Goal: Task Accomplishment & Management: Manage account settings

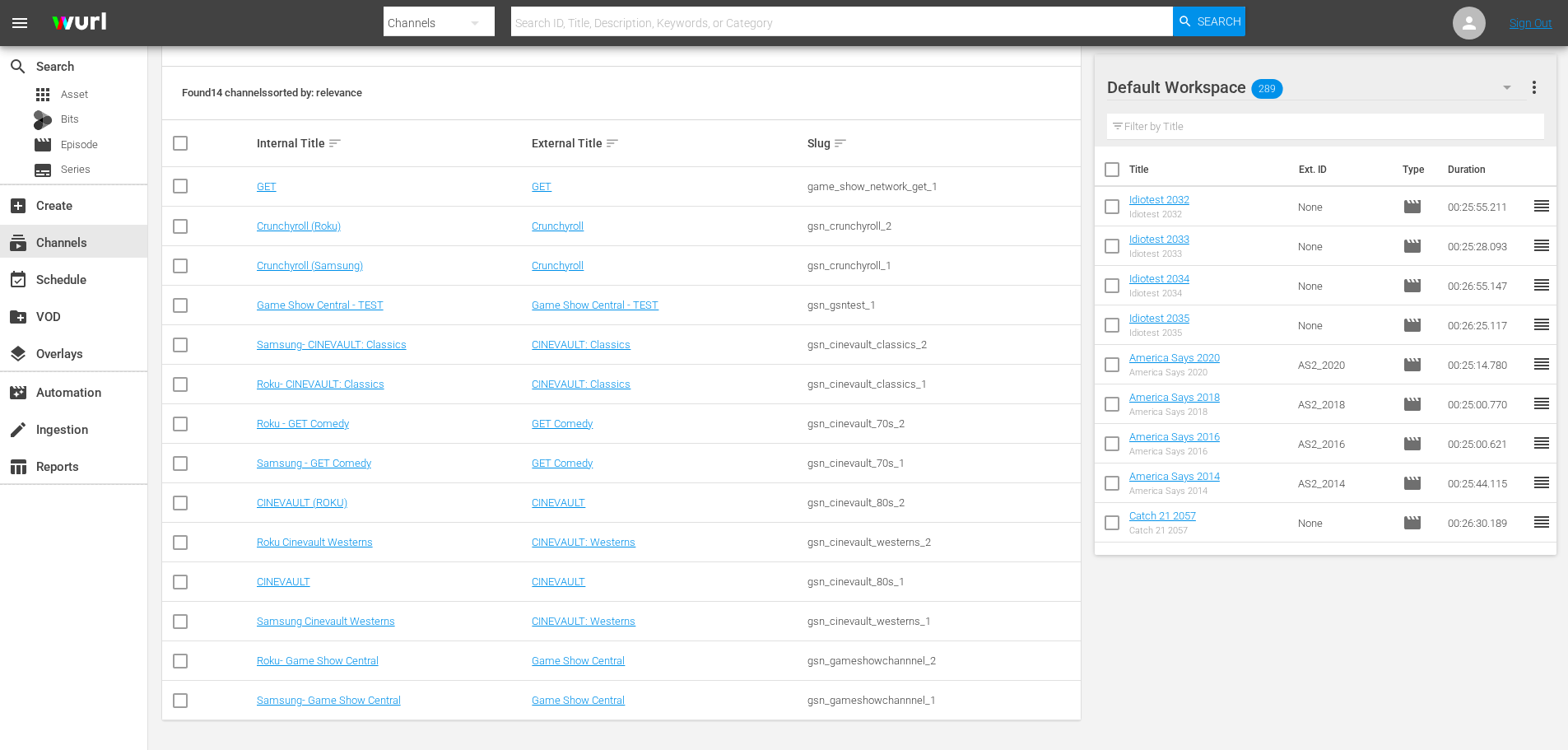
scroll to position [207, 0]
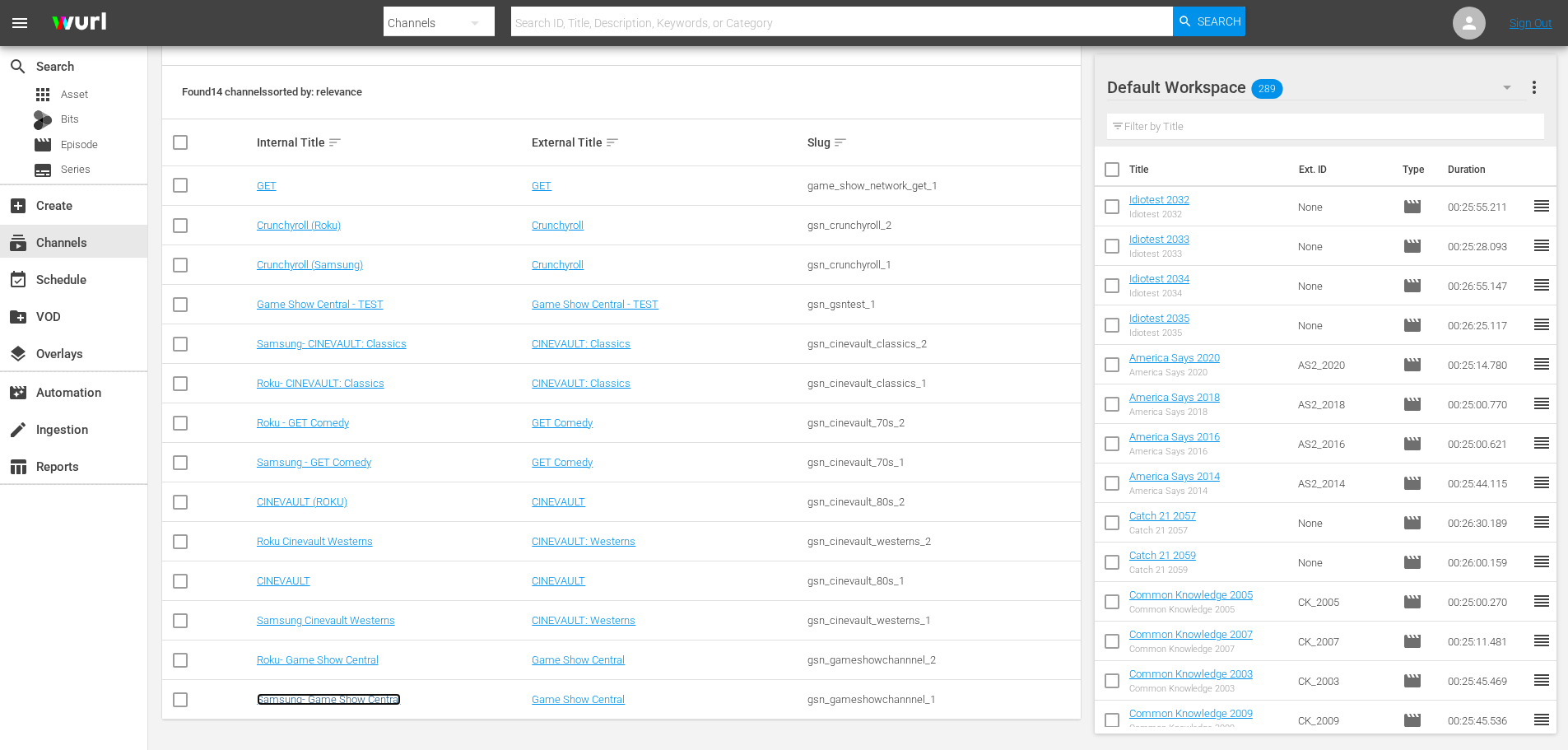
click at [364, 571] on link "Samsung- Game Show Central" at bounding box center [329, 699] width 144 height 13
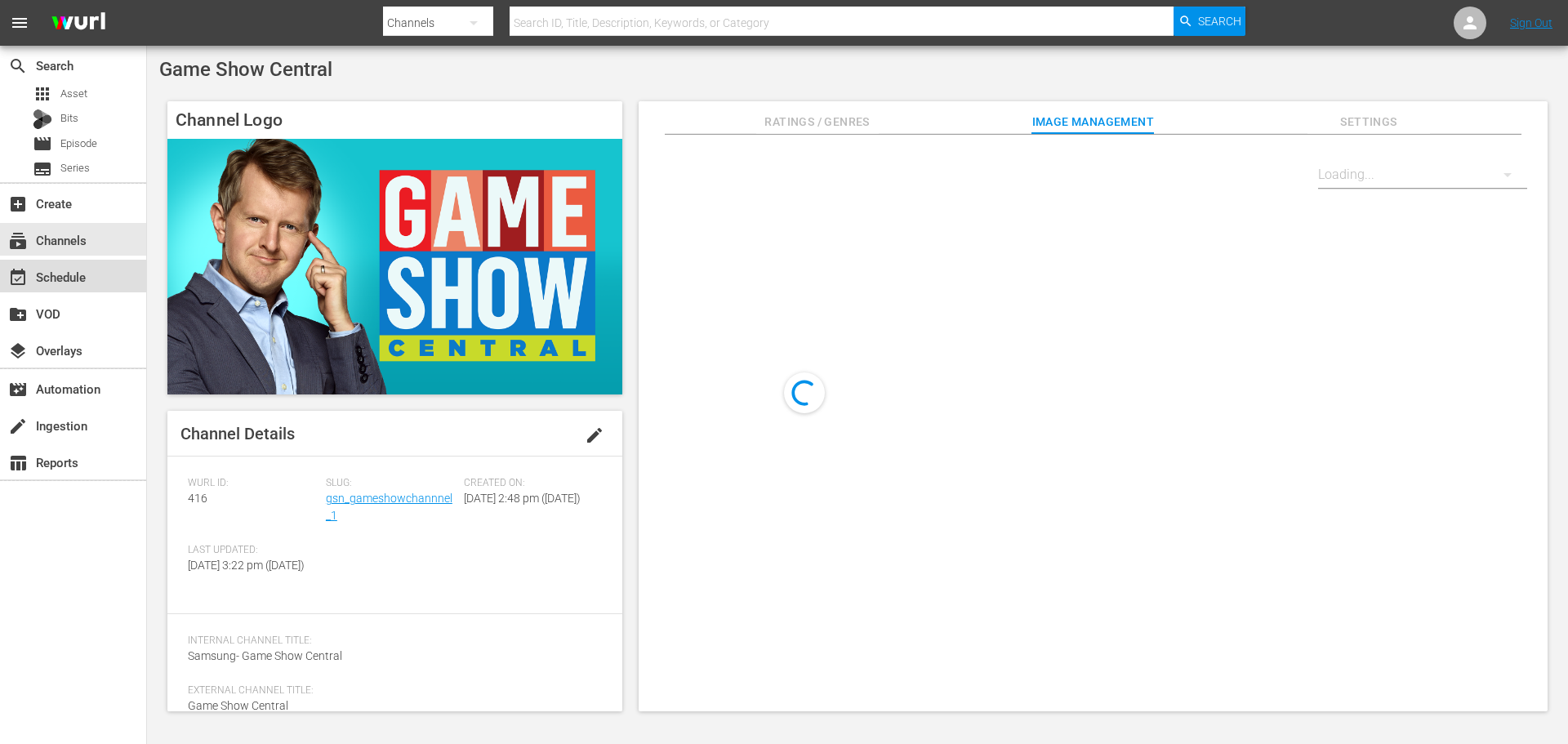
click at [77, 272] on div "event_available Schedule" at bounding box center [45, 273] width 91 height 14
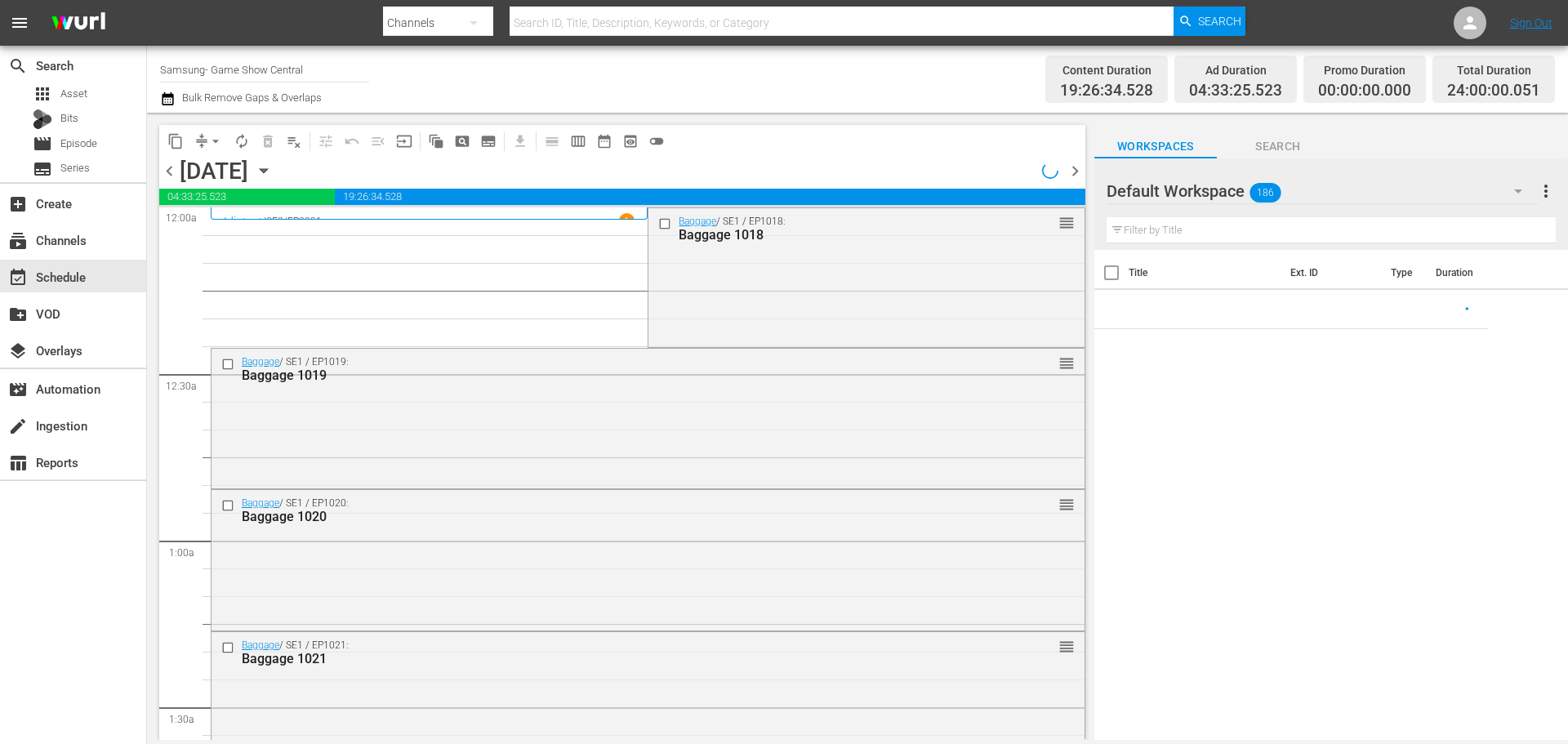
click at [413, 166] on div "chevron_left Sunday, August 31st August 31st chevron_right" at bounding box center [622, 172] width 926 height 32
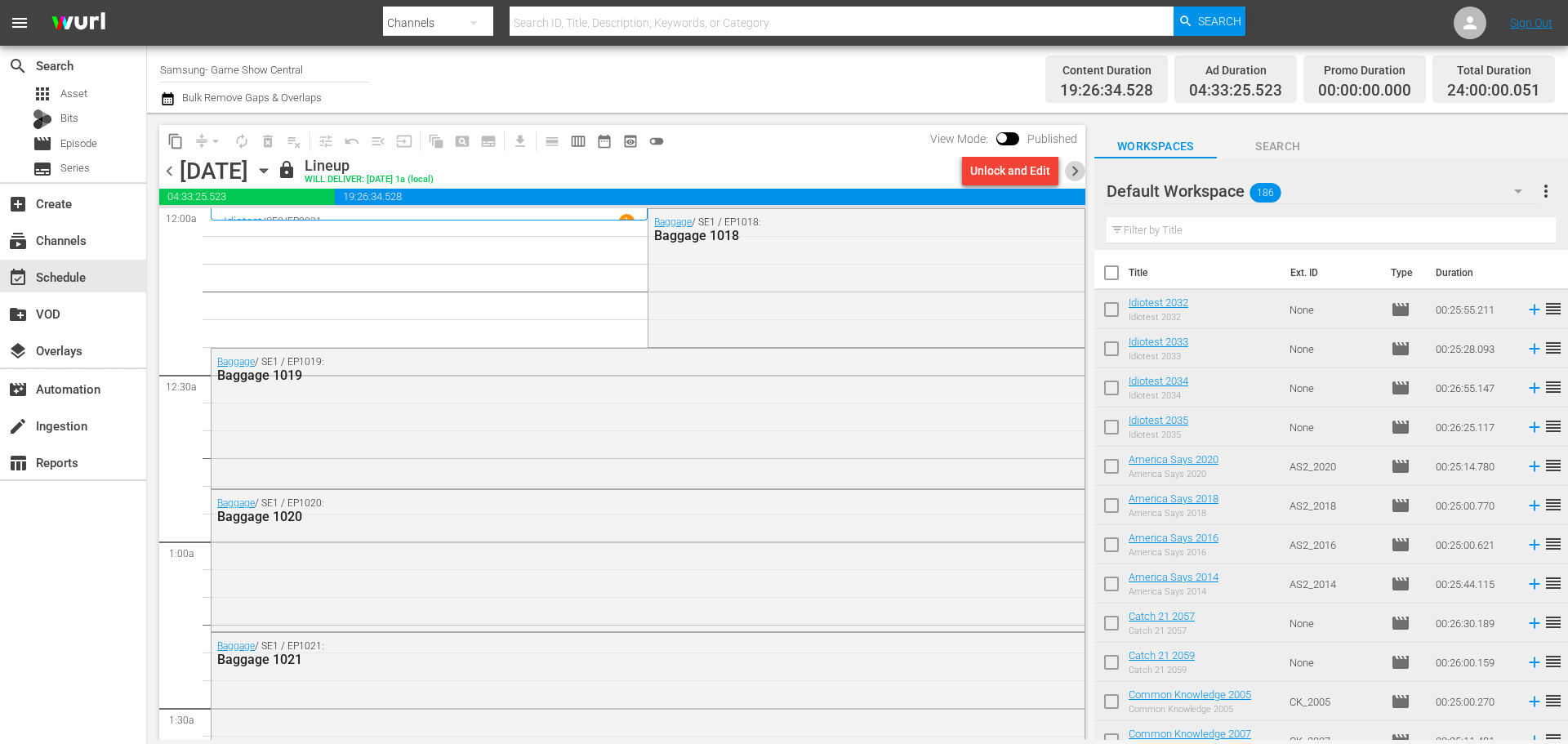
click at [1076, 174] on span "chevron_right" at bounding box center [1074, 170] width 20 height 20
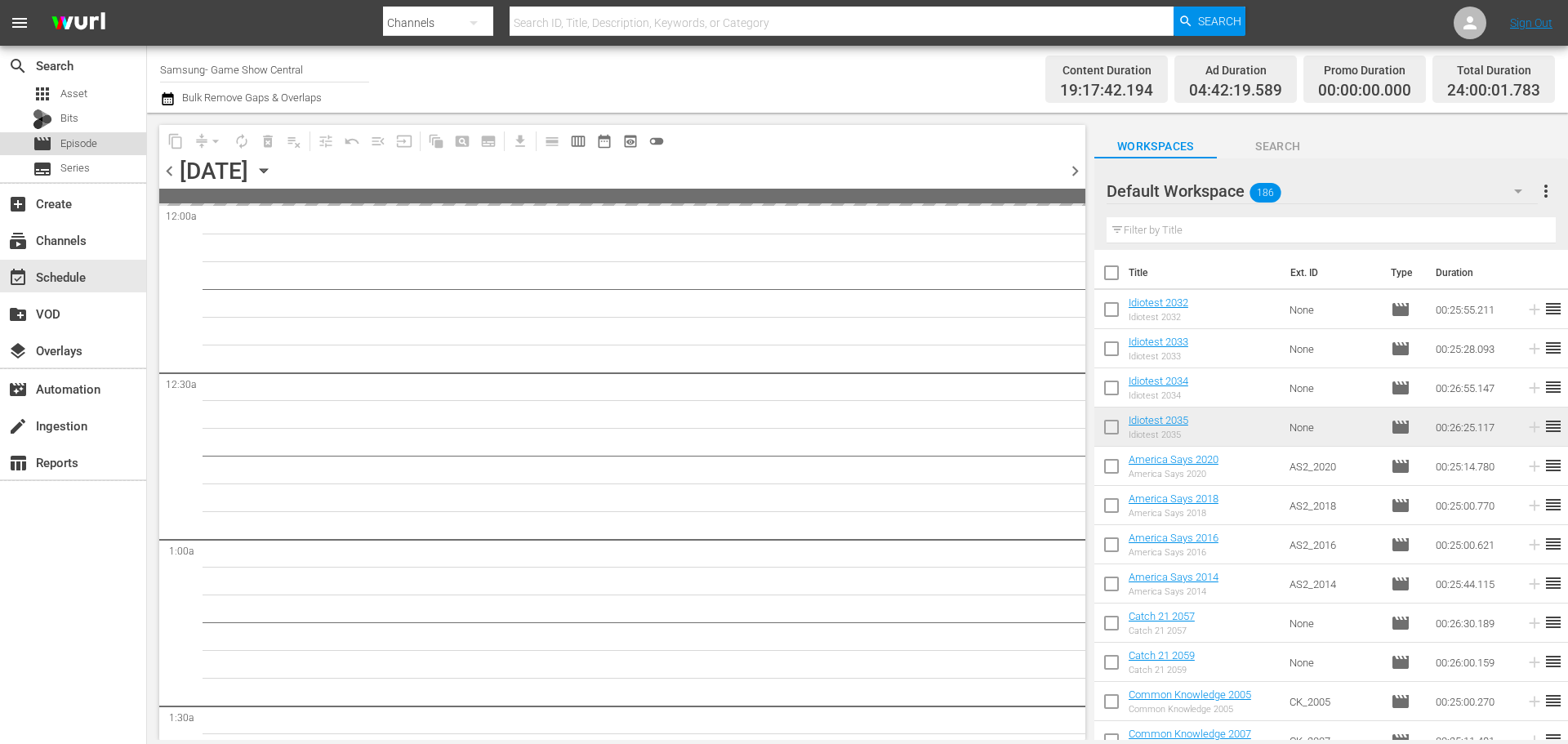
click at [73, 143] on span "Episode" at bounding box center [79, 143] width 37 height 16
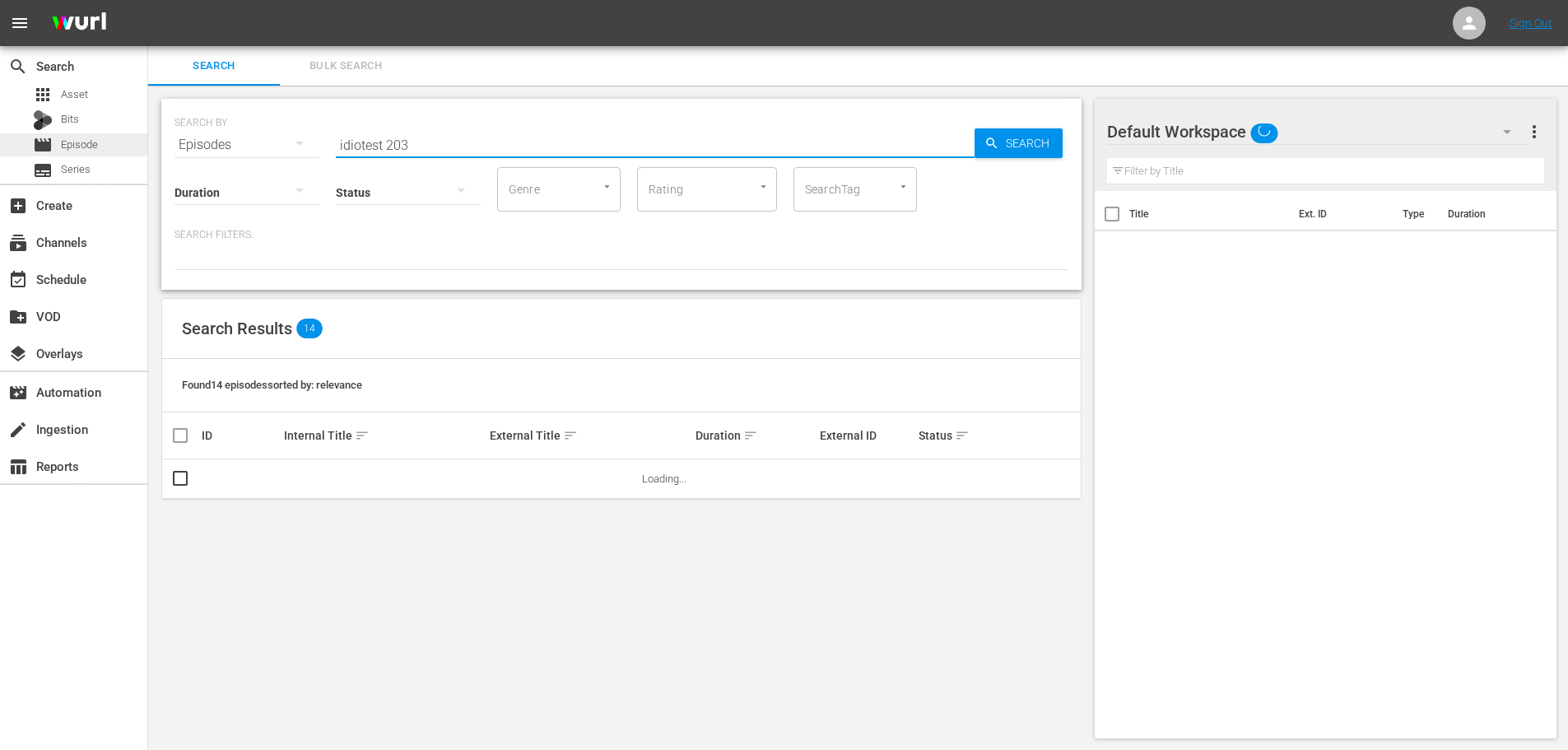
drag, startPoint x: 427, startPoint y: 133, endPoint x: 144, endPoint y: 139, distance: 283.1
click at [148, 0] on div "search Search apps Asset Bits movie Episode subtitles Series add_box Create sub…" at bounding box center [858, 0] width 1420 height 0
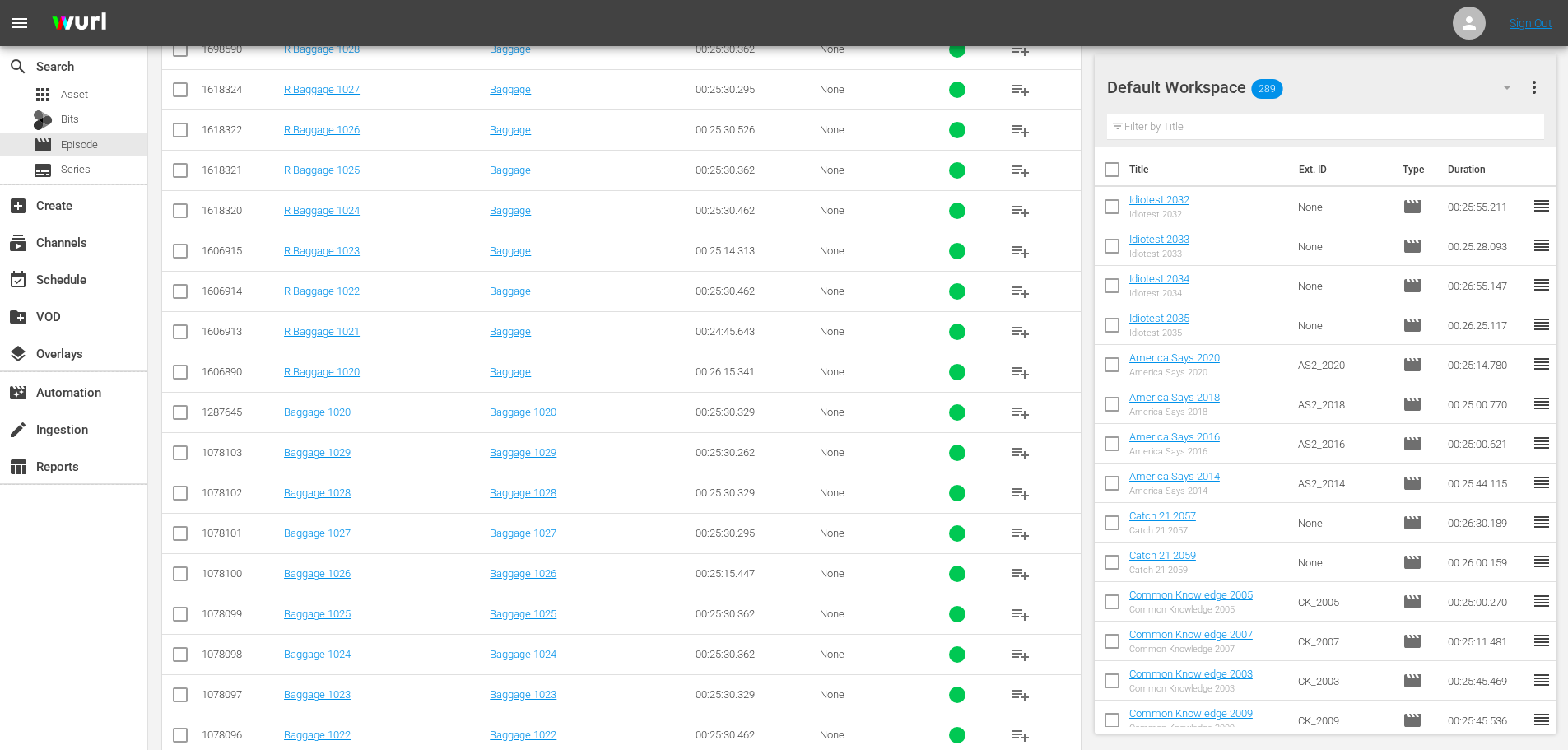
scroll to position [494, 0]
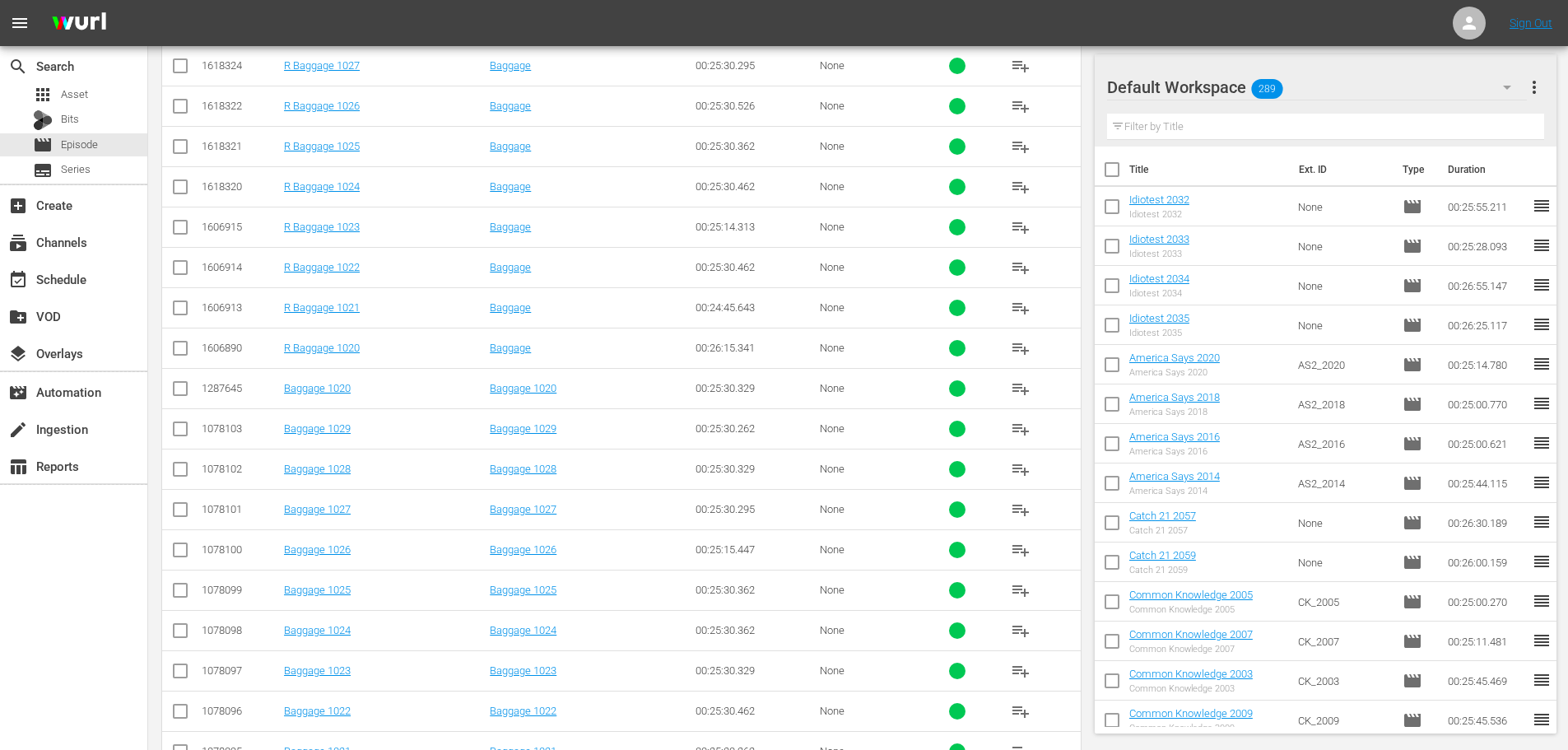
type input "bagg 102"
click at [174, 571] on input "checkbox" at bounding box center [180, 674] width 19 height 19
checkbox input "true"
click at [187, 571] on input "checkbox" at bounding box center [180, 714] width 19 height 19
checkbox input "true"
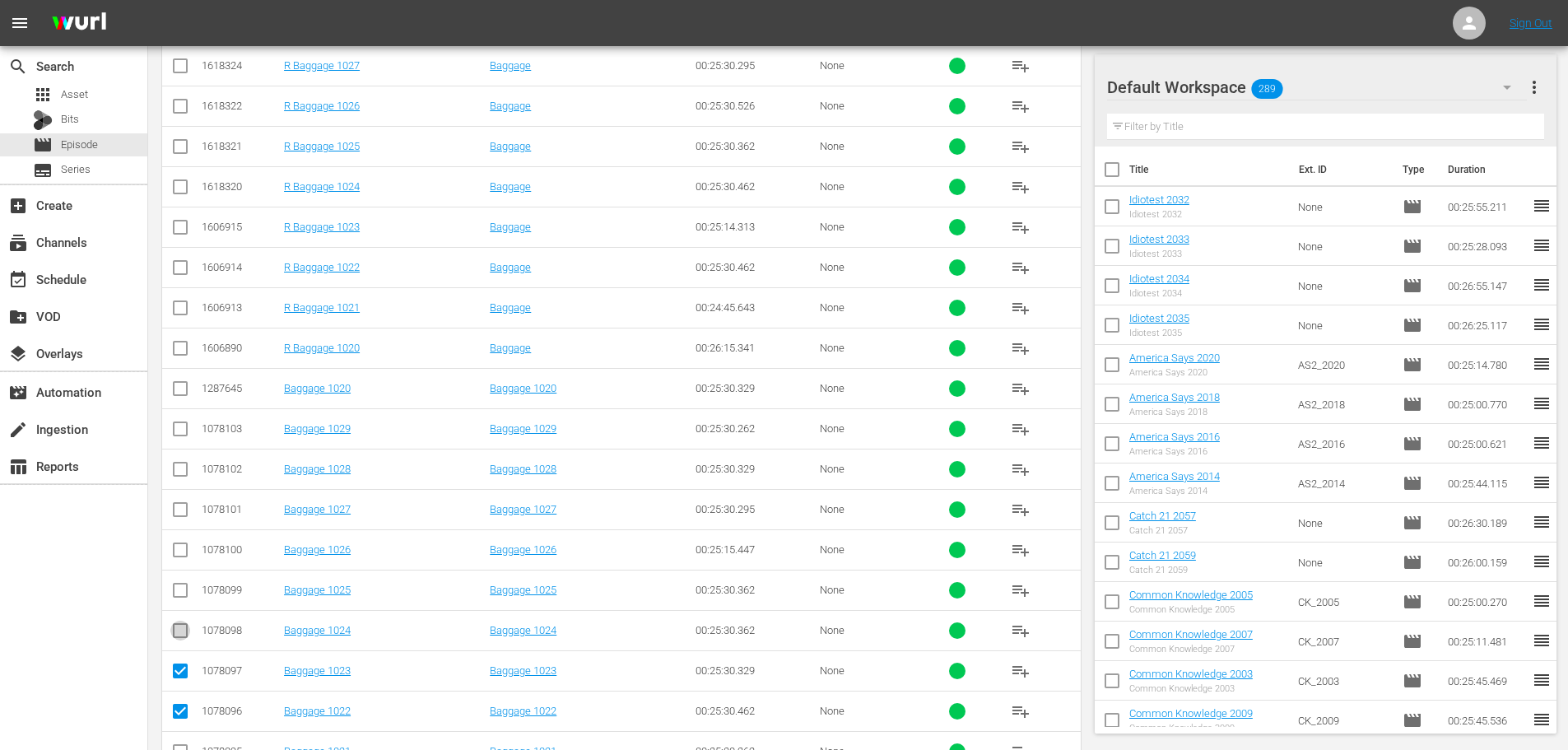
click at [185, 571] on input "checkbox" at bounding box center [180, 634] width 19 height 19
checkbox input "true"
click at [185, 571] on input "checkbox" at bounding box center [180, 593] width 19 height 19
checkbox input "true"
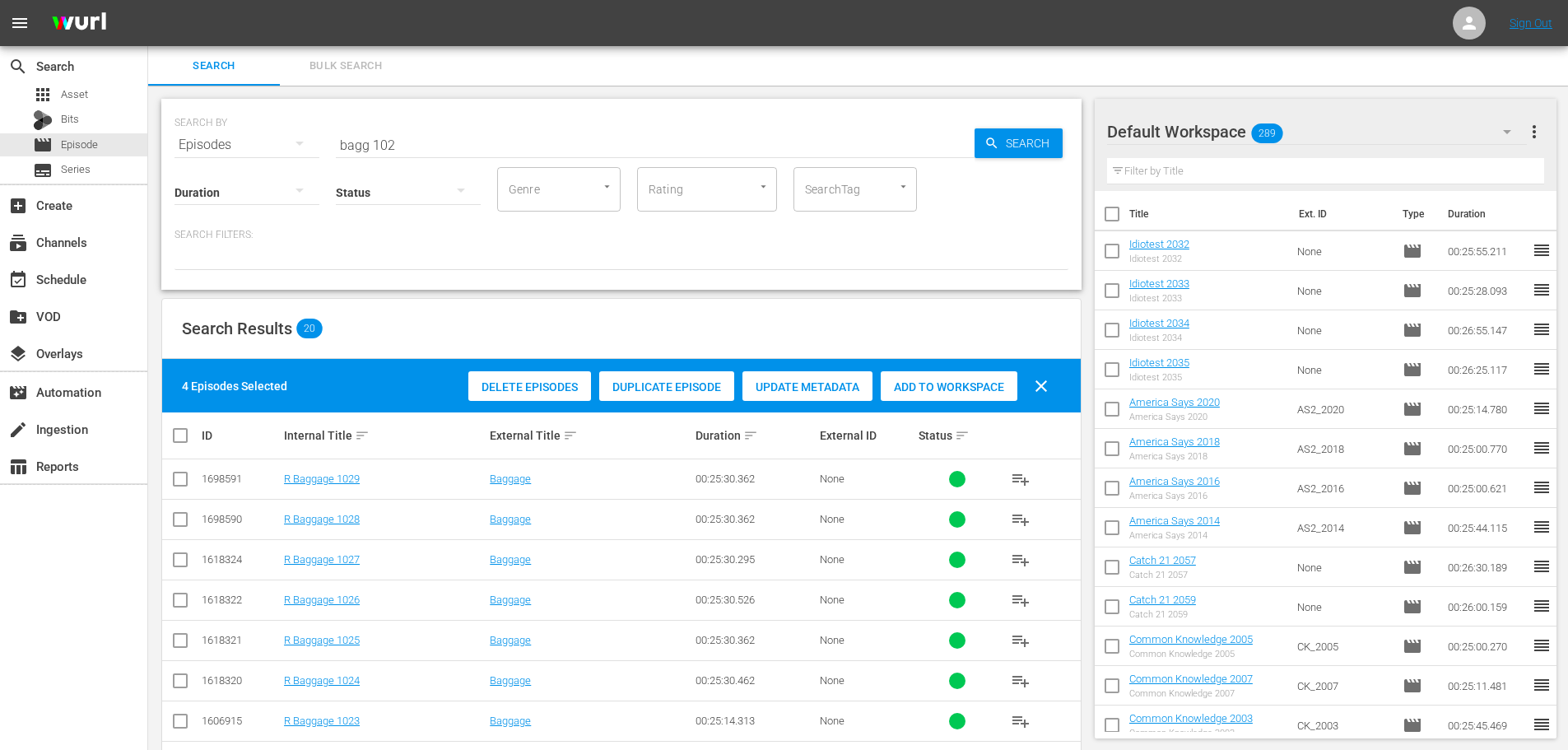
drag, startPoint x: 919, startPoint y: 402, endPoint x: 916, endPoint y: 388, distance: 14.3
click at [922, 404] on div "Delete Episodes Duplicate Episode Update Metadata Add to Workspace clear" at bounding box center [762, 385] width 597 height 40
click at [904, 372] on div "Add to Workspace" at bounding box center [949, 387] width 137 height 31
drag, startPoint x: 518, startPoint y: 140, endPoint x: 55, endPoint y: 147, distance: 463.1
click at [148, 0] on div "search Search apps Asset Bits movie Episode subtitles Series add_box Create sub…" at bounding box center [858, 0] width 1420 height 0
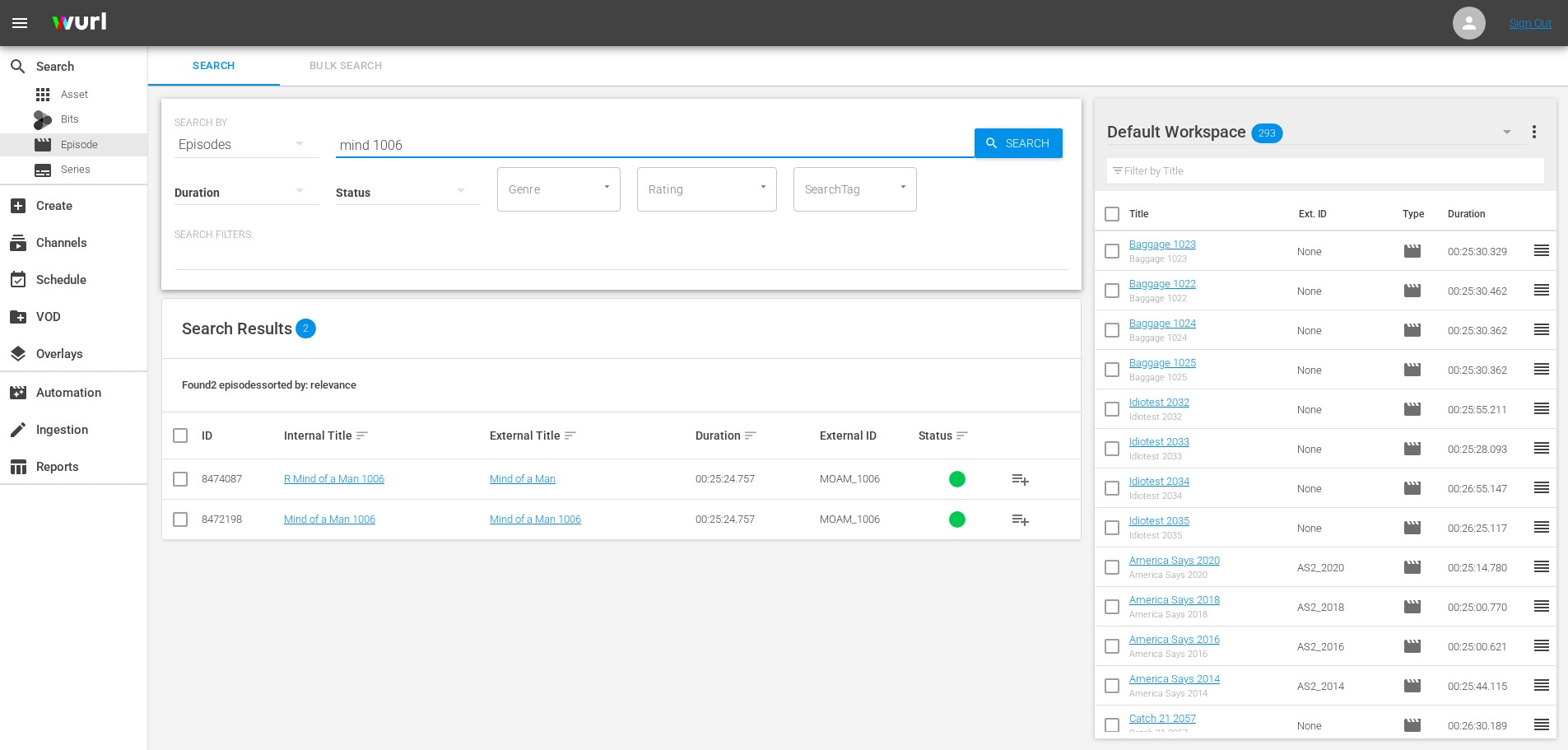
type input "mind 1006"
click at [190, 525] on td at bounding box center [180, 519] width 37 height 41
click at [177, 525] on input "checkbox" at bounding box center [180, 522] width 19 height 19
checkbox input "true"
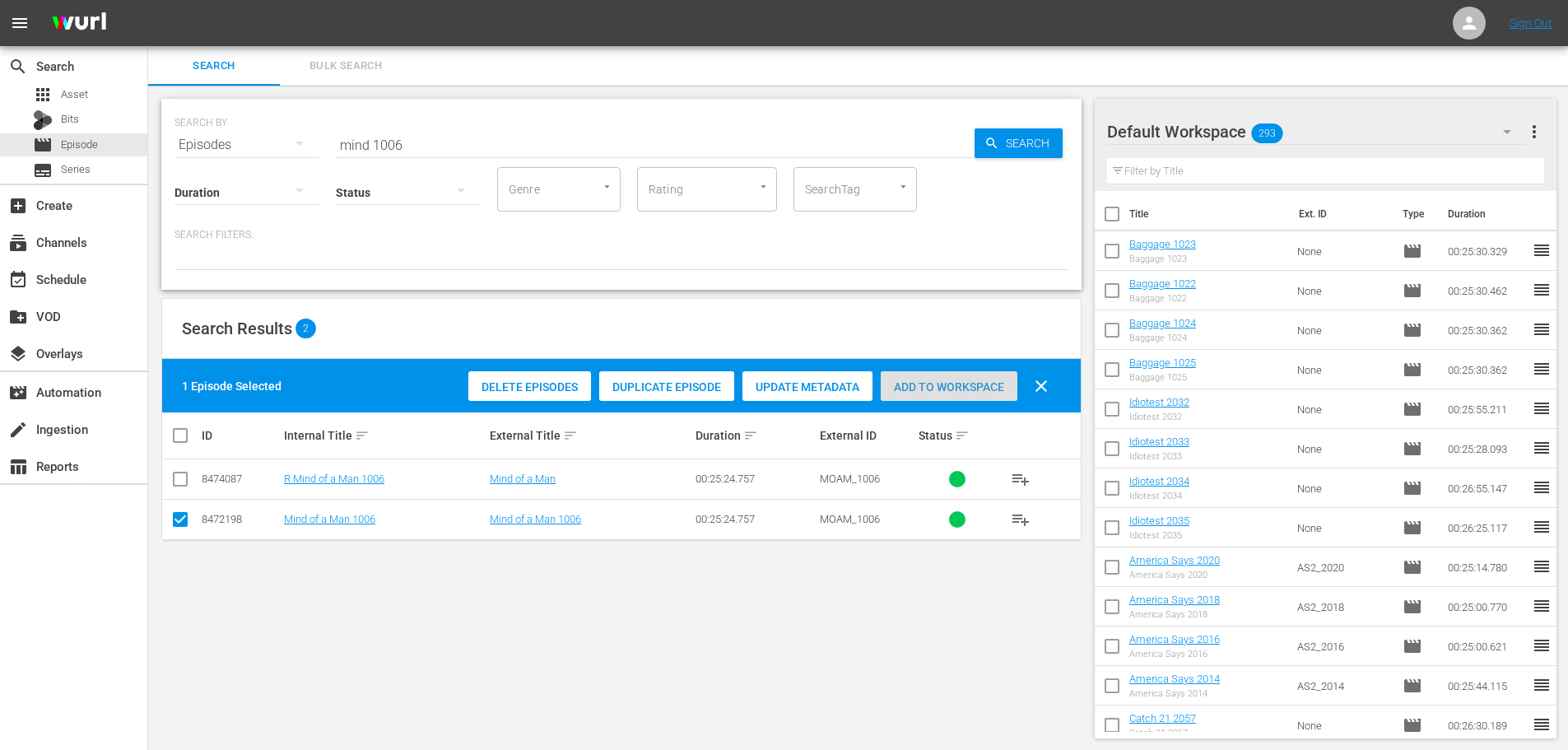
click at [975, 392] on span "Add to Workspace" at bounding box center [949, 387] width 137 height 14
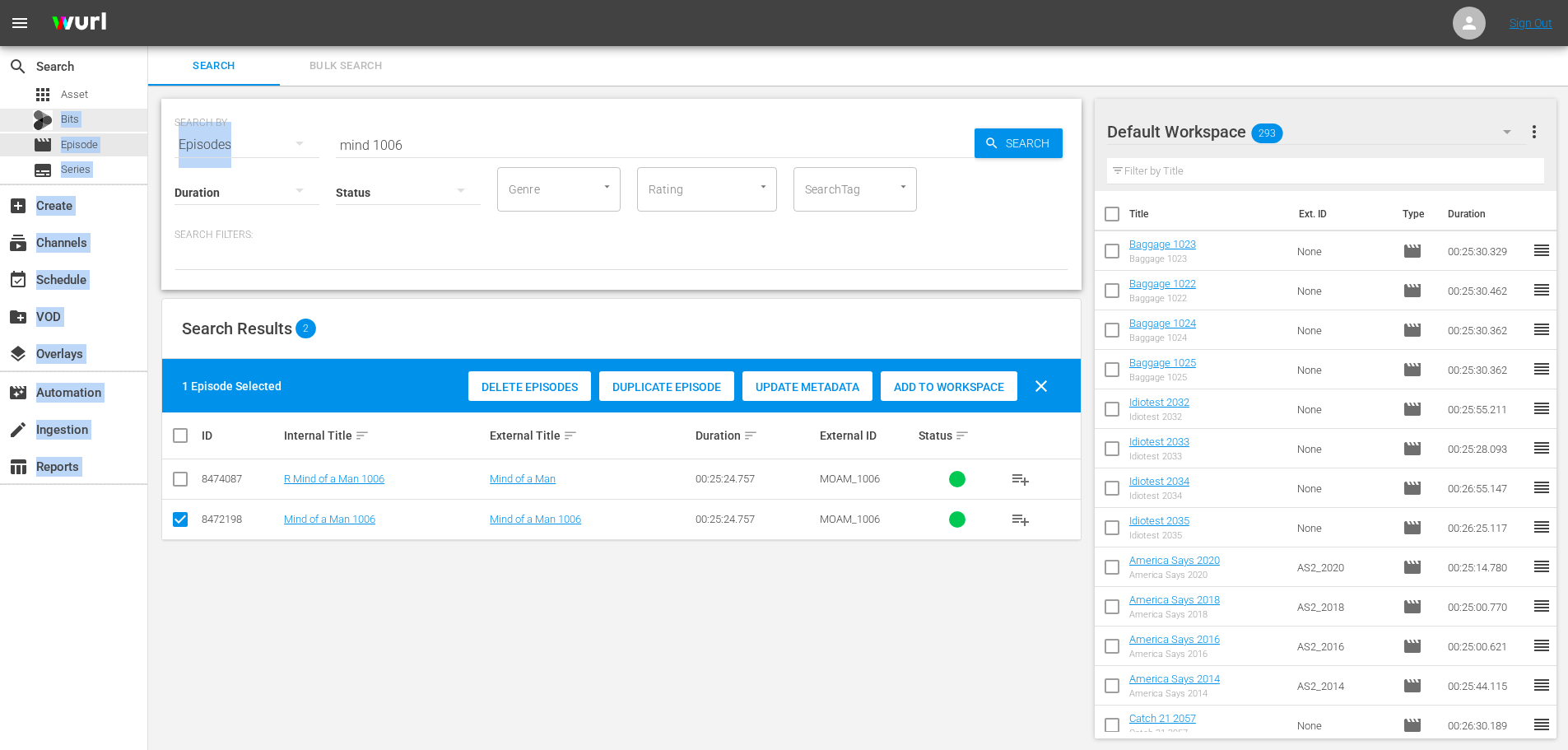
drag, startPoint x: 491, startPoint y: 121, endPoint x: 251, endPoint y: 128, distance: 240.1
click at [148, 0] on div "search Search apps Asset Bits movie Episode subtitles Series add_box Create sub…" at bounding box center [858, 0] width 1420 height 0
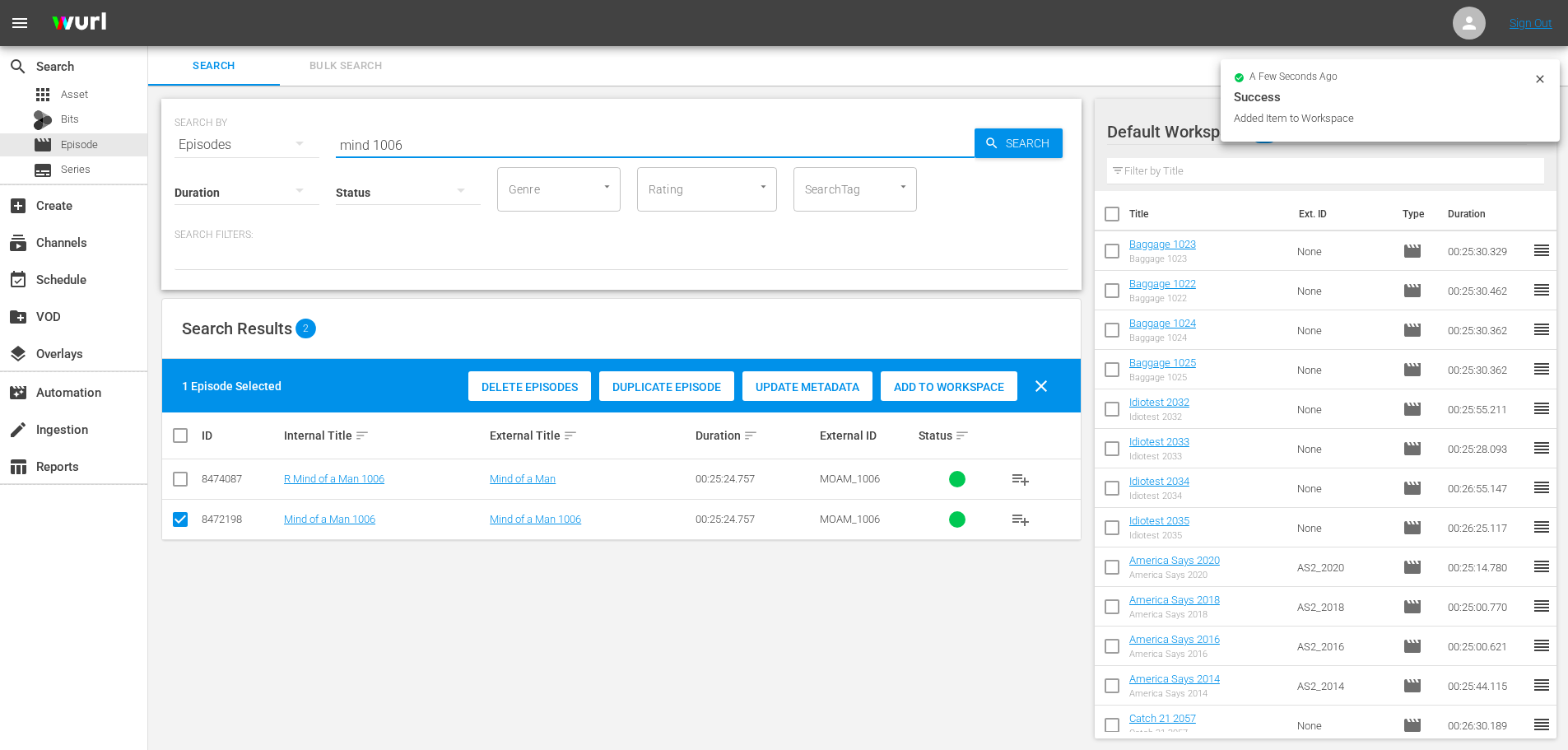
drag, startPoint x: 445, startPoint y: 148, endPoint x: 205, endPoint y: 149, distance: 240.0
click at [205, 149] on div "SEARCH BY Search By Episodes Search ID, Title, Description, Keywords, or Catego…" at bounding box center [621, 135] width 894 height 59
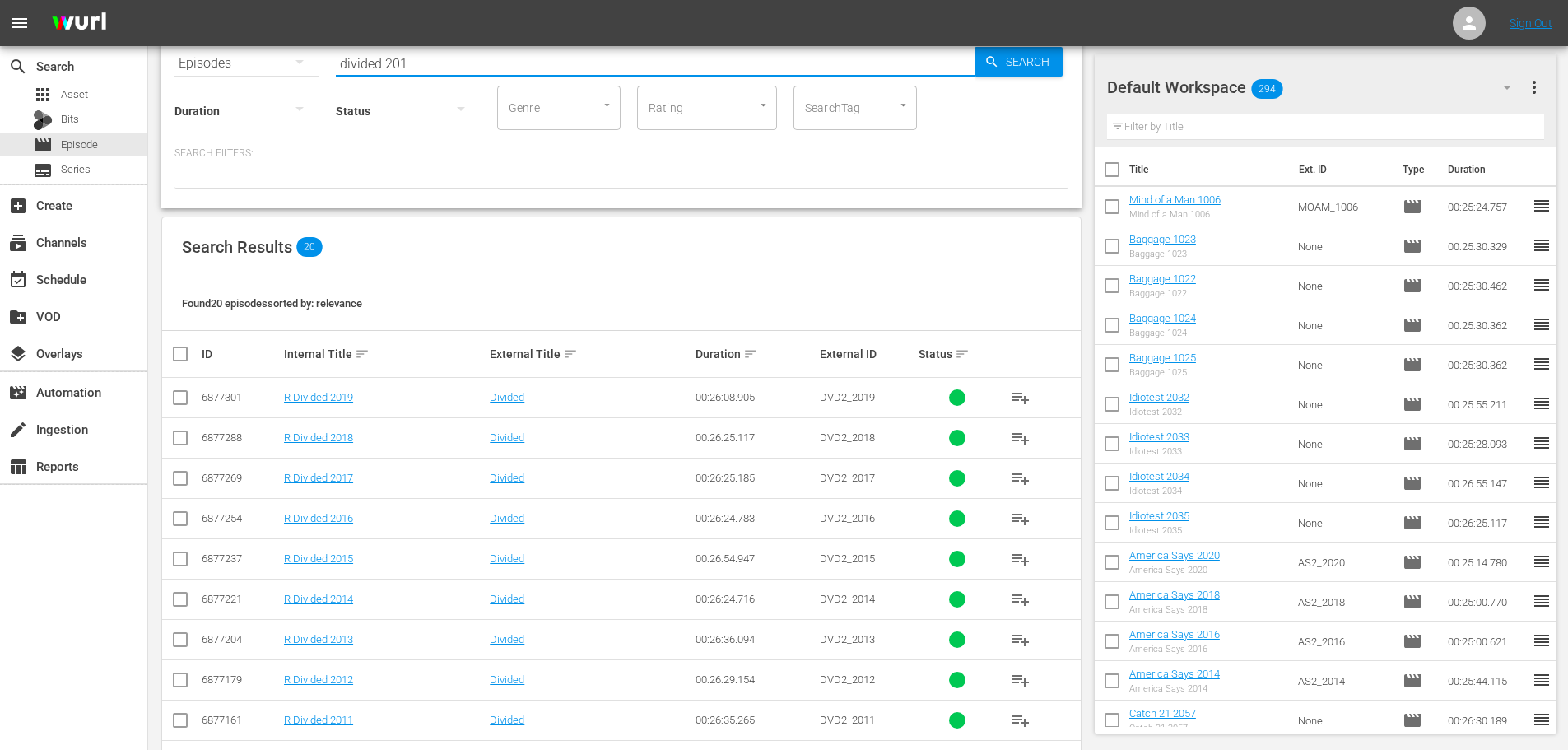
scroll to position [494, 0]
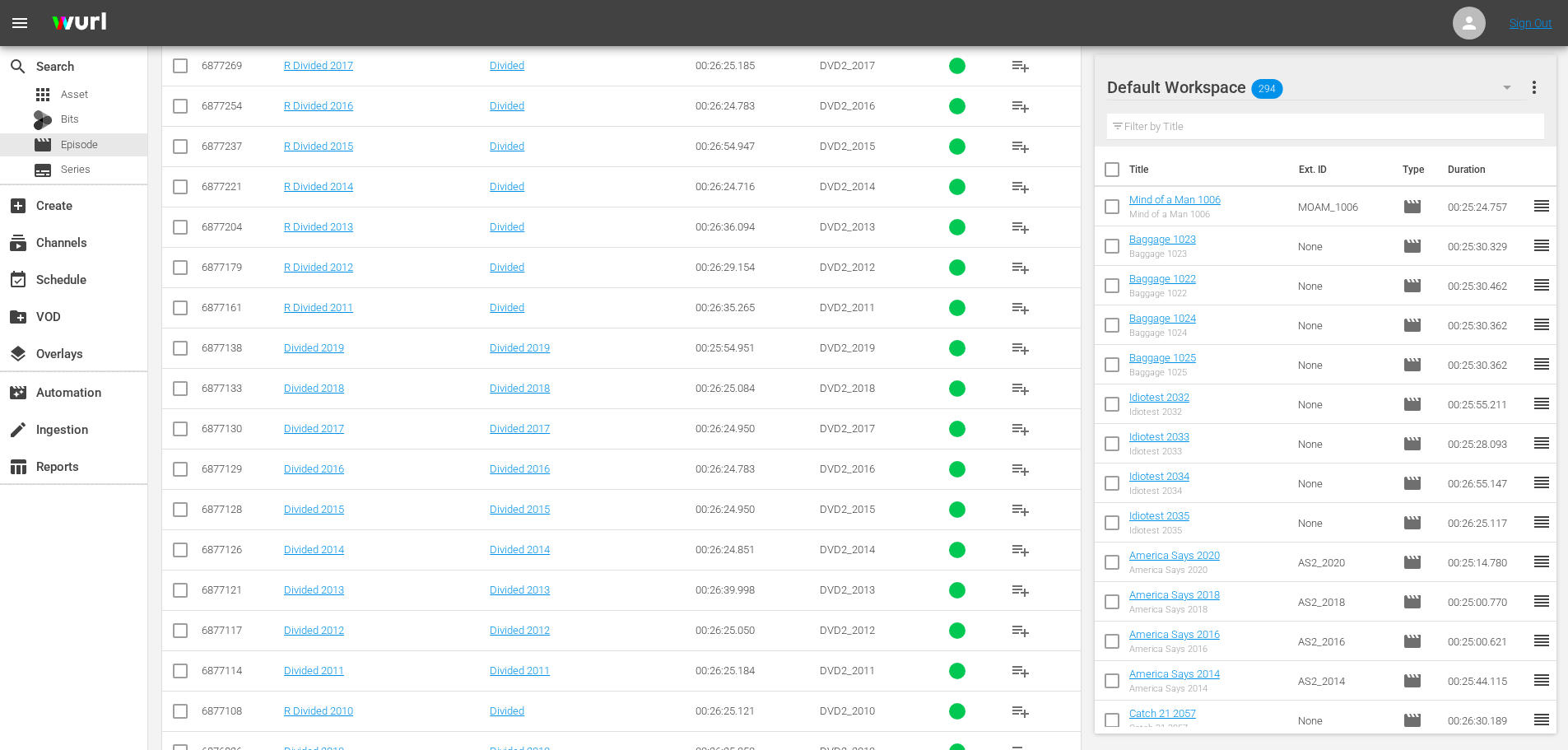
type input "divided 201"
drag, startPoint x: 174, startPoint y: 583, endPoint x: 177, endPoint y: 592, distance: 9.5
click at [177, 571] on input "checkbox" at bounding box center [180, 593] width 19 height 19
checkbox input "true"
click at [176, 571] on input "checkbox" at bounding box center [180, 634] width 19 height 19
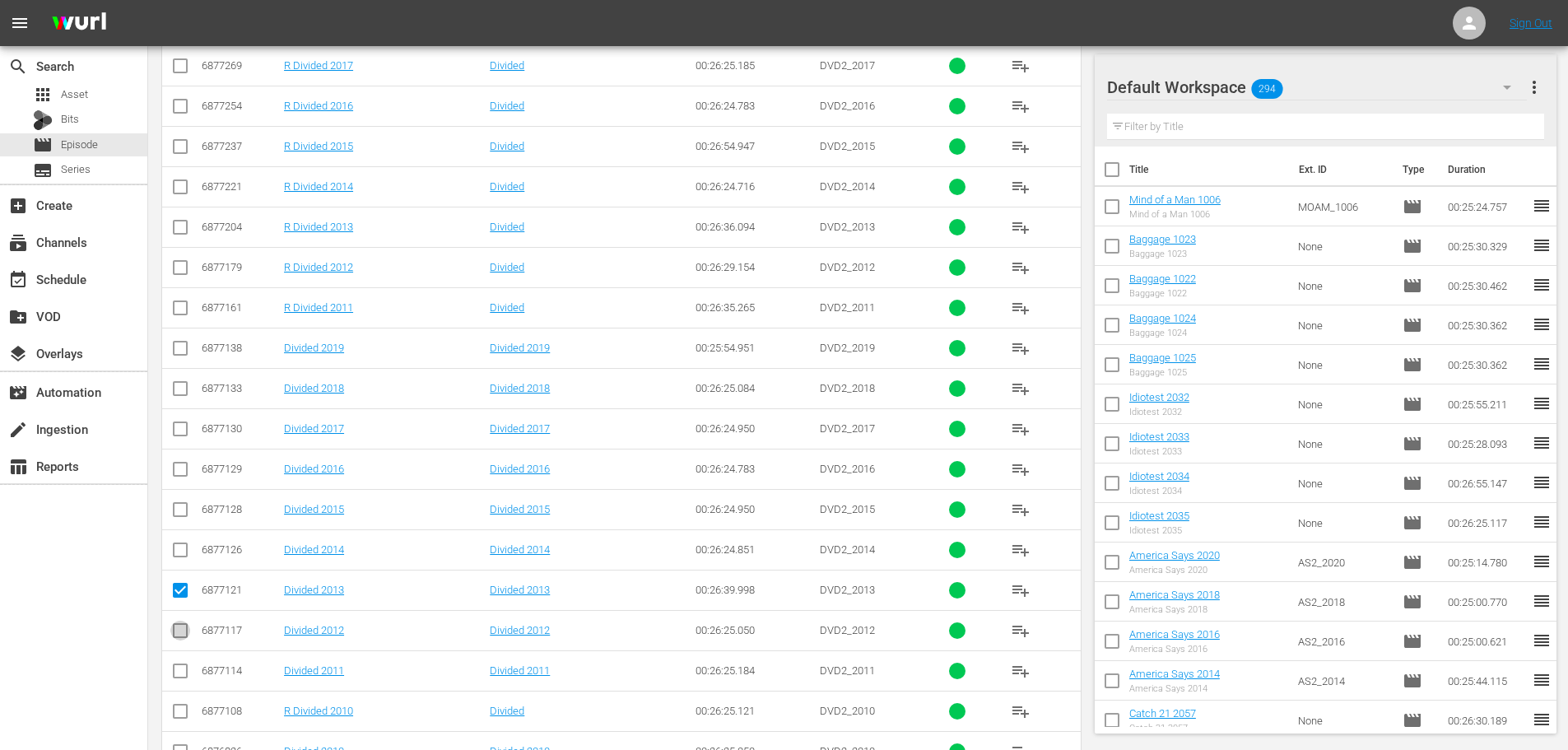
checkbox input "true"
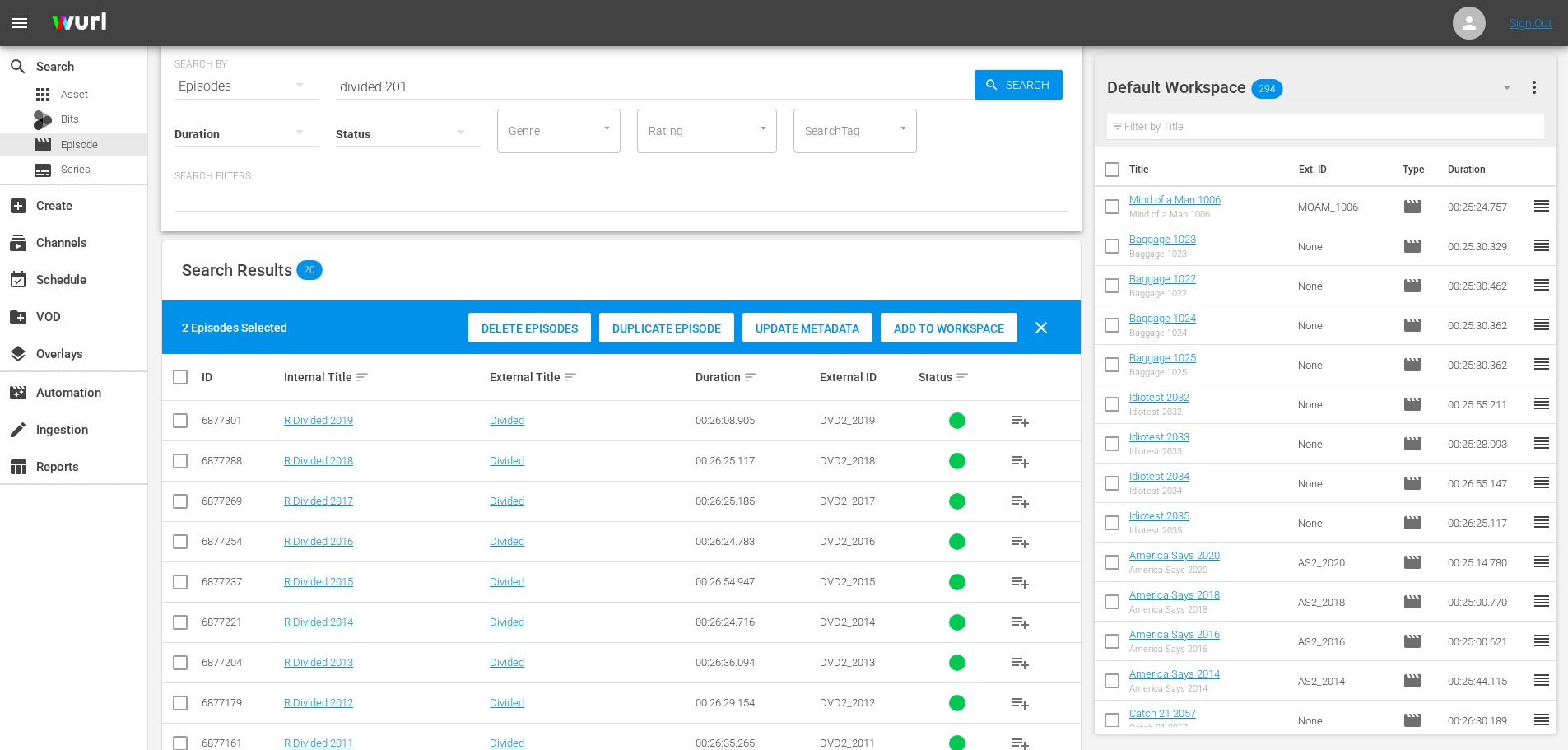
scroll to position [0, 0]
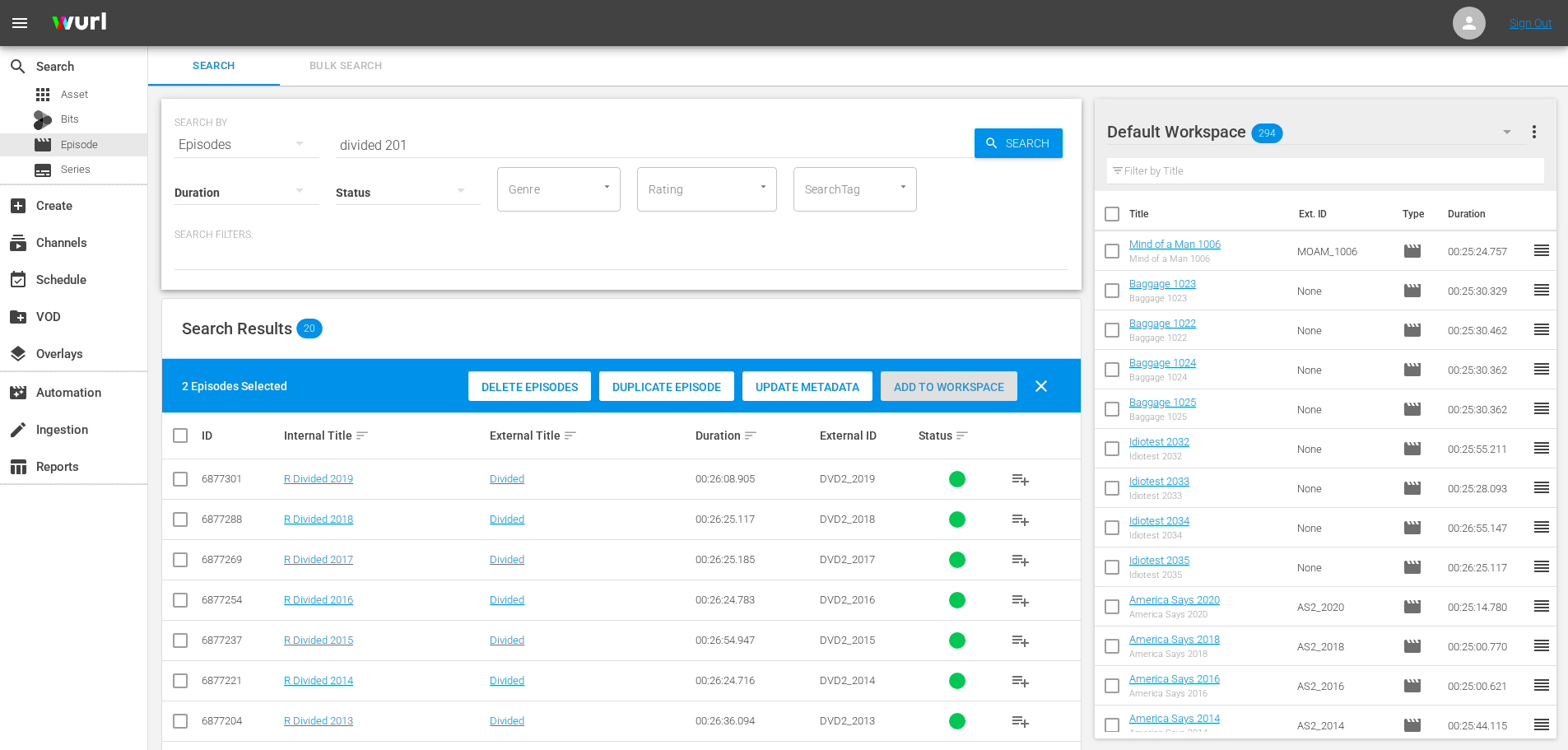
click at [905, 372] on div "Add to Workspace" at bounding box center [949, 387] width 137 height 31
drag, startPoint x: 480, startPoint y: 140, endPoint x: 25, endPoint y: 176, distance: 456.4
click at [148, 0] on div "search Search apps Asset Bits movie Episode subtitles Series add_box Create sub…" at bounding box center [858, 0] width 1420 height 0
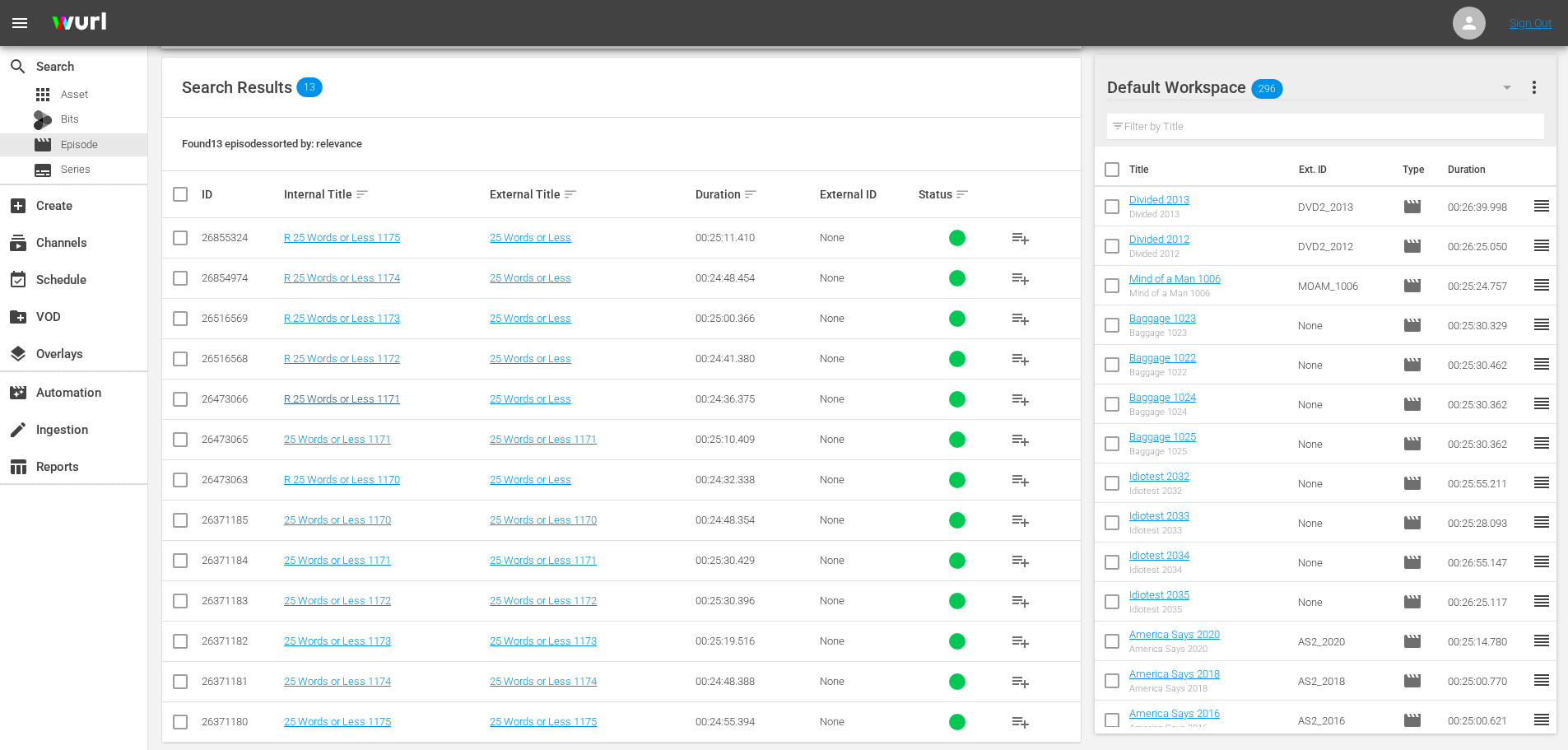
scroll to position [264, 0]
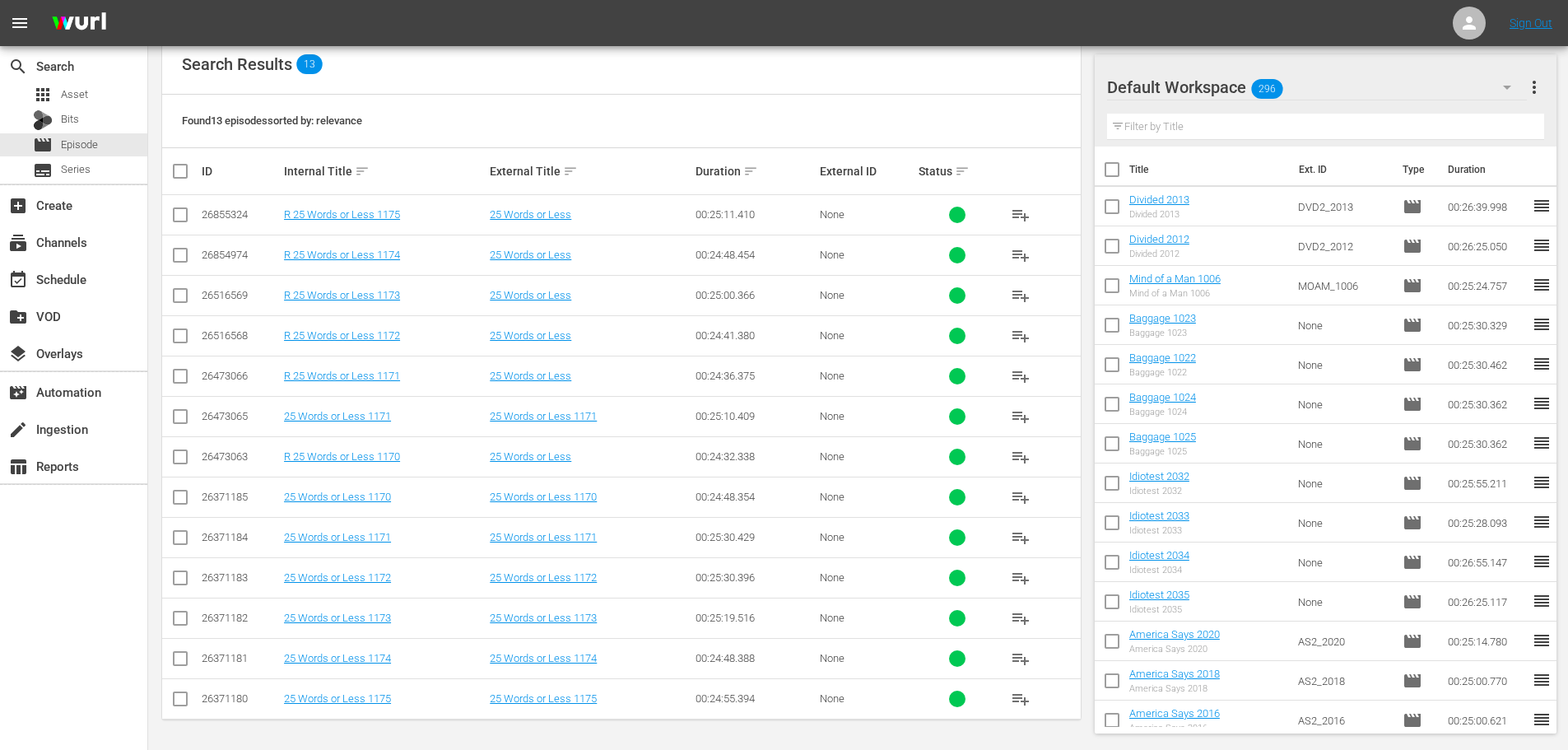
type input "25 words or less 117"
click at [176, 571] on input "checkbox" at bounding box center [180, 662] width 19 height 19
checkbox input "true"
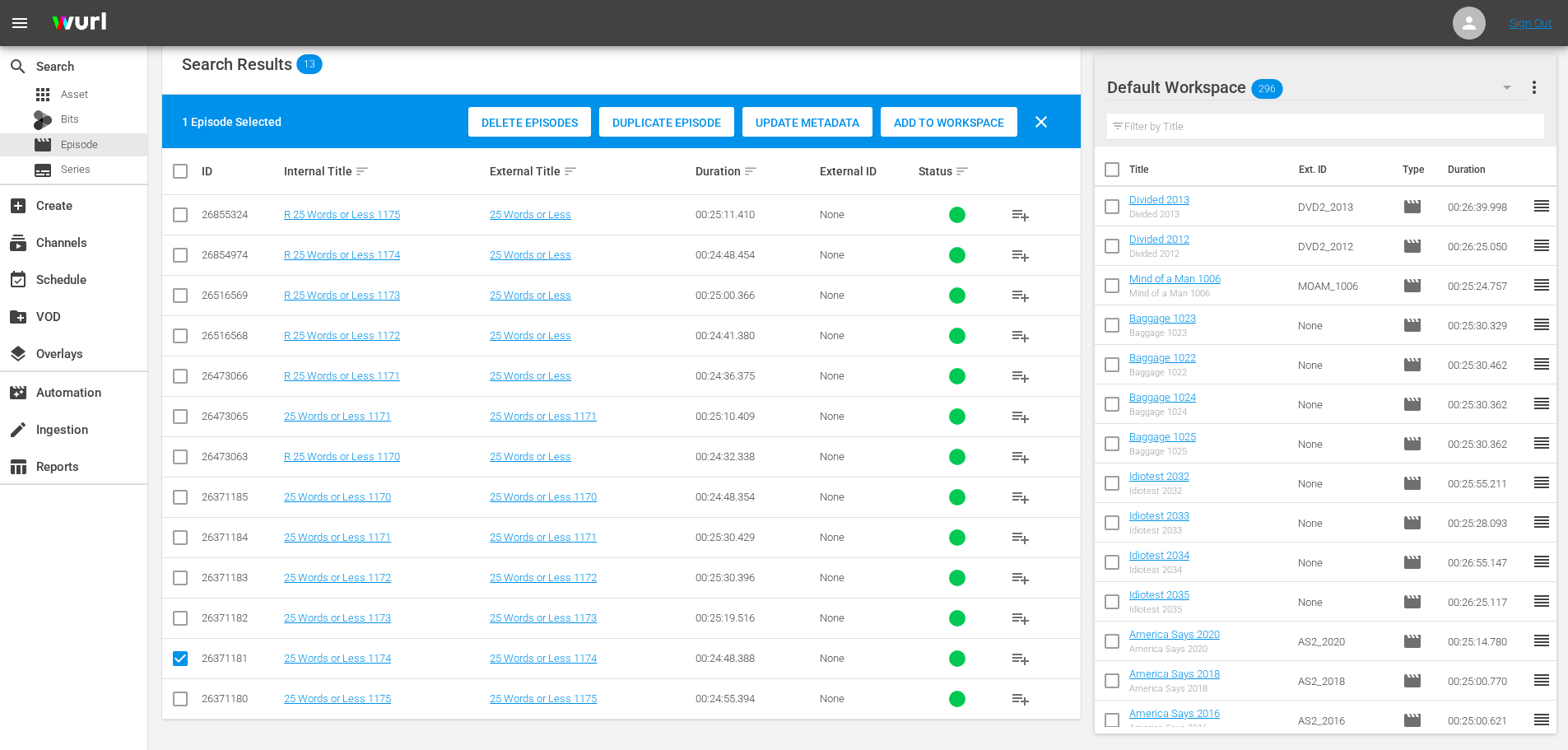
click at [188, 571] on input "checkbox" at bounding box center [180, 701] width 19 height 19
checkbox input "true"
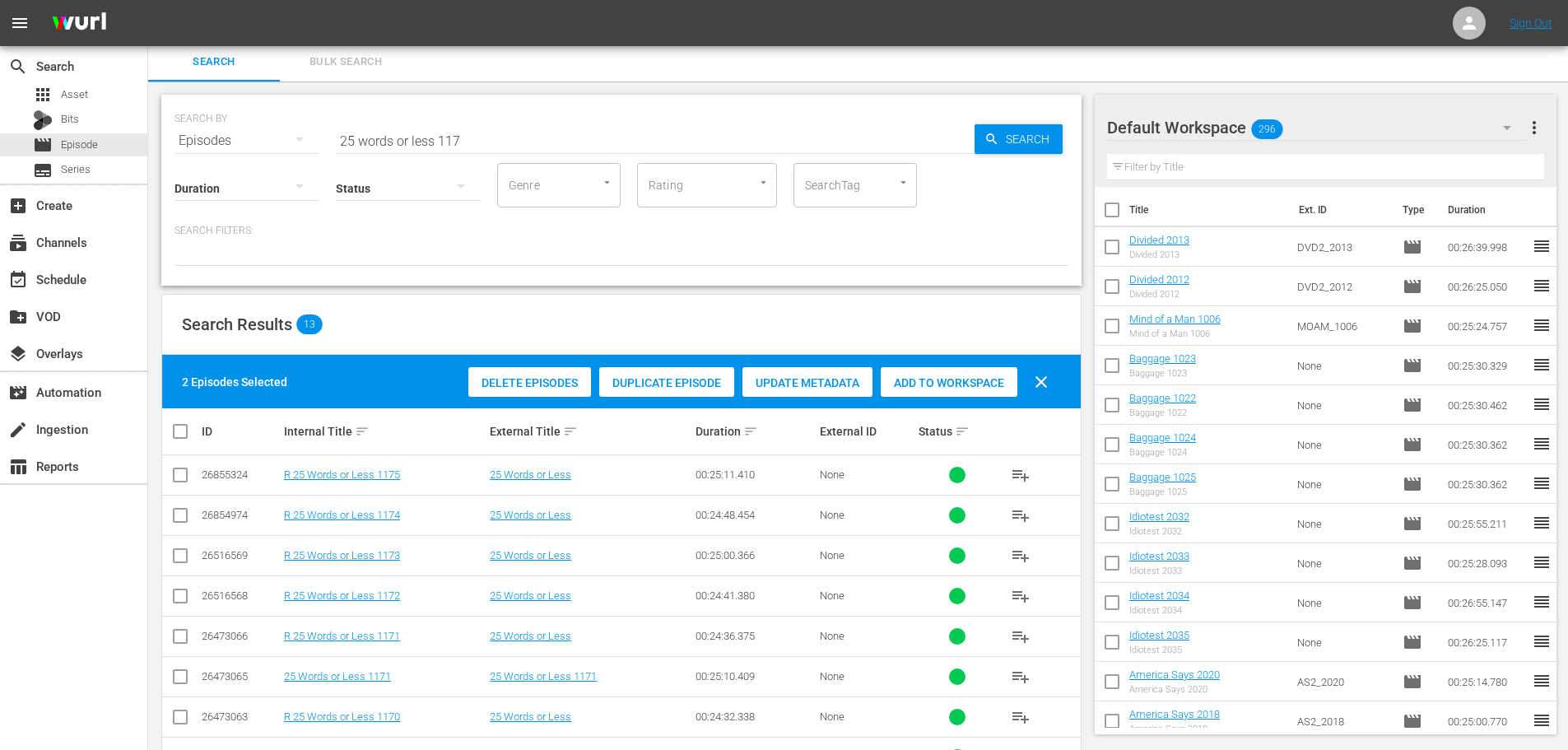
scroll to position [0, 0]
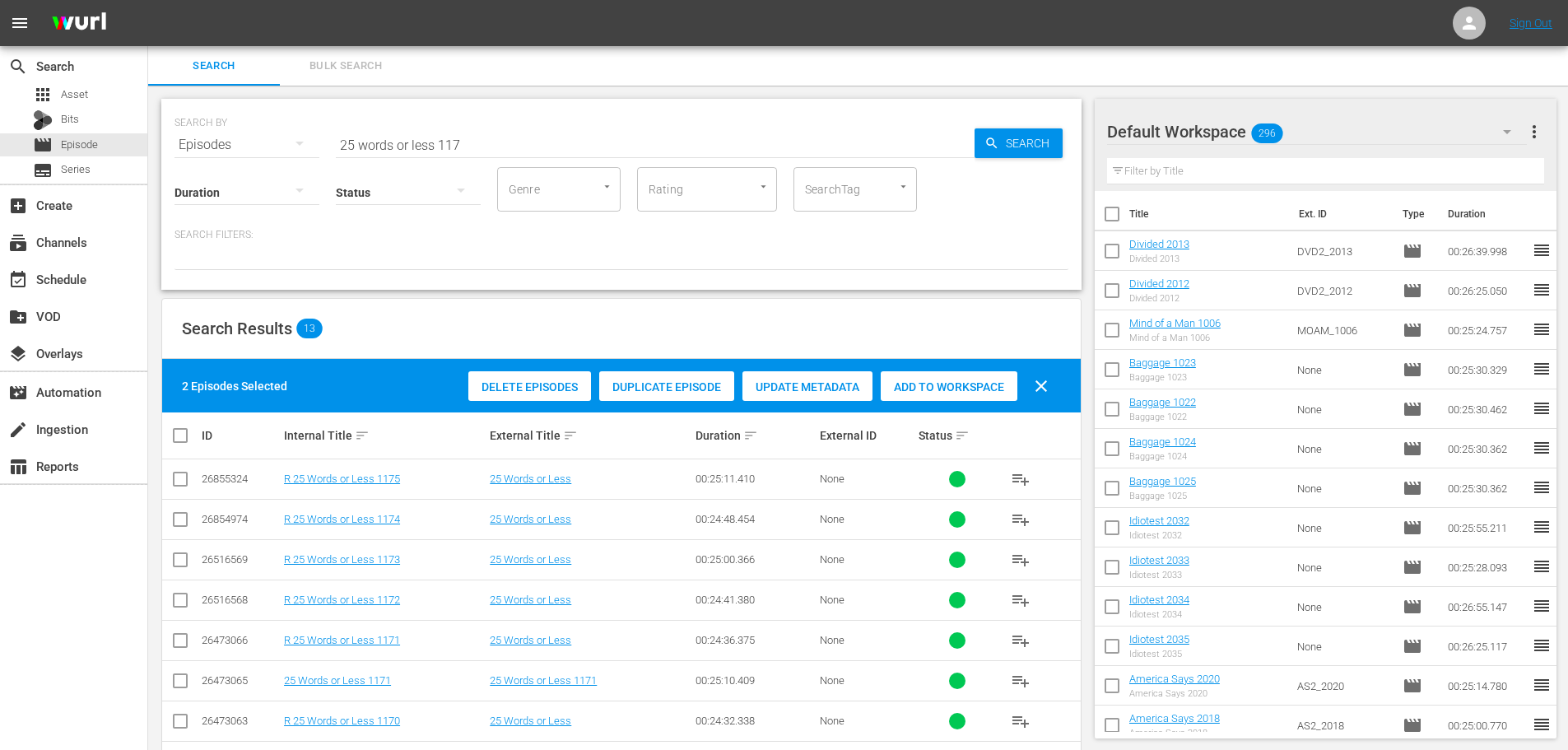
drag, startPoint x: 960, startPoint y: 382, endPoint x: 630, endPoint y: 194, distance: 379.8
click at [959, 382] on span "Add to Workspace" at bounding box center [949, 387] width 137 height 14
drag, startPoint x: 494, startPoint y: 153, endPoint x: 274, endPoint y: 139, distance: 220.4
click at [274, 139] on div "SEARCH BY Search By Episodes Search ID, Title, Description, Keywords, or Catego…" at bounding box center [621, 135] width 894 height 59
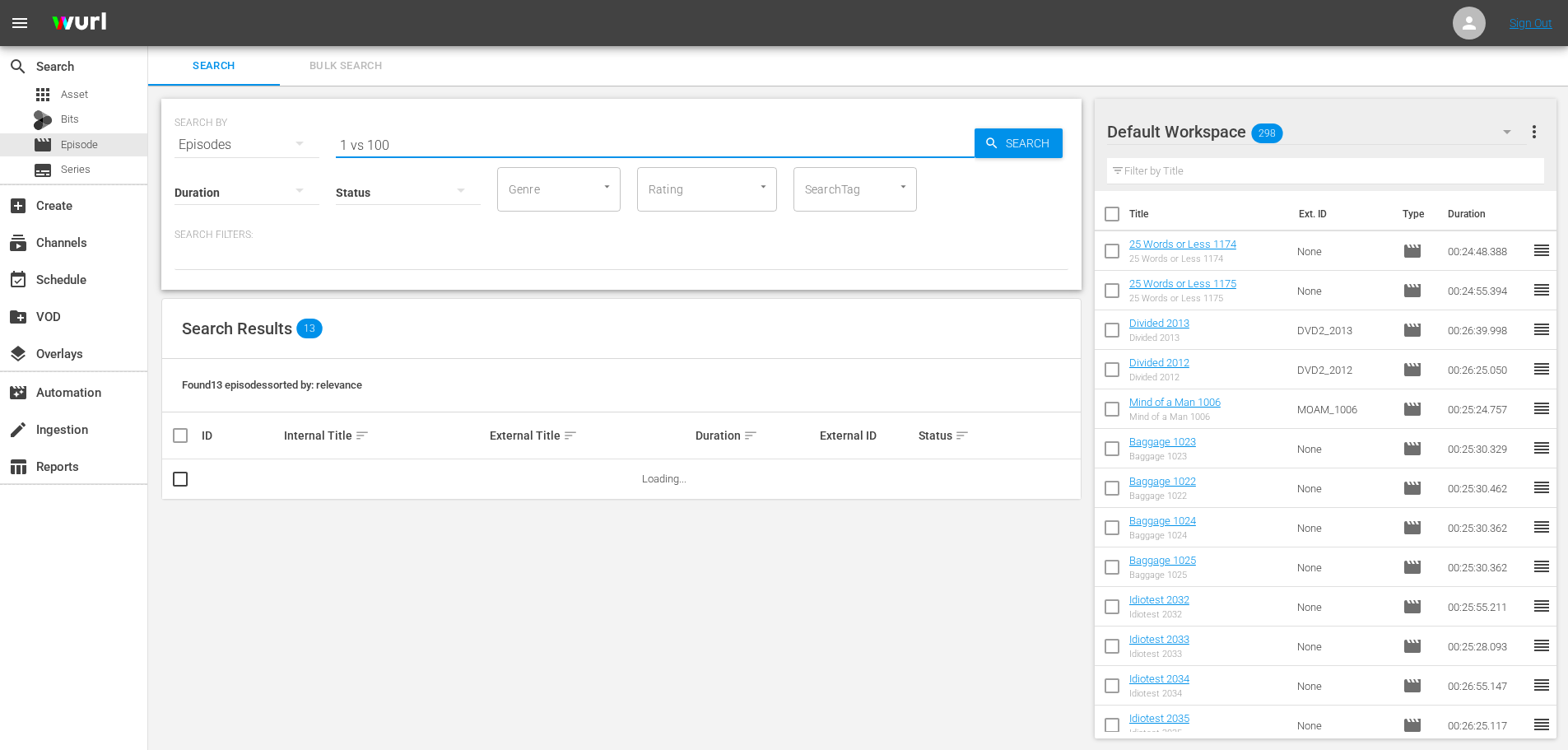
scroll to position [2, 0]
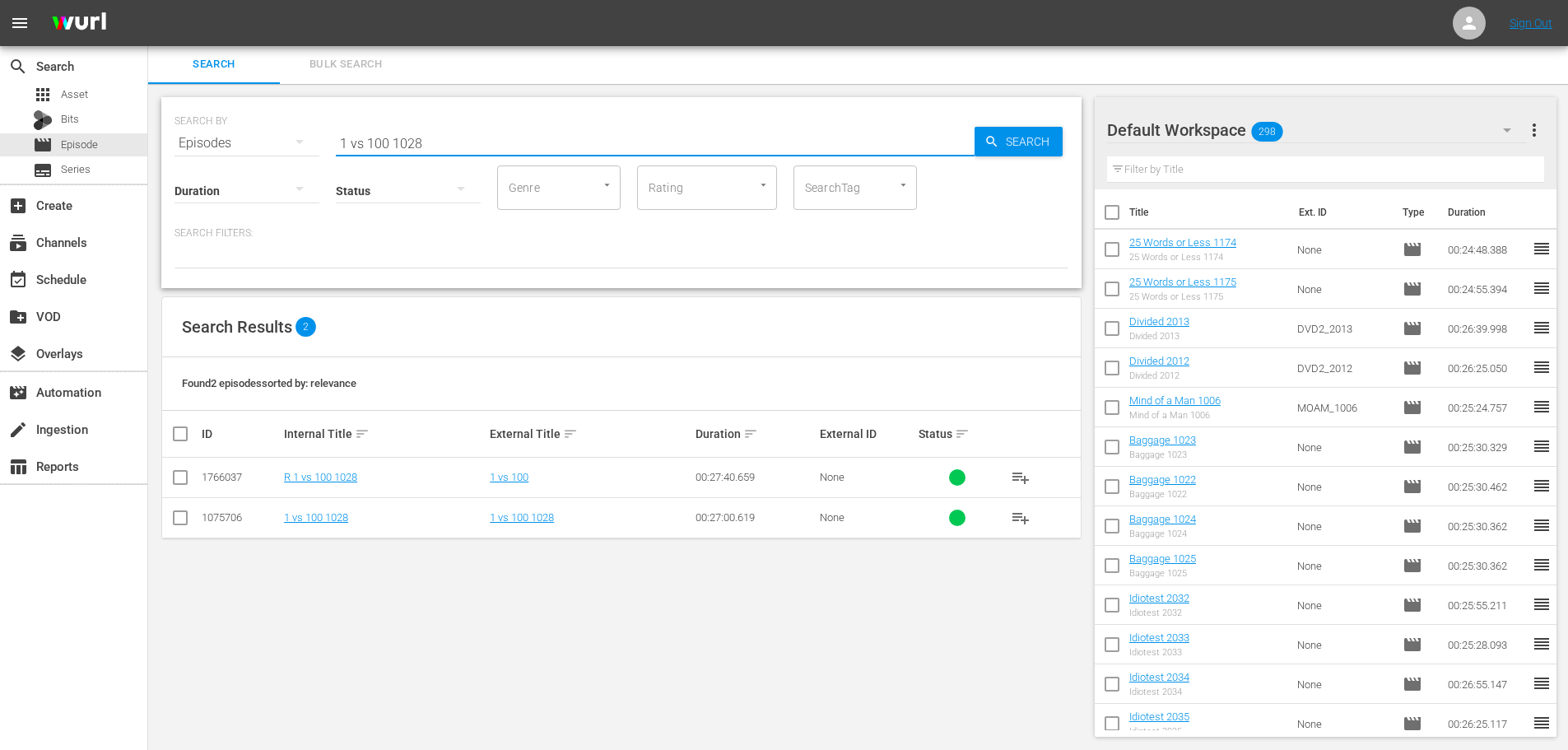
type input "1 vs 100 1028"
click at [179, 518] on input "checkbox" at bounding box center [180, 521] width 19 height 19
checkbox input "true"
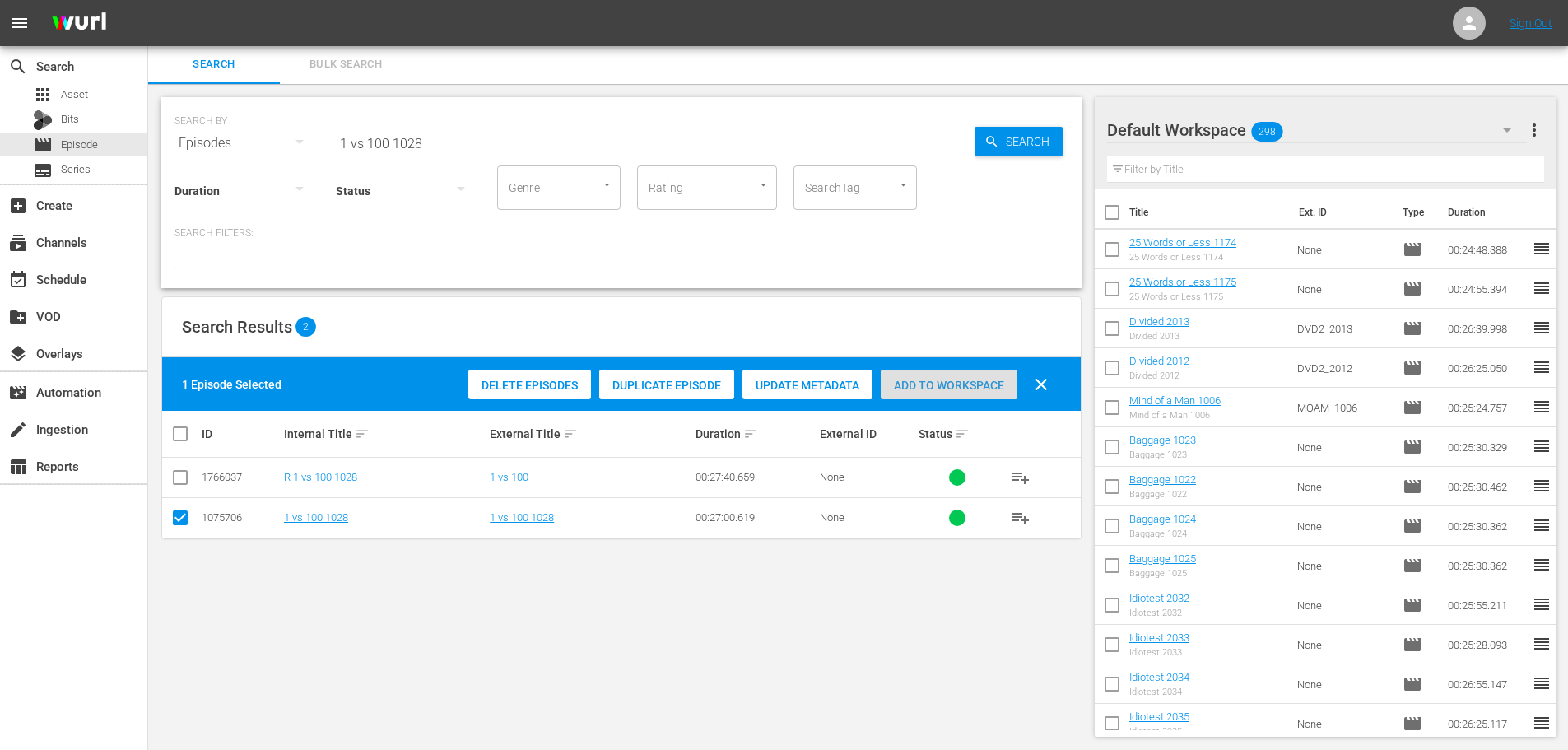
click at [1001, 386] on span "Add to Workspace" at bounding box center [949, 385] width 137 height 14
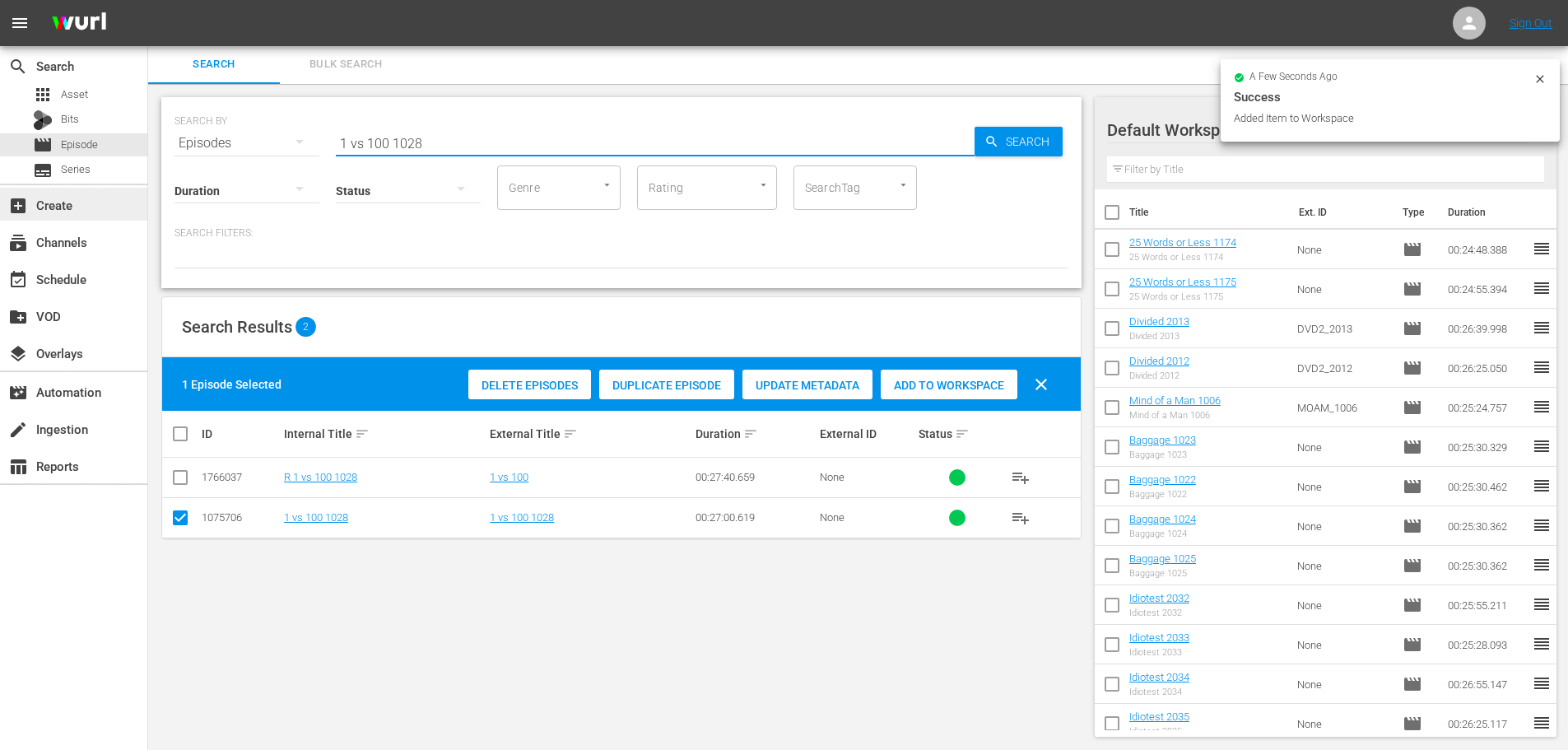
drag, startPoint x: 457, startPoint y: 131, endPoint x: 18, endPoint y: 216, distance: 447.2
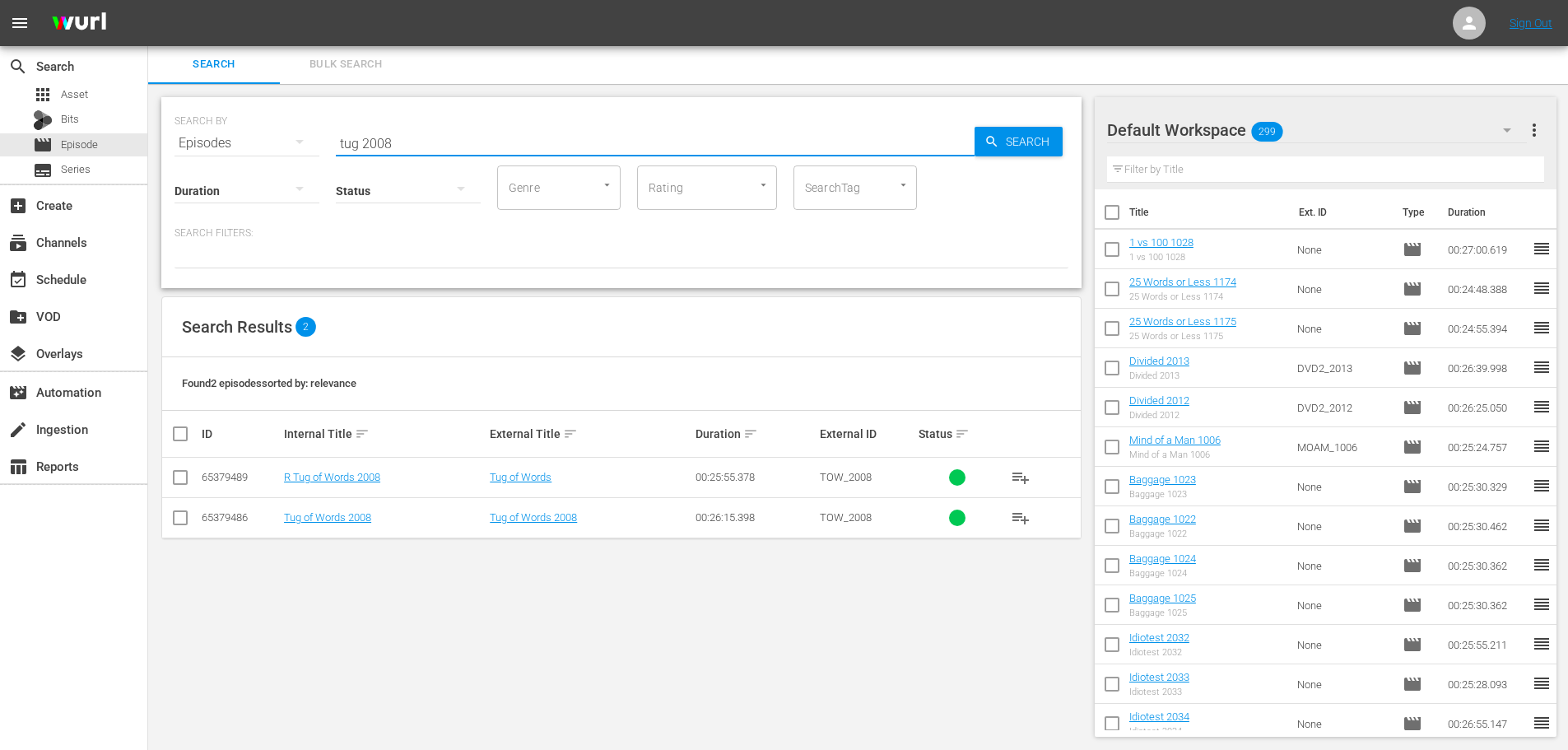
type input "tug 2008"
click at [167, 518] on td at bounding box center [180, 517] width 37 height 41
click at [175, 518] on input "checkbox" at bounding box center [180, 521] width 19 height 19
checkbox input "true"
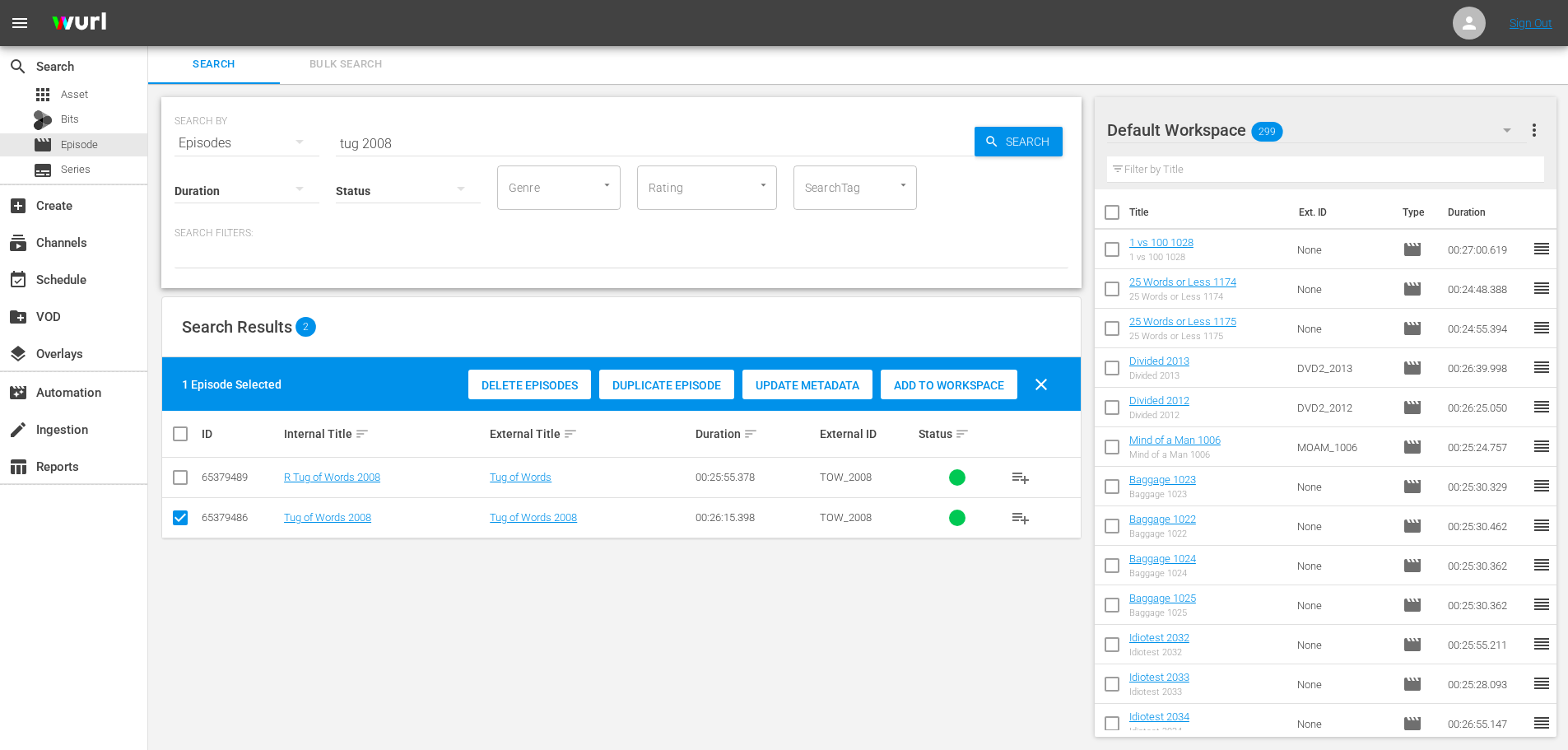
click at [972, 379] on span "Add to Workspace" at bounding box center [949, 385] width 137 height 14
click at [598, 157] on input "tug 2008" at bounding box center [655, 143] width 638 height 40
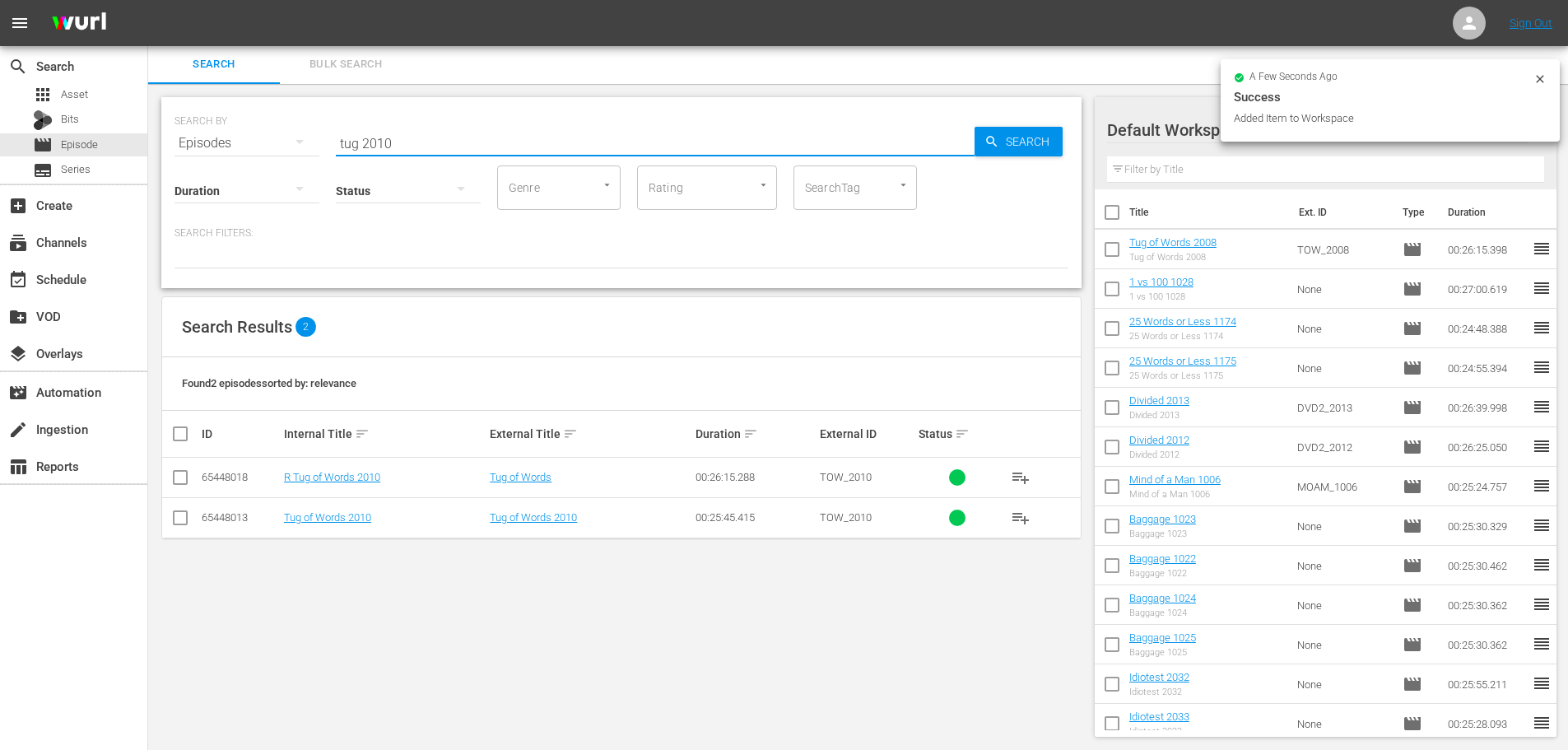
type input "tug 2010"
drag, startPoint x: 196, startPoint y: 521, endPoint x: 181, endPoint y: 517, distance: 15.5
click at [198, 521] on td at bounding box center [180, 517] width 37 height 41
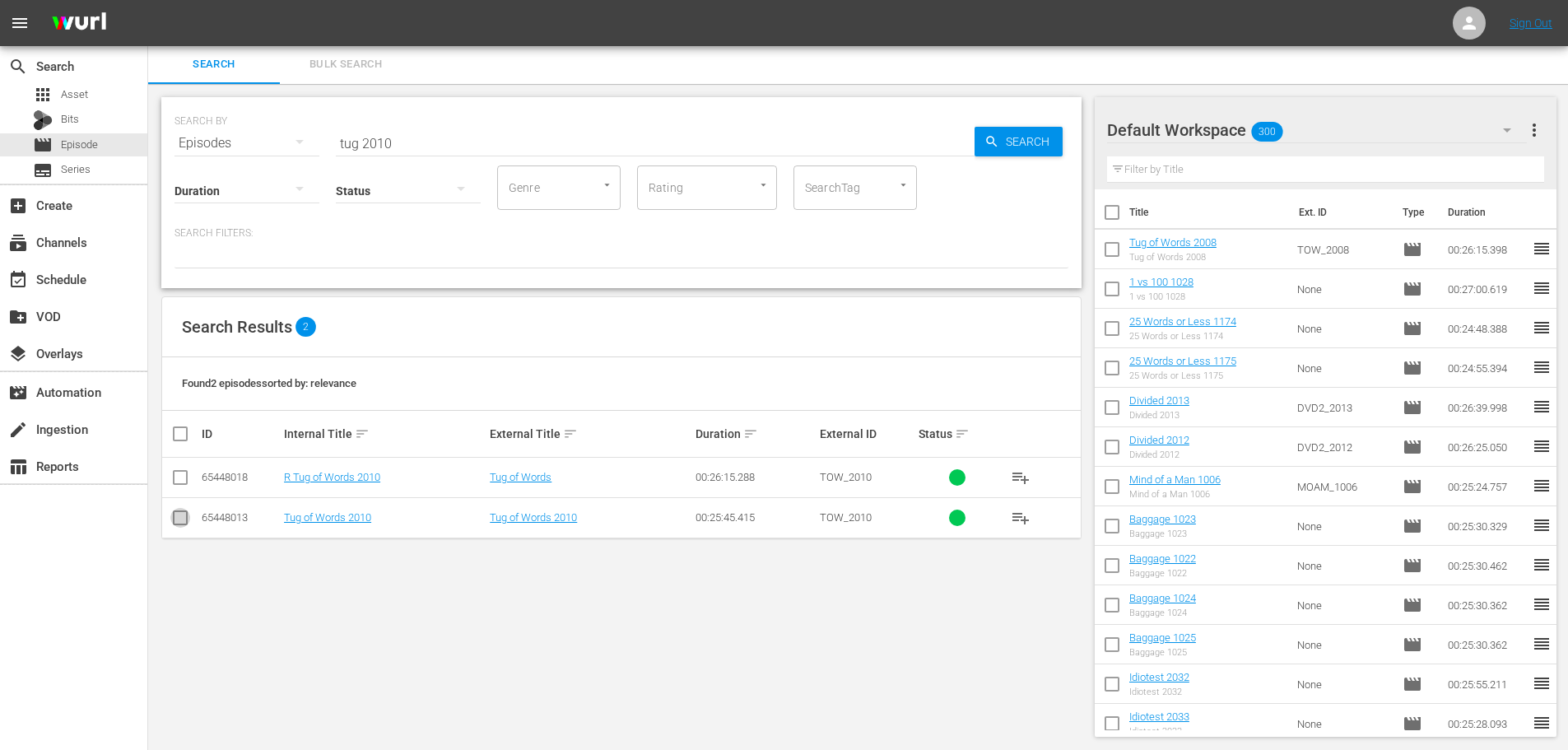
click at [177, 517] on input "checkbox" at bounding box center [180, 521] width 19 height 19
checkbox input "true"
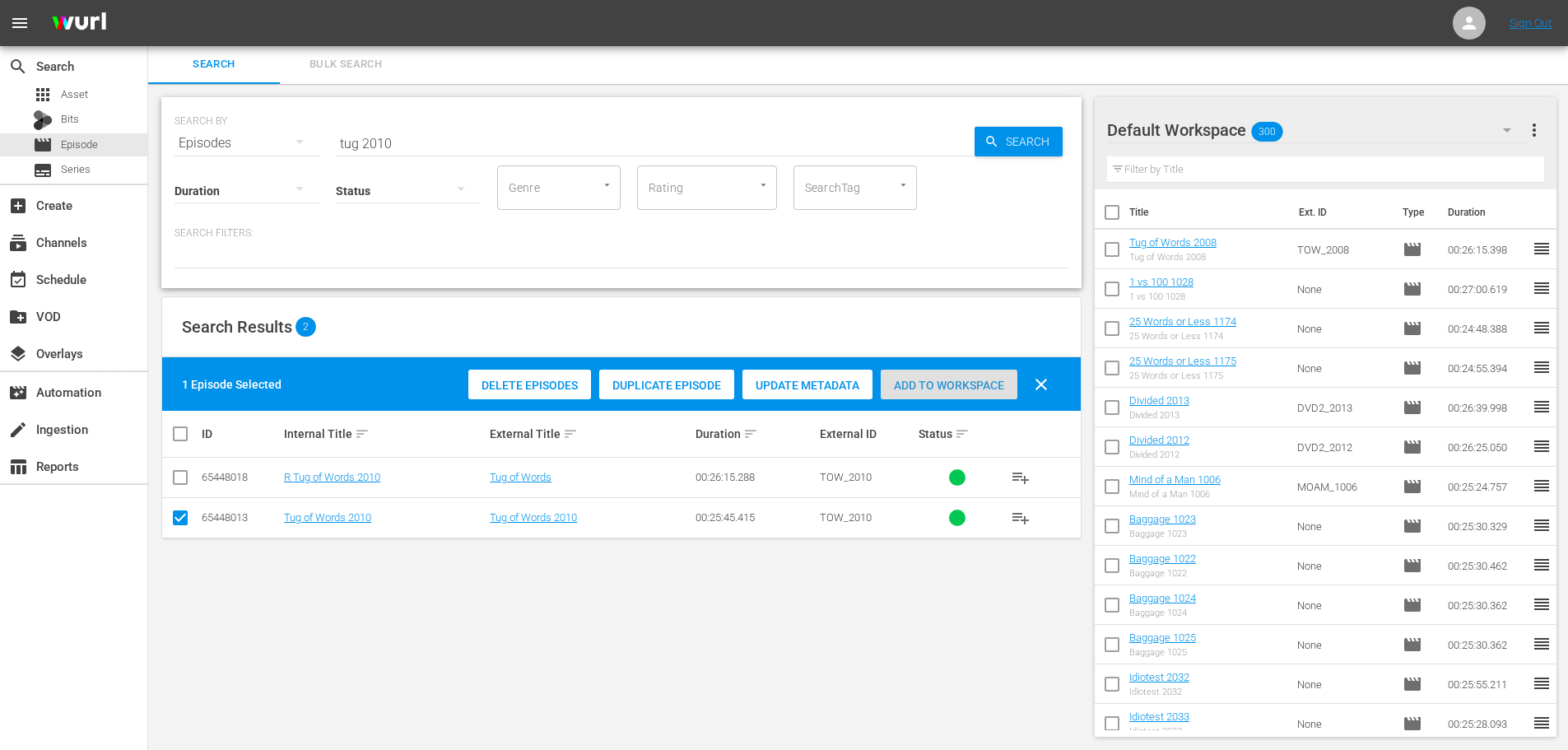
click at [903, 376] on div "Add to Workspace" at bounding box center [949, 385] width 137 height 31
click at [907, 388] on span "Add to Workspace" at bounding box center [949, 385] width 137 height 14
drag, startPoint x: 472, startPoint y: 154, endPoint x: 268, endPoint y: 133, distance: 205.1
click at [188, 136] on div "SEARCH BY Search By Episodes Search ID, Title, Description, Keywords, or Catego…" at bounding box center [621, 192] width 920 height 191
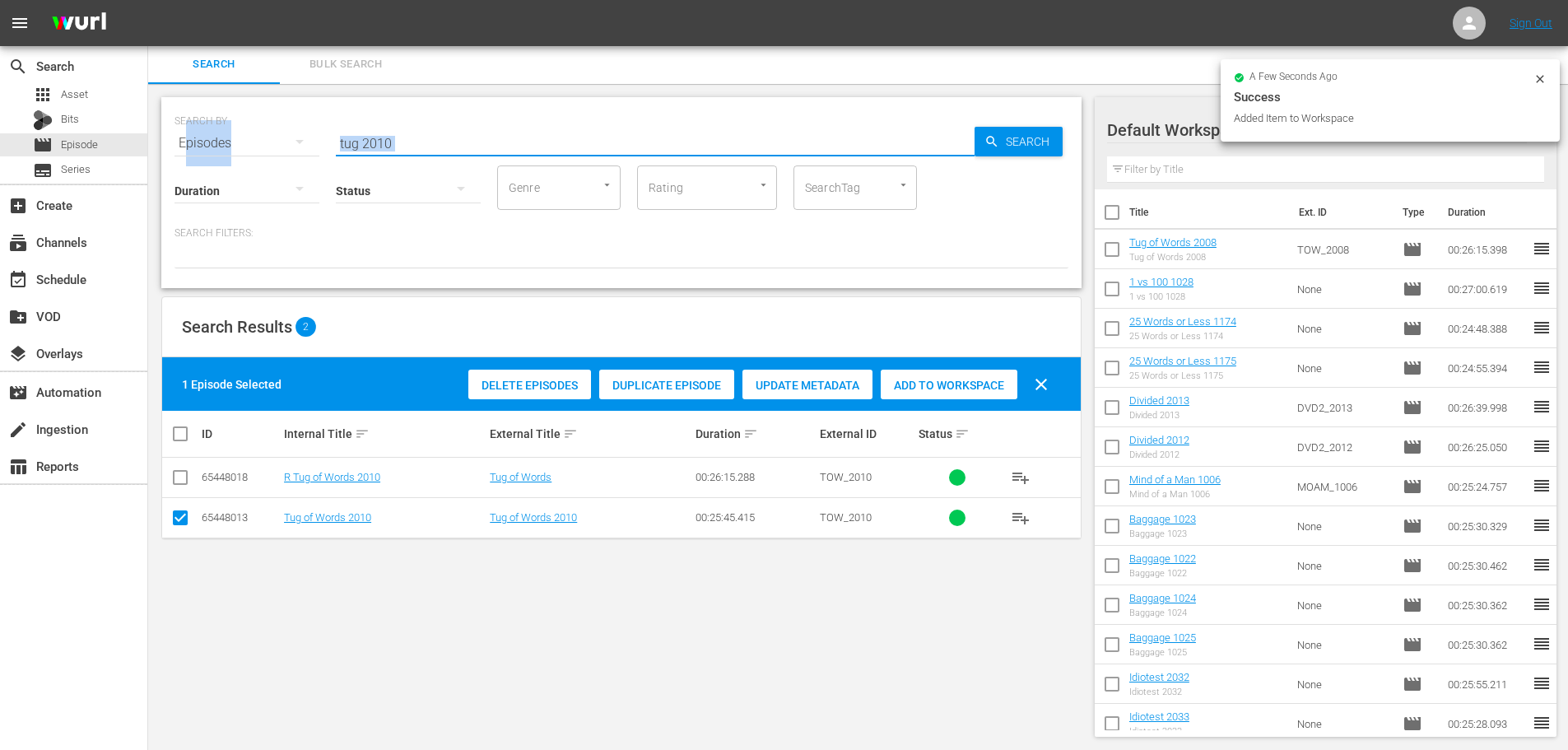
click at [348, 129] on input "tug 2010" at bounding box center [655, 143] width 638 height 40
drag, startPoint x: 407, startPoint y: 127, endPoint x: 278, endPoint y: 143, distance: 130.0
click at [278, 143] on div "SEARCH BY Search By Episodes Search ID, Title, Description, Keywords, or Catego…" at bounding box center [621, 133] width 894 height 59
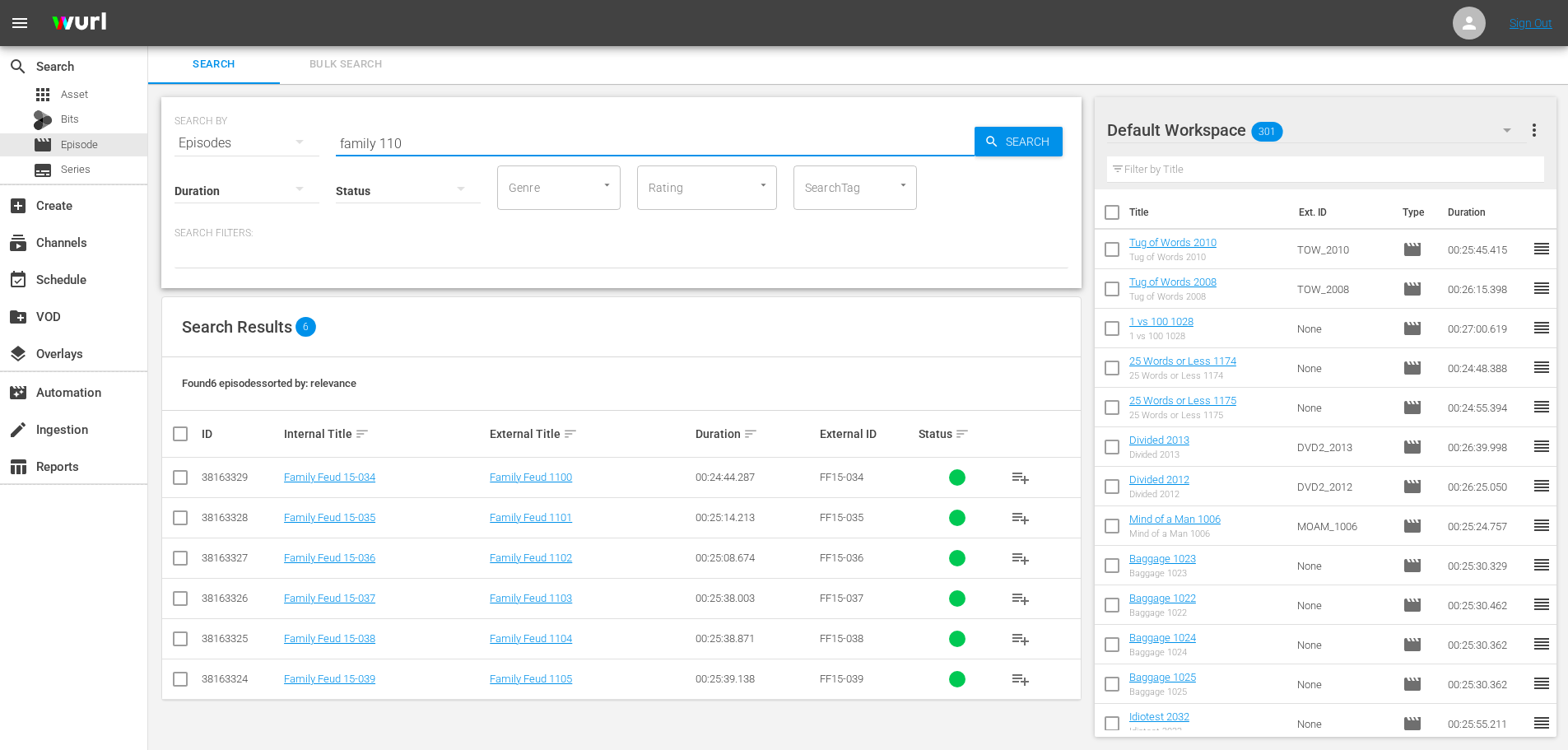
type input "family 110"
click at [177, 571] on input "checkbox" at bounding box center [180, 602] width 19 height 19
checkbox input "true"
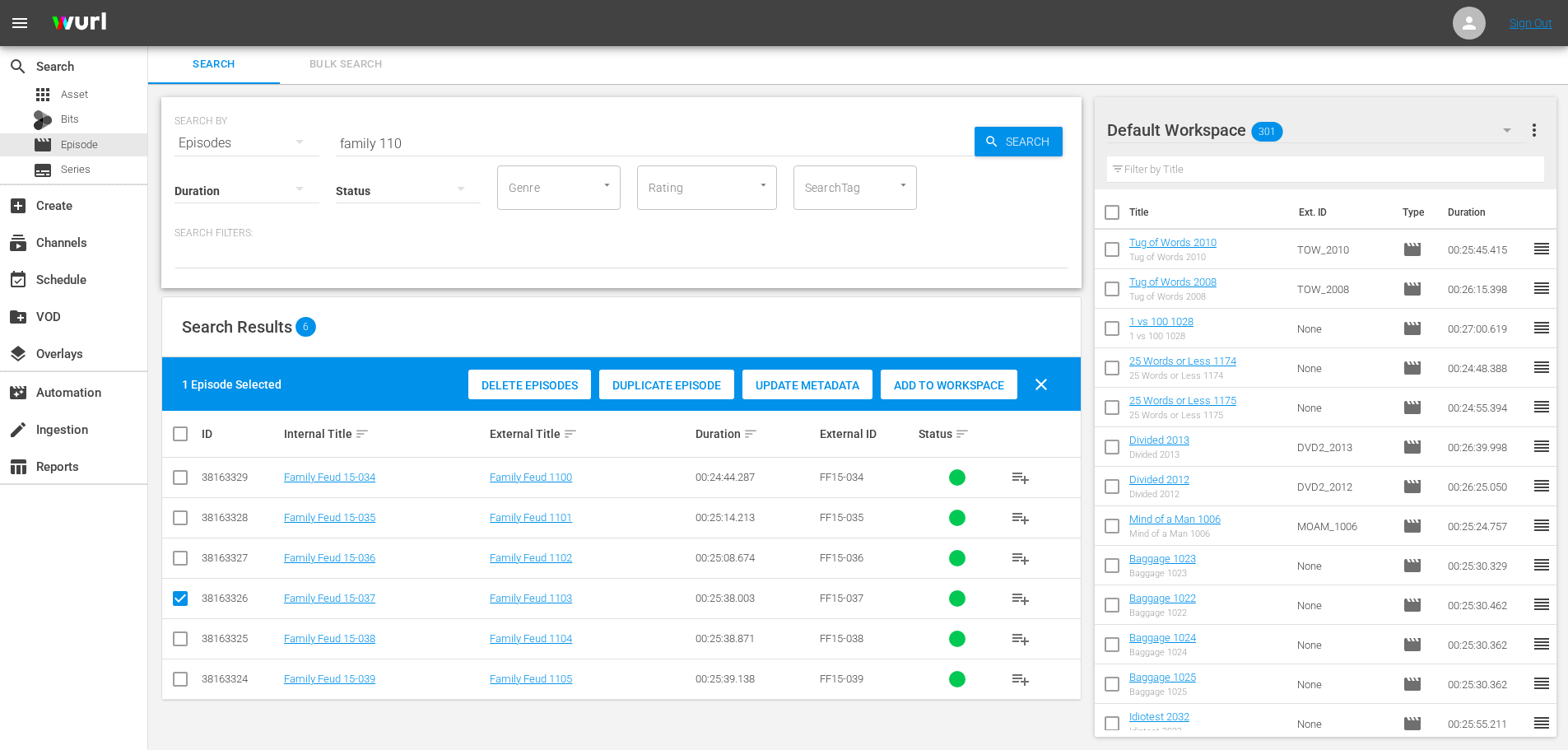
click at [181, 568] on input "checkbox" at bounding box center [180, 561] width 19 height 19
checkbox input "true"
click at [969, 396] on div "Add to Workspace" at bounding box center [949, 385] width 137 height 31
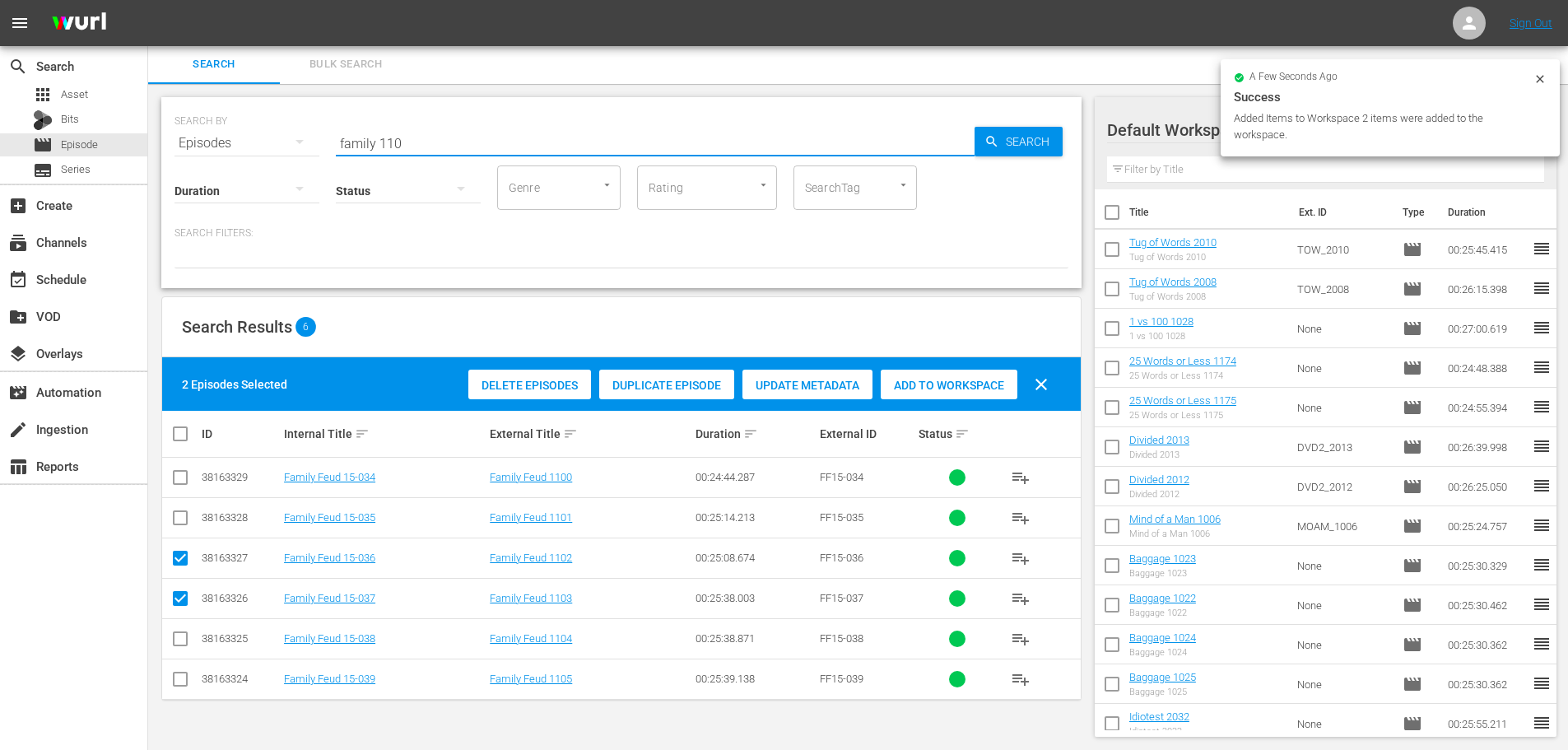
drag, startPoint x: 443, startPoint y: 135, endPoint x: 219, endPoint y: 135, distance: 224.0
click at [219, 135] on div "SEARCH BY Search By Episodes Search ID, Title, Description, Keywords, or Catego…" at bounding box center [621, 133] width 894 height 59
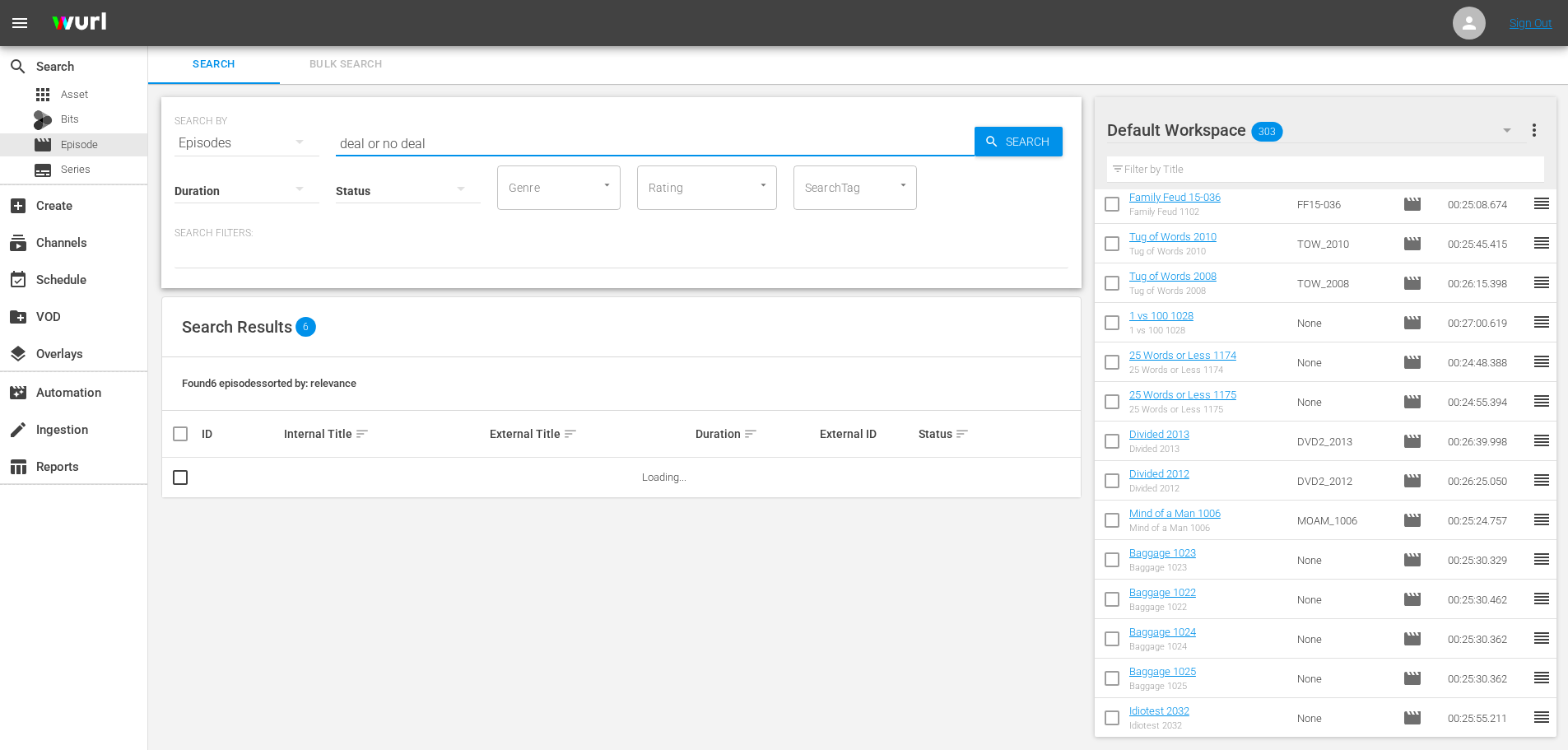
scroll to position [165, 0]
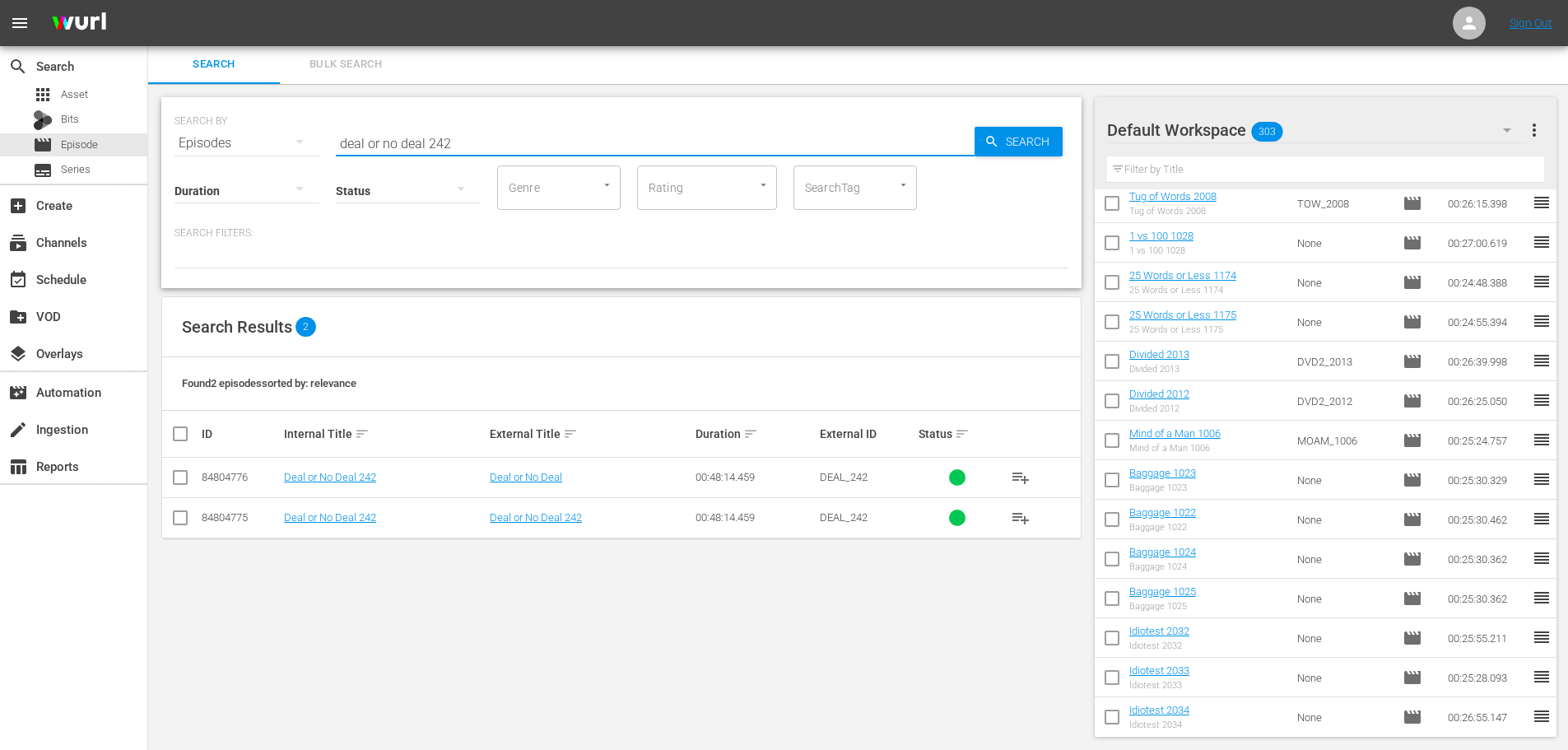
type input "deal or no deal 242"
click at [185, 514] on input "checkbox" at bounding box center [180, 521] width 19 height 19
checkbox input "true"
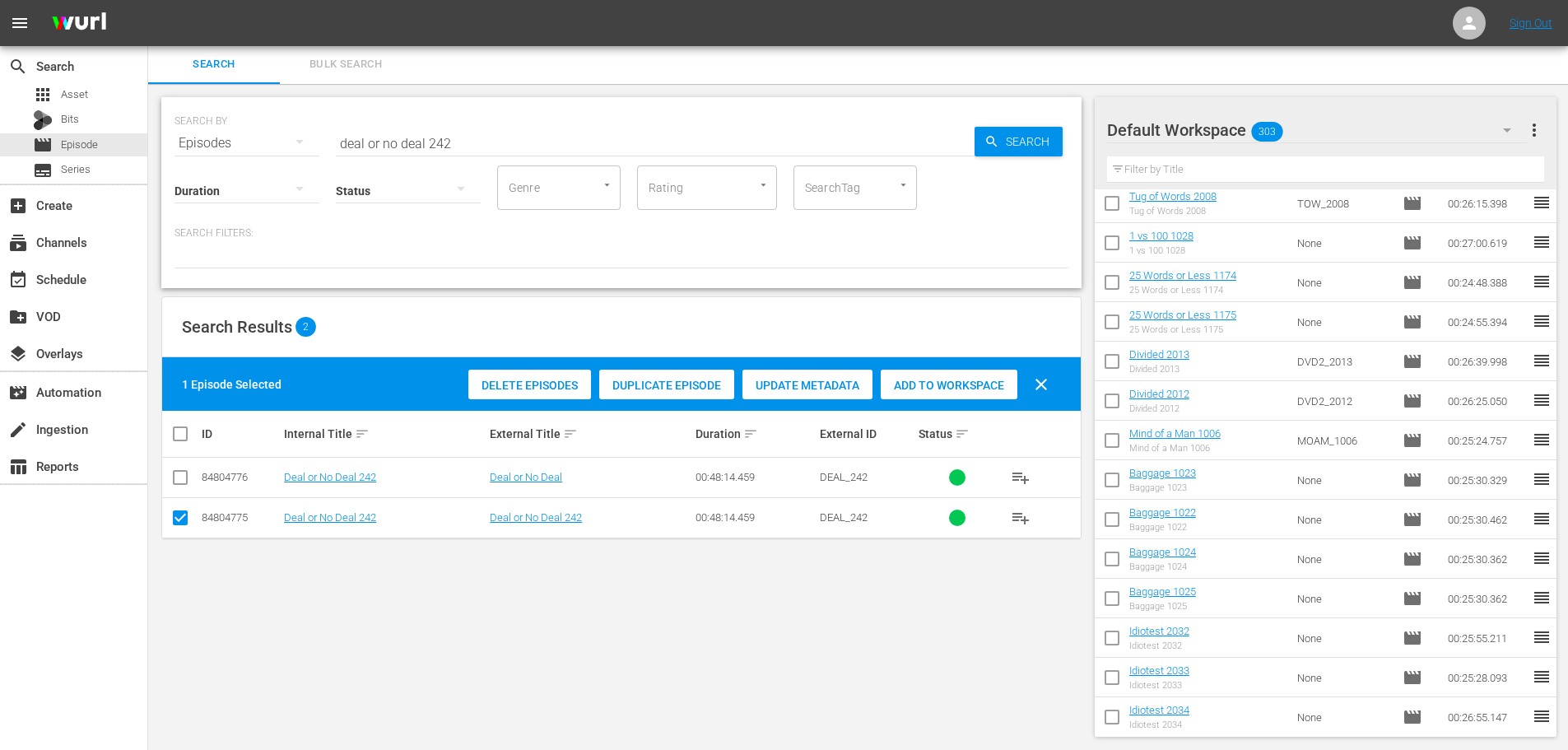
click at [959, 381] on span "Add to Workspace" at bounding box center [949, 385] width 137 height 14
drag, startPoint x: 505, startPoint y: 144, endPoint x: 506, endPoint y: 114, distance: 30.0
click at [506, 114] on div "SEARCH BY Search By Episodes Search ID, Title, Description, Keywords, or Catego…" at bounding box center [621, 133] width 894 height 59
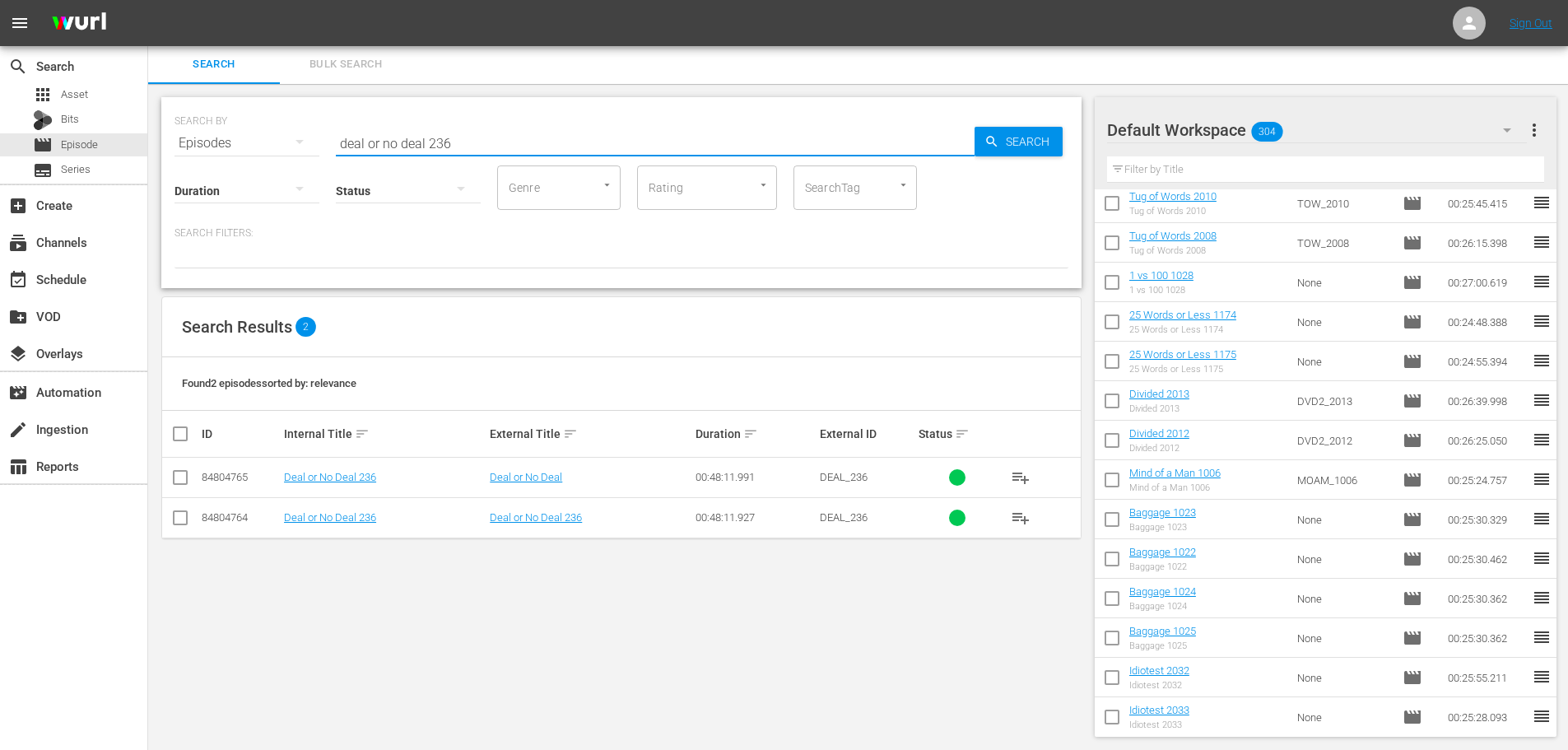
type input "deal or no deal 236"
click at [180, 523] on input "checkbox" at bounding box center [180, 521] width 19 height 19
checkbox input "true"
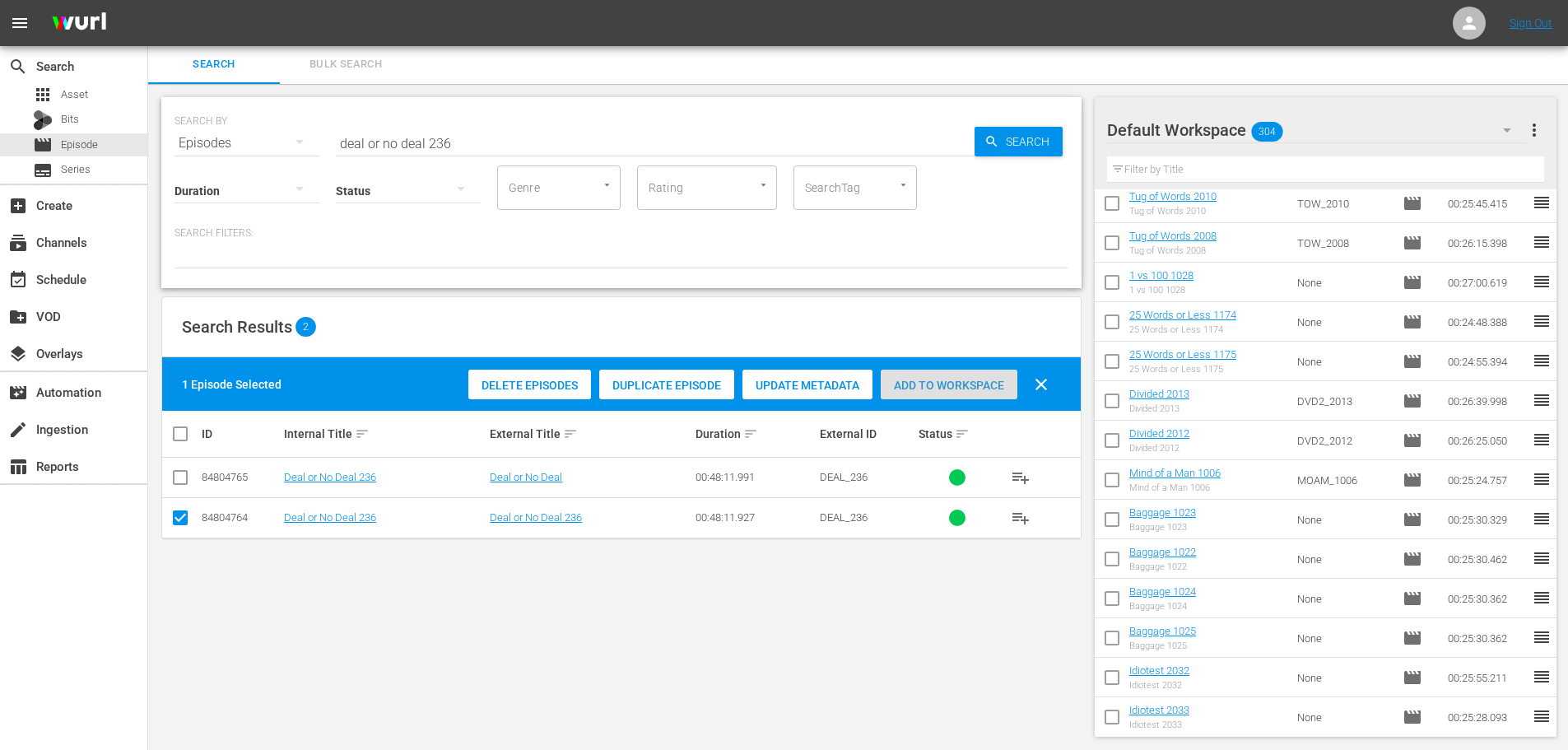
click at [932, 393] on div "Add to Workspace" at bounding box center [949, 385] width 137 height 31
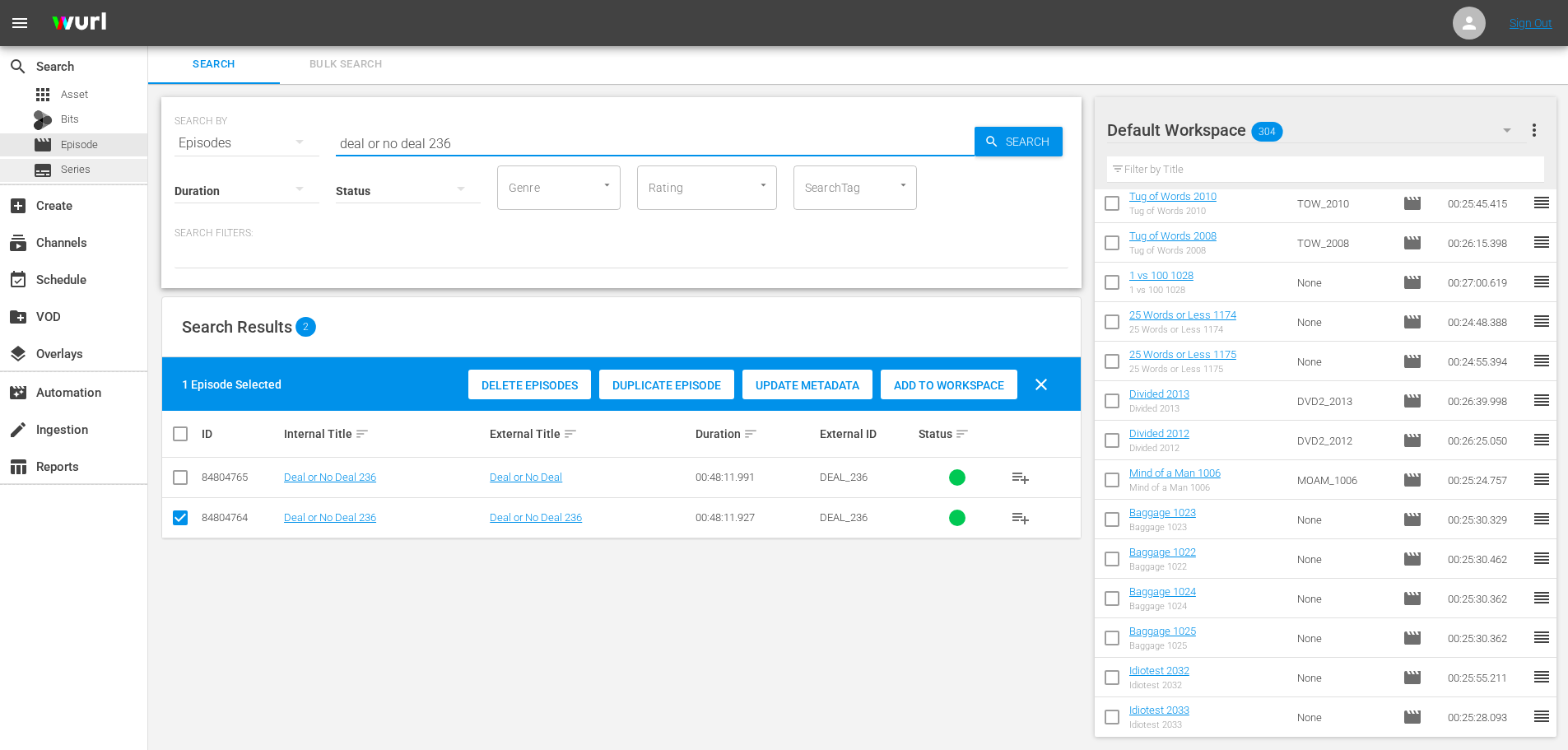
drag, startPoint x: 528, startPoint y: 141, endPoint x: 0, endPoint y: 162, distance: 528.4
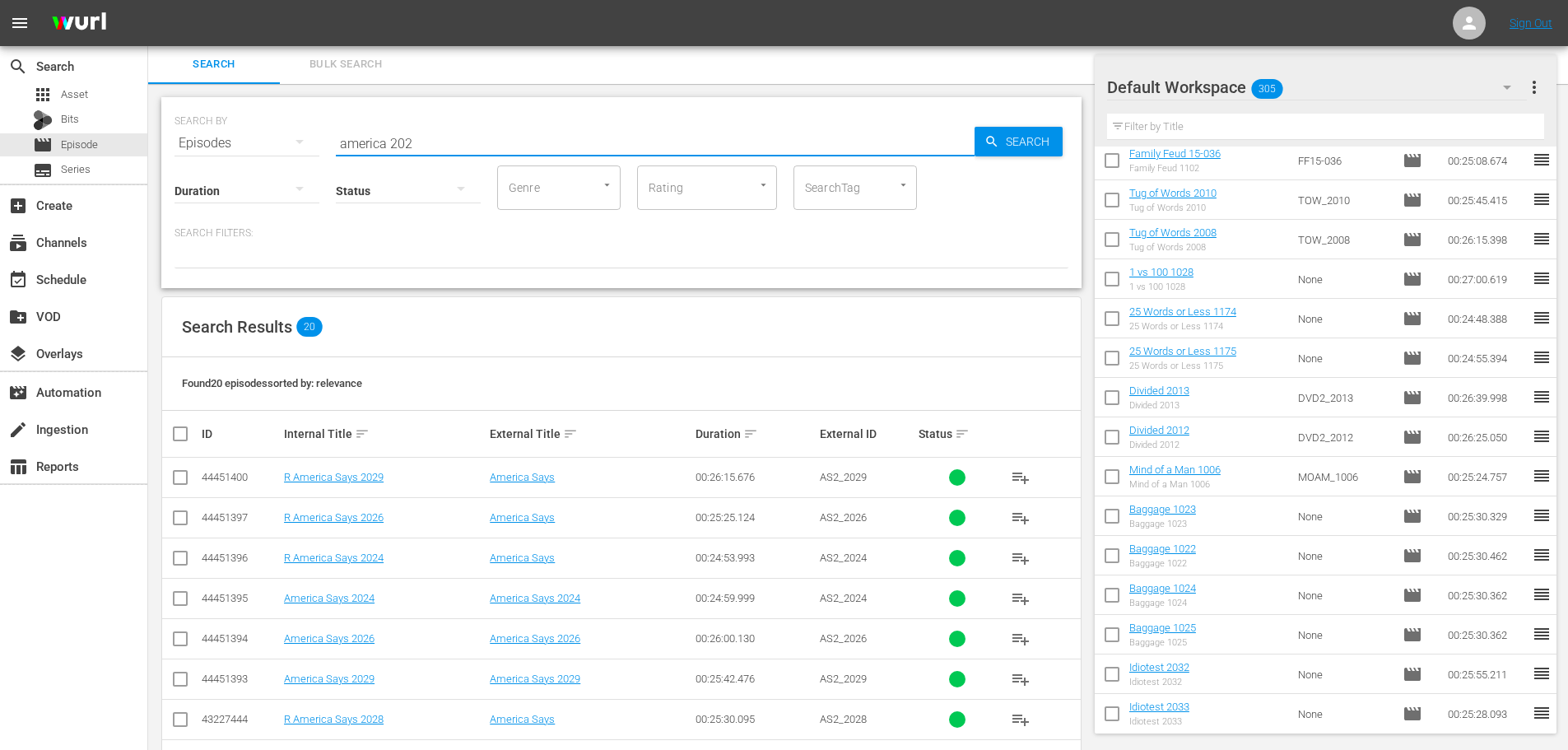
scroll to position [546, 0]
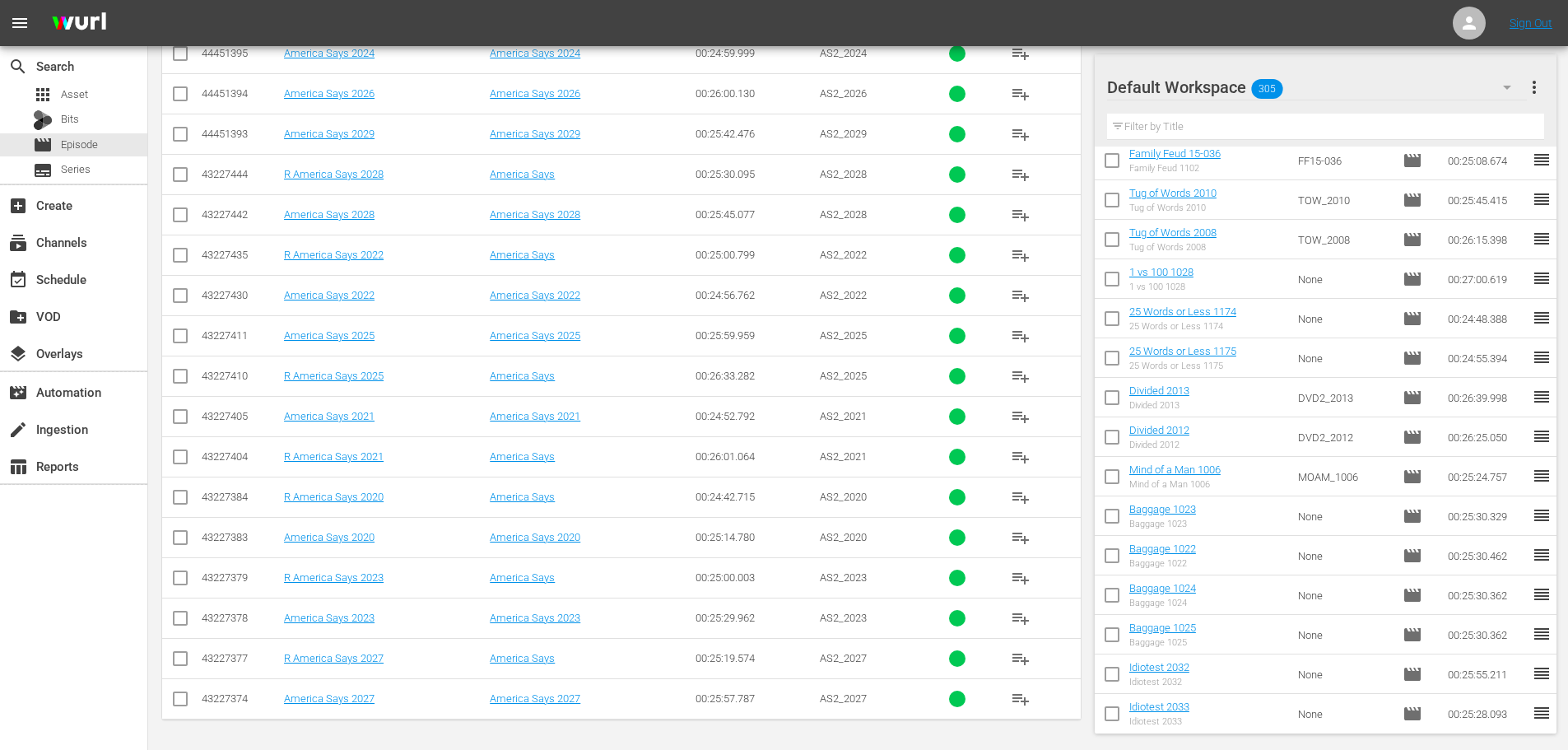
type input "america 202"
click at [181, 296] on input "checkbox" at bounding box center [180, 299] width 19 height 19
checkbox input "true"
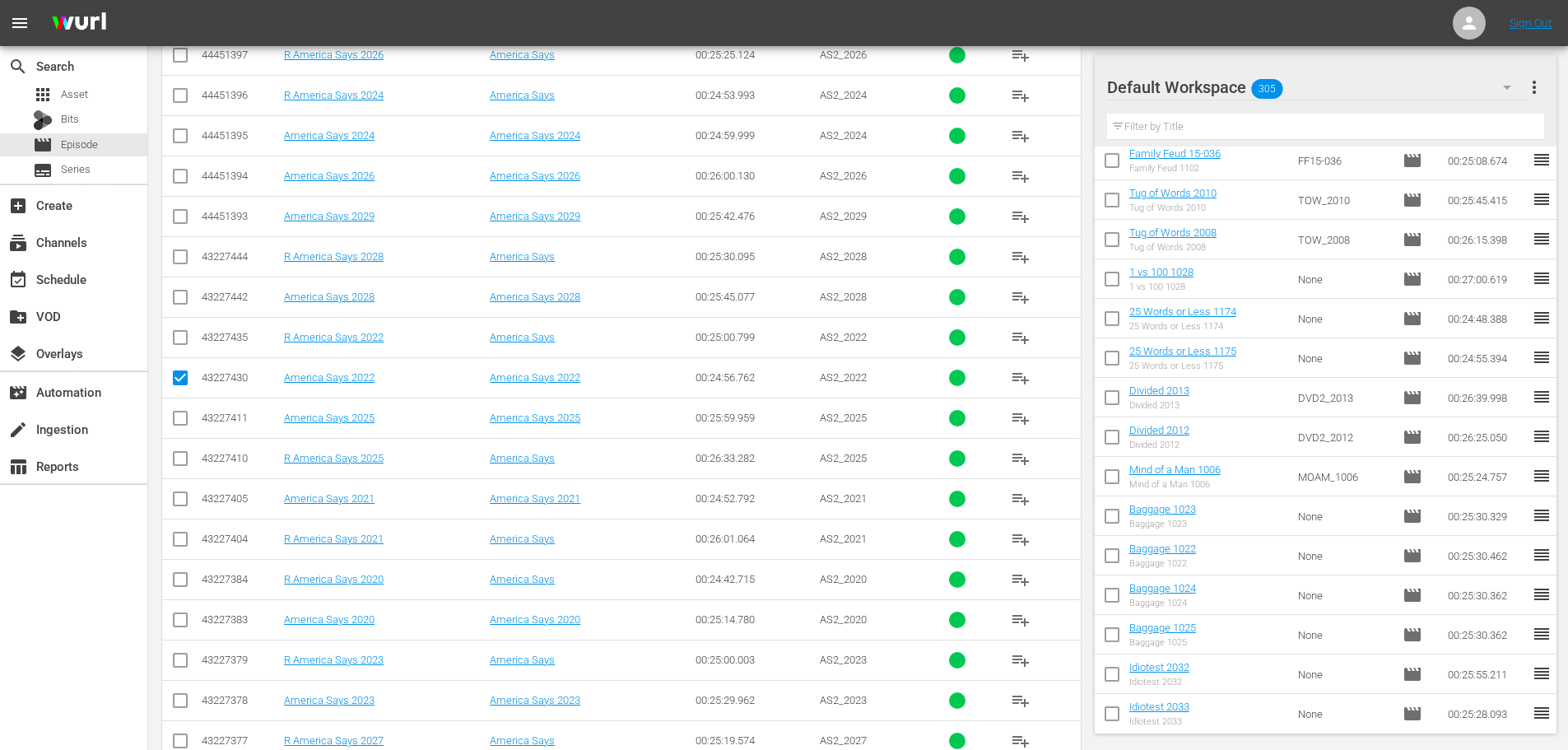
click at [198, 149] on td at bounding box center [180, 136] width 37 height 41
click at [153, 128] on div "SEARCH BY Search By Episodes Search ID, Title, Description, Keywords, or Catego…" at bounding box center [621, 227] width 946 height 1211
click at [174, 137] on input "checkbox" at bounding box center [180, 139] width 19 height 19
checkbox input "true"
click at [171, 180] on input "checkbox" at bounding box center [180, 179] width 19 height 19
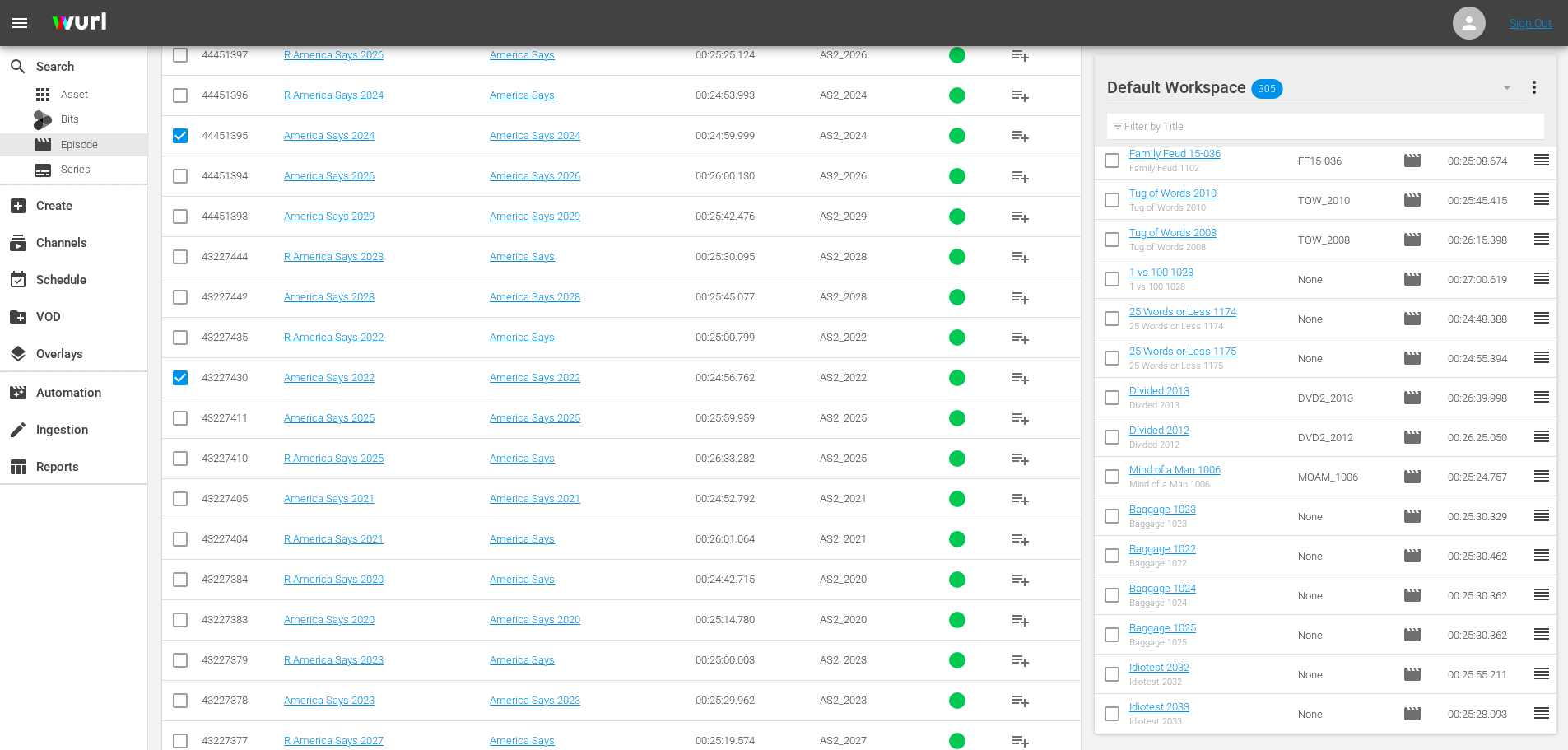
checkbox input "true"
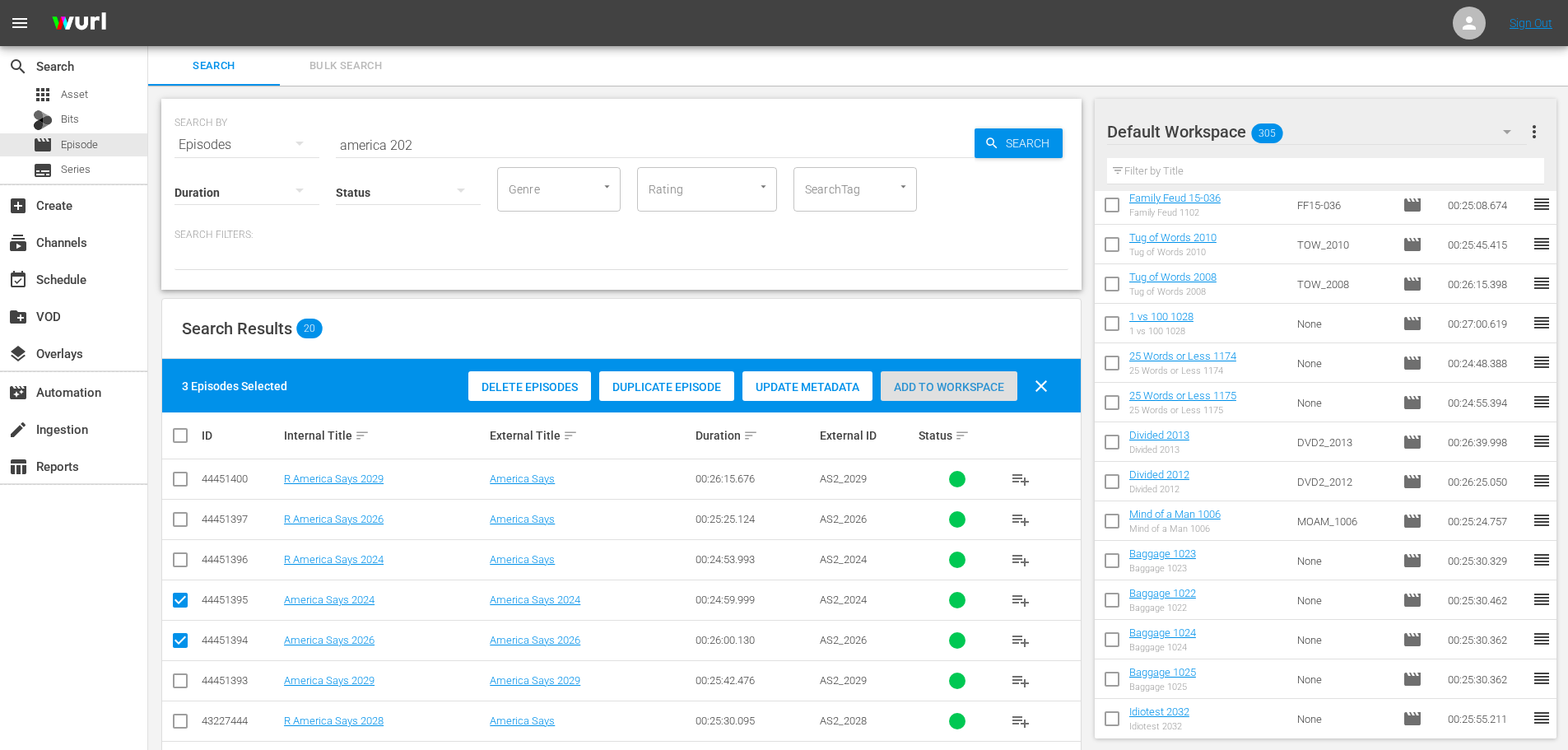
click at [973, 380] on span "Add to Workspace" at bounding box center [949, 387] width 137 height 14
drag, startPoint x: 514, startPoint y: 144, endPoint x: 0, endPoint y: 140, distance: 514.0
click at [148, 0] on div "search Search apps Asset Bits movie Episode subtitles Series add_box Create sub…" at bounding box center [858, 0] width 1420 height 0
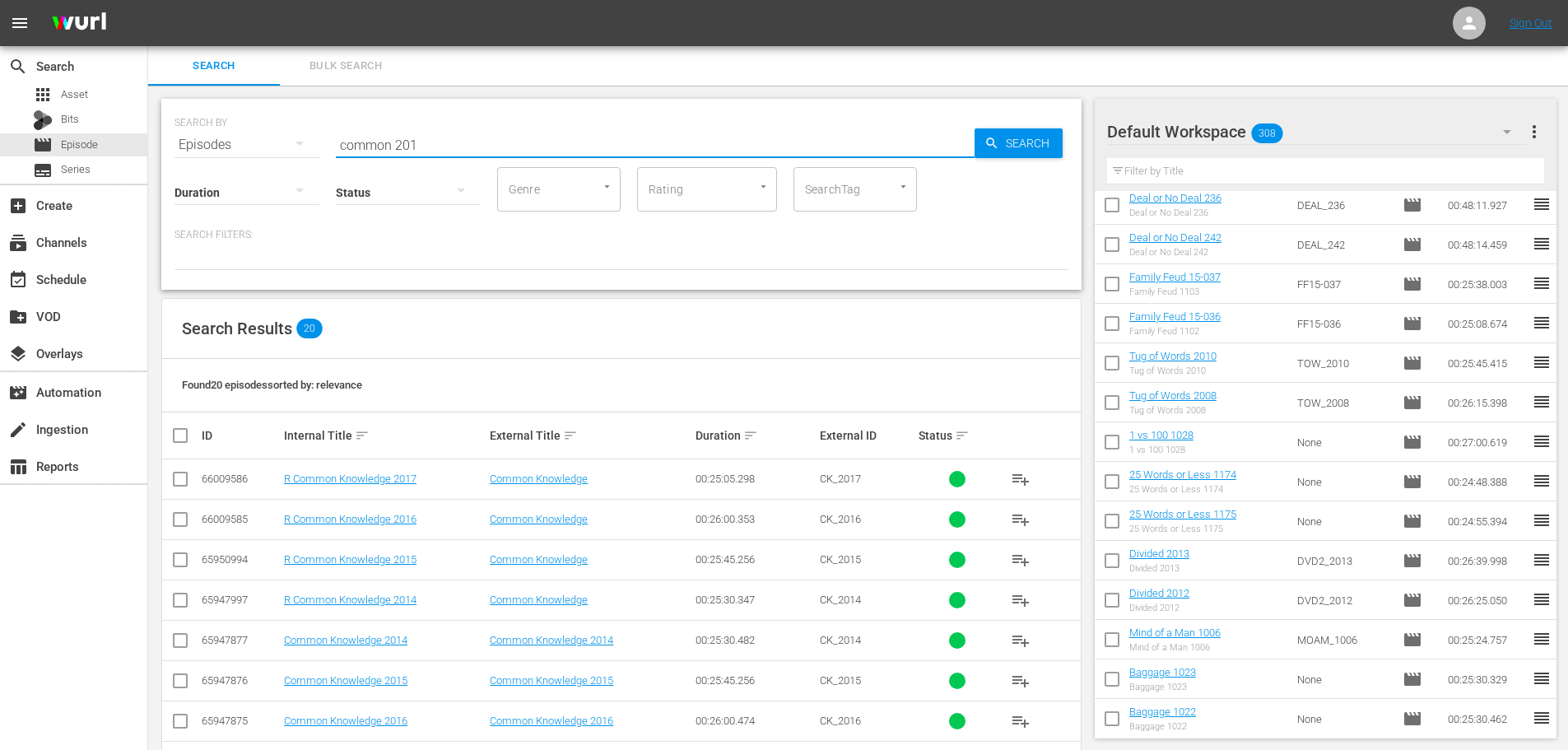
type input "common 201"
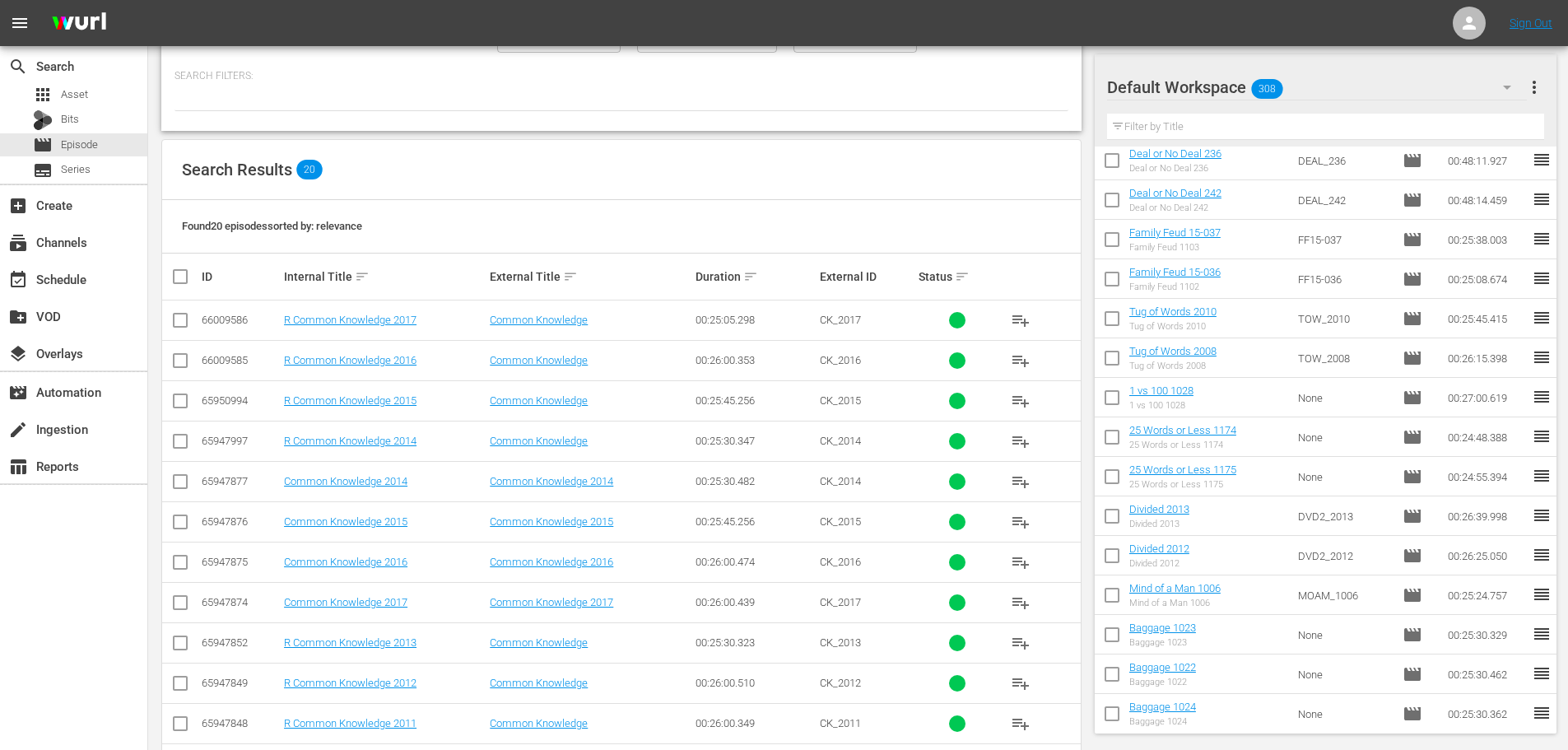
scroll to position [329, 0]
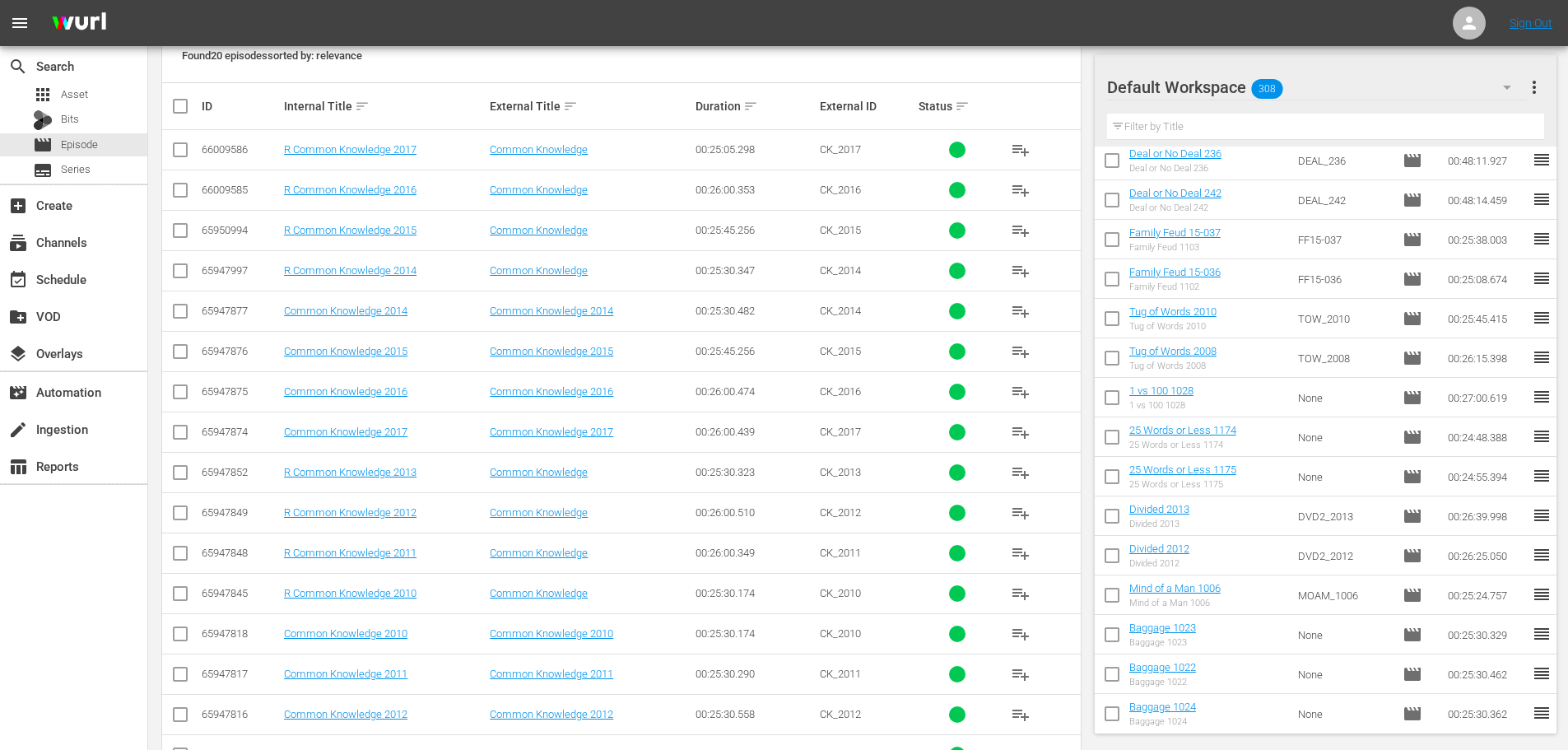
click at [173, 571] on input "checkbox" at bounding box center [180, 677] width 19 height 19
checkbox input "true"
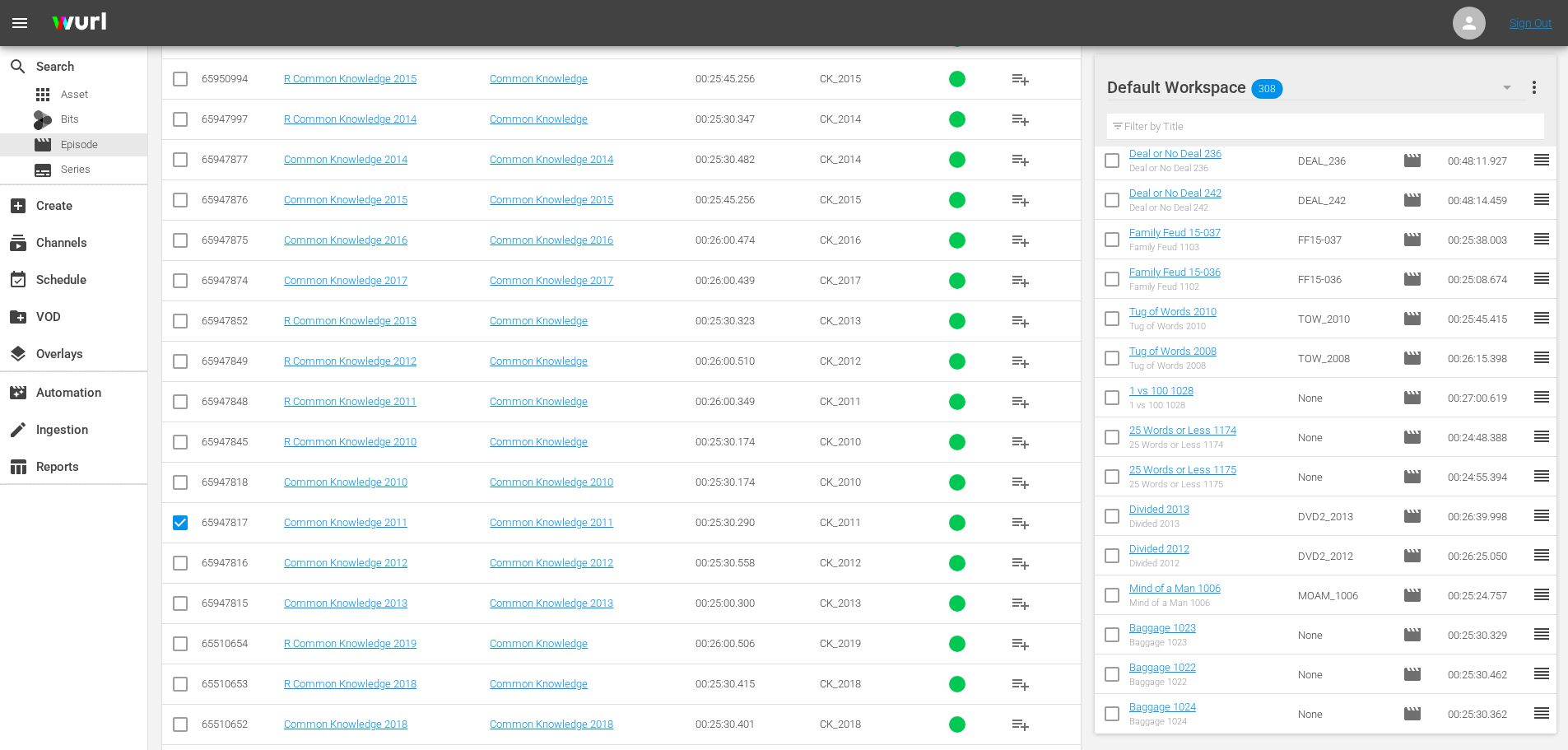
scroll to position [494, 0]
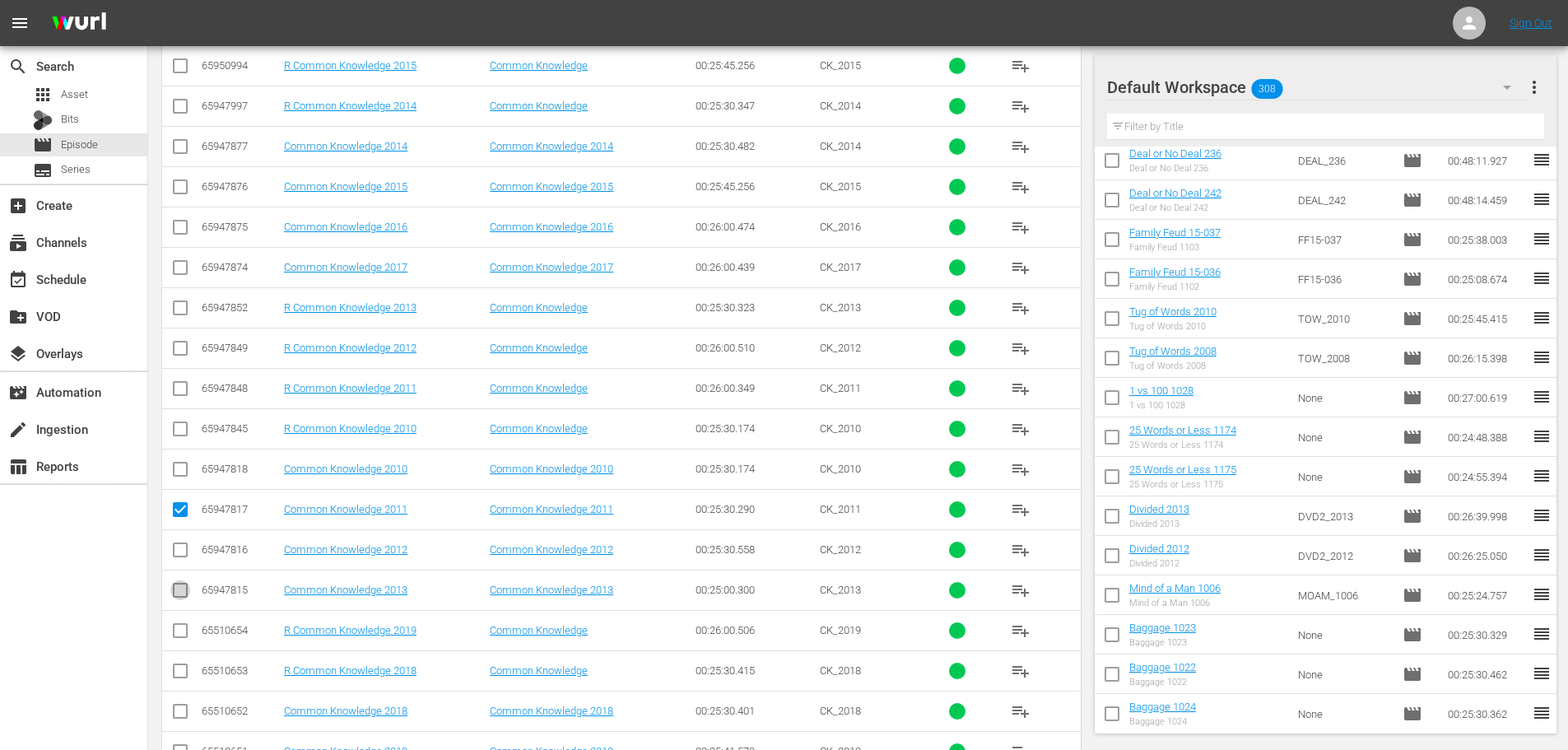
click at [181, 571] on input "checkbox" at bounding box center [180, 593] width 19 height 19
checkbox input "true"
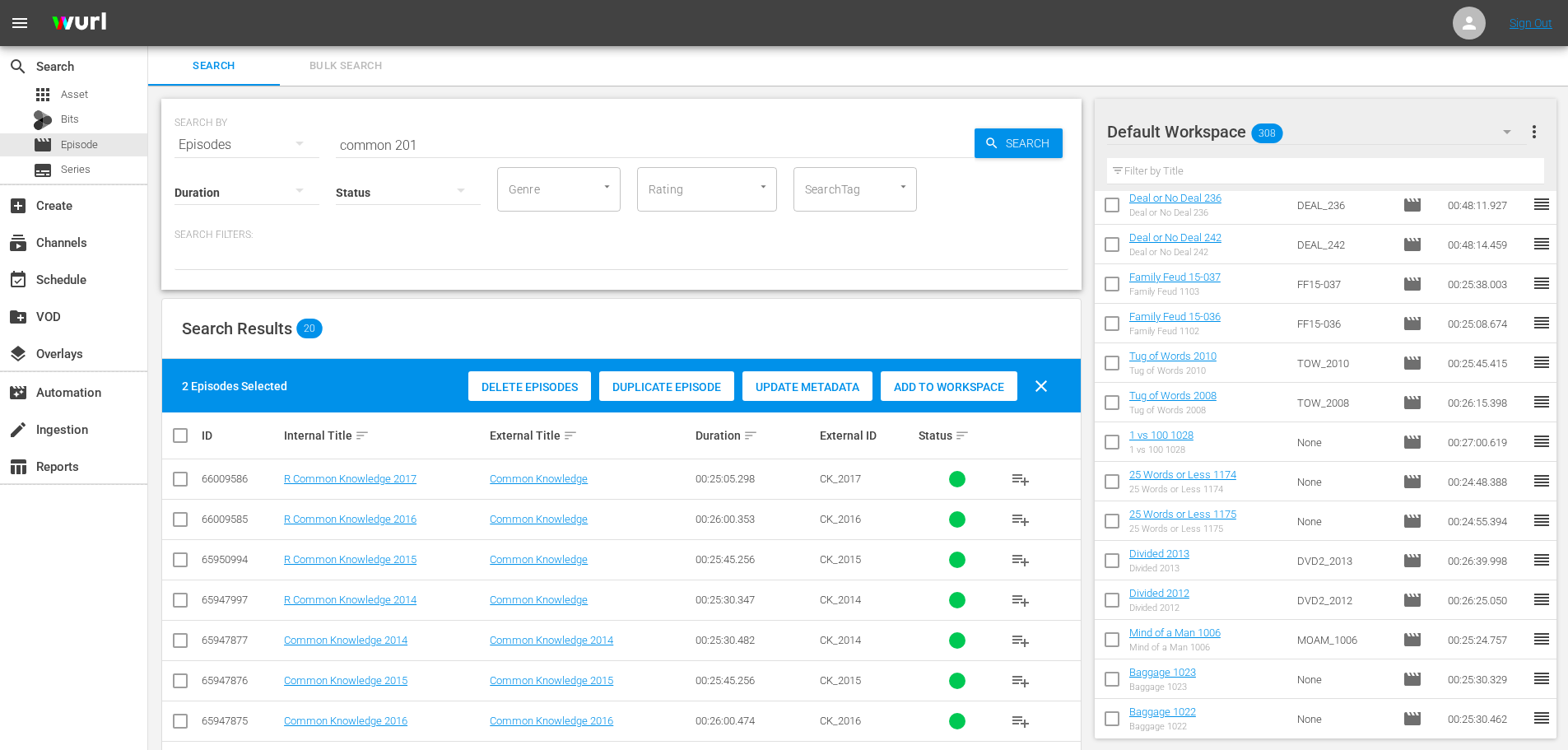
click at [919, 382] on span "Add to Workspace" at bounding box center [949, 387] width 137 height 14
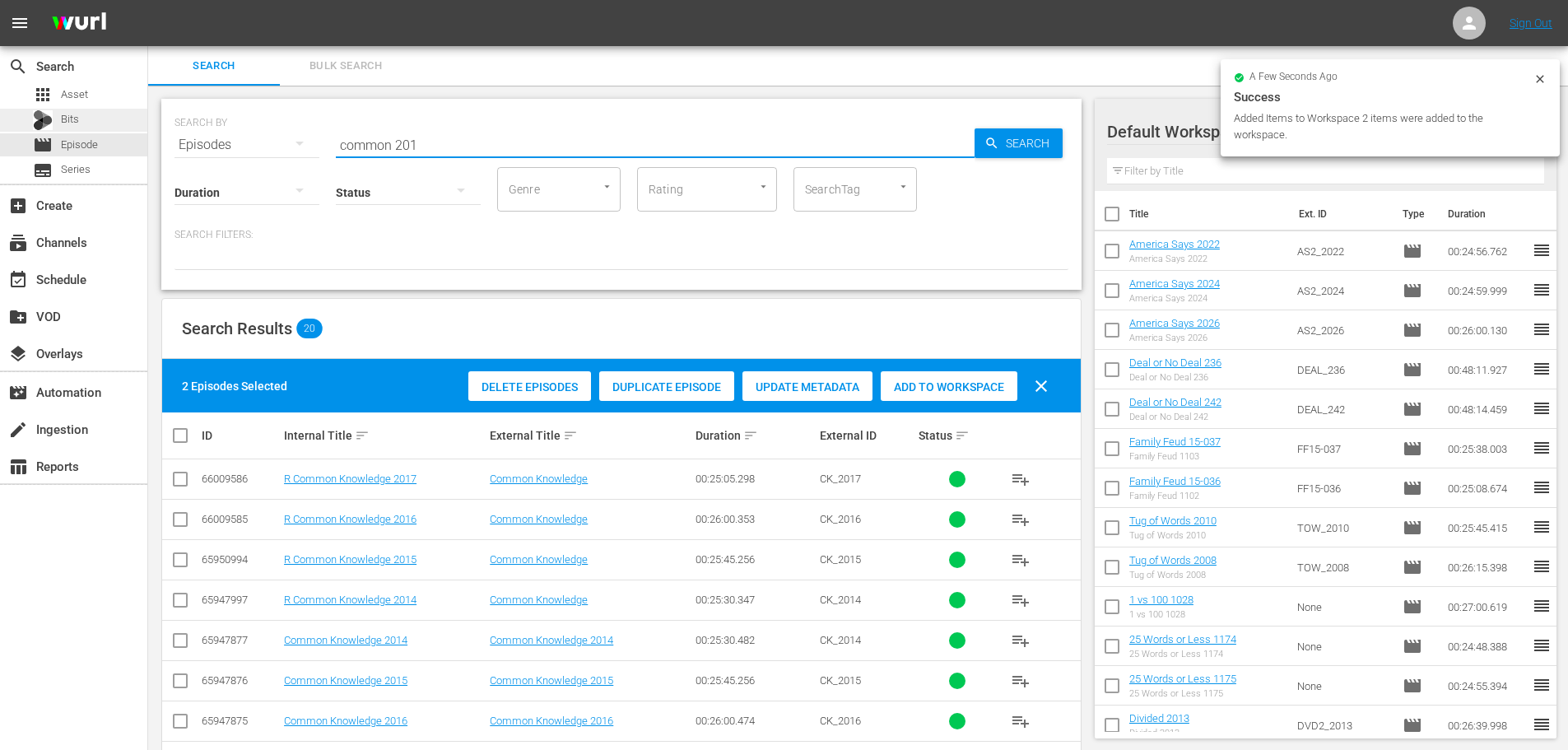
drag, startPoint x: 502, startPoint y: 128, endPoint x: 114, endPoint y: 115, distance: 388.2
click at [148, 0] on div "search Search apps Asset Bits movie Episode subtitles Series add_box Create sub…" at bounding box center [858, 0] width 1420 height 0
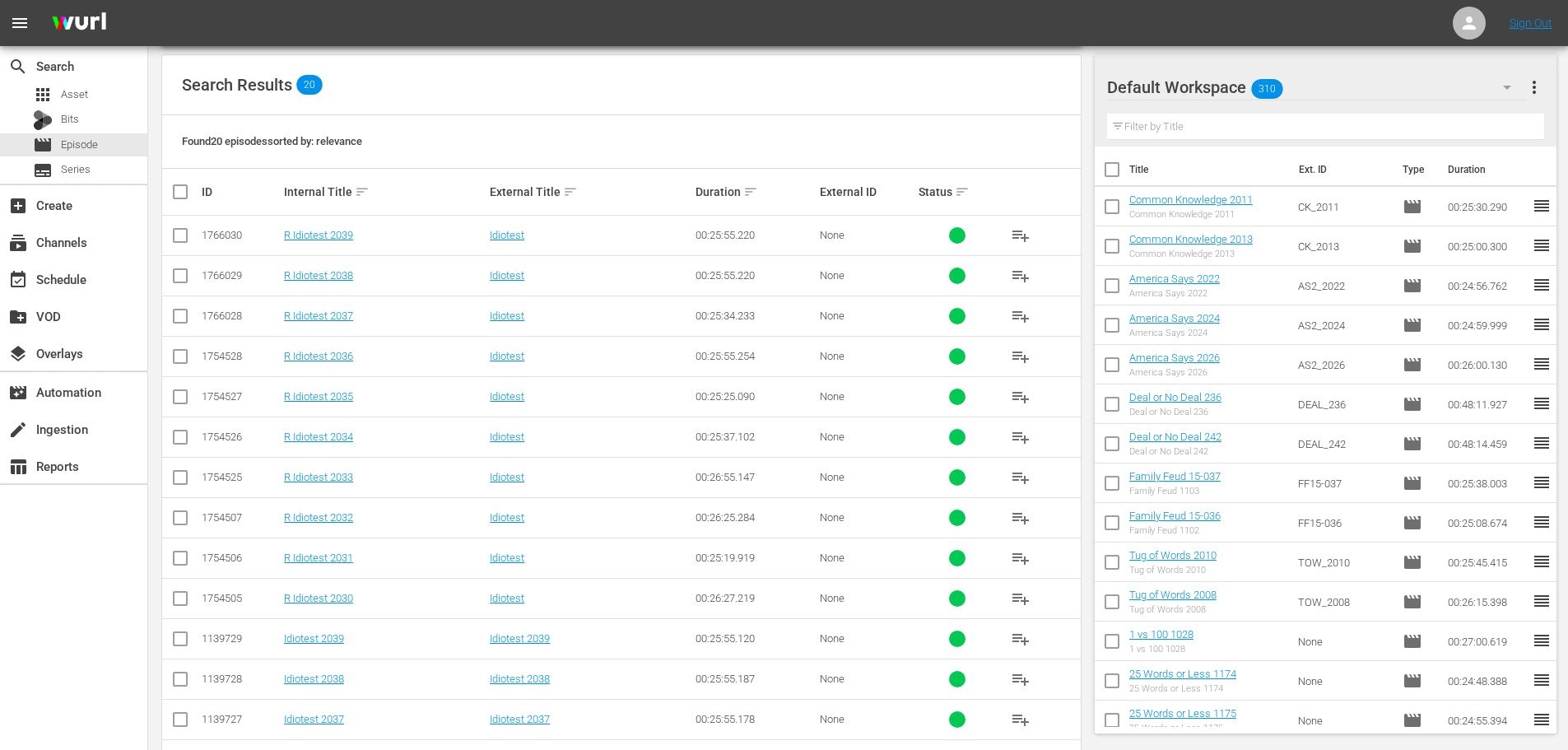
scroll to position [331, 0]
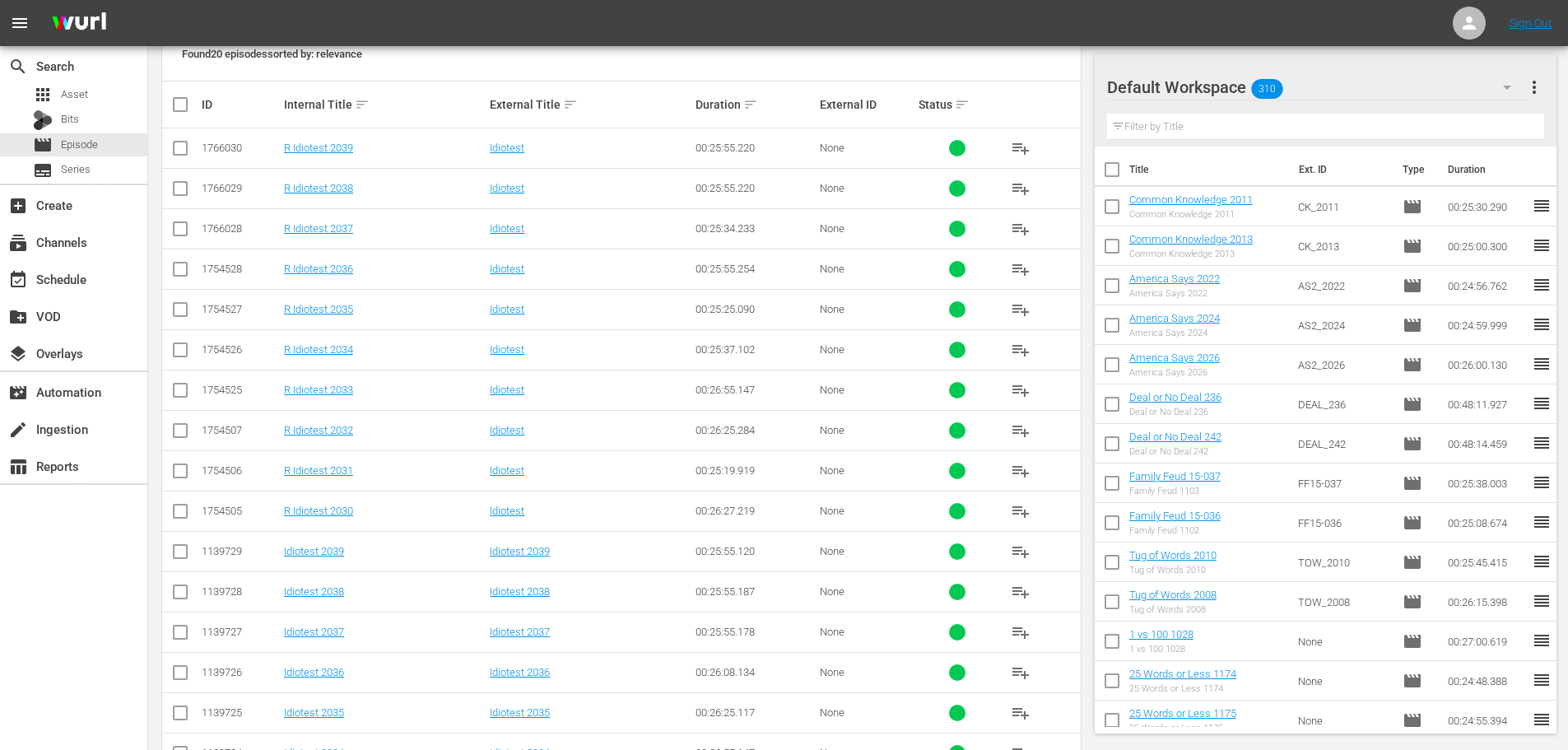
type input "idiotest 203"
click at [176, 571] on input "checkbox" at bounding box center [180, 595] width 19 height 19
checkbox input "true"
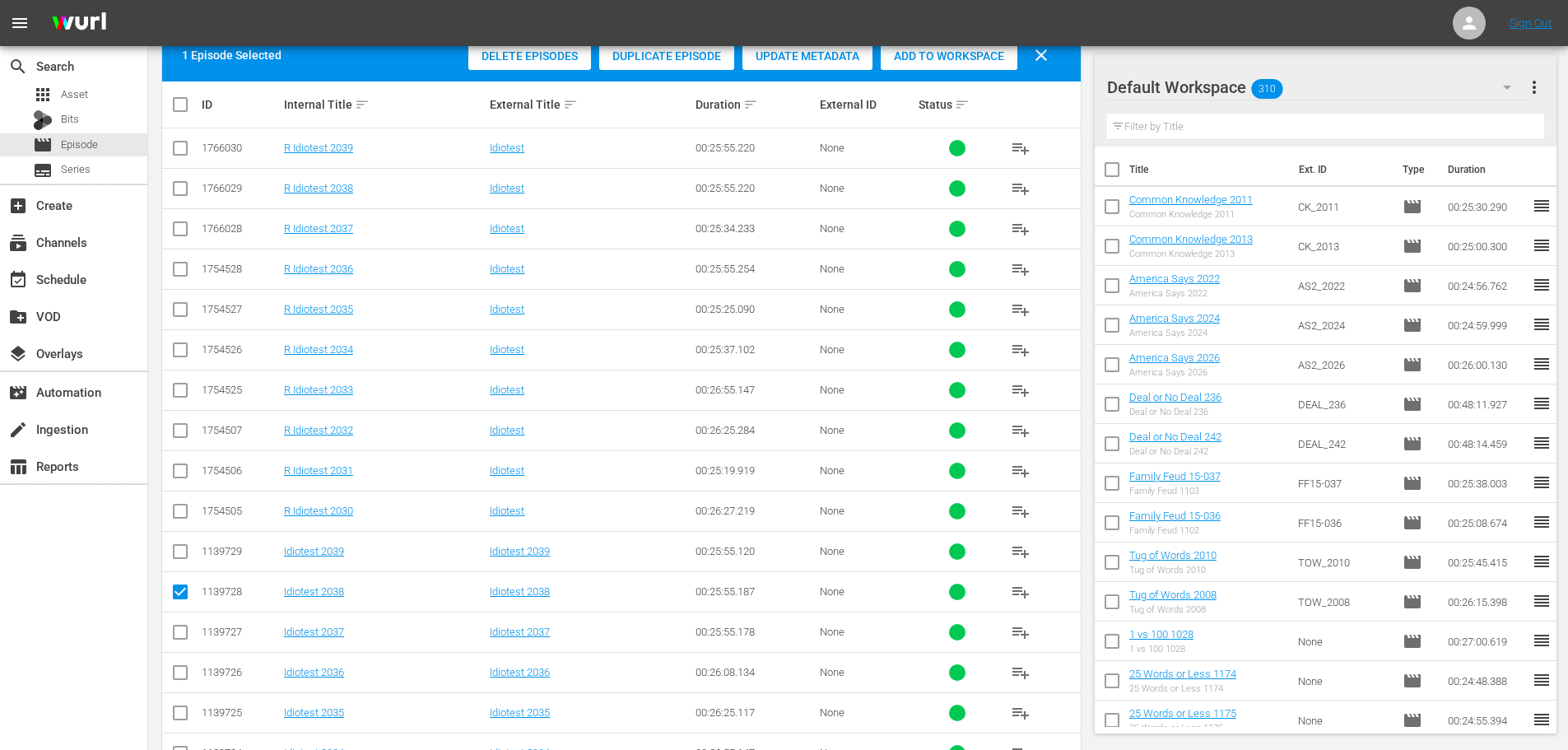
click at [176, 571] on td at bounding box center [180, 672] width 37 height 41
click at [176, 571] on input "checkbox" at bounding box center [180, 675] width 19 height 19
checkbox input "true"
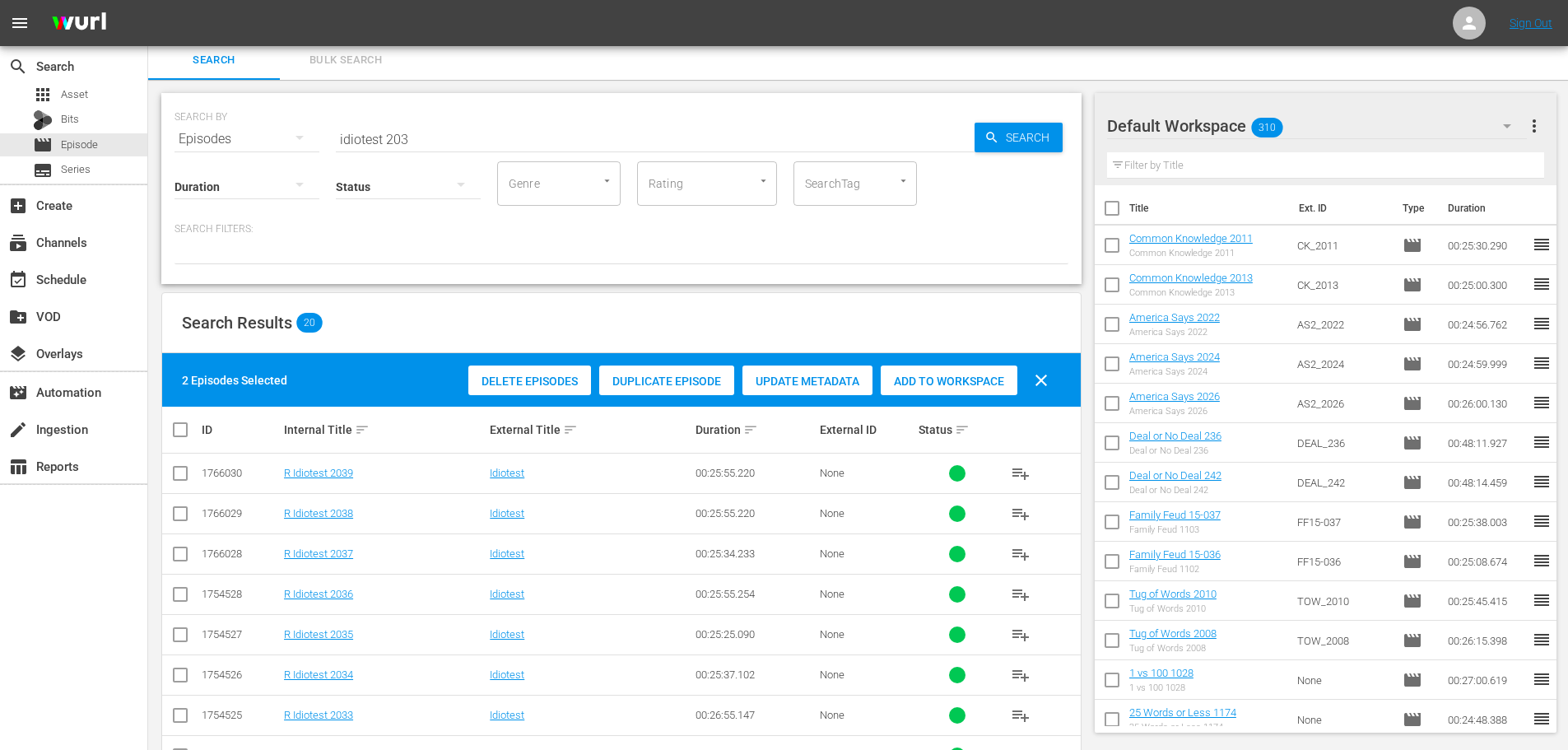
scroll to position [0, 0]
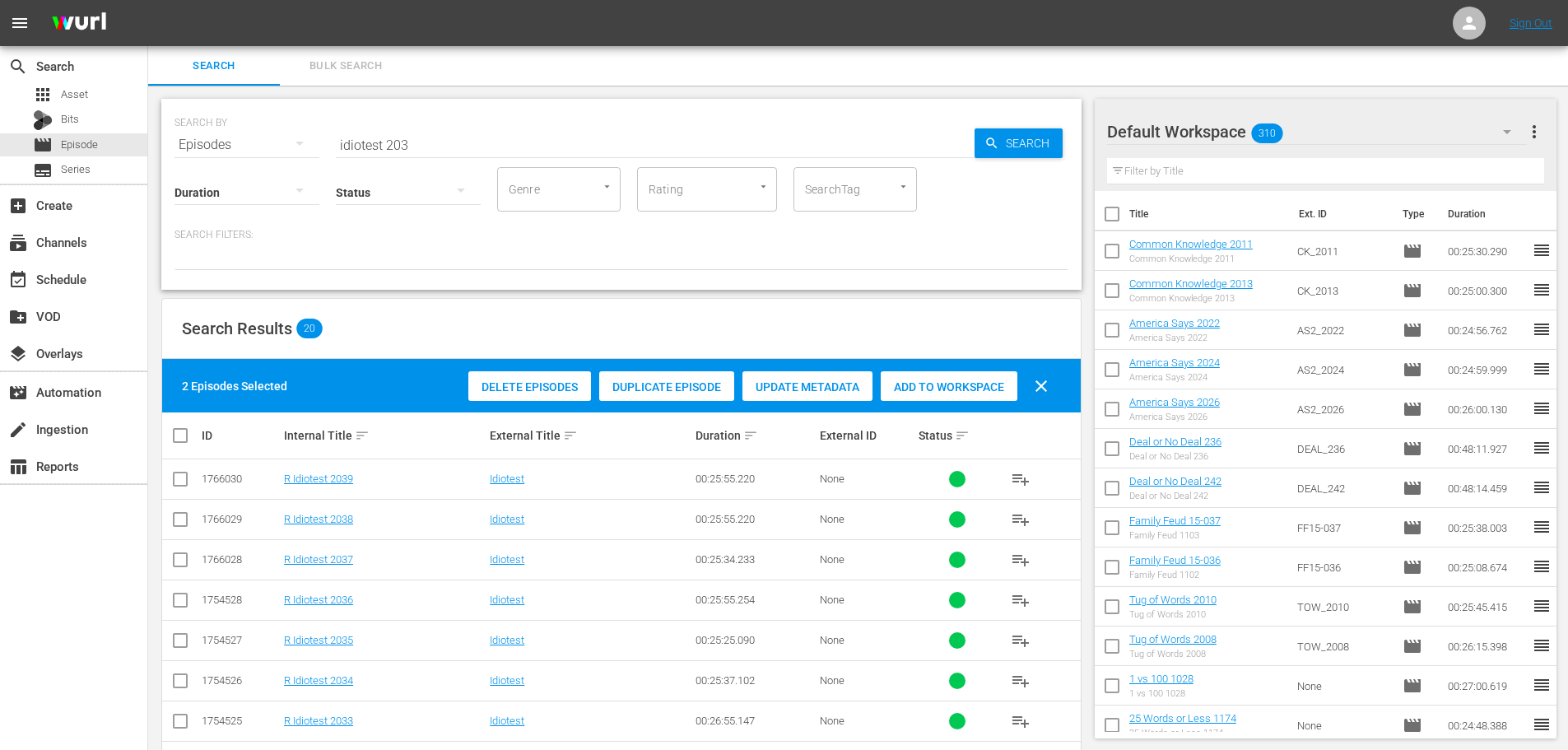
click at [964, 410] on div "2 Episodes Selected Delete Episodes Duplicate Episode Update Metadata Add to Wo…" at bounding box center [621, 385] width 919 height 53
click at [964, 404] on div "Delete Episodes Duplicate Episode Update Metadata Add to Workspace clear" at bounding box center [762, 385] width 597 height 40
click at [964, 398] on div "Add to Workspace" at bounding box center [949, 387] width 137 height 31
drag, startPoint x: 497, startPoint y: 146, endPoint x: 136, endPoint y: 163, distance: 361.4
click at [148, 0] on div "search Search apps Asset Bits movie Episode subtitles Series add_box Create sub…" at bounding box center [858, 0] width 1420 height 0
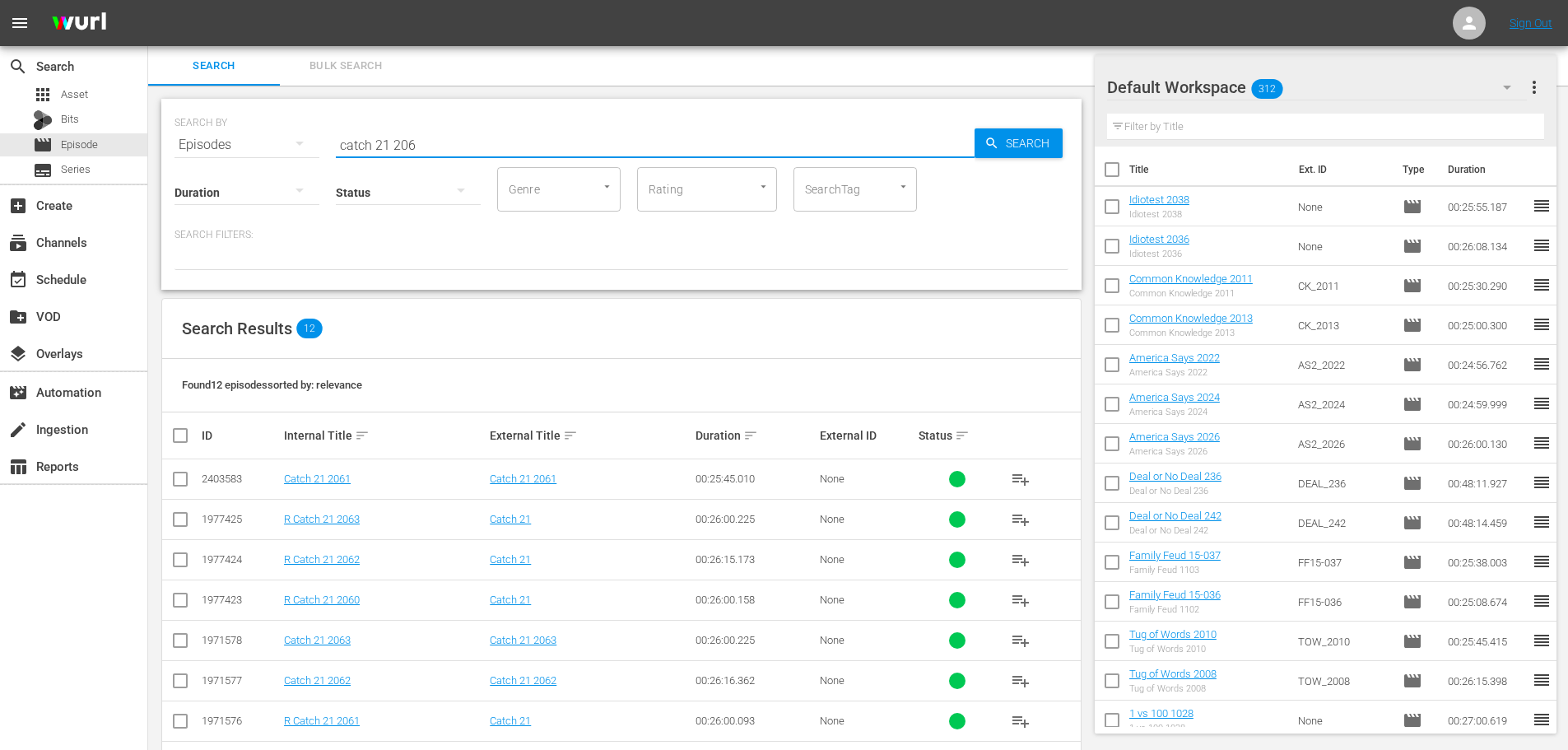
scroll to position [224, 0]
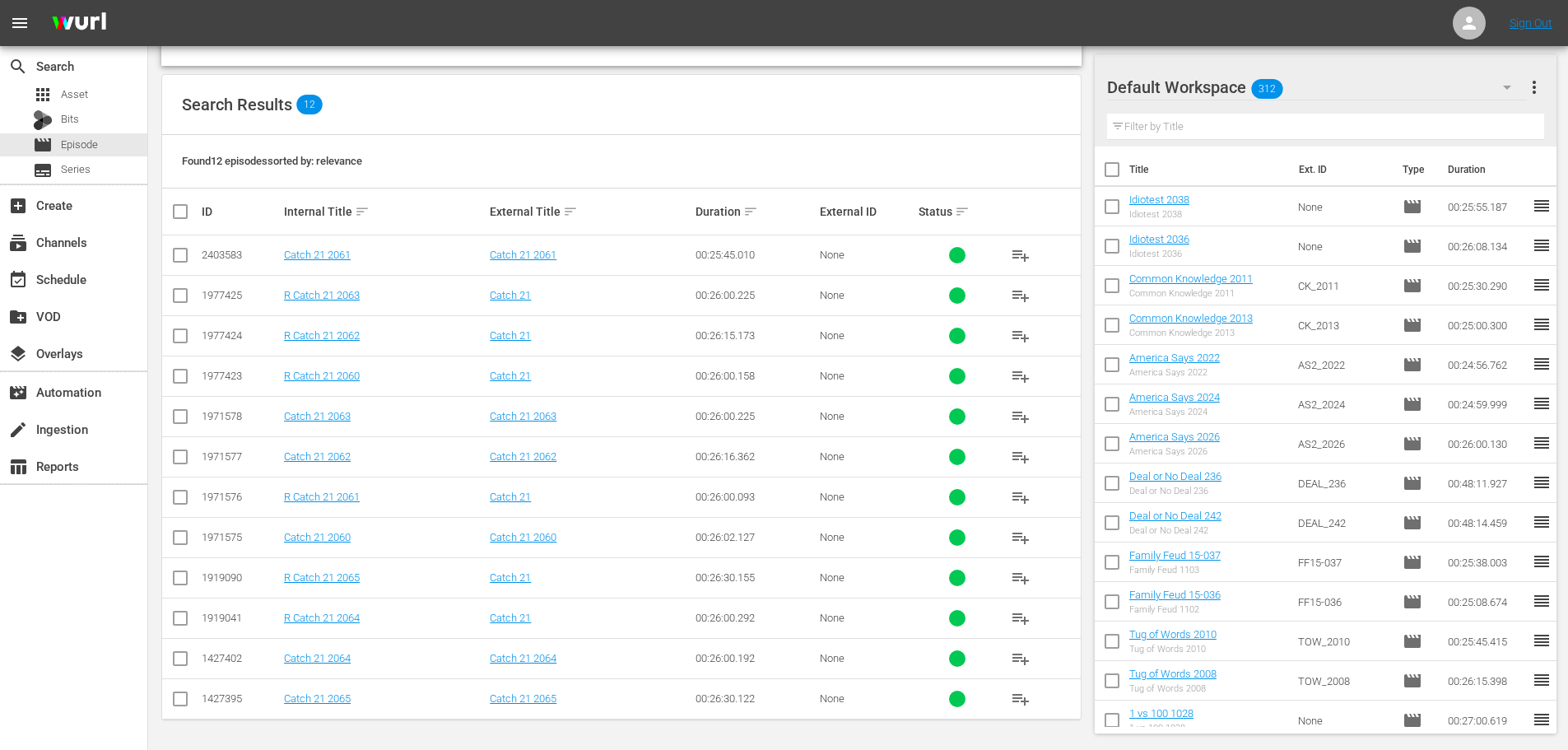
type input "catch 21 206"
click at [186, 425] on input "checkbox" at bounding box center [180, 419] width 19 height 19
checkbox input "true"
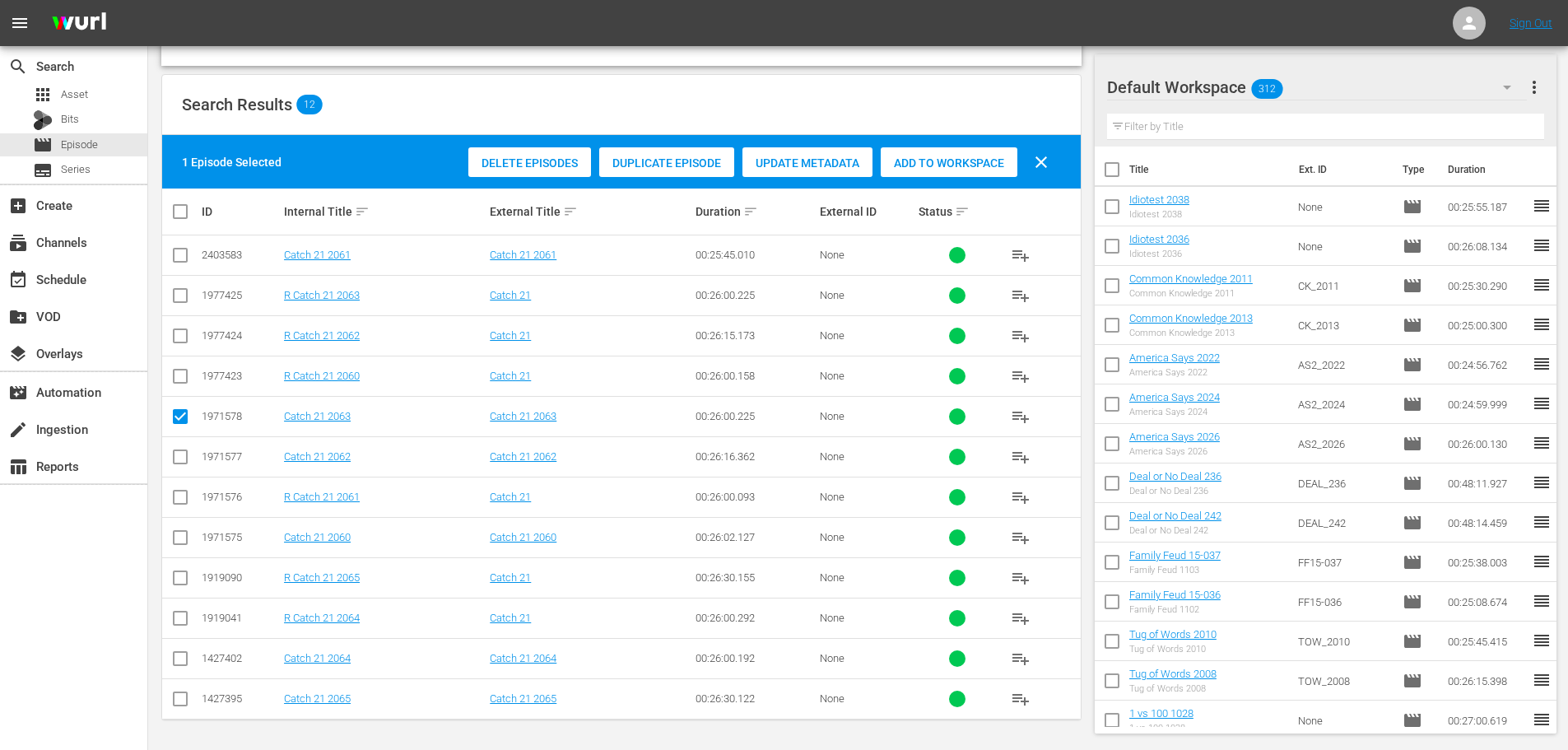
click at [180, 252] on input "checkbox" at bounding box center [180, 258] width 19 height 19
checkbox input "true"
click at [179, 571] on input "checkbox" at bounding box center [180, 701] width 19 height 19
checkbox input "true"
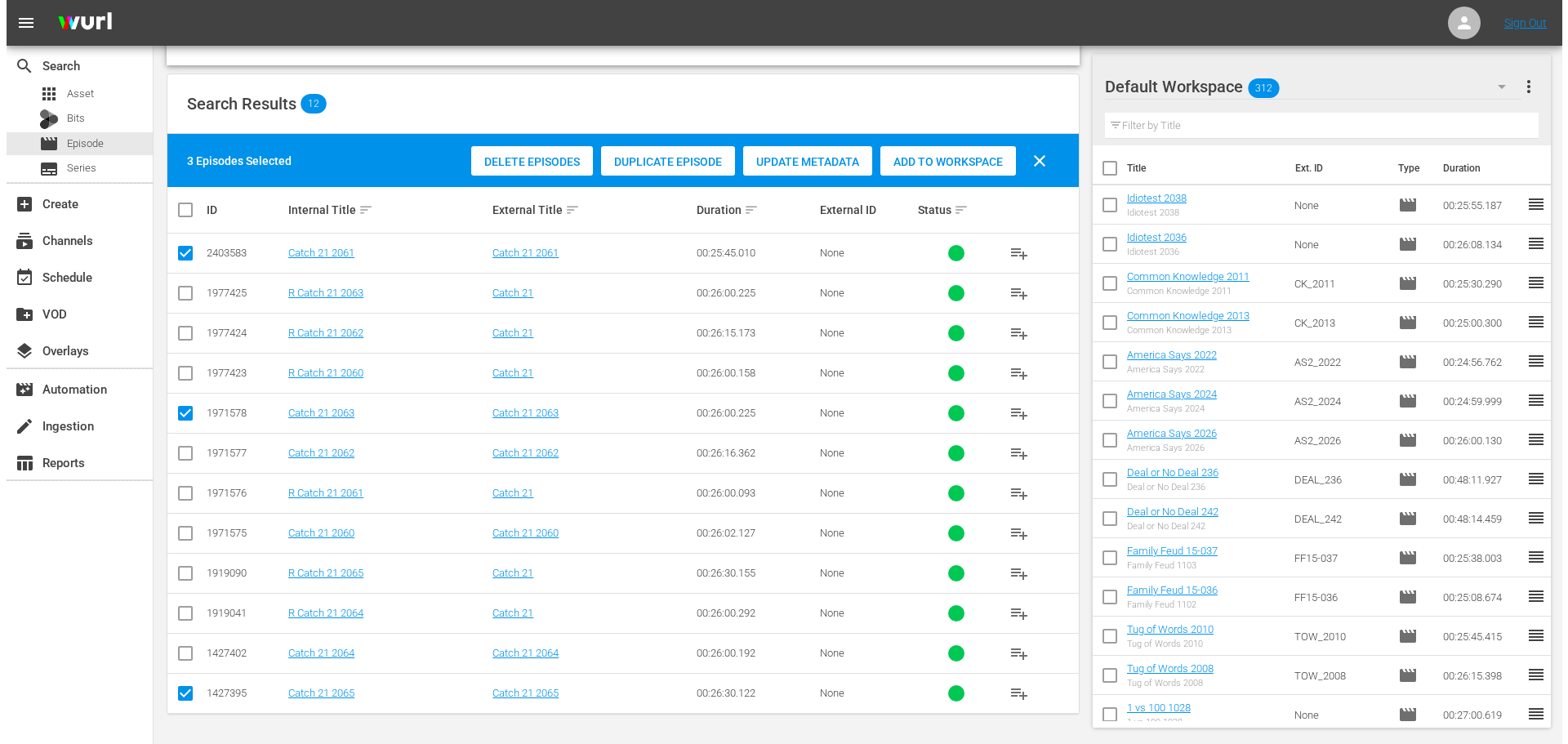
scroll to position [0, 0]
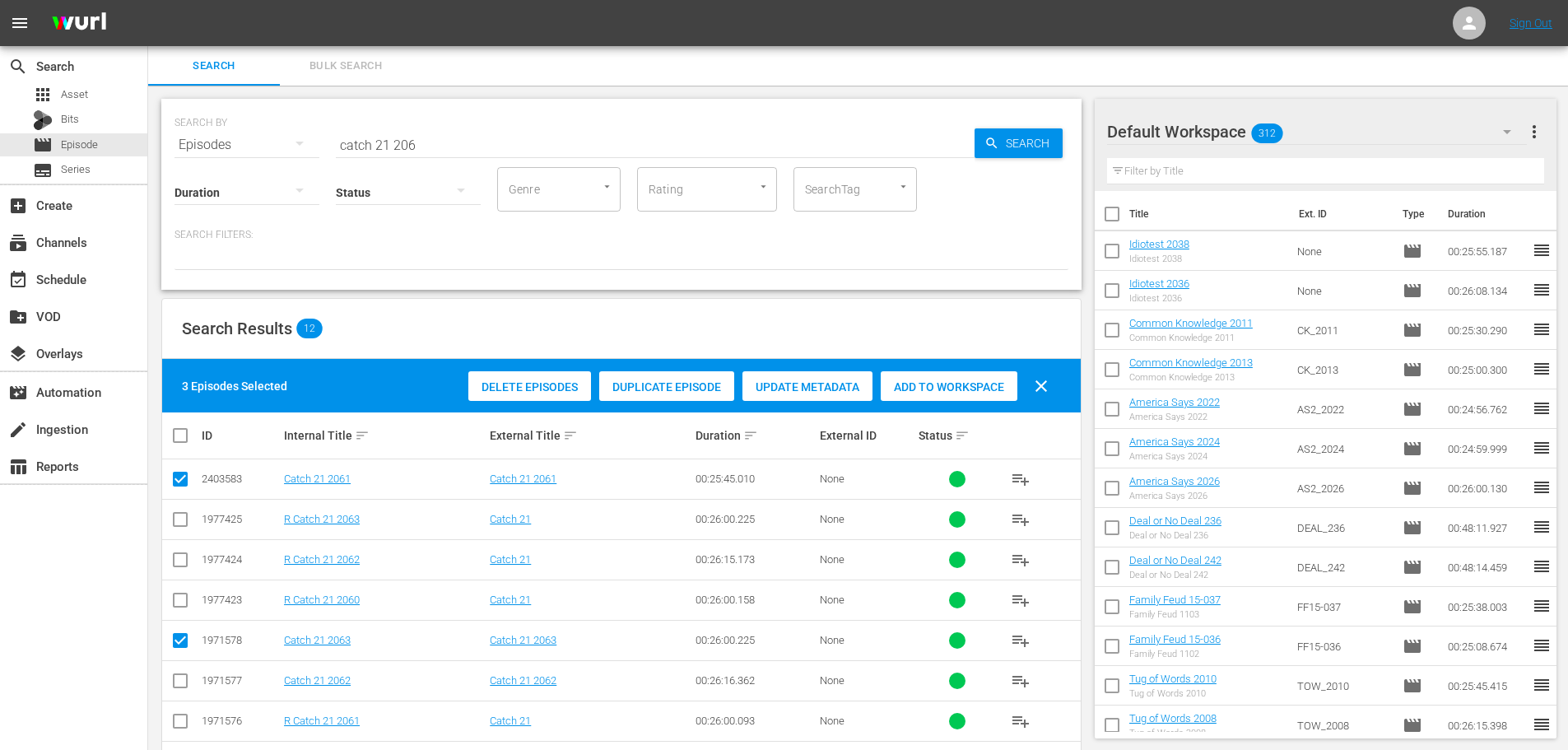
click at [992, 394] on div "Add to Workspace" at bounding box center [949, 387] width 137 height 31
click at [65, 271] on div "event_available Schedule" at bounding box center [46, 276] width 92 height 15
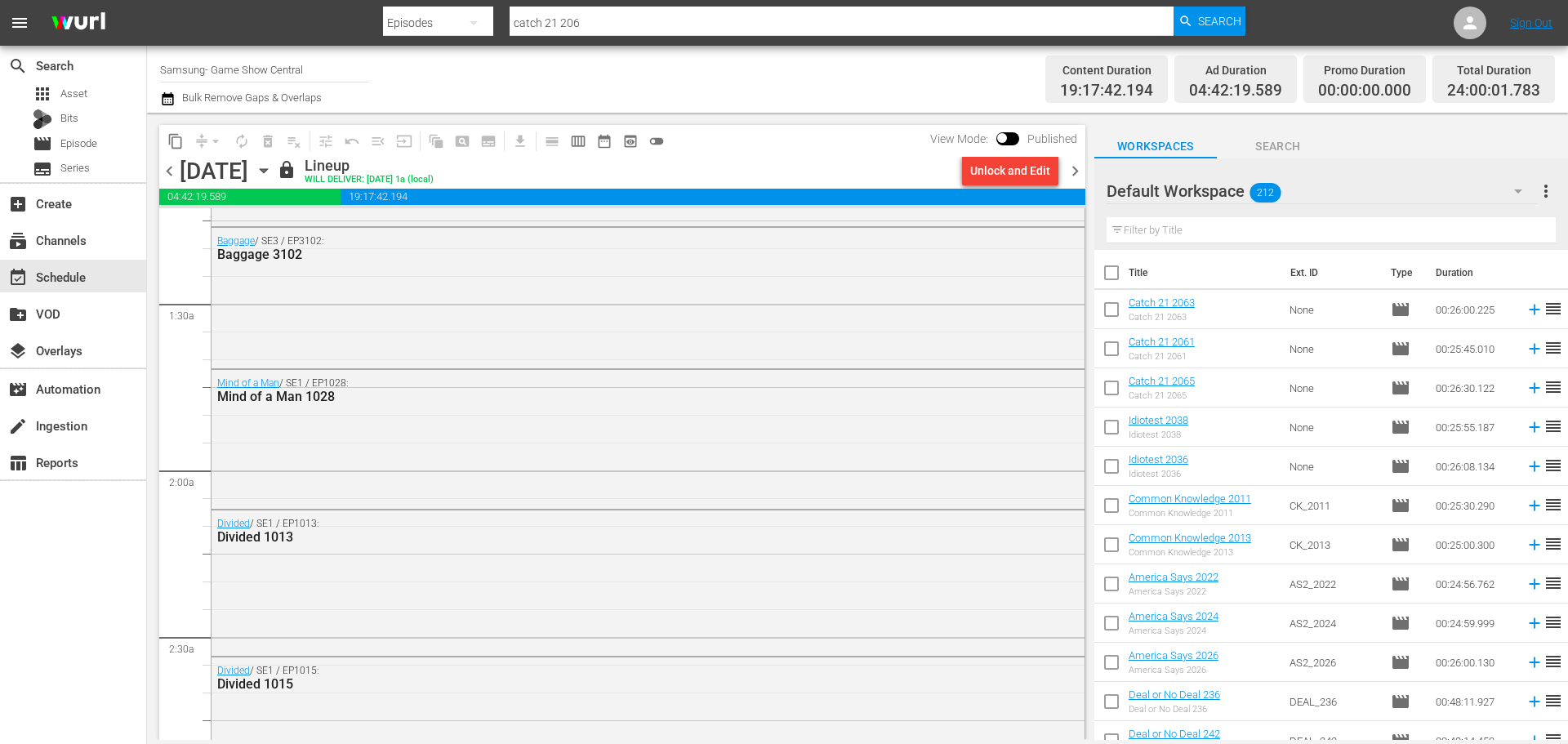
scroll to position [490, 0]
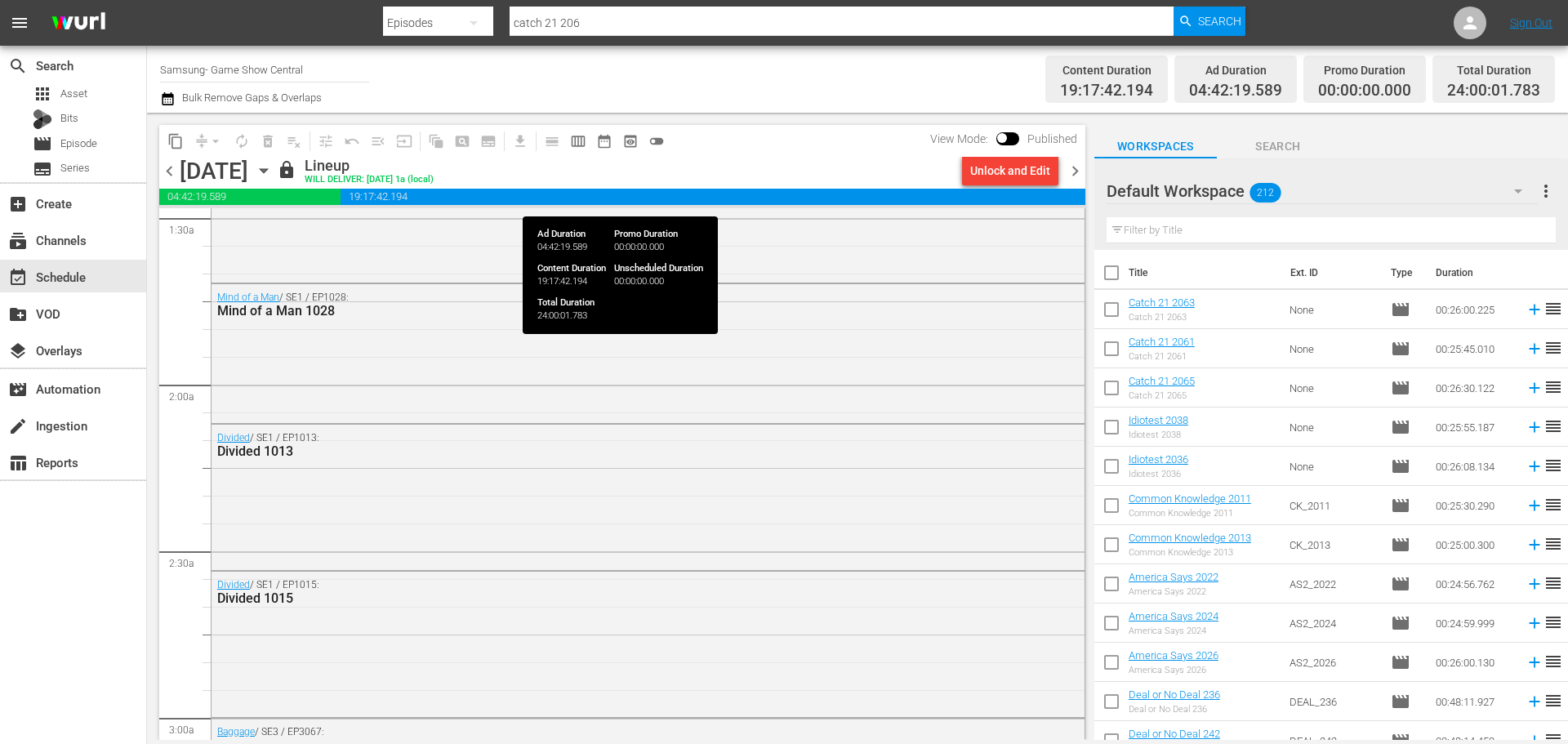
click at [1038, 167] on div "Unlock and Edit" at bounding box center [1010, 170] width 80 height 30
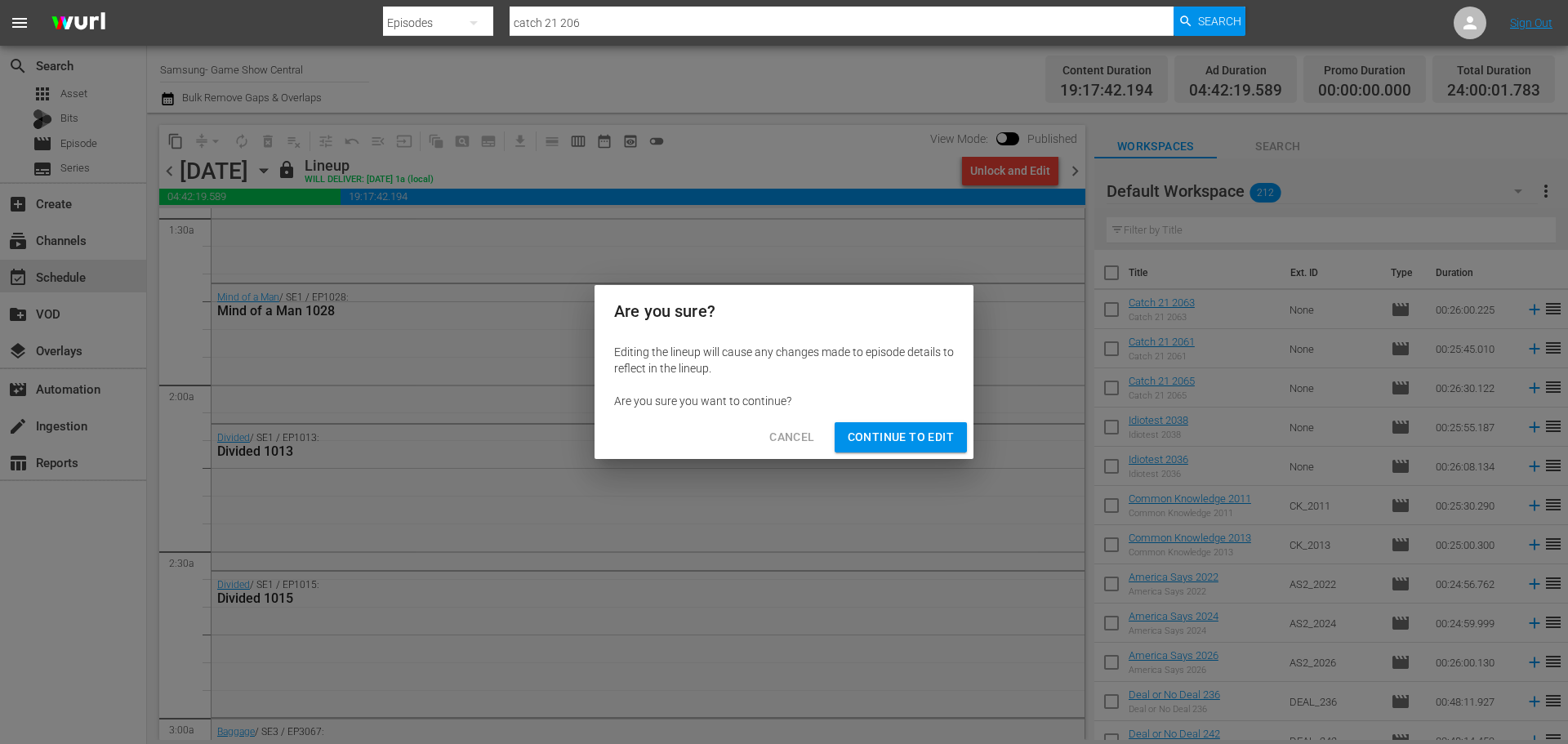
click at [887, 436] on span "Continue to Edit" at bounding box center [900, 437] width 106 height 20
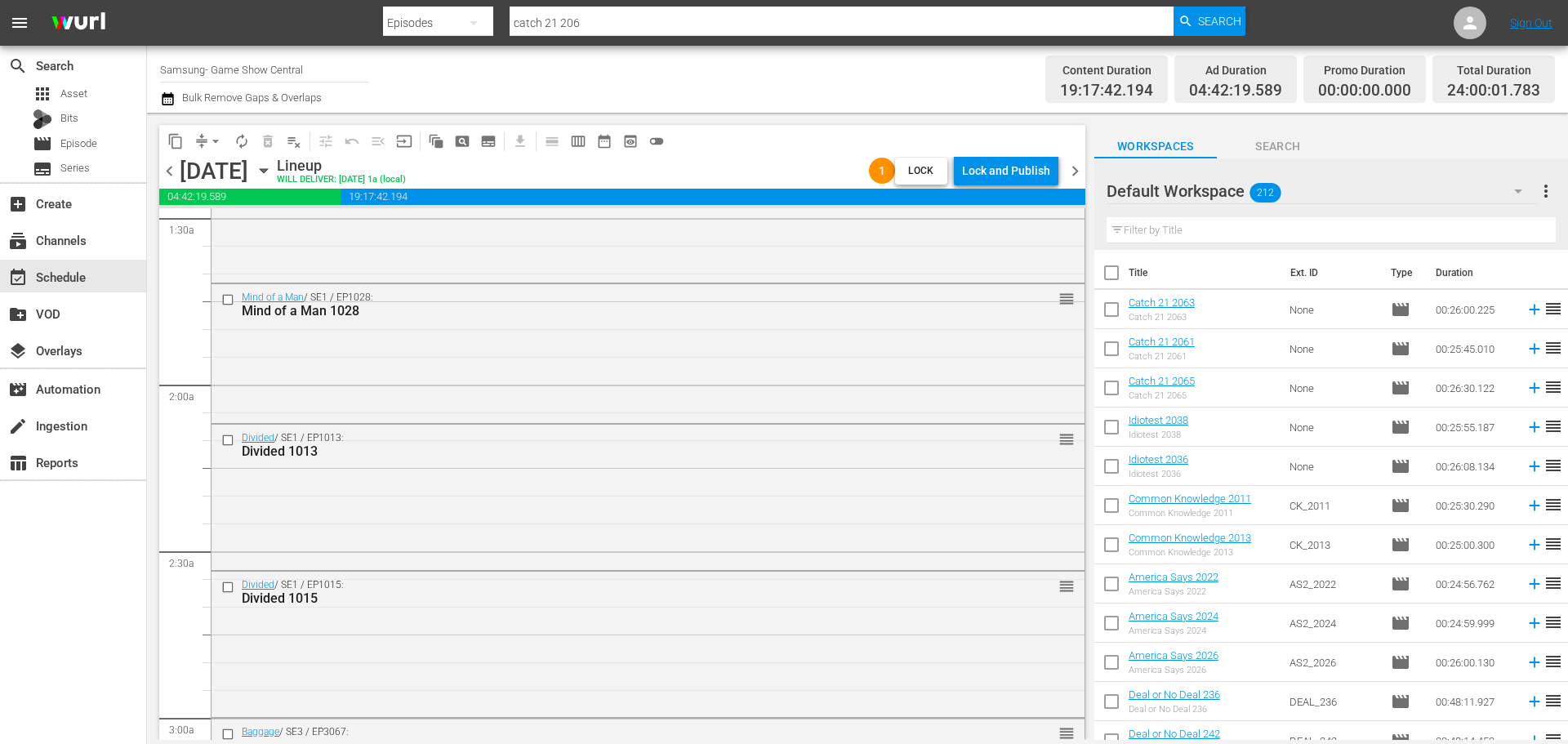
click at [272, 168] on icon "button" at bounding box center [264, 170] width 18 height 18
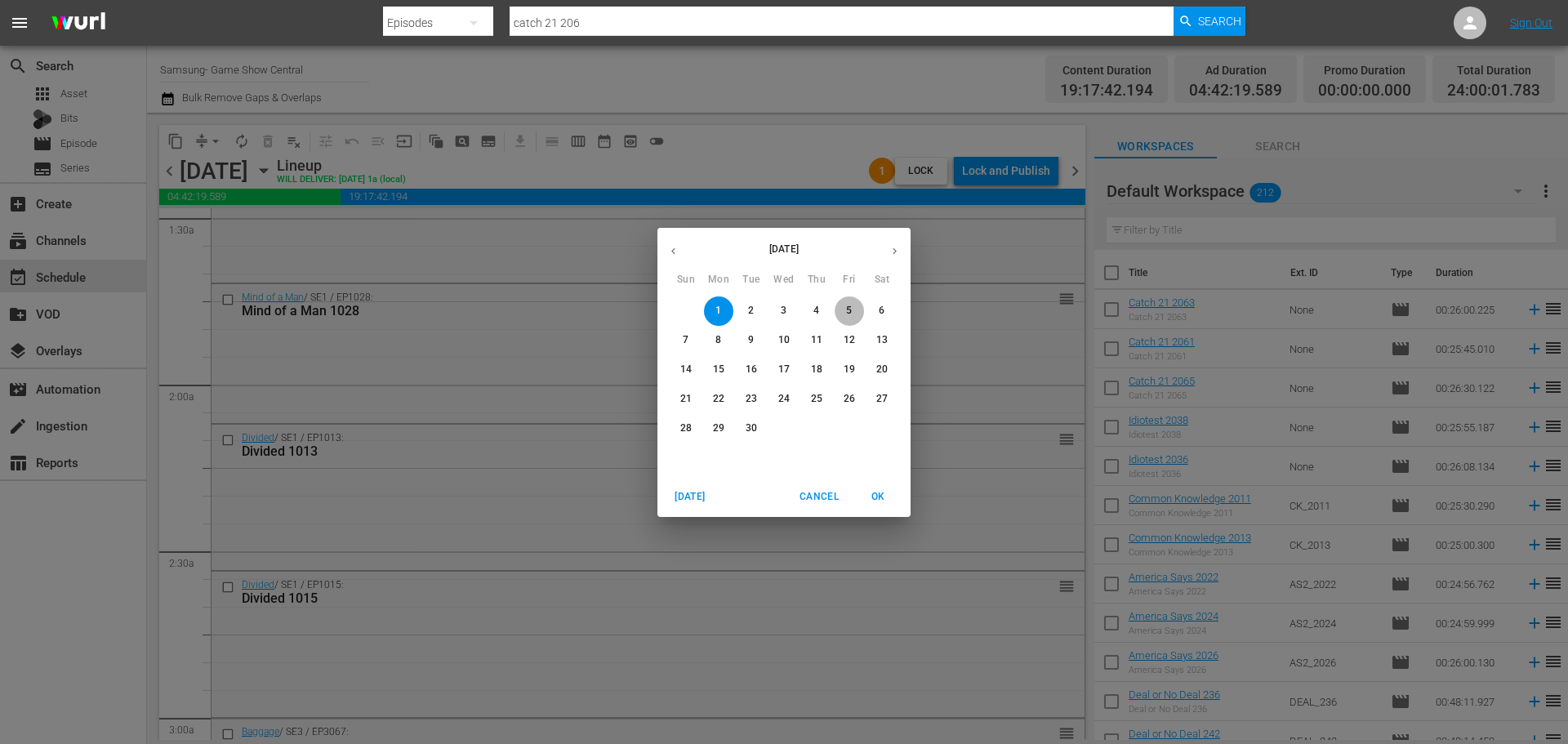
click at [858, 308] on span "5" at bounding box center [849, 311] width 30 height 13
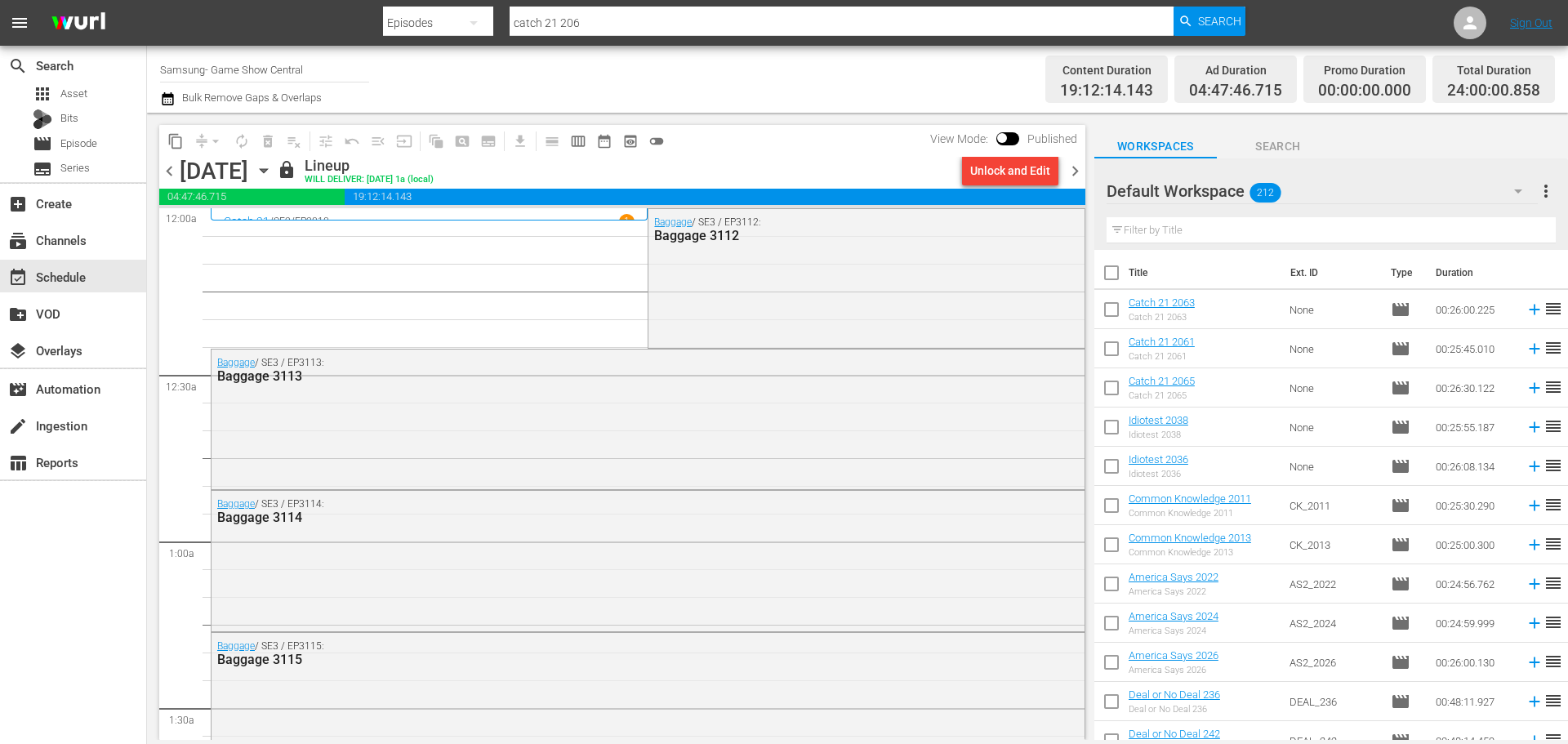
click at [1009, 169] on div "Unlock and Edit" at bounding box center [1010, 170] width 80 height 30
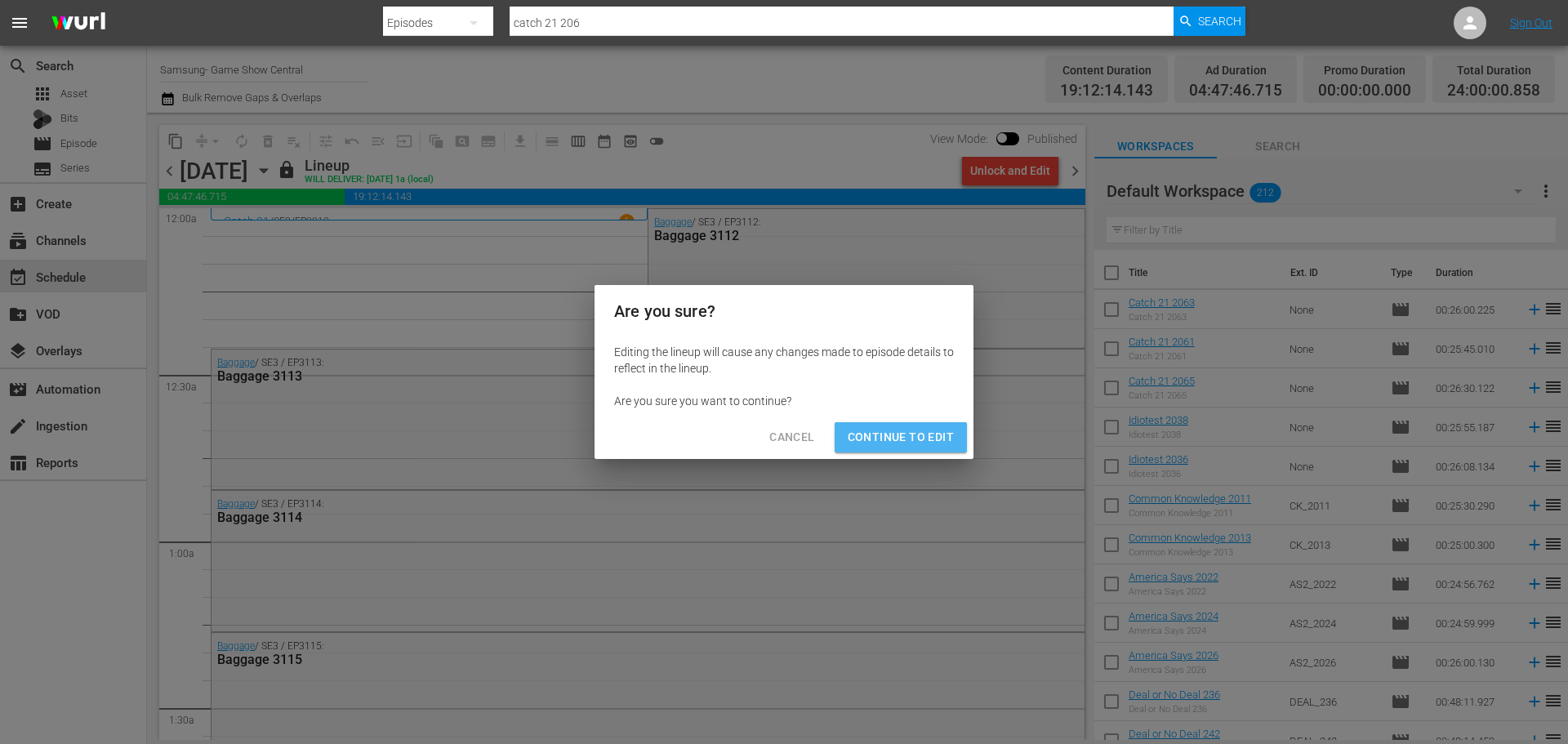
click at [923, 438] on span "Continue to Edit" at bounding box center [900, 437] width 106 height 20
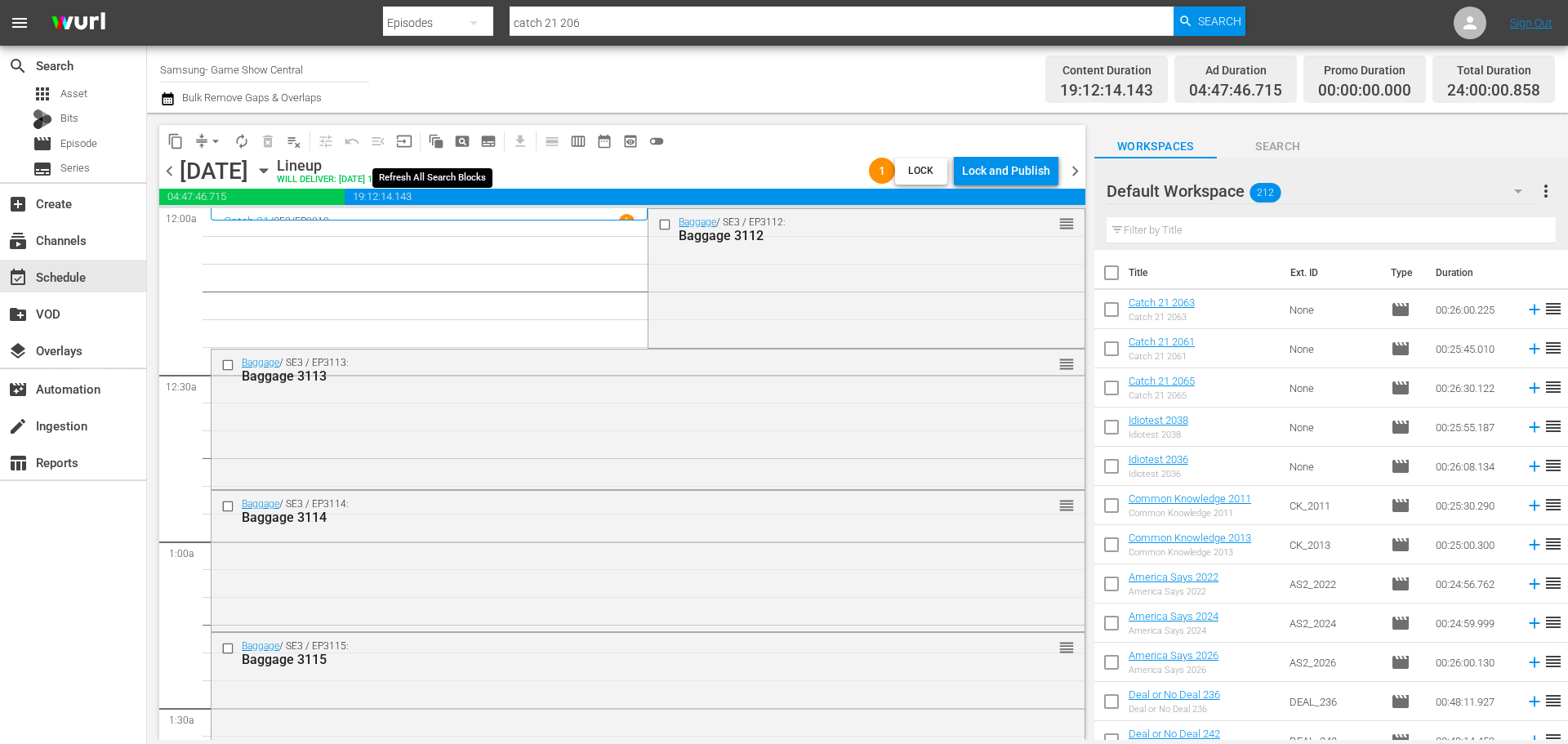
click at [419, 153] on span "auto_awesome_motion_outlined" at bounding box center [432, 141] width 32 height 32
click at [664, 231] on input "checkbox" at bounding box center [667, 224] width 17 height 13
click at [223, 369] on input "checkbox" at bounding box center [230, 365] width 17 height 13
click at [230, 510] on input "checkbox" at bounding box center [230, 506] width 17 height 13
click at [223, 567] on input "checkbox" at bounding box center [230, 648] width 17 height 13
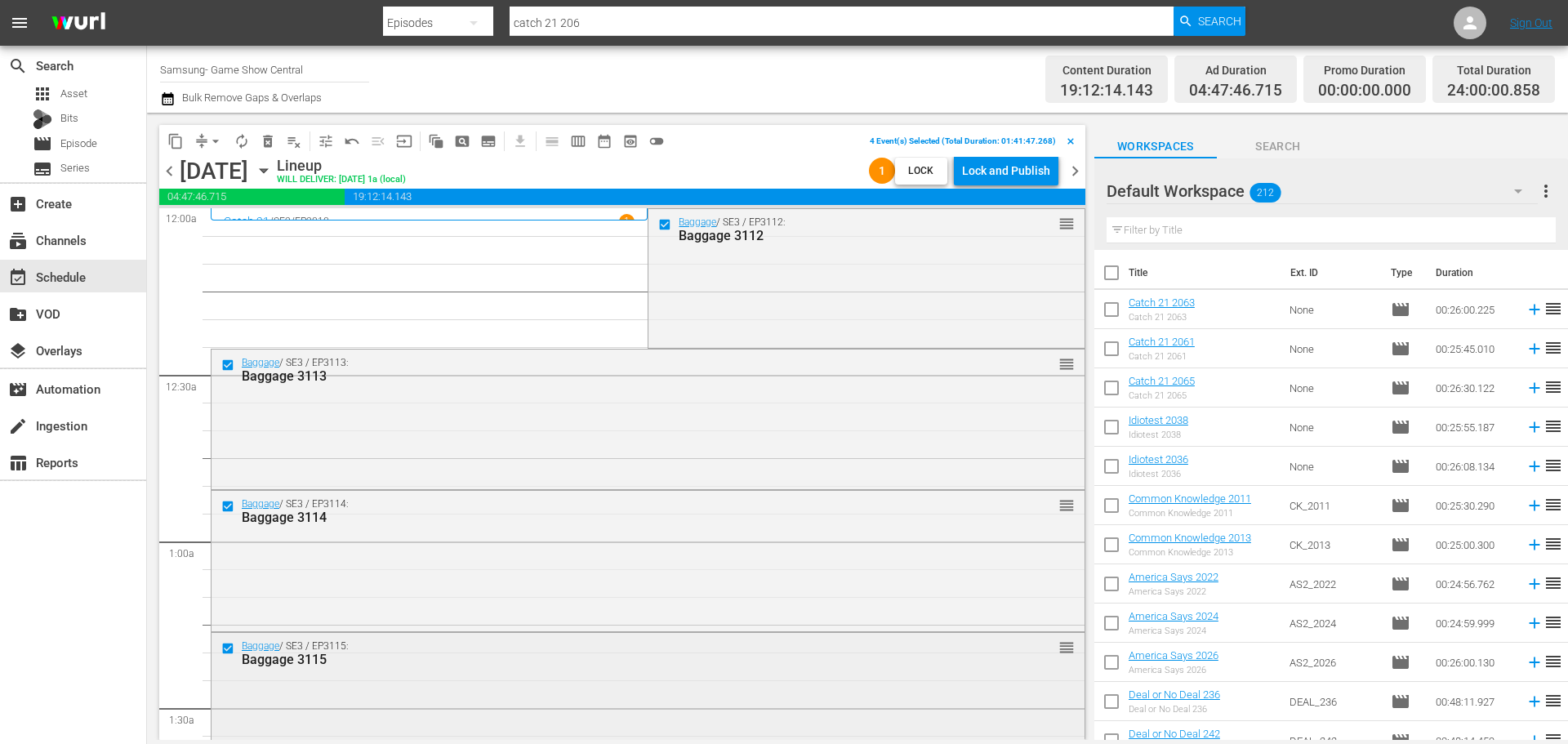
scroll to position [82, 0]
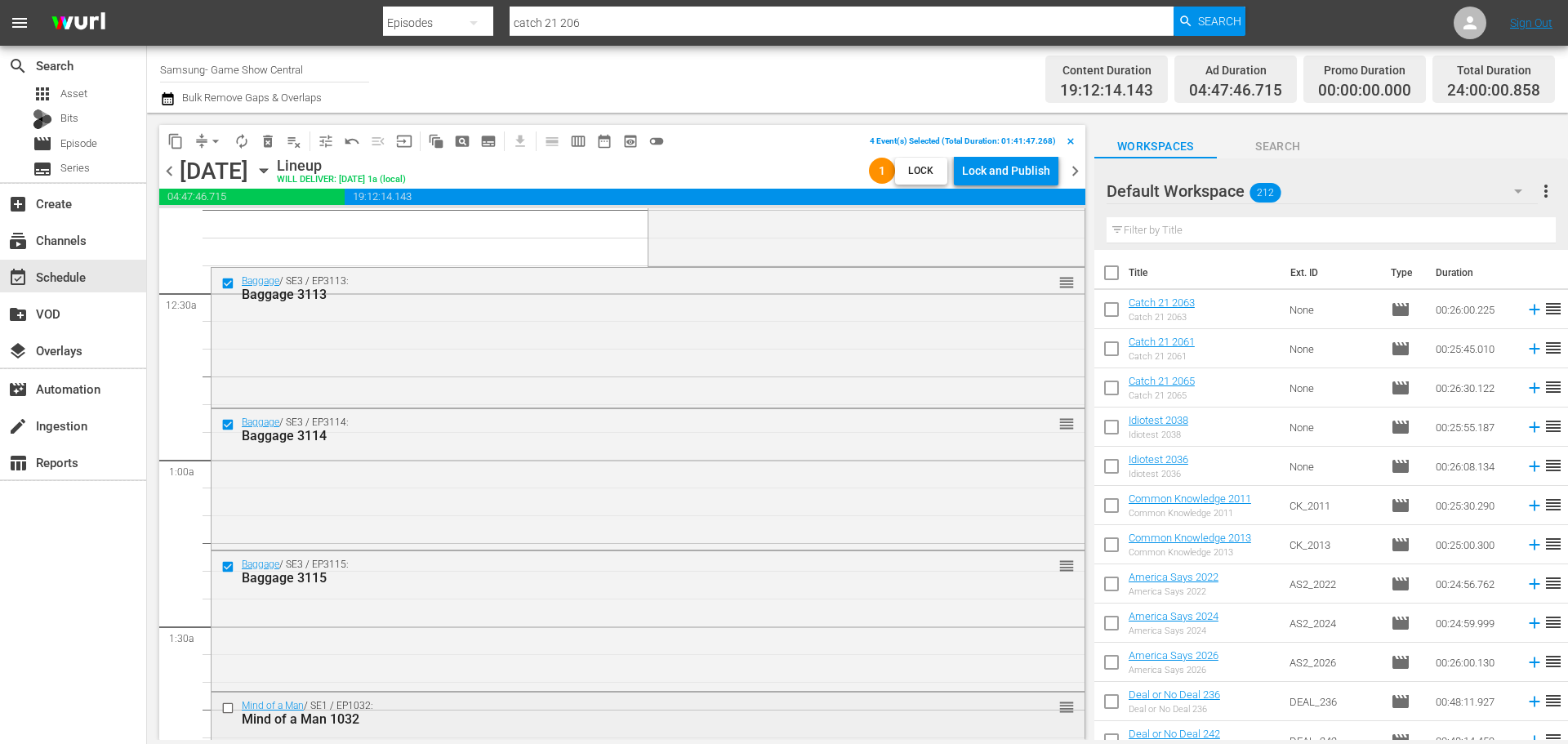
click at [227, 567] on input "checkbox" at bounding box center [230, 707] width 17 height 13
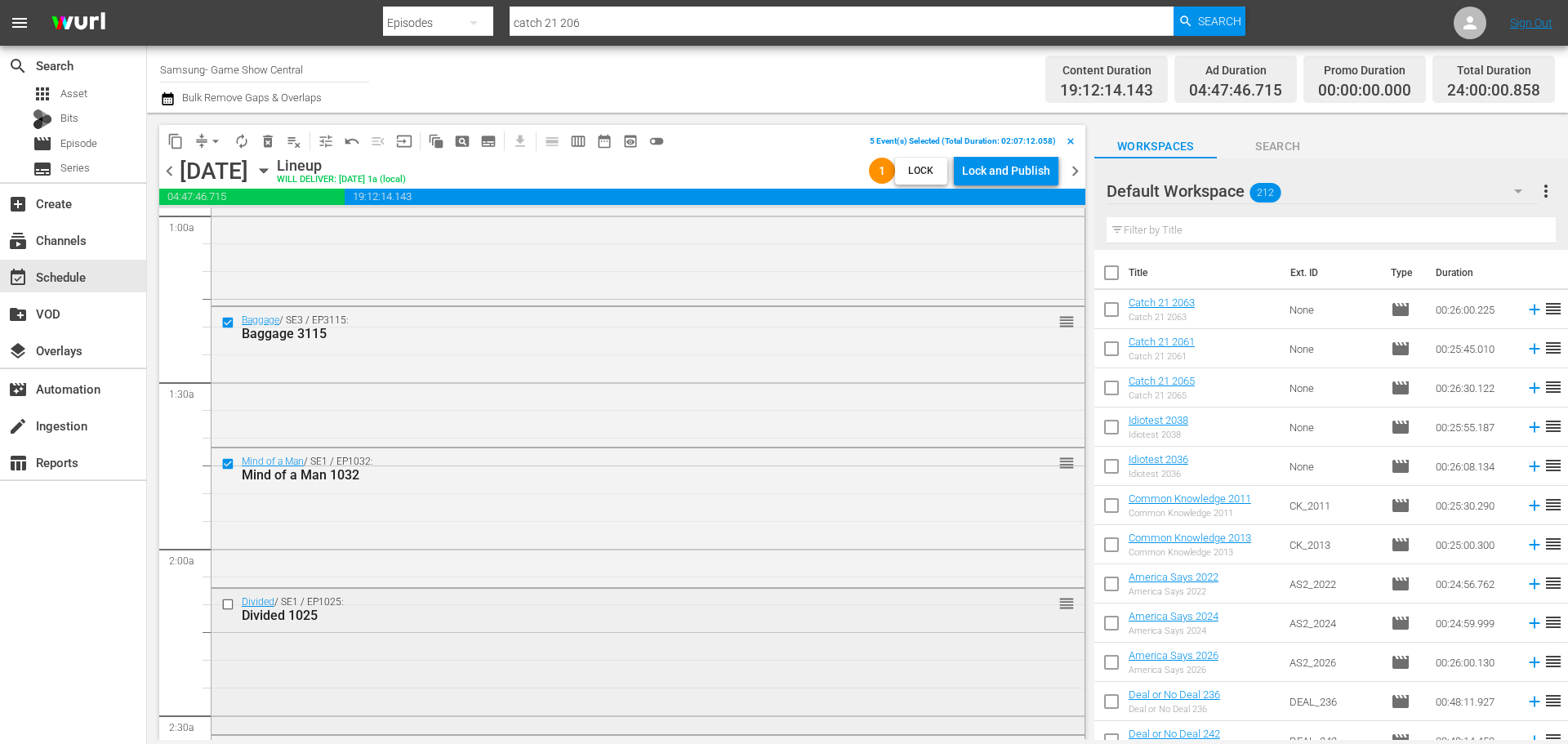
scroll to position [326, 0]
click at [230, 567] on input "checkbox" at bounding box center [230, 603] width 17 height 13
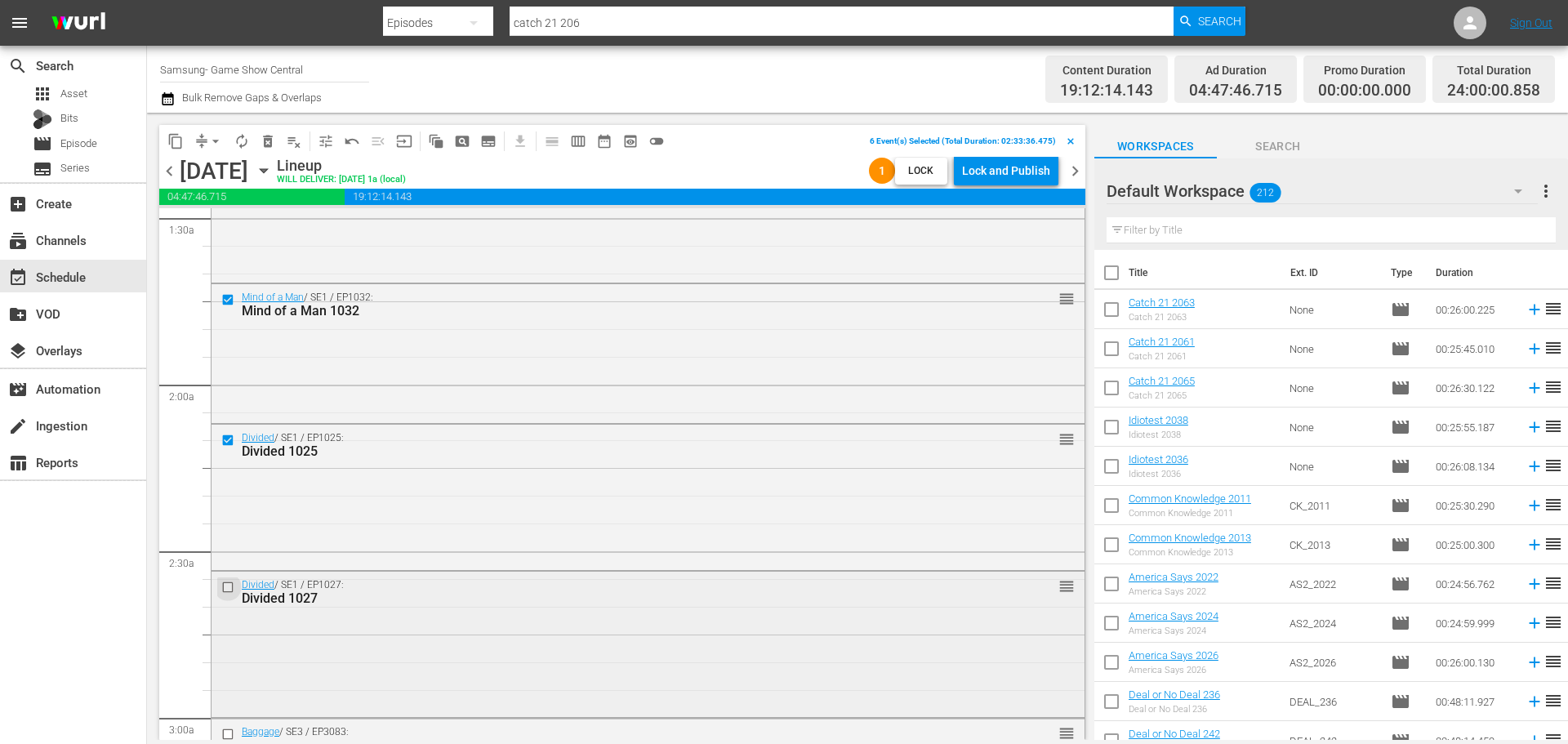
click at [230, 567] on input "checkbox" at bounding box center [230, 587] width 17 height 13
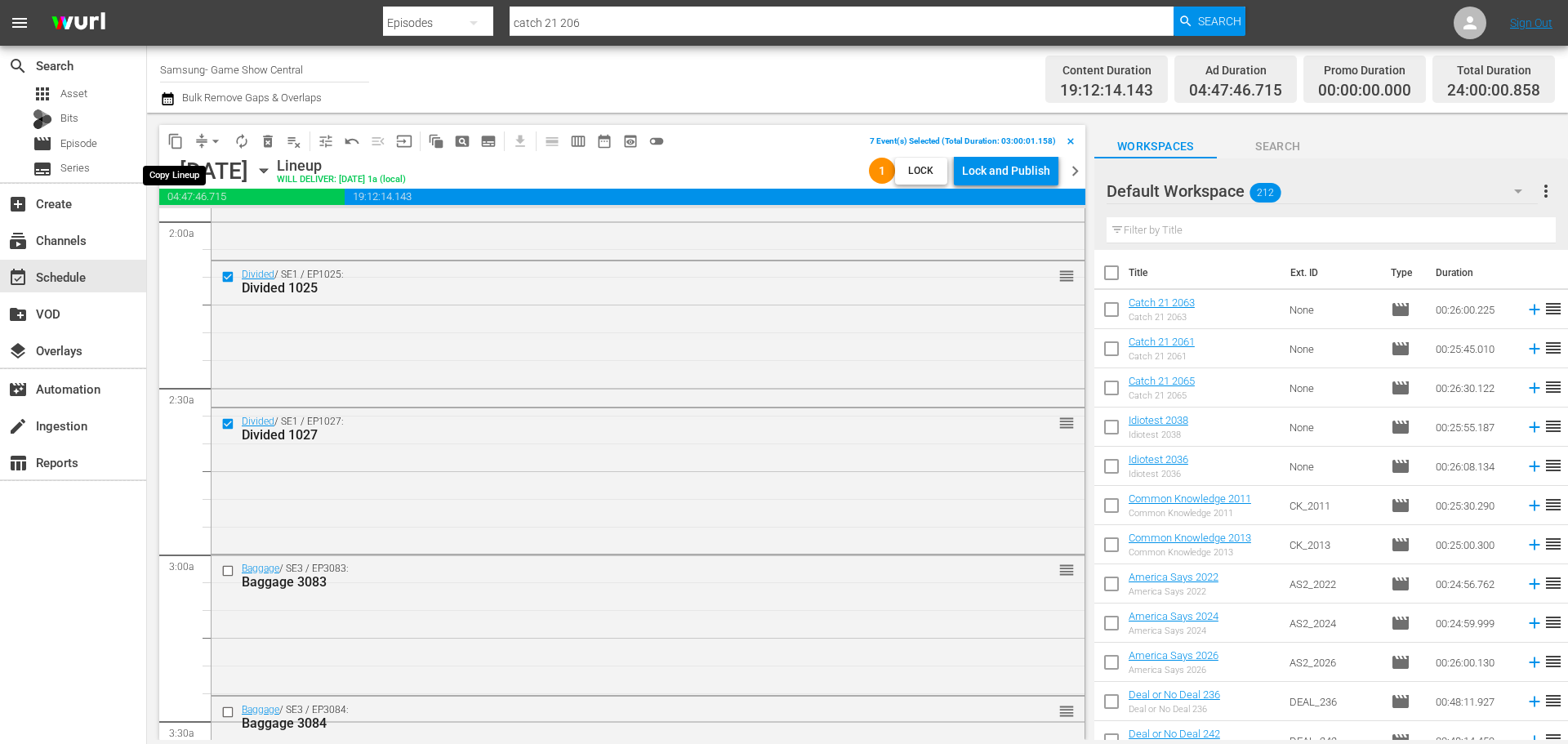
click at [180, 142] on span "content_copy" at bounding box center [175, 141] width 16 height 16
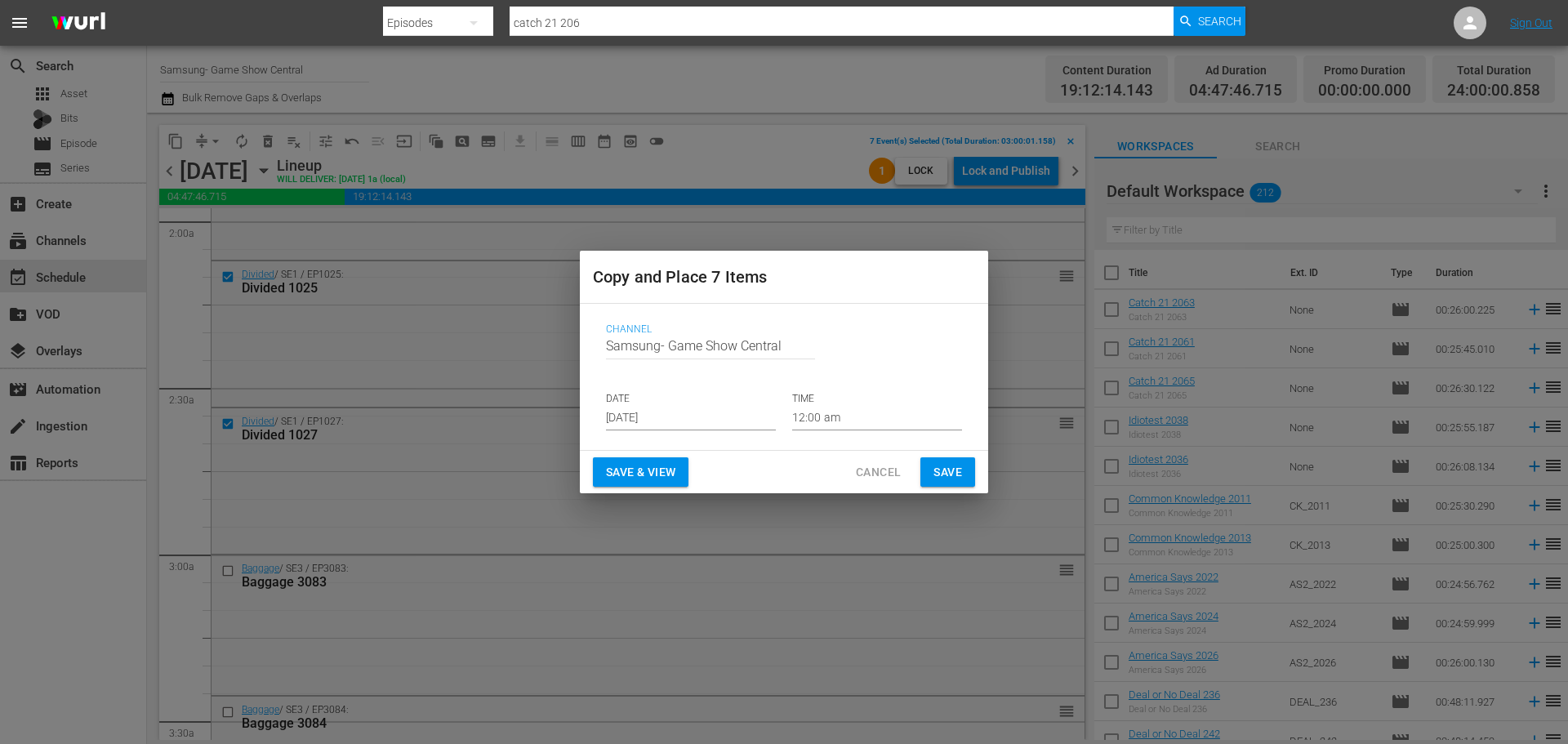
click at [672, 426] on input "[DATE]" at bounding box center [690, 418] width 169 height 24
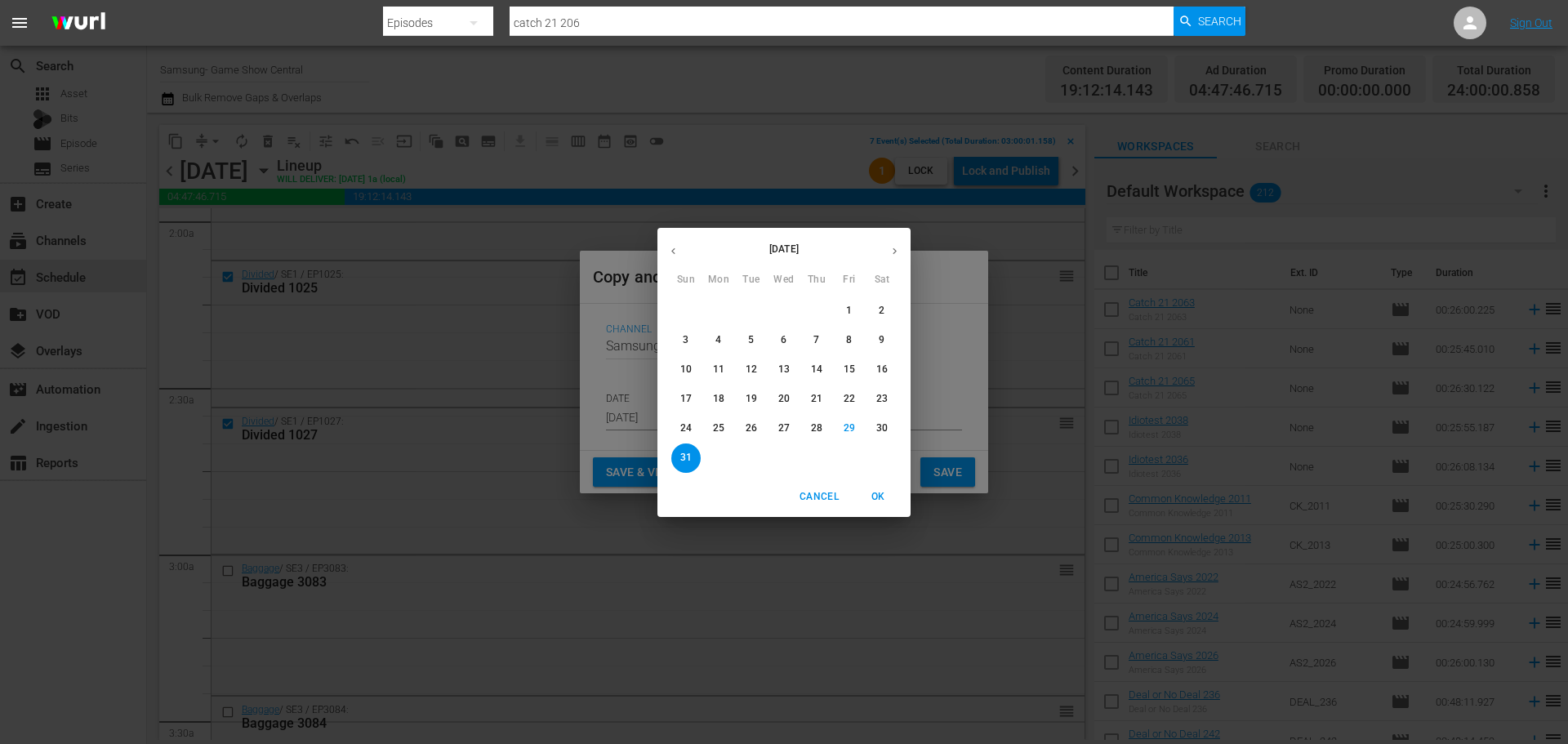
click at [894, 237] on button "button" at bounding box center [894, 250] width 32 height 32
click at [673, 267] on div "September 2025 Sun Mon Tue Wed Thu Fri Sat" at bounding box center [784, 259] width 253 height 55
click at [728, 331] on button "8" at bounding box center [718, 340] width 30 height 30
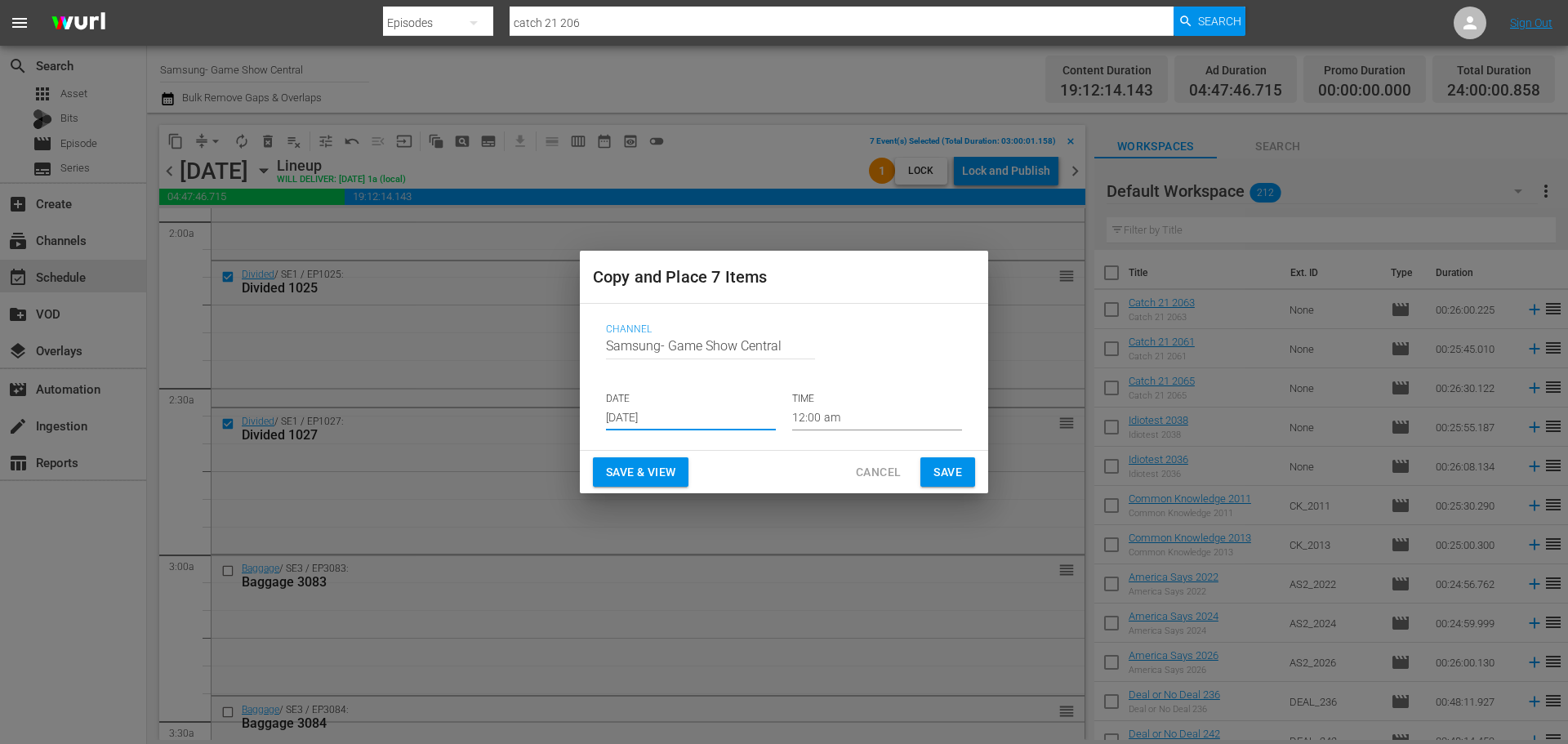
click at [734, 419] on input "[DATE]" at bounding box center [690, 418] width 169 height 24
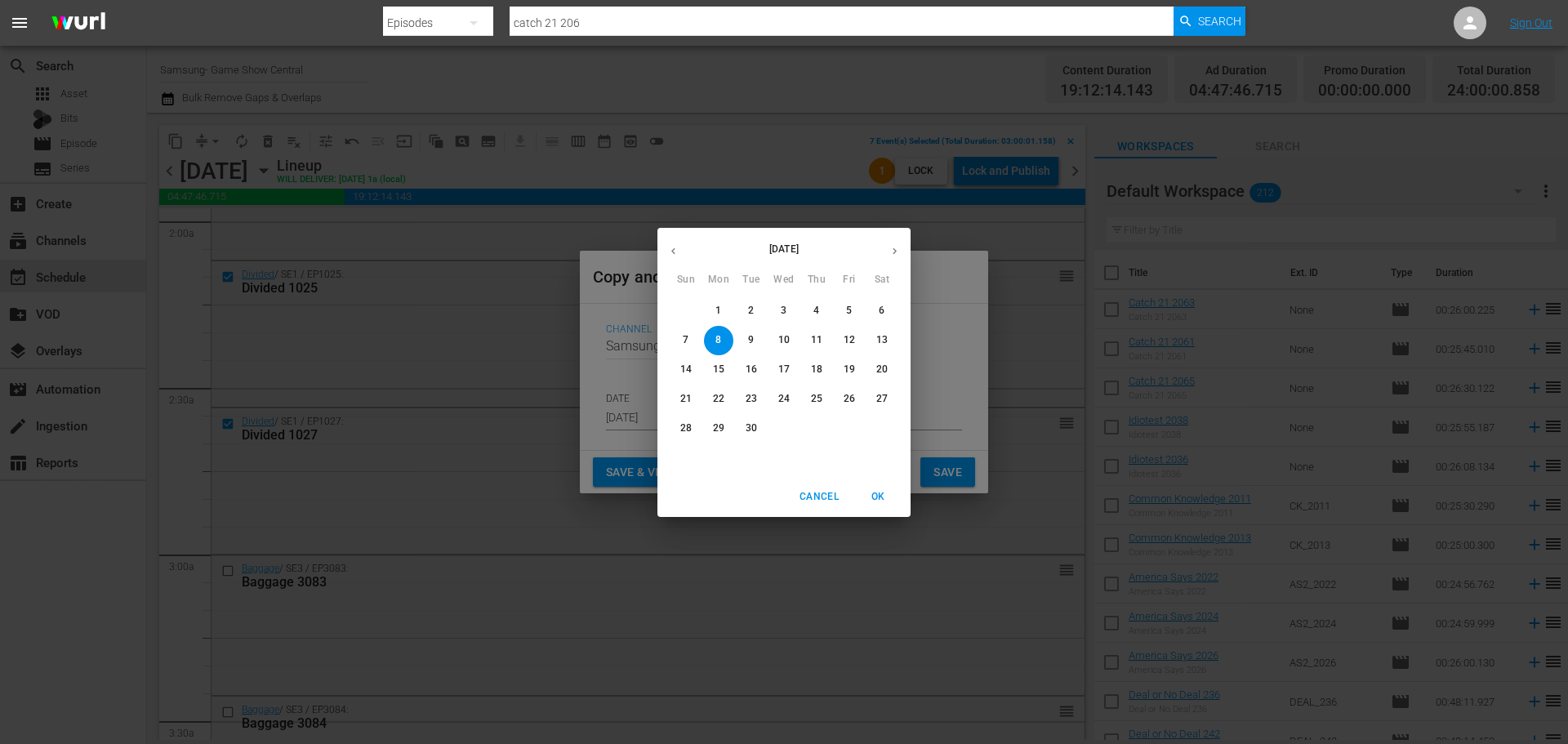
click at [726, 300] on button "1" at bounding box center [718, 311] width 30 height 30
type input "Sep 1st 2025"
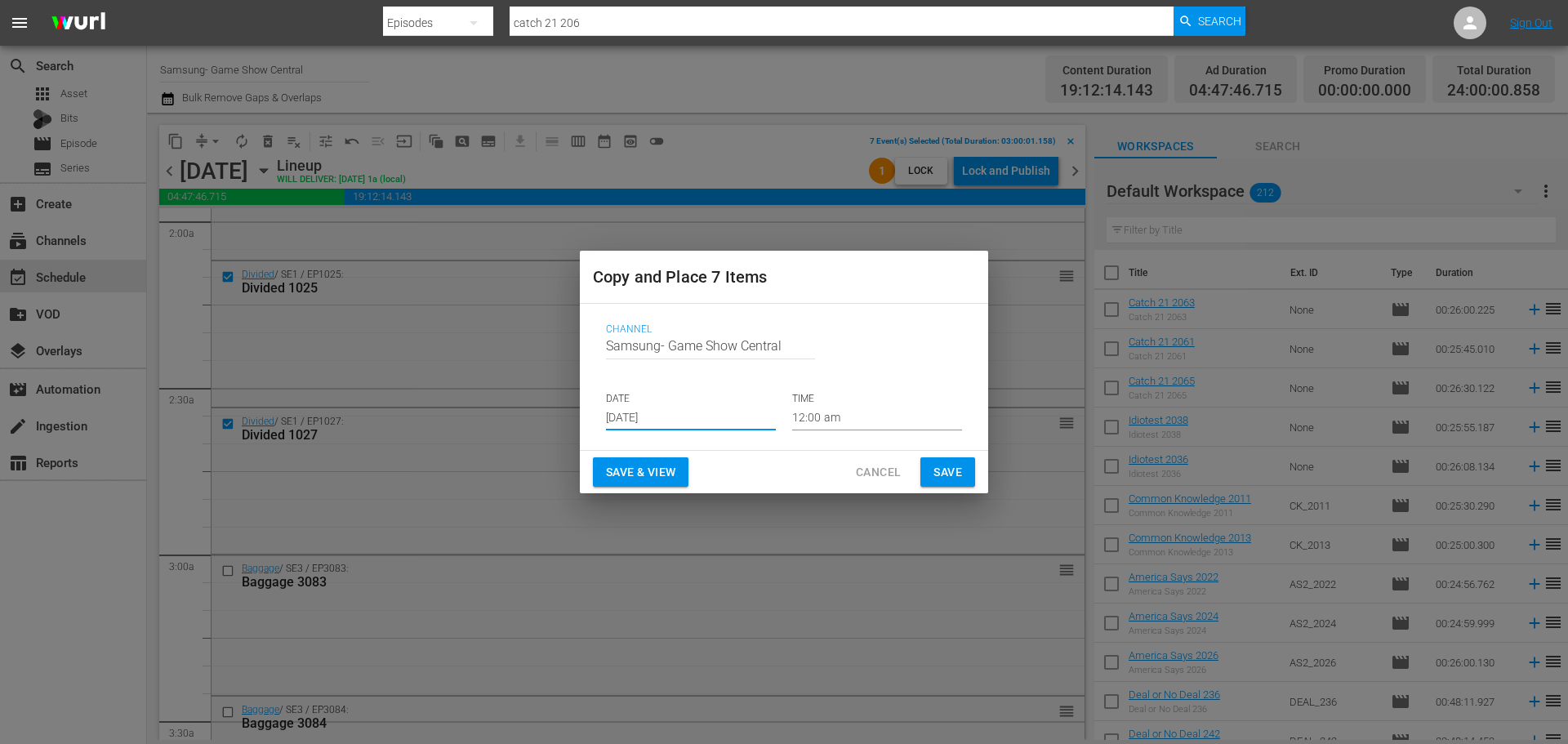
click at [852, 403] on p "TIME" at bounding box center [877, 398] width 169 height 13
click at [856, 412] on input "12:00 am" at bounding box center [877, 418] width 169 height 24
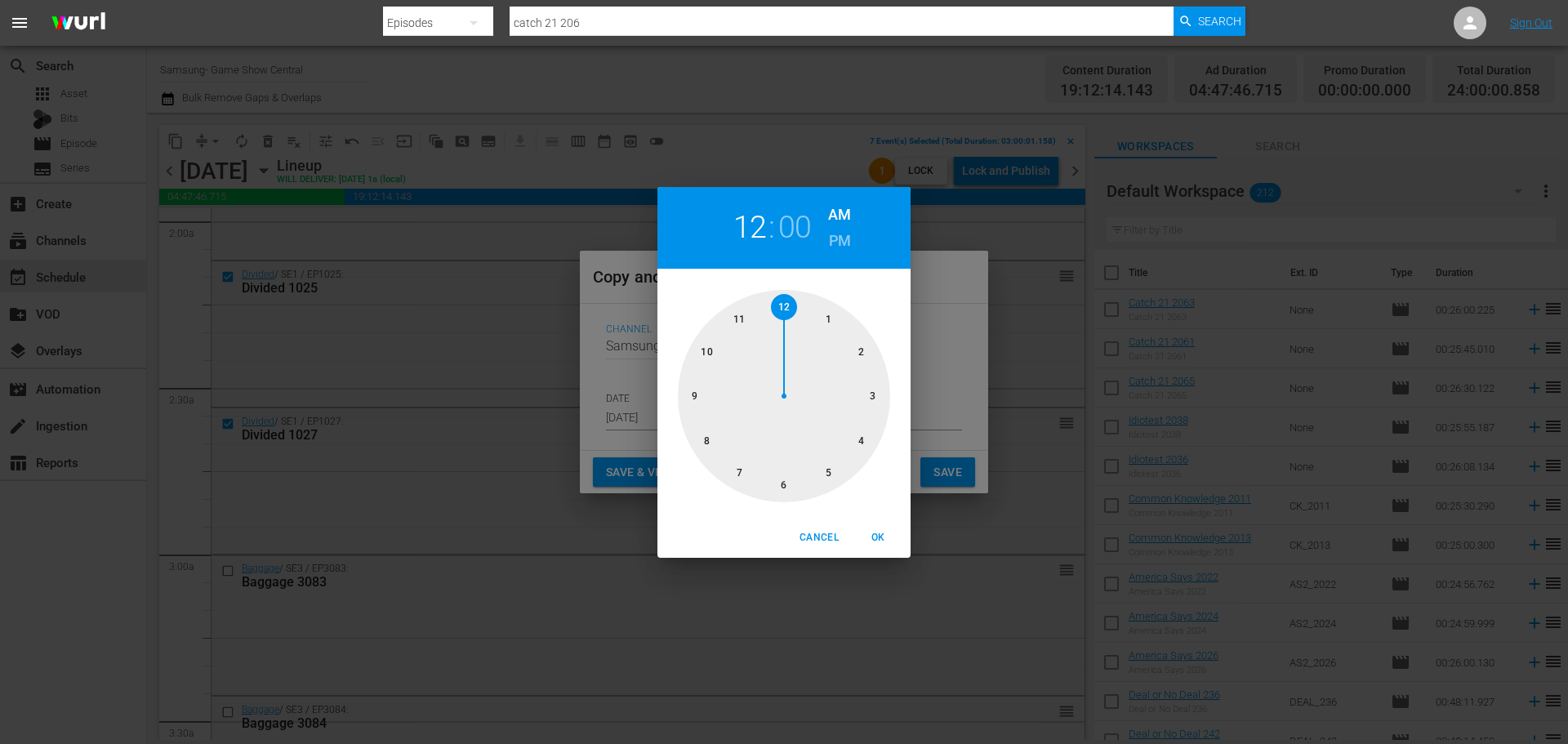
click at [875, 382] on div at bounding box center [784, 396] width 213 height 213
click at [884, 543] on span "OK" at bounding box center [877, 538] width 39 height 17
type input "03:00 am"
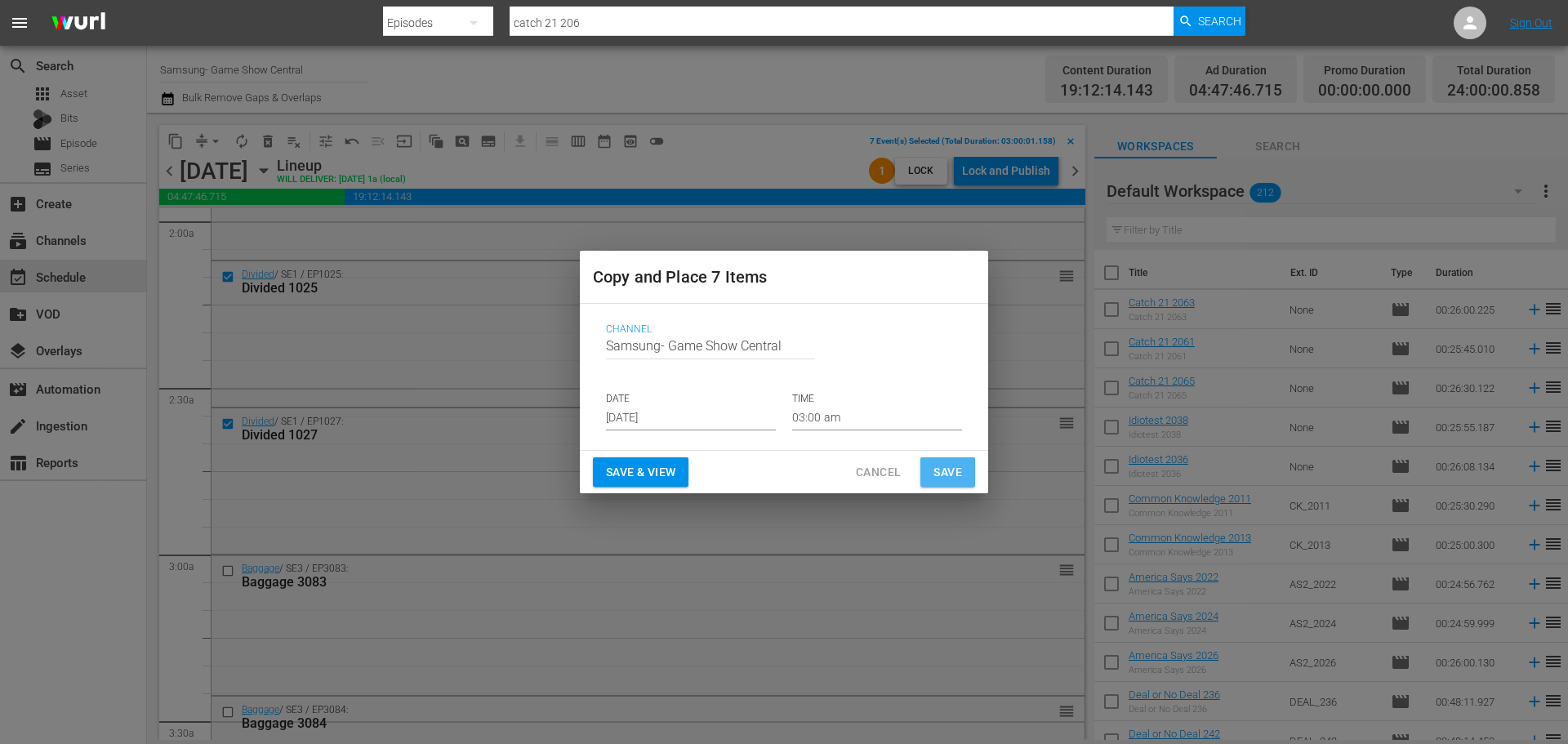
click at [939, 462] on span "Save" at bounding box center [948, 472] width 29 height 20
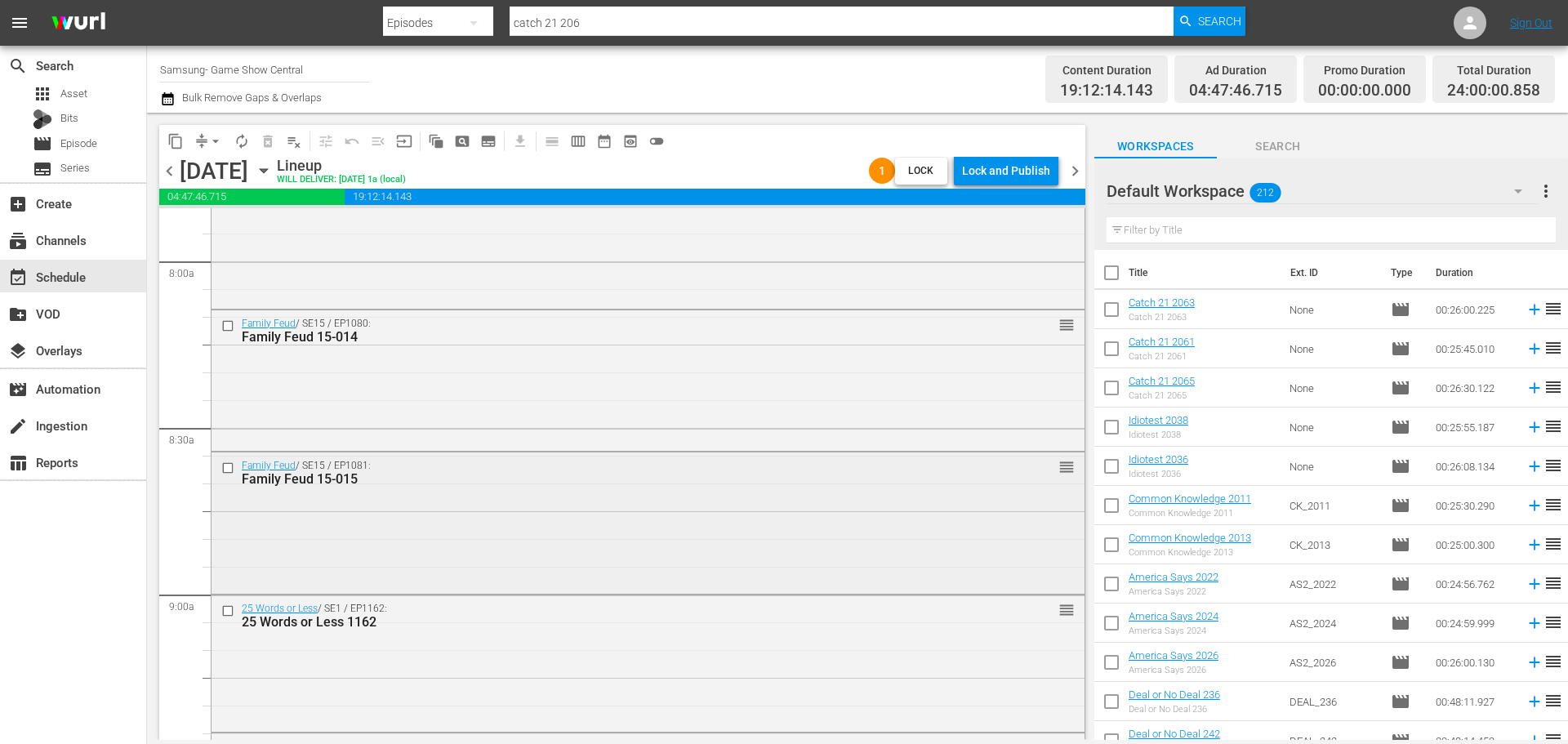
scroll to position [2612, 0]
click at [229, 567] on input "checkbox" at bounding box center [230, 609] width 17 height 13
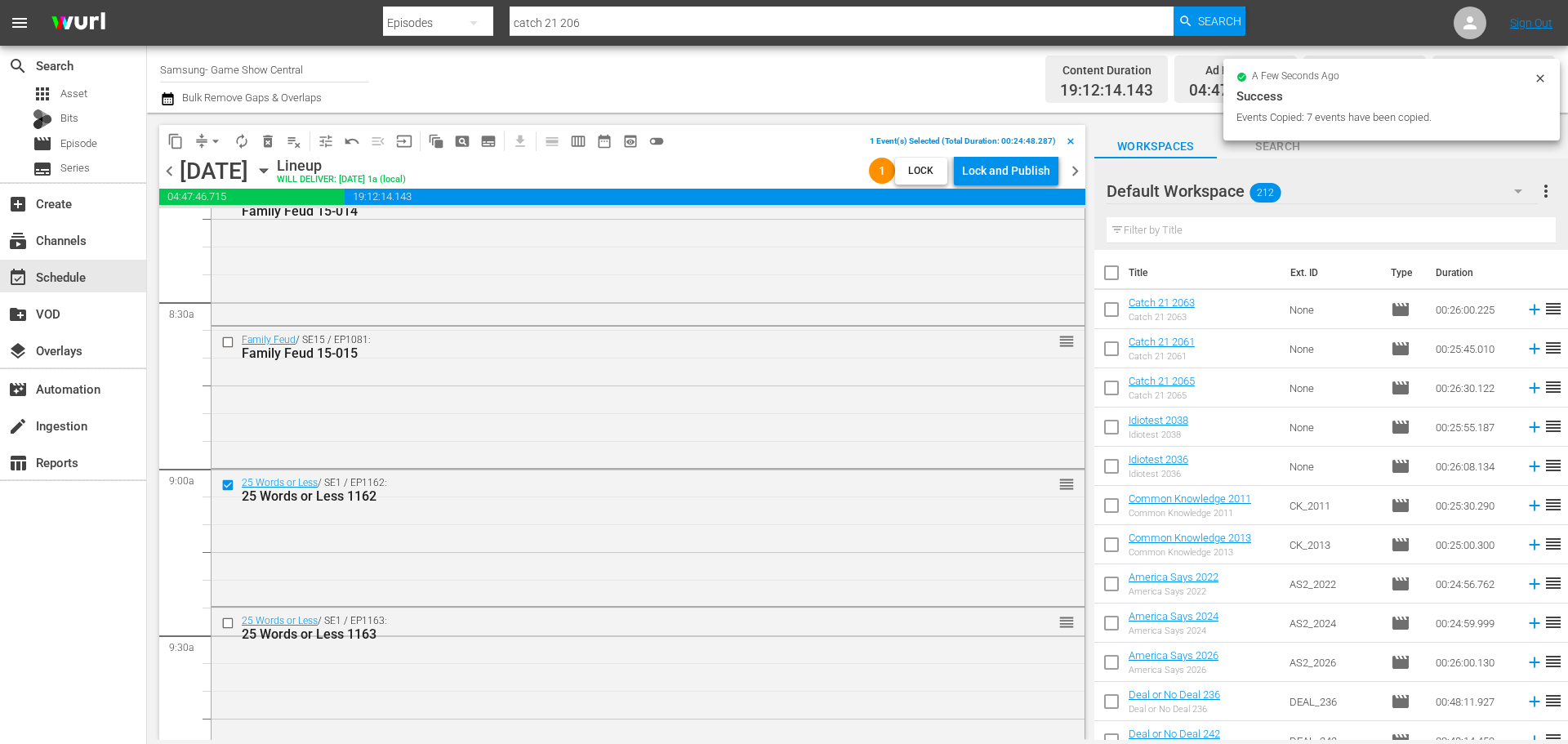
scroll to position [2776, 0]
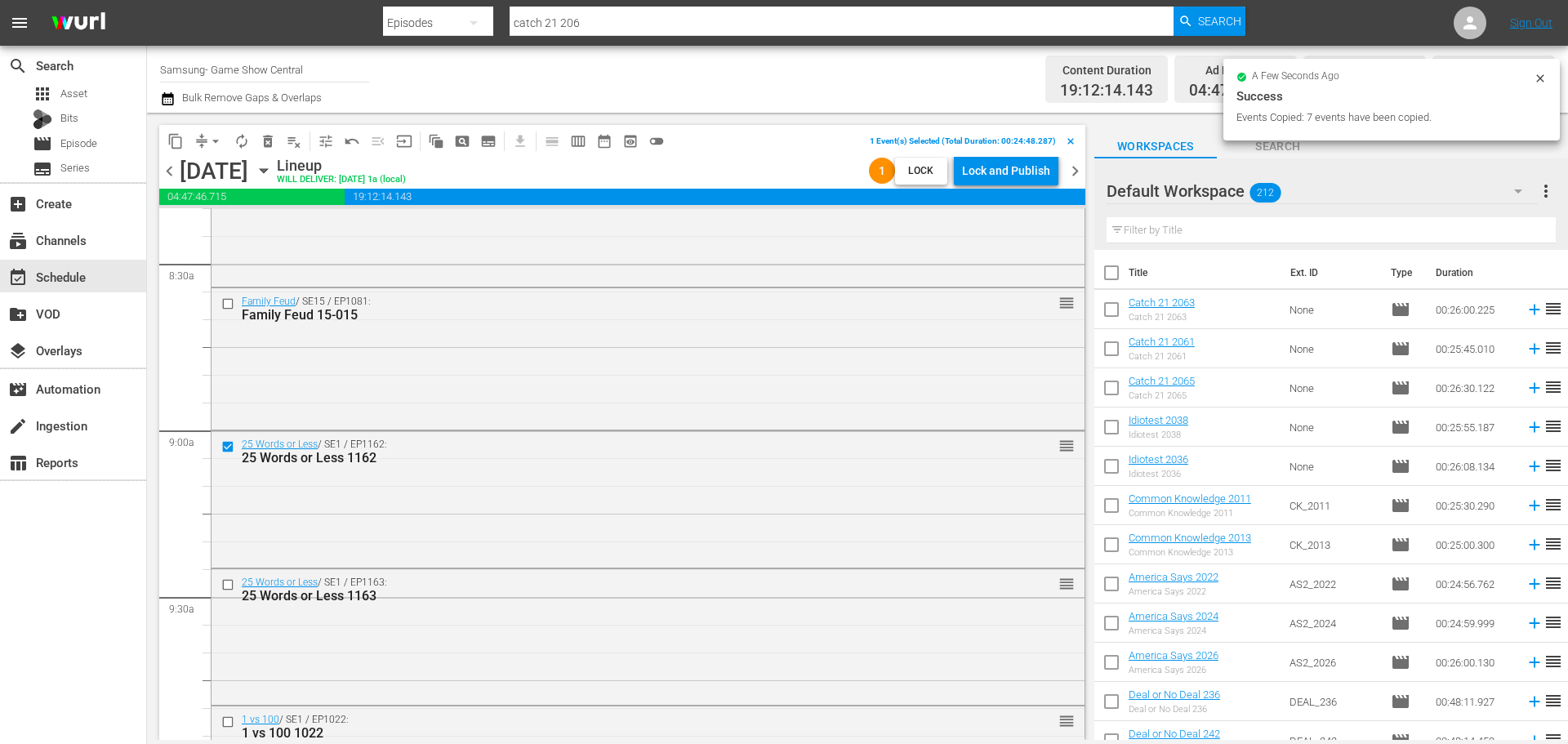
click at [229, 567] on div at bounding box center [229, 584] width 24 height 19
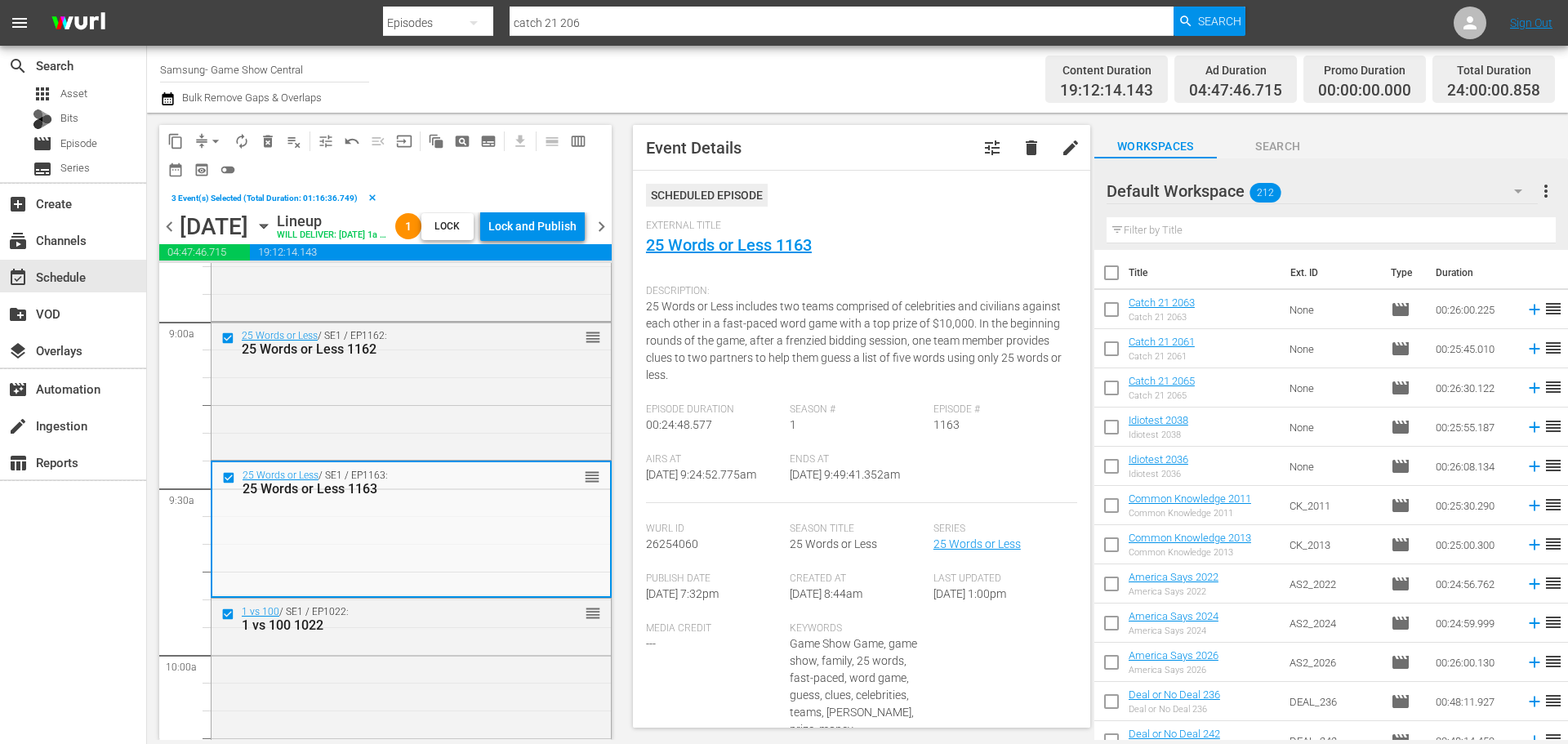
scroll to position [3102, 0]
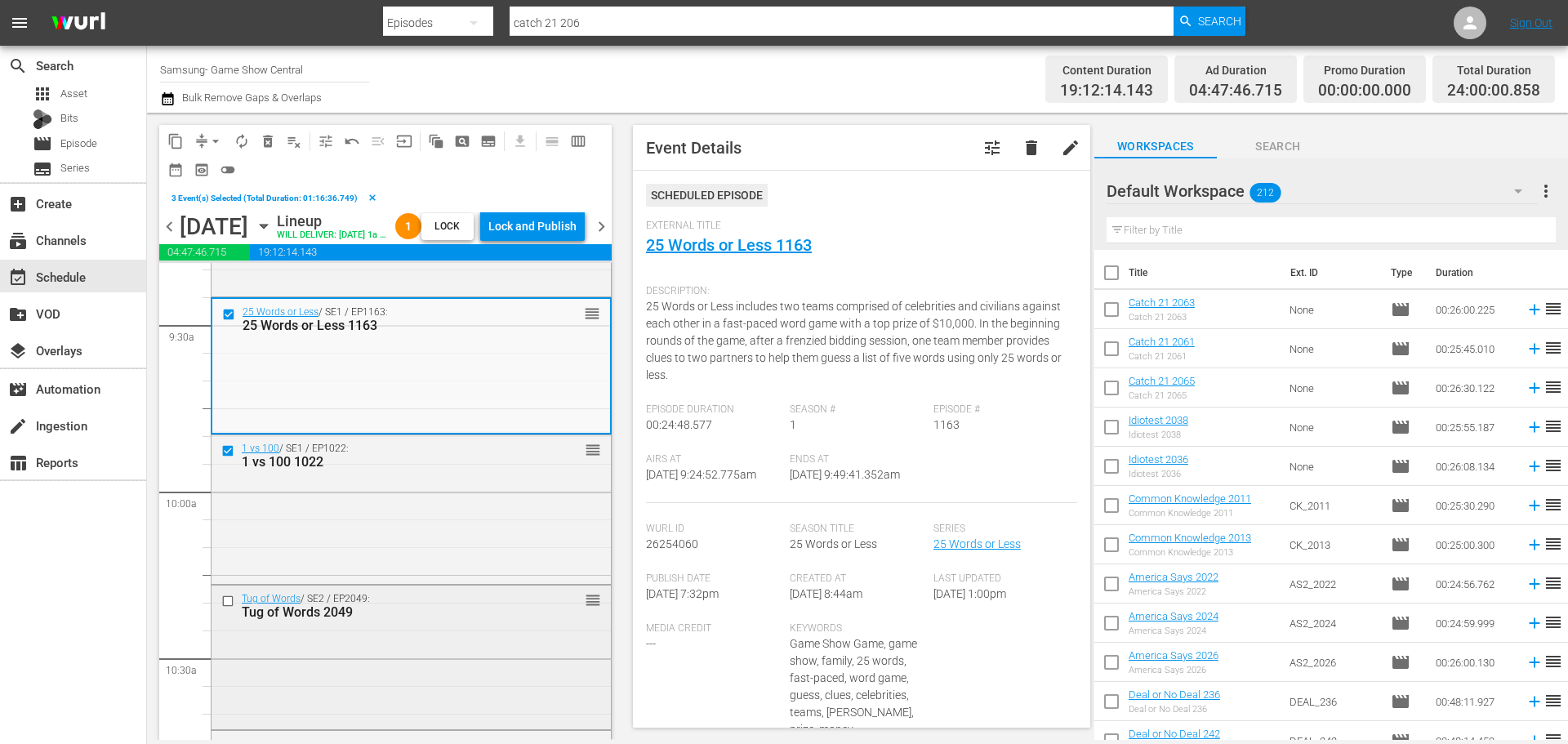
click at [229, 567] on input "checkbox" at bounding box center [230, 602] width 17 height 13
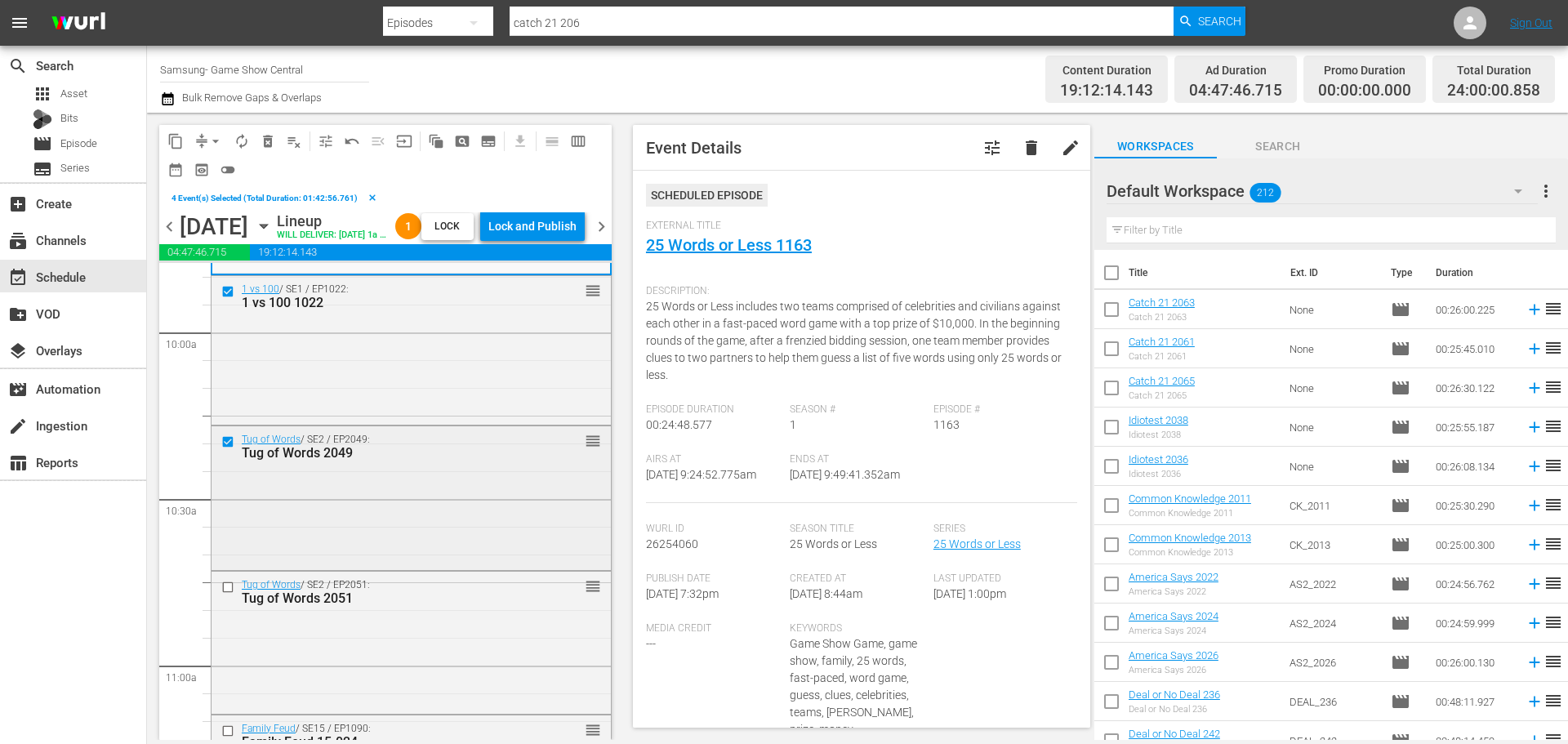
scroll to position [3266, 0]
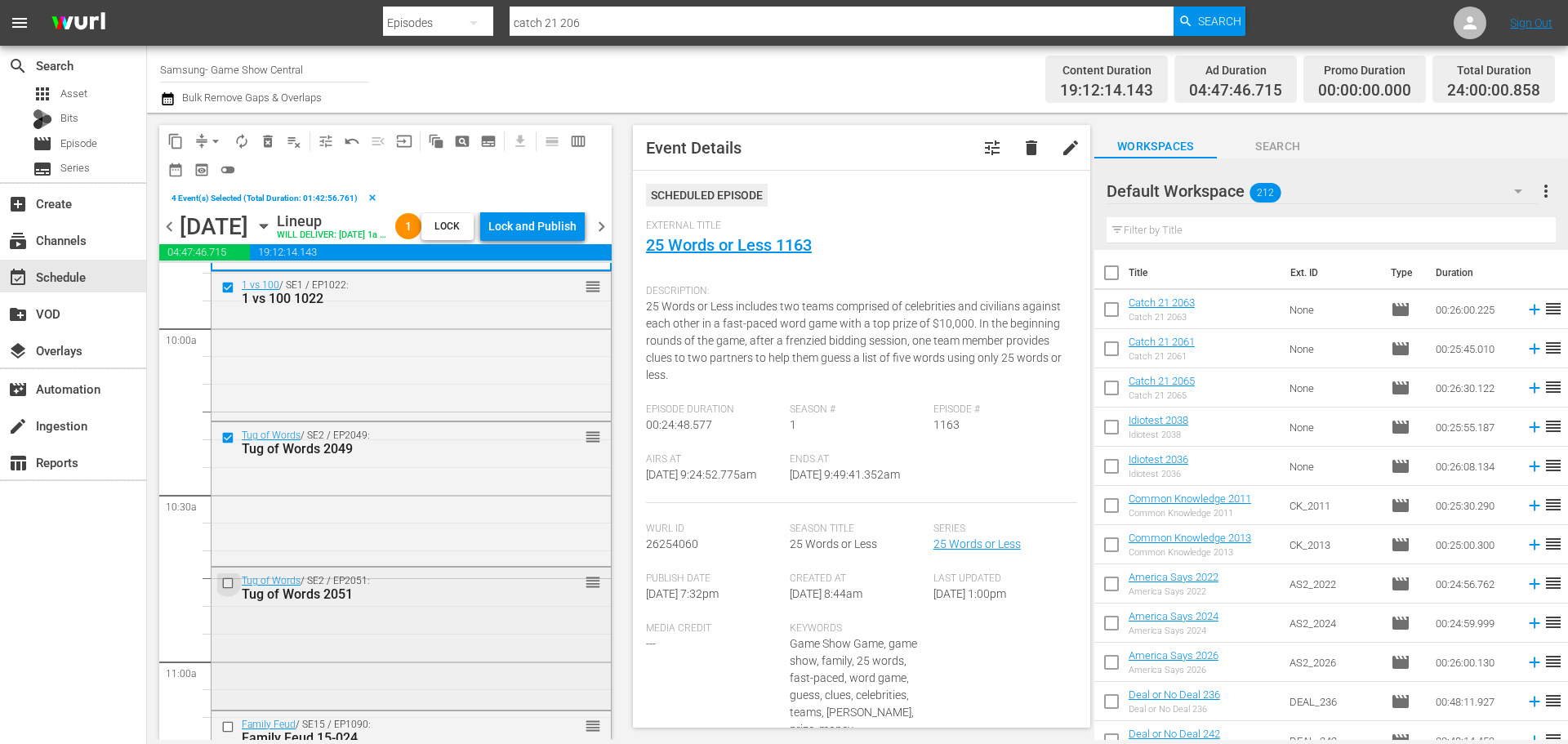
click at [225, 567] on input "checkbox" at bounding box center [230, 583] width 17 height 13
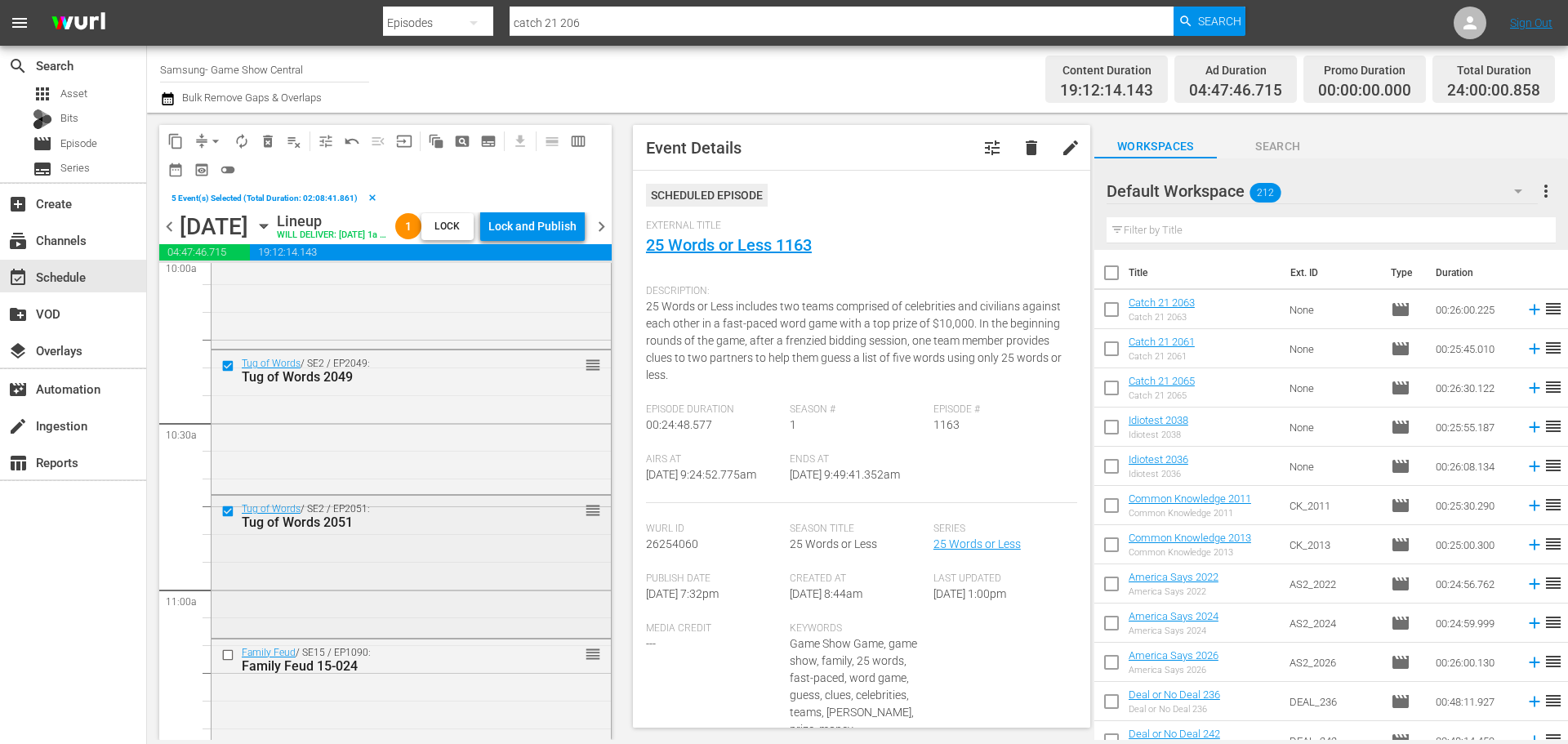
scroll to position [3348, 0]
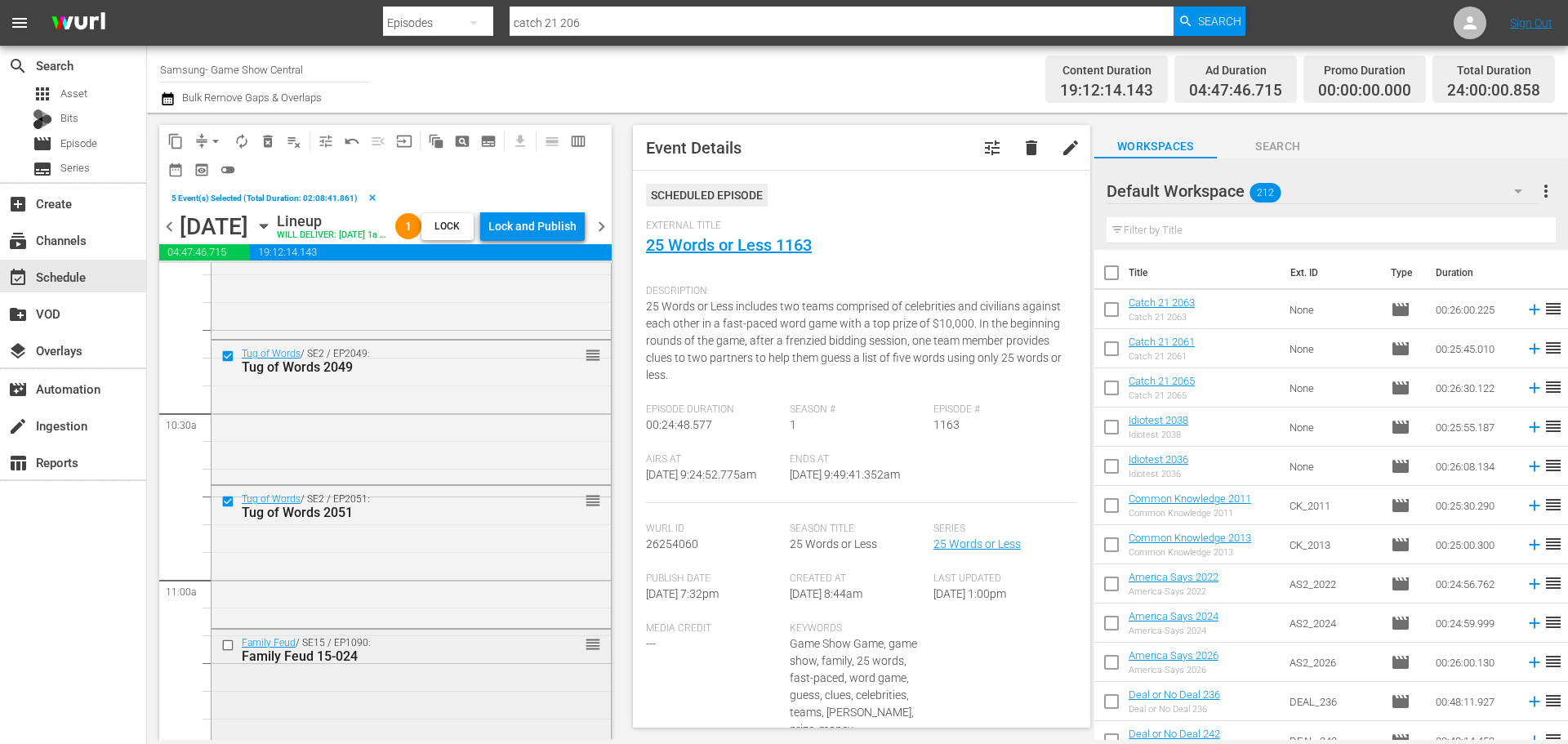
click at [232, 567] on input "checkbox" at bounding box center [230, 644] width 17 height 13
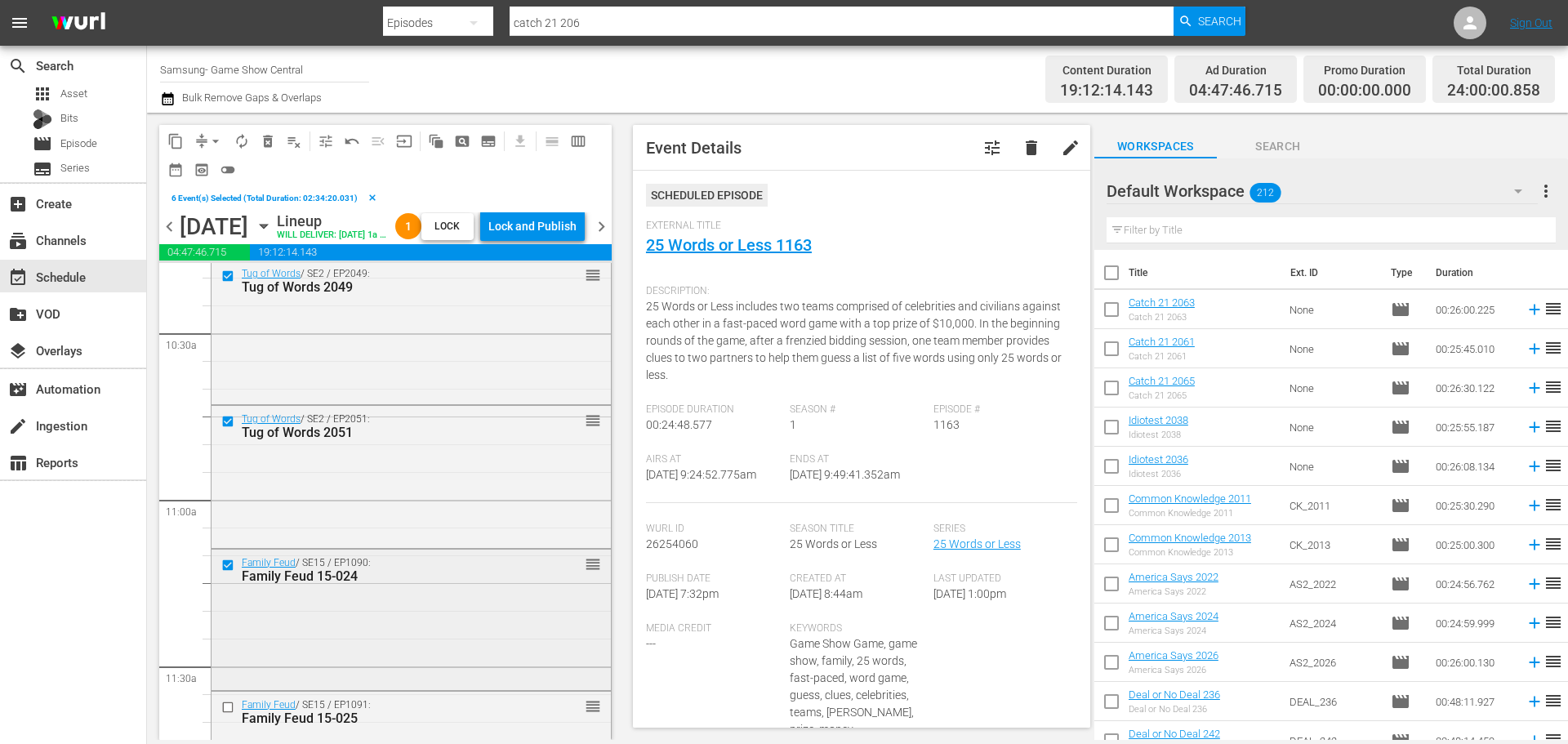
scroll to position [3592, 0]
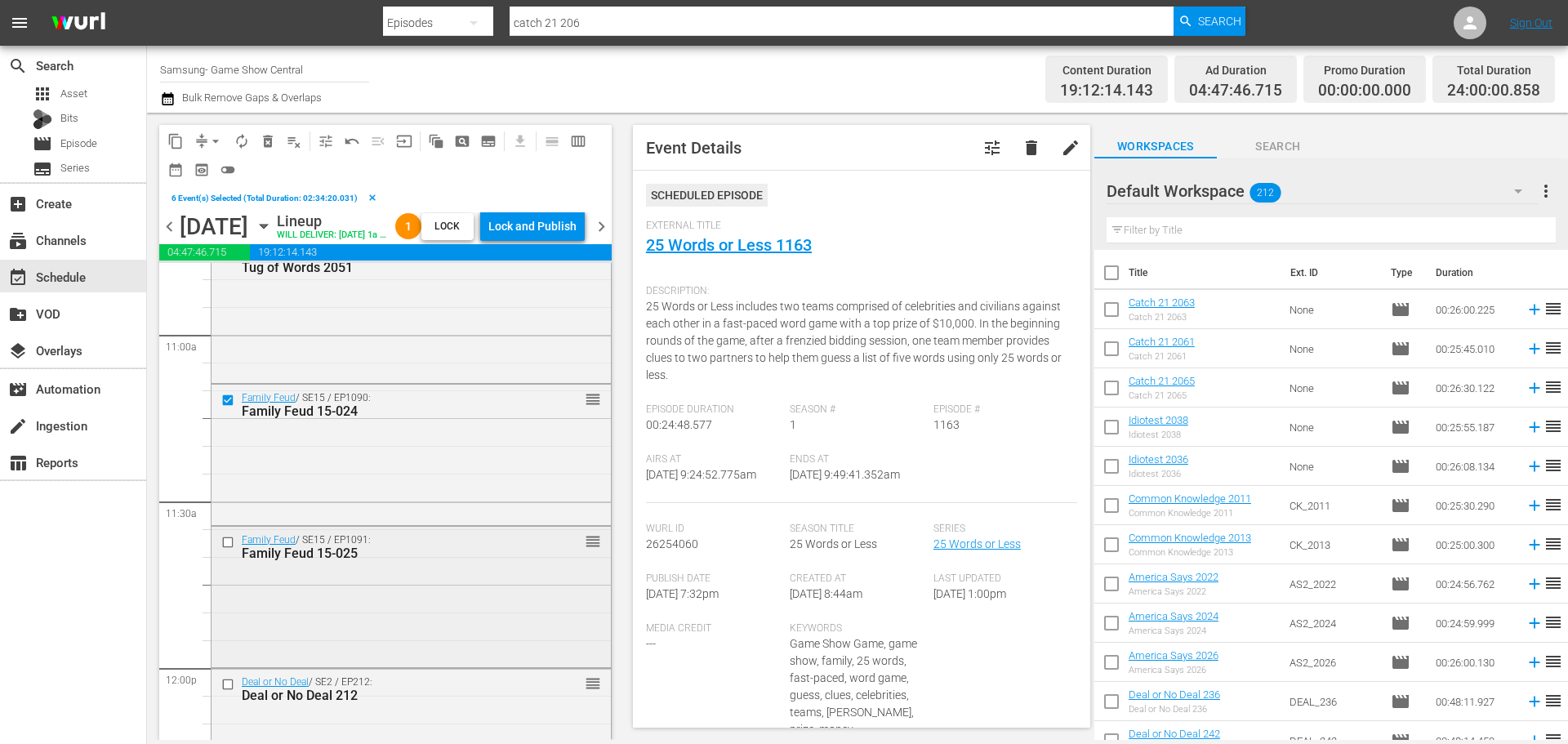
click at [230, 550] on input "checkbox" at bounding box center [230, 542] width 17 height 13
click at [175, 141] on span "content_copy" at bounding box center [175, 141] width 16 height 16
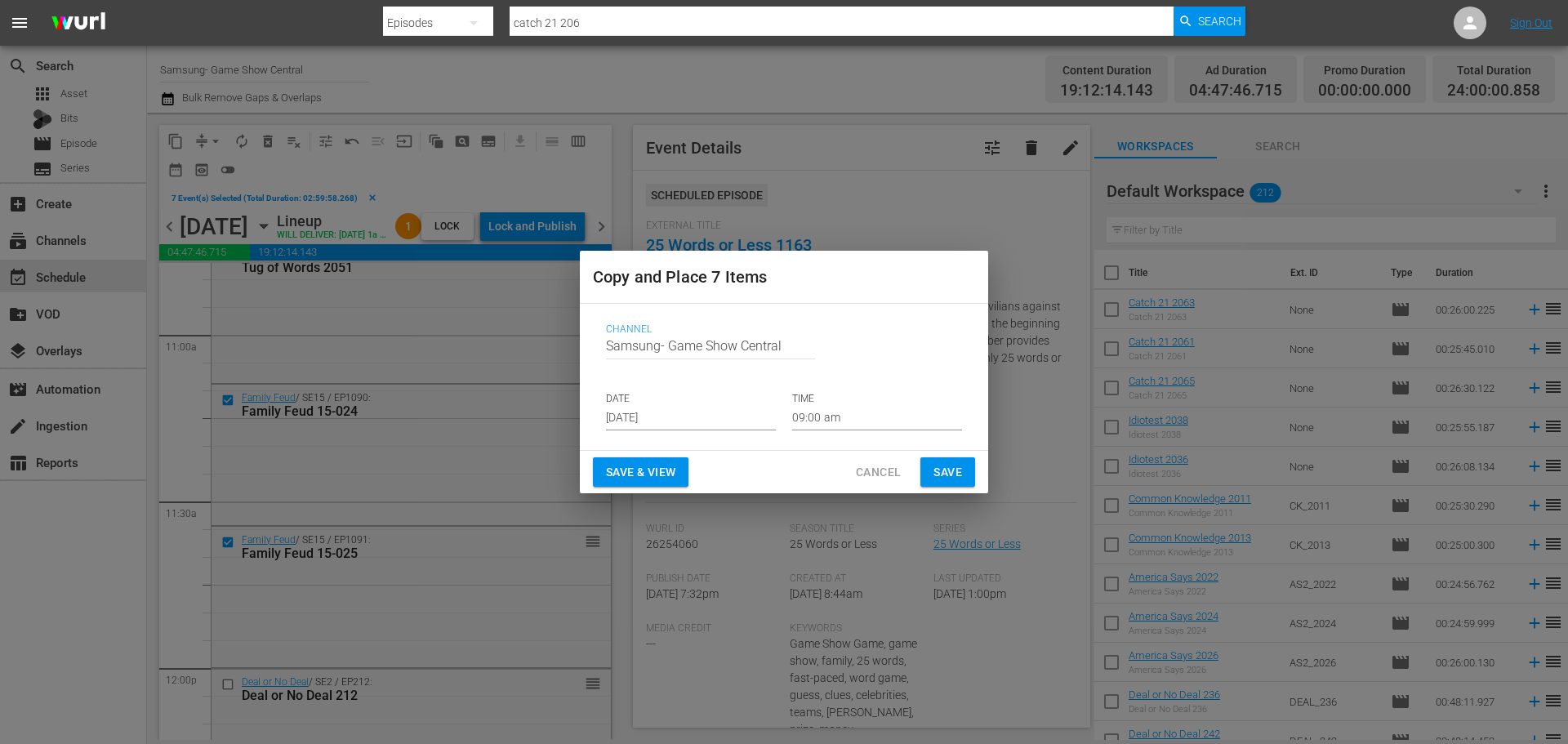
click at [689, 413] on input "[DATE]" at bounding box center [690, 418] width 169 height 24
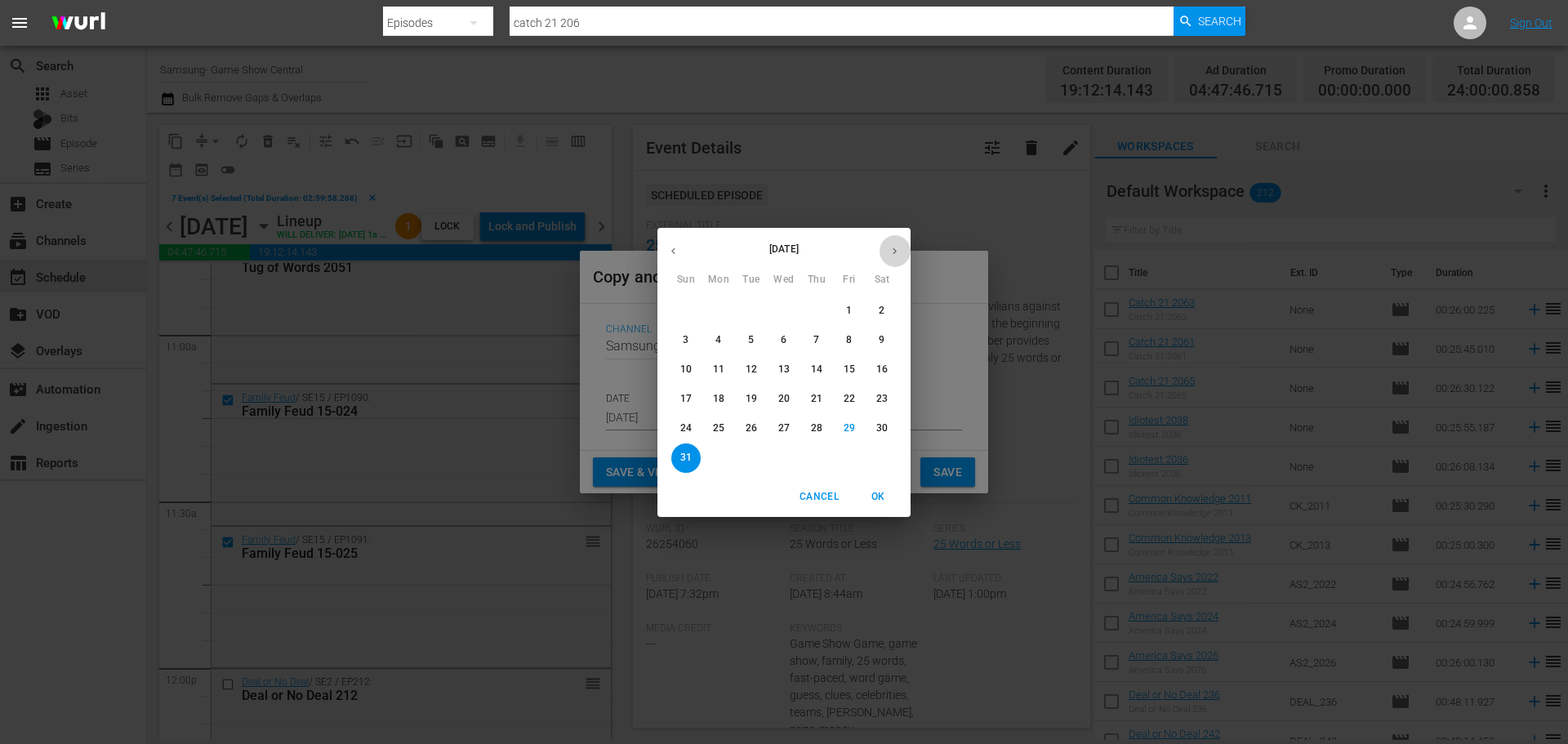
click at [888, 253] on icon "button" at bounding box center [894, 250] width 13 height 13
click at [709, 310] on span "1" at bounding box center [718, 311] width 30 height 13
type input "Sep 1st 2025"
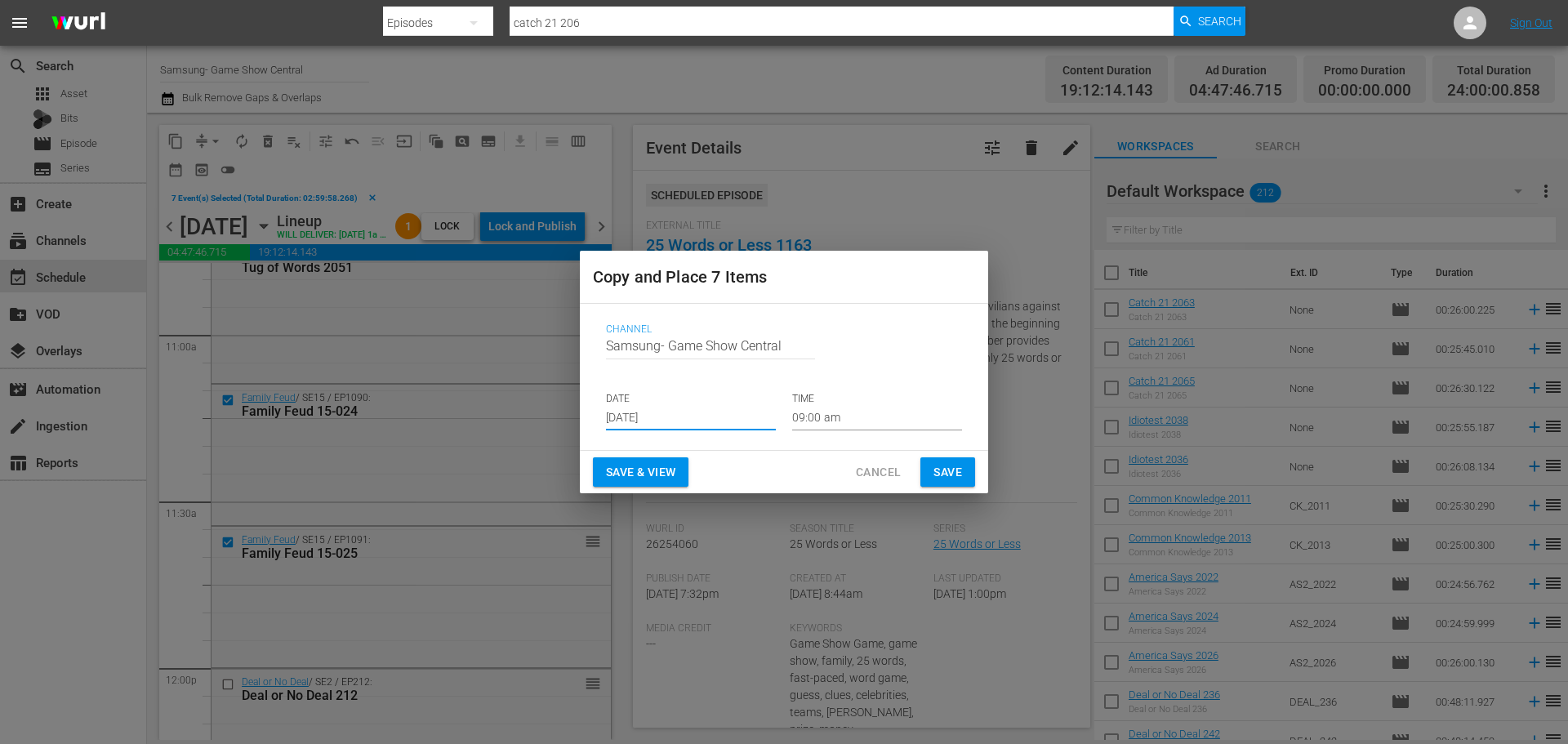
click at [831, 420] on input "09:00 am" at bounding box center [877, 418] width 169 height 24
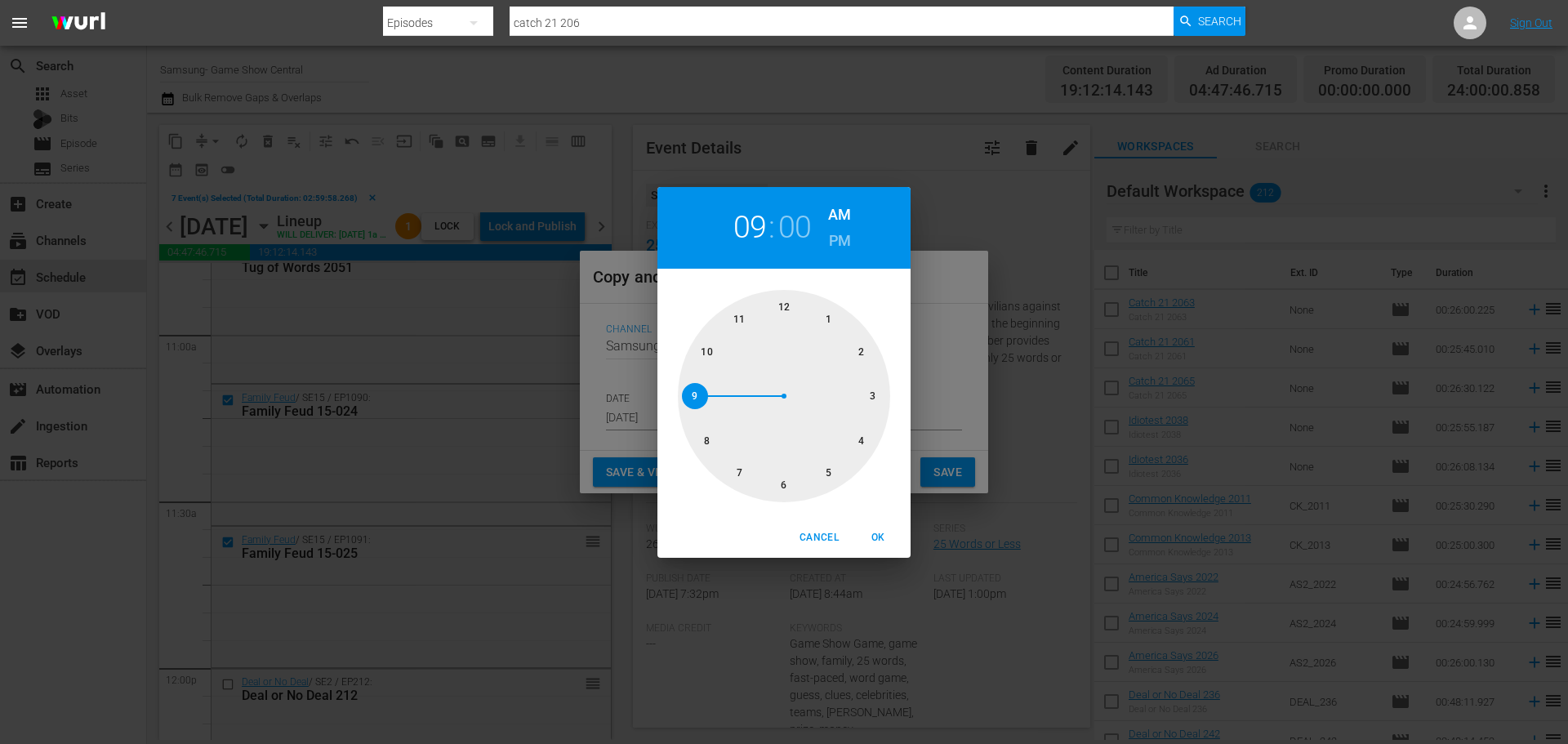
click at [788, 488] on div at bounding box center [784, 396] width 213 height 213
click at [890, 540] on span "OK" at bounding box center [877, 538] width 39 height 17
type input "06:00 am"
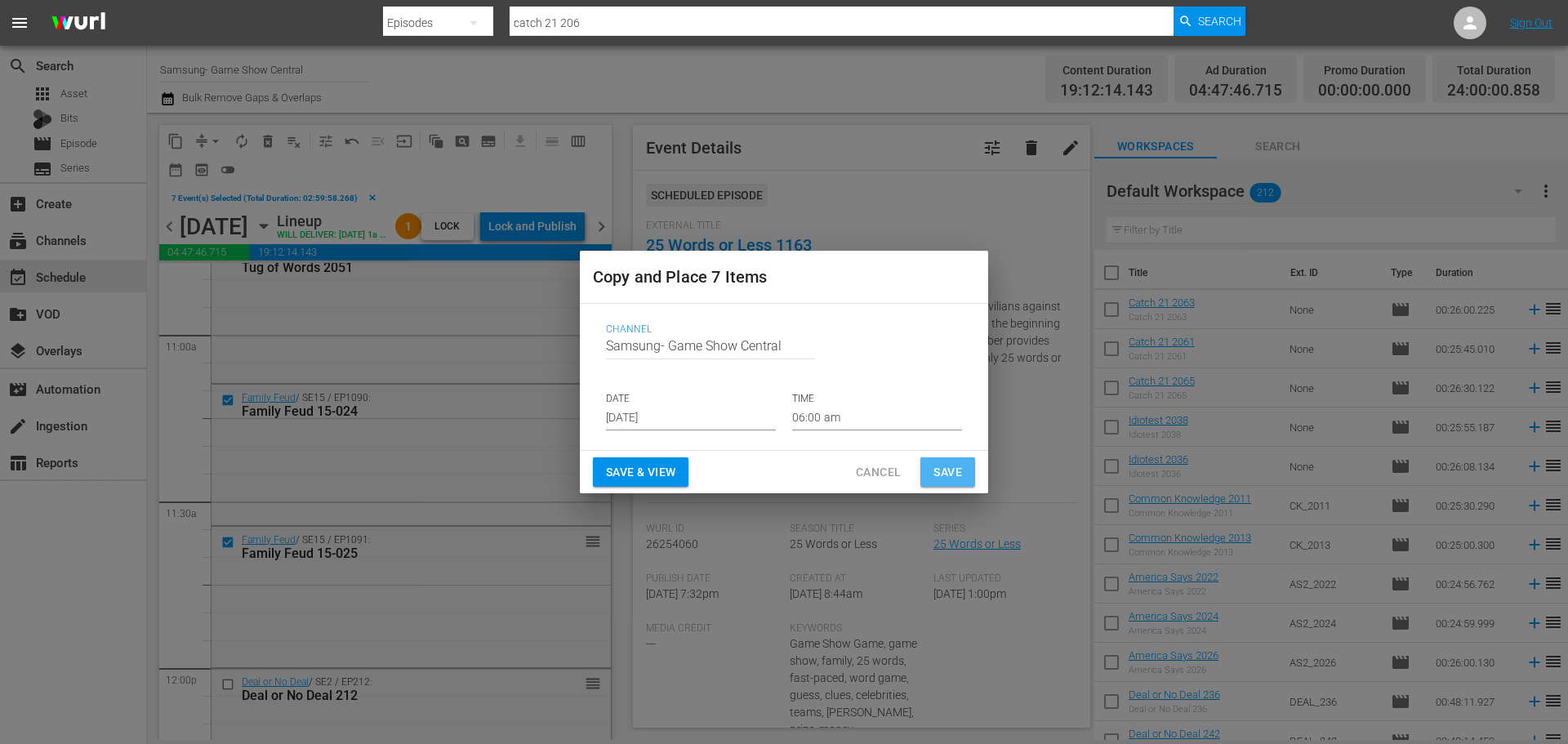
click at [928, 475] on button "Save" at bounding box center [947, 472] width 55 height 30
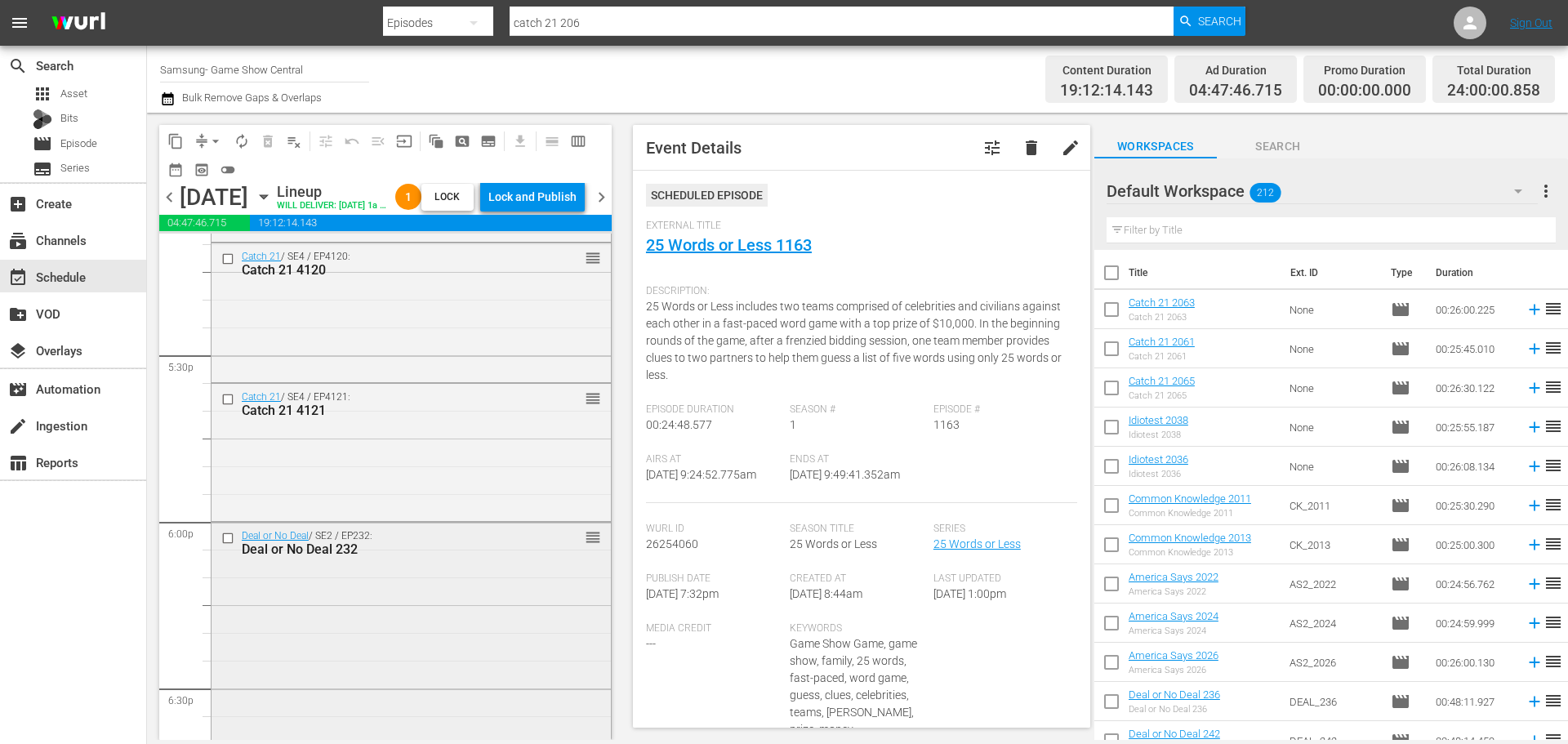
scroll to position [5715, 0]
click at [235, 538] on input "checkbox" at bounding box center [230, 531] width 17 height 13
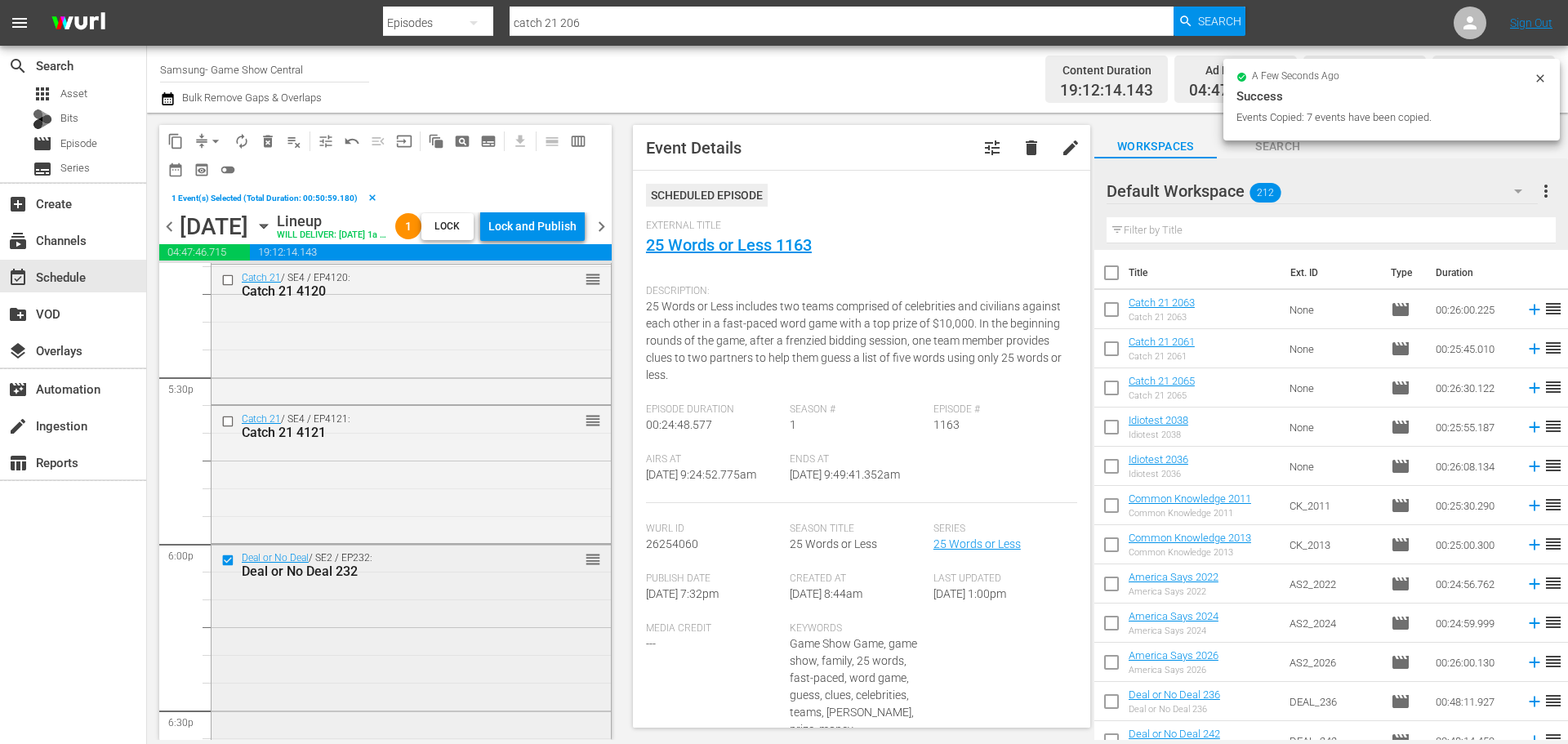
scroll to position [5960, 0]
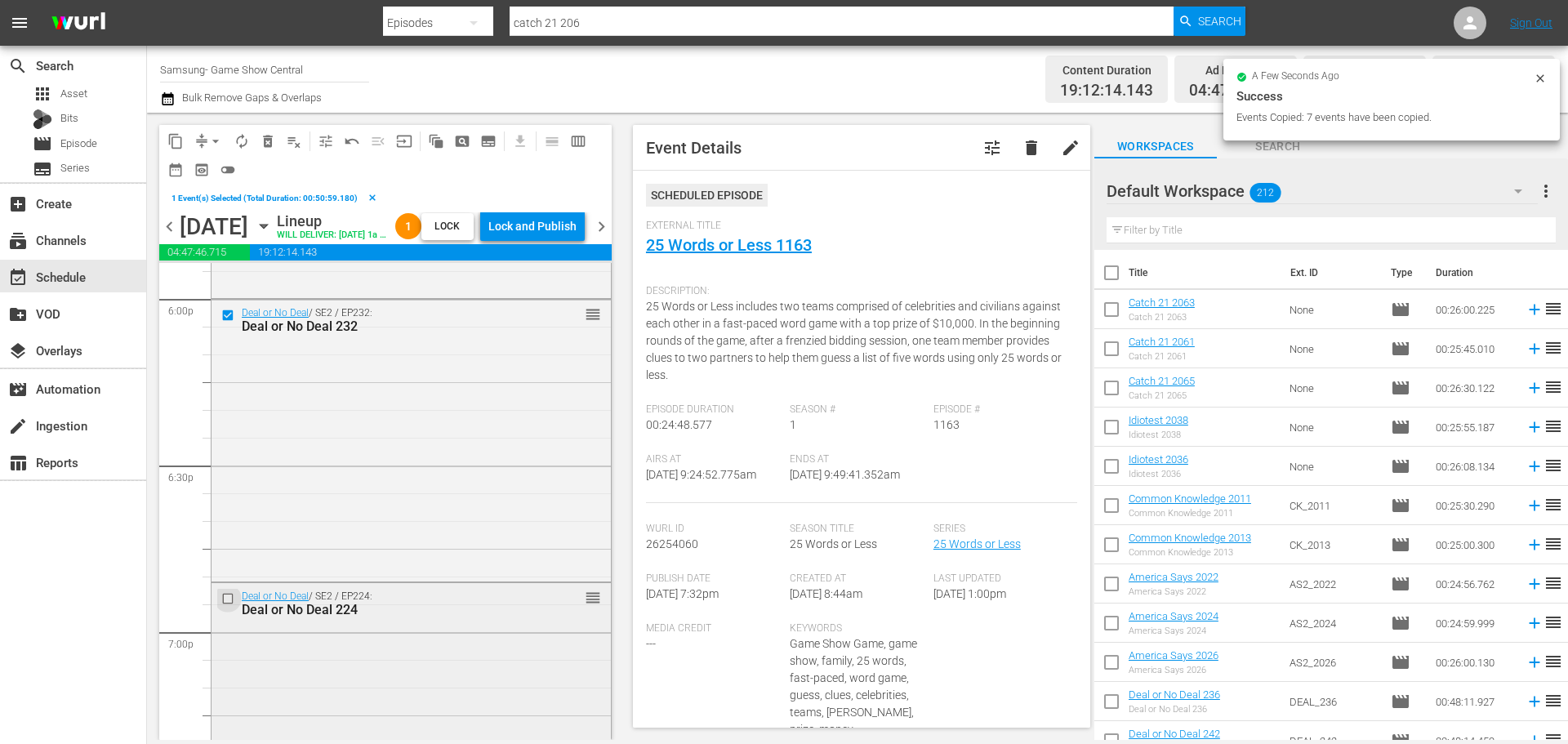
click at [231, 567] on input "checkbox" at bounding box center [230, 598] width 17 height 13
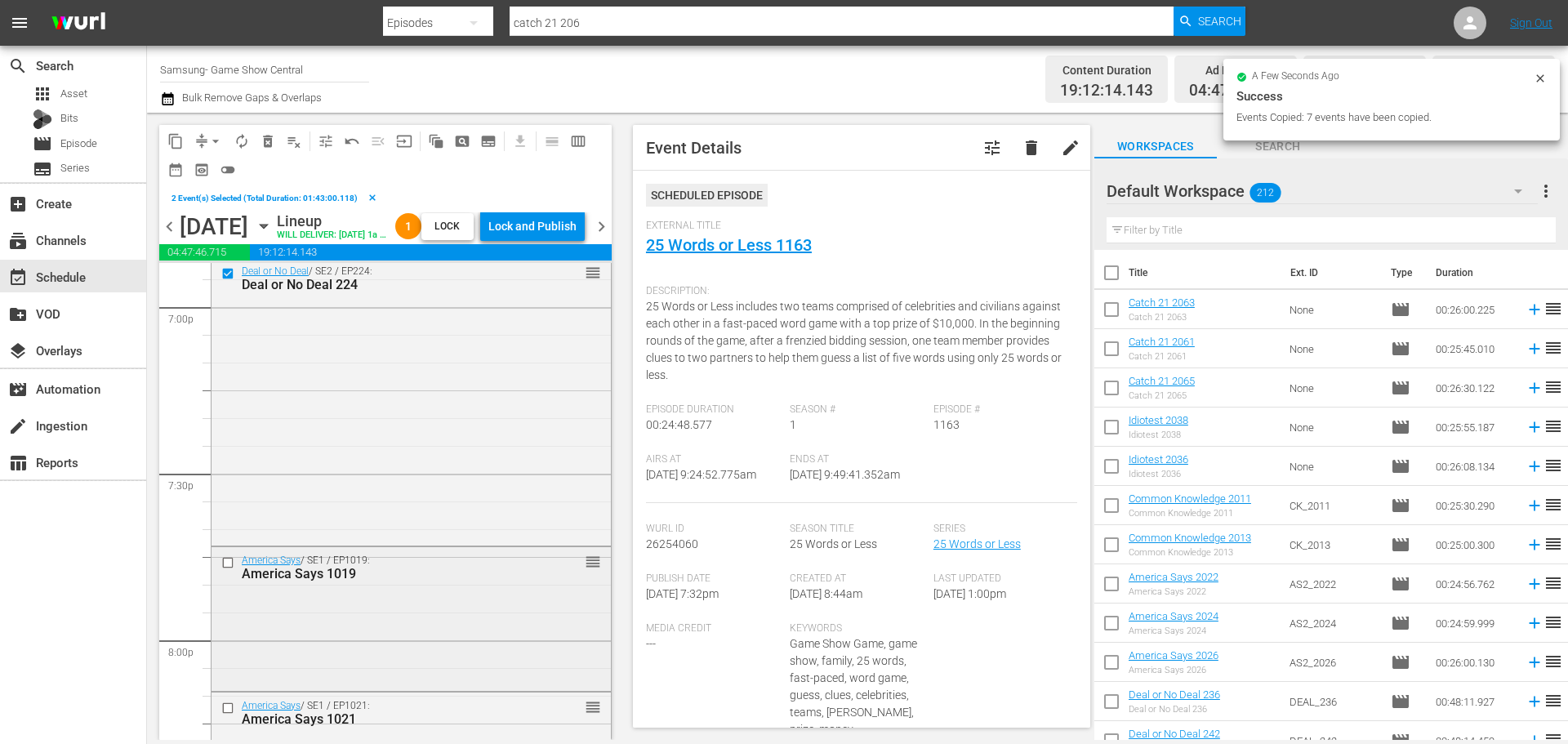
scroll to position [6286, 0]
click at [223, 567] on input "checkbox" at bounding box center [230, 561] width 17 height 13
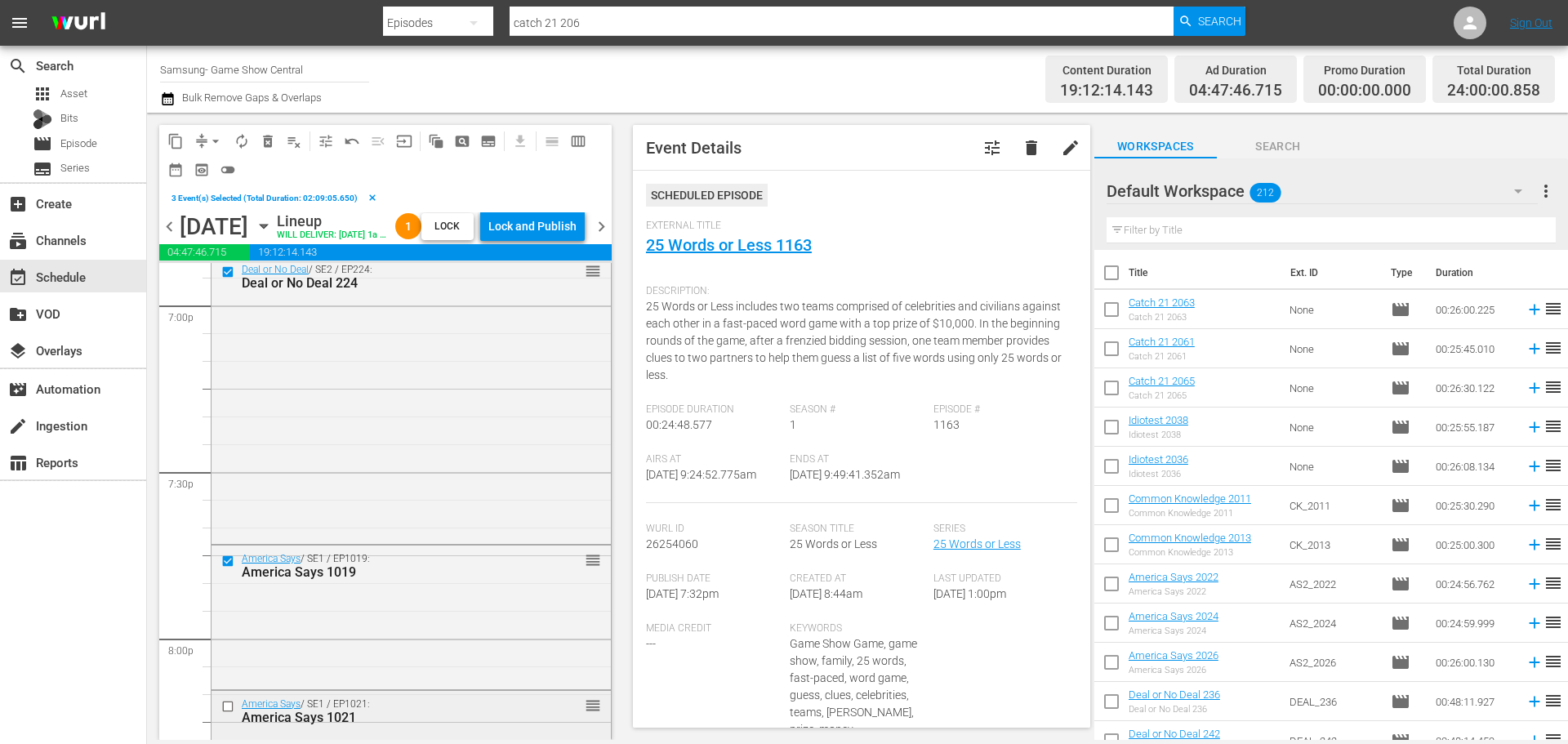
scroll to position [6450, 0]
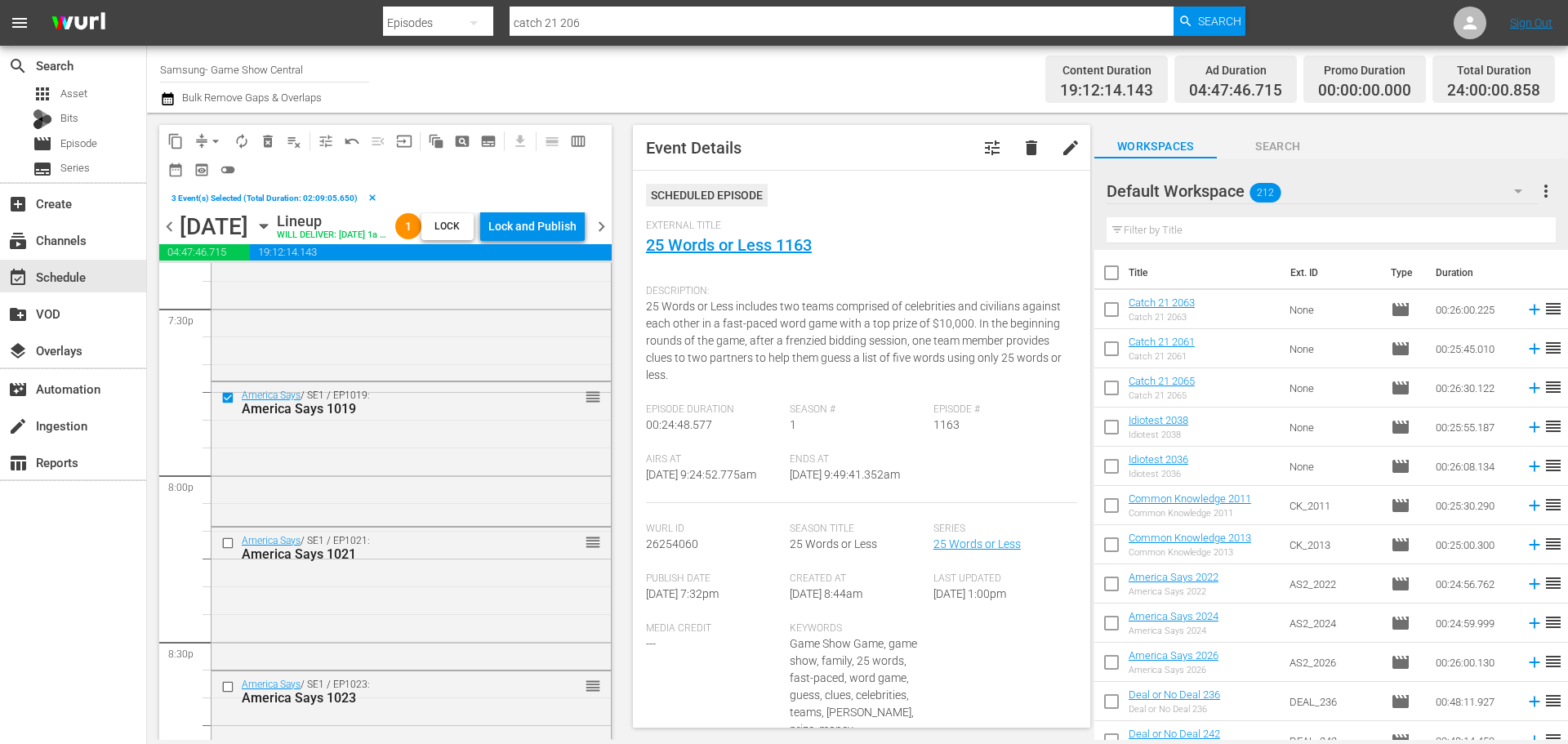
click at [272, 235] on icon "button" at bounding box center [264, 226] width 18 height 18
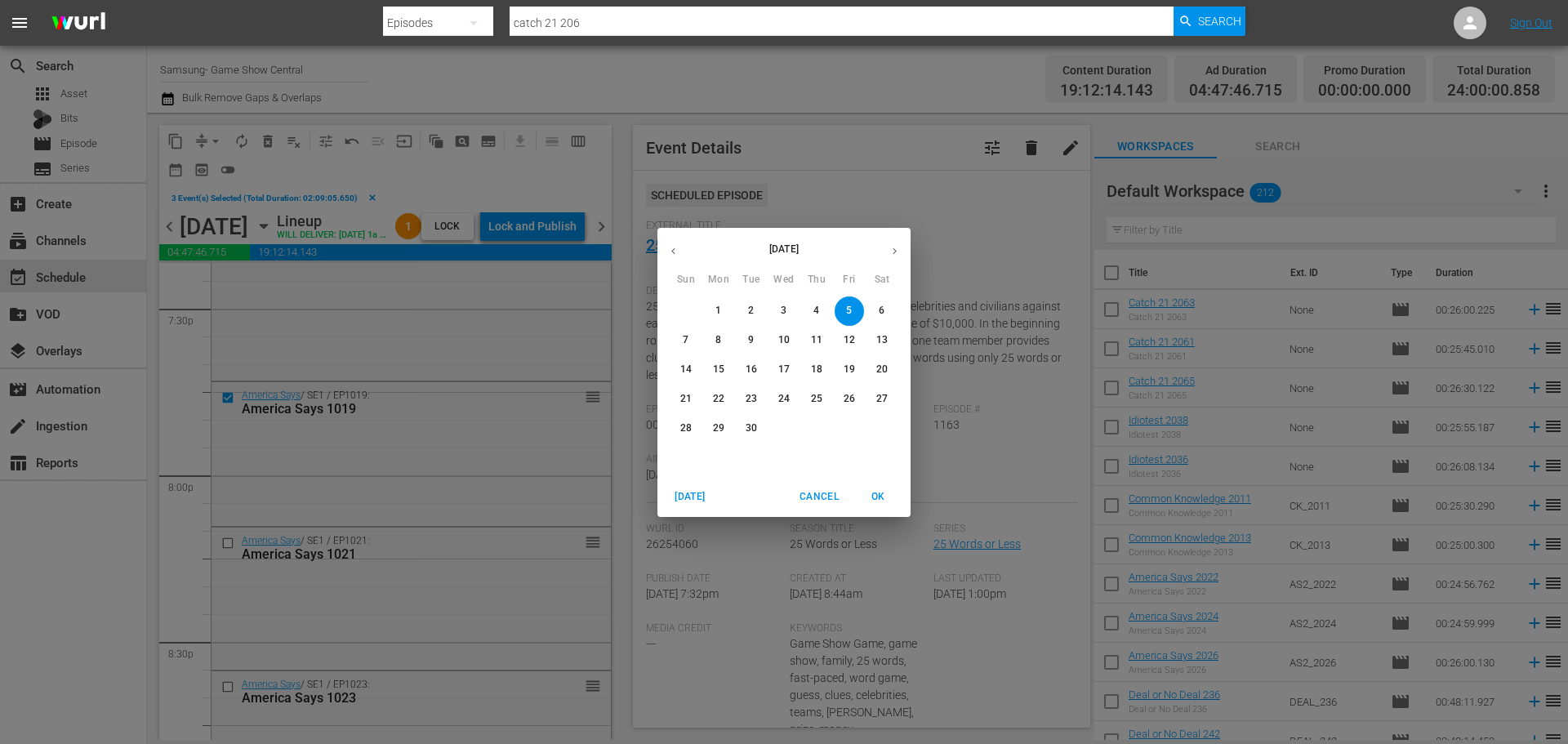
click at [718, 311] on p "1" at bounding box center [718, 311] width 6 height 13
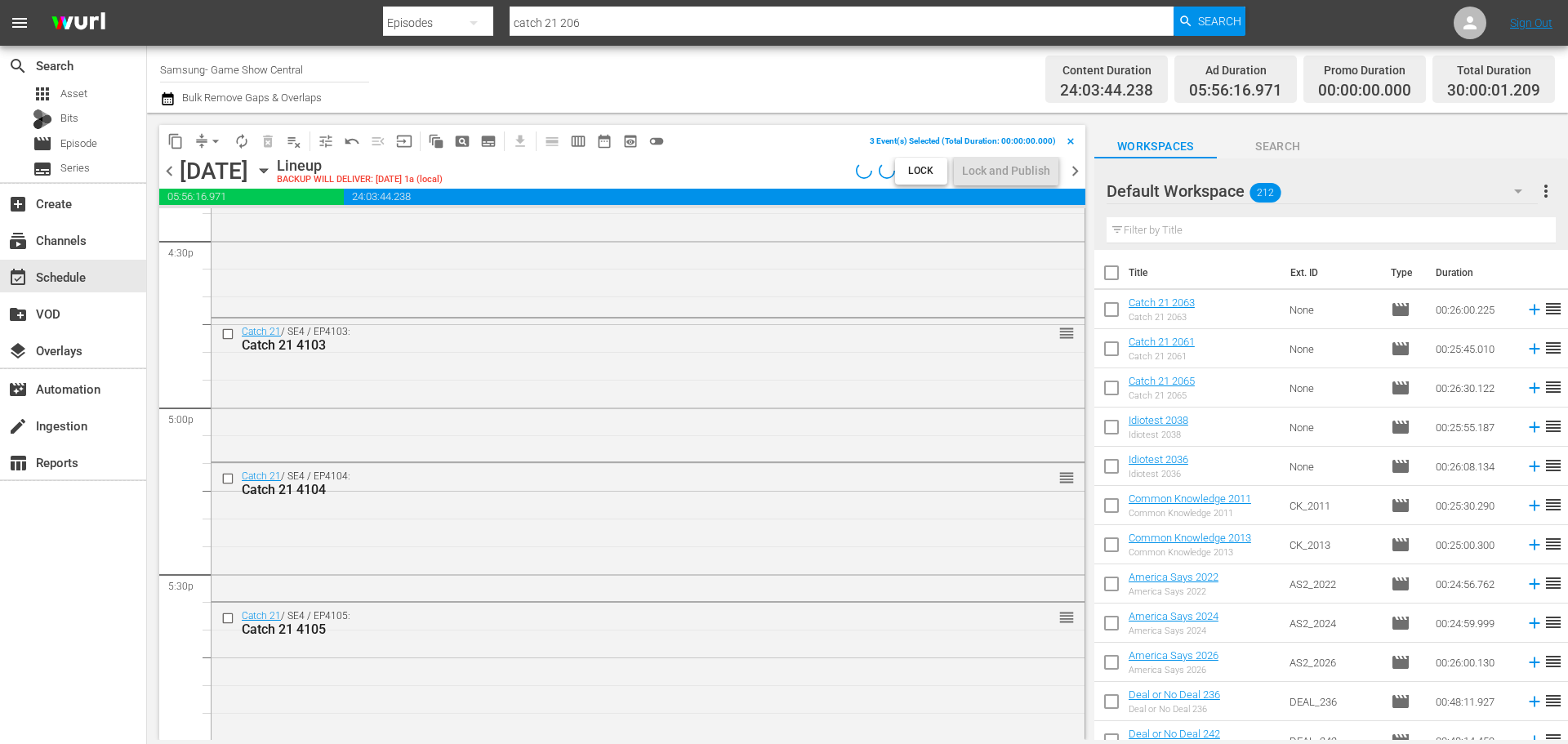
scroll to position [4321, 0]
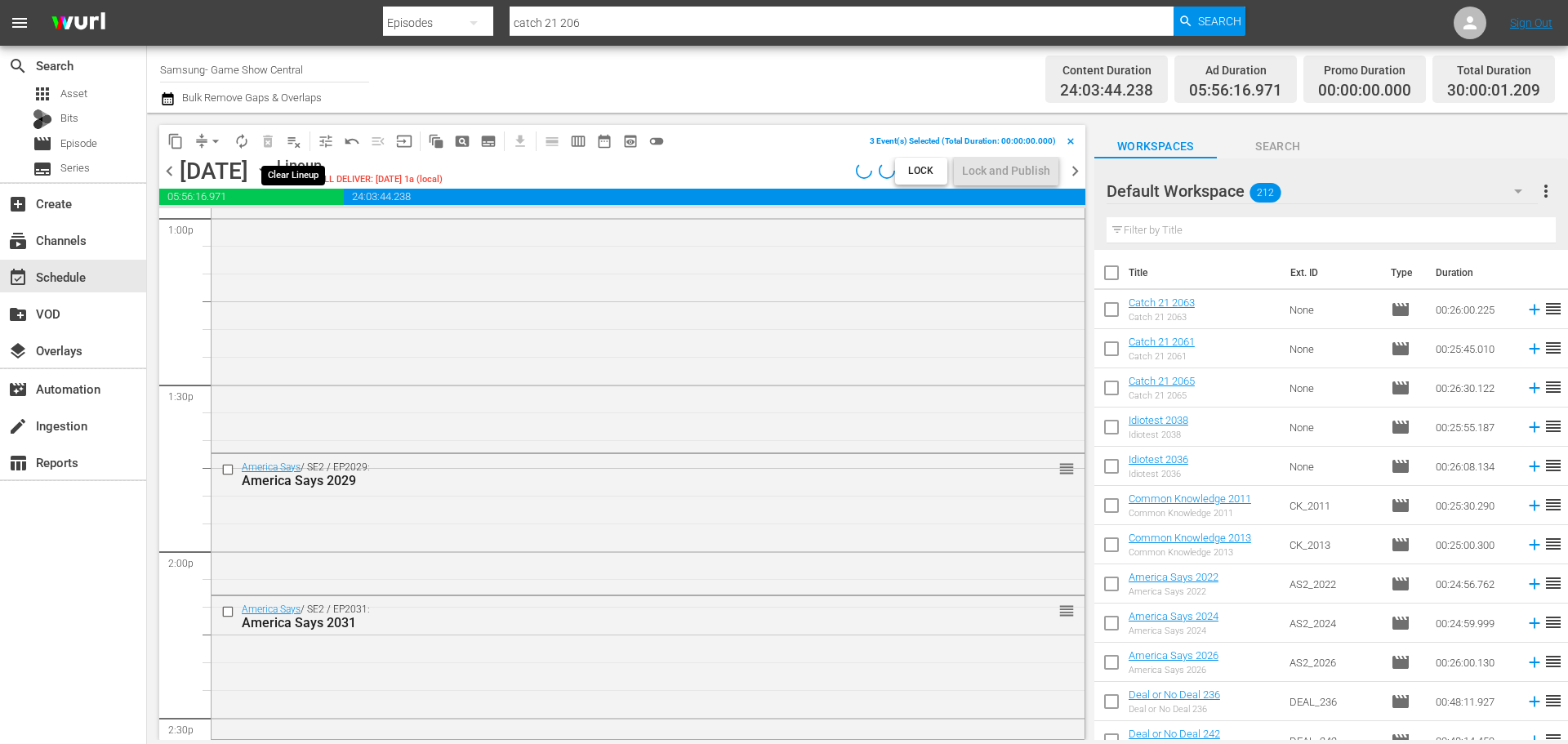
click at [296, 133] on span "playlist_remove_outlined" at bounding box center [294, 141] width 16 height 16
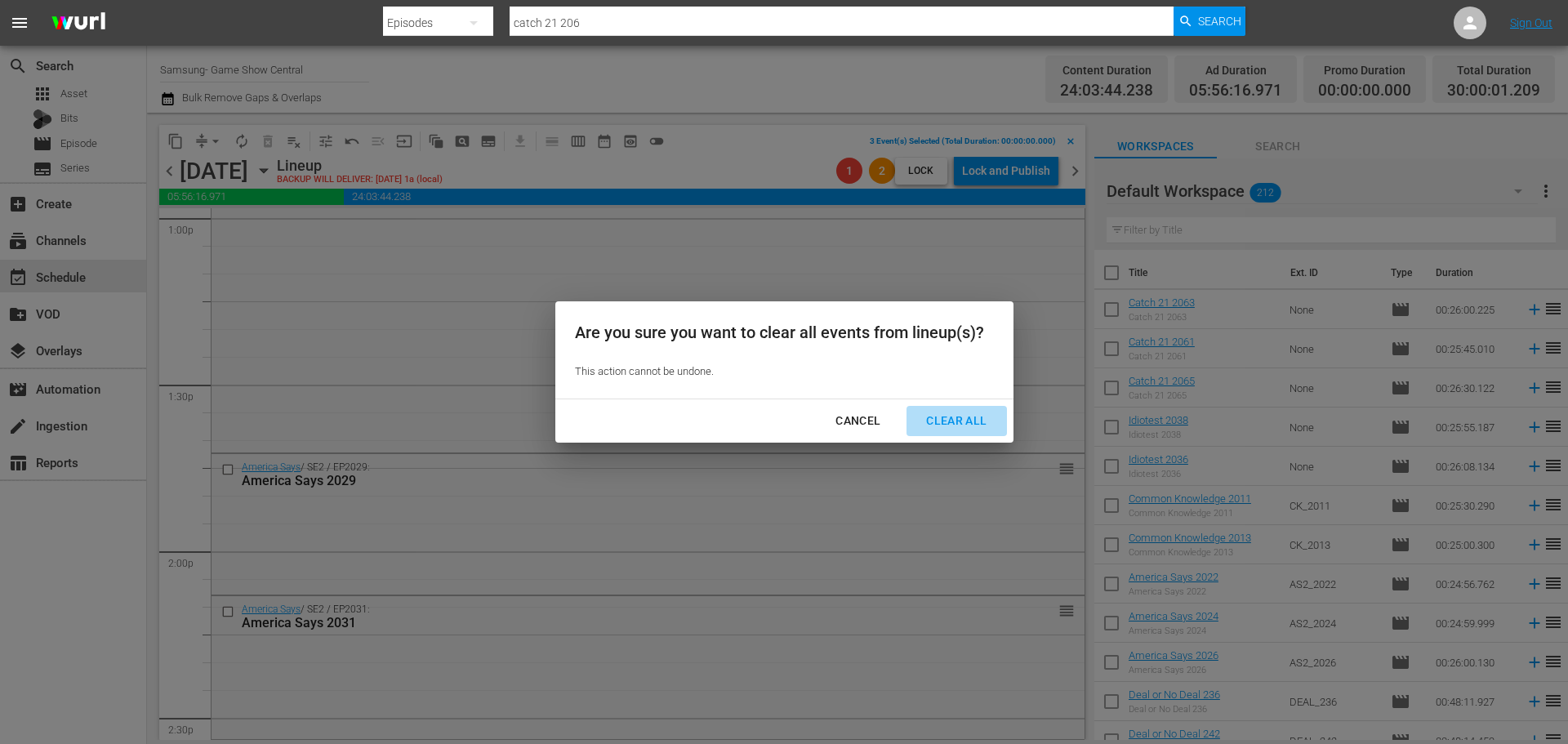
click at [962, 417] on div "Clear All" at bounding box center [956, 421] width 87 height 20
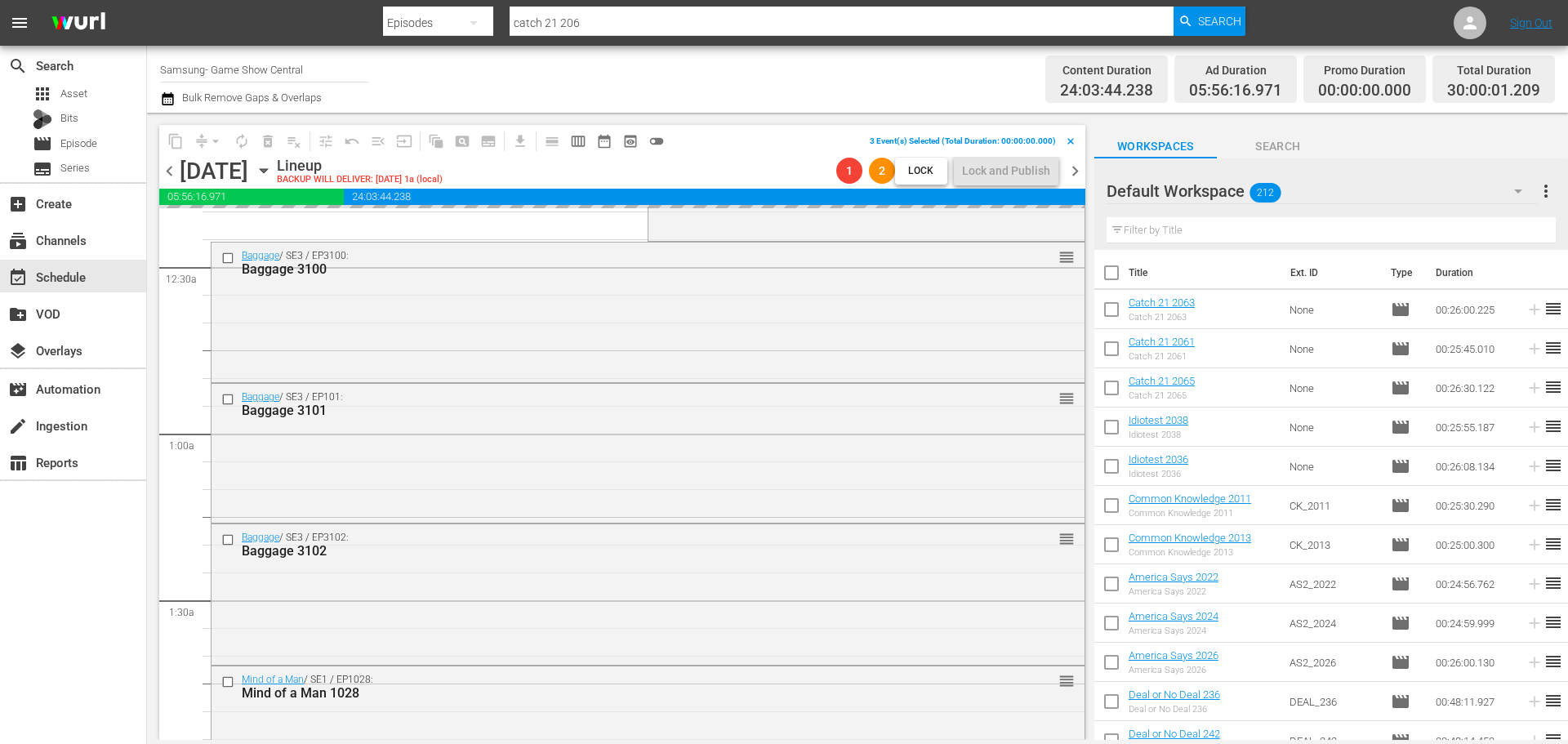
scroll to position [0, 0]
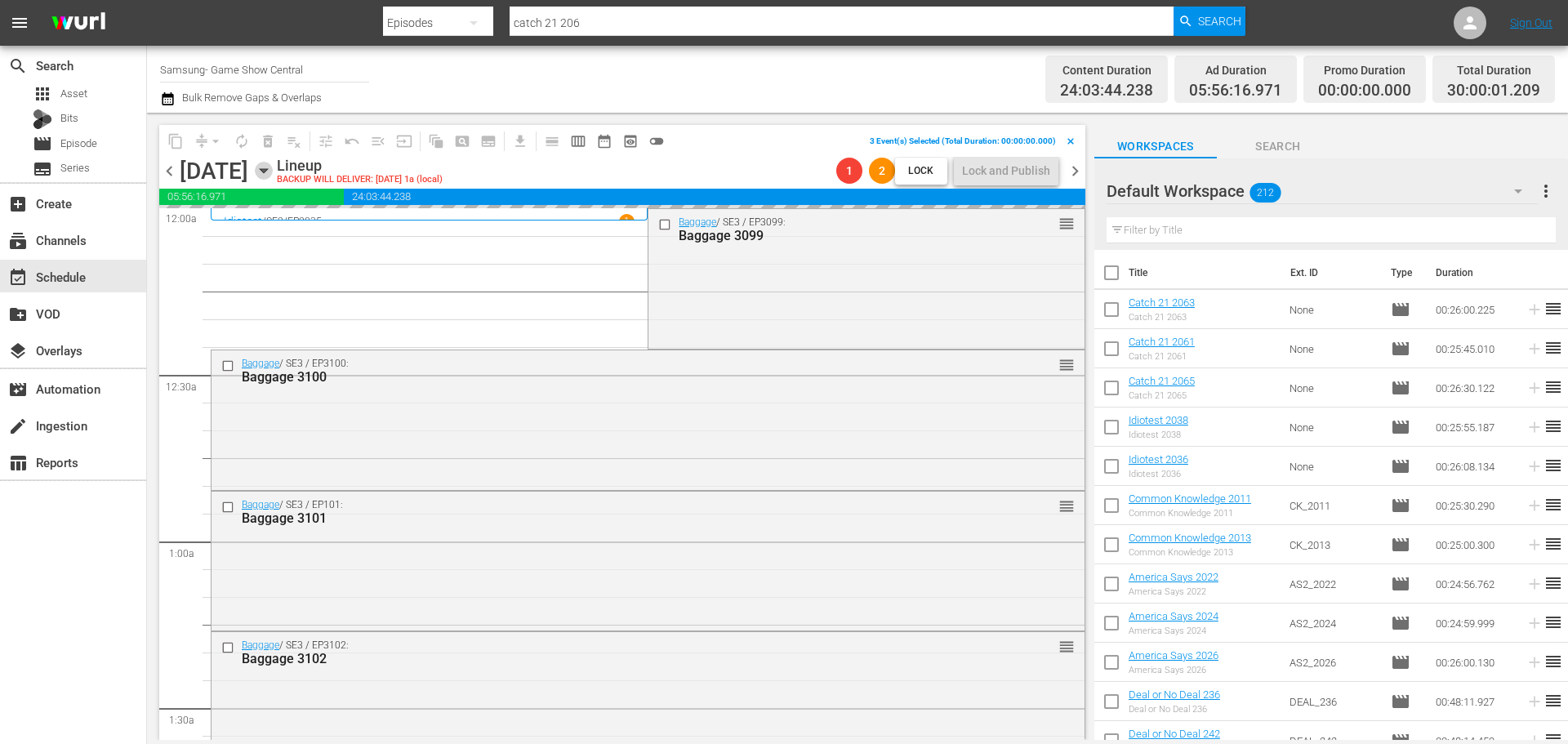
click at [272, 174] on icon "button" at bounding box center [264, 170] width 18 height 18
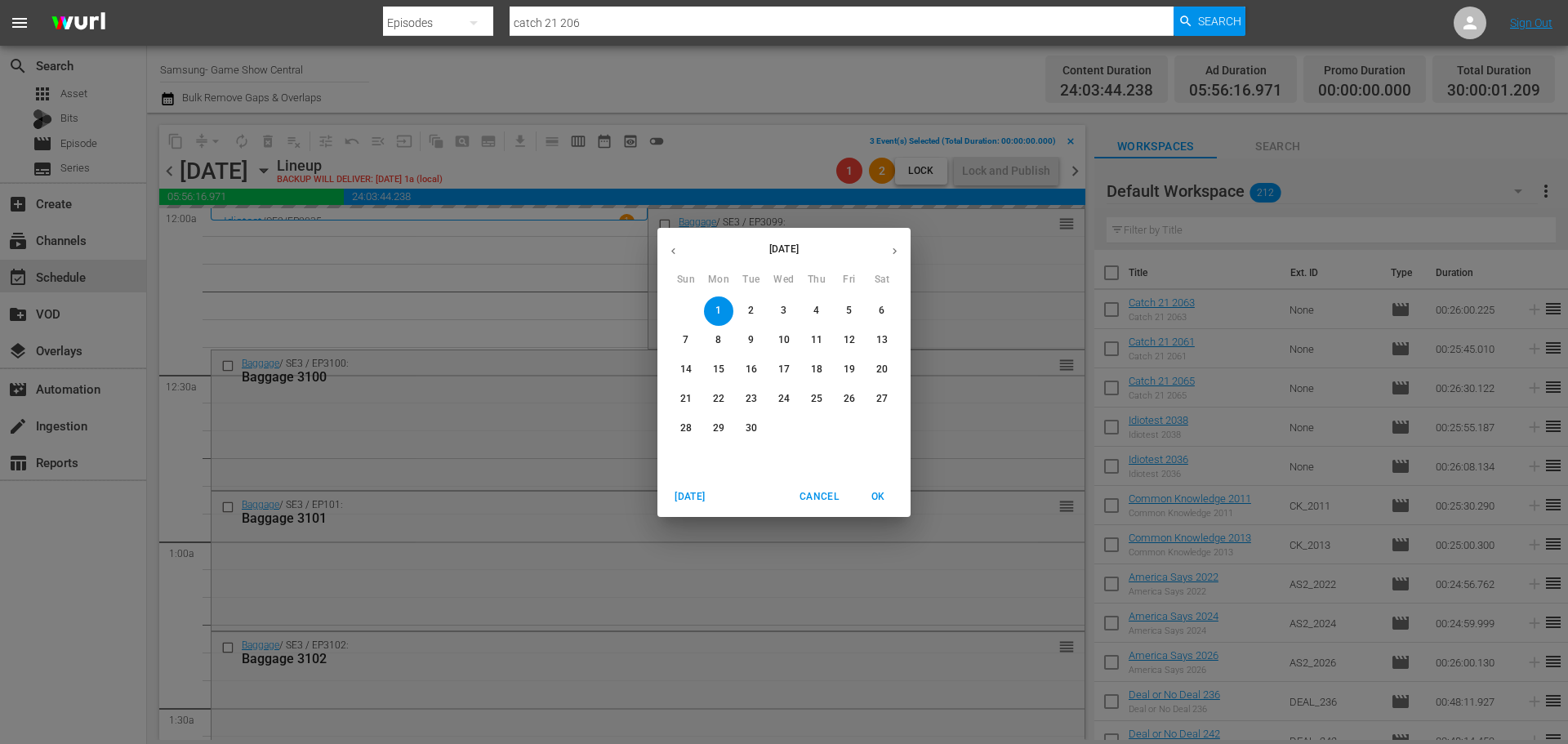
click at [691, 340] on span "7" at bounding box center [685, 340] width 30 height 13
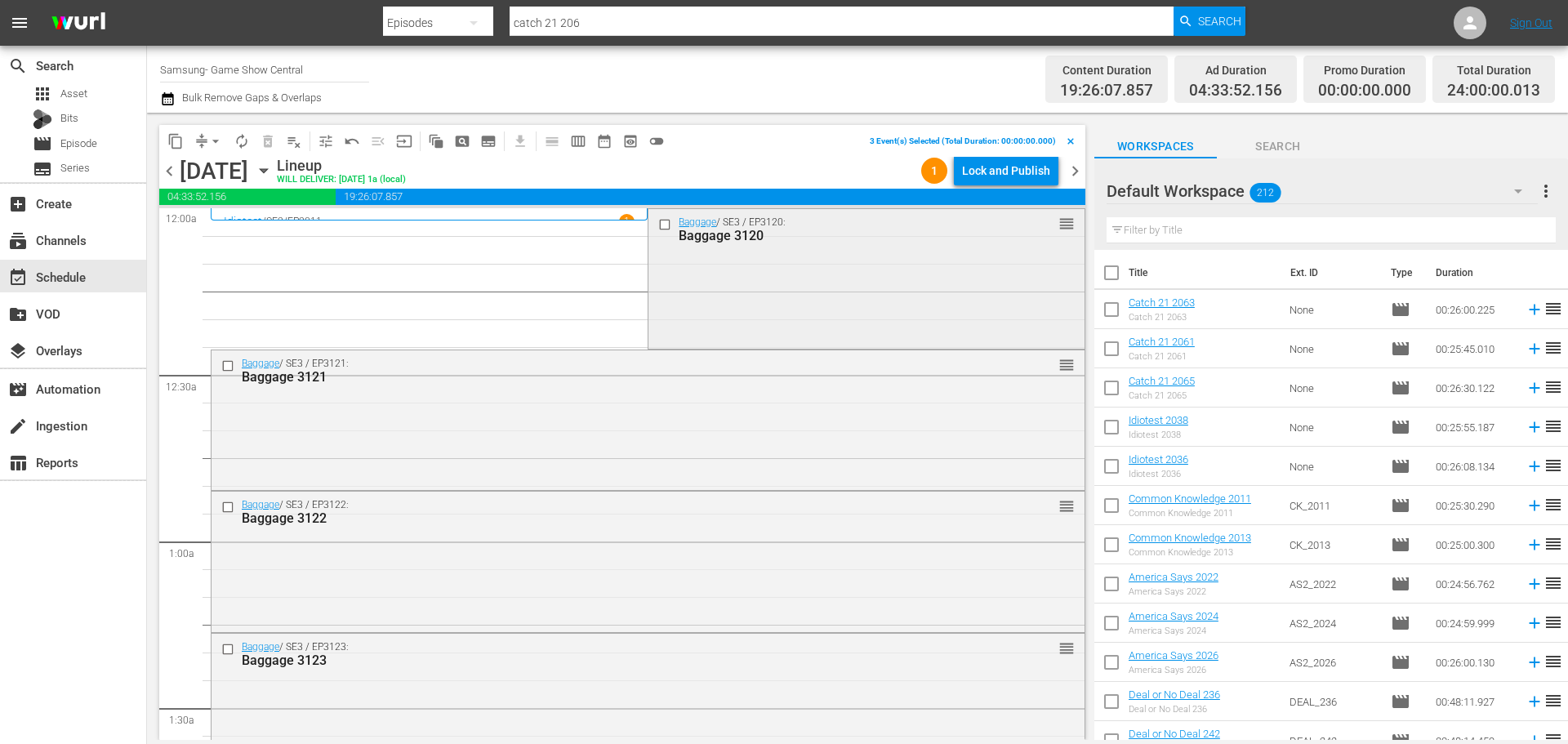
click at [661, 228] on input "checkbox" at bounding box center [667, 224] width 17 height 13
click at [225, 363] on input "checkbox" at bounding box center [230, 365] width 17 height 13
click at [233, 503] on input "checkbox" at bounding box center [230, 507] width 17 height 13
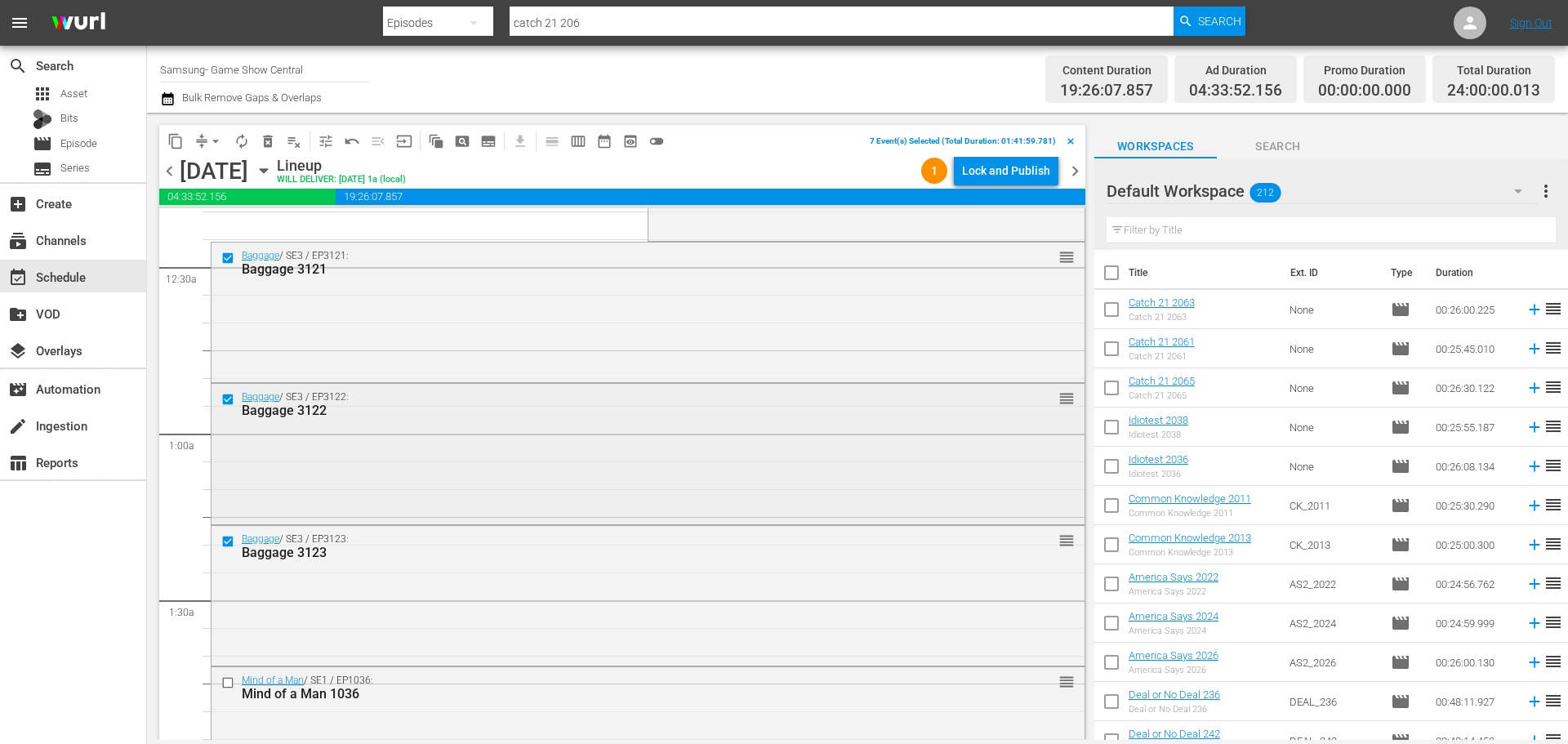
scroll to position [244, 0]
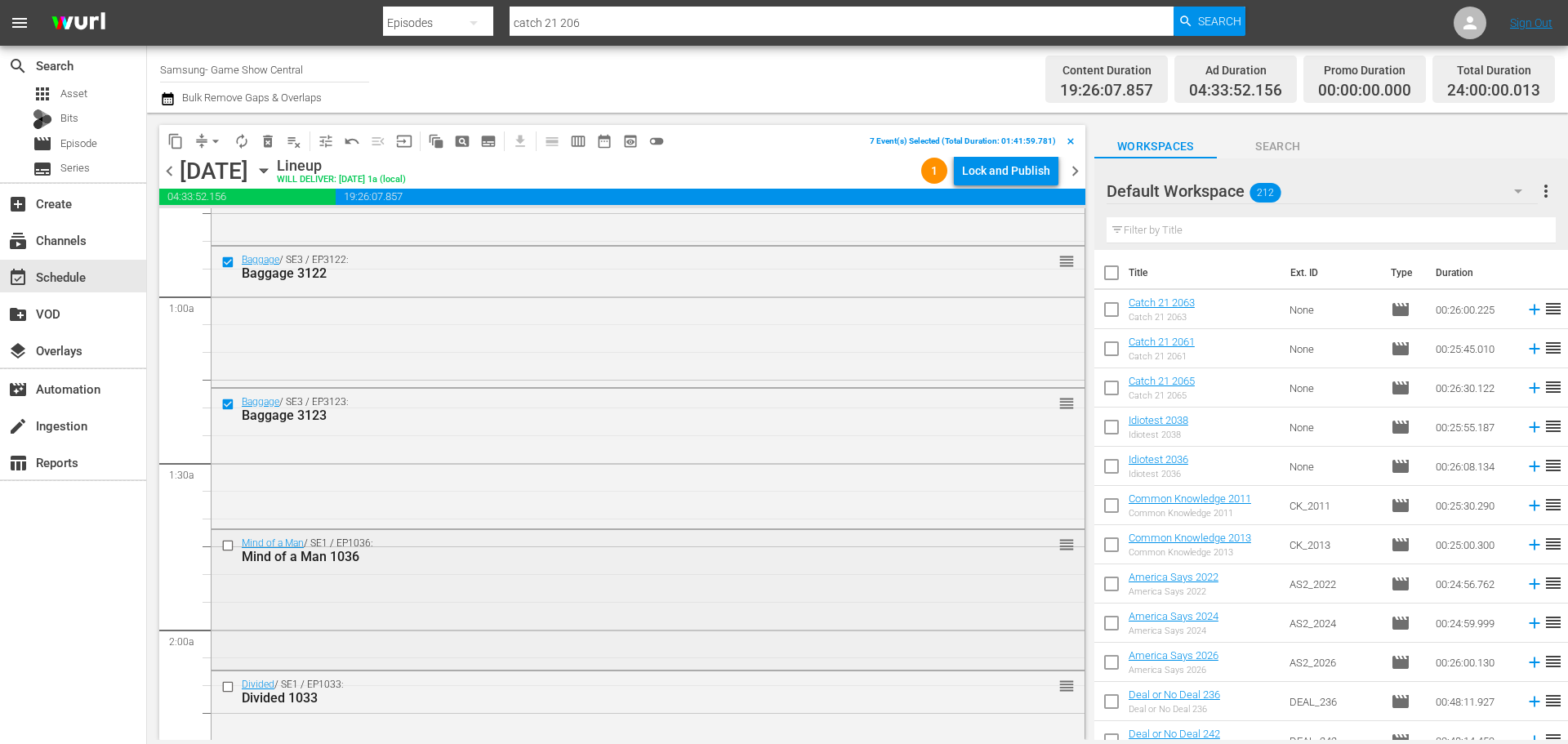
click at [223, 542] on input "checkbox" at bounding box center [230, 545] width 17 height 13
click at [228, 567] on input "checkbox" at bounding box center [230, 687] width 17 height 13
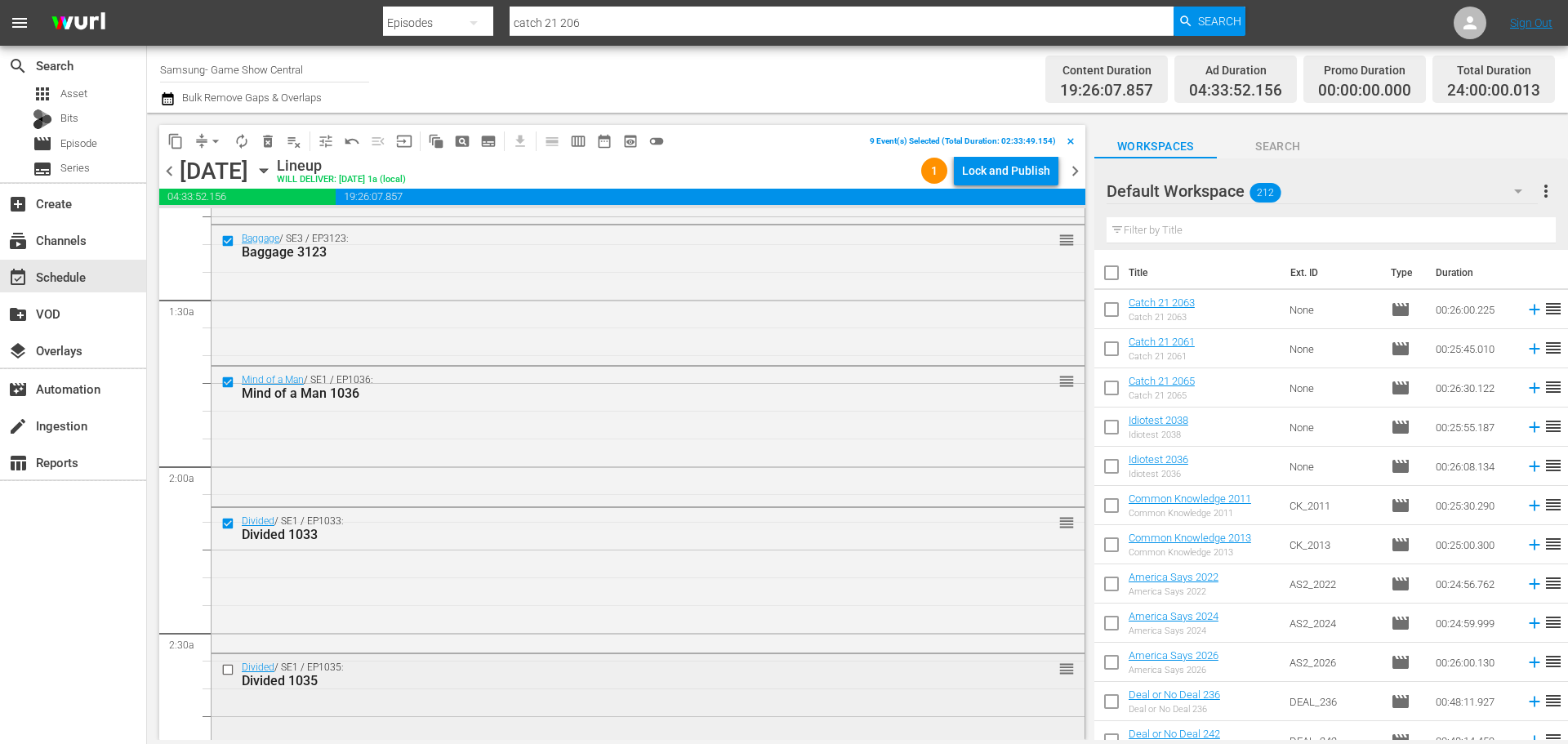
click at [228, 567] on input "checkbox" at bounding box center [230, 670] width 17 height 13
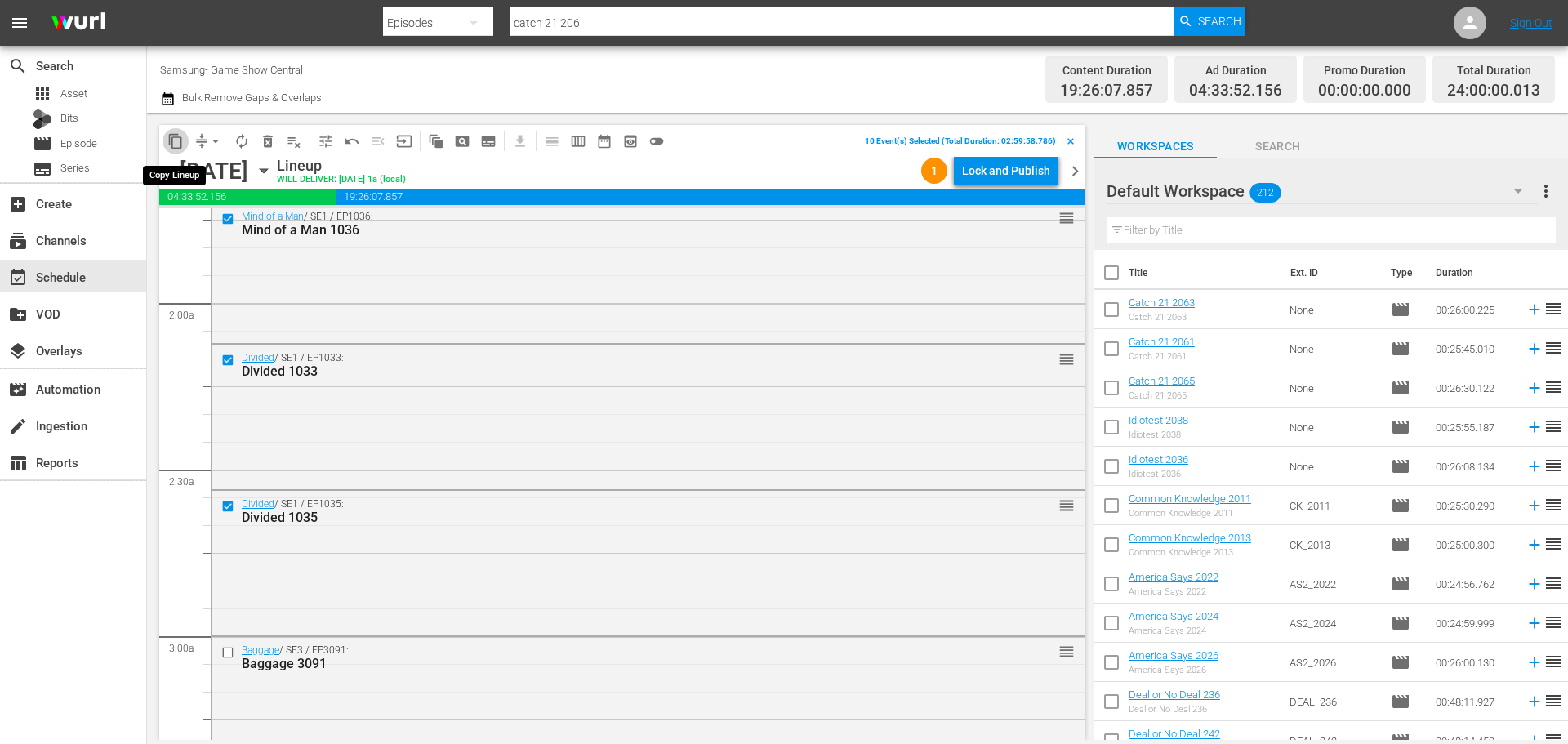
click at [179, 142] on span "content_copy" at bounding box center [175, 141] width 16 height 16
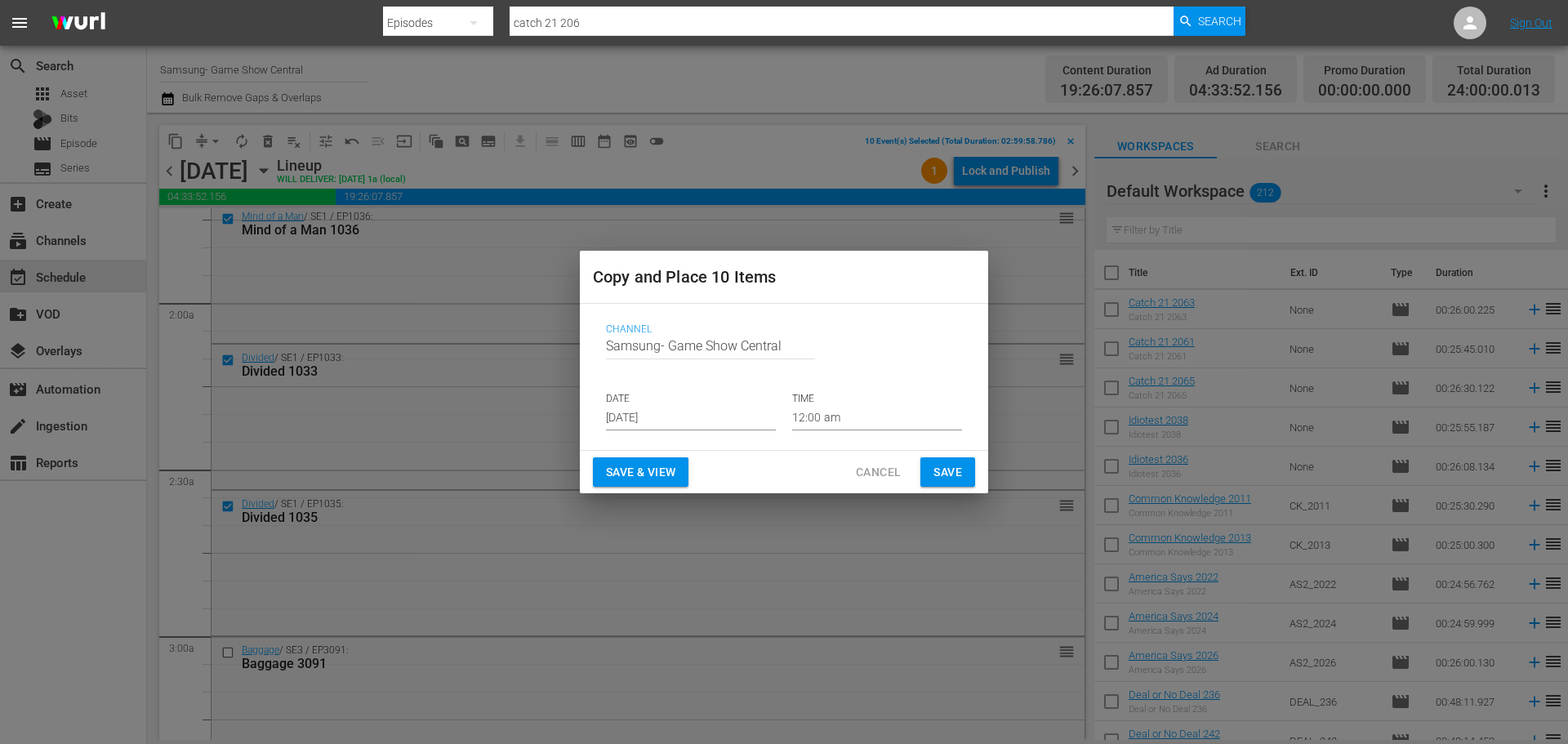
click at [602, 415] on div "Channel Channel Title Samsung- Game Show Central DATE [DATE] TIME 12:00 am" at bounding box center [784, 376] width 382 height 133
click at [619, 415] on input "[DATE]" at bounding box center [690, 418] width 169 height 24
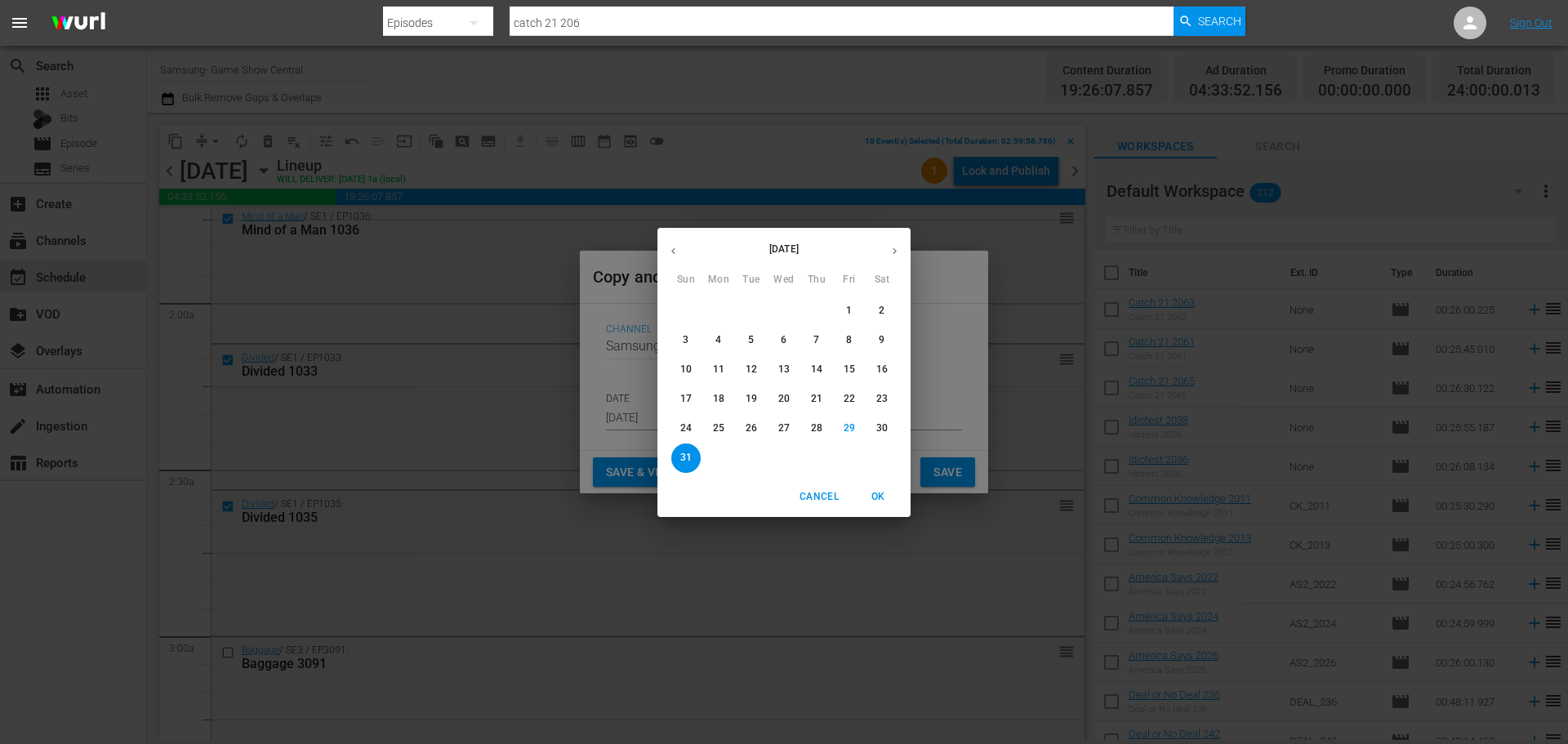
click at [901, 252] on button "button" at bounding box center [894, 250] width 32 height 32
drag, startPoint x: 713, startPoint y: 312, endPoint x: 731, endPoint y: 312, distance: 18.0
click at [715, 312] on span "1" at bounding box center [718, 311] width 30 height 13
type input "Sep 1st 2025"
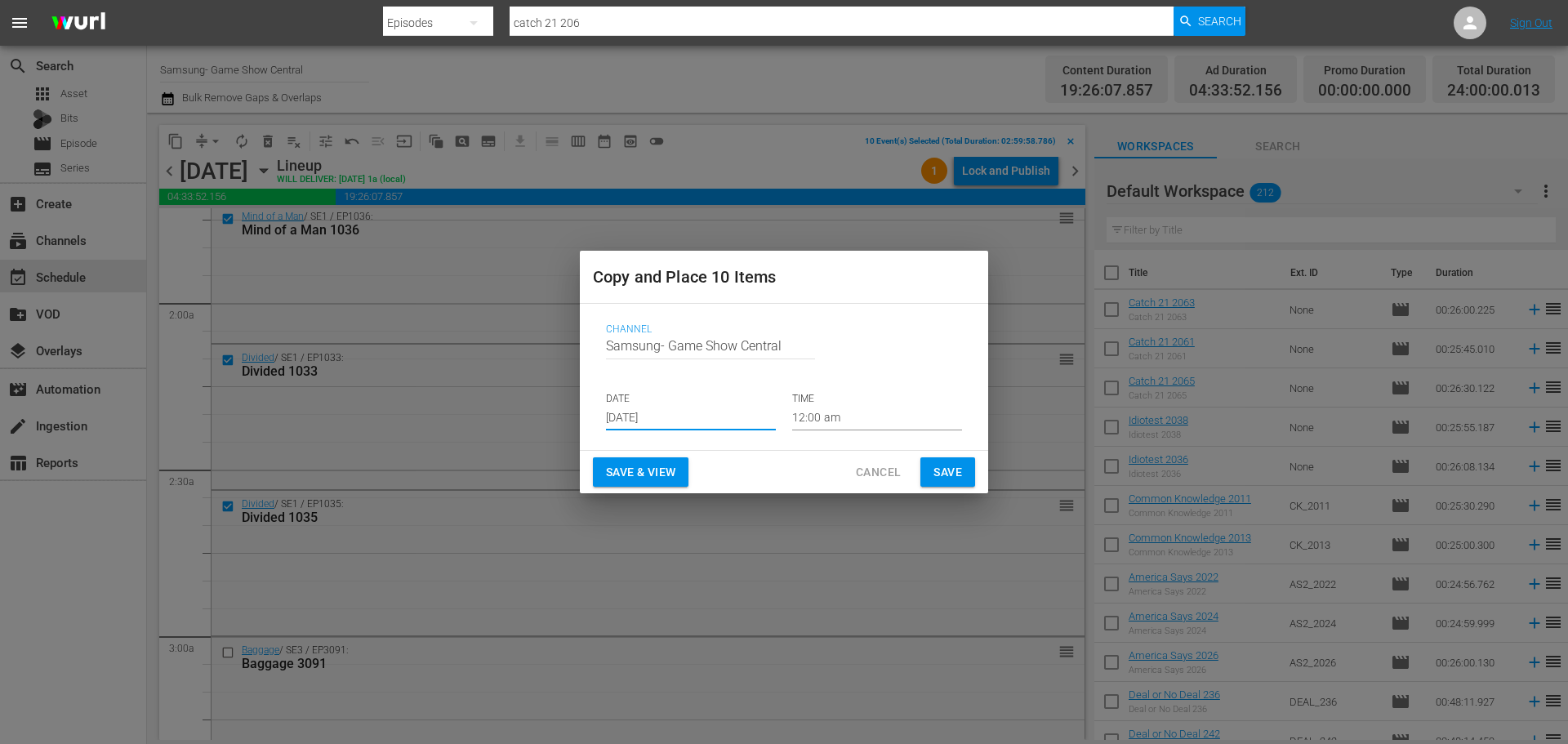
click at [861, 415] on input "12:00 am" at bounding box center [877, 418] width 169 height 24
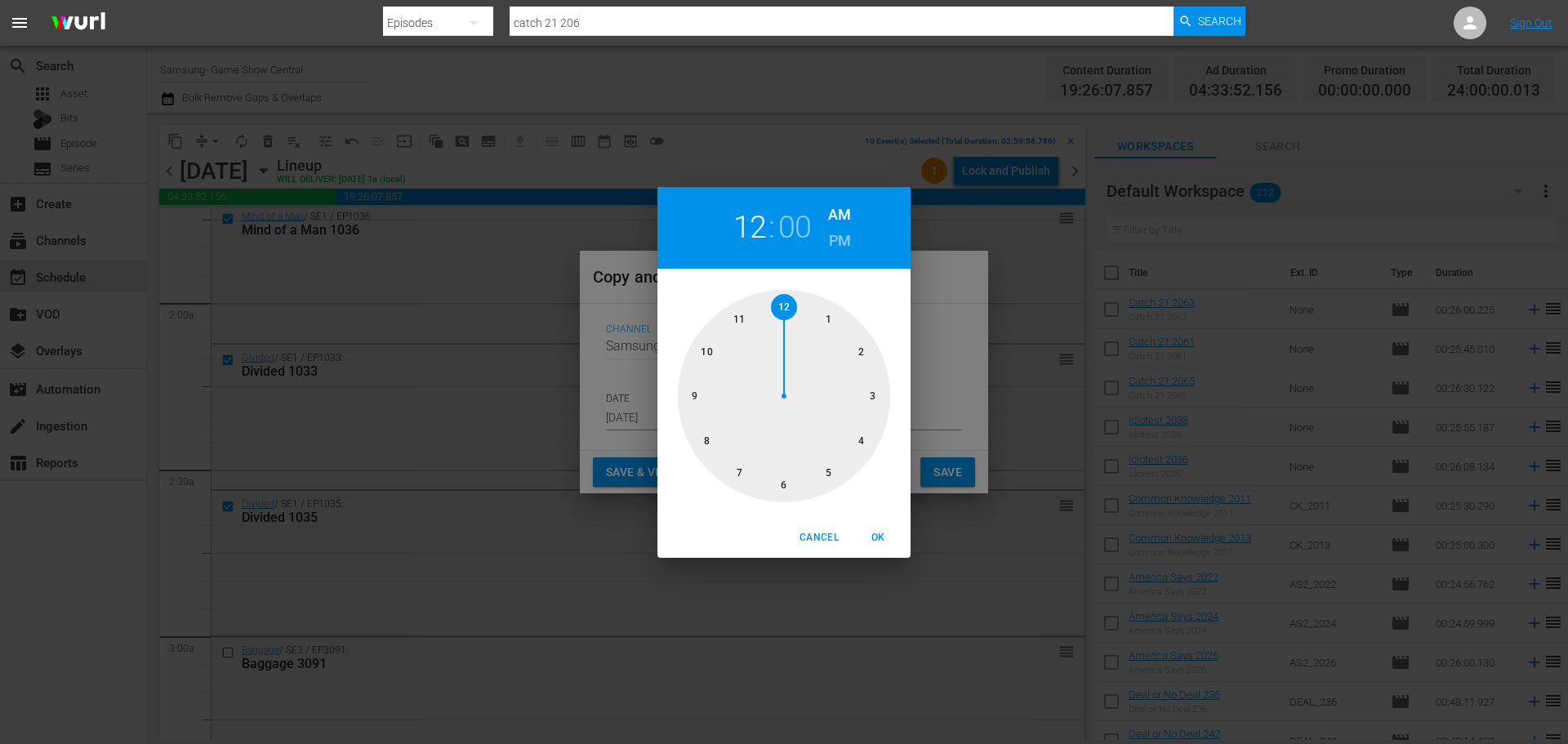
click at [858, 398] on div at bounding box center [784, 396] width 213 height 213
click at [882, 556] on div "Cancel OK" at bounding box center [784, 538] width 253 height 40
click at [887, 544] on span "OK" at bounding box center [877, 538] width 39 height 17
type input "03:00 am"
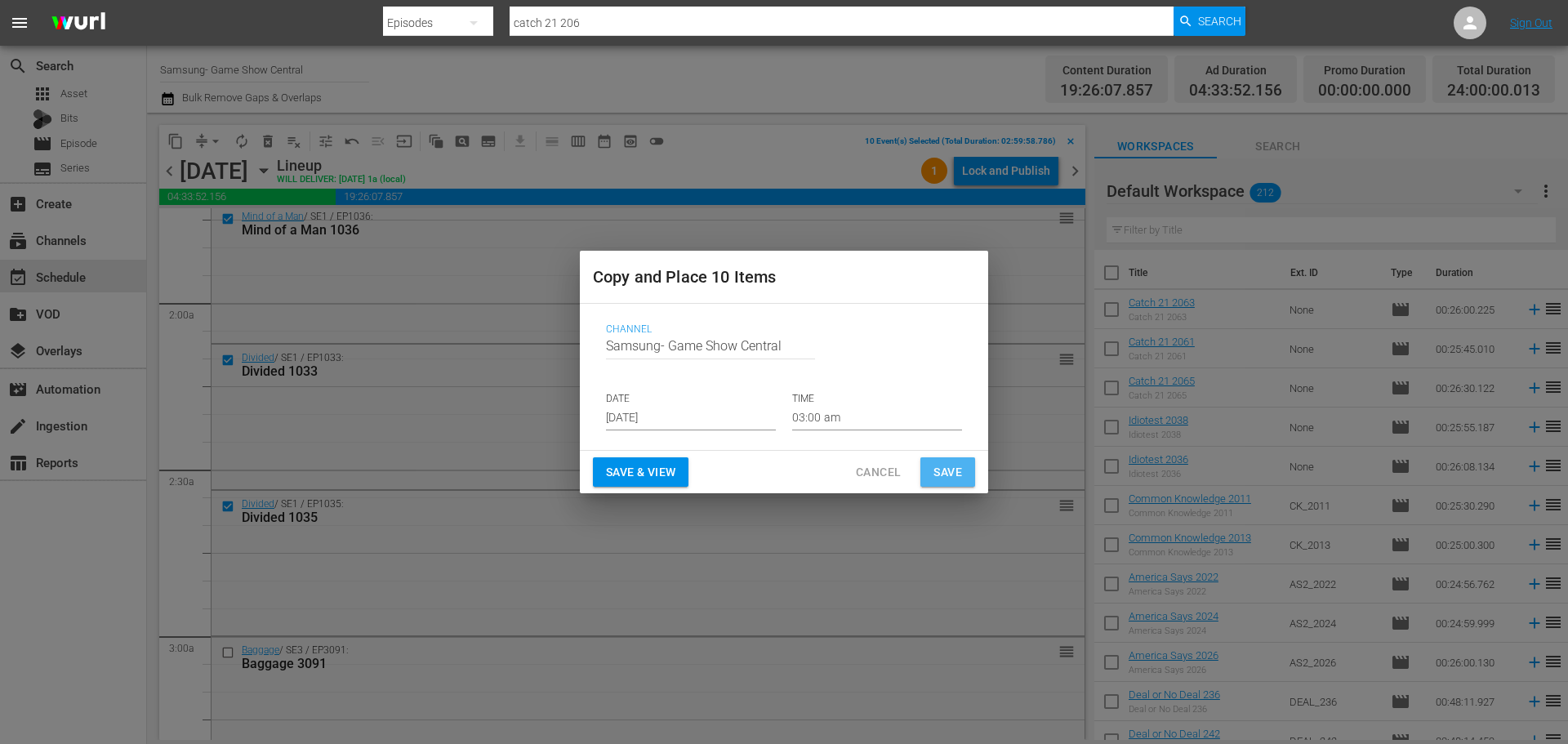
click at [934, 460] on button "Save" at bounding box center [947, 472] width 55 height 30
click at [955, 482] on button "Save" at bounding box center [947, 472] width 55 height 30
click at [950, 473] on span "Save" at bounding box center [948, 472] width 29 height 20
click at [927, 491] on div "Save & View Cancel Save" at bounding box center [784, 472] width 408 height 43
click at [934, 481] on span "Save" at bounding box center [948, 472] width 29 height 20
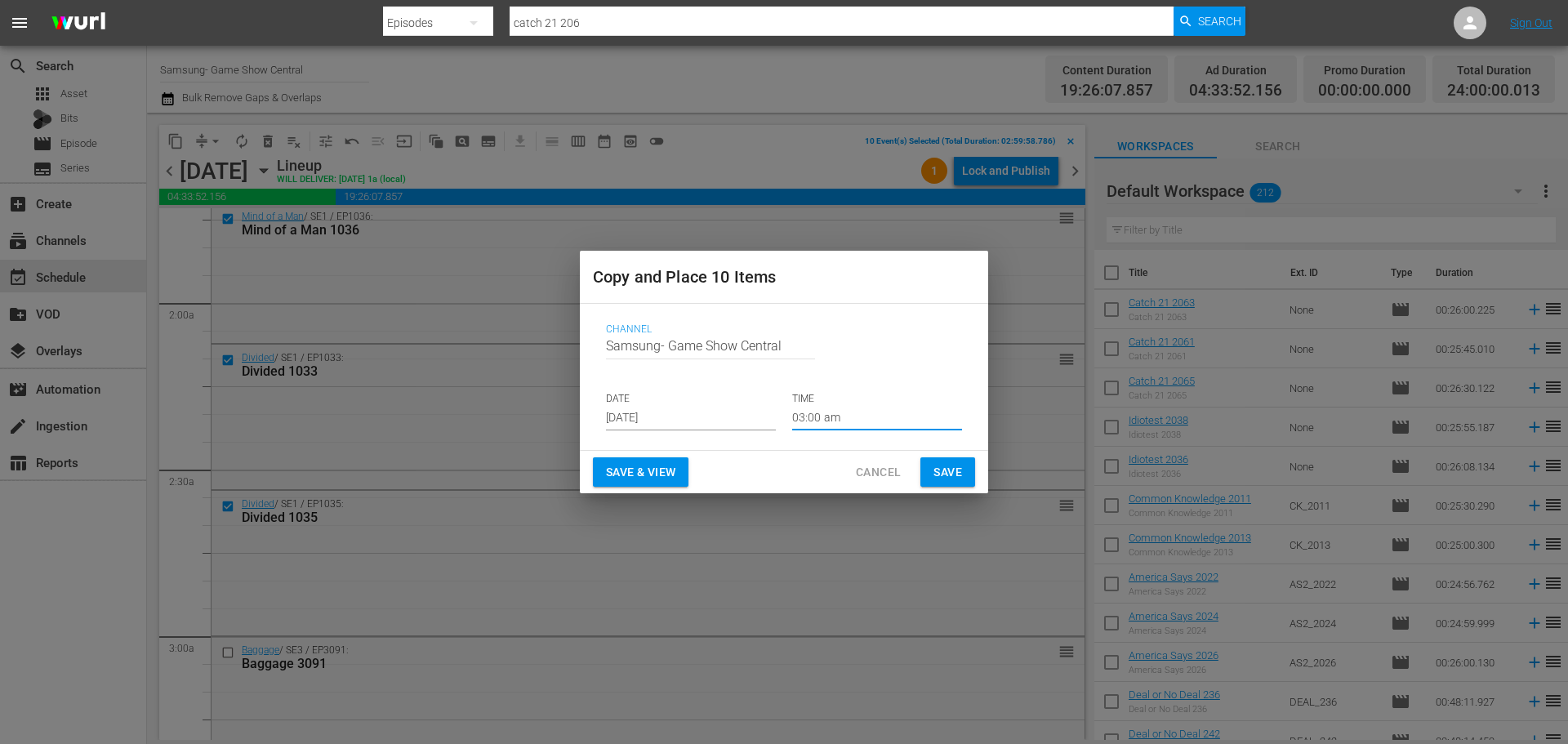
click at [820, 412] on input "03:00 am" at bounding box center [877, 418] width 169 height 24
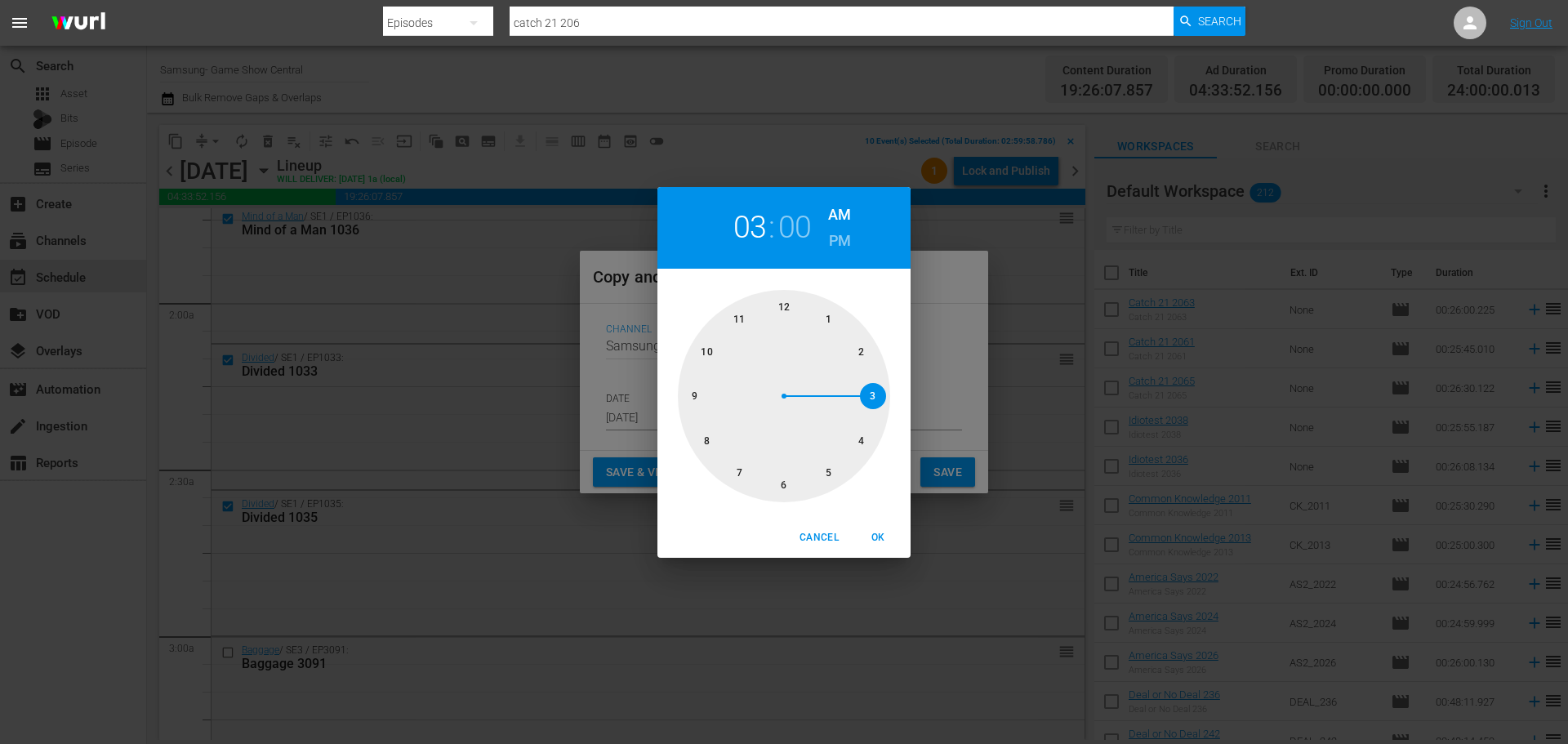
click at [874, 523] on div "Cancel OK" at bounding box center [784, 538] width 253 height 40
click at [879, 533] on span "OK" at bounding box center [877, 538] width 39 height 17
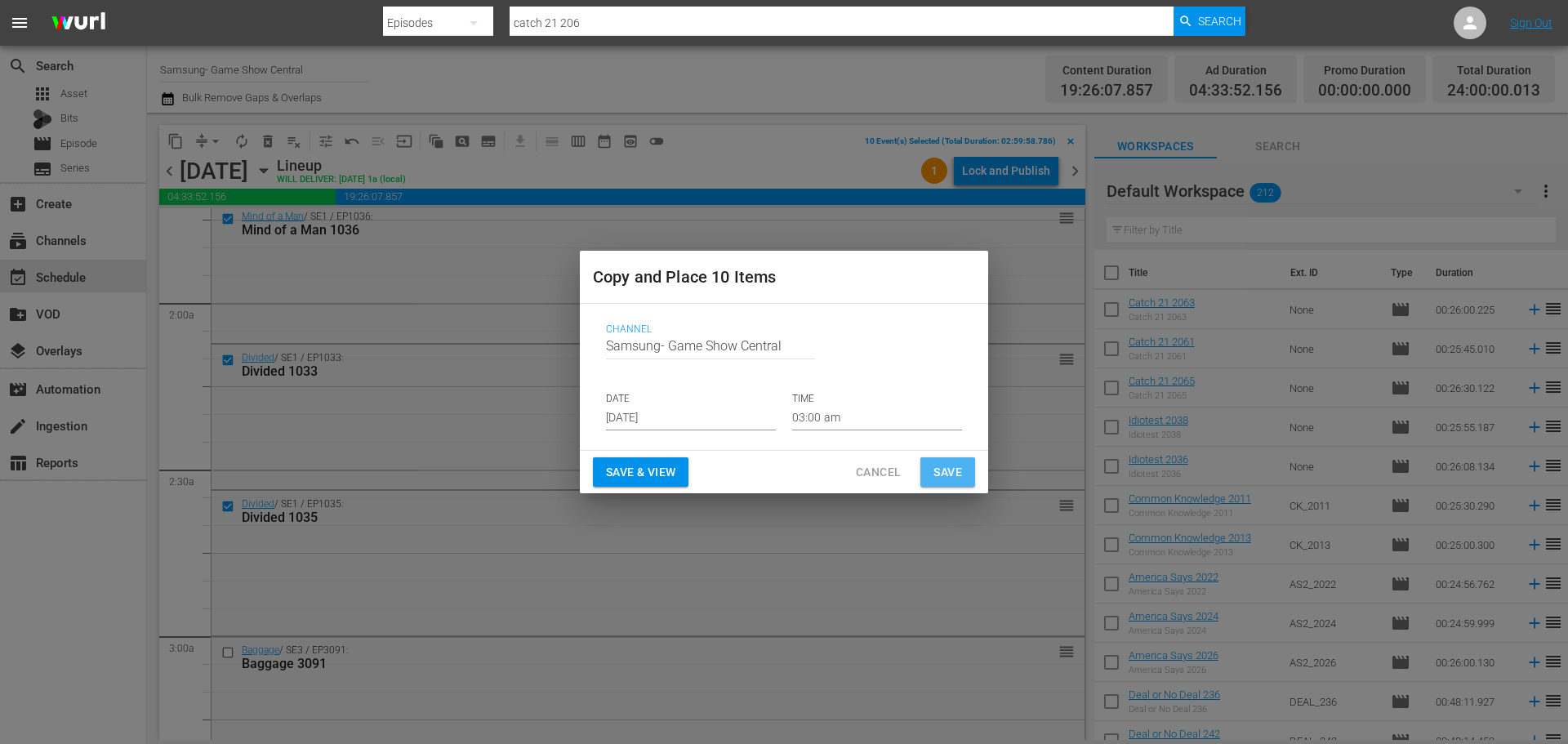
click at [942, 467] on span "Save" at bounding box center [948, 472] width 29 height 20
click at [946, 473] on span "Save" at bounding box center [948, 472] width 29 height 20
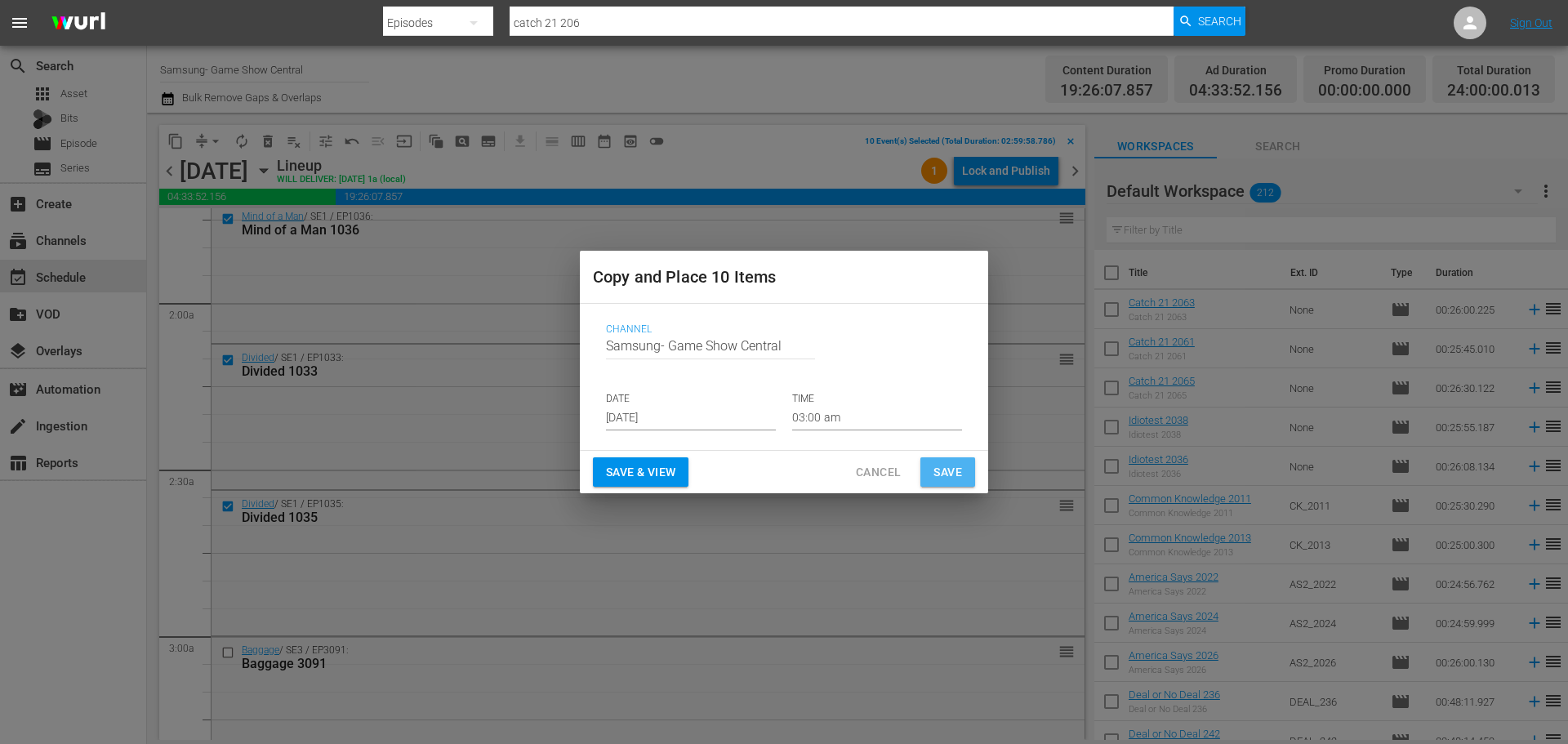
click at [945, 473] on span "Save" at bounding box center [948, 472] width 29 height 20
click at [662, 477] on span "Save & View" at bounding box center [640, 472] width 69 height 20
click at [903, 460] on button "Cancel" at bounding box center [878, 472] width 71 height 30
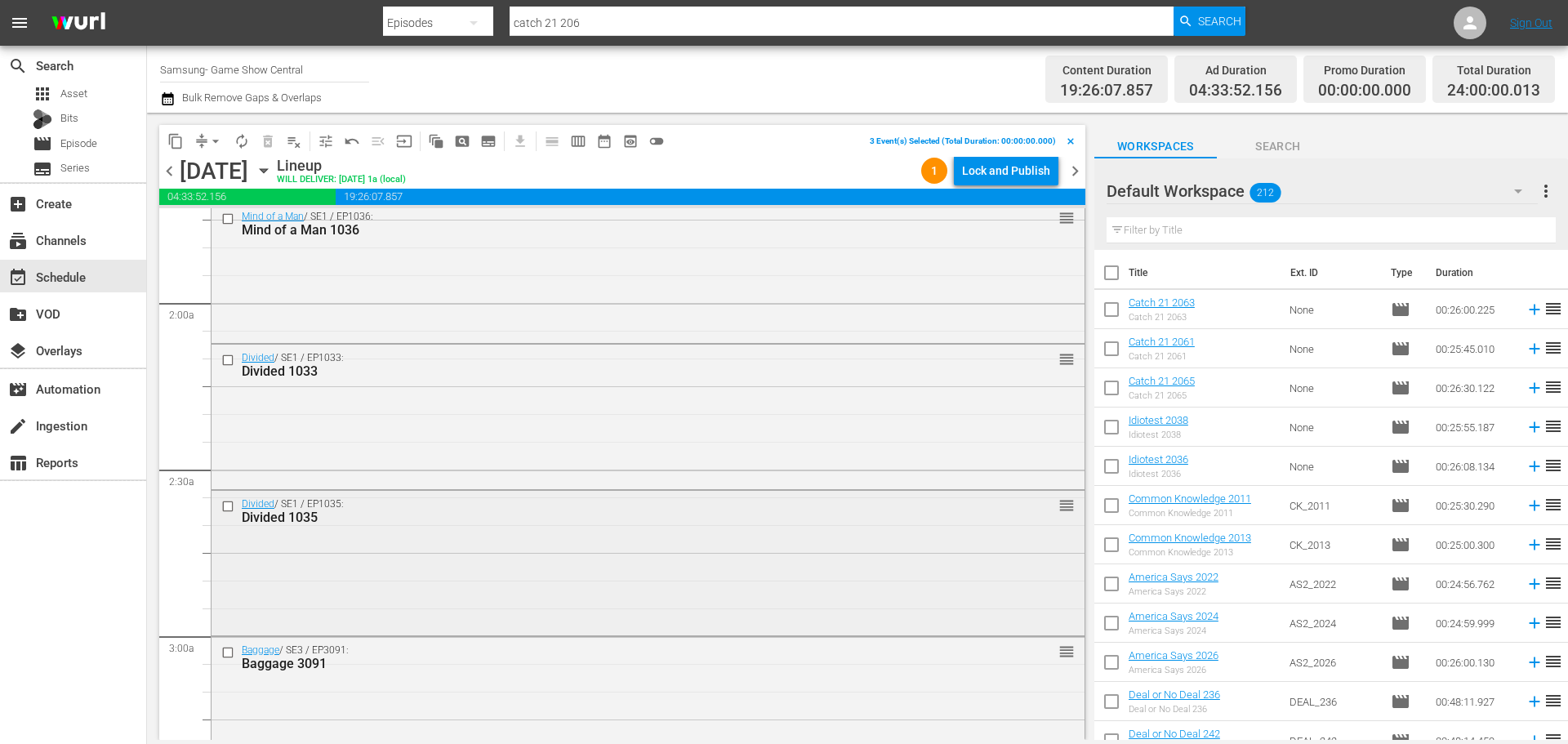
click at [225, 505] on input "checkbox" at bounding box center [230, 506] width 17 height 13
click at [225, 359] on input "checkbox" at bounding box center [230, 360] width 17 height 13
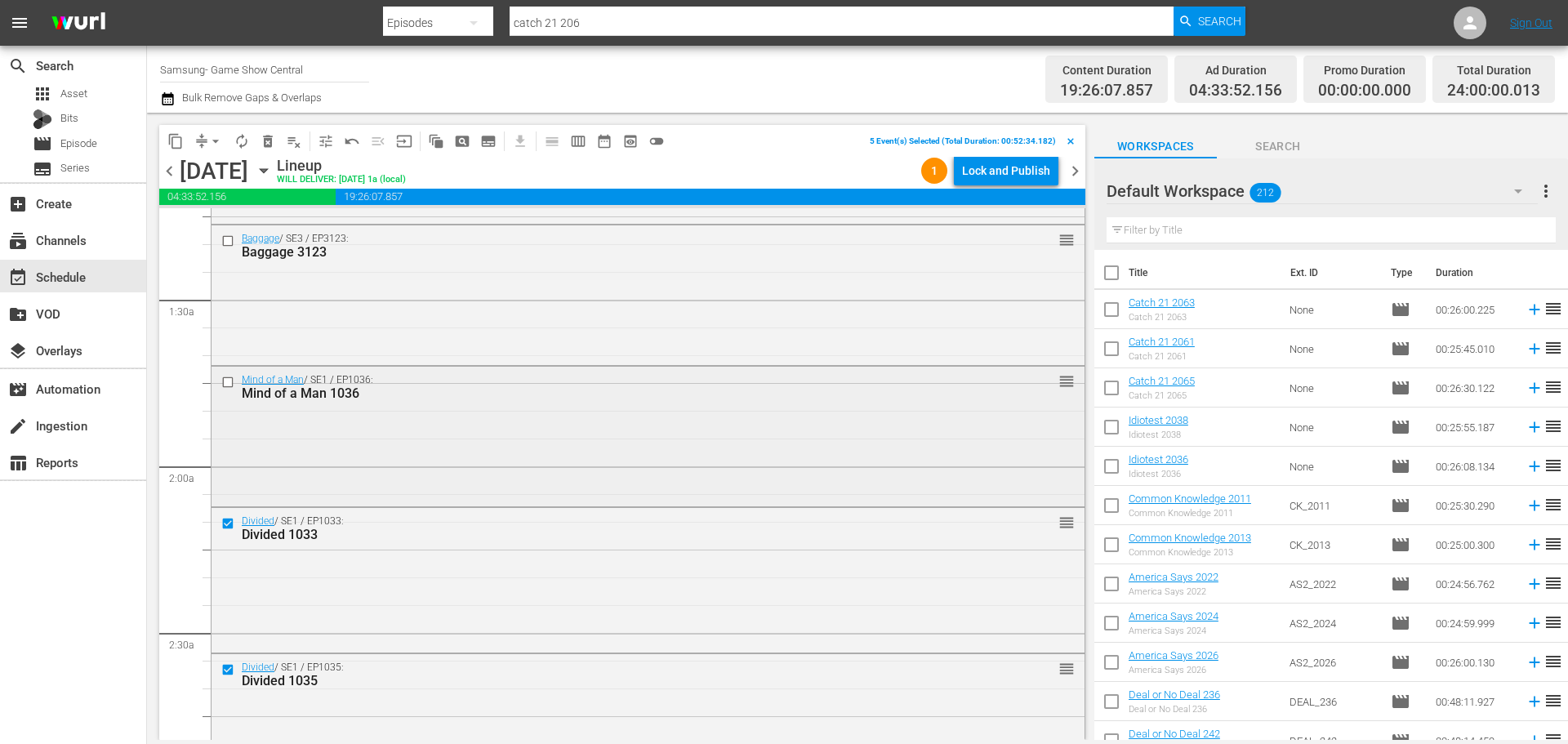
click at [226, 379] on input "checkbox" at bounding box center [230, 381] width 17 height 13
click at [226, 233] on div at bounding box center [229, 241] width 24 height 19
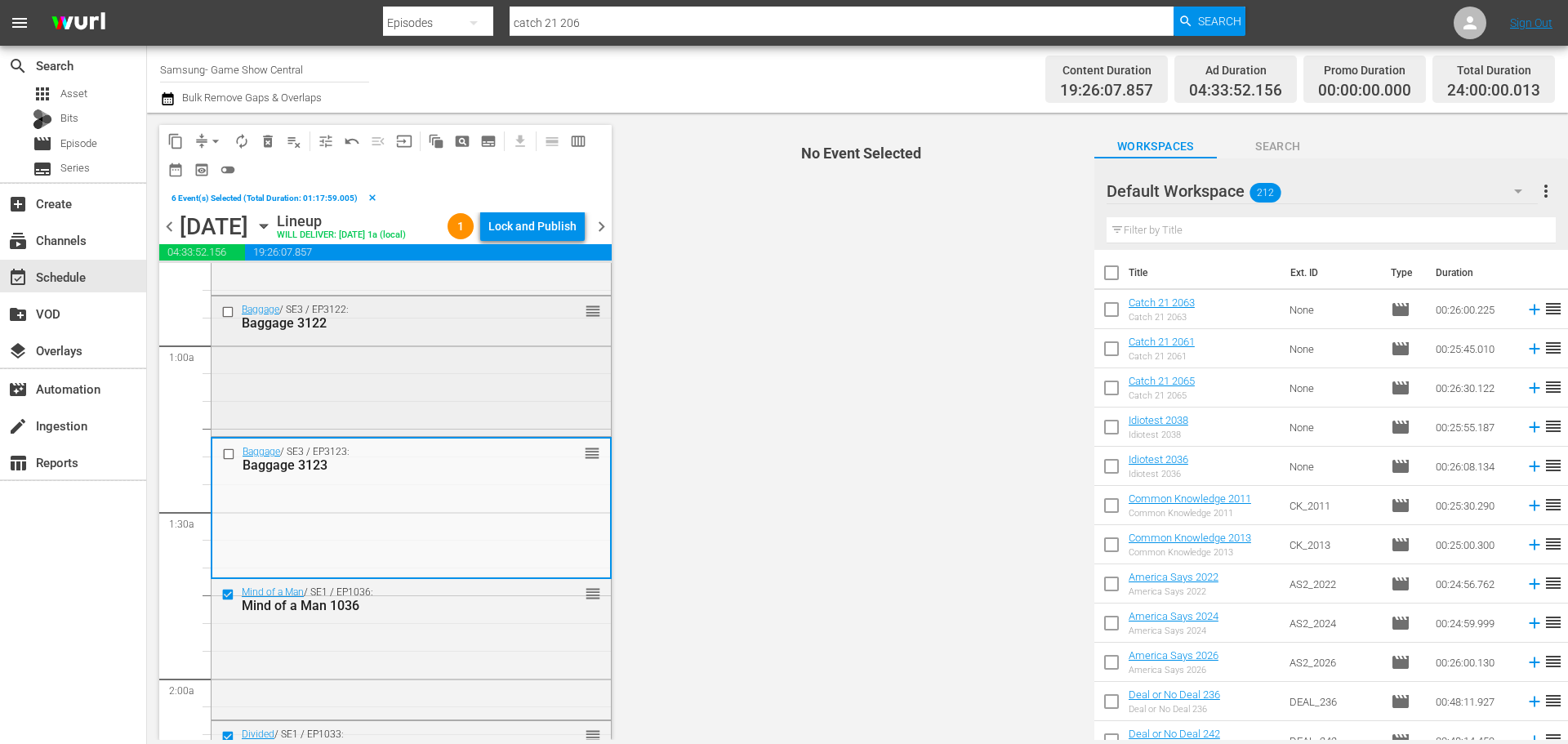
scroll to position [244, 0]
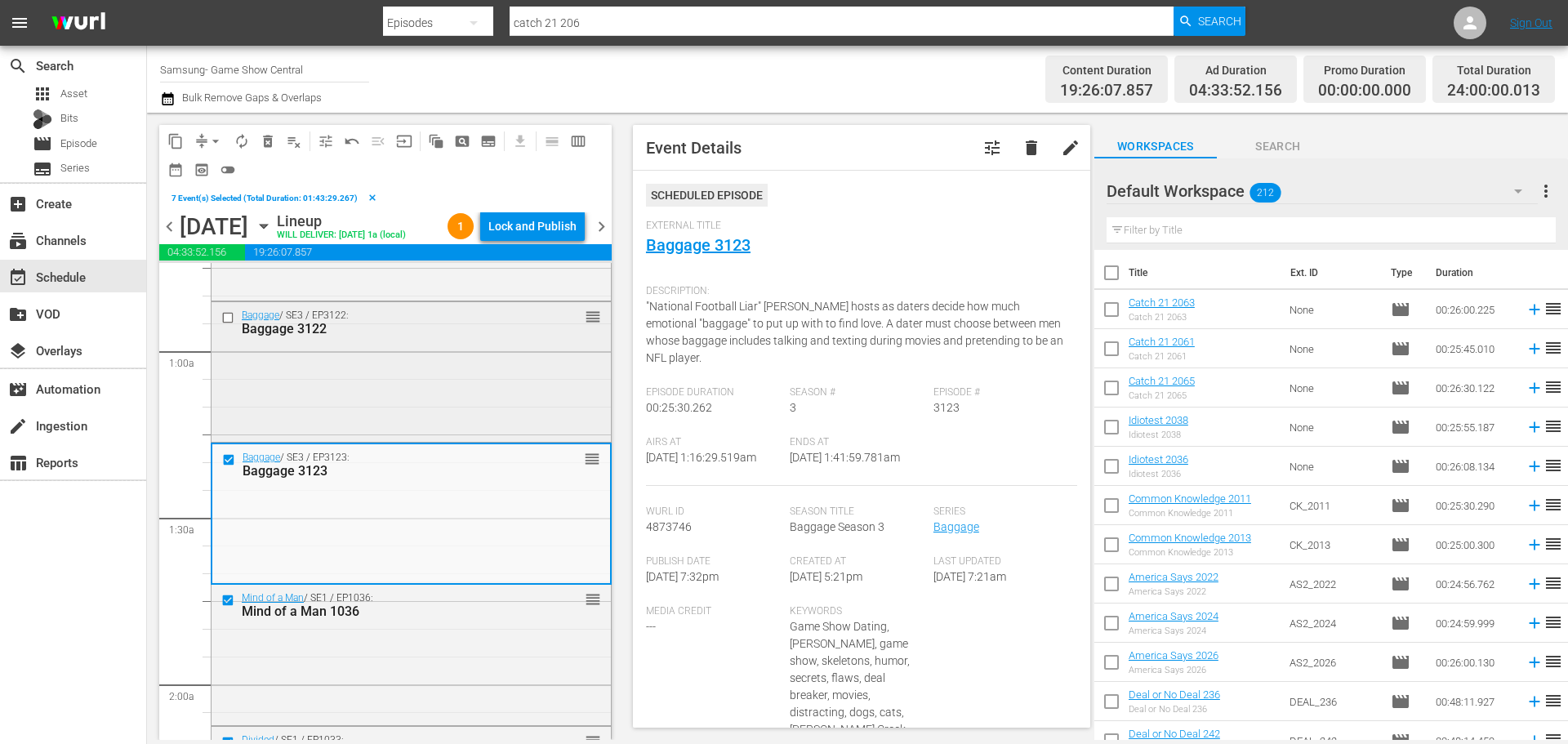
click at [234, 324] on input "checkbox" at bounding box center [230, 317] width 17 height 13
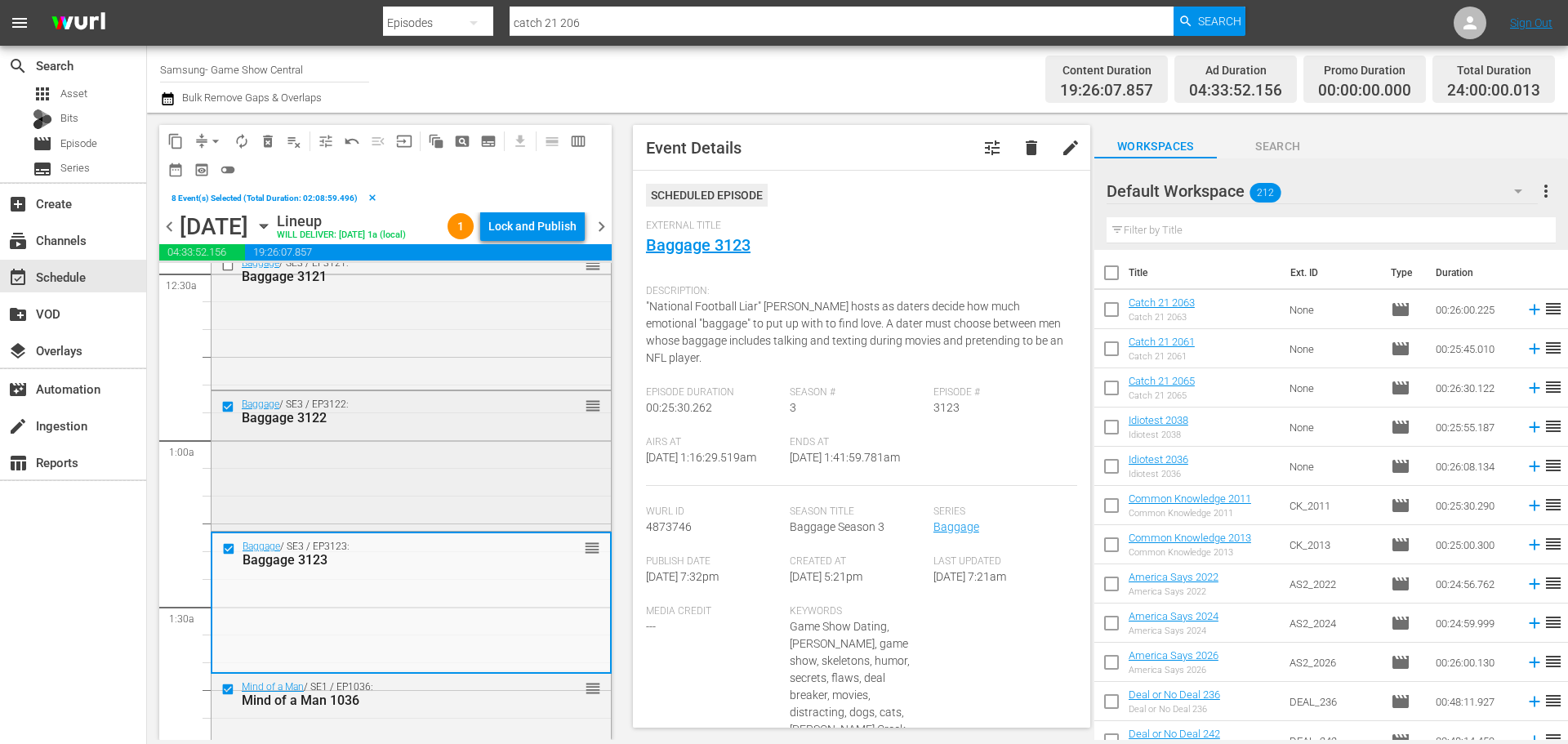
scroll to position [0, 0]
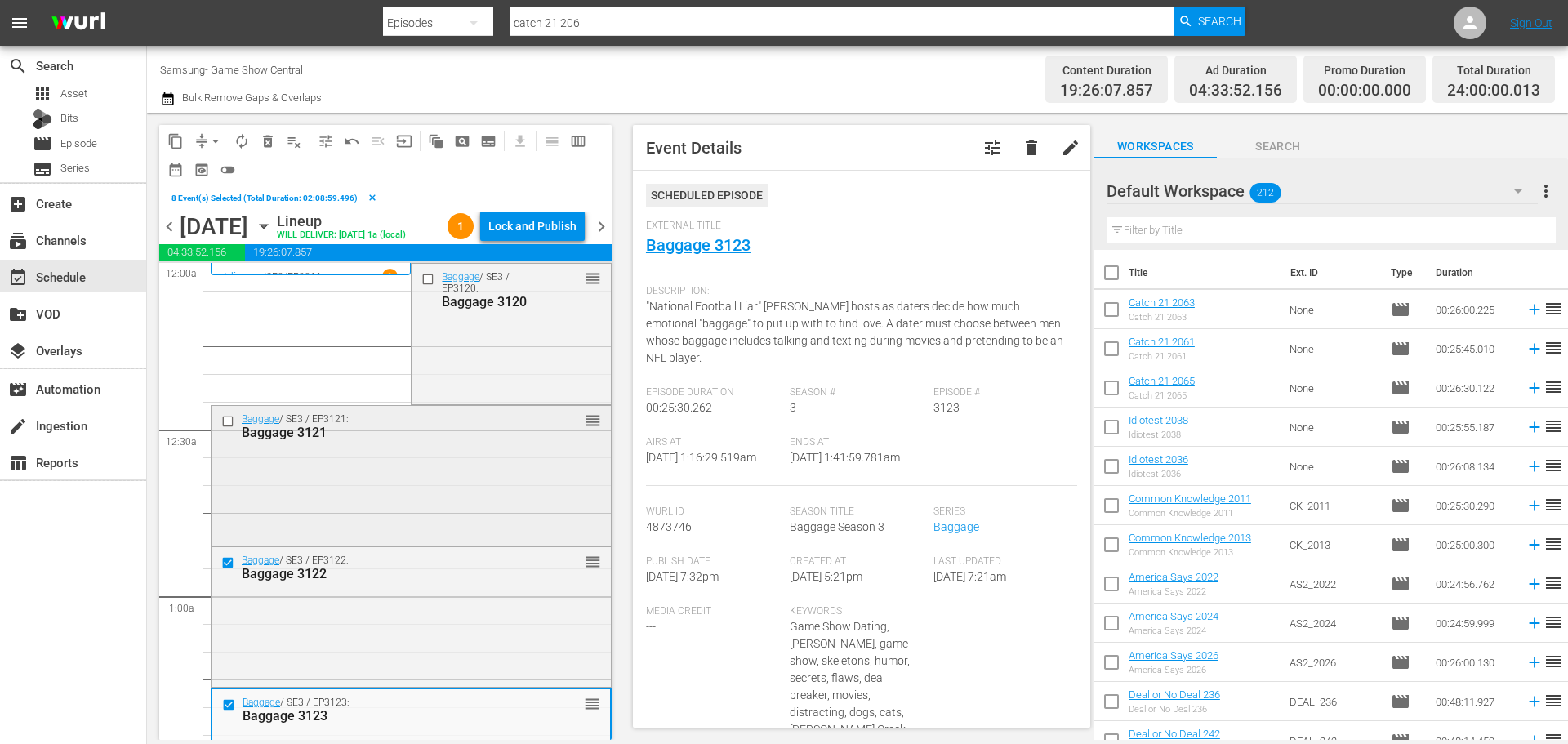
click at [223, 427] on input "checkbox" at bounding box center [230, 421] width 17 height 13
click at [422, 287] on input "checkbox" at bounding box center [430, 279] width 17 height 13
click at [157, 144] on div "content_copy compress arrow_drop_down autorenew_outlined delete_forever_outline…" at bounding box center [381, 425] width 469 height 627
click at [167, 143] on span "content_copy" at bounding box center [175, 141] width 16 height 16
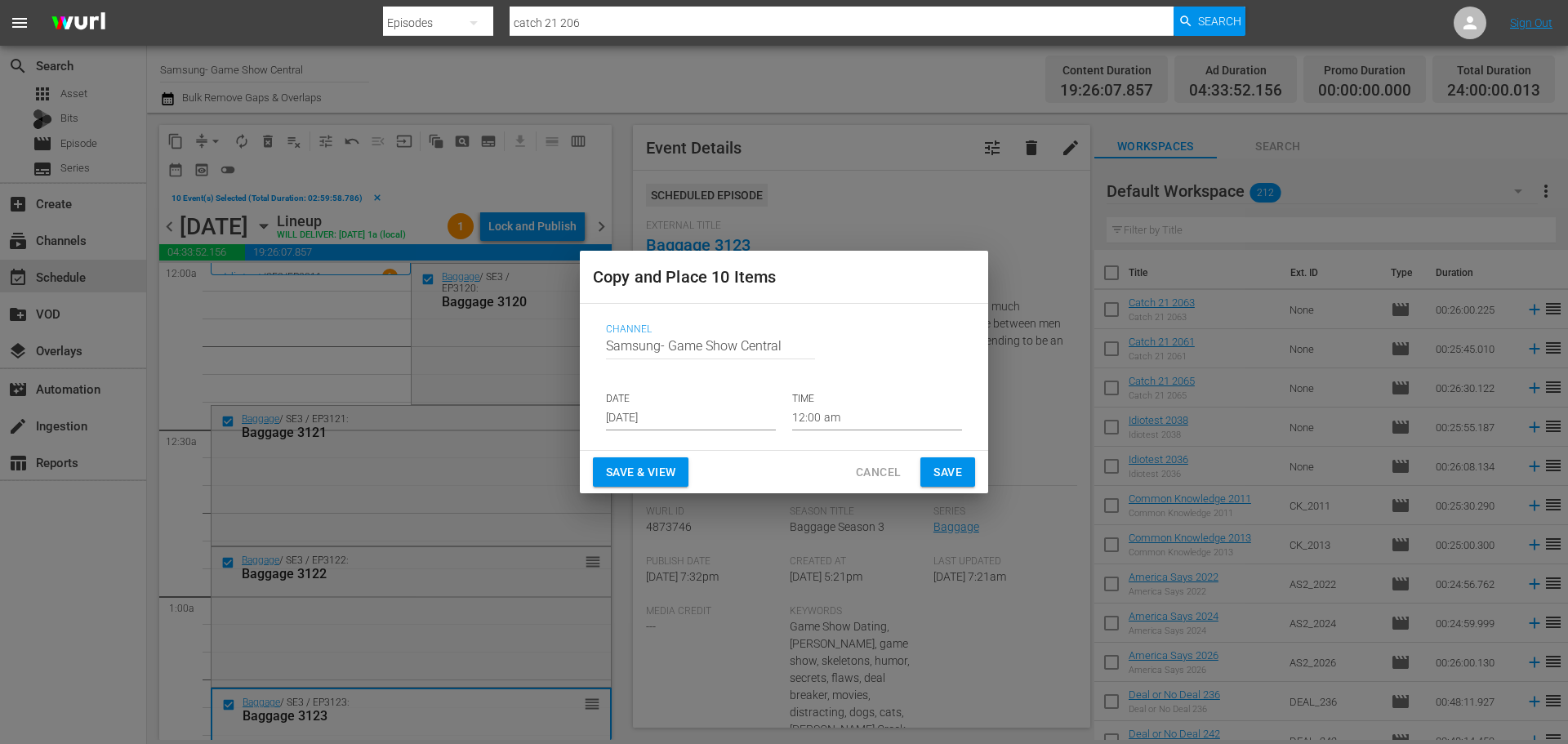
click at [664, 417] on input "[DATE]" at bounding box center [690, 418] width 169 height 24
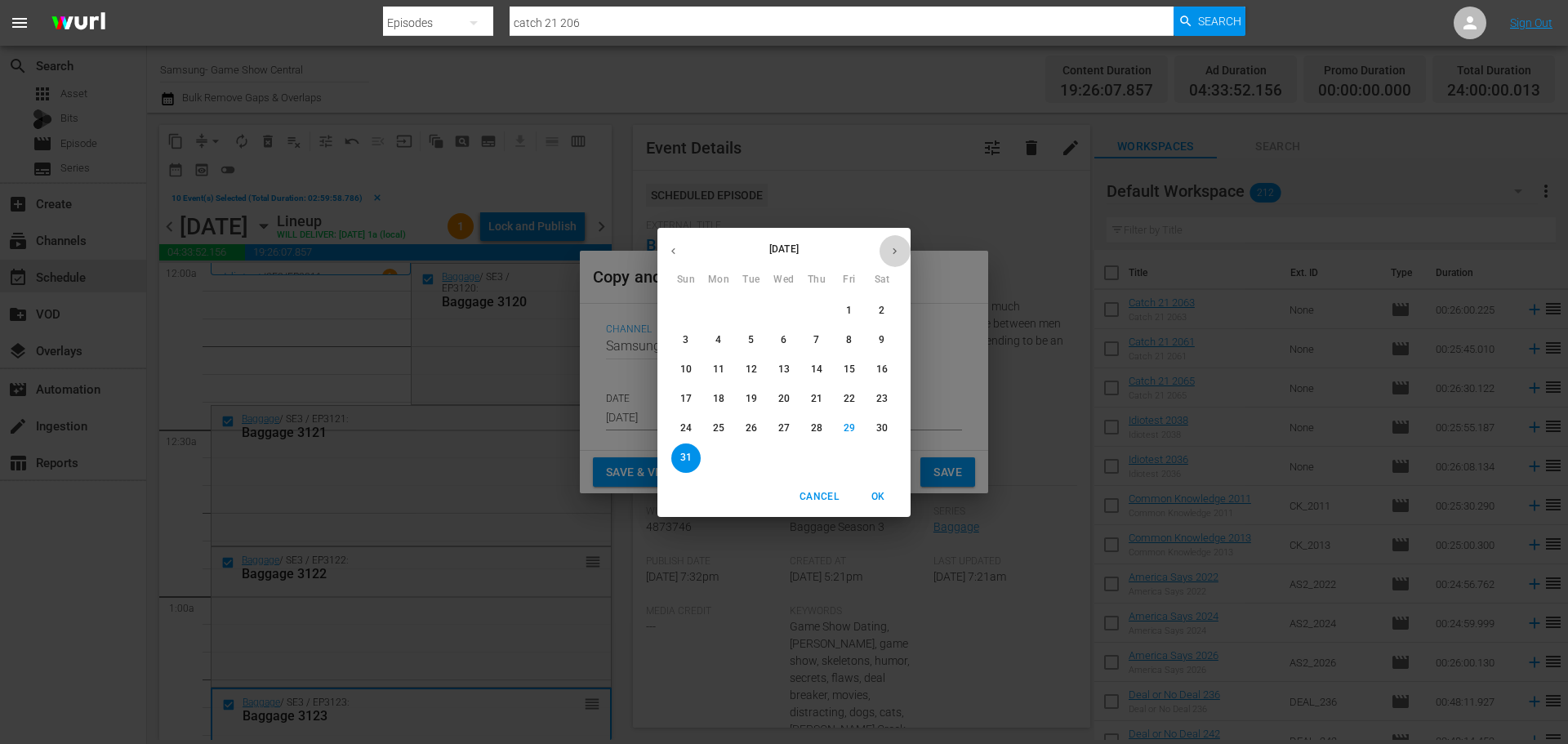
click at [896, 256] on icon "button" at bounding box center [894, 250] width 13 height 13
click at [729, 315] on span "1" at bounding box center [718, 311] width 30 height 13
type input "Sep 1st 2025"
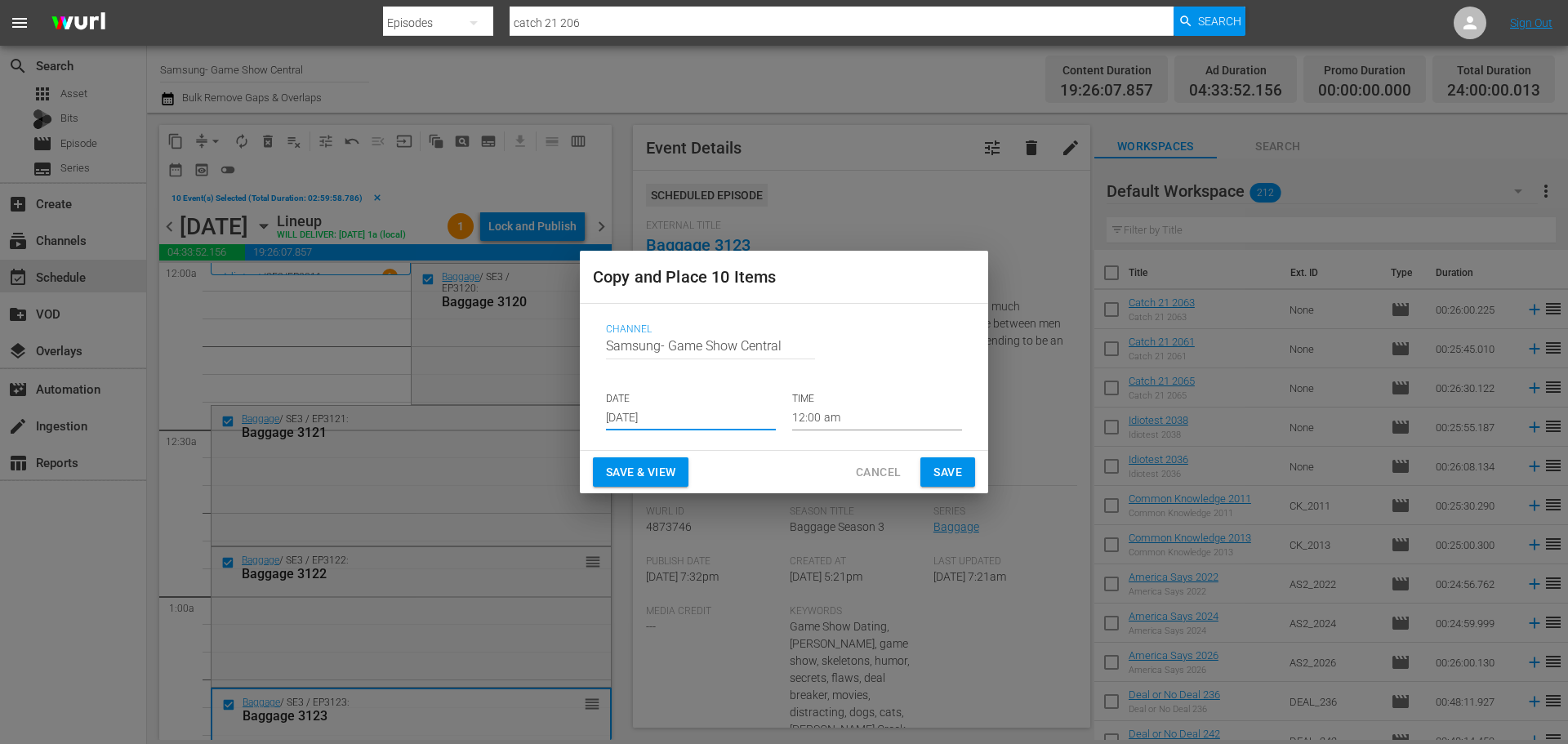
click at [861, 416] on input "12:00 am" at bounding box center [877, 418] width 169 height 24
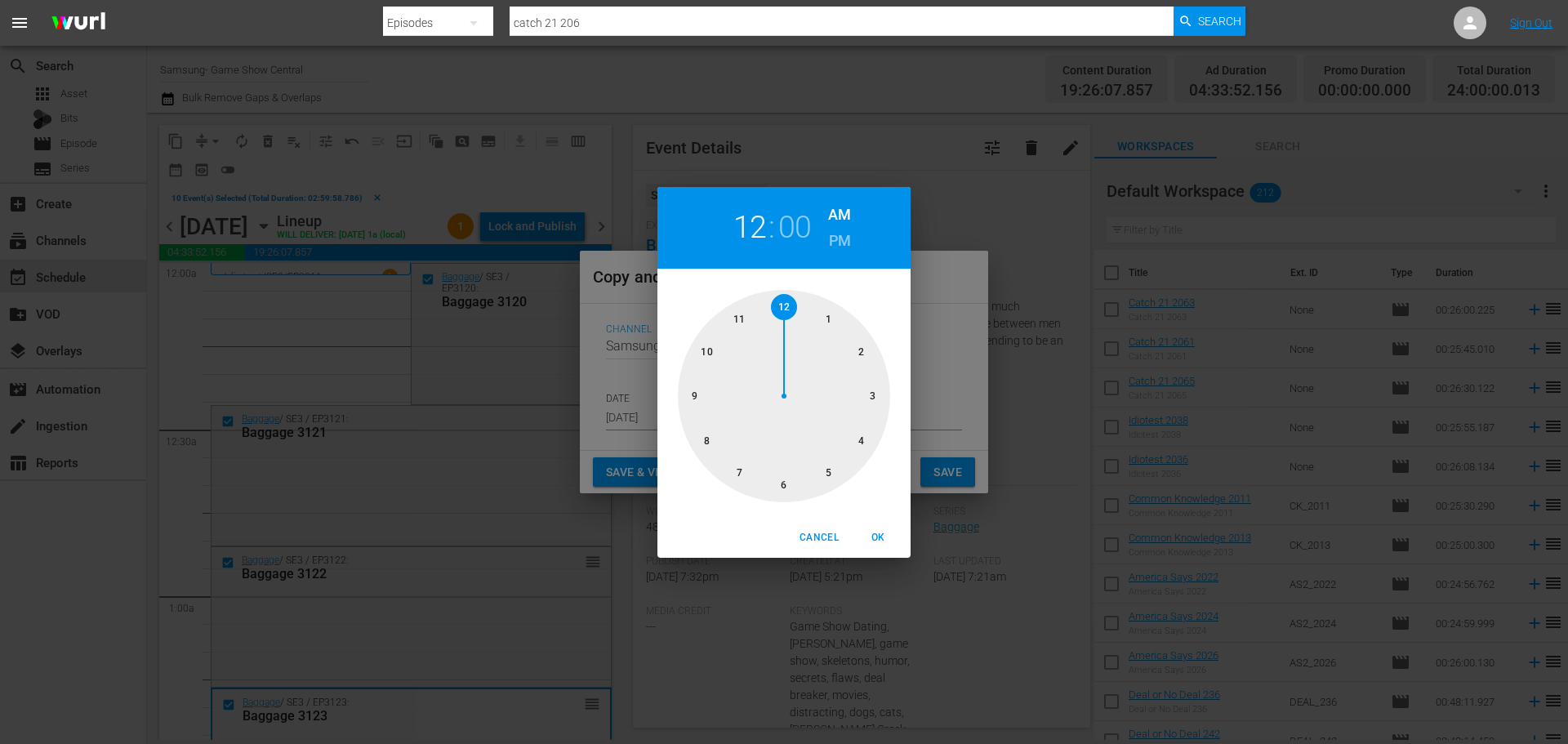
click at [858, 396] on div at bounding box center [784, 396] width 213 height 213
click at [874, 526] on button "OK" at bounding box center [878, 538] width 52 height 27
type input "03:00 am"
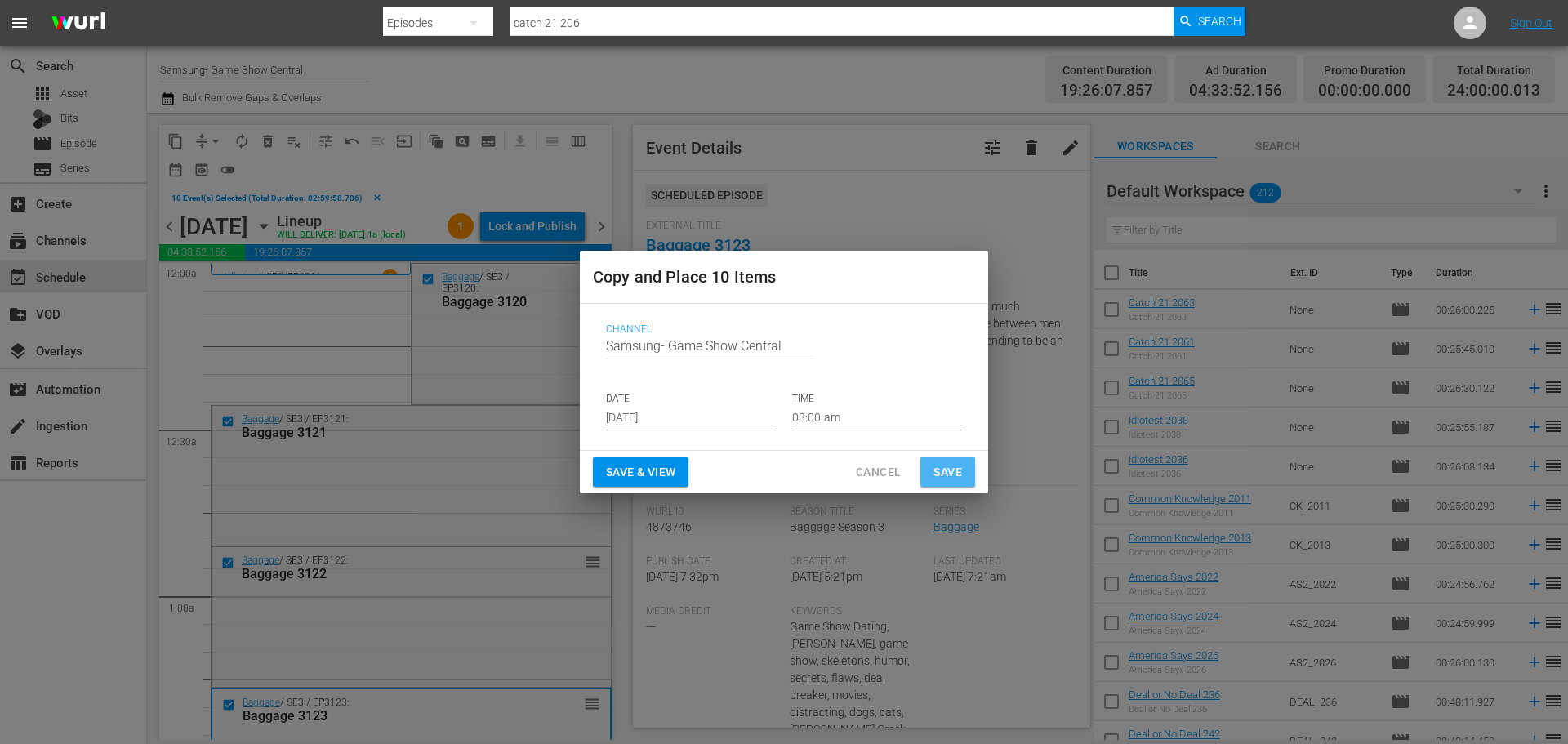
click at [941, 465] on span "Save" at bounding box center [948, 472] width 29 height 20
click at [943, 474] on span "Save" at bounding box center [948, 472] width 29 height 20
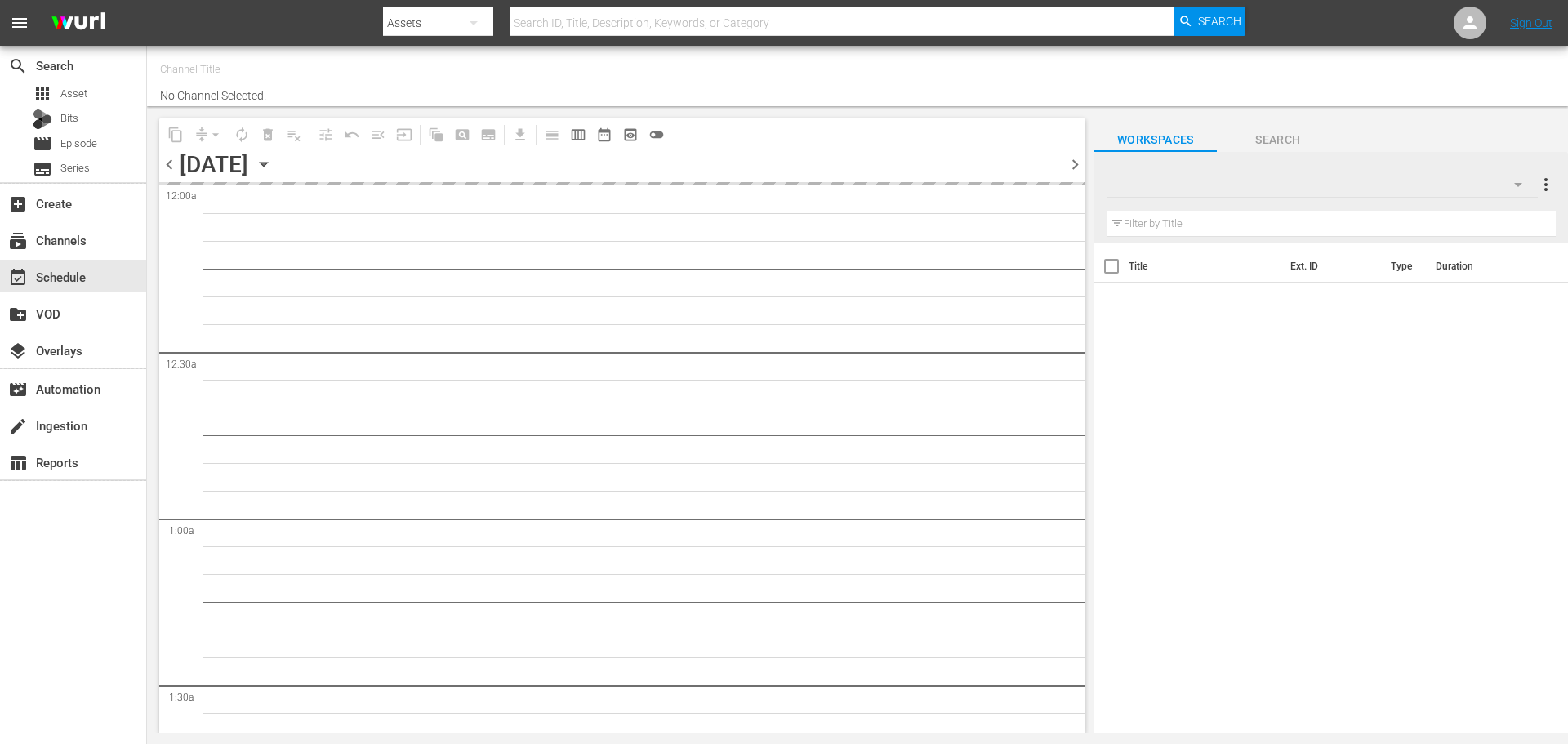
type input "Samsung- Game Show Central (416)"
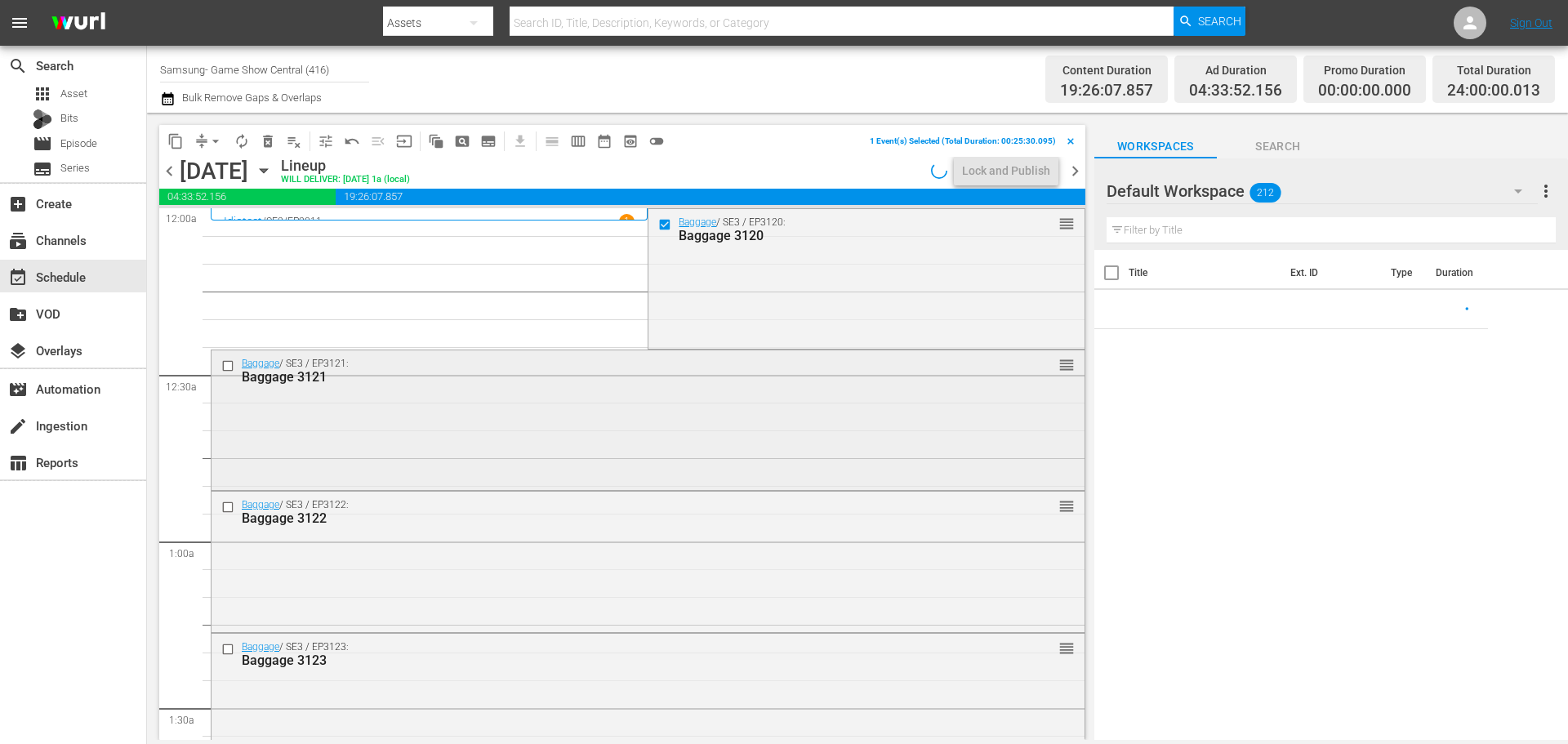
click at [223, 372] on input "checkbox" at bounding box center [230, 365] width 17 height 13
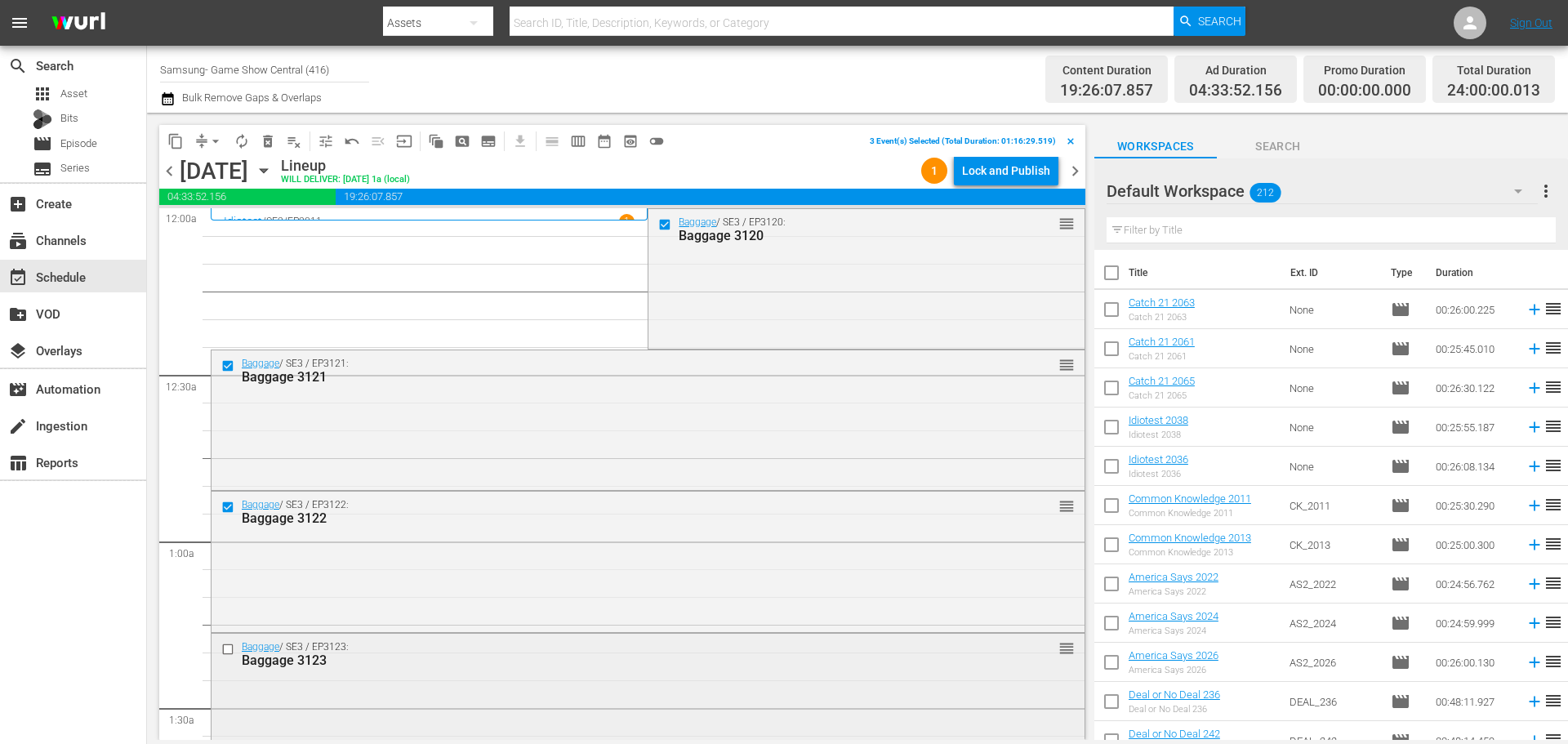
scroll to position [82, 0]
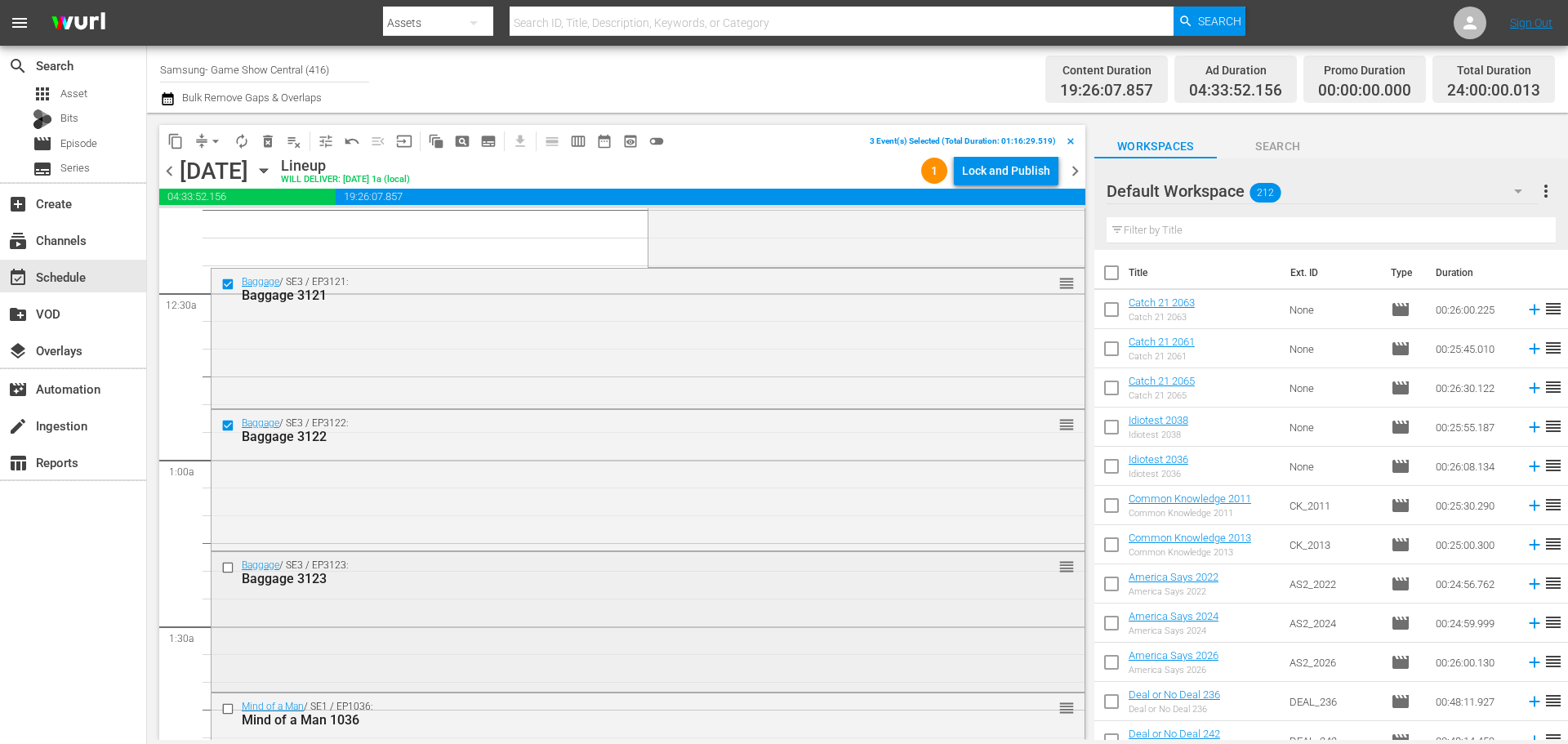
click at [228, 570] on input "checkbox" at bounding box center [230, 567] width 17 height 13
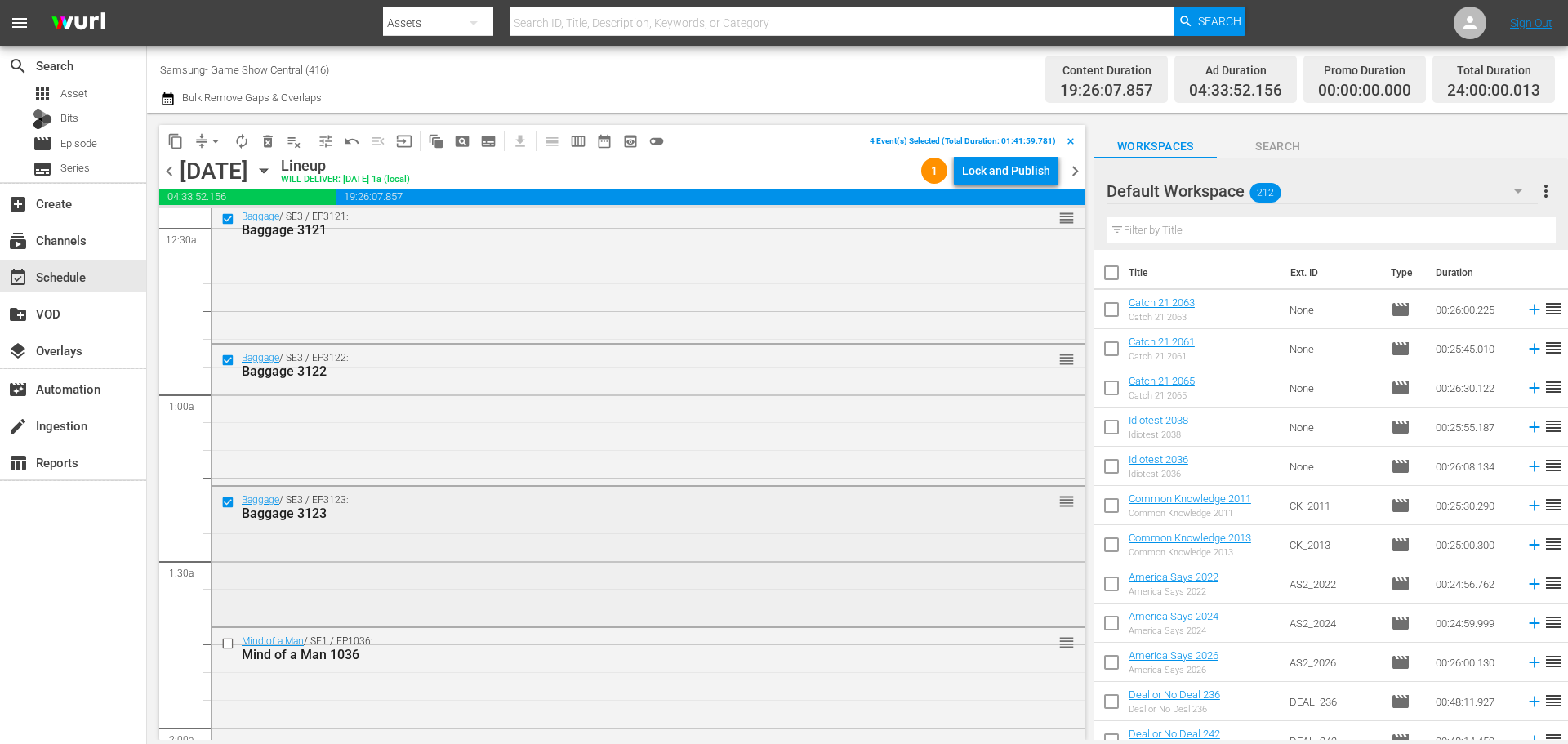
scroll to position [164, 0]
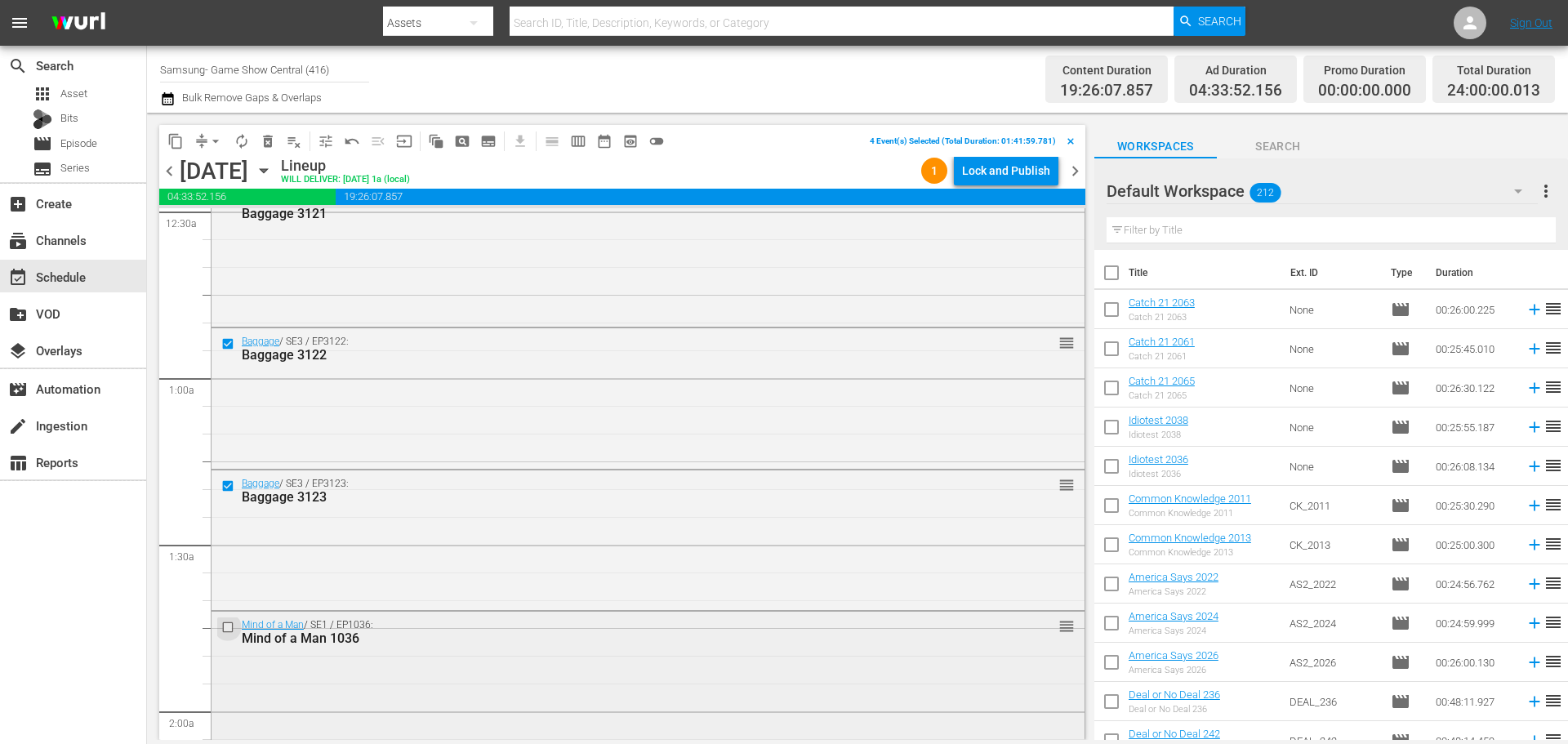
click at [227, 629] on input "checkbox" at bounding box center [230, 627] width 17 height 13
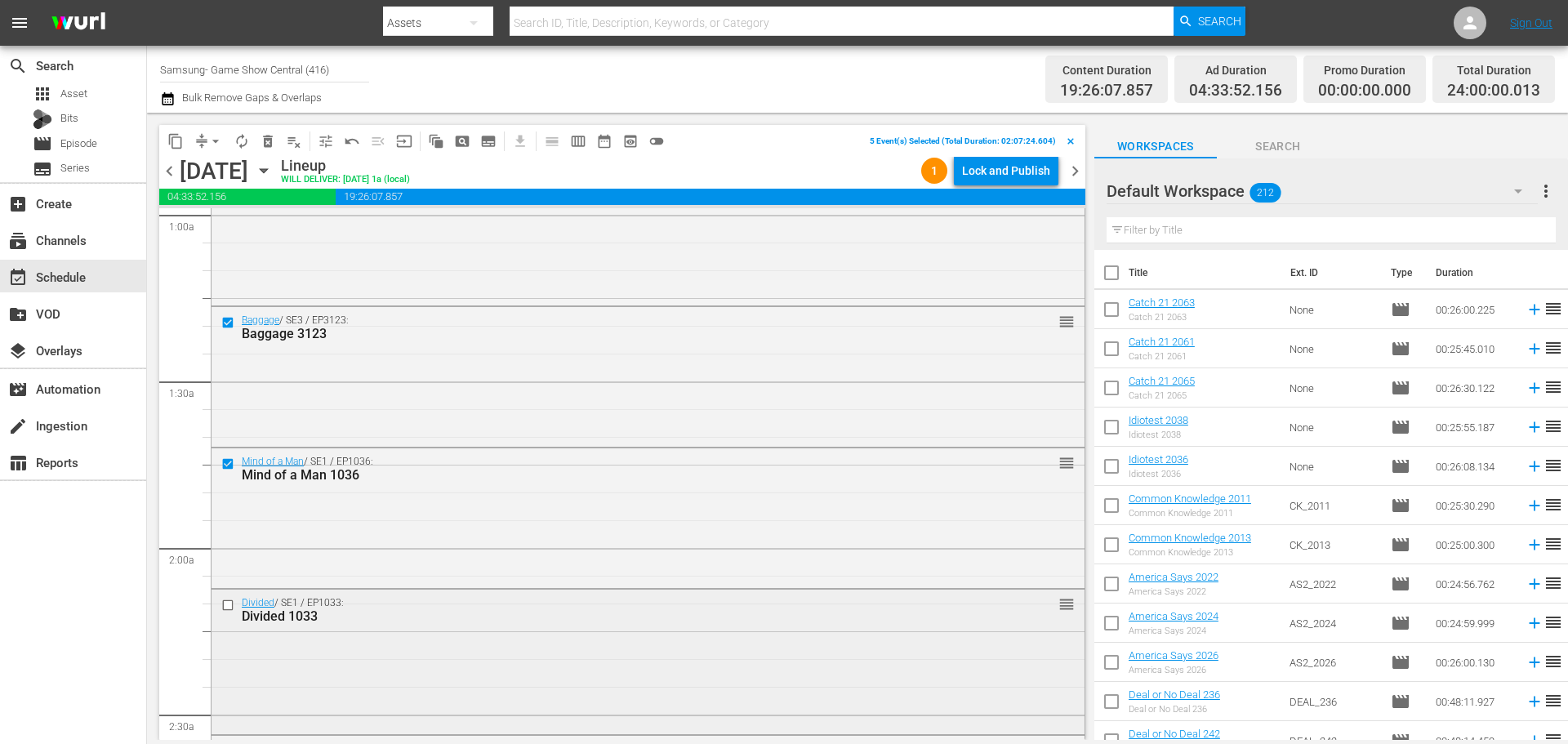
click at [223, 605] on input "checkbox" at bounding box center [230, 605] width 17 height 13
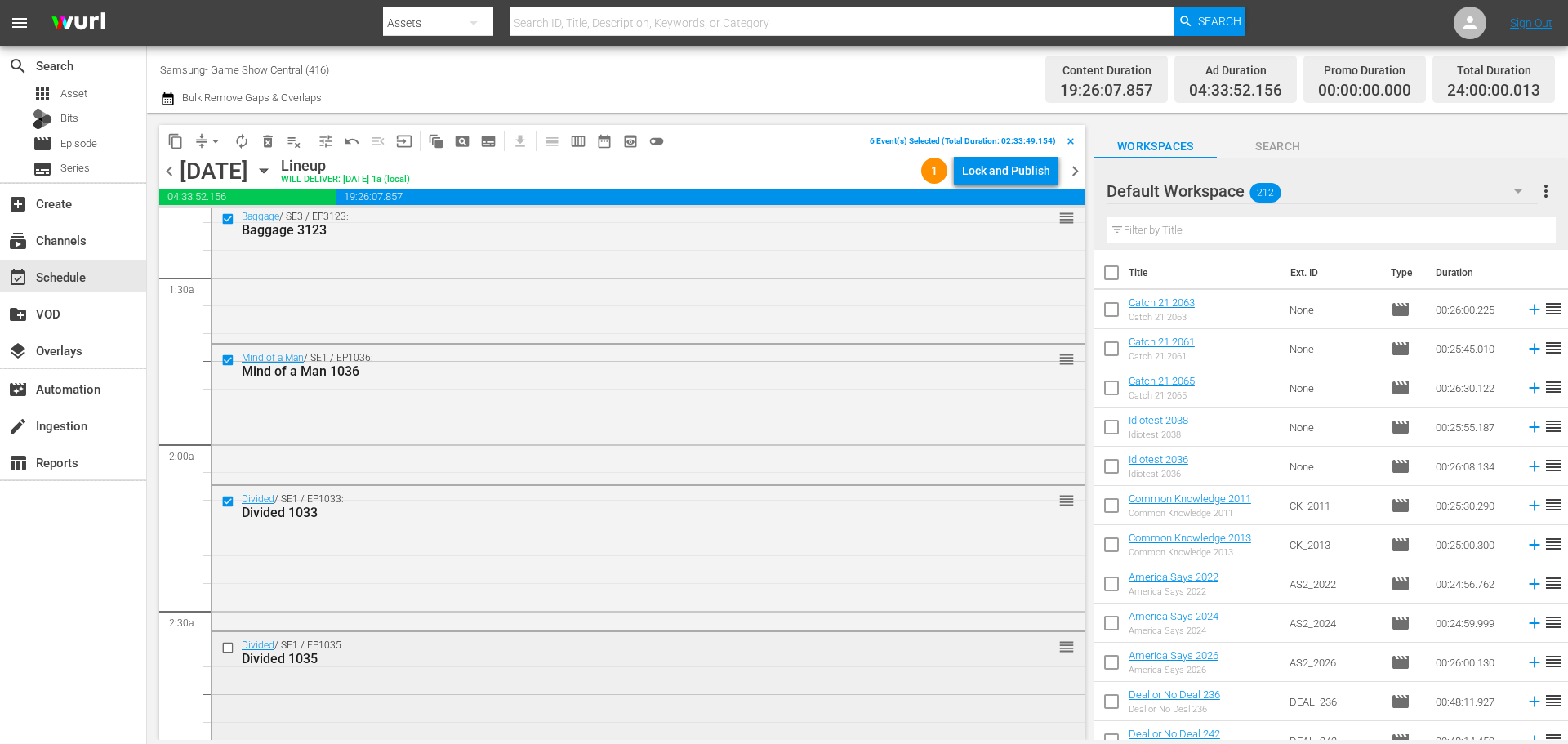
scroll to position [490, 0]
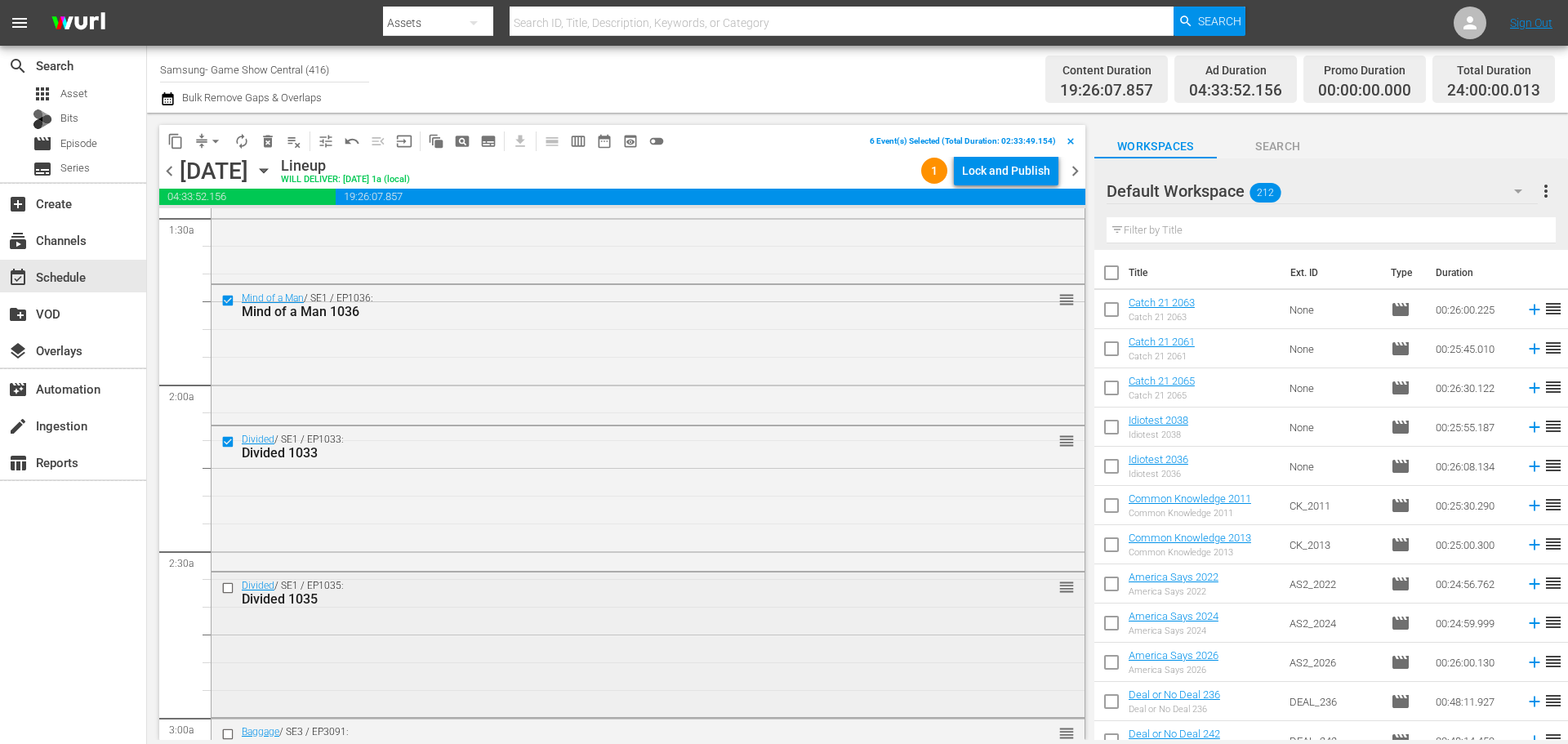
click at [229, 590] on input "checkbox" at bounding box center [230, 588] width 17 height 13
click at [179, 131] on button "content_copy" at bounding box center [175, 141] width 26 height 26
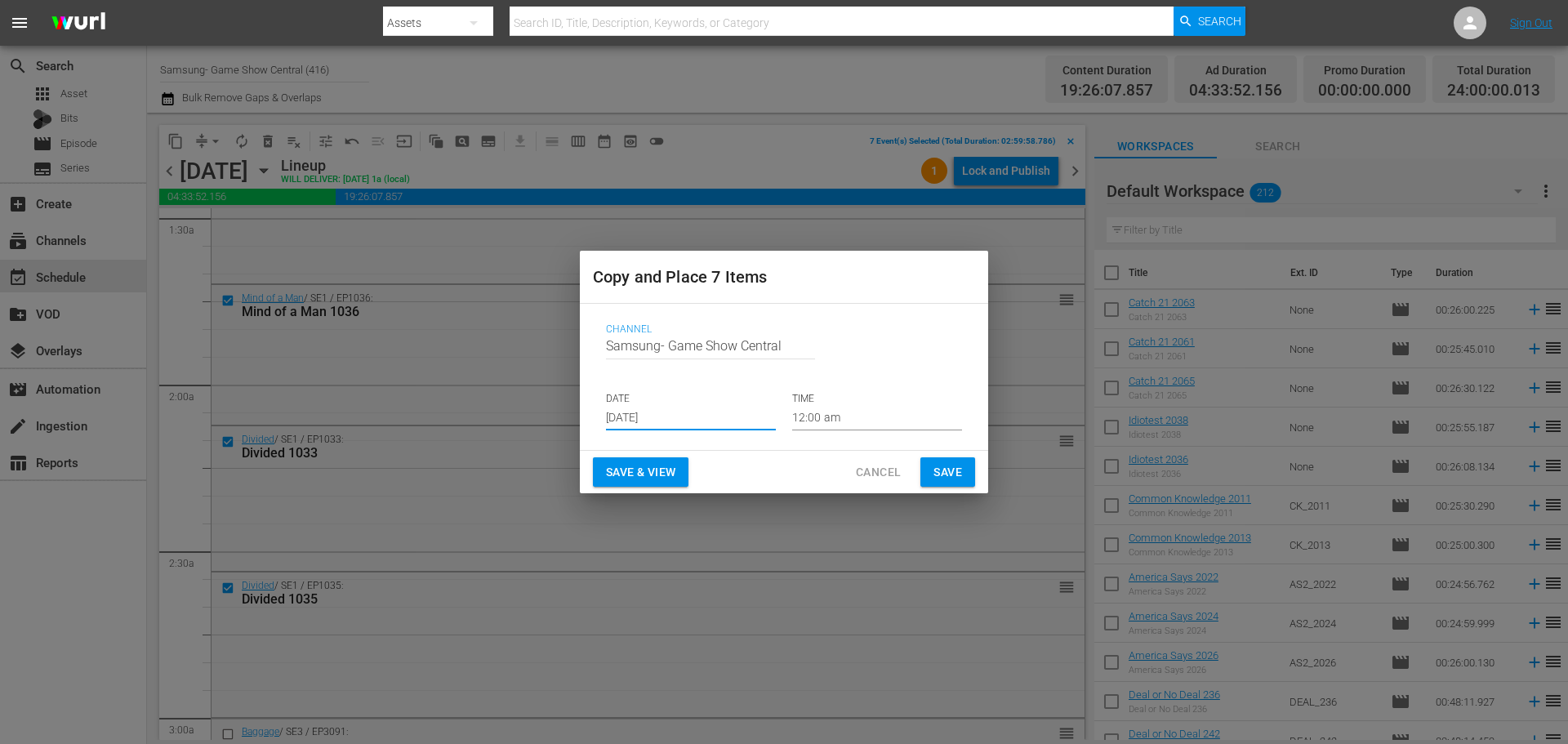
click at [652, 409] on input "[DATE]" at bounding box center [690, 418] width 169 height 24
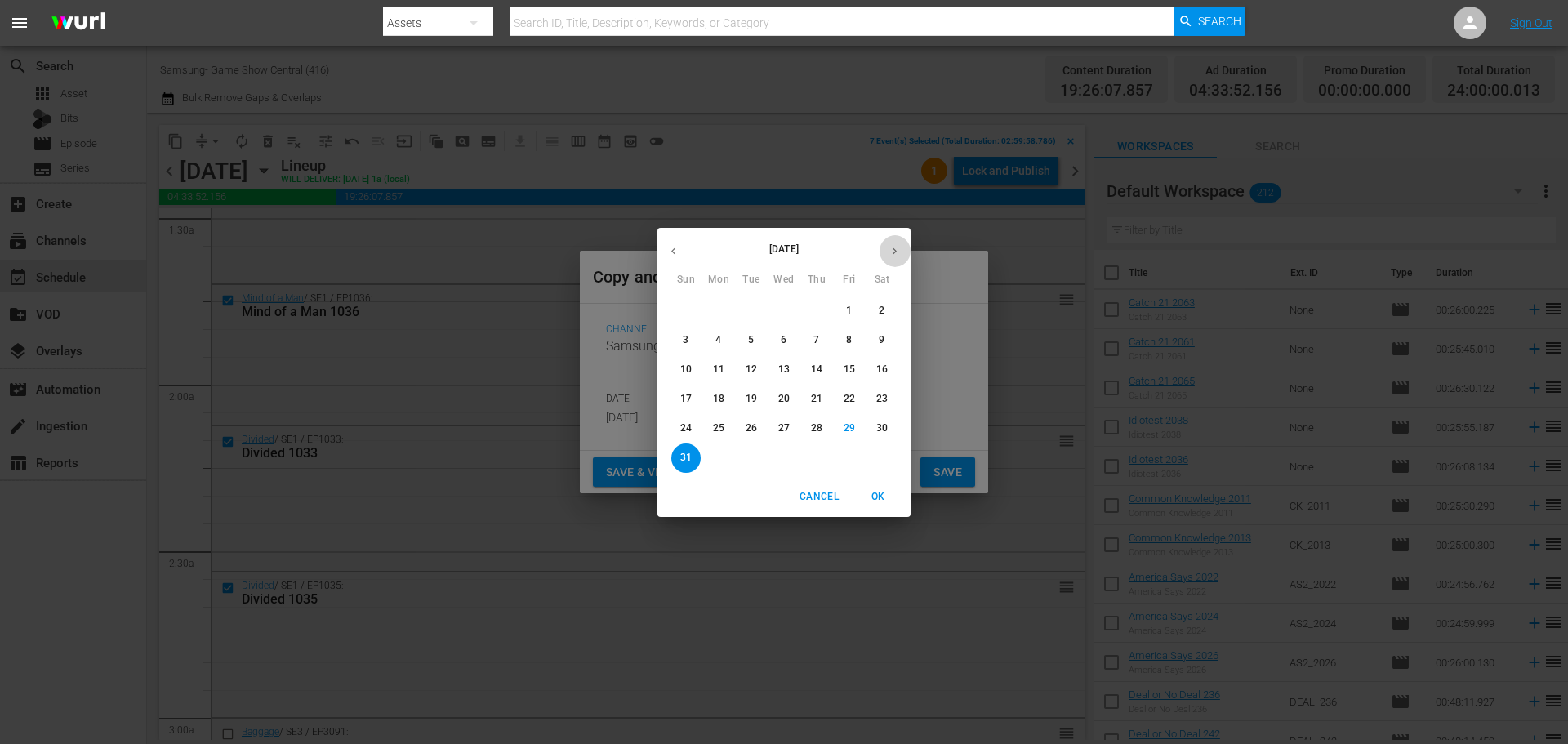
click at [885, 262] on button "button" at bounding box center [894, 250] width 32 height 32
click at [701, 310] on div "31" at bounding box center [686, 311] width 33 height 30
click at [713, 309] on span "1" at bounding box center [718, 311] width 30 height 13
type input "Sep 1st 2025"
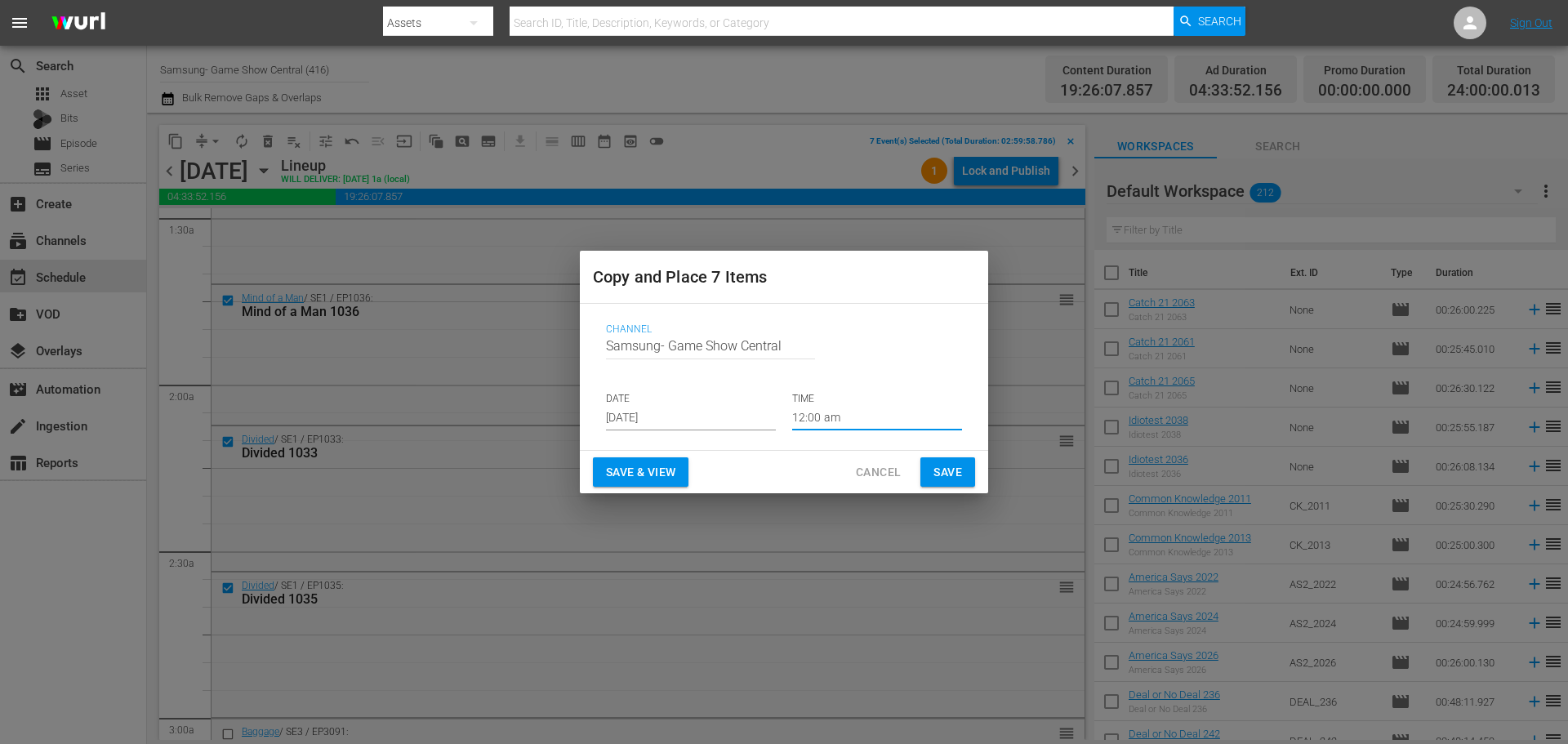
click at [861, 410] on input "12:00 am" at bounding box center [877, 418] width 169 height 24
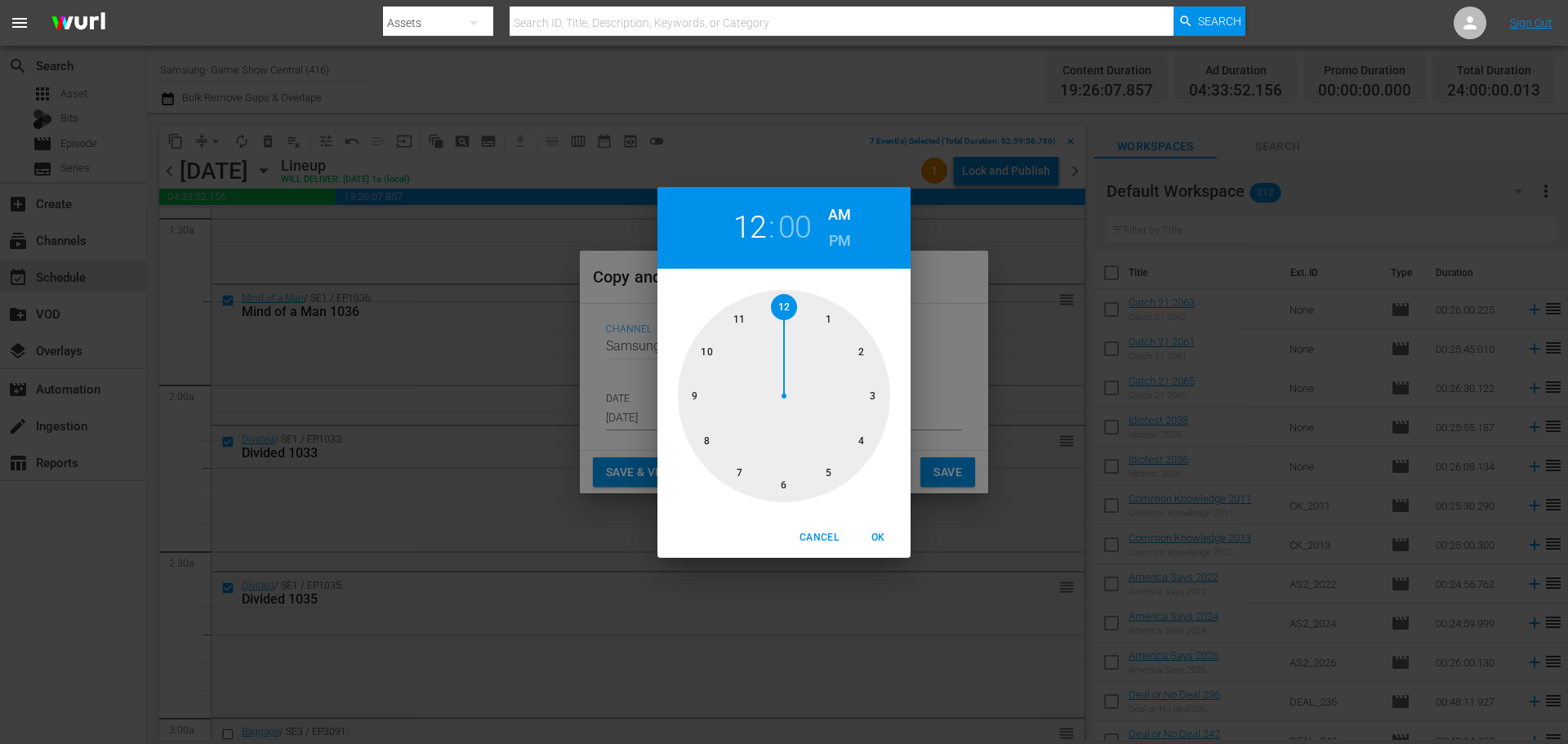
click at [873, 394] on div at bounding box center [784, 396] width 213 height 213
click at [874, 532] on span "OK" at bounding box center [877, 538] width 39 height 17
type input "03:00 am"
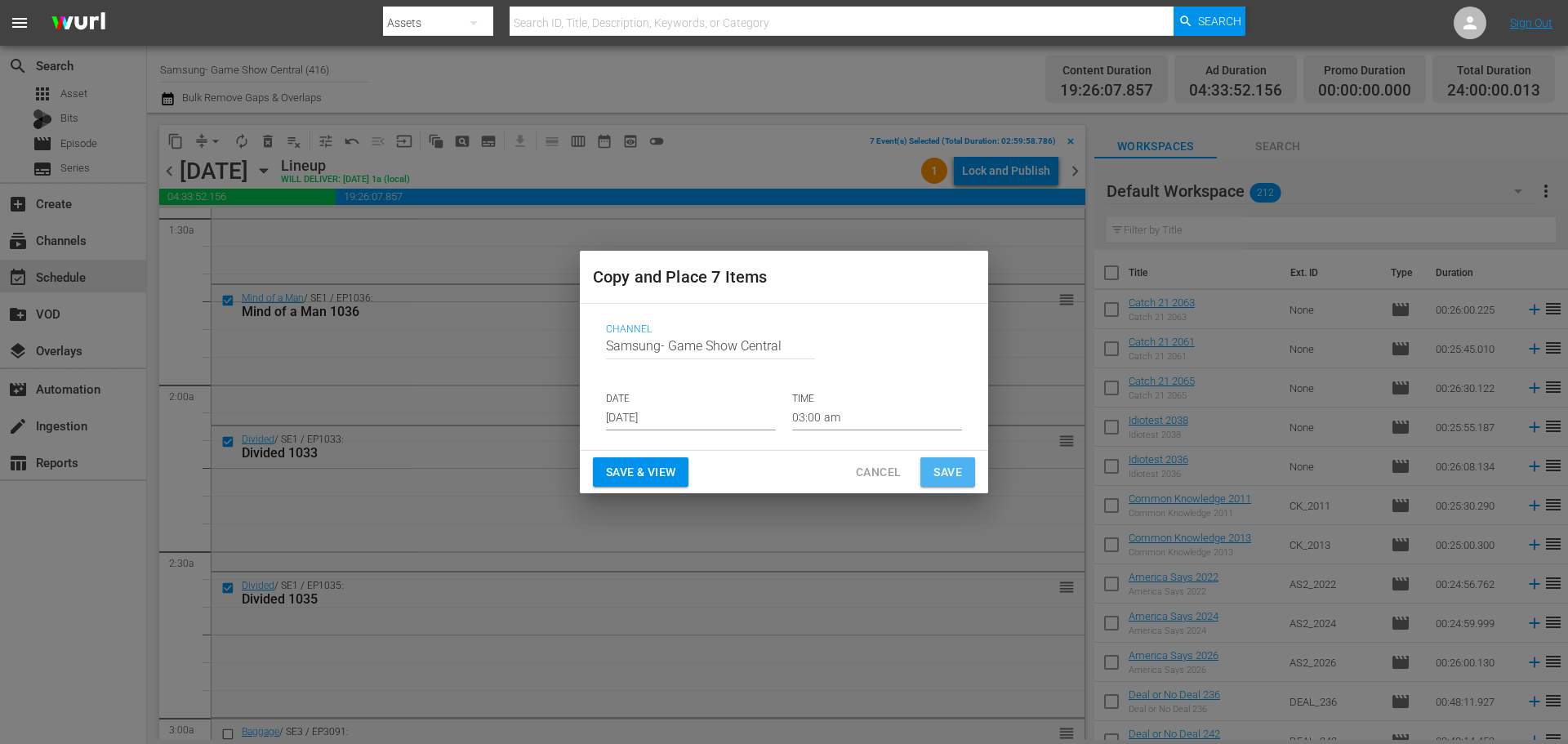
click at [958, 460] on button "Save" at bounding box center [947, 472] width 55 height 30
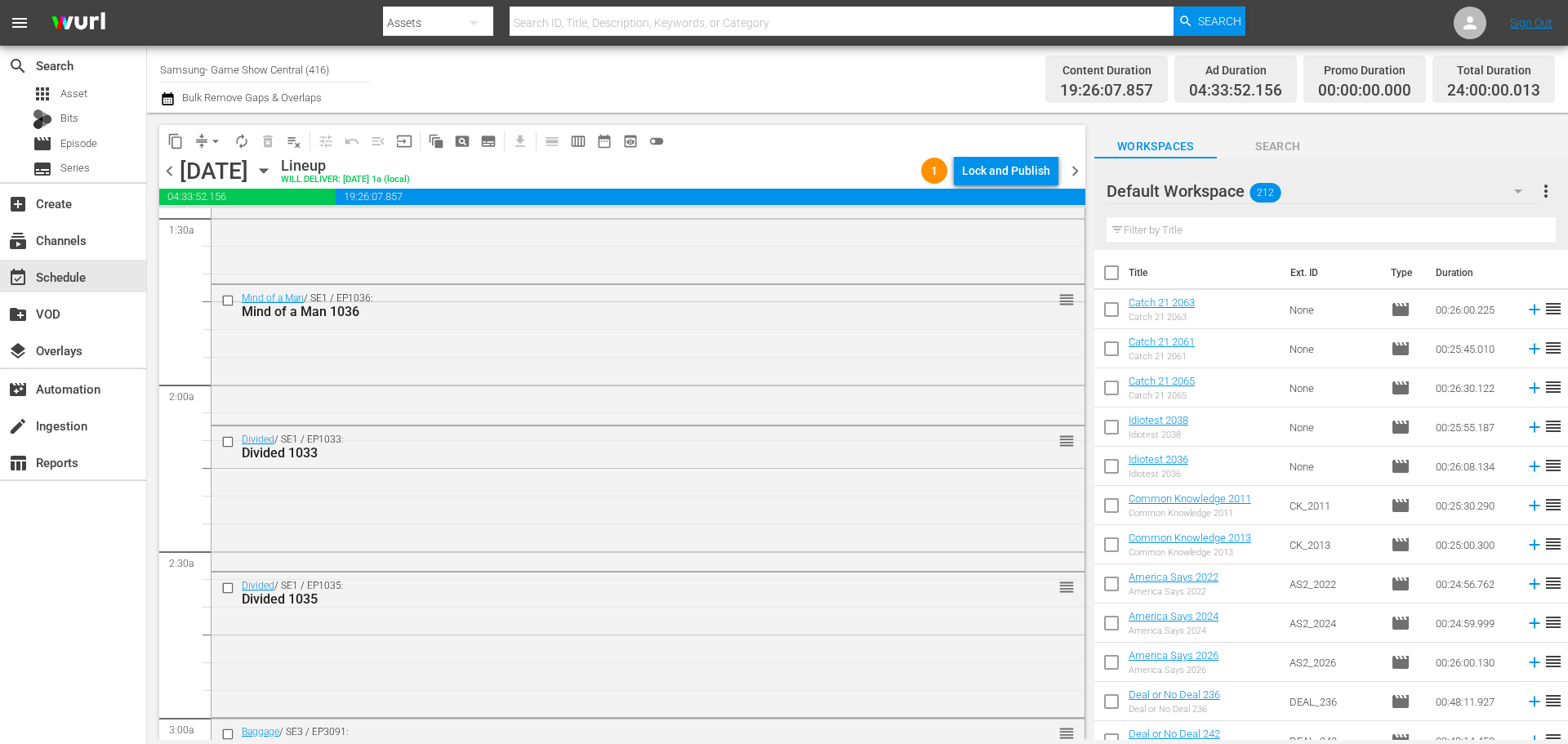
click at [956, 469] on div "Divided / SE1 / EP1033: Divided 1033 reorder" at bounding box center [648, 498] width 873 height 142
click at [1094, 240] on span "No Event Selected" at bounding box center [1100, 169] width 13 height 140
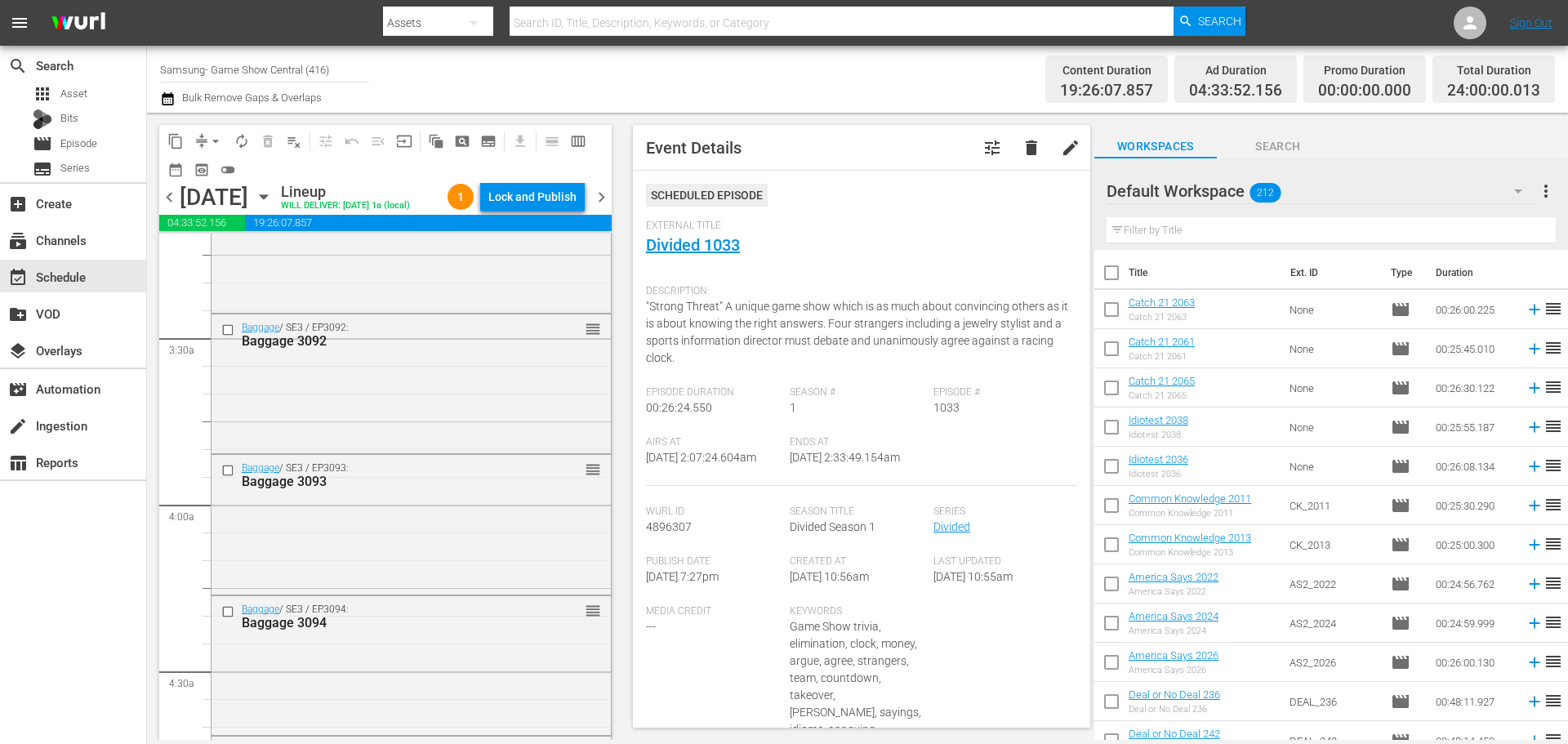
scroll to position [1470, 0]
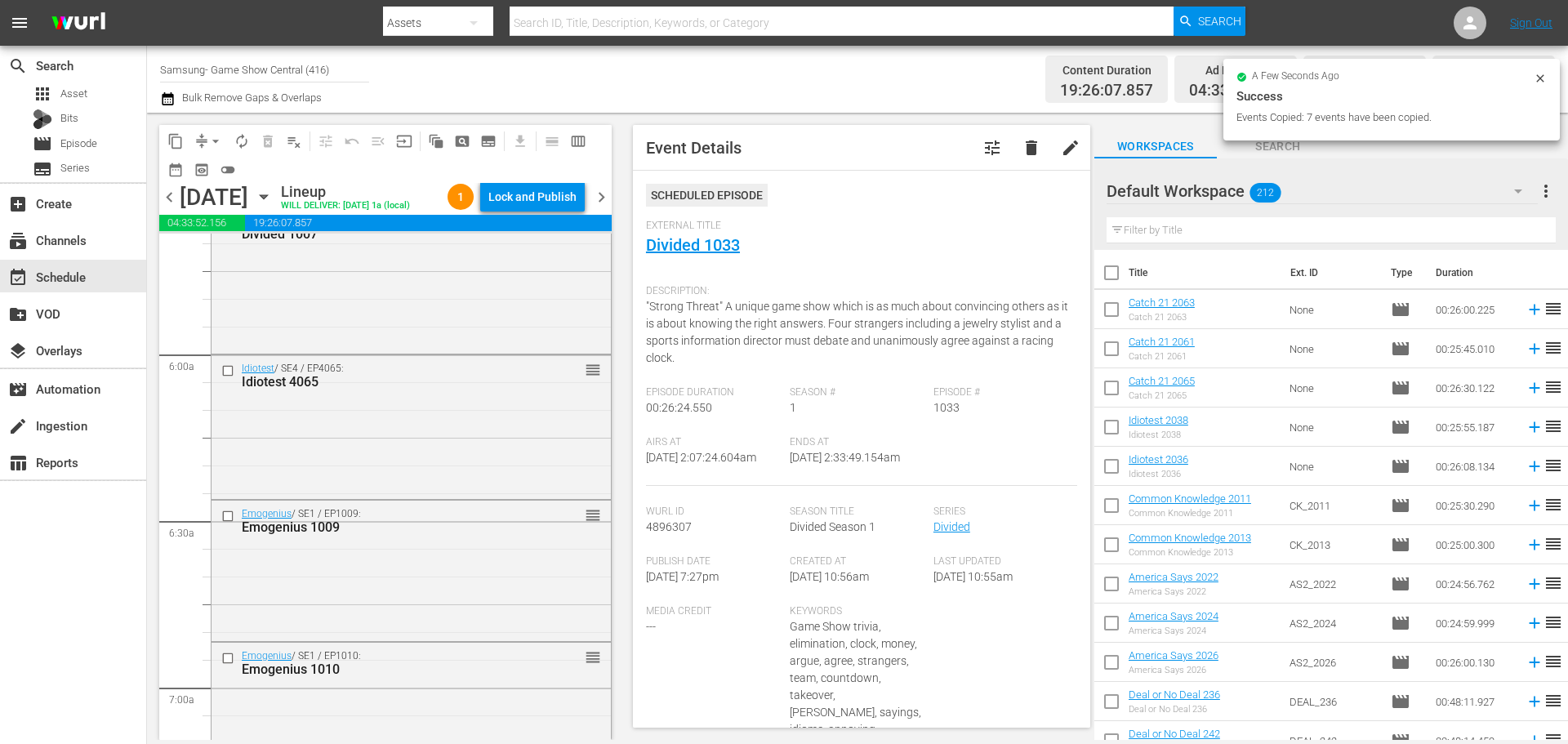
click at [13, 671] on div "search Search apps Asset Bits movie Episode subtitles Series add_box Create sub…" at bounding box center [73, 418] width 147 height 744
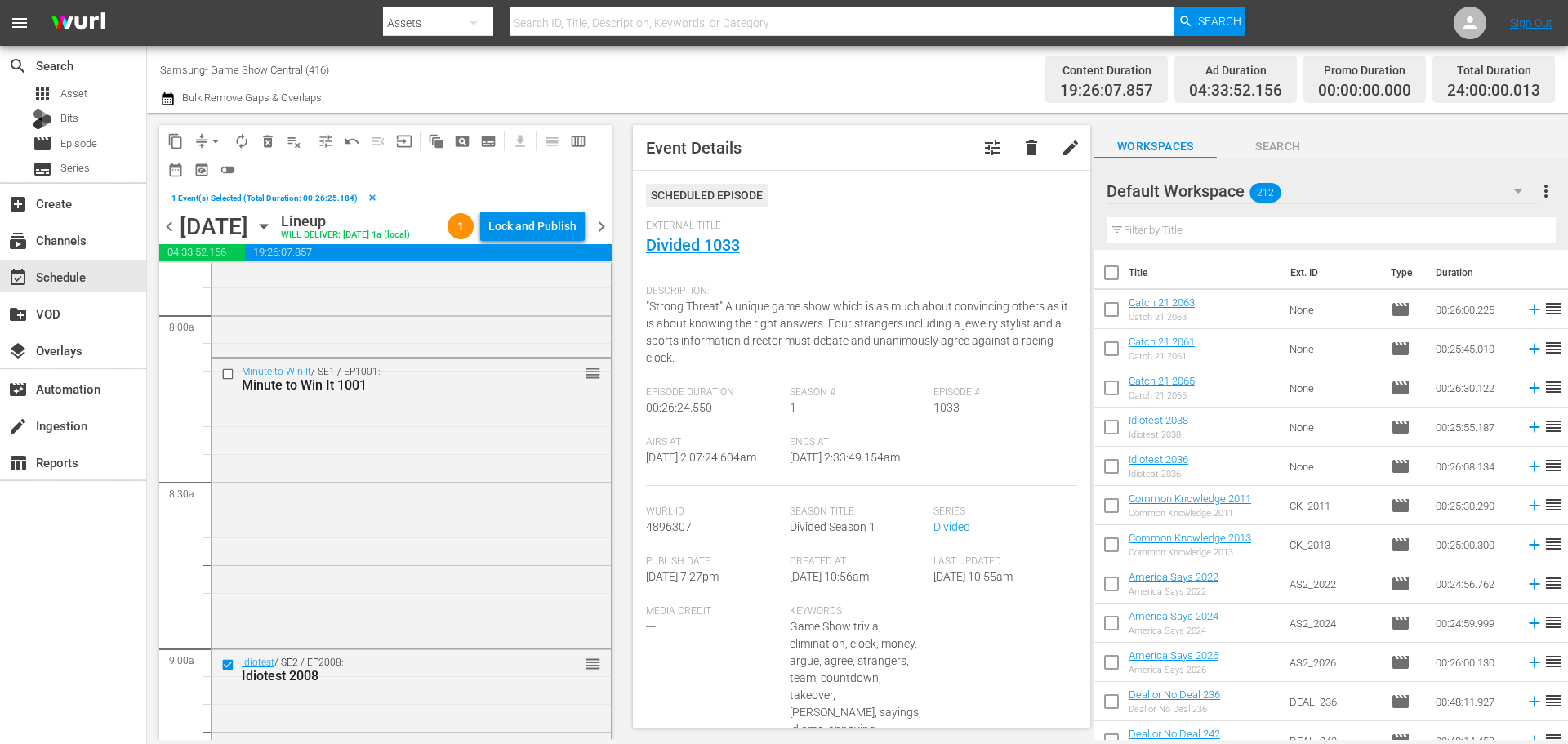
scroll to position [2776, 0]
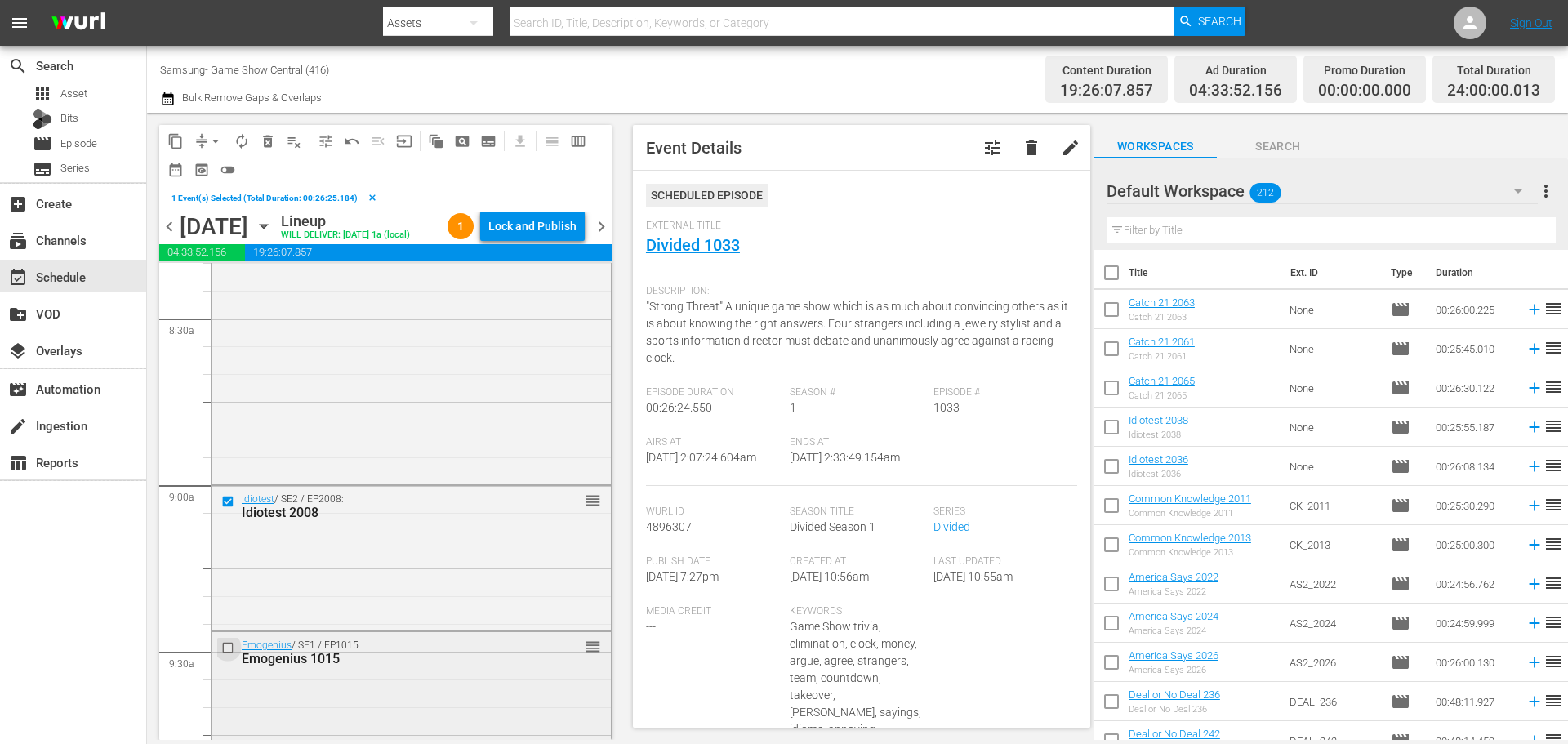
click at [226, 654] on input "checkbox" at bounding box center [230, 648] width 17 height 13
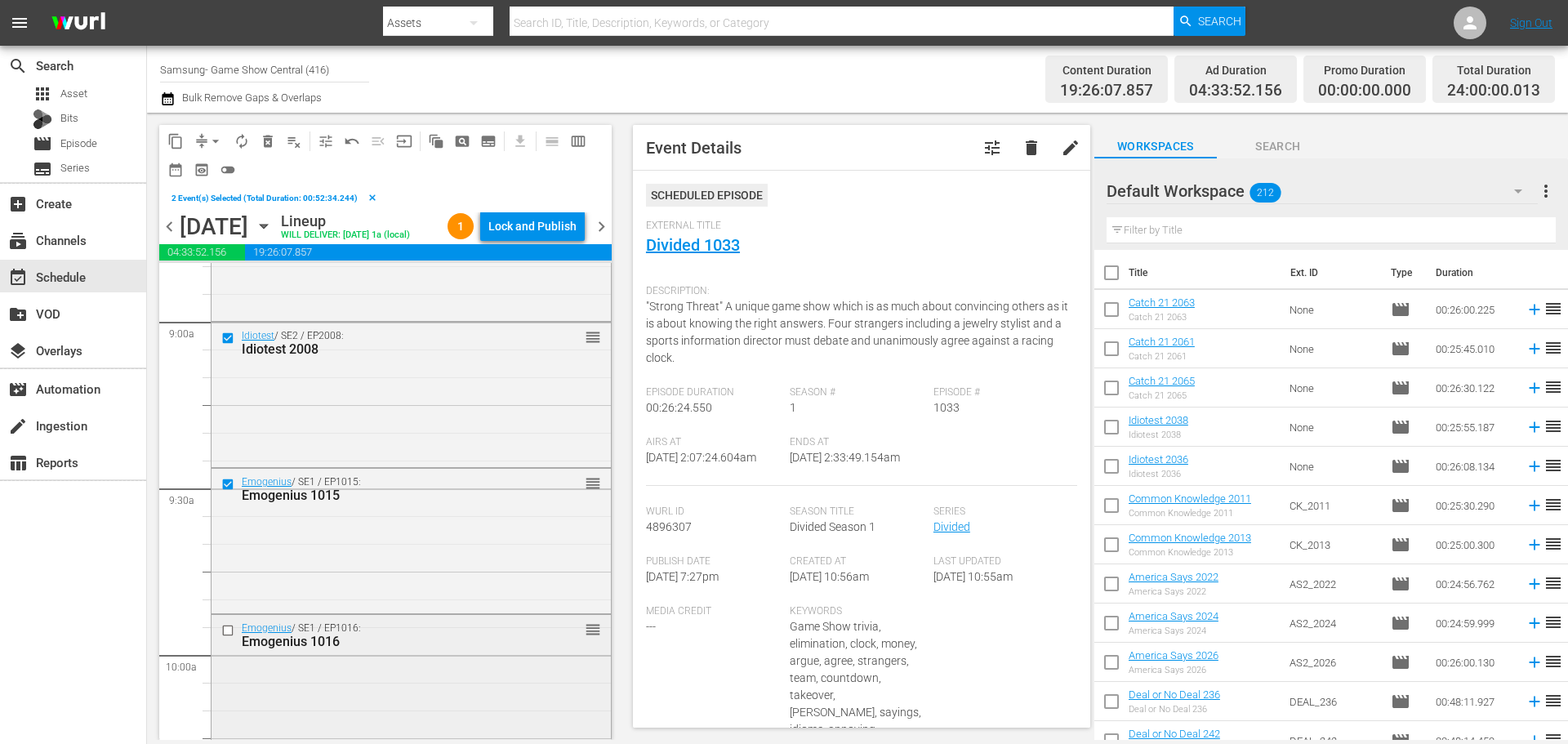
click at [221, 637] on input "checkbox" at bounding box center [230, 629] width 17 height 13
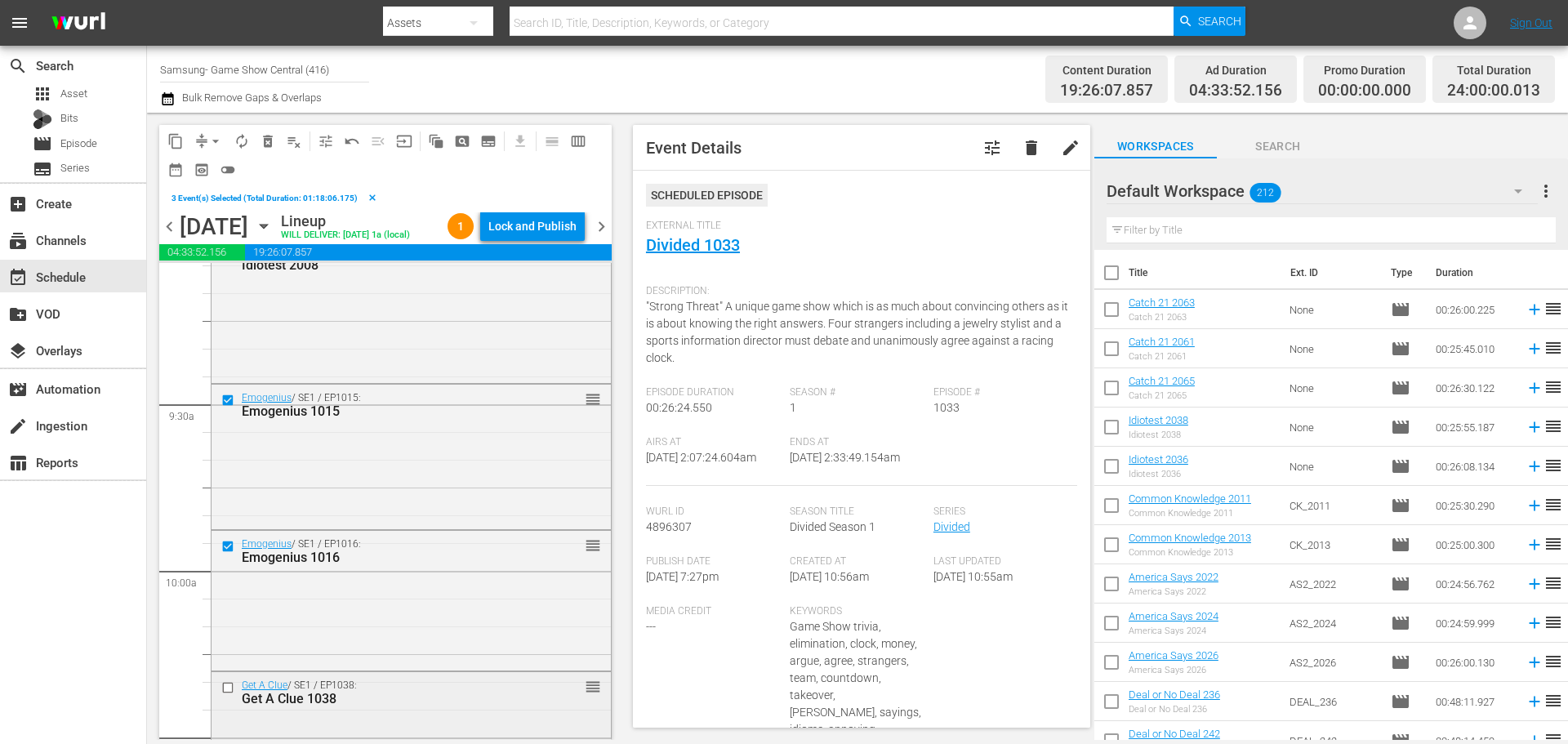
scroll to position [3102, 0]
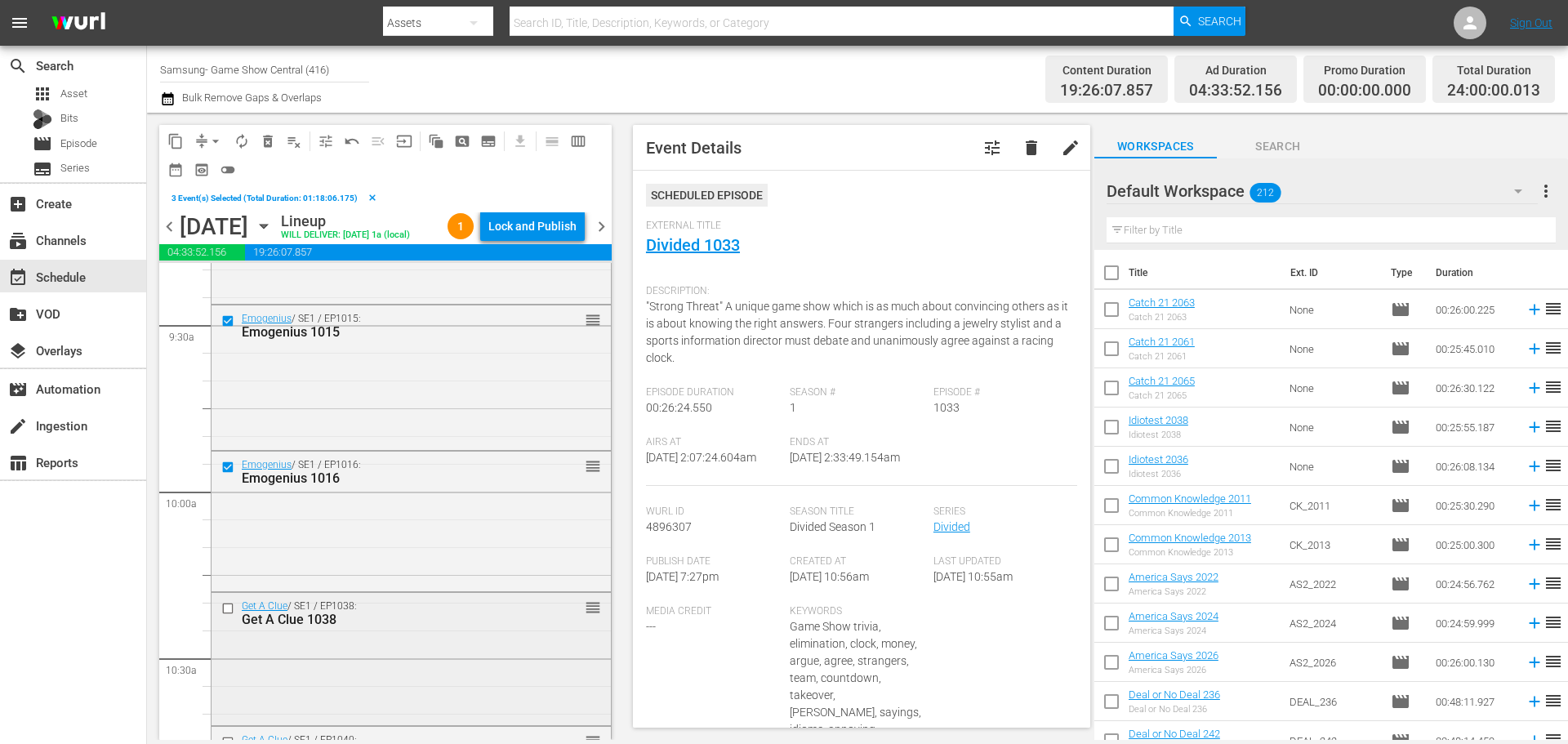
click at [232, 616] on input "checkbox" at bounding box center [230, 608] width 17 height 13
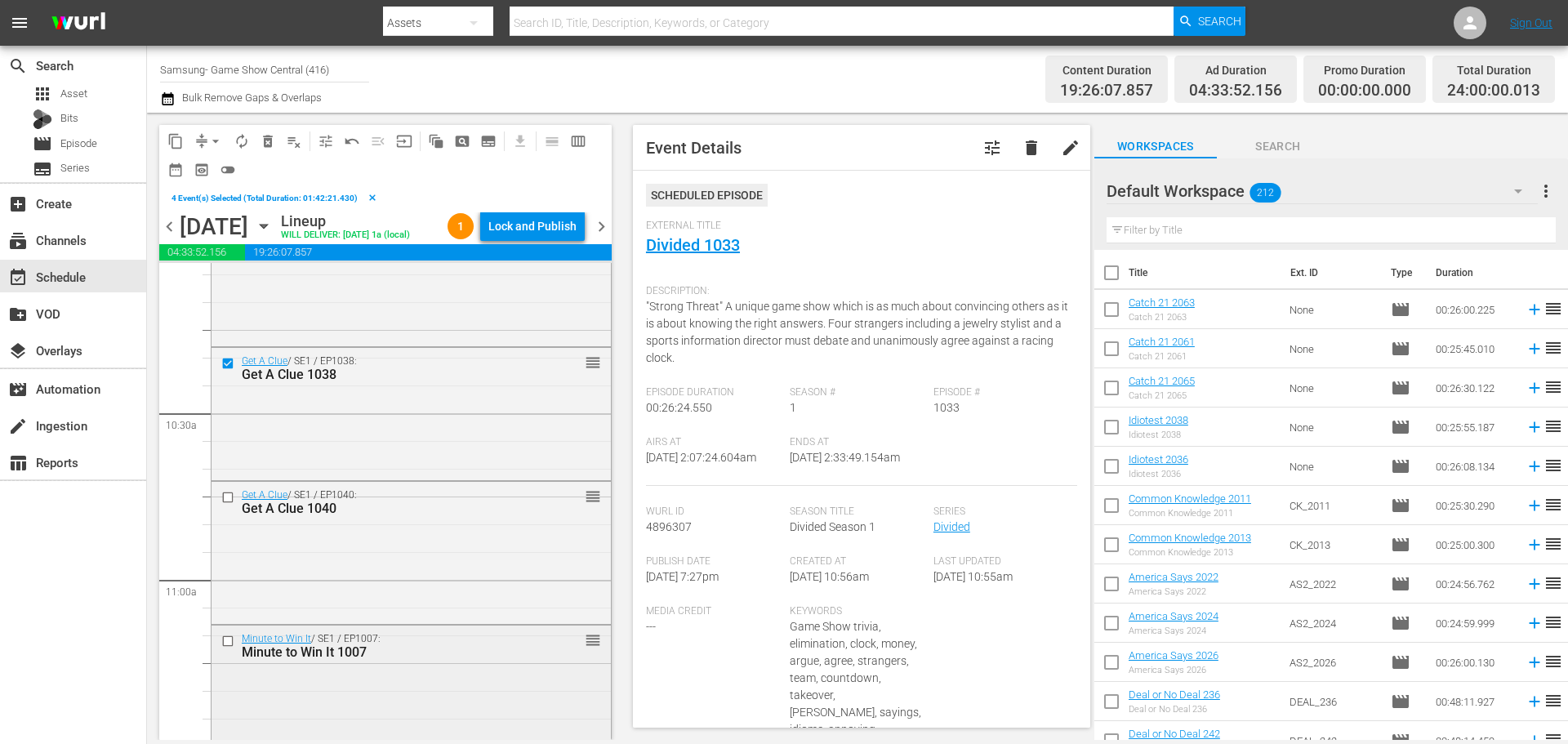
click at [227, 648] on input "checkbox" at bounding box center [230, 640] width 17 height 13
click at [233, 504] on input "checkbox" at bounding box center [230, 498] width 17 height 13
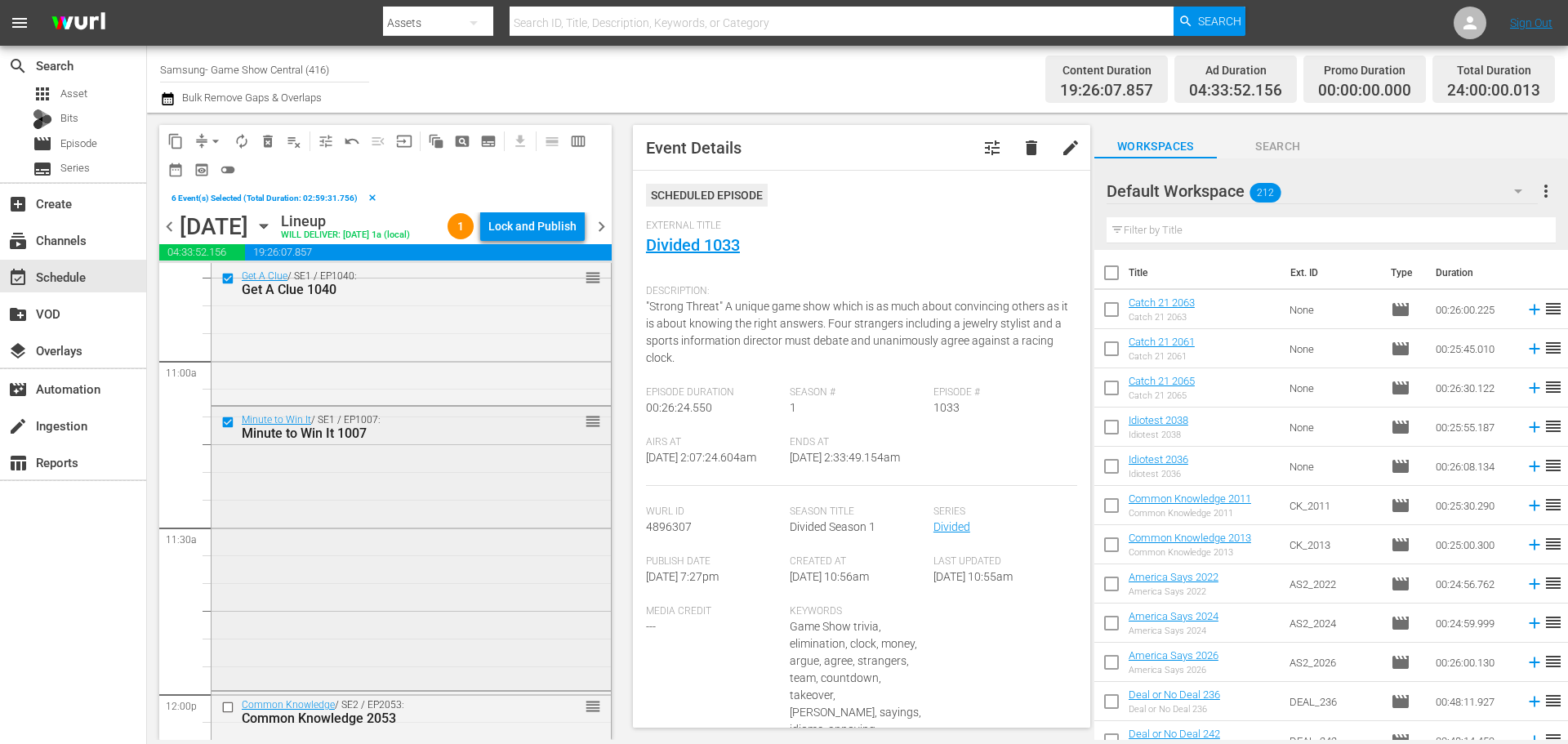
scroll to position [3592, 0]
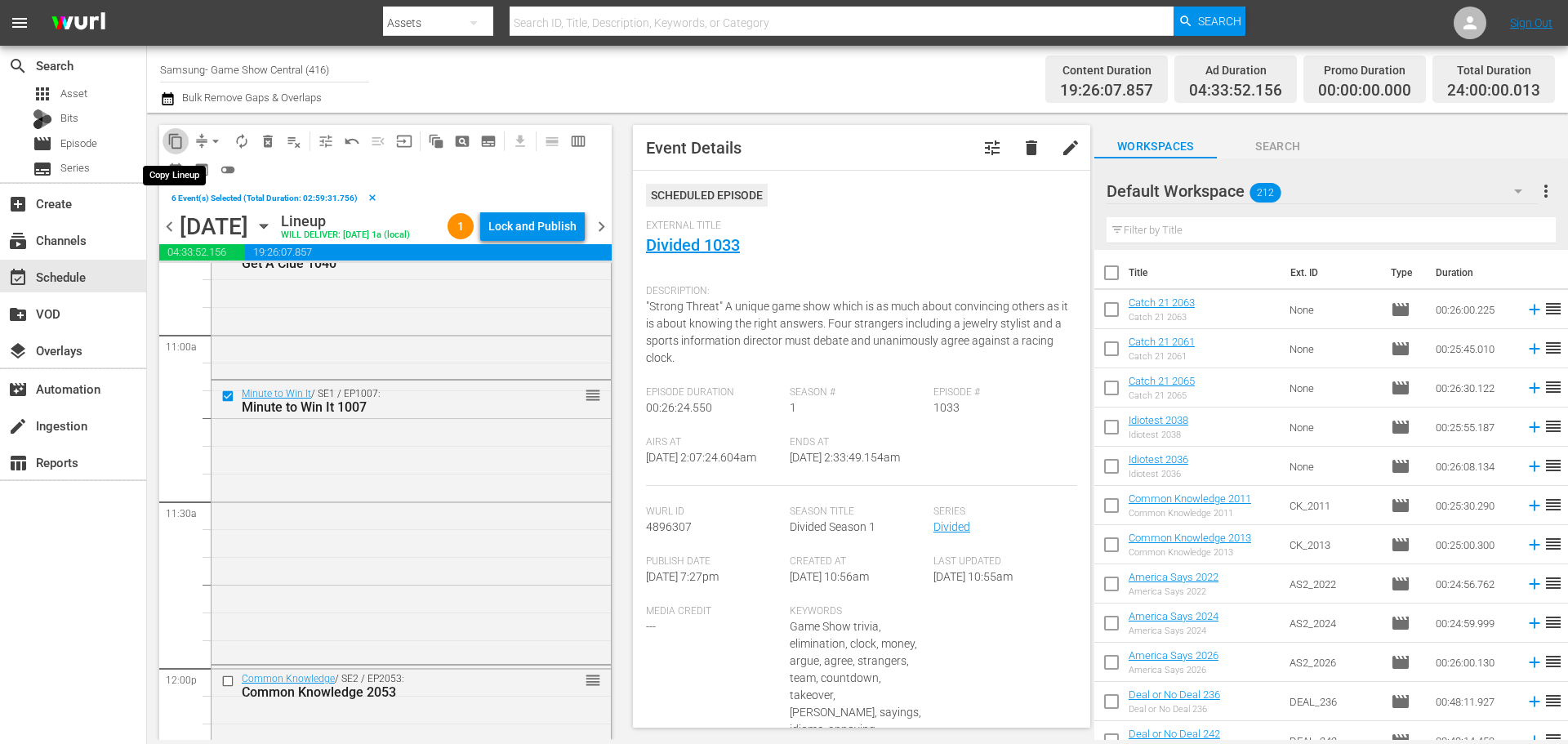
click at [169, 145] on span "content_copy" at bounding box center [175, 141] width 16 height 16
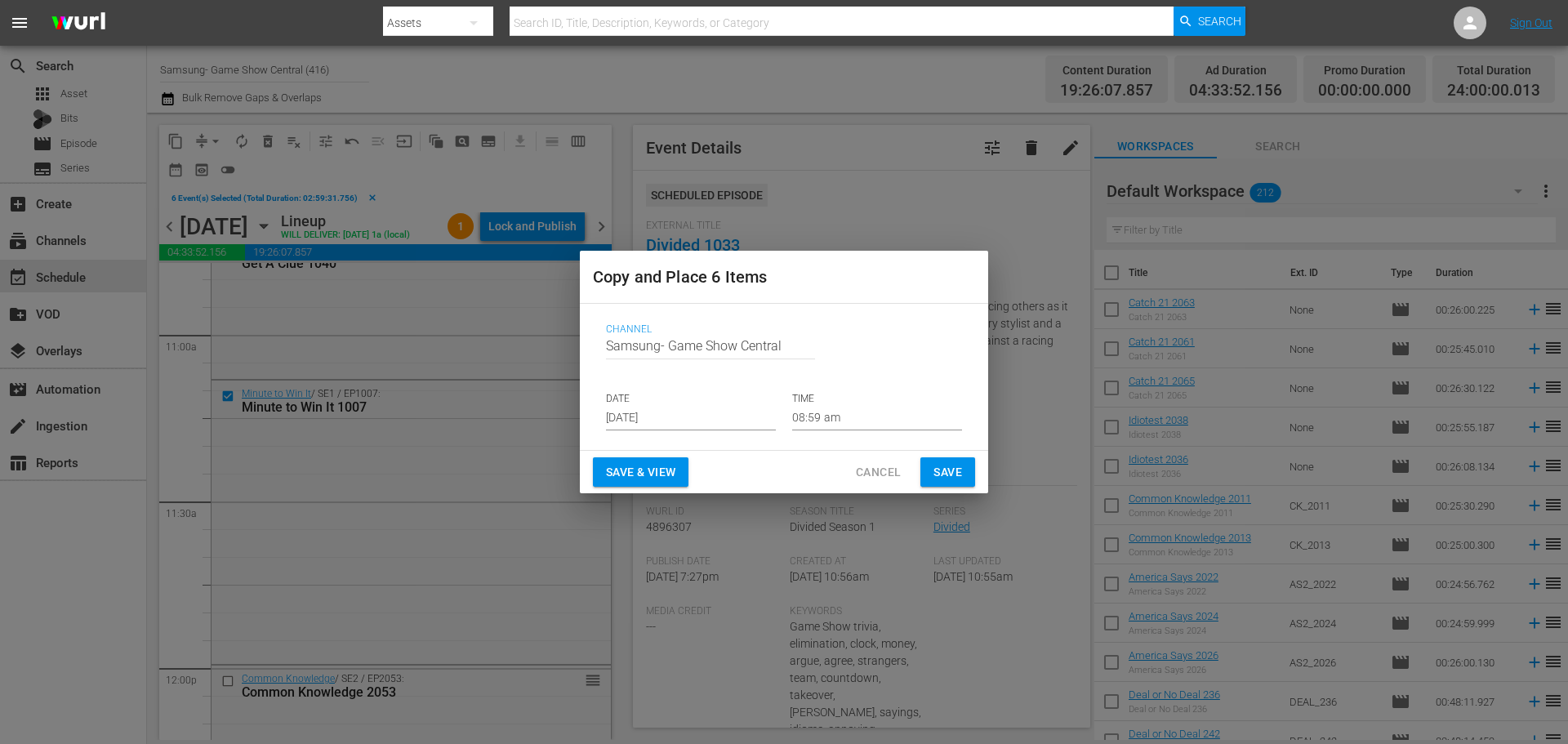
click at [654, 406] on input "[DATE]" at bounding box center [690, 418] width 169 height 24
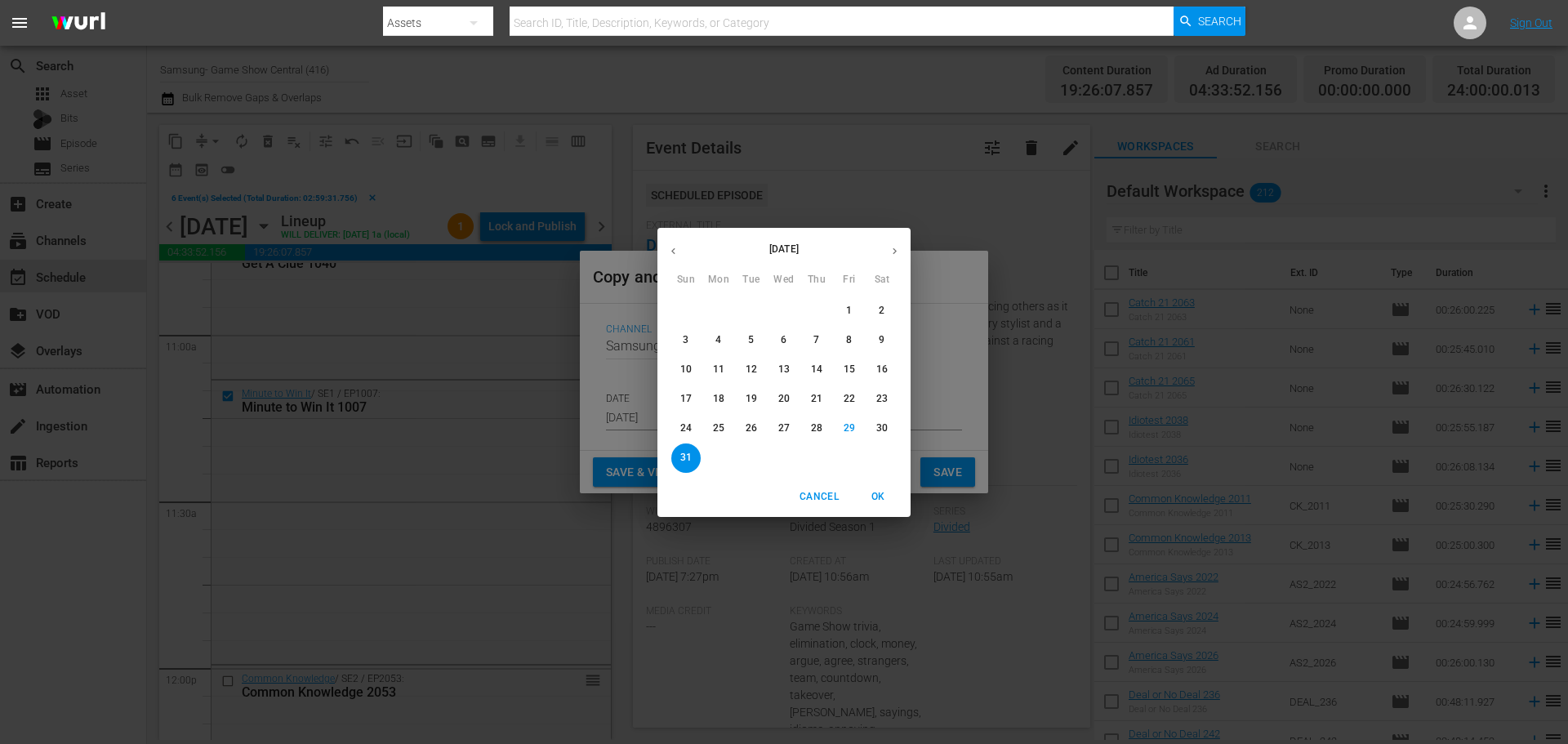
click at [902, 253] on button "button" at bounding box center [894, 250] width 32 height 32
click at [721, 311] on p "1" at bounding box center [718, 311] width 6 height 13
type input "Sep 1st 2025"
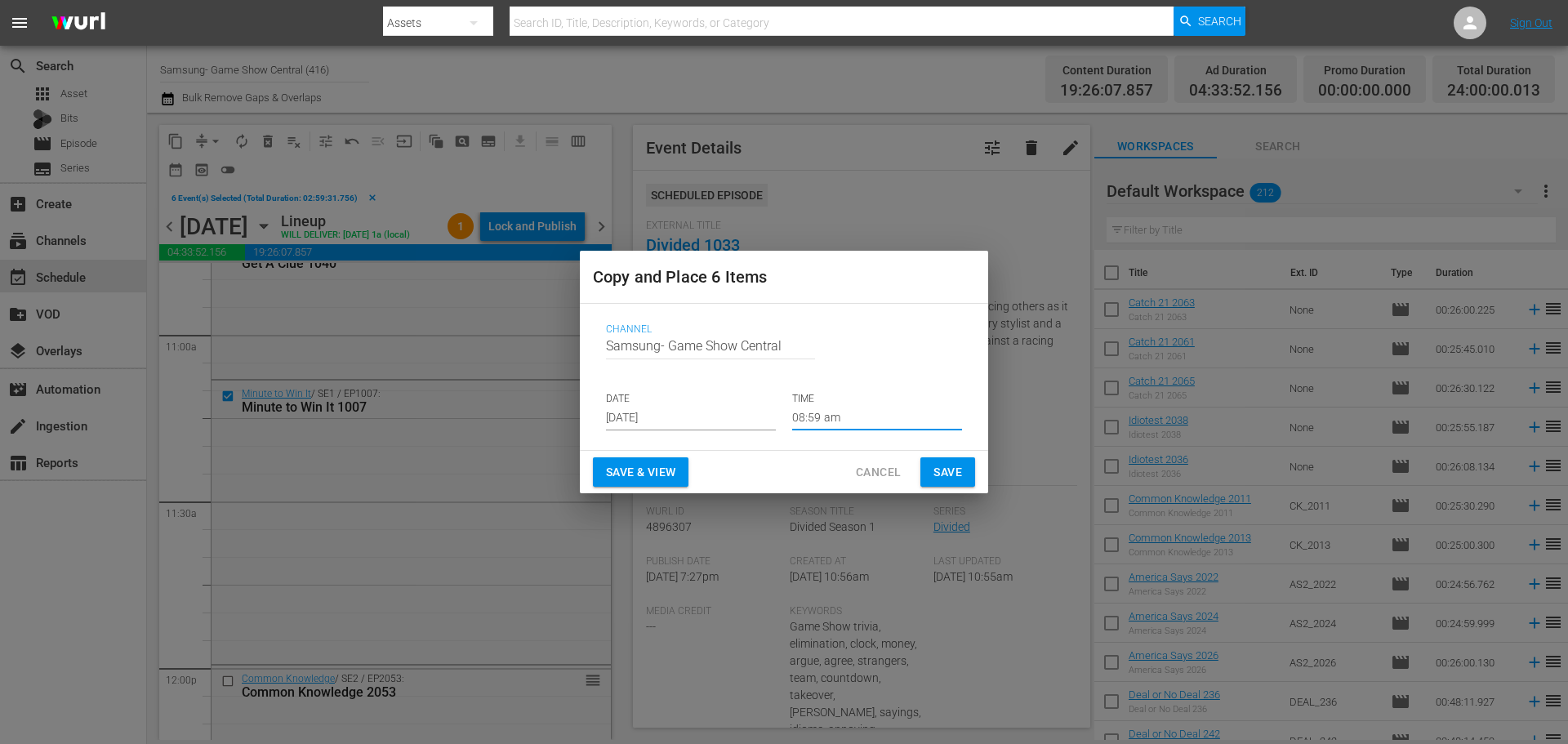
click at [810, 419] on input "08:59 am" at bounding box center [877, 418] width 169 height 24
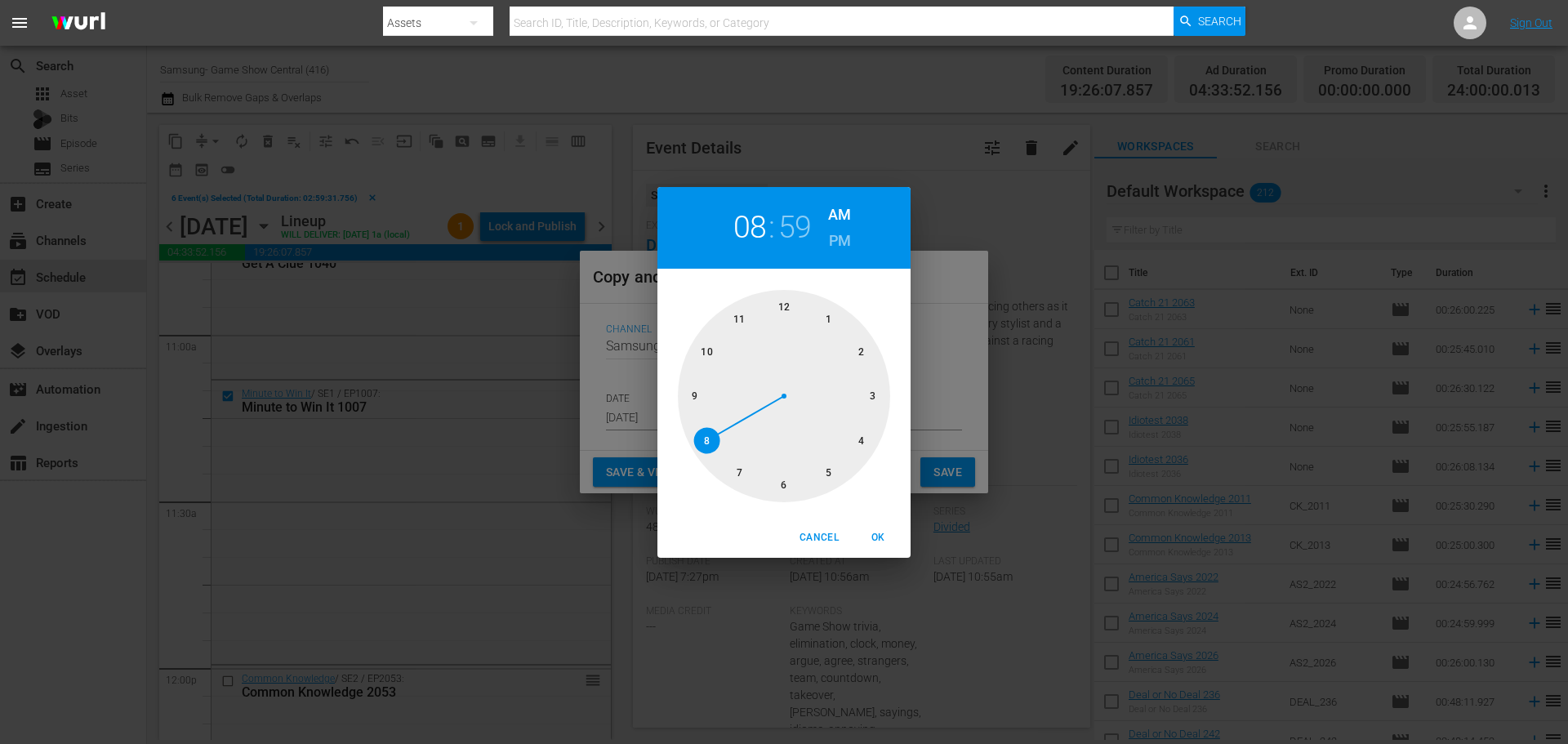
click at [791, 490] on div at bounding box center [784, 396] width 213 height 213
click at [774, 299] on div at bounding box center [784, 396] width 213 height 213
click at [890, 535] on span "OK" at bounding box center [877, 538] width 39 height 17
type input "06:00 am"
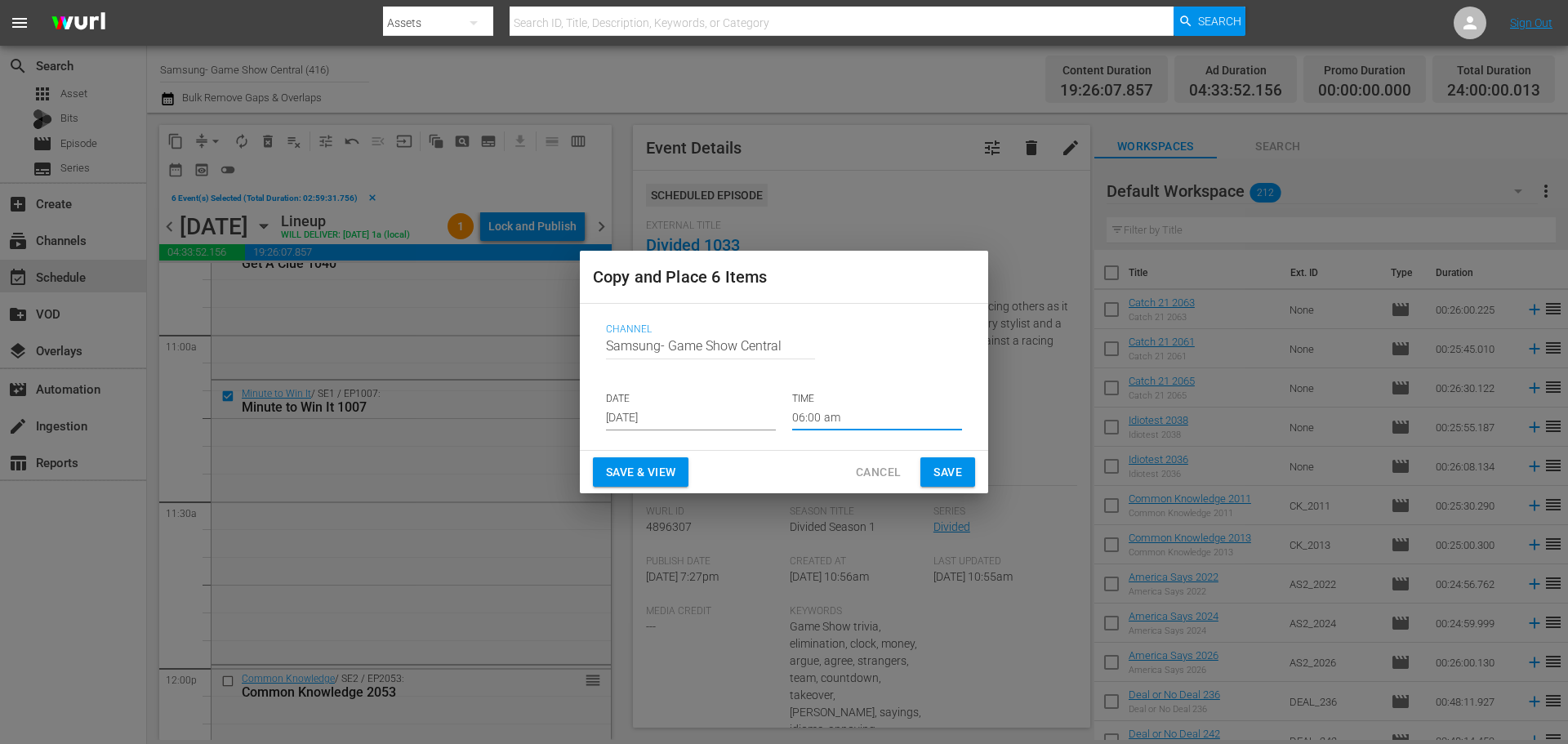
click at [949, 470] on span "Save" at bounding box center [948, 472] width 29 height 20
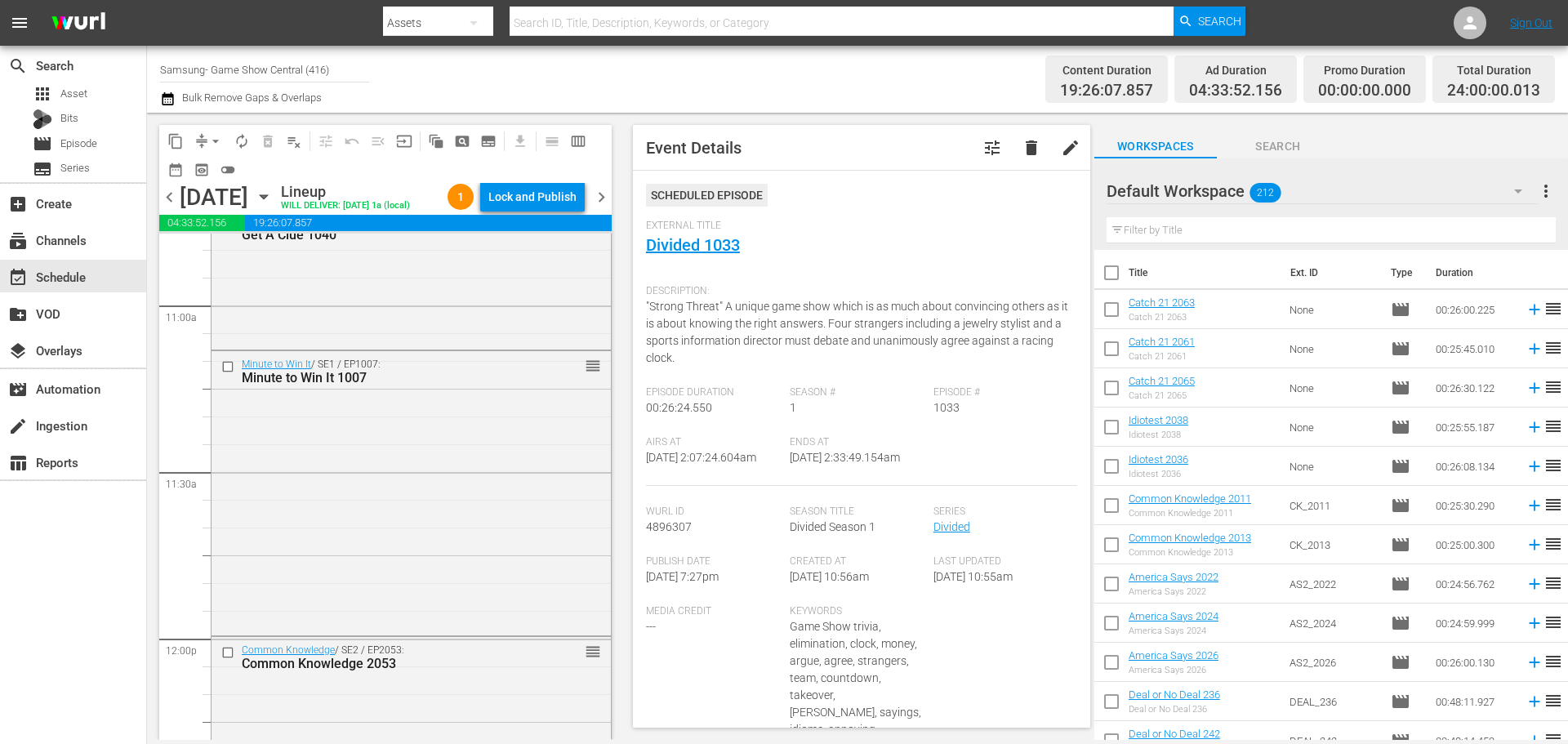
click at [272, 206] on icon "button" at bounding box center [264, 196] width 18 height 18
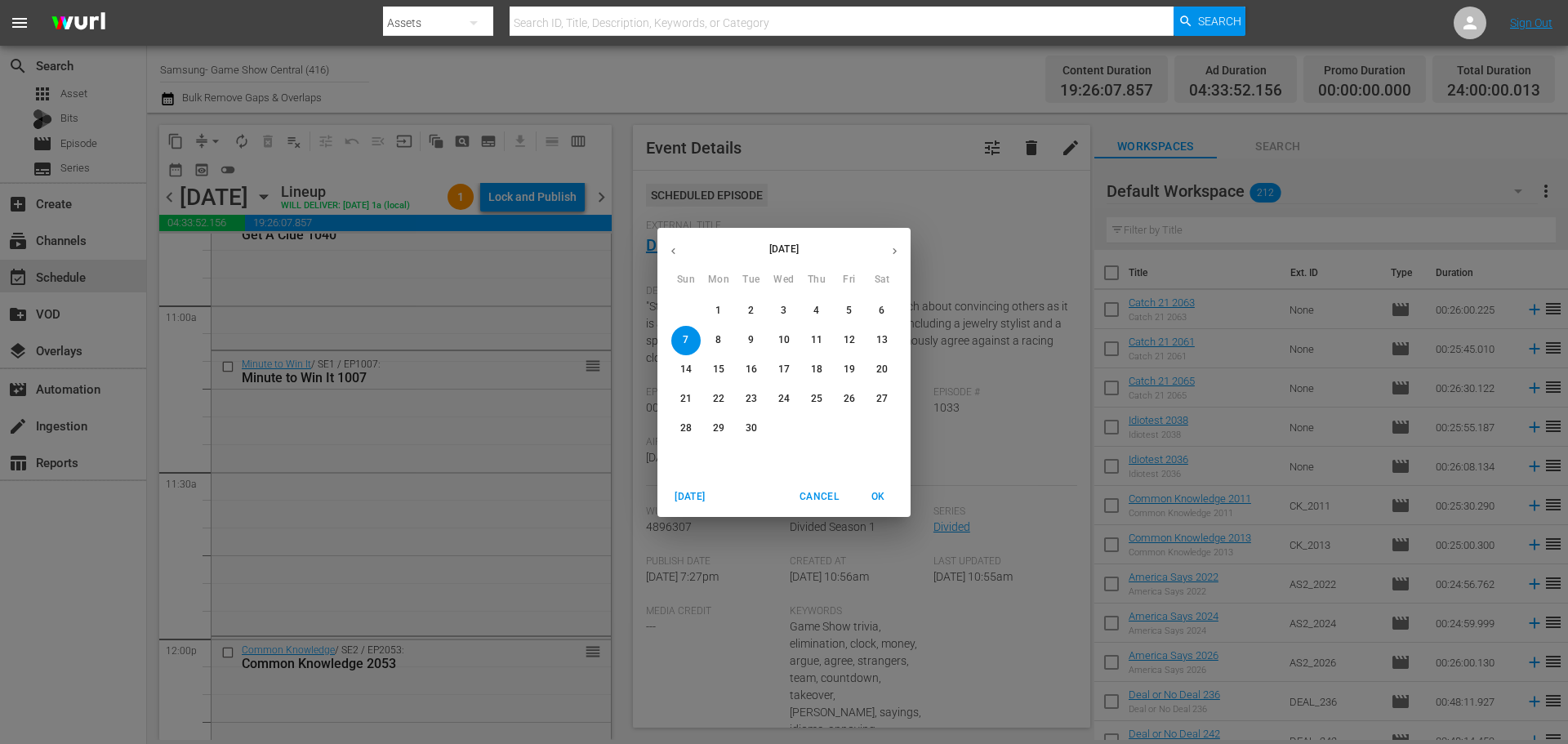
click at [857, 309] on span "5" at bounding box center [849, 311] width 30 height 13
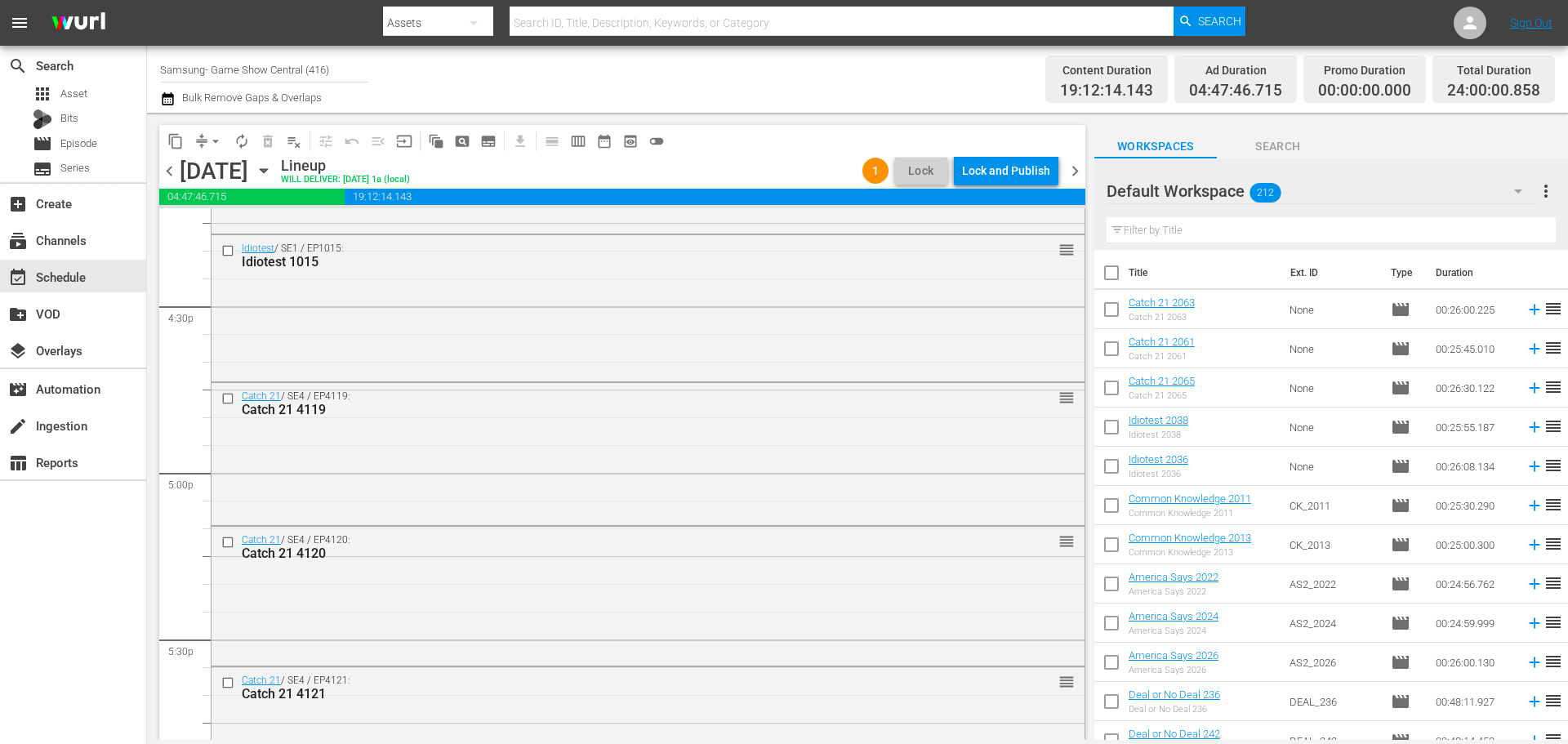
scroll to position [5725, 0]
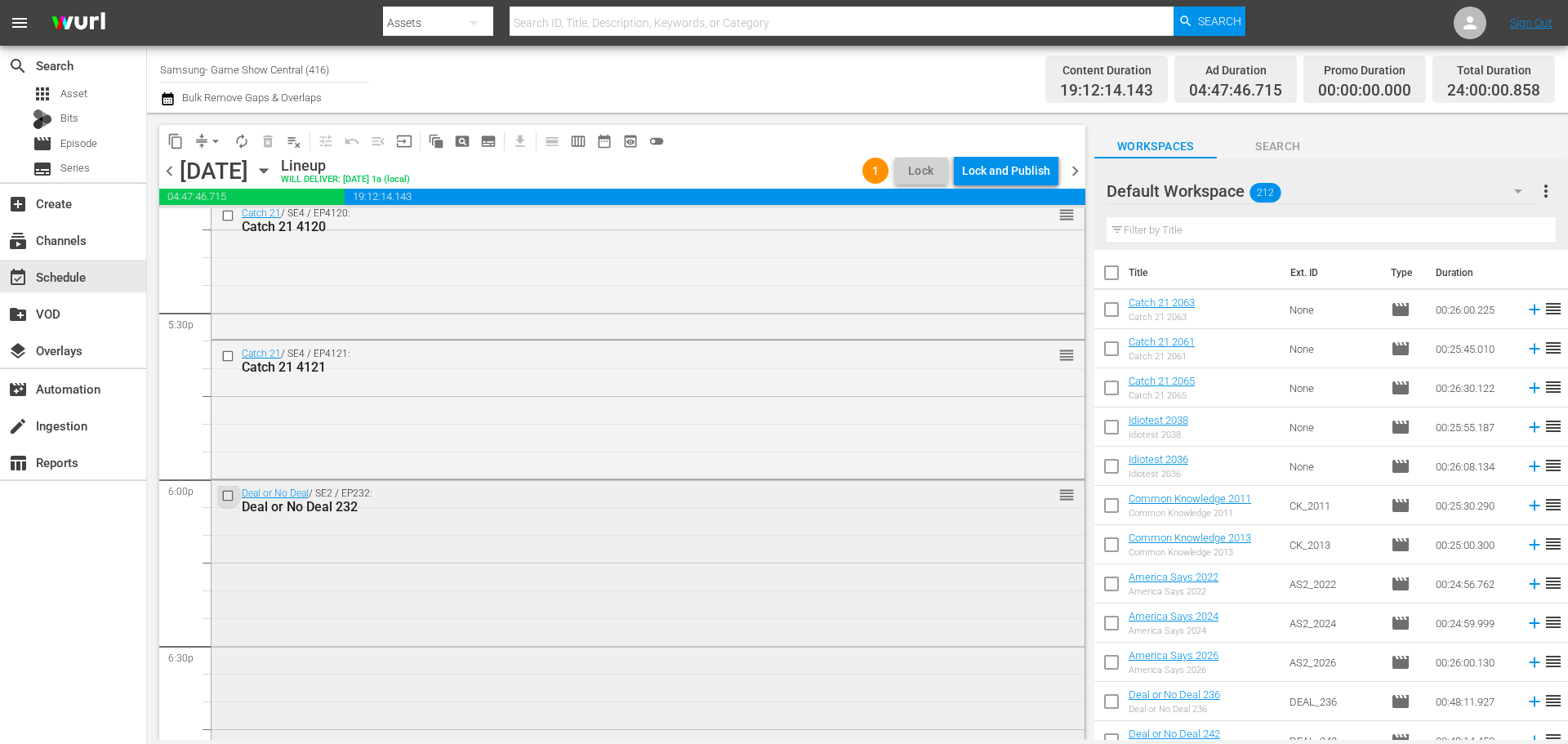
click at [230, 492] on input "checkbox" at bounding box center [230, 495] width 17 height 13
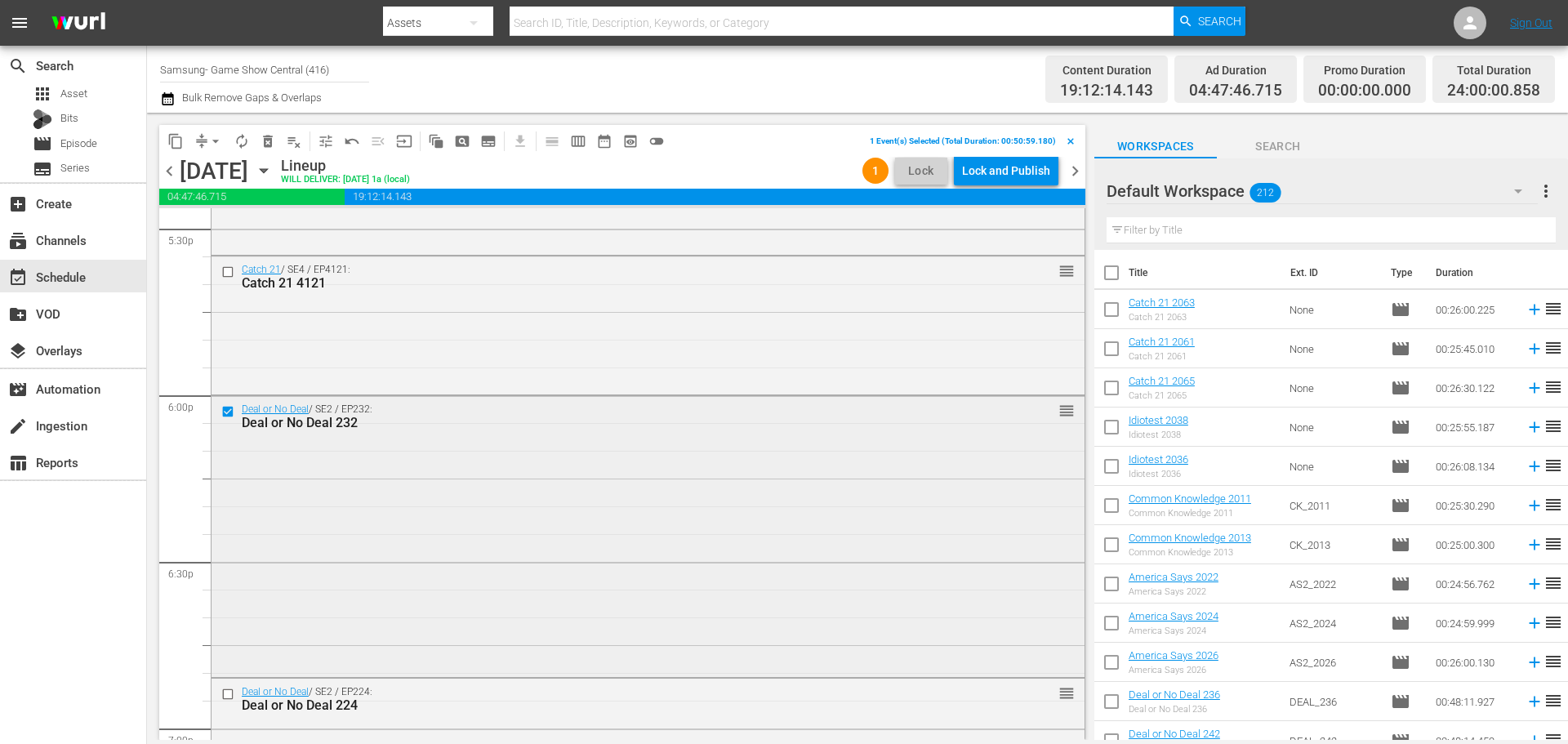
scroll to position [5888, 0]
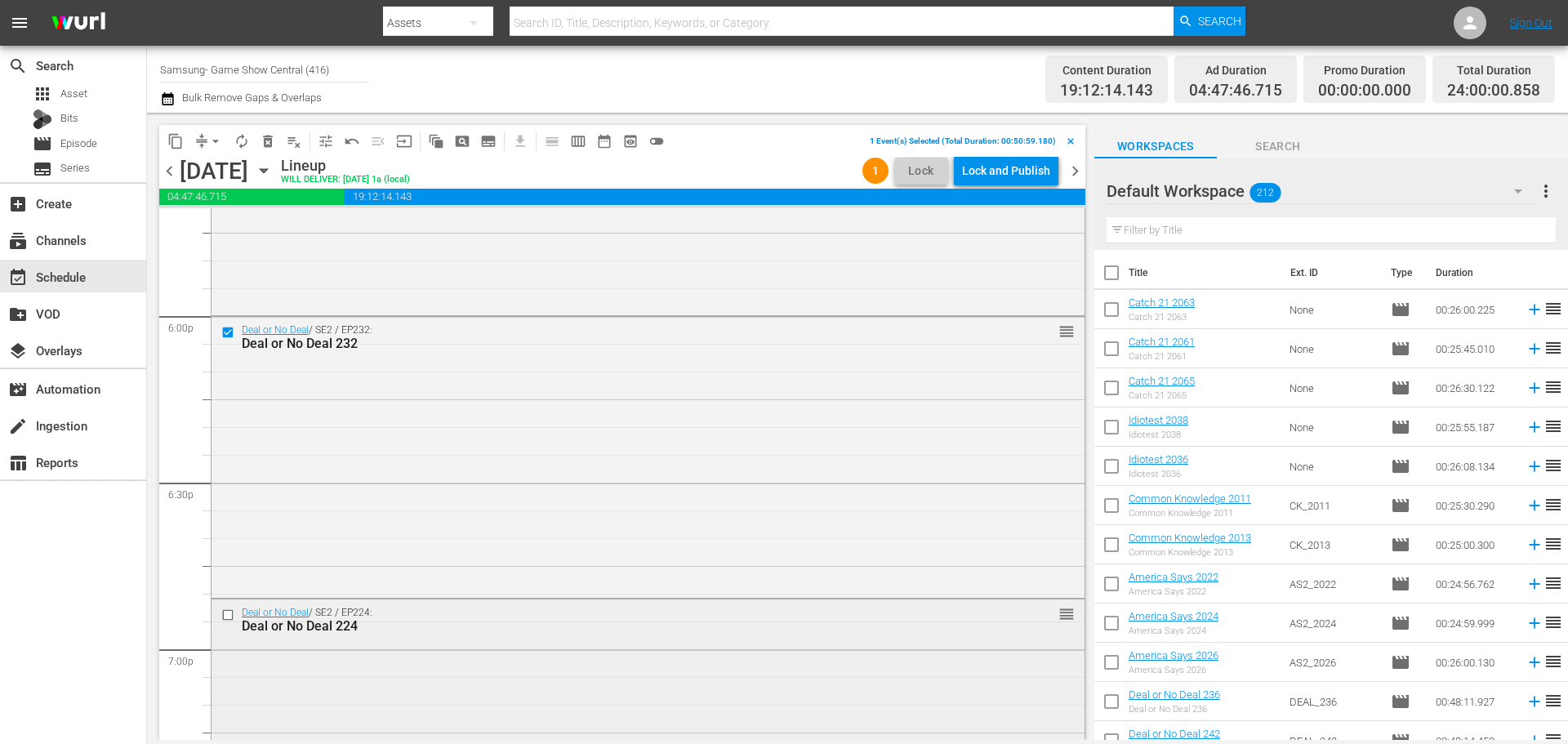
click at [232, 610] on input "checkbox" at bounding box center [230, 615] width 17 height 13
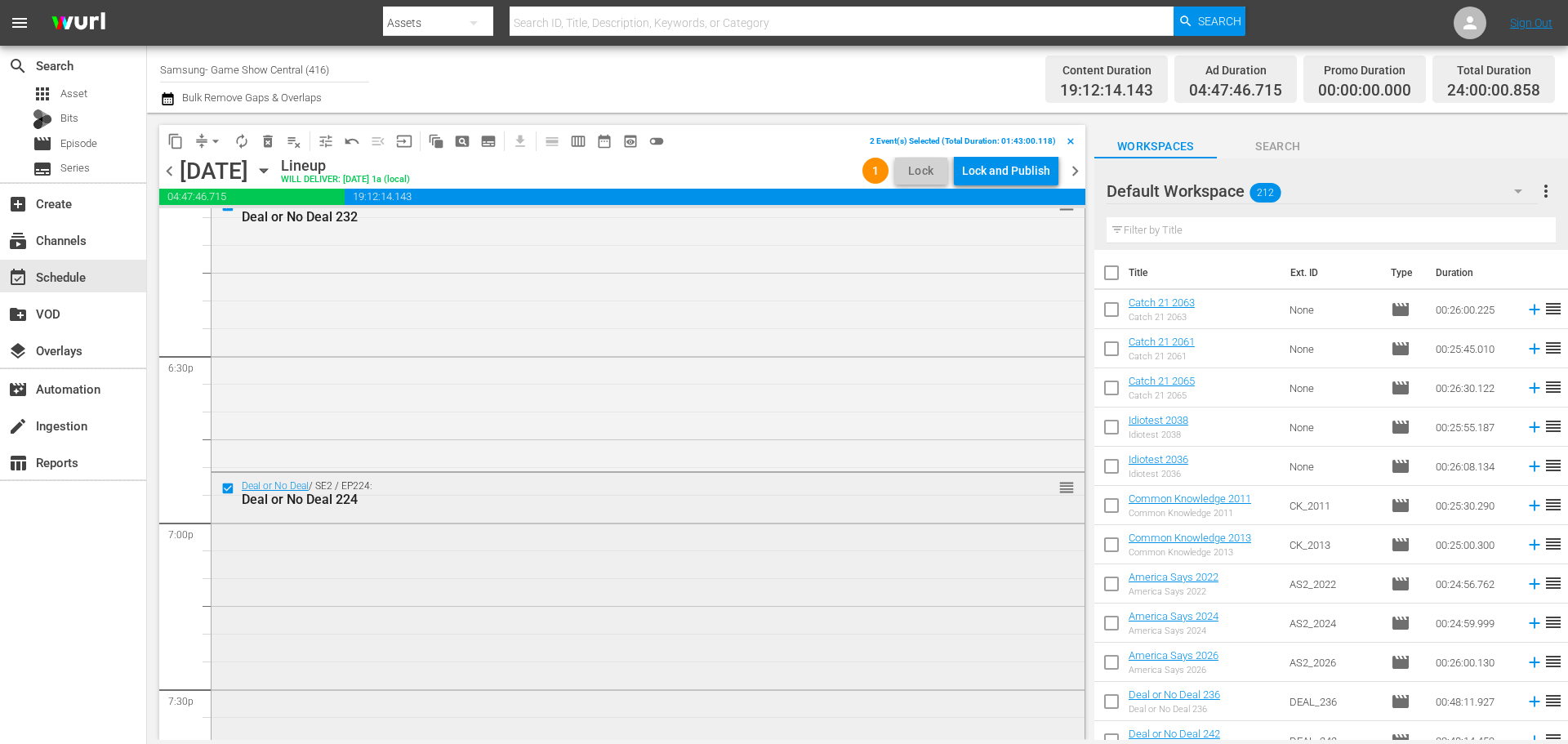
scroll to position [6133, 0]
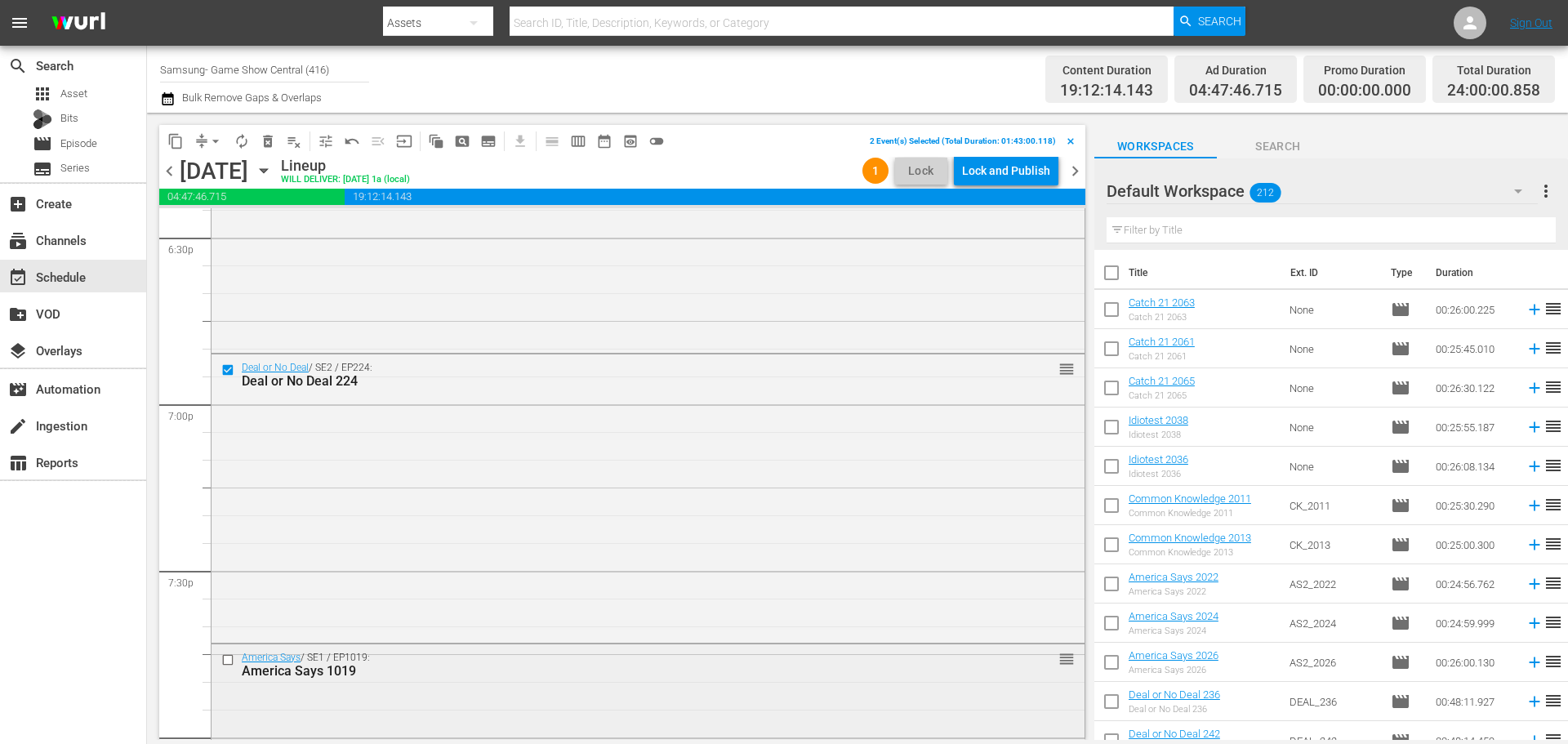
click at [235, 658] on input "checkbox" at bounding box center [230, 659] width 17 height 13
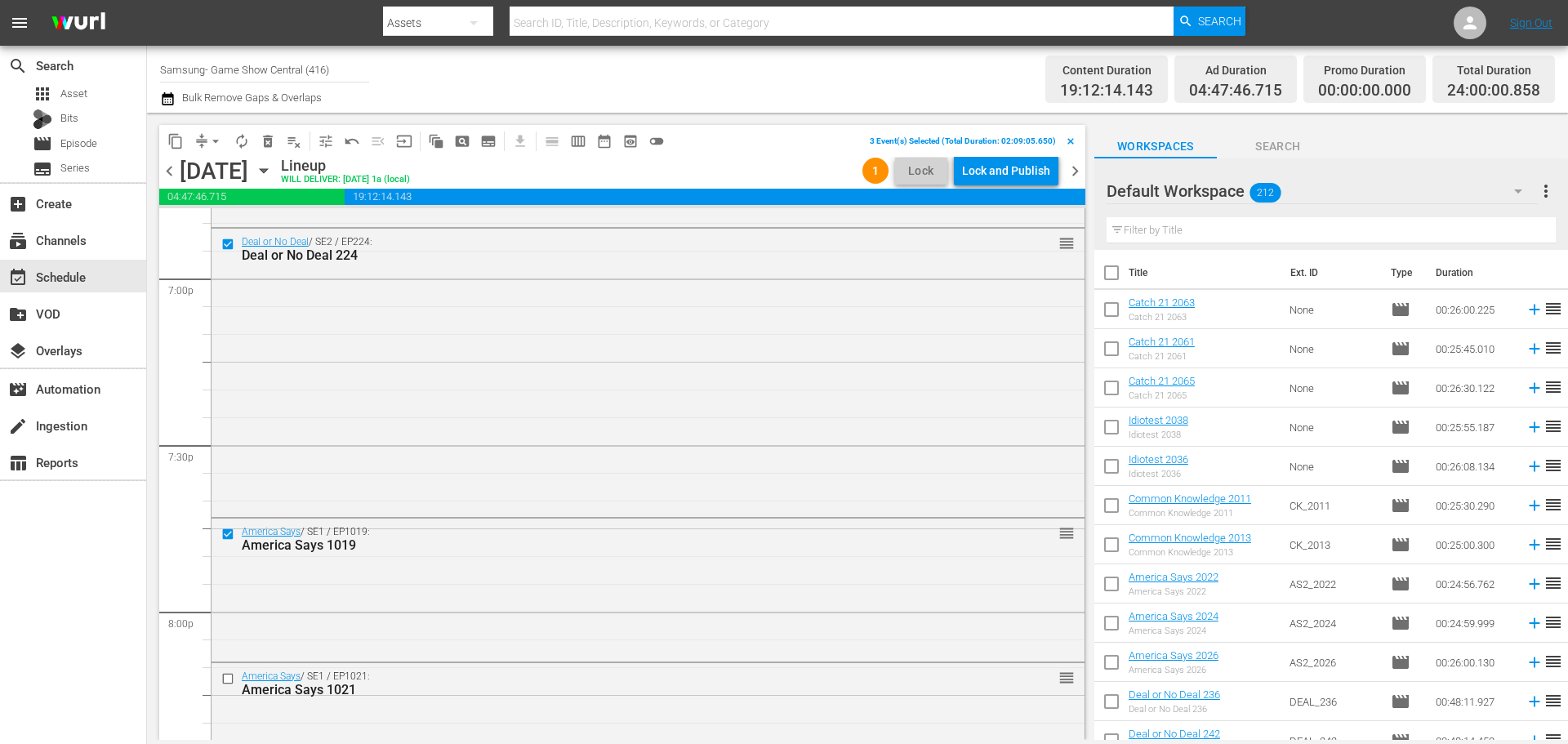
scroll to position [6377, 0]
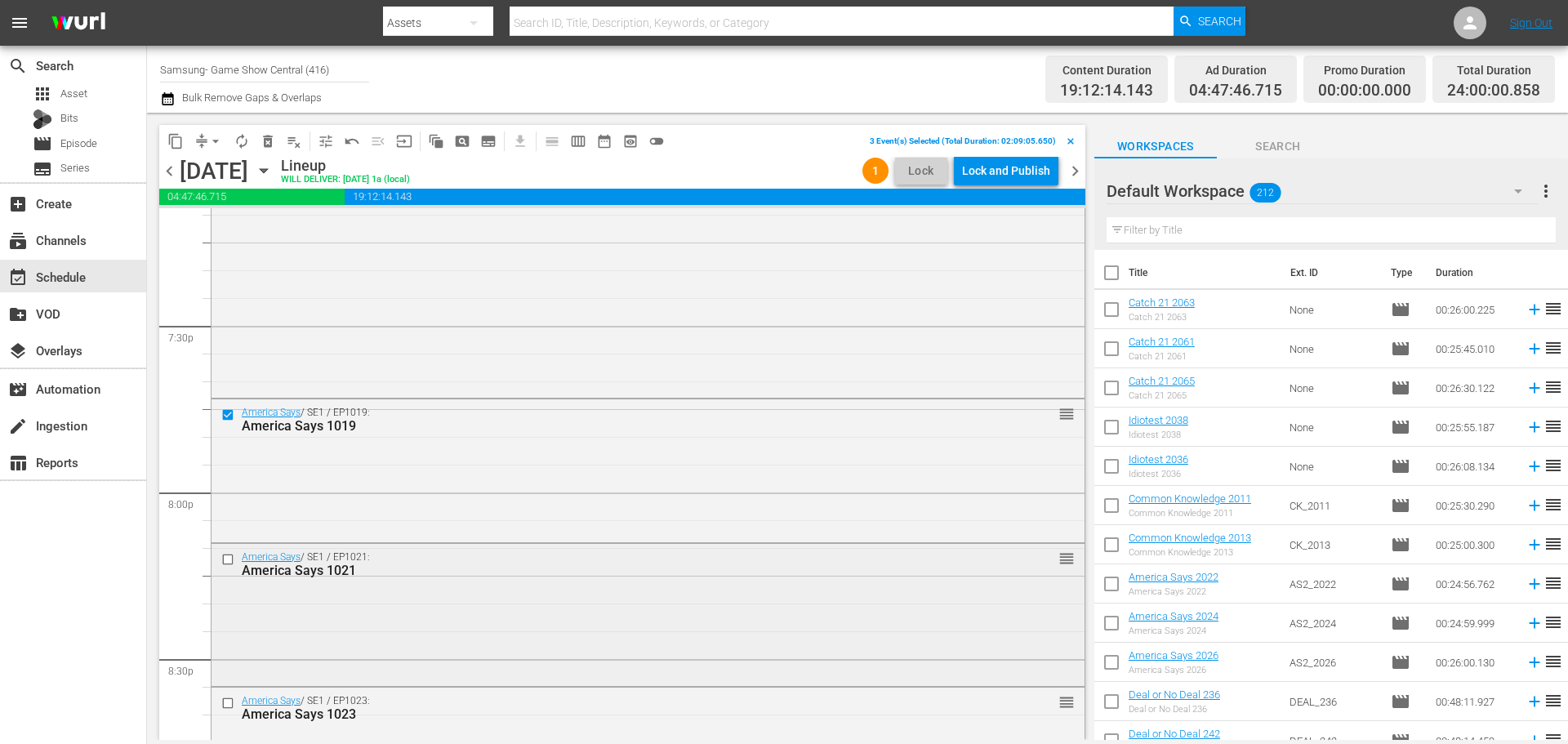
click at [226, 554] on input "checkbox" at bounding box center [230, 559] width 17 height 13
click at [224, 706] on input "checkbox" at bounding box center [230, 704] width 17 height 13
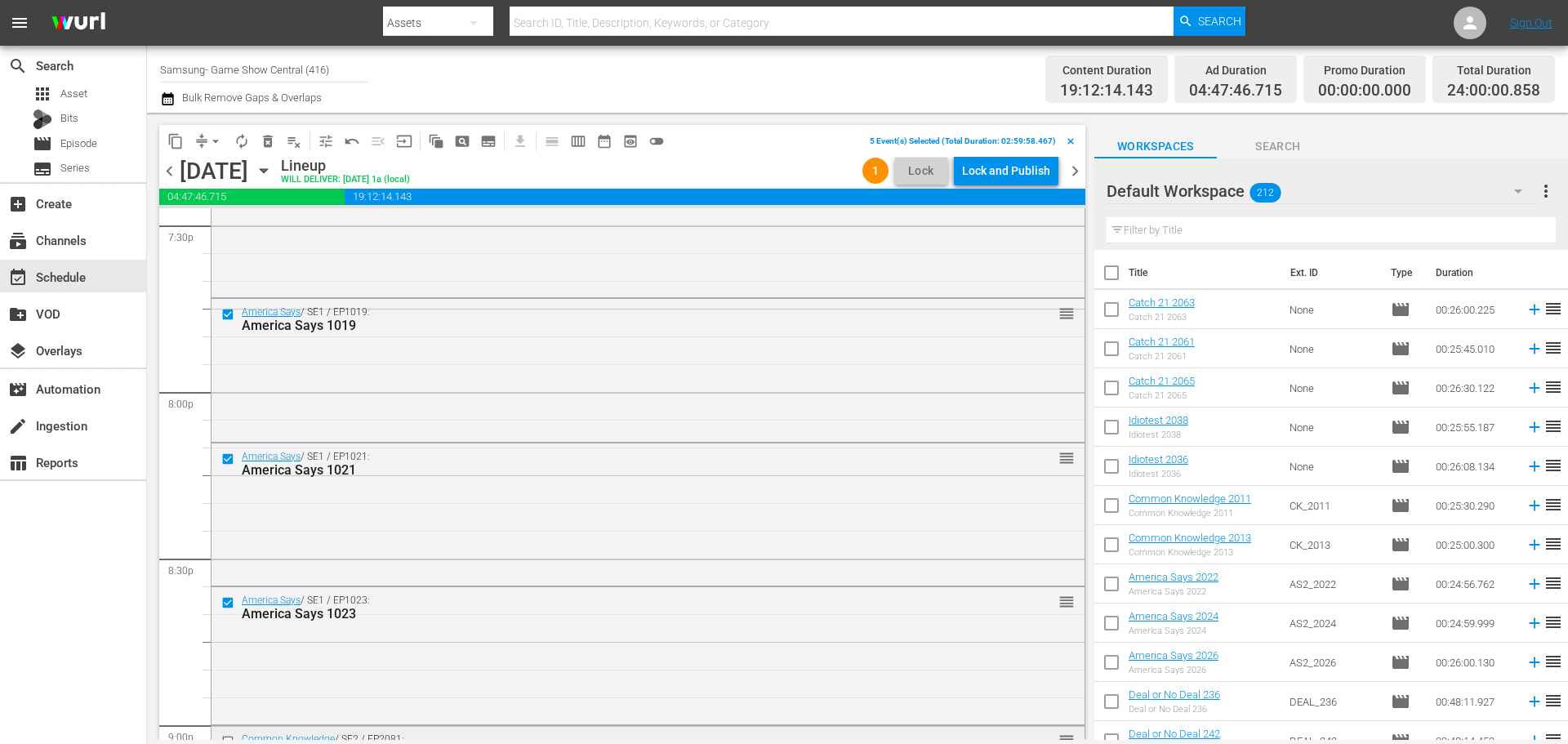
scroll to position [6623, 0]
click at [228, 593] on input "checkbox" at bounding box center [230, 596] width 17 height 13
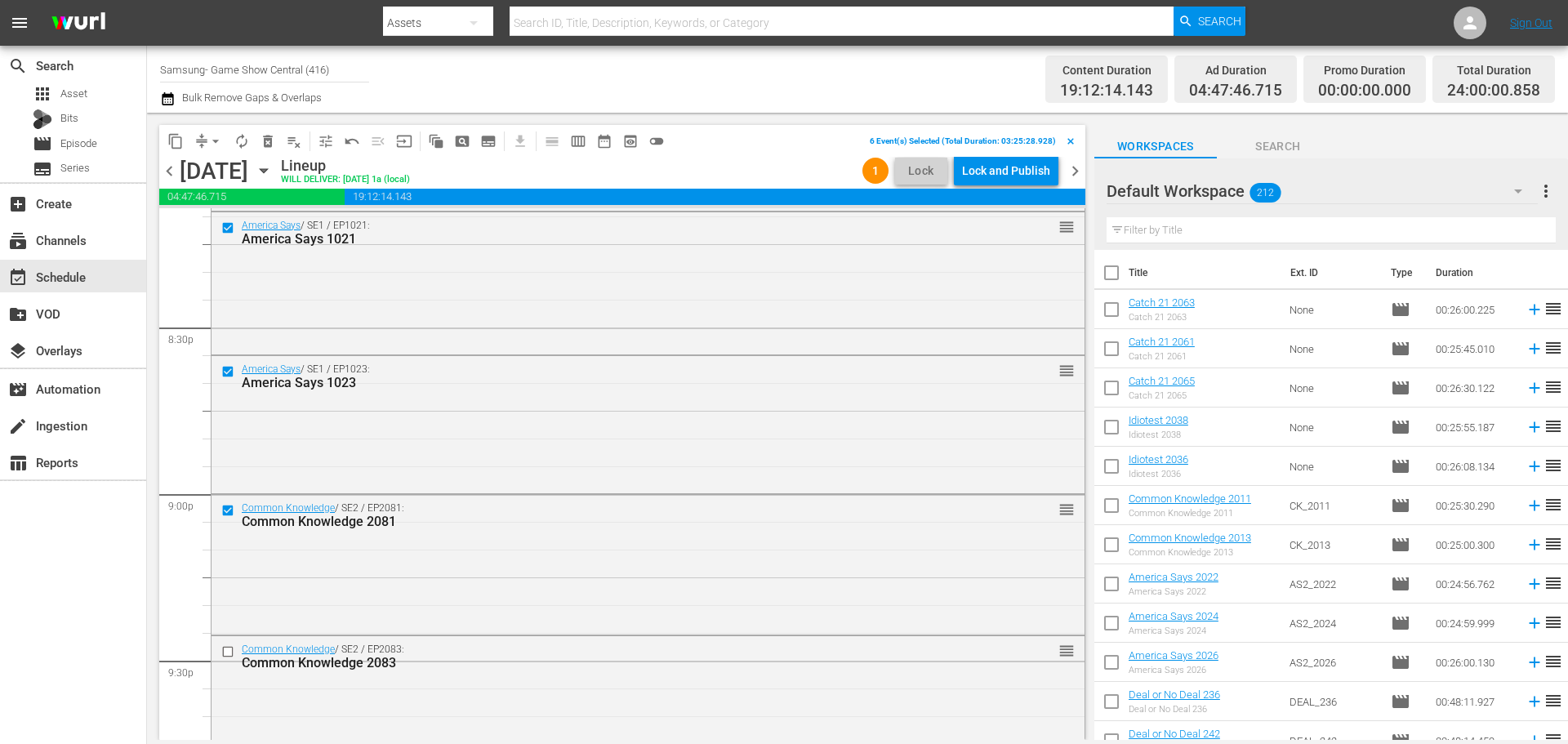
scroll to position [6867, 0]
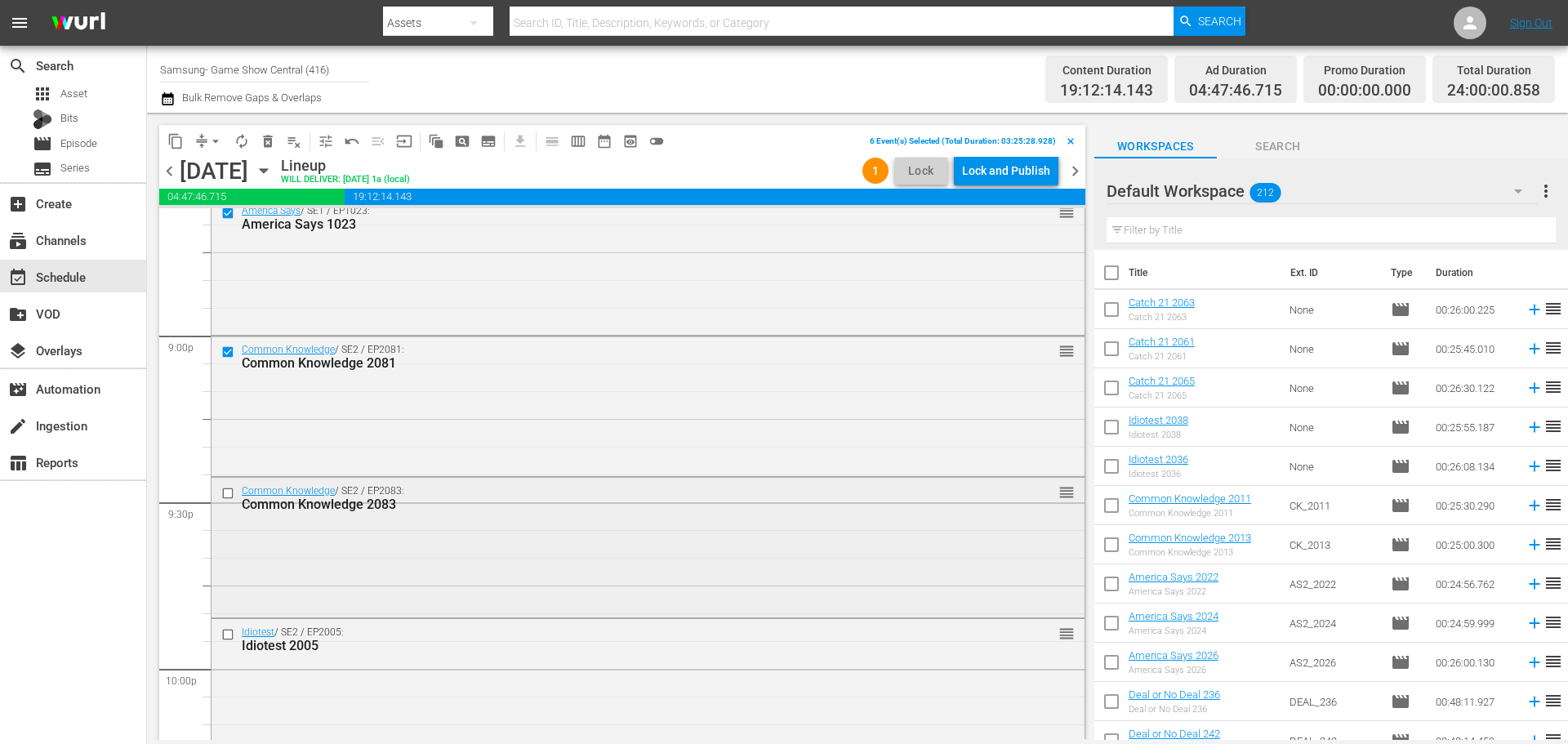
click at [229, 500] on div at bounding box center [229, 493] width 24 height 19
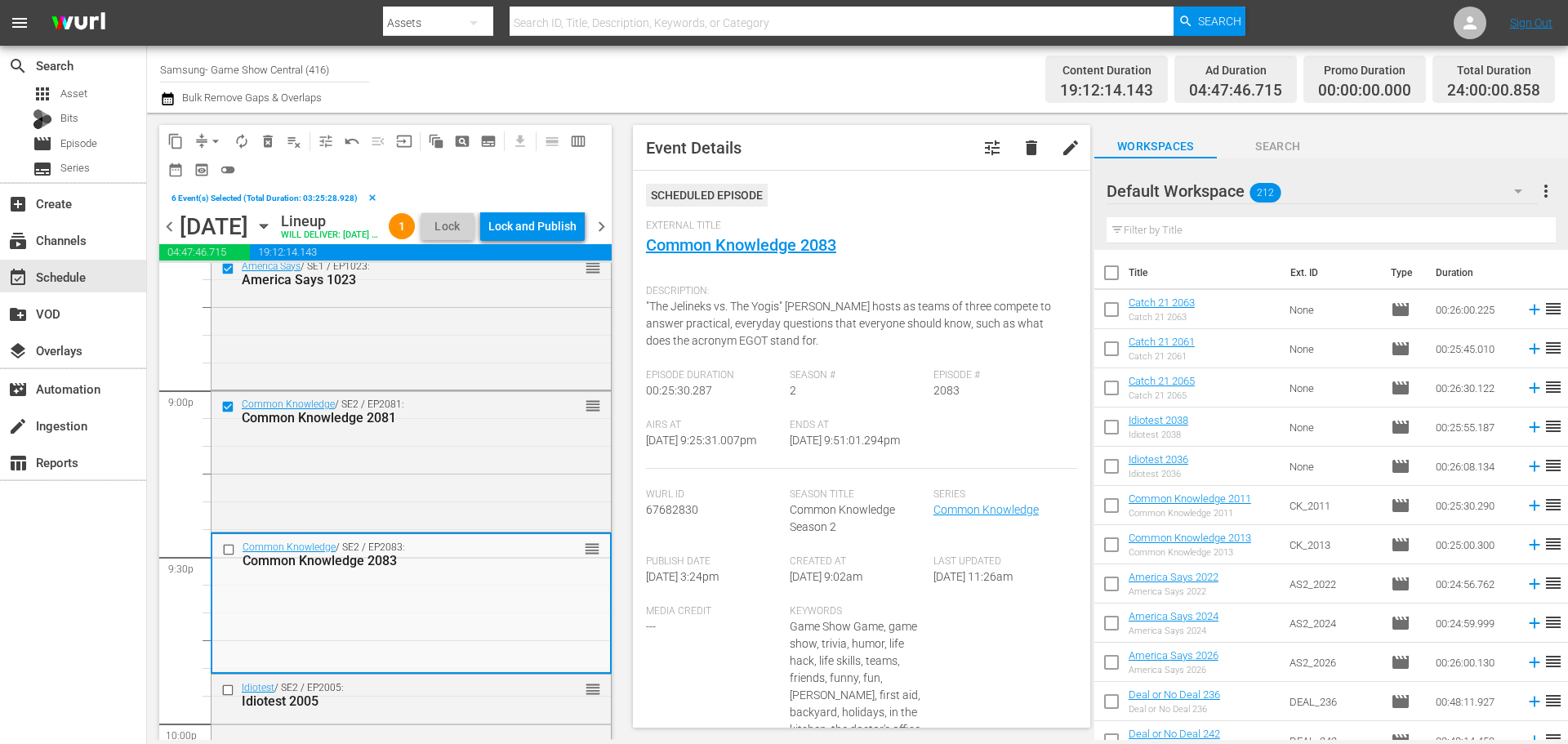
click at [231, 556] on input "checkbox" at bounding box center [231, 549] width 17 height 13
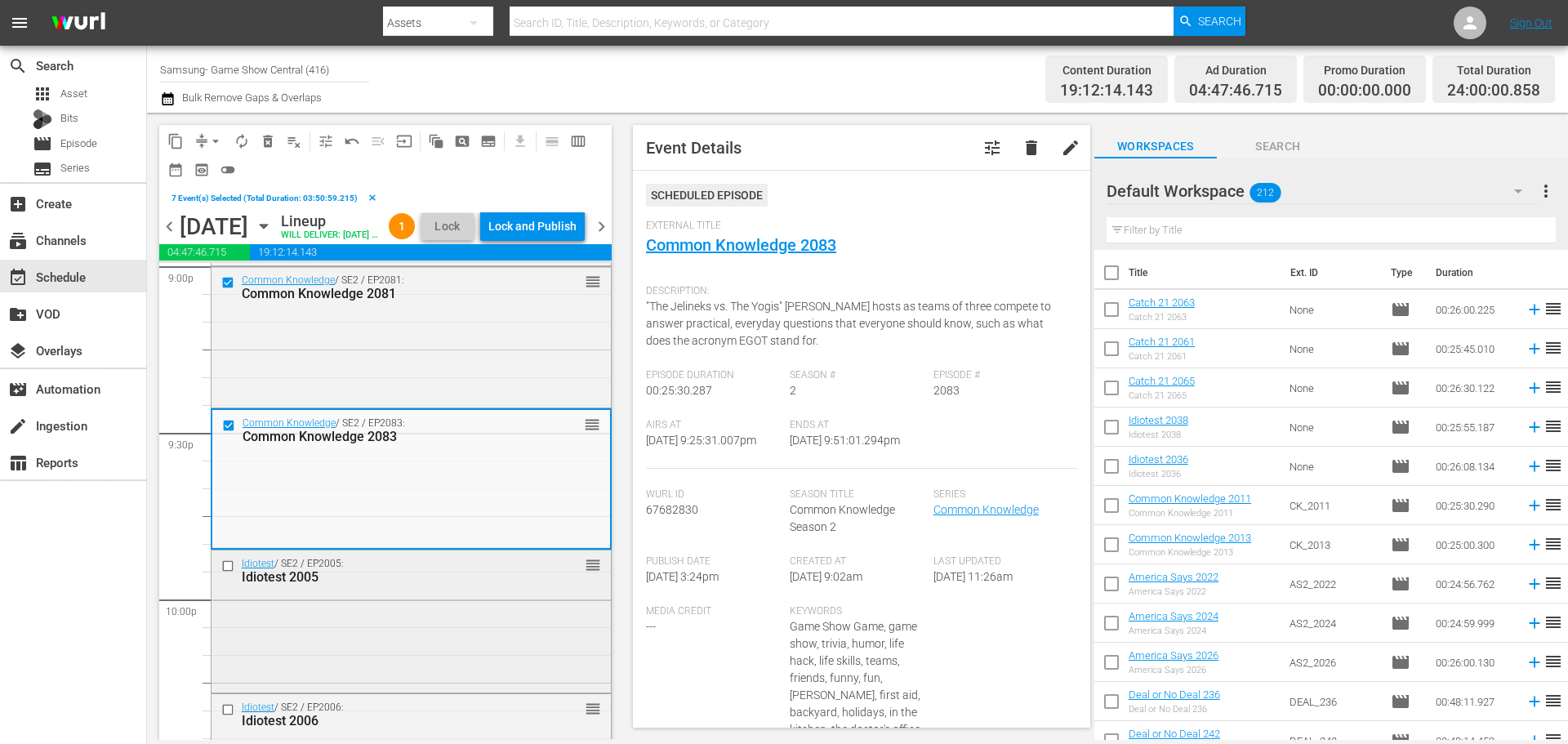
scroll to position [7031, 0]
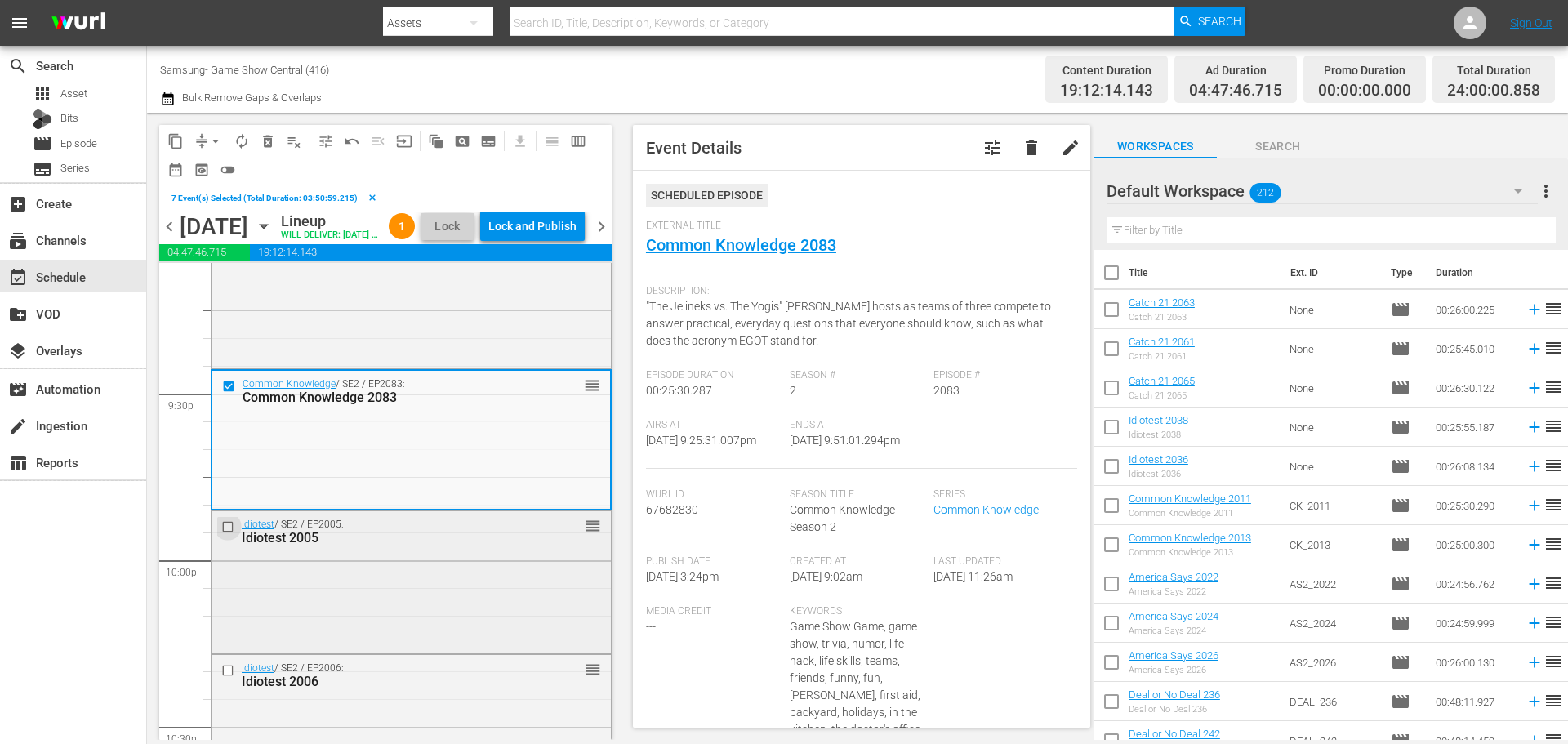
click at [231, 533] on input "checkbox" at bounding box center [230, 526] width 17 height 13
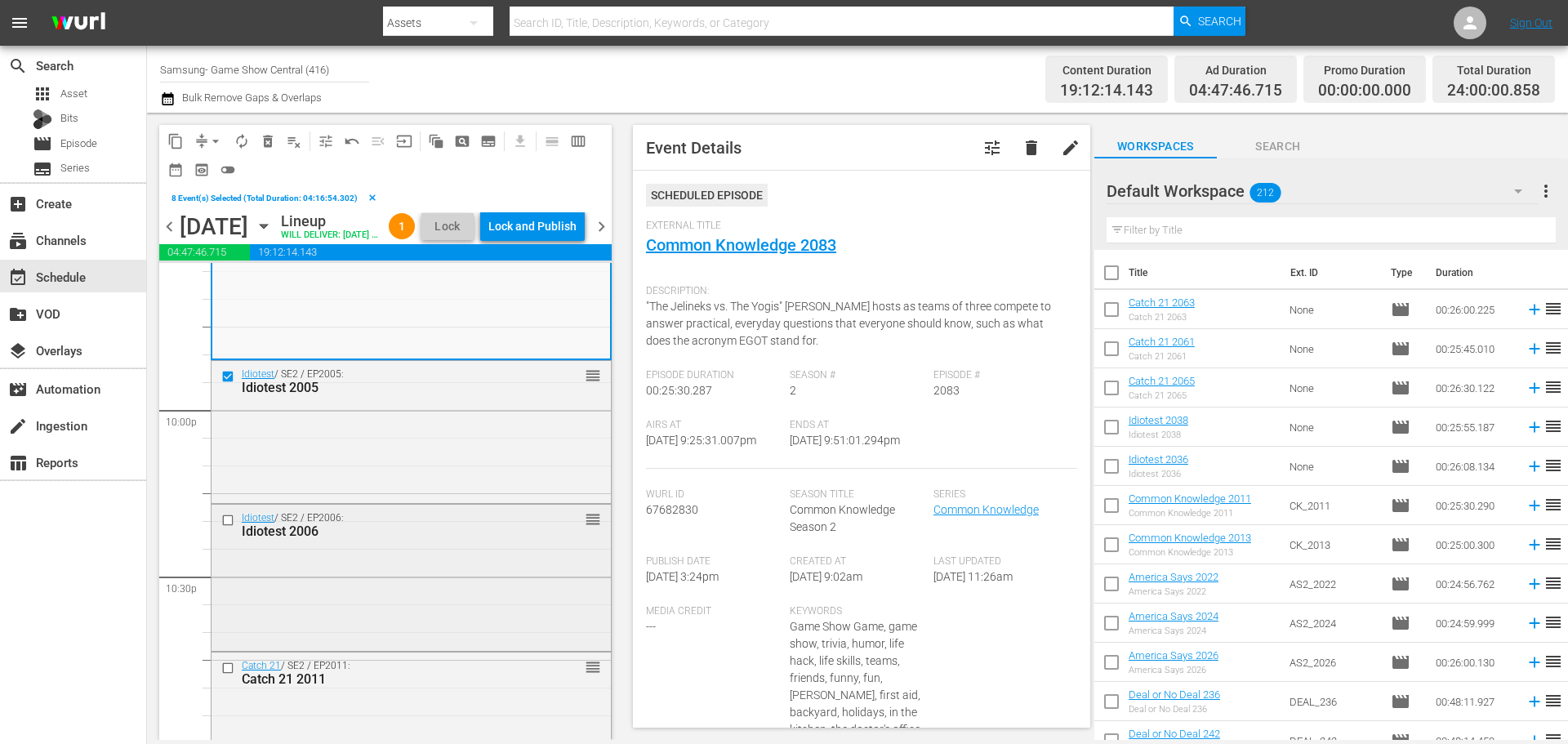
scroll to position [7195, 0]
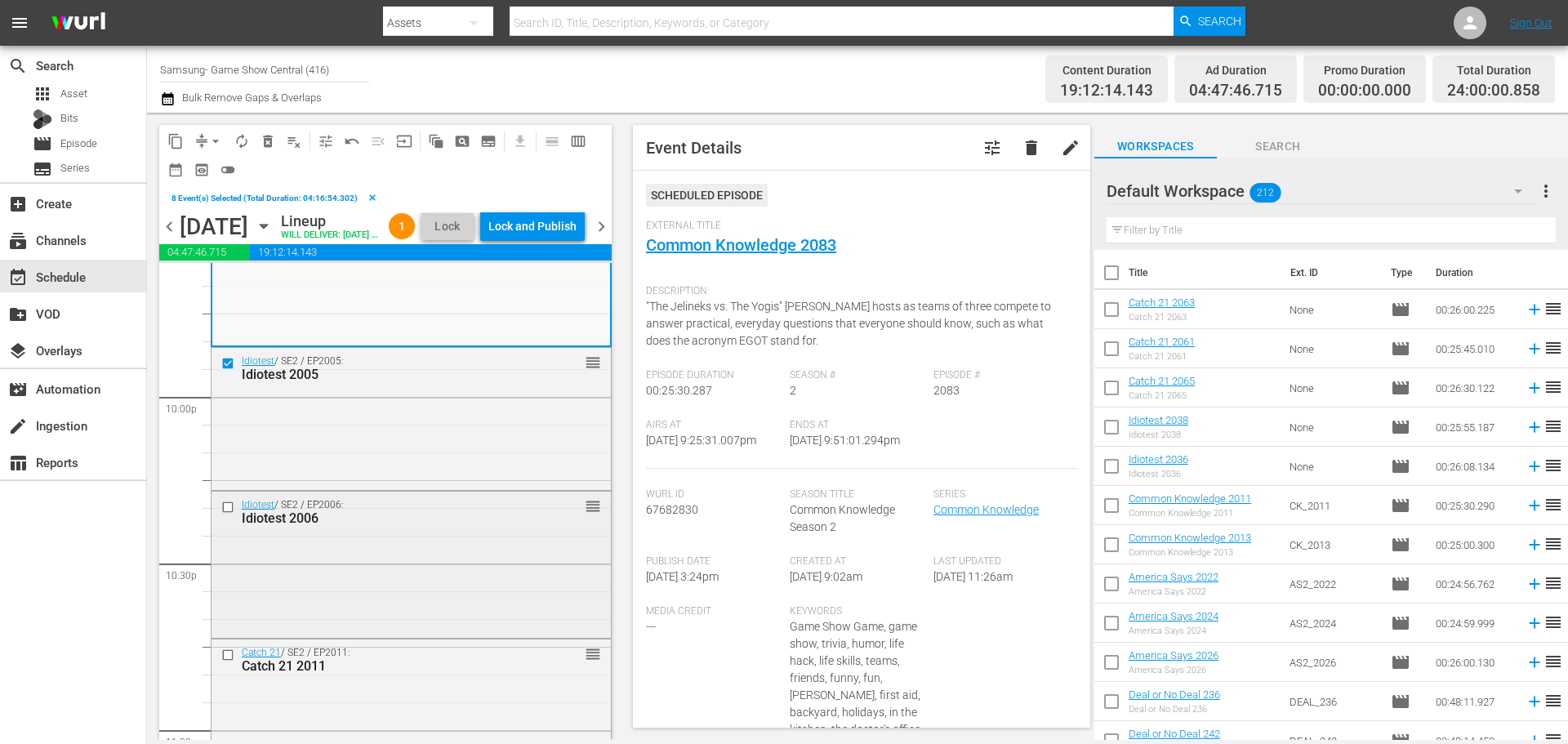
click at [229, 514] on input "checkbox" at bounding box center [230, 507] width 17 height 13
click at [231, 662] on input "checkbox" at bounding box center [230, 655] width 17 height 13
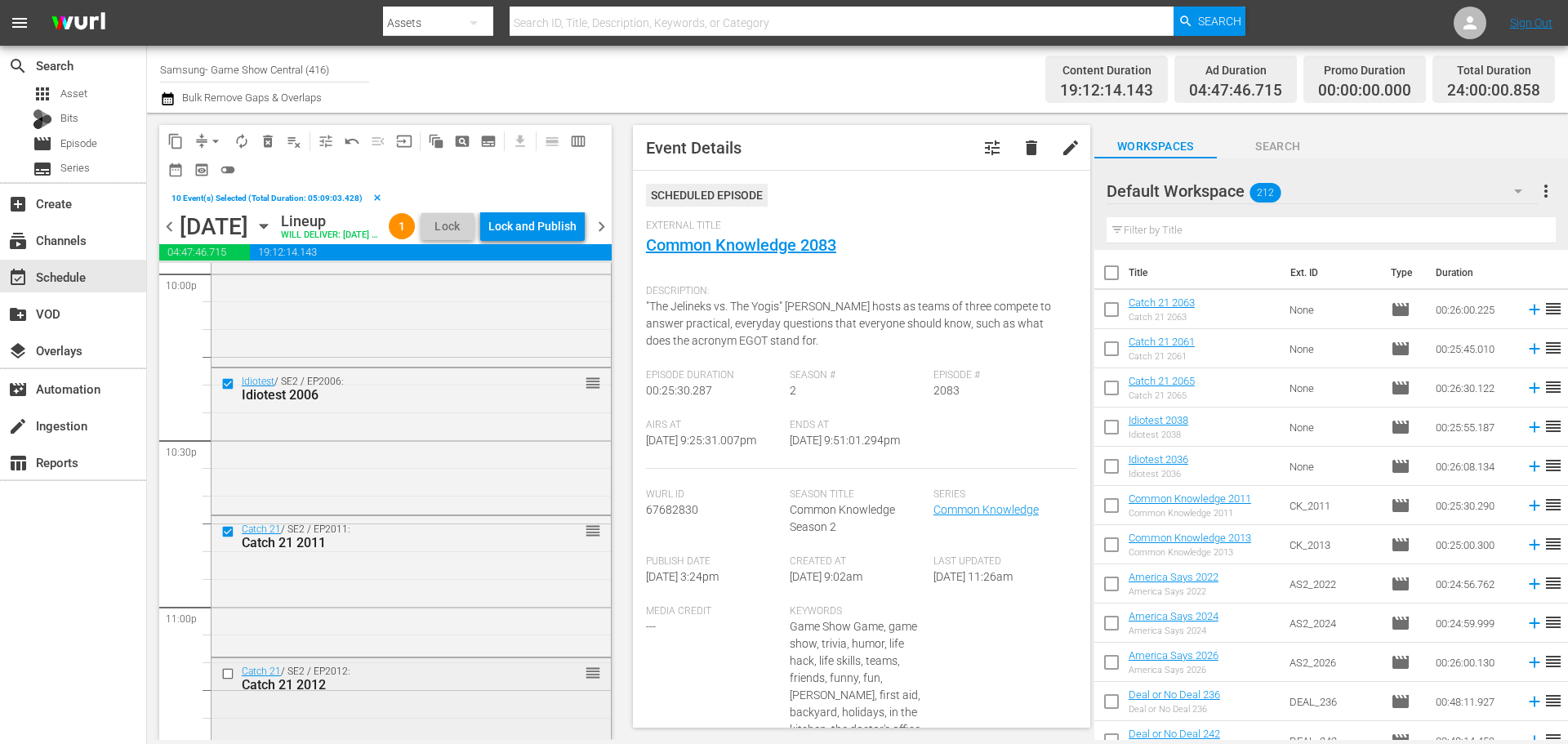
scroll to position [7439, 0]
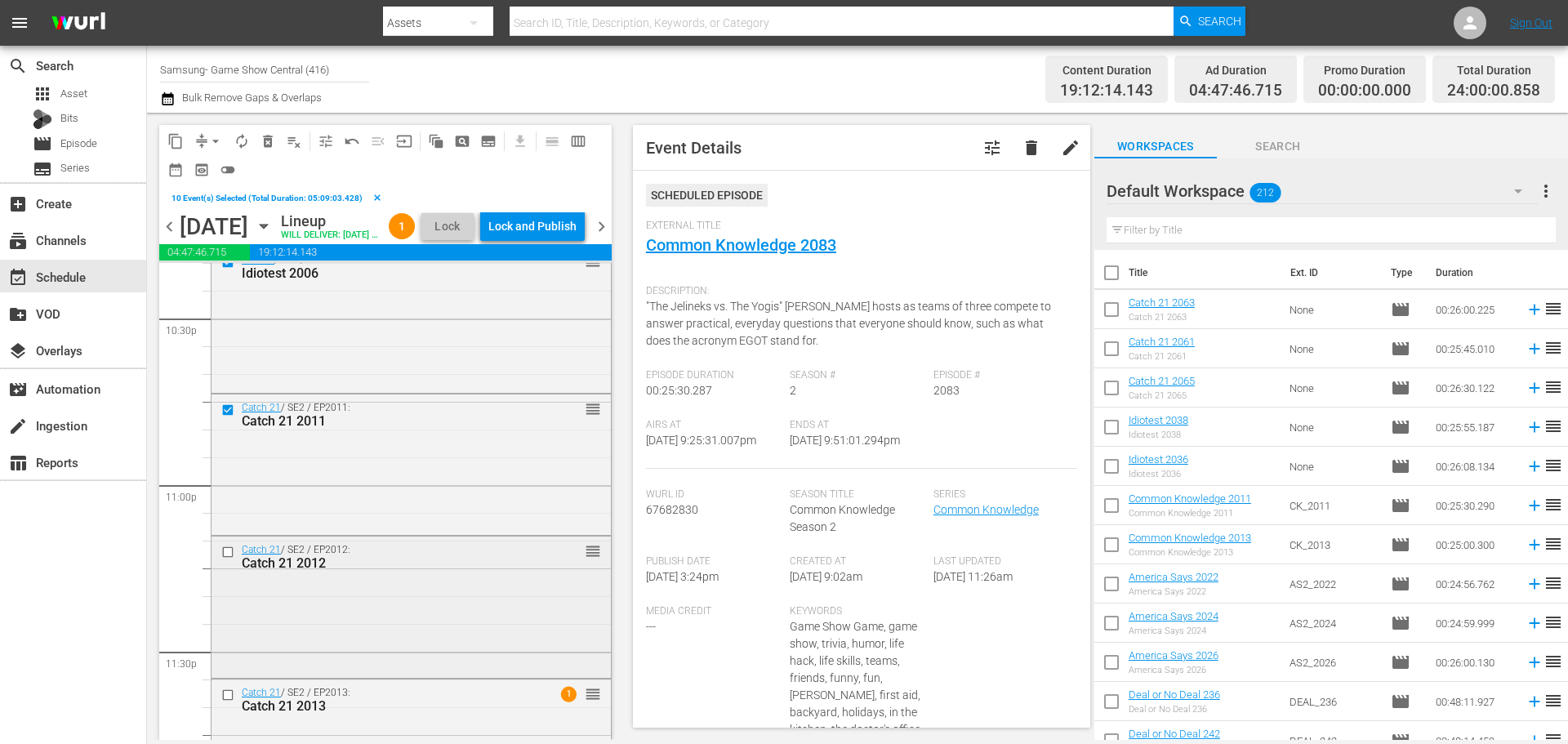
click at [225, 558] on input "checkbox" at bounding box center [230, 552] width 17 height 13
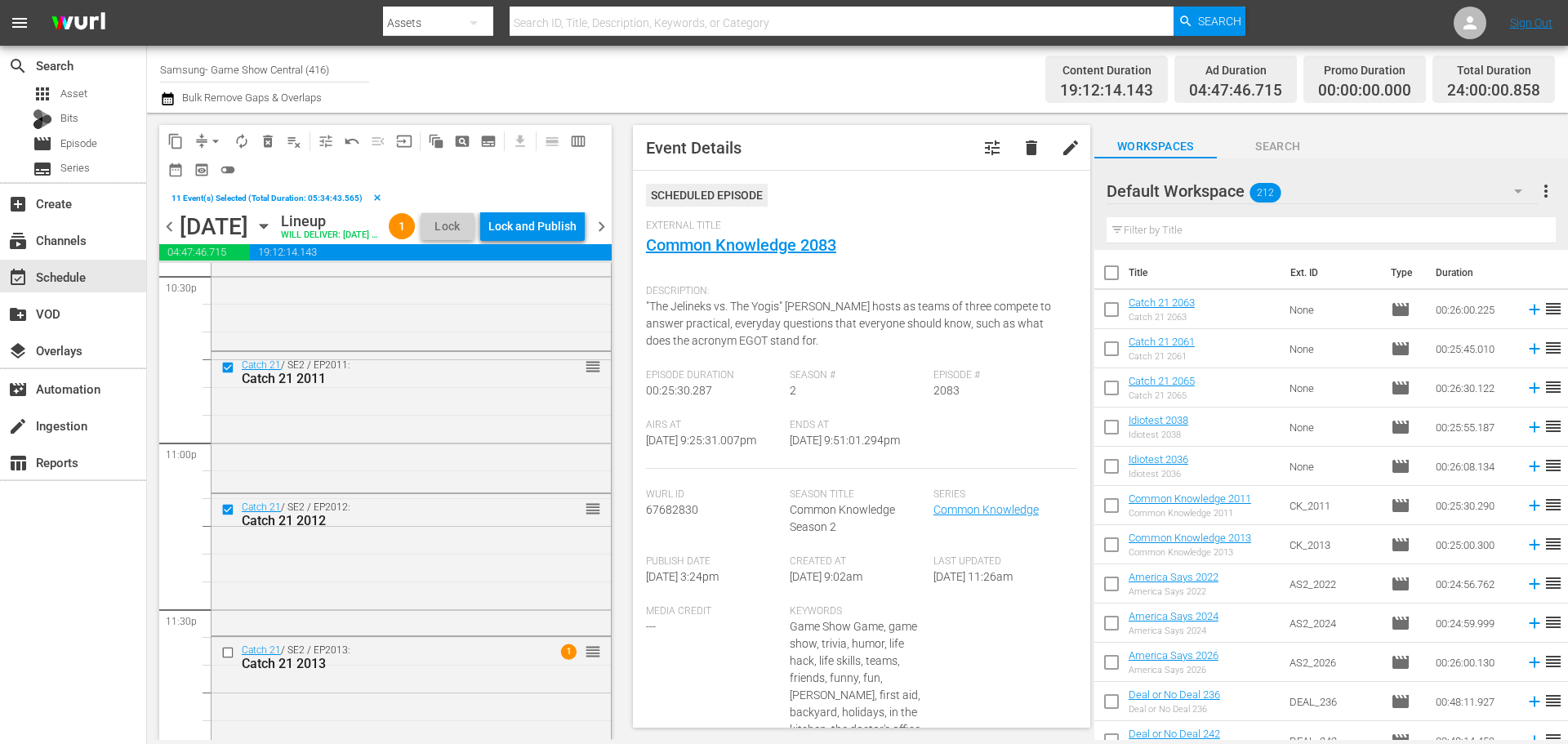
scroll to position [7545, 0]
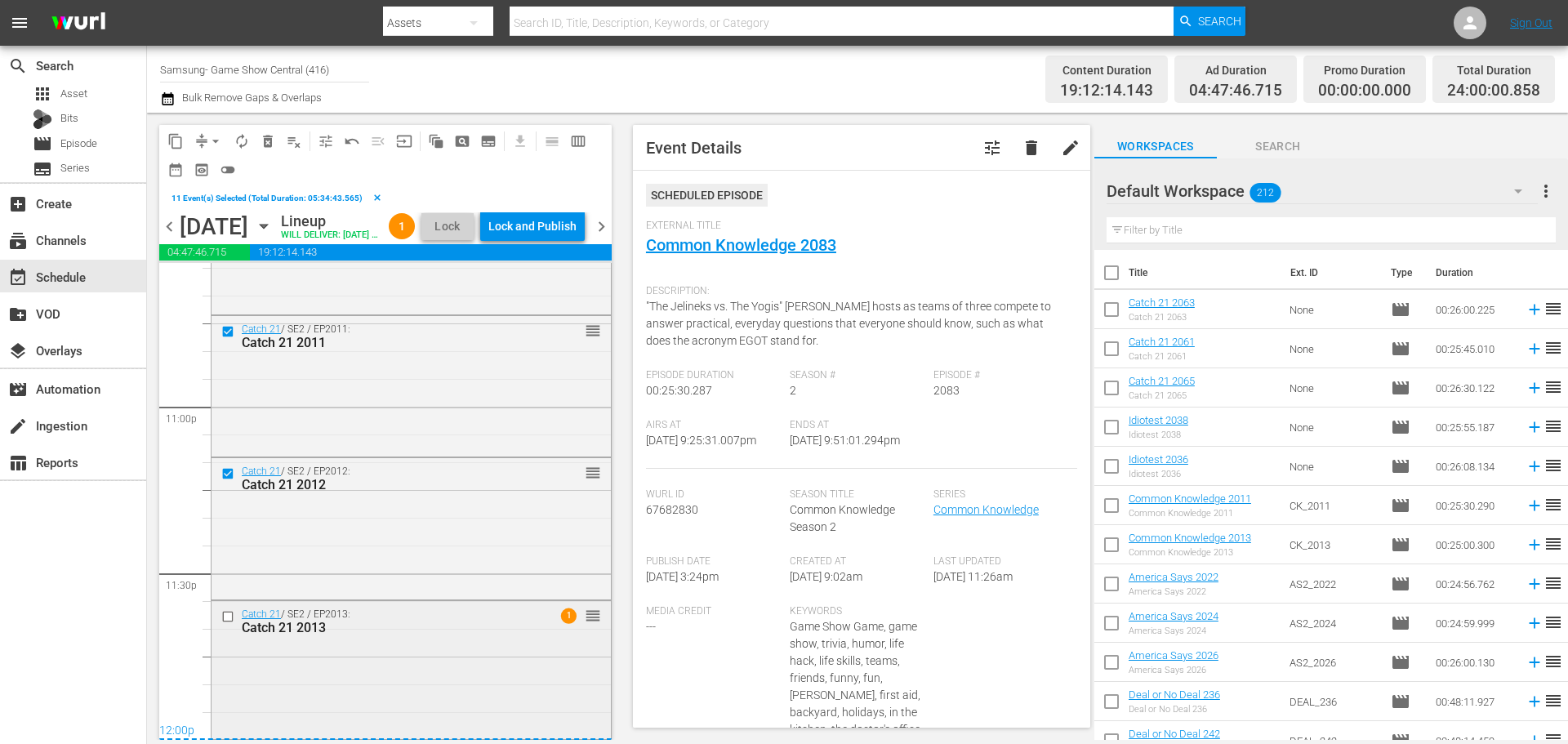
click at [223, 620] on input "checkbox" at bounding box center [230, 616] width 17 height 13
click at [172, 147] on span "content_copy" at bounding box center [175, 141] width 16 height 16
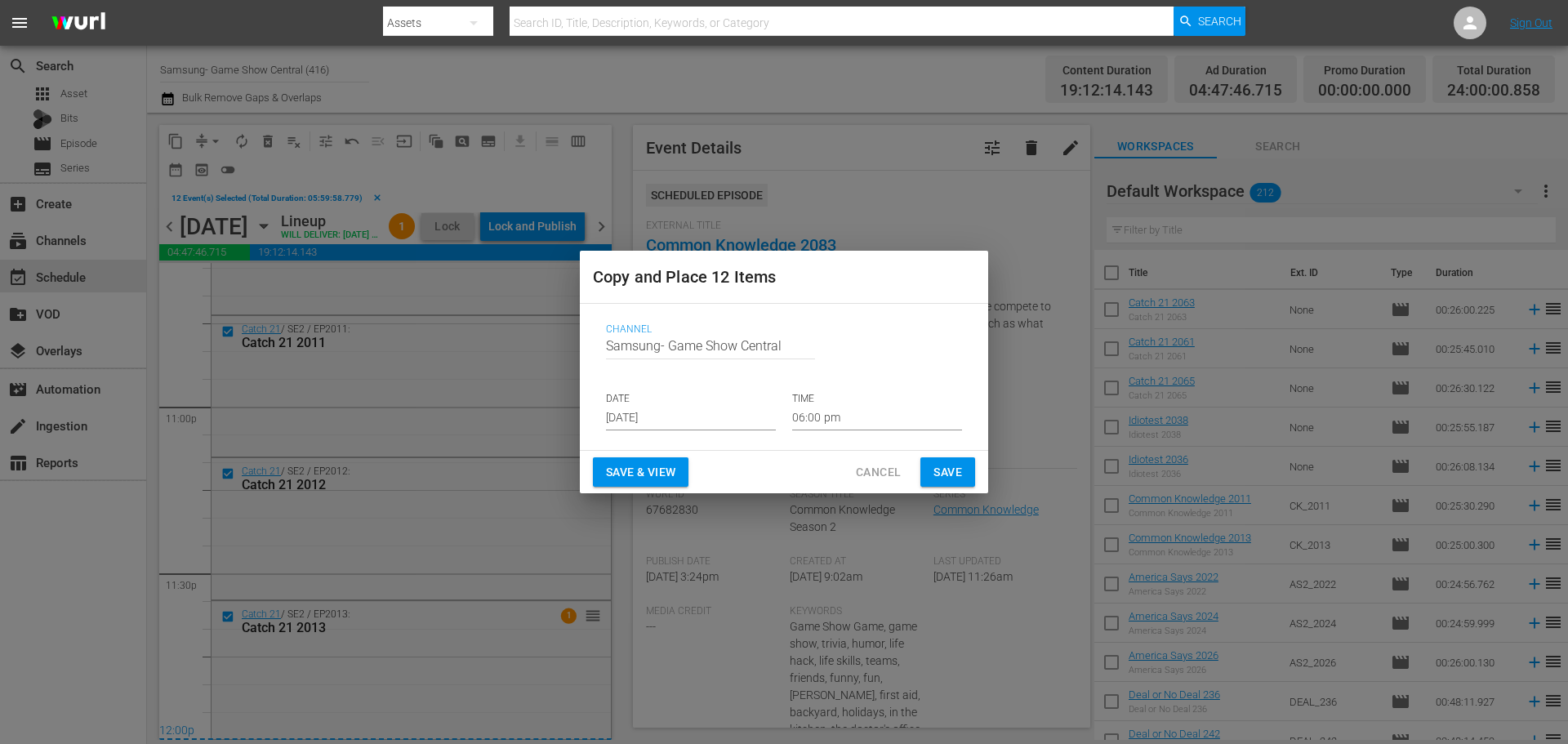
click at [639, 415] on input "[DATE]" at bounding box center [690, 418] width 169 height 24
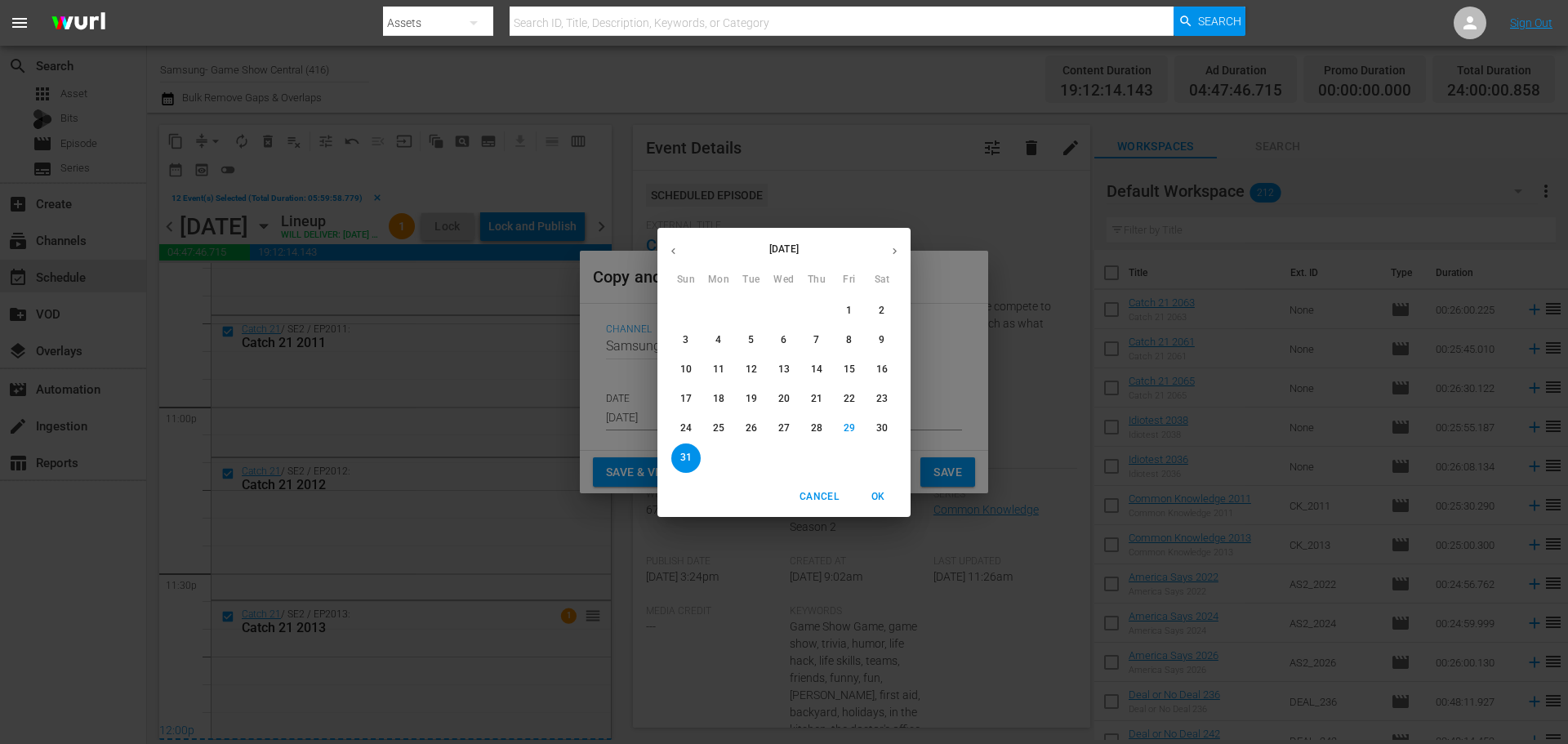
click at [897, 254] on icon "button" at bounding box center [894, 250] width 13 height 13
click at [715, 309] on p "1" at bounding box center [718, 311] width 6 height 13
type input "Sep 1st 2025"
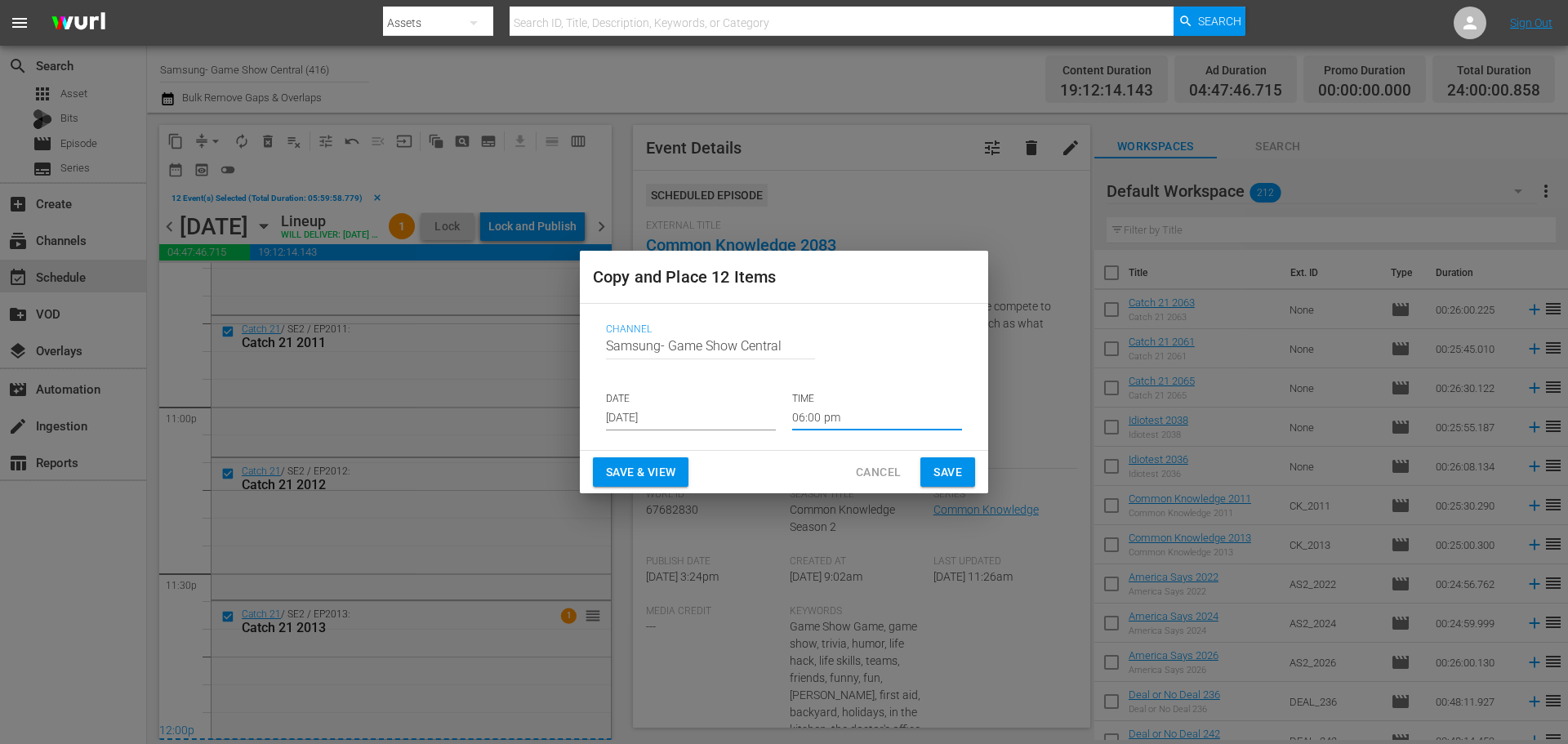
click at [812, 417] on input "06:00 pm" at bounding box center [877, 418] width 169 height 24
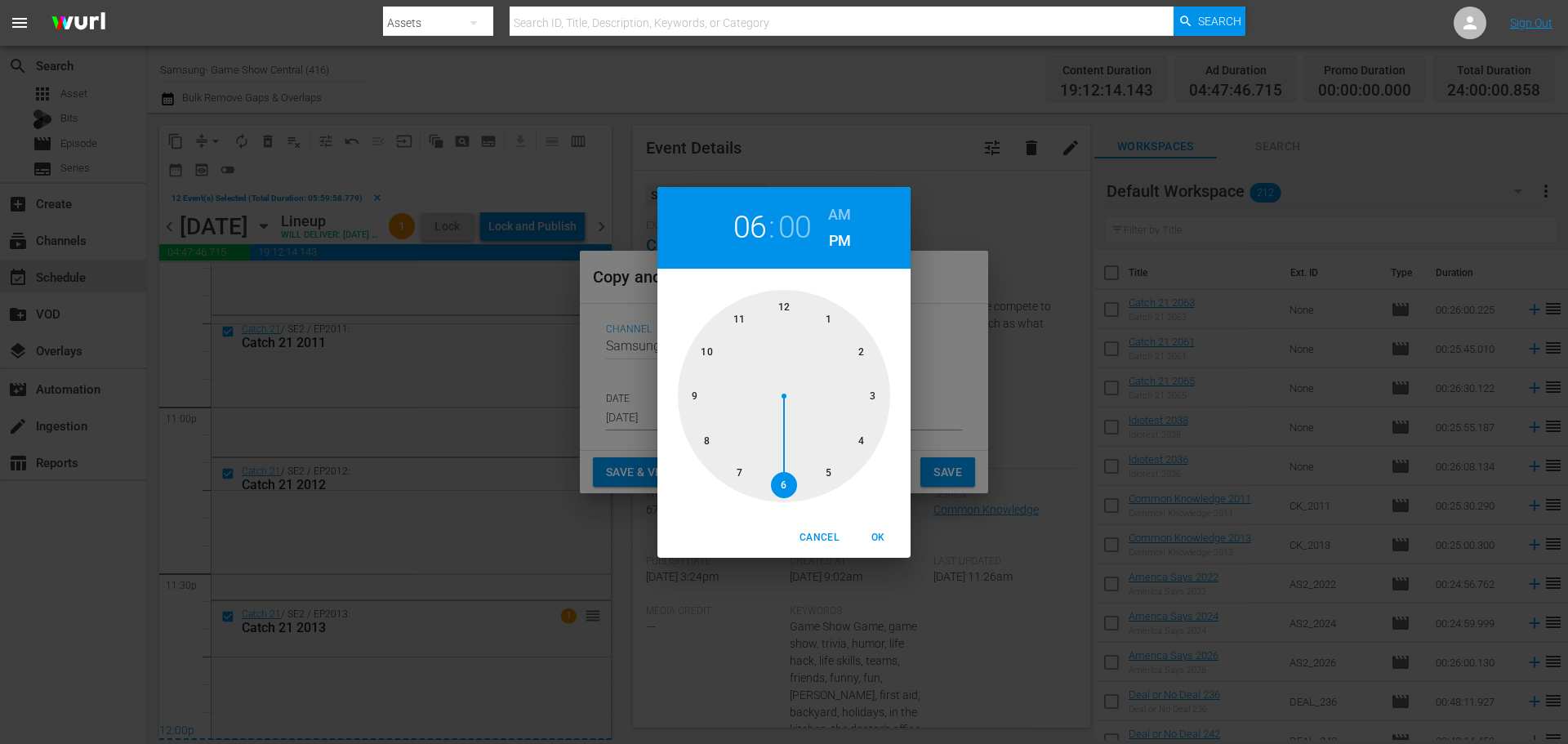
click at [787, 306] on div at bounding box center [784, 396] width 213 height 213
click at [887, 532] on span "OK" at bounding box center [877, 538] width 39 height 17
type input "12:00 pm"
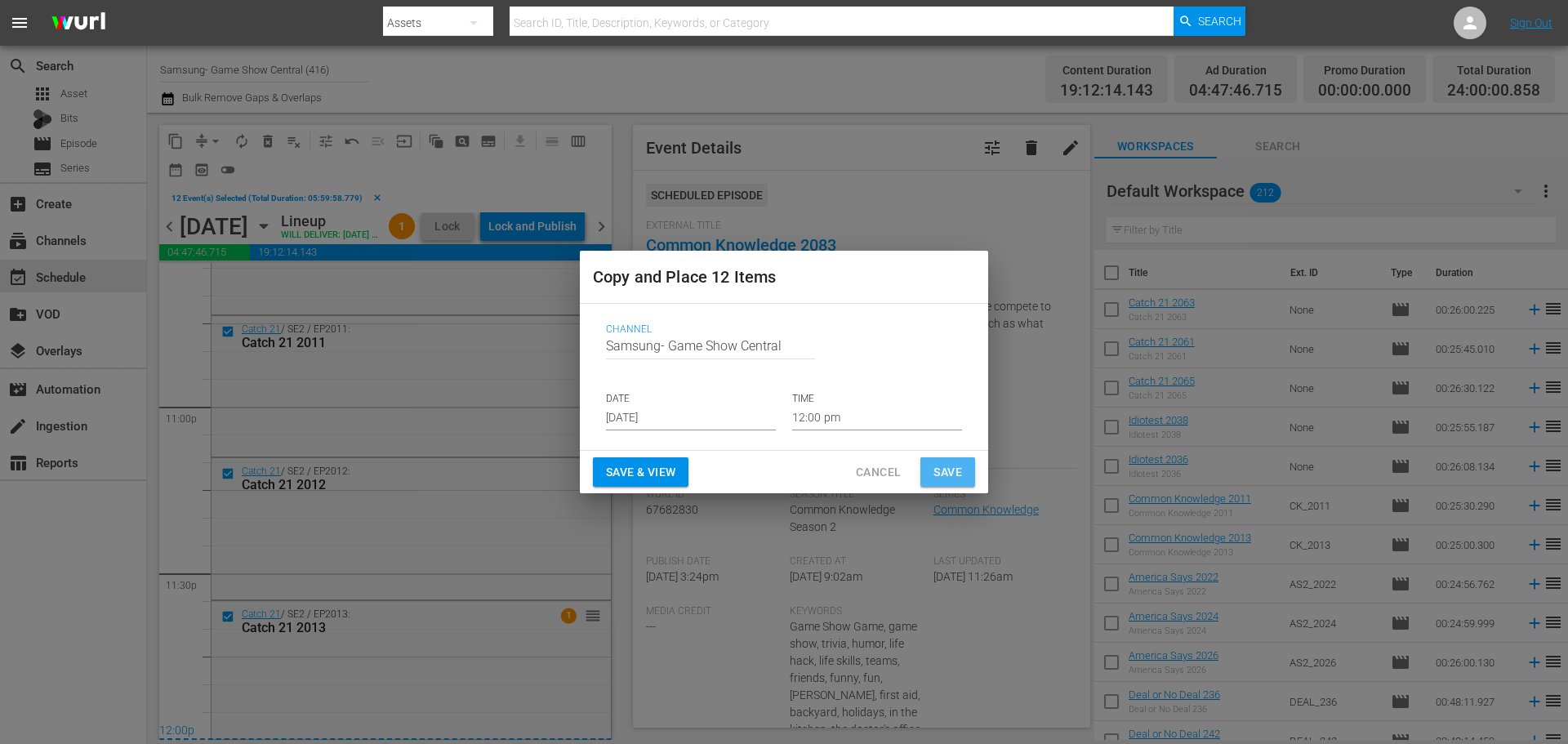
click at [972, 468] on button "Save" at bounding box center [947, 472] width 55 height 30
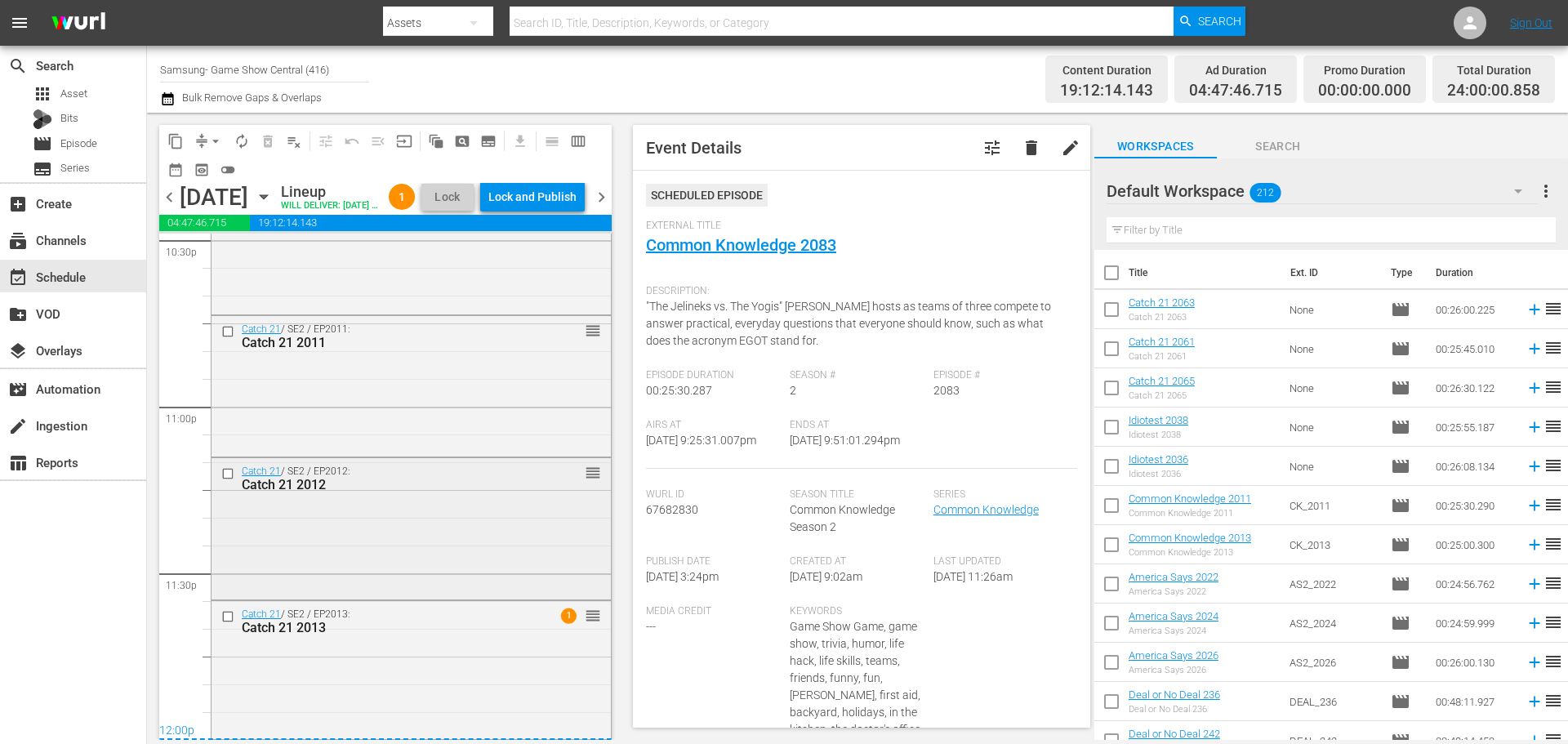
scroll to position [7516, 0]
click at [272, 206] on icon "button" at bounding box center [264, 196] width 18 height 18
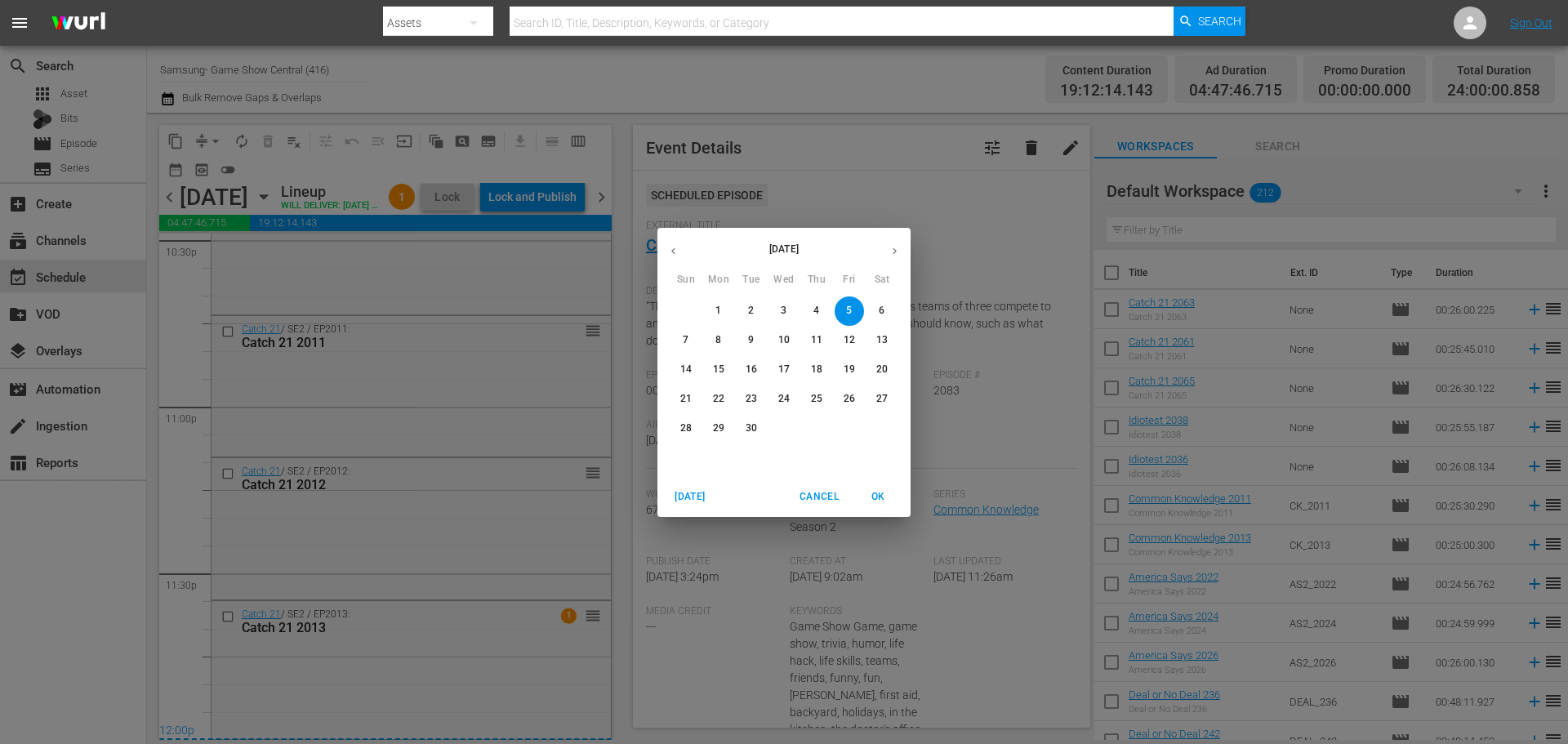
click at [726, 313] on span "1" at bounding box center [718, 311] width 30 height 13
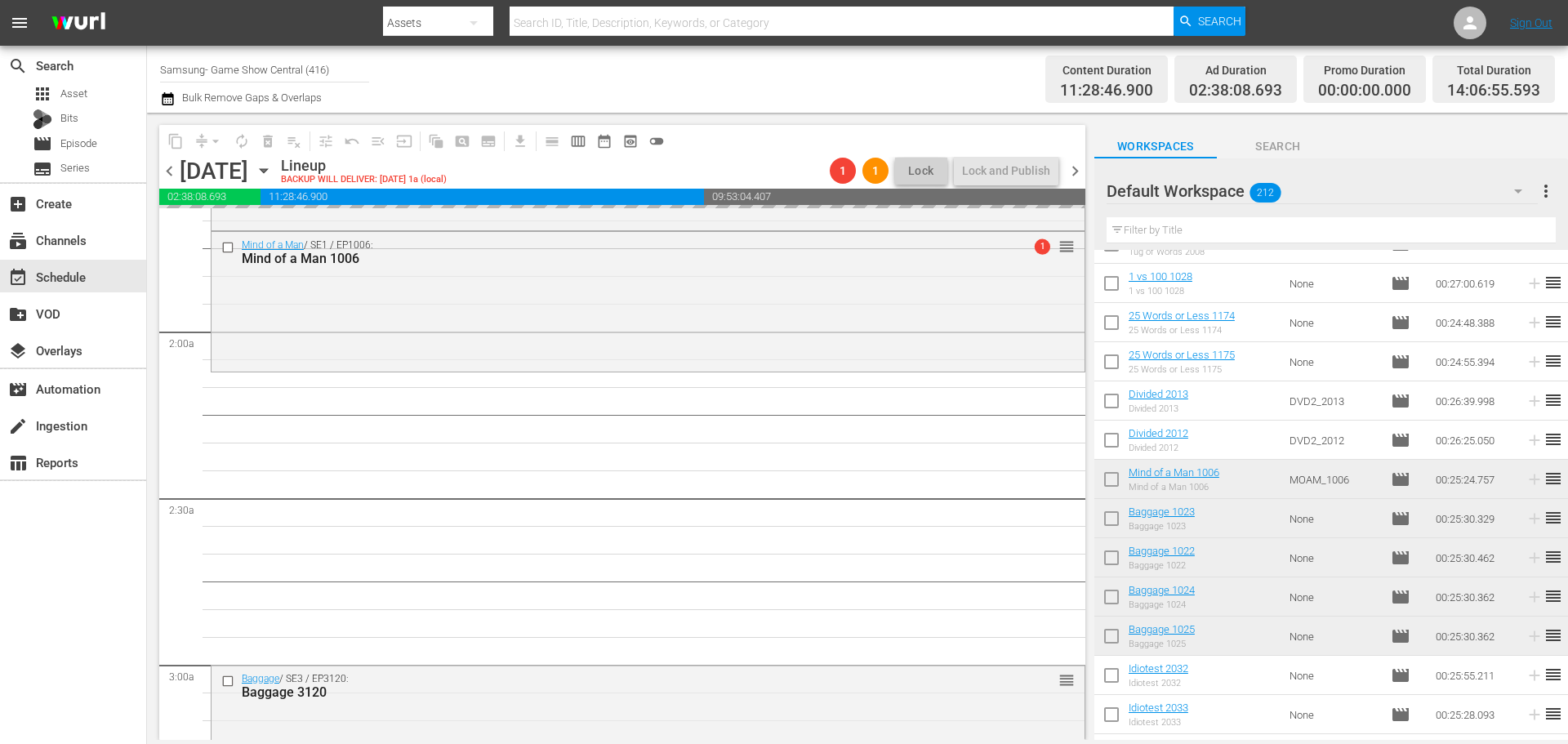
scroll to position [572, 0]
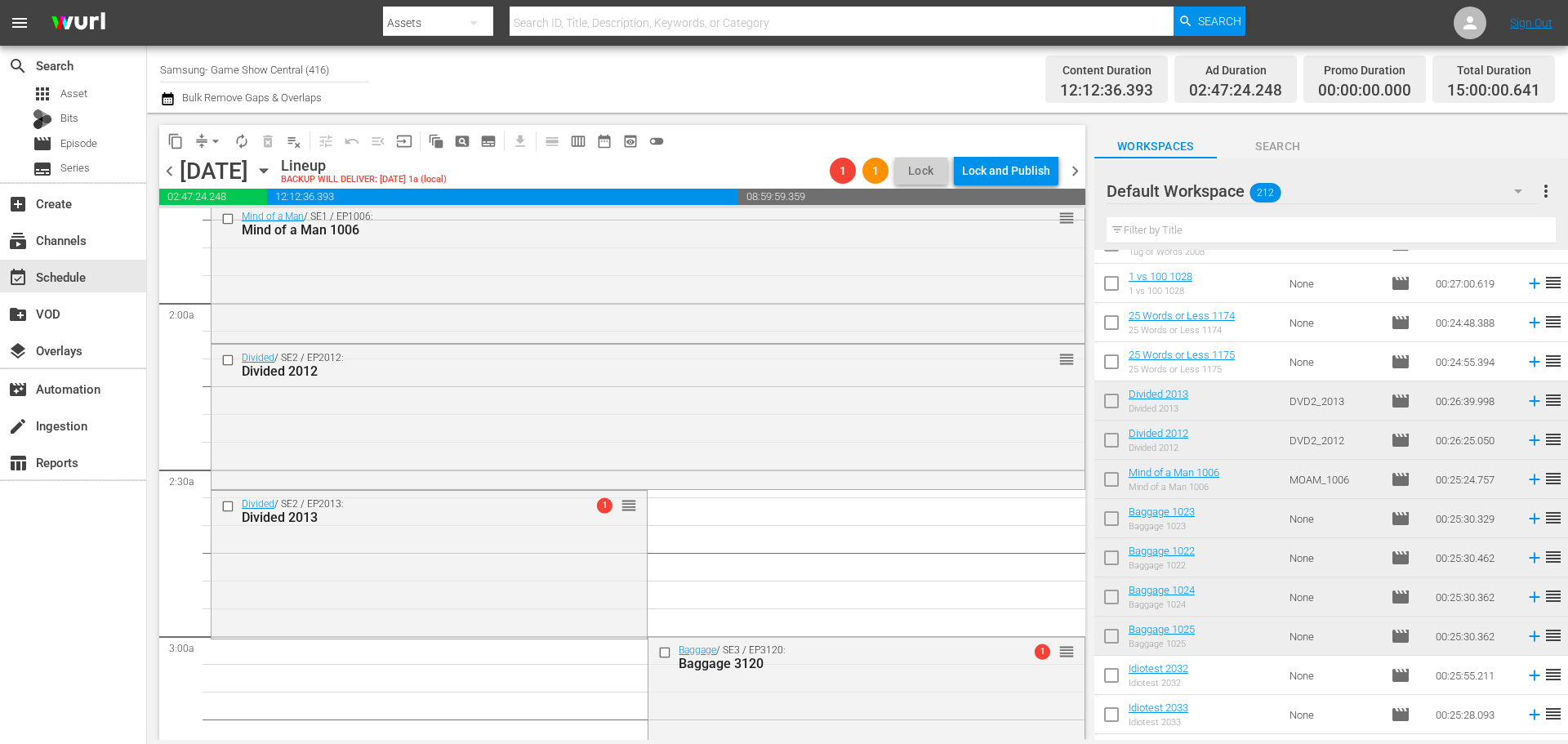
drag, startPoint x: 554, startPoint y: 578, endPoint x: 160, endPoint y: 429, distance: 421.2
click at [557, 572] on div "Divided / SE2 / EP2013: Divided 2013 1 reorder" at bounding box center [429, 562] width 435 height 142
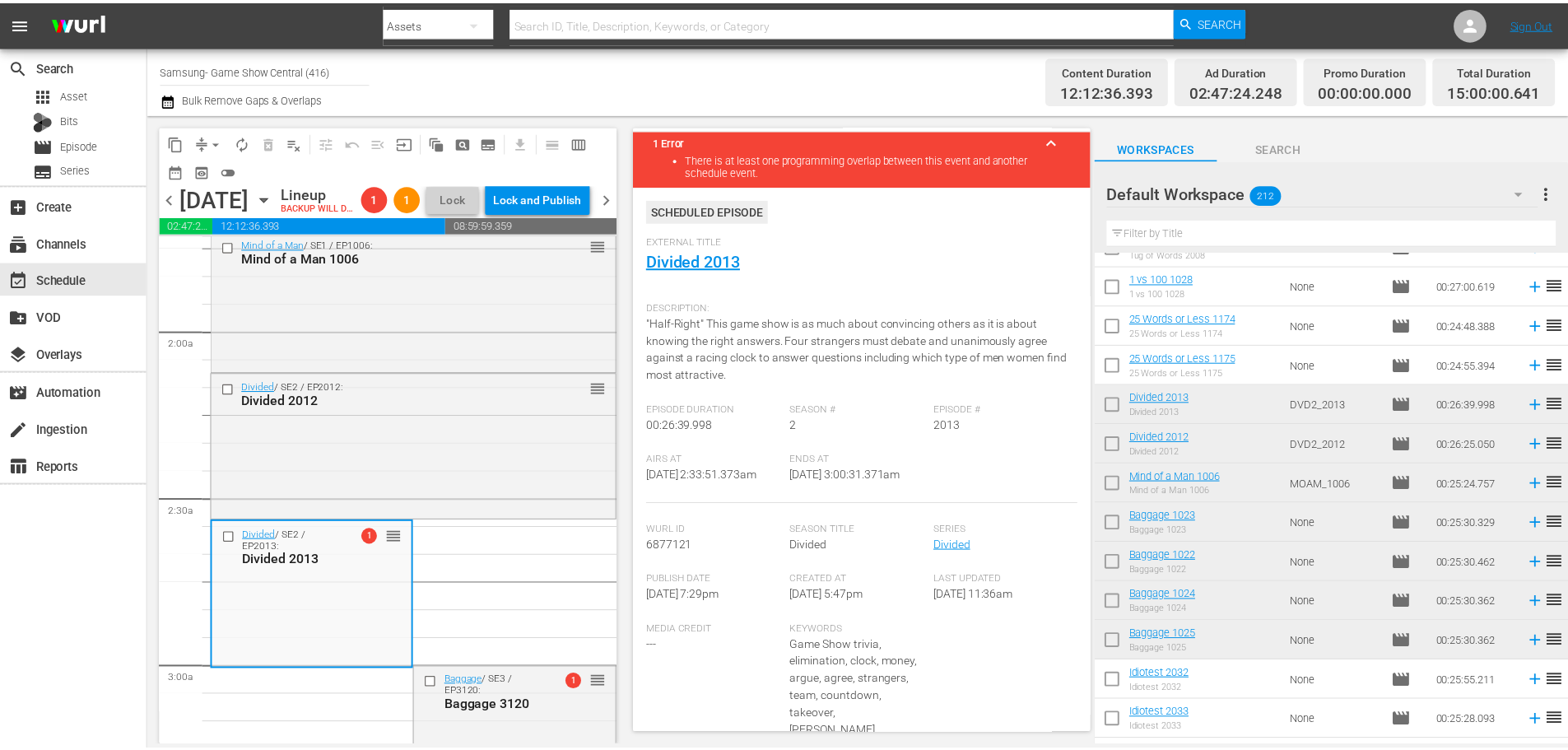
scroll to position [0, 0]
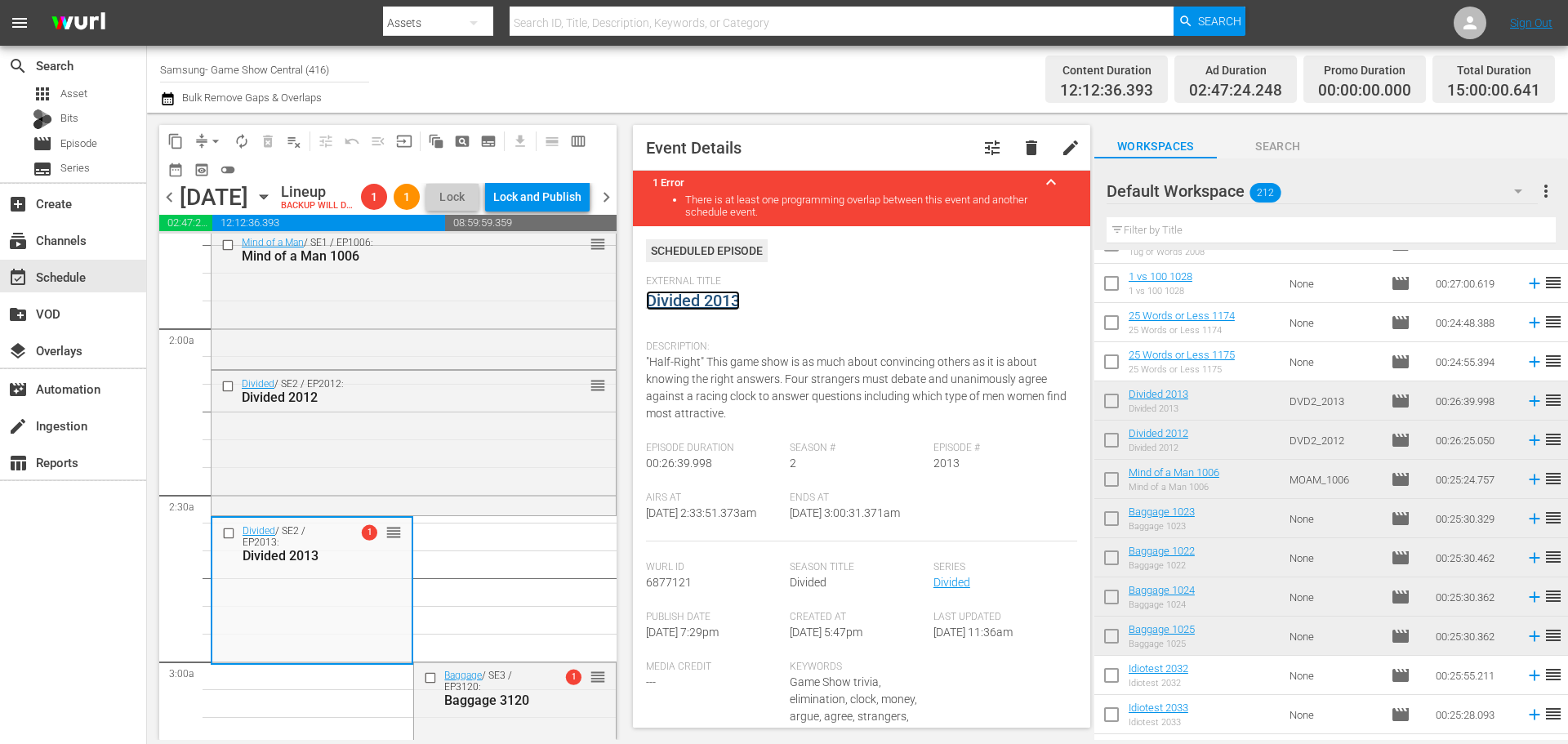
click at [709, 304] on link "Divided 2013" at bounding box center [693, 300] width 94 height 19
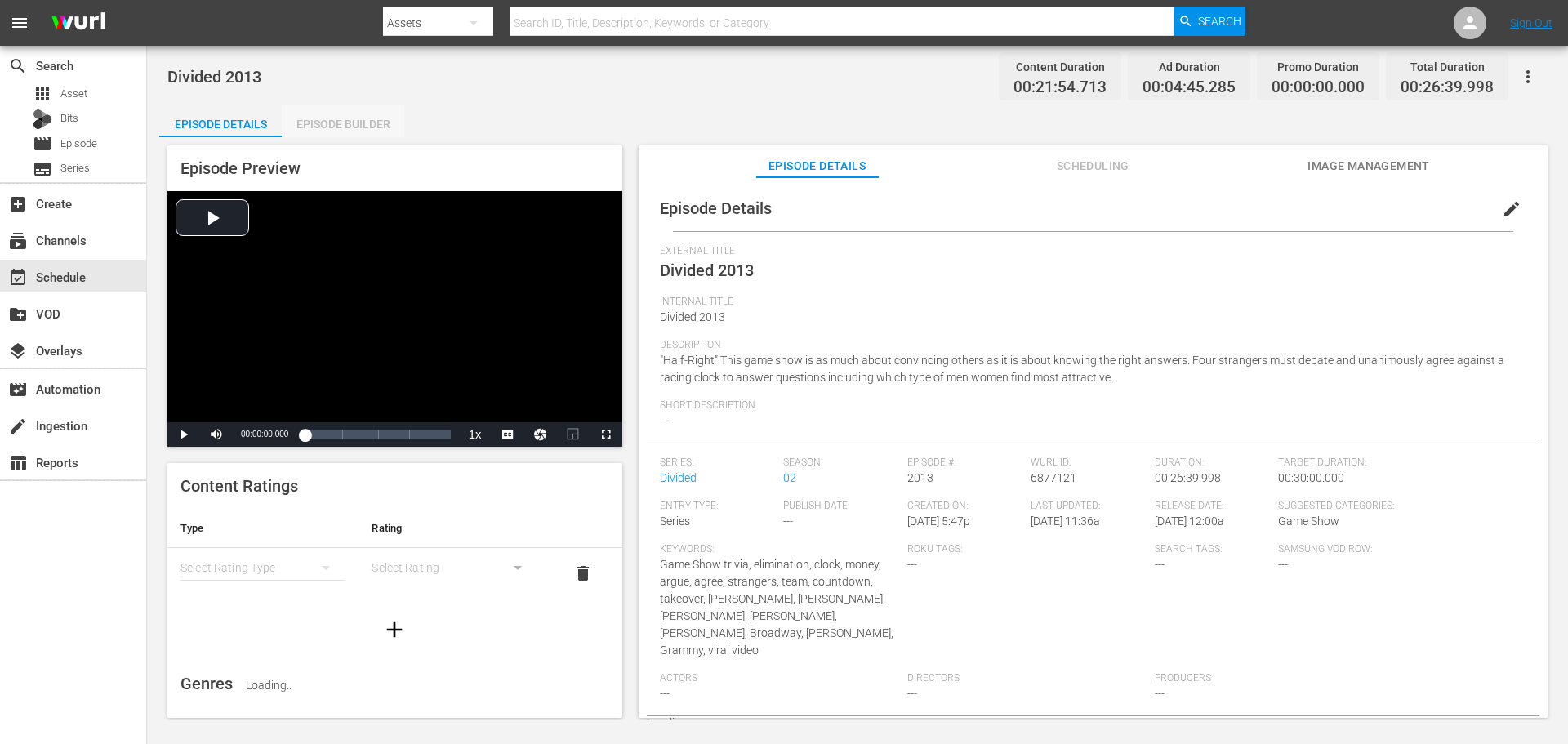
click at [372, 117] on div "Episode Builder" at bounding box center [343, 124] width 122 height 39
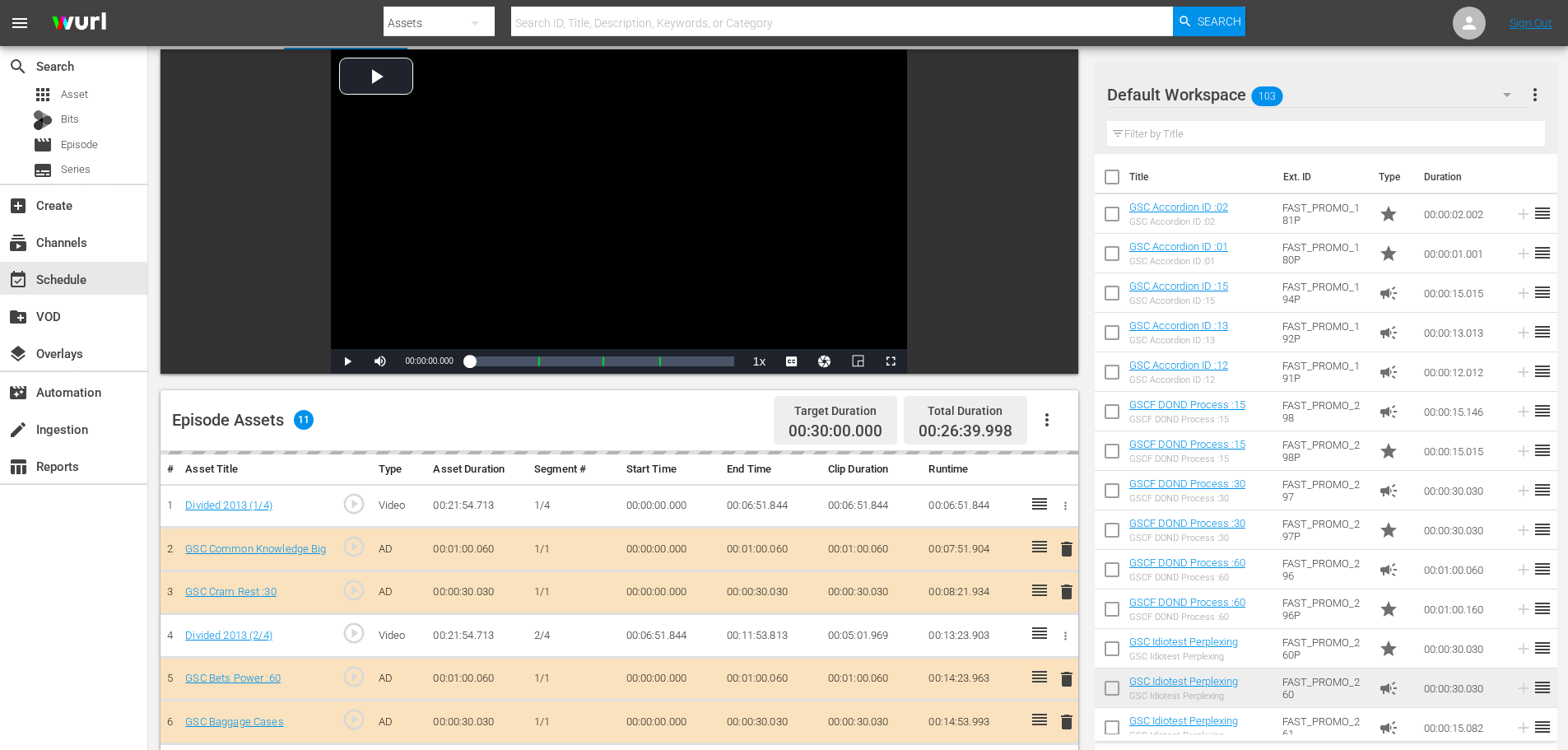
scroll to position [429, 0]
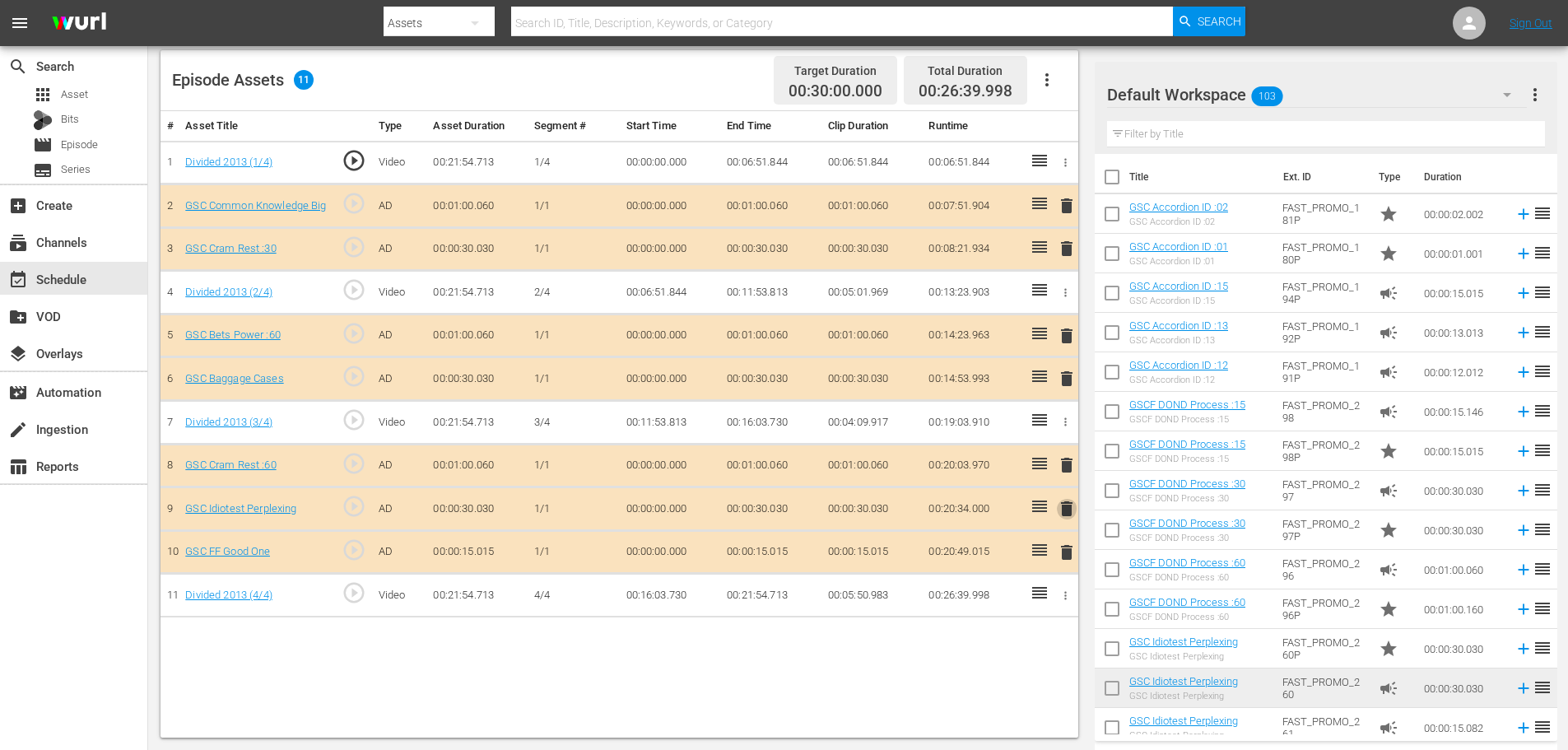
click at [1071, 507] on span "delete" at bounding box center [1066, 508] width 19 height 19
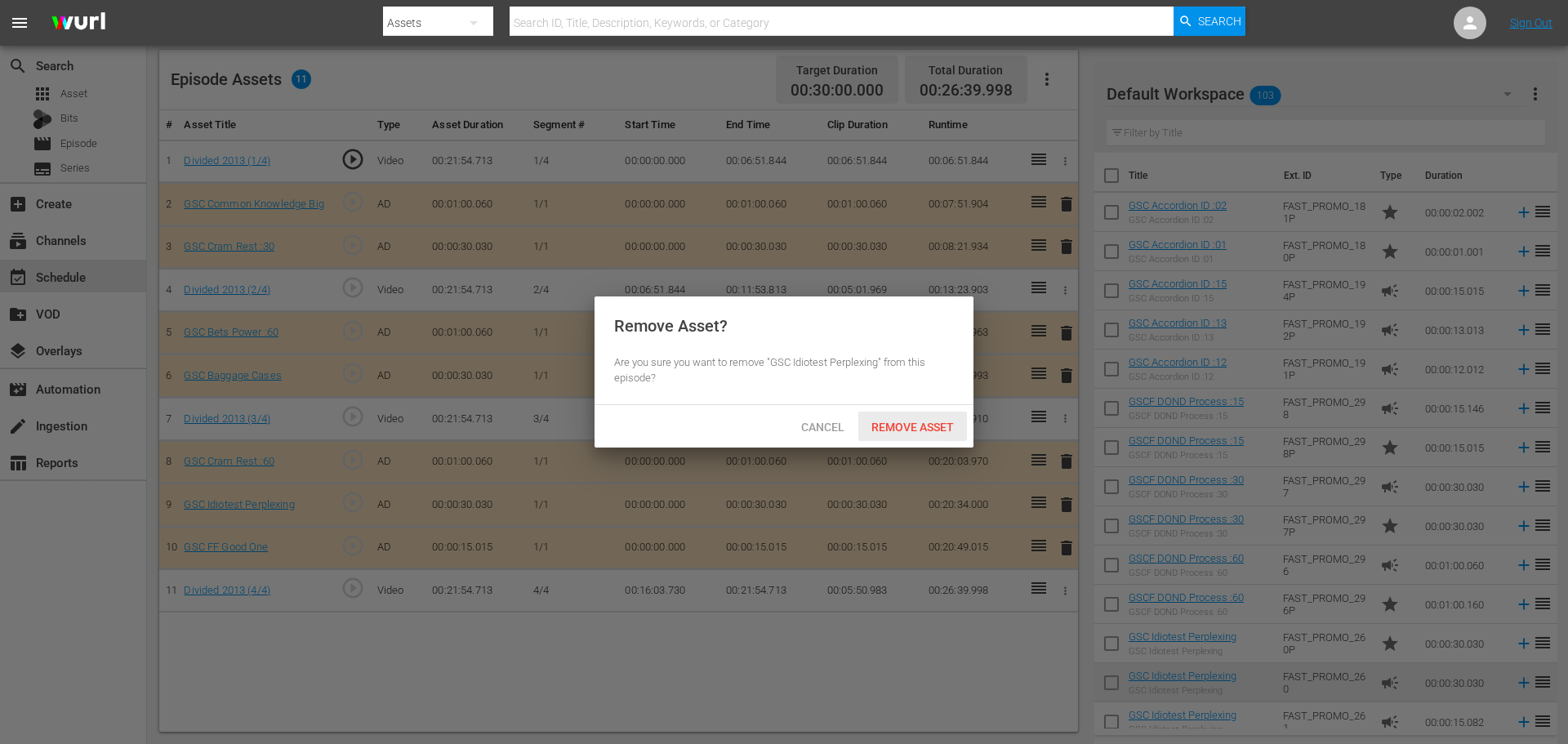
click at [898, 424] on span "Remove Asset" at bounding box center [912, 427] width 109 height 13
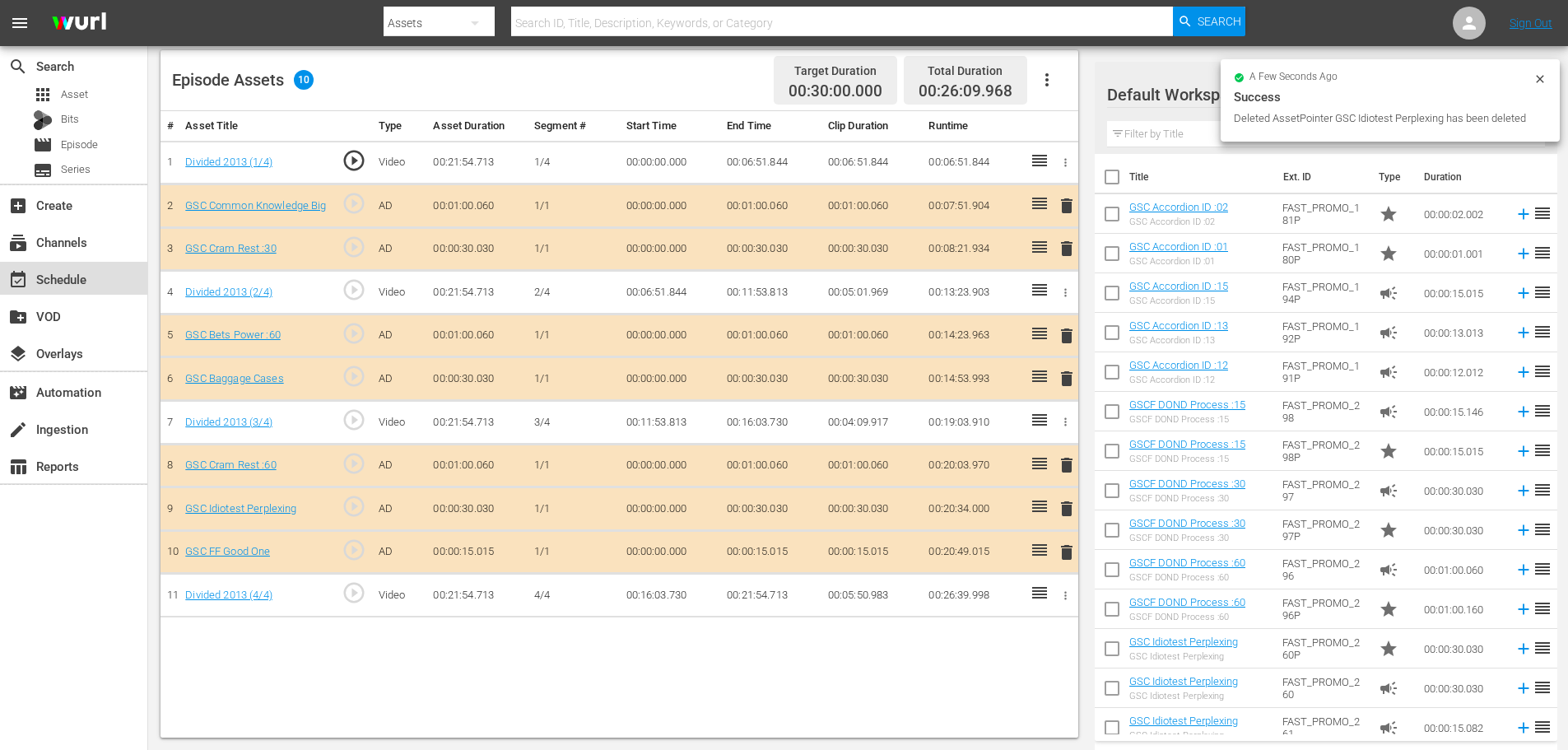
click at [79, 284] on div "event_available Schedule" at bounding box center [46, 276] width 92 height 15
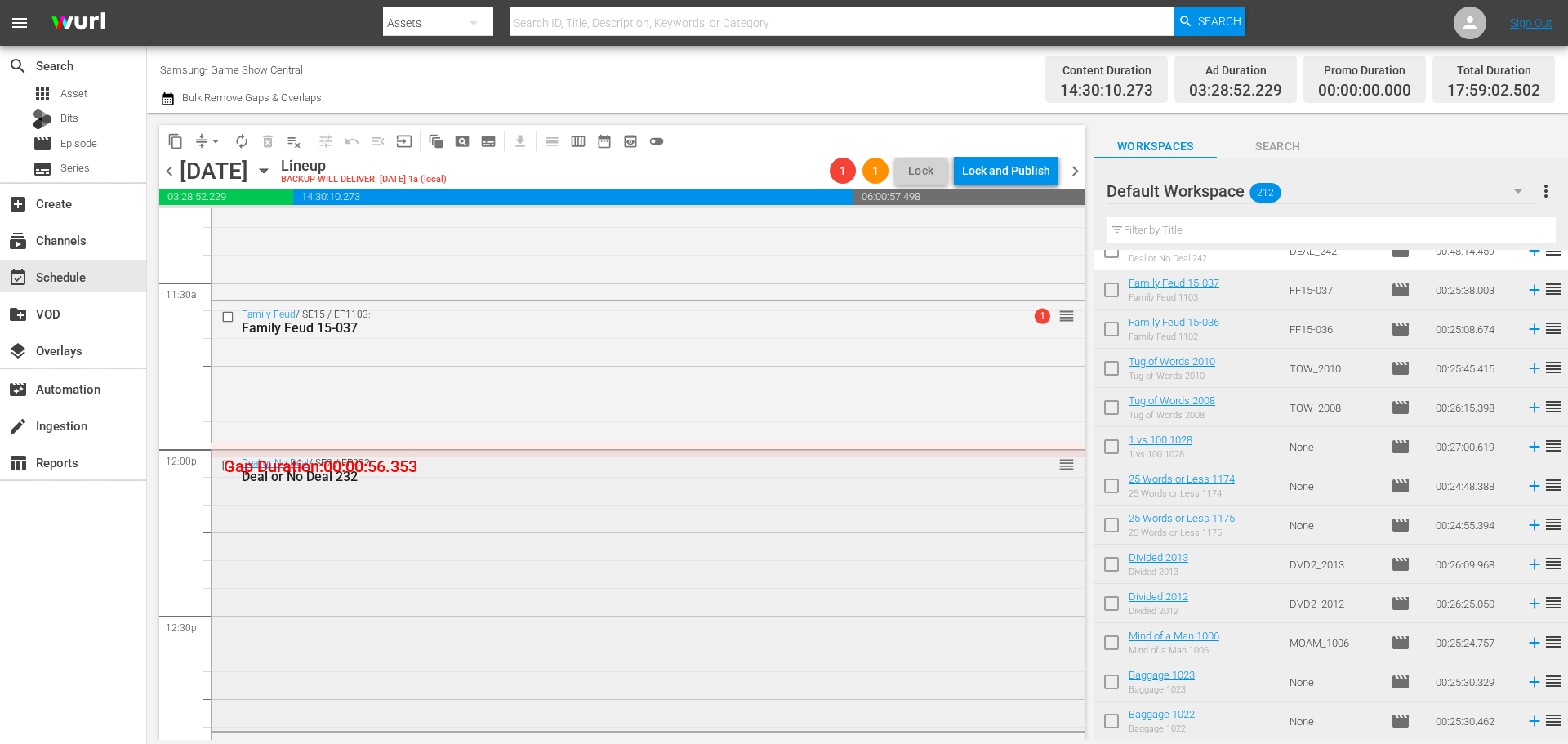
scroll to position [3784, 0]
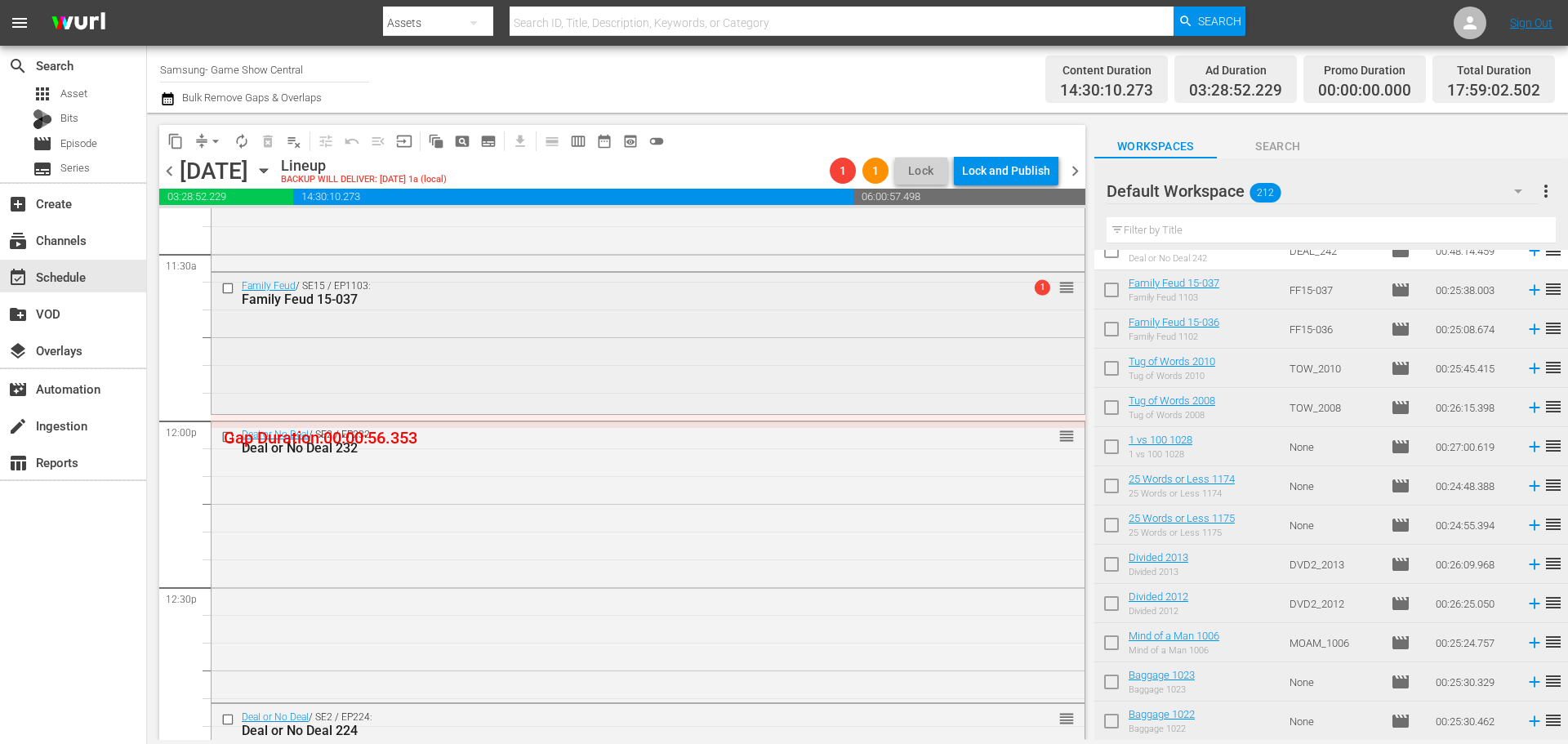
click at [487, 328] on div "Family Feud / SE15 / EP1103: Family Feud 15-037 1 reorder" at bounding box center [648, 341] width 873 height 138
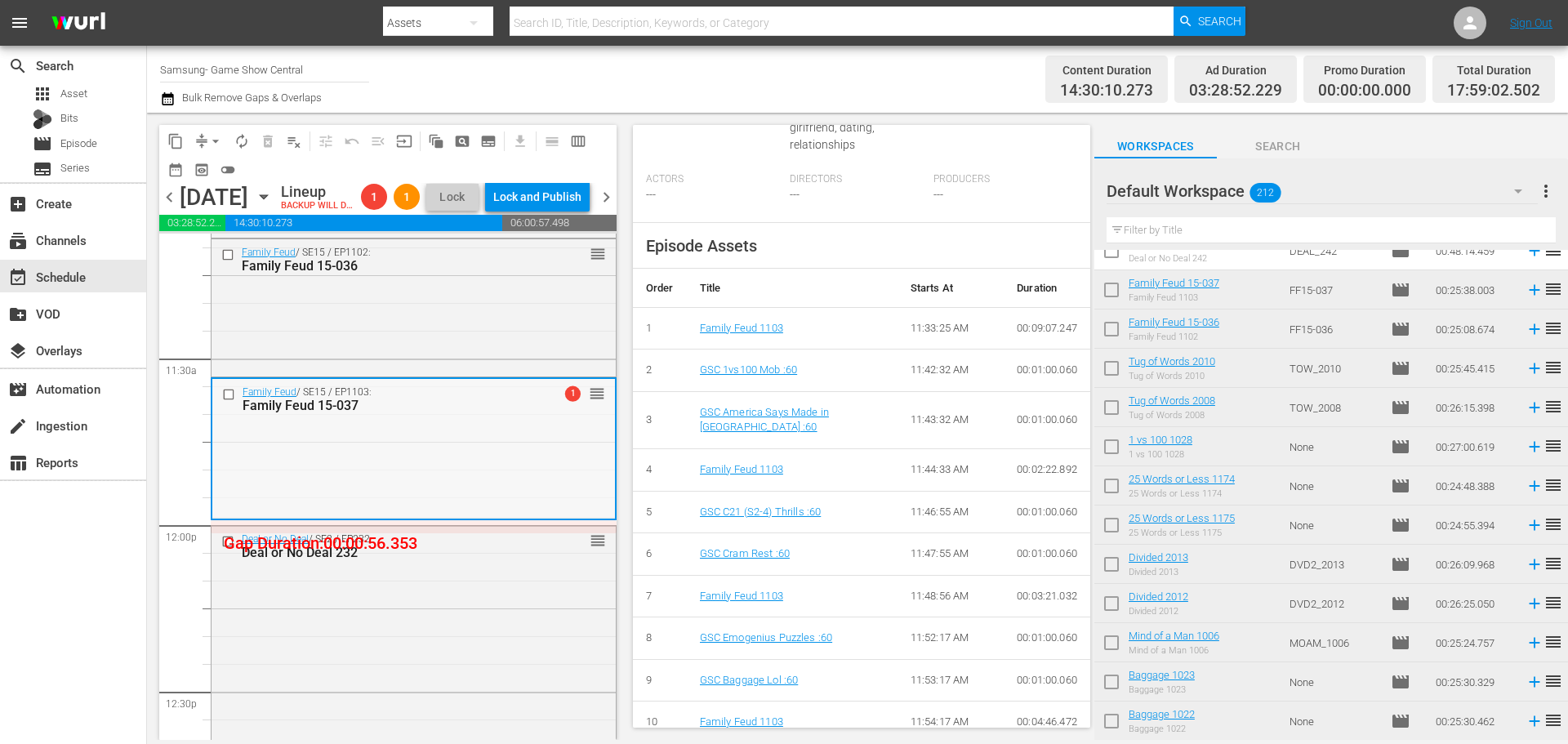
scroll to position [3622, 0]
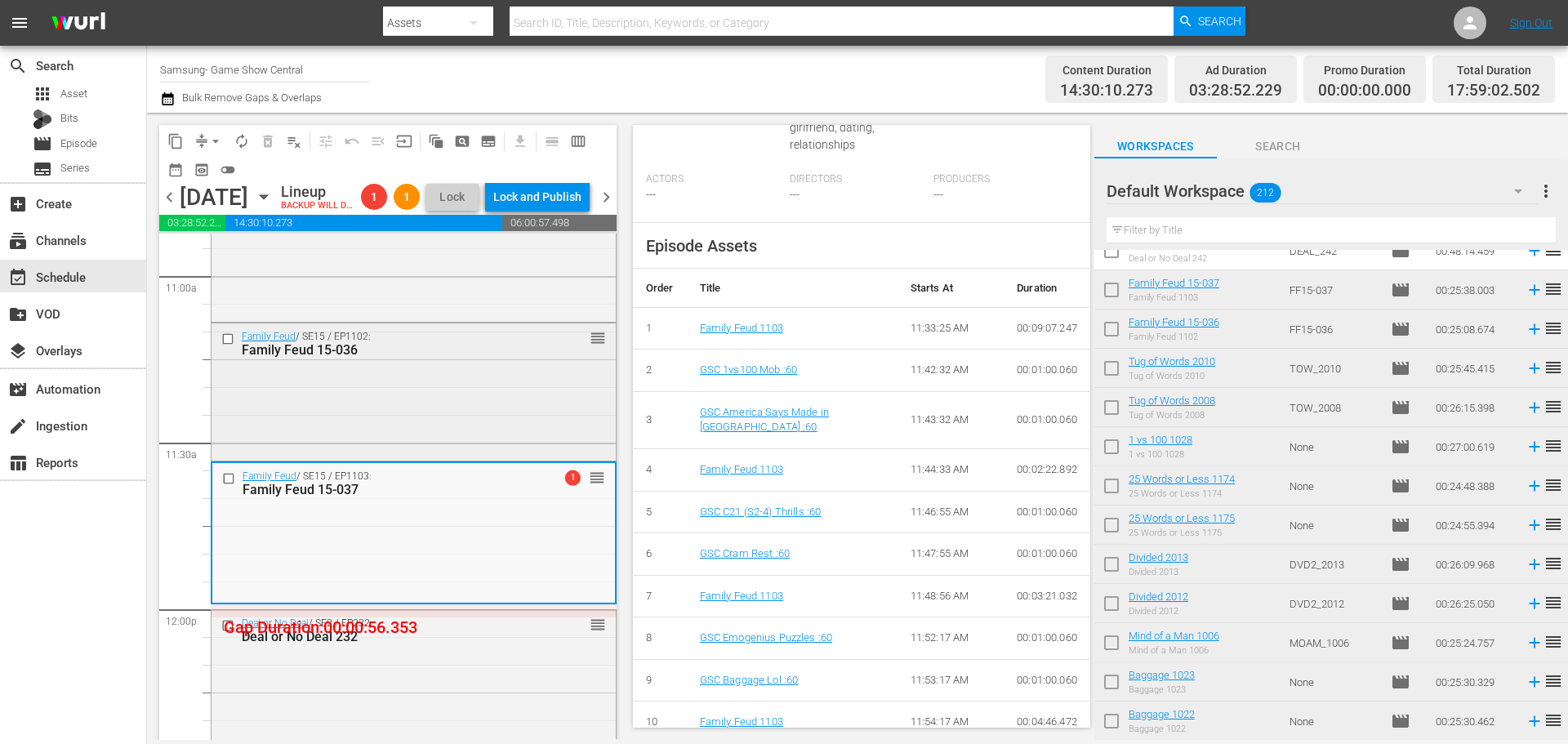
click at [449, 448] on div "Family Feud / SE15 / EP1102: Family Feud 15-036 reorder" at bounding box center [414, 391] width 404 height 135
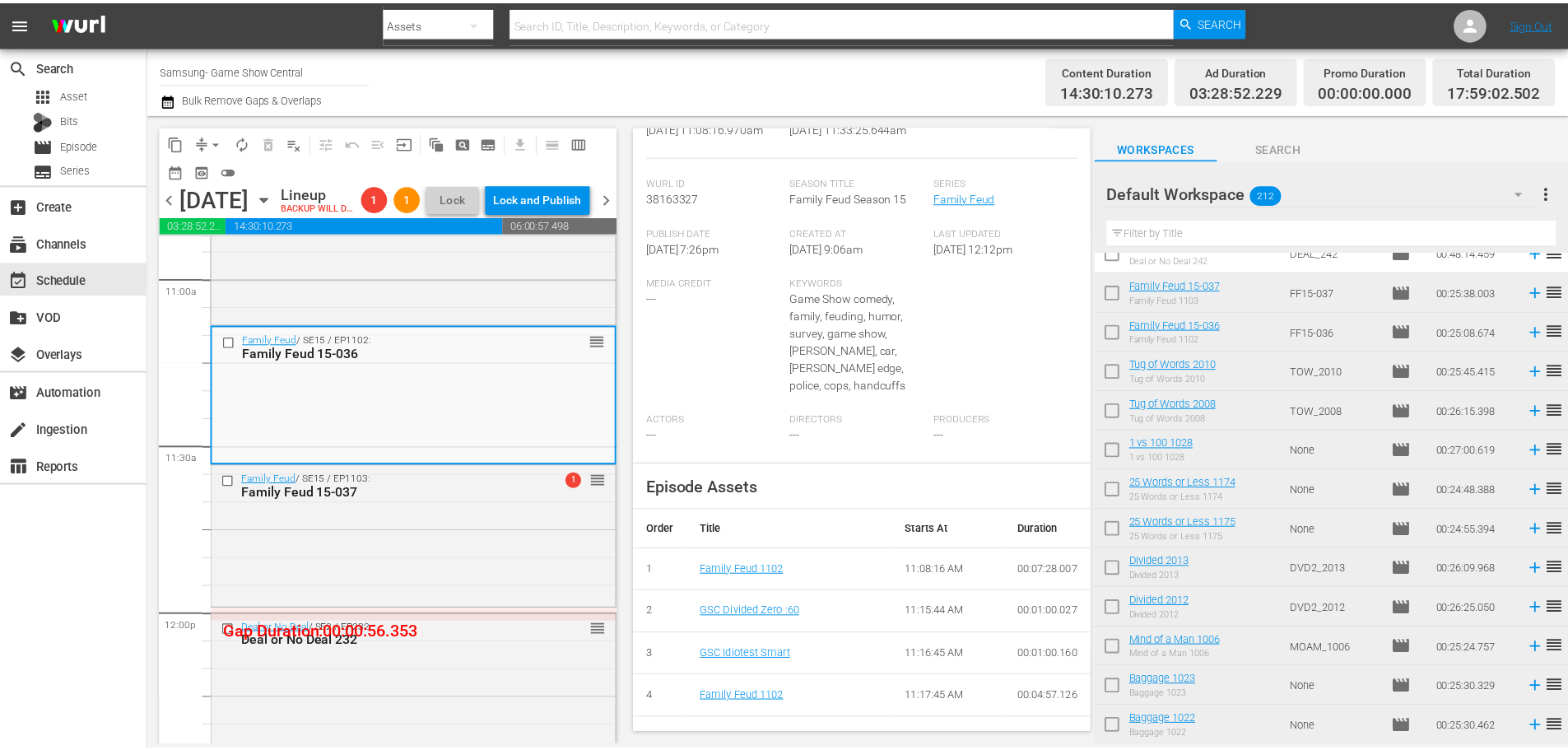
scroll to position [0, 0]
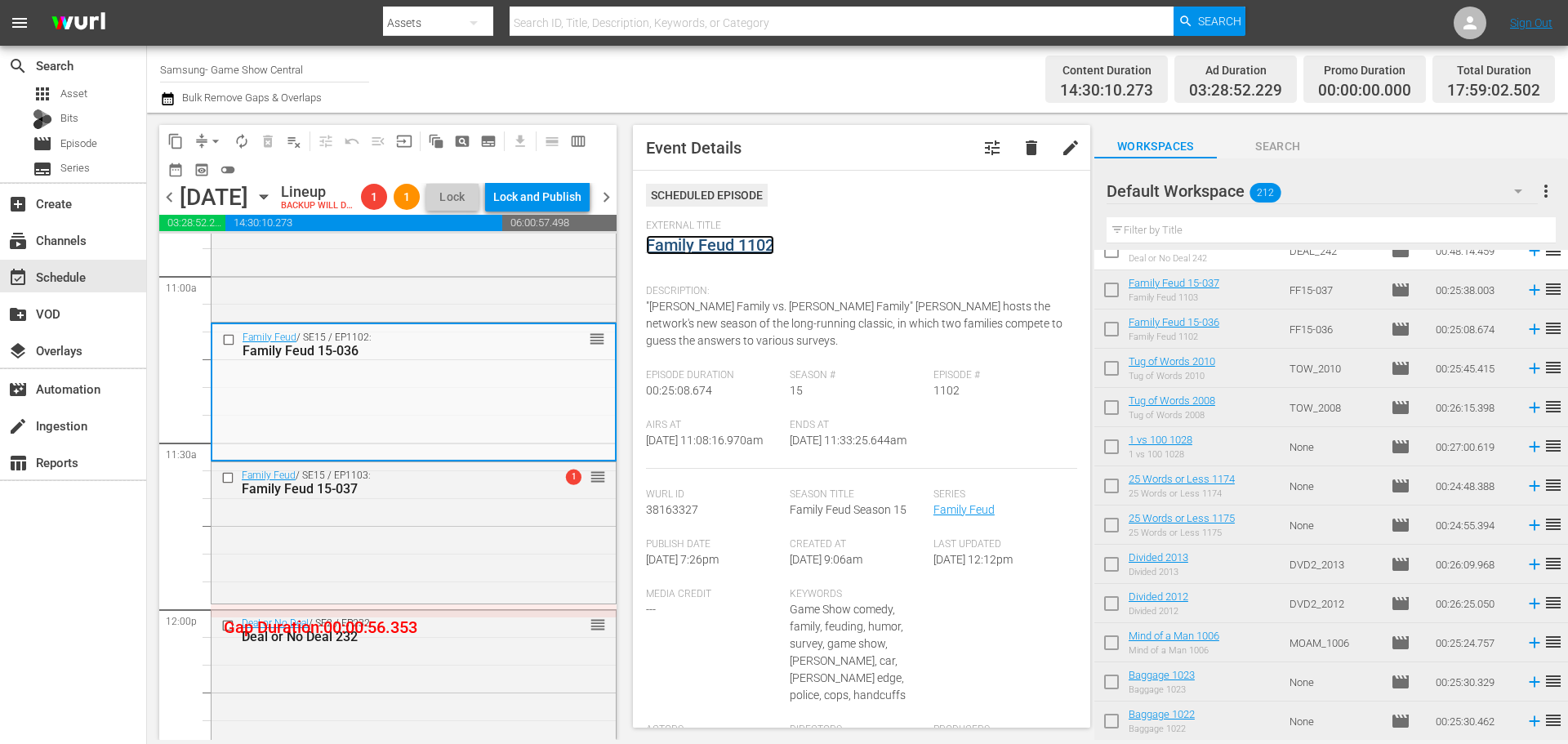
click at [748, 253] on link "Family Feud 1102" at bounding box center [709, 244] width 128 height 19
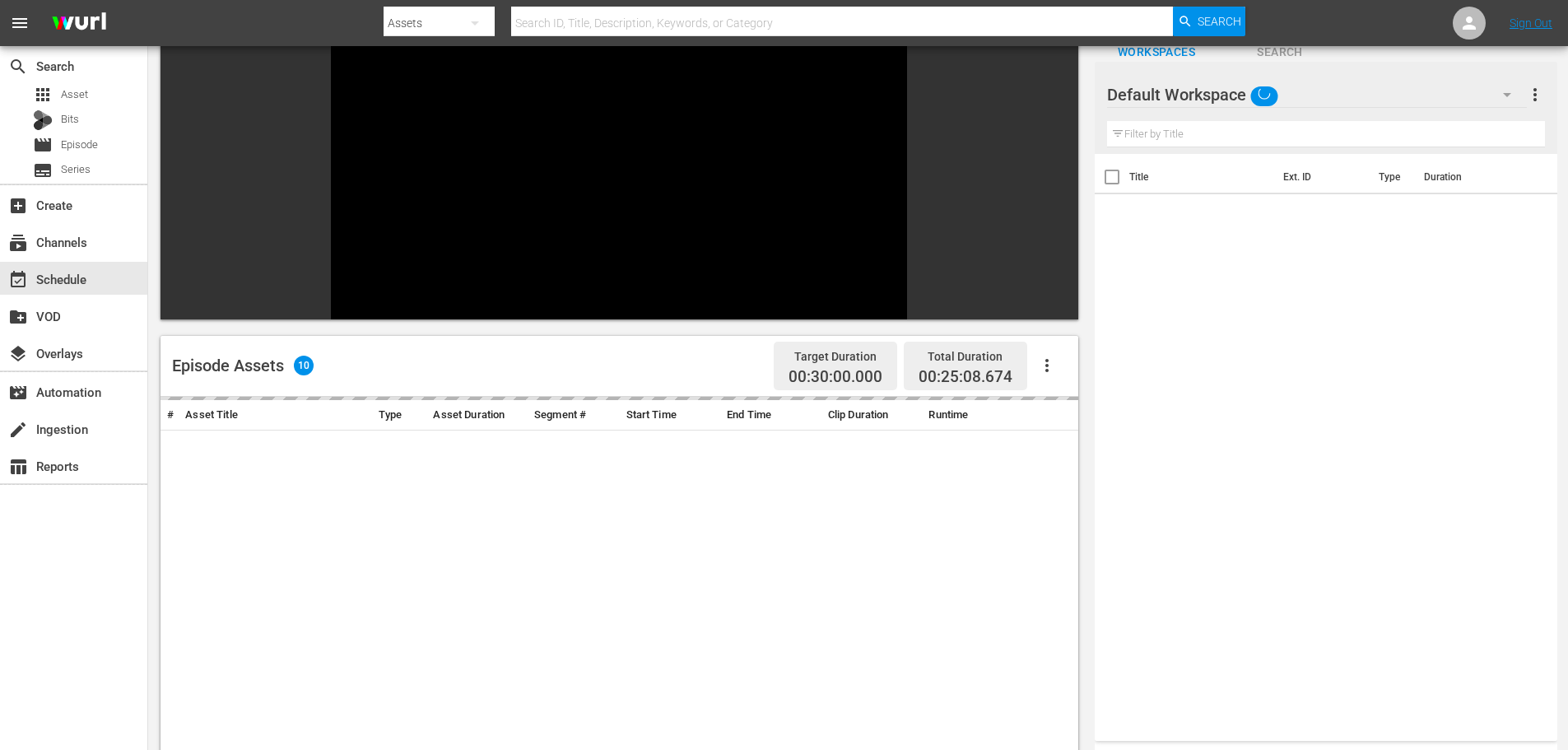
scroll to position [228, 0]
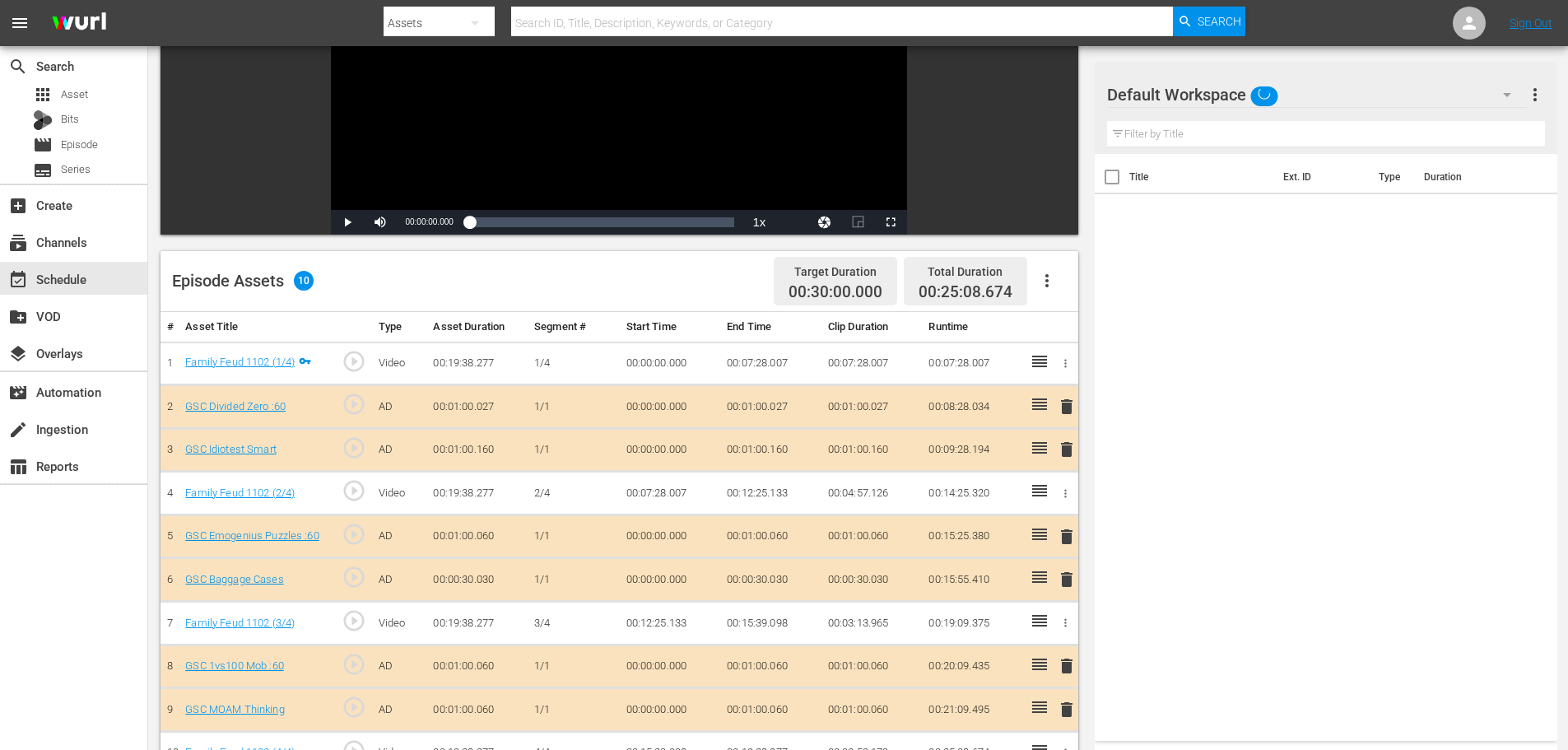
click at [1313, 157] on th "Ext. ID" at bounding box center [1321, 178] width 95 height 47
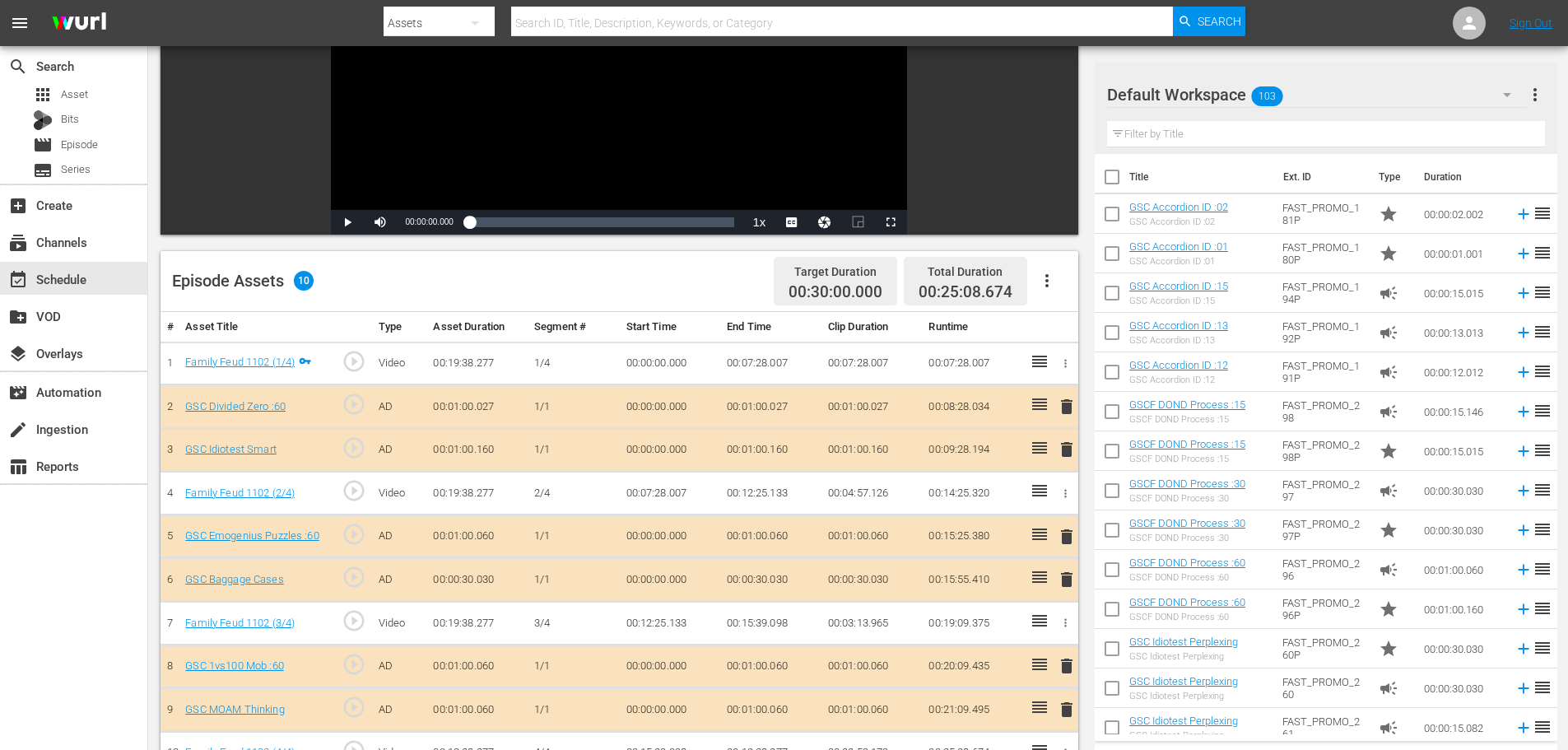
click at [1312, 151] on div "Filter by Title" at bounding box center [1325, 134] width 438 height 40
click at [1283, 150] on div "Filter by Title" at bounding box center [1325, 134] width 438 height 40
click at [1266, 133] on input "text" at bounding box center [1325, 134] width 438 height 26
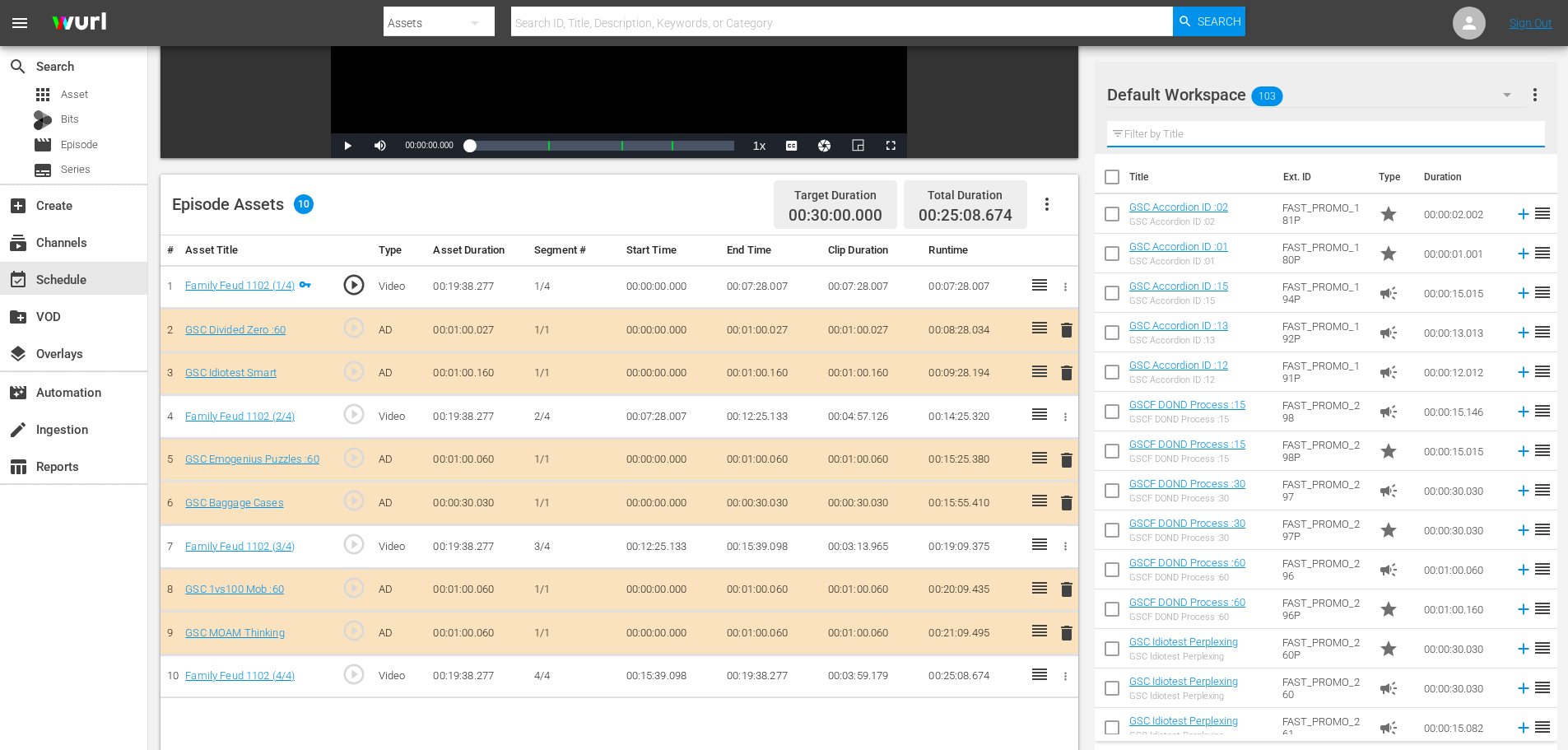
scroll to position [429, 0]
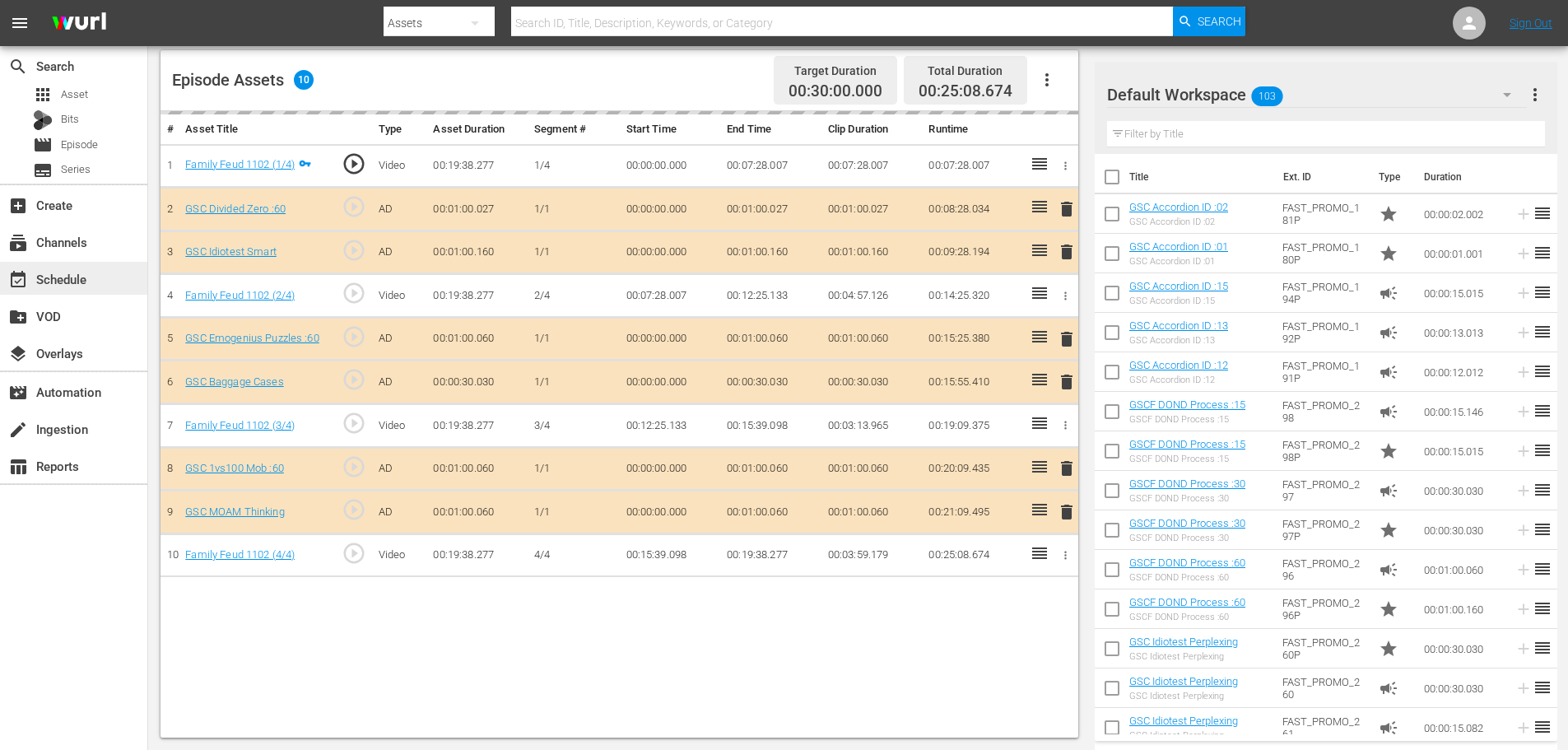
click at [114, 266] on div "event_available Schedule" at bounding box center [74, 278] width 147 height 33
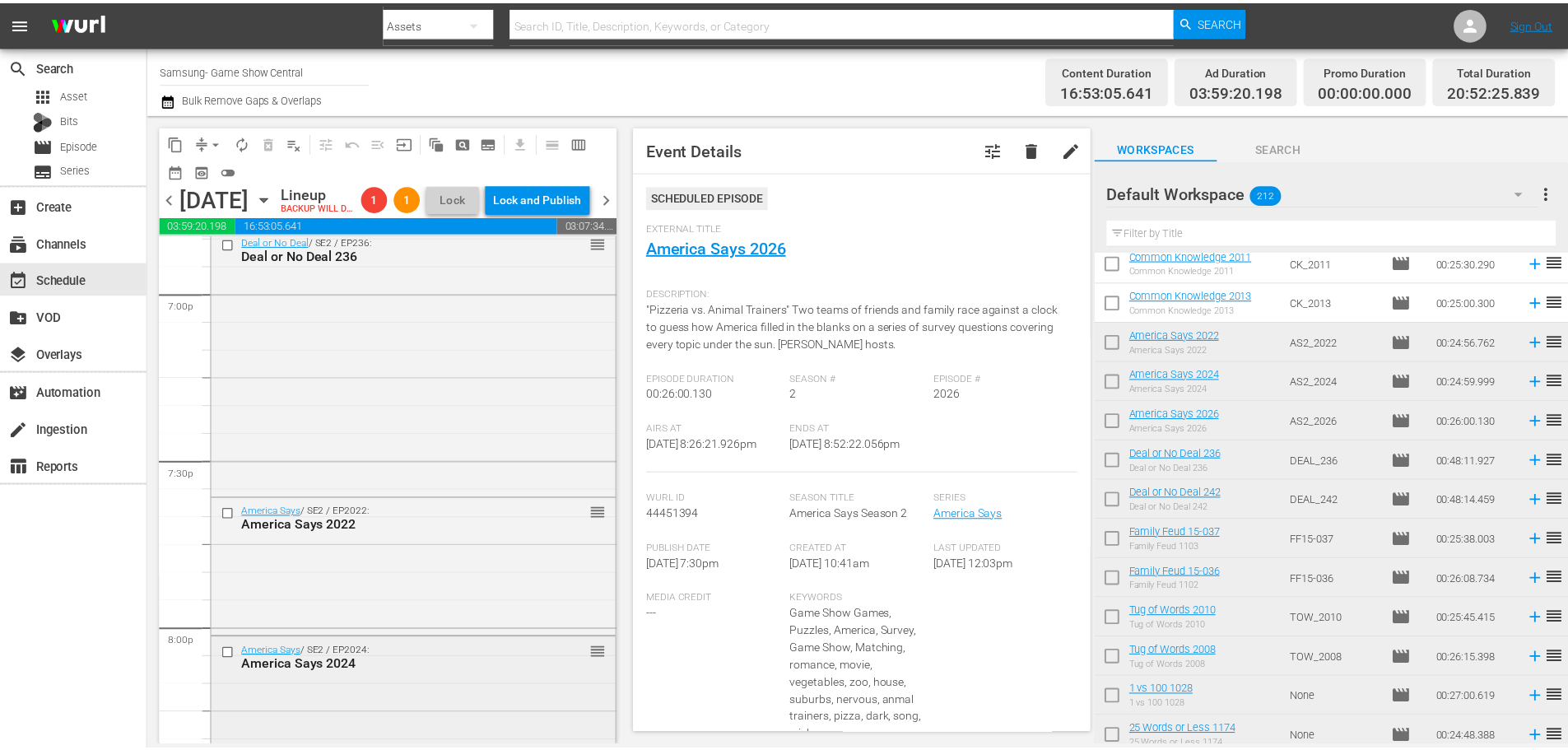
scroll to position [6090, 0]
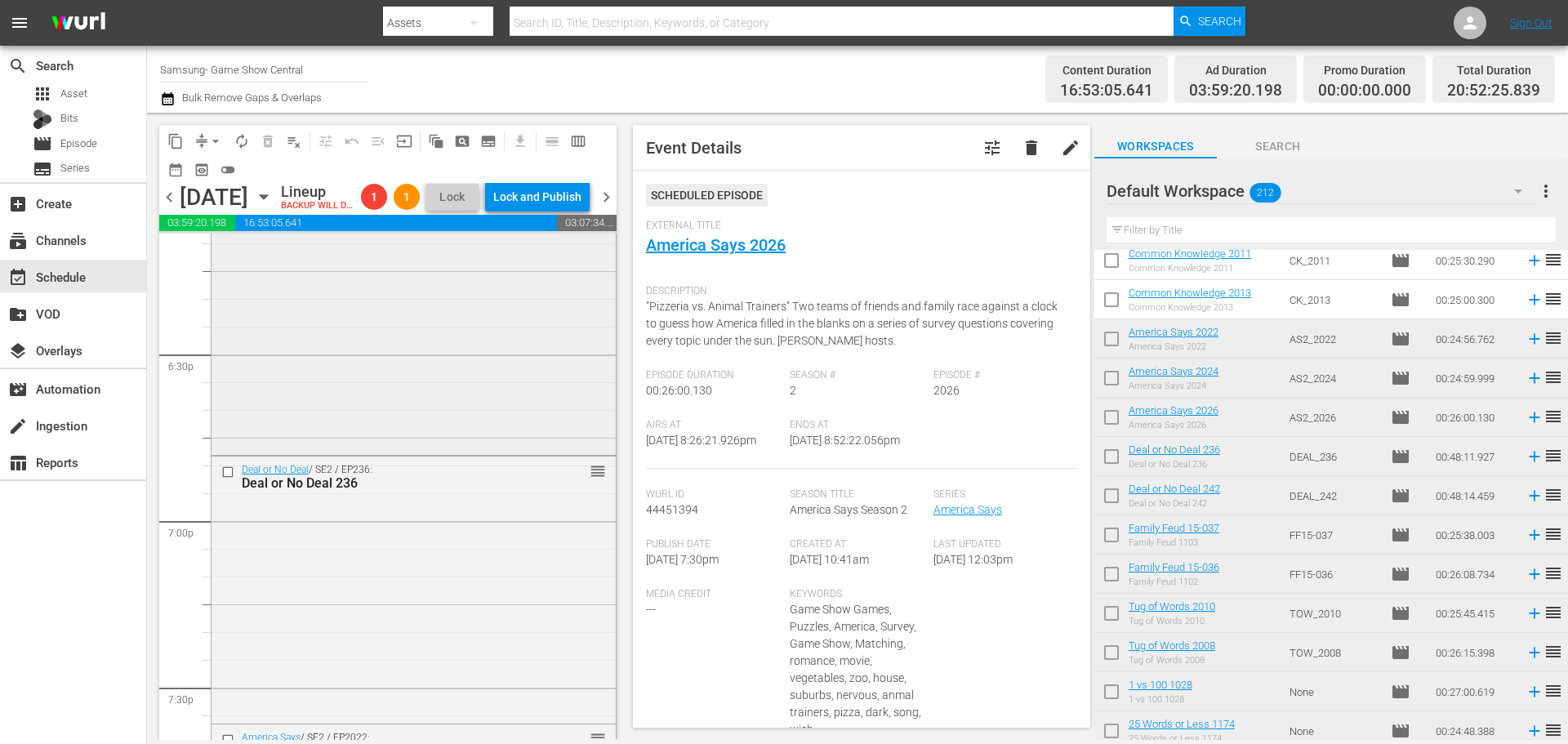
click at [323, 412] on div "Deal or No Deal / SE2 / EP242: Deal or No Deal 242 reorder" at bounding box center [414, 320] width 404 height 263
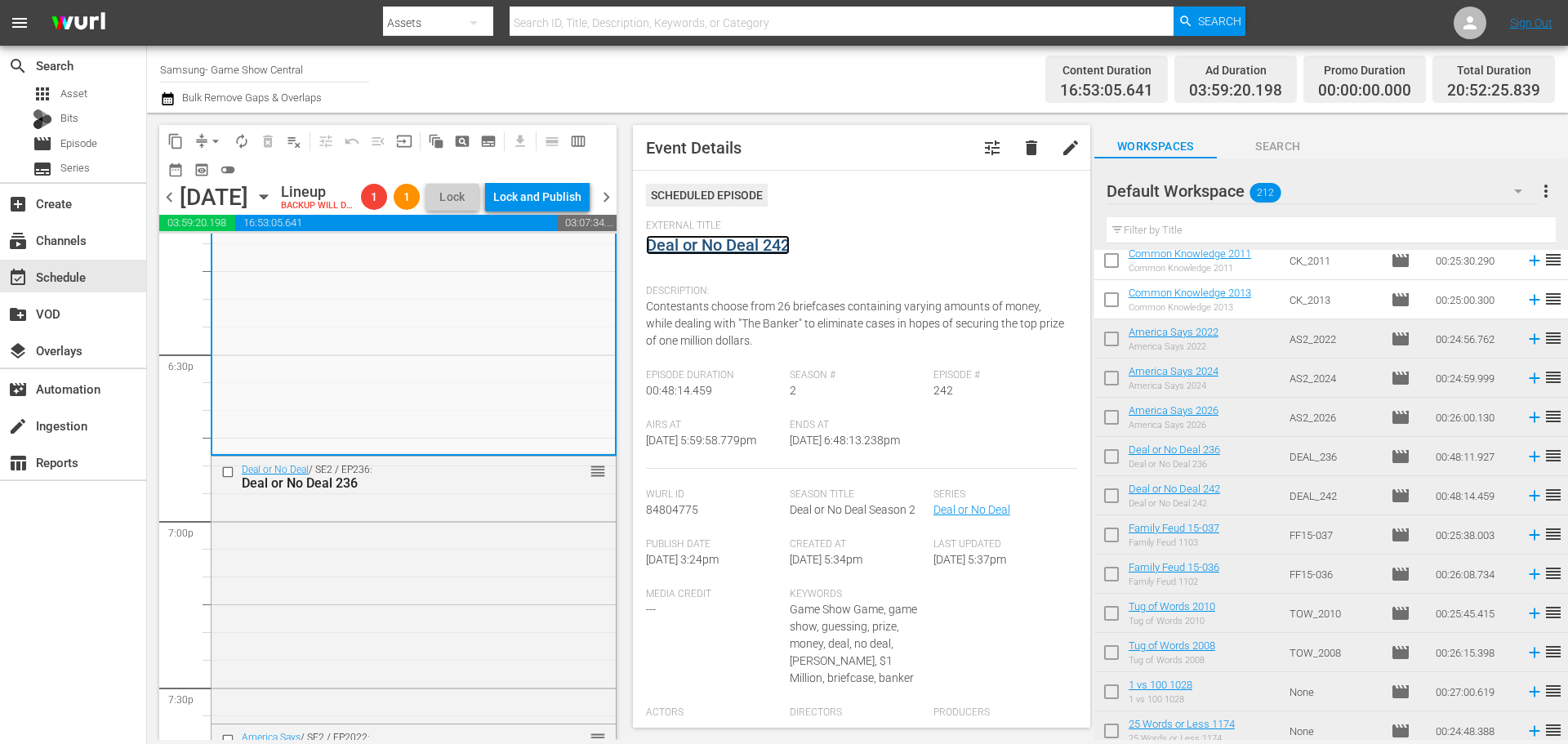
click at [711, 244] on link "Deal or No Deal 242" at bounding box center [717, 244] width 143 height 19
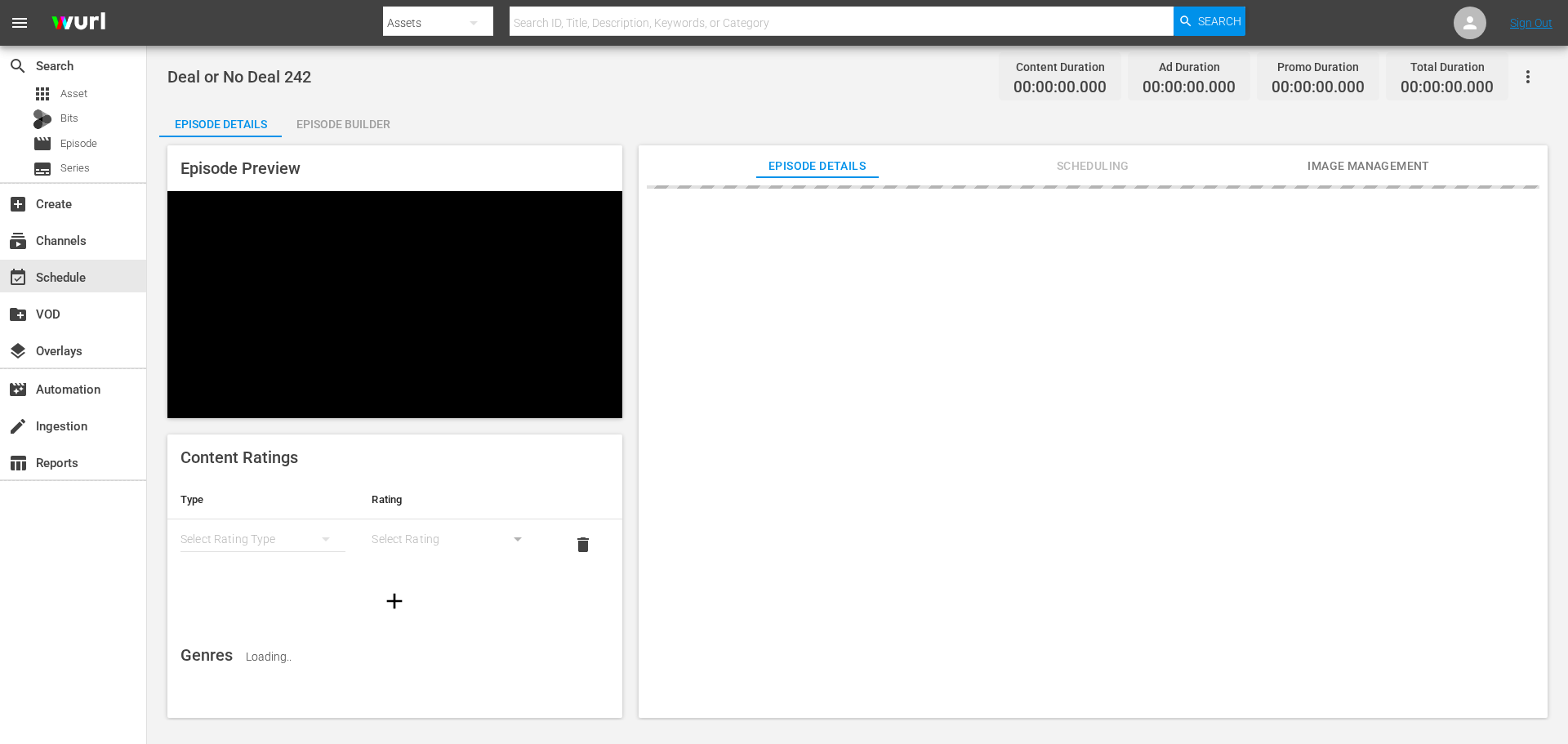
click at [299, 132] on div "Episode Builder" at bounding box center [343, 124] width 122 height 39
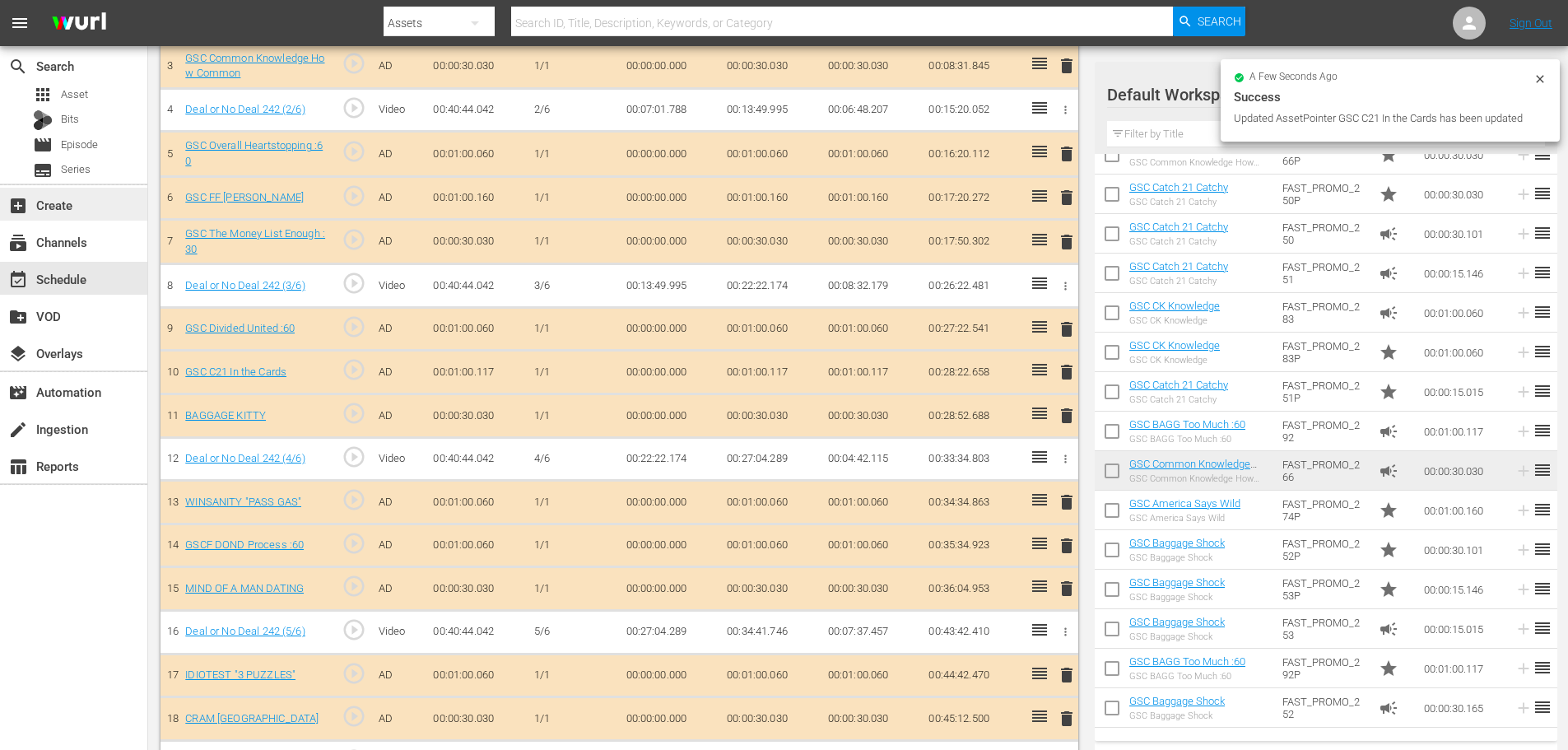
scroll to position [619, 0]
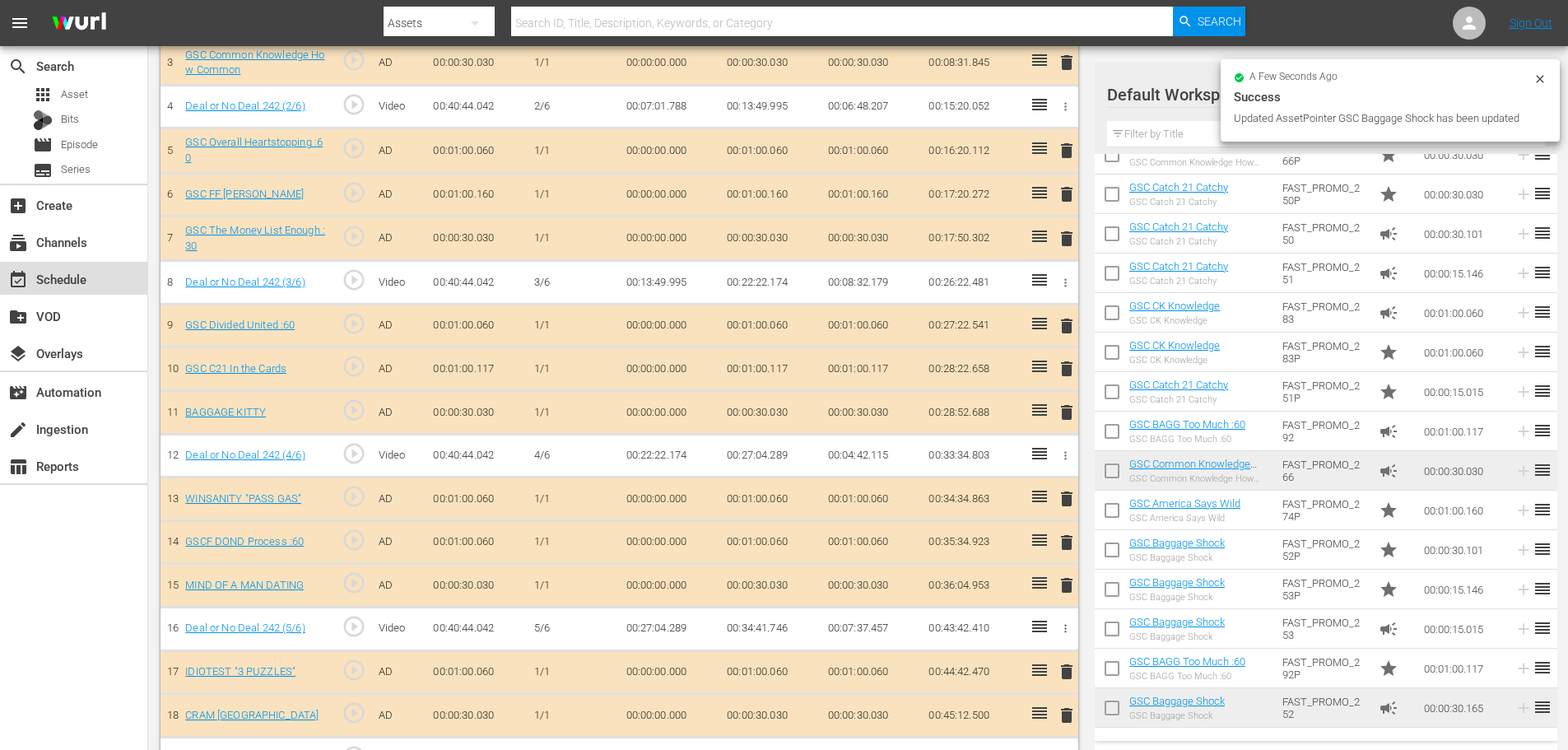
click at [95, 279] on div "event_available Schedule" at bounding box center [74, 278] width 147 height 33
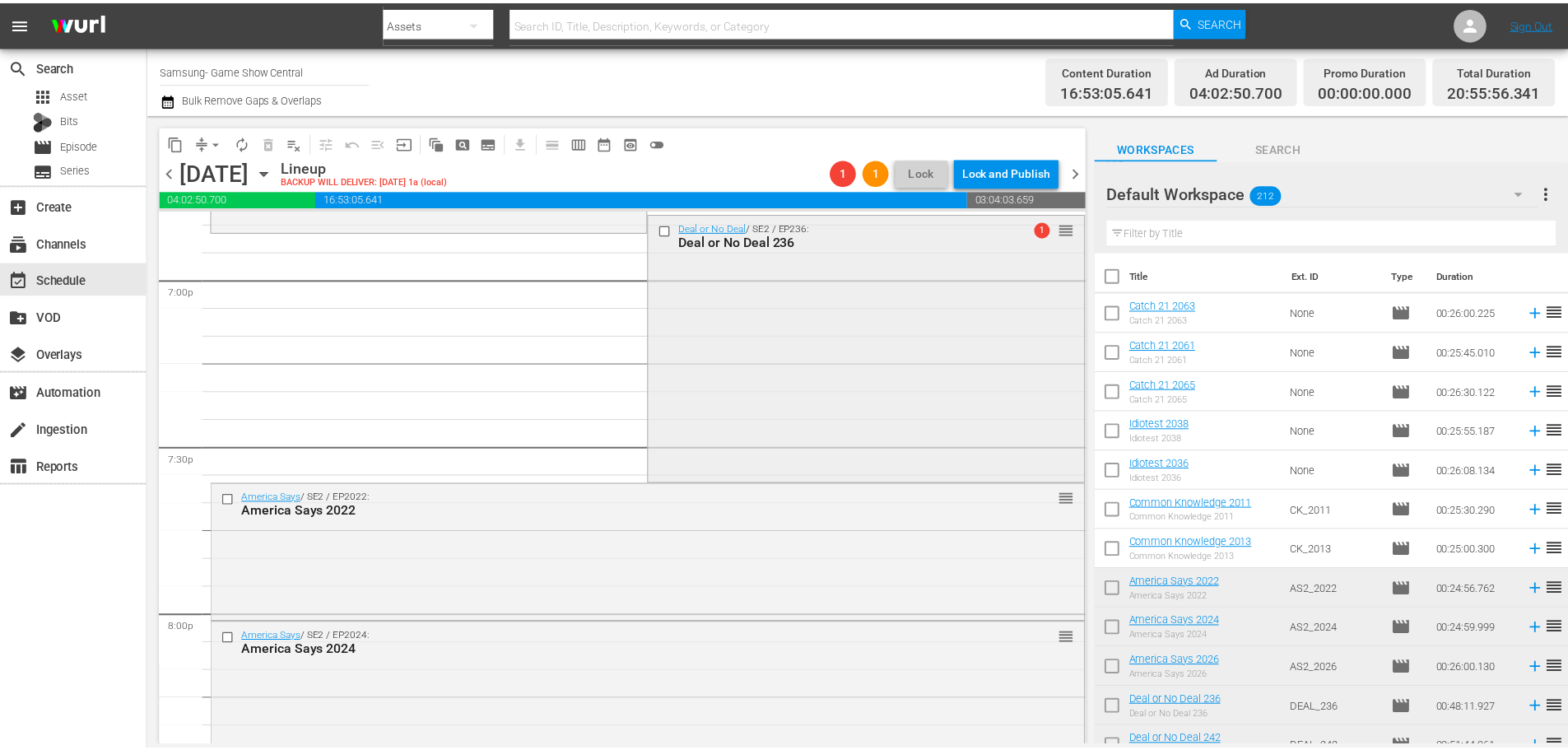
scroll to position [6090, 0]
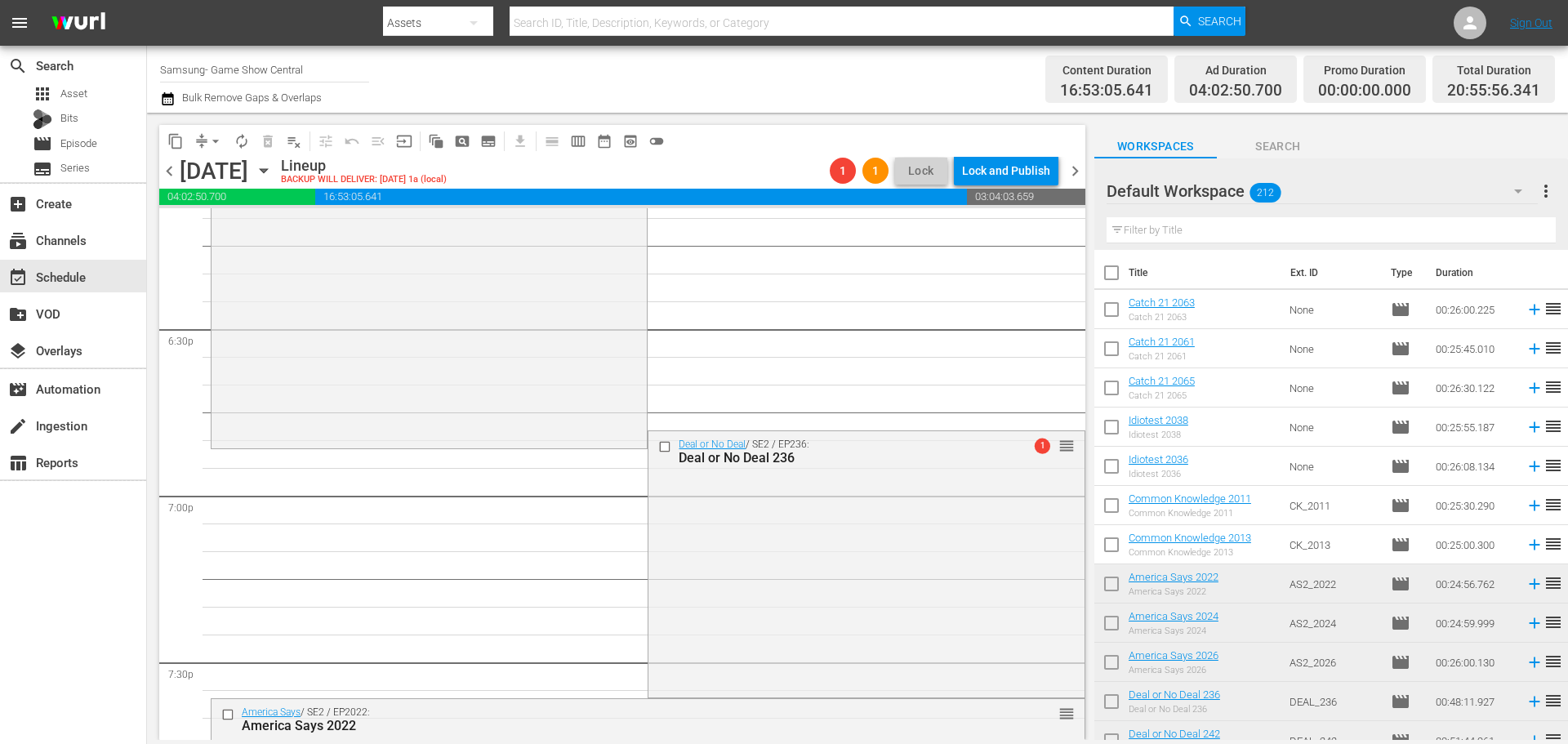
drag, startPoint x: 835, startPoint y: 489, endPoint x: 878, endPoint y: 536, distance: 63.7
click at [836, 489] on div "Deal or No Deal / SE2 / EP236: Deal or No Deal 236 1 reorder" at bounding box center [866, 562] width 435 height 263
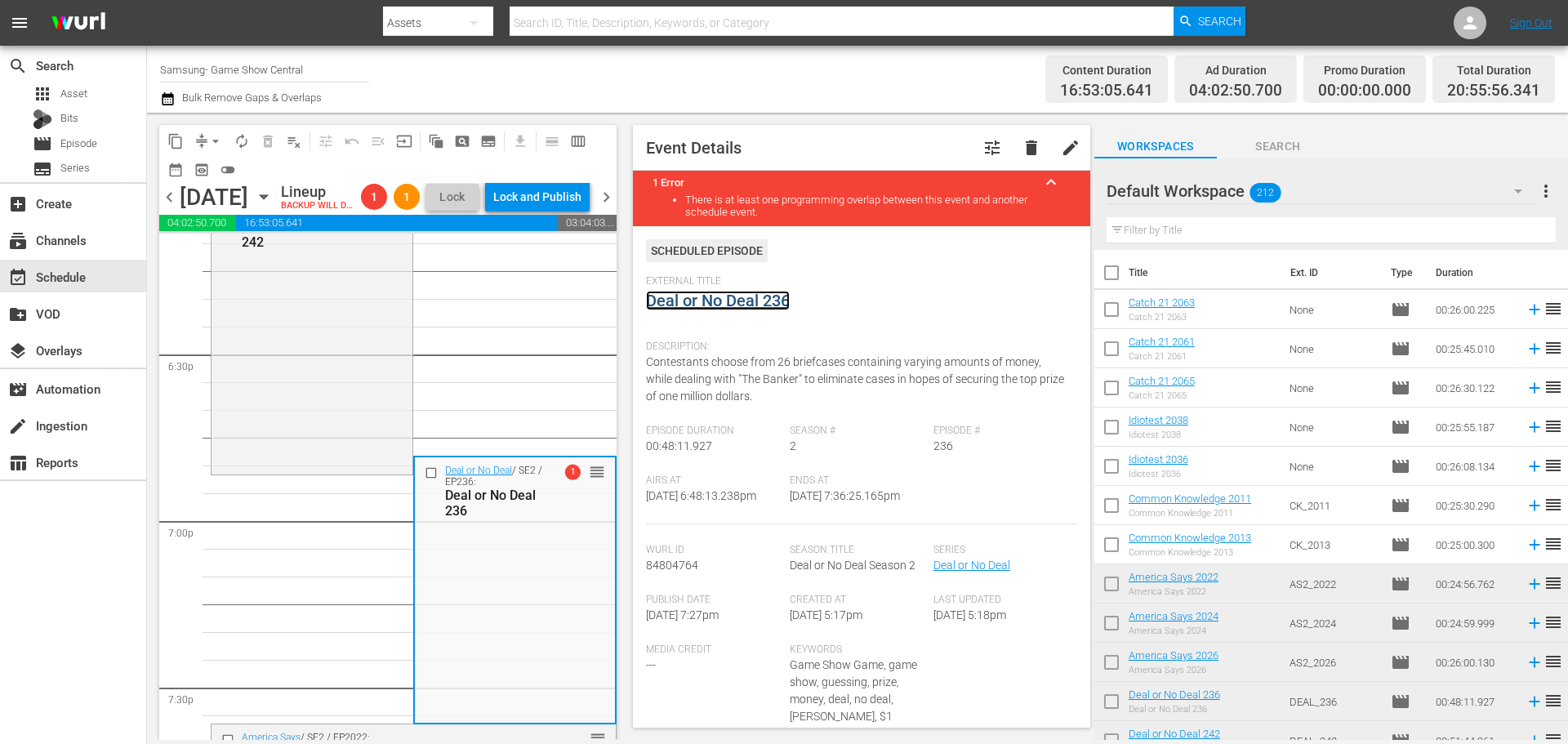
click at [781, 304] on link "Deal or No Deal 236" at bounding box center [717, 300] width 143 height 19
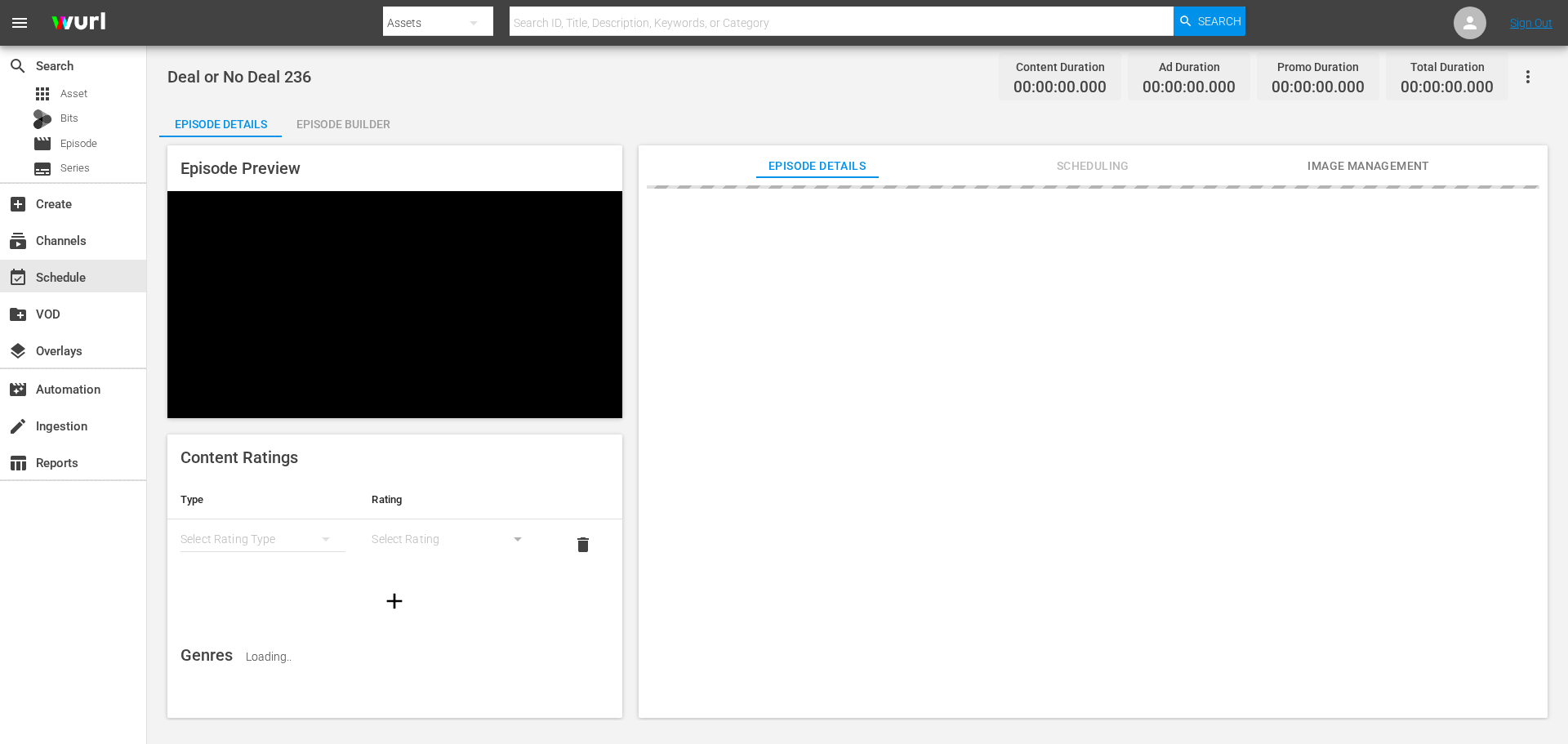
click at [330, 115] on div "Episode Builder" at bounding box center [343, 124] width 122 height 39
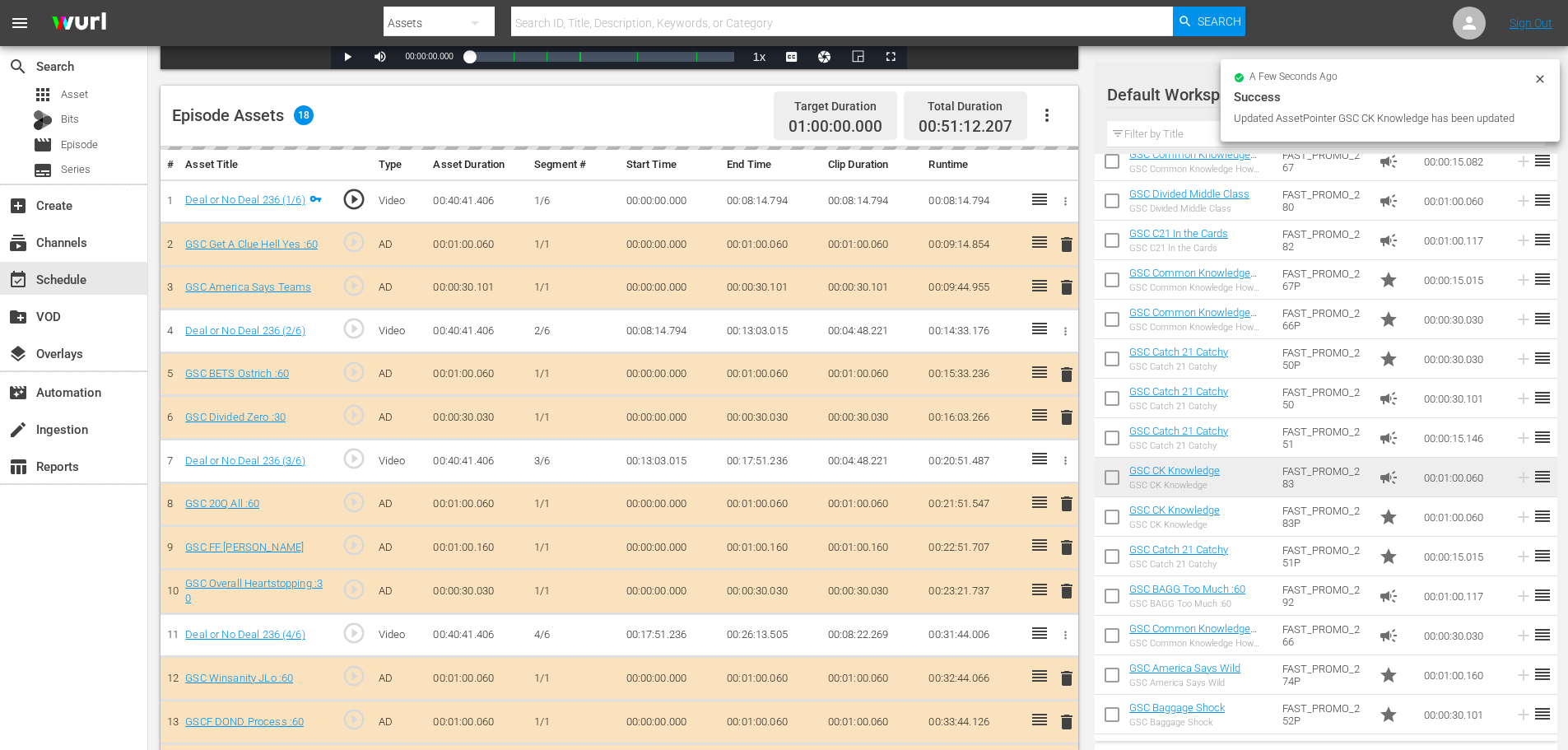
scroll to position [34, 0]
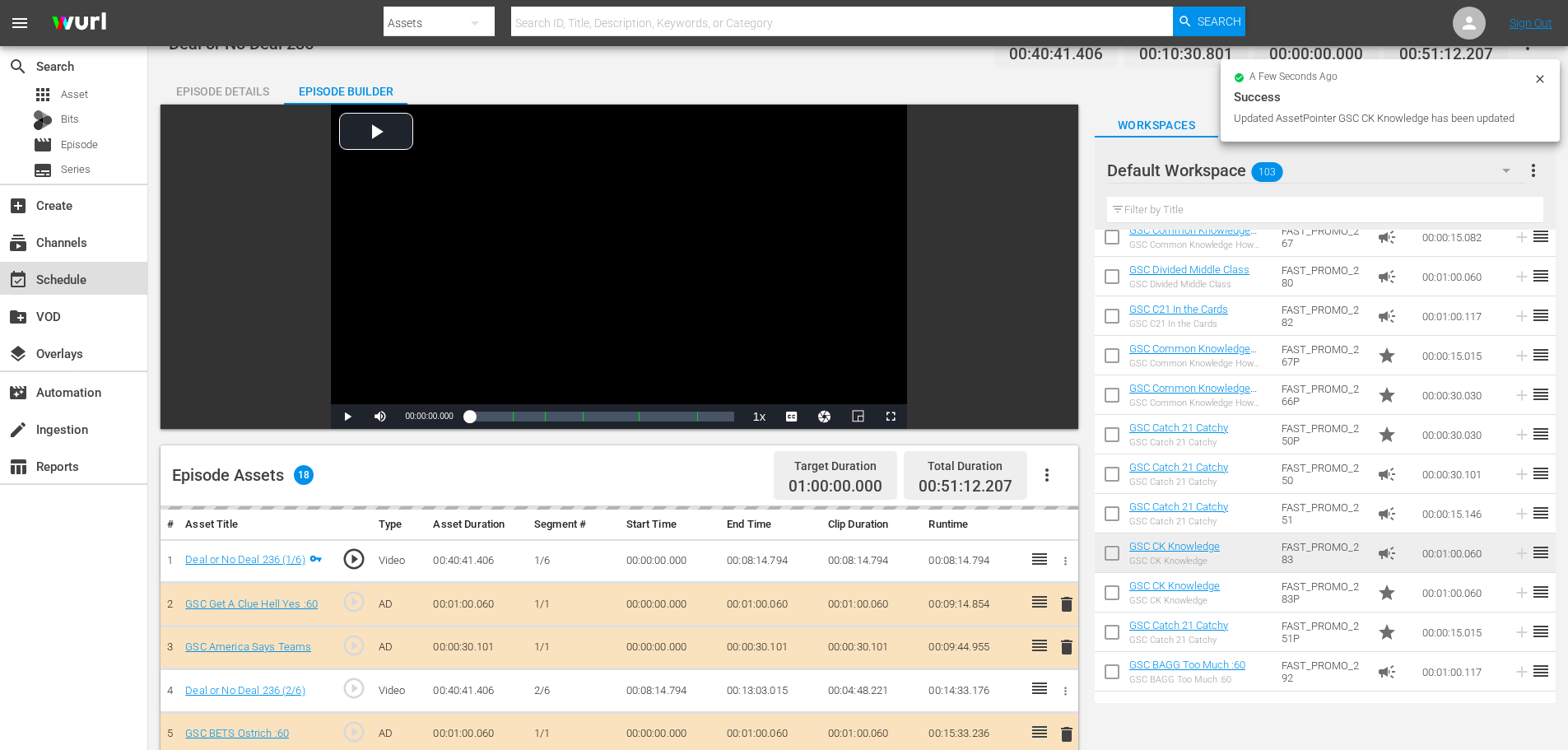
click at [62, 263] on div "event_available Schedule" at bounding box center [74, 278] width 147 height 33
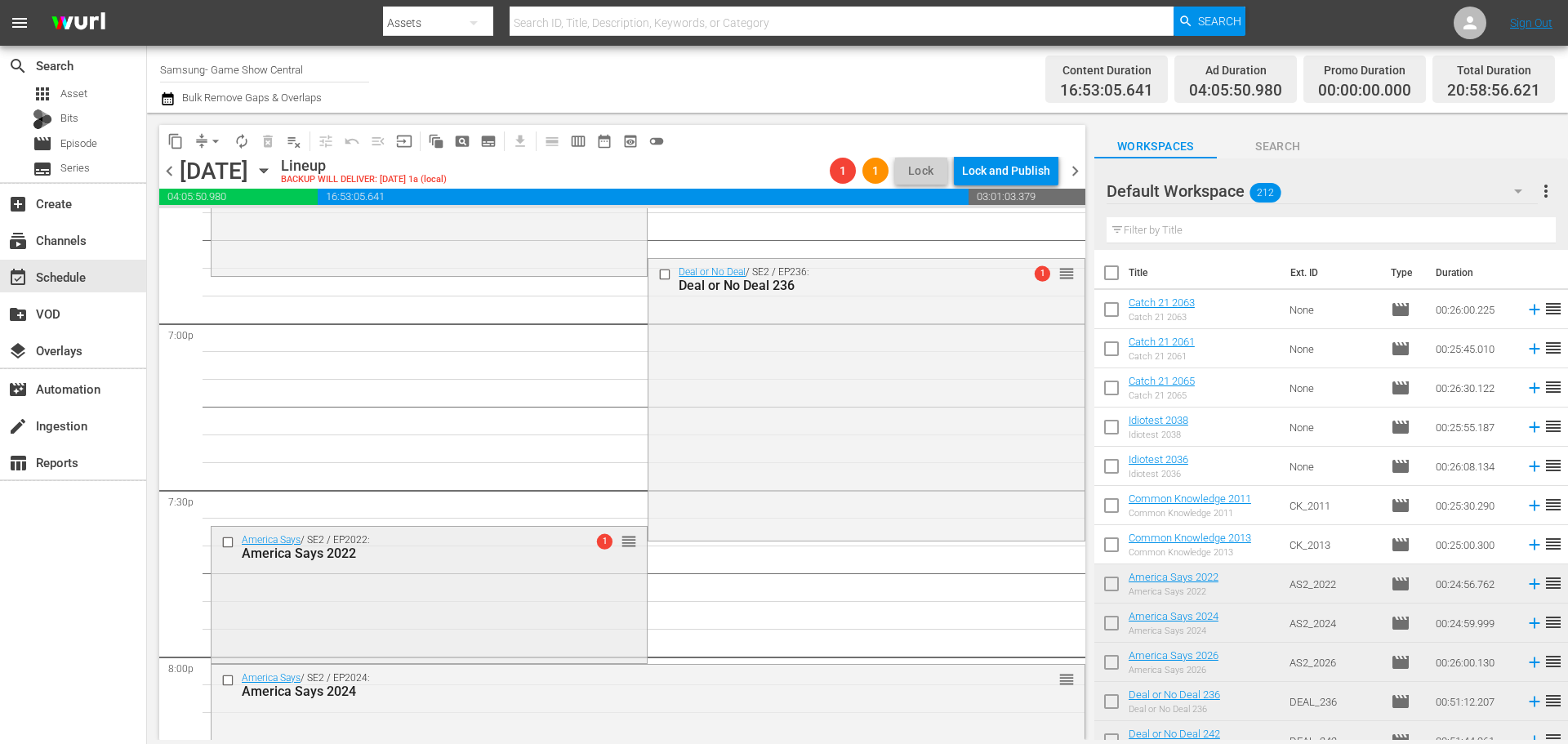
scroll to position [6209, 0]
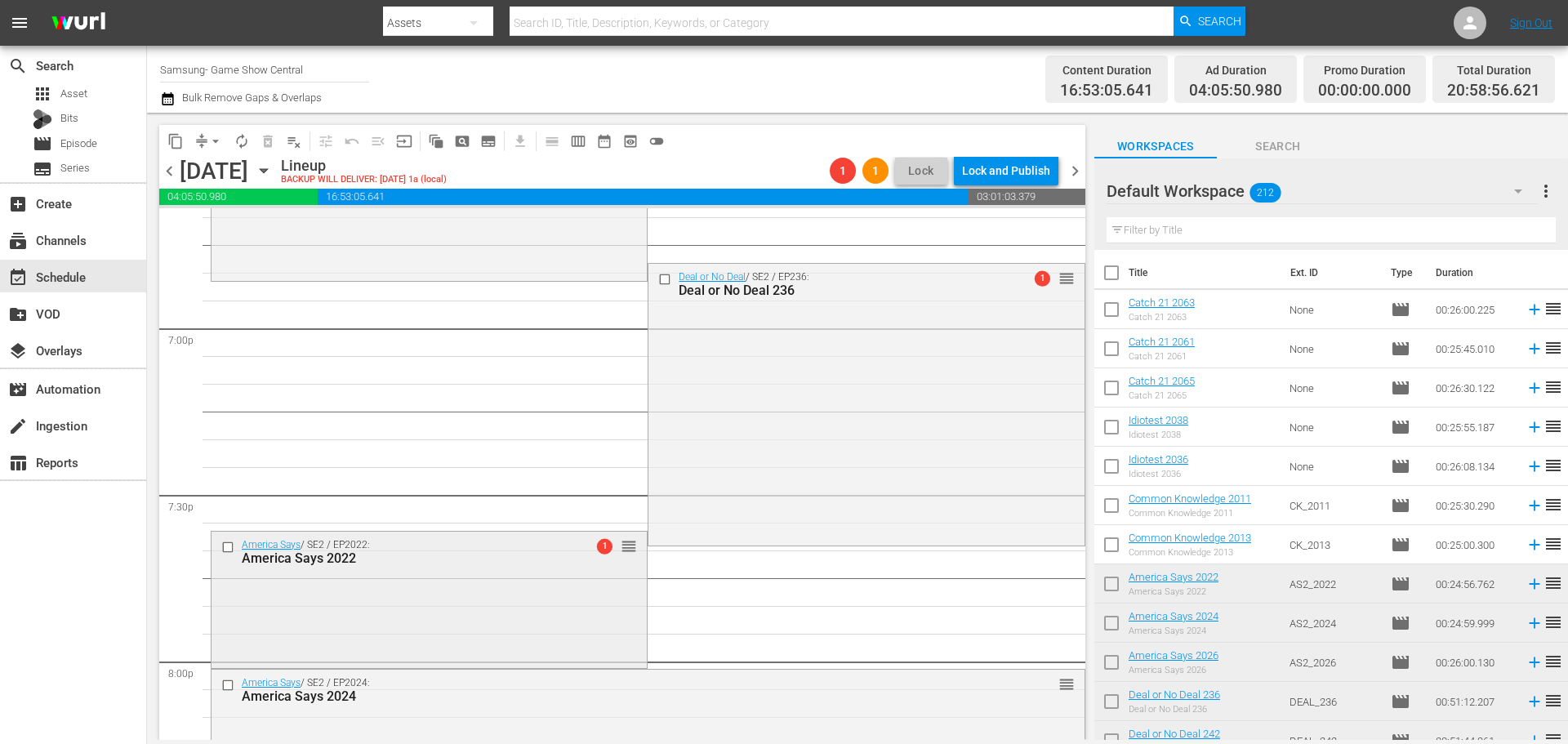
click at [494, 621] on div "America Says / SE2 / EP2022: America Says 2022 1 reorder" at bounding box center [429, 598] width 435 height 134
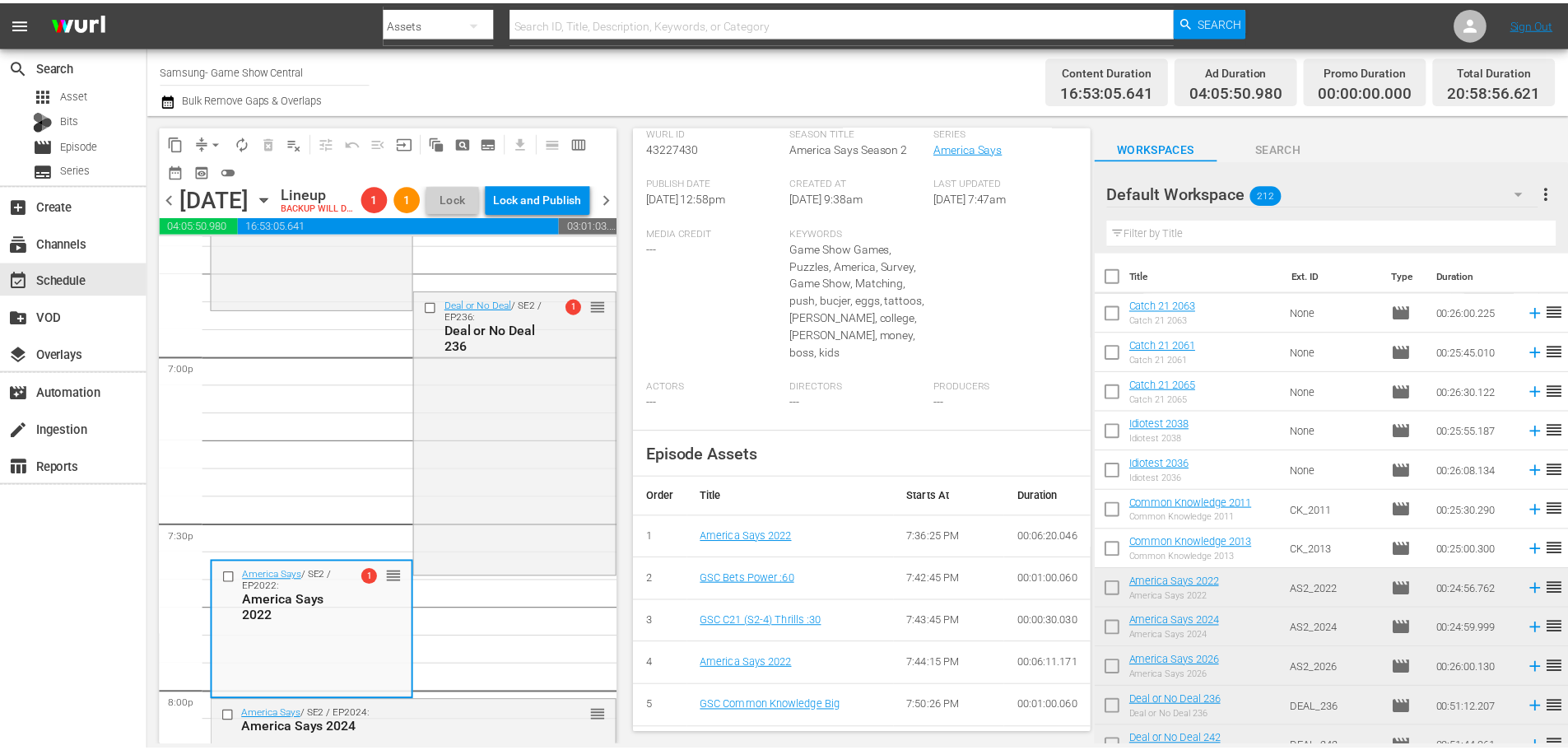
scroll to position [129, 0]
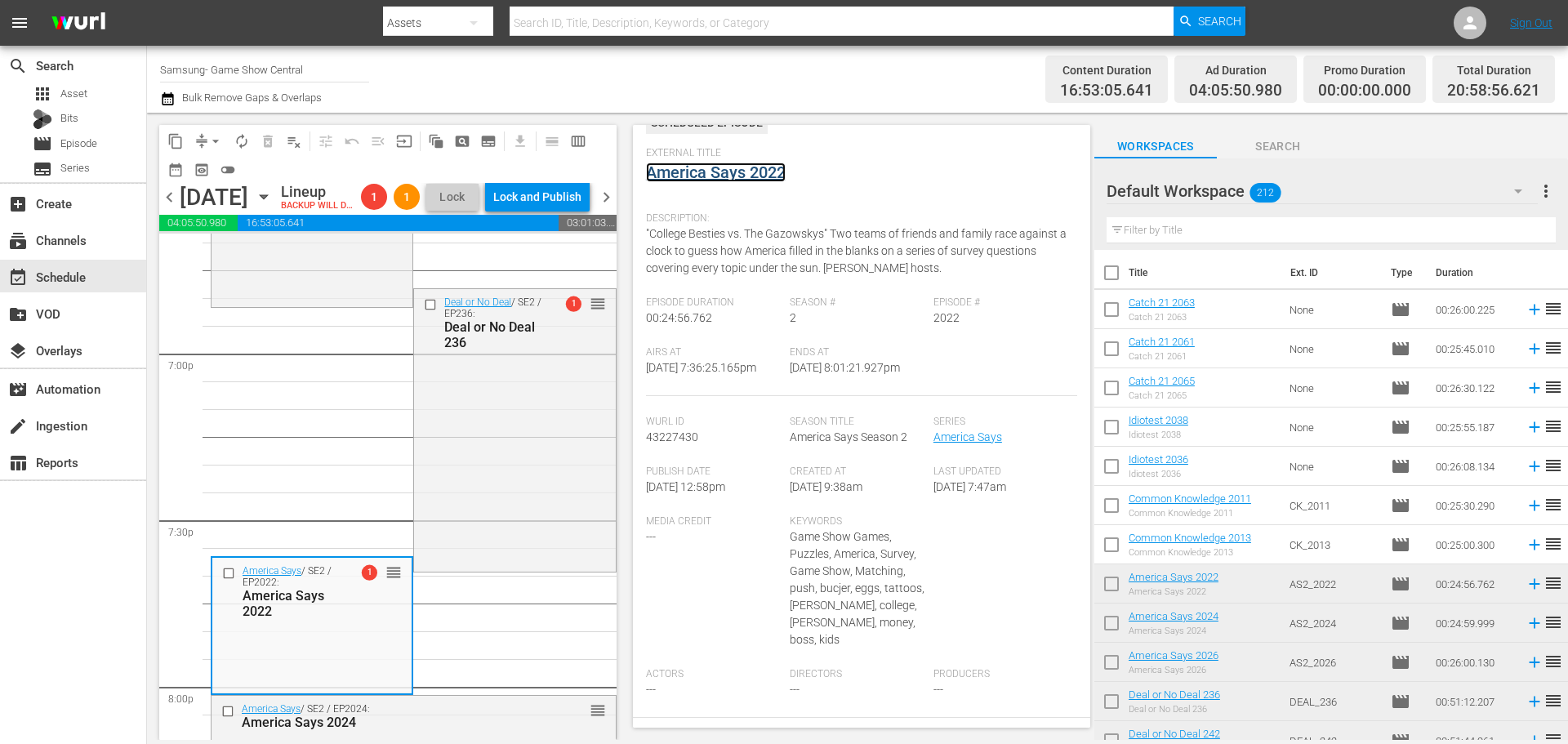
click at [763, 163] on link "America Says 2022" at bounding box center [715, 172] width 140 height 19
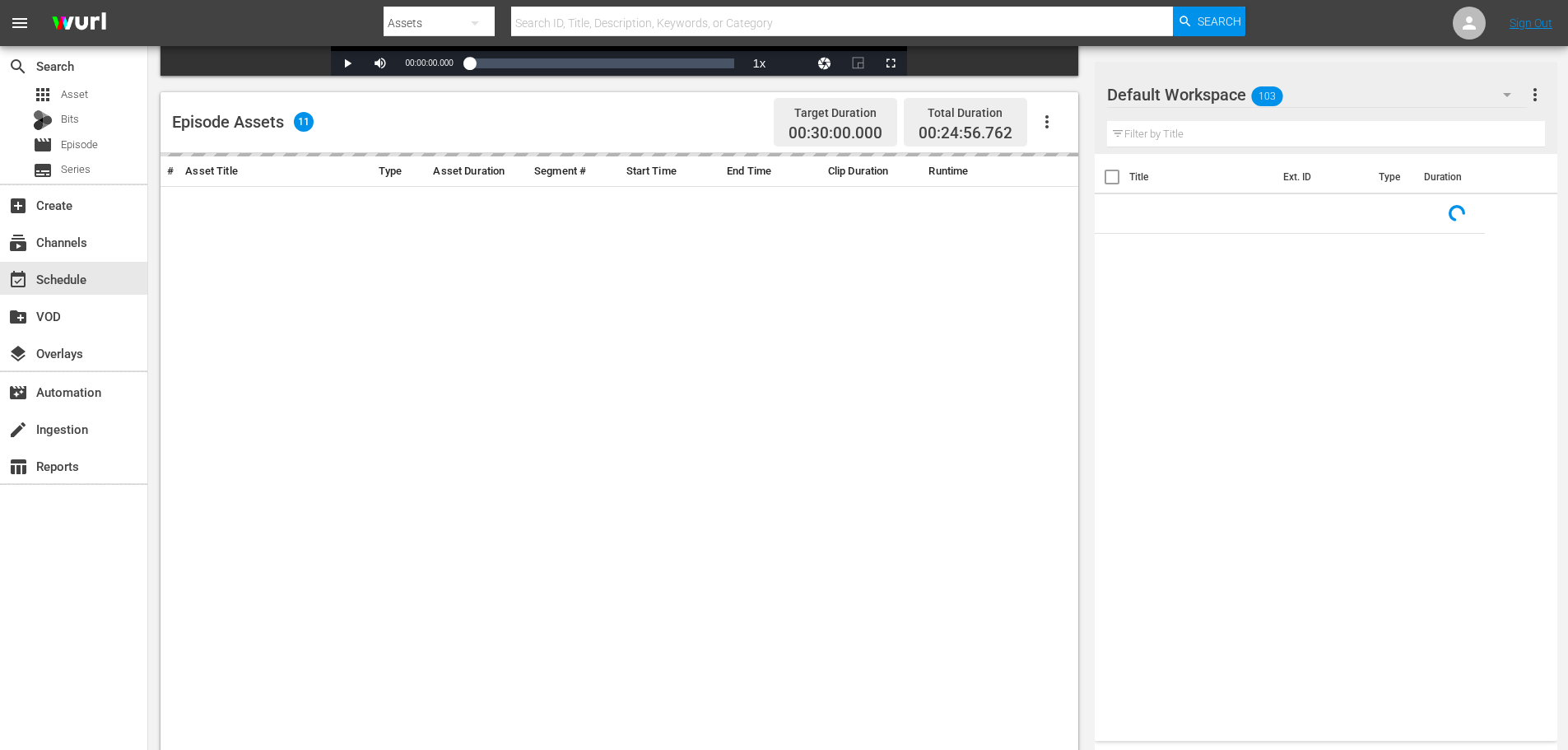
scroll to position [429, 0]
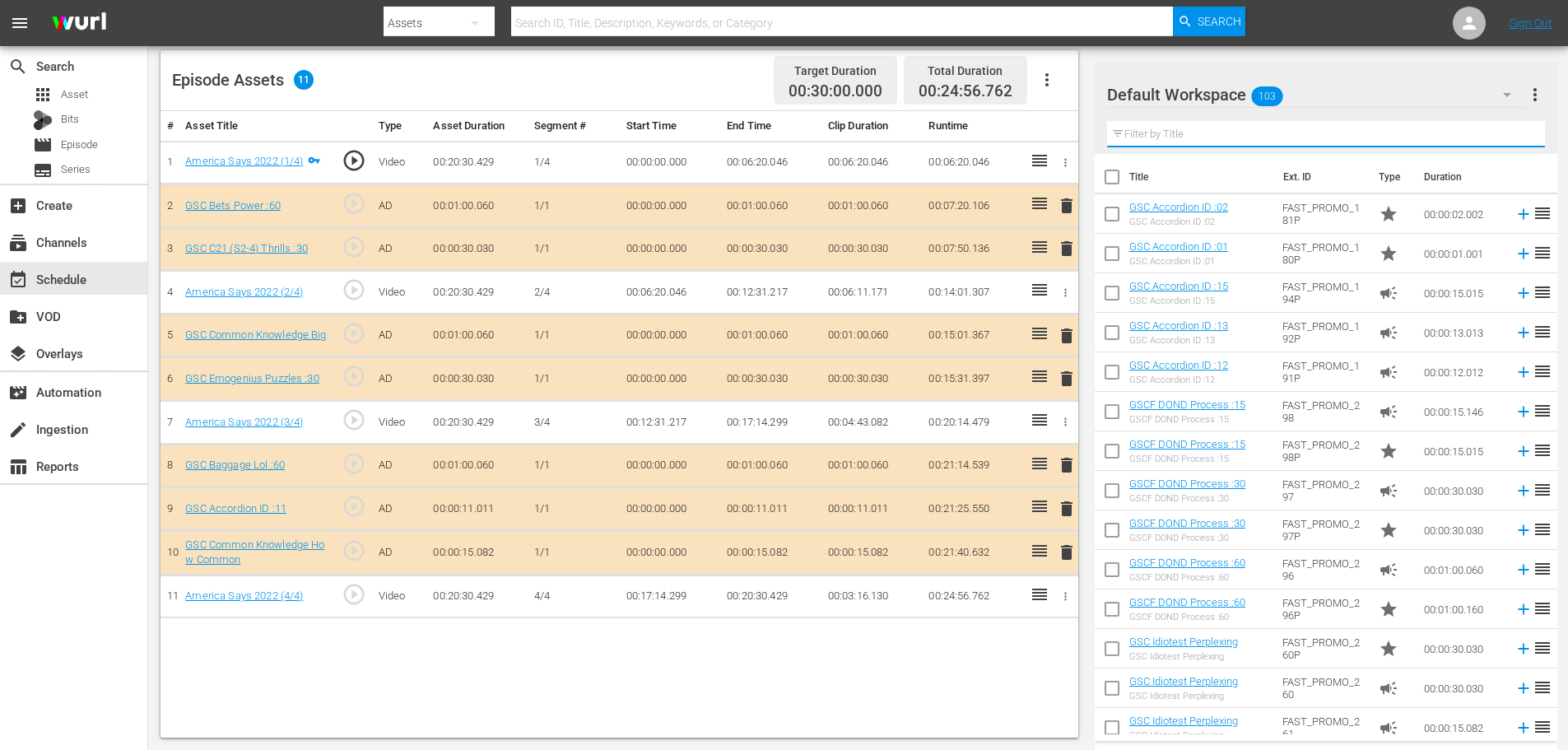
click at [1175, 139] on input "text" at bounding box center [1325, 134] width 438 height 26
click at [1062, 502] on span "delete" at bounding box center [1066, 508] width 19 height 19
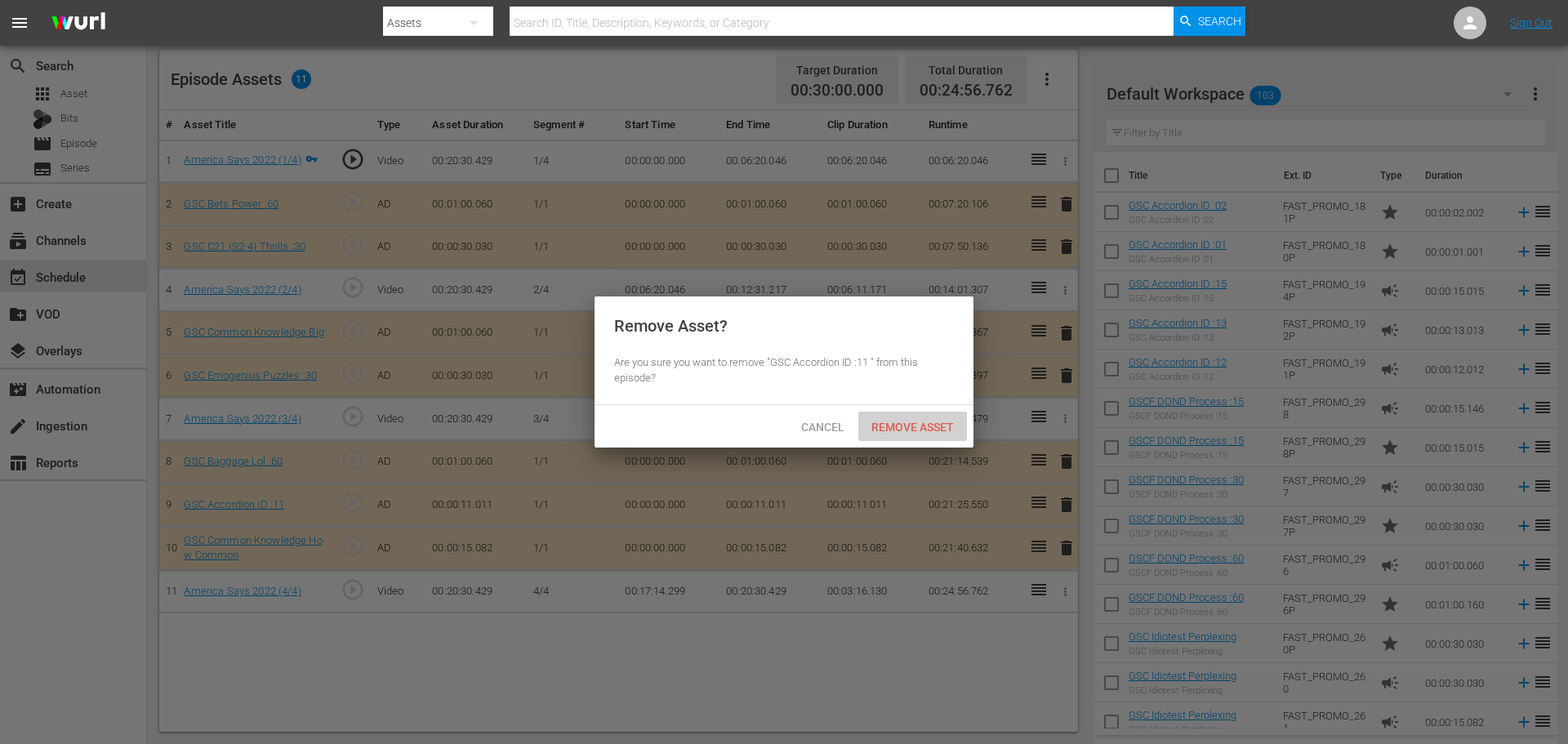
click at [913, 433] on div "Remove Asset" at bounding box center [912, 426] width 109 height 30
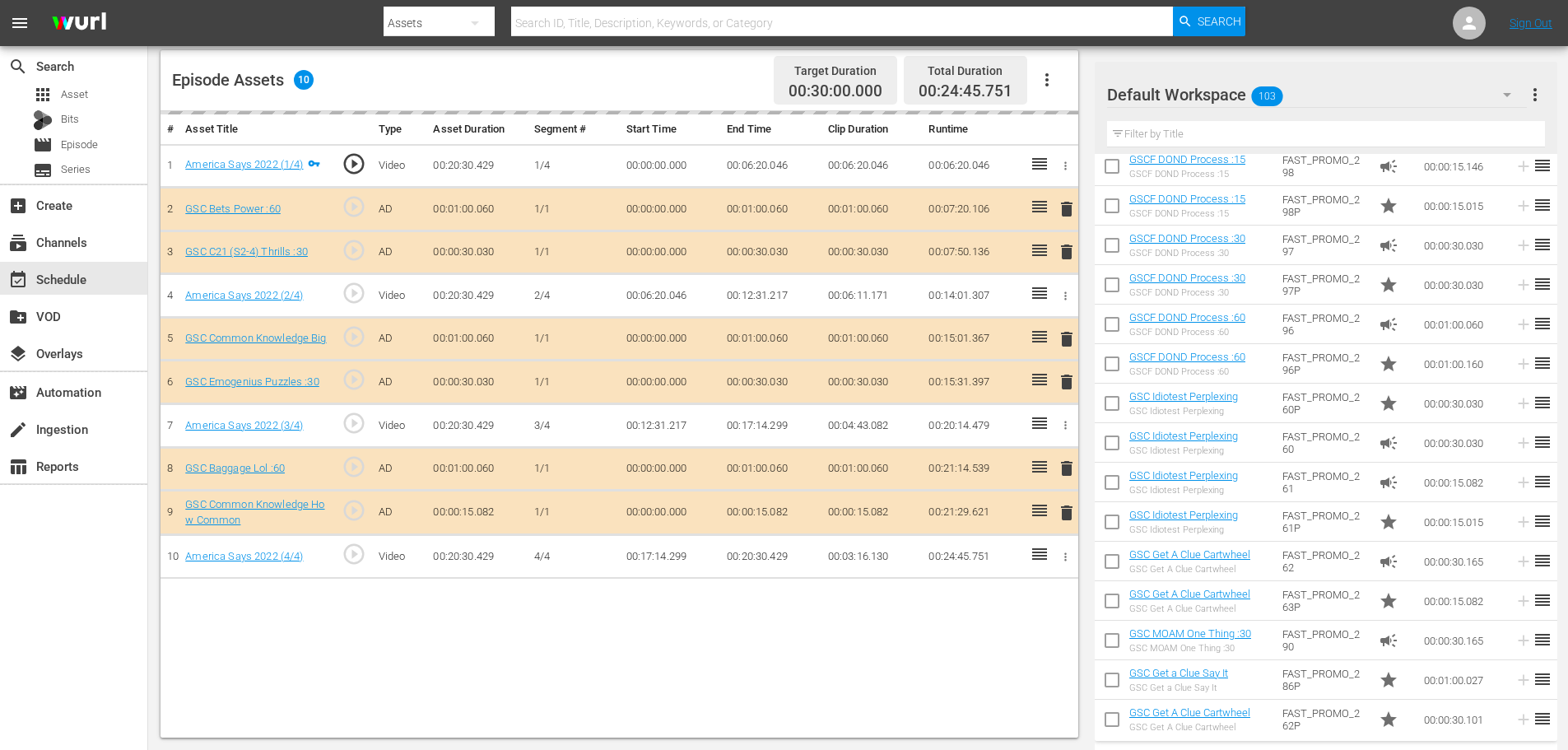
scroll to position [494, 0]
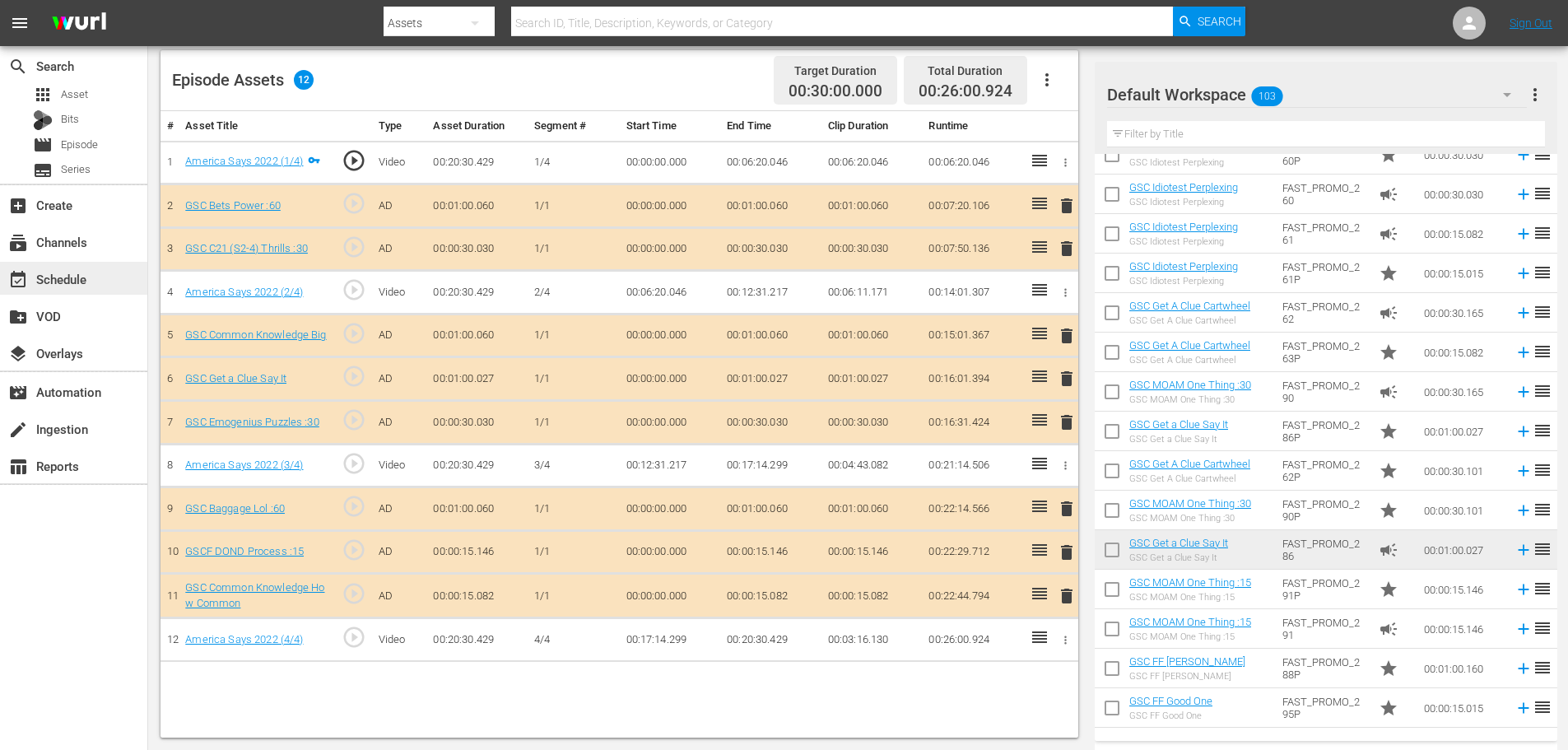
click at [49, 284] on div "event_available Schedule" at bounding box center [46, 276] width 92 height 15
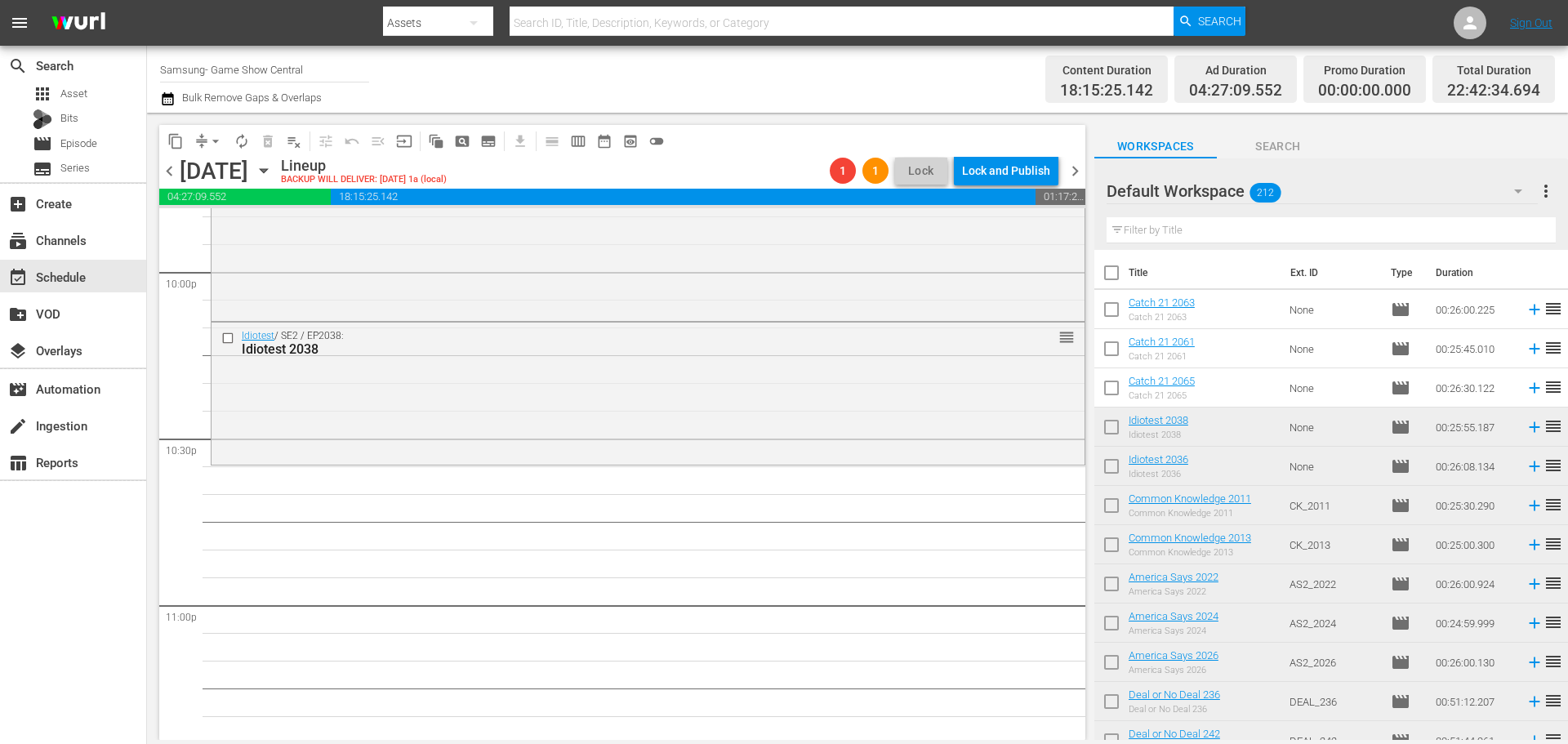
scroll to position [7266, 0]
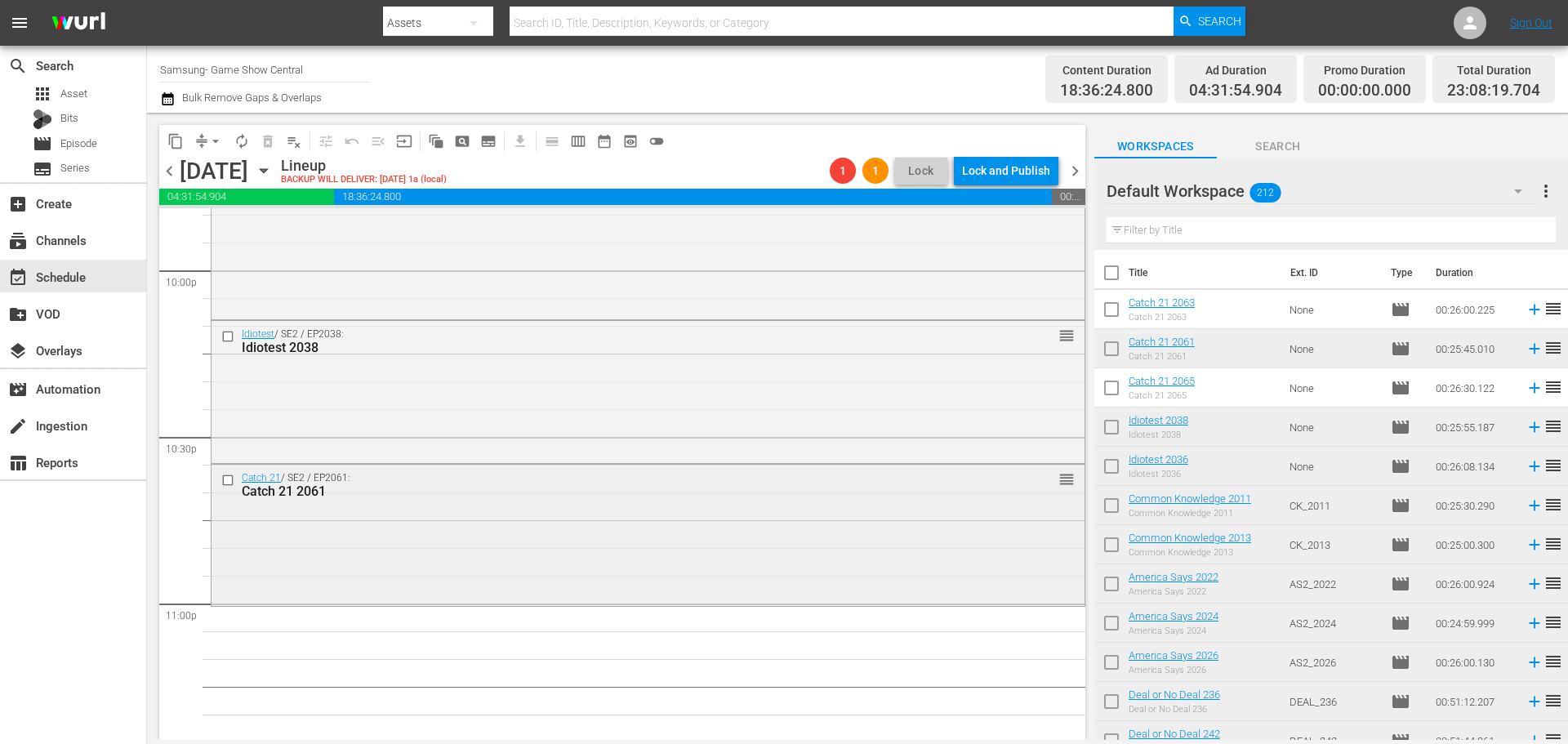
click at [718, 539] on div "Catch 21 / SE2 / EP2061: Catch 21 2061 reorder" at bounding box center [648, 533] width 873 height 138
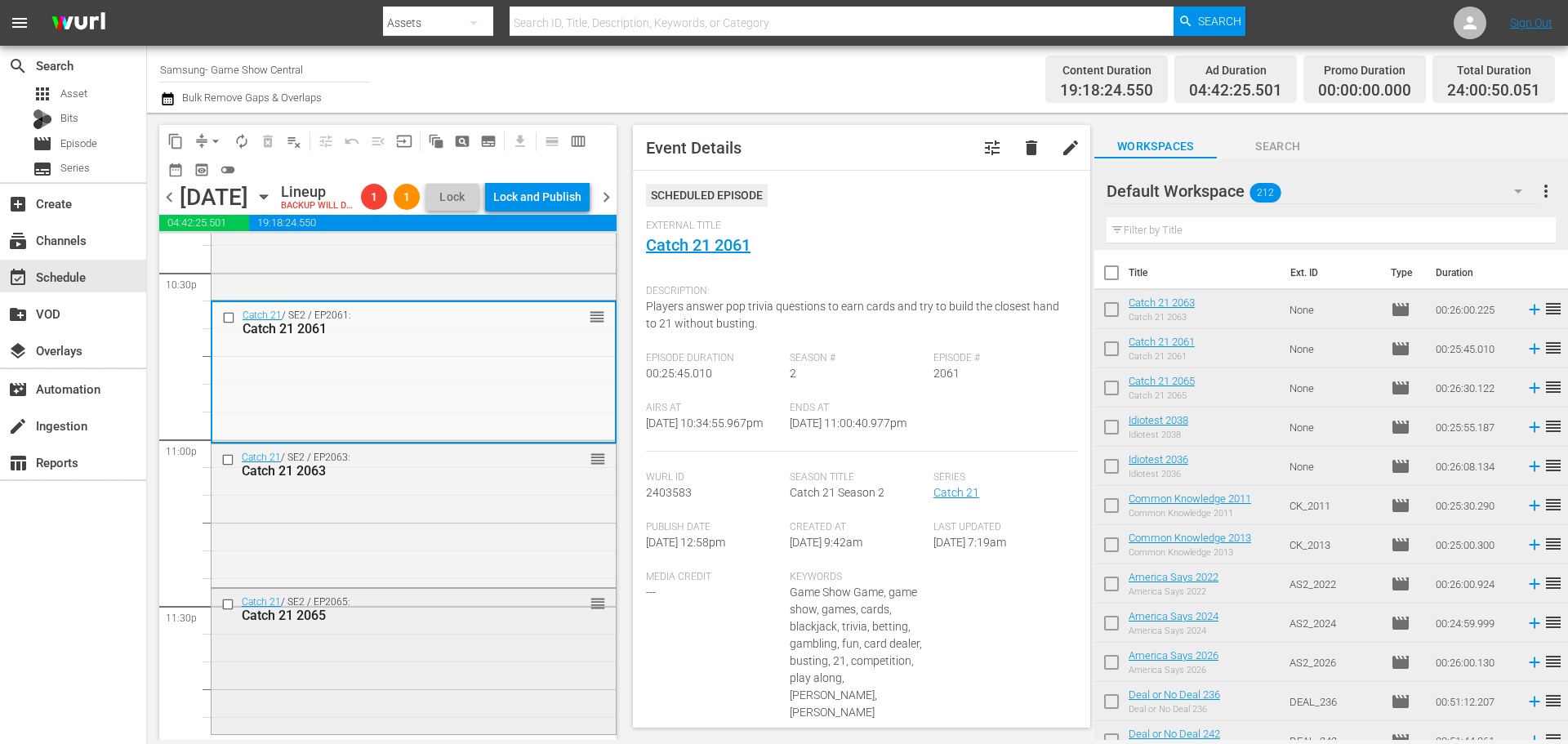
scroll to position [7516, 0]
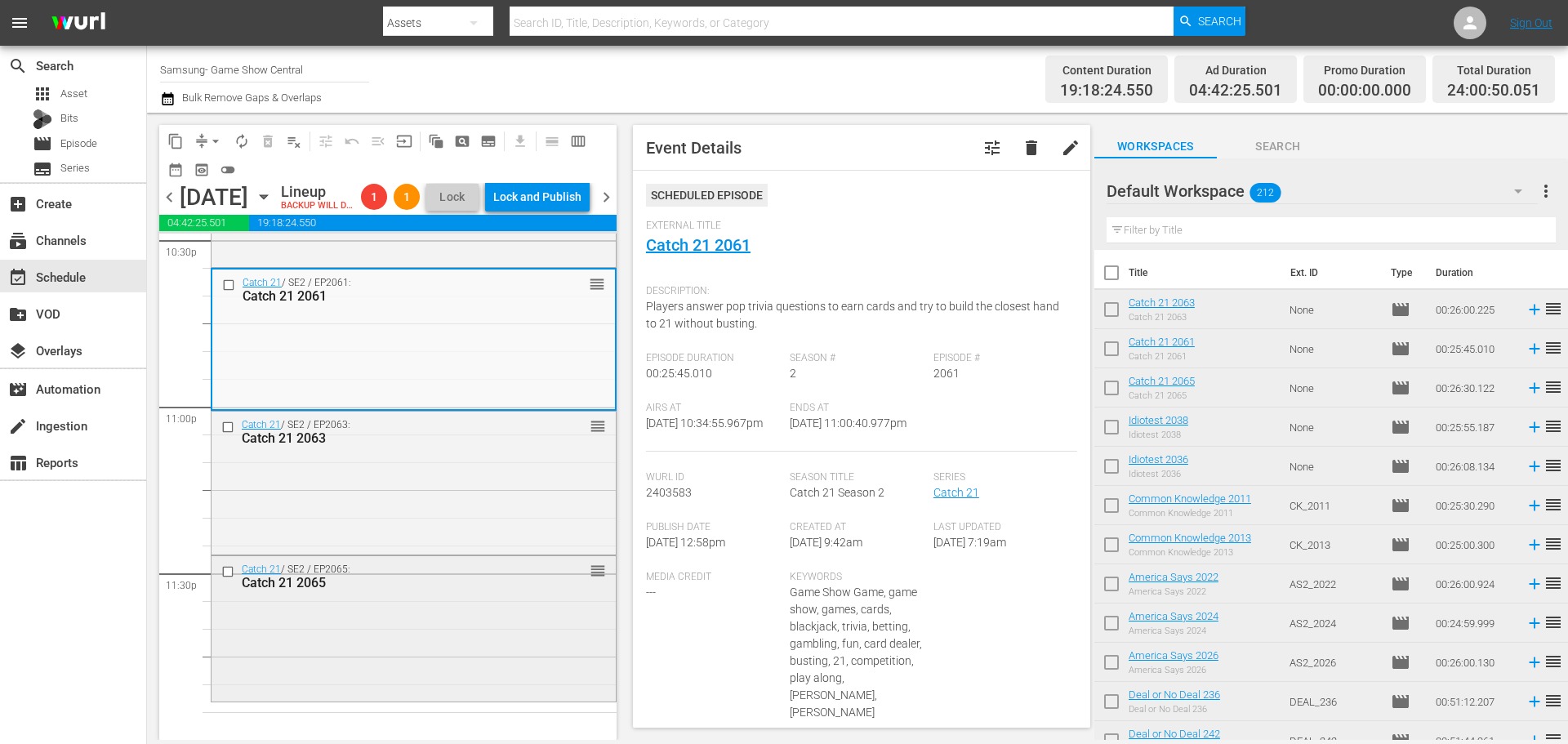
click at [437, 605] on div "Catch 21 / SE2 / EP2065: Catch 21 2065 reorder" at bounding box center [414, 628] width 404 height 142
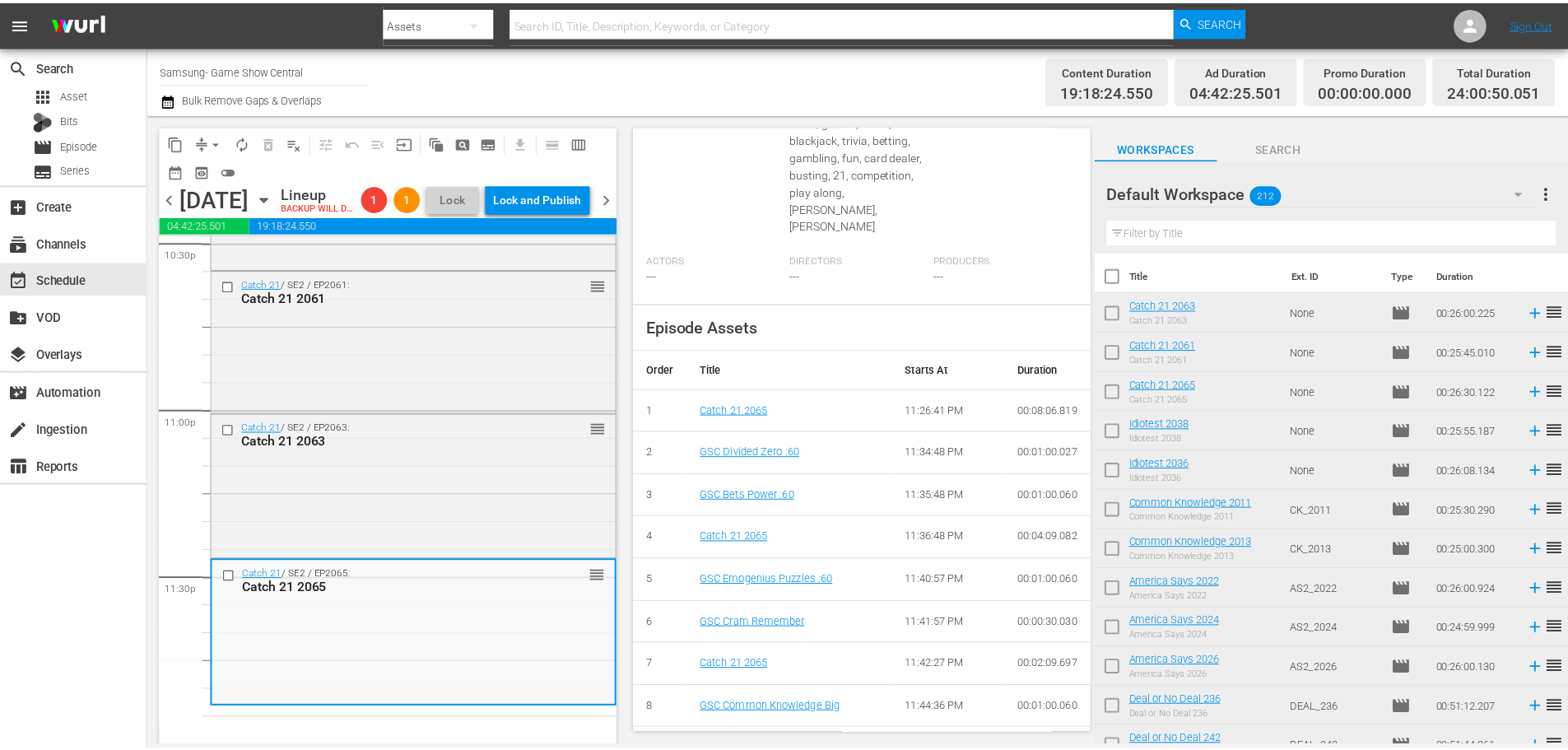
scroll to position [80, 0]
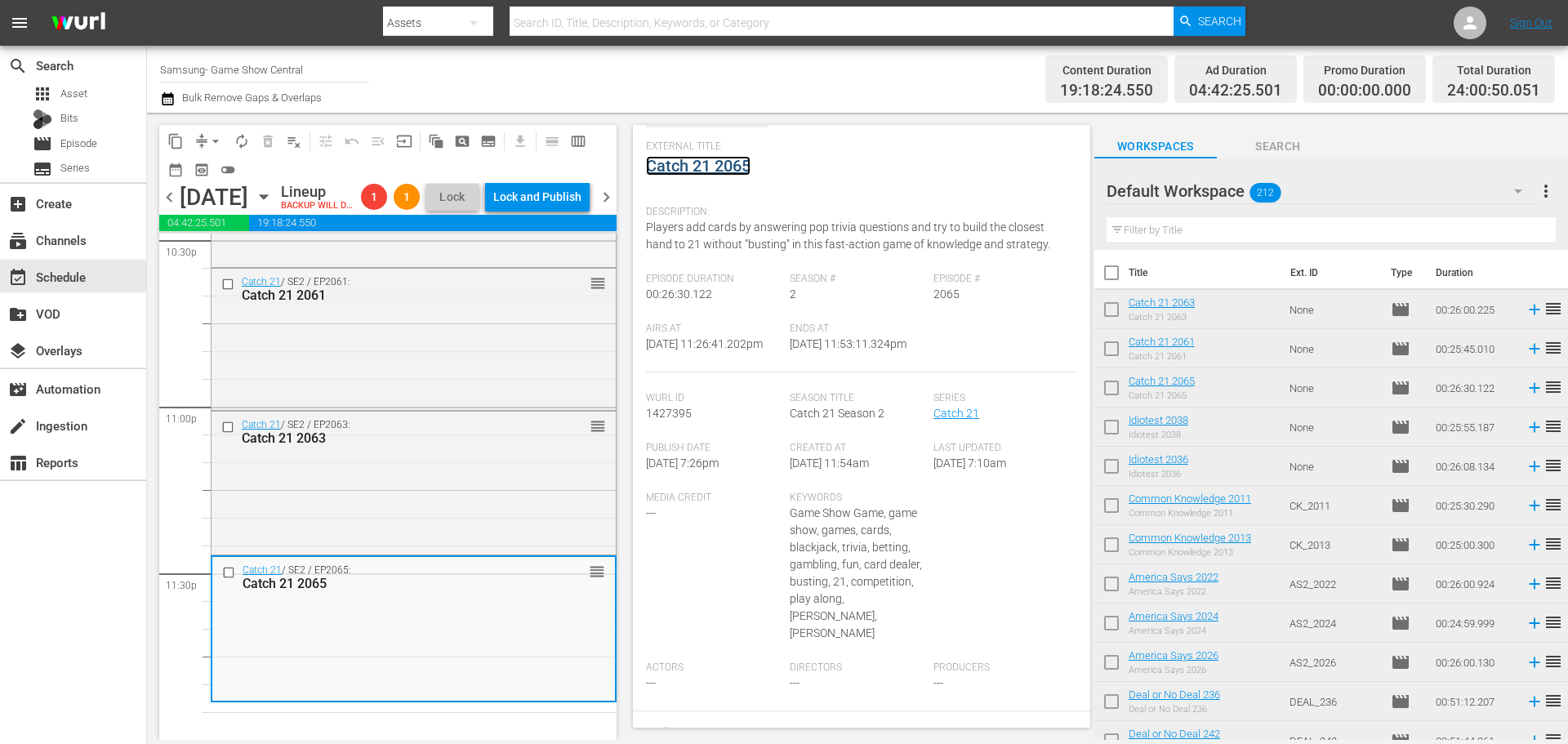
click at [737, 160] on link "Catch 21 2065" at bounding box center [698, 166] width 105 height 19
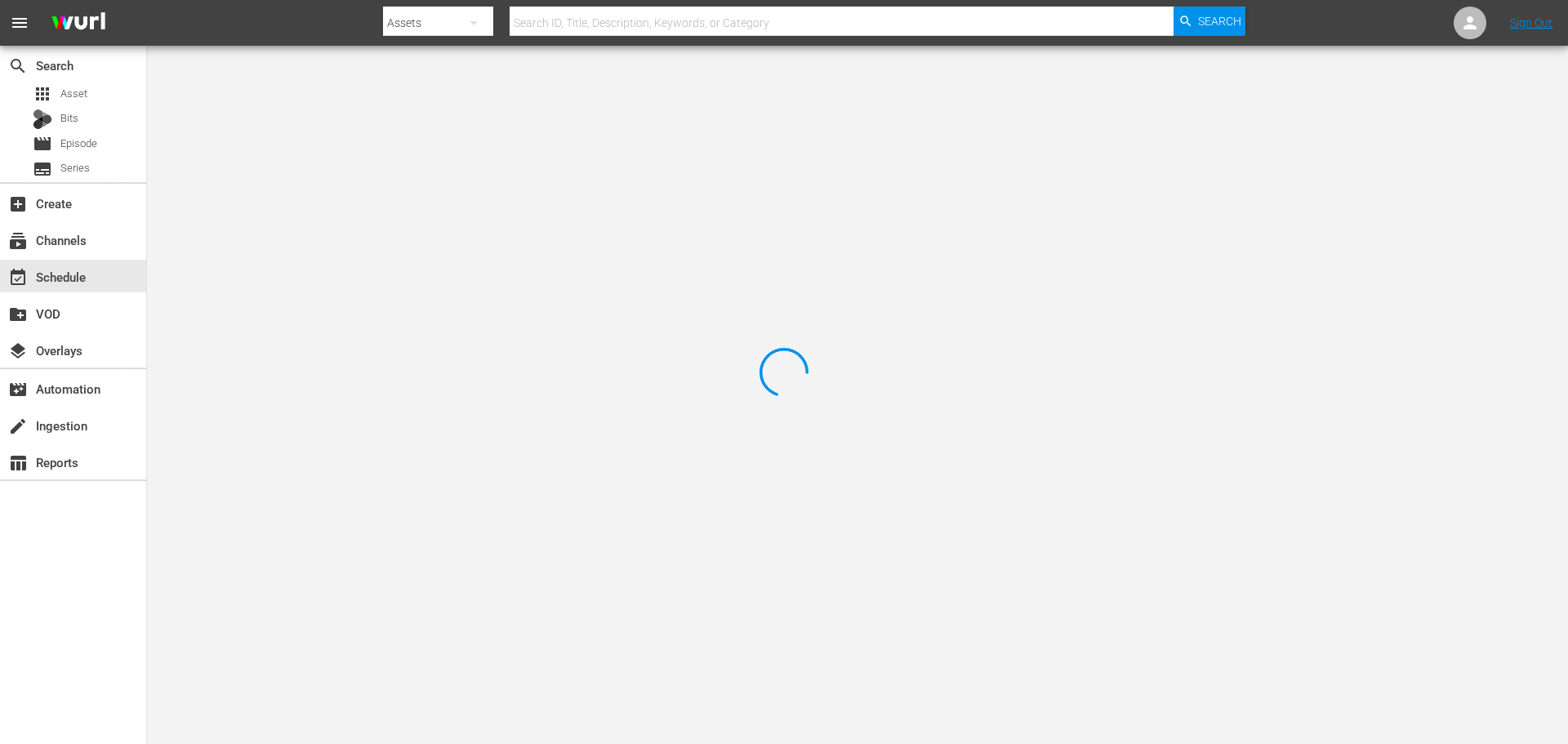
drag, startPoint x: 251, startPoint y: 109, endPoint x: 259, endPoint y: 121, distance: 14.4
click at [251, 113] on div at bounding box center [784, 372] width 1568 height 744
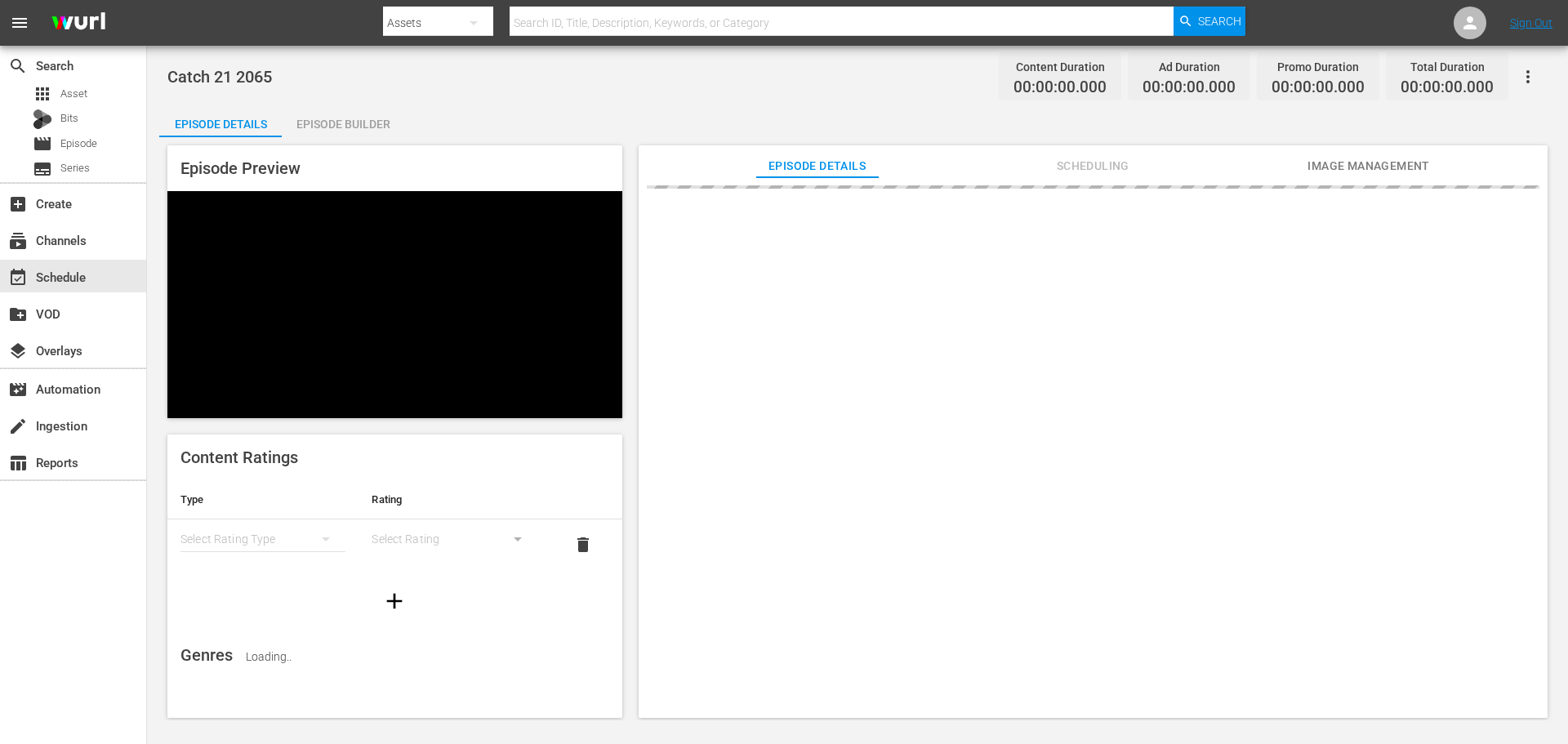
click at [347, 116] on div "Episode Builder" at bounding box center [343, 124] width 122 height 39
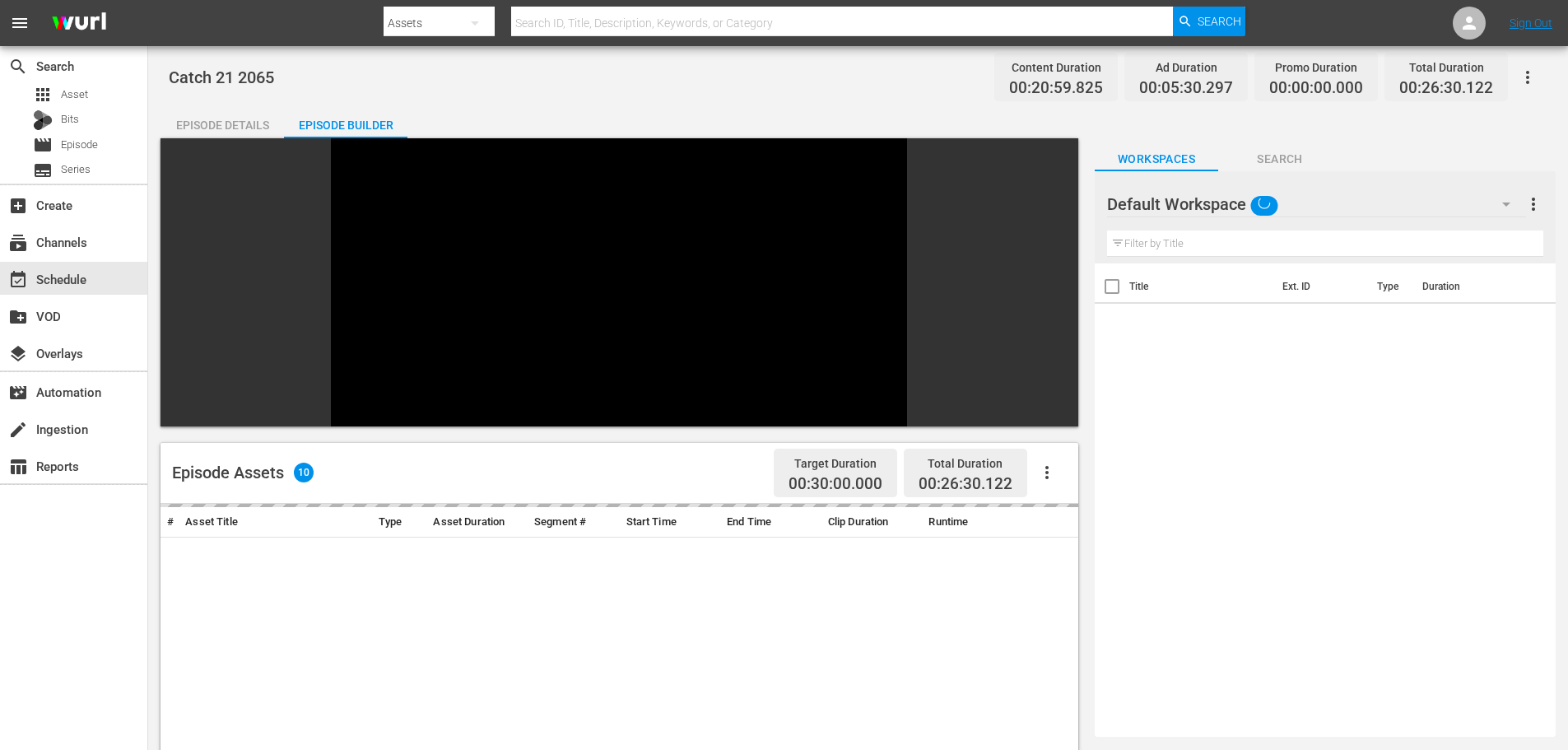
click at [1257, 239] on input "text" at bounding box center [1325, 244] width 437 height 26
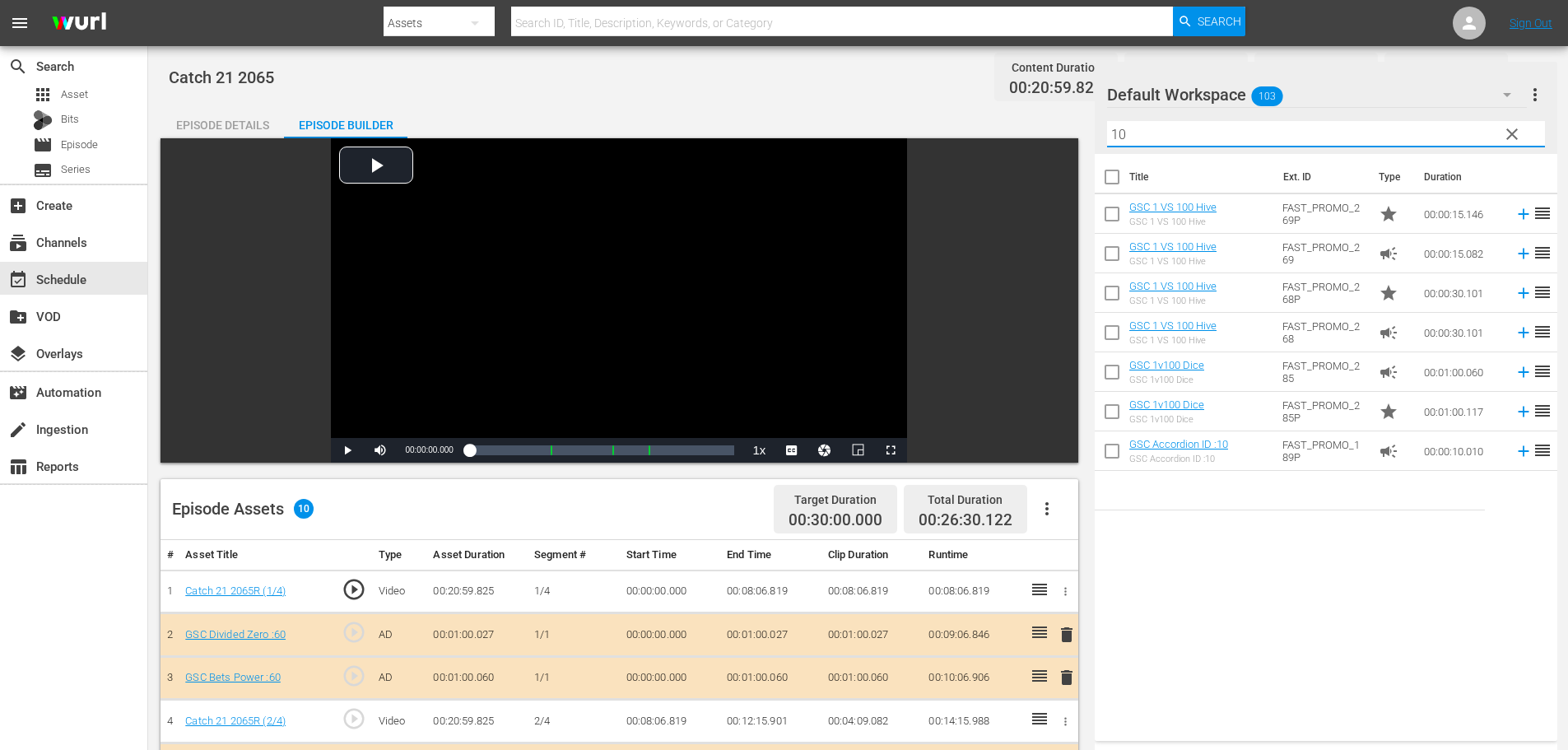
scroll to position [429, 0]
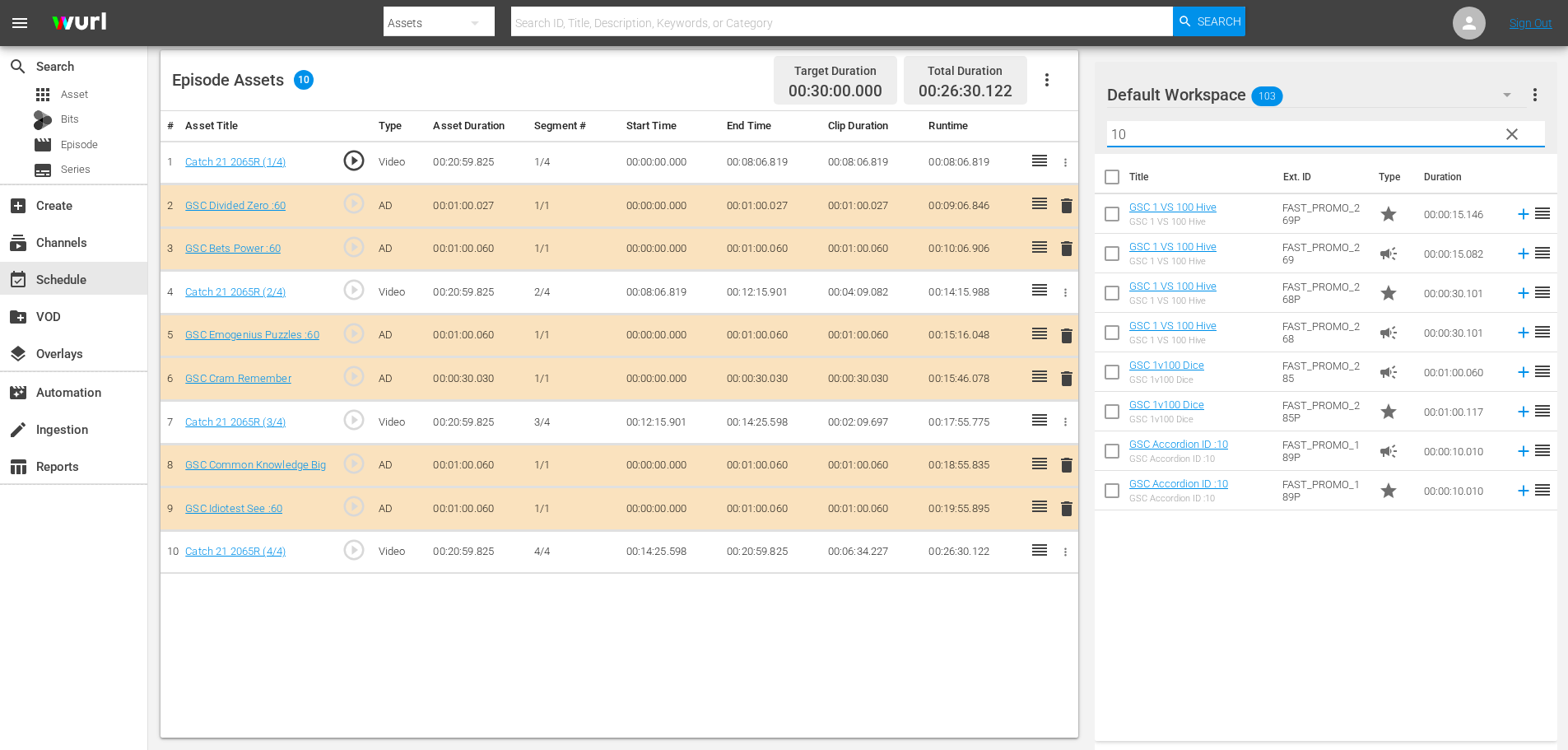
type input "10"
click at [1061, 507] on span "delete" at bounding box center [1066, 508] width 19 height 19
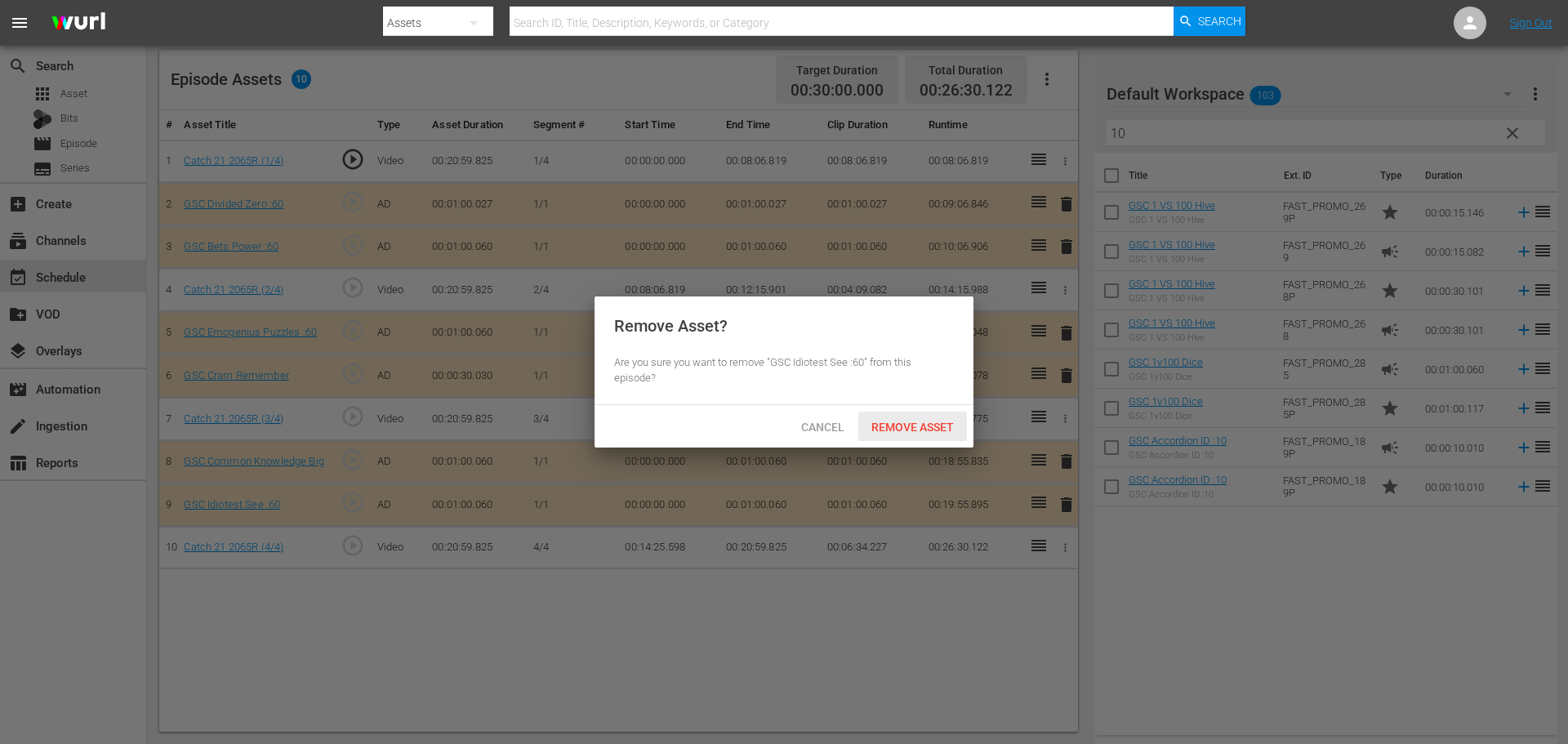
click at [907, 433] on div "Remove Asset" at bounding box center [912, 426] width 109 height 30
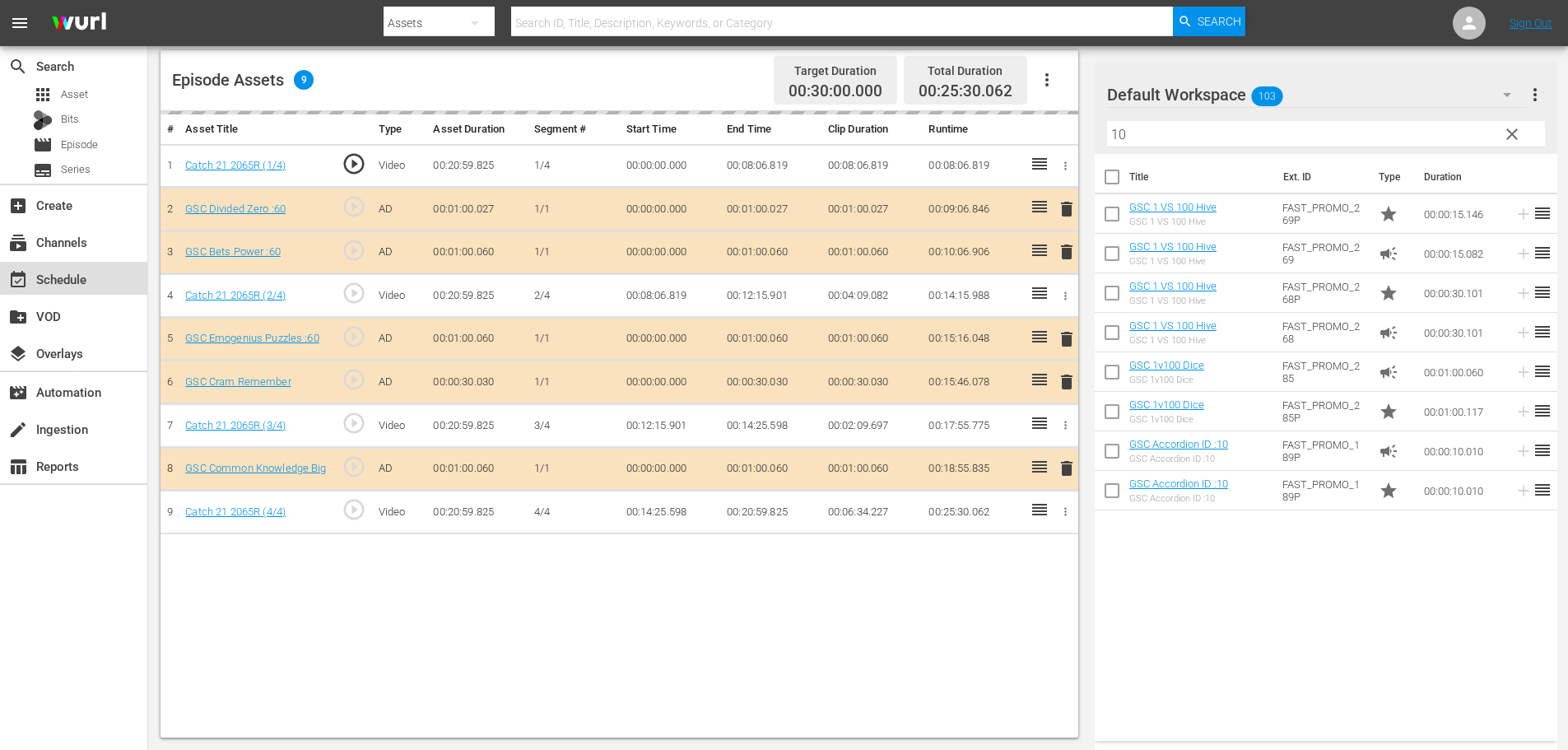
click at [66, 269] on div "event_available Schedule" at bounding box center [46, 276] width 92 height 15
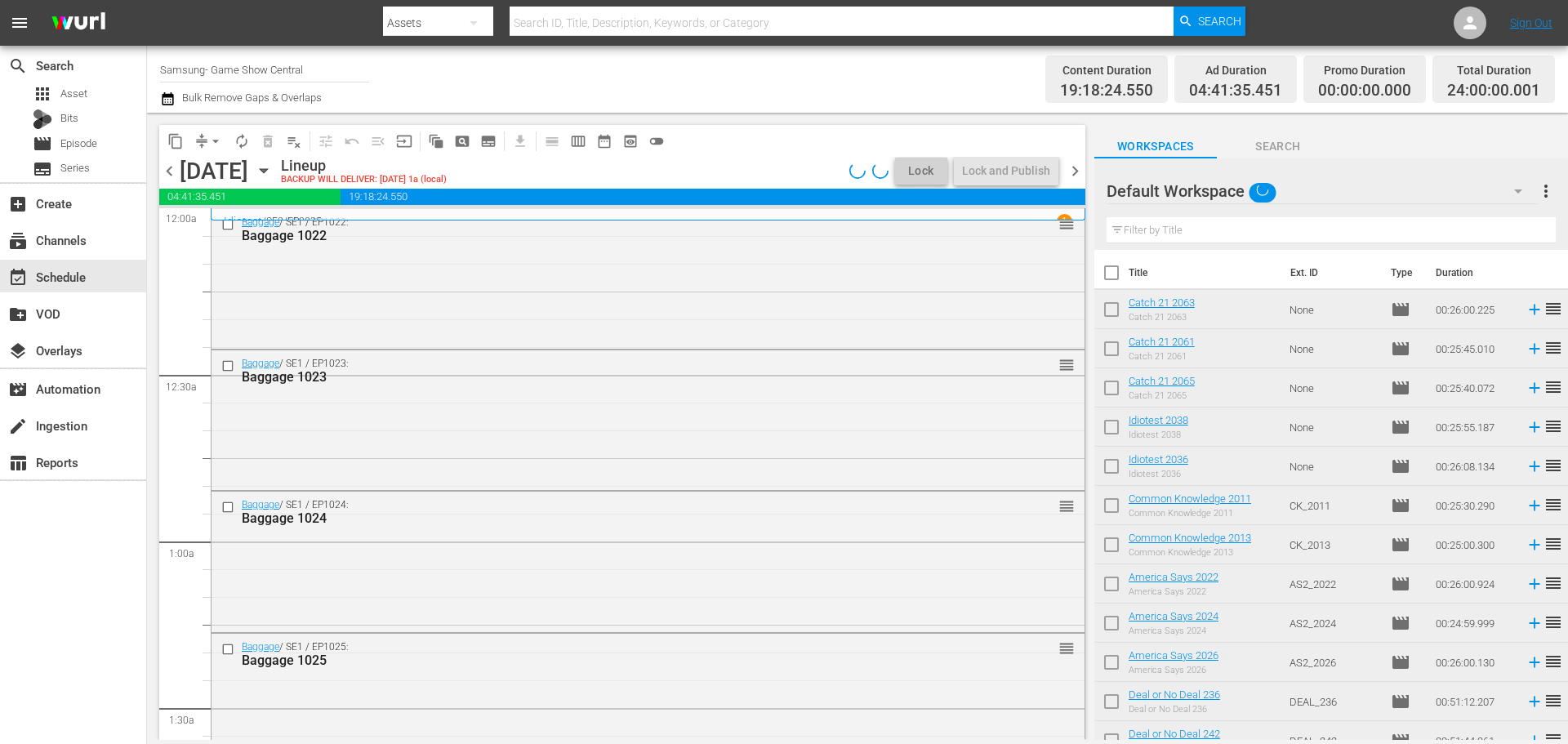
scroll to position [1632, 0]
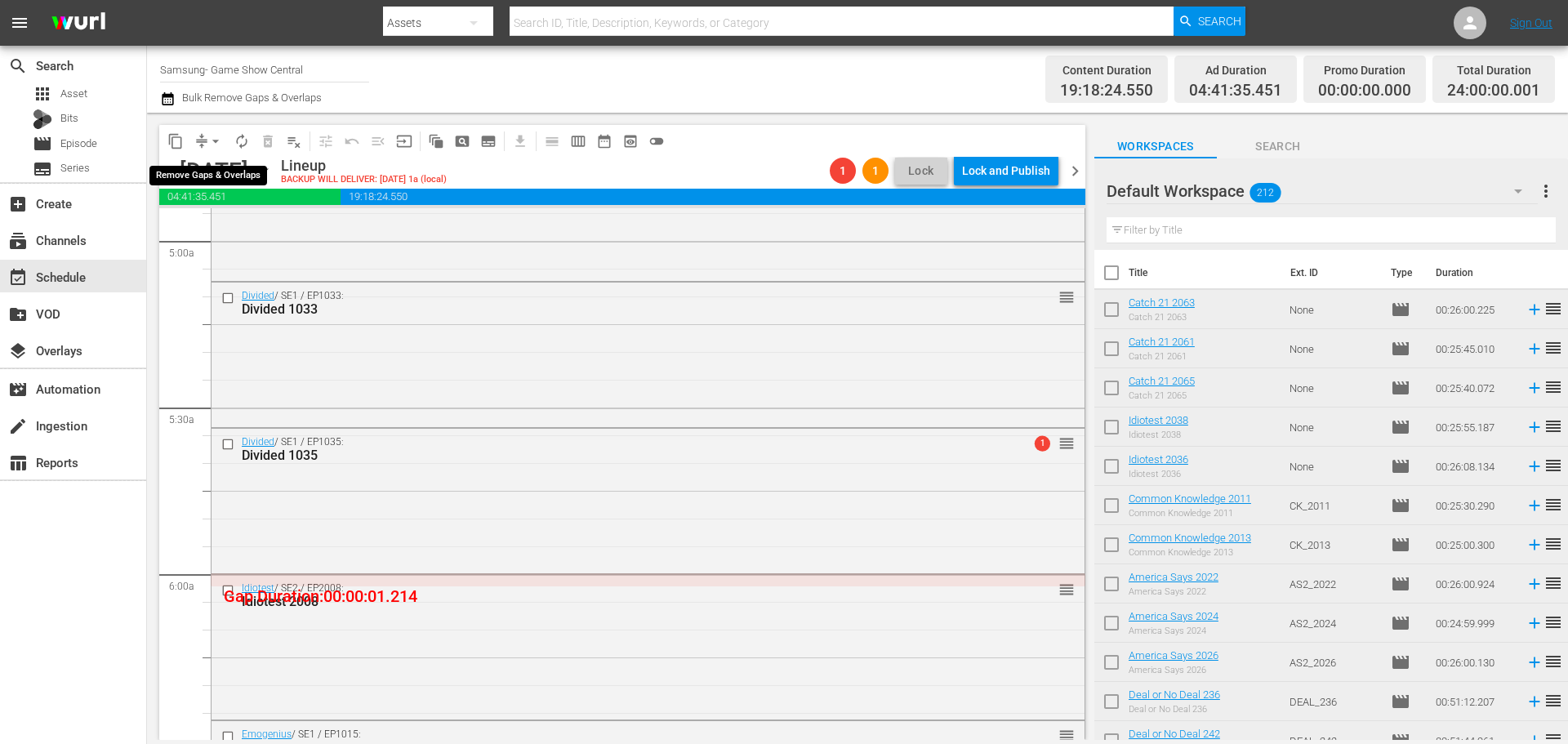
drag, startPoint x: 212, startPoint y: 141, endPoint x: 212, endPoint y: 151, distance: 10.0
click at [212, 142] on button "arrow_drop_down" at bounding box center [215, 141] width 26 height 26
click at [212, 180] on li "Align to Midnight" at bounding box center [217, 174] width 171 height 27
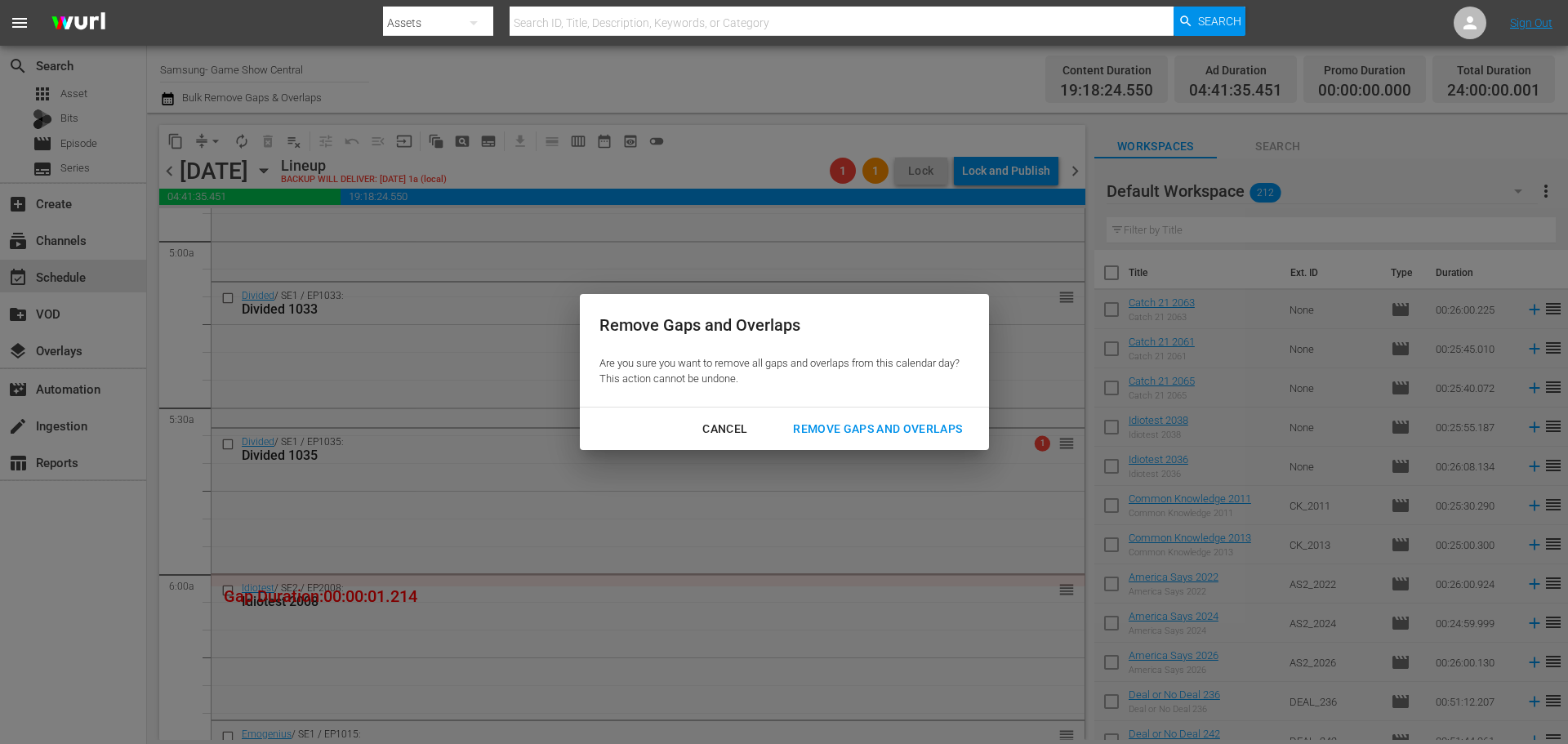
click at [921, 419] on div "Remove Gaps and Overlaps" at bounding box center [877, 428] width 195 height 20
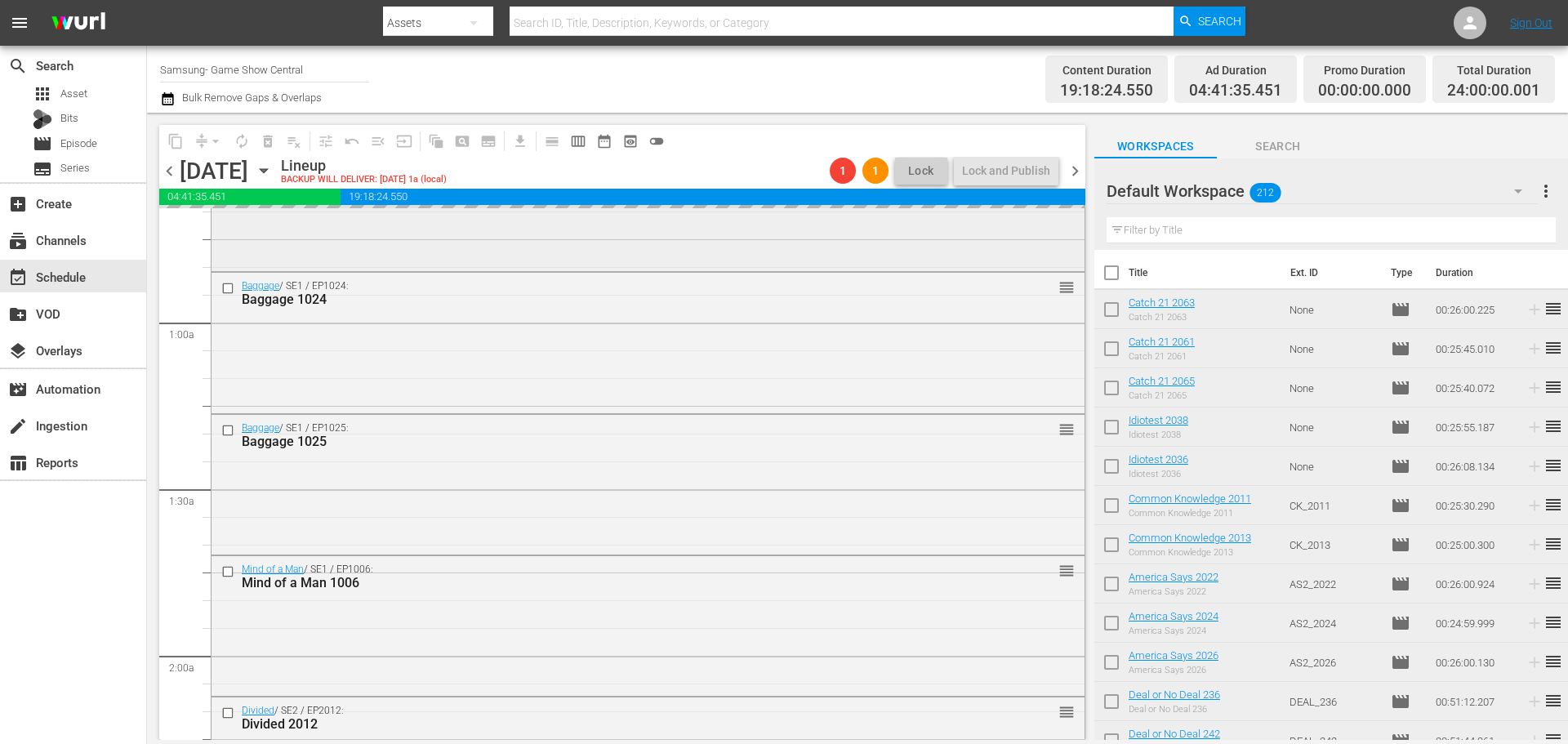
scroll to position [0, 0]
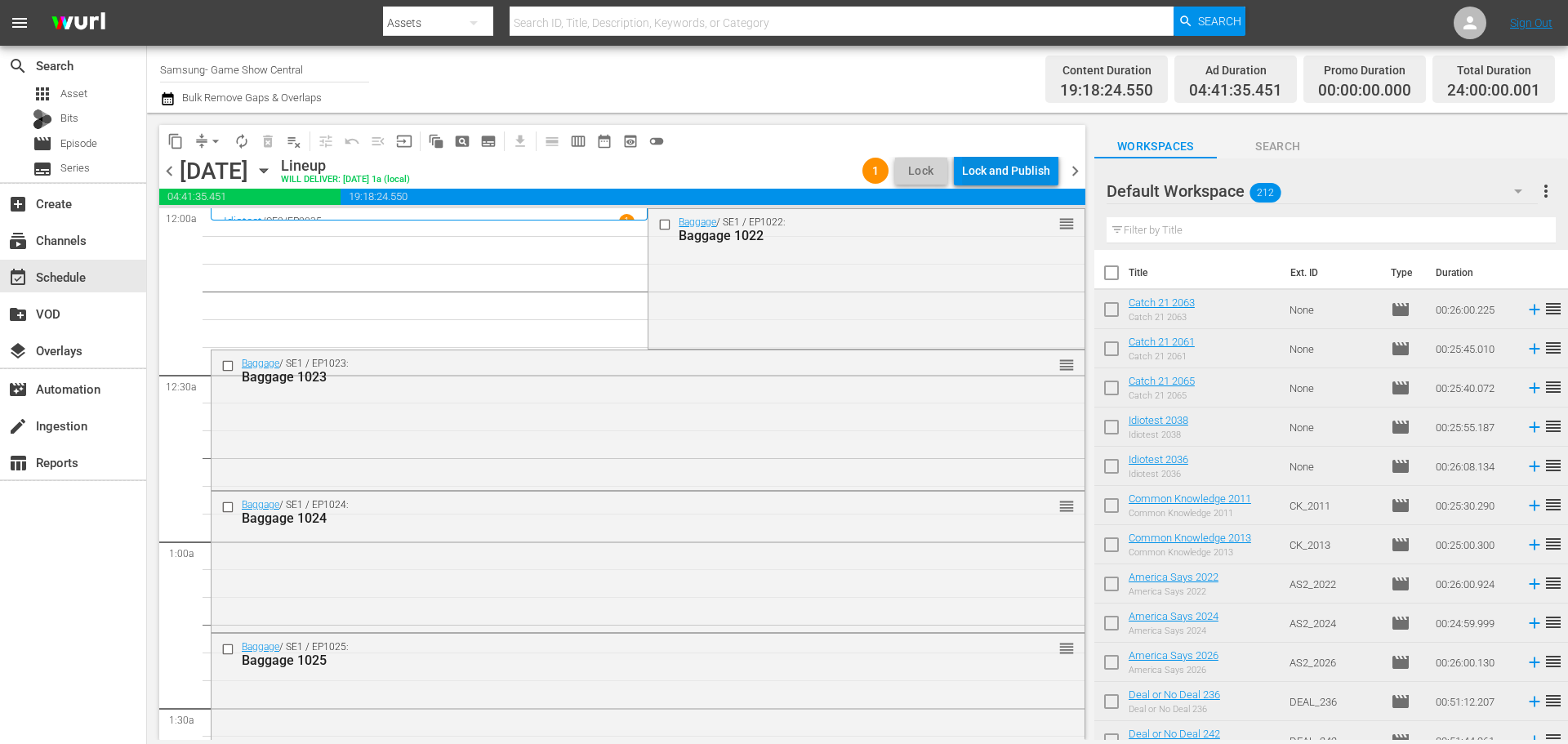
click at [1024, 165] on div "Lock and Publish" at bounding box center [1006, 170] width 89 height 30
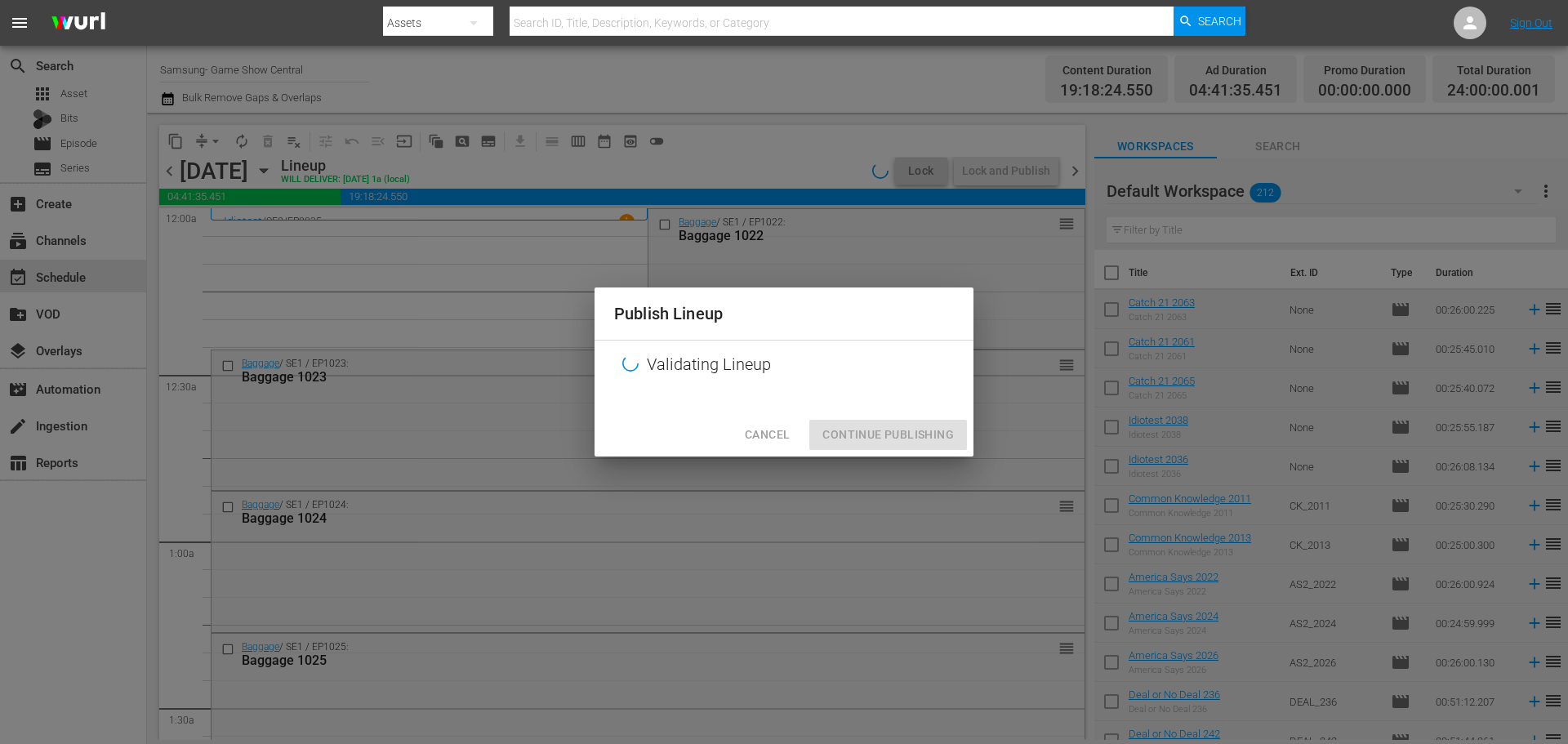
click at [890, 427] on div "Cancel Continue Publishing" at bounding box center [784, 434] width 379 height 43
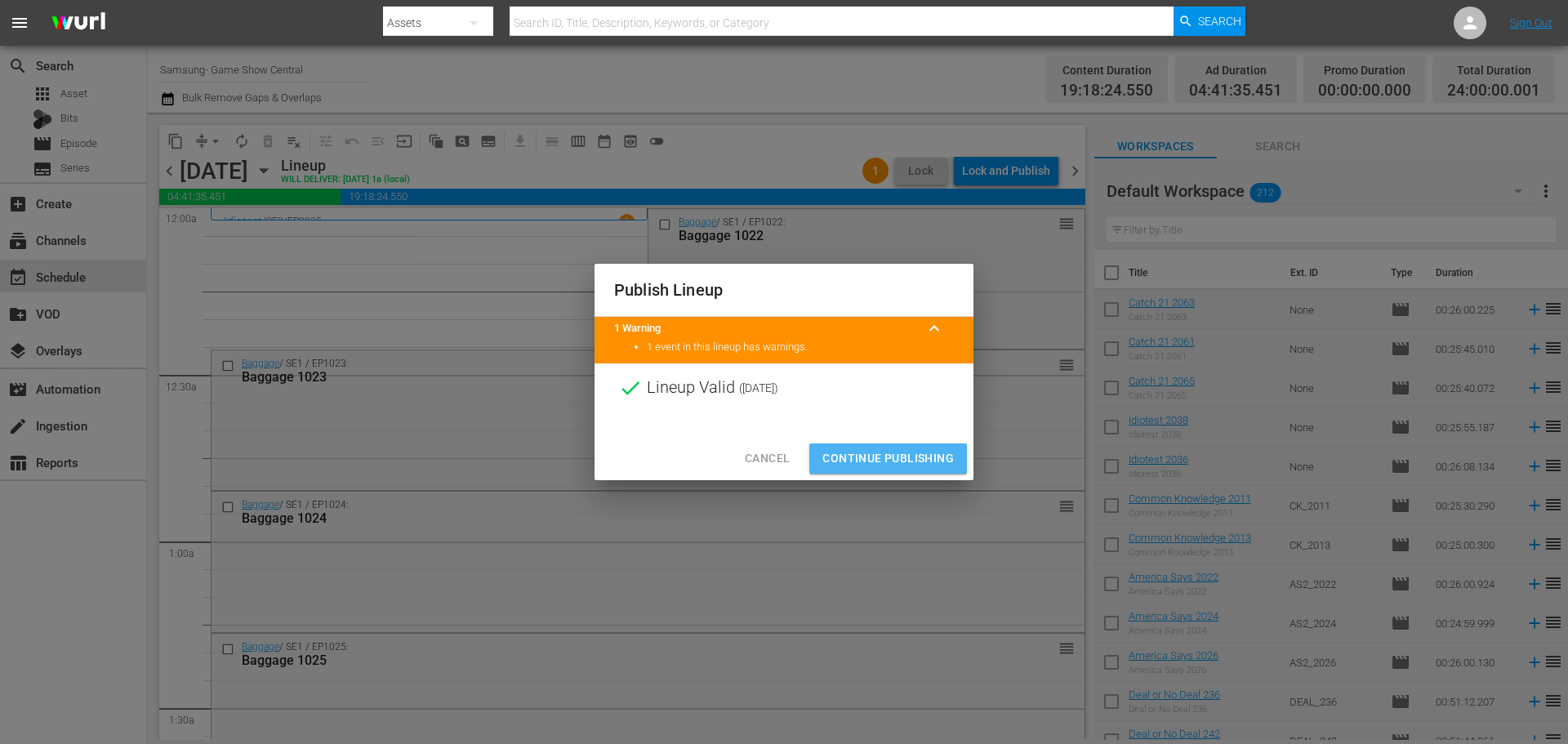
click at [885, 447] on button "Continue Publishing" at bounding box center [888, 458] width 158 height 30
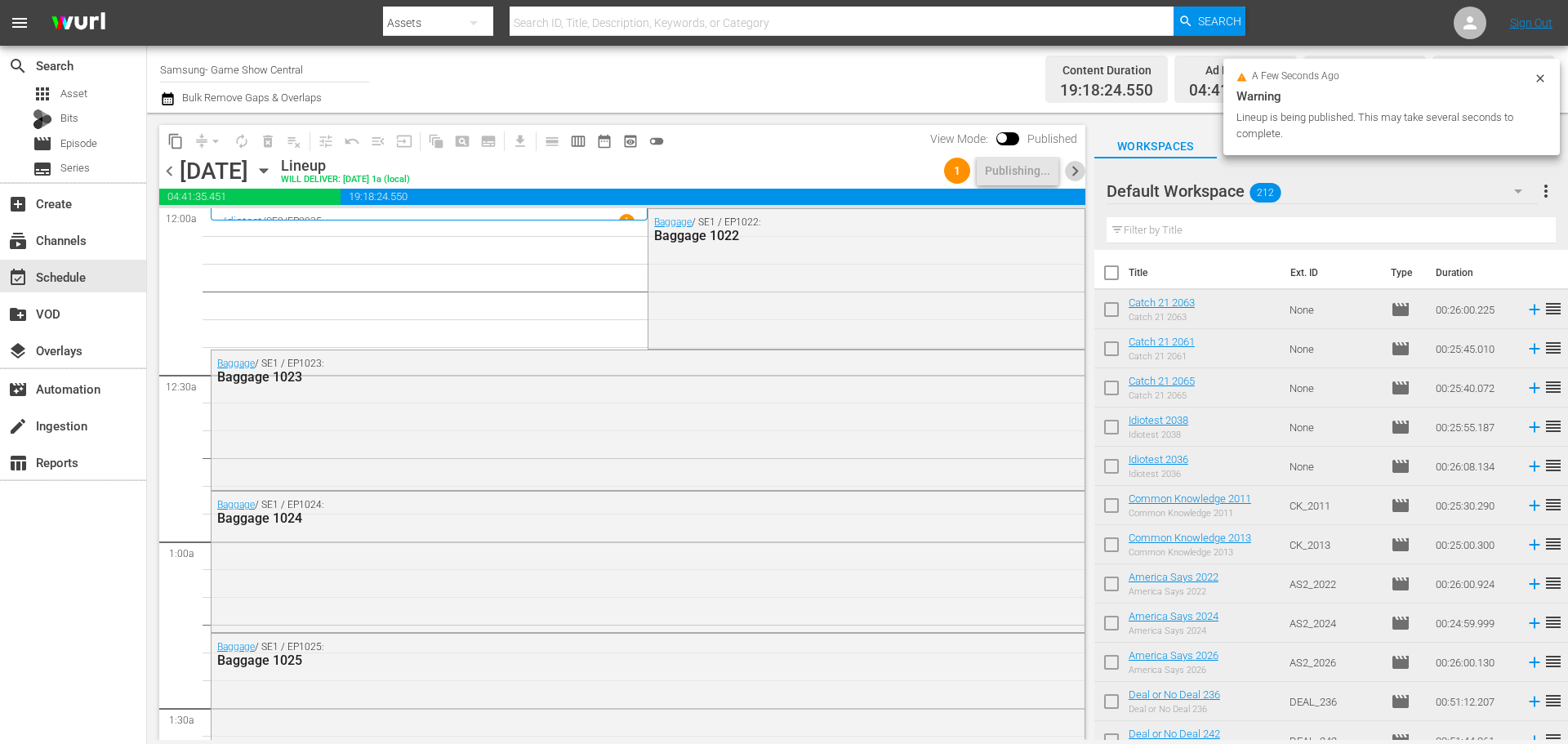
click at [1080, 165] on span "chevron_right" at bounding box center [1074, 170] width 20 height 20
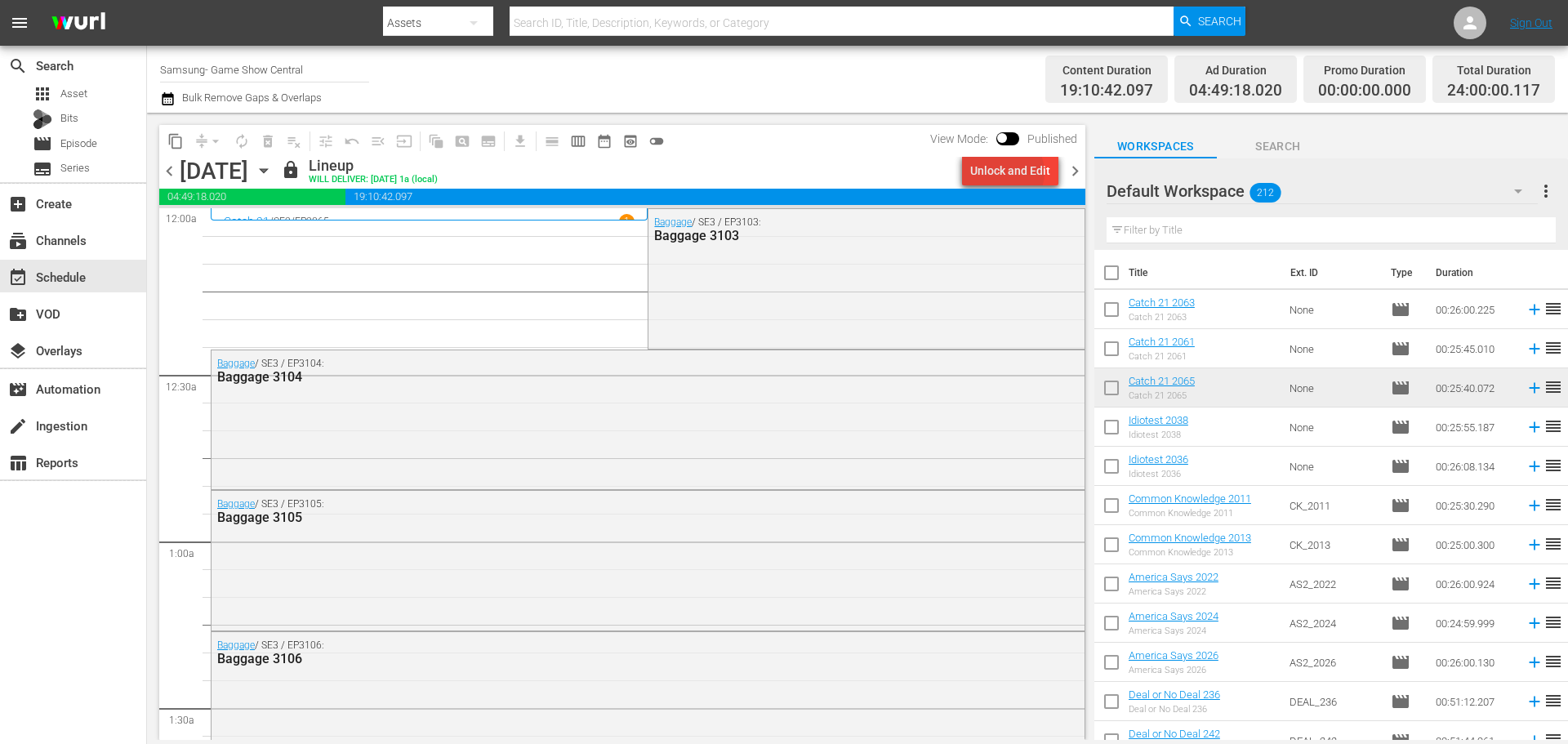
click at [1010, 172] on div "Unlock and Edit" at bounding box center [1010, 170] width 80 height 30
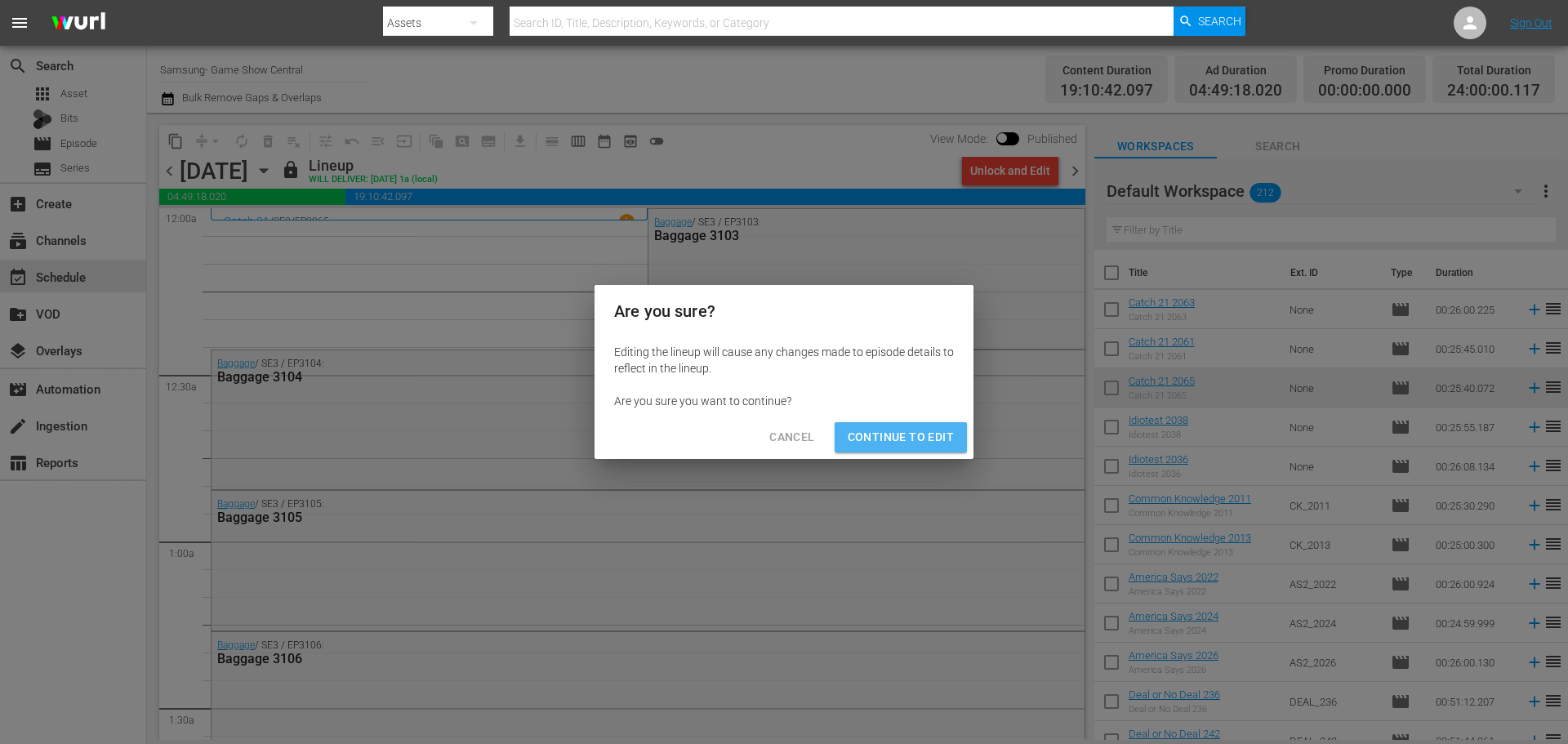
click at [944, 431] on span "Continue to Edit" at bounding box center [900, 437] width 106 height 20
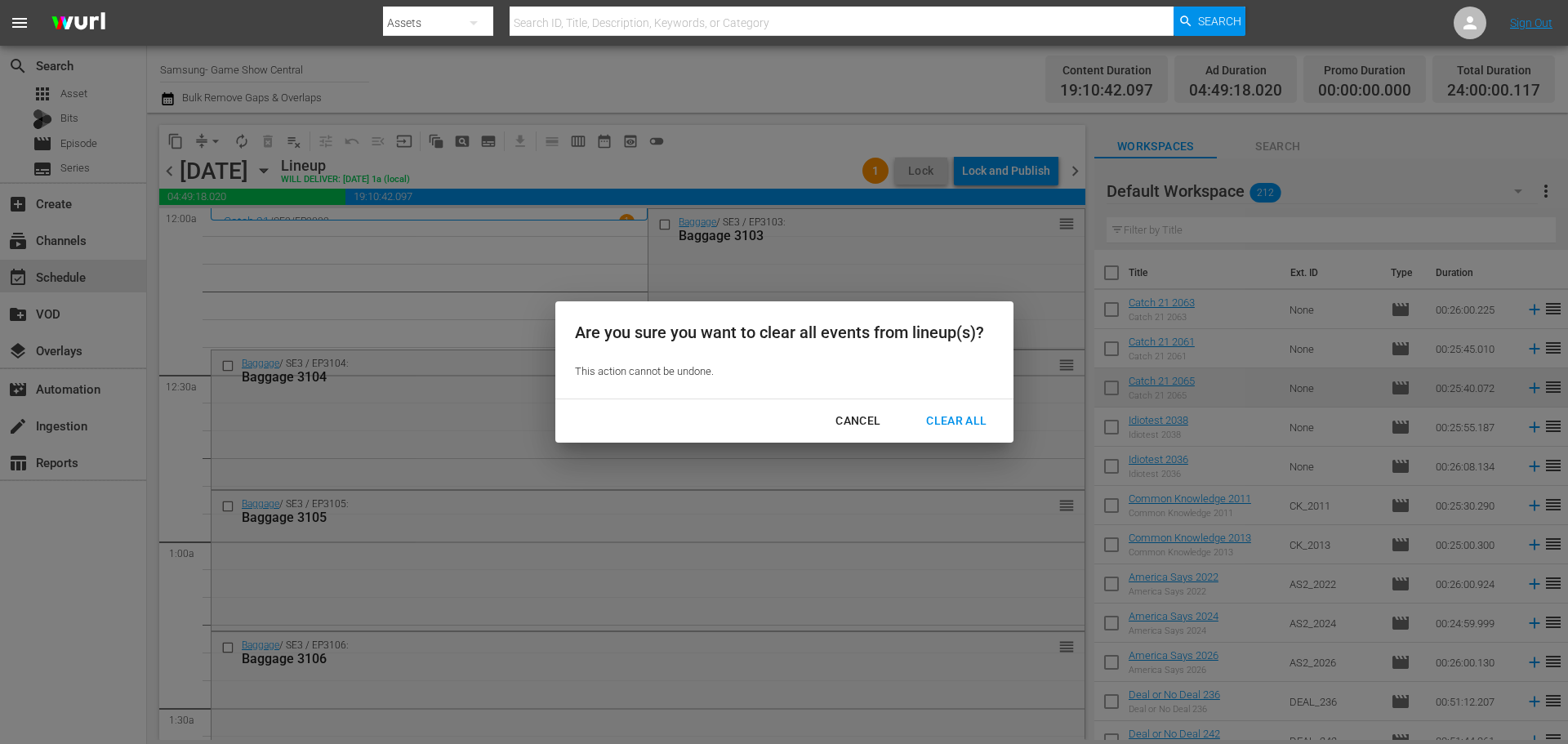
click at [970, 412] on div "Clear All" at bounding box center [956, 421] width 87 height 20
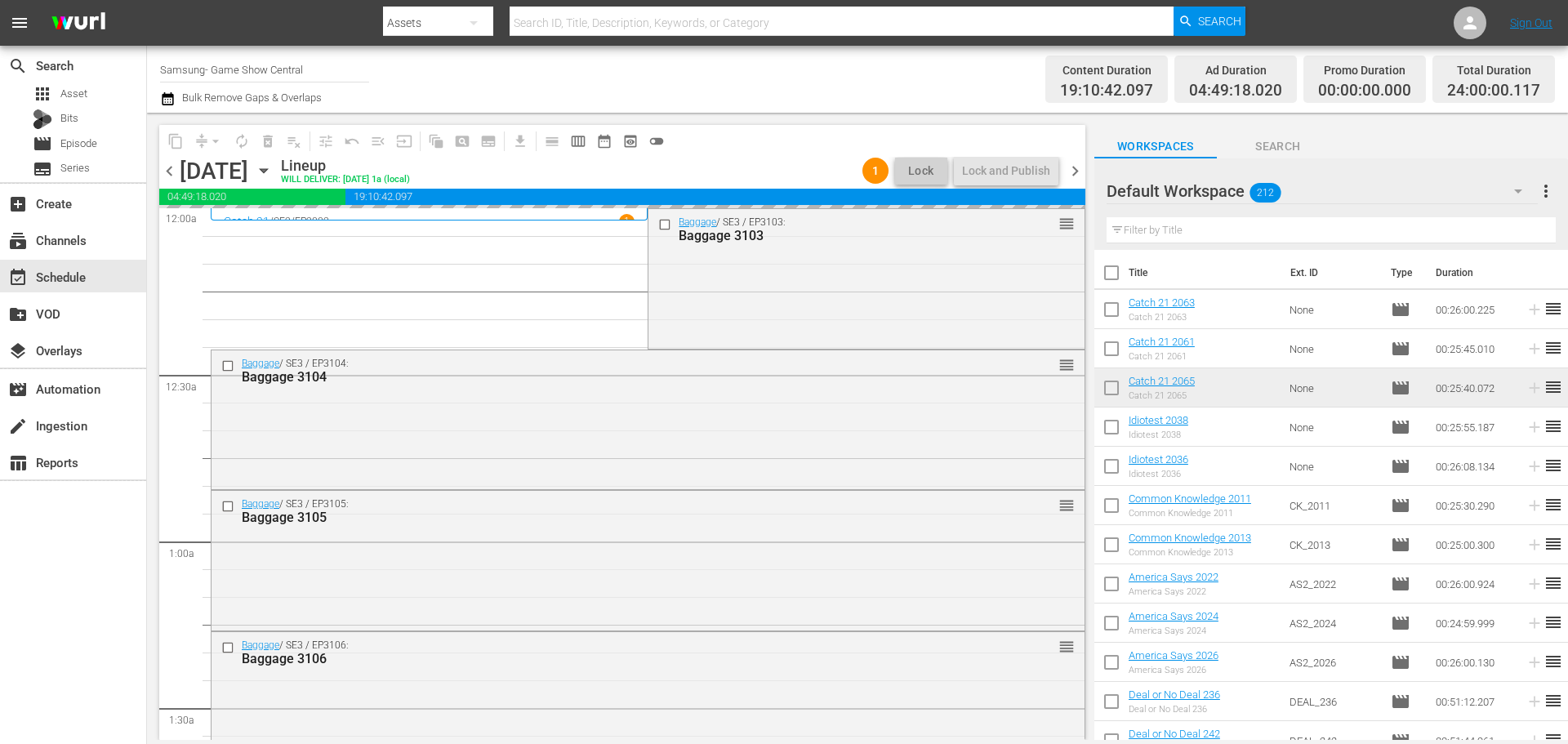
click at [272, 169] on icon "button" at bounding box center [264, 170] width 18 height 18
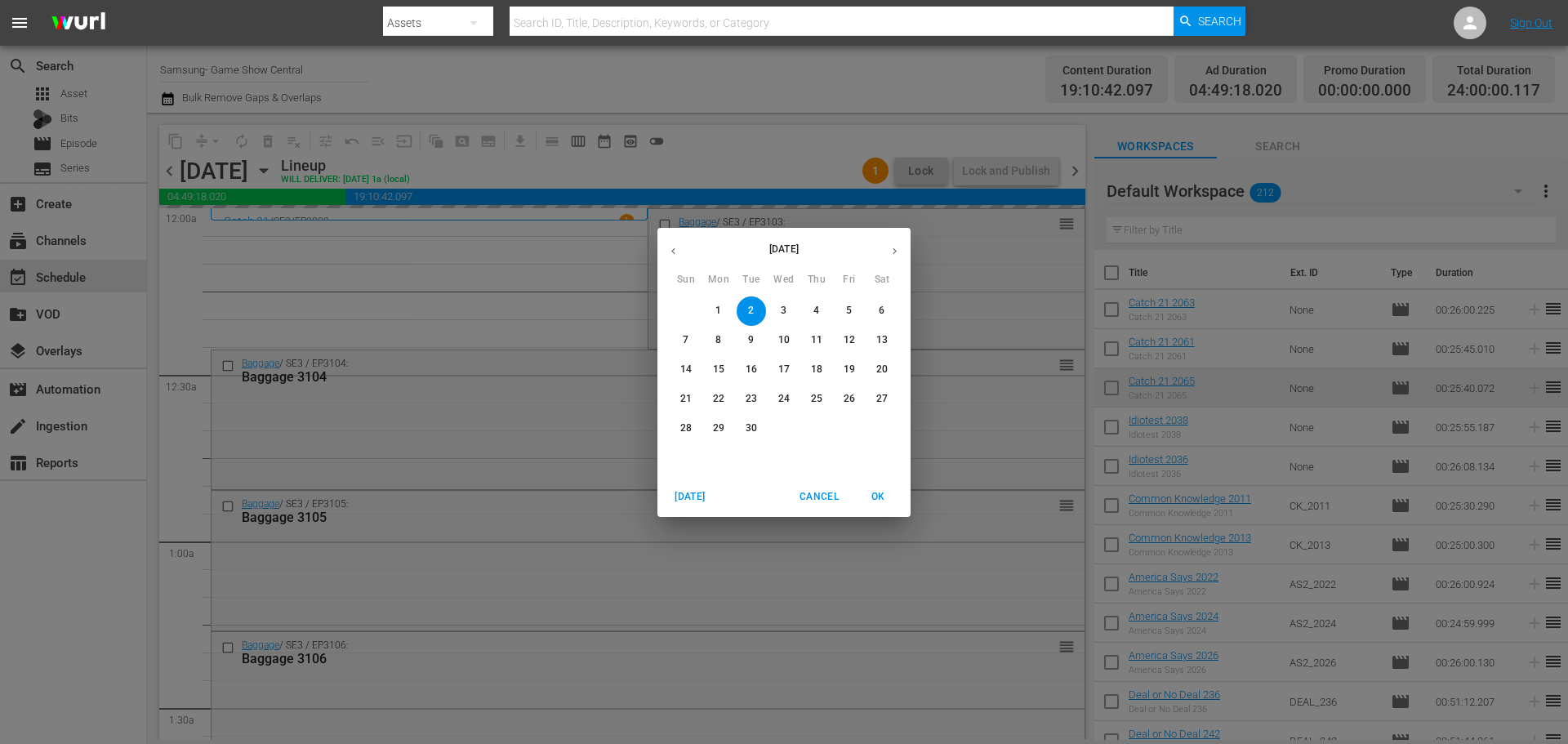
click at [678, 257] on button "button" at bounding box center [673, 250] width 32 height 32
click at [675, 252] on icon "button" at bounding box center [673, 250] width 13 height 13
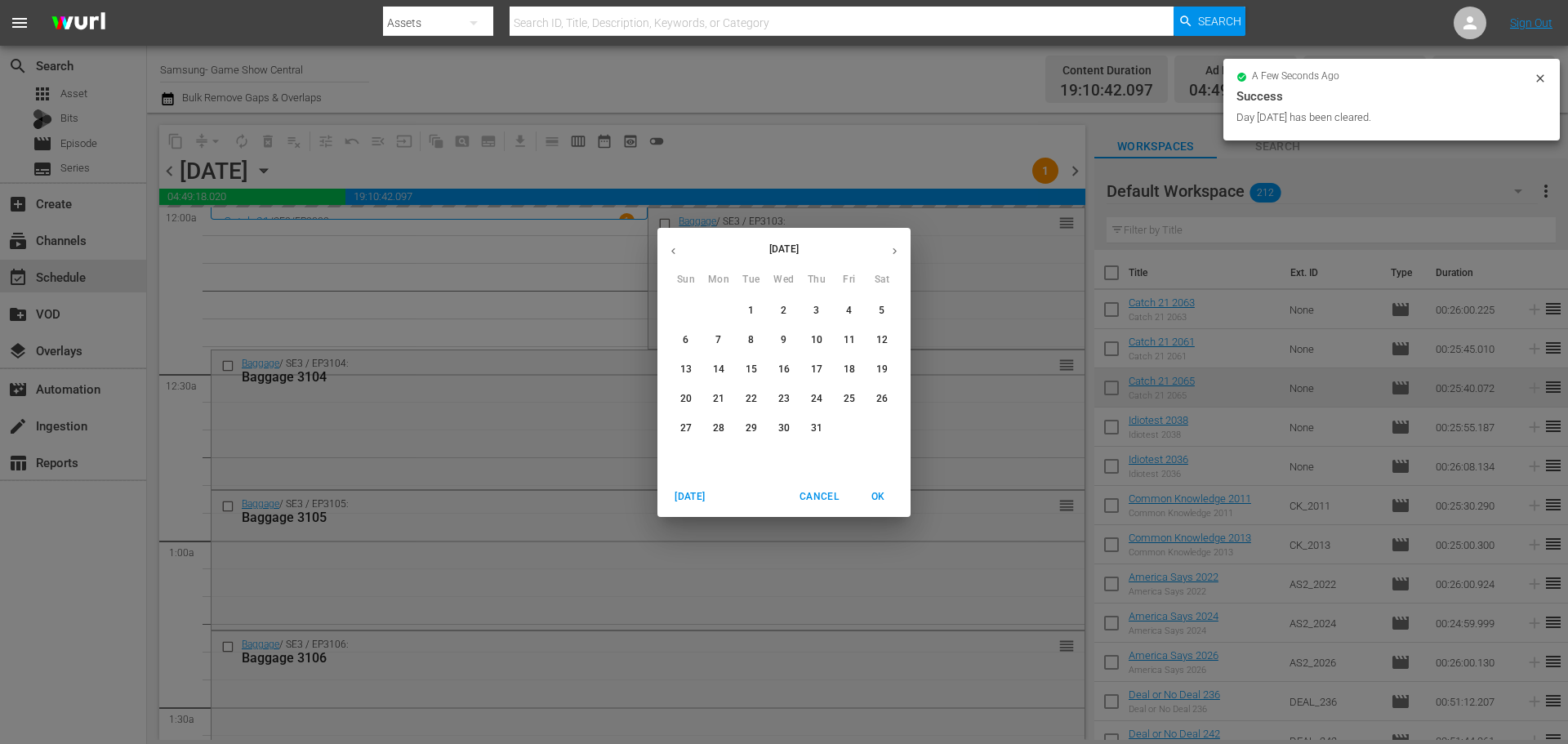
click at [725, 418] on button "28" at bounding box center [718, 428] width 30 height 30
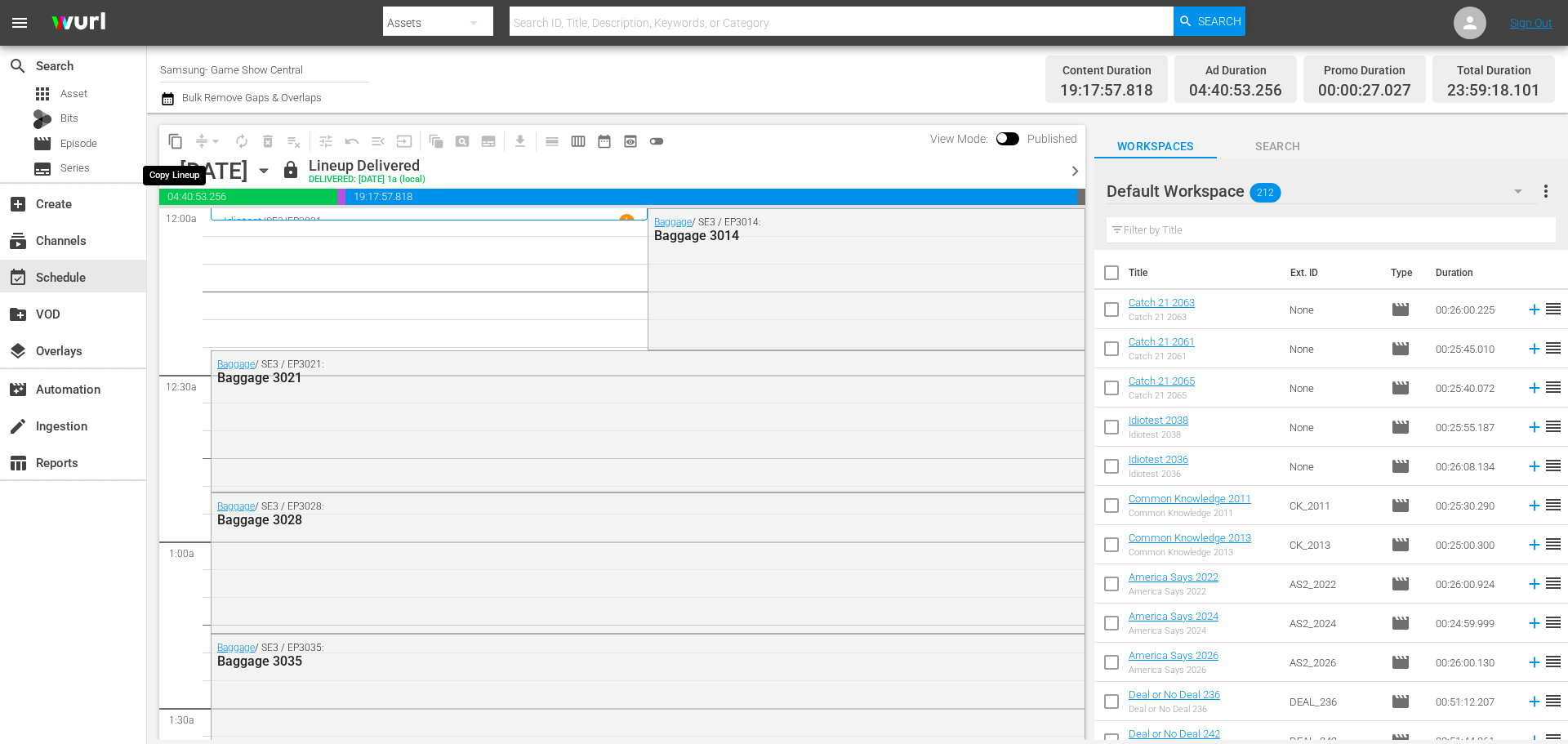
click at [183, 149] on button "content_copy" at bounding box center [175, 141] width 26 height 26
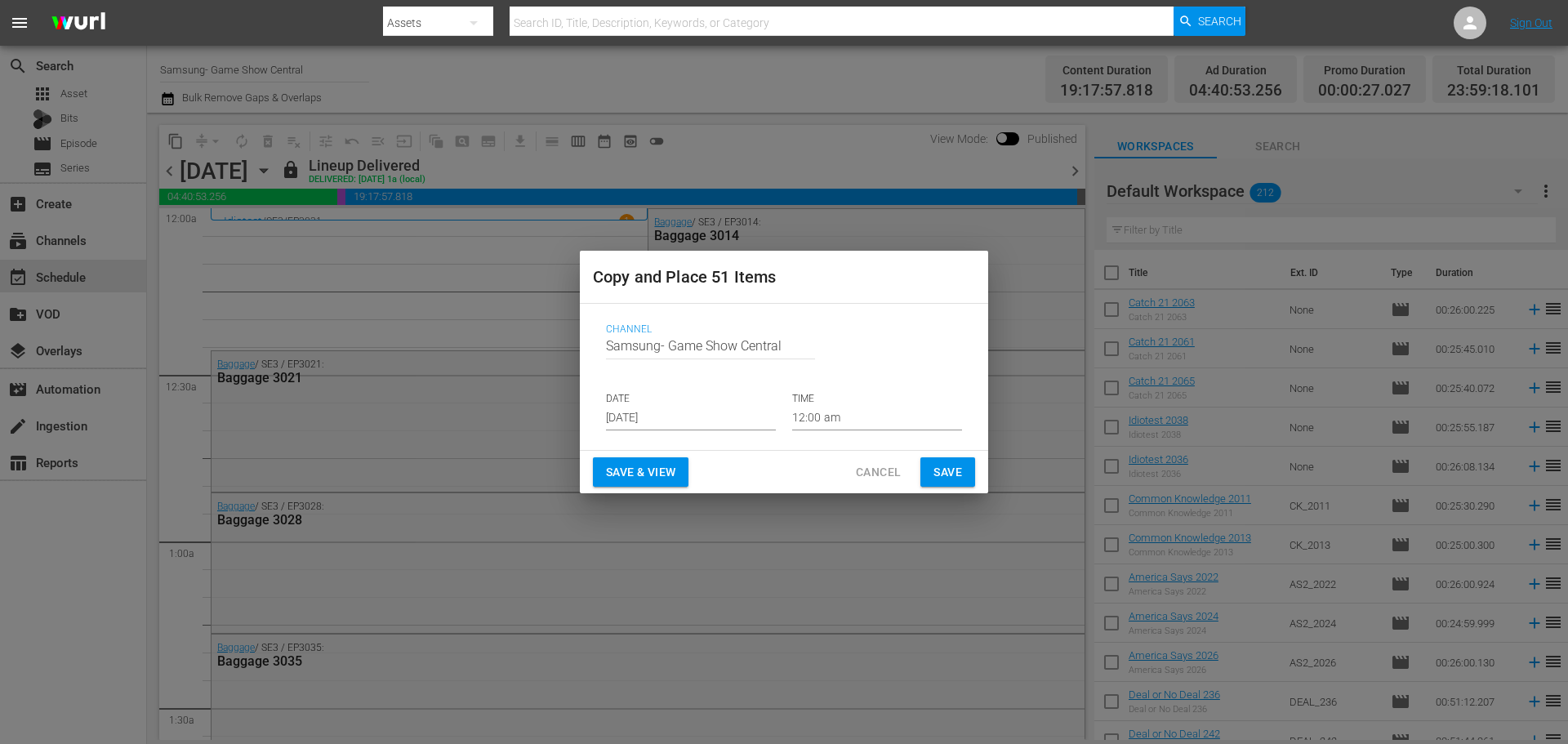
click at [675, 433] on div "Channel Channel Title Samsung- Game Show Central DATE [DATE] TIME 12:00 am" at bounding box center [784, 376] width 382 height 133
click at [675, 414] on input "[DATE]" at bounding box center [690, 418] width 169 height 24
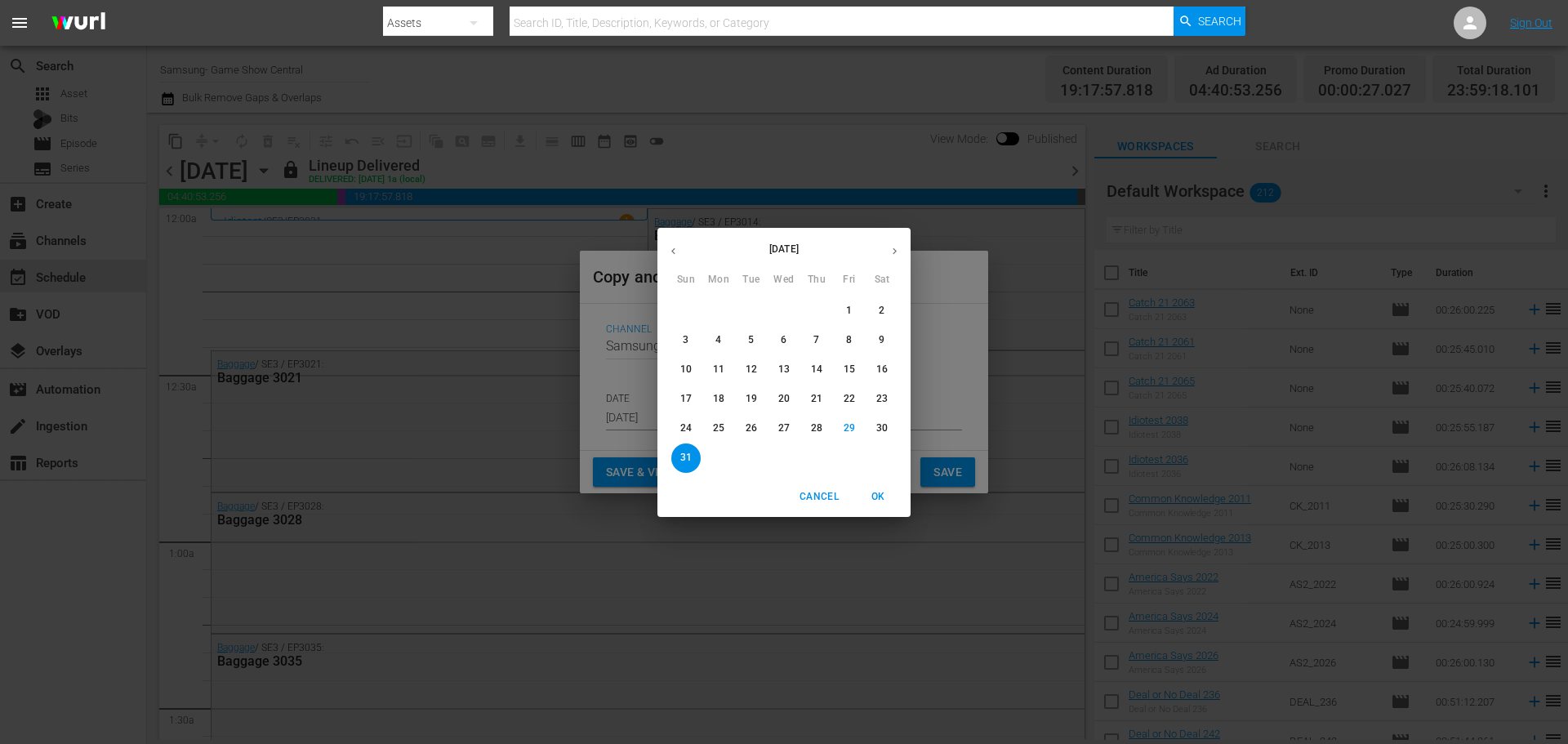
click at [898, 255] on icon "button" at bounding box center [894, 250] width 13 height 13
click at [719, 344] on p "8" at bounding box center [718, 340] width 6 height 13
type input "[DATE]"
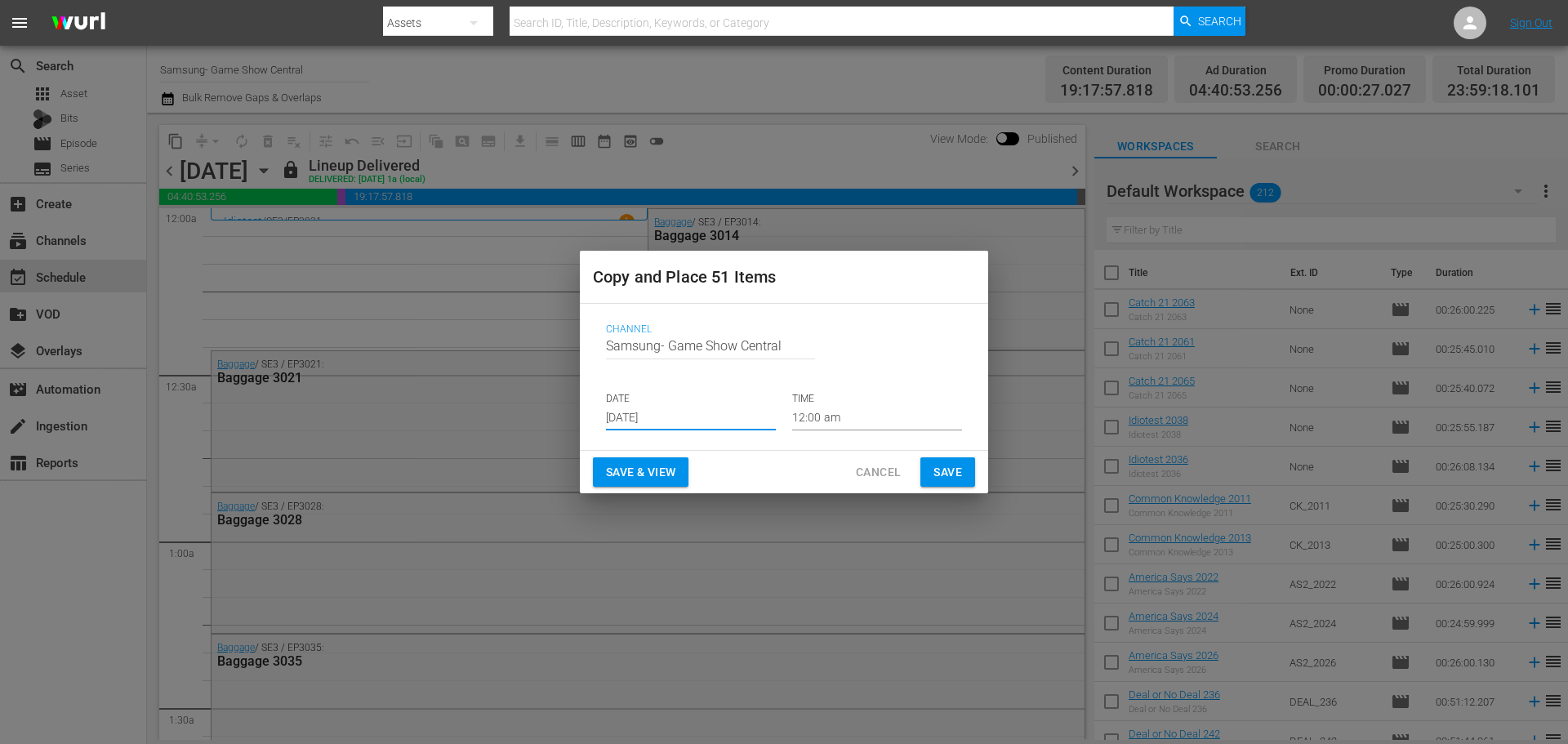
click at [958, 478] on span "Save" at bounding box center [948, 472] width 29 height 20
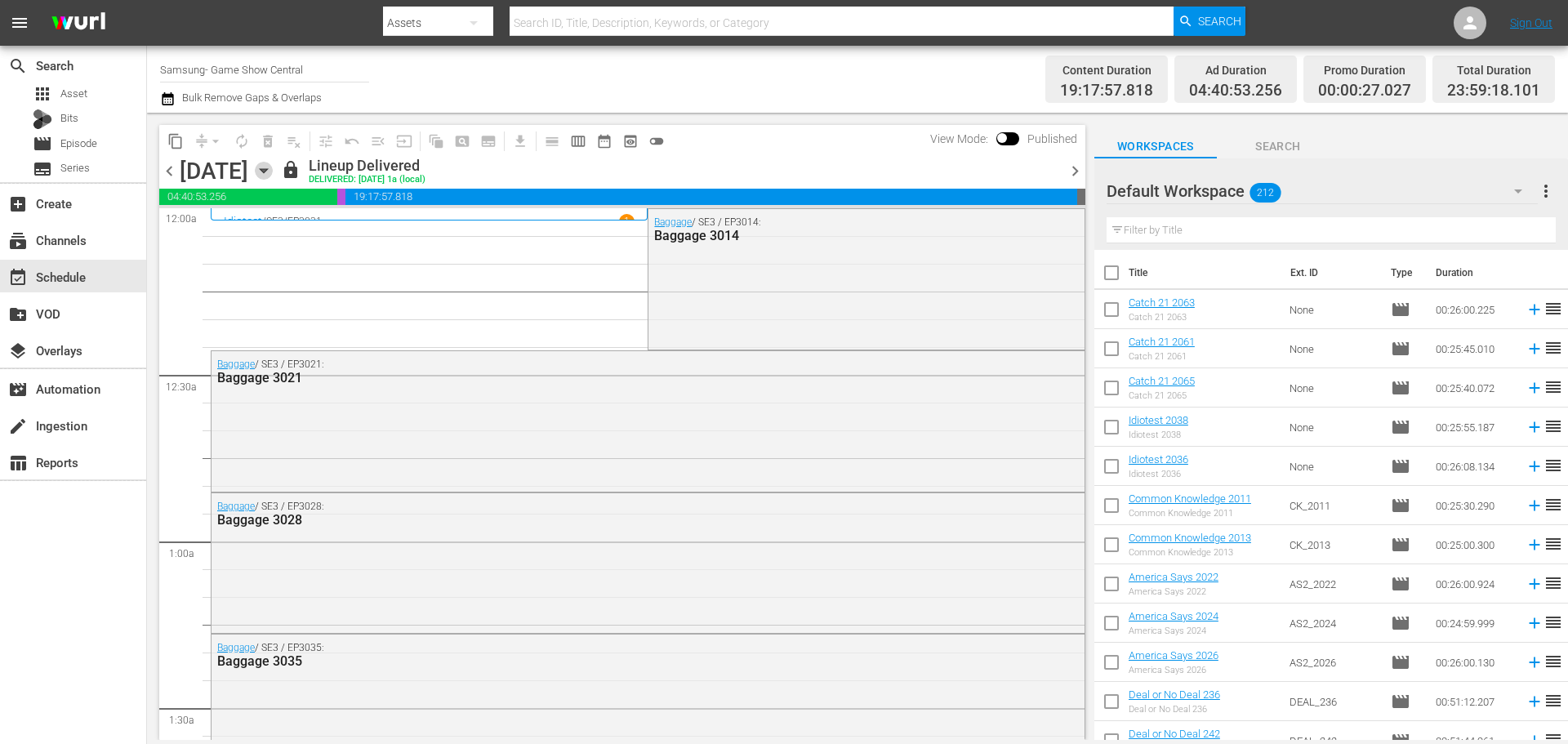
click at [267, 169] on icon "button" at bounding box center [264, 171] width 8 height 4
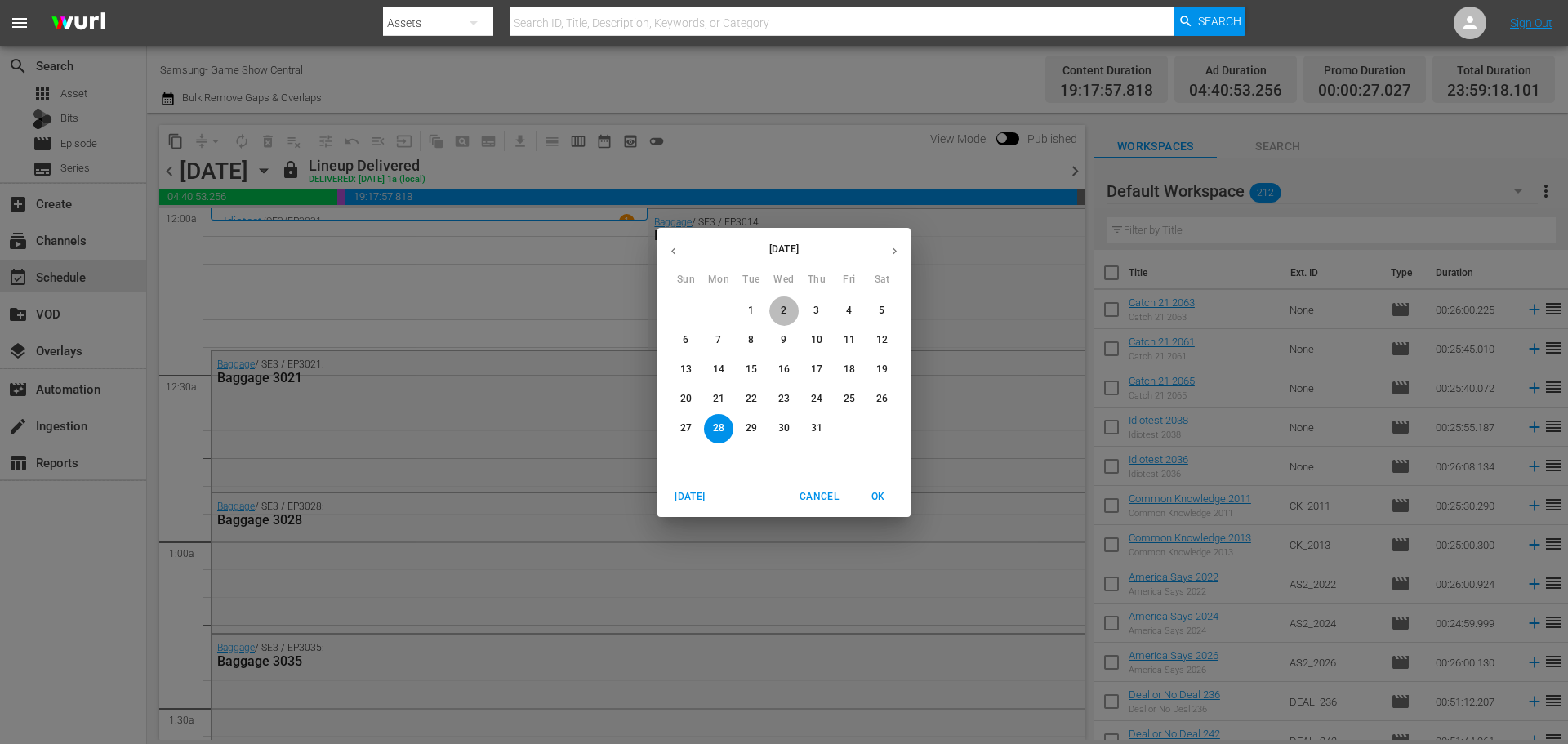
click at [771, 307] on span "2" at bounding box center [784, 311] width 30 height 13
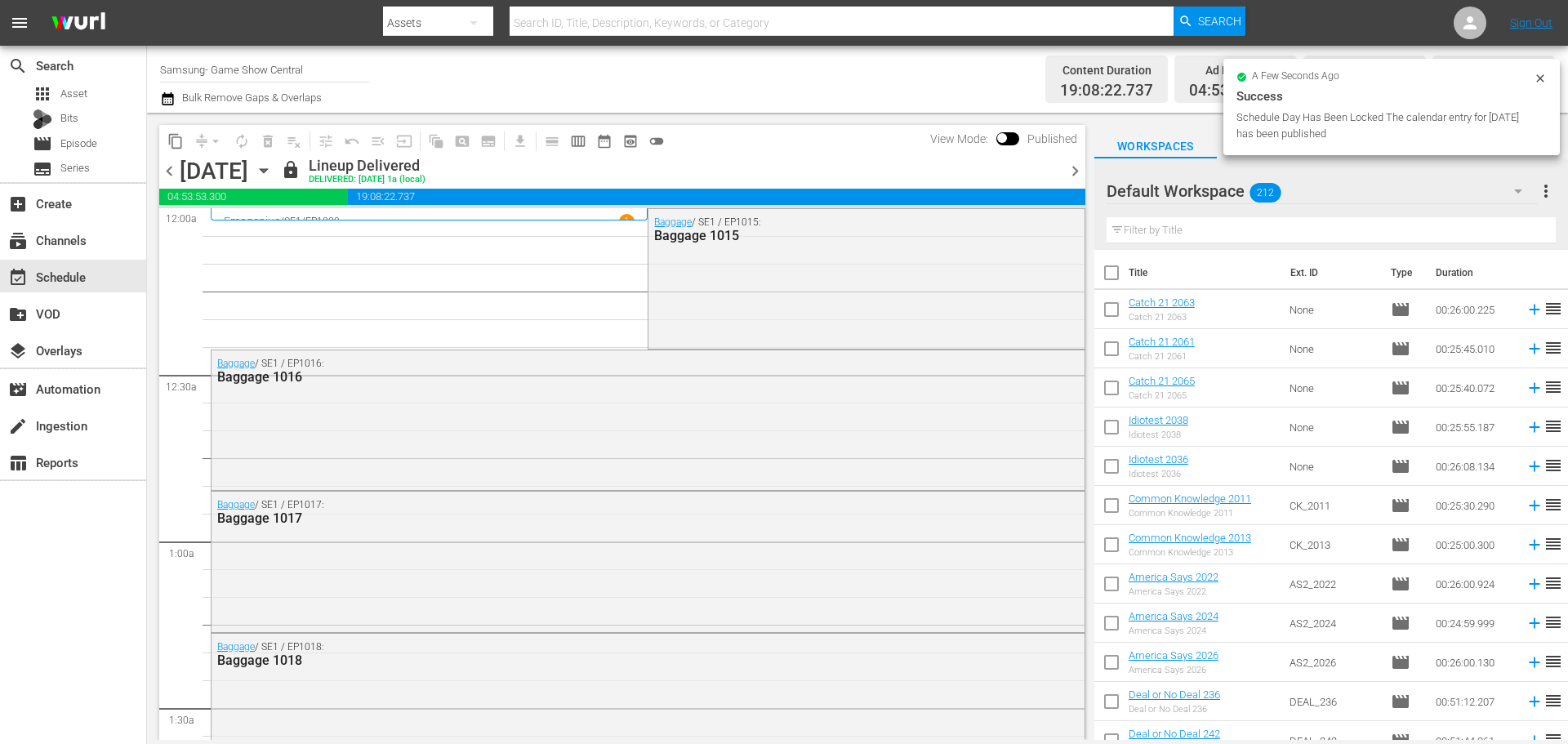
click at [272, 169] on icon "button" at bounding box center [264, 170] width 18 height 18
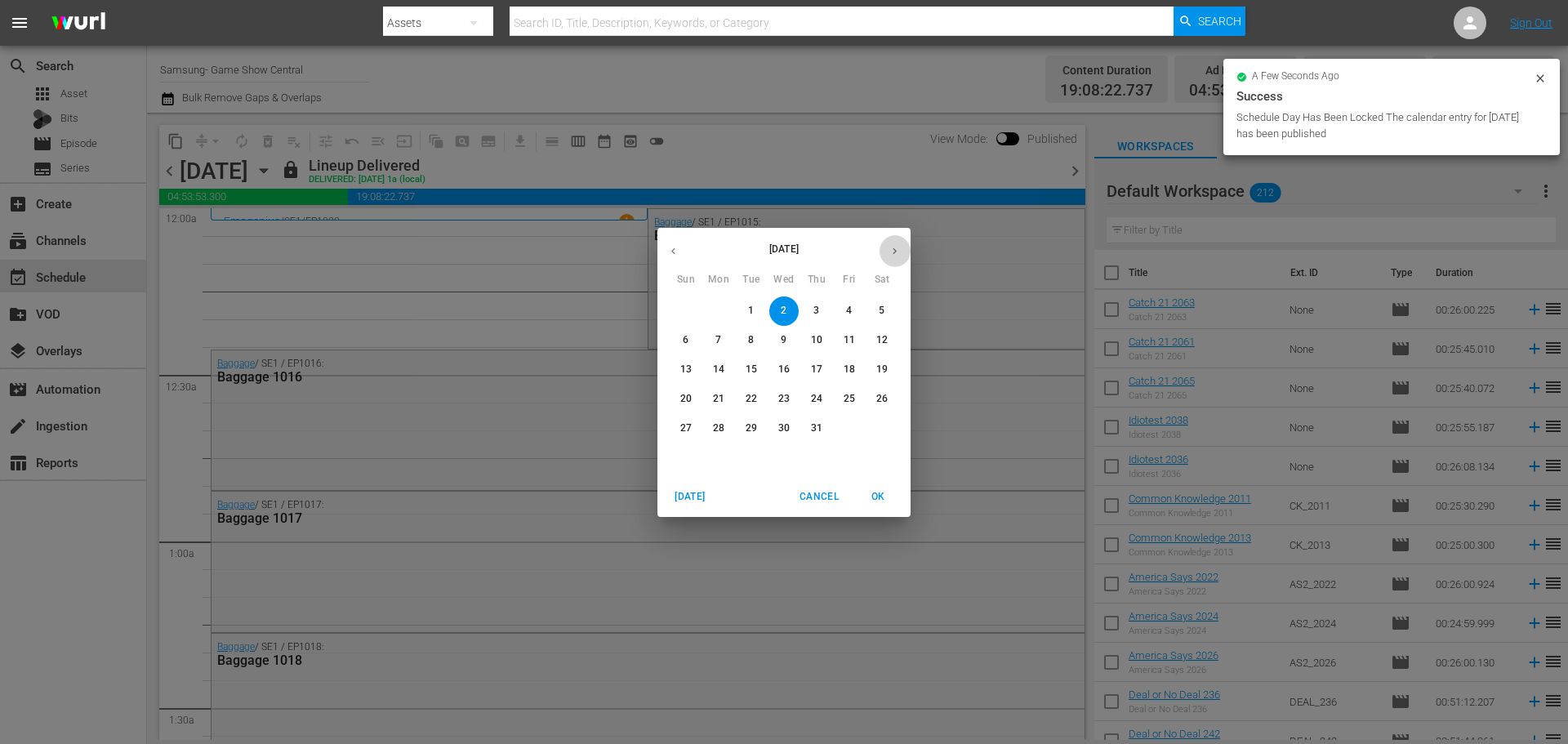
click at [902, 253] on button "button" at bounding box center [894, 250] width 32 height 32
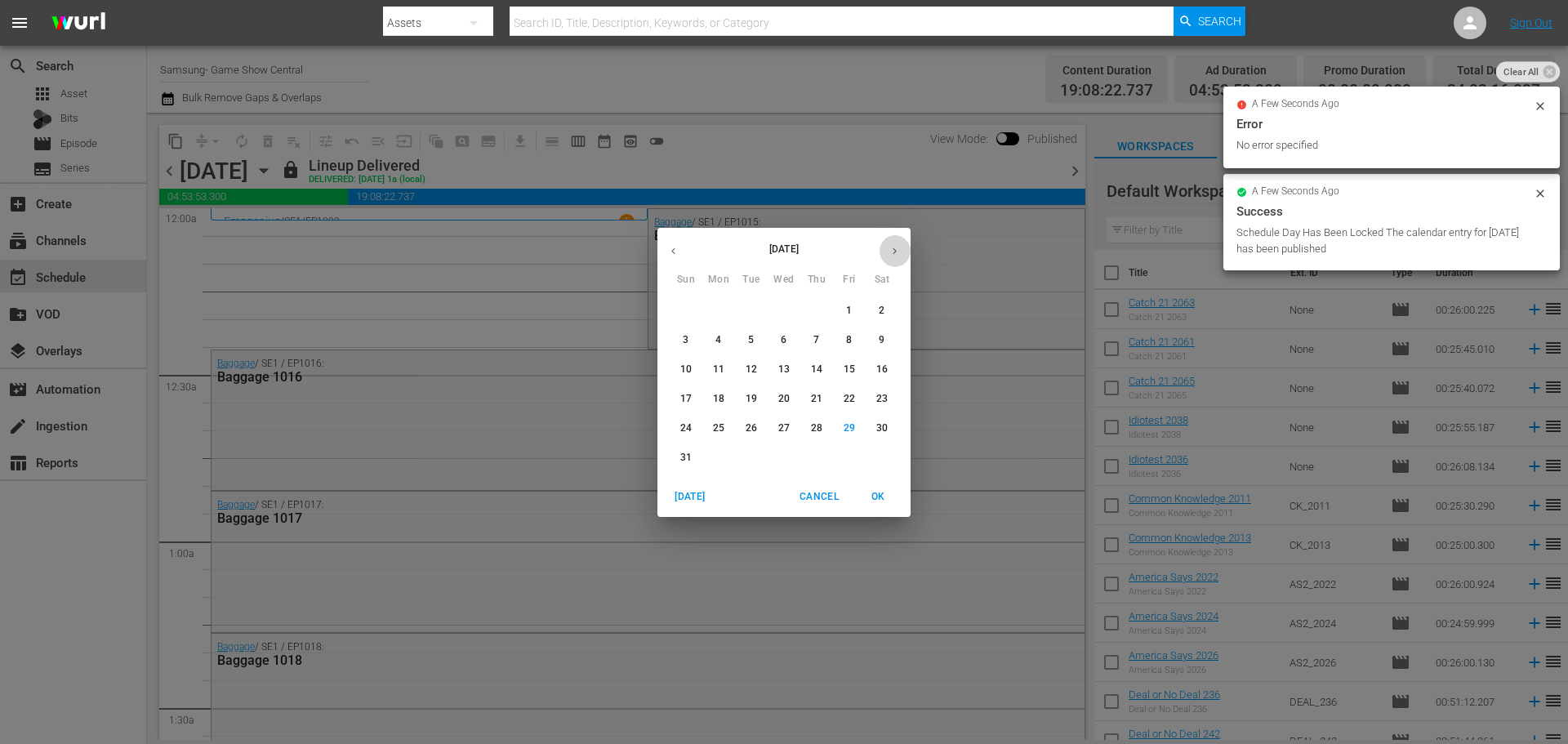
click at [909, 252] on button "button" at bounding box center [894, 250] width 32 height 32
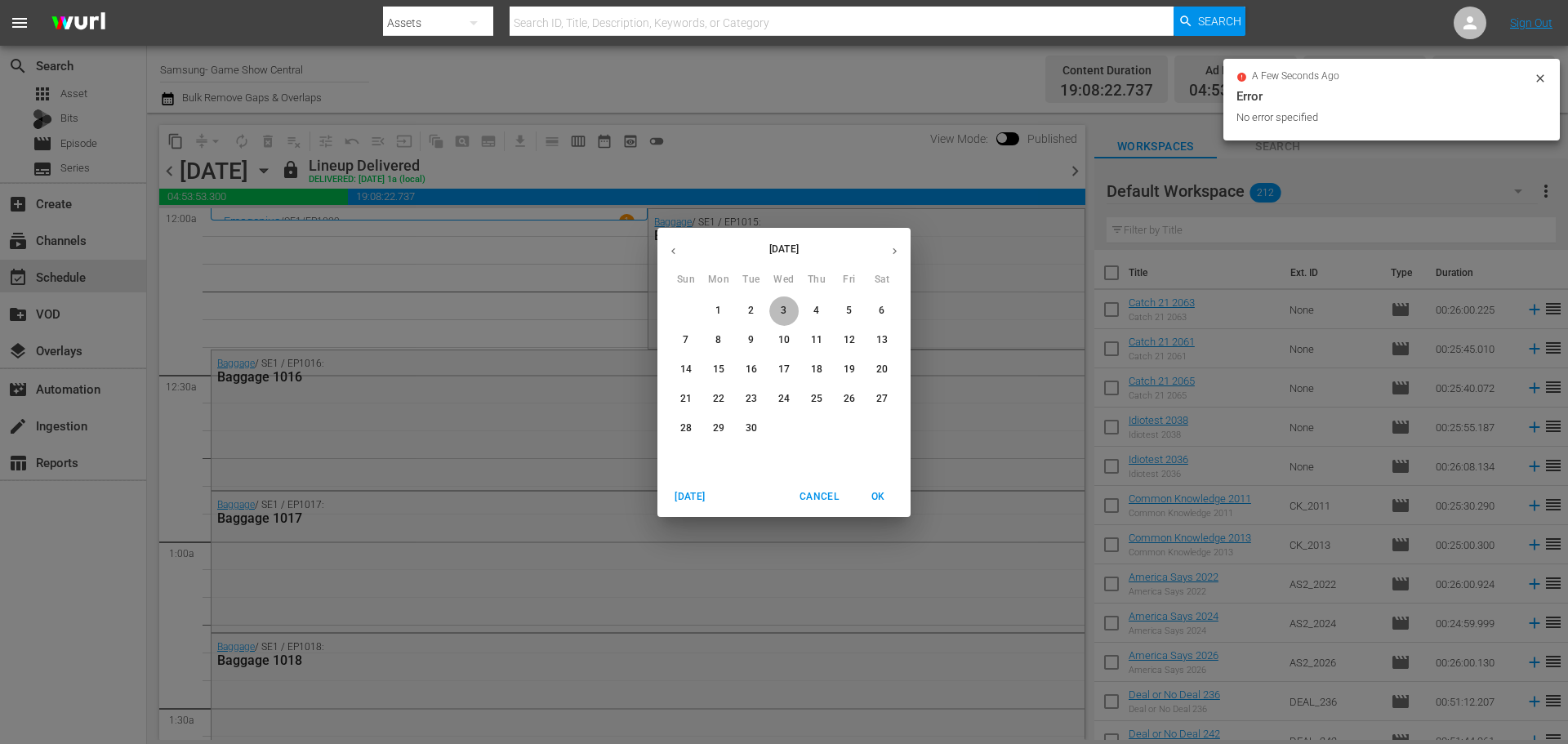
click at [776, 313] on span "3" at bounding box center [784, 311] width 30 height 13
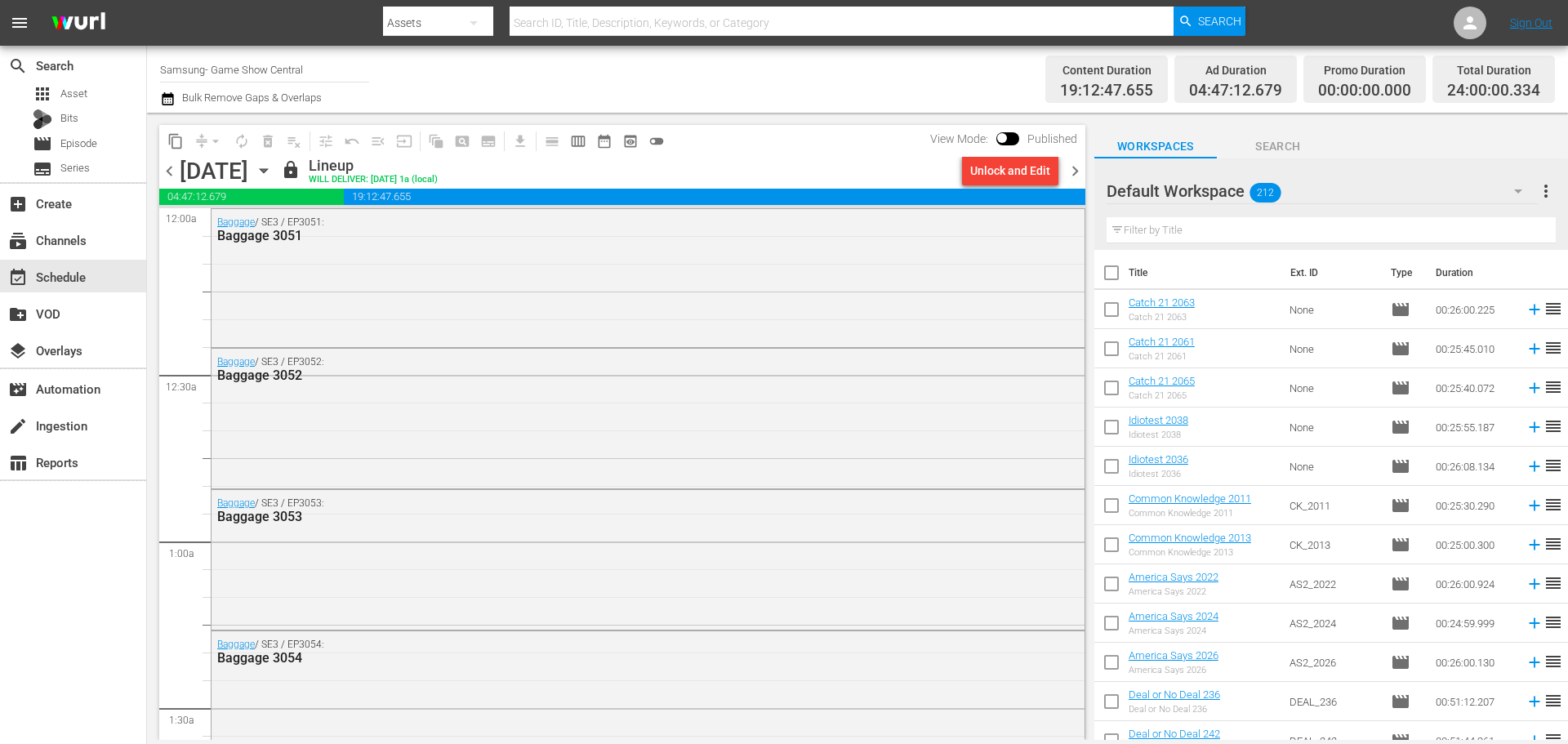
click at [277, 175] on div "[DATE] [DATE]" at bounding box center [228, 171] width 97 height 27
click at [272, 175] on icon "button" at bounding box center [264, 170] width 18 height 18
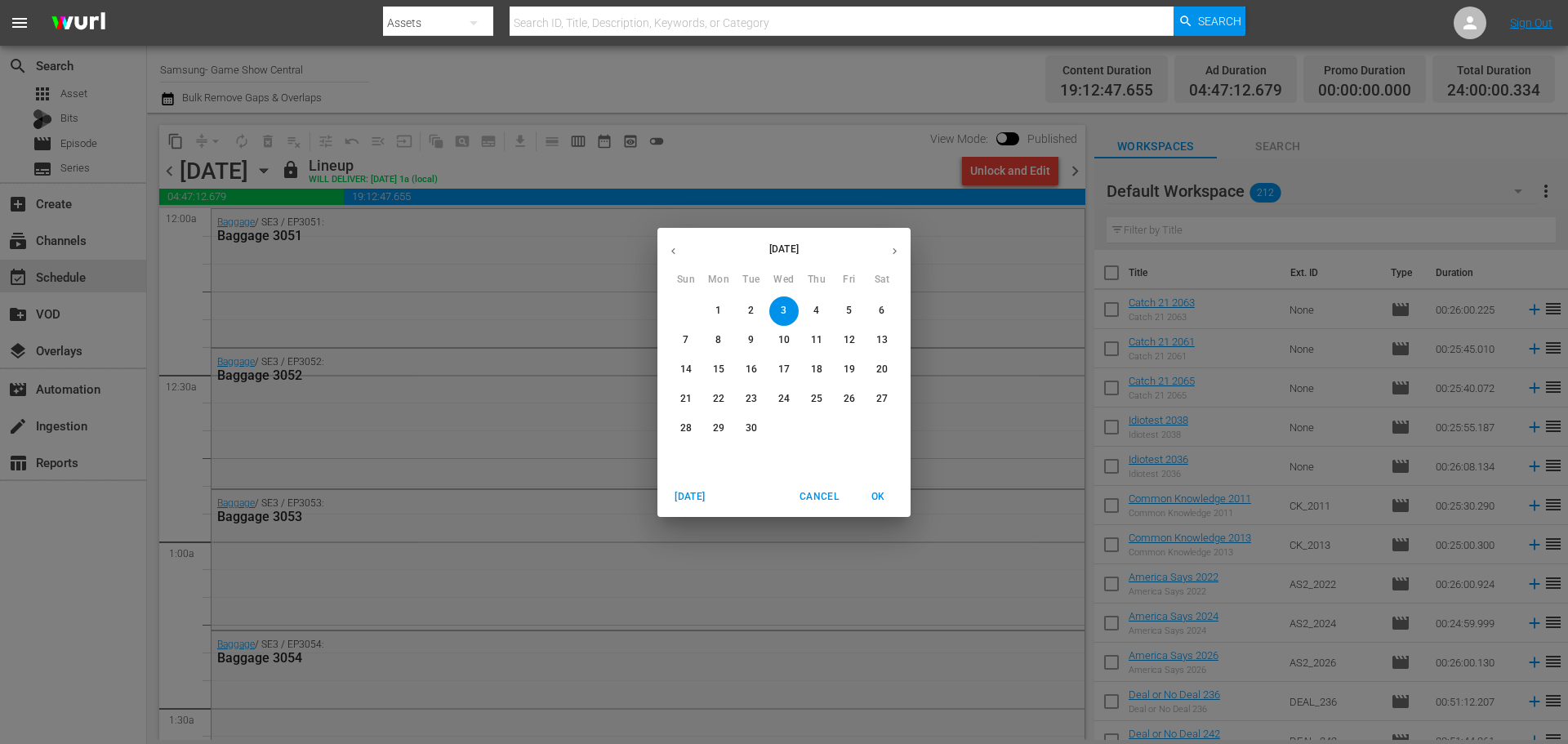
click at [751, 310] on p "2" at bounding box center [751, 311] width 6 height 13
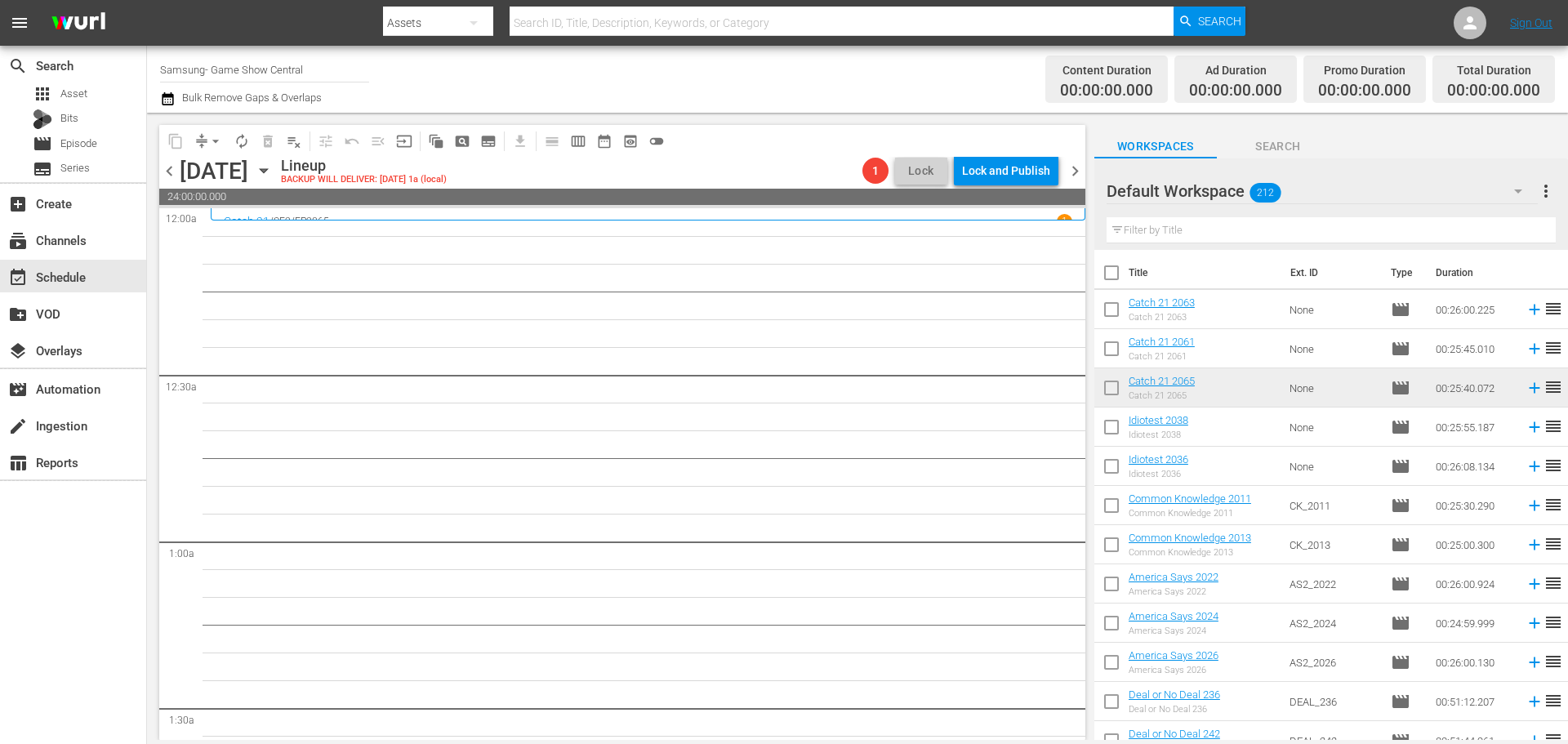
click at [272, 172] on icon "button" at bounding box center [264, 170] width 18 height 18
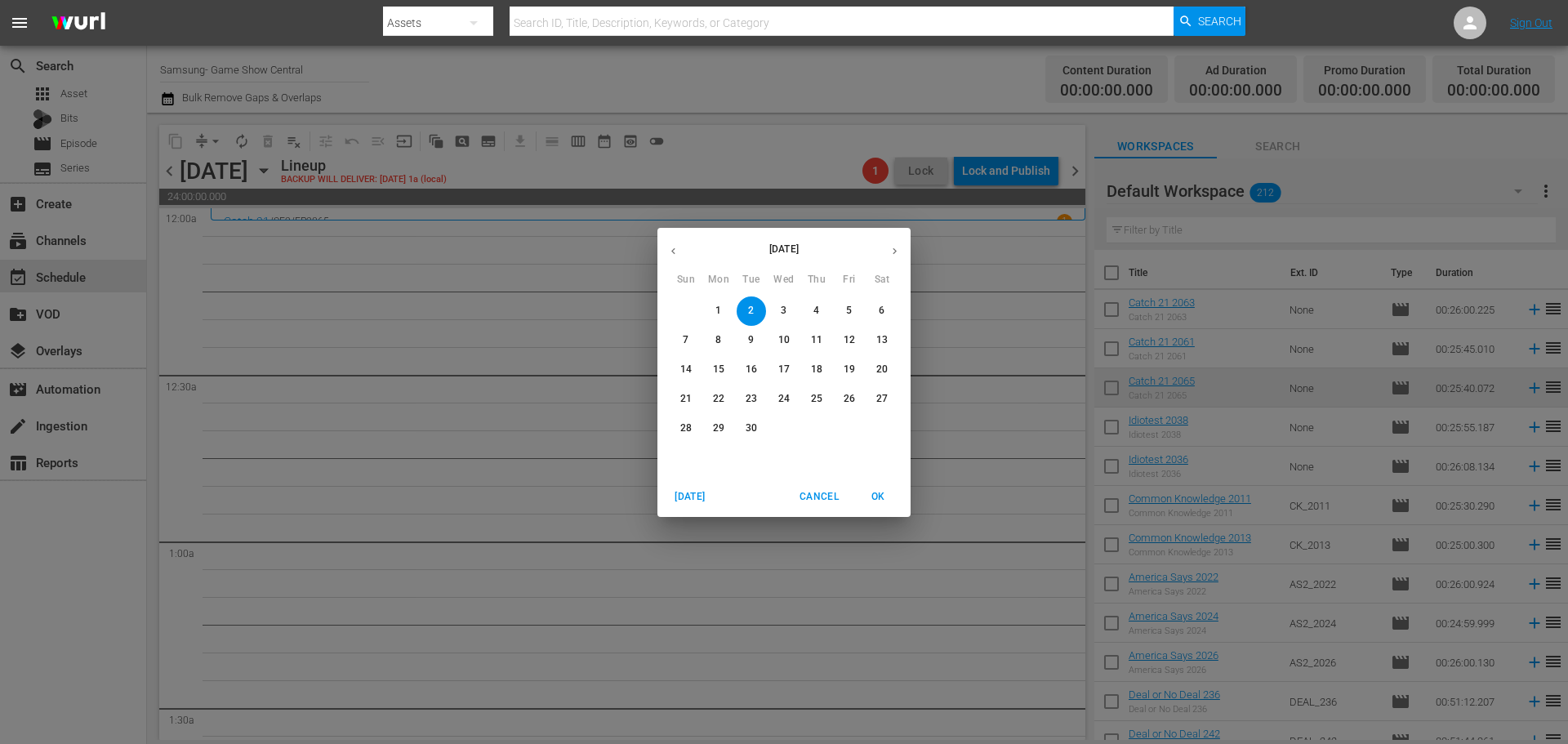
click at [714, 341] on span "8" at bounding box center [718, 340] width 30 height 13
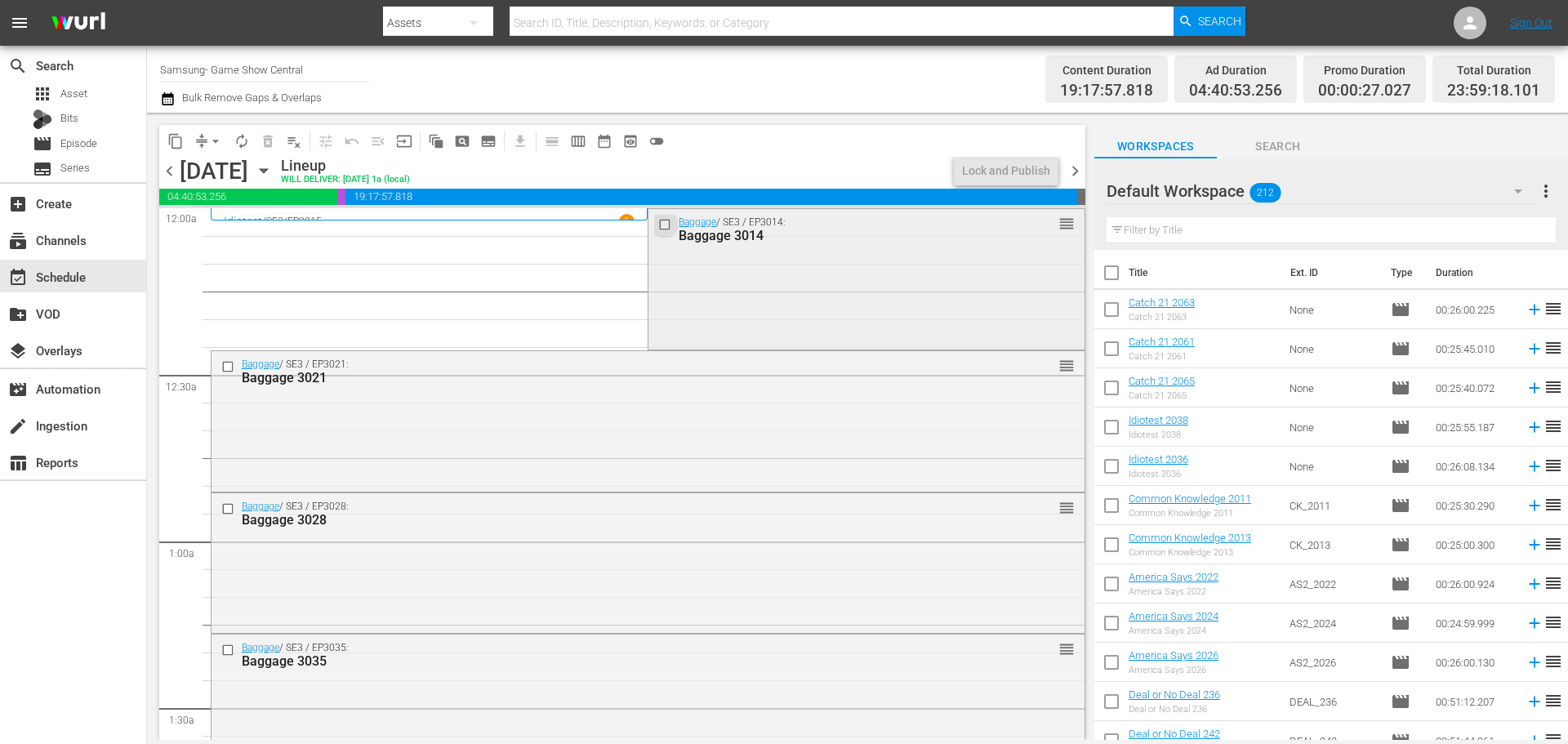
click at [660, 222] on input "checkbox" at bounding box center [667, 224] width 17 height 13
click at [221, 374] on div at bounding box center [229, 367] width 24 height 19
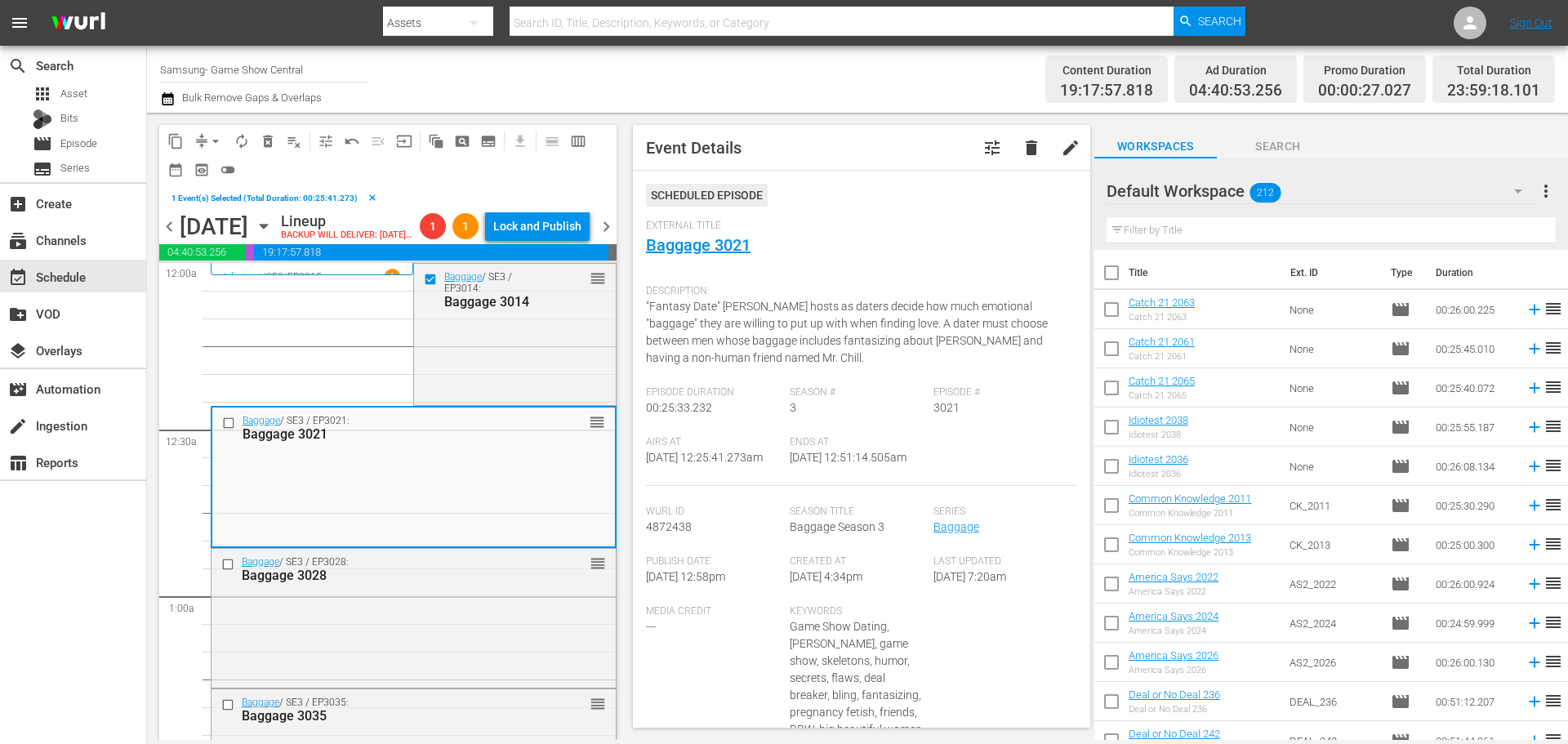
click at [225, 429] on input "checkbox" at bounding box center [231, 423] width 17 height 13
click at [230, 571] on input "checkbox" at bounding box center [230, 563] width 17 height 13
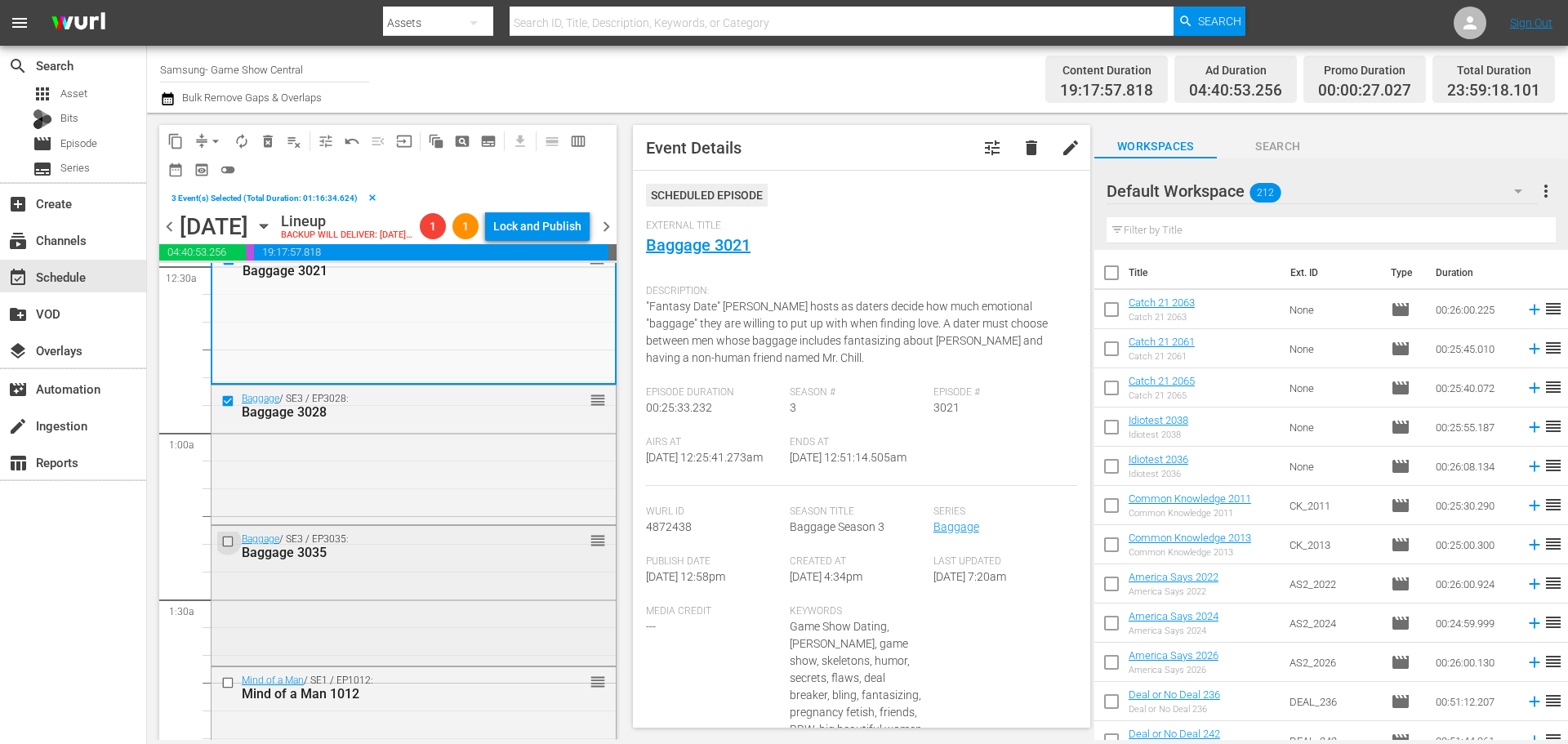
click at [228, 549] on input "checkbox" at bounding box center [230, 542] width 17 height 13
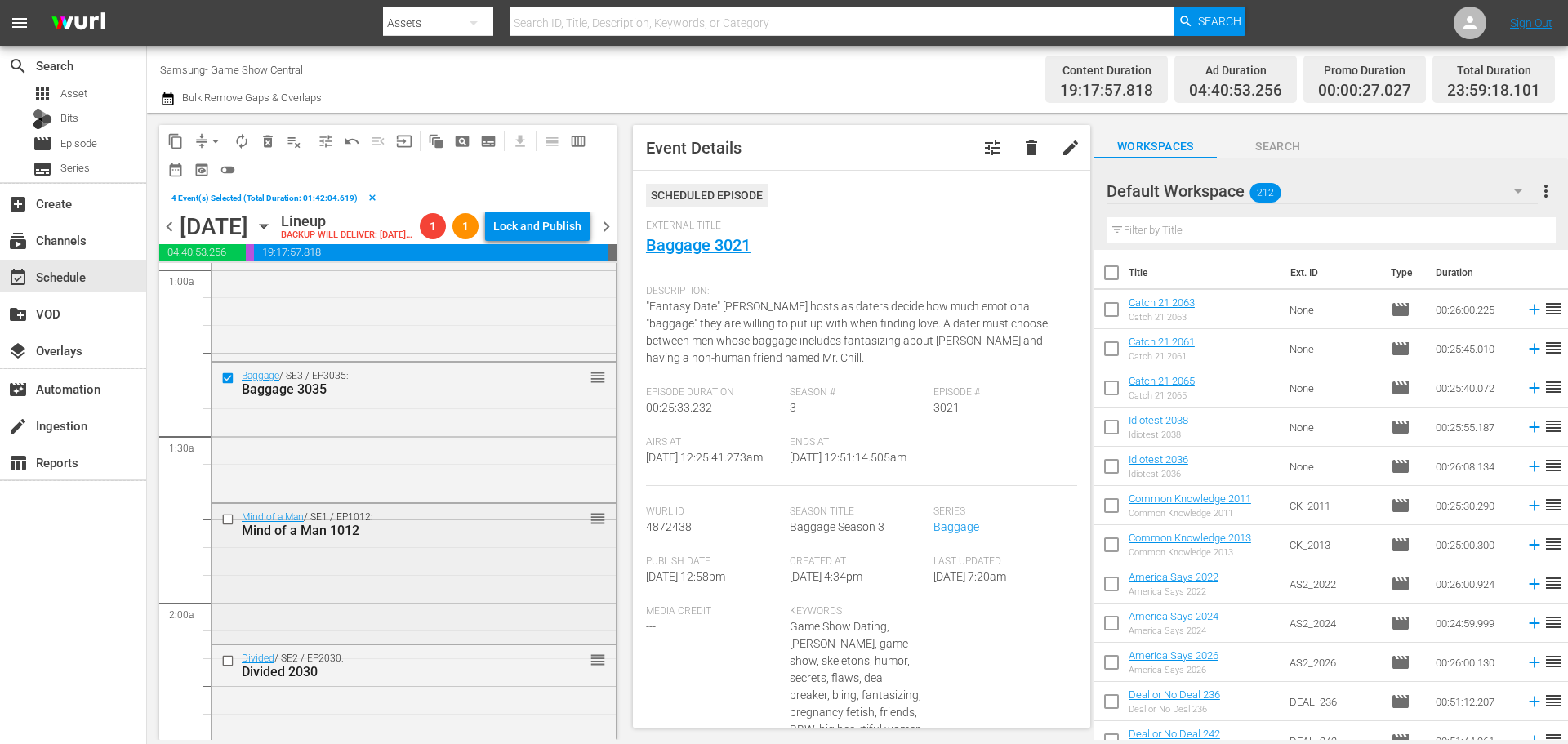
click at [239, 529] on div at bounding box center [229, 519] width 24 height 19
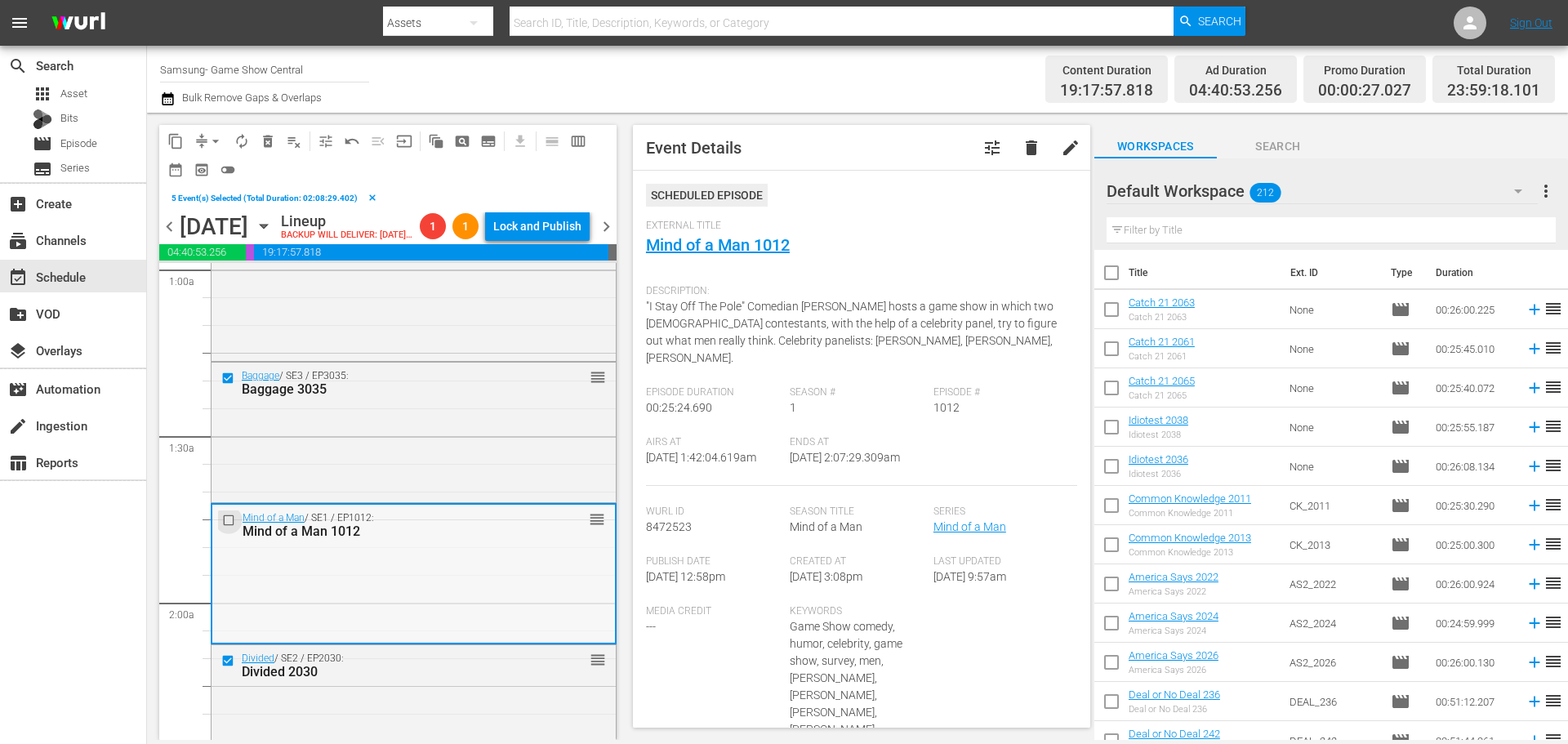
click at [229, 527] on input "checkbox" at bounding box center [231, 521] width 17 height 13
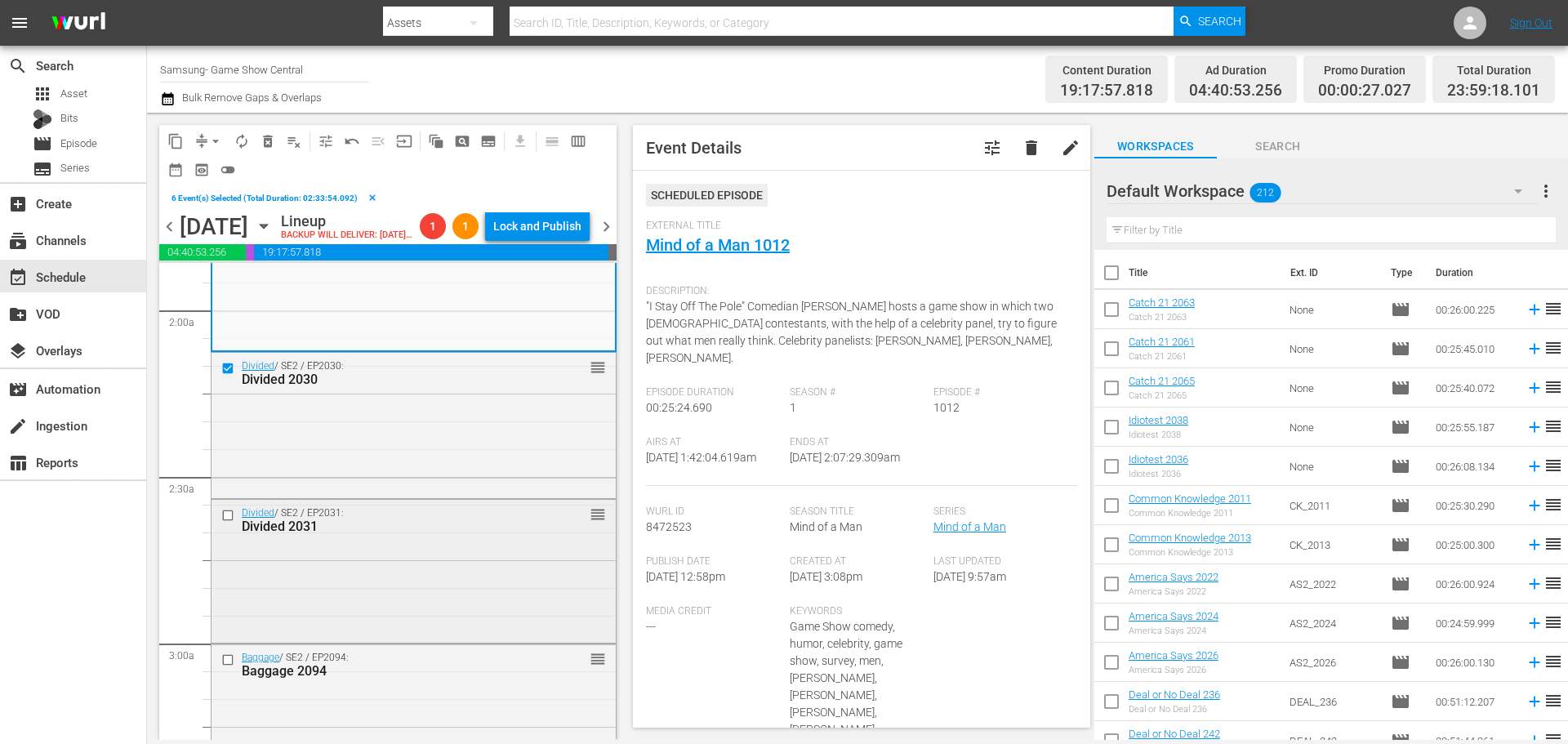
scroll to position [734, 0]
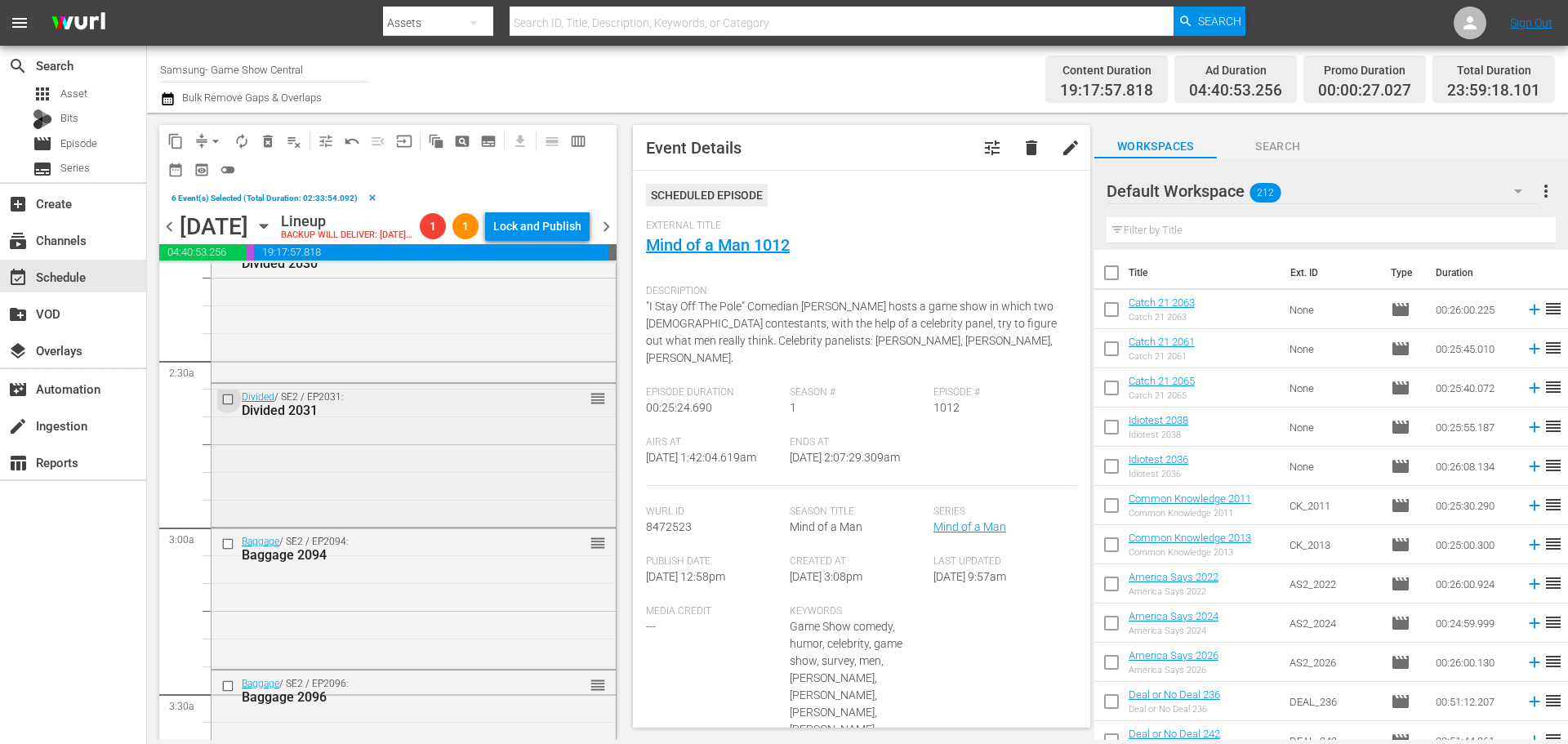
click at [234, 406] on input "checkbox" at bounding box center [230, 399] width 17 height 13
click at [174, 134] on span "content_copy" at bounding box center [175, 141] width 16 height 16
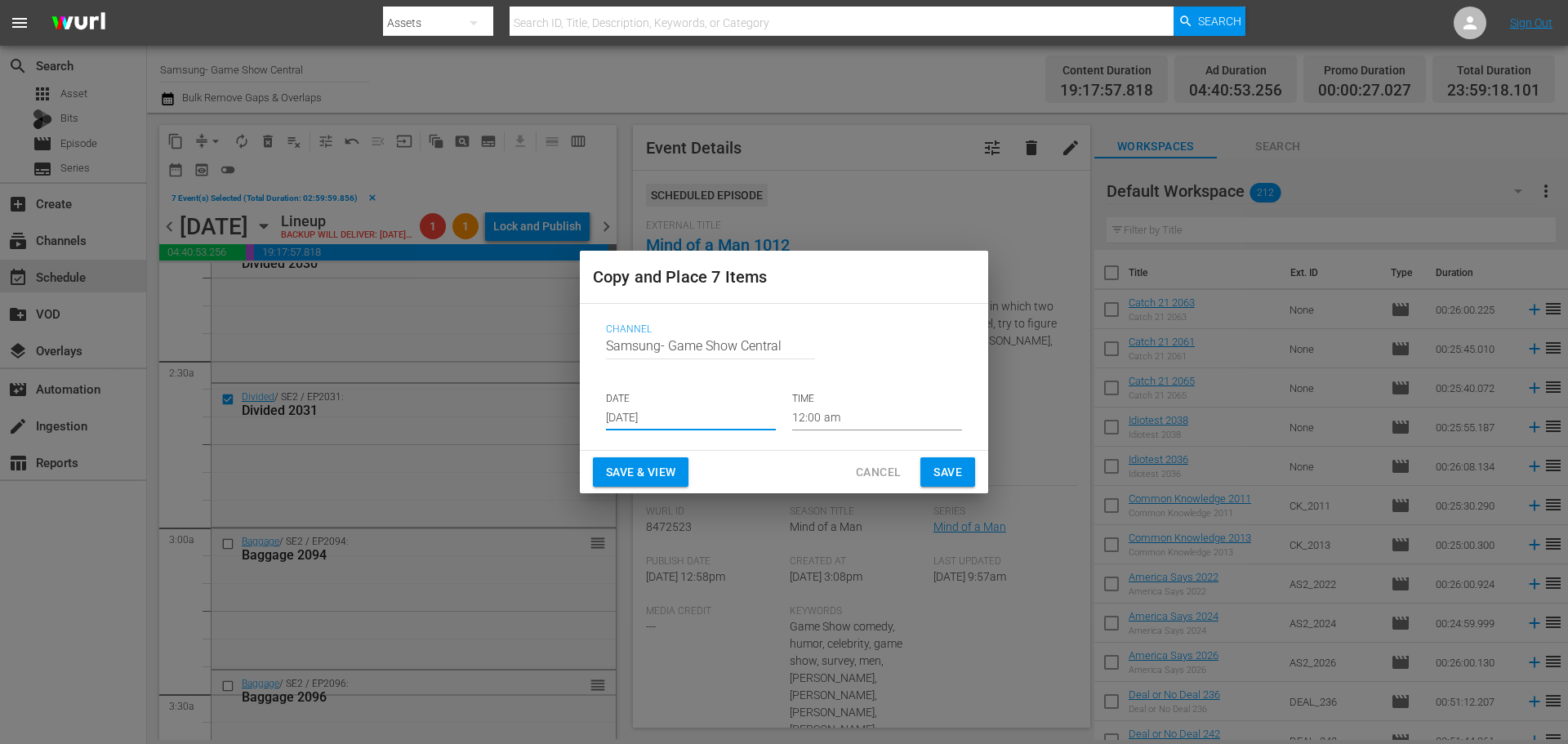
click at [681, 407] on input "[DATE]" at bounding box center [690, 418] width 169 height 24
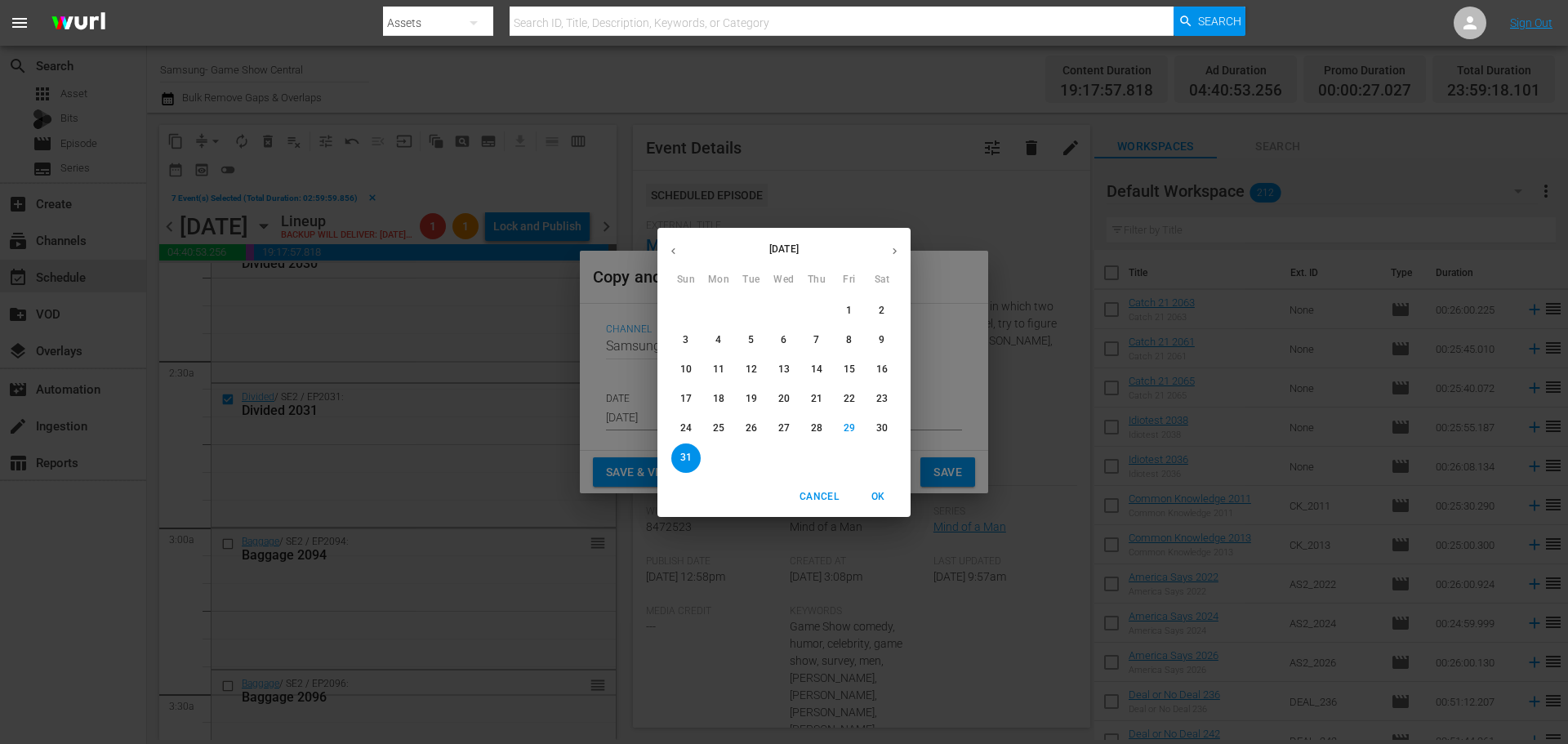
drag, startPoint x: 897, startPoint y: 250, endPoint x: 863, endPoint y: 272, distance: 40.5
click at [898, 250] on icon "button" at bounding box center [894, 250] width 13 height 13
click at [753, 309] on p "2" at bounding box center [751, 311] width 6 height 13
type input "[DATE]"
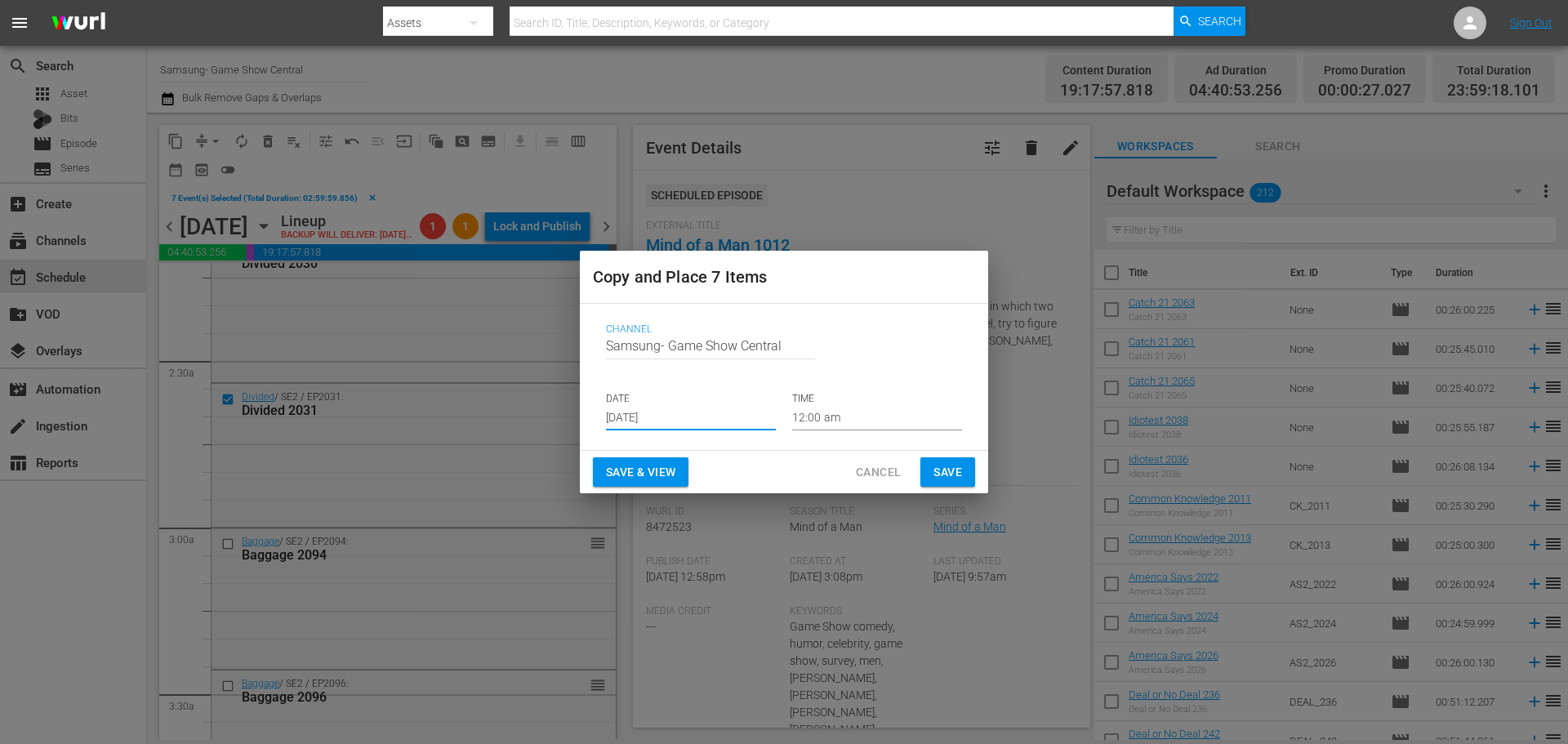
click at [832, 427] on input "12:00 am" at bounding box center [877, 418] width 169 height 24
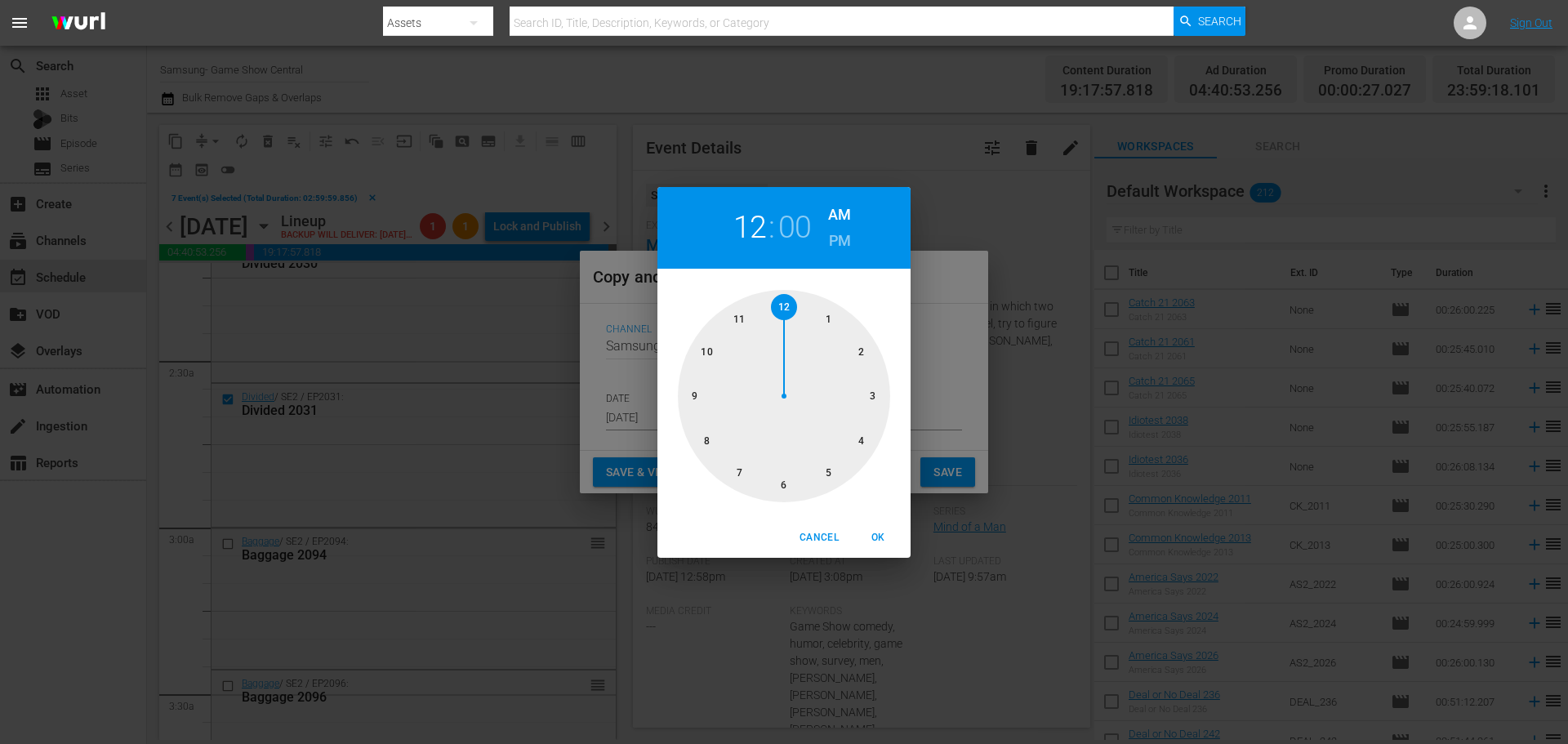
click at [869, 398] on div at bounding box center [784, 396] width 213 height 213
click at [879, 541] on span "OK" at bounding box center [877, 538] width 39 height 17
type input "03:00 am"
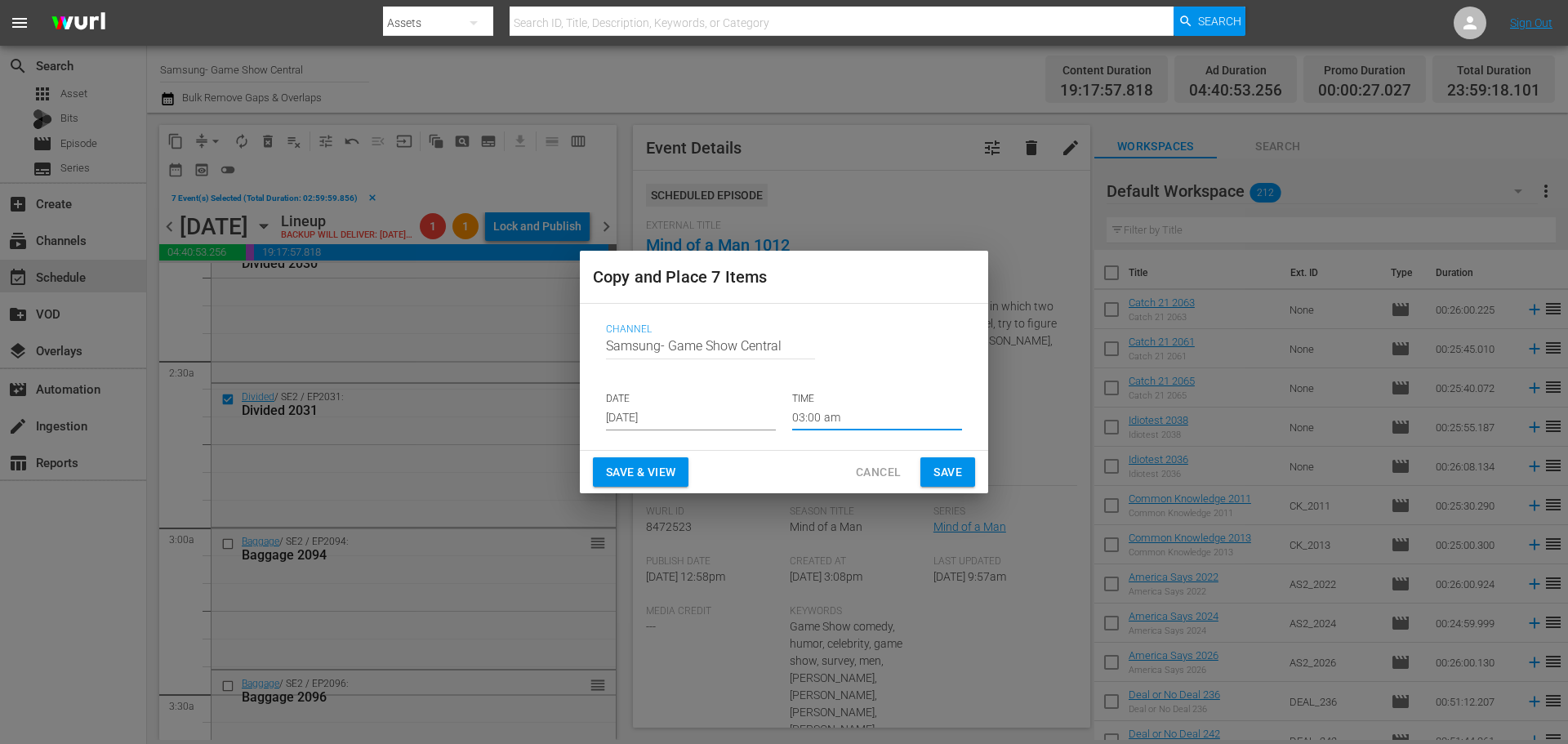
click at [954, 465] on span "Save" at bounding box center [948, 472] width 29 height 20
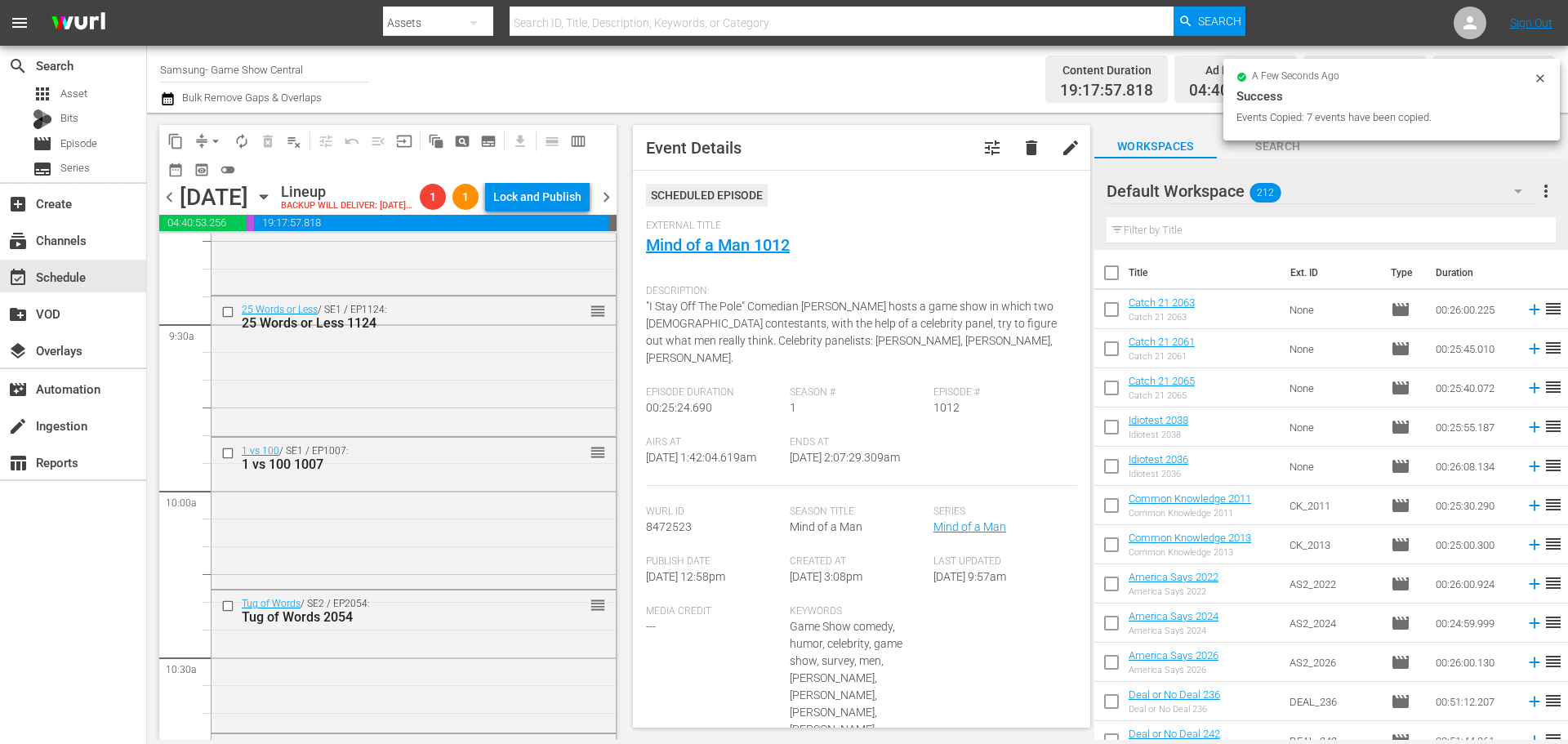
scroll to position [2939, 0]
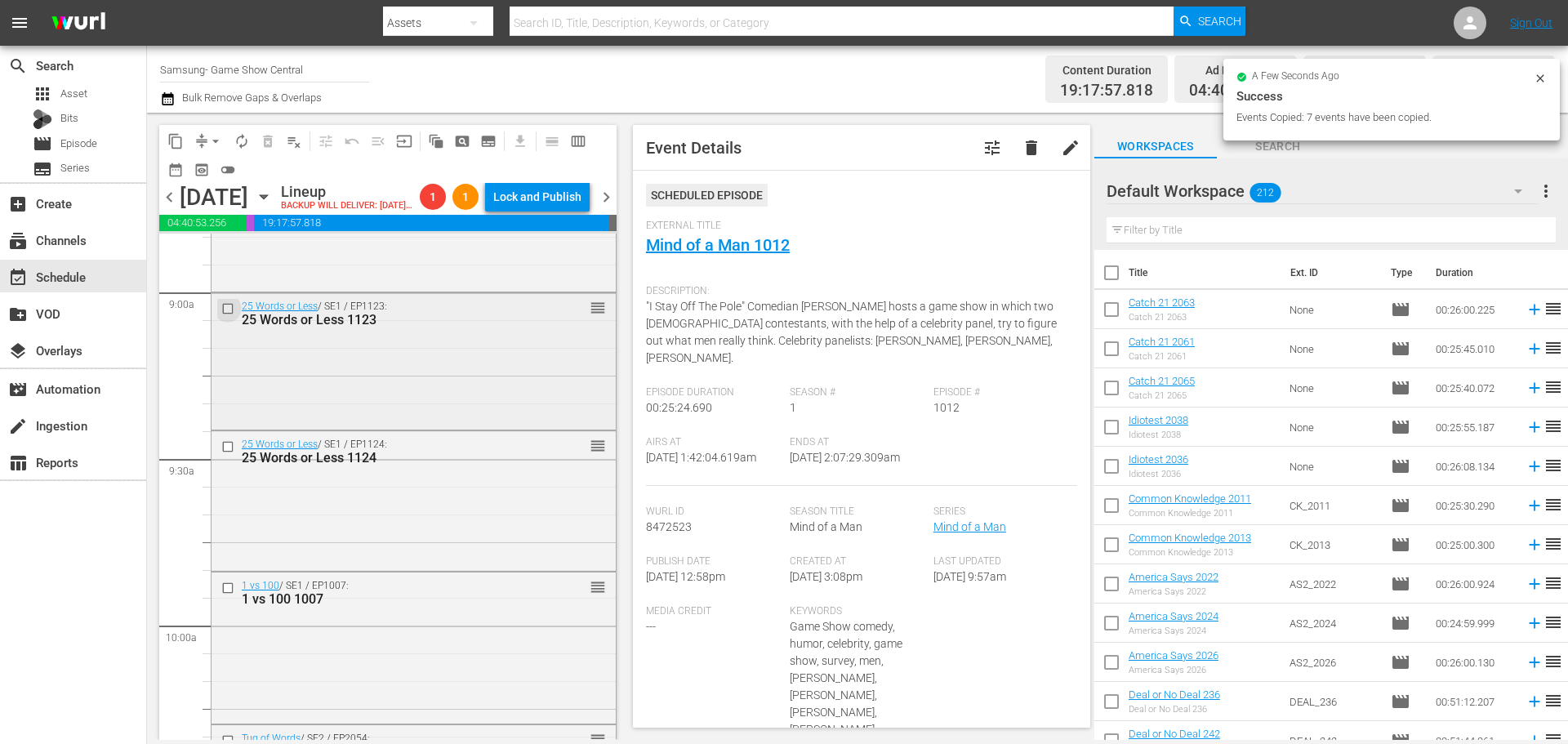
click at [230, 316] on input "checkbox" at bounding box center [230, 309] width 17 height 13
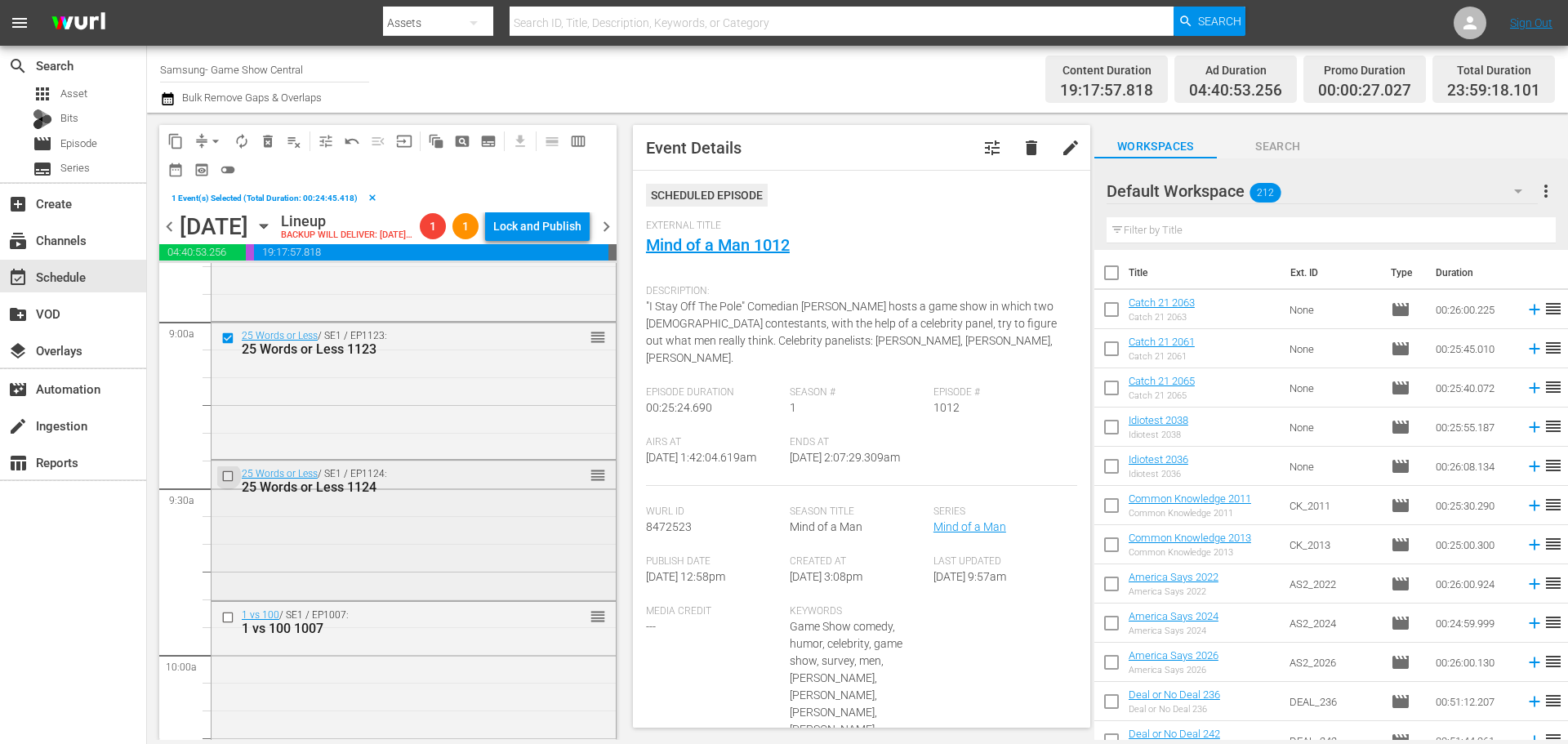
click at [226, 482] on input "checkbox" at bounding box center [230, 475] width 17 height 13
click at [229, 625] on input "checkbox" at bounding box center [230, 617] width 17 height 13
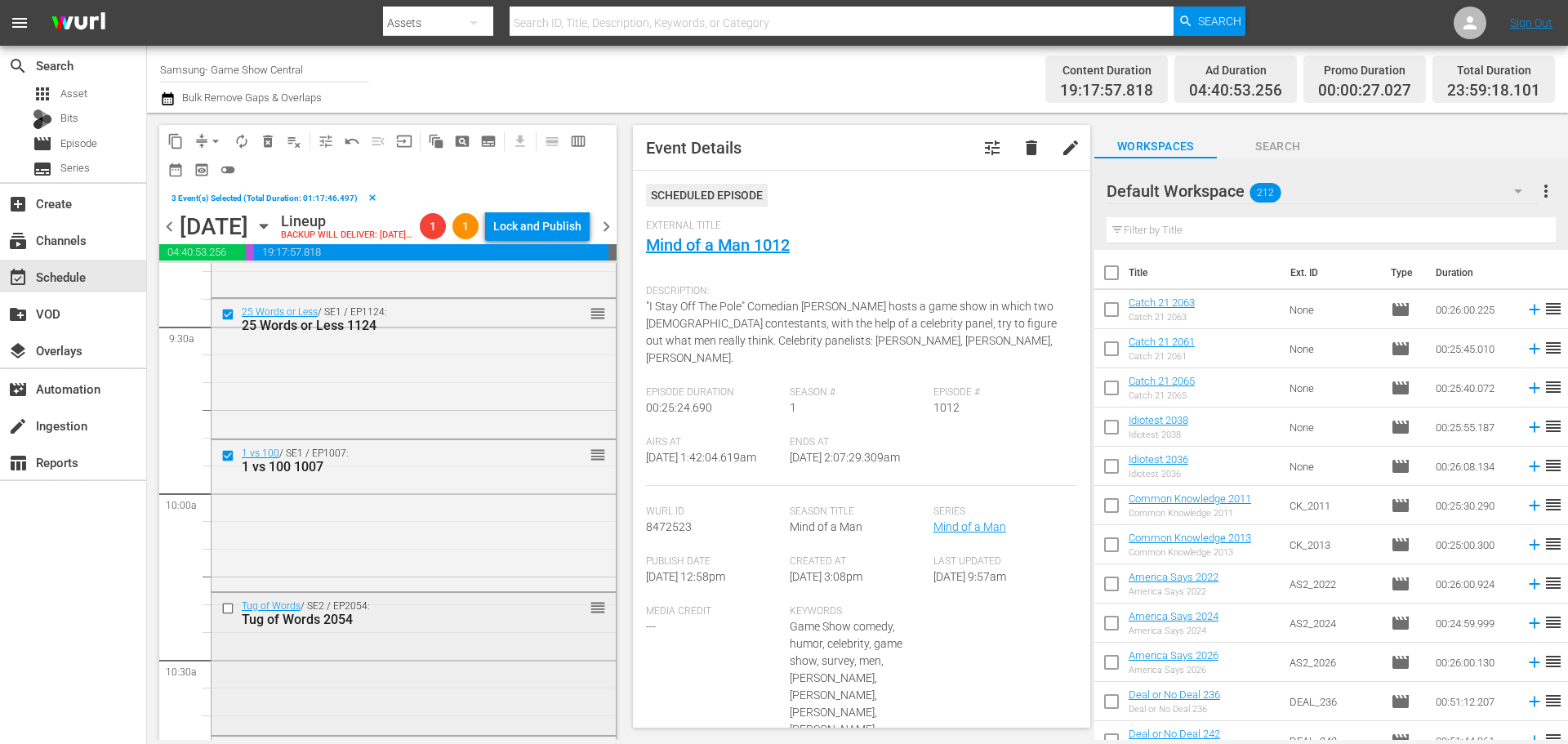
scroll to position [3102, 0]
click at [222, 614] on input "checkbox" at bounding box center [230, 606] width 17 height 13
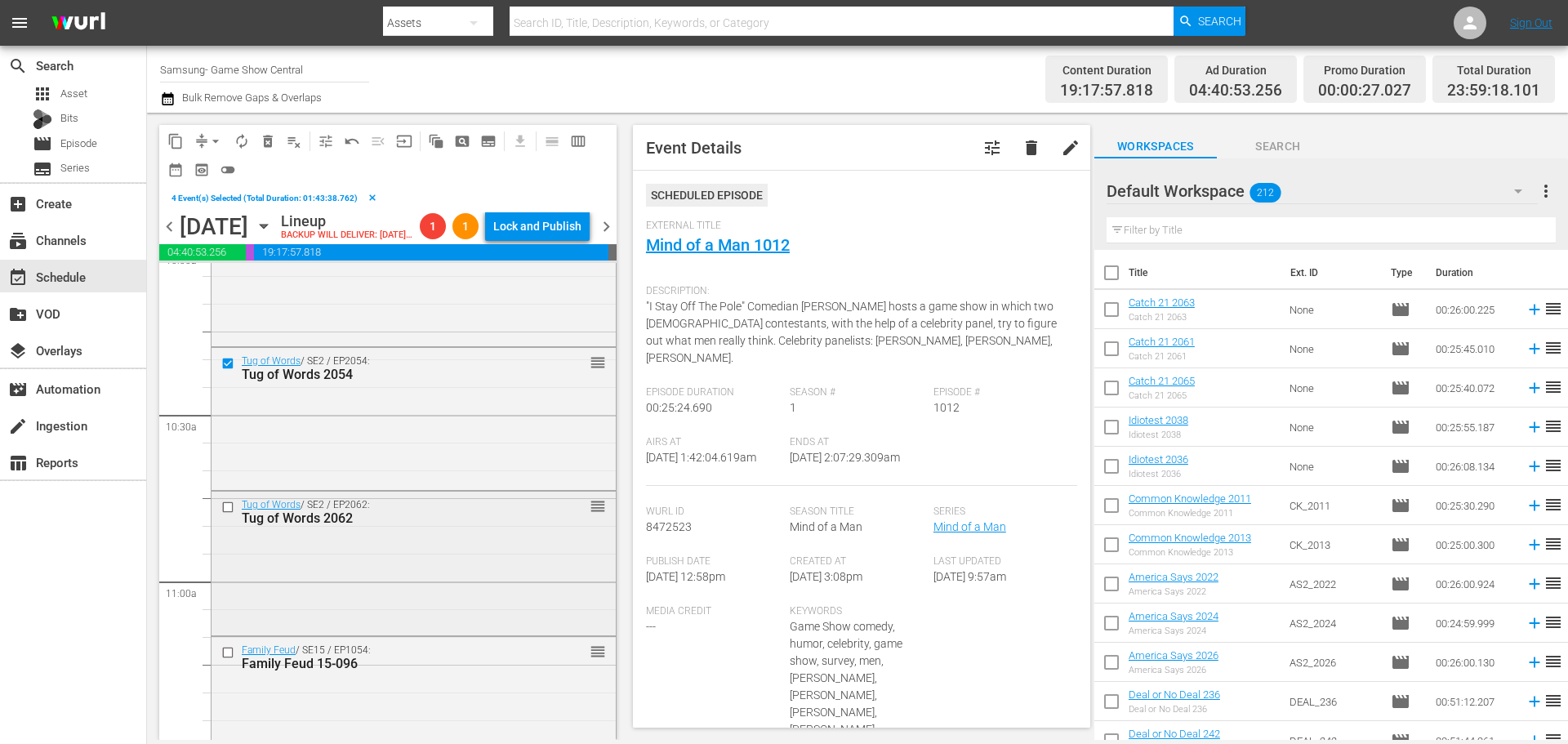
scroll to position [3348, 0]
click at [224, 513] on input "checkbox" at bounding box center [230, 505] width 17 height 13
click at [227, 658] on input "checkbox" at bounding box center [230, 651] width 17 height 13
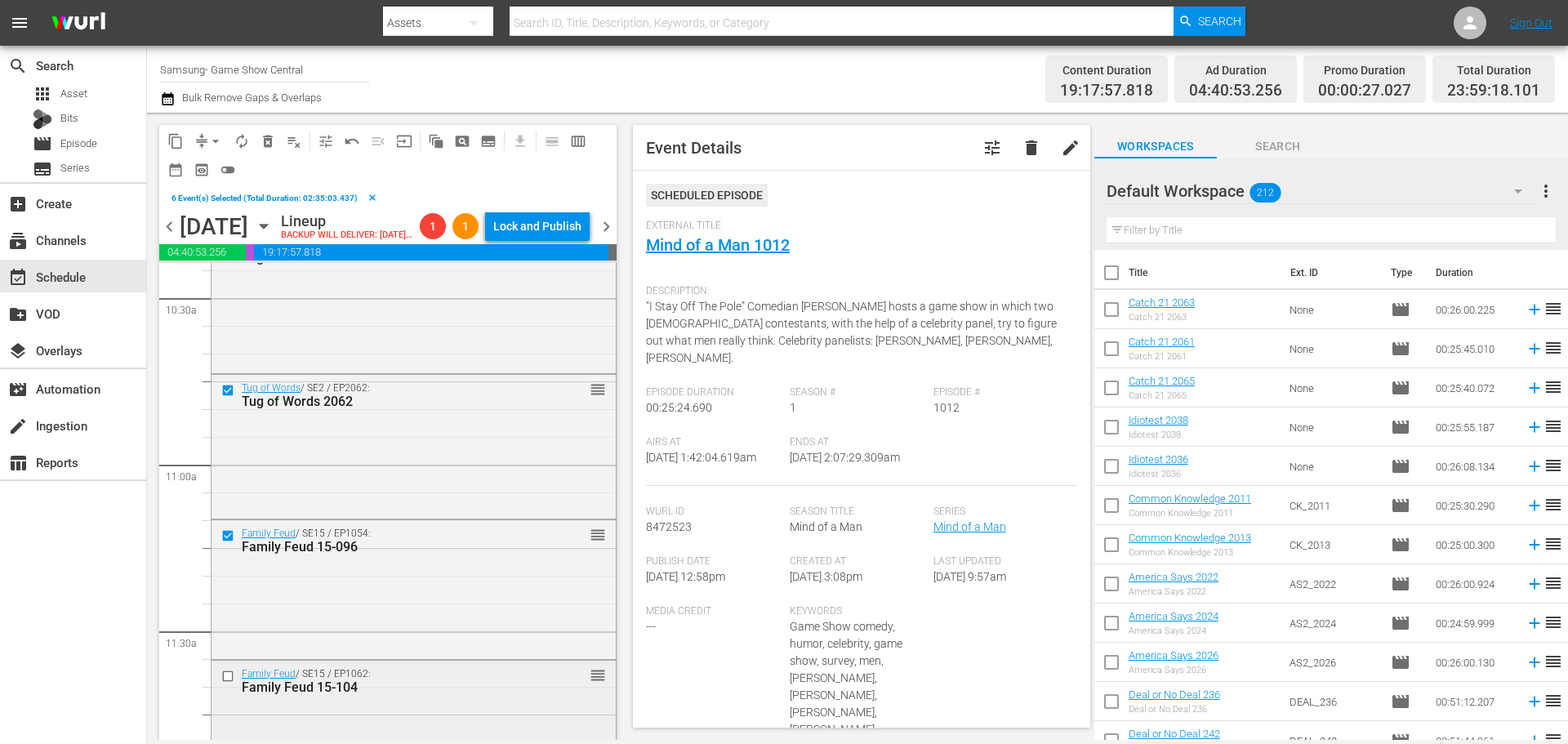
scroll to position [3510, 0]
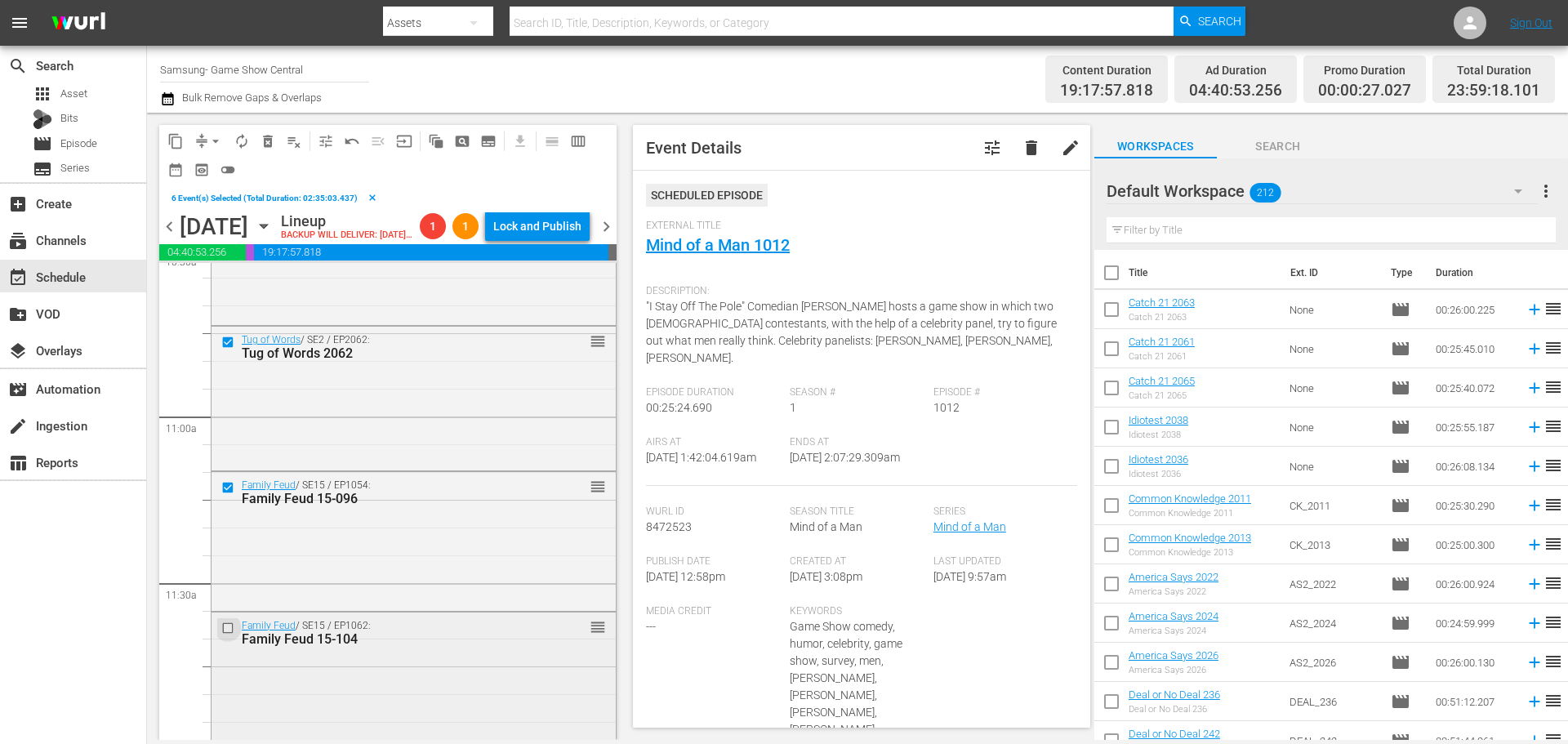
click at [229, 634] on input "checkbox" at bounding box center [230, 628] width 17 height 13
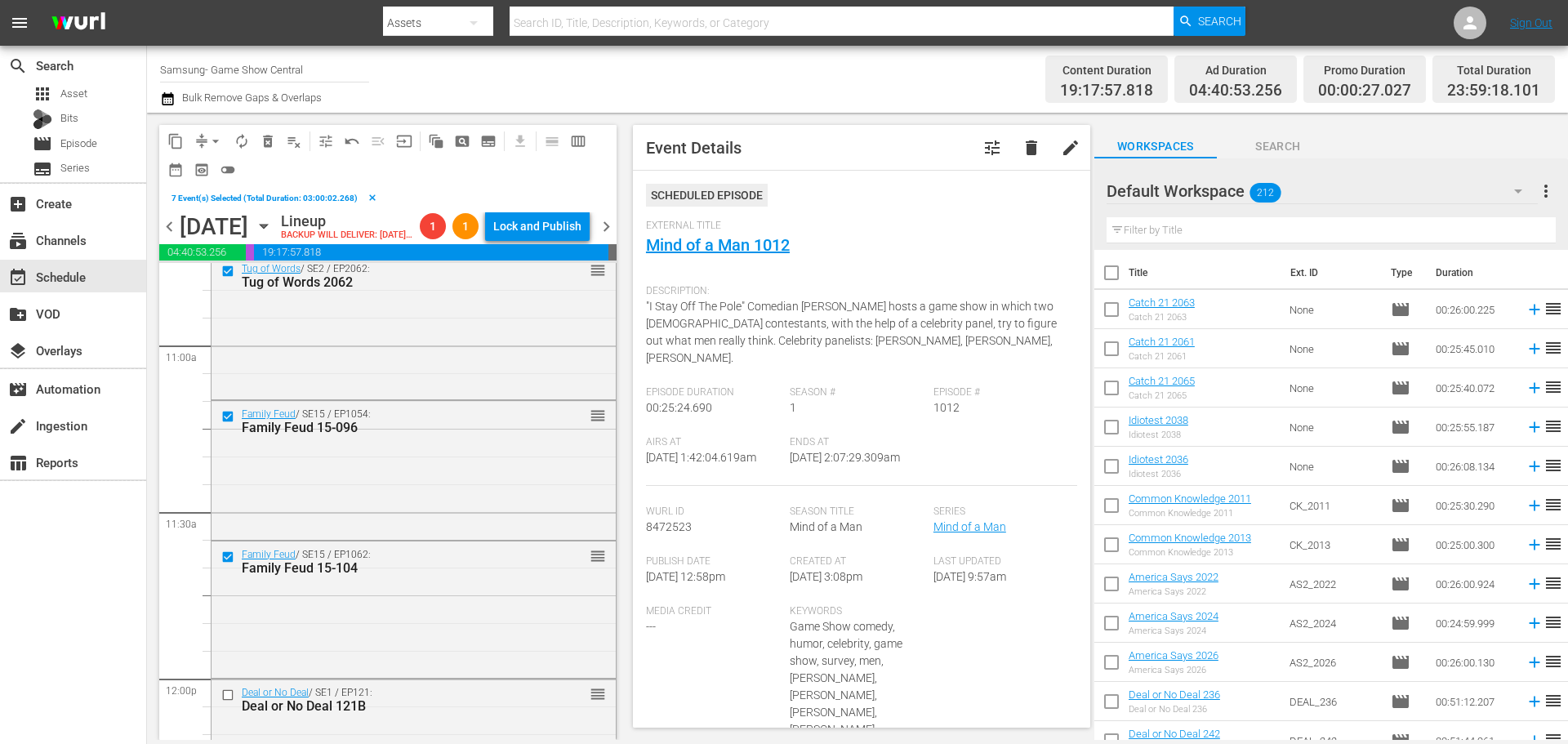
scroll to position [3674, 0]
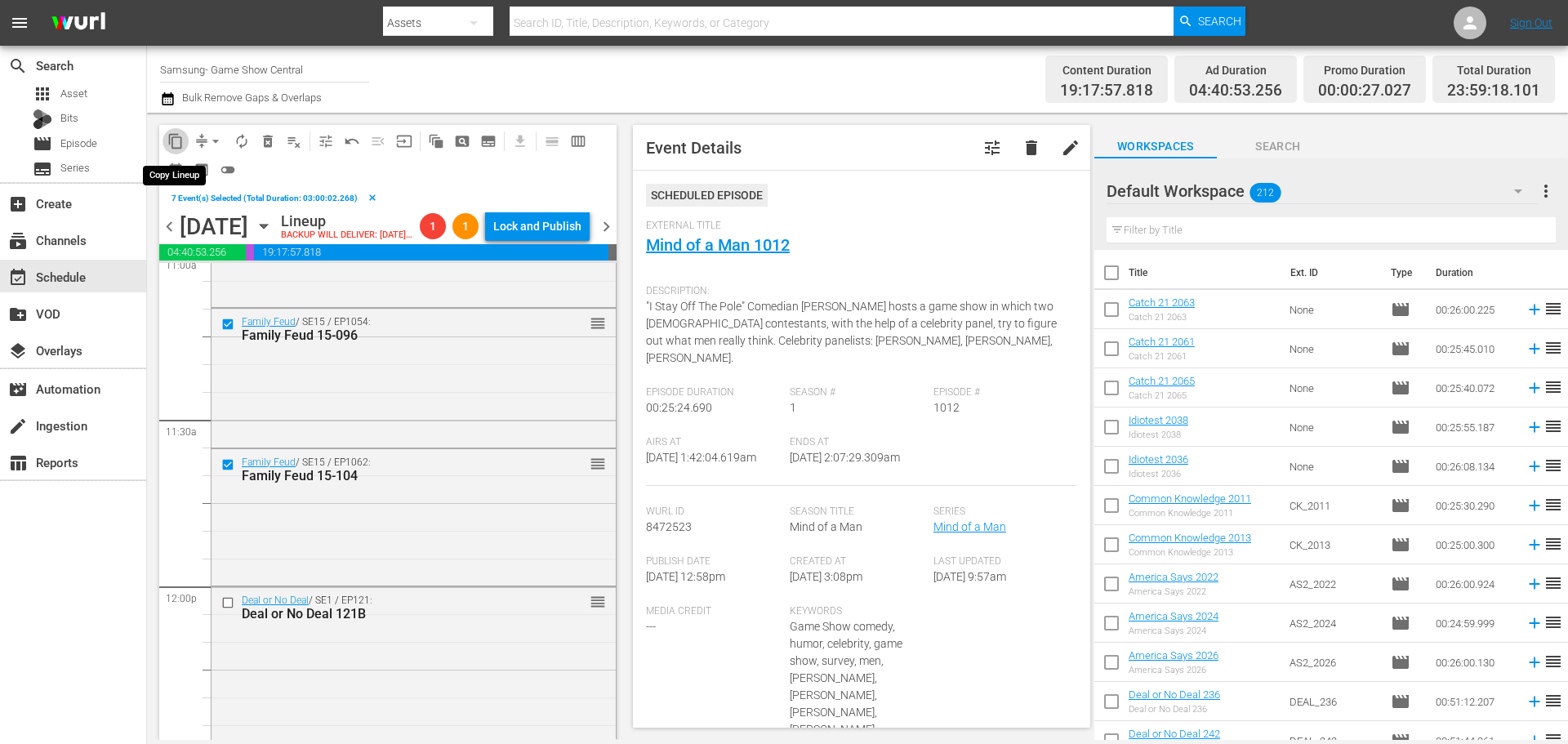
click at [169, 147] on span "content_copy" at bounding box center [175, 141] width 16 height 16
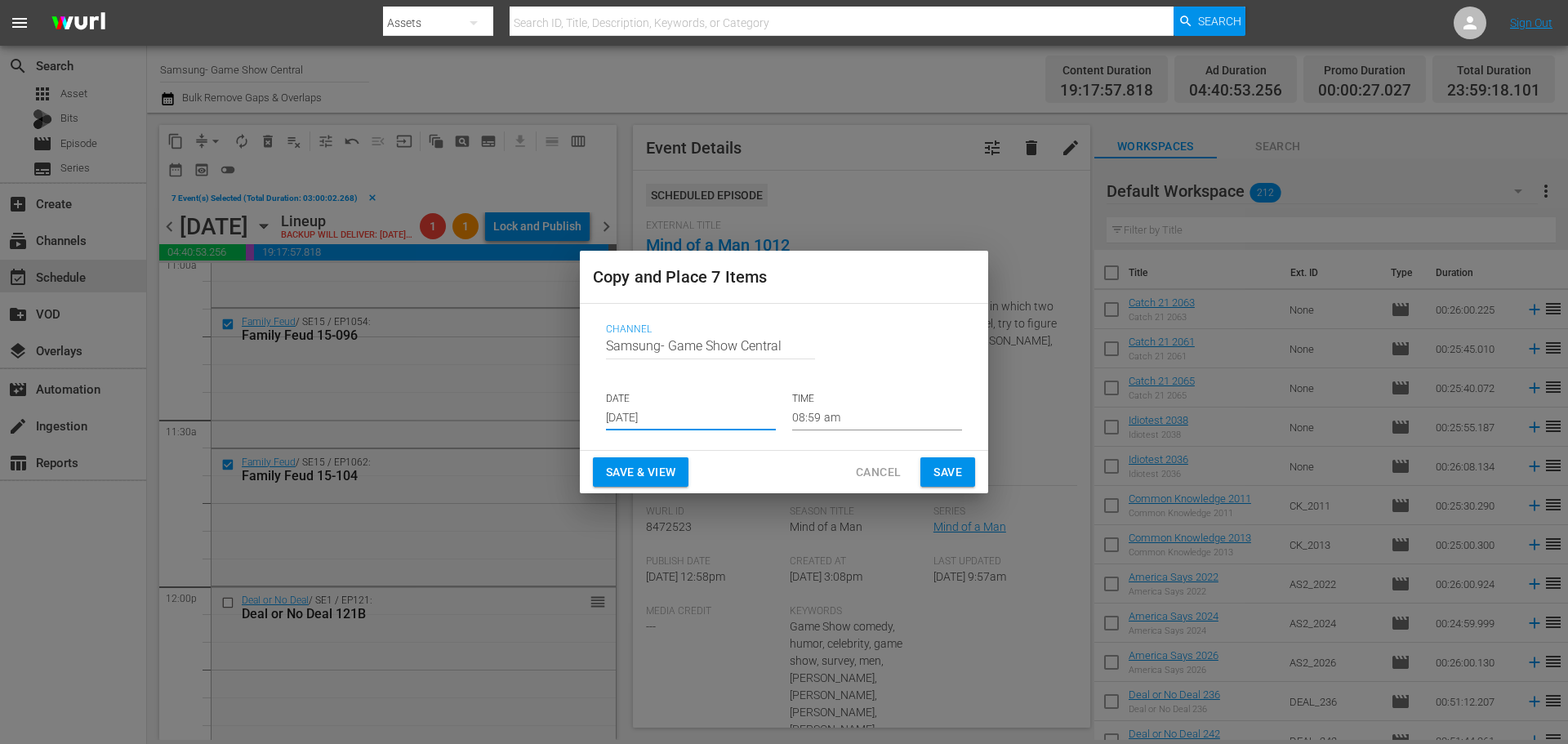
click at [638, 408] on input "[DATE]" at bounding box center [690, 418] width 169 height 24
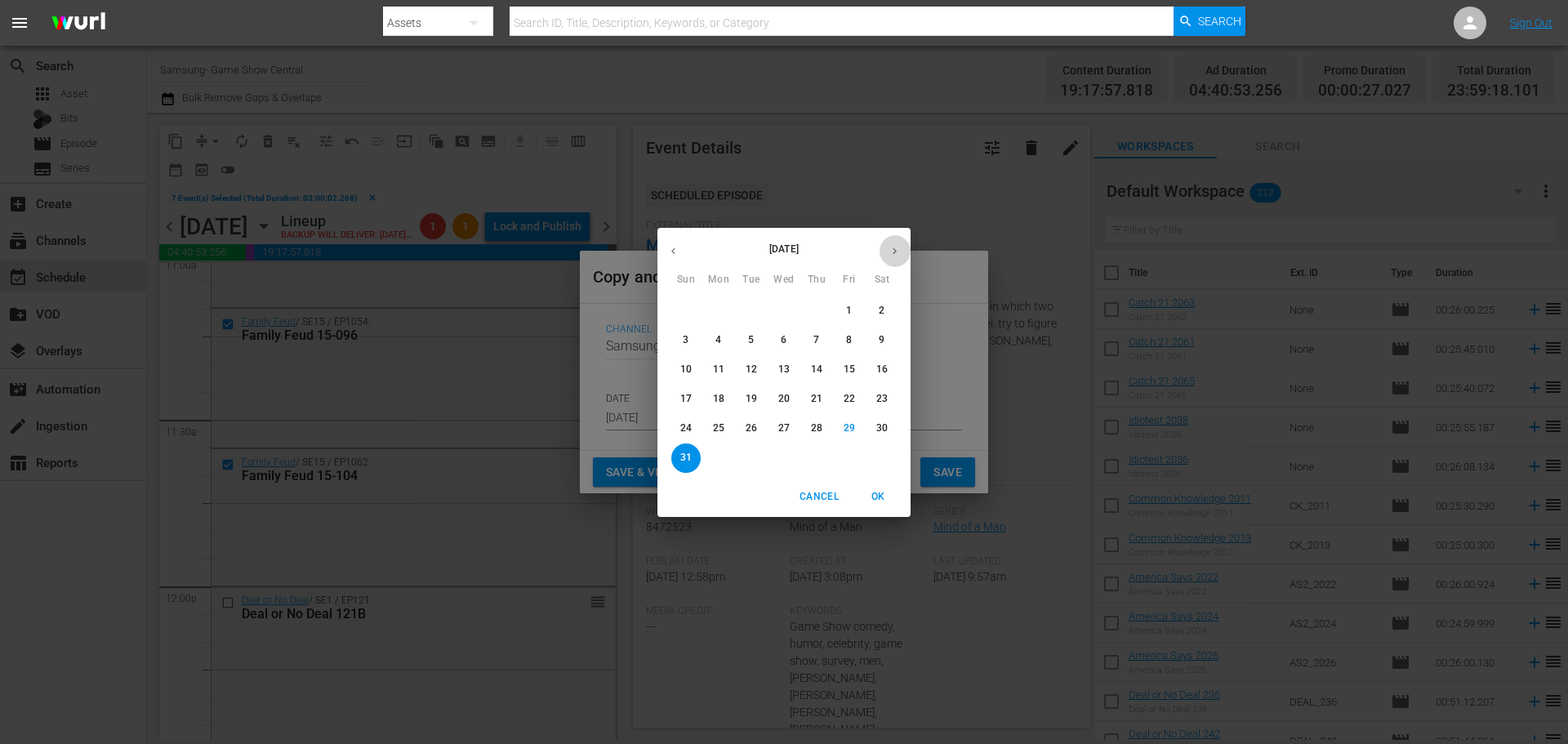
click at [884, 255] on button "button" at bounding box center [894, 250] width 32 height 32
click at [761, 317] on span "2" at bounding box center [751, 311] width 30 height 13
type input "[DATE]"
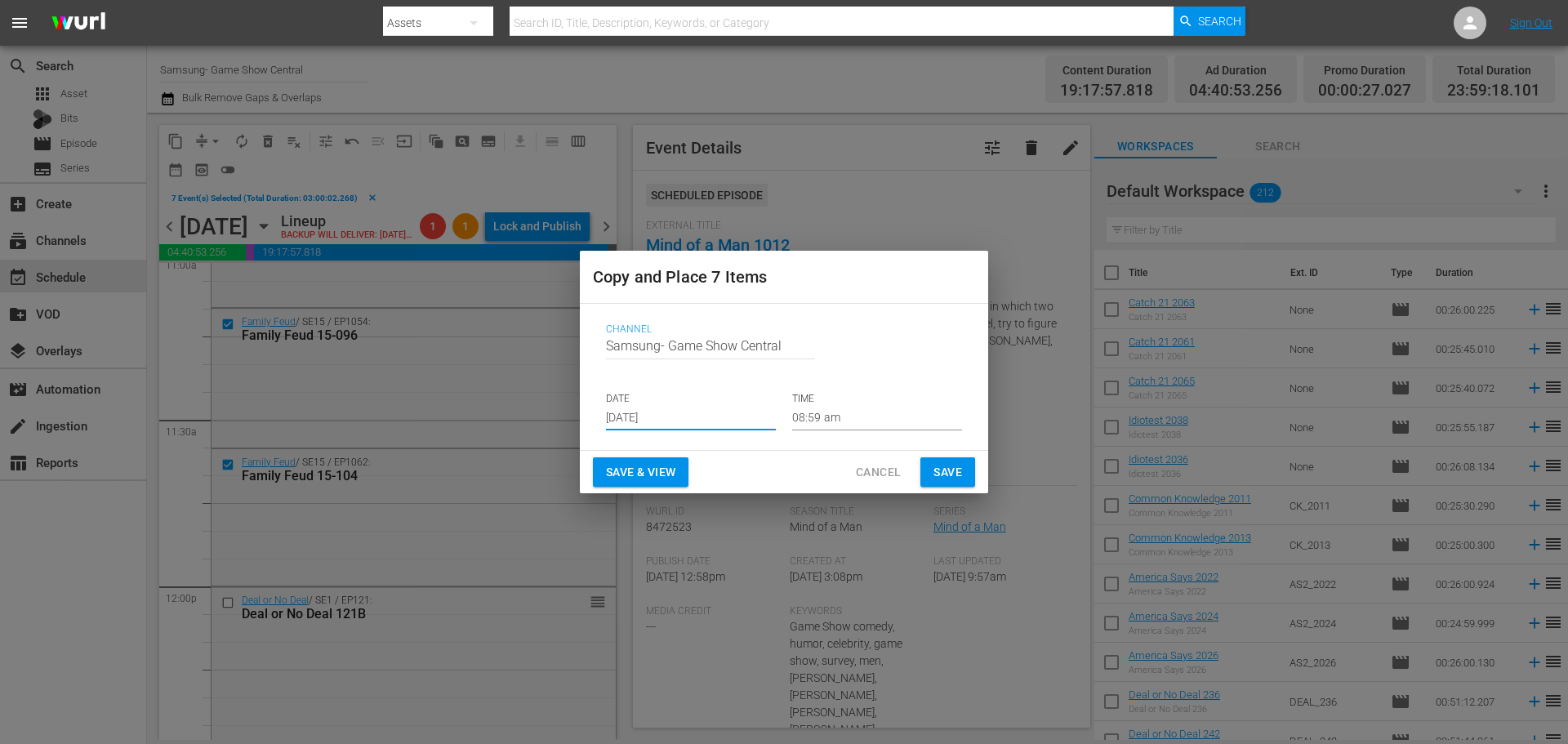
click at [826, 418] on input "08:59 am" at bounding box center [877, 418] width 169 height 24
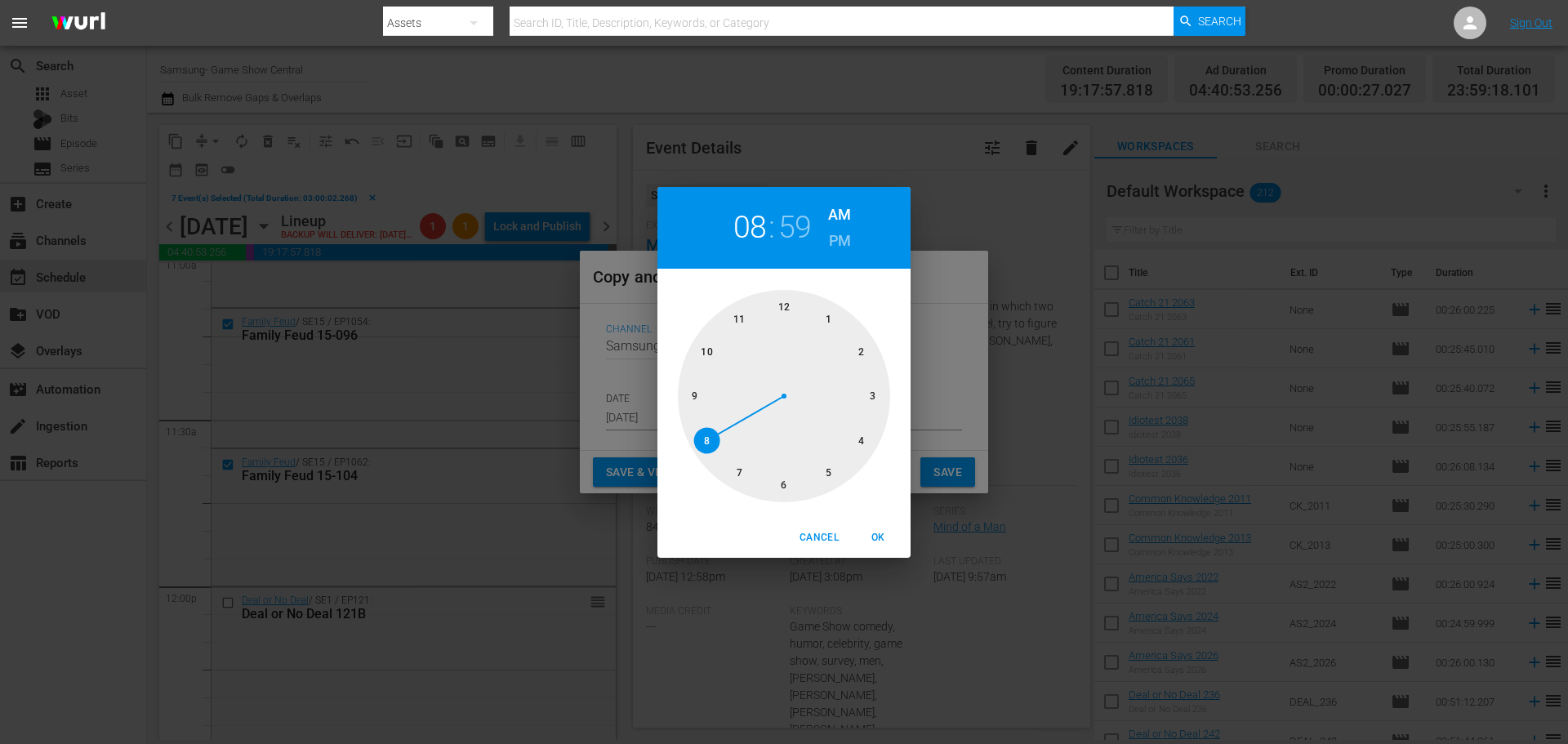
click at [807, 491] on div at bounding box center [784, 396] width 213 height 213
click at [790, 330] on div at bounding box center [784, 396] width 213 height 213
click at [869, 529] on span "OK" at bounding box center [877, 538] width 39 height 17
type input "06:00 am"
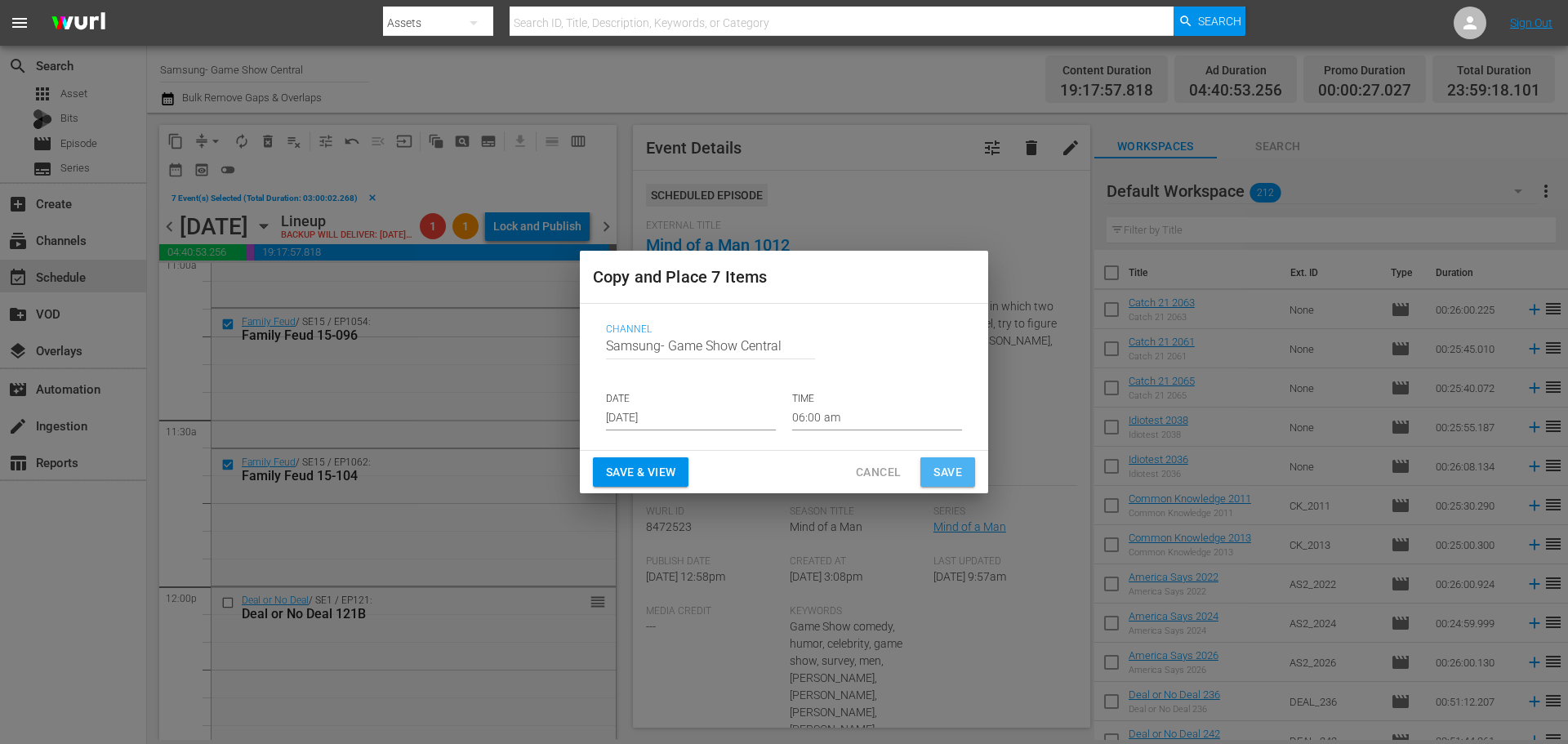
click at [932, 474] on button "Save" at bounding box center [947, 472] width 55 height 30
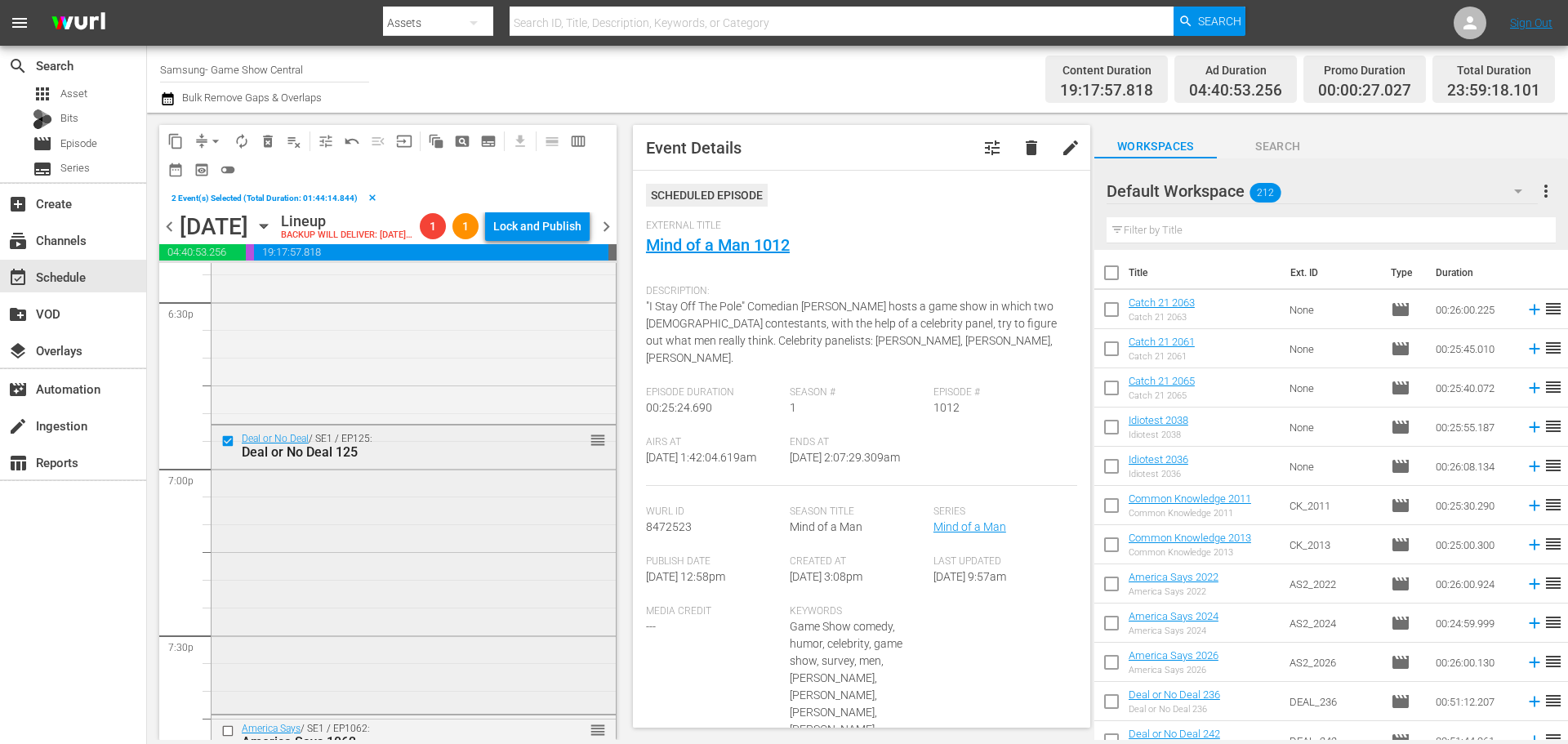
scroll to position [6286, 0]
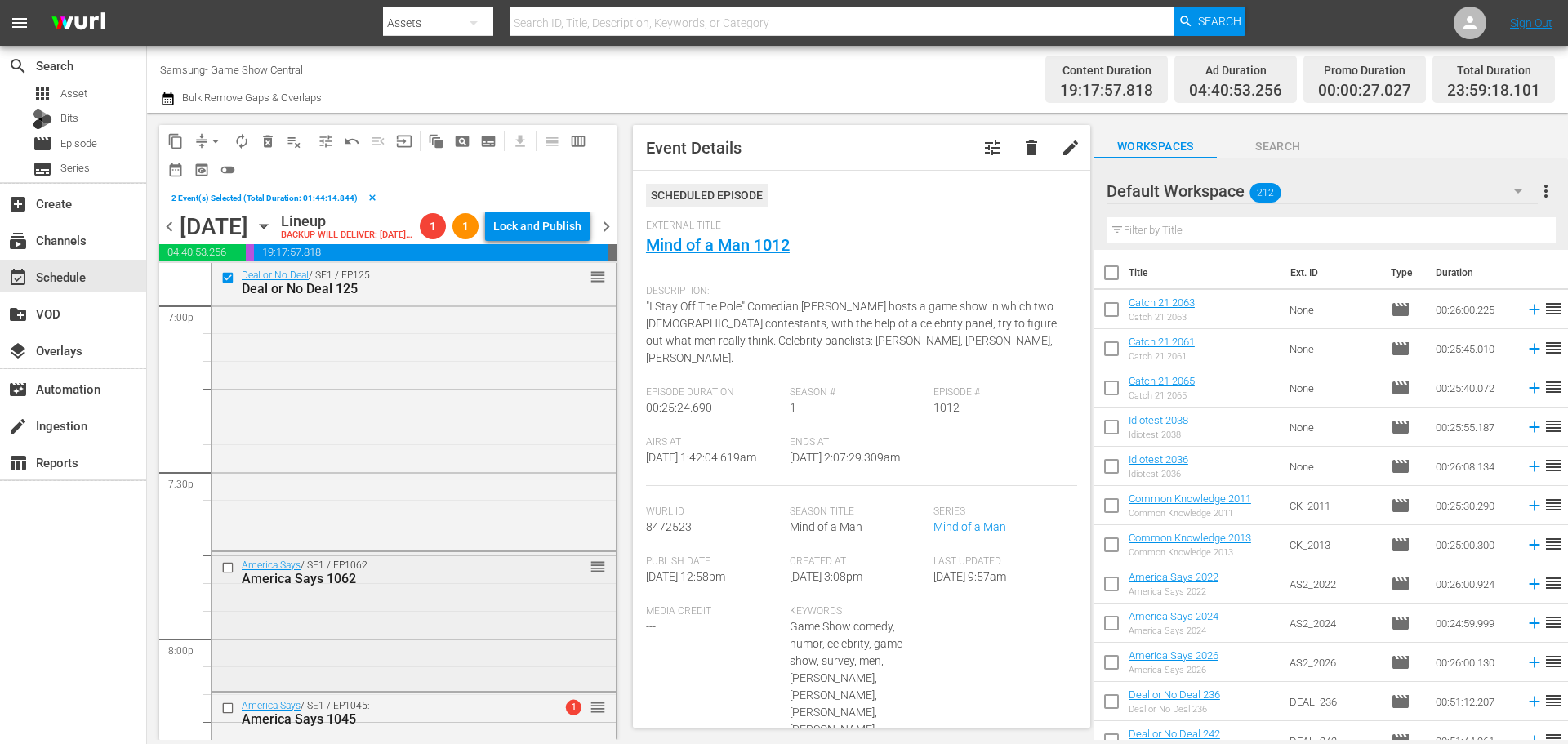
click at [231, 575] on input "checkbox" at bounding box center [230, 568] width 17 height 13
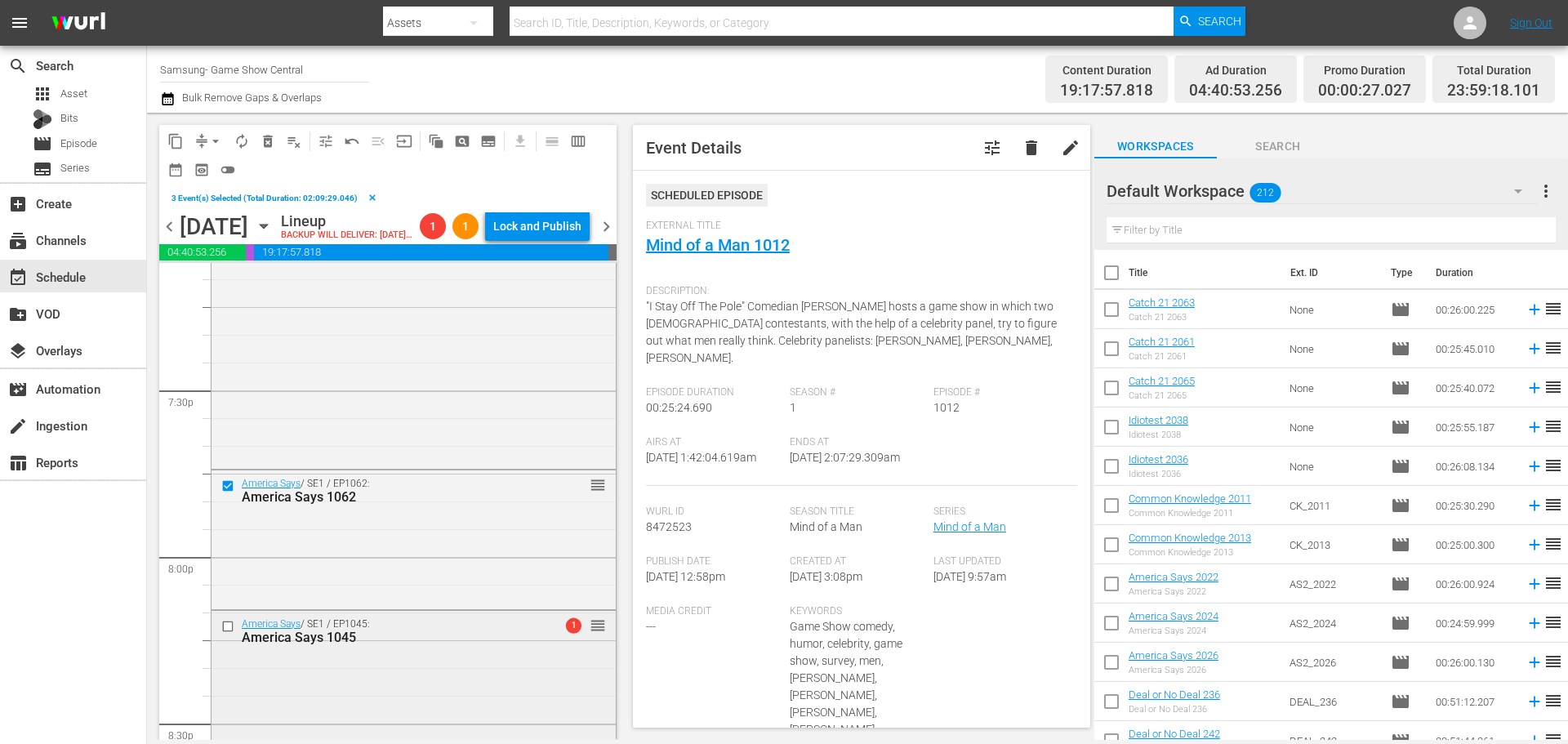
click at [233, 632] on input "checkbox" at bounding box center [230, 626] width 17 height 13
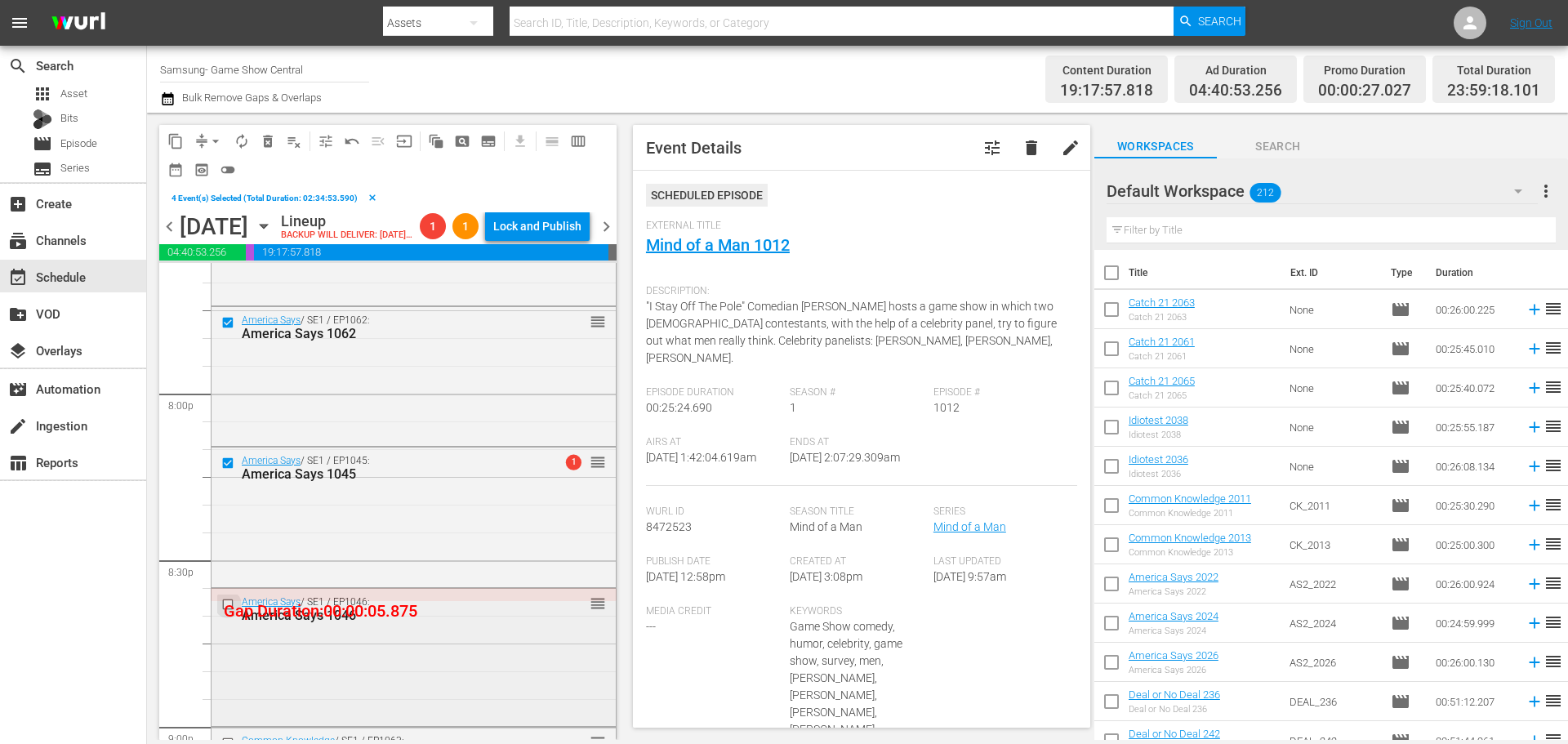
click at [235, 610] on input "checkbox" at bounding box center [230, 603] width 17 height 13
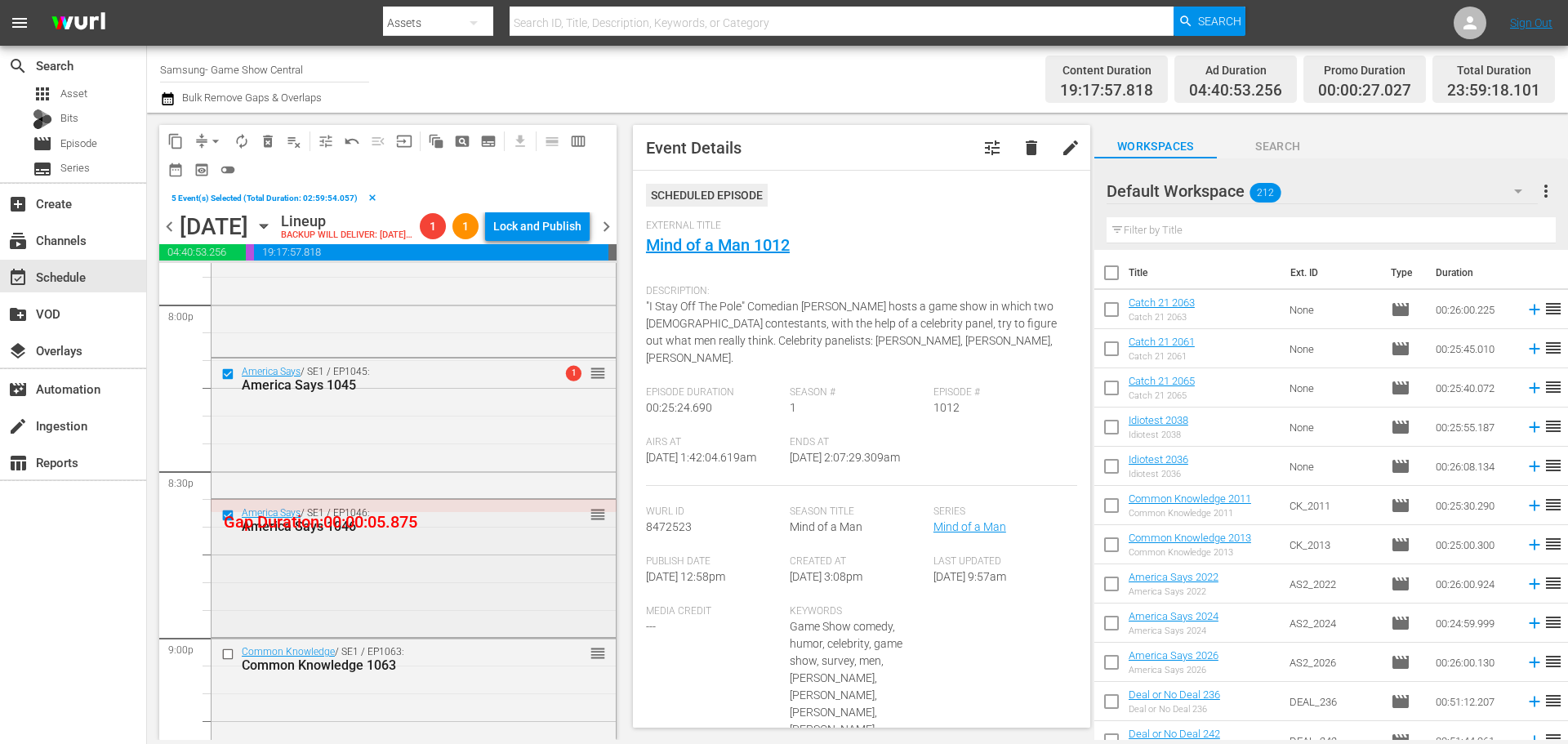
scroll to position [6695, 0]
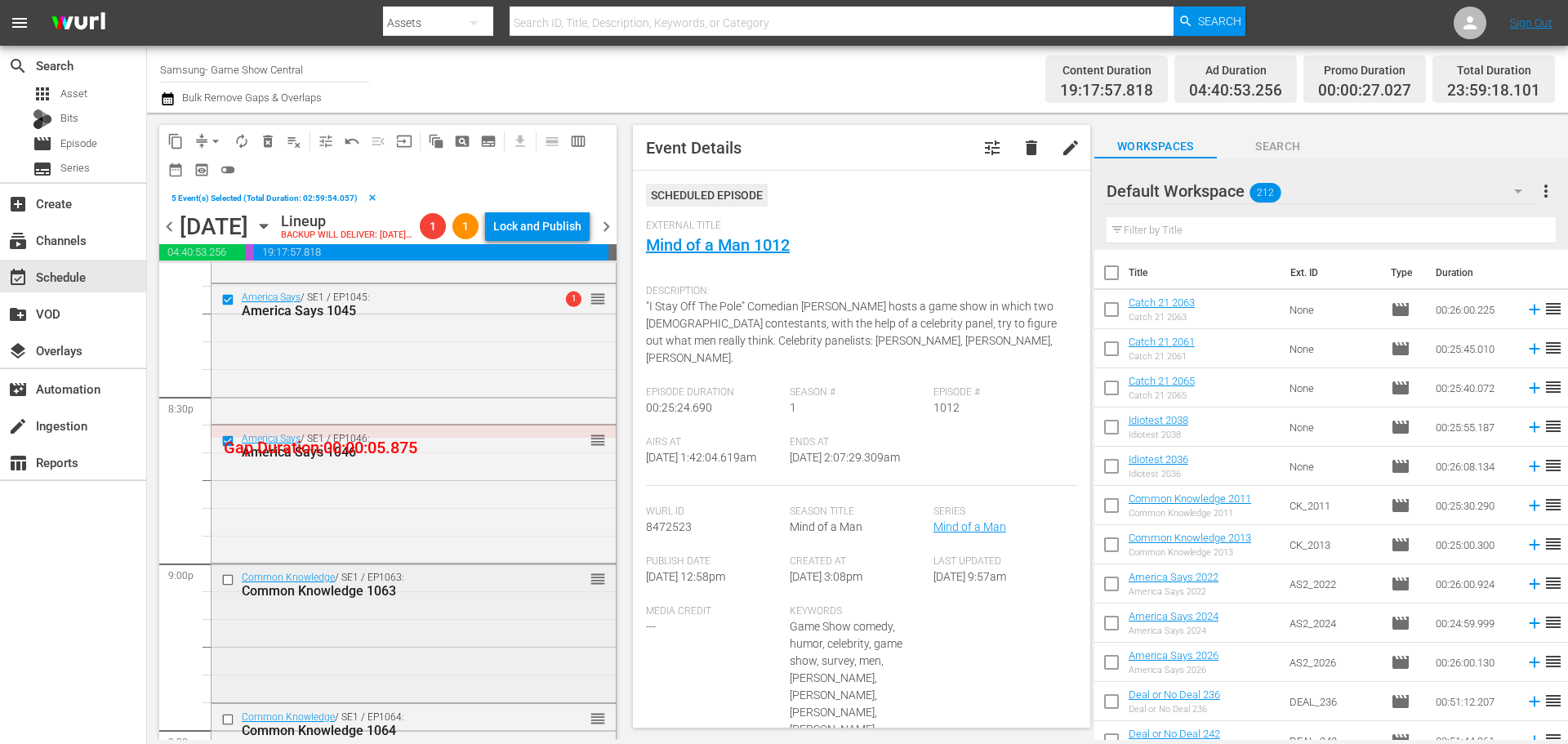
click at [226, 587] on input "checkbox" at bounding box center [230, 579] width 17 height 13
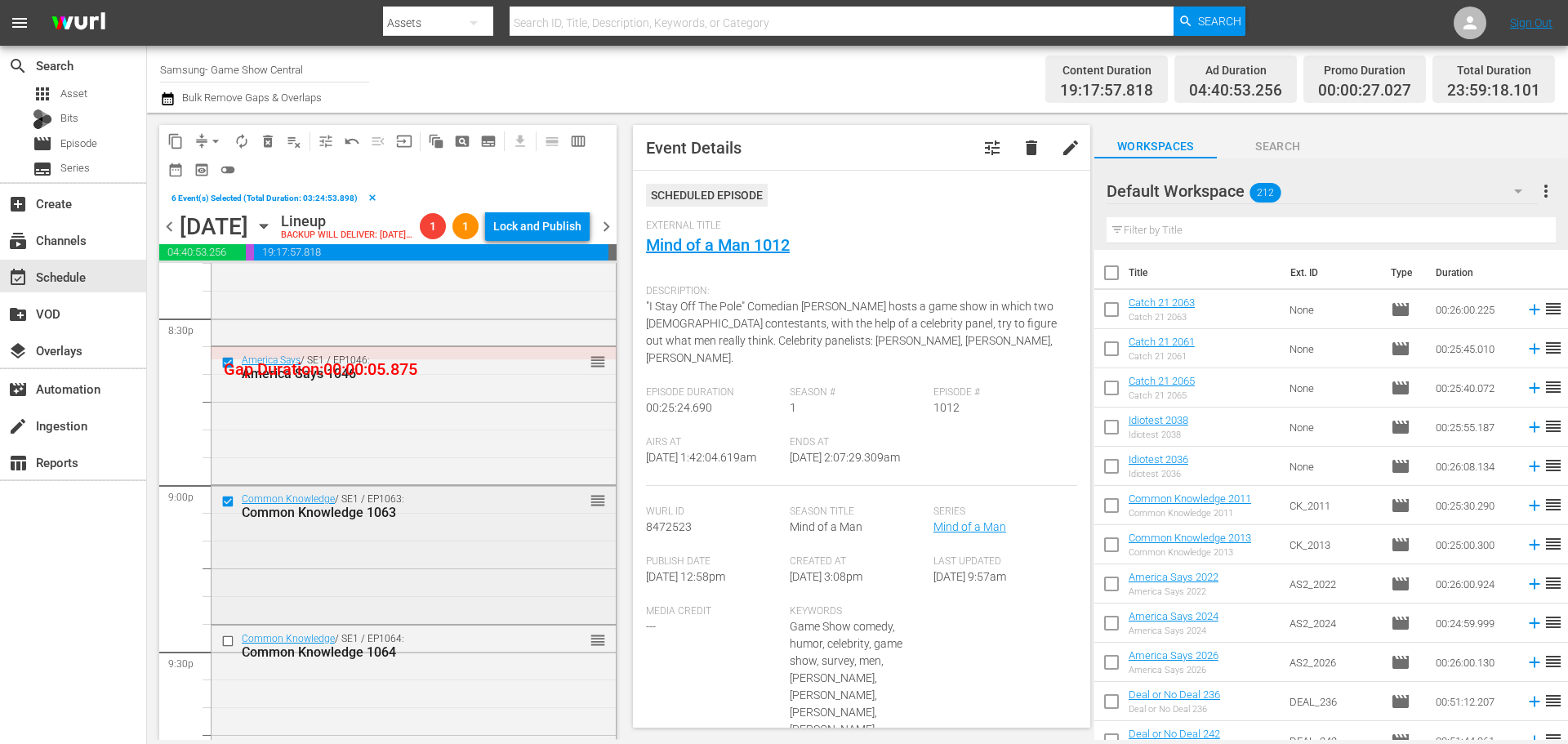
scroll to position [6858, 0]
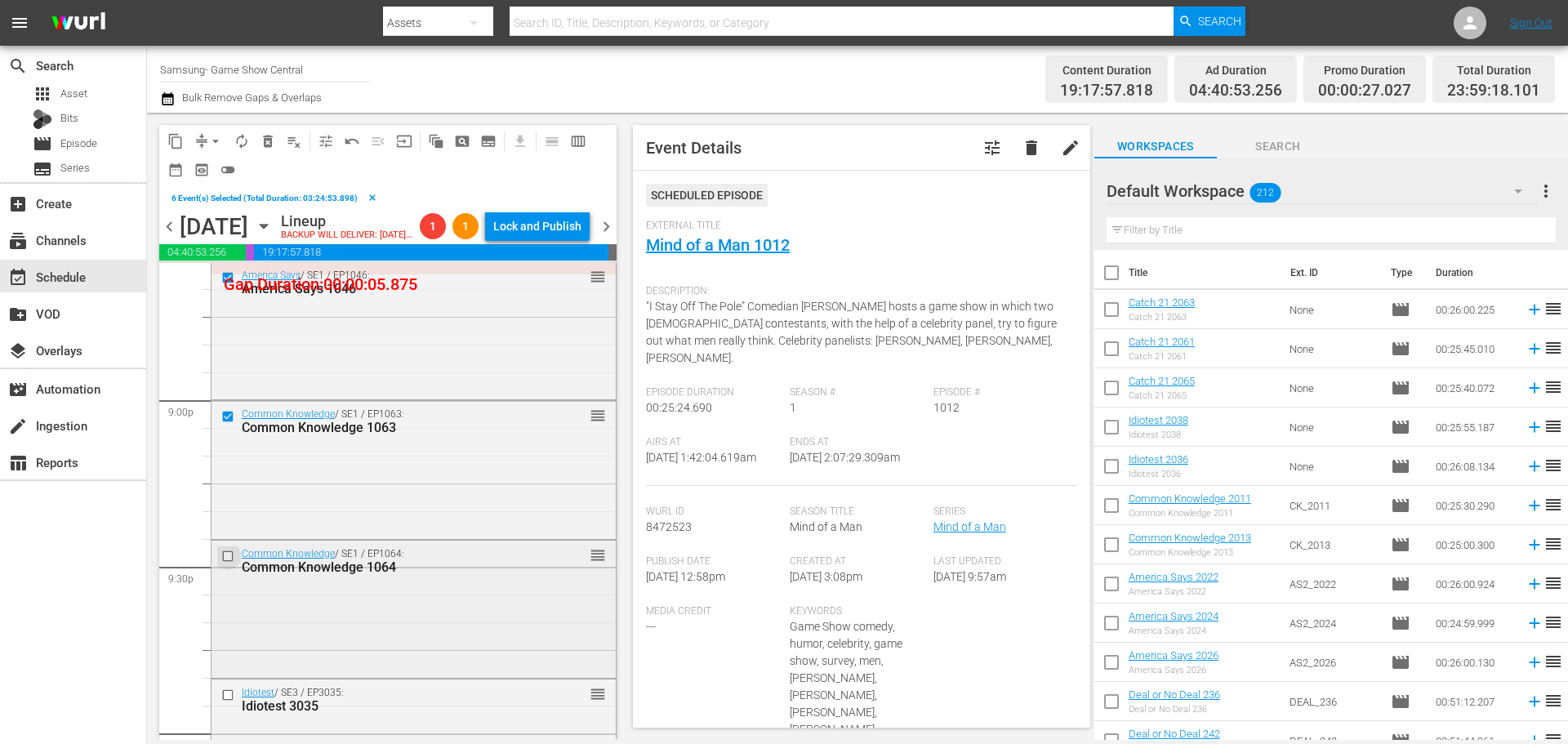
click at [223, 562] on input "checkbox" at bounding box center [230, 555] width 17 height 13
click at [224, 702] on input "checkbox" at bounding box center [230, 695] width 17 height 13
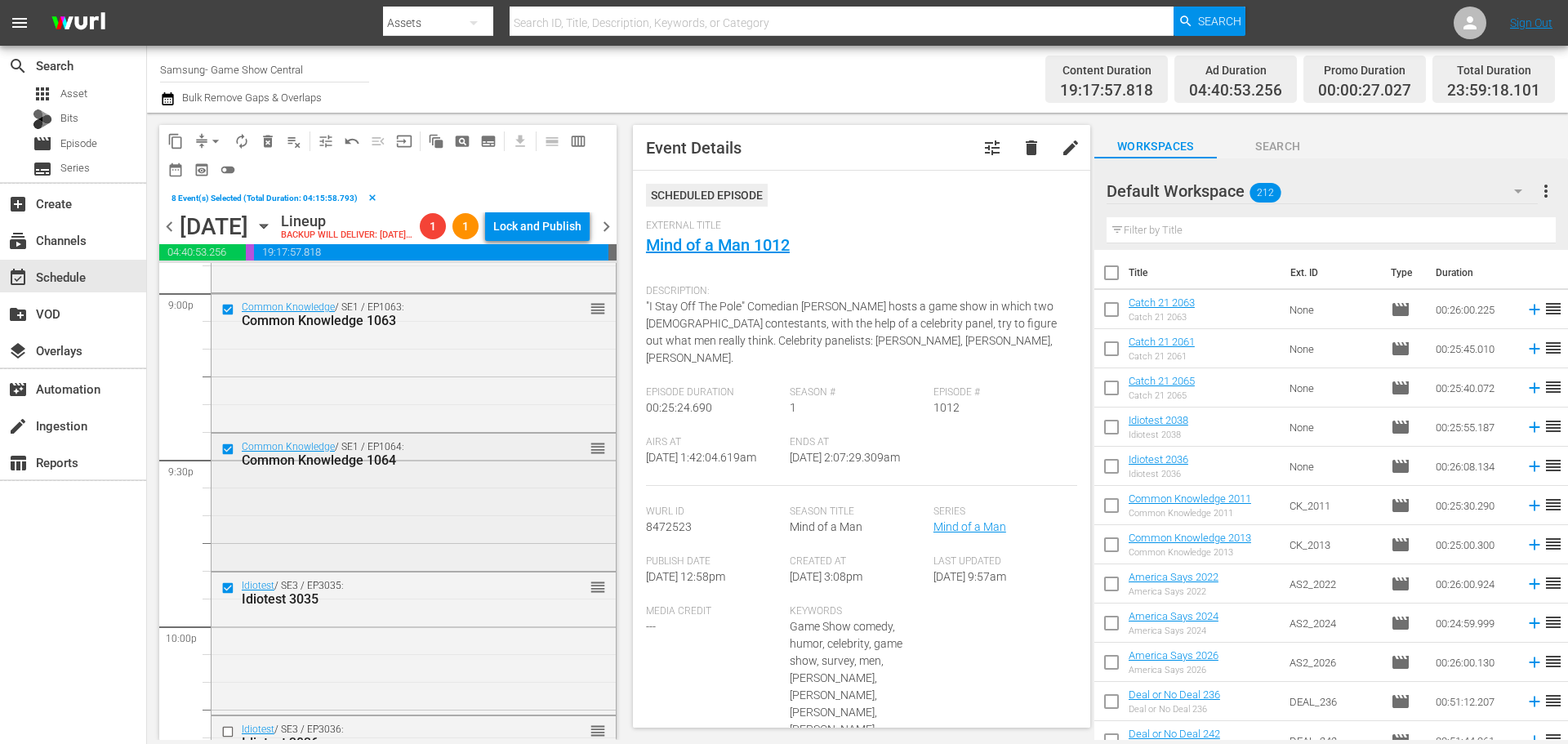
scroll to position [7184, 0]
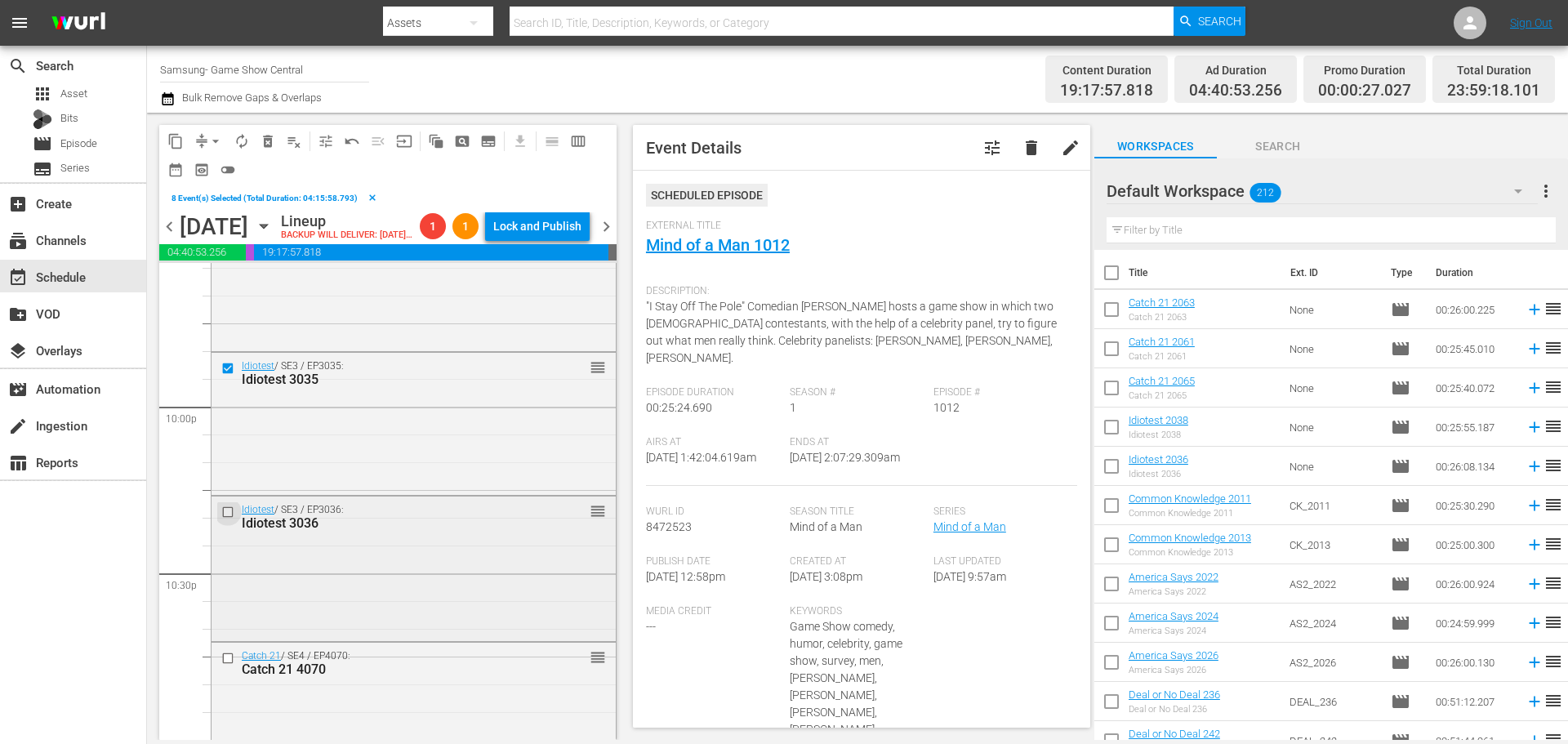
click at [226, 519] on input "checkbox" at bounding box center [230, 512] width 17 height 13
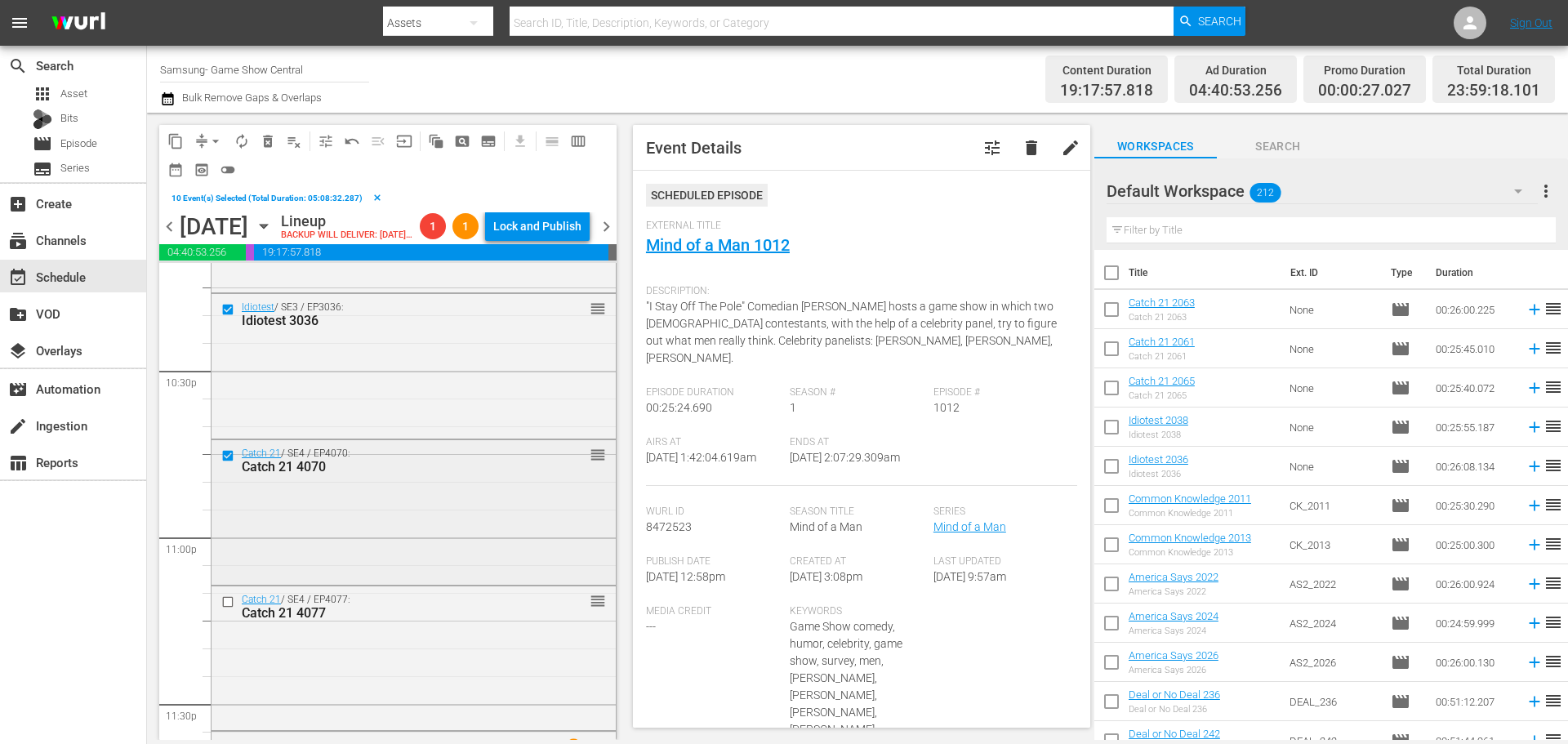
scroll to position [7429, 0]
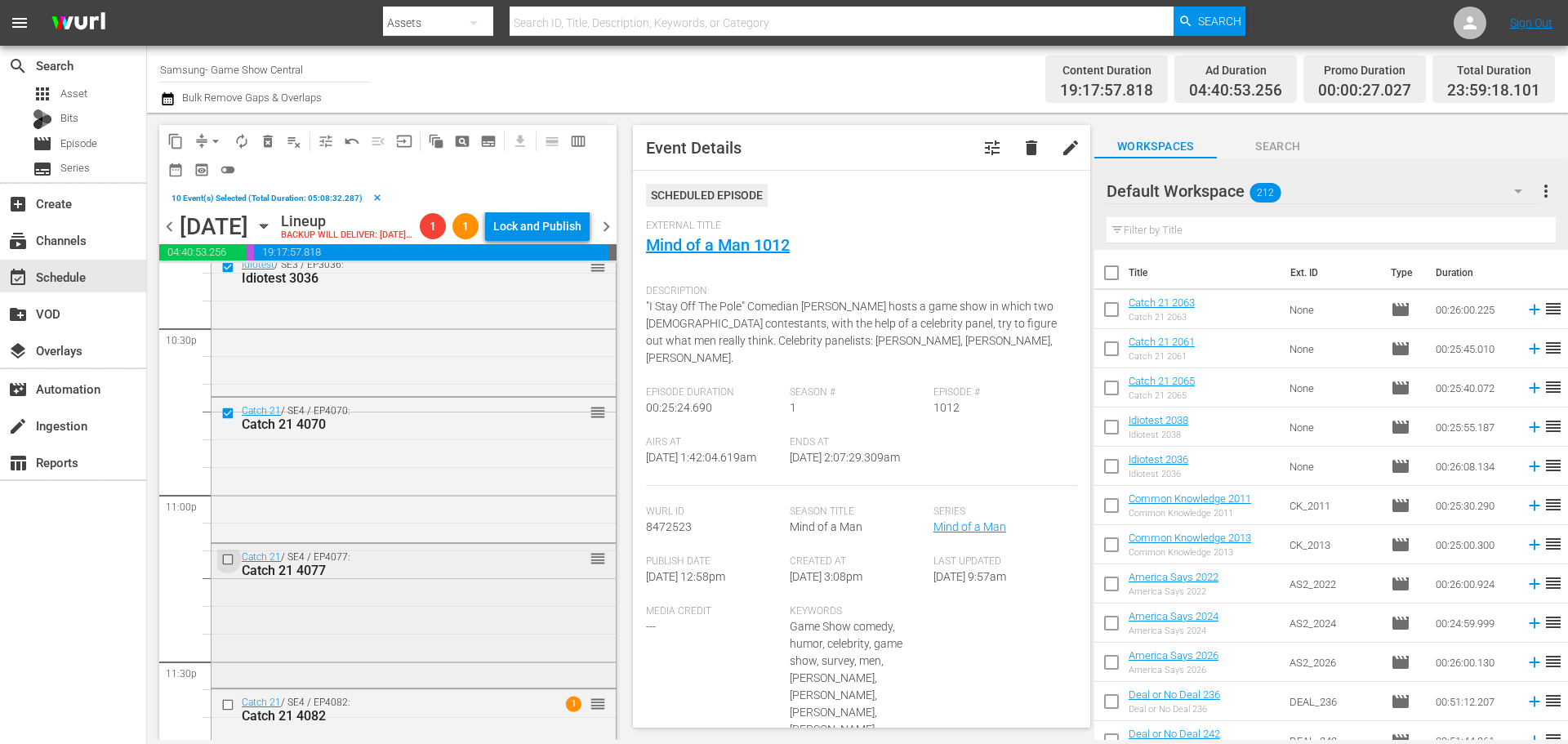
click at [236, 566] on input "checkbox" at bounding box center [230, 558] width 17 height 13
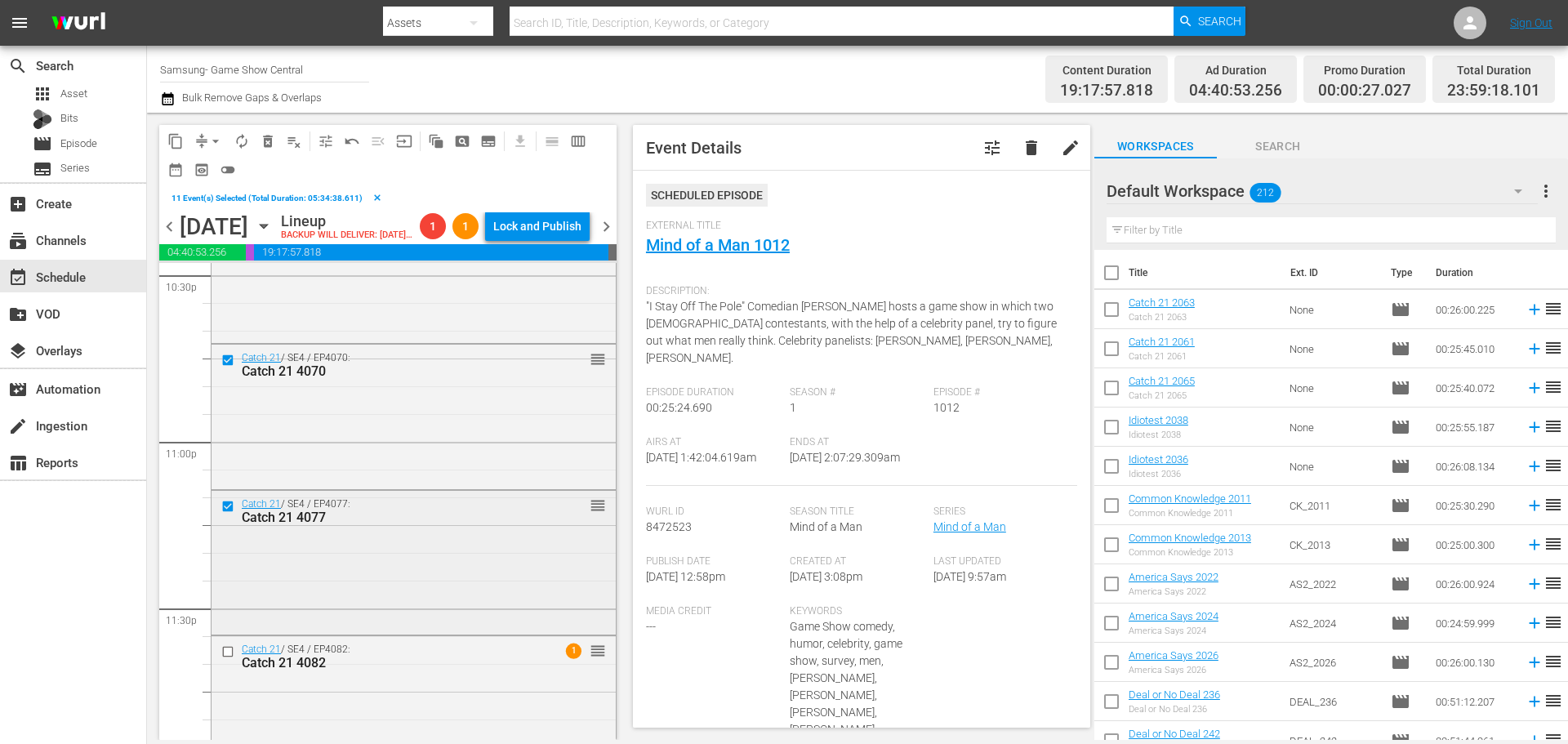
scroll to position [7511, 0]
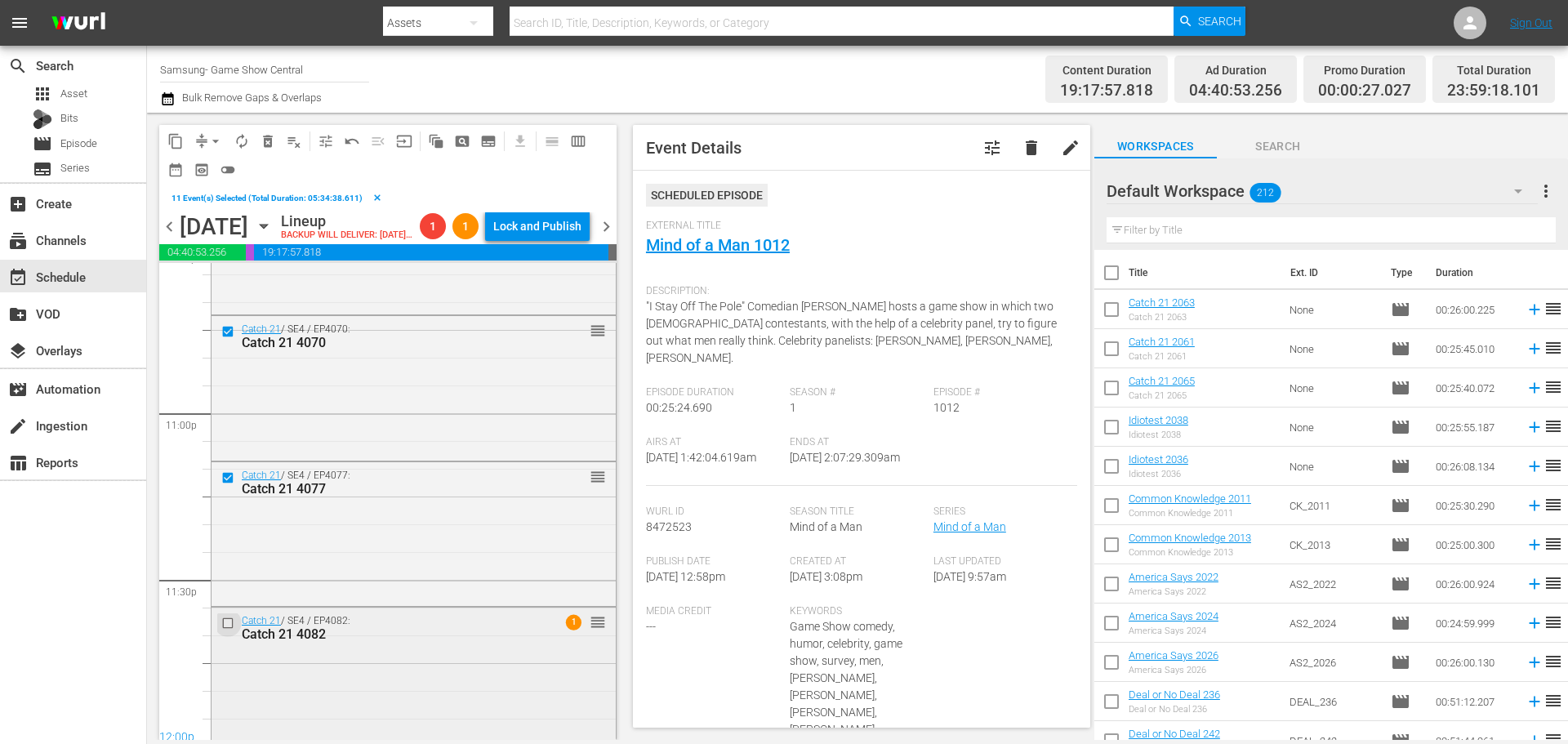
click at [225, 629] on input "checkbox" at bounding box center [230, 623] width 17 height 13
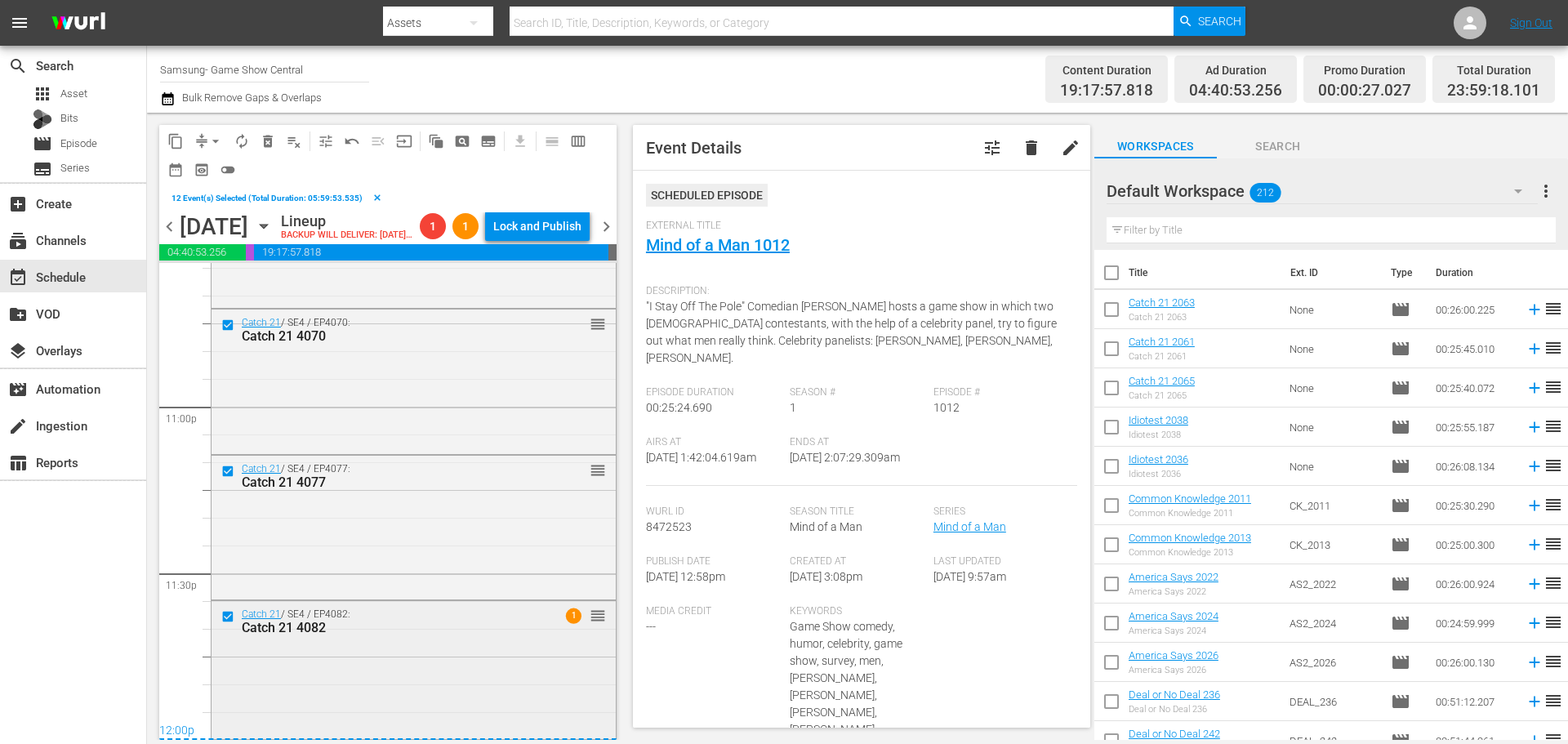
scroll to position [7545, 0]
click at [180, 141] on span "content_copy" at bounding box center [175, 141] width 16 height 16
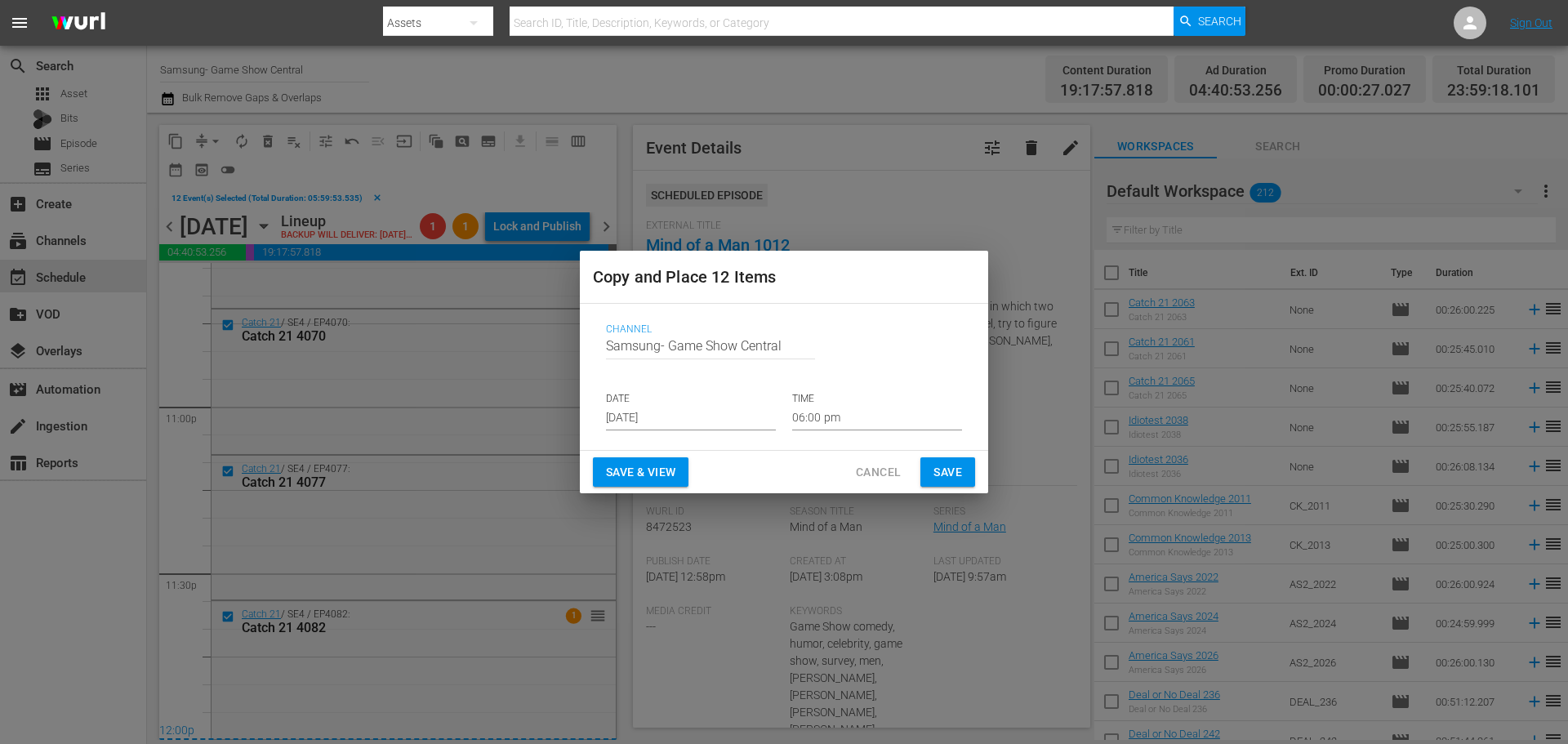
click at [707, 420] on input "[DATE]" at bounding box center [690, 418] width 169 height 24
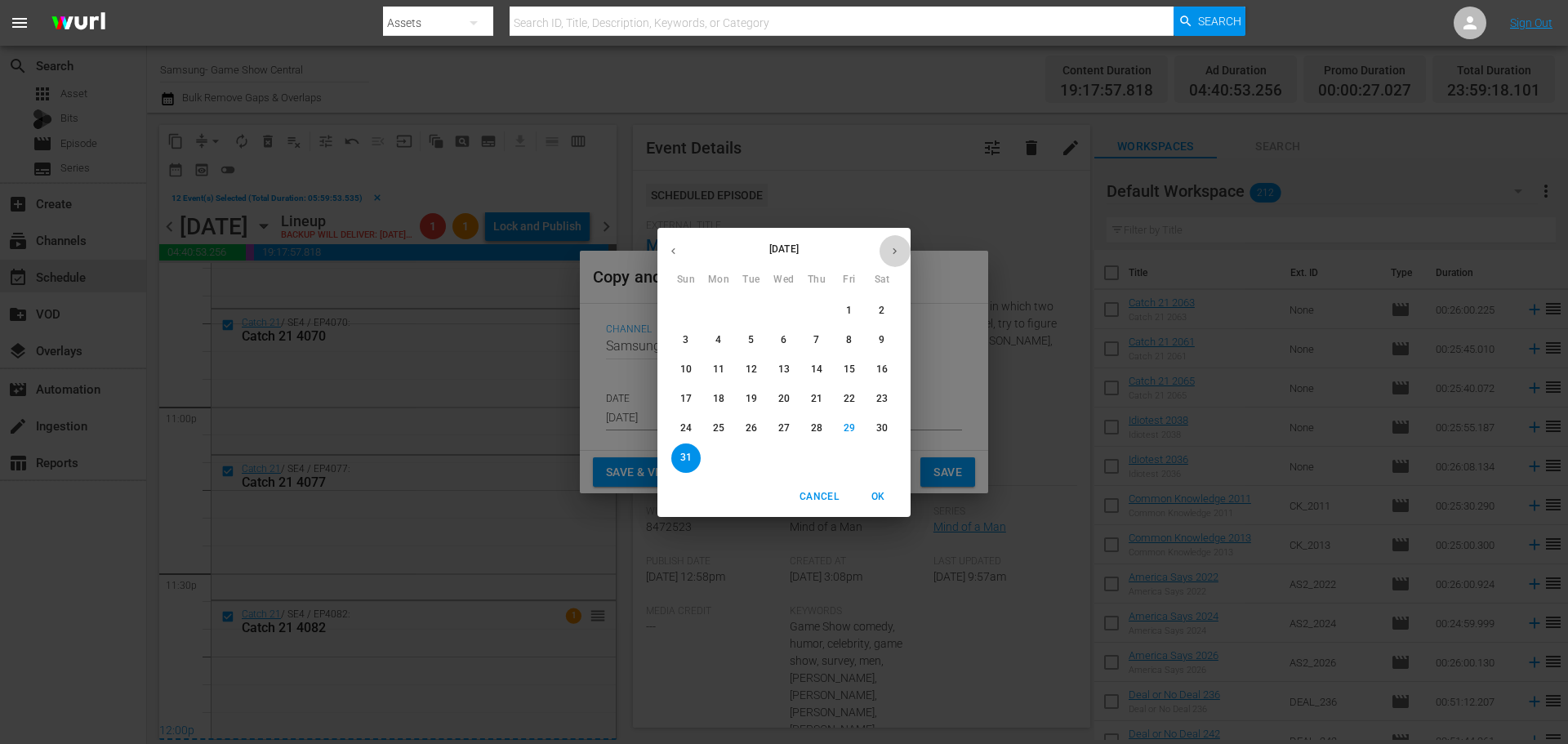
click at [881, 244] on button "button" at bounding box center [894, 250] width 32 height 32
click at [778, 323] on button "3" at bounding box center [784, 311] width 30 height 30
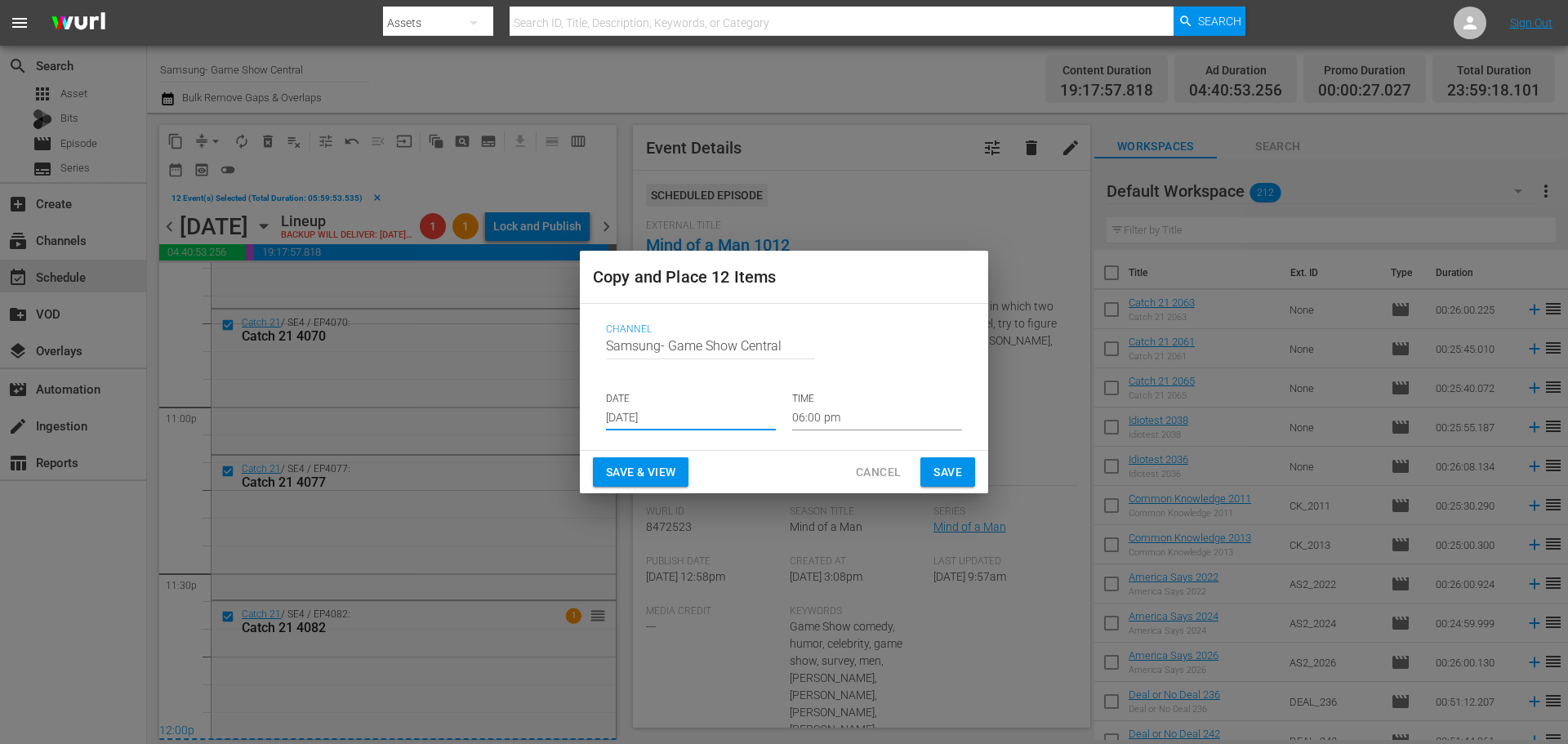
click at [697, 417] on input "[DATE]" at bounding box center [690, 418] width 169 height 24
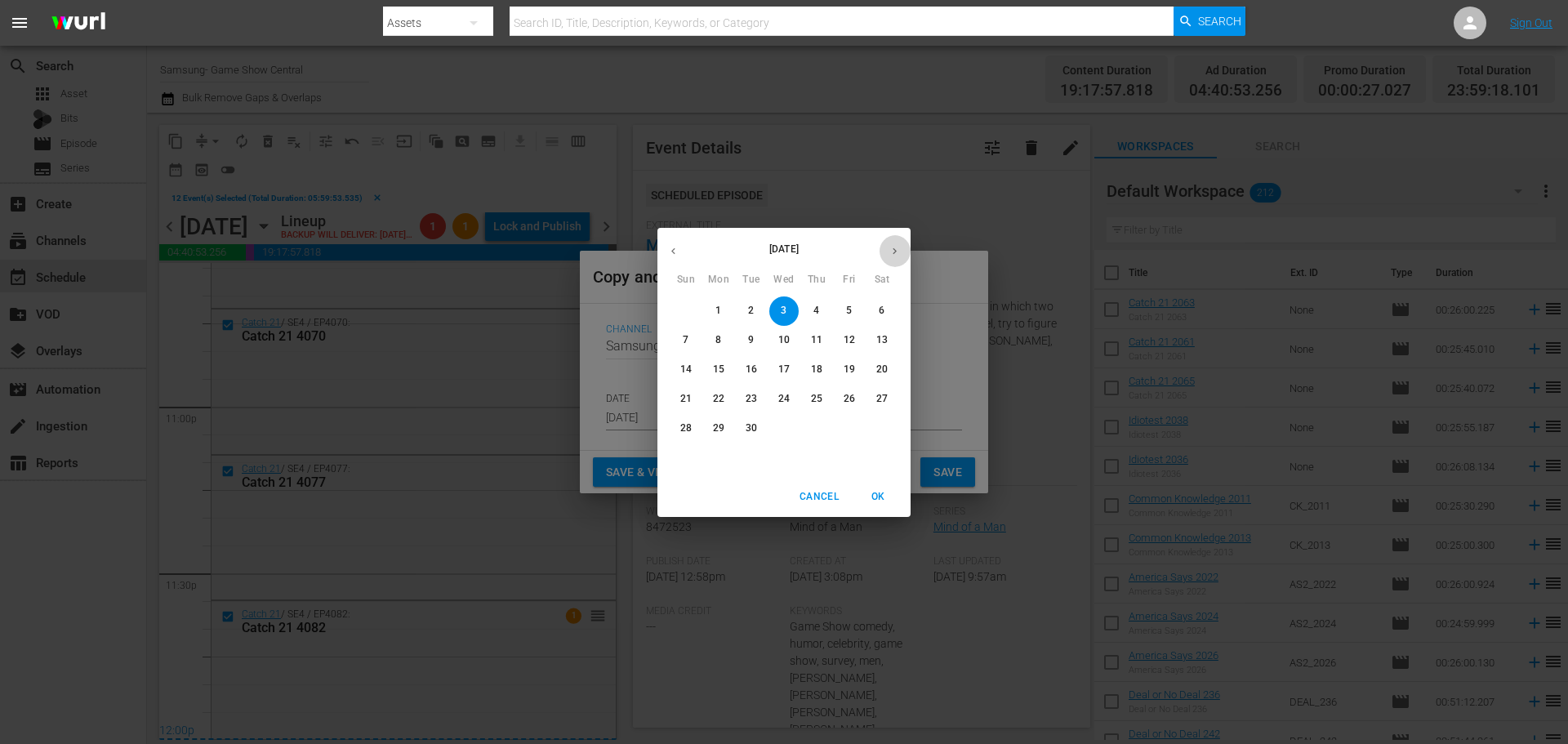
click at [903, 250] on button "button" at bounding box center [894, 250] width 32 height 32
click at [681, 250] on button "button" at bounding box center [673, 250] width 32 height 32
click at [756, 315] on span "2" at bounding box center [751, 311] width 30 height 13
type input "[DATE]"
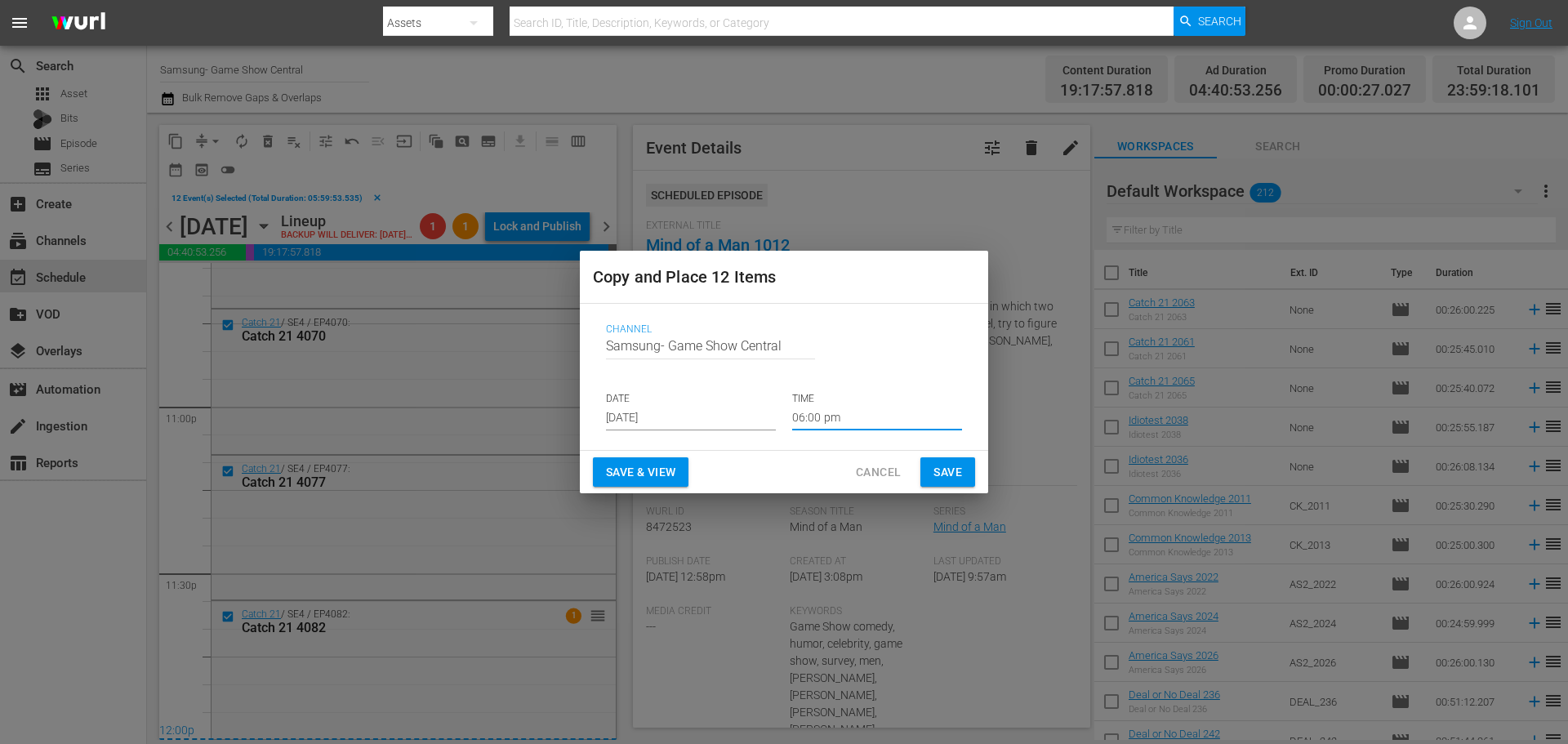
click at [913, 419] on input "06:00 pm" at bounding box center [877, 418] width 169 height 24
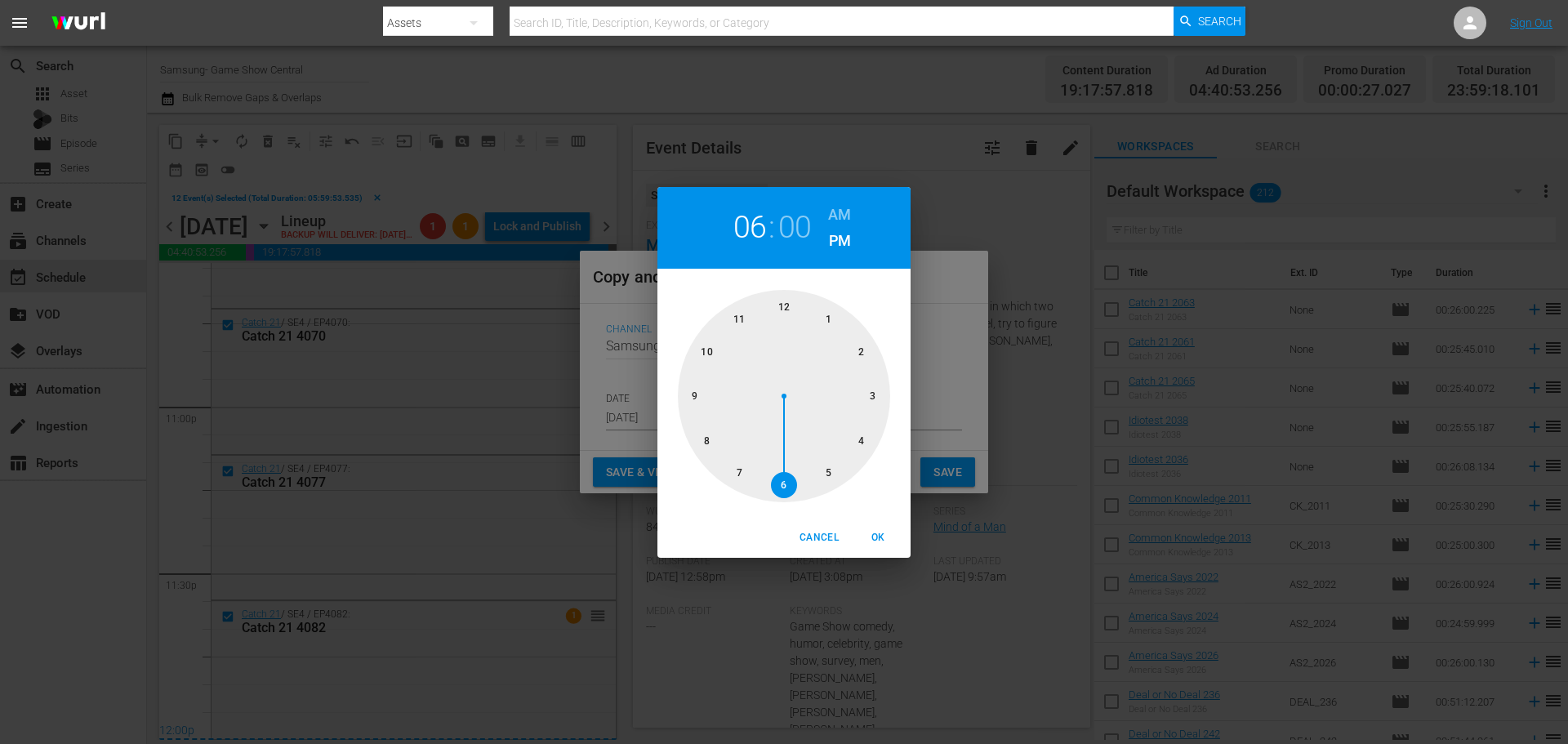
click at [802, 326] on div at bounding box center [784, 396] width 213 height 213
click at [886, 546] on button "OK" at bounding box center [878, 538] width 52 height 27
type input "12:00 pm"
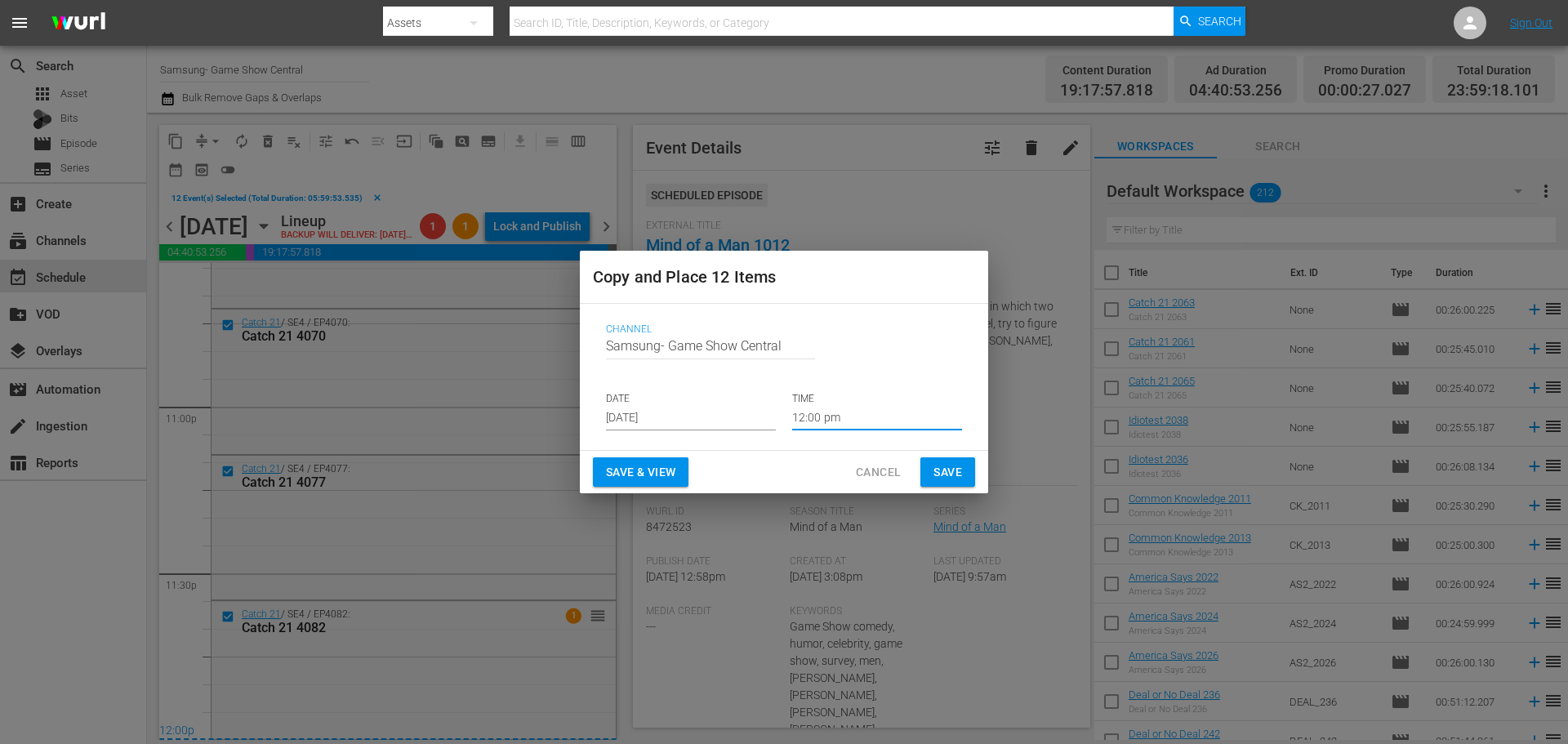
drag, startPoint x: 939, startPoint y: 472, endPoint x: 766, endPoint y: 321, distance: 229.6
click at [940, 467] on span "Save" at bounding box center [948, 472] width 29 height 20
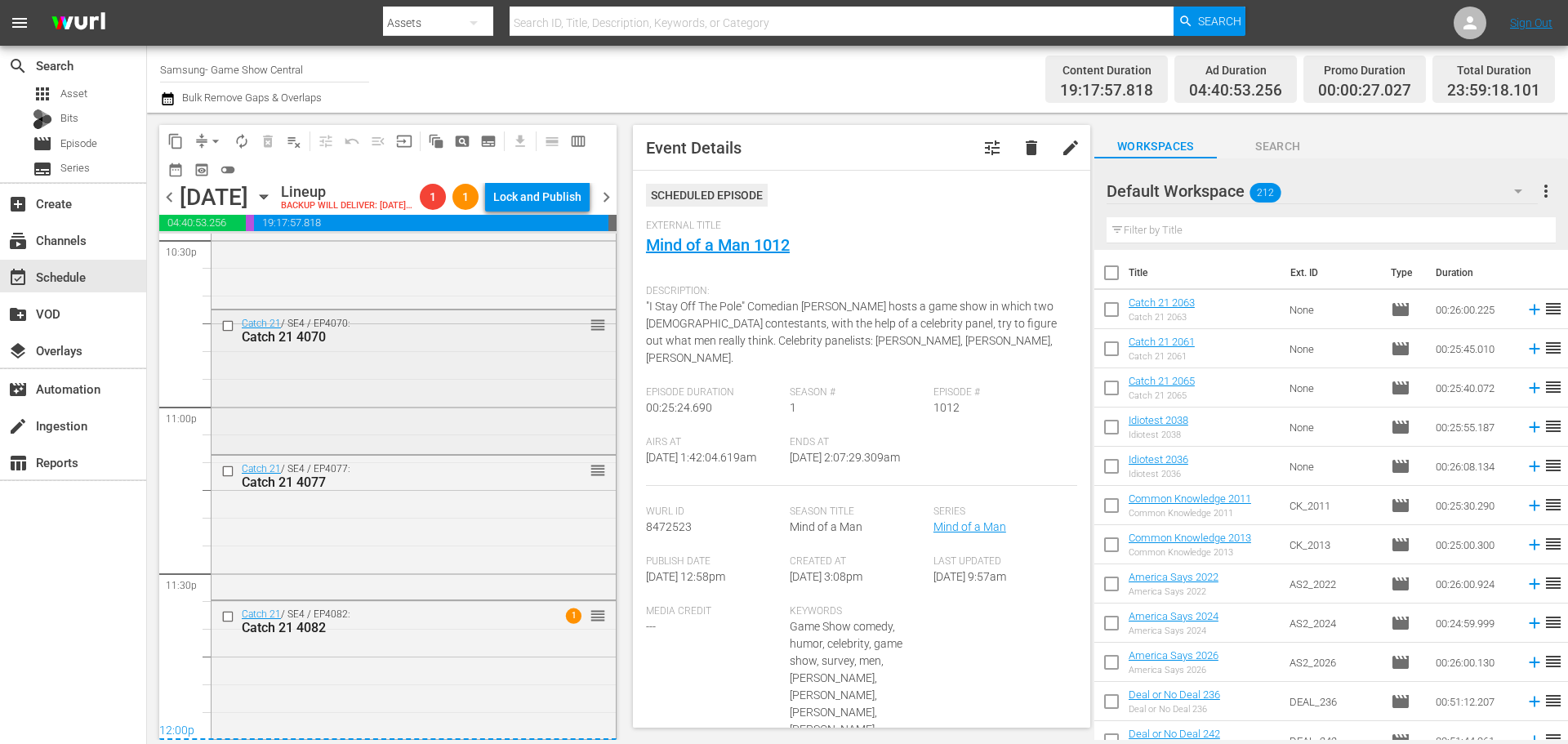
scroll to position [7516, 0]
click at [207, 151] on button "arrow_drop_down" at bounding box center [215, 141] width 26 height 26
click at [209, 170] on li "Align to Midnight" at bounding box center [217, 174] width 171 height 27
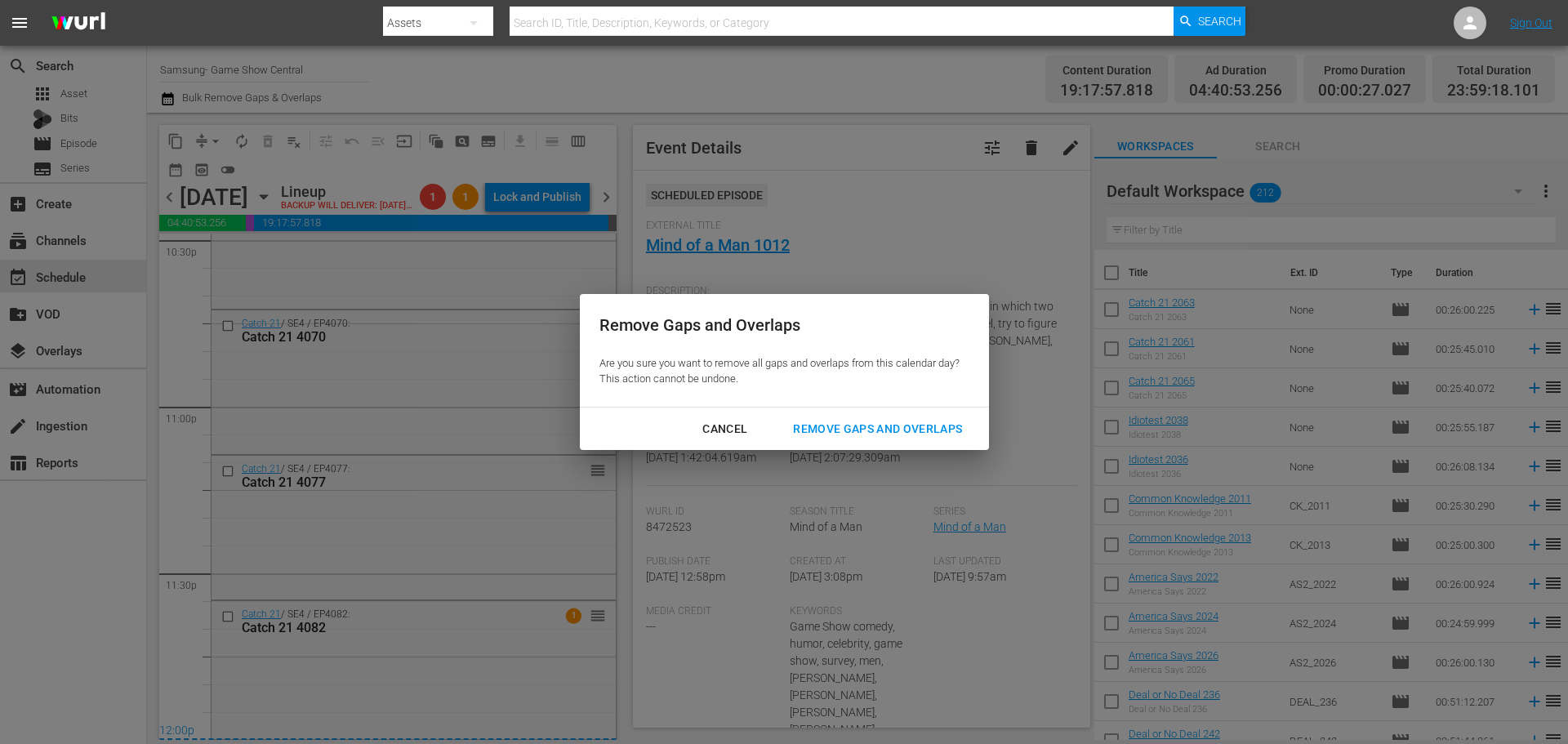
click at [826, 422] on div "Remove Gaps and Overlaps" at bounding box center [877, 428] width 195 height 20
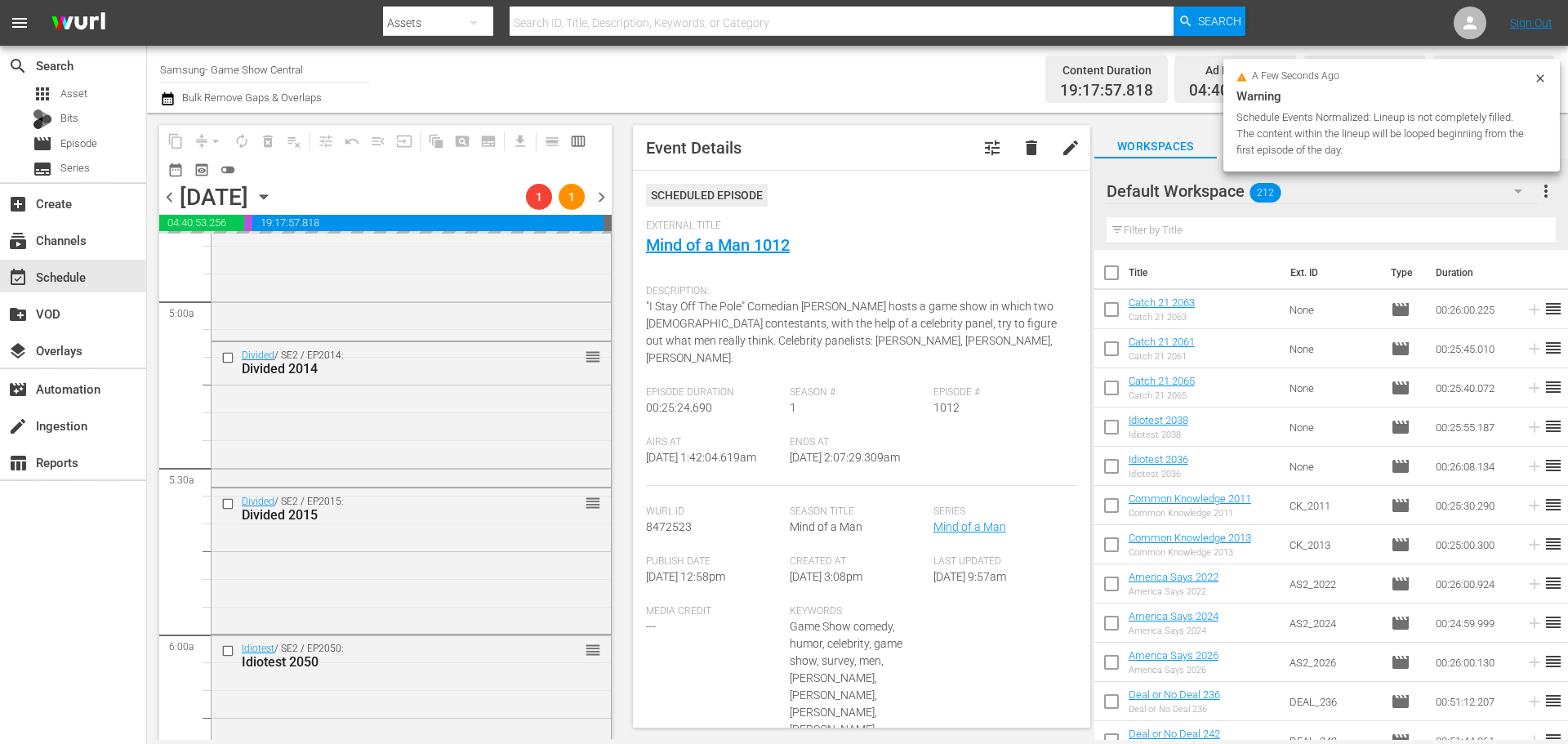
scroll to position [0, 0]
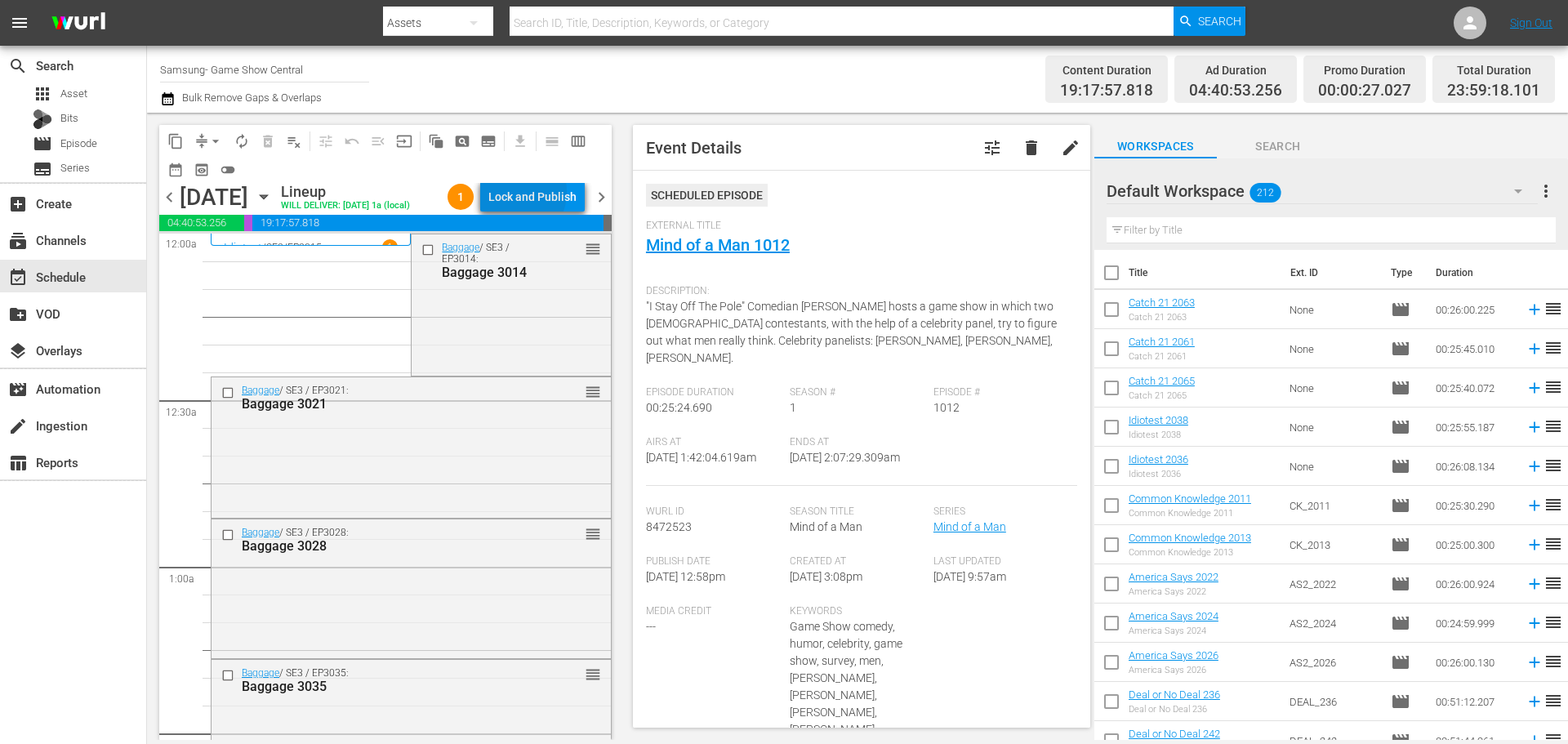
click at [525, 195] on div "Lock and Publish" at bounding box center [532, 196] width 89 height 30
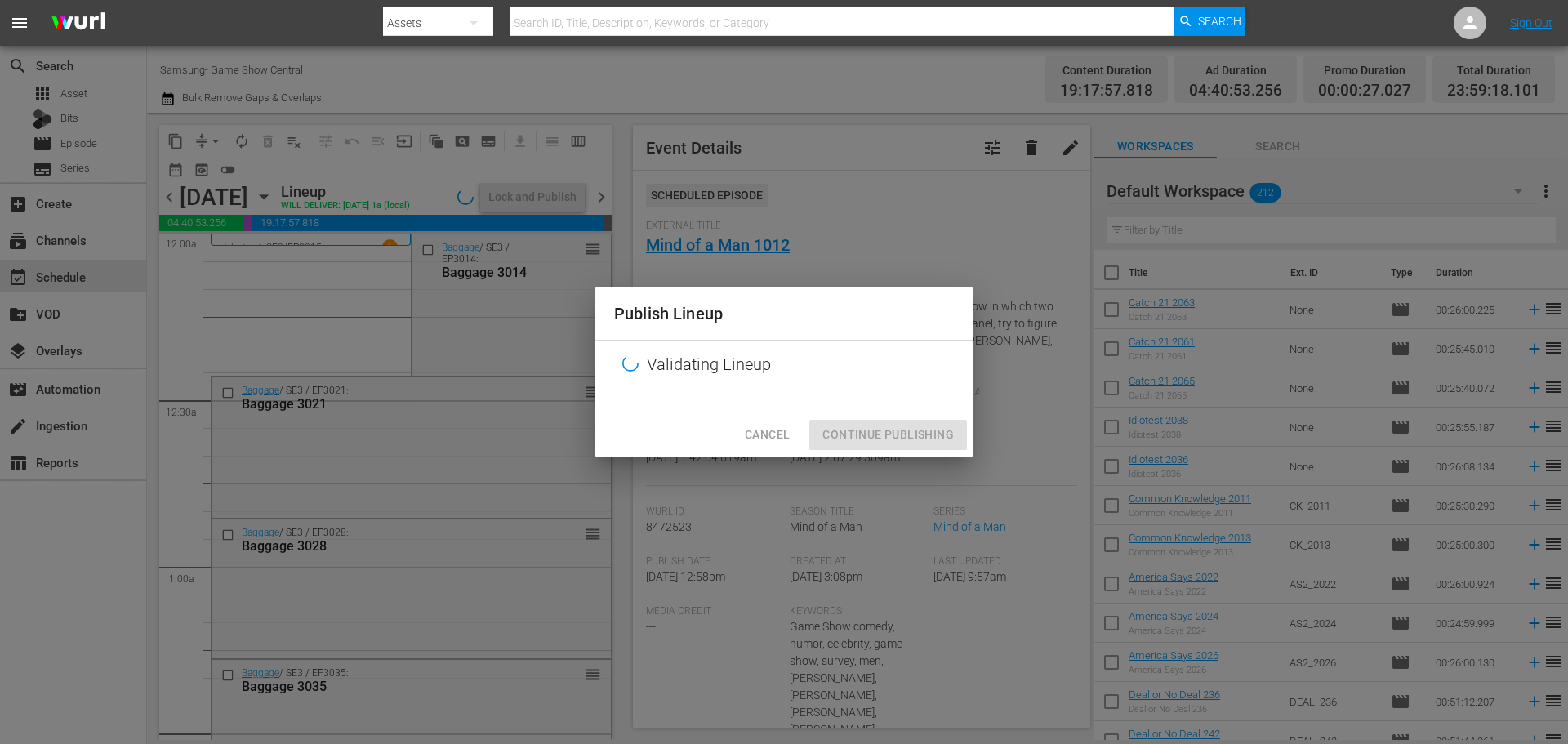
click at [917, 451] on div "Cancel Continue Publishing" at bounding box center [784, 434] width 379 height 43
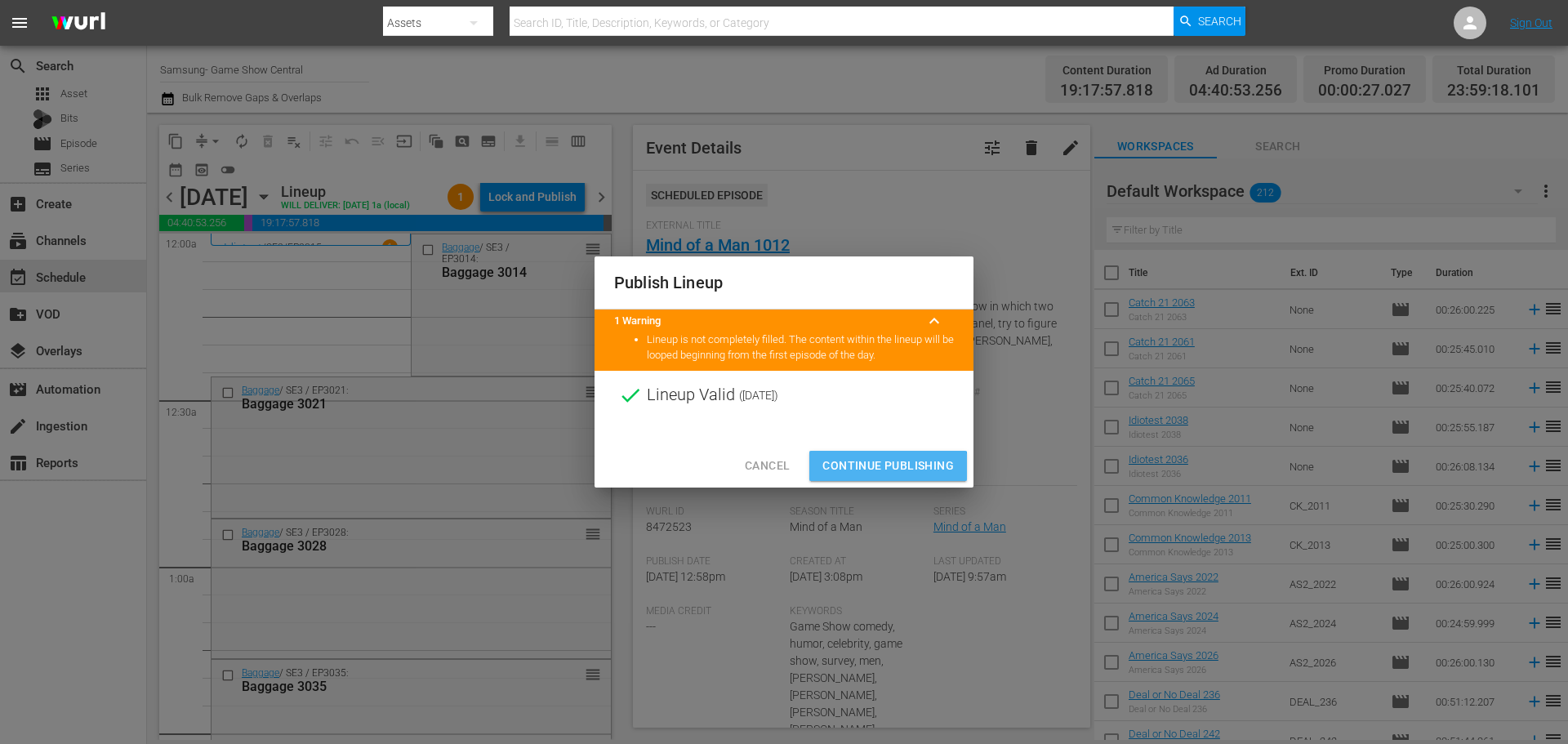
drag, startPoint x: 871, startPoint y: 472, endPoint x: 681, endPoint y: 383, distance: 209.8
click at [873, 472] on span "Continue Publishing" at bounding box center [887, 465] width 132 height 20
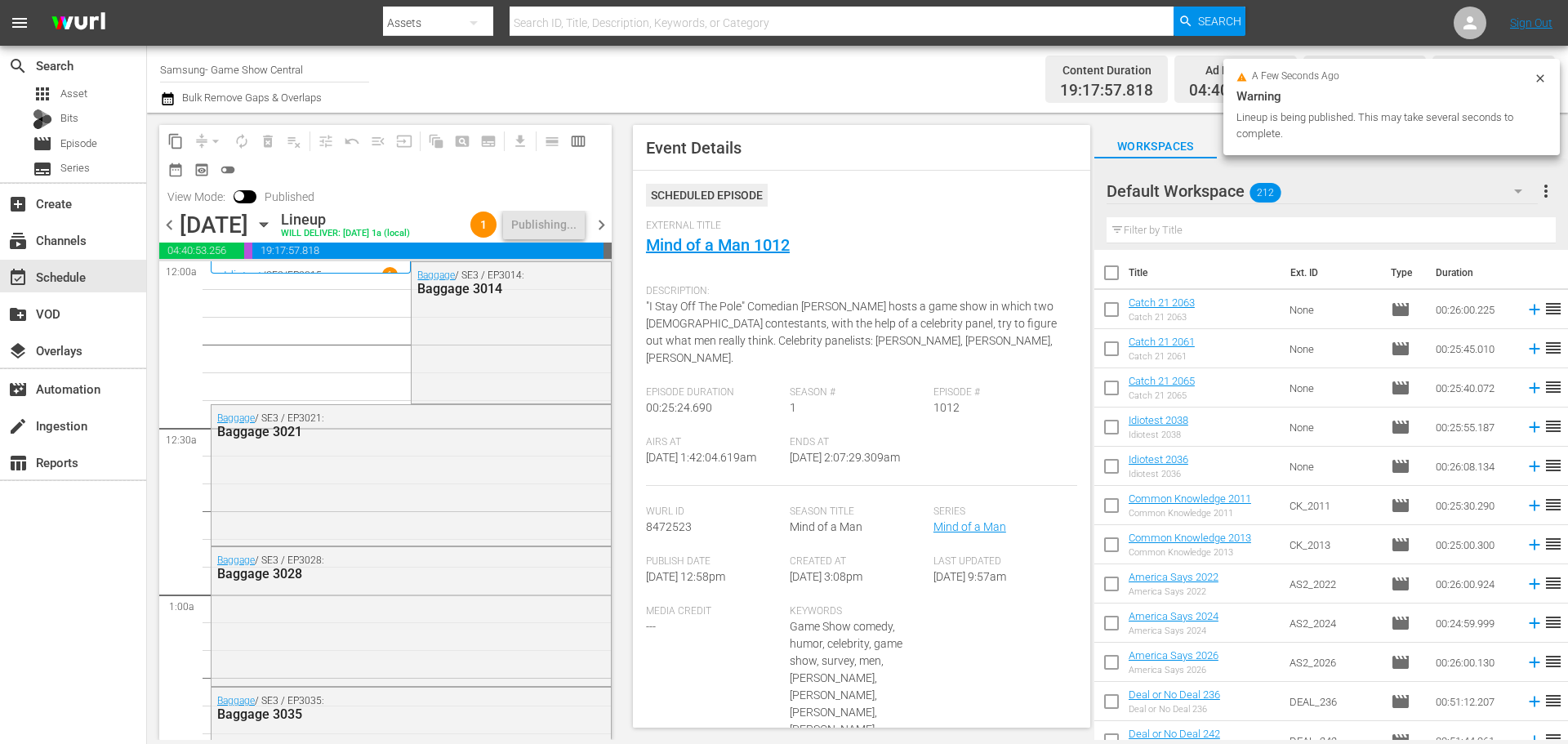
click at [277, 218] on div "[DATE] [DATE]" at bounding box center [228, 225] width 97 height 27
click at [272, 218] on icon "button" at bounding box center [264, 224] width 18 height 18
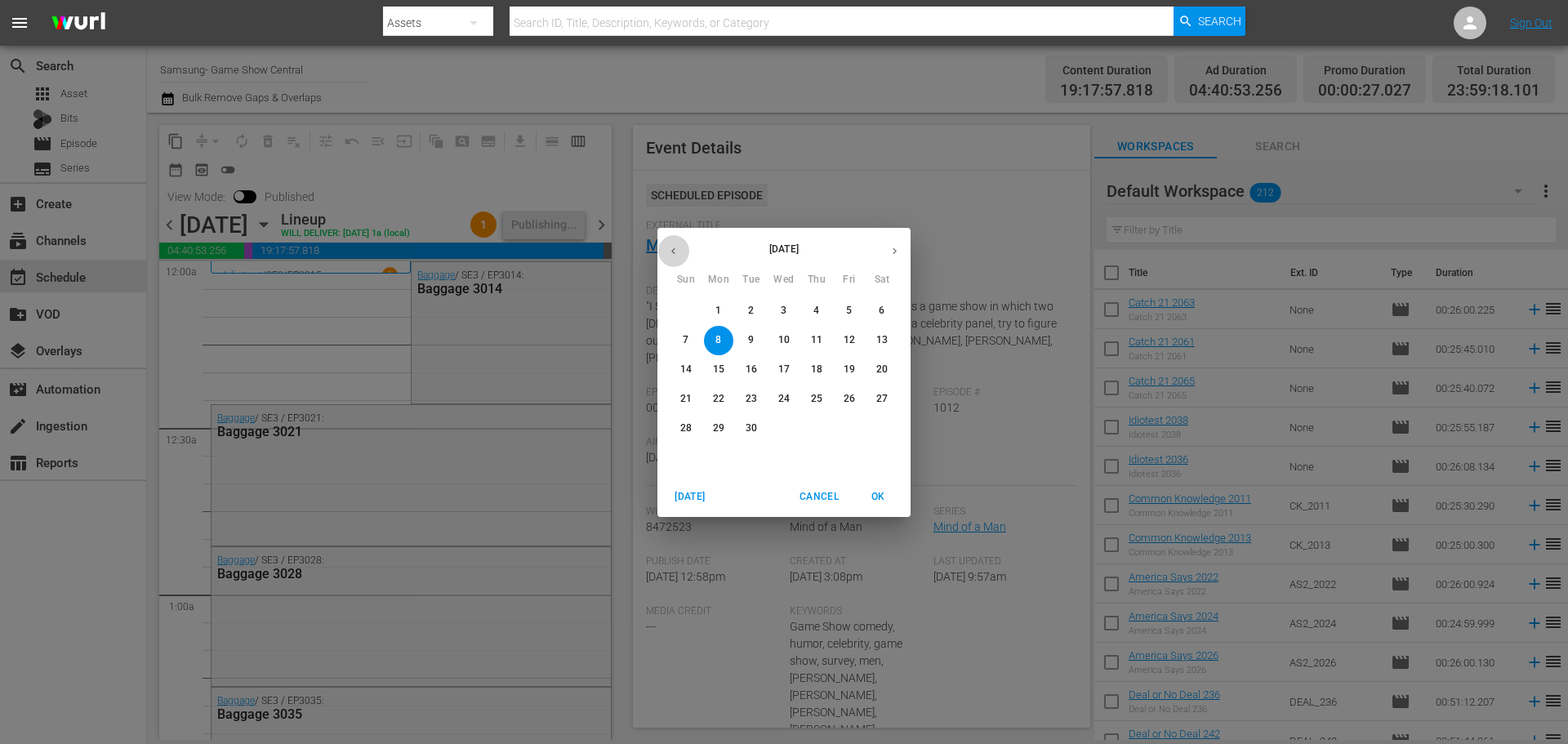
click at [675, 250] on icon "button" at bounding box center [673, 250] width 13 height 13
click at [882, 250] on button "button" at bounding box center [894, 250] width 32 height 32
click at [883, 306] on p "6" at bounding box center [882, 311] width 6 height 13
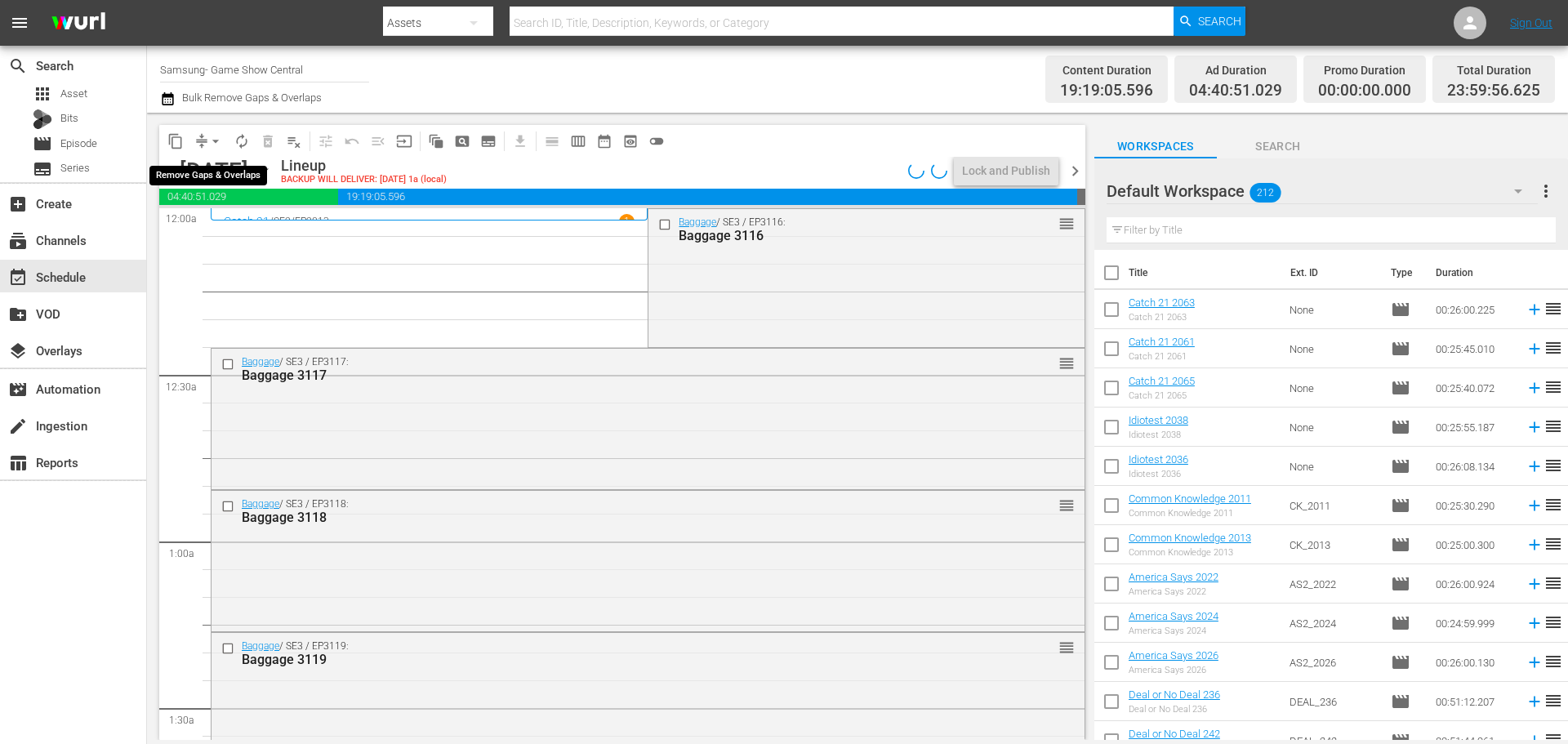
click at [207, 142] on button "arrow_drop_down" at bounding box center [215, 141] width 26 height 26
click at [208, 177] on li "Align to Midnight" at bounding box center [217, 174] width 171 height 27
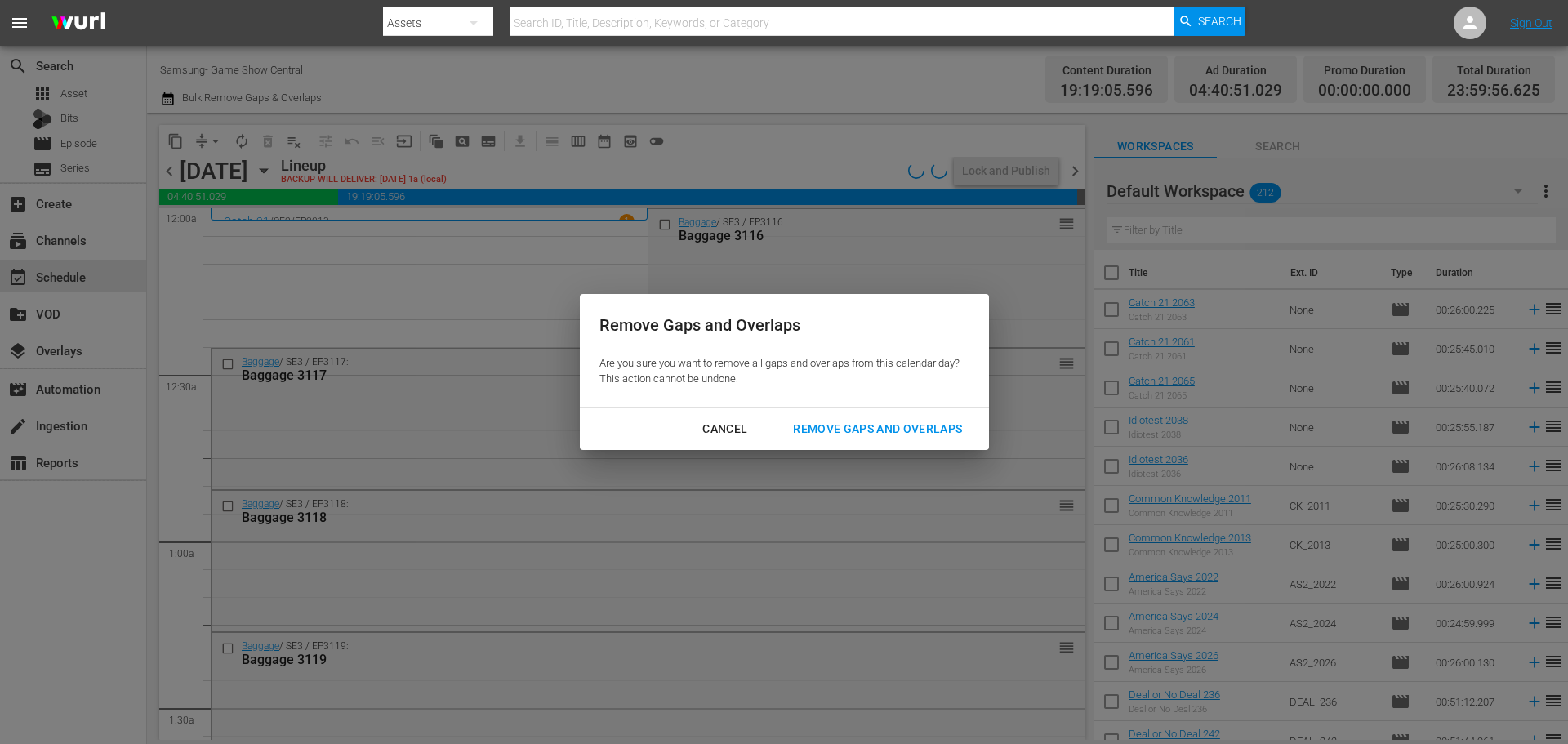
click at [866, 423] on div "Remove Gaps and Overlaps" at bounding box center [877, 428] width 195 height 20
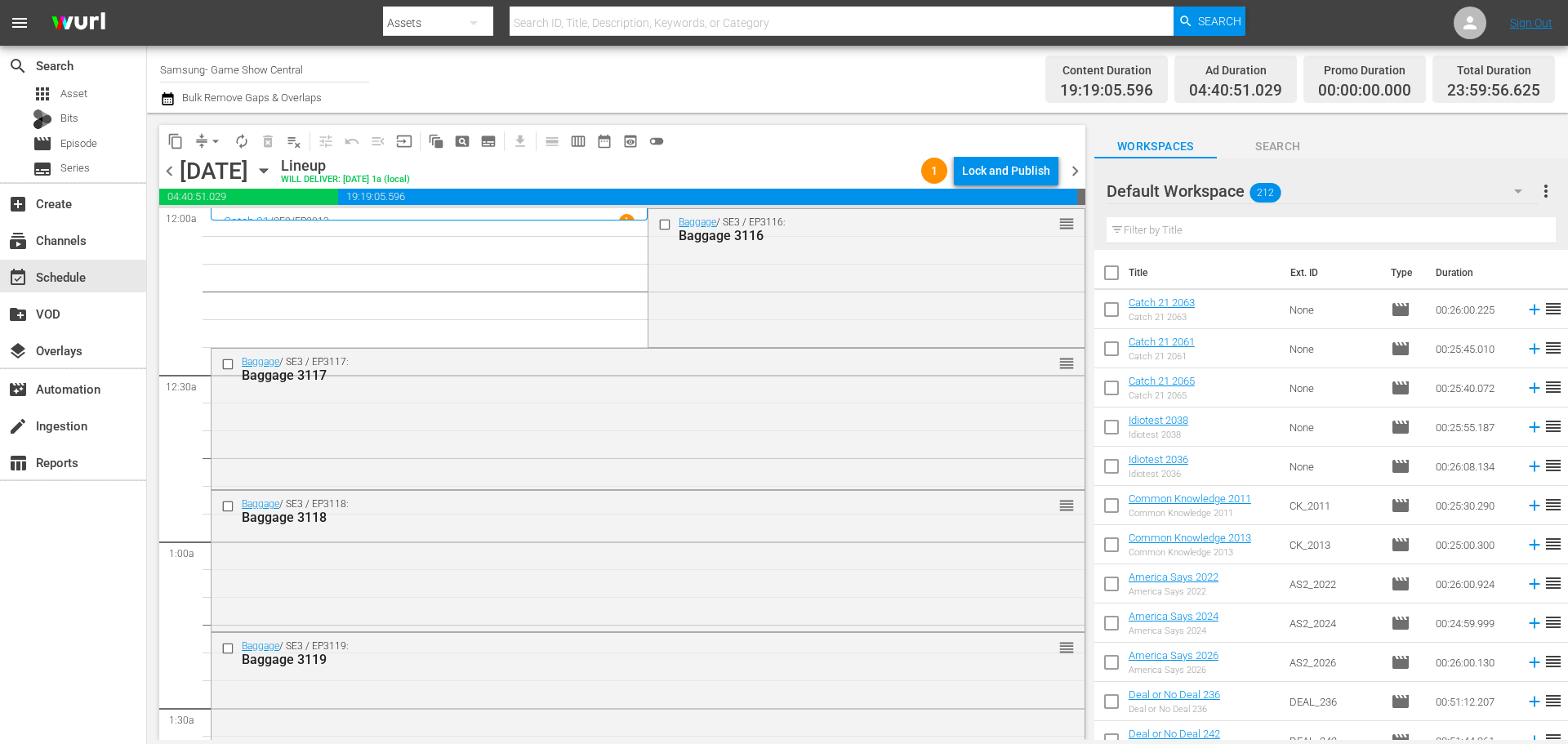
click at [1015, 154] on div "content_copy compress arrow_drop_down autorenew_outlined delete_forever_outline…" at bounding box center [622, 141] width 926 height 32
click at [1015, 155] on div "content_copy compress arrow_drop_down autorenew_outlined delete_forever_outline…" at bounding box center [622, 141] width 926 height 32
click at [1015, 163] on div "Lock and Publish" at bounding box center [1006, 170] width 89 height 30
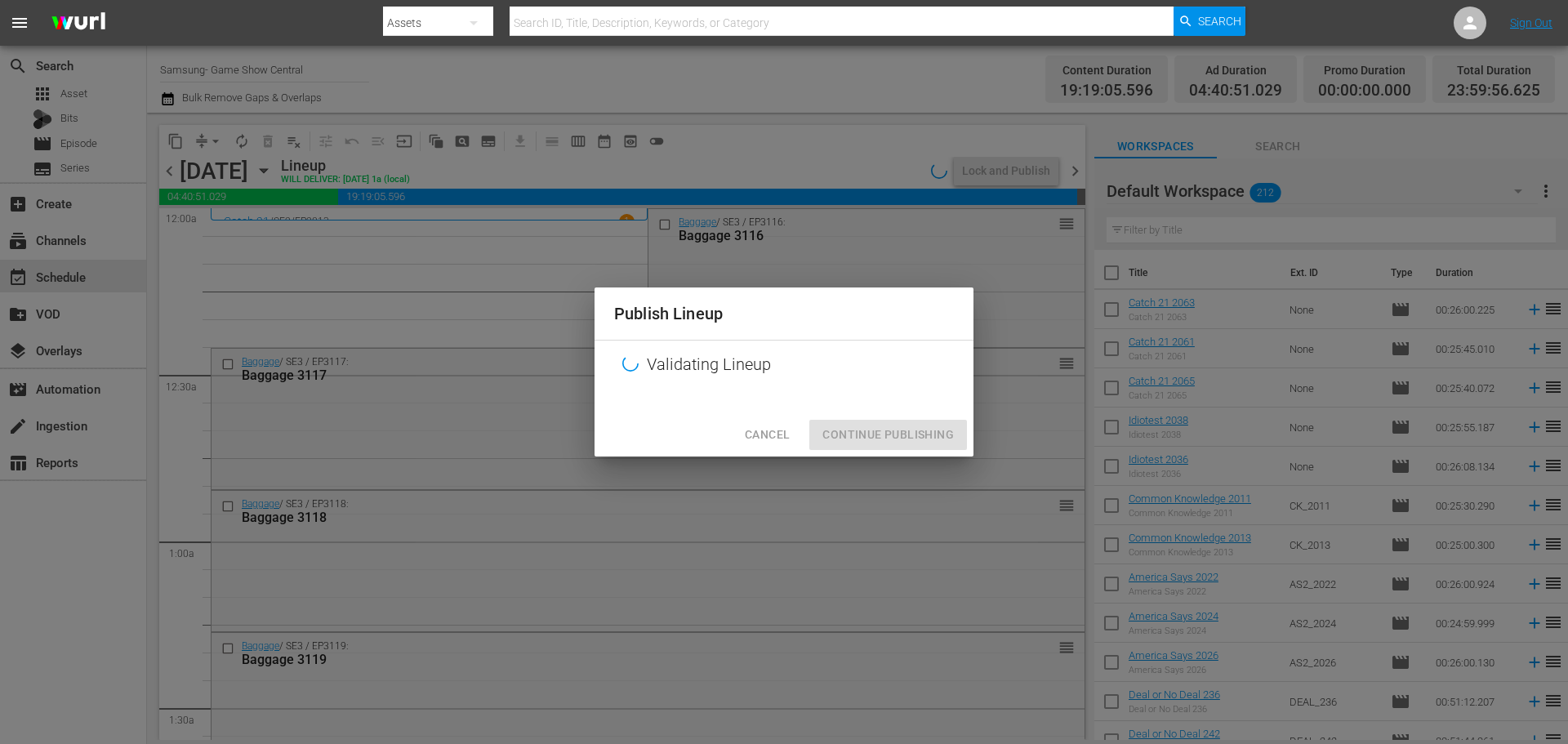
click at [835, 452] on div "Cancel Continue Publishing" at bounding box center [784, 434] width 379 height 43
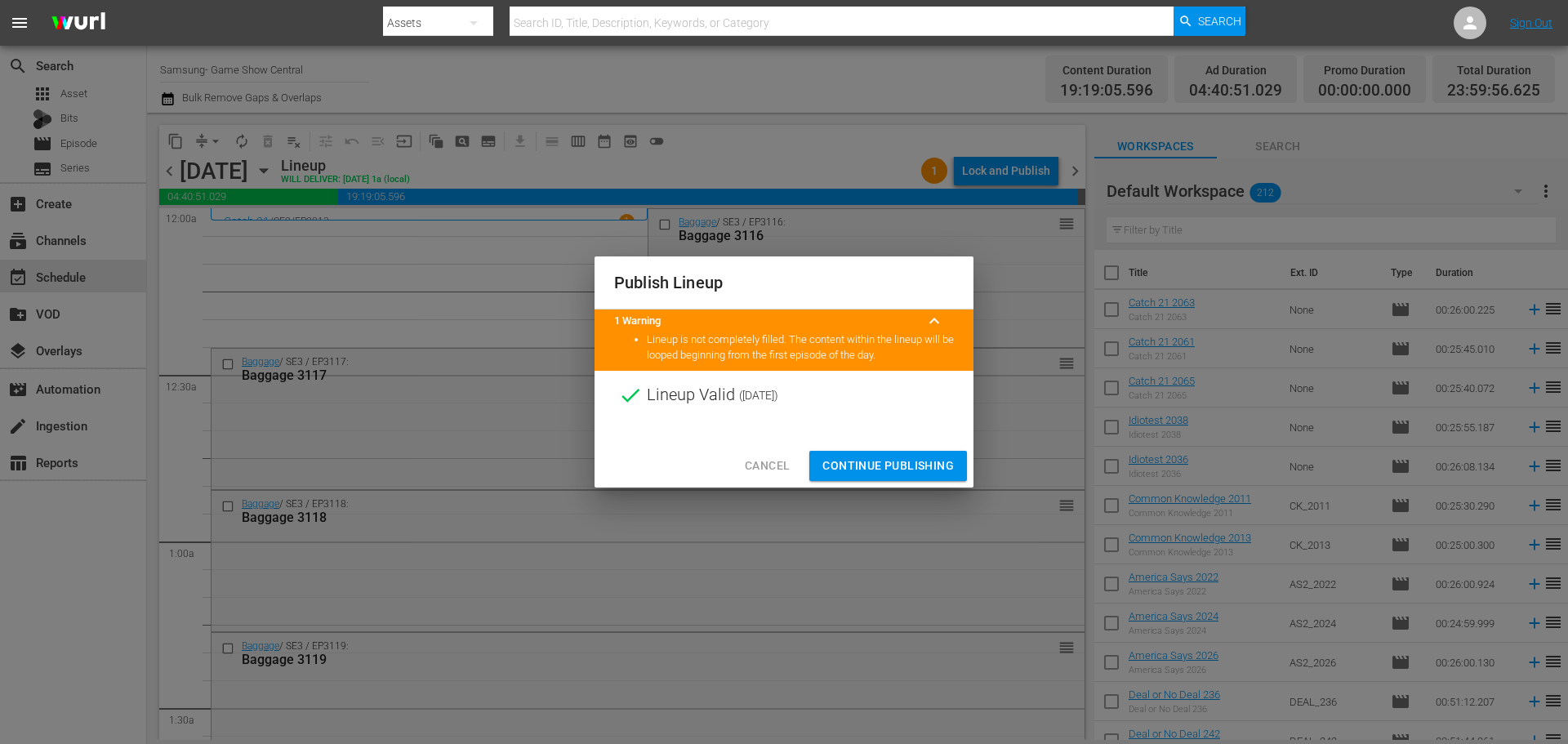
click at [903, 458] on span "Continue Publishing" at bounding box center [887, 465] width 132 height 20
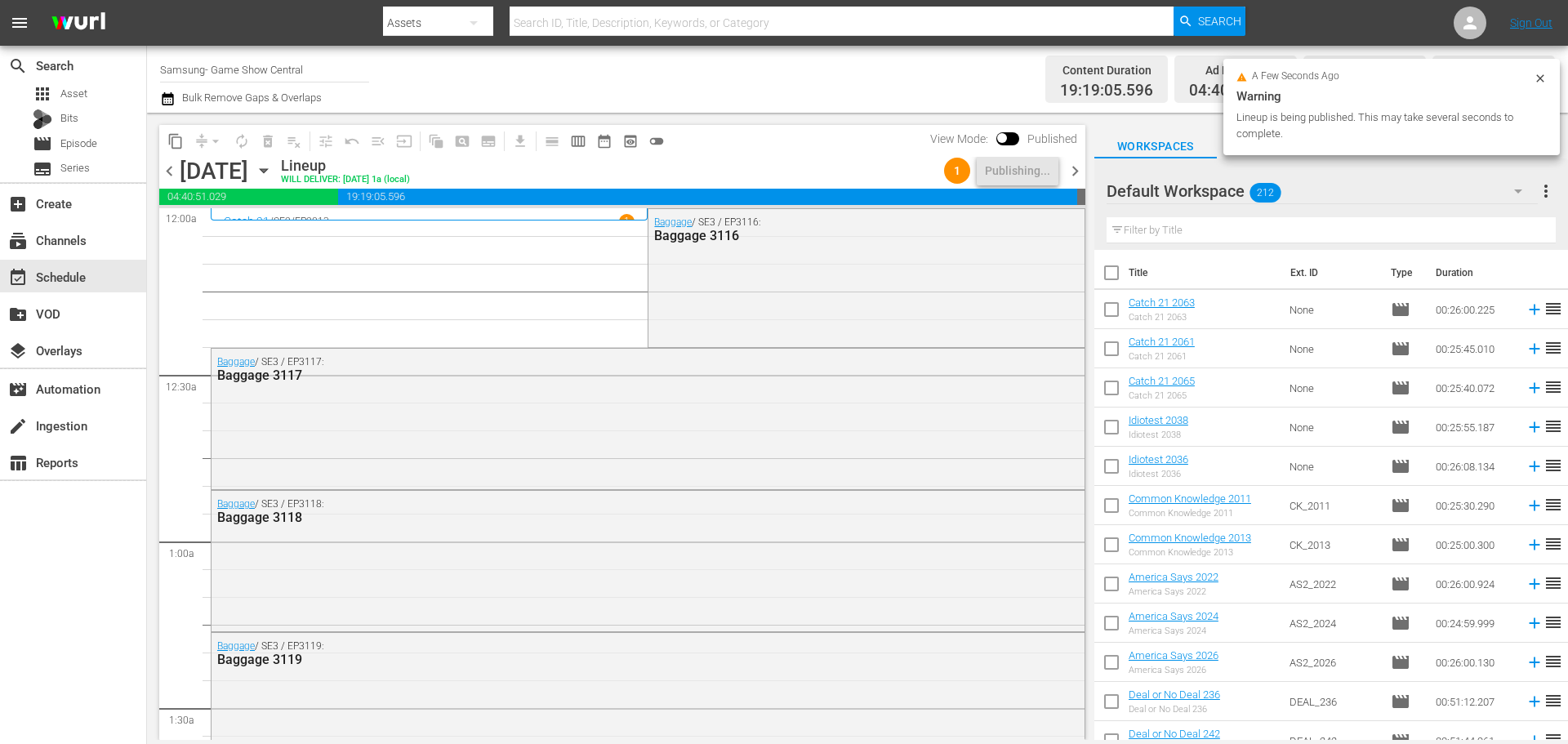
click at [1073, 172] on span "chevron_right" at bounding box center [1074, 170] width 20 height 20
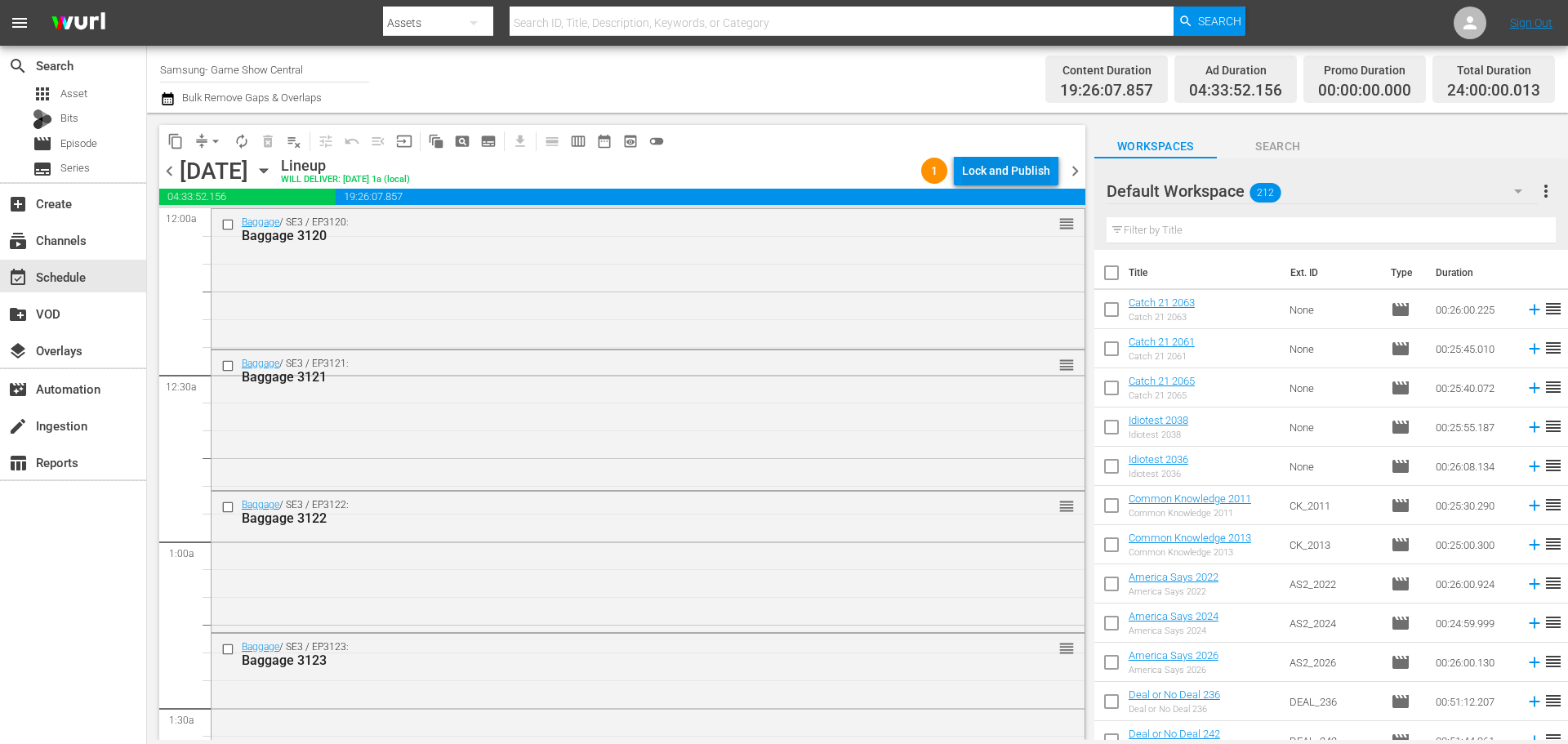
click at [1008, 167] on div "Lock and Publish" at bounding box center [1006, 170] width 89 height 30
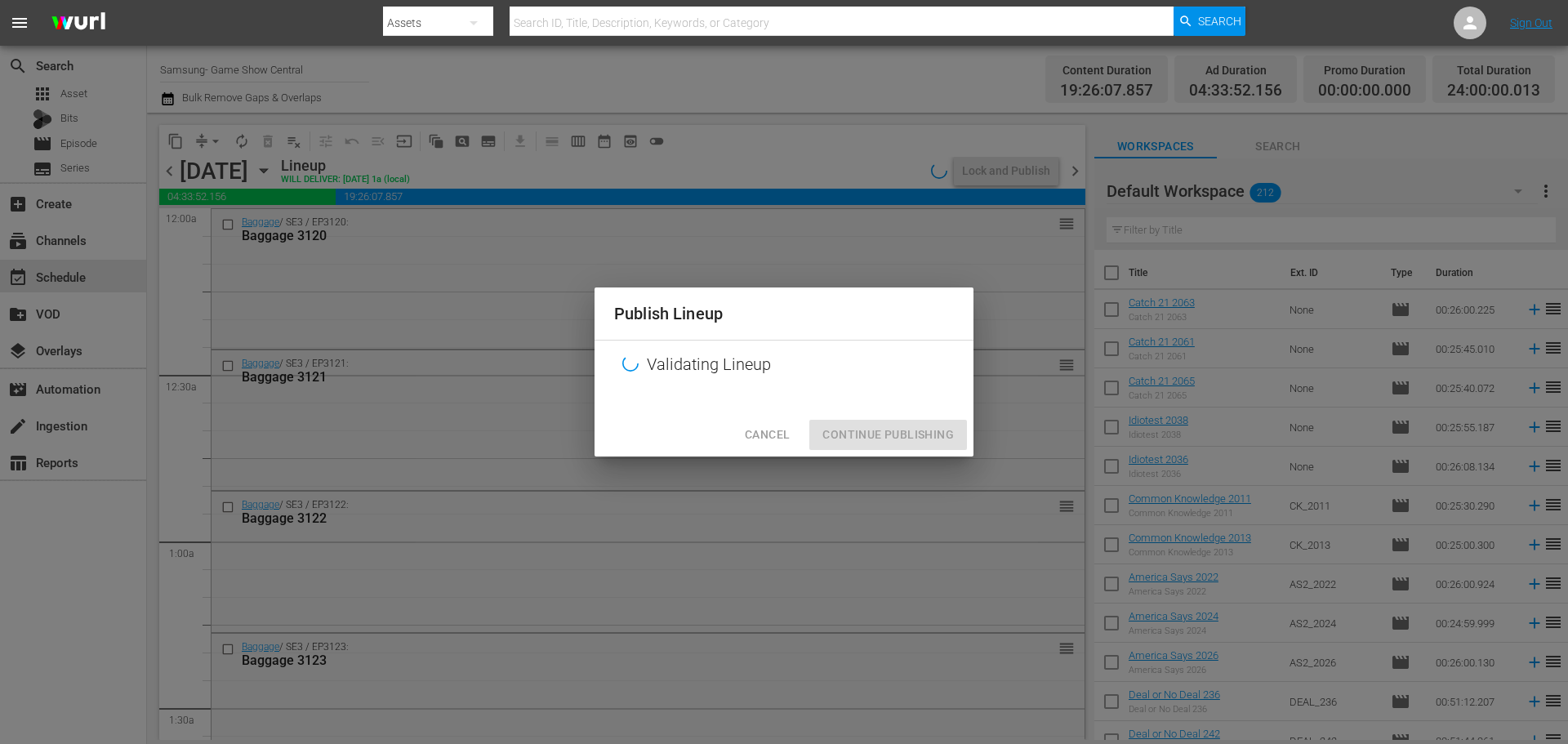
click at [866, 427] on div "Cancel Continue Publishing" at bounding box center [784, 434] width 379 height 43
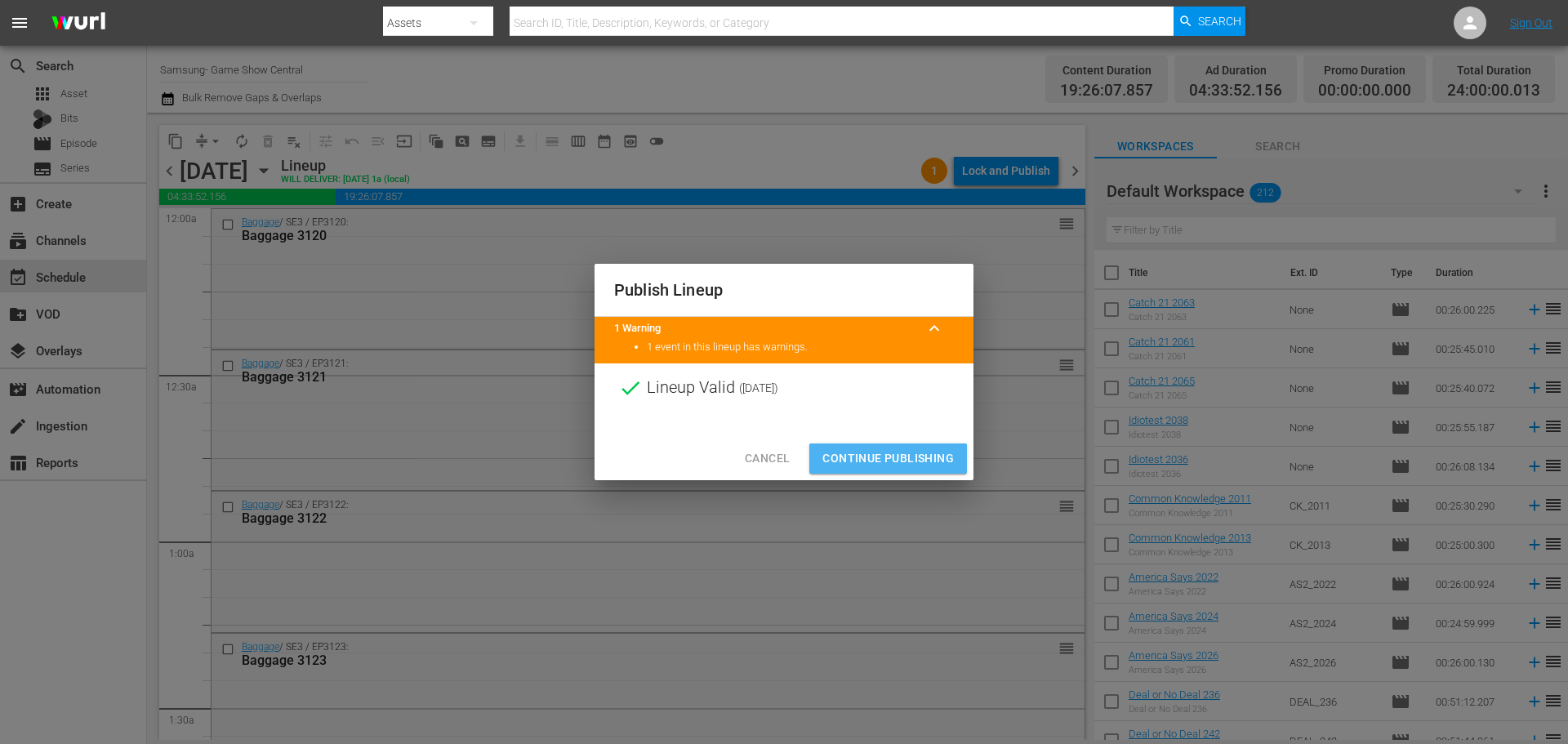
click at [859, 454] on span "Continue Publishing" at bounding box center [887, 458] width 132 height 20
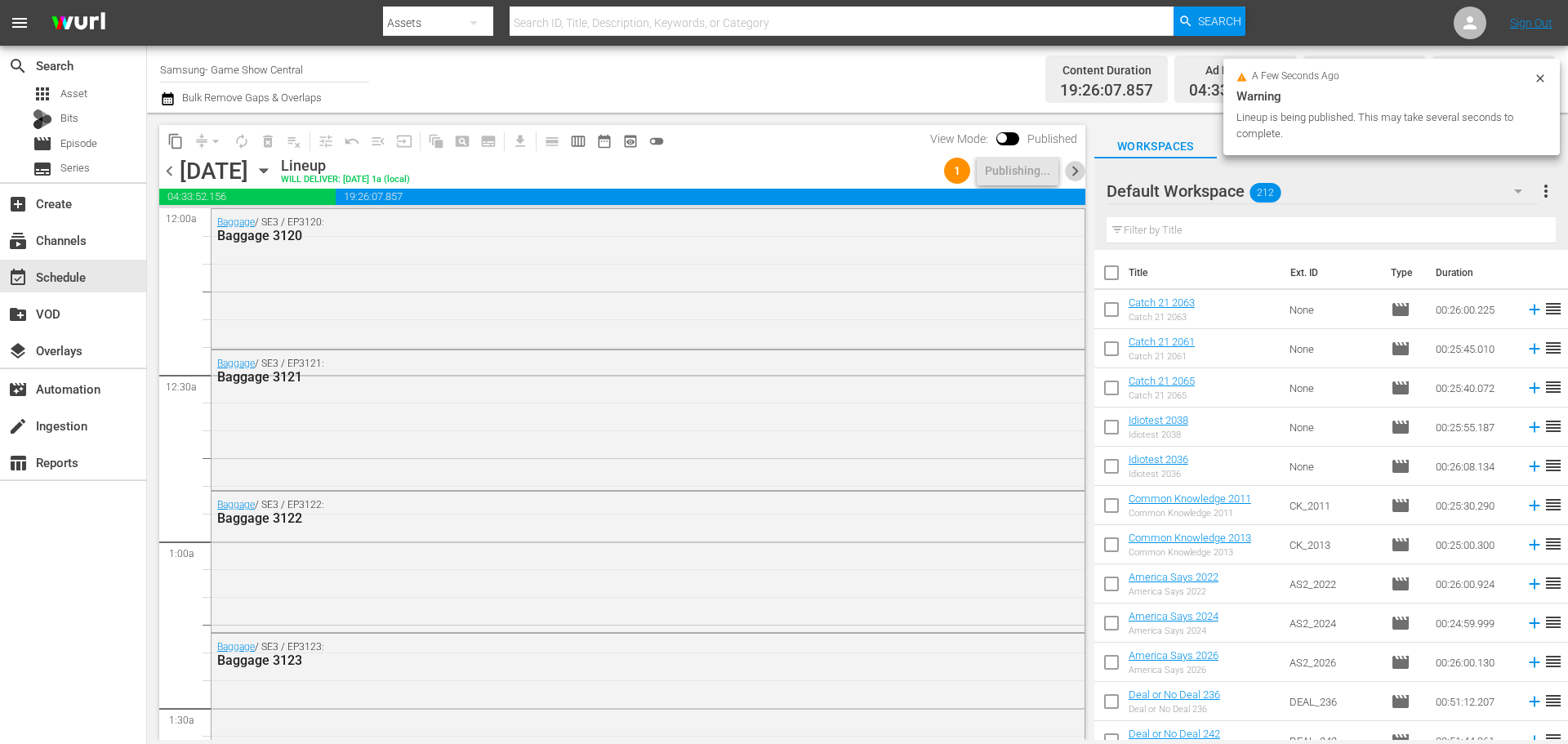
click at [1072, 170] on span "chevron_right" at bounding box center [1074, 170] width 20 height 20
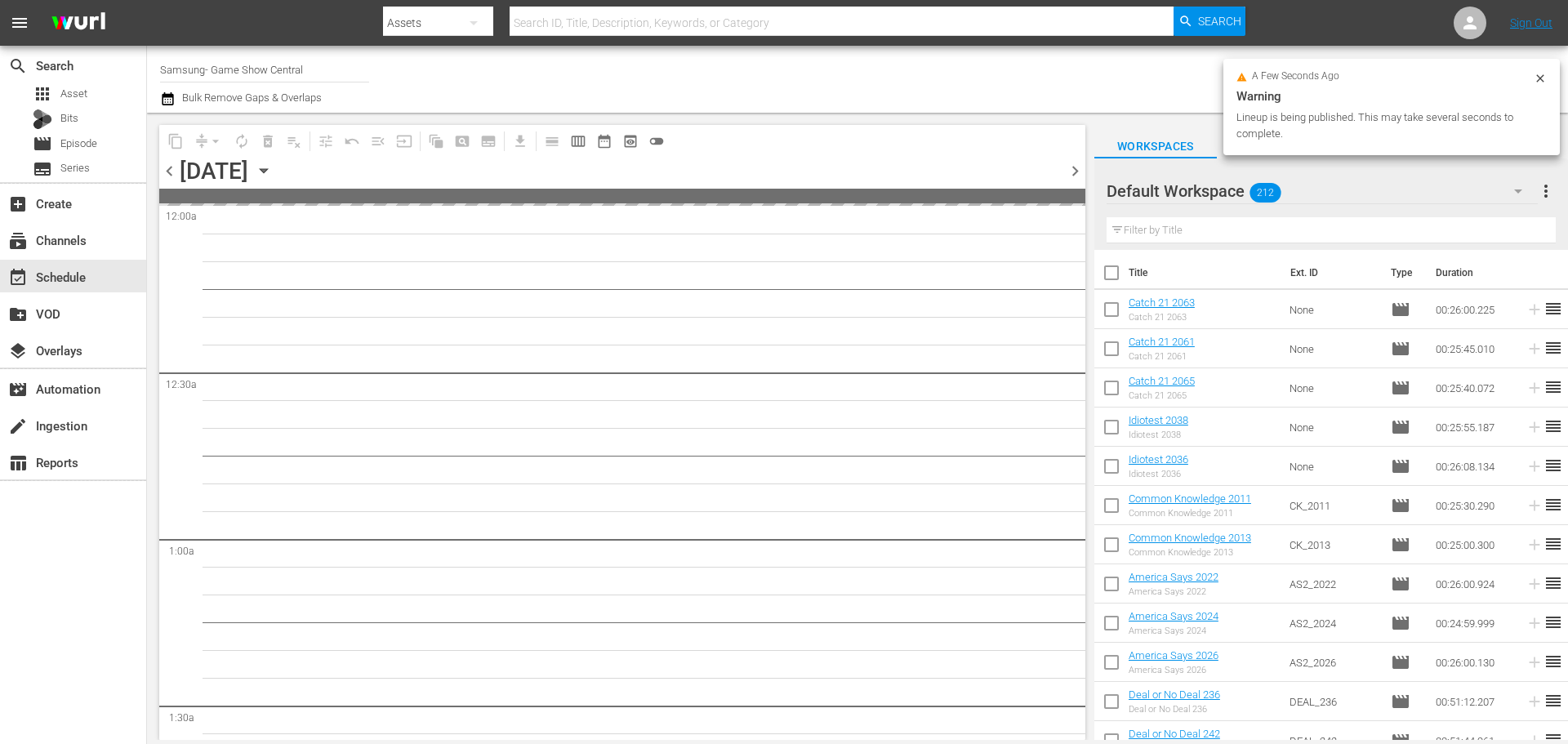
click at [1079, 169] on span "chevron_right" at bounding box center [1074, 170] width 20 height 20
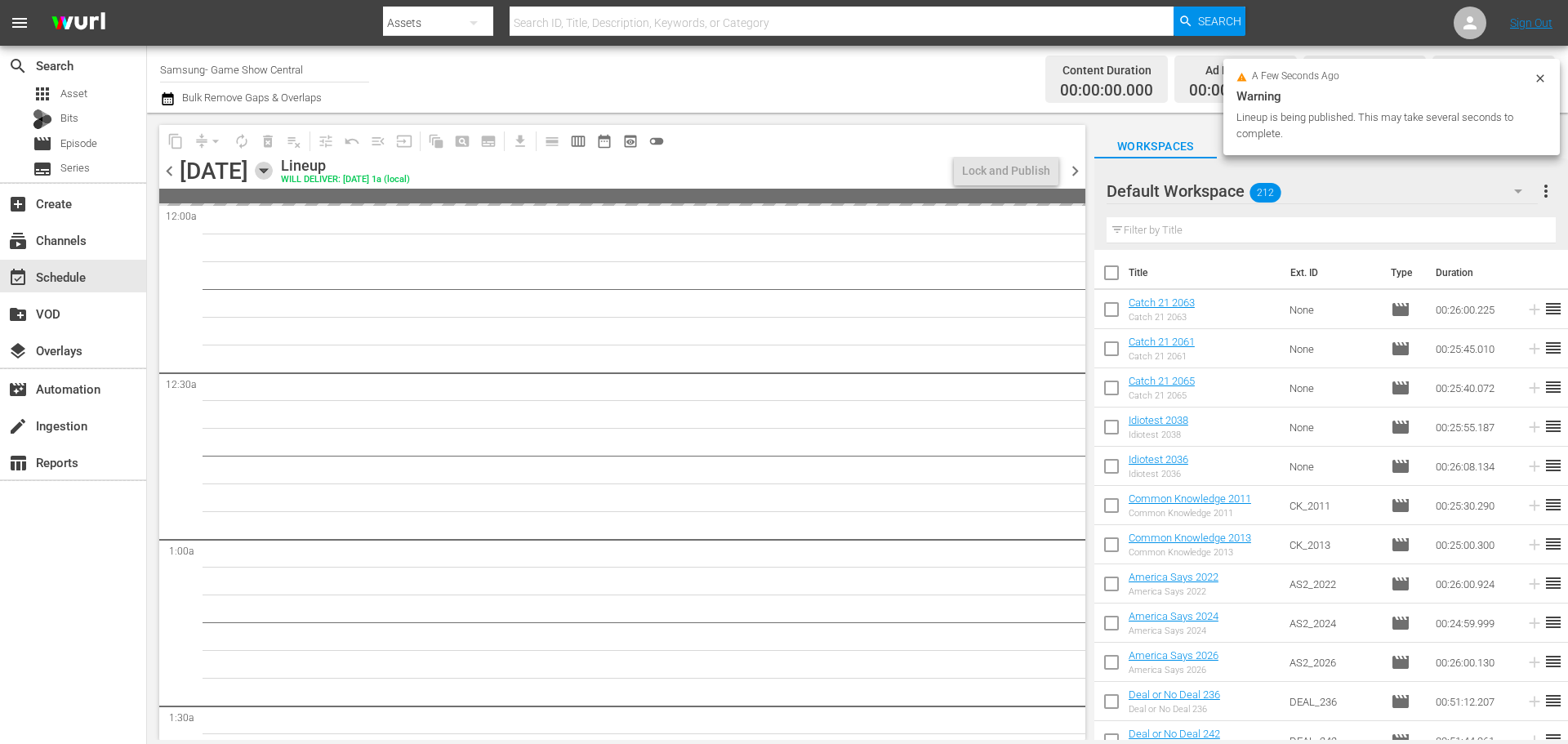
click at [272, 175] on icon "button" at bounding box center [264, 170] width 18 height 18
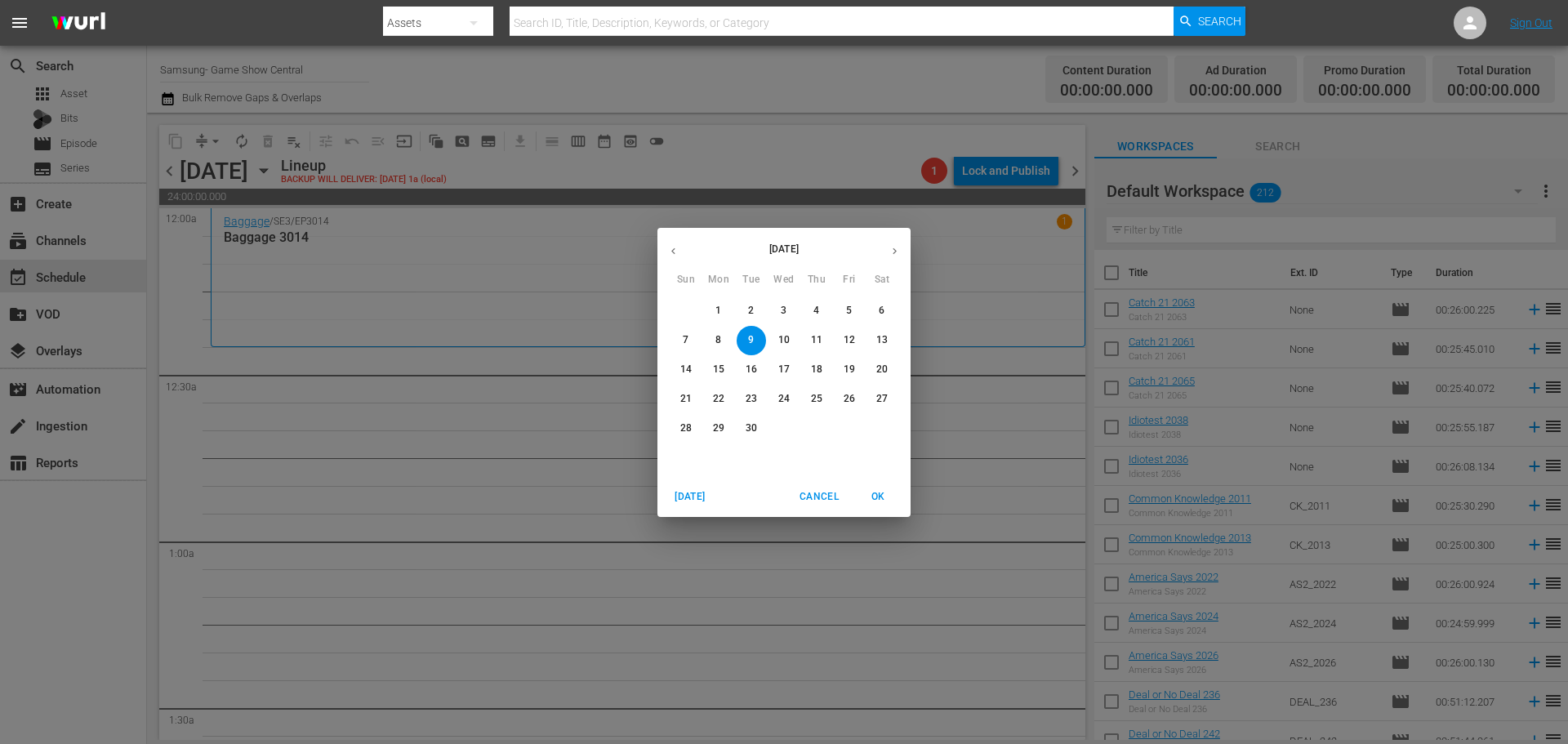
click at [661, 244] on button "button" at bounding box center [673, 250] width 32 height 32
click at [750, 424] on p "26" at bounding box center [751, 428] width 12 height 13
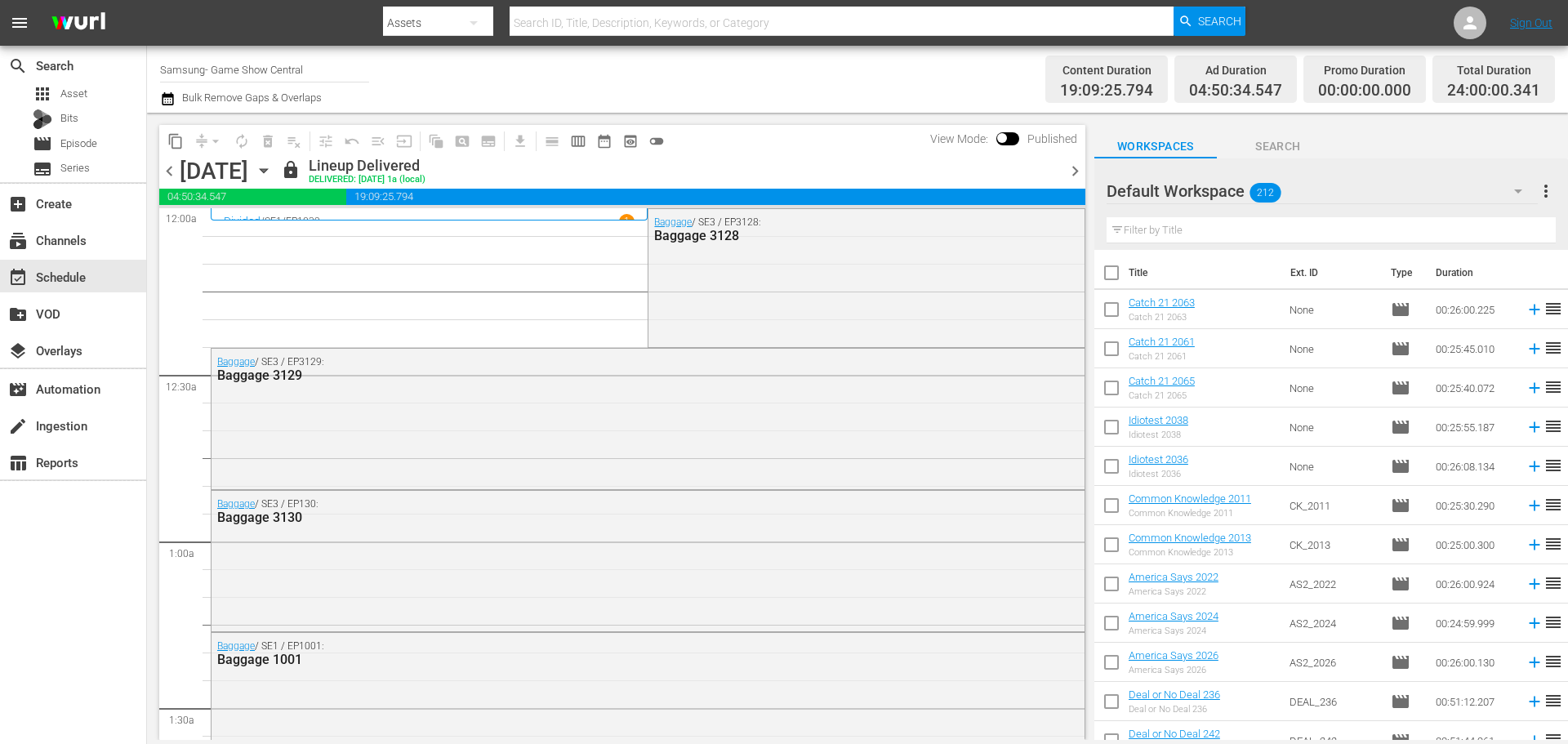
click at [174, 145] on span "content_copy" at bounding box center [175, 141] width 16 height 16
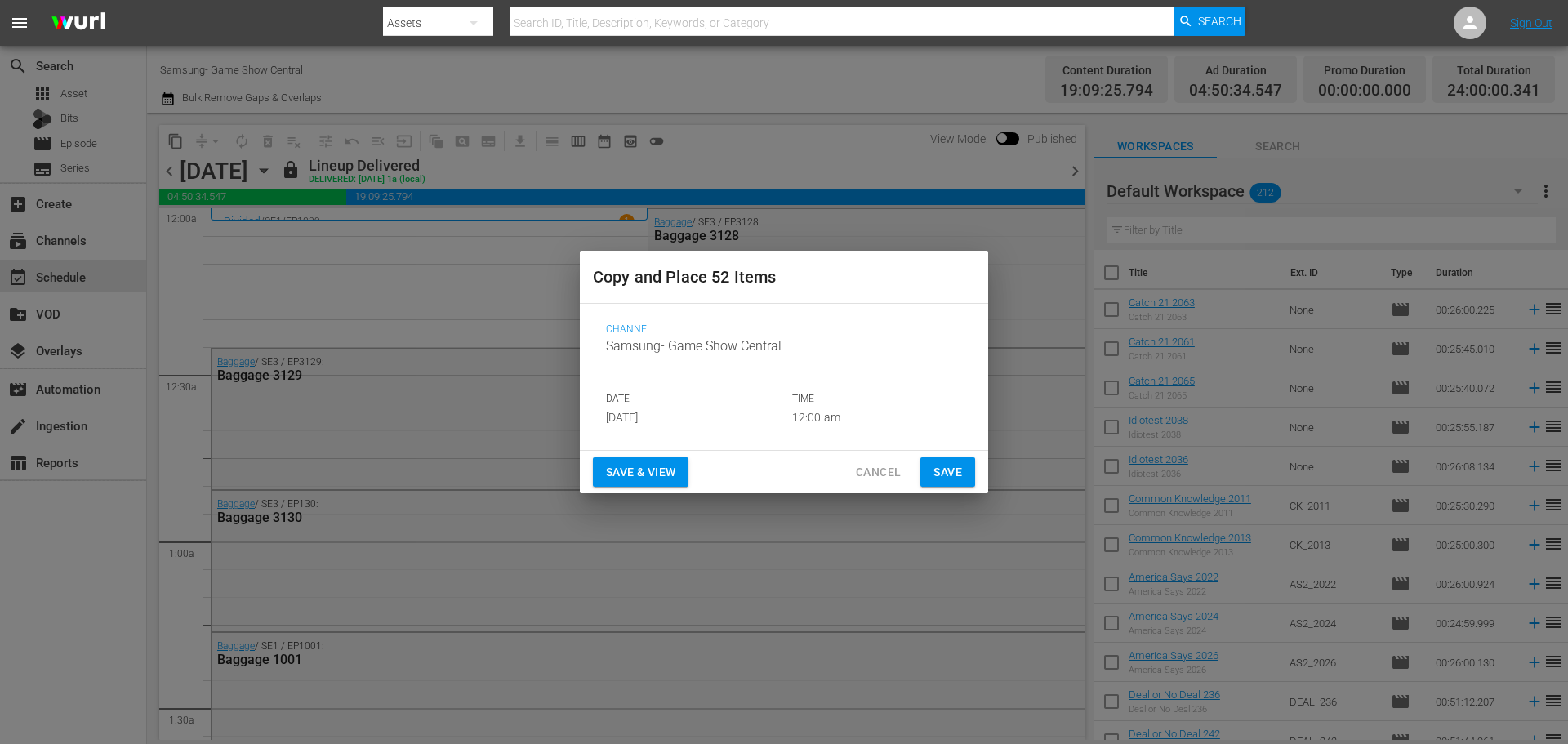
click at [688, 427] on div "Channel Channel Title Samsung- Game Show Central DATE [DATE] TIME 12:00 am" at bounding box center [784, 376] width 382 height 133
click at [688, 425] on input "[DATE]" at bounding box center [690, 418] width 169 height 24
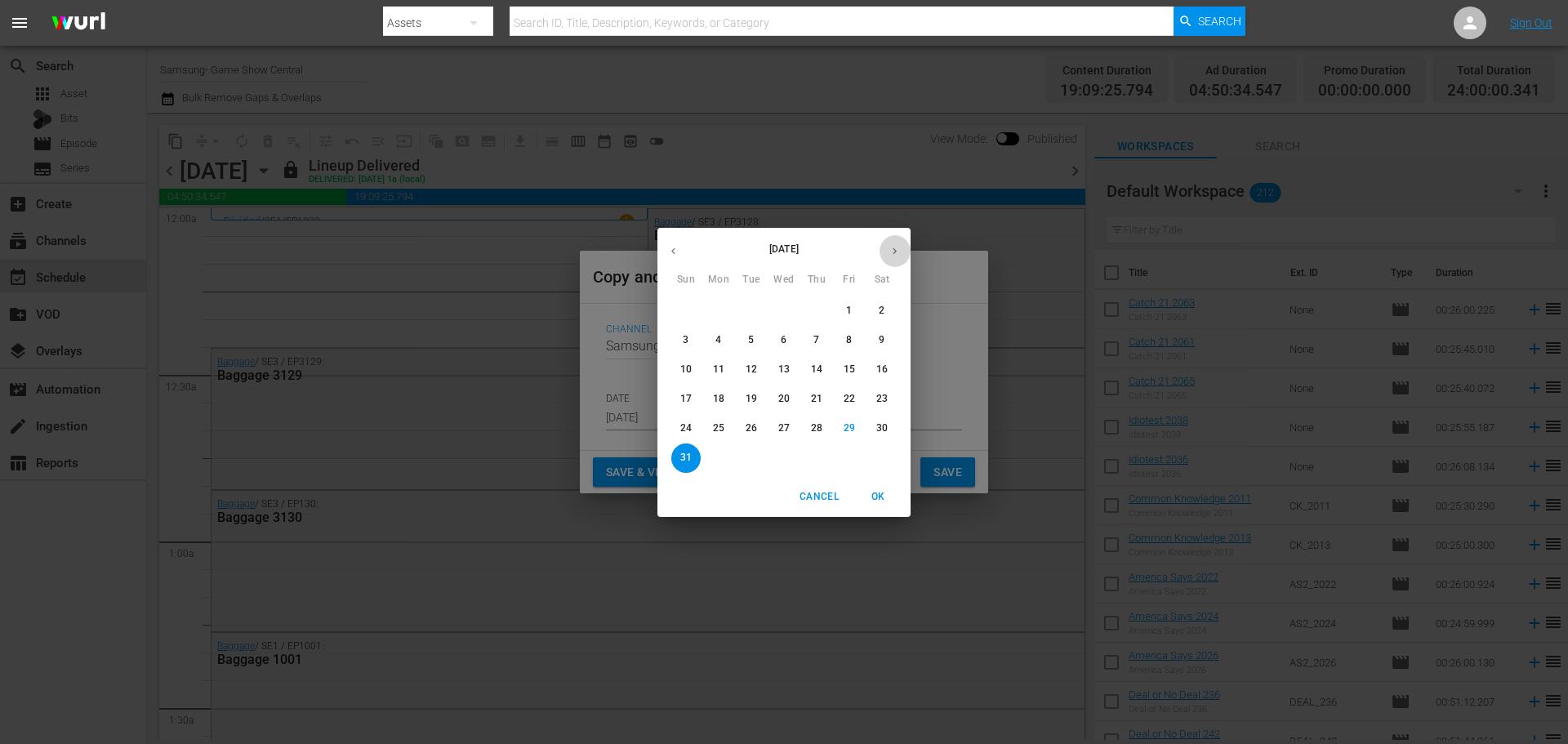
click at [892, 255] on icon "button" at bounding box center [894, 250] width 13 height 13
click at [756, 337] on span "9" at bounding box center [751, 340] width 30 height 13
type input "[DATE]"
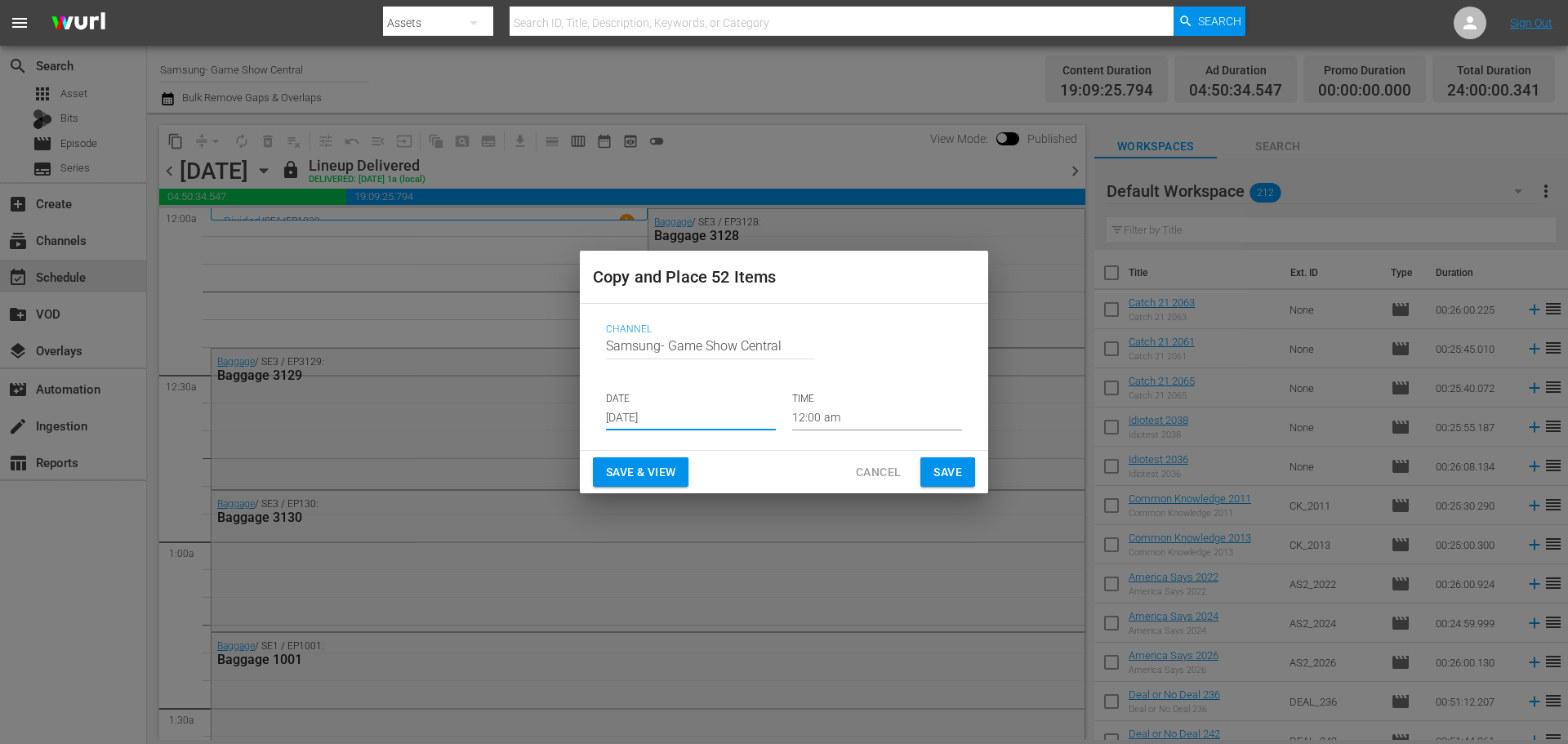
click at [940, 471] on span "Save" at bounding box center [948, 472] width 29 height 20
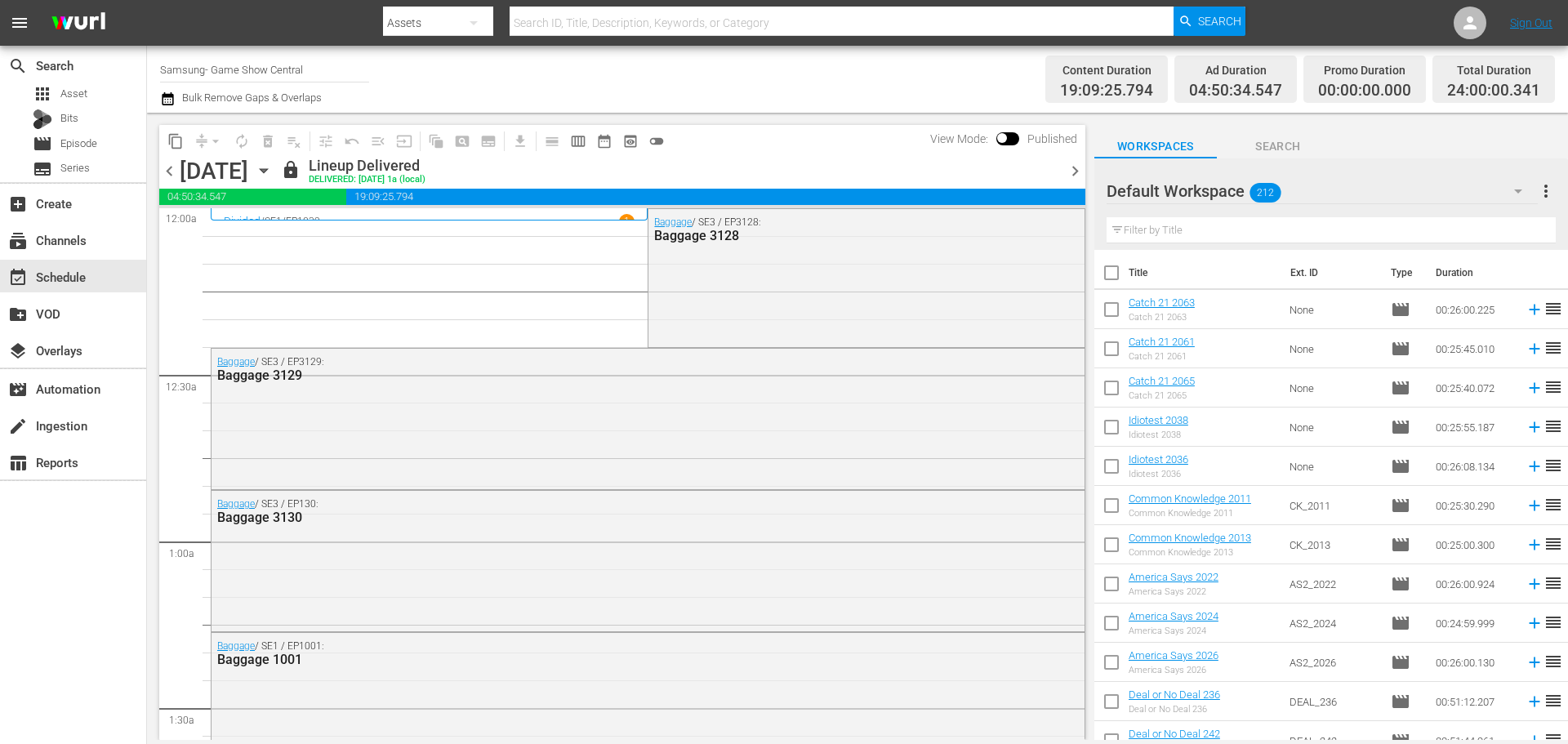
click at [272, 175] on icon "button" at bounding box center [264, 170] width 18 height 18
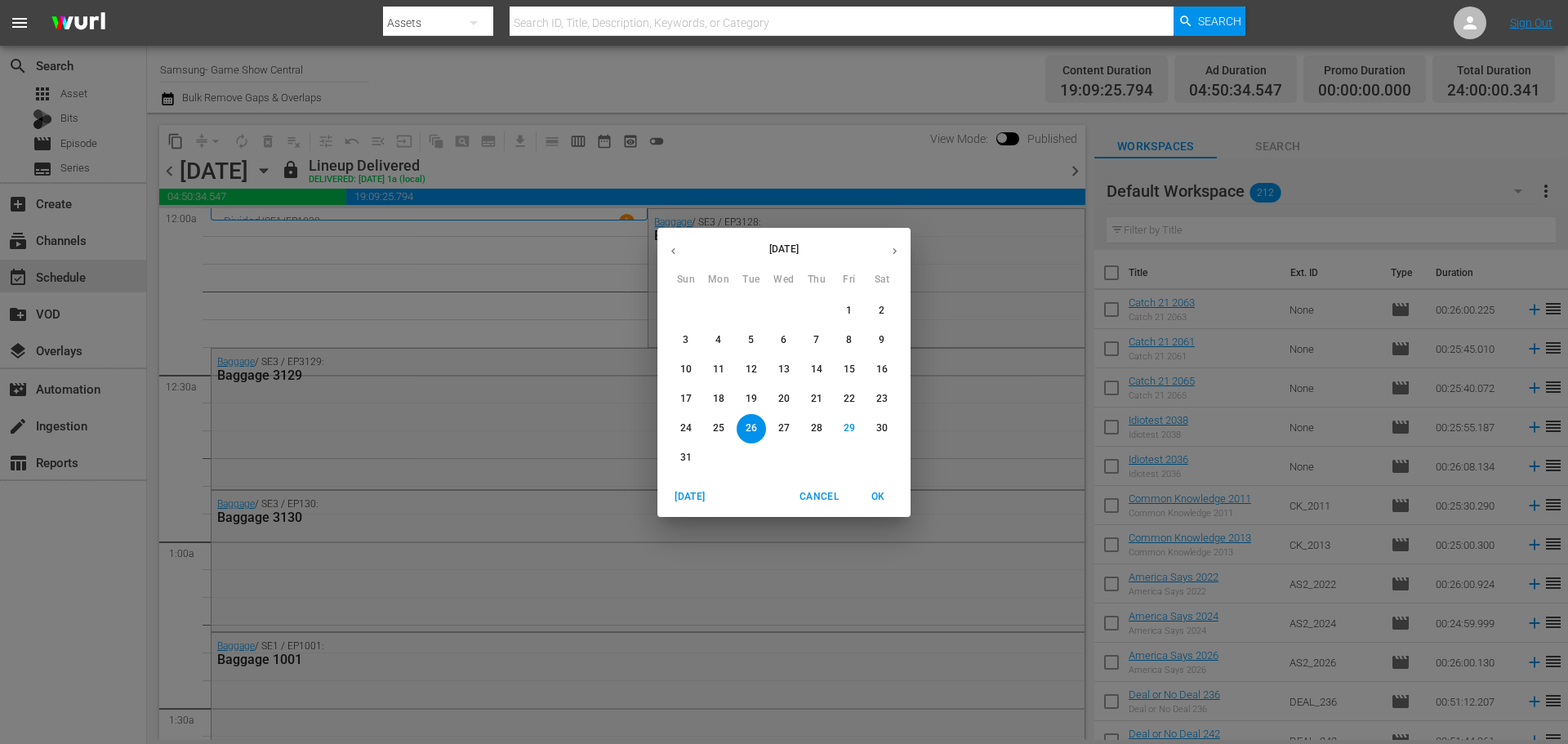
click at [883, 244] on button "button" at bounding box center [894, 250] width 32 height 32
click at [751, 325] on button "9" at bounding box center [751, 340] width 30 height 30
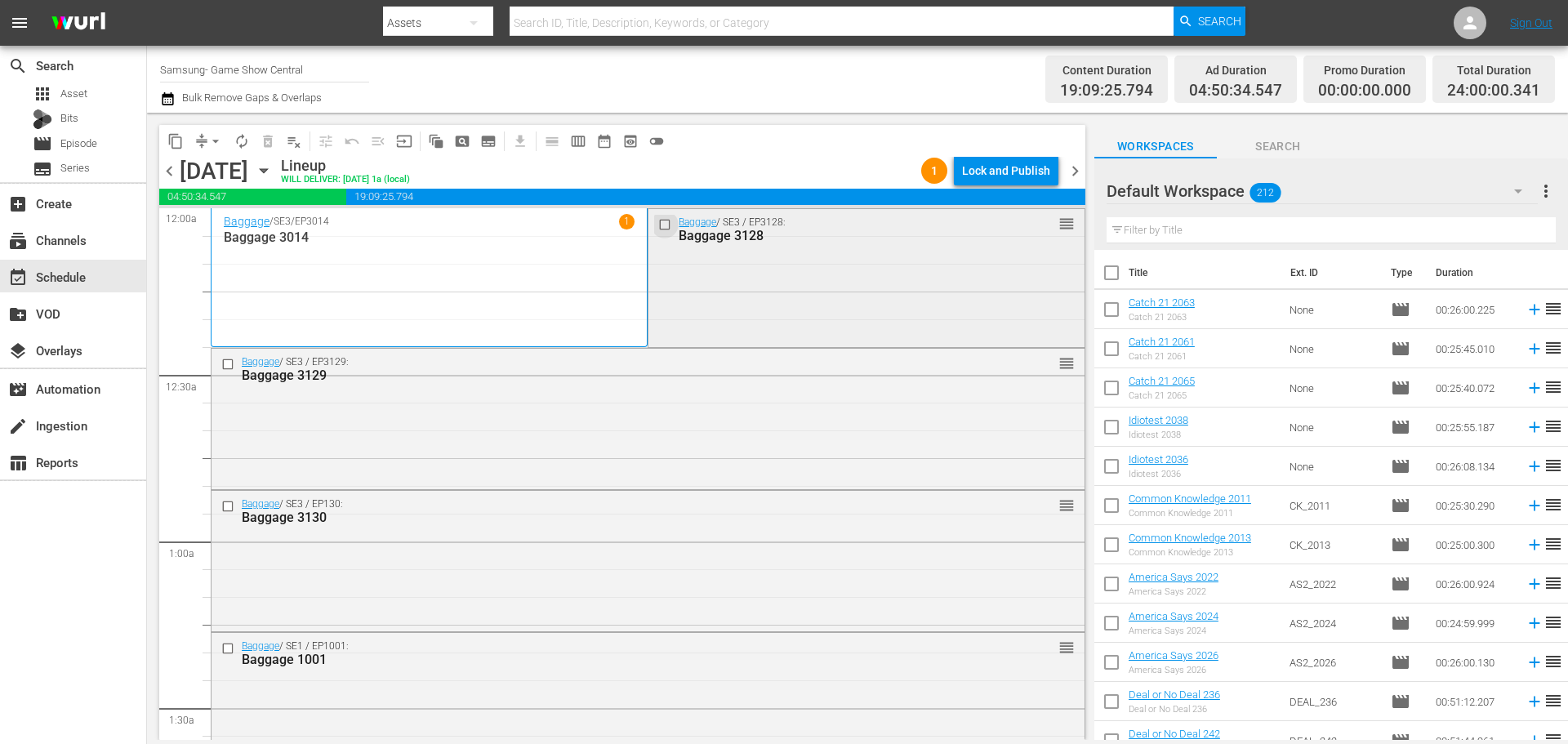
click at [659, 230] on input "checkbox" at bounding box center [667, 224] width 17 height 13
click at [229, 368] on input "checkbox" at bounding box center [230, 365] width 17 height 13
click at [231, 502] on input "checkbox" at bounding box center [230, 506] width 17 height 13
click at [231, 643] on input "checkbox" at bounding box center [230, 648] width 17 height 13
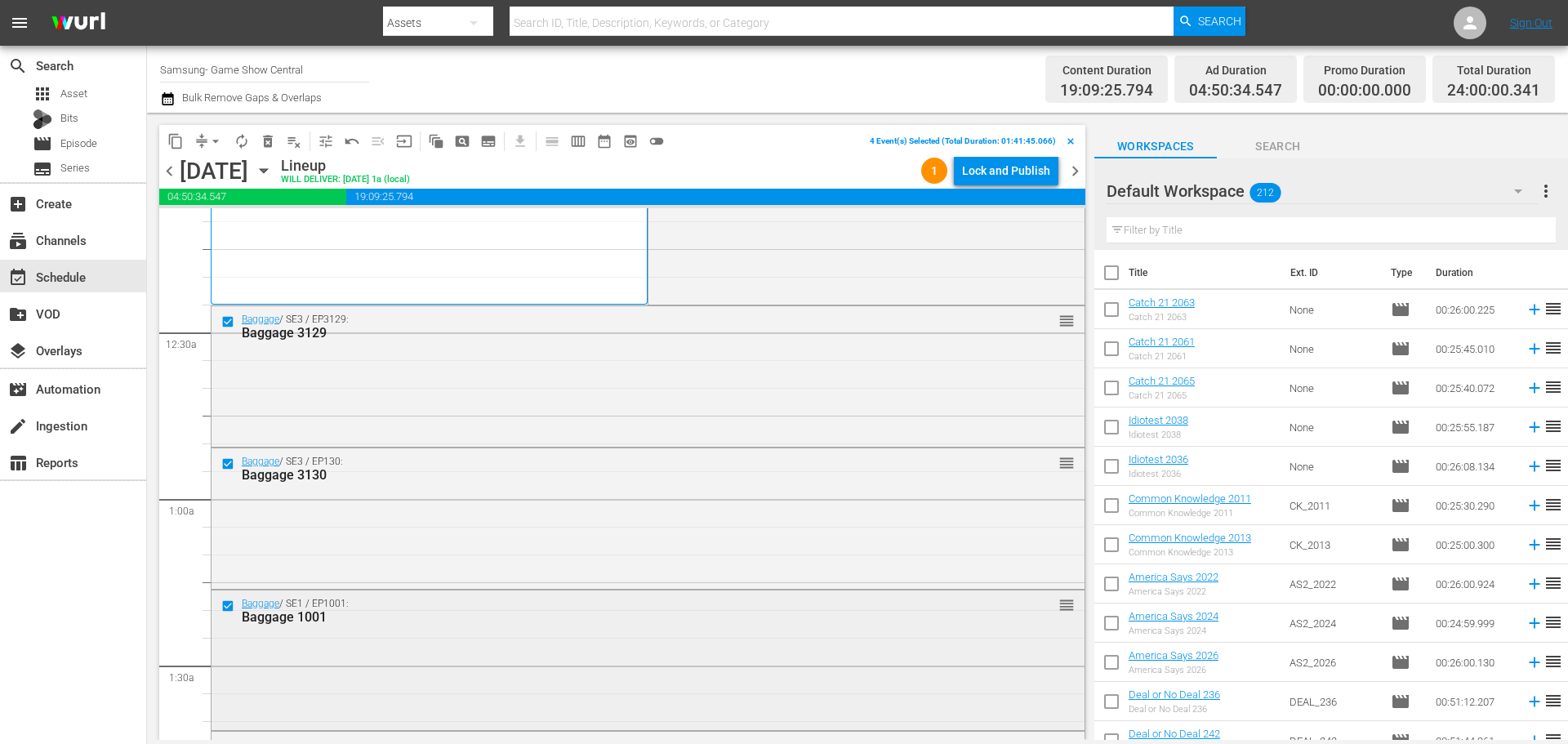
scroll to position [82, 0]
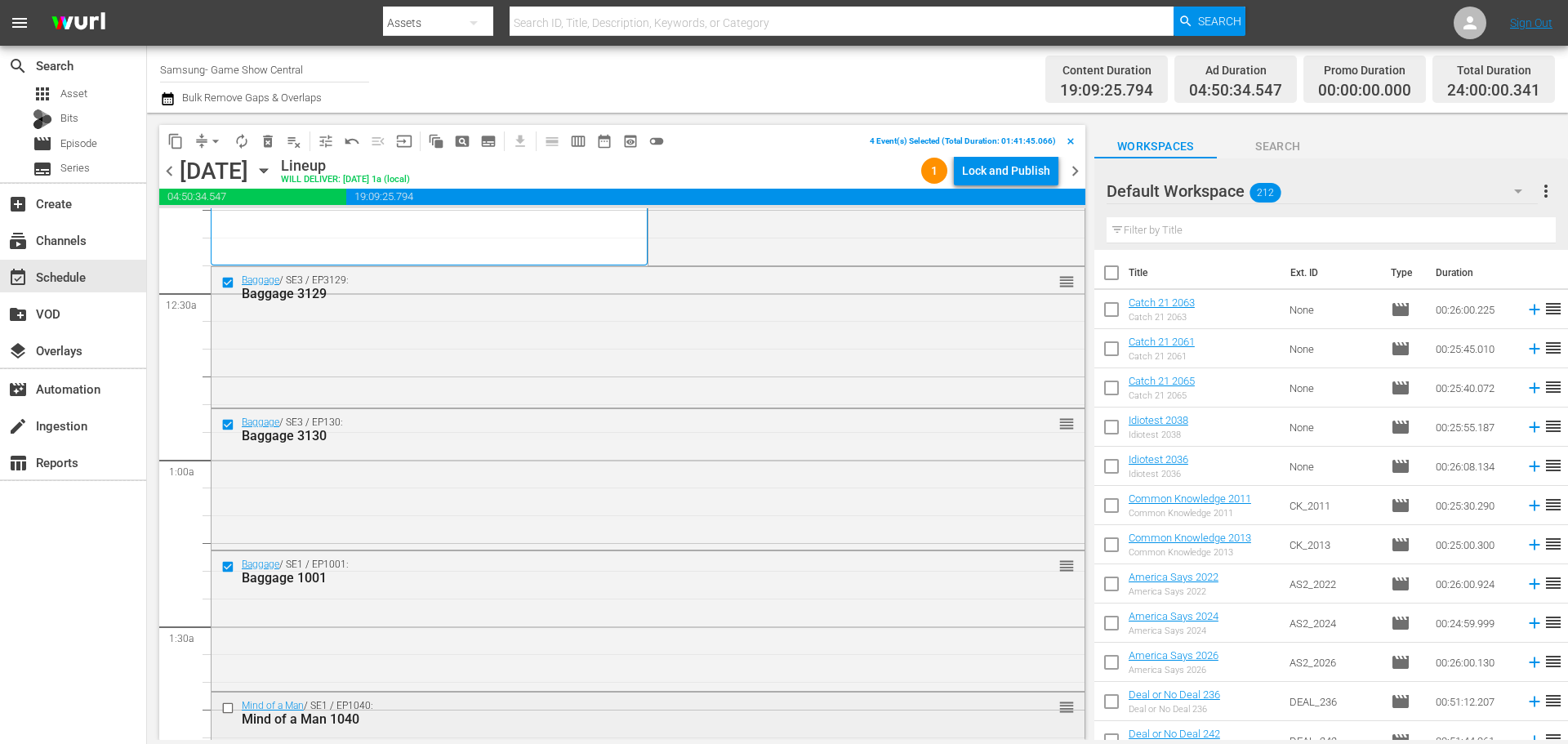
click at [230, 713] on input "checkbox" at bounding box center [230, 707] width 17 height 13
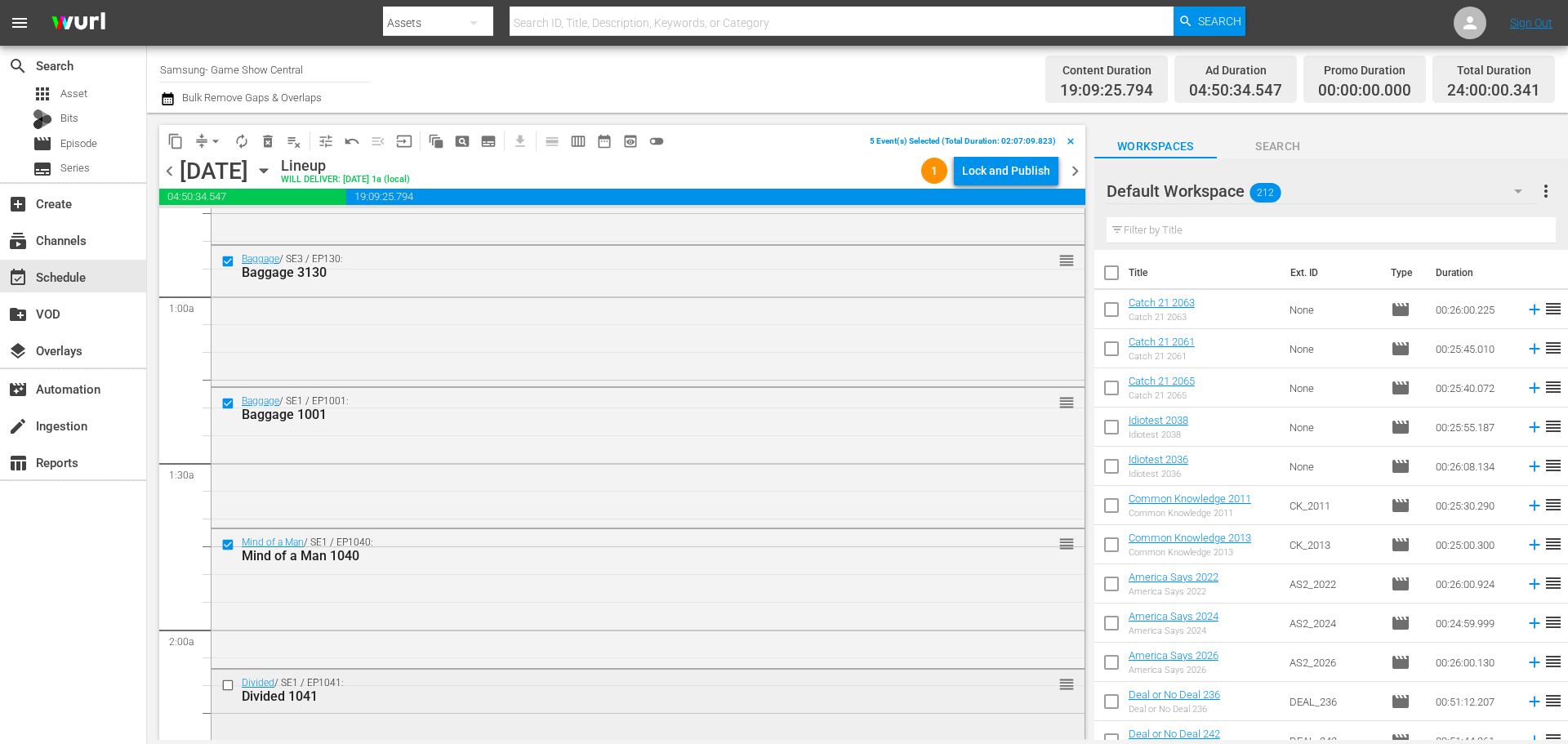
click at [226, 682] on input "checkbox" at bounding box center [230, 685] width 17 height 13
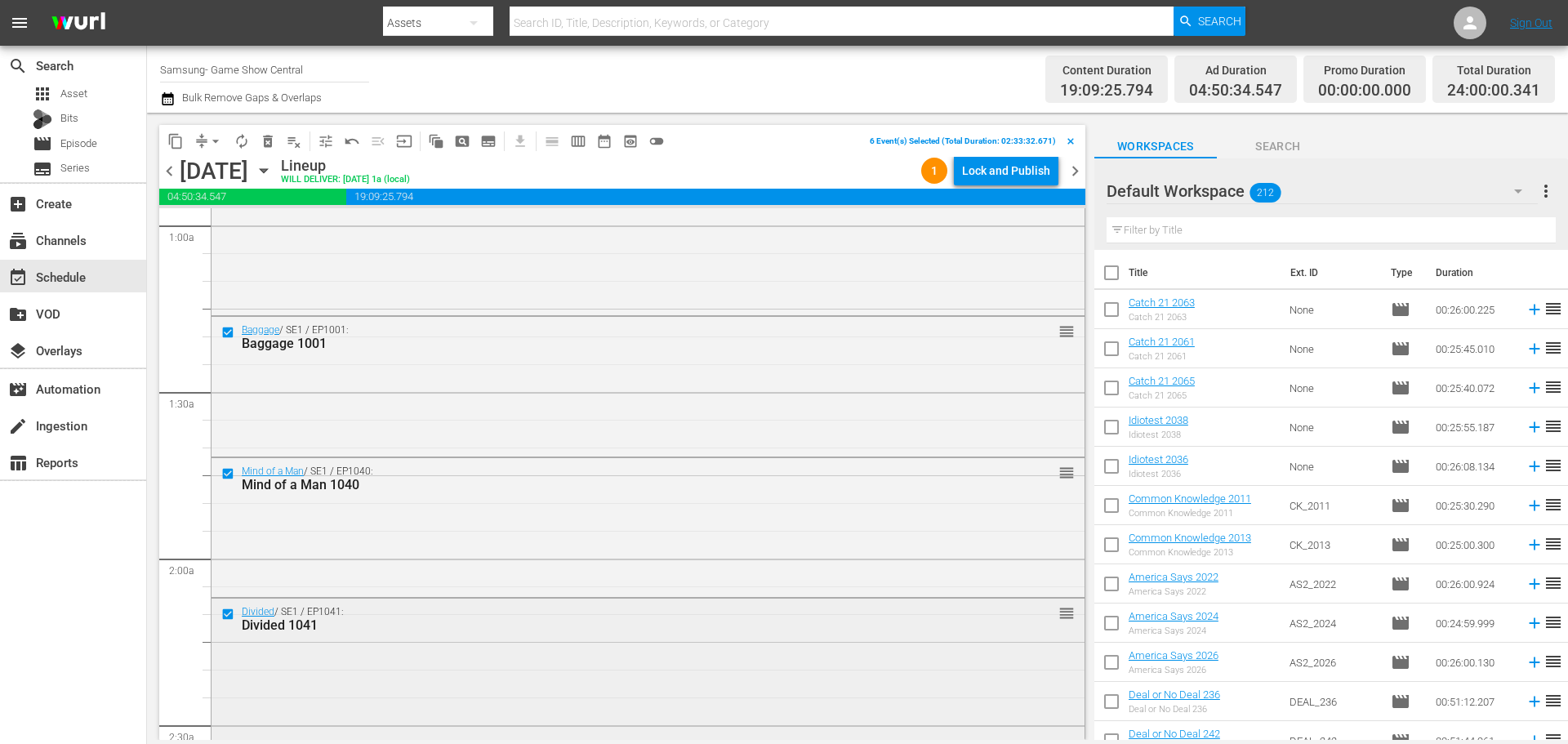
scroll to position [408, 0]
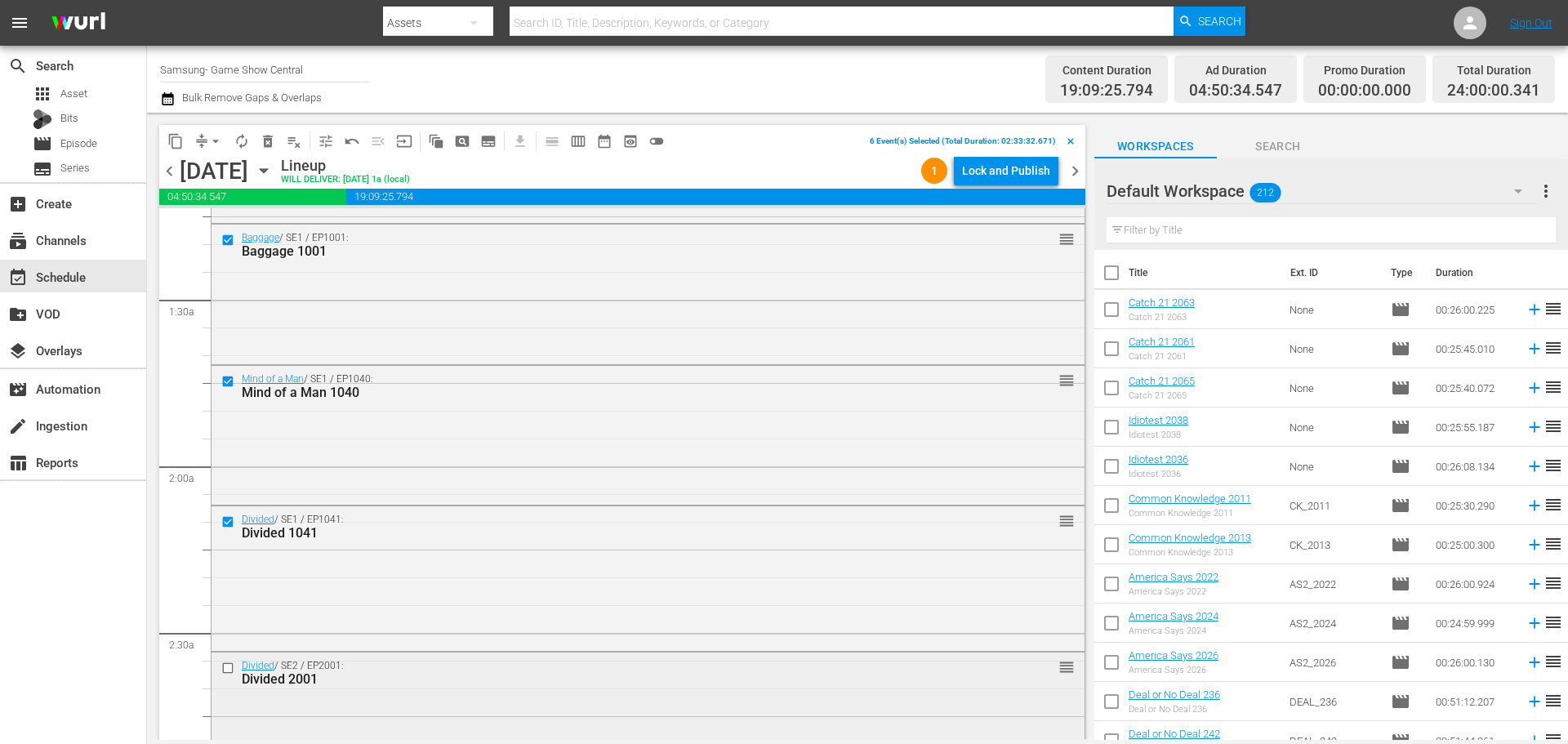
click at [227, 661] on input "checkbox" at bounding box center [230, 668] width 17 height 13
click at [167, 148] on button "content_copy" at bounding box center [175, 141] width 26 height 26
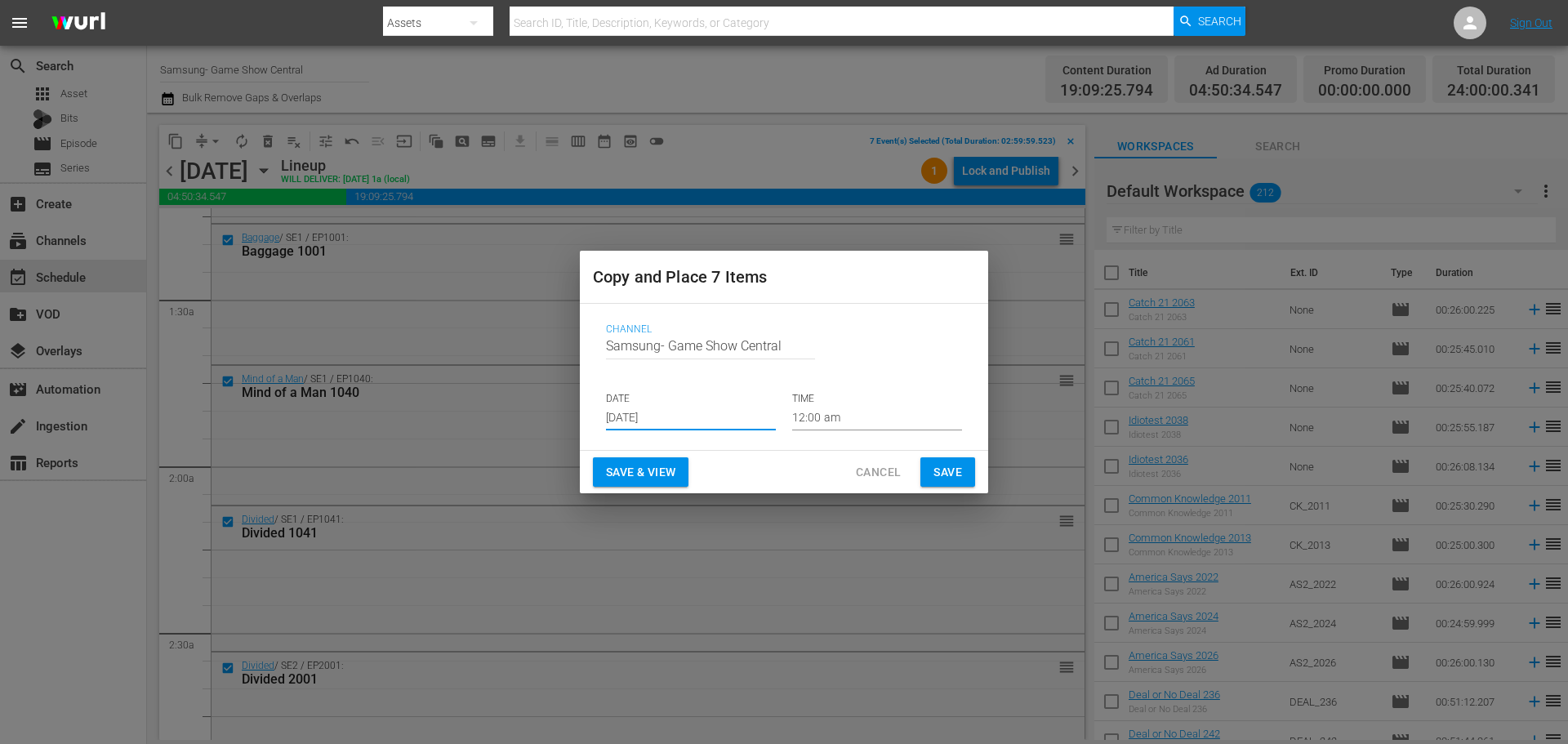
click at [658, 413] on input "[DATE]" at bounding box center [690, 418] width 169 height 24
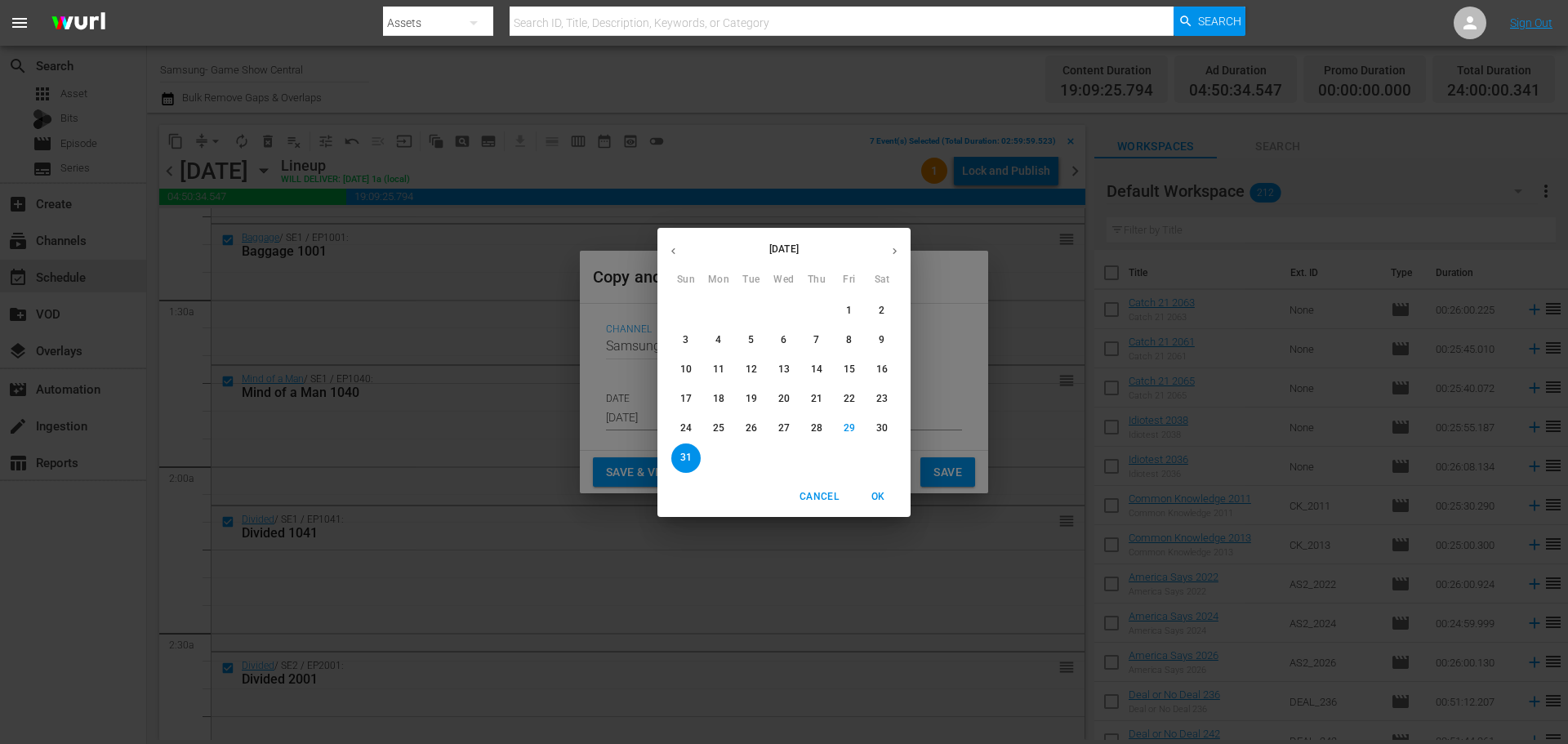
click at [891, 244] on icon "button" at bounding box center [894, 250] width 13 height 13
click at [773, 309] on span "3" at bounding box center [784, 311] width 30 height 13
type input "[DATE]"
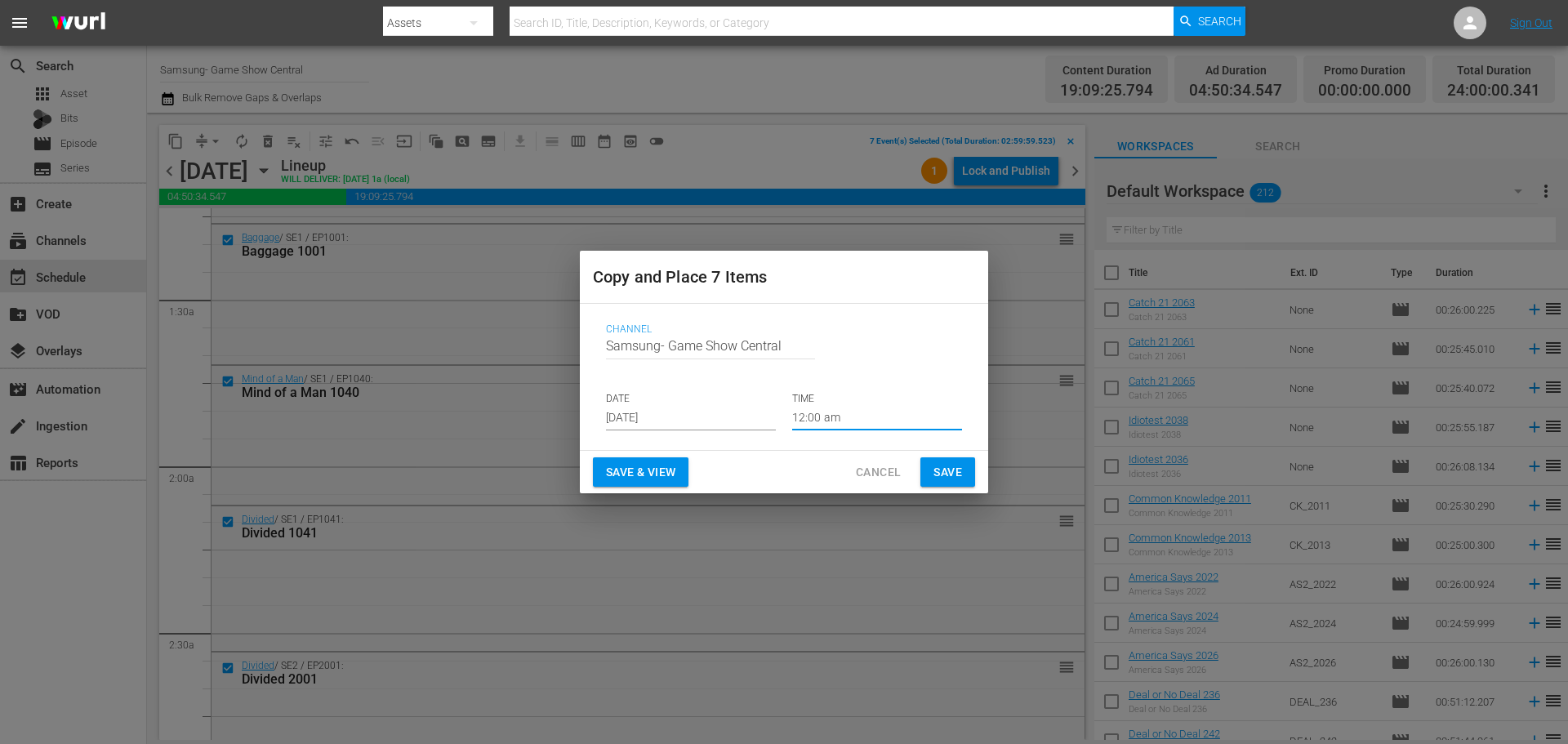
click at [844, 418] on input "12:00 am" at bounding box center [877, 418] width 169 height 24
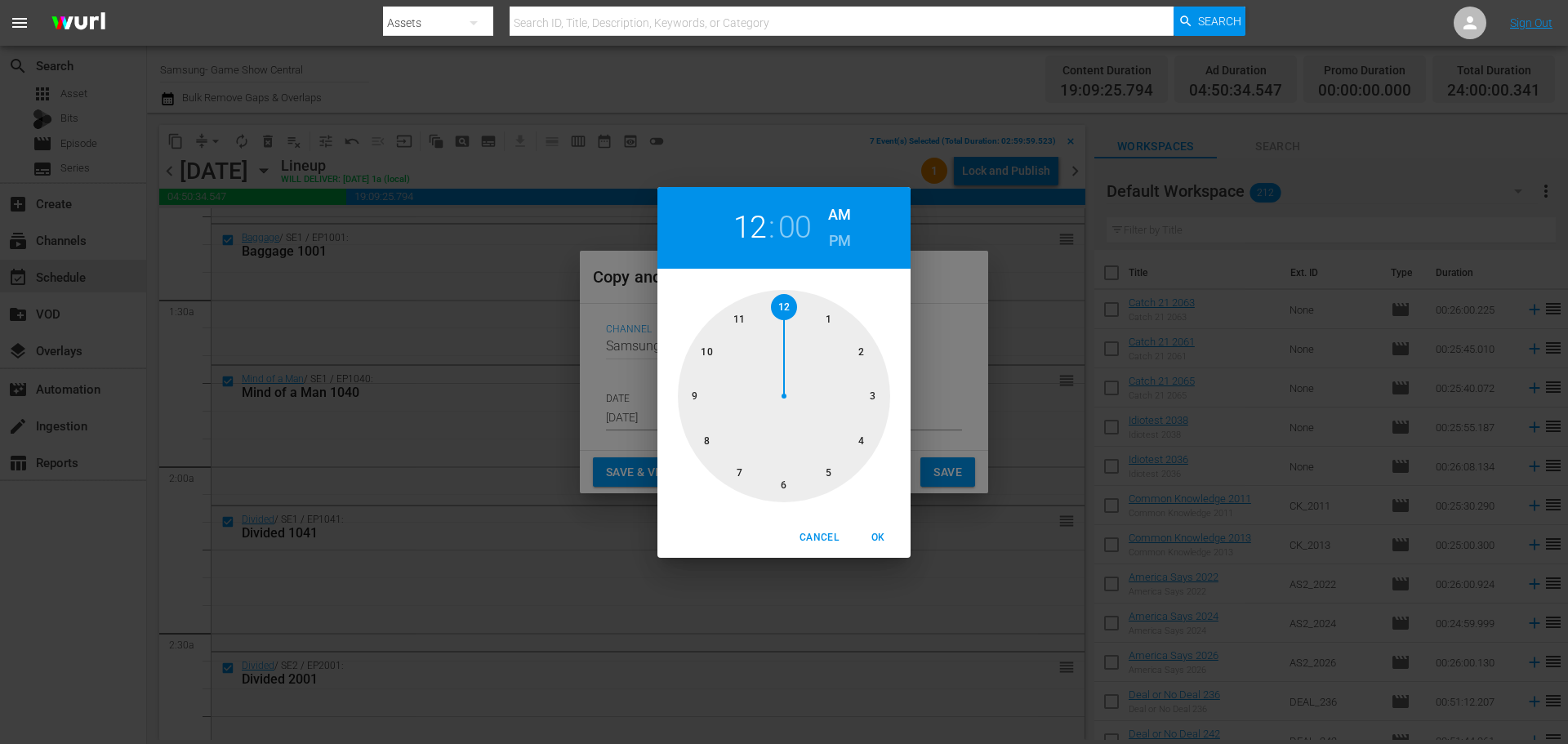
click at [869, 405] on div at bounding box center [784, 396] width 213 height 213
click at [893, 537] on span "OK" at bounding box center [877, 538] width 39 height 17
type input "03:00 am"
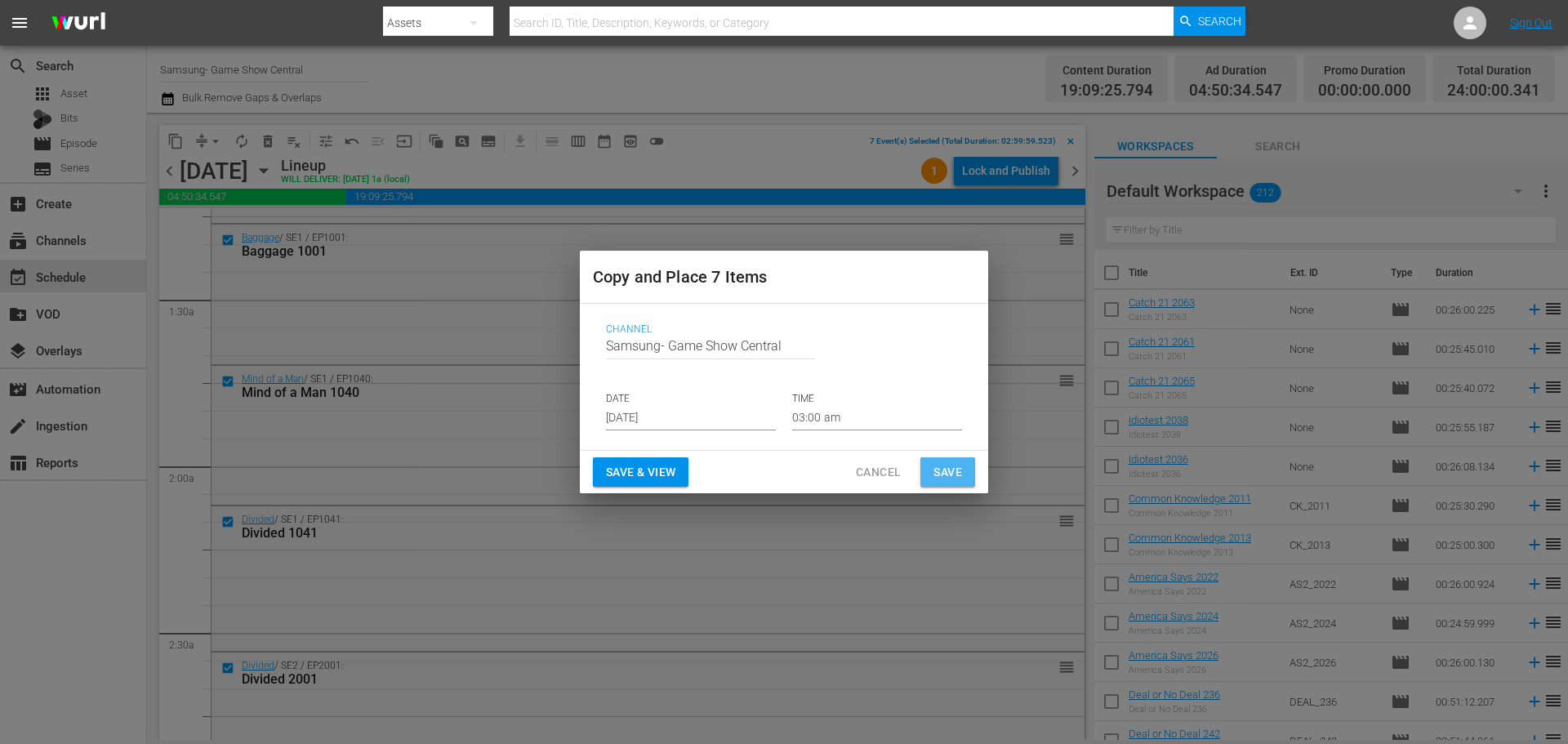
click at [929, 485] on button "Save" at bounding box center [947, 472] width 55 height 30
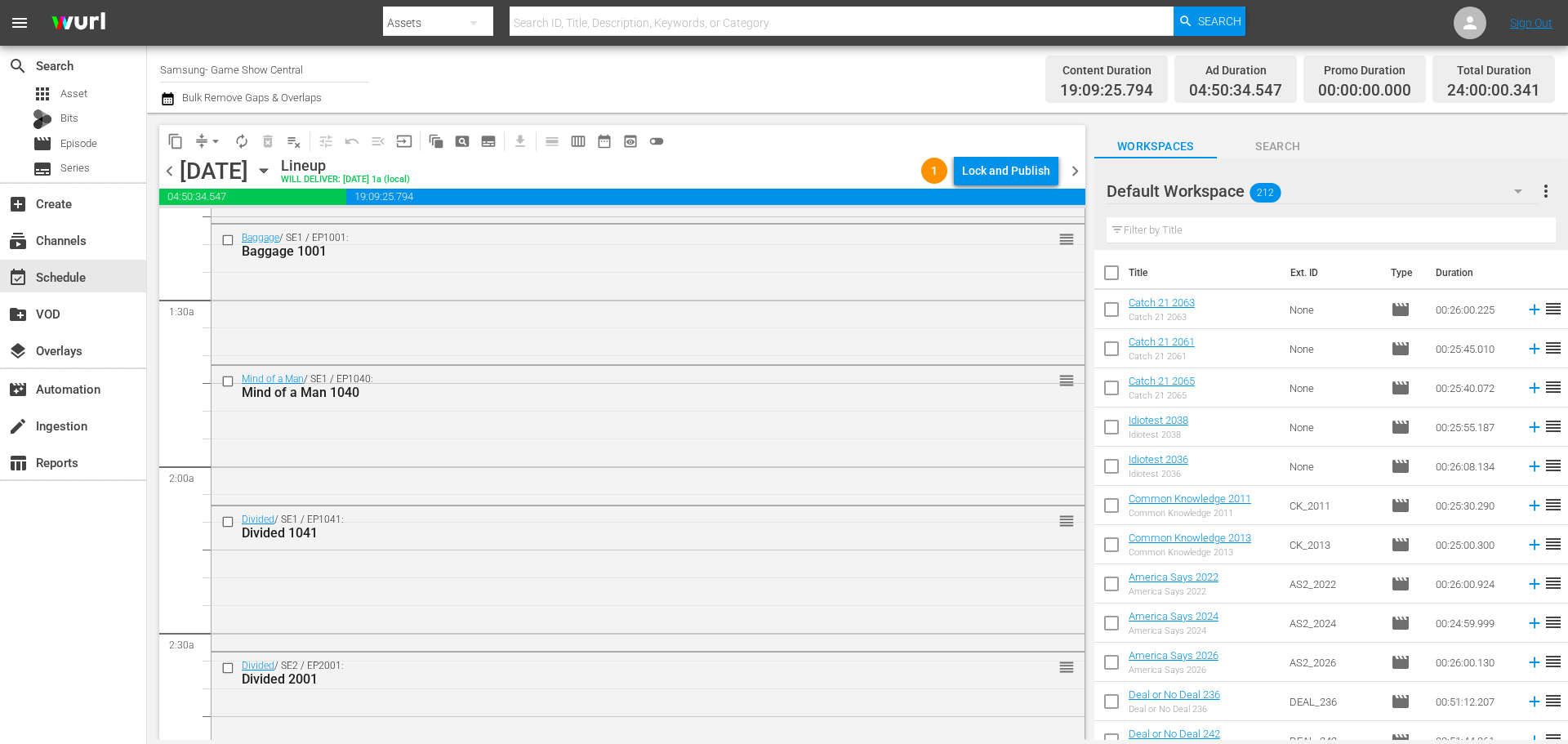
click at [944, 475] on div "Mind of a Man / SE1 / EP1040: Mind of a Man 1040 reorder" at bounding box center [648, 434] width 873 height 137
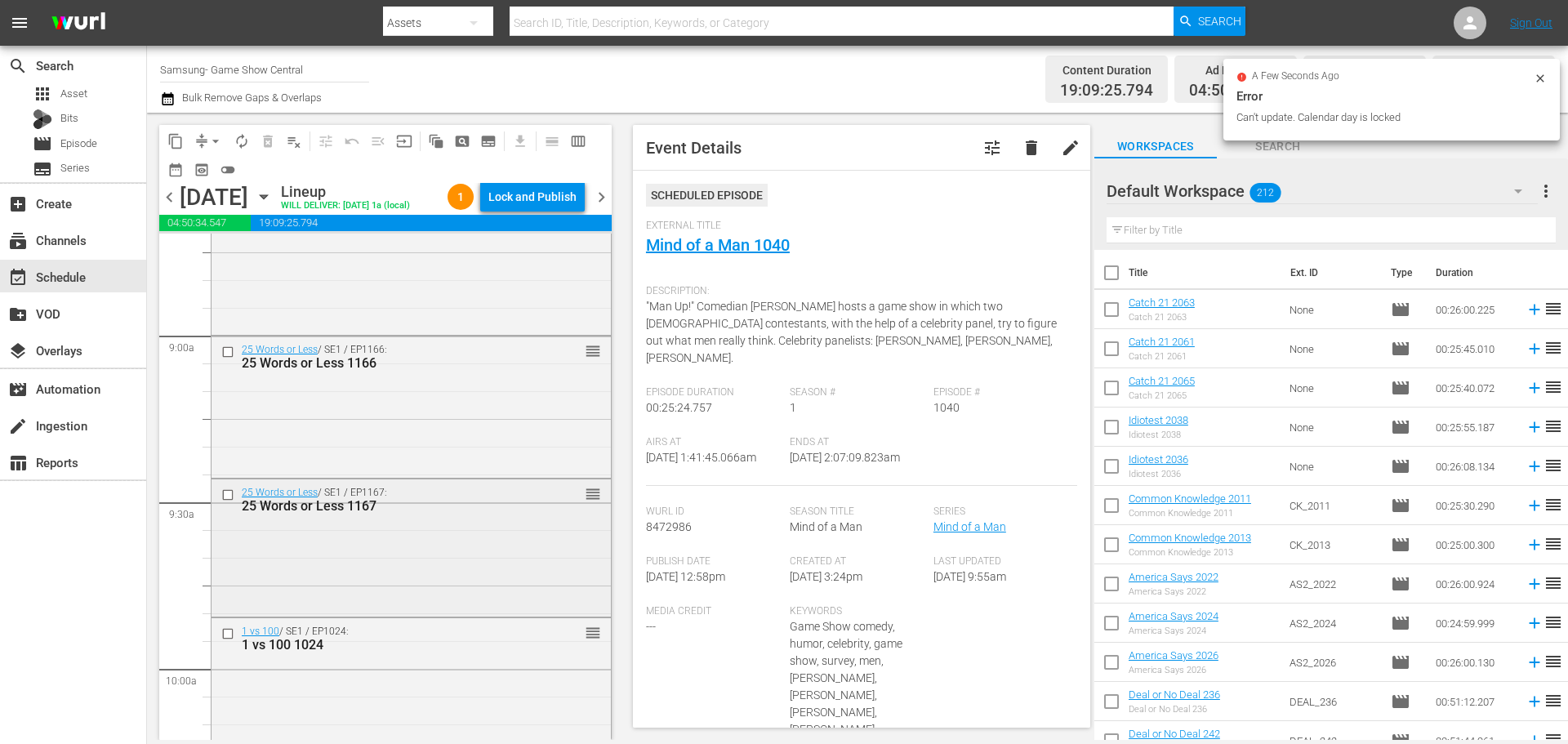
scroll to position [2939, 0]
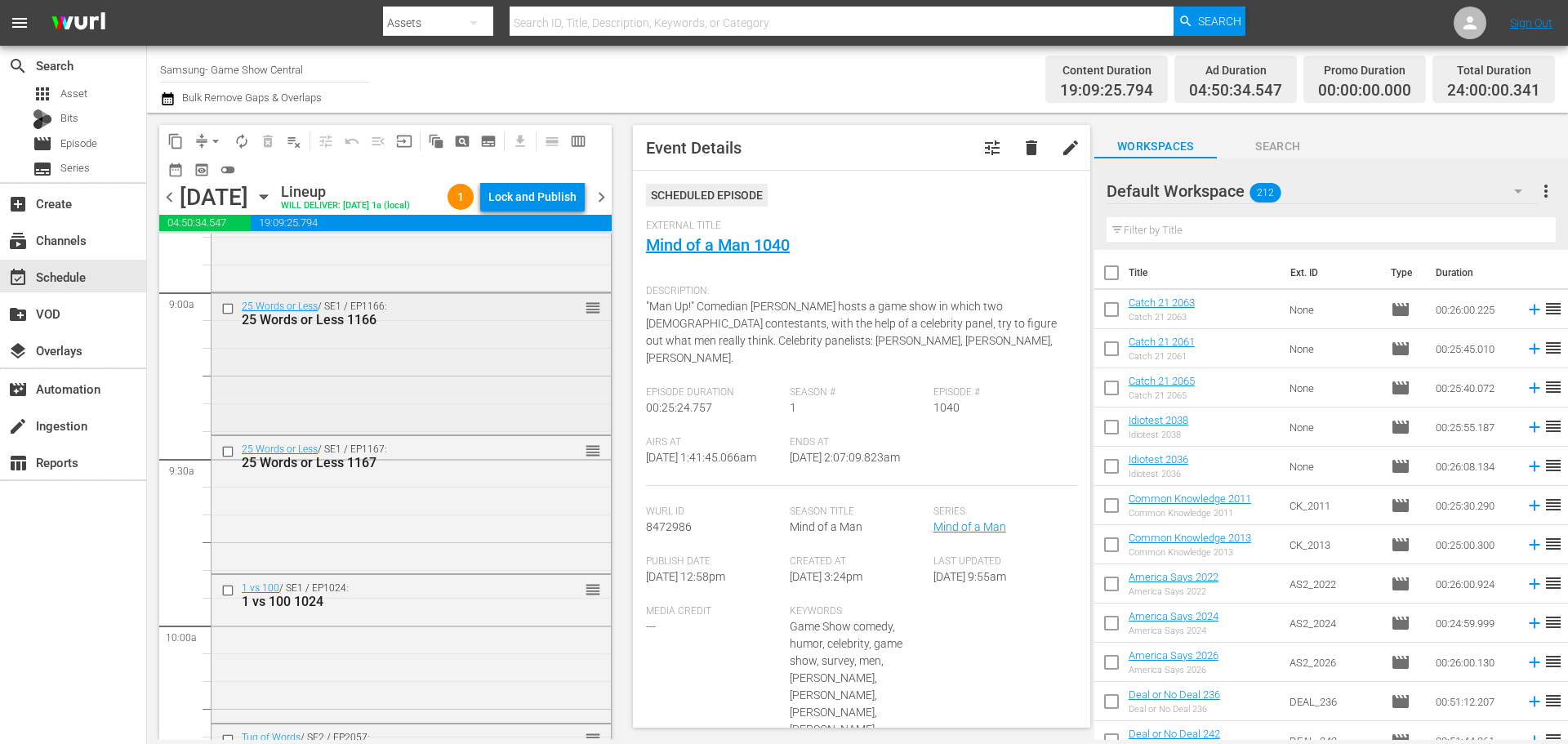
click at [224, 316] on input "checkbox" at bounding box center [230, 309] width 17 height 13
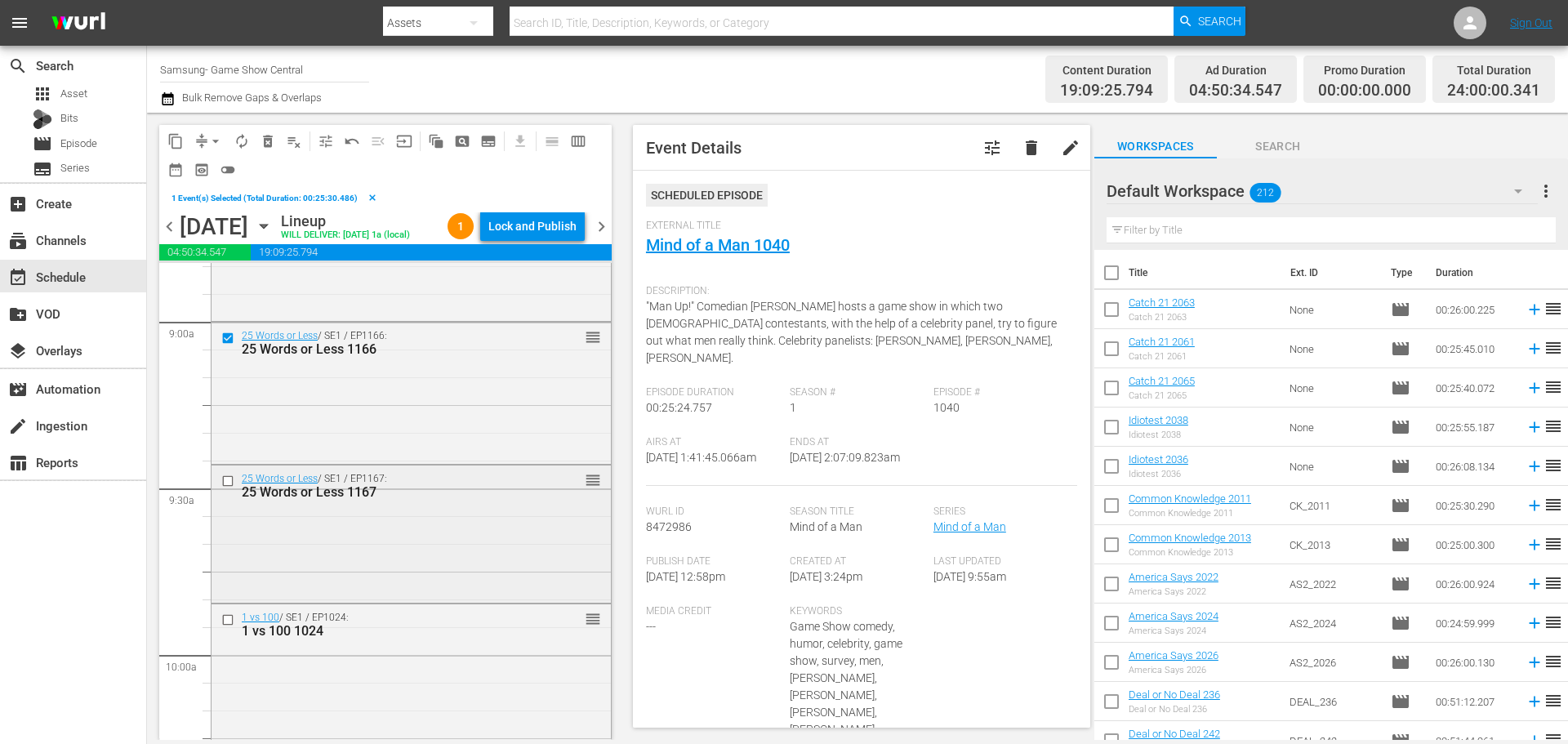
click at [231, 487] on input "checkbox" at bounding box center [230, 480] width 17 height 13
click at [230, 627] on input "checkbox" at bounding box center [230, 619] width 17 height 13
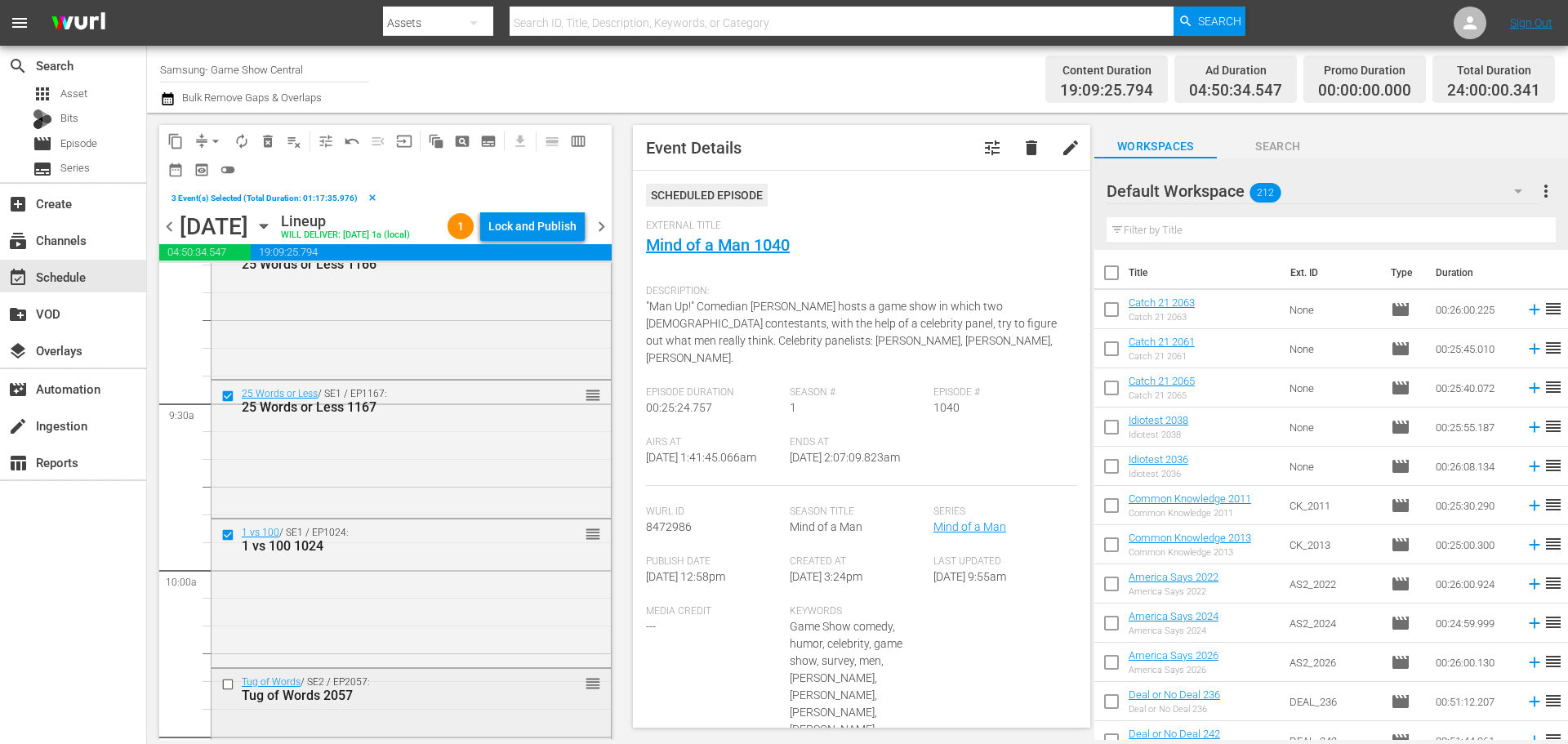
scroll to position [3102, 0]
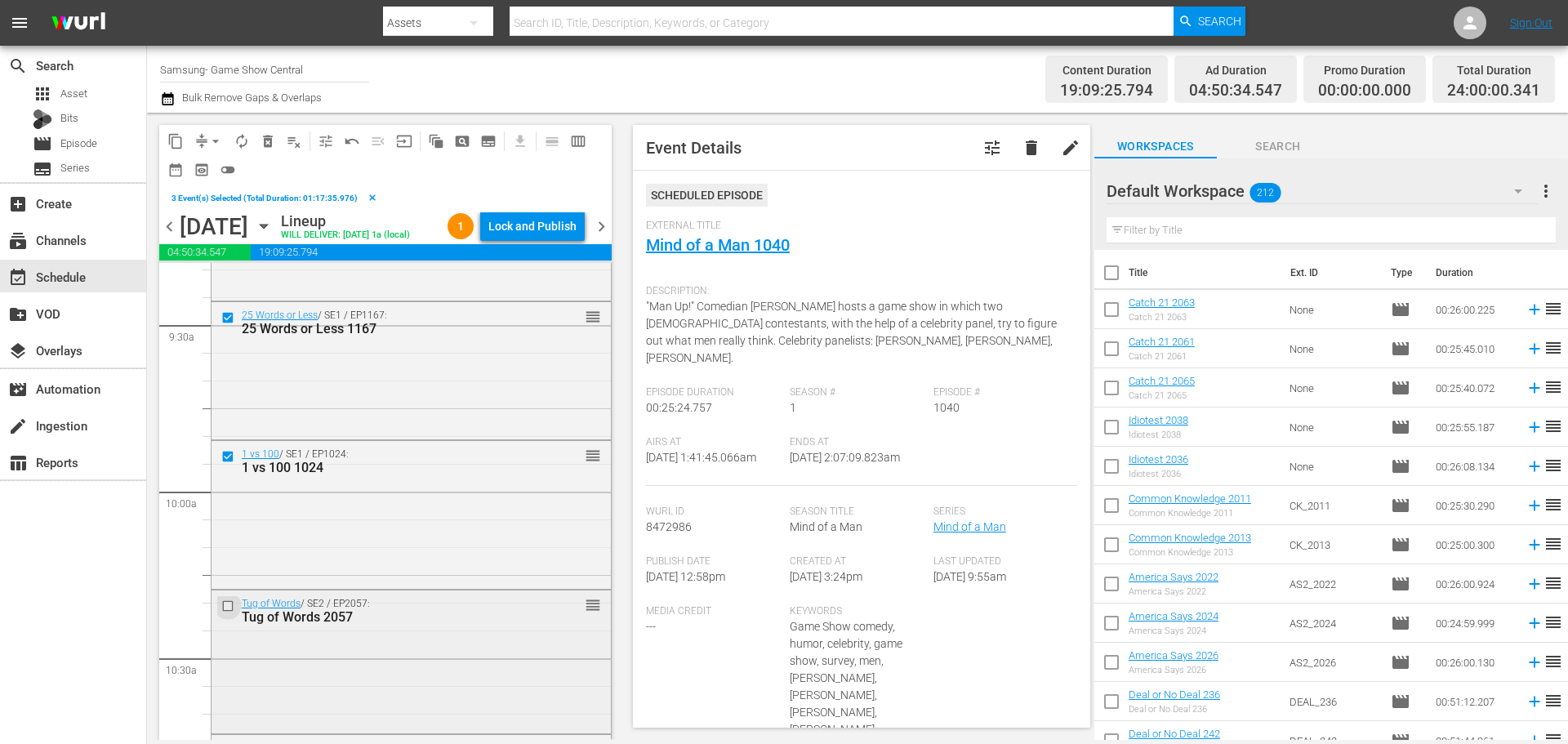
click at [226, 613] on input "checkbox" at bounding box center [230, 606] width 17 height 13
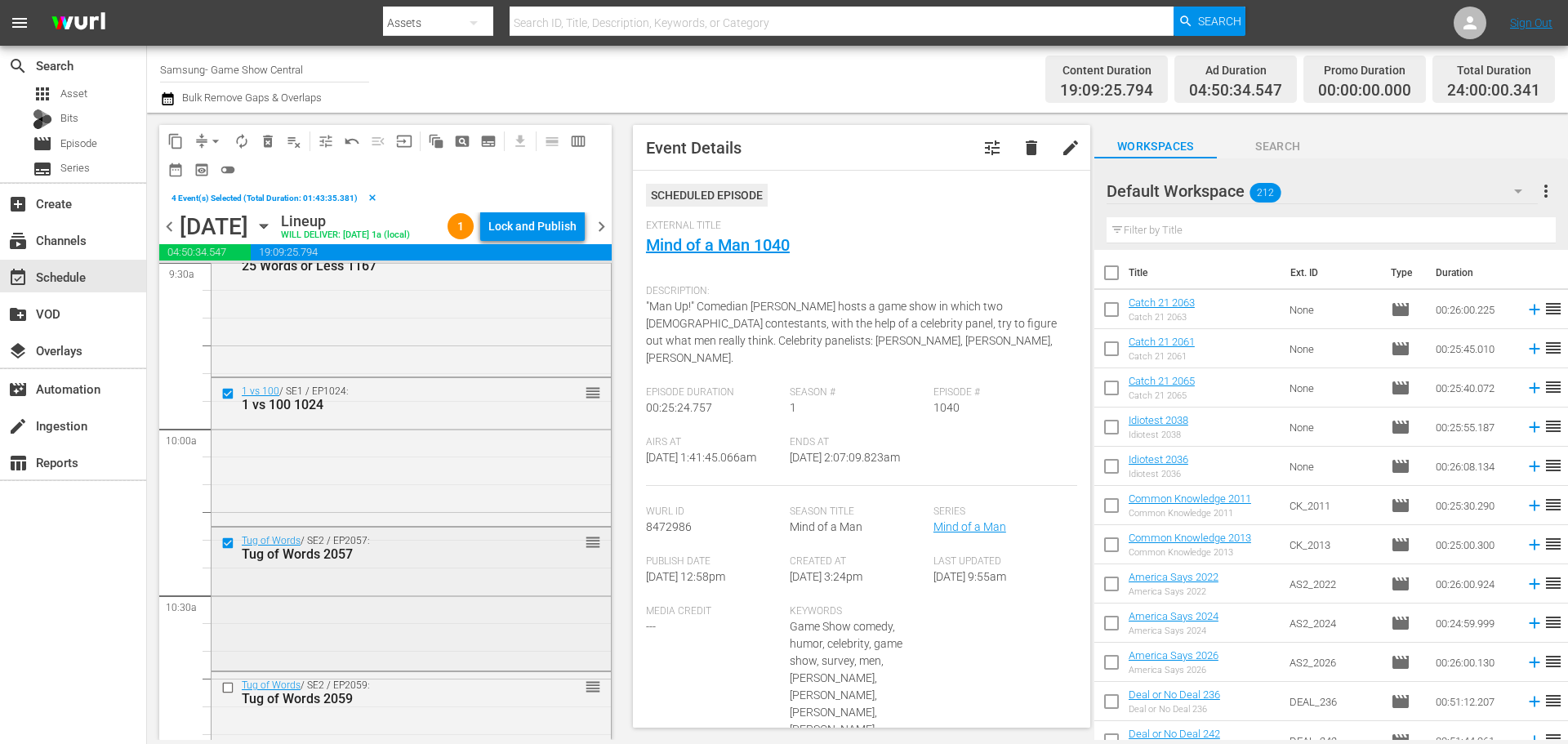
scroll to position [3266, 0]
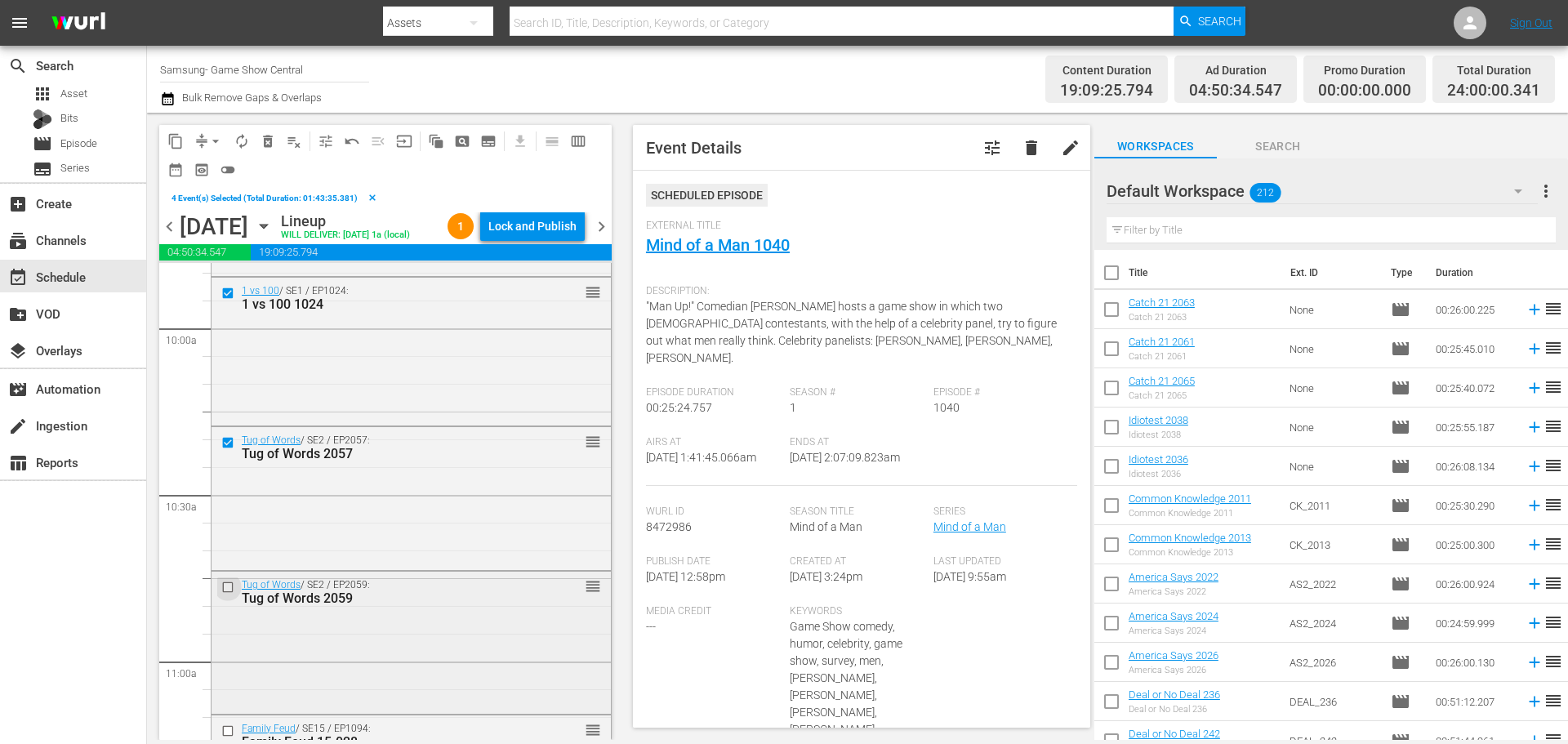
click at [221, 595] on input "checkbox" at bounding box center [230, 587] width 17 height 13
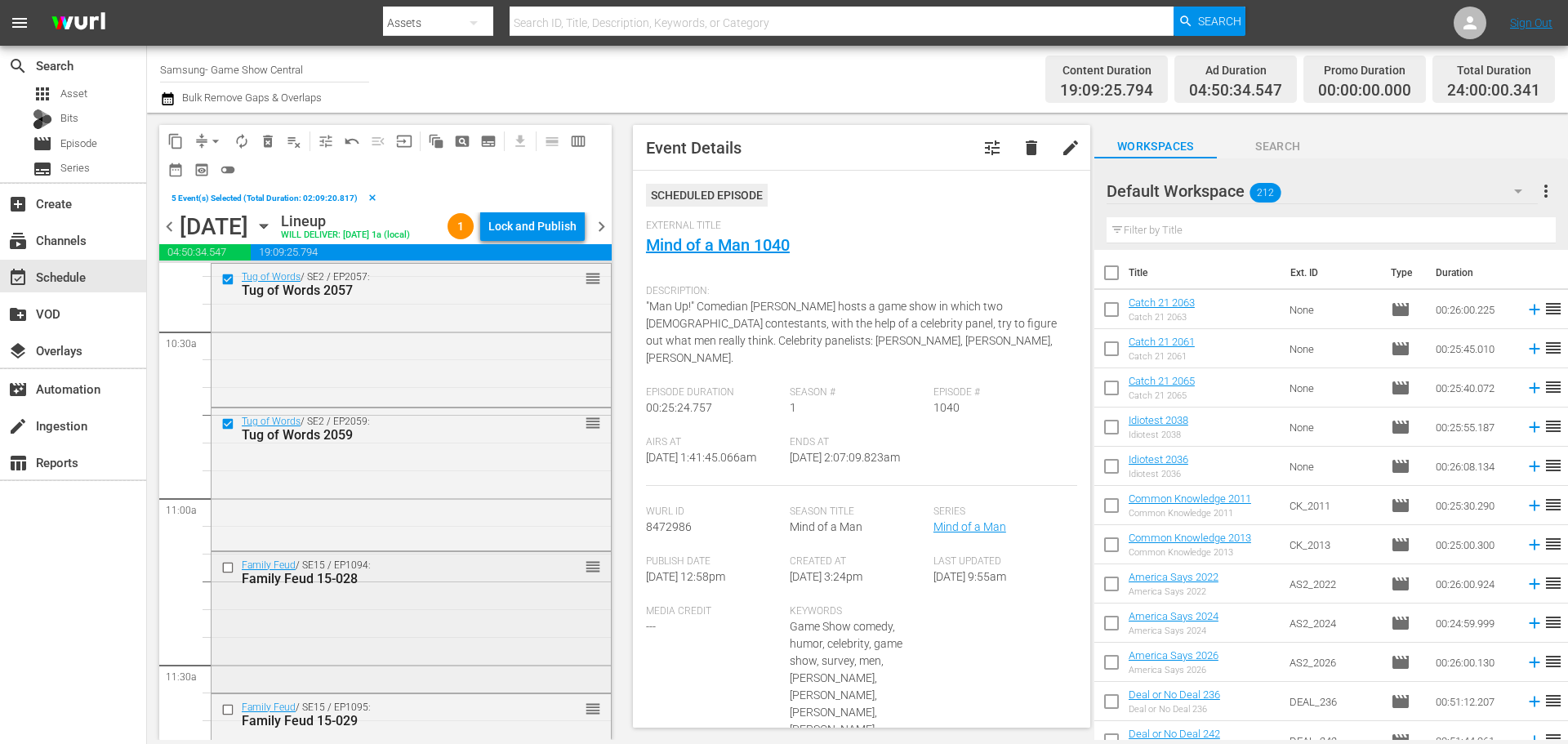
click at [229, 574] on input "checkbox" at bounding box center [230, 567] width 17 height 13
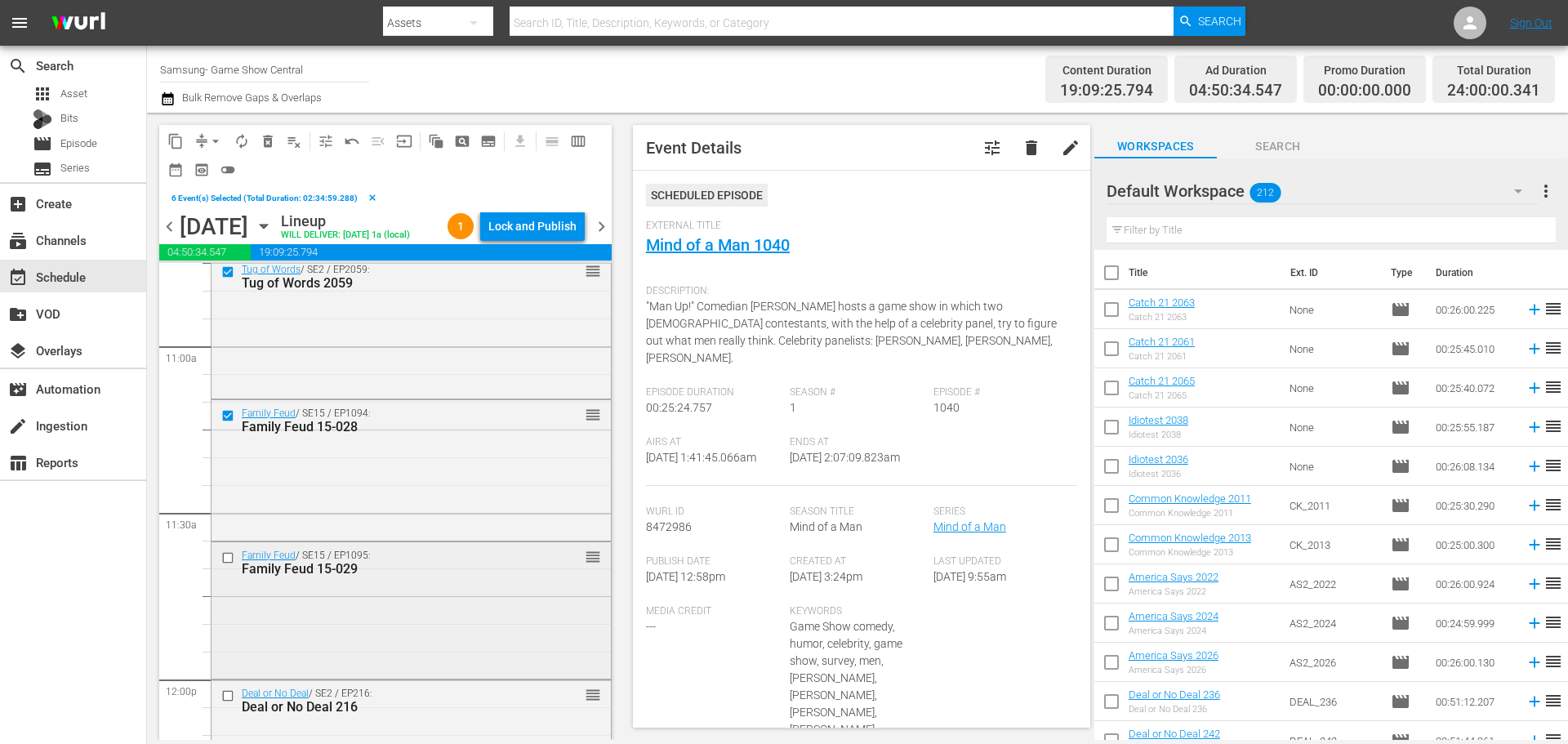
scroll to position [3592, 0]
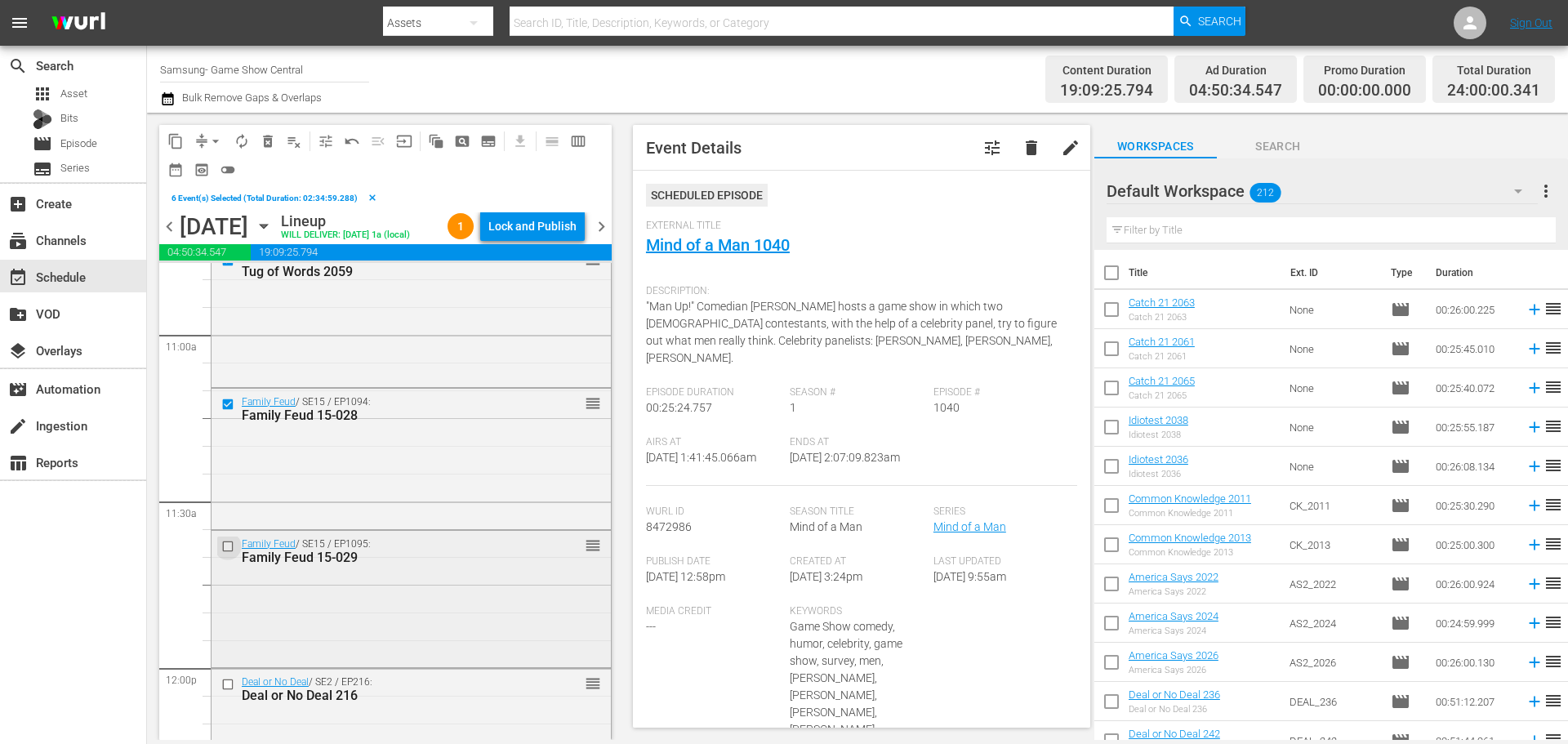
click at [232, 552] on input "checkbox" at bounding box center [230, 546] width 17 height 13
click at [175, 147] on span "content_copy" at bounding box center [175, 141] width 16 height 16
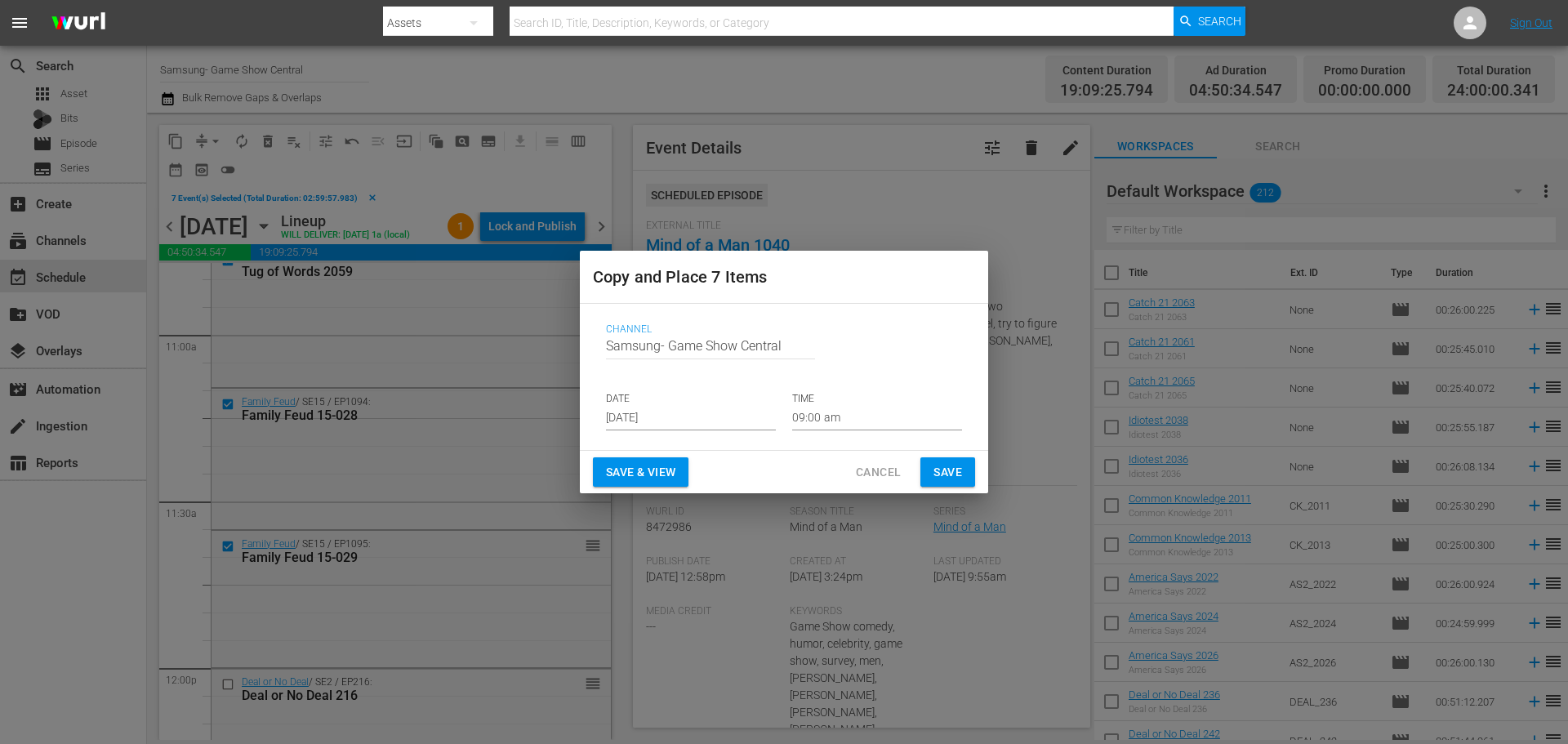
click at [659, 415] on input "[DATE]" at bounding box center [690, 418] width 169 height 24
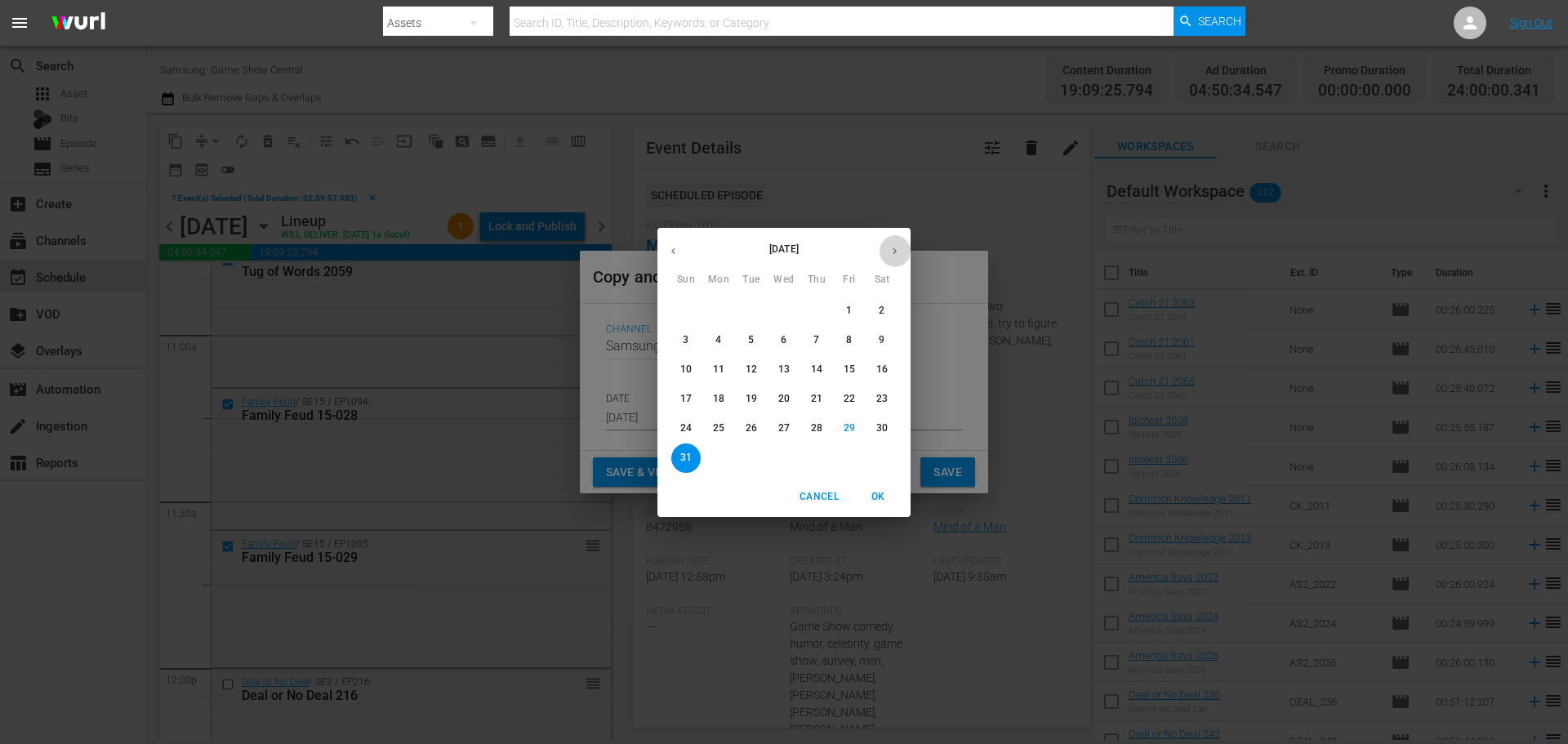
drag, startPoint x: 886, startPoint y: 248, endPoint x: 878, endPoint y: 282, distance: 34.9
click at [886, 250] on button "button" at bounding box center [894, 250] width 32 height 32
click at [790, 312] on span "3" at bounding box center [784, 311] width 30 height 13
type input "[DATE]"
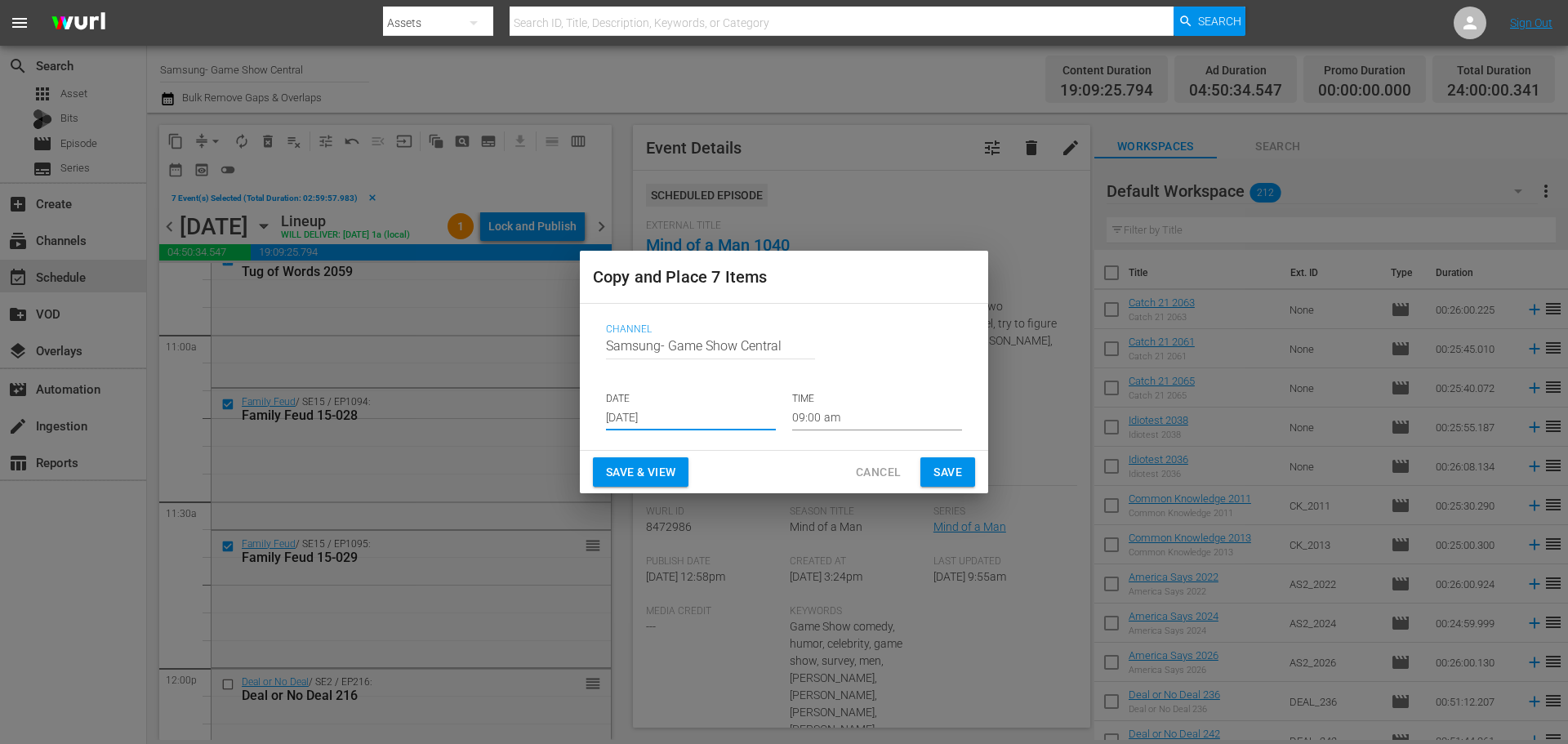
click at [835, 413] on input "09:00 am" at bounding box center [877, 418] width 169 height 24
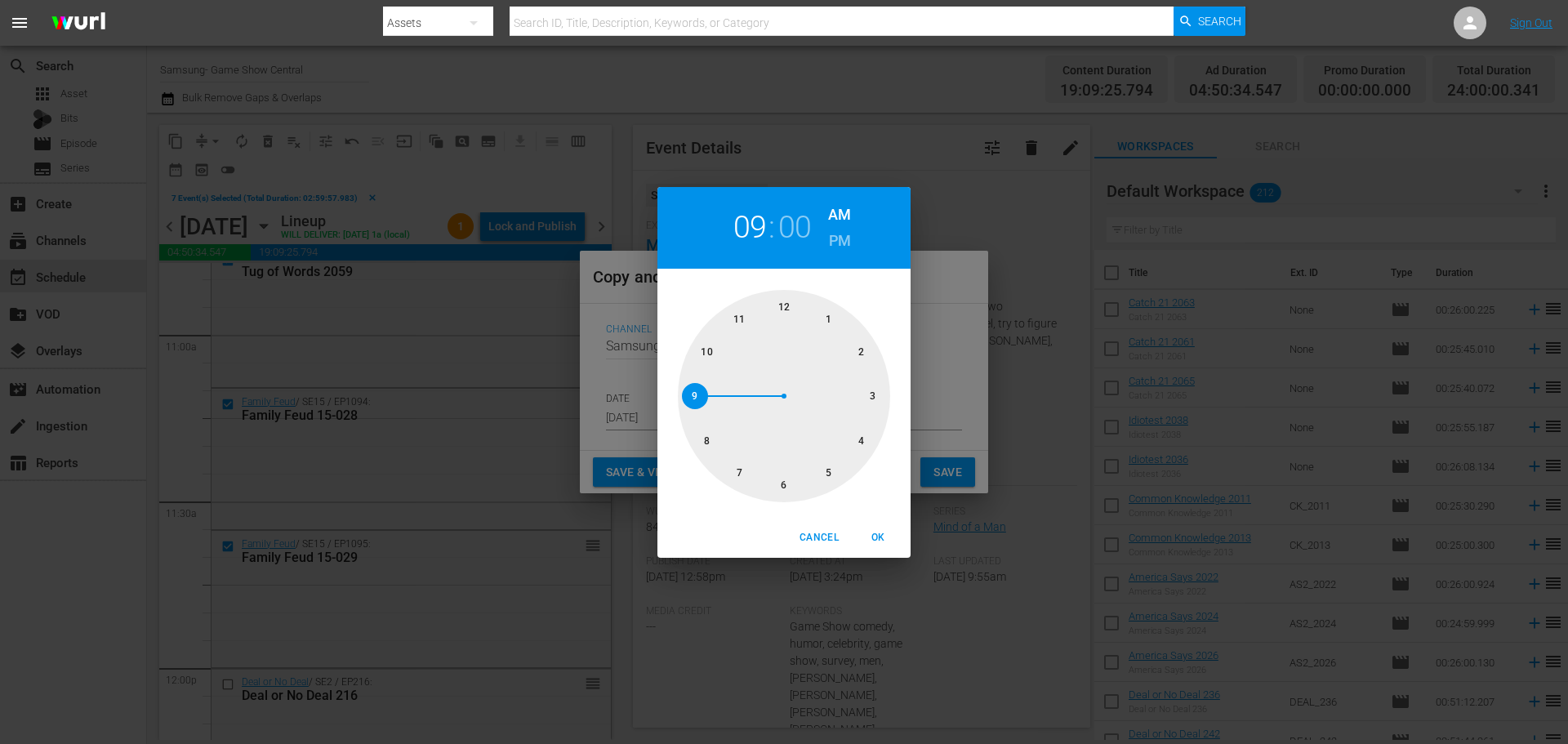
click at [789, 476] on div at bounding box center [784, 396] width 213 height 213
click at [886, 533] on span "OK" at bounding box center [877, 538] width 39 height 17
type input "06:00 am"
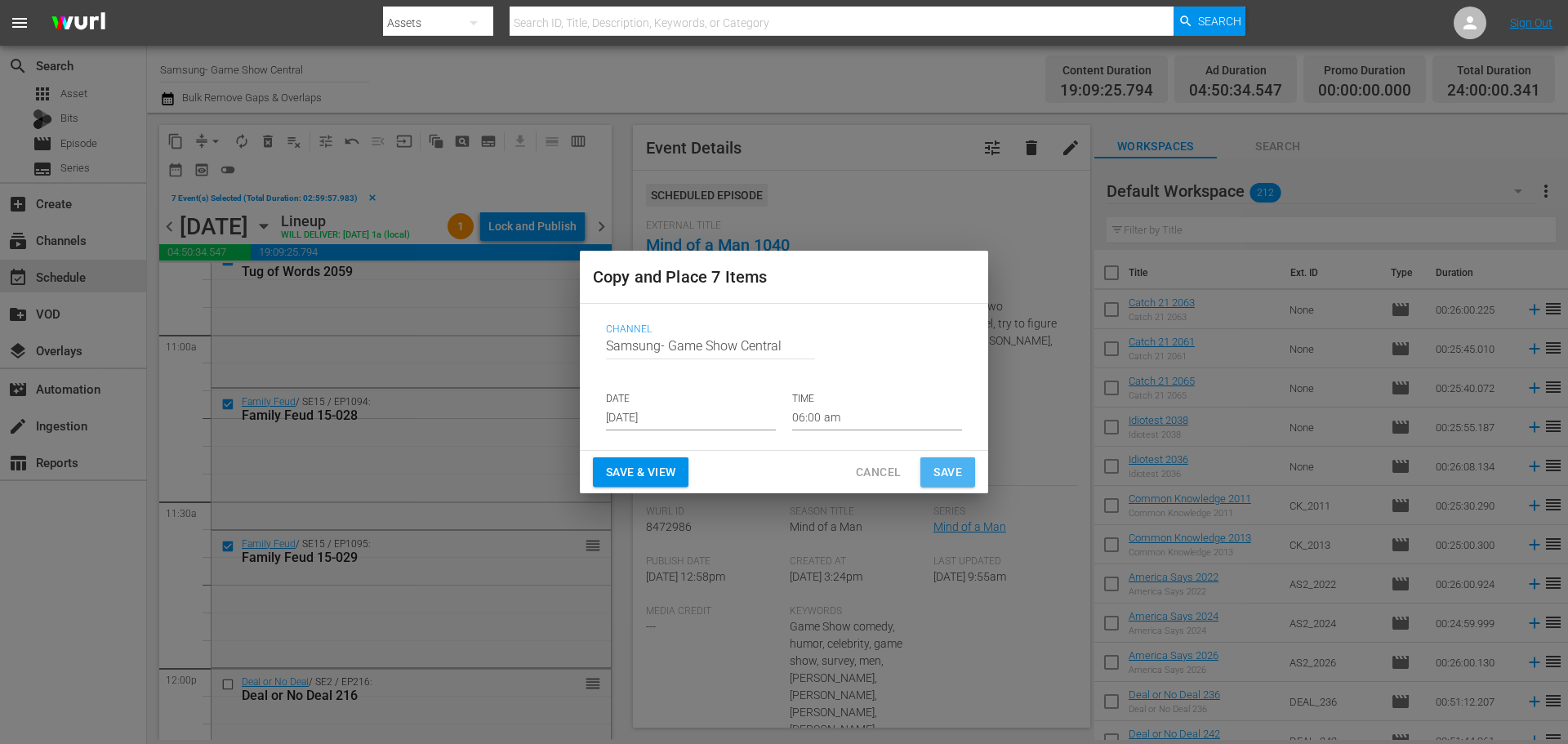
click at [938, 467] on span "Save" at bounding box center [948, 472] width 29 height 20
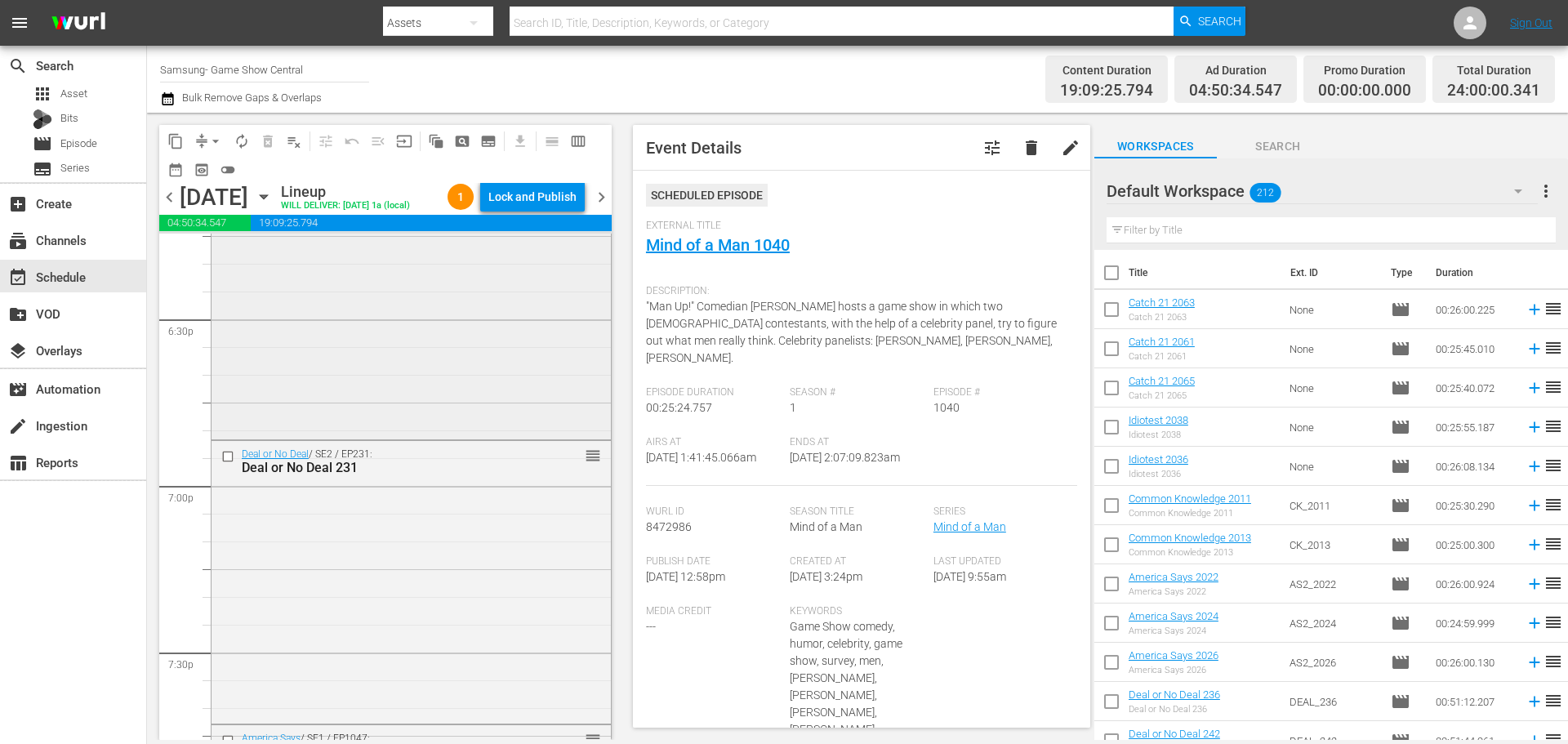
scroll to position [5878, 0]
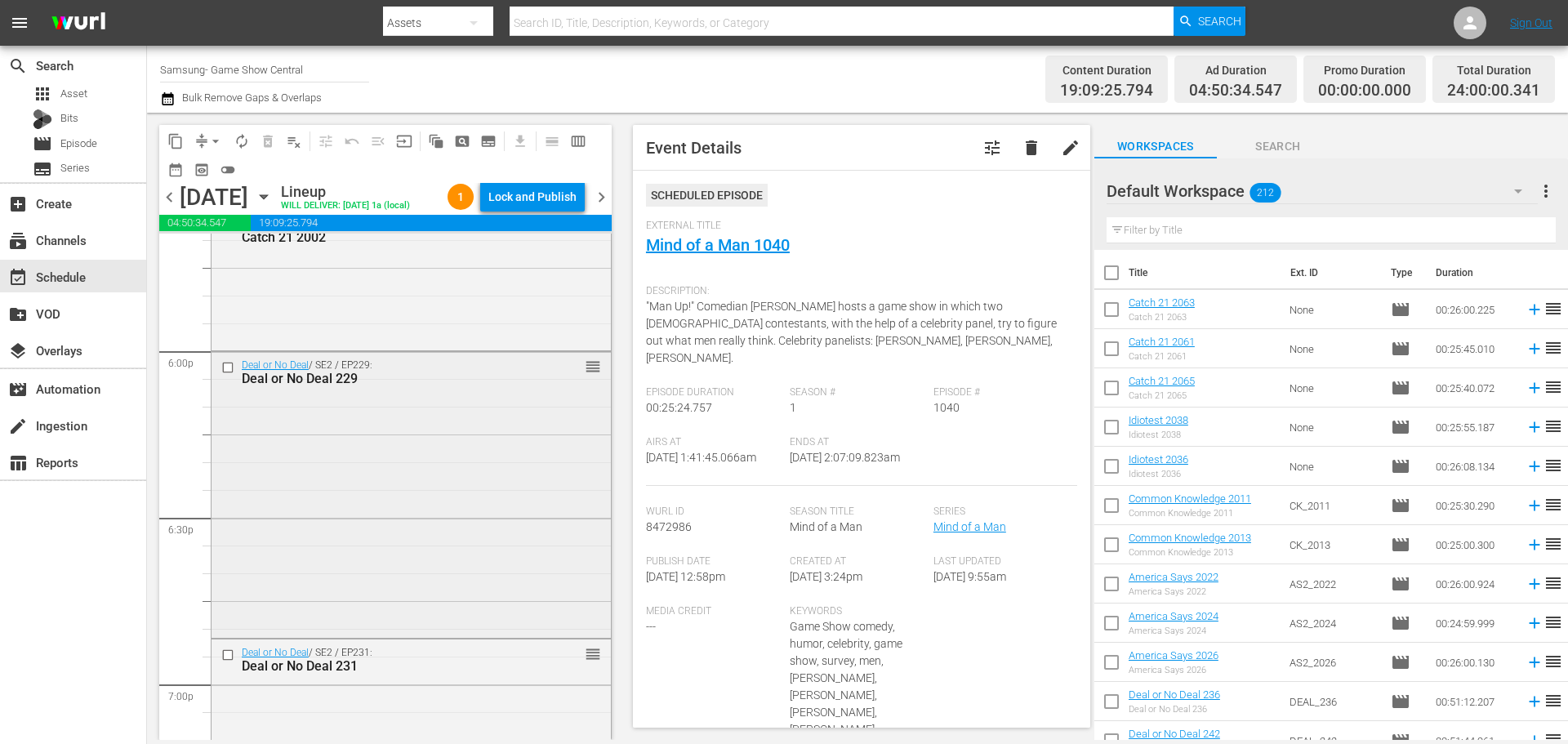
click at [228, 374] on input "checkbox" at bounding box center [230, 368] width 17 height 13
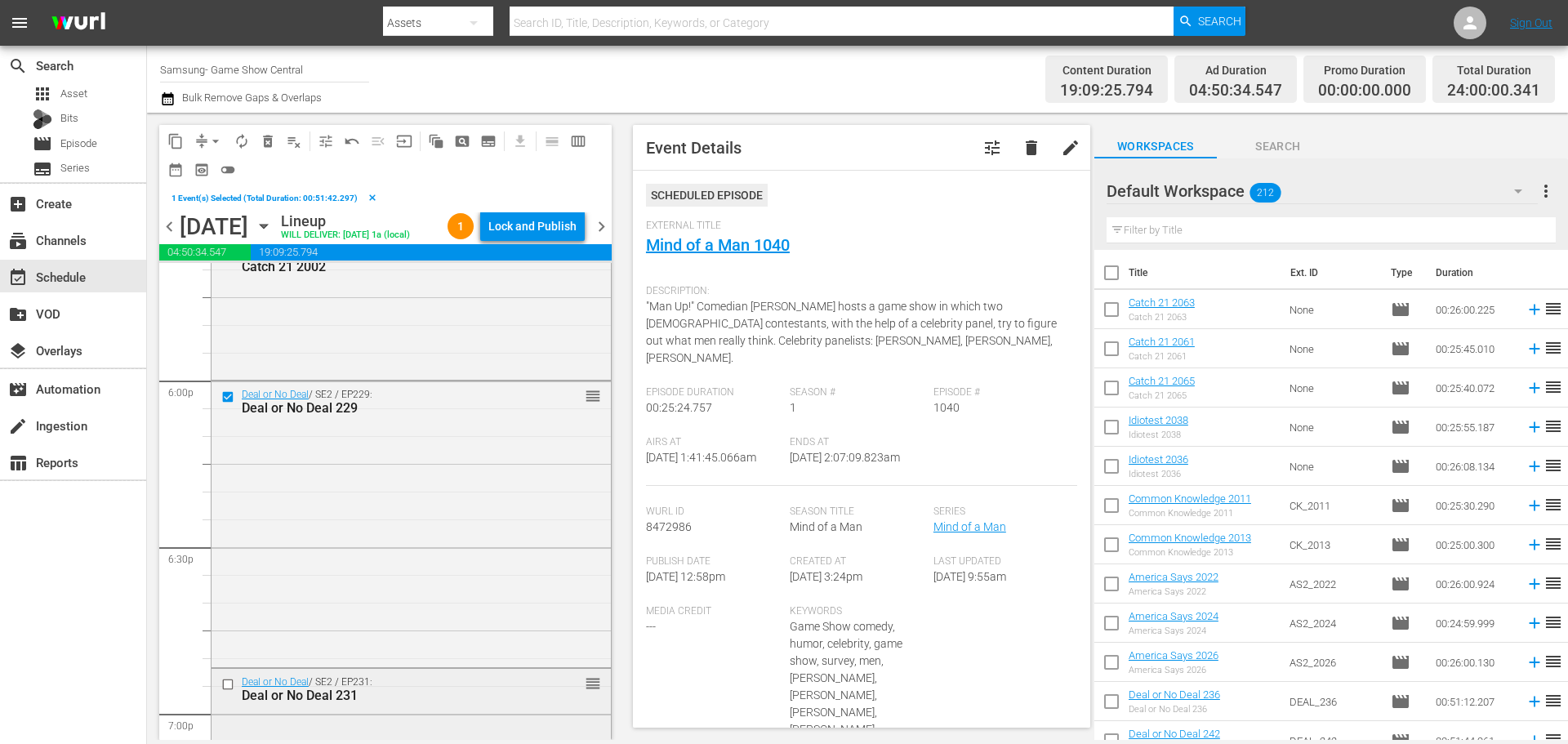
click at [227, 691] on input "checkbox" at bounding box center [230, 683] width 17 height 13
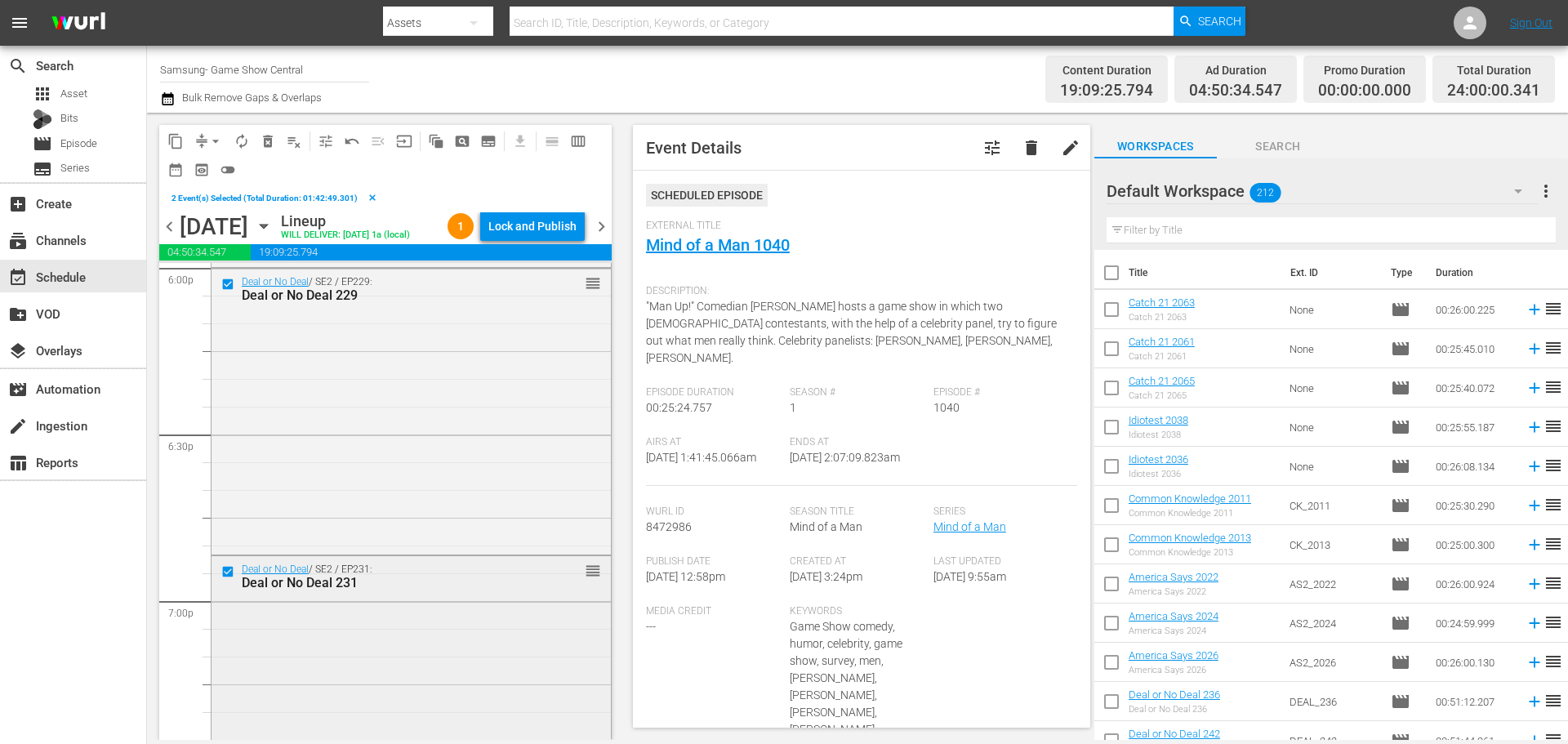
scroll to position [6205, 0]
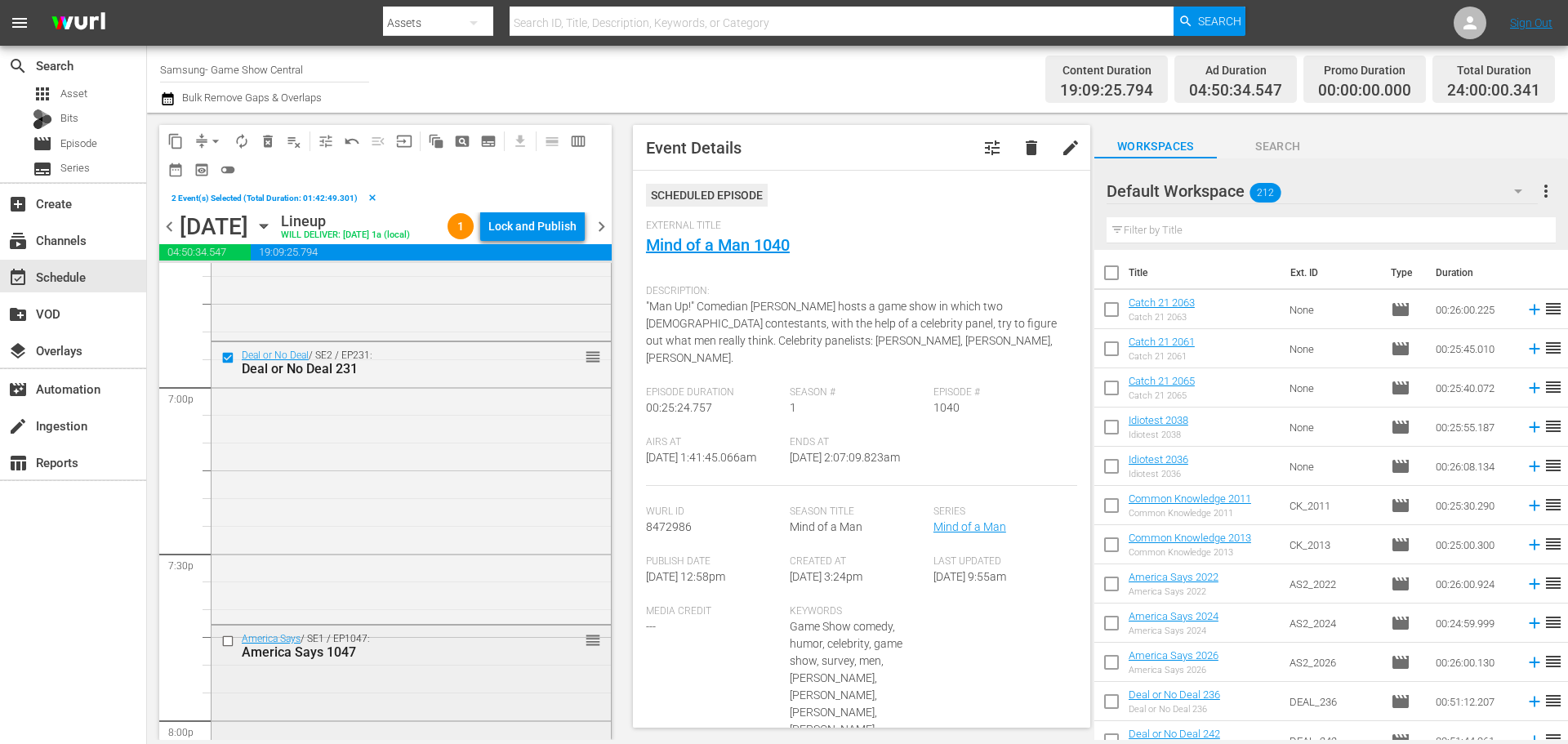
click at [234, 649] on input "checkbox" at bounding box center [230, 641] width 17 height 13
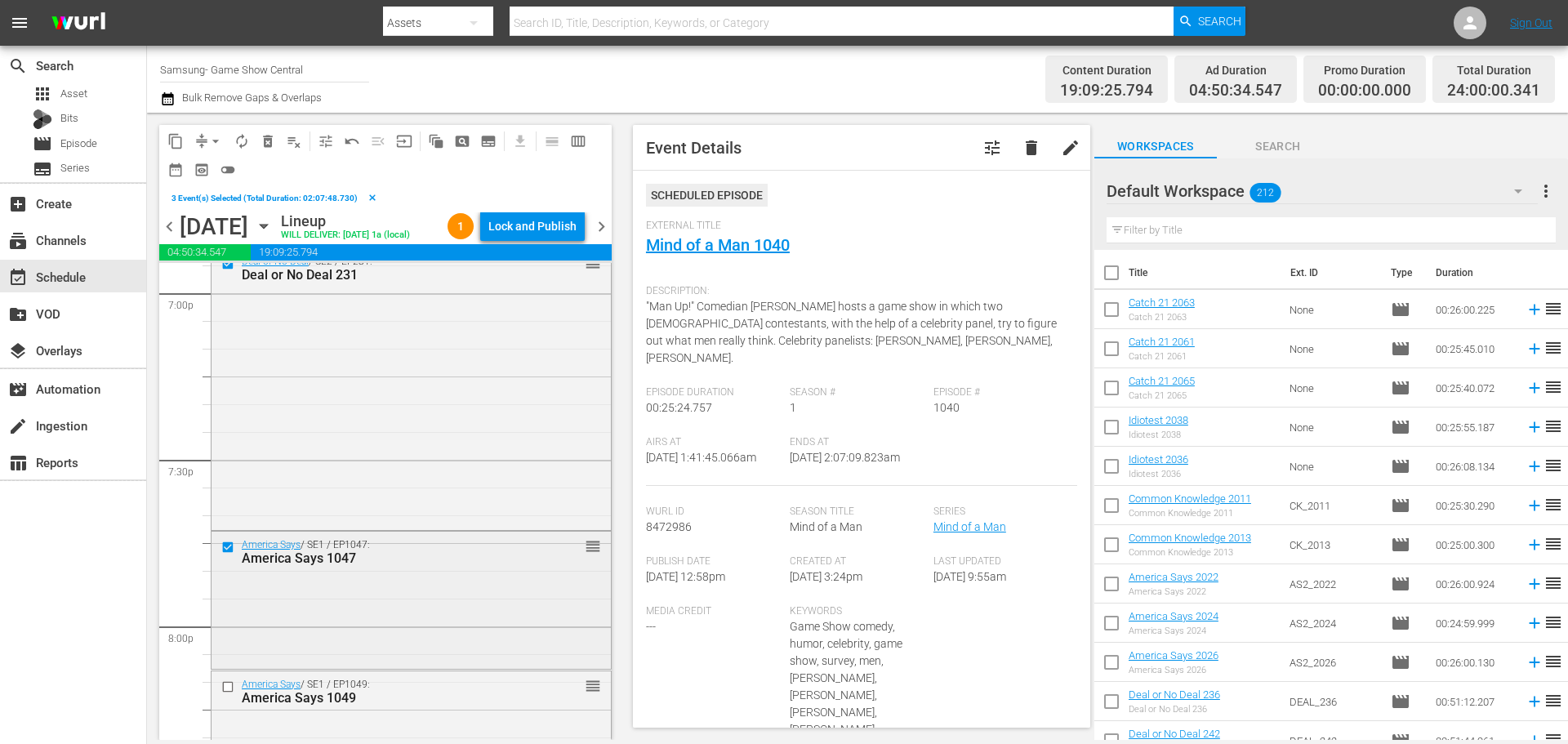
scroll to position [6450, 0]
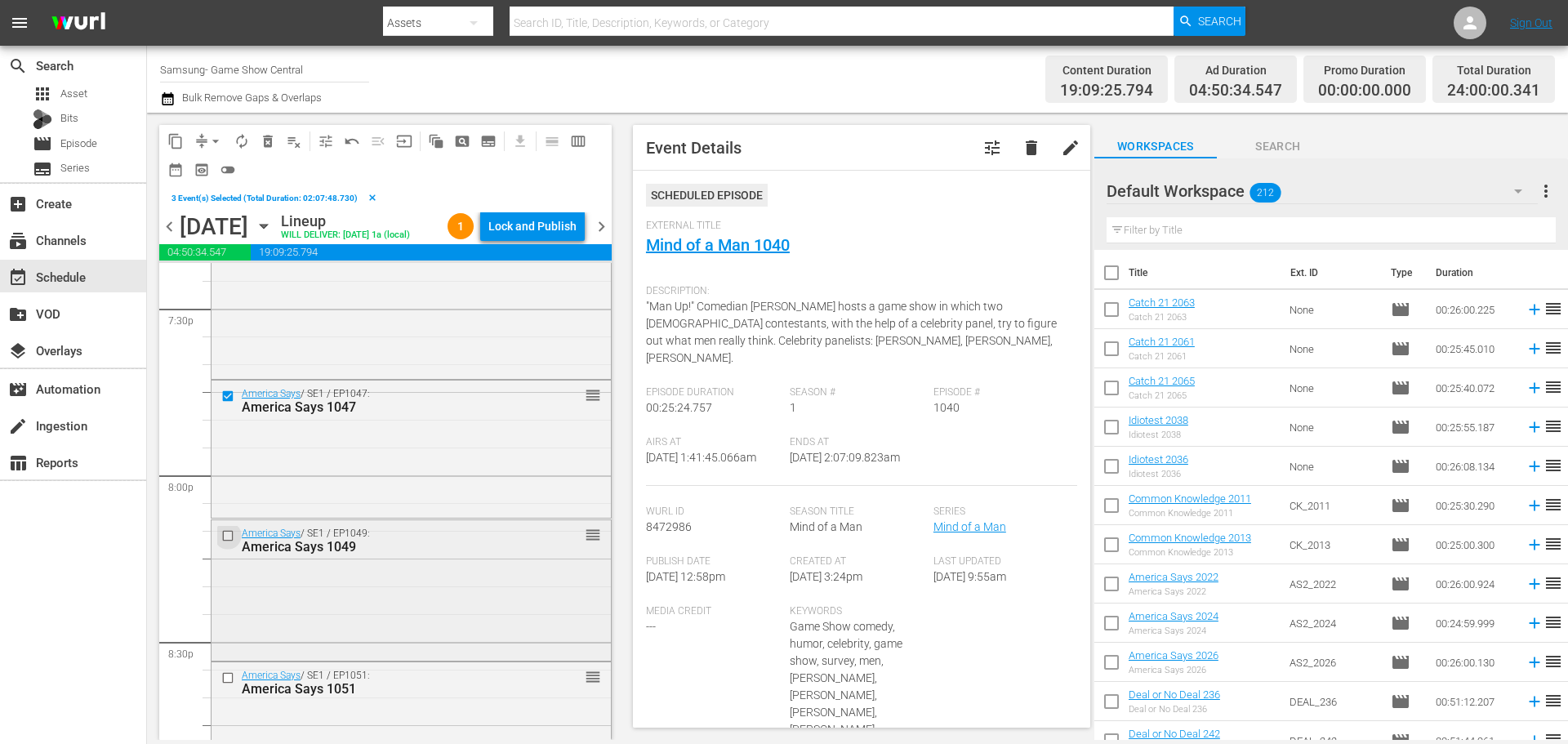
click at [235, 542] on input "checkbox" at bounding box center [230, 535] width 17 height 13
click at [235, 685] on input "checkbox" at bounding box center [230, 678] width 17 height 13
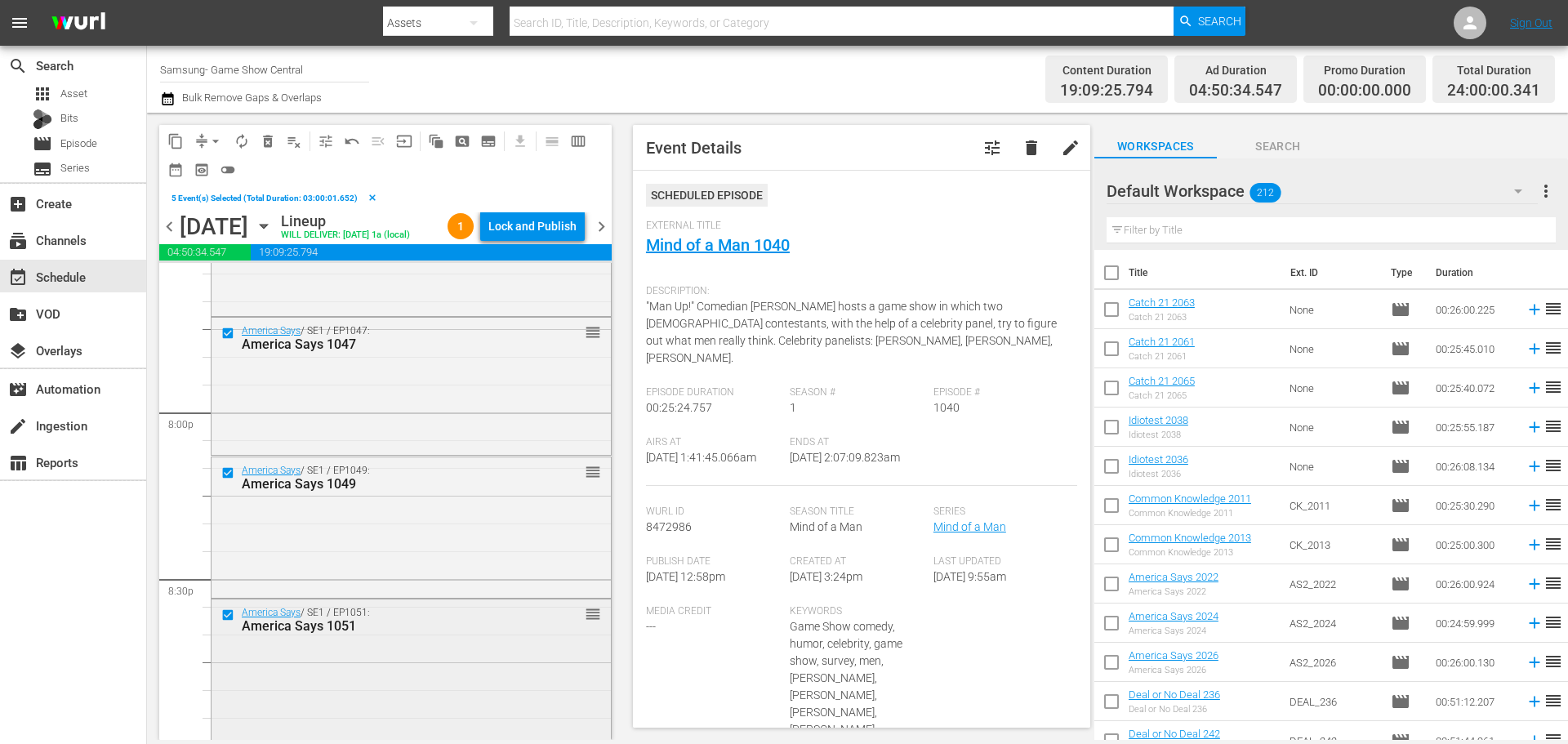
scroll to position [6613, 0]
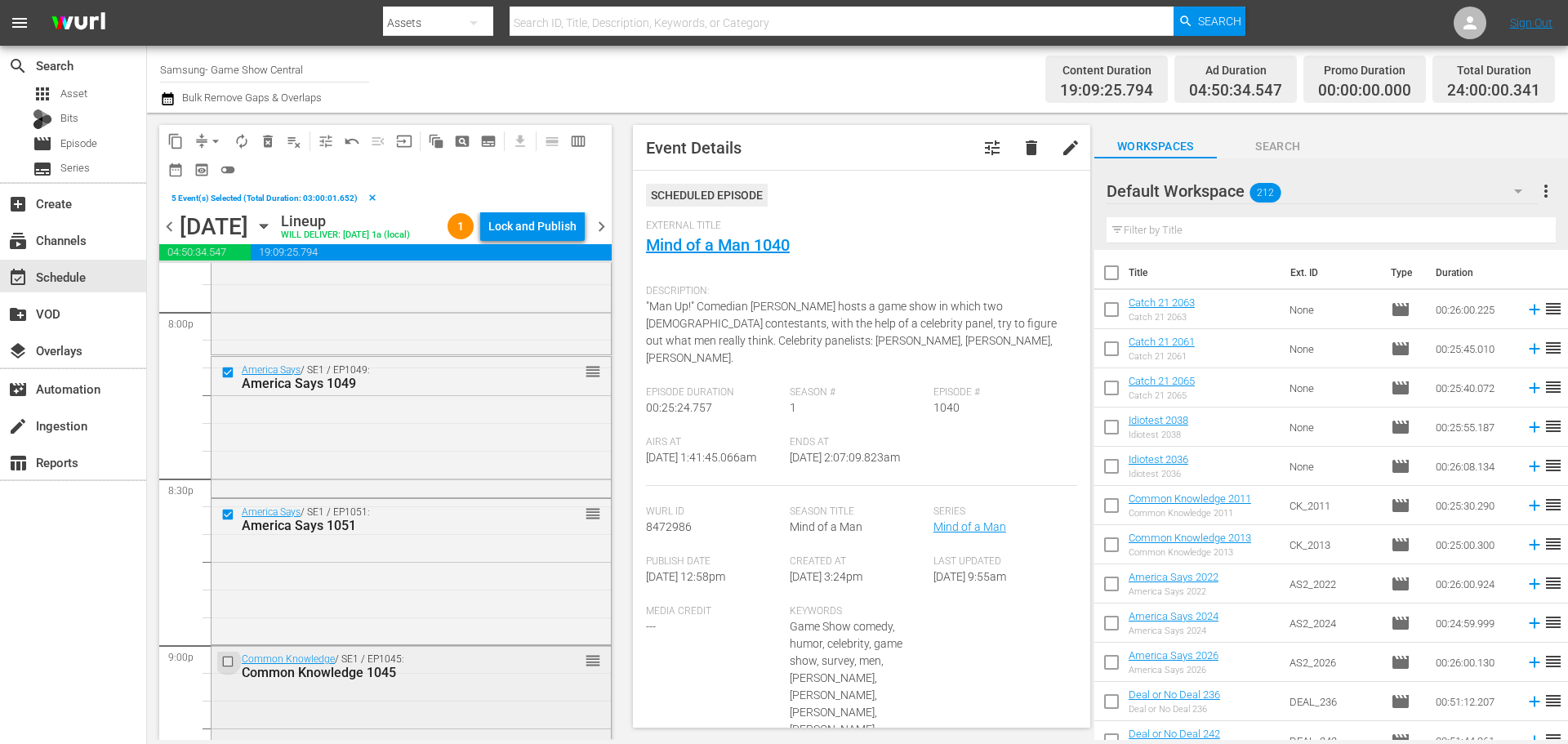
click at [229, 669] on input "checkbox" at bounding box center [230, 661] width 17 height 13
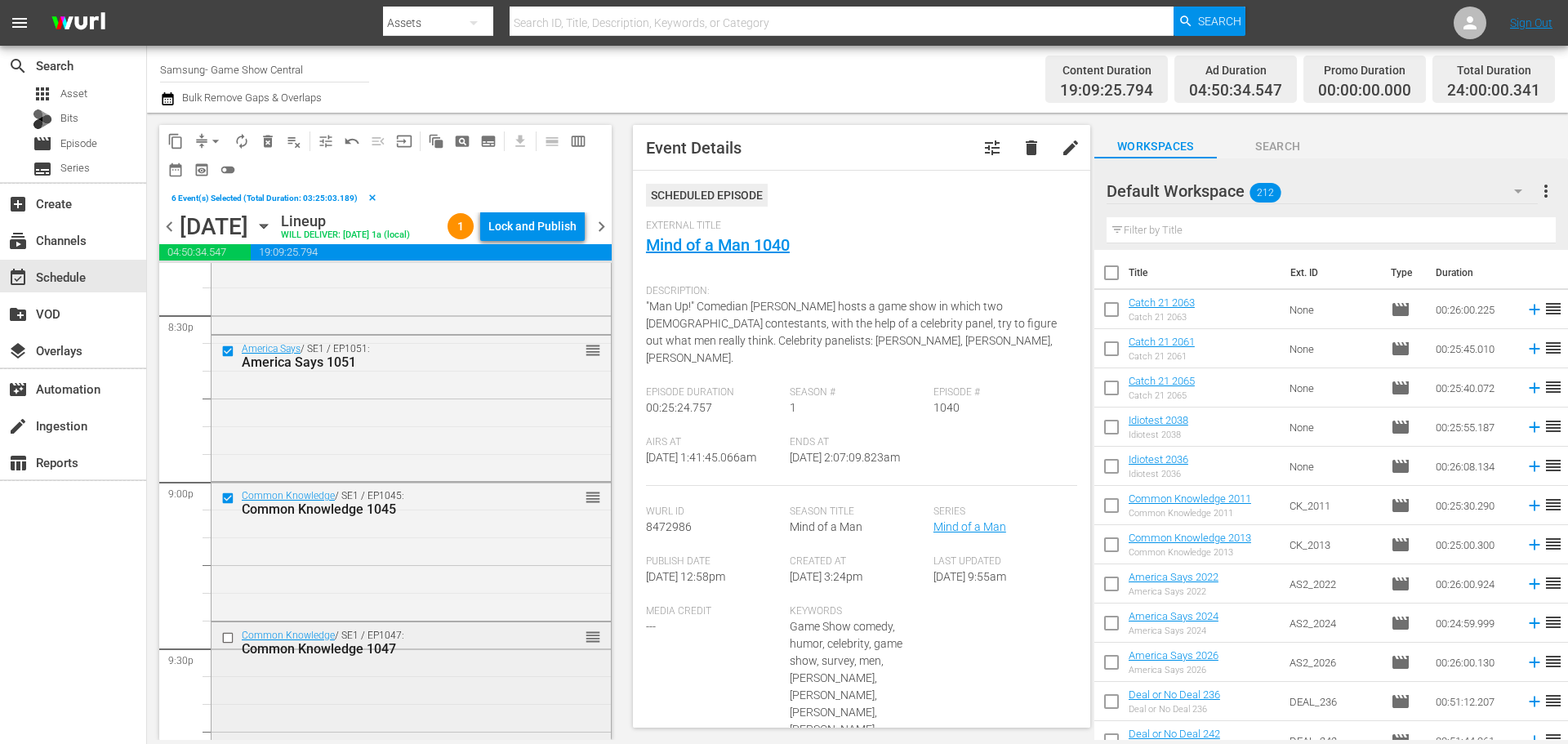
click at [228, 644] on input "checkbox" at bounding box center [230, 637] width 17 height 13
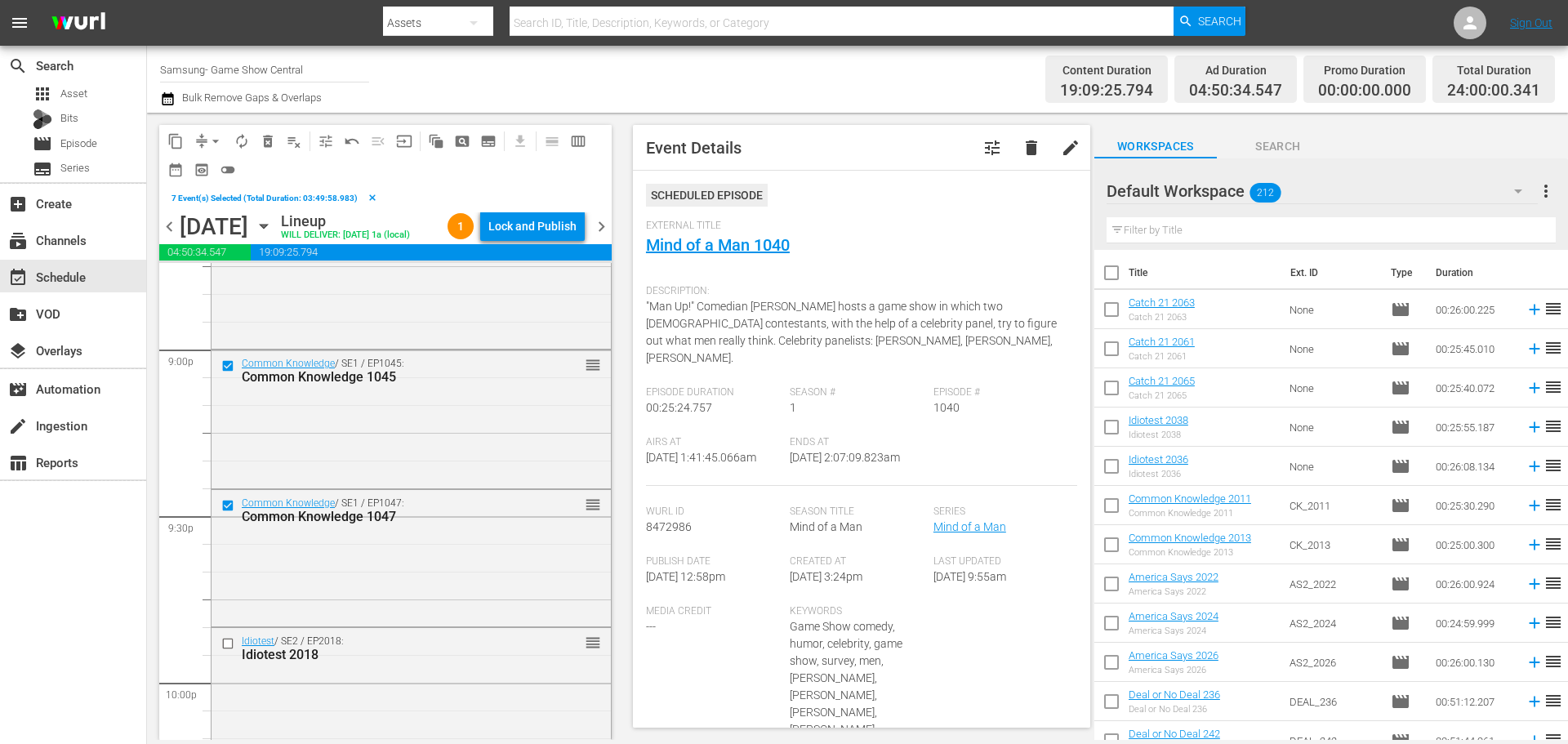
scroll to position [7021, 0]
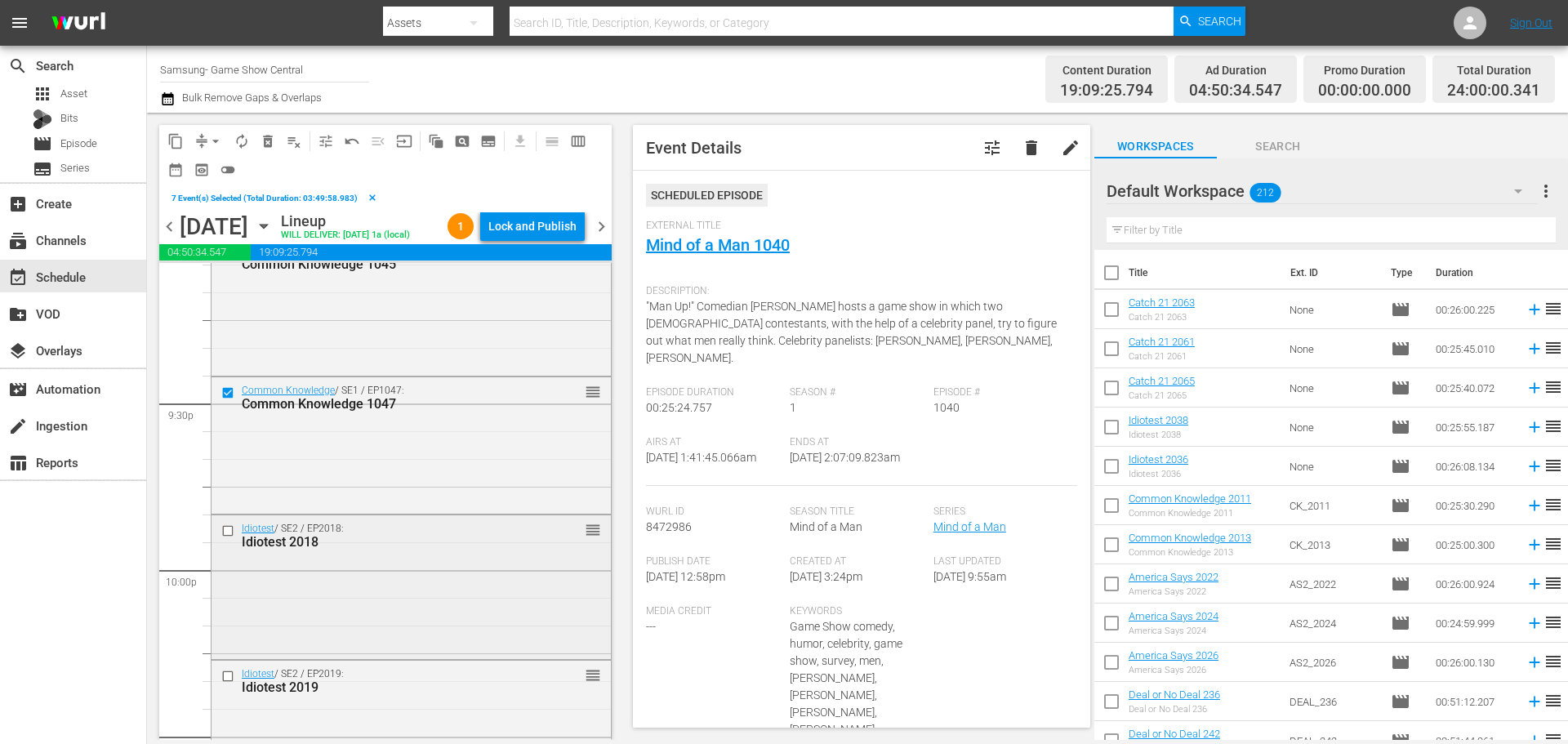
click at [229, 538] on input "checkbox" at bounding box center [230, 531] width 17 height 13
click at [234, 683] on input "checkbox" at bounding box center [230, 677] width 17 height 13
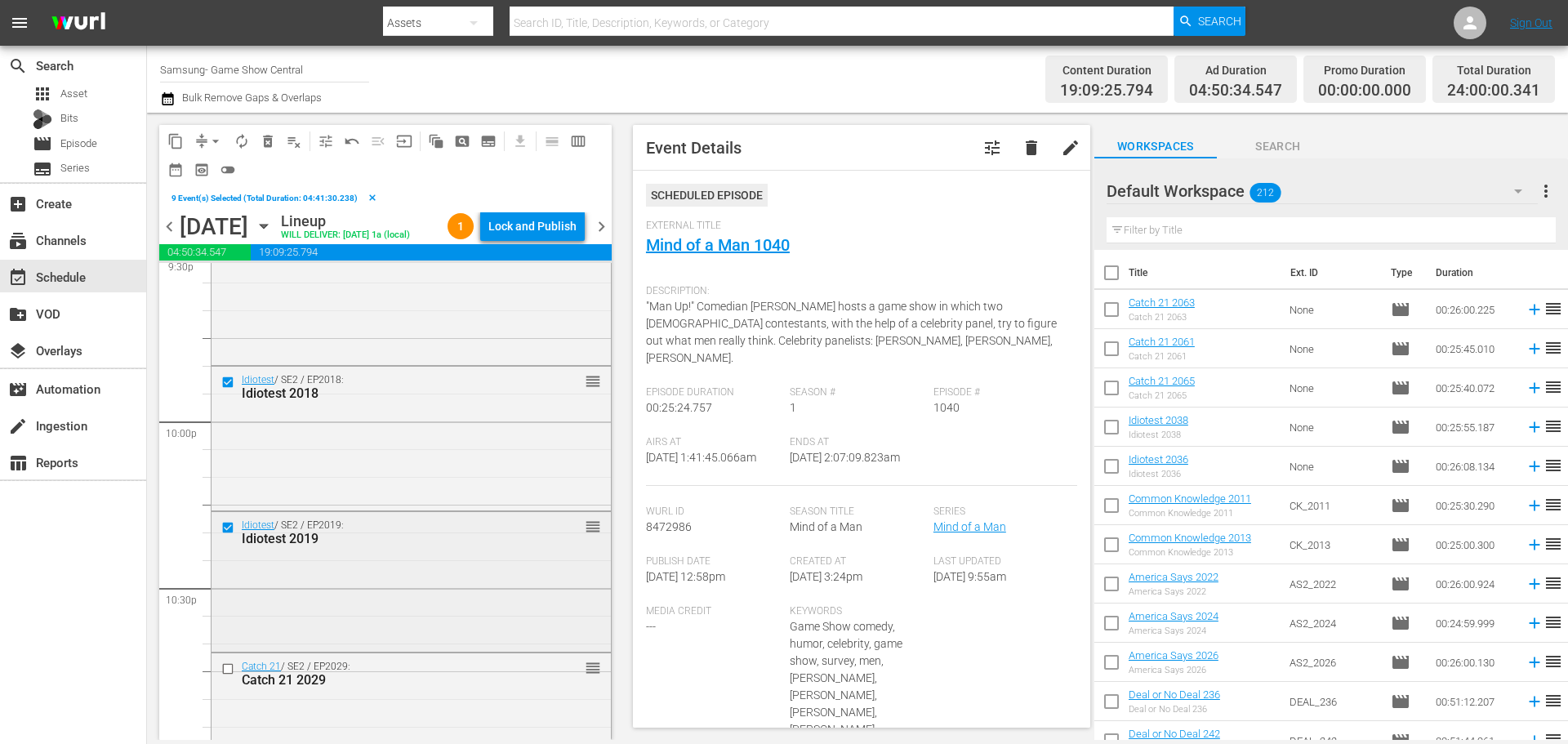
scroll to position [7184, 0]
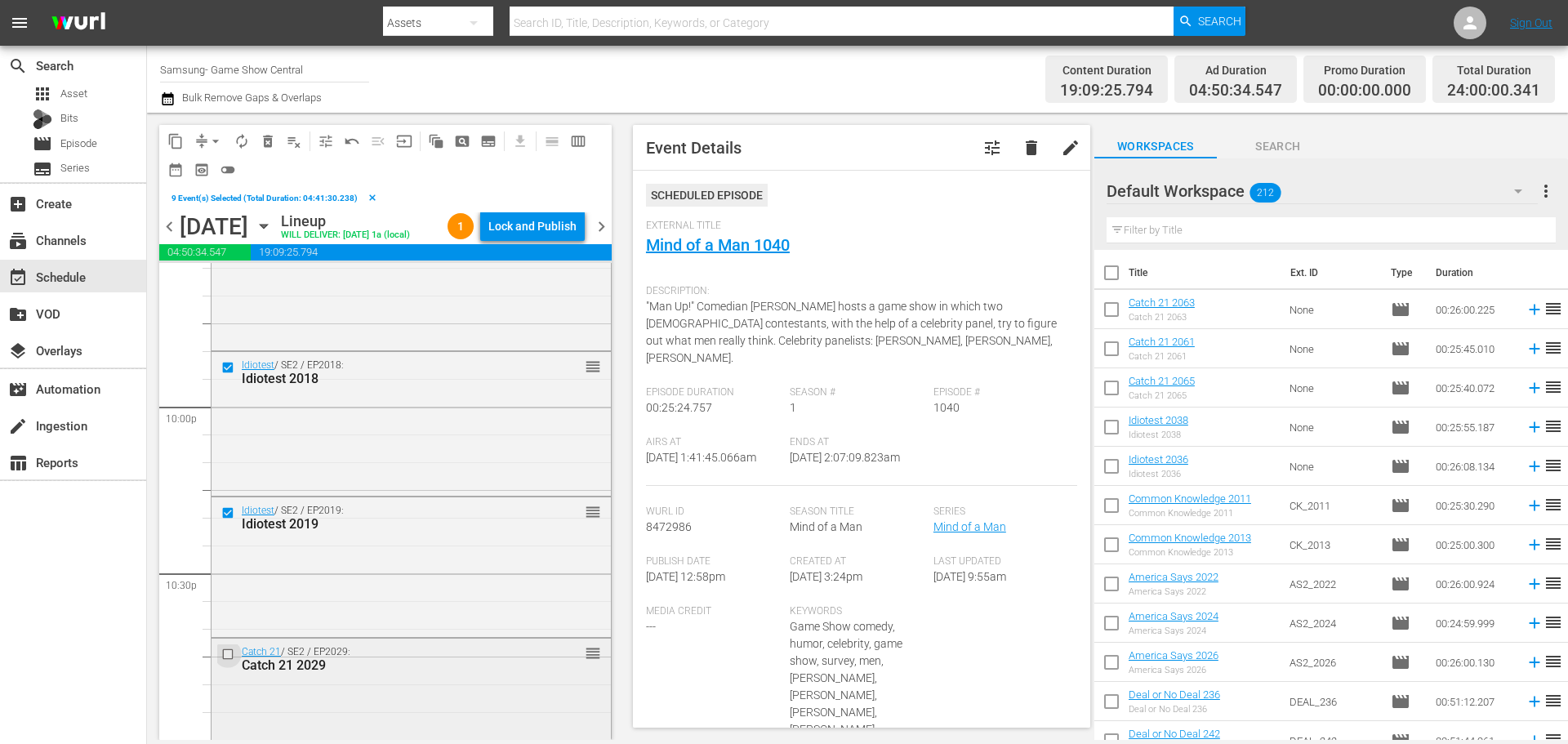
click at [229, 660] on input "checkbox" at bounding box center [230, 654] width 17 height 13
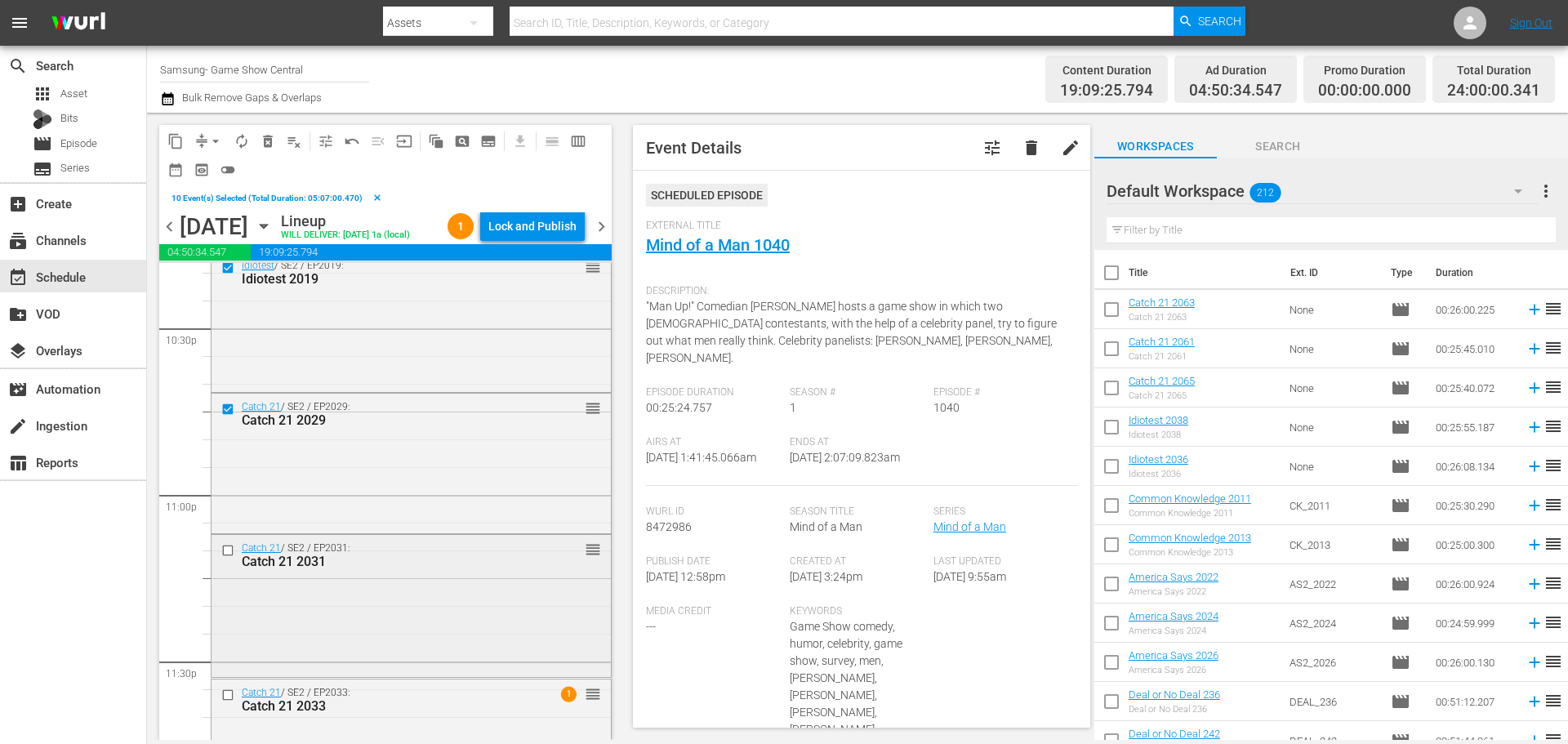
click at [235, 556] on input "checkbox" at bounding box center [230, 550] width 17 height 13
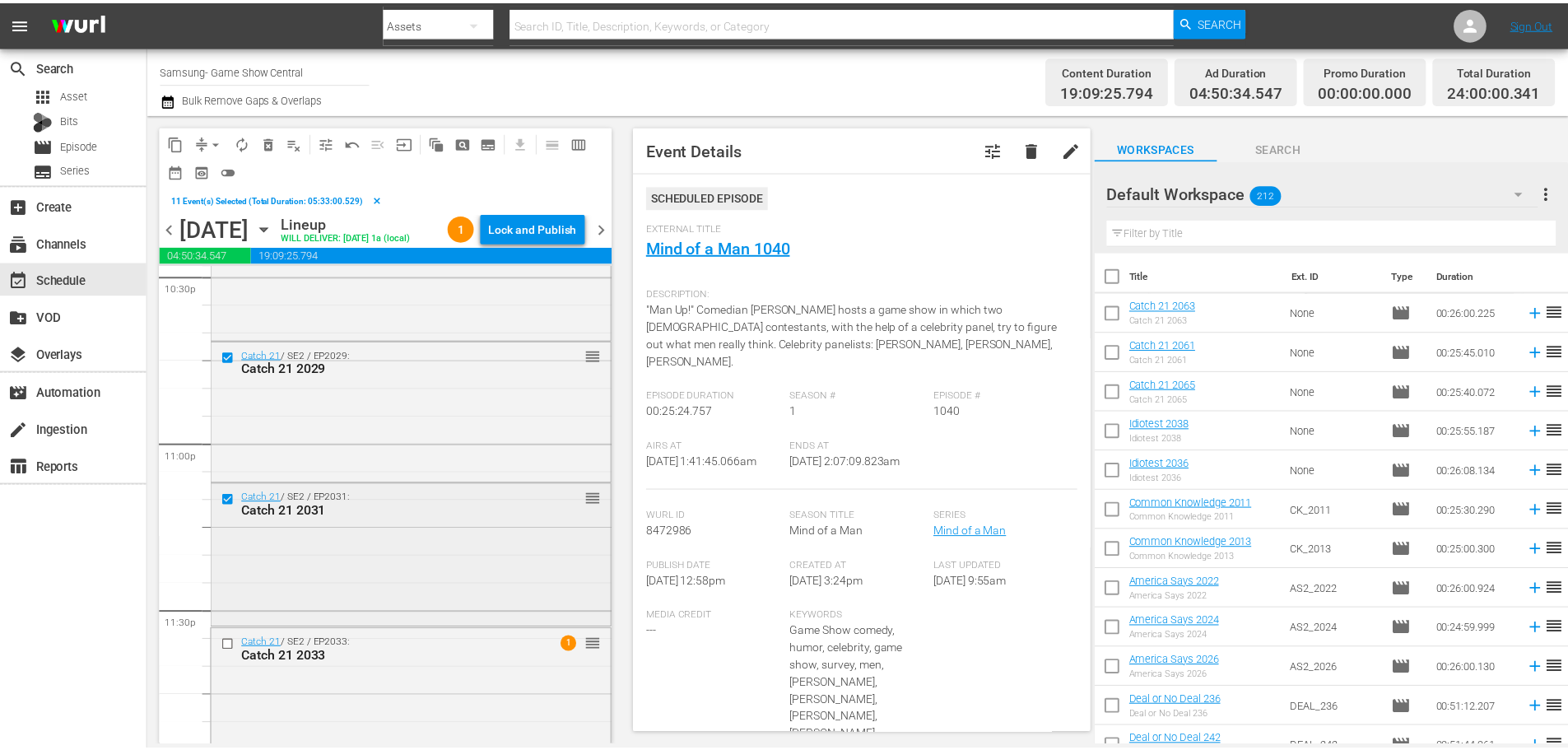
scroll to position [7572, 0]
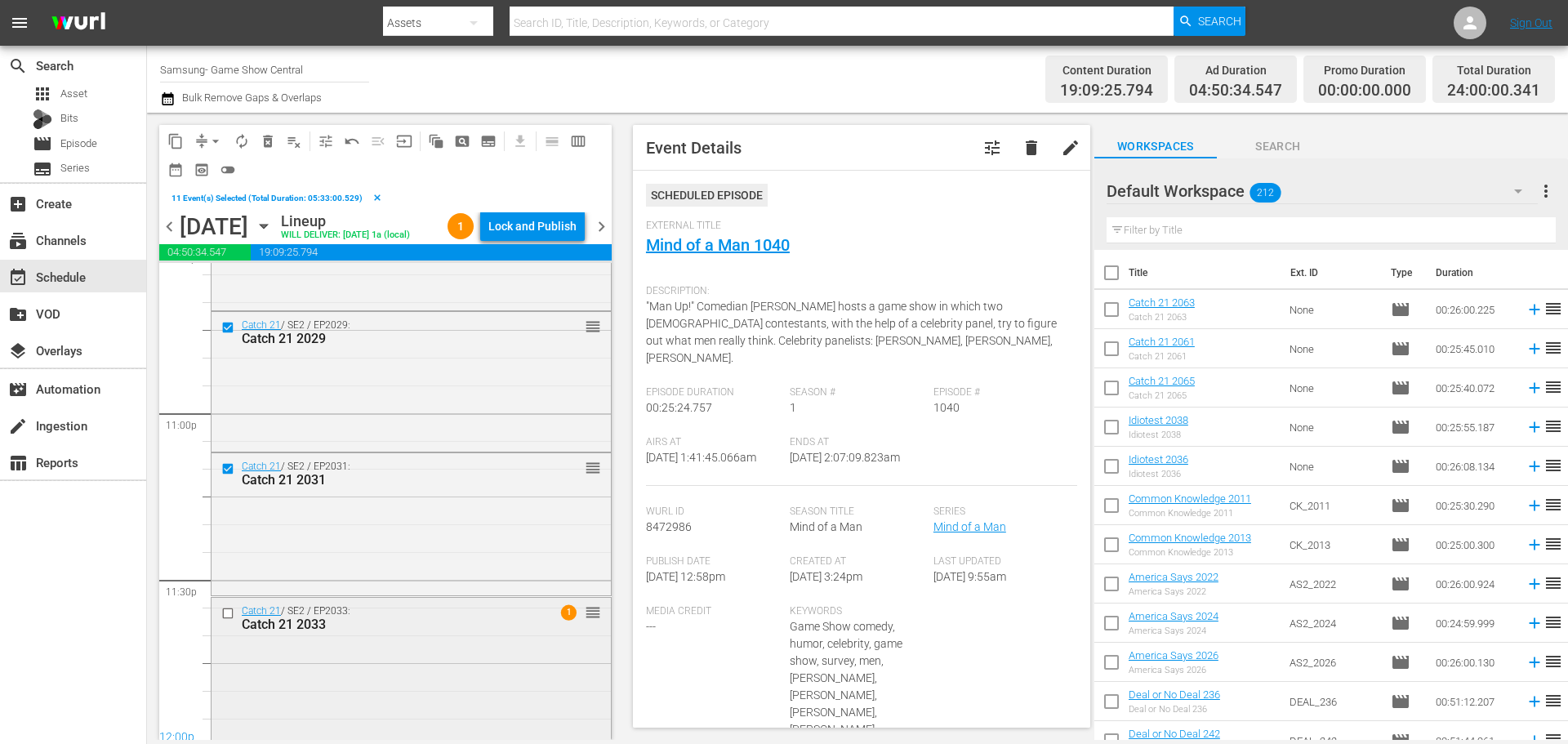
click at [234, 623] on div at bounding box center [229, 613] width 24 height 19
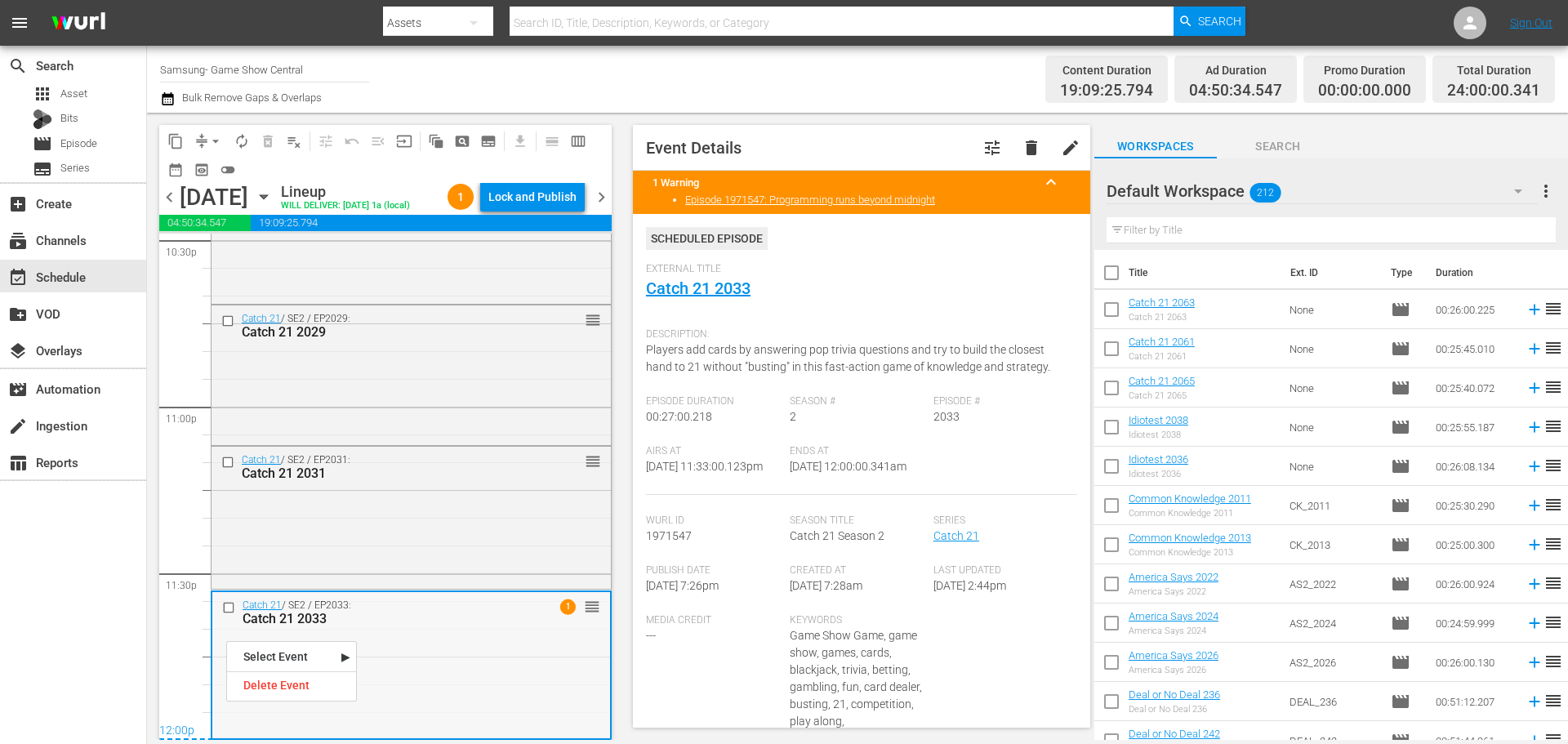
click at [230, 610] on input "checkbox" at bounding box center [231, 607] width 17 height 13
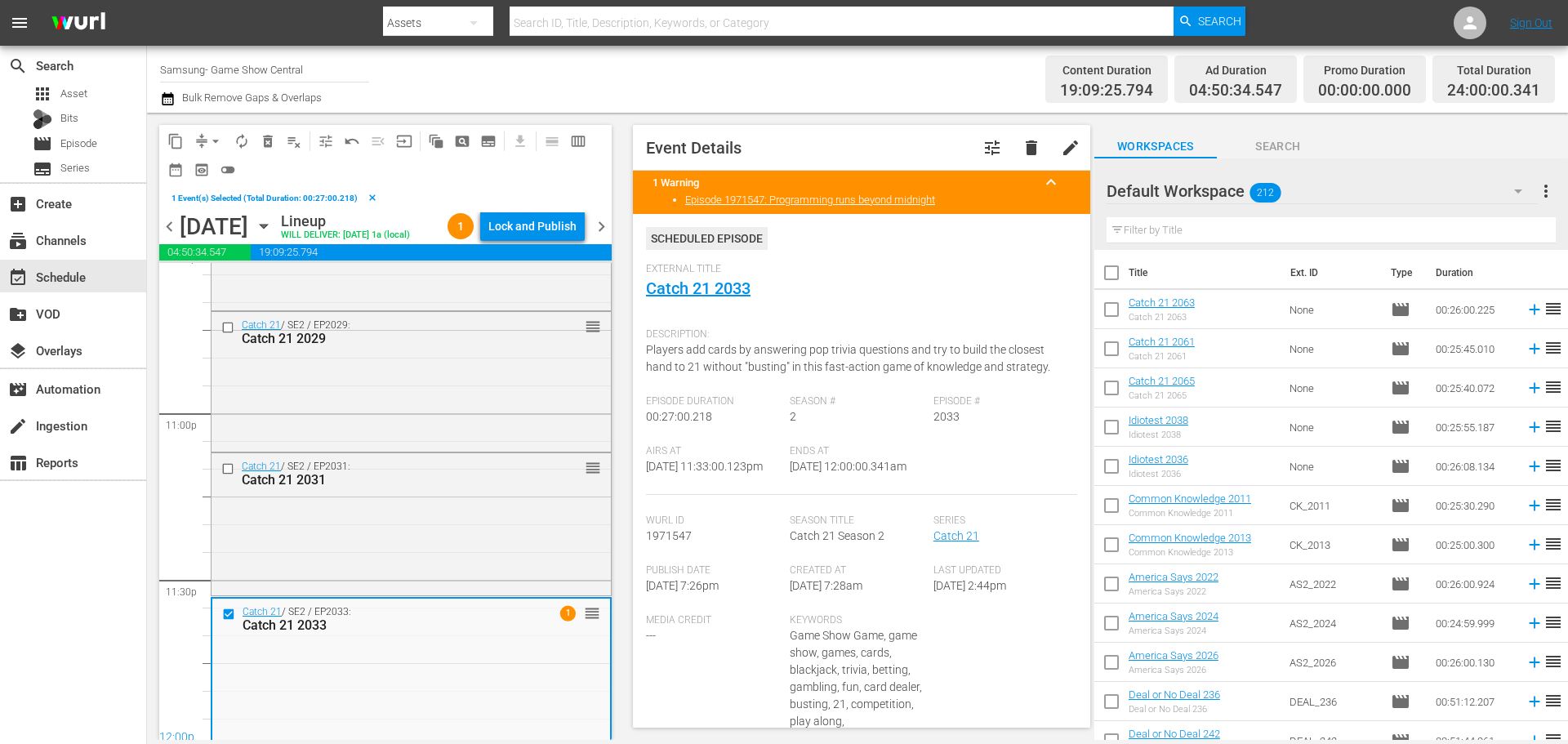
click at [162, 139] on div "content_copy compress arrow_drop_down autorenew_outlined delete_forever_outline…" at bounding box center [385, 154] width 452 height 58
click at [171, 137] on span "content_copy" at bounding box center [175, 141] width 16 height 16
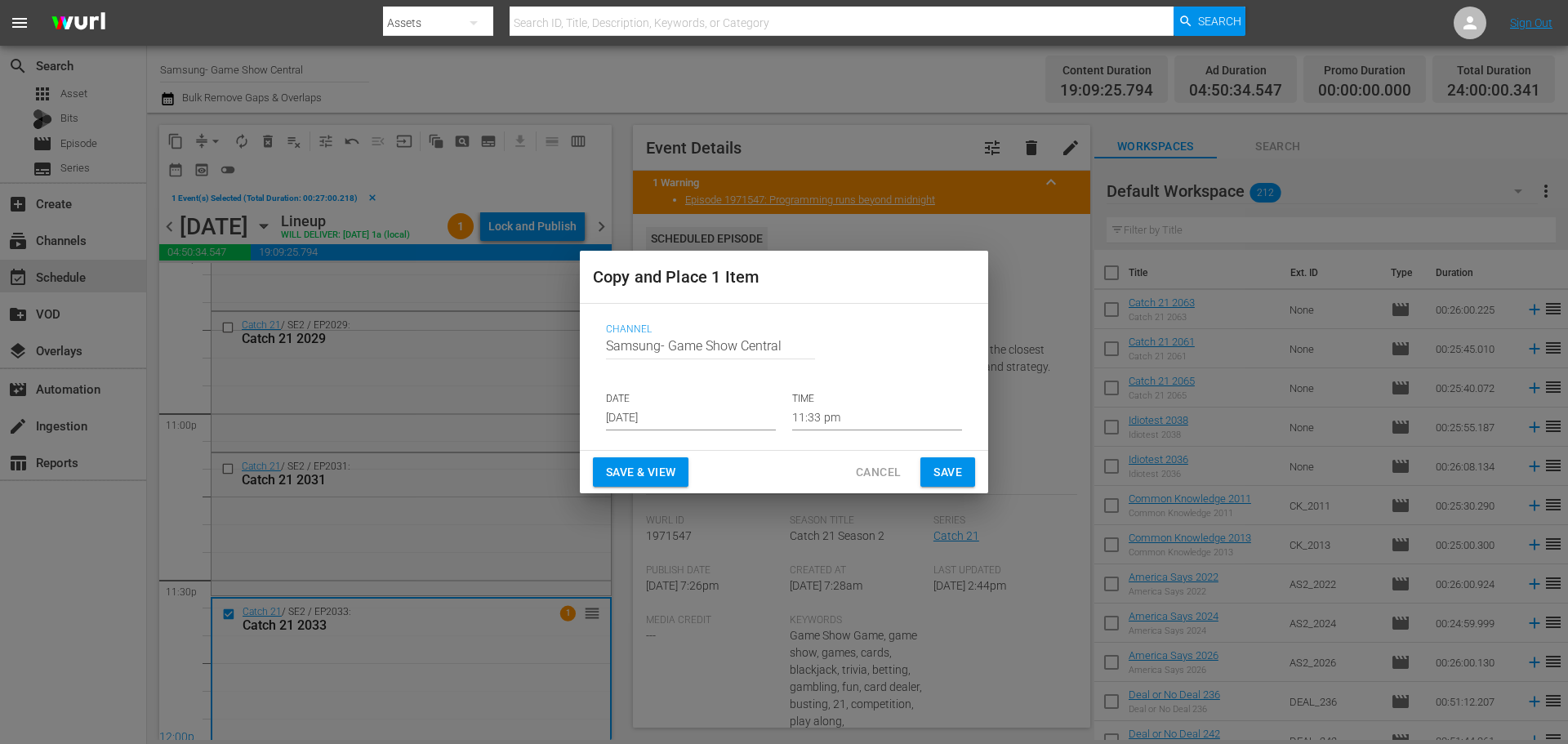
click at [645, 423] on input "[DATE]" at bounding box center [690, 418] width 169 height 24
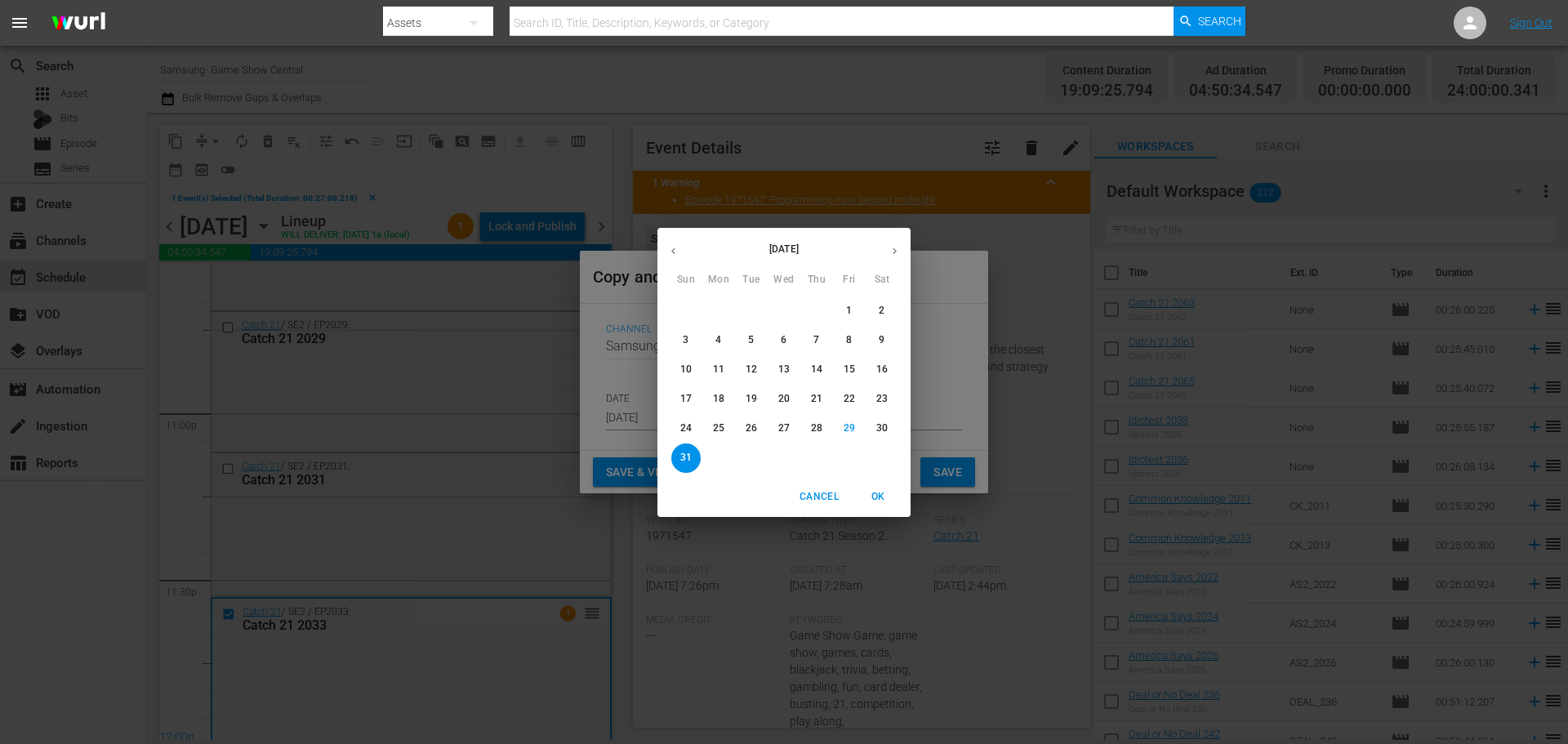
click at [891, 247] on icon "button" at bounding box center [894, 250] width 13 height 13
click at [786, 311] on p "3" at bounding box center [784, 311] width 6 height 13
type input "[DATE]"
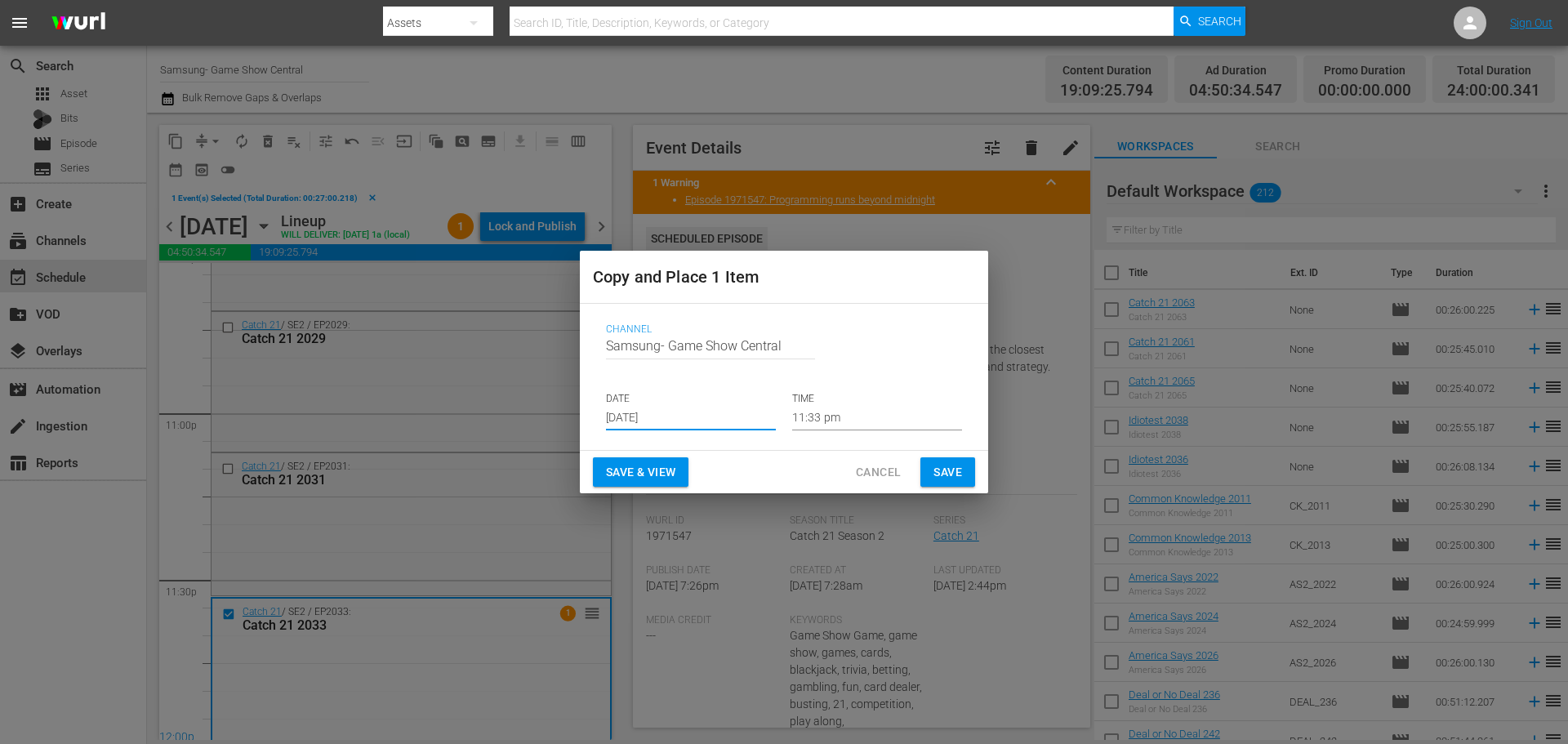
click at [835, 406] on input "11:33 pm" at bounding box center [877, 418] width 169 height 24
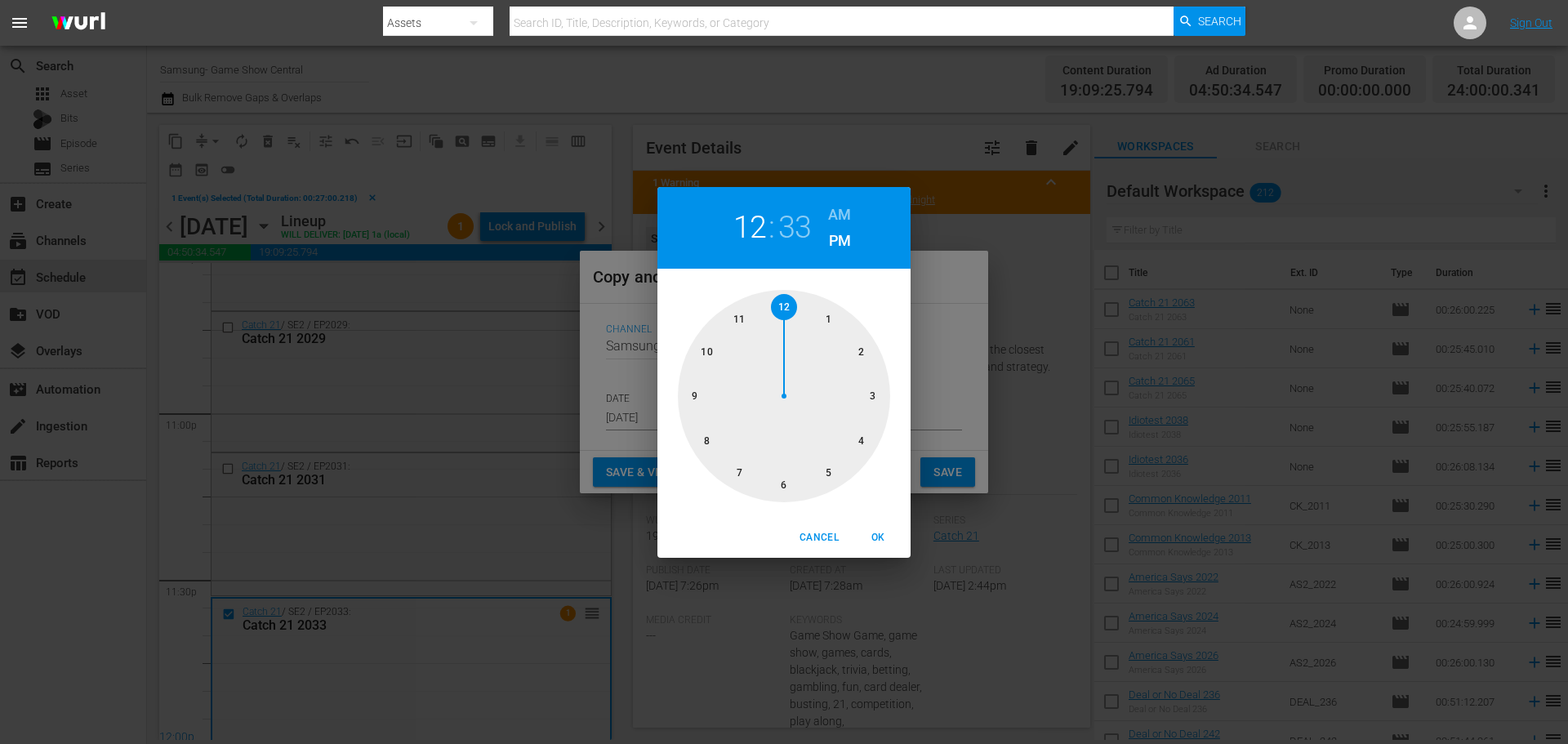
click at [766, 303] on div at bounding box center [784, 396] width 213 height 213
click at [772, 304] on div at bounding box center [784, 396] width 213 height 213
click at [871, 526] on button "OK" at bounding box center [878, 538] width 52 height 27
type input "12:00 pm"
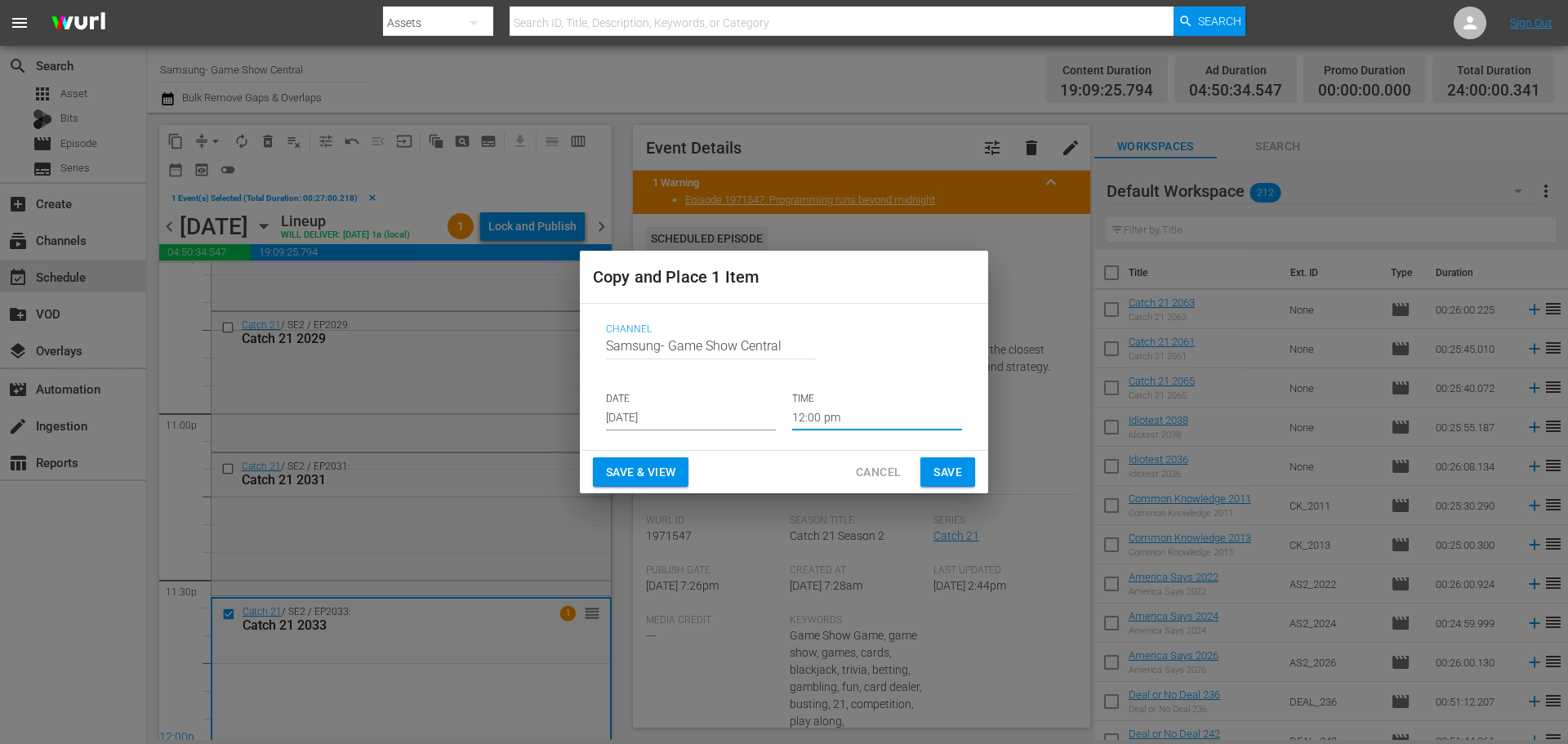
drag, startPoint x: 949, startPoint y: 475, endPoint x: 257, endPoint y: 50, distance: 812.1
click at [946, 478] on span "Save" at bounding box center [948, 472] width 29 height 20
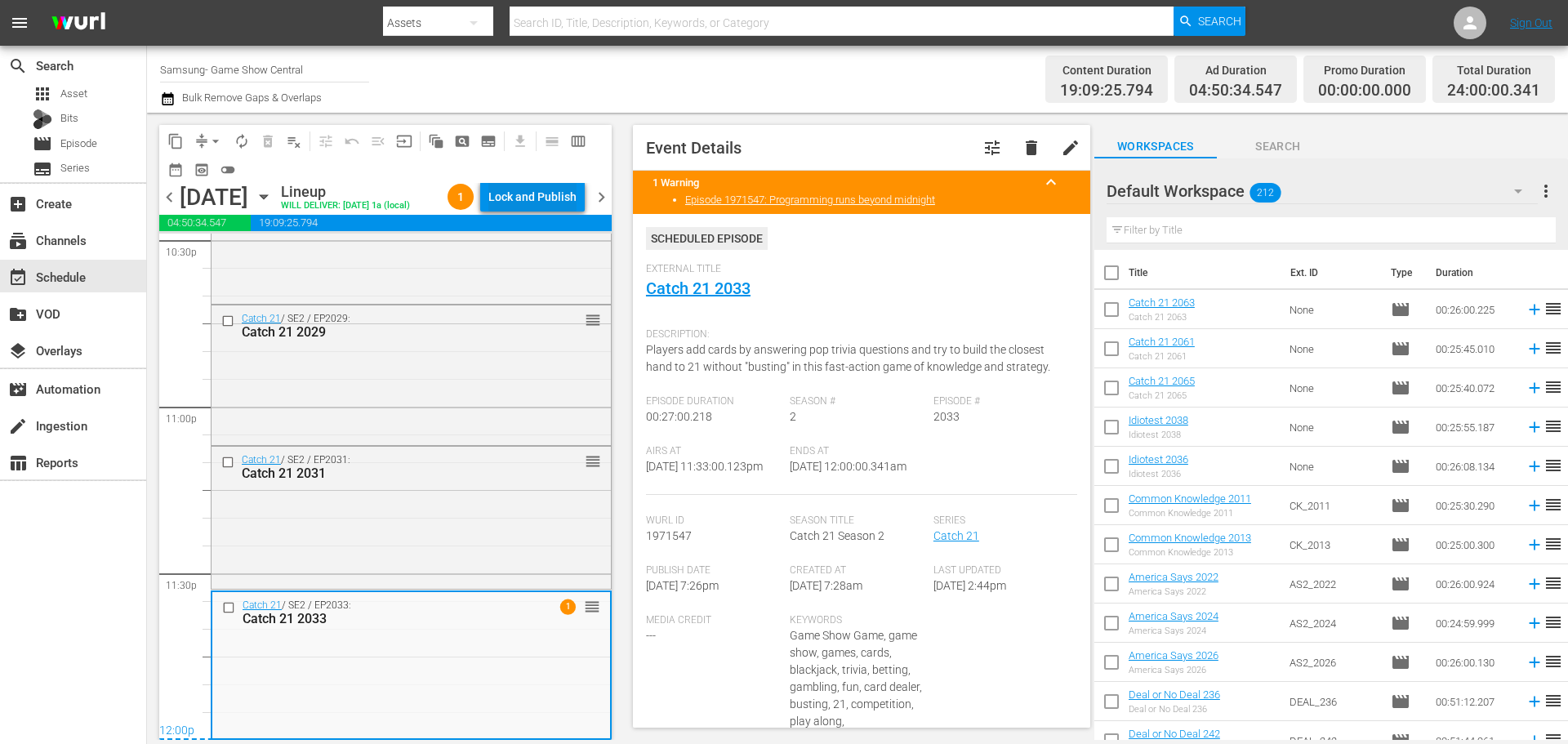
click at [516, 196] on div "Lock and Publish" at bounding box center [532, 196] width 89 height 30
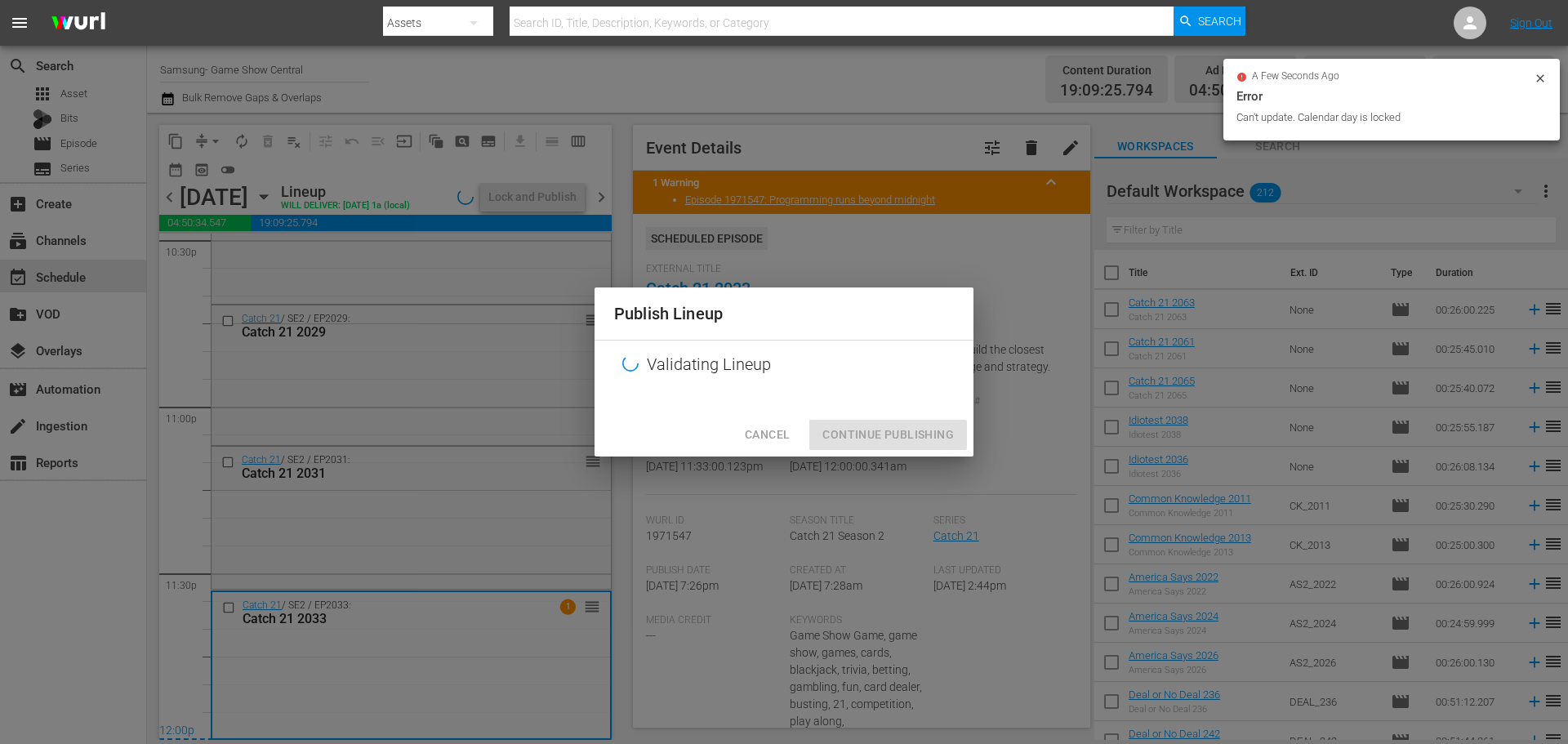
click at [905, 469] on div "Publish Lineup Validating Lineup Cancel Continue Publishing" at bounding box center [784, 372] width 1568 height 744
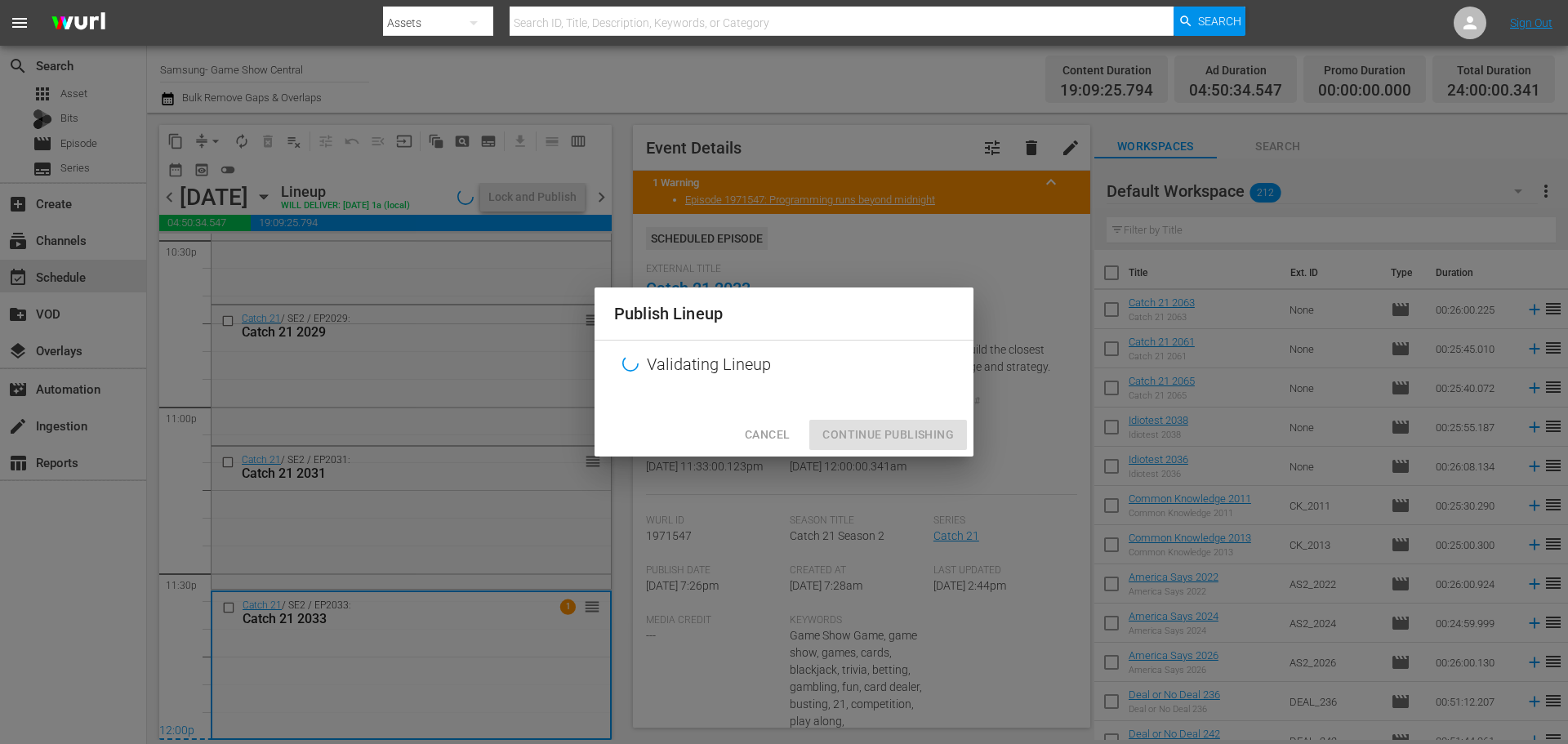
click at [905, 435] on div "Cancel Continue Publishing" at bounding box center [784, 434] width 379 height 43
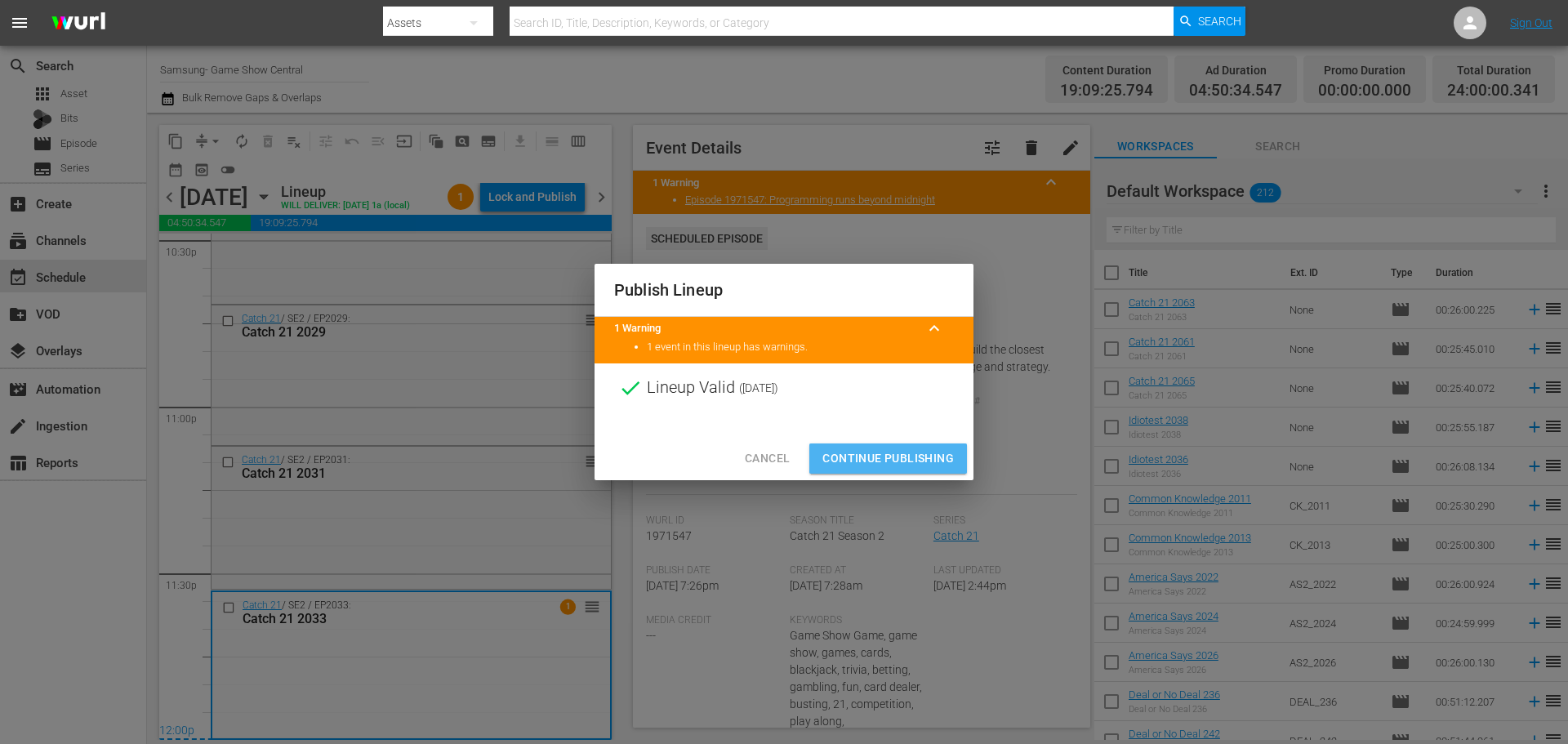
click at [917, 468] on span "Continue Publishing" at bounding box center [887, 458] width 132 height 20
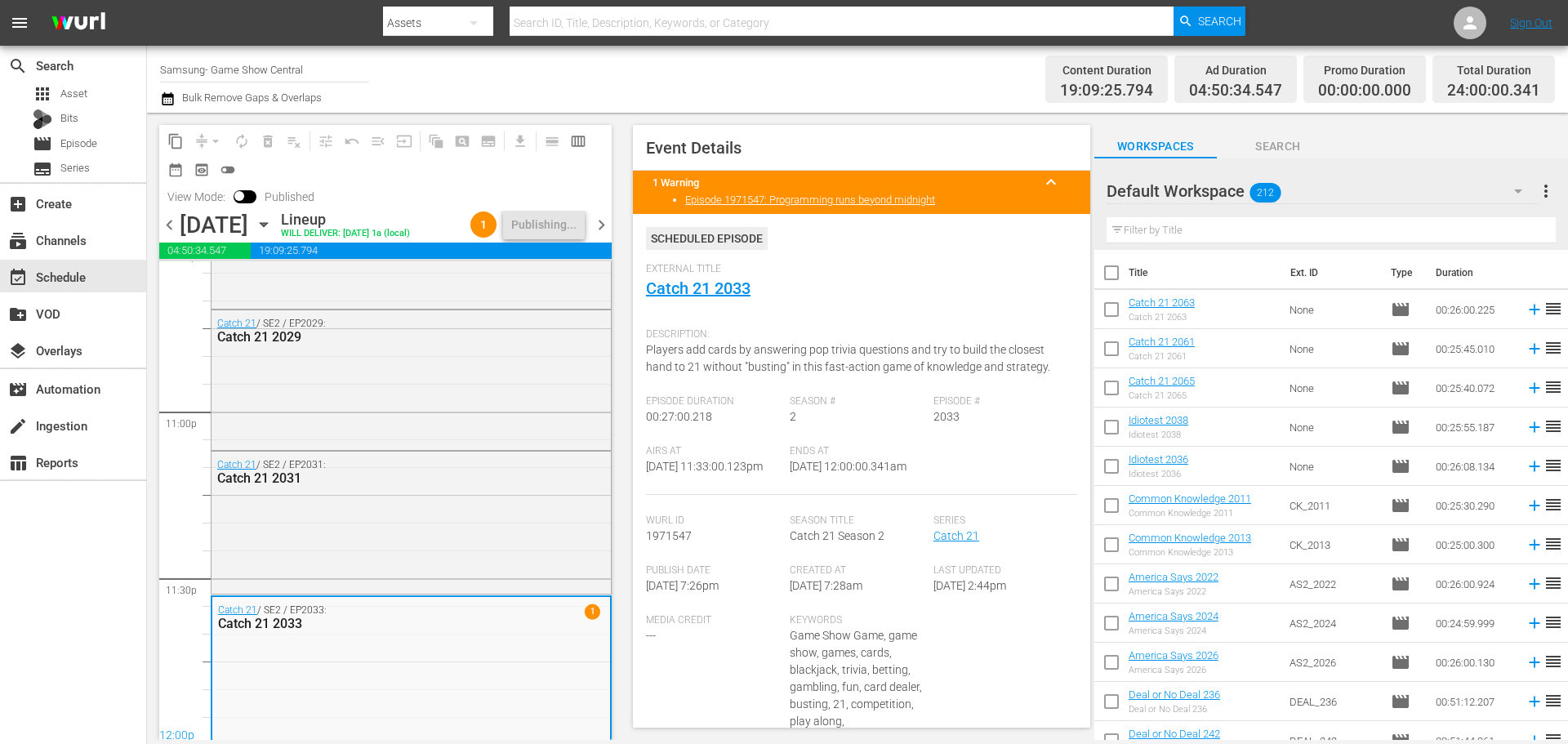
click at [80, 155] on div "apps Asset Bits movie Episode subtitles Series" at bounding box center [73, 132] width 146 height 98
click at [90, 128] on div "Bits" at bounding box center [73, 119] width 146 height 23
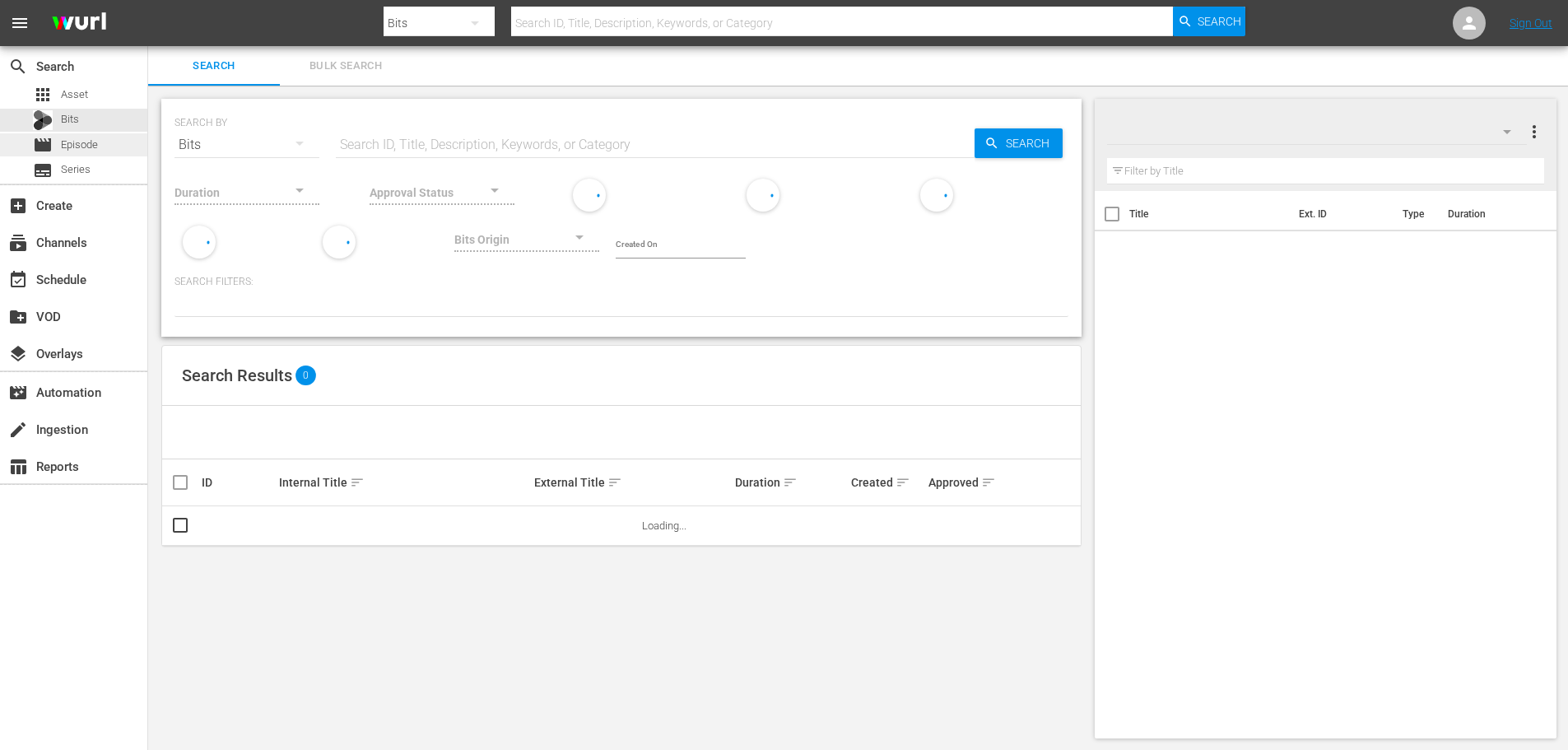
click at [93, 149] on span "Episode" at bounding box center [80, 145] width 37 height 16
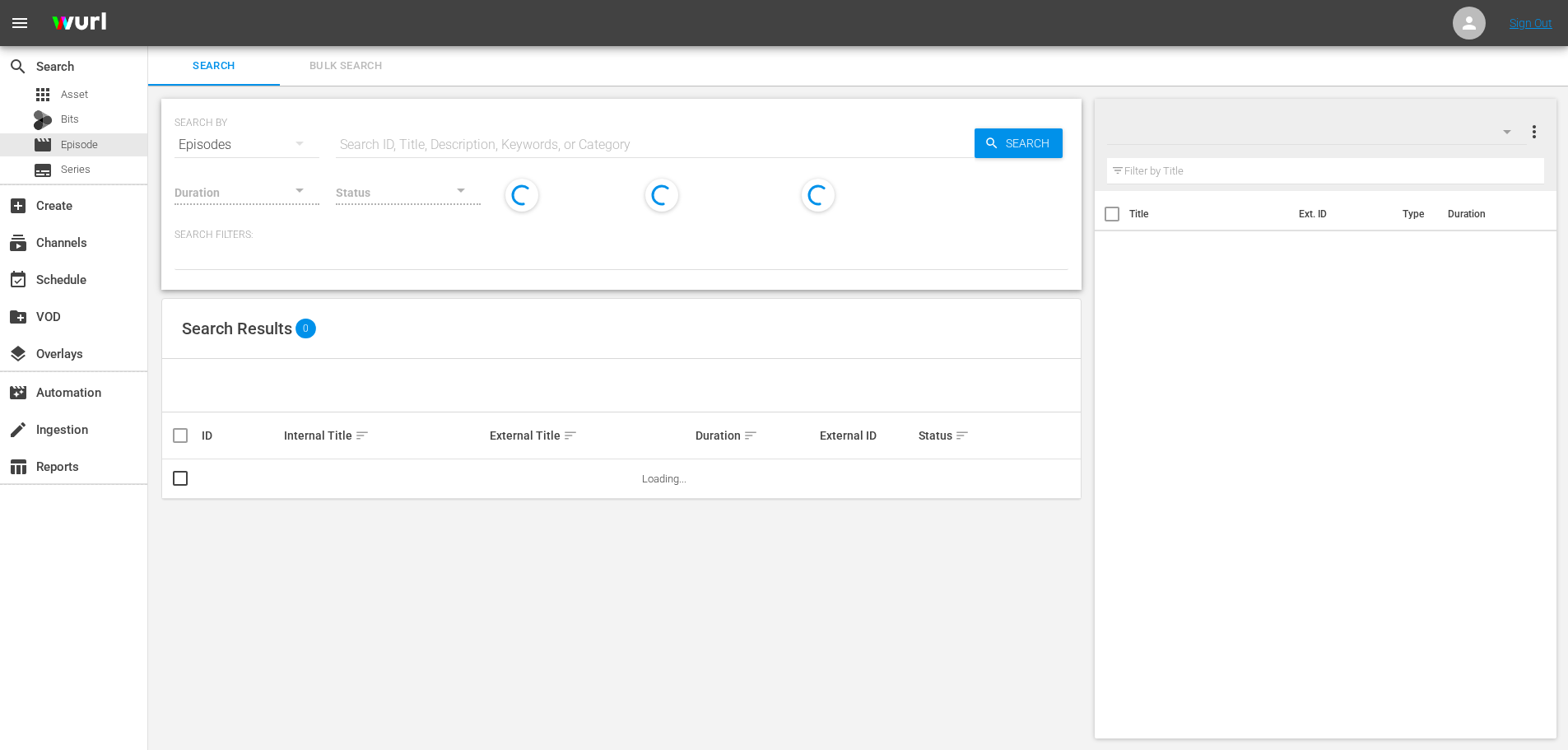
click at [451, 145] on input "text" at bounding box center [655, 145] width 638 height 40
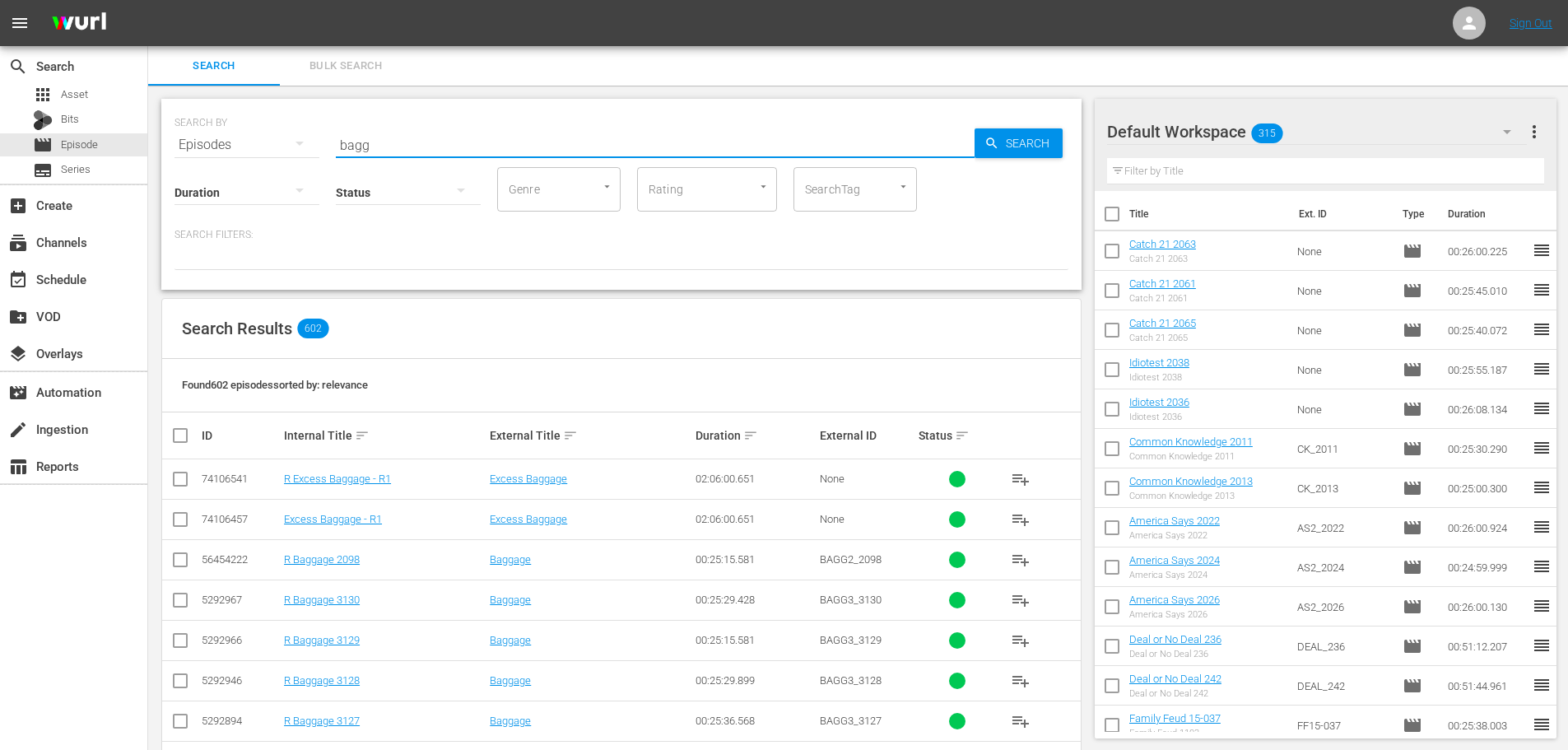
click at [491, 141] on input "bagg" at bounding box center [655, 145] width 638 height 40
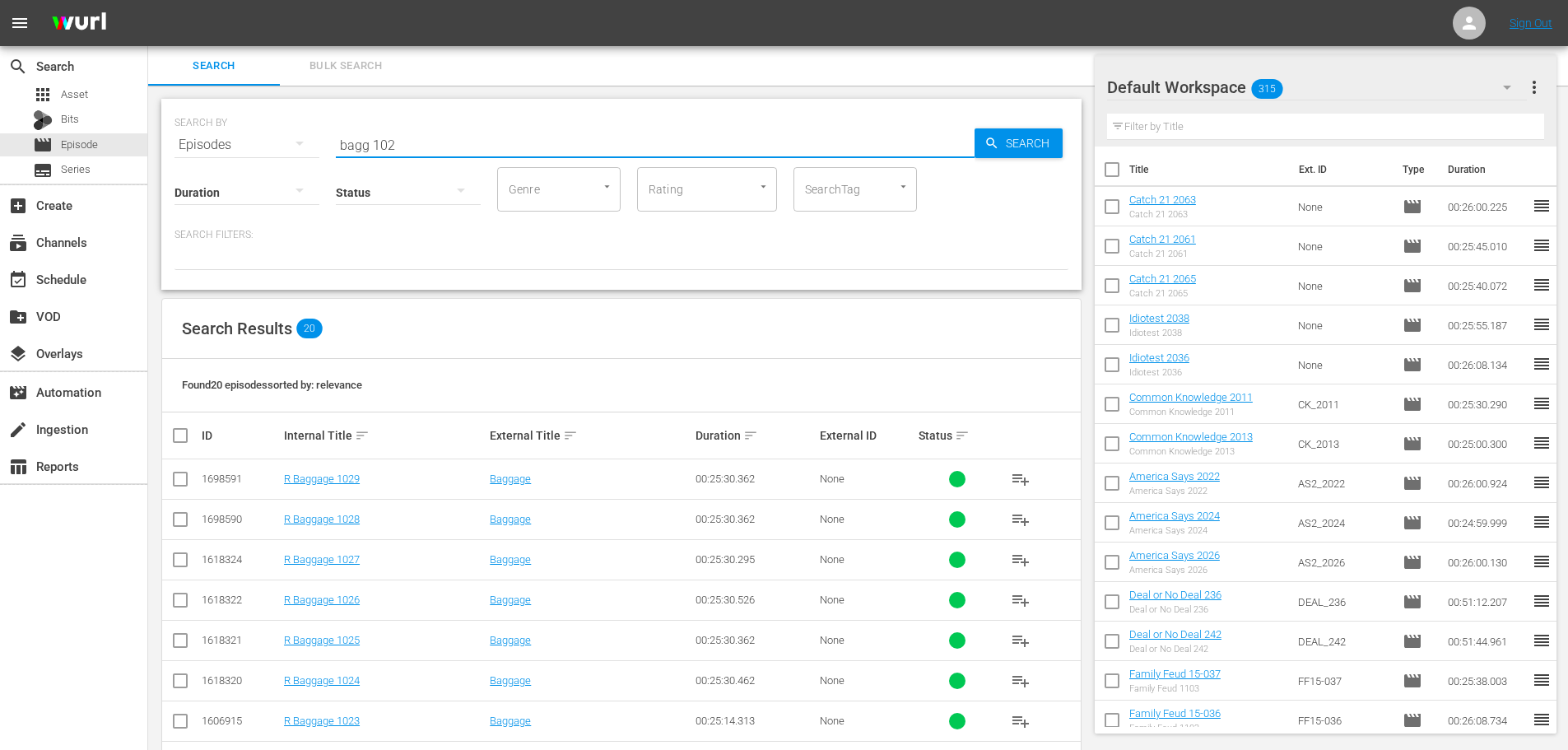
scroll to position [546, 0]
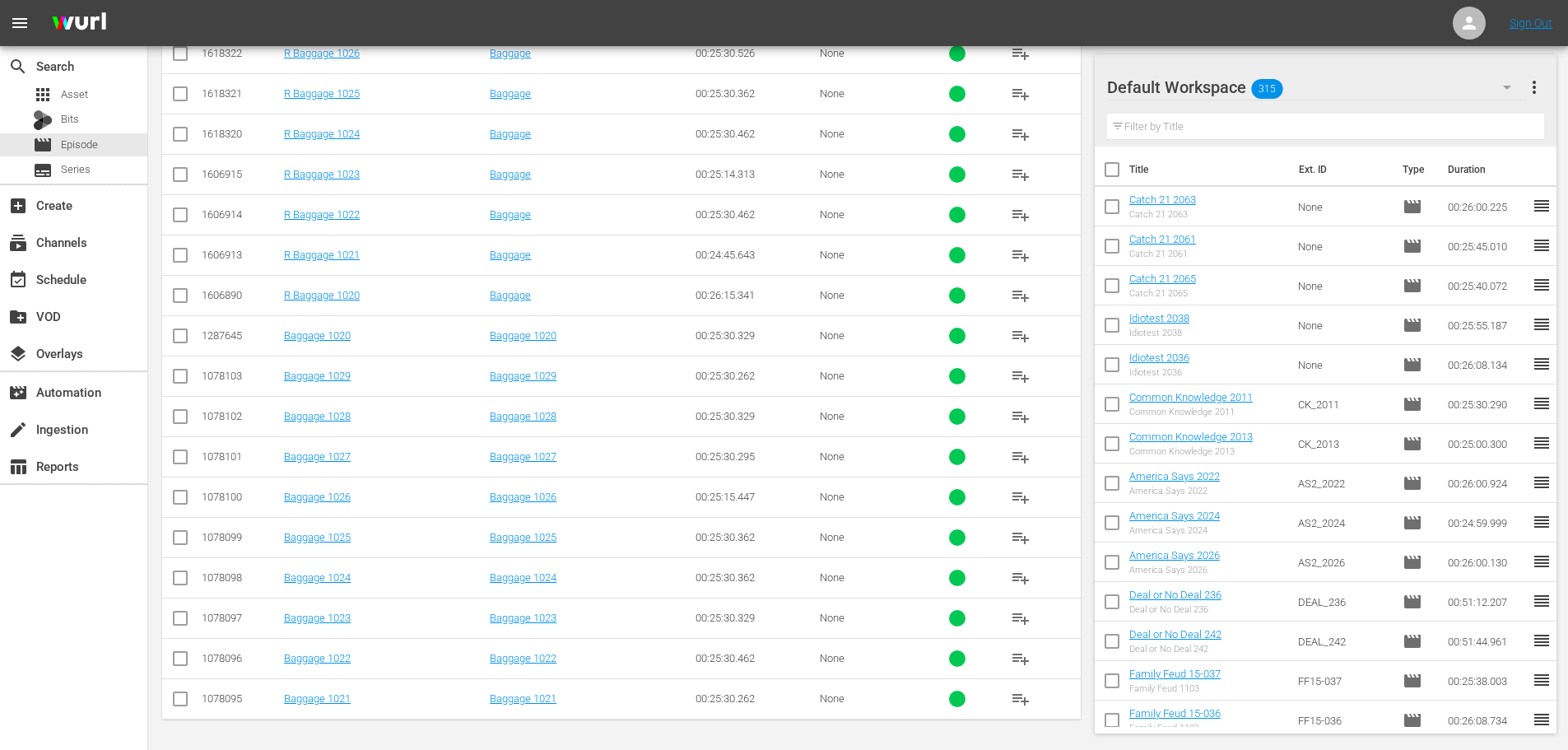
type input "bagg 102"
click at [181, 445] on td at bounding box center [180, 457] width 37 height 41
drag, startPoint x: 176, startPoint y: 469, endPoint x: 192, endPoint y: 505, distance: 39.4
click at [176, 468] on input "checkbox" at bounding box center [180, 460] width 19 height 19
checkbox input "true"
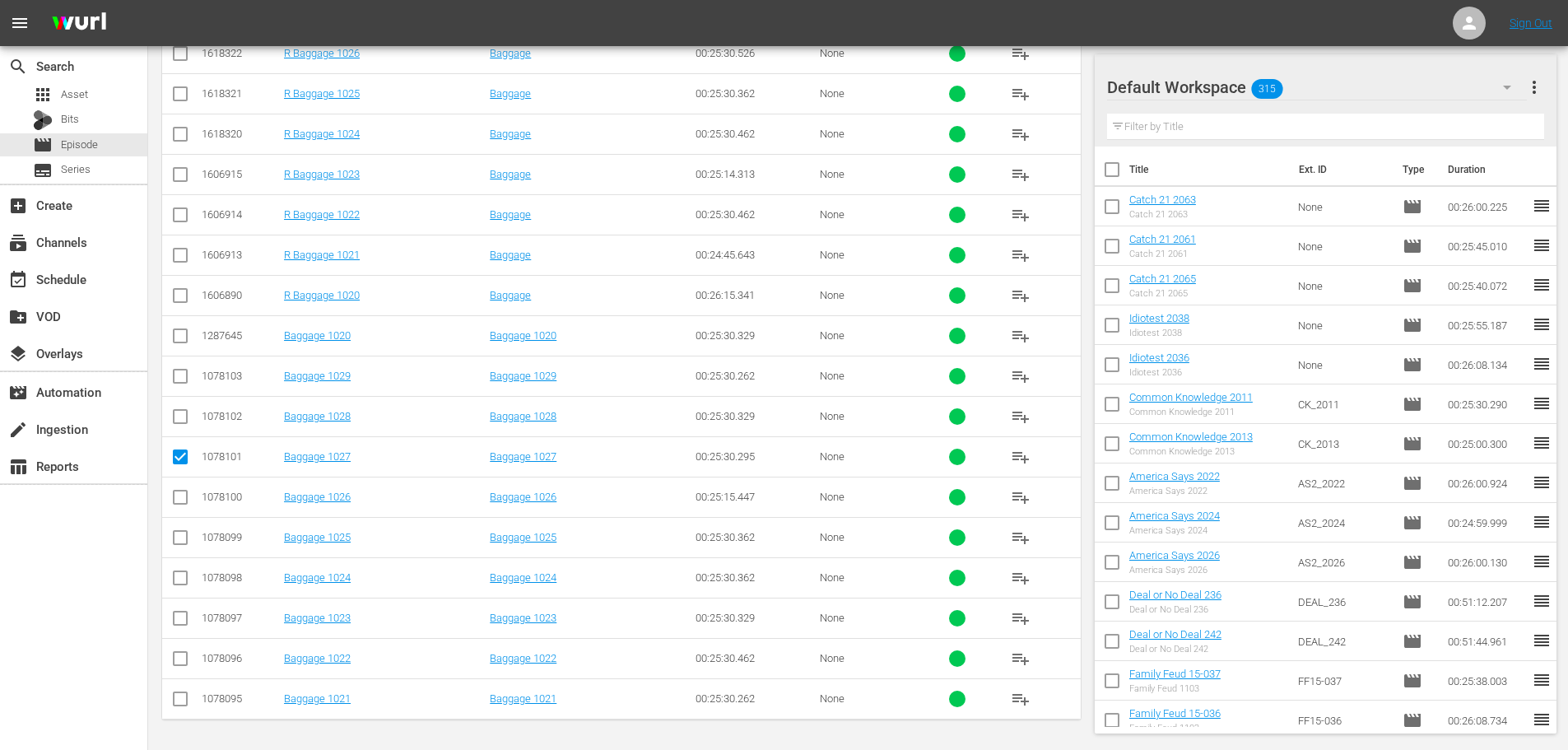
click at [192, 505] on td at bounding box center [180, 497] width 37 height 41
click at [187, 502] on input "checkbox" at bounding box center [180, 501] width 19 height 19
checkbox input "true"
click at [180, 420] on input "checkbox" at bounding box center [180, 419] width 19 height 19
checkbox input "true"
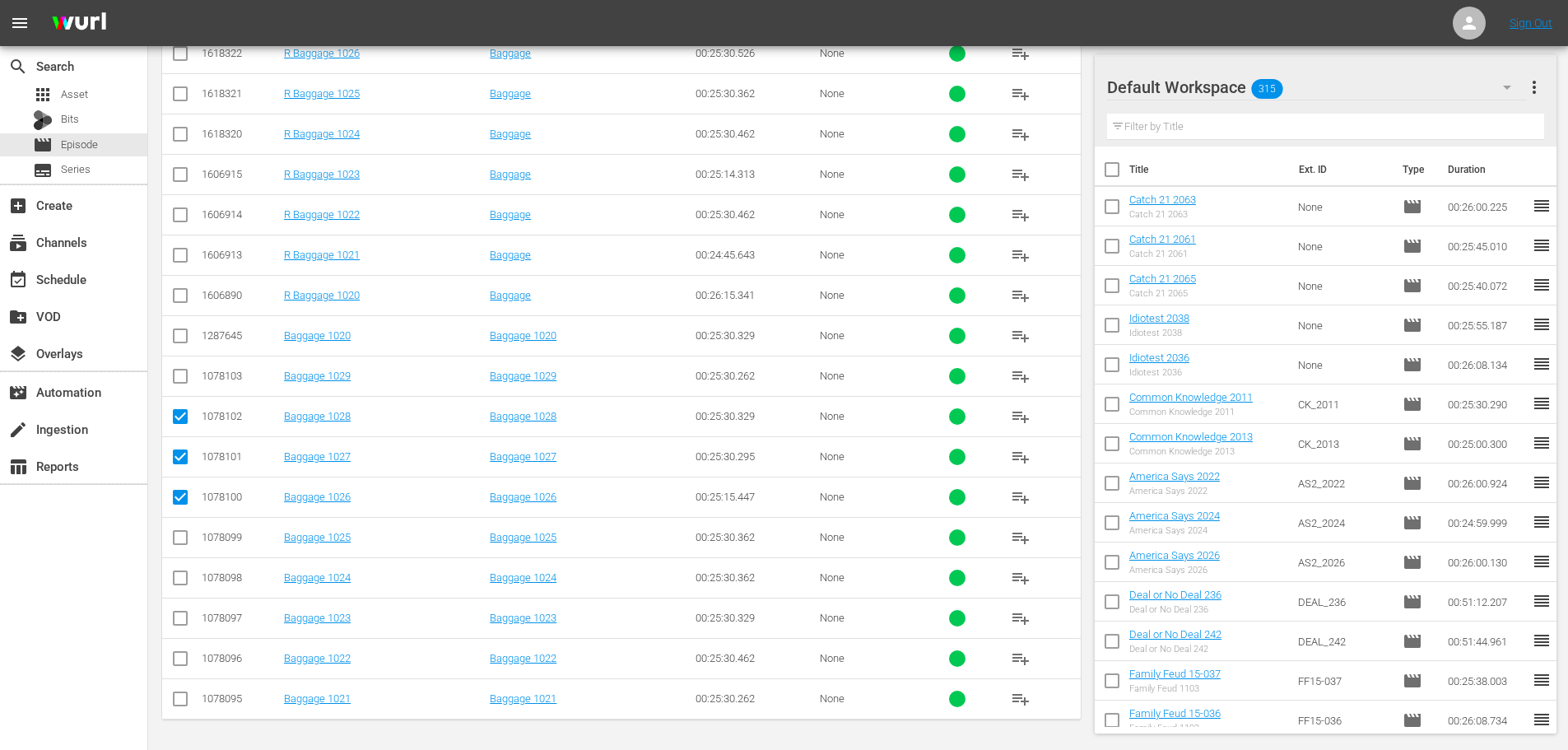
click at [186, 382] on input "checkbox" at bounding box center [180, 379] width 19 height 19
checkbox input "true"
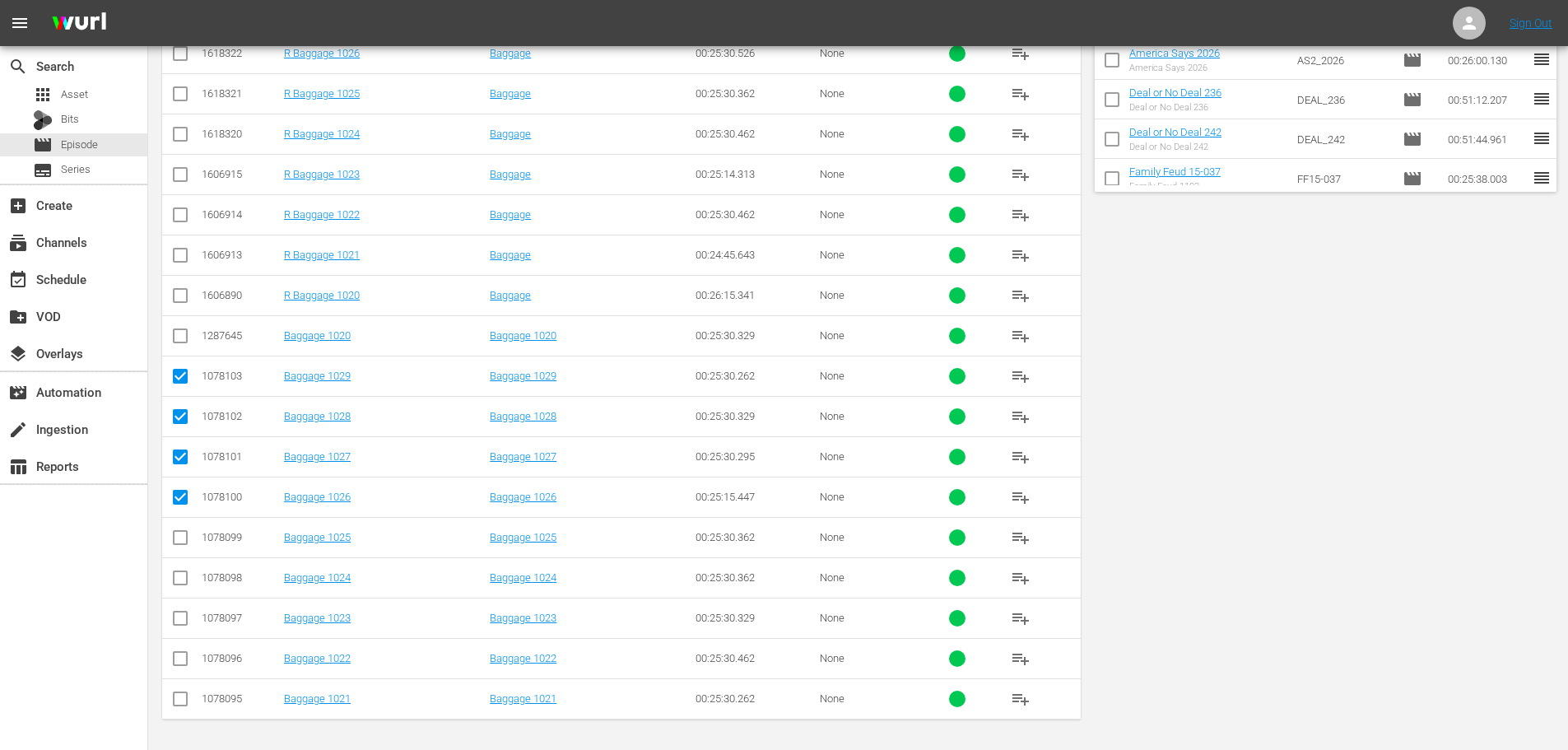
scroll to position [0, 0]
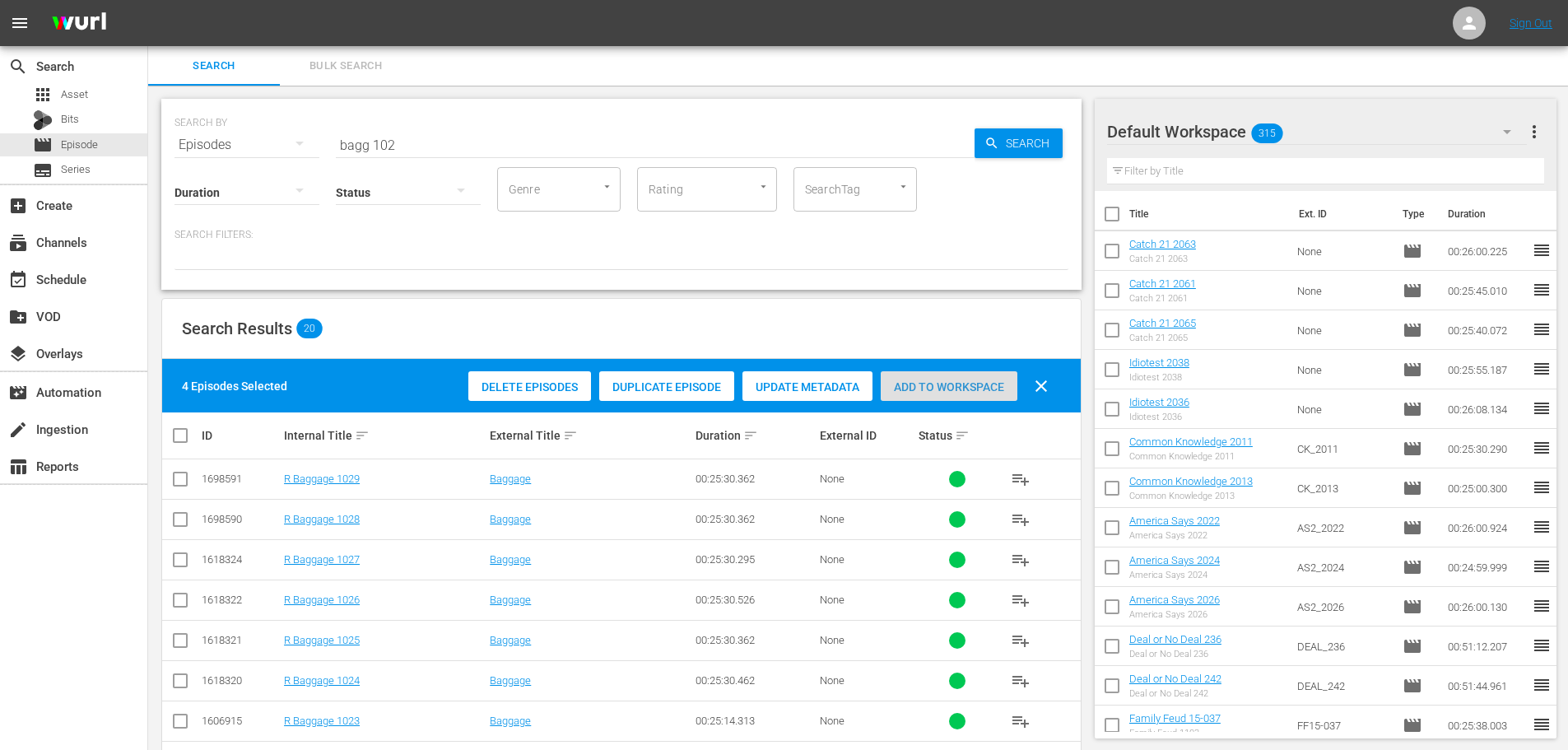
drag, startPoint x: 923, startPoint y: 378, endPoint x: 588, endPoint y: 160, distance: 399.7
click at [921, 378] on div "Add to Workspace" at bounding box center [949, 387] width 137 height 31
drag, startPoint x: 532, startPoint y: 150, endPoint x: 0, endPoint y: 169, distance: 532.3
click at [148, 0] on div "search Search apps Asset Bits movie Episode subtitles Series add_box Create sub…" at bounding box center [858, 0] width 1420 height 0
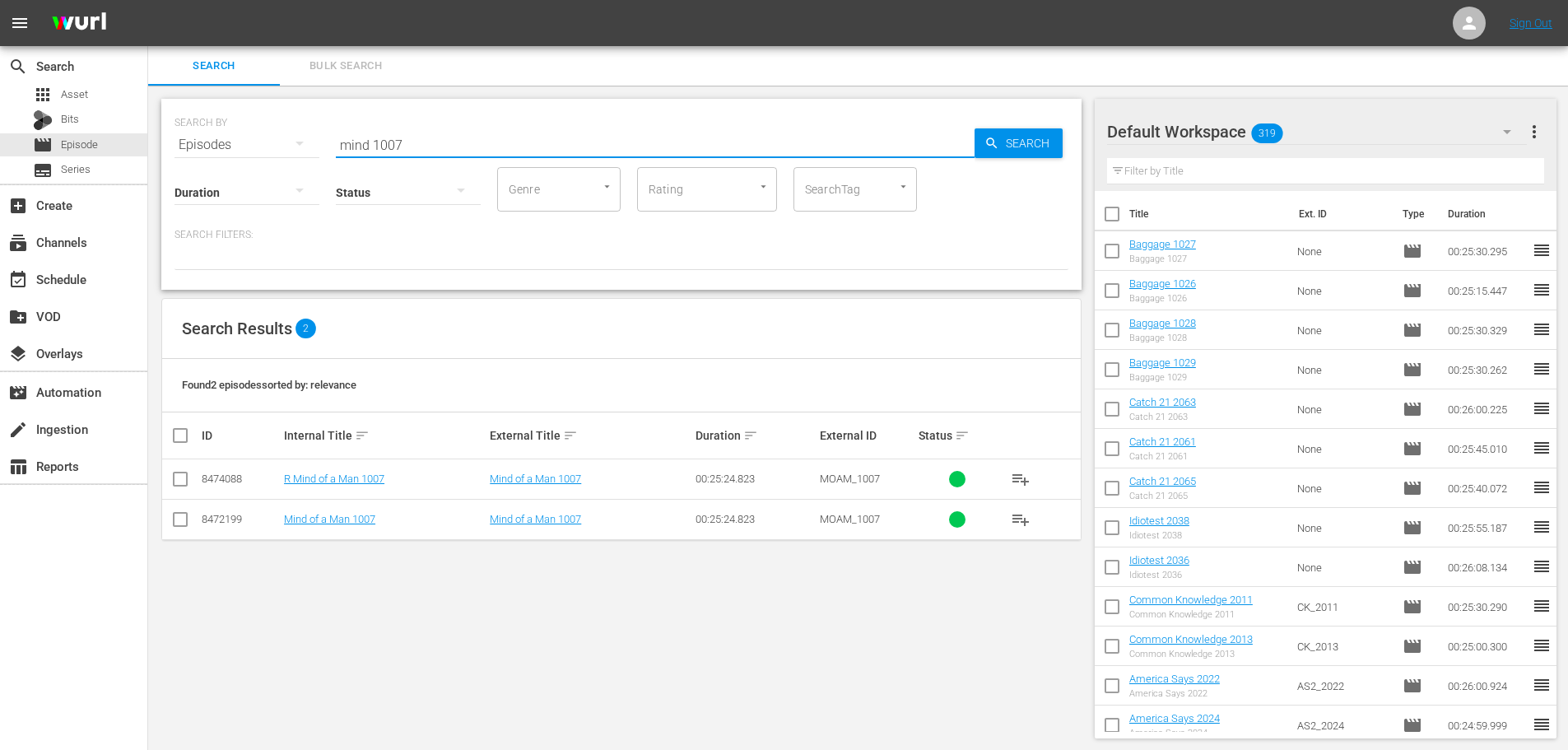
type input "mind 1007"
click at [182, 510] on icon at bounding box center [180, 519] width 19 height 19
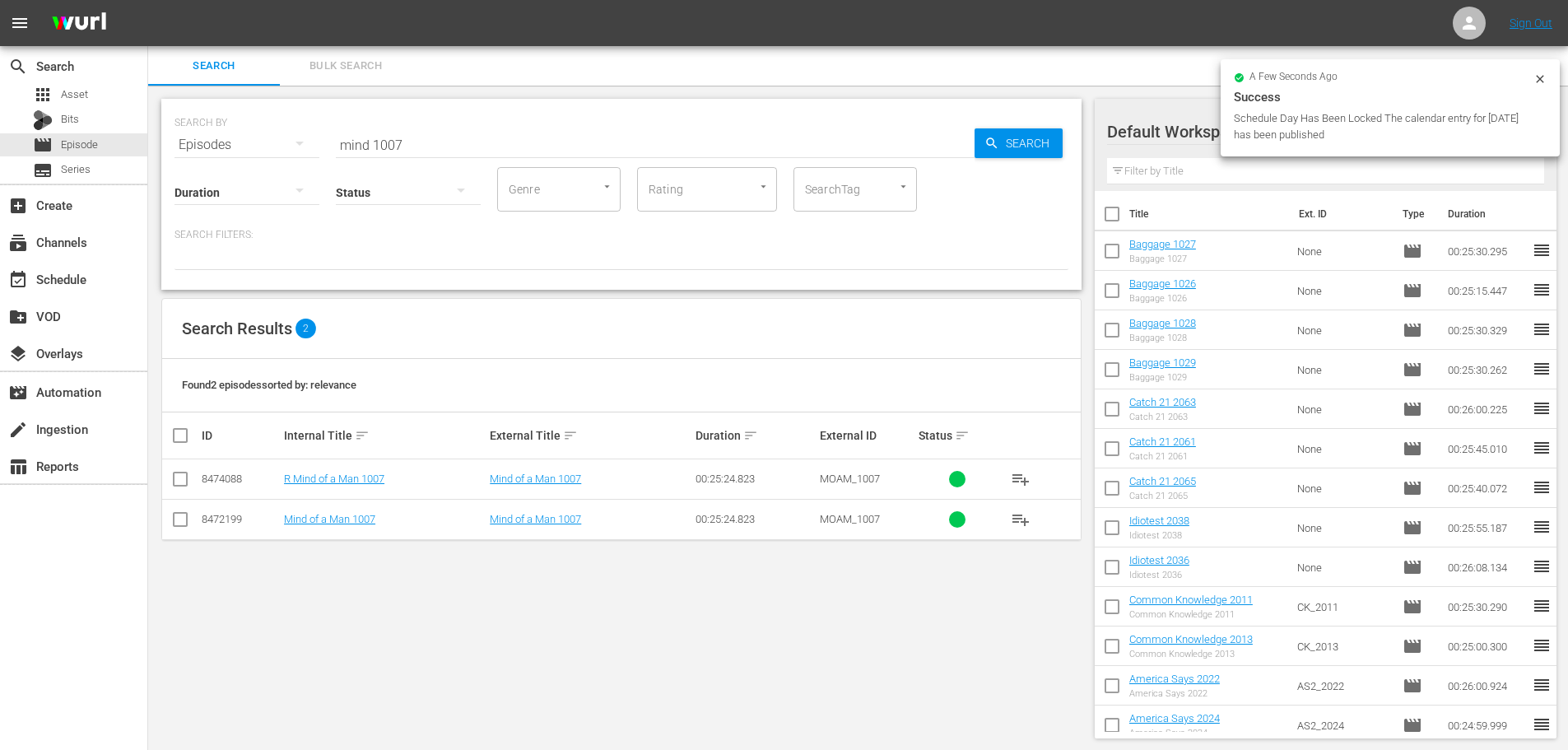
click at [184, 522] on input "checkbox" at bounding box center [180, 522] width 19 height 19
checkbox input "true"
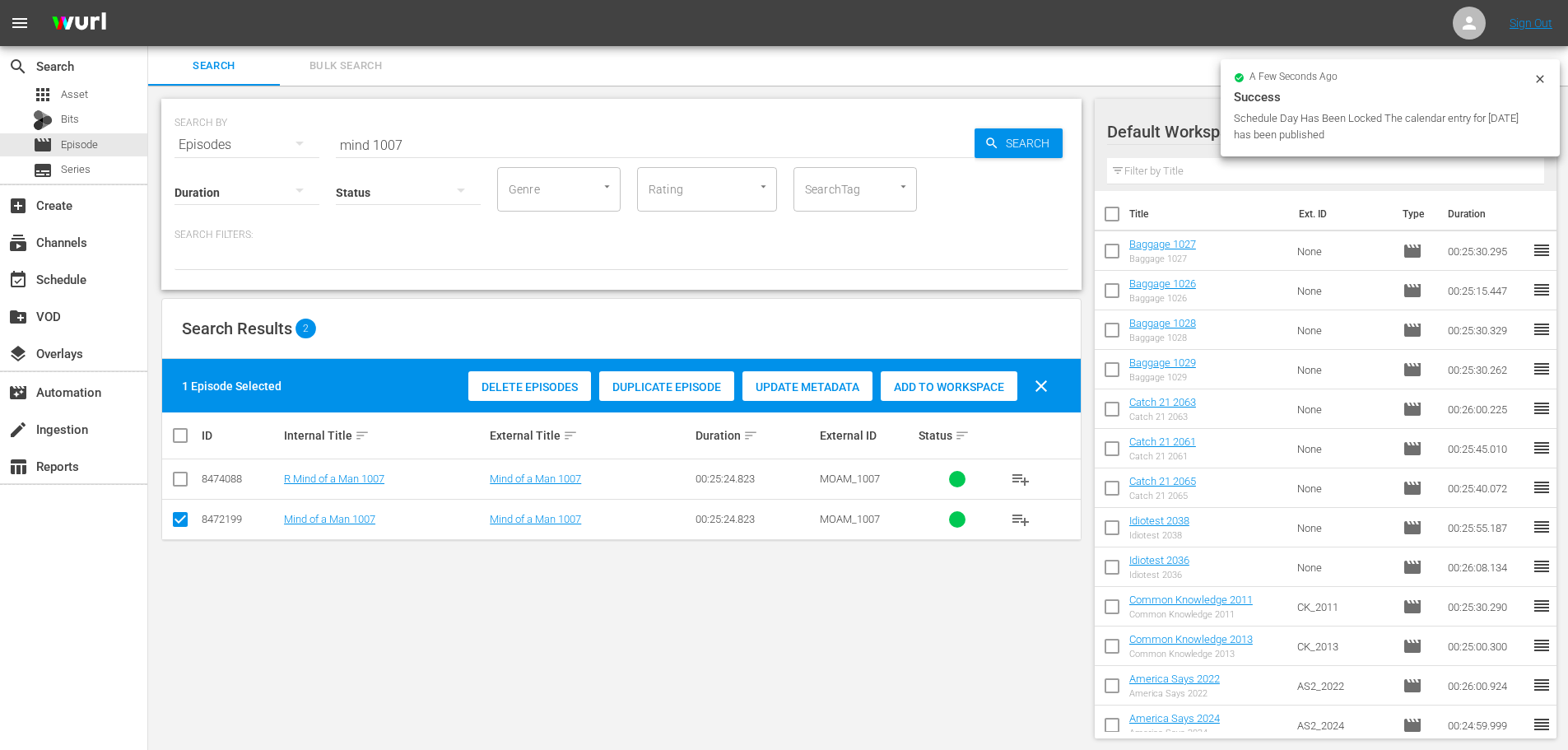
click at [899, 381] on span "Add to Workspace" at bounding box center [949, 387] width 137 height 14
drag, startPoint x: 529, startPoint y: 147, endPoint x: 26, endPoint y: 212, distance: 507.2
click at [148, 0] on div "search Search apps Asset Bits movie Episode subtitles Series add_box Create sub…" at bounding box center [858, 0] width 1420 height 0
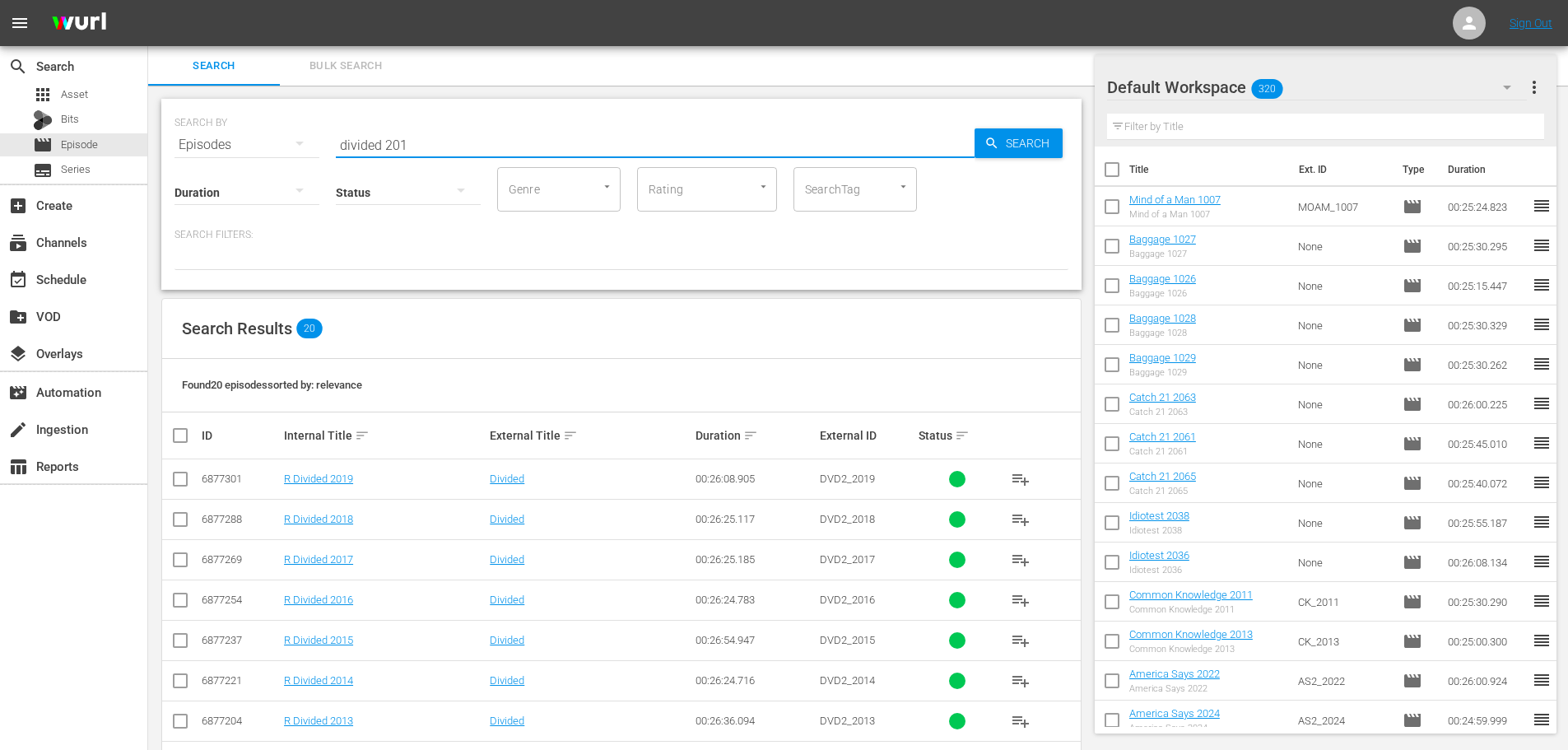
scroll to position [546, 0]
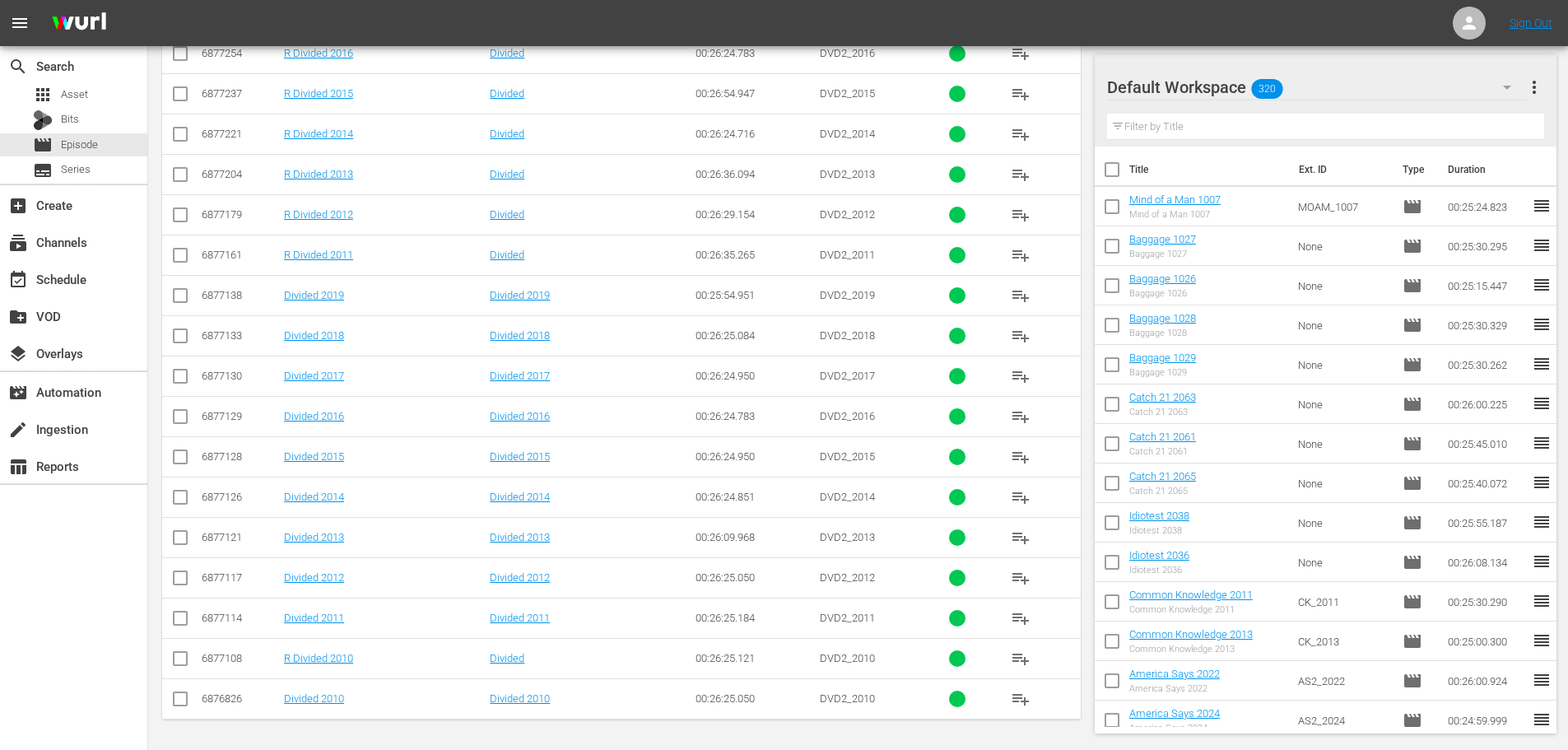
type input "divided 201"
click at [179, 505] on input "checkbox" at bounding box center [180, 501] width 19 height 19
checkbox input "true"
click at [179, 468] on input "checkbox" at bounding box center [180, 460] width 19 height 19
checkbox input "true"
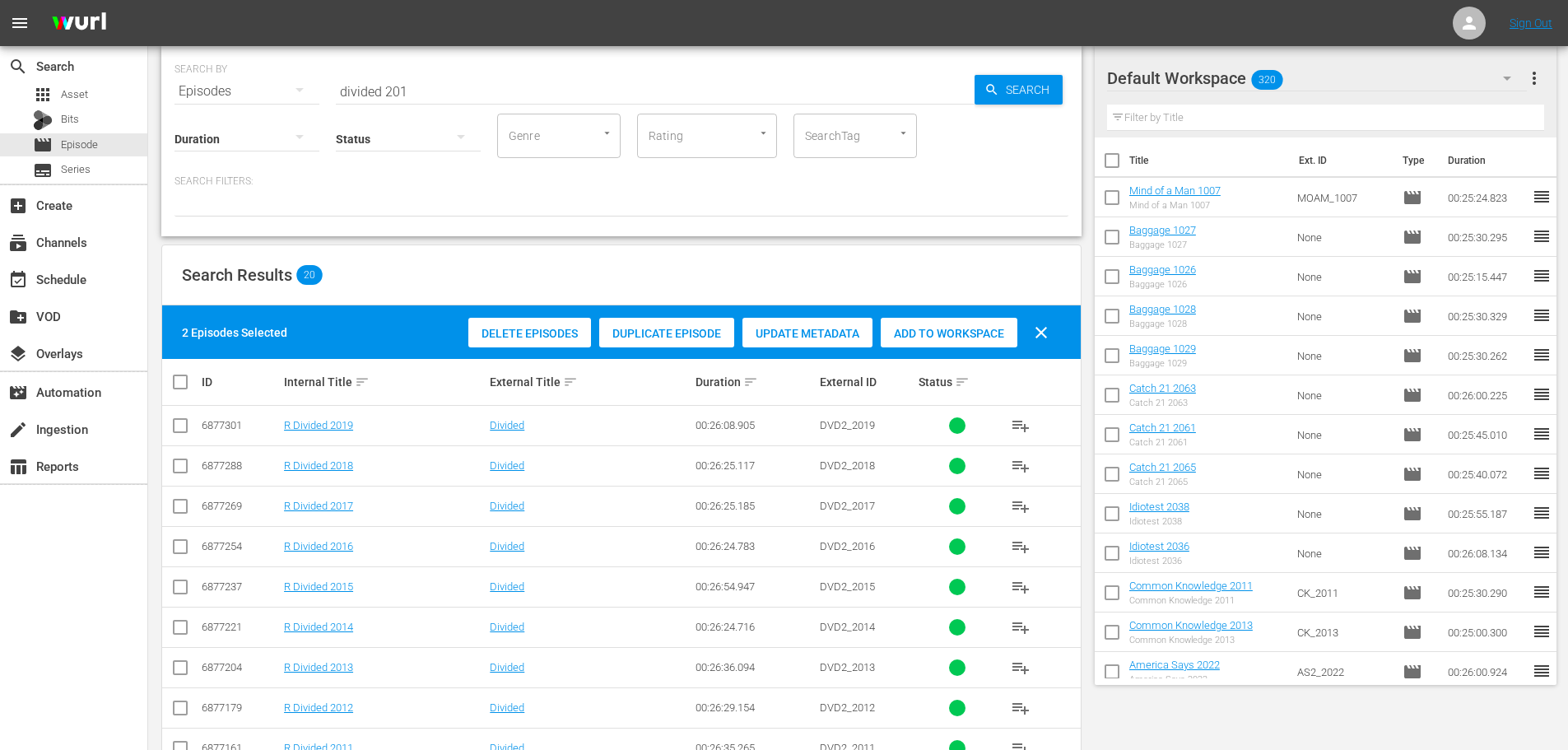
scroll to position [0, 0]
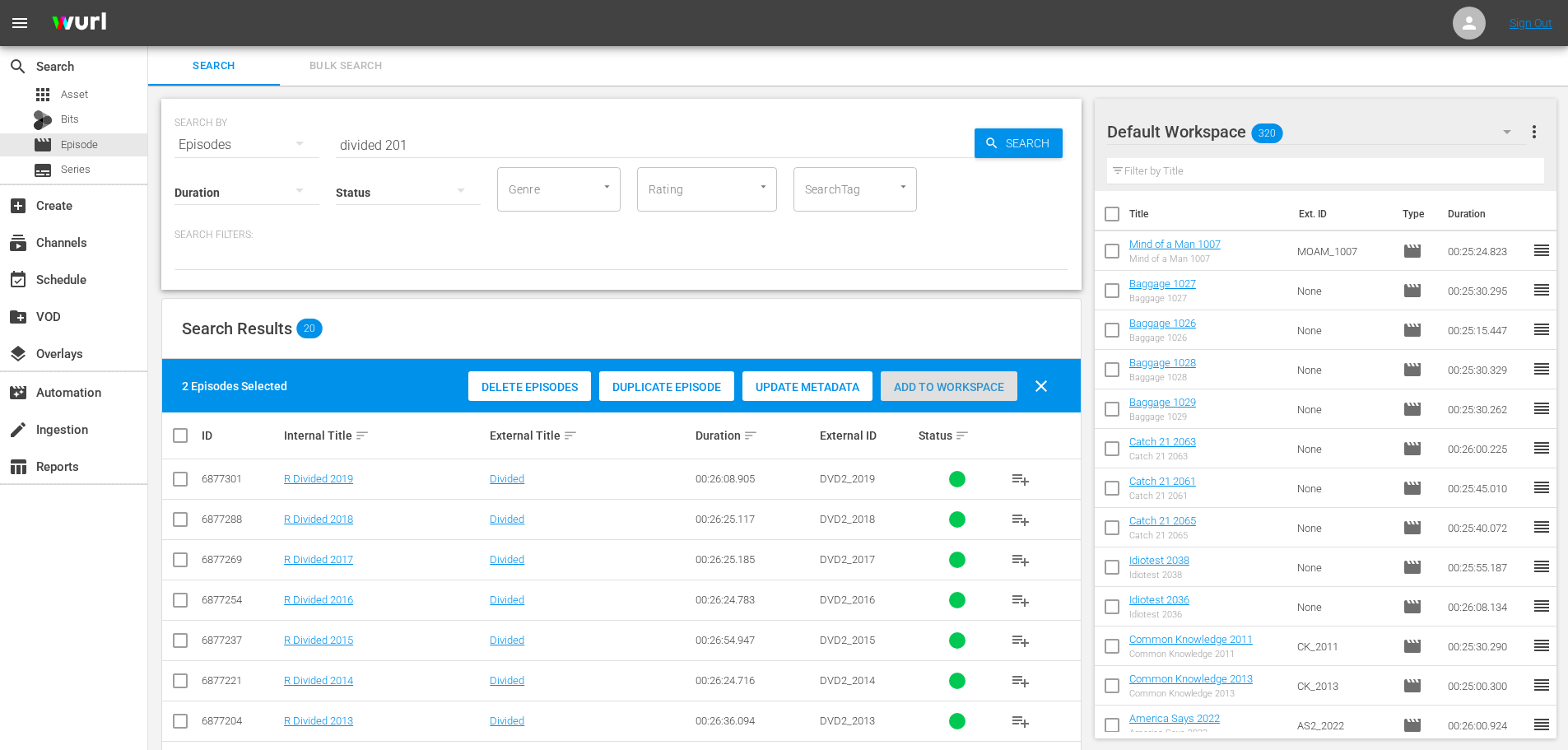
click at [987, 381] on span "Add to Workspace" at bounding box center [949, 387] width 137 height 14
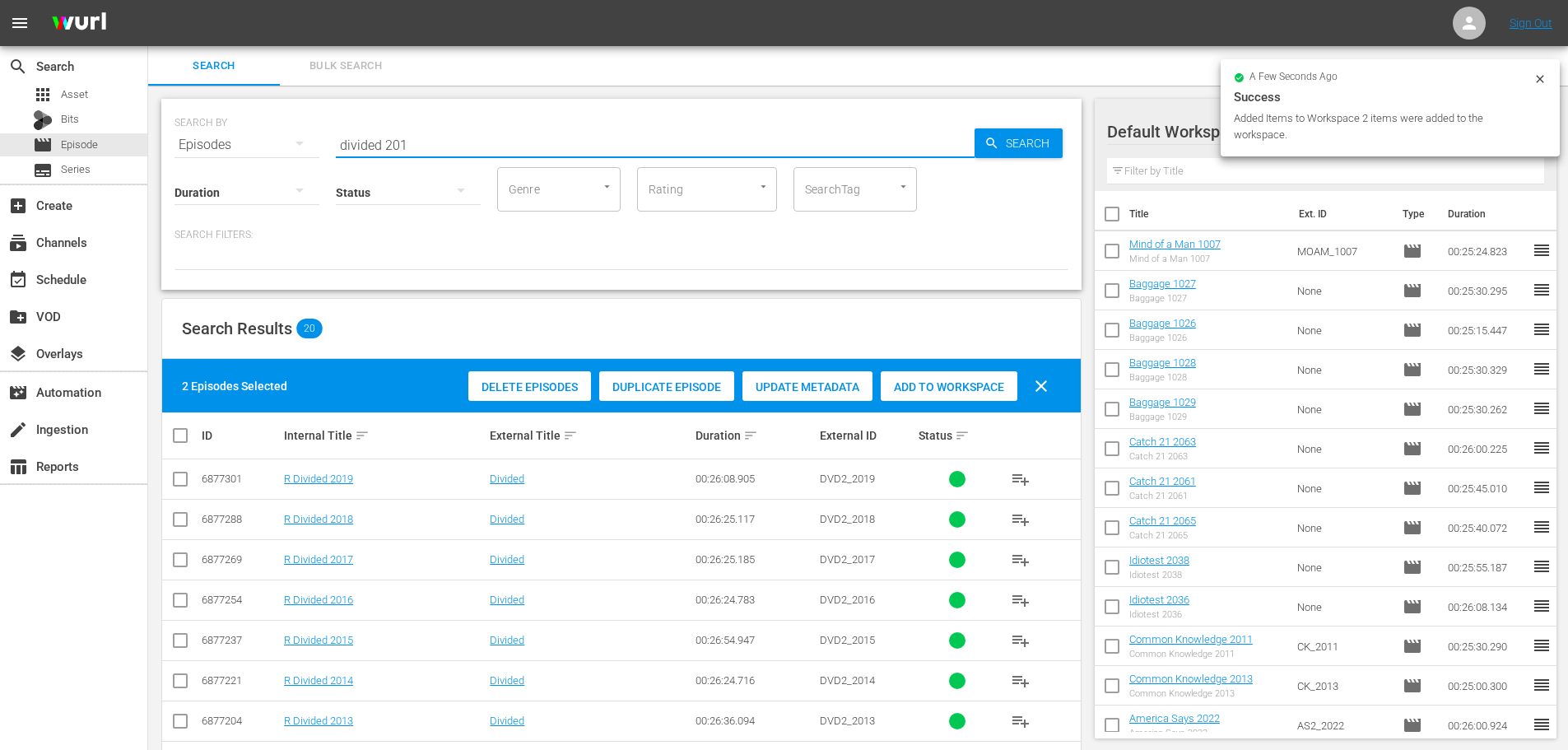
drag, startPoint x: 429, startPoint y: 147, endPoint x: 232, endPoint y: 145, distance: 197.0
click at [232, 145] on div "SEARCH BY Search By Episodes Search ID, Title, Description, Keywords, or Catego…" at bounding box center [621, 135] width 894 height 59
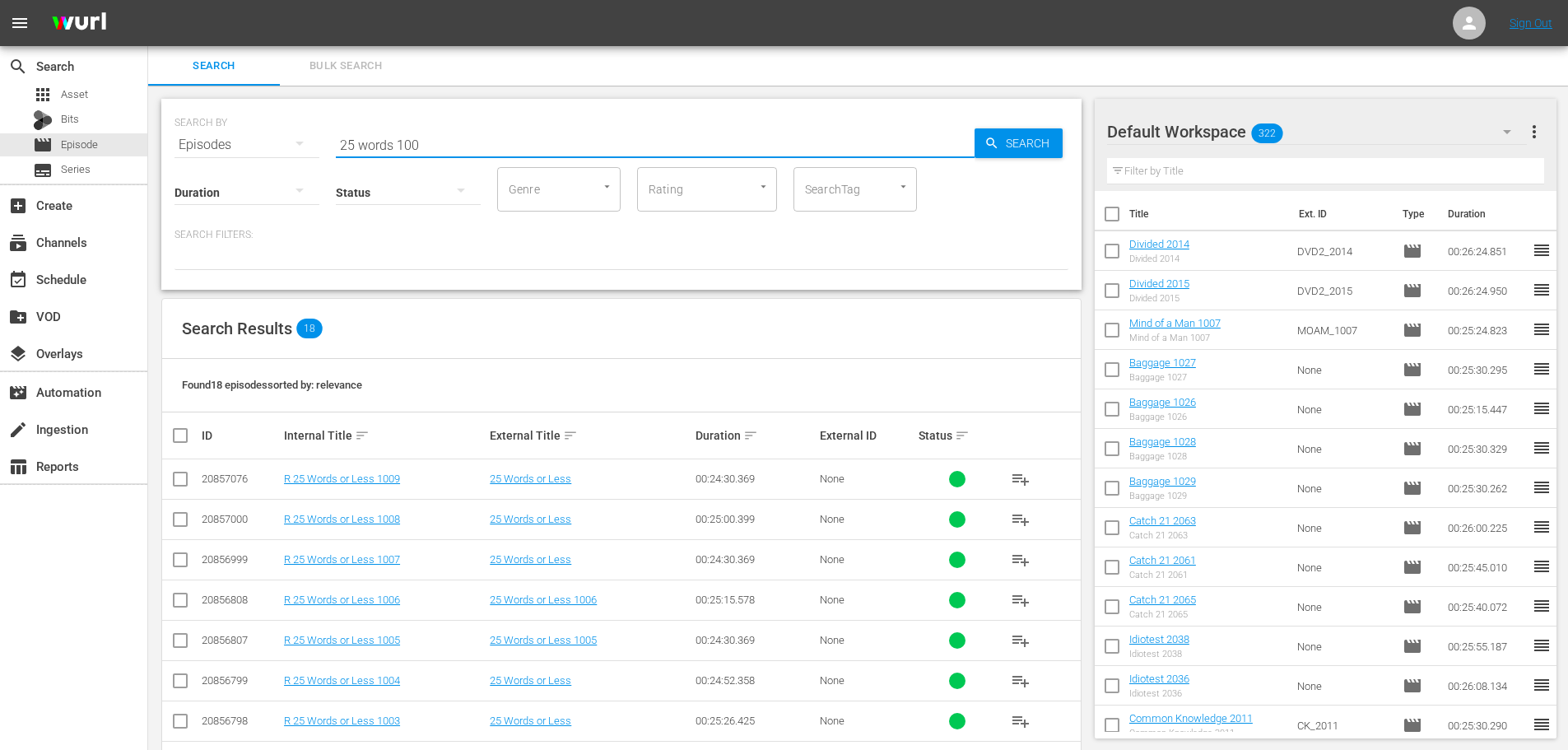
scroll to position [466, 0]
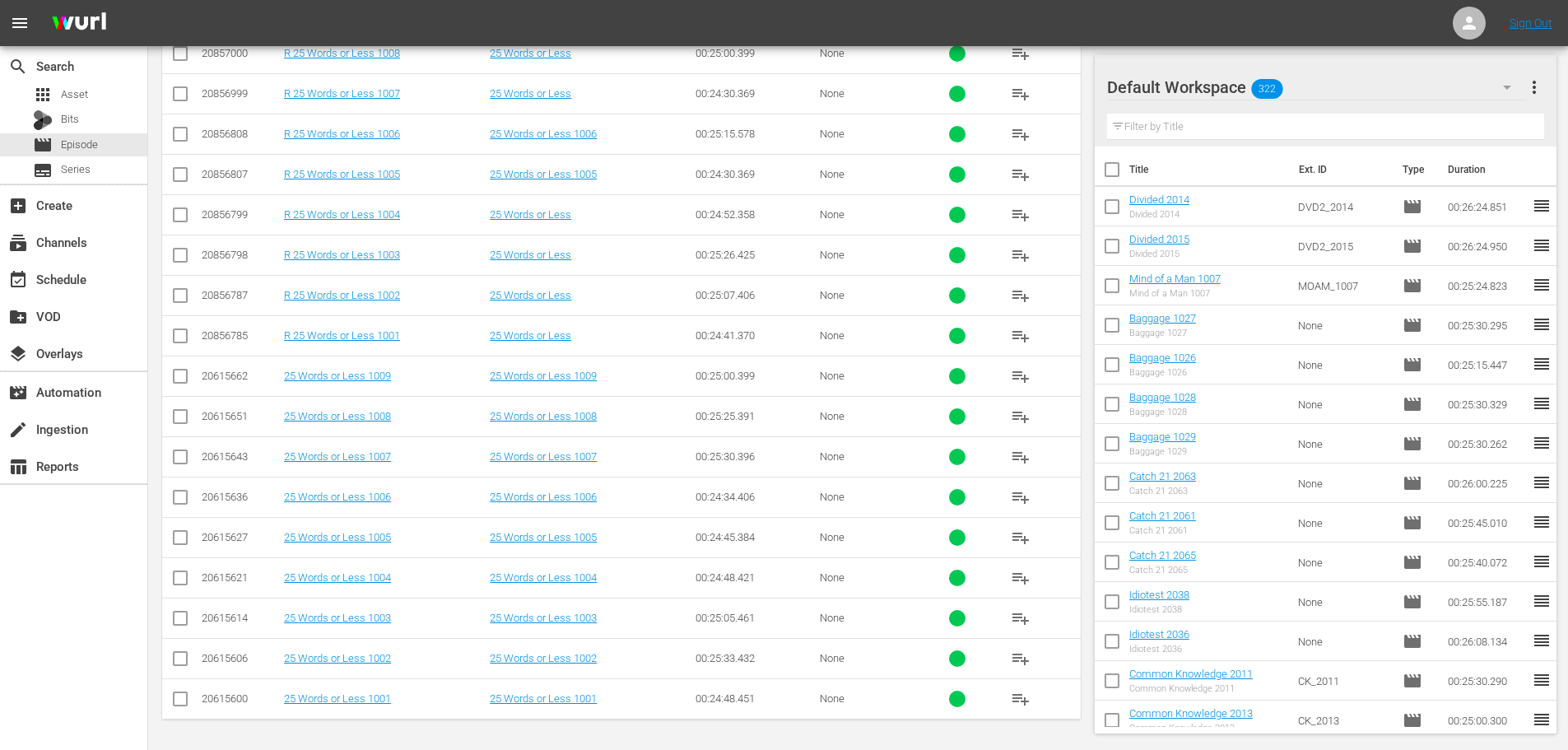
type input "25 words 100"
click at [185, 652] on input "checkbox" at bounding box center [180, 662] width 19 height 19
checkbox input "true"
click at [182, 705] on input "checkbox" at bounding box center [180, 701] width 19 height 19
checkbox input "true"
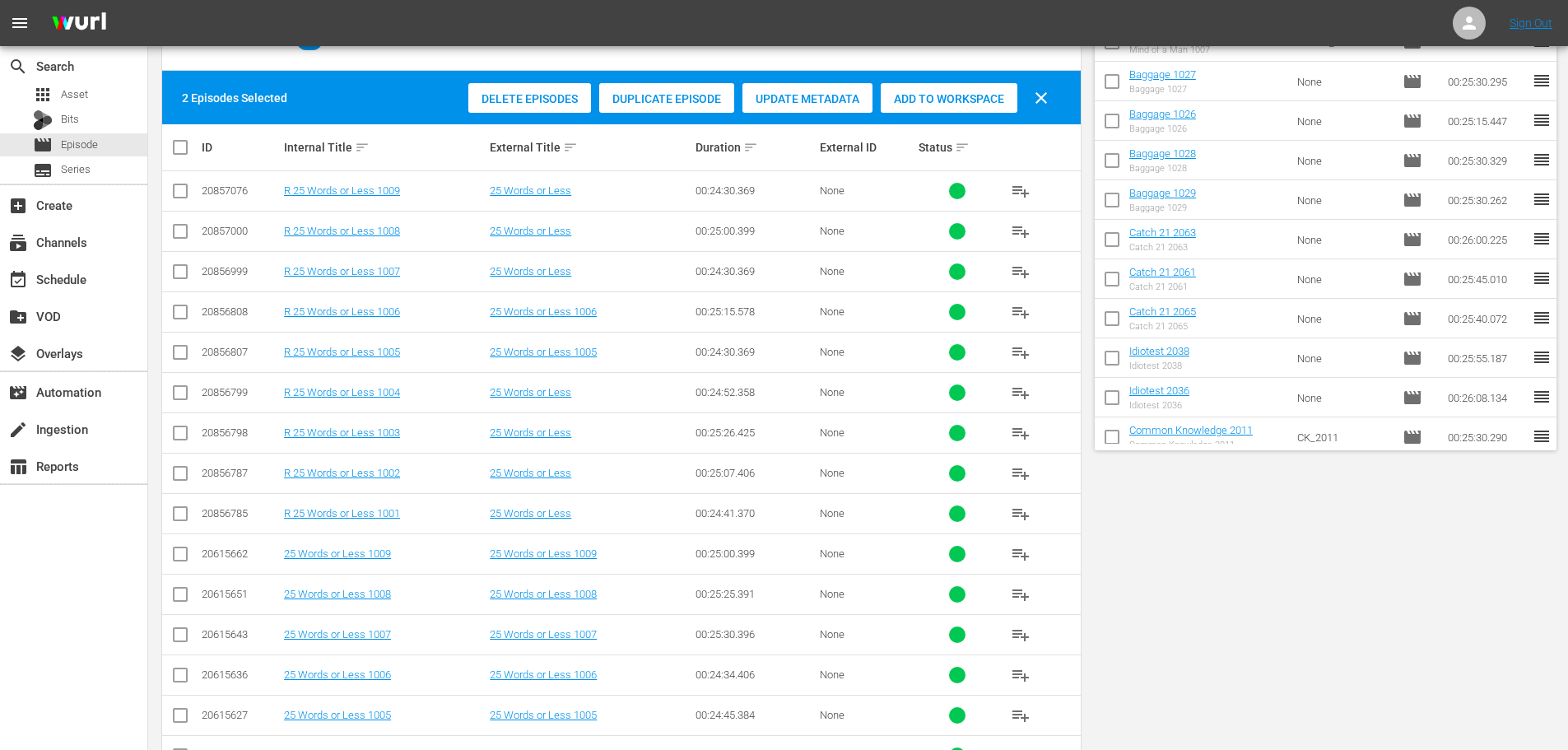
scroll to position [0, 0]
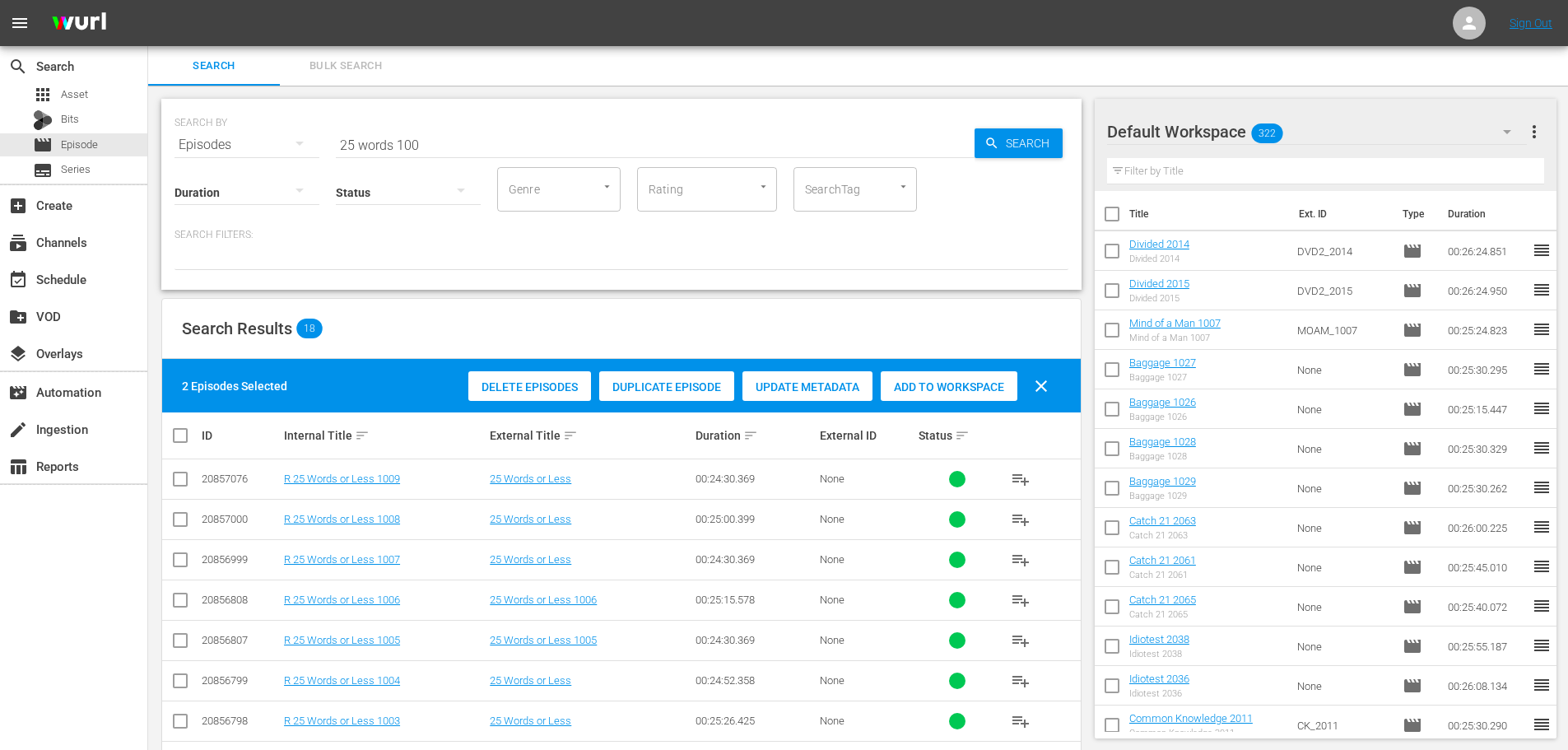
click at [922, 378] on div "Add to Workspace" at bounding box center [949, 387] width 137 height 31
drag, startPoint x: 428, startPoint y: 154, endPoint x: 472, endPoint y: 134, distance: 48.3
click at [346, 145] on div "SEARCH BY Search By Episodes Search ID, Title, Description, Keywords, or Catego…" at bounding box center [621, 194] width 920 height 191
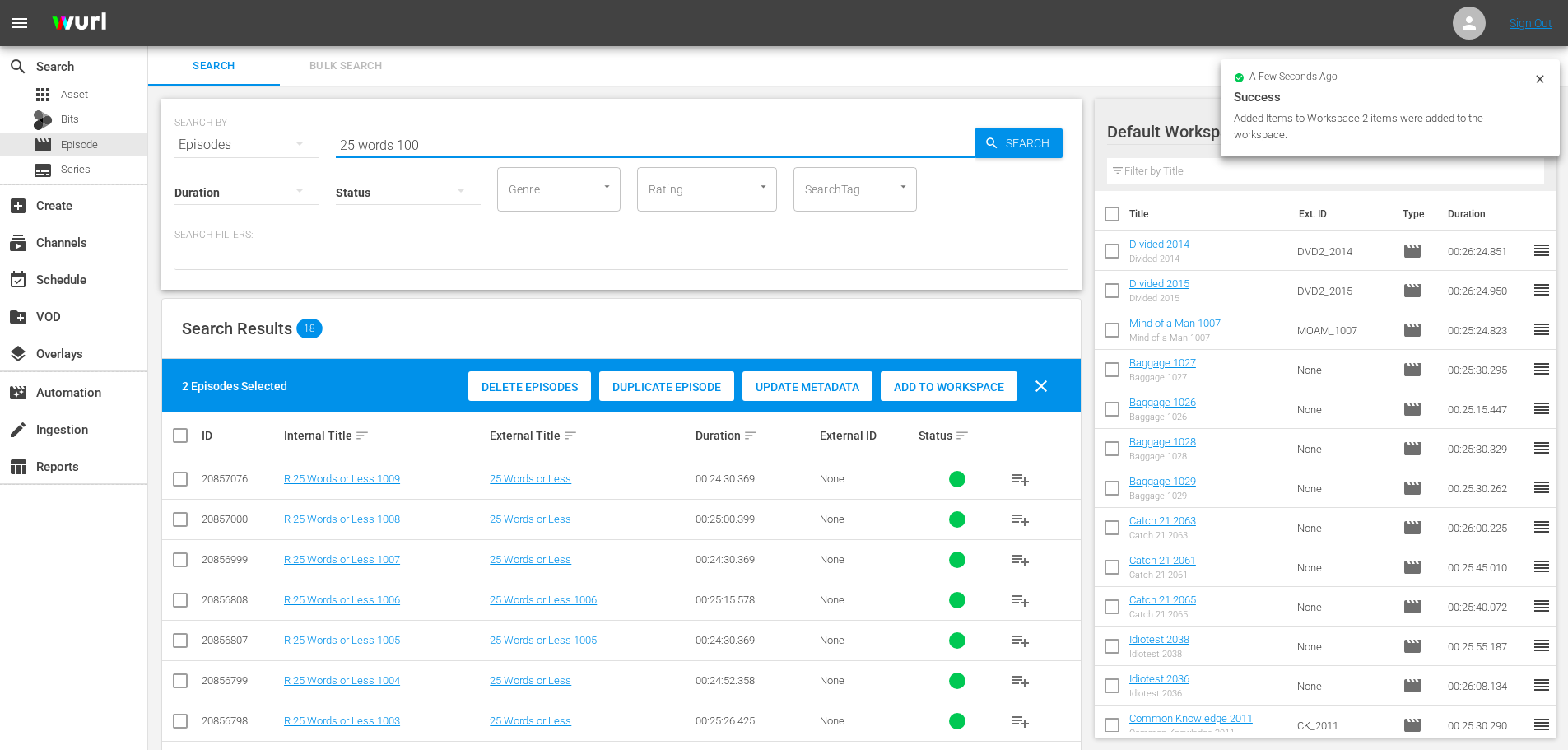
drag, startPoint x: 472, startPoint y: 134, endPoint x: 225, endPoint y: 154, distance: 247.8
click at [225, 154] on div "SEARCH BY Search By Episodes Search ID, Title, Description, Keywords, or Catego…" at bounding box center [621, 194] width 920 height 191
type input "1"
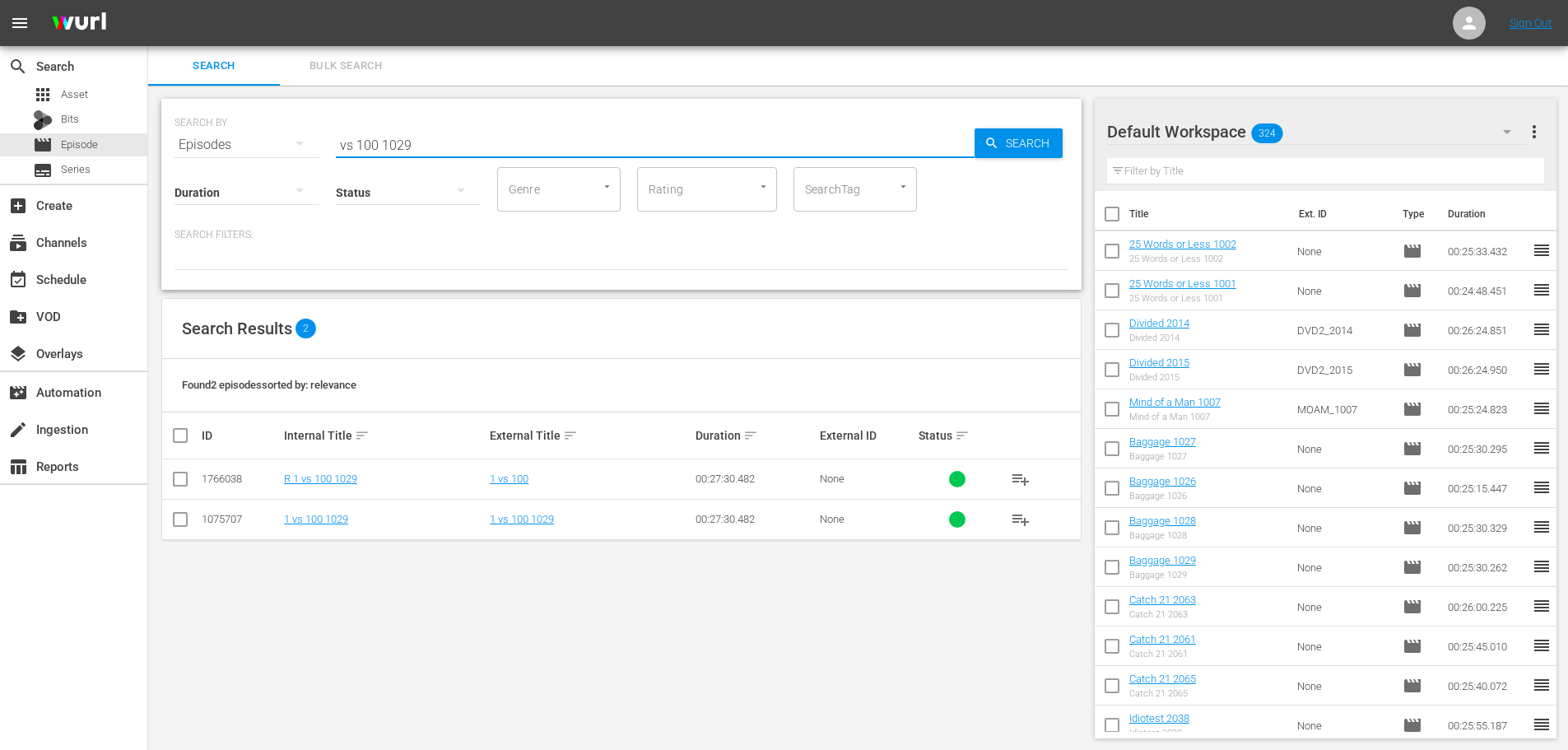
type input "vs 100 1029"
click at [175, 520] on input "checkbox" at bounding box center [180, 522] width 19 height 19
checkbox input "true"
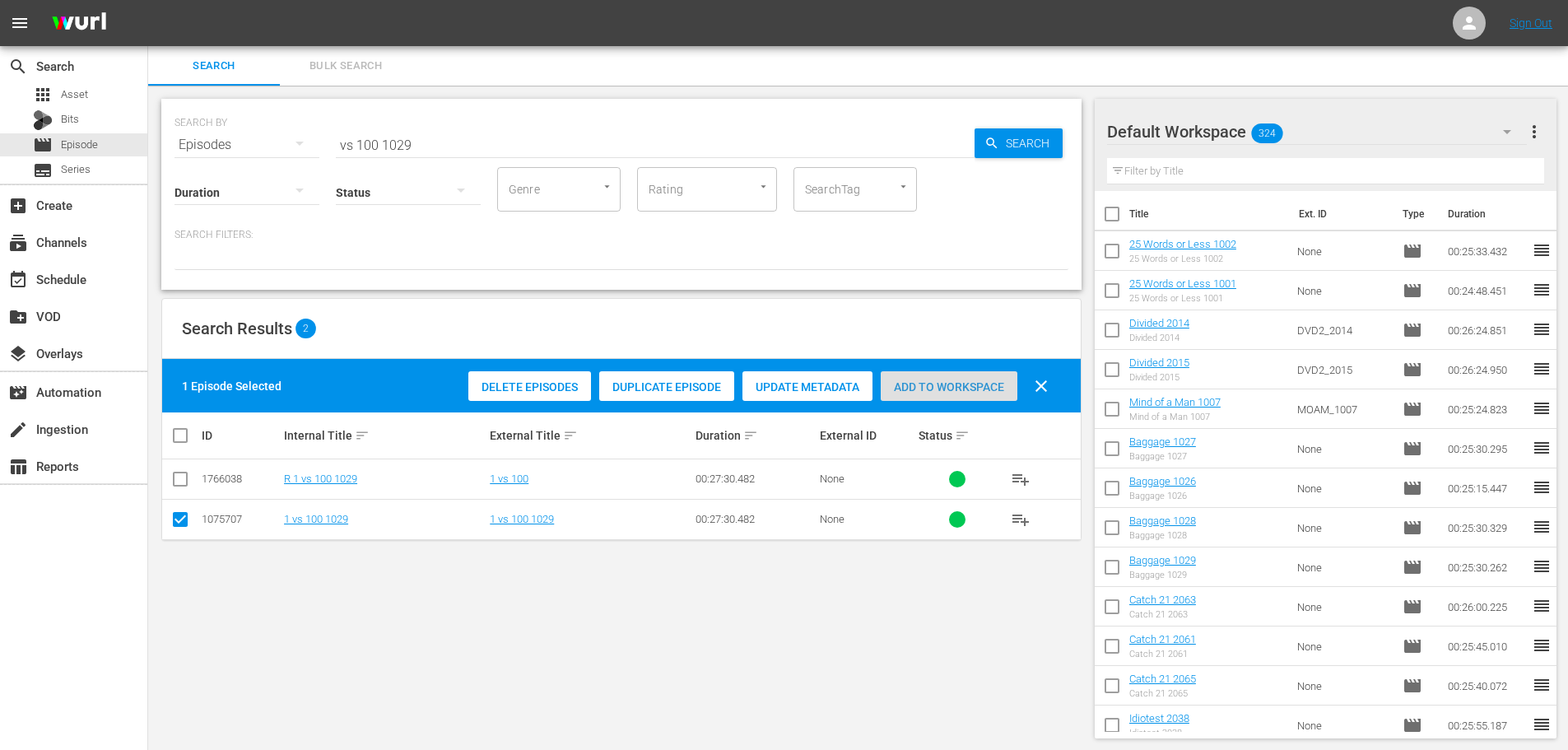
click at [989, 393] on span "Add to Workspace" at bounding box center [949, 387] width 137 height 14
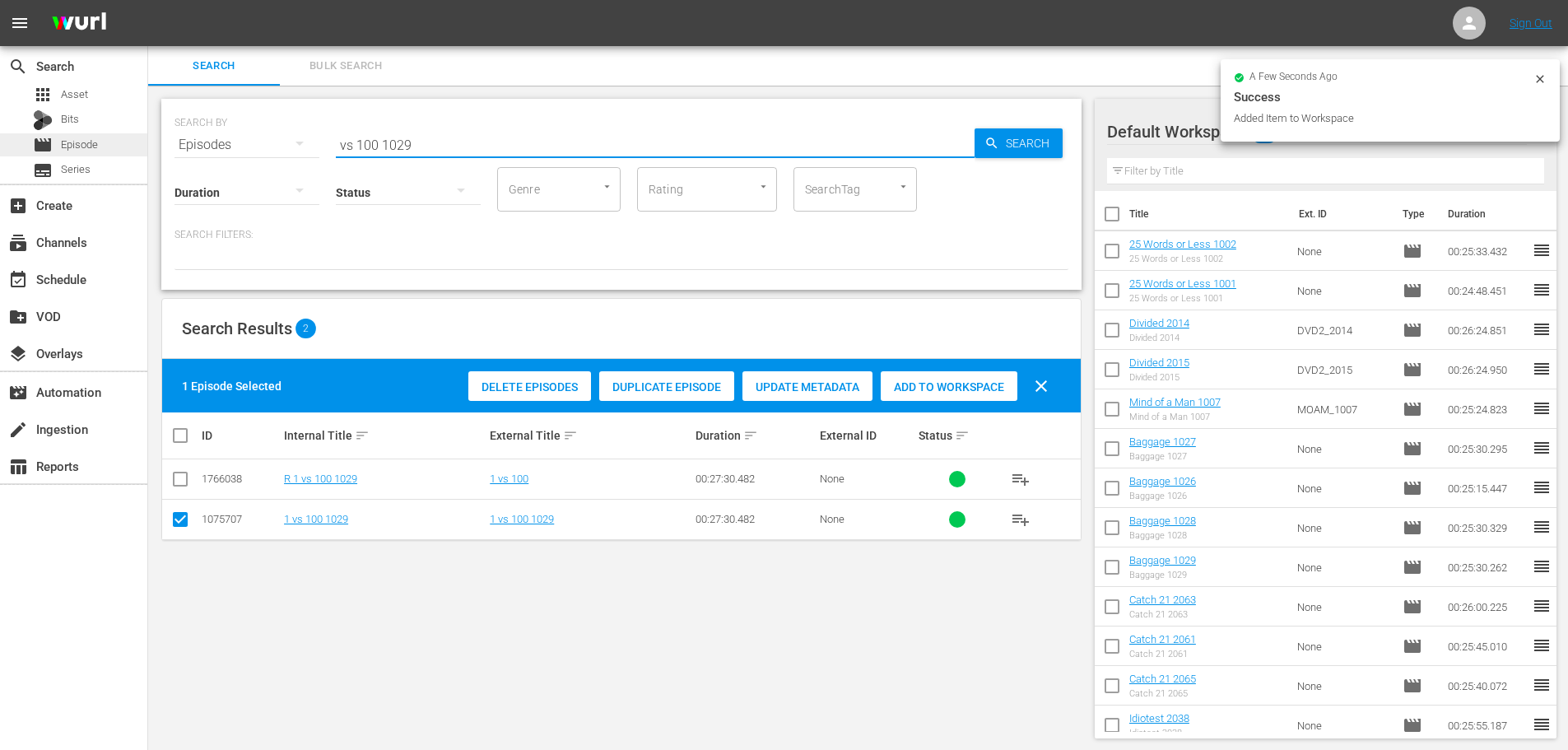
drag, startPoint x: 453, startPoint y: 138, endPoint x: 0, endPoint y: 149, distance: 453.1
click at [148, 0] on div "search Search apps Asset Bits movie Episode subtitles Series add_box Create sub…" at bounding box center [858, 0] width 1420 height 0
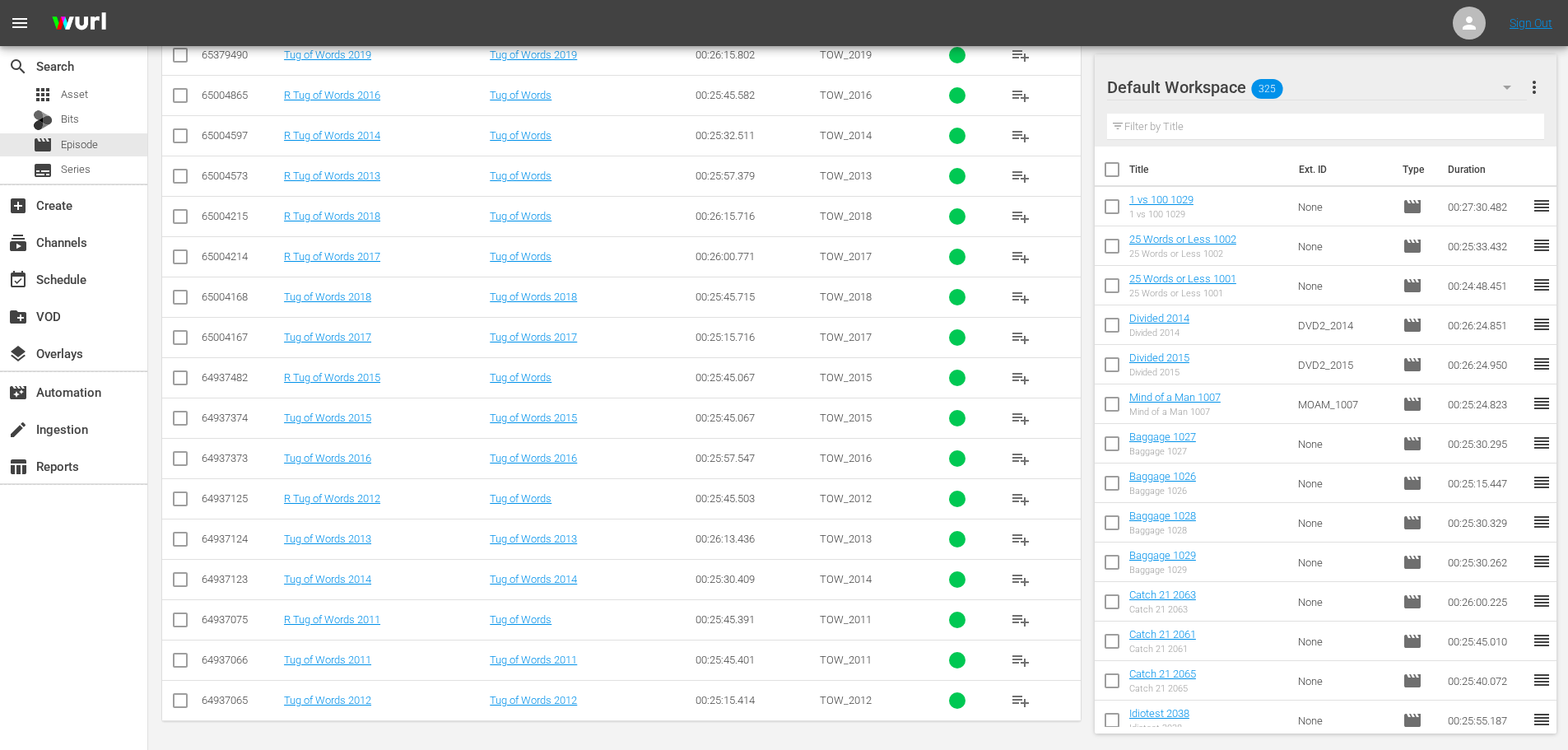
scroll to position [546, 0]
type input "tug 201"
click at [180, 583] on input "checkbox" at bounding box center [180, 581] width 19 height 19
checkbox input "true"
drag, startPoint x: 151, startPoint y: 691, endPoint x: 168, endPoint y: 699, distance: 18.8
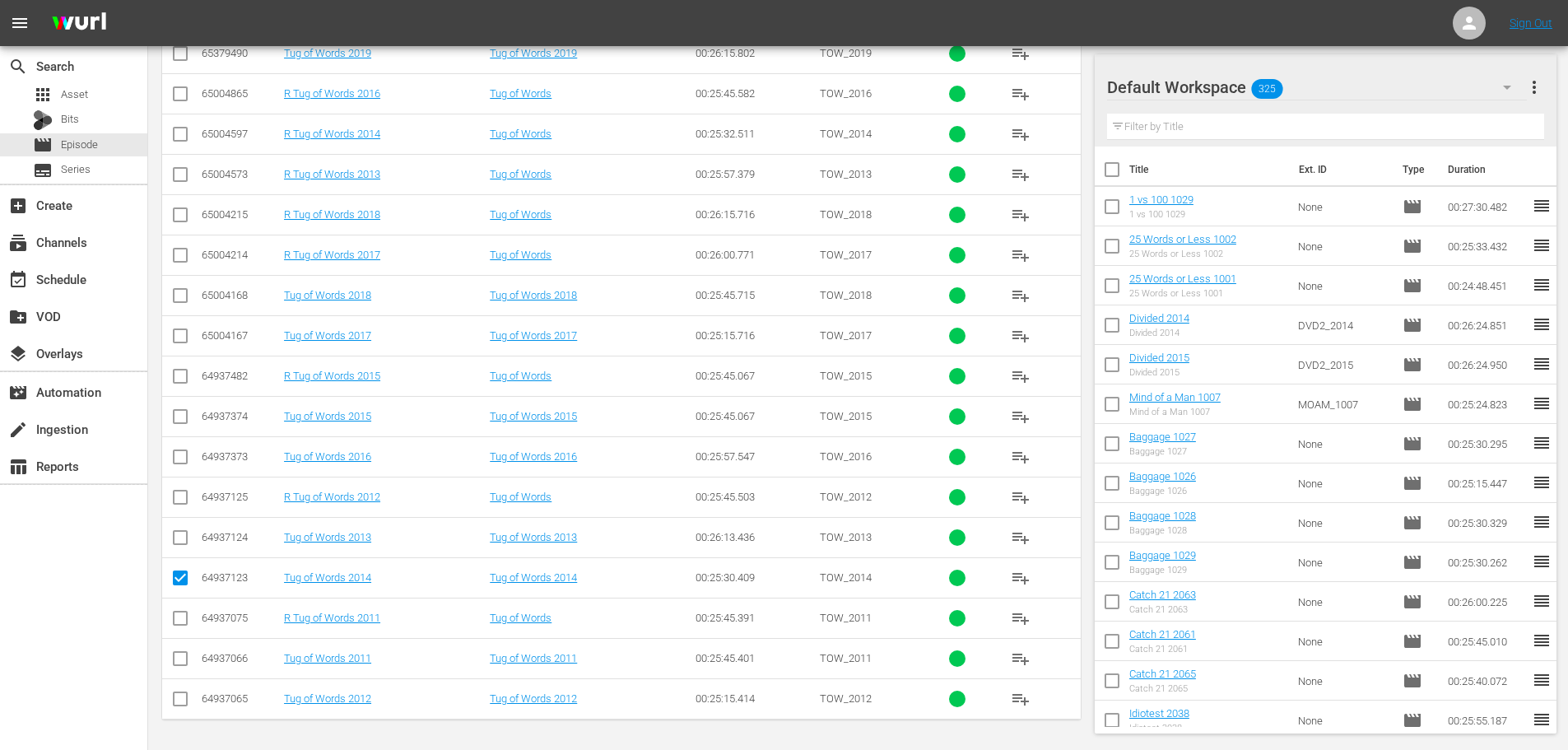
click at [166, 699] on div "SEARCH BY Search By Episodes Search ID, Title, Description, Keywords, or Catego…" at bounding box center [621, 145] width 946 height 1211
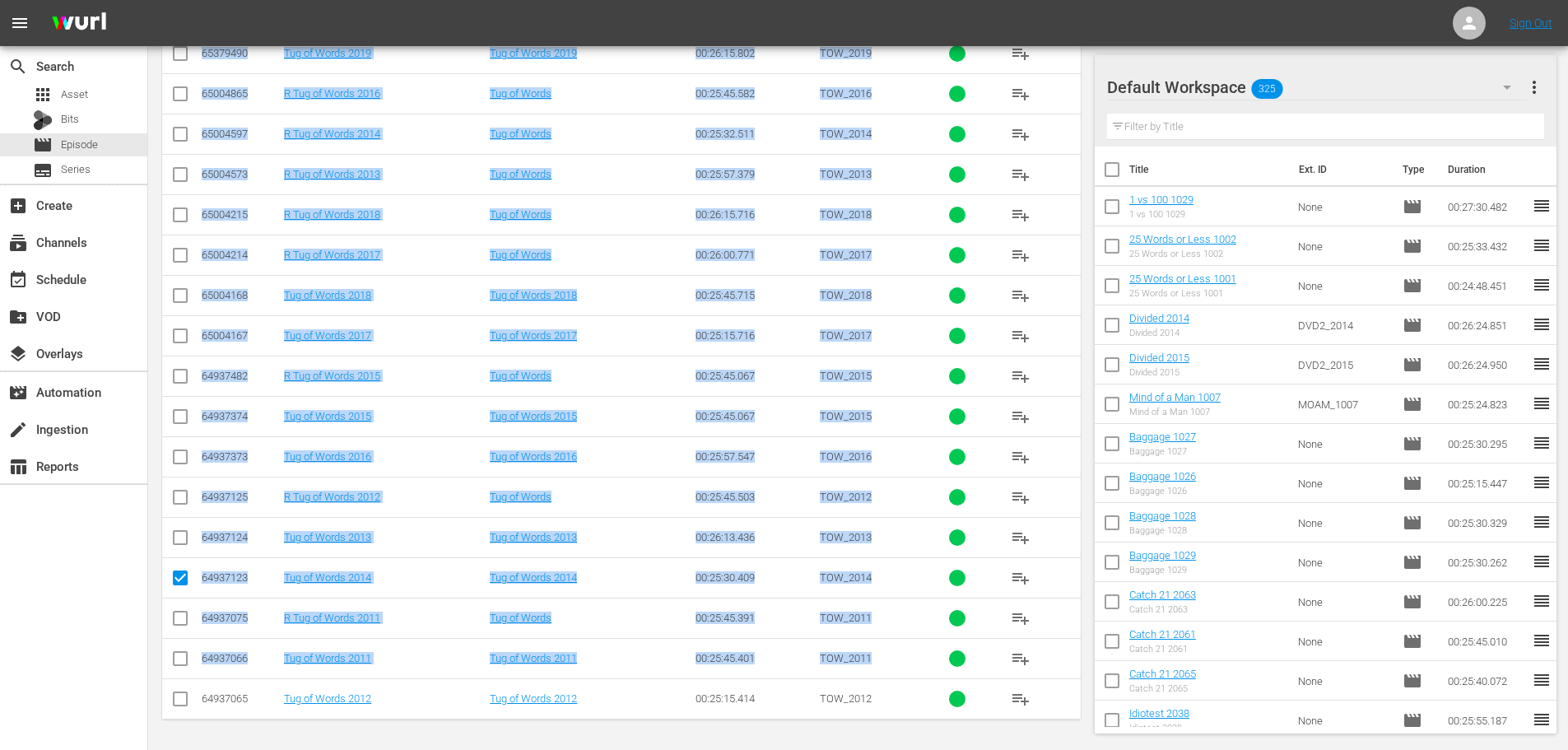
click at [168, 699] on td at bounding box center [180, 699] width 37 height 41
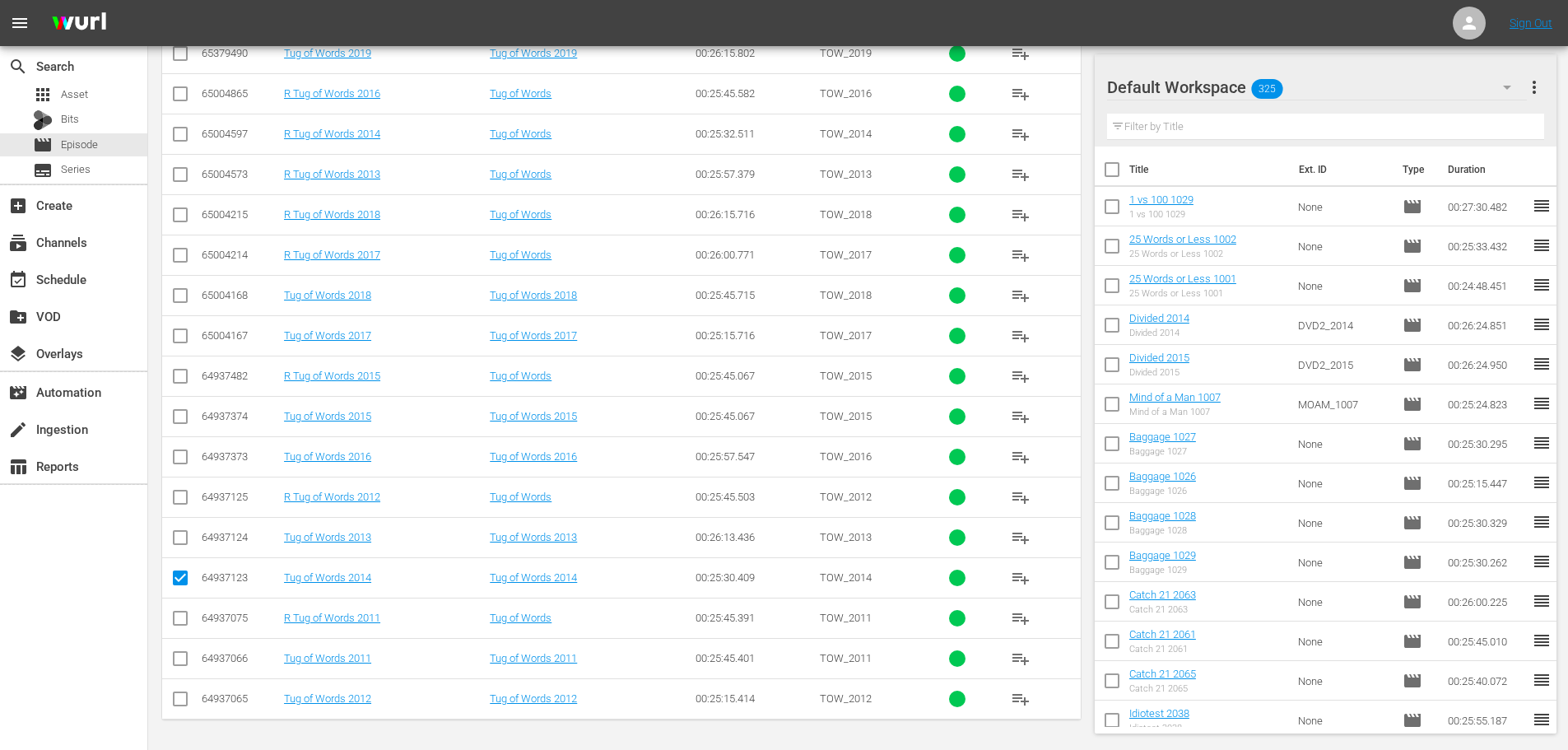
click at [180, 699] on input "checkbox" at bounding box center [180, 701] width 19 height 19
checkbox input "true"
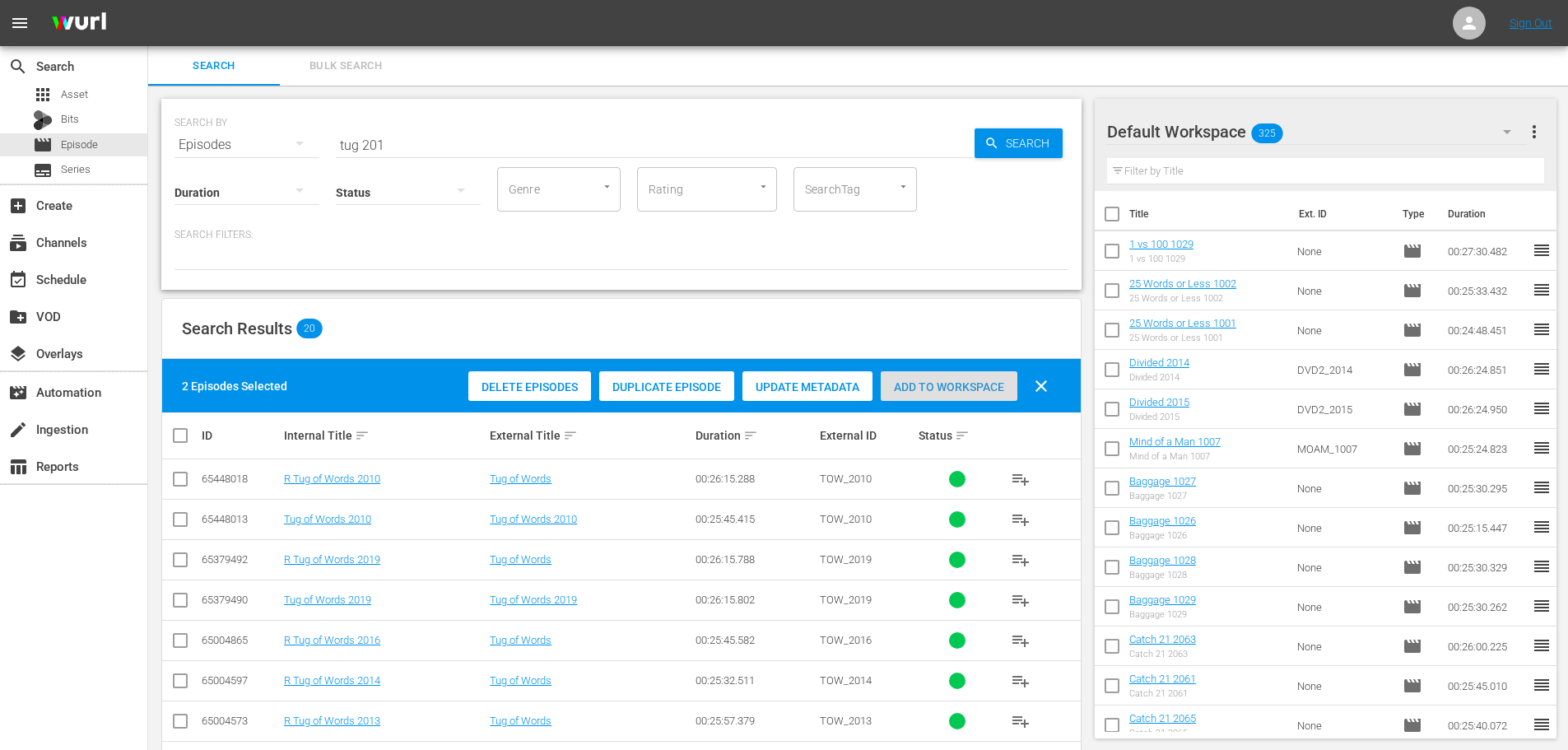
click at [897, 376] on div "Add to Workspace" at bounding box center [949, 387] width 137 height 31
drag, startPoint x: 385, startPoint y: 149, endPoint x: 0, endPoint y: 220, distance: 391.5
click at [148, 0] on div "search Search apps Asset Bits movie Episode subtitles Series add_box Create sub…" at bounding box center [858, 0] width 1420 height 0
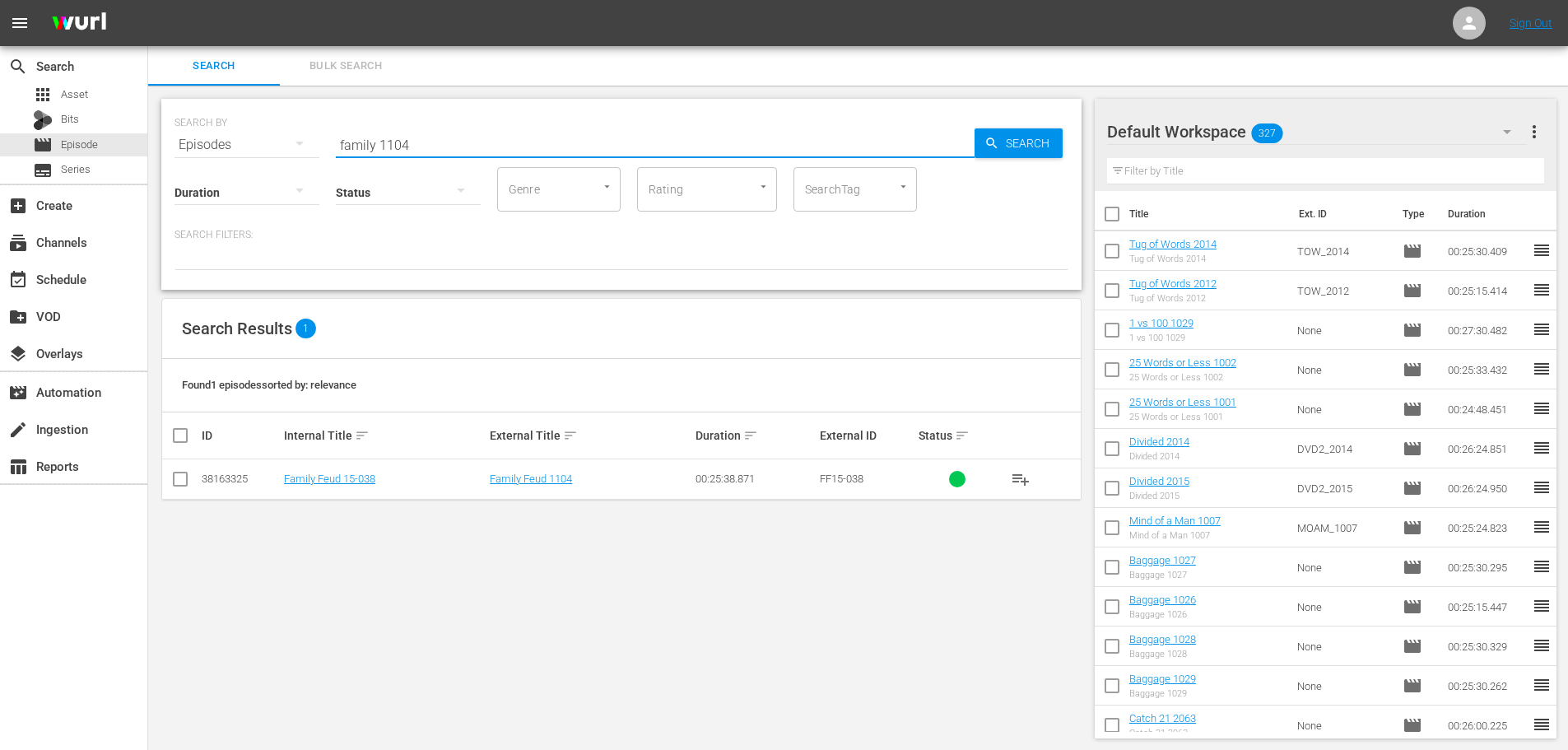
type input "family 1104"
click at [184, 492] on td at bounding box center [180, 479] width 37 height 41
click at [177, 475] on input "checkbox" at bounding box center [180, 482] width 19 height 19
checkbox input "true"
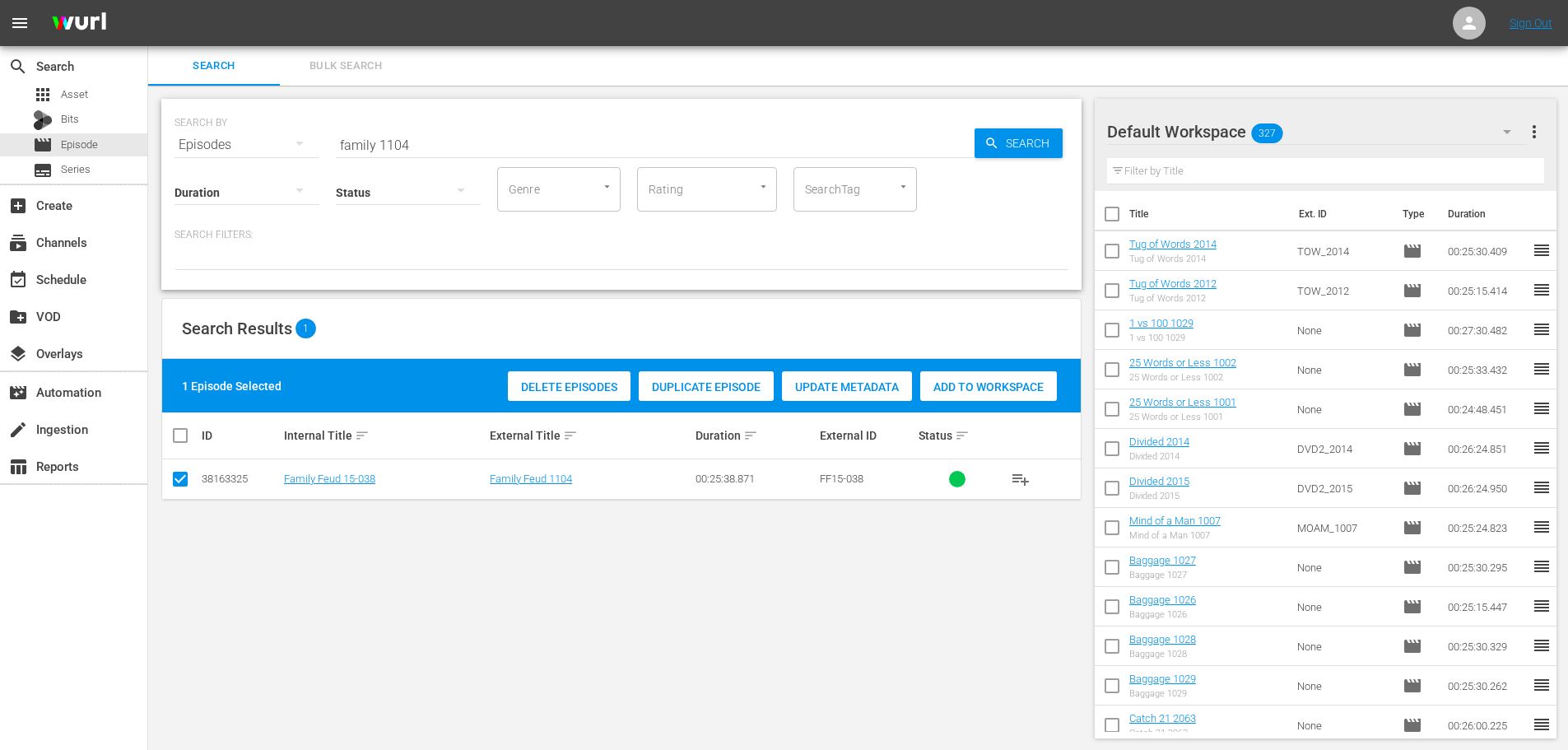
click at [963, 382] on span "Add to Workspace" at bounding box center [988, 387] width 137 height 14
click at [564, 154] on input "family 1104" at bounding box center [655, 145] width 638 height 40
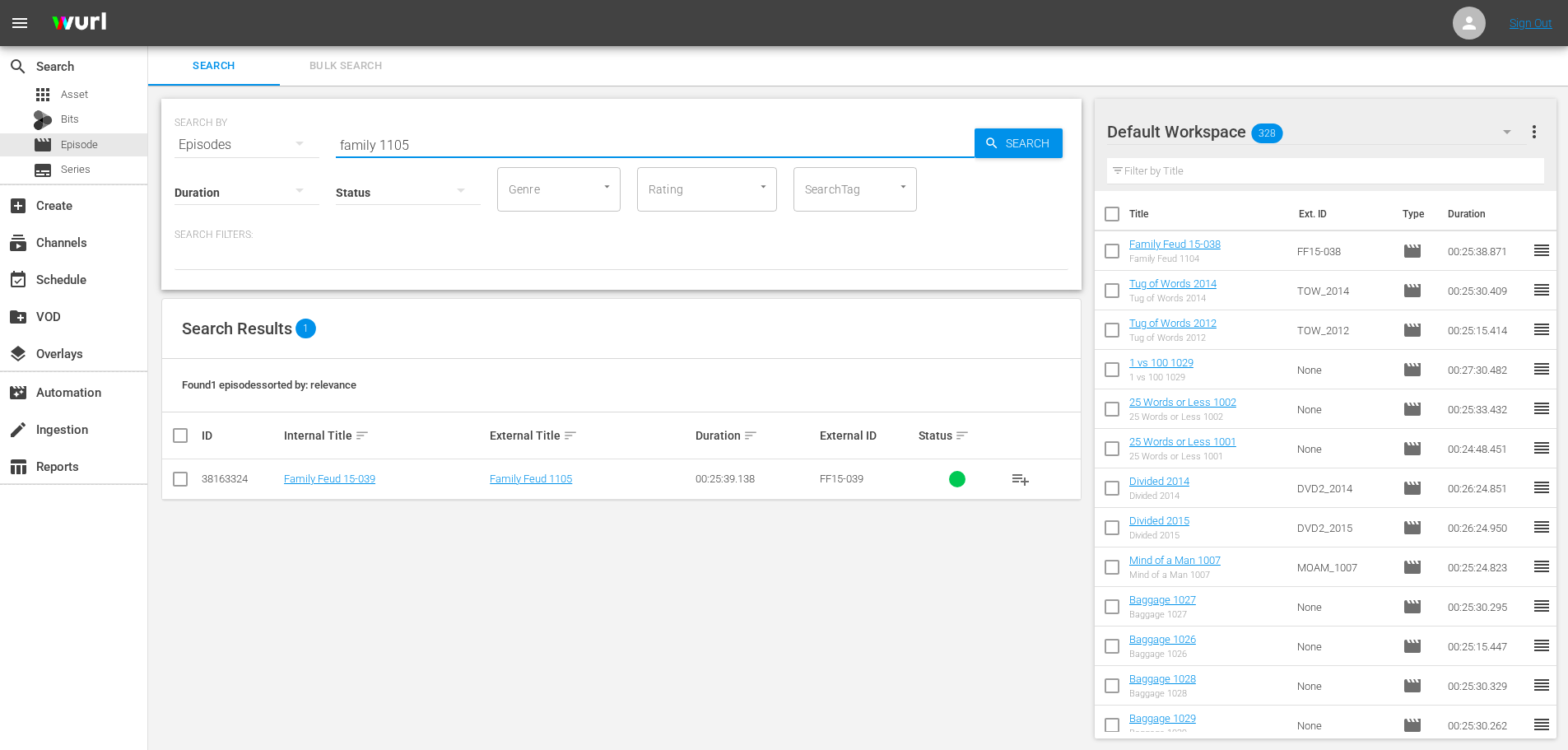
type input "family 1105"
click at [169, 486] on td at bounding box center [180, 479] width 37 height 41
click at [172, 485] on input "checkbox" at bounding box center [180, 482] width 19 height 19
checkbox input "true"
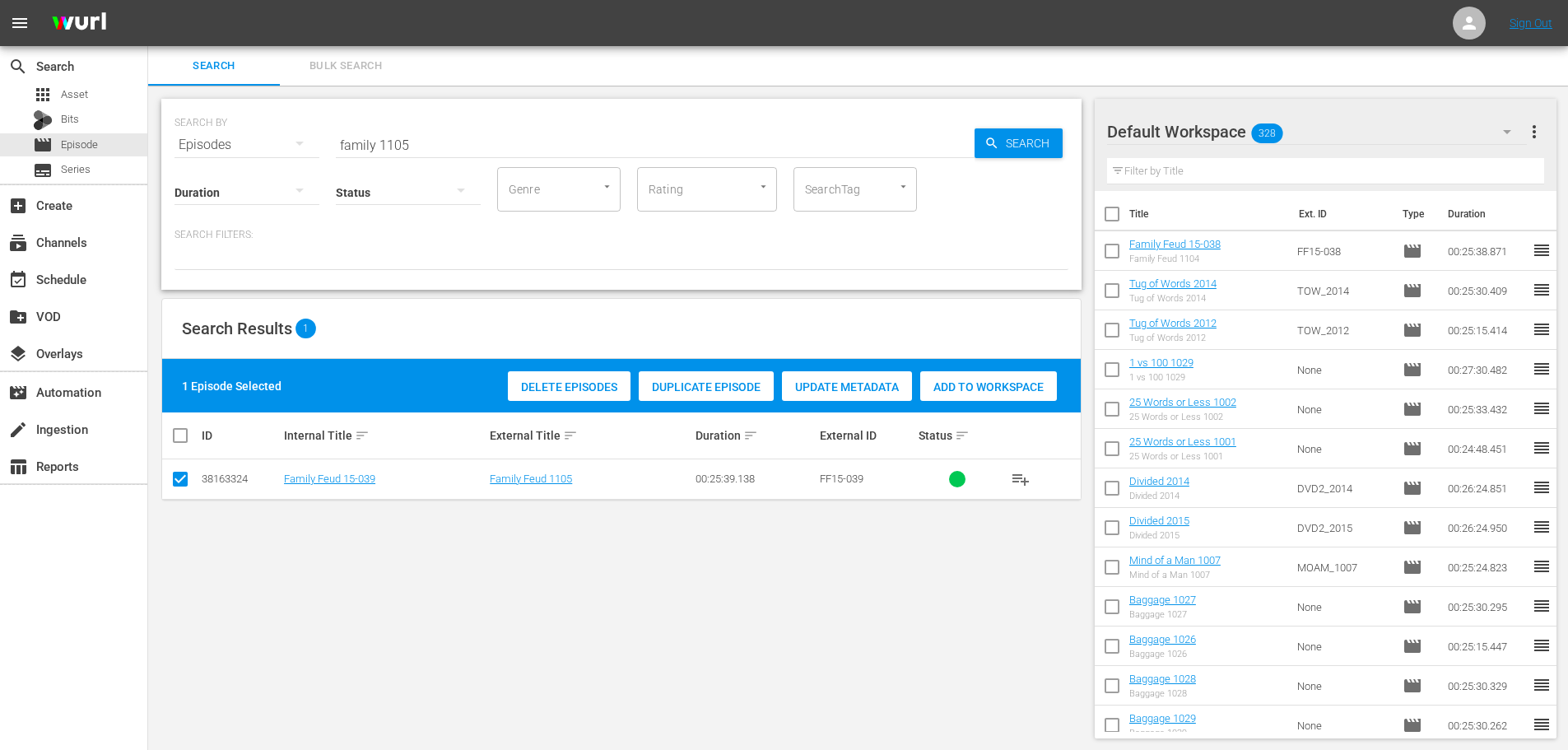
click at [978, 380] on span "Add to Workspace" at bounding box center [988, 387] width 137 height 14
drag, startPoint x: 507, startPoint y: 152, endPoint x: 0, endPoint y: 150, distance: 507.0
click at [148, 0] on div "search Search apps Asset Bits movie Episode subtitles Series add_box Create sub…" at bounding box center [858, 0] width 1420 height 0
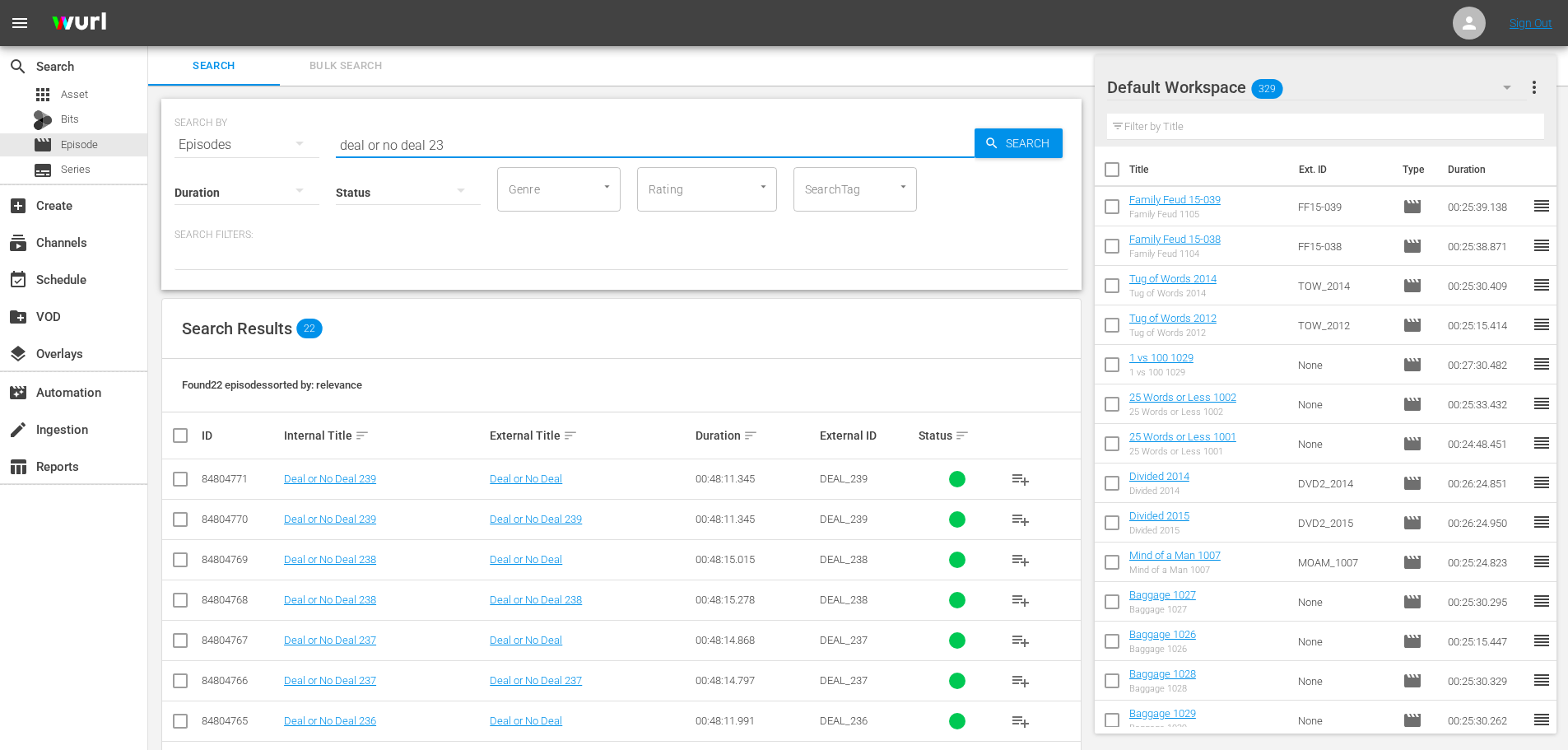
scroll to position [494, 0]
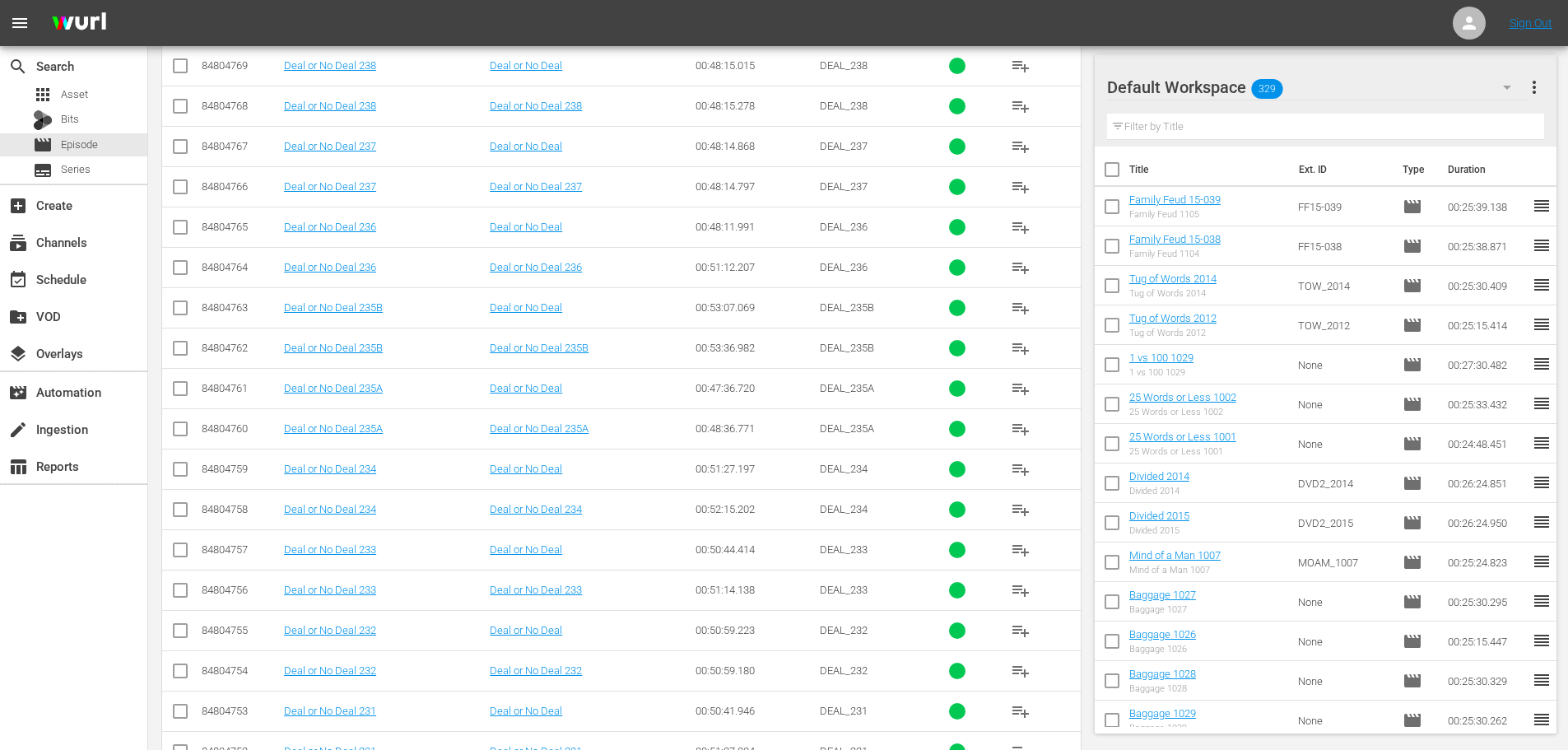
type input "deal or no deal 23"
click at [192, 198] on td at bounding box center [180, 186] width 37 height 41
click at [185, 203] on td at bounding box center [180, 186] width 37 height 41
click at [184, 105] on input "checkbox" at bounding box center [180, 110] width 19 height 19
checkbox input "true"
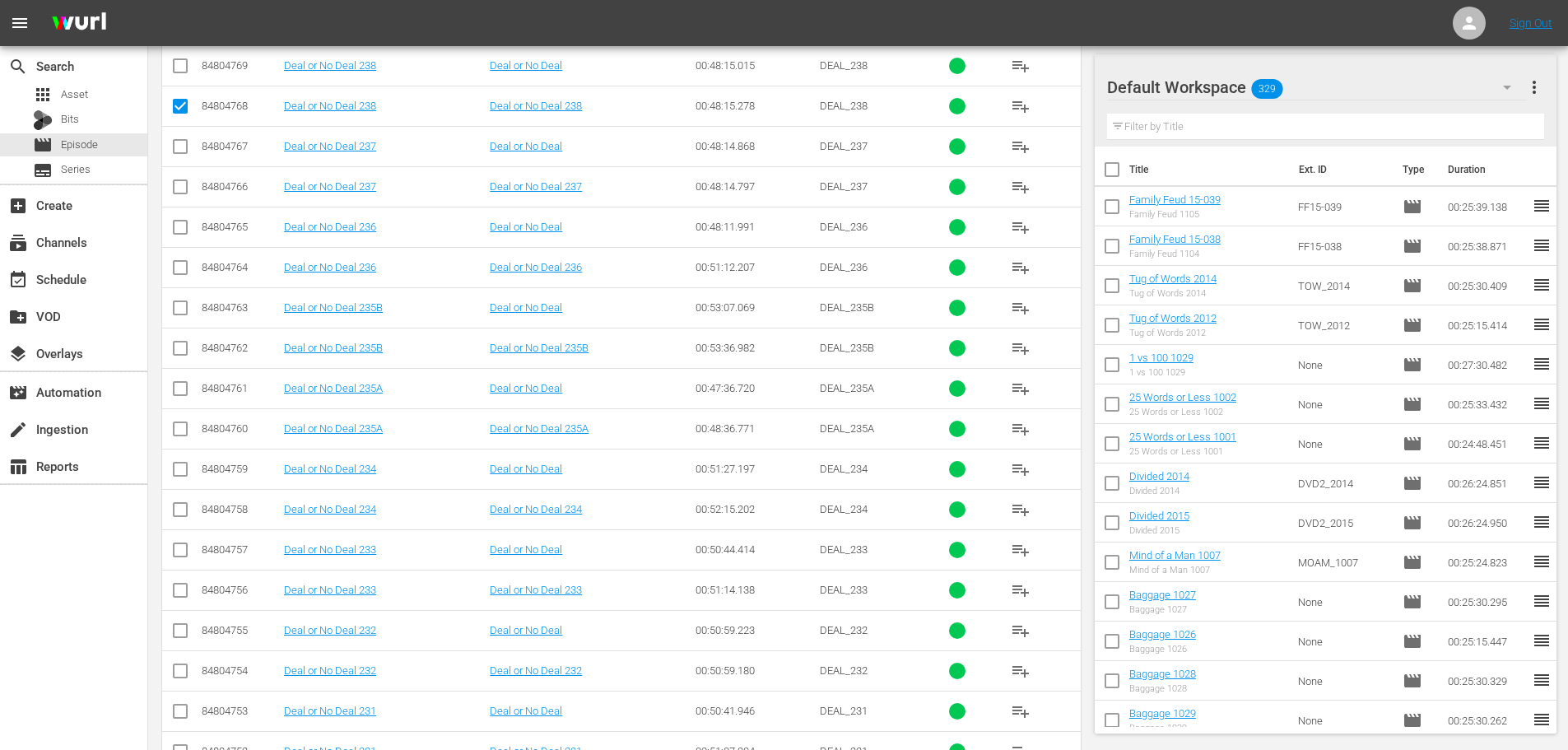
click at [176, 192] on input "checkbox" at bounding box center [180, 190] width 19 height 19
checkbox input "true"
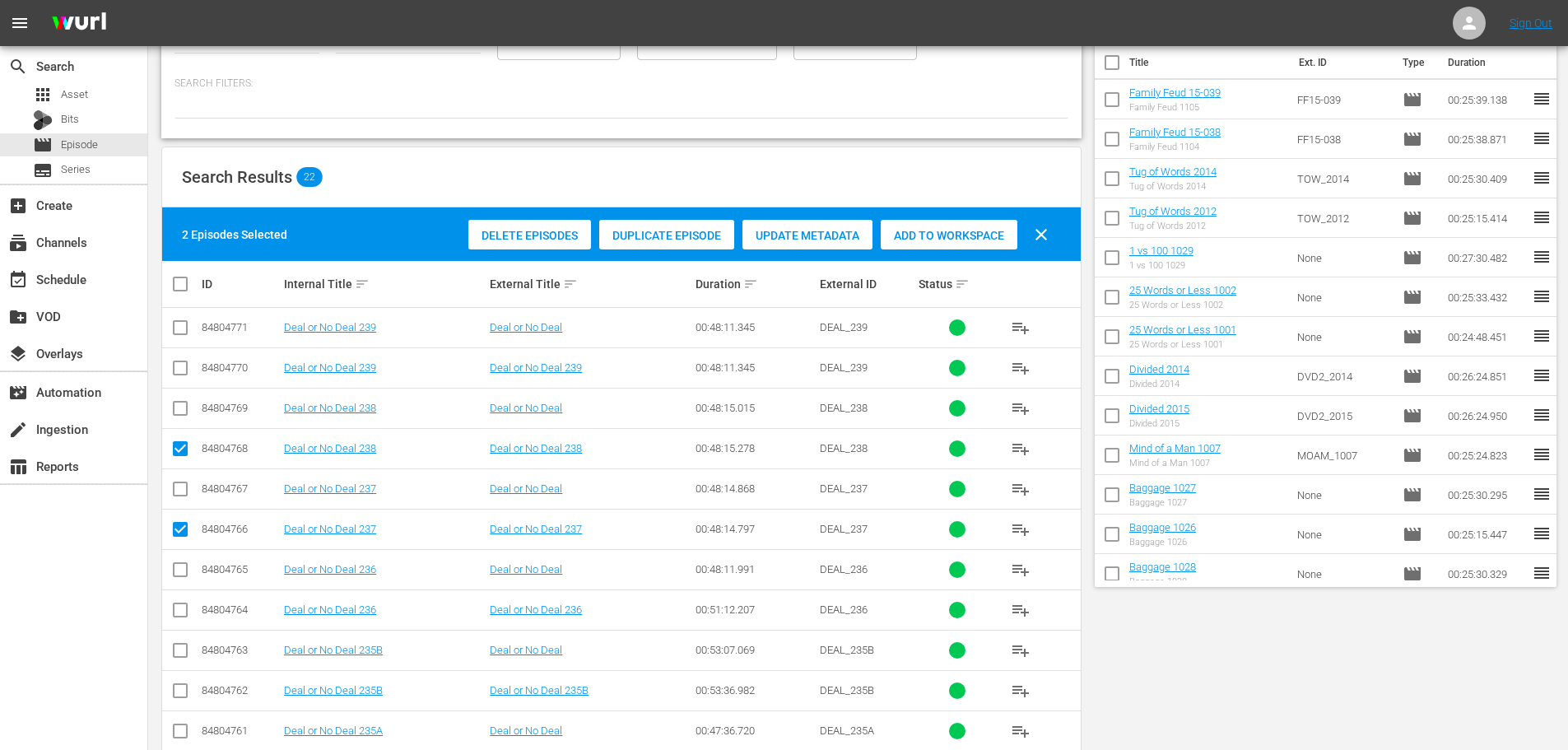
scroll to position [0, 0]
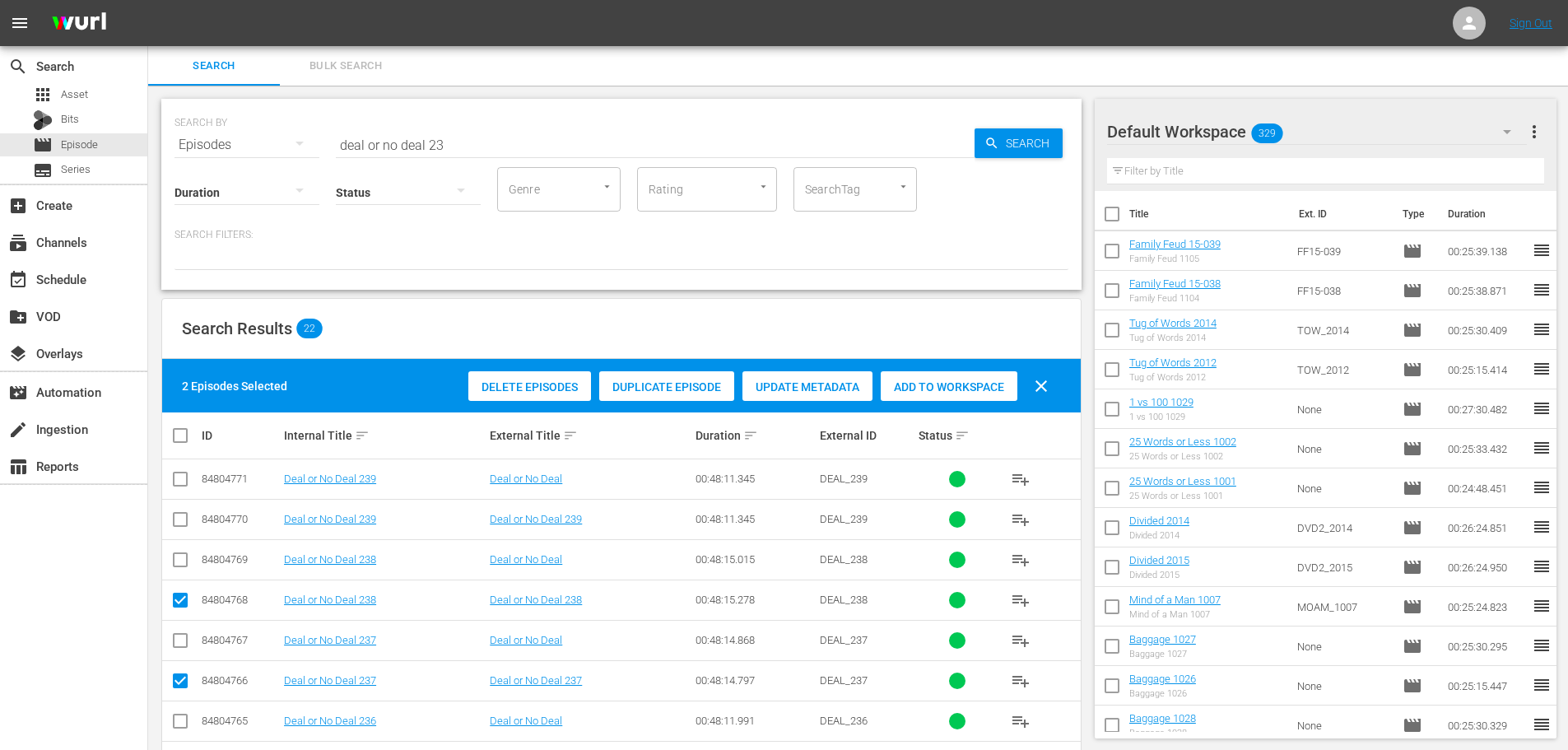
drag, startPoint x: 887, startPoint y: 372, endPoint x: 912, endPoint y: 376, distance: 25.3
click at [912, 376] on div "Add to Workspace" at bounding box center [949, 387] width 137 height 31
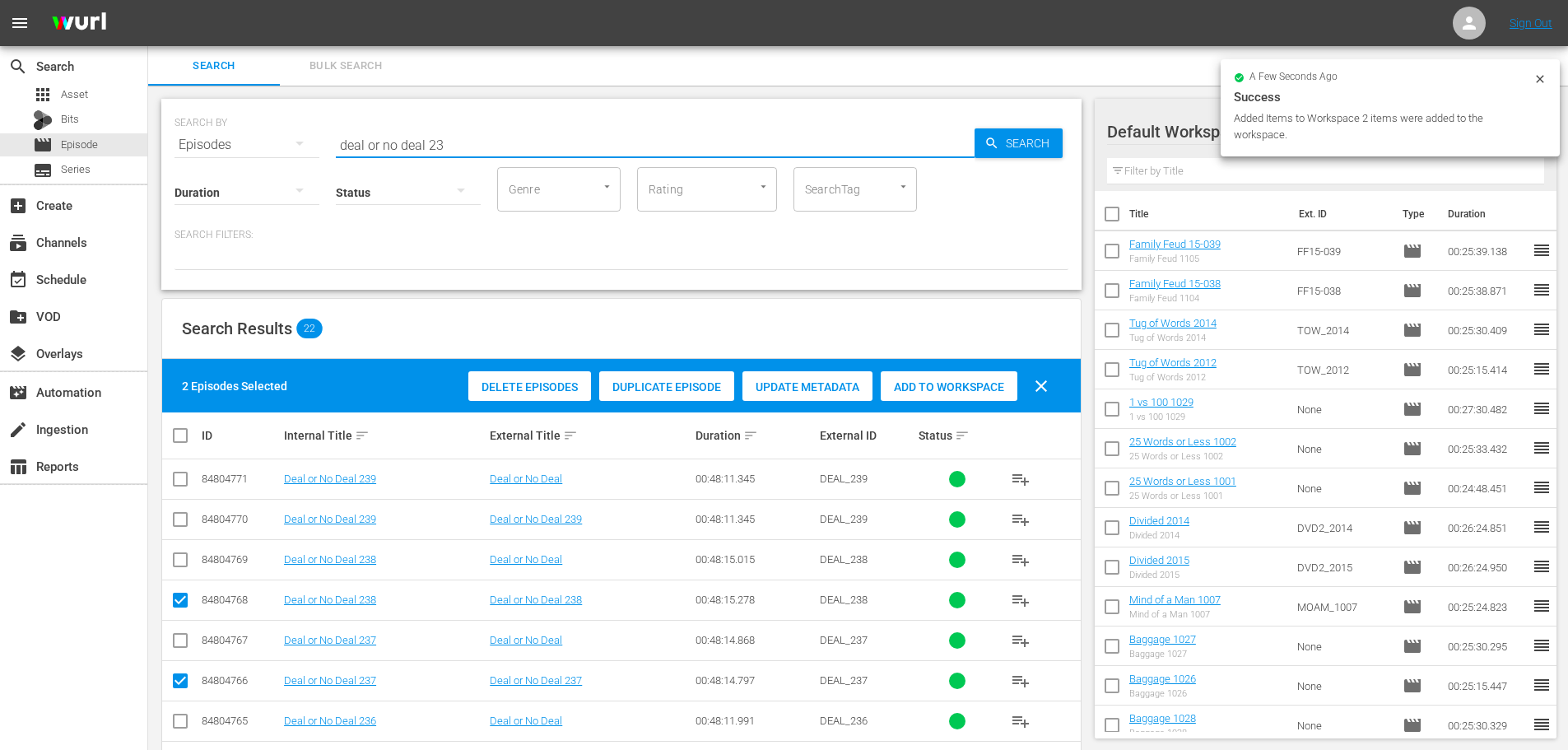
drag, startPoint x: 495, startPoint y: 158, endPoint x: 246, endPoint y: 136, distance: 250.0
click at [246, 136] on div "SEARCH BY Search By Episodes Search ID, Title, Description, Keywords, or Catego…" at bounding box center [621, 135] width 894 height 59
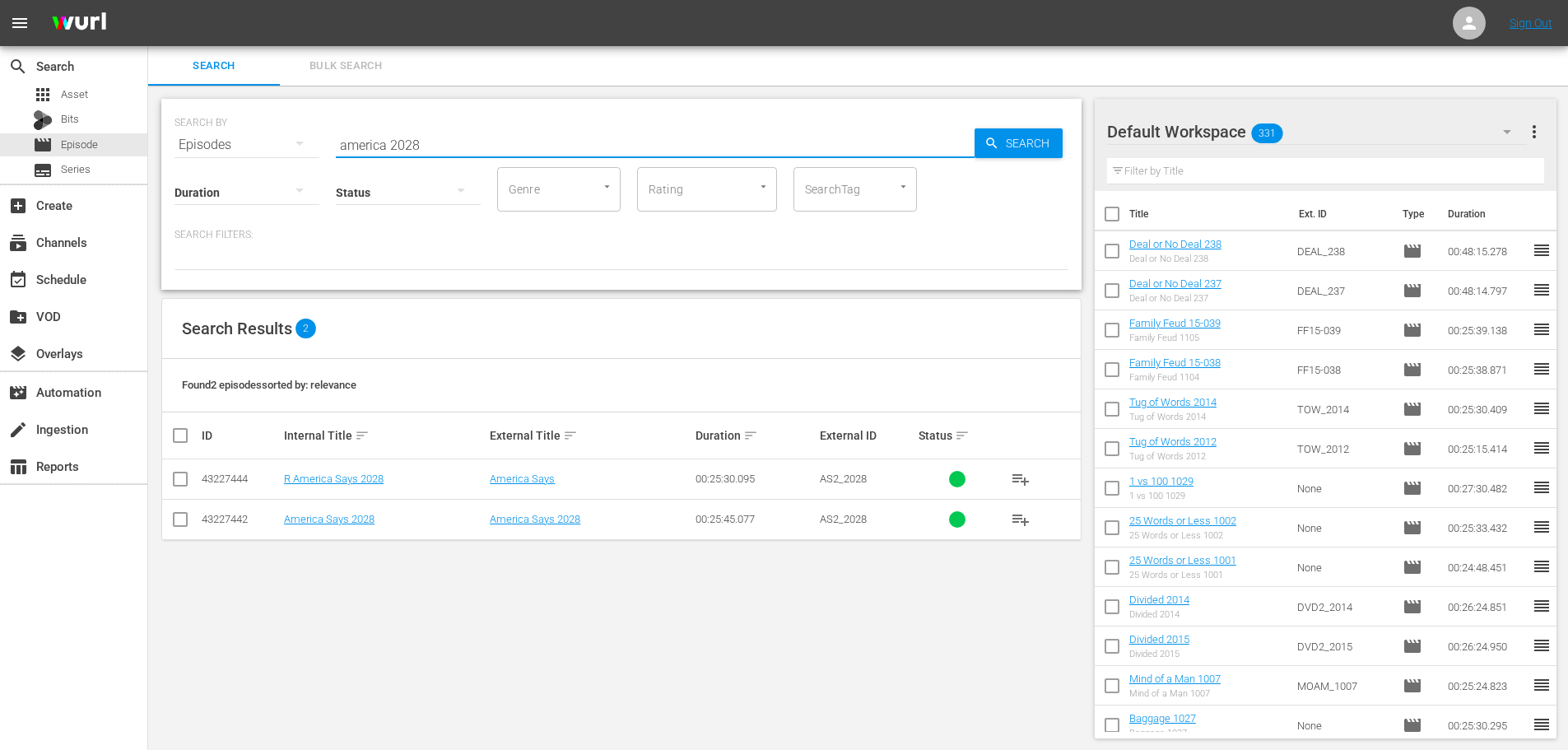
type input "america 2028"
click at [176, 523] on input "checkbox" at bounding box center [180, 522] width 19 height 19
checkbox input "true"
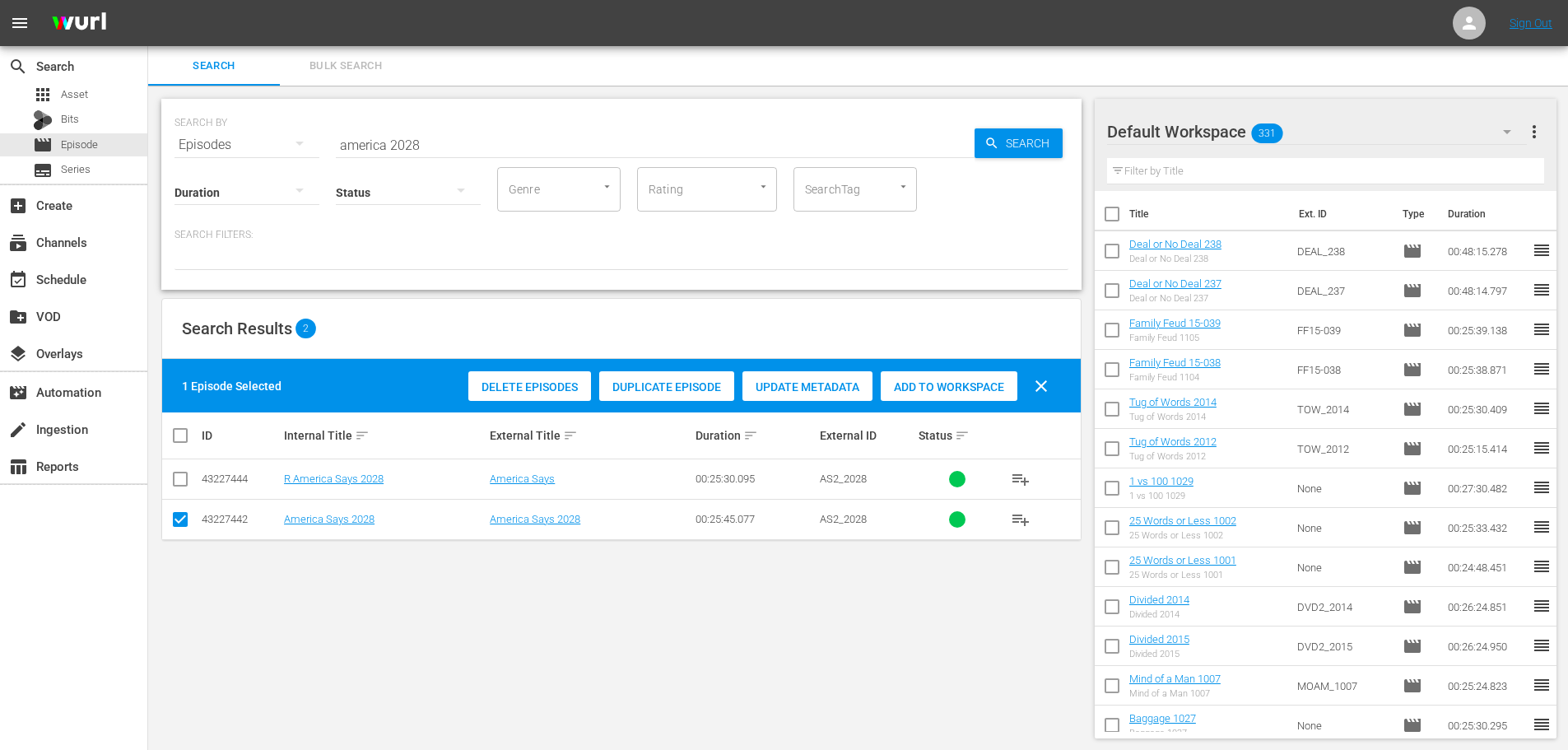
click at [996, 383] on span "Add to Workspace" at bounding box center [949, 387] width 137 height 14
click at [720, 151] on input "america 2028" at bounding box center [655, 145] width 638 height 40
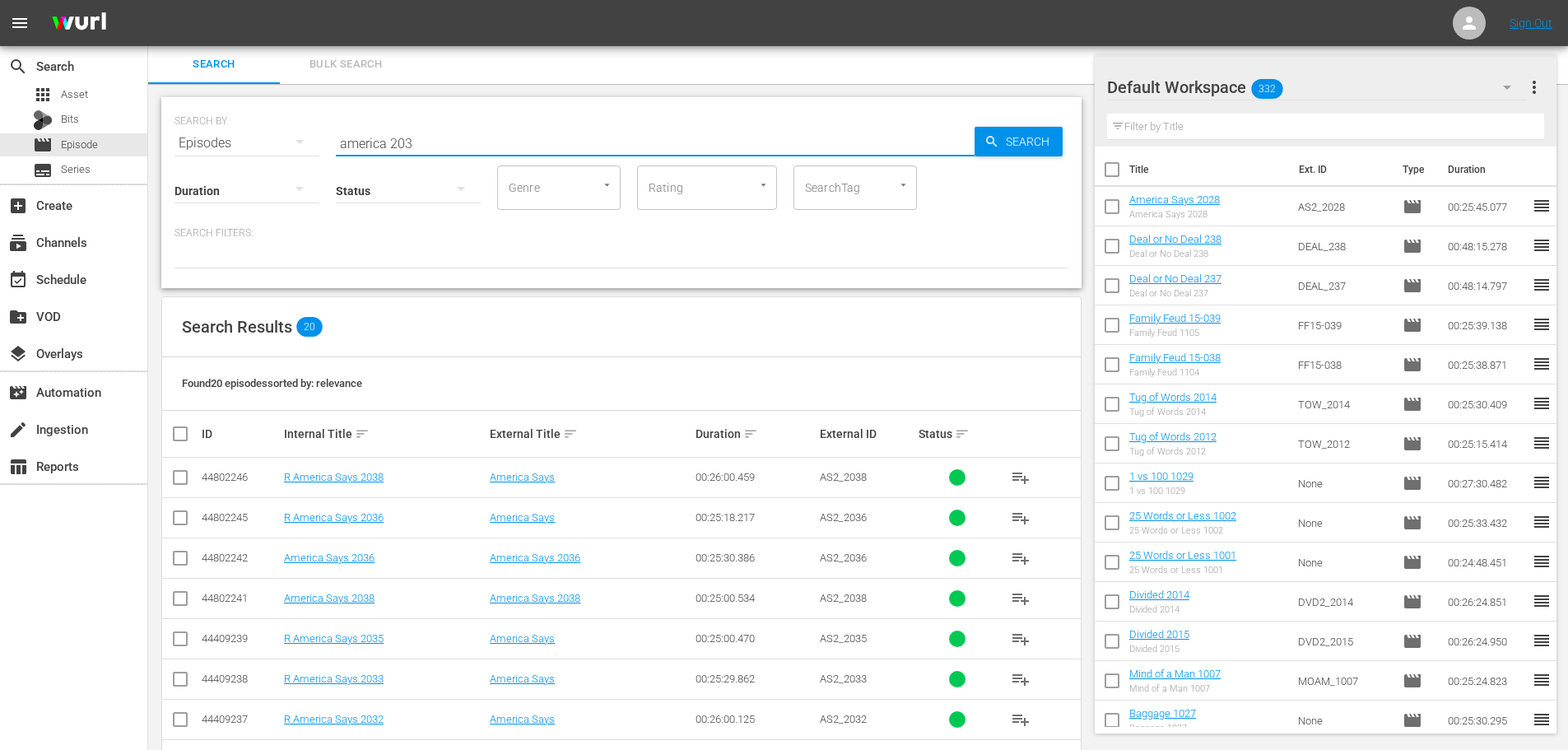
scroll to position [546, 0]
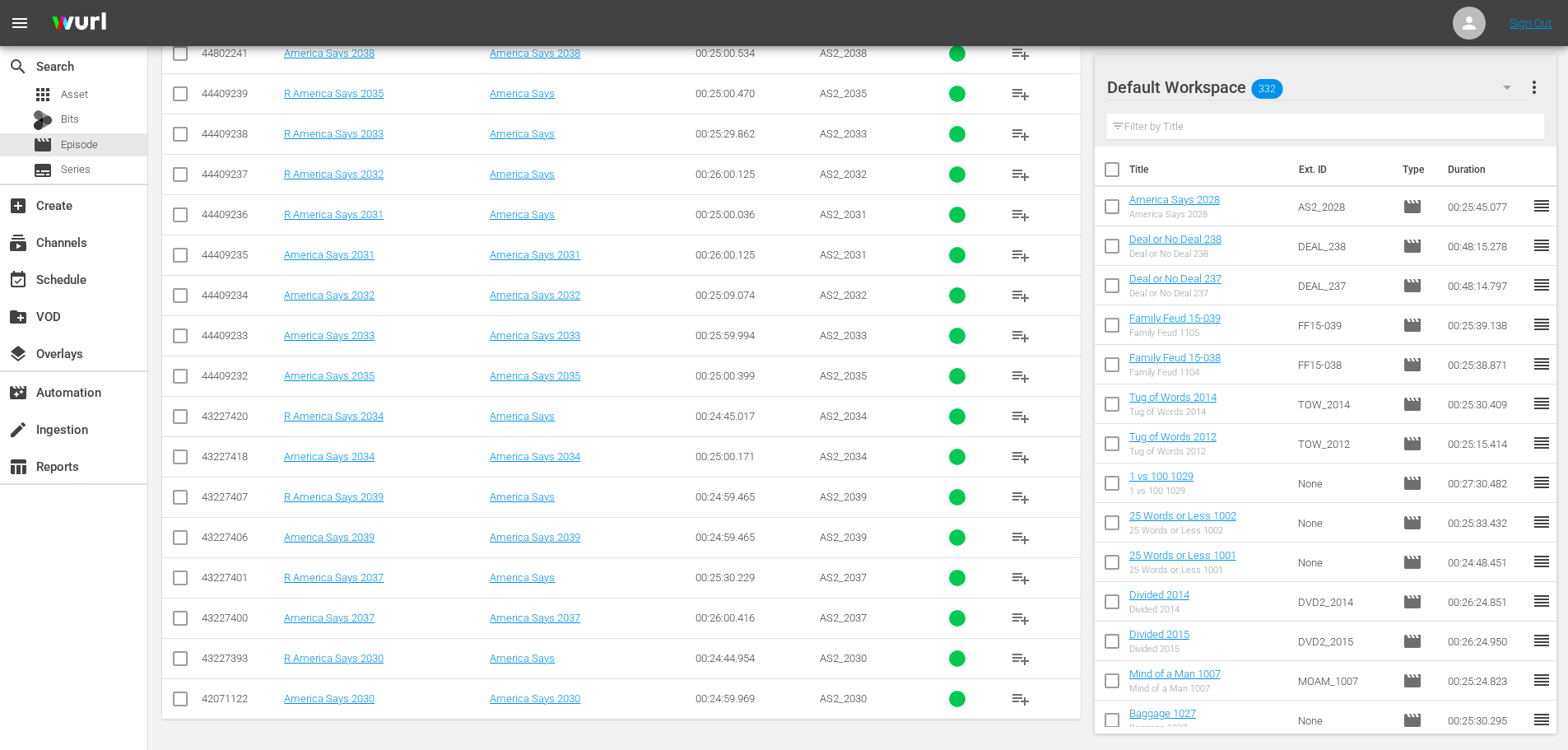
type input "america 203"
click at [178, 705] on input "checkbox" at bounding box center [180, 701] width 19 height 19
checkbox input "true"
click at [177, 301] on input "checkbox" at bounding box center [180, 299] width 19 height 19
checkbox input "true"
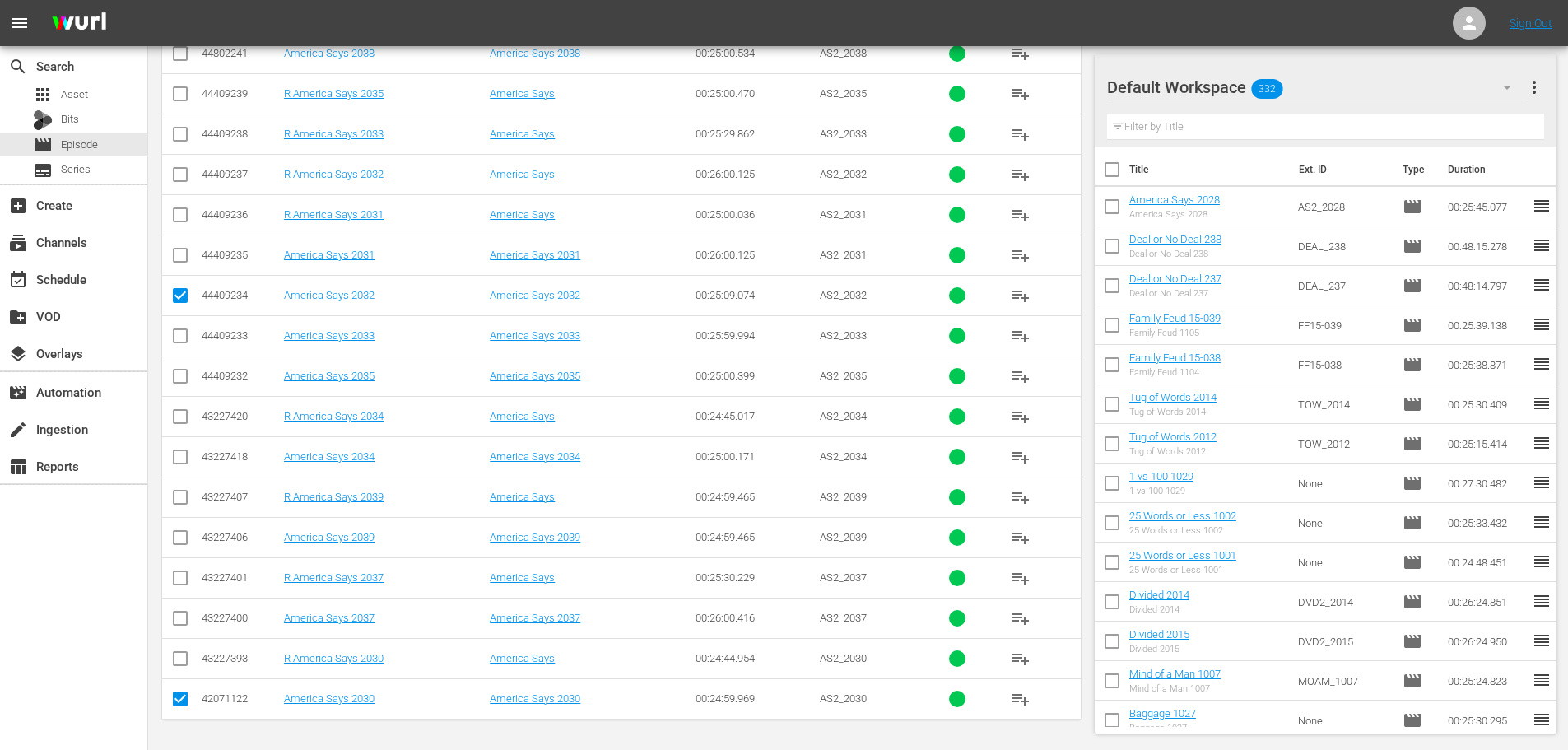
scroll to position [135, 0]
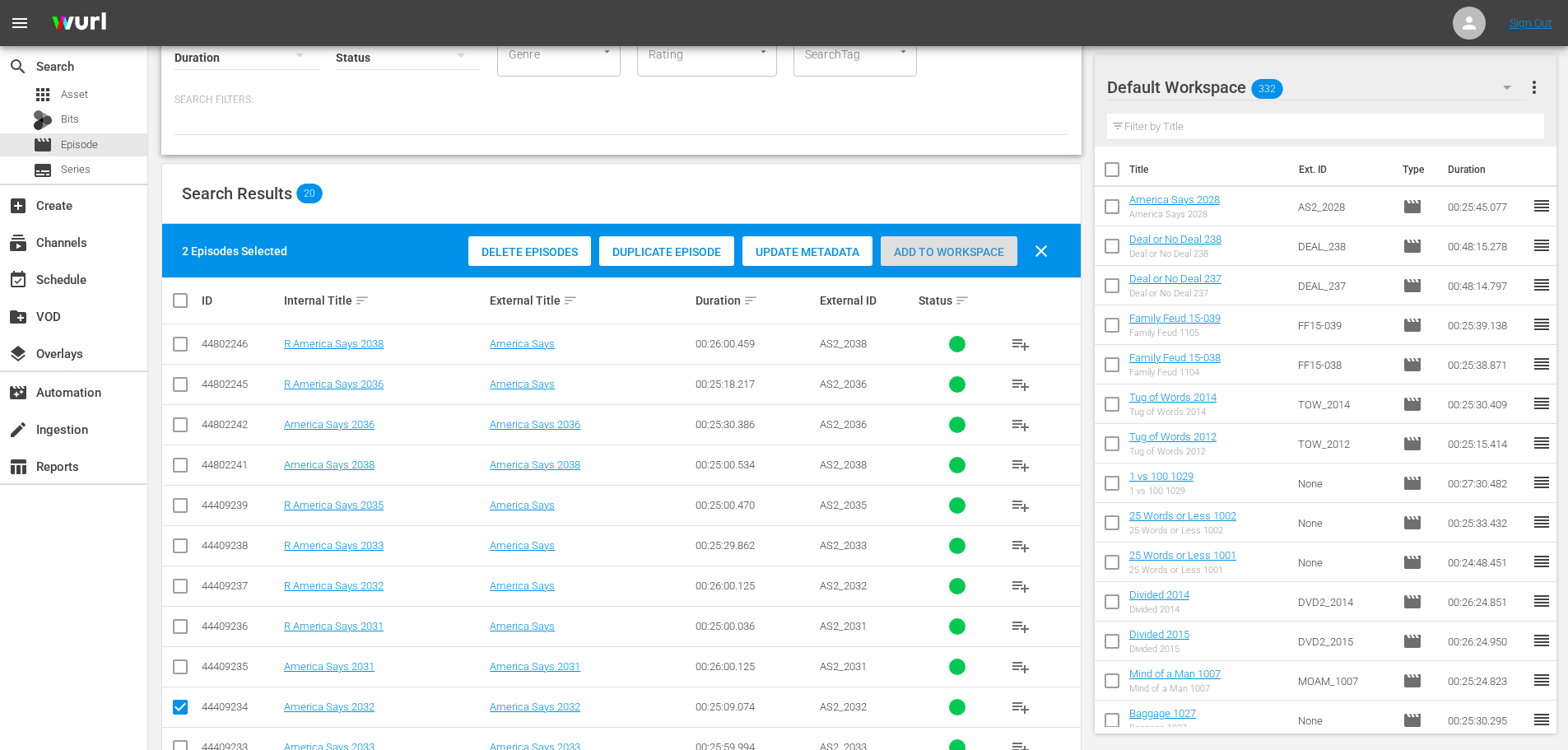
click at [931, 265] on div "Add to Workspace" at bounding box center [949, 251] width 137 height 31
click at [939, 246] on span "Add to Workspace" at bounding box center [949, 252] width 137 height 14
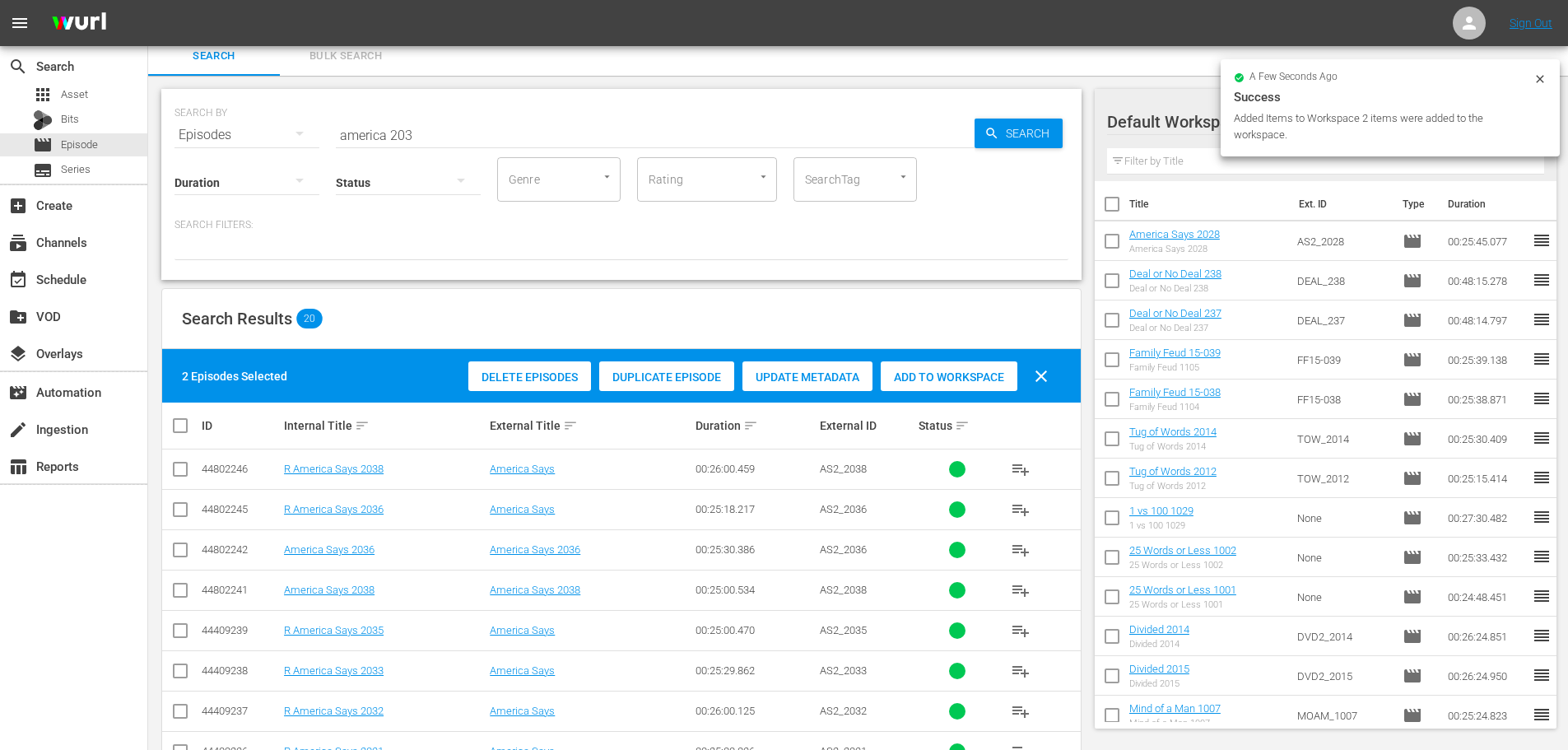
scroll to position [0, 0]
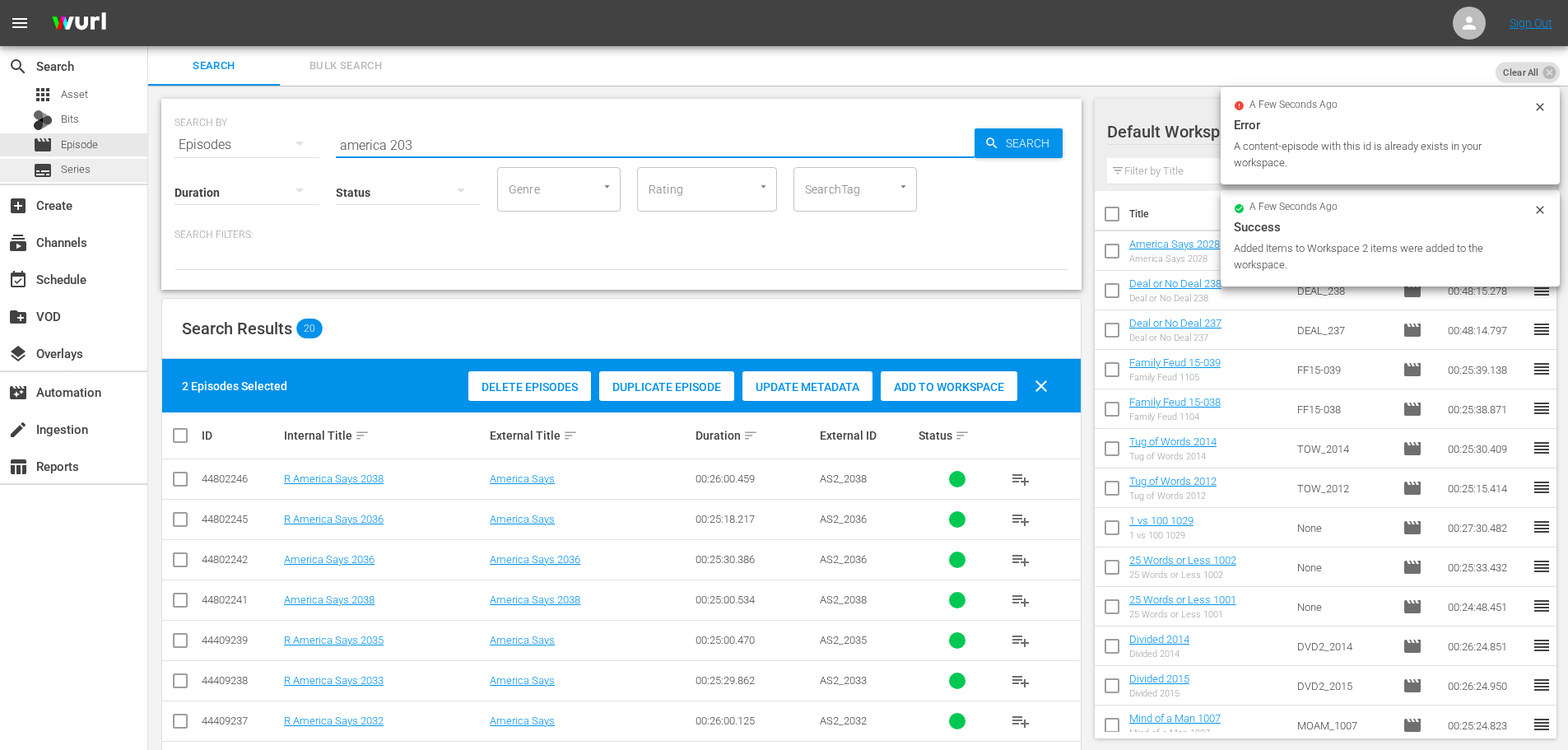
drag, startPoint x: 414, startPoint y: 143, endPoint x: 0, endPoint y: 168, distance: 414.8
click at [148, 0] on div "search Search apps Asset Bits movie Episode subtitles Series add_box Create sub…" at bounding box center [858, 0] width 1420 height 0
type input "a"
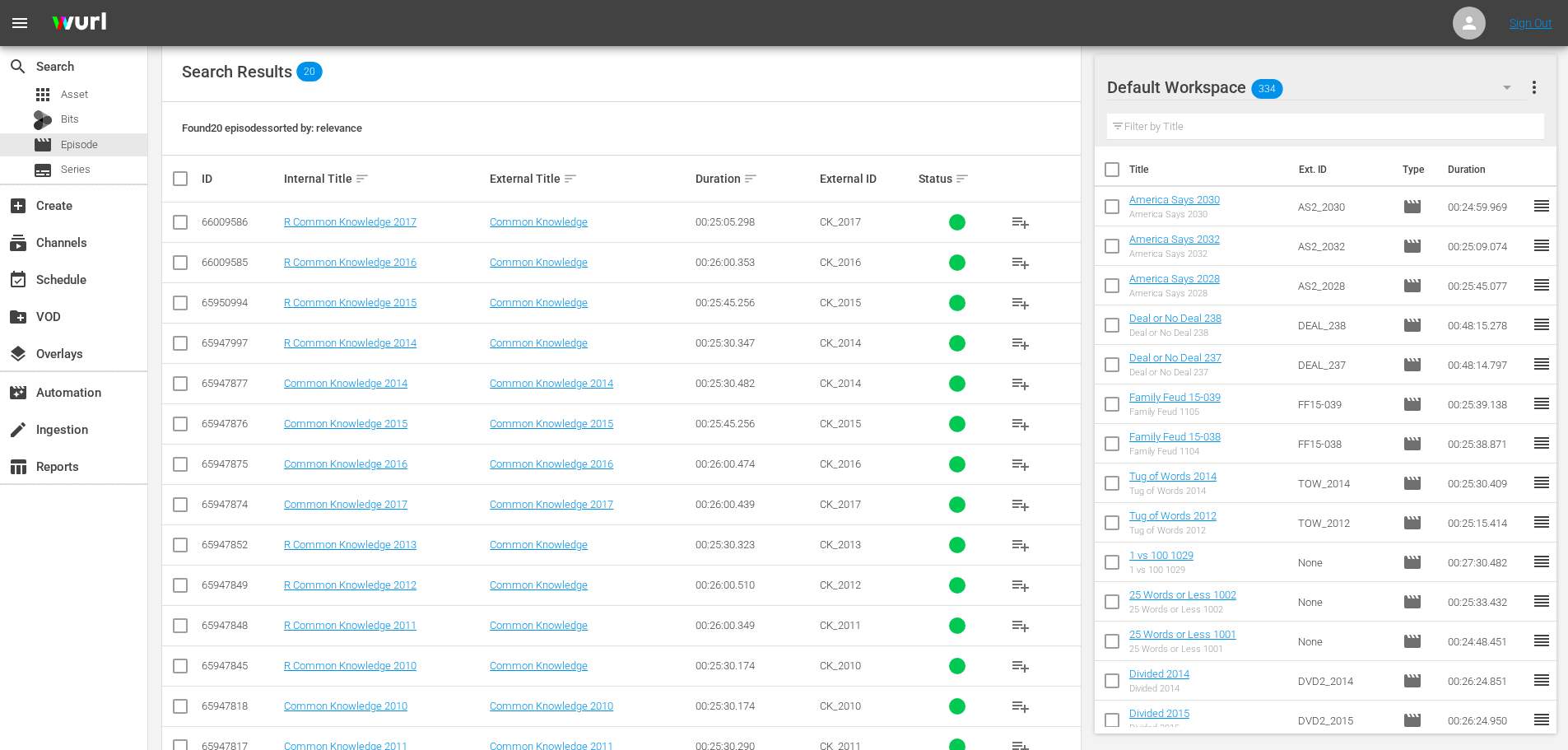
scroll to position [546, 0]
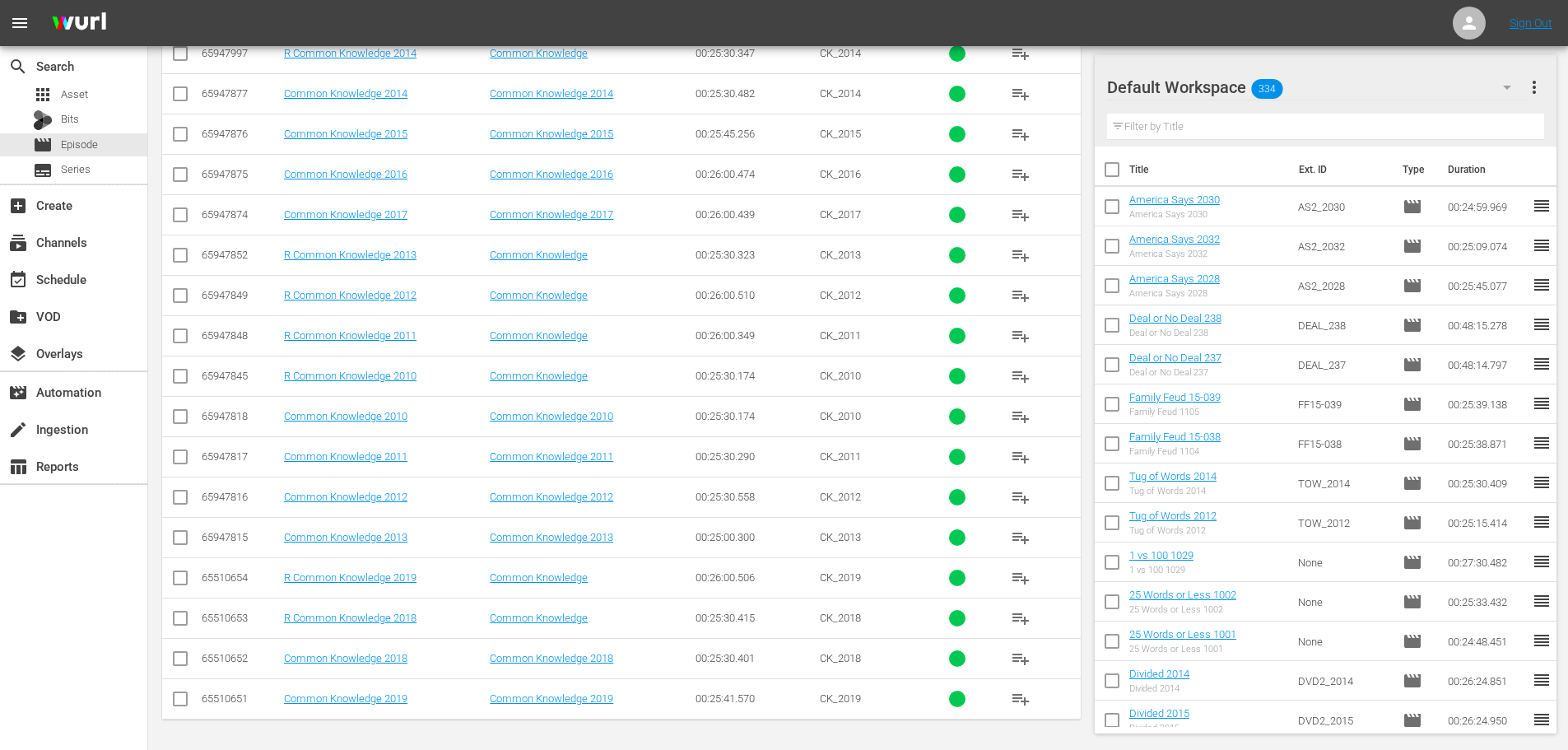
type input "common 201"
click at [174, 218] on input "checkbox" at bounding box center [180, 218] width 19 height 19
checkbox input "true"
click at [180, 148] on td at bounding box center [180, 134] width 37 height 41
click at [180, 138] on input "checkbox" at bounding box center [180, 137] width 19 height 19
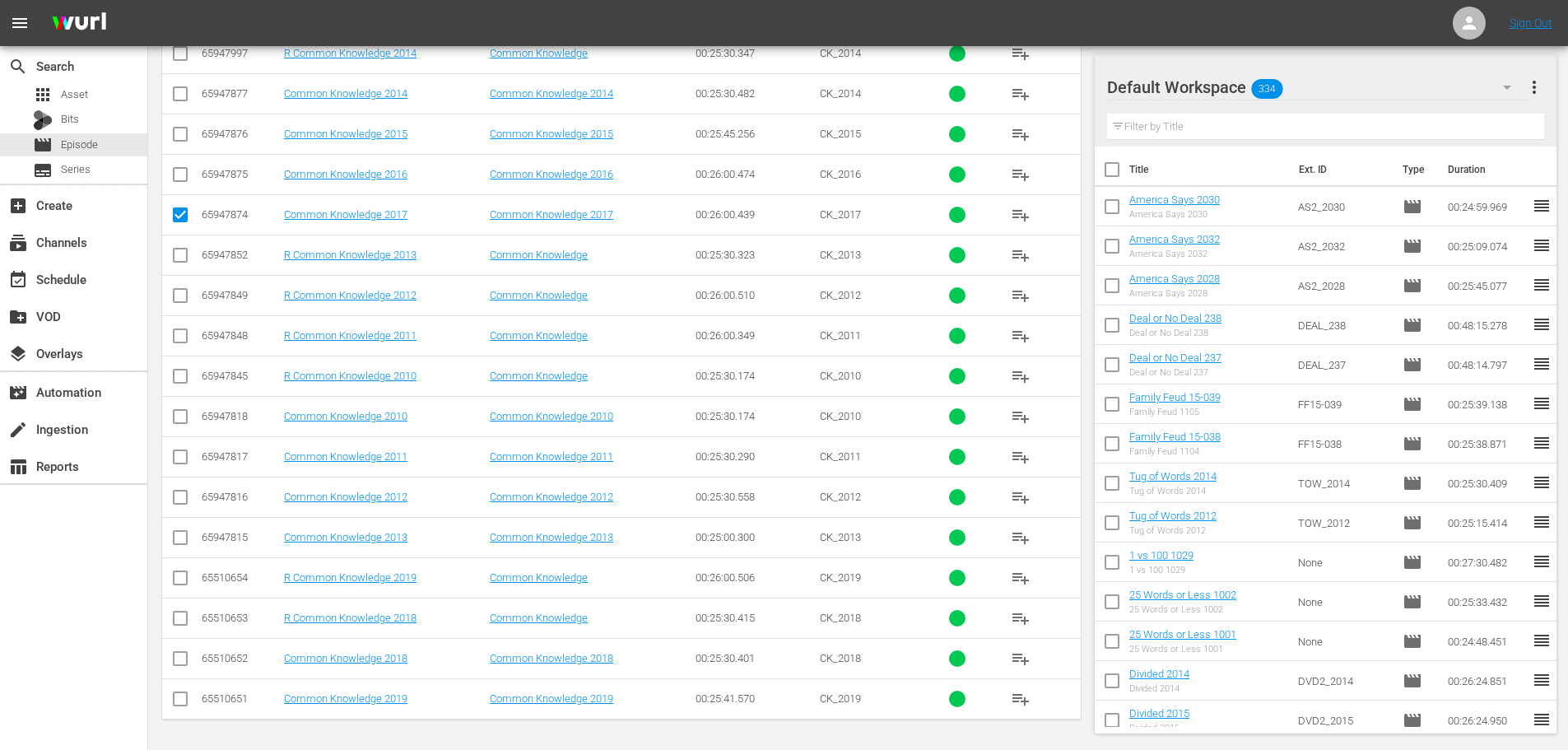
checkbox input "true"
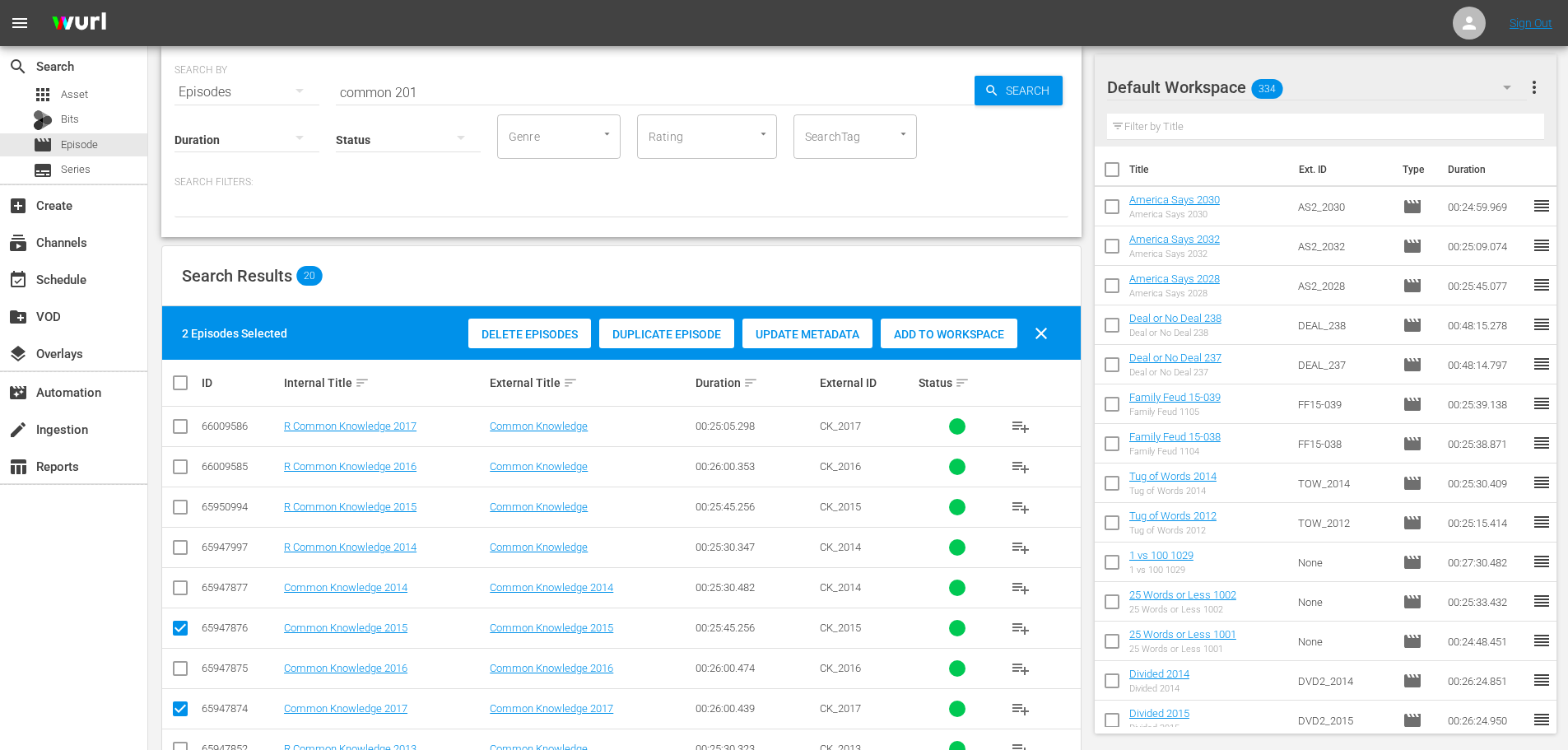
click at [929, 339] on span "Add to Workspace" at bounding box center [949, 335] width 137 height 14
drag, startPoint x: 519, startPoint y: 74, endPoint x: 0, endPoint y: 63, distance: 519.1
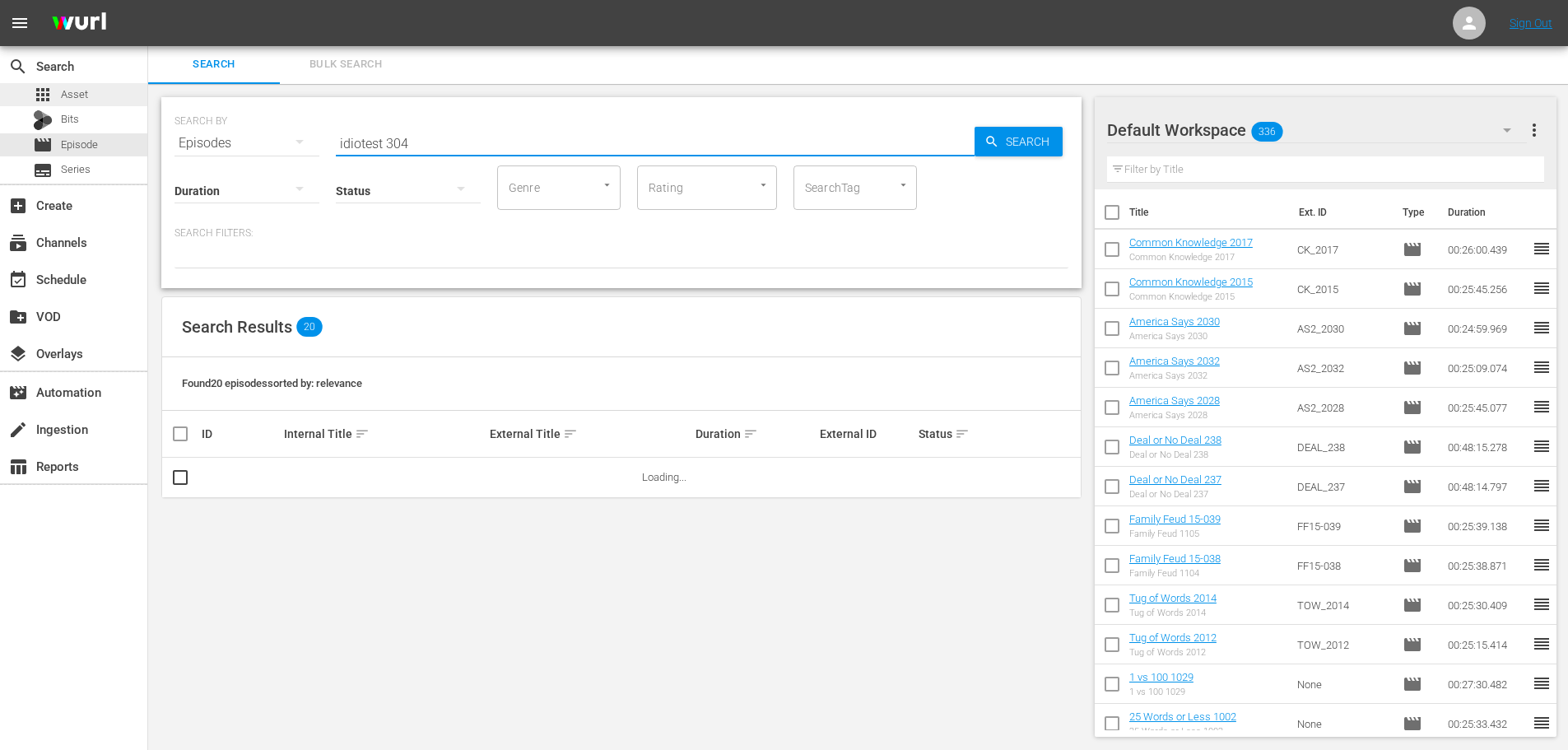
scroll to position [0, 0]
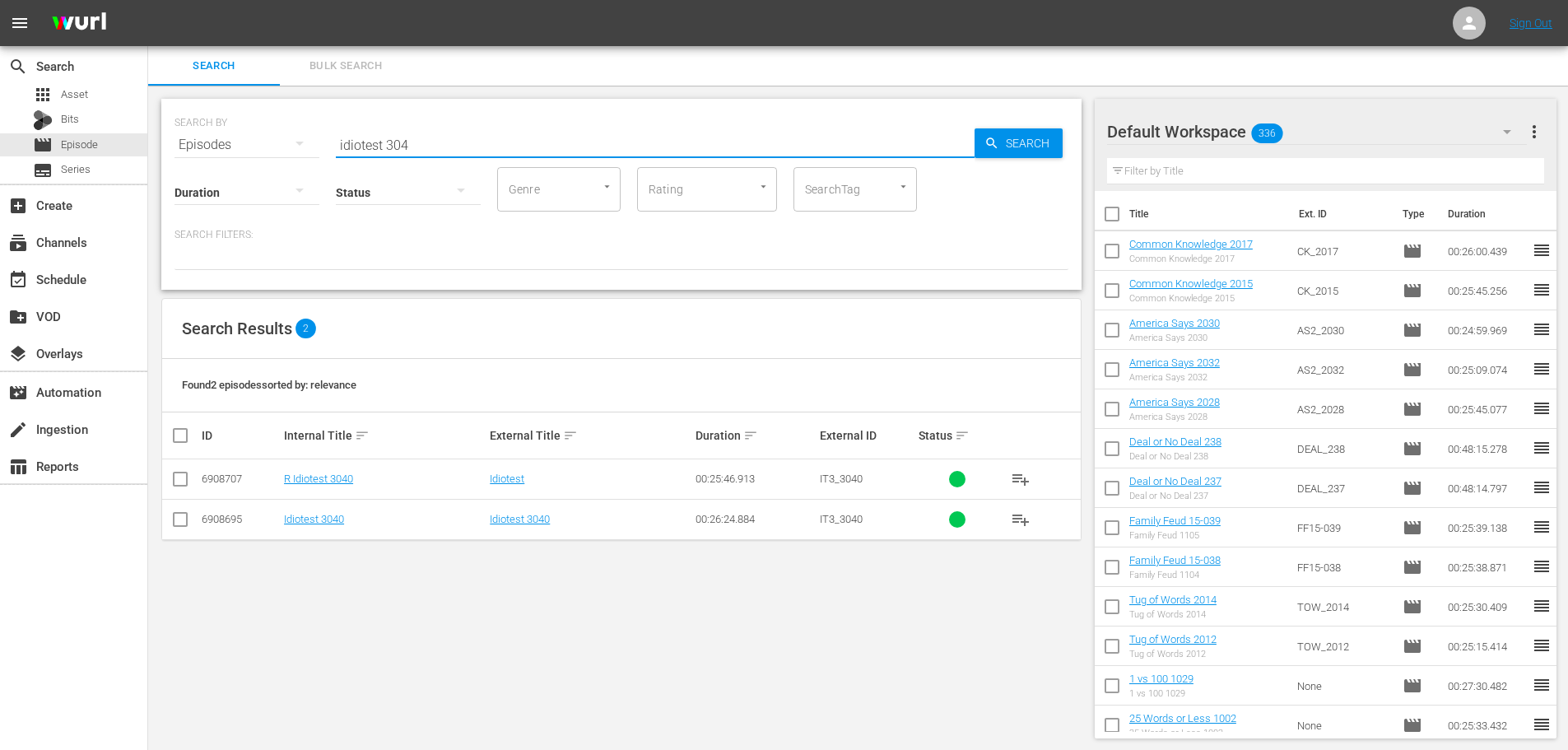
type input "idiotest 304"
click at [186, 512] on input "checkbox" at bounding box center [180, 522] width 19 height 19
checkbox input "true"
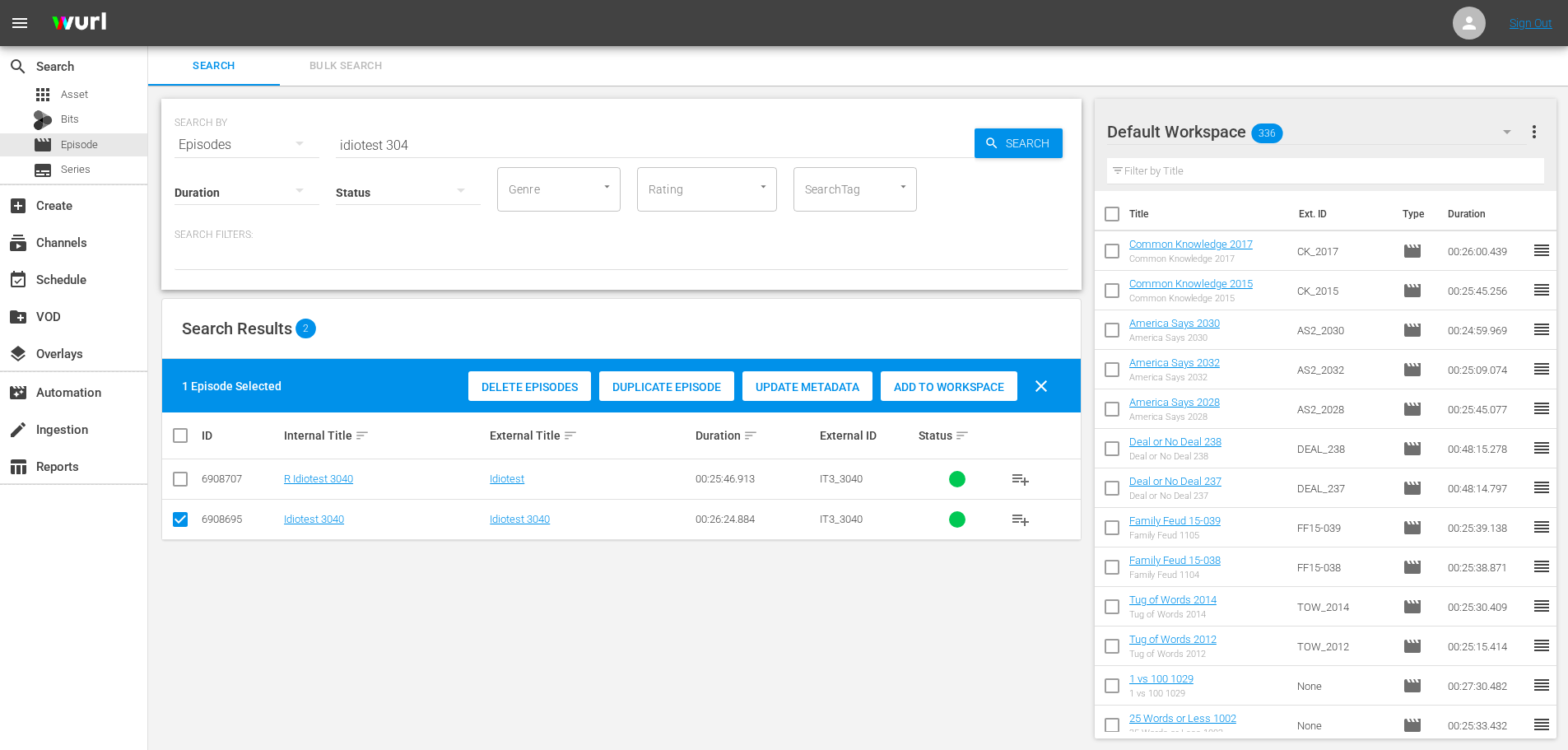
click at [927, 382] on span "Add to Workspace" at bounding box center [949, 387] width 137 height 14
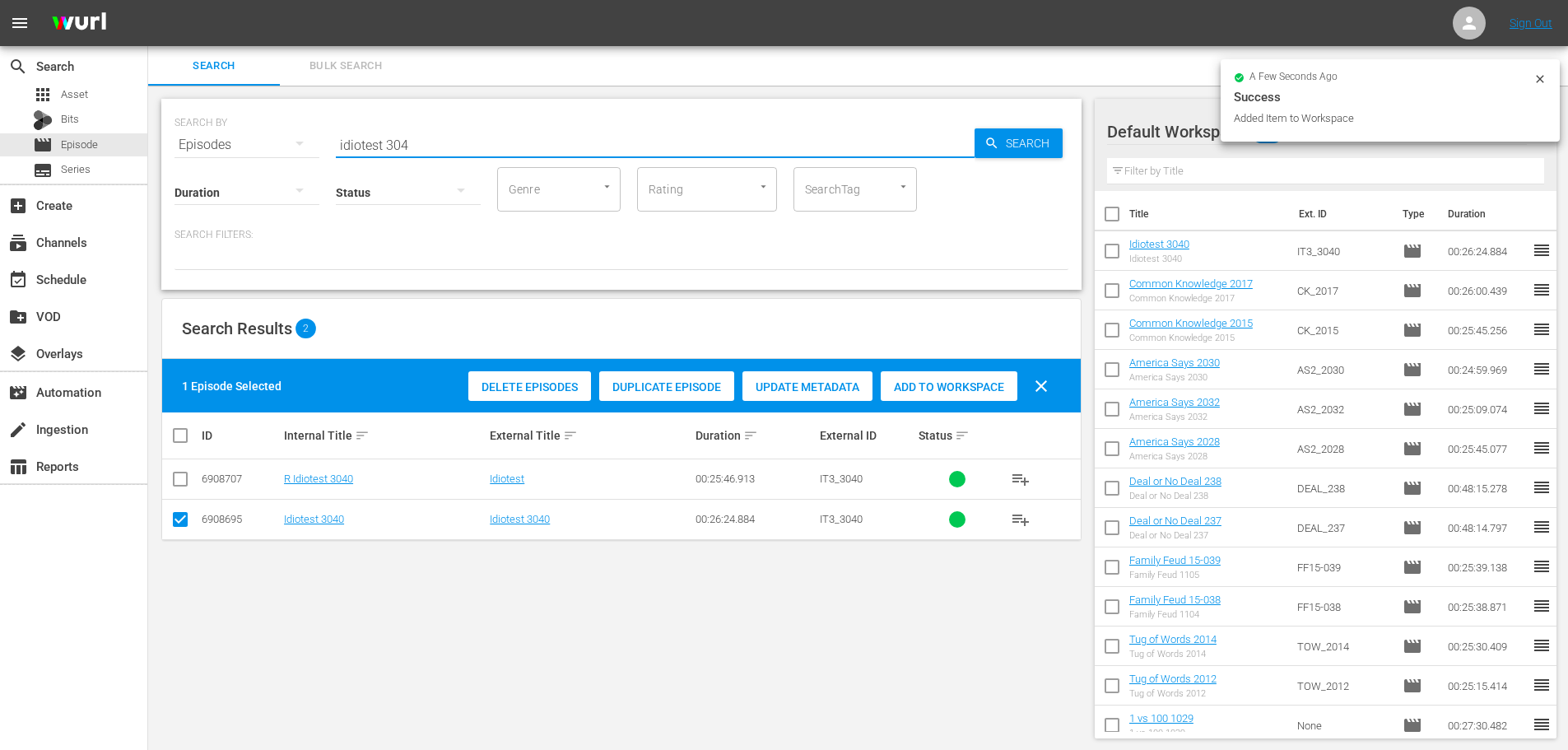
drag, startPoint x: 433, startPoint y: 128, endPoint x: 237, endPoint y: 132, distance: 196.0
click at [237, 132] on div "SEARCH BY Search By Episodes Search ID, Title, Description, Keywords, or Catego…" at bounding box center [621, 135] width 894 height 59
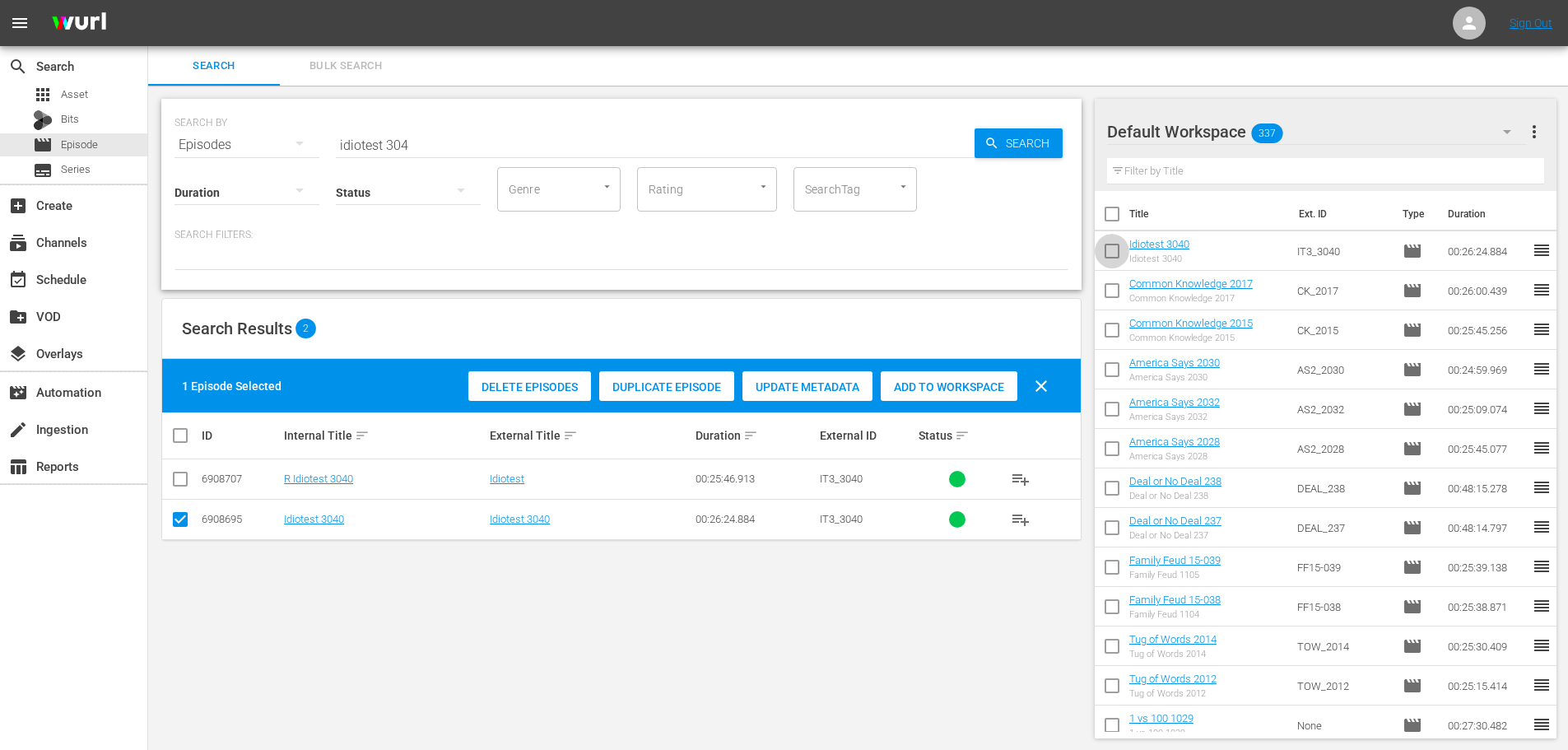
click at [1115, 253] on input "checkbox" at bounding box center [1112, 254] width 35 height 35
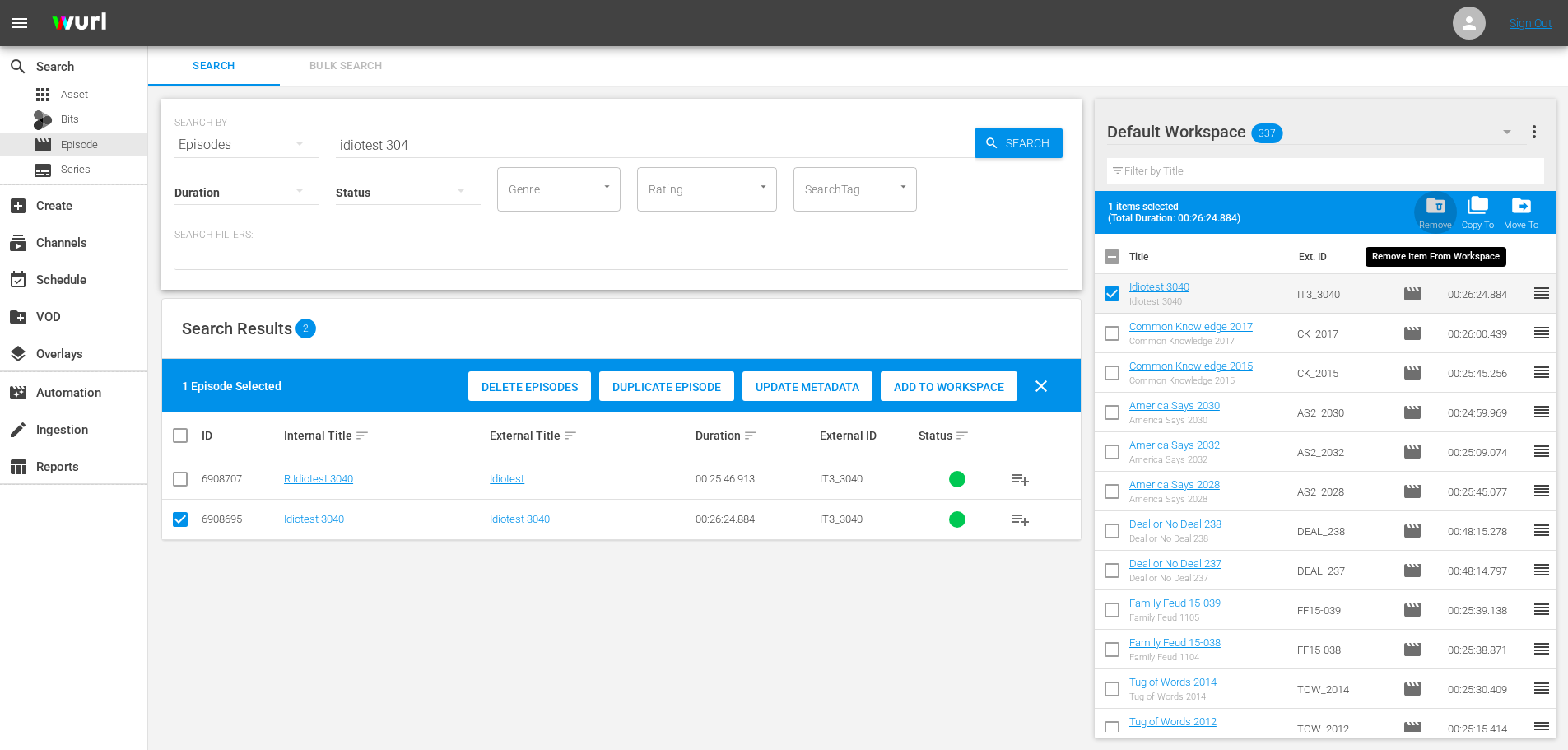
click at [1447, 214] on span "folder_delete" at bounding box center [1435, 205] width 22 height 22
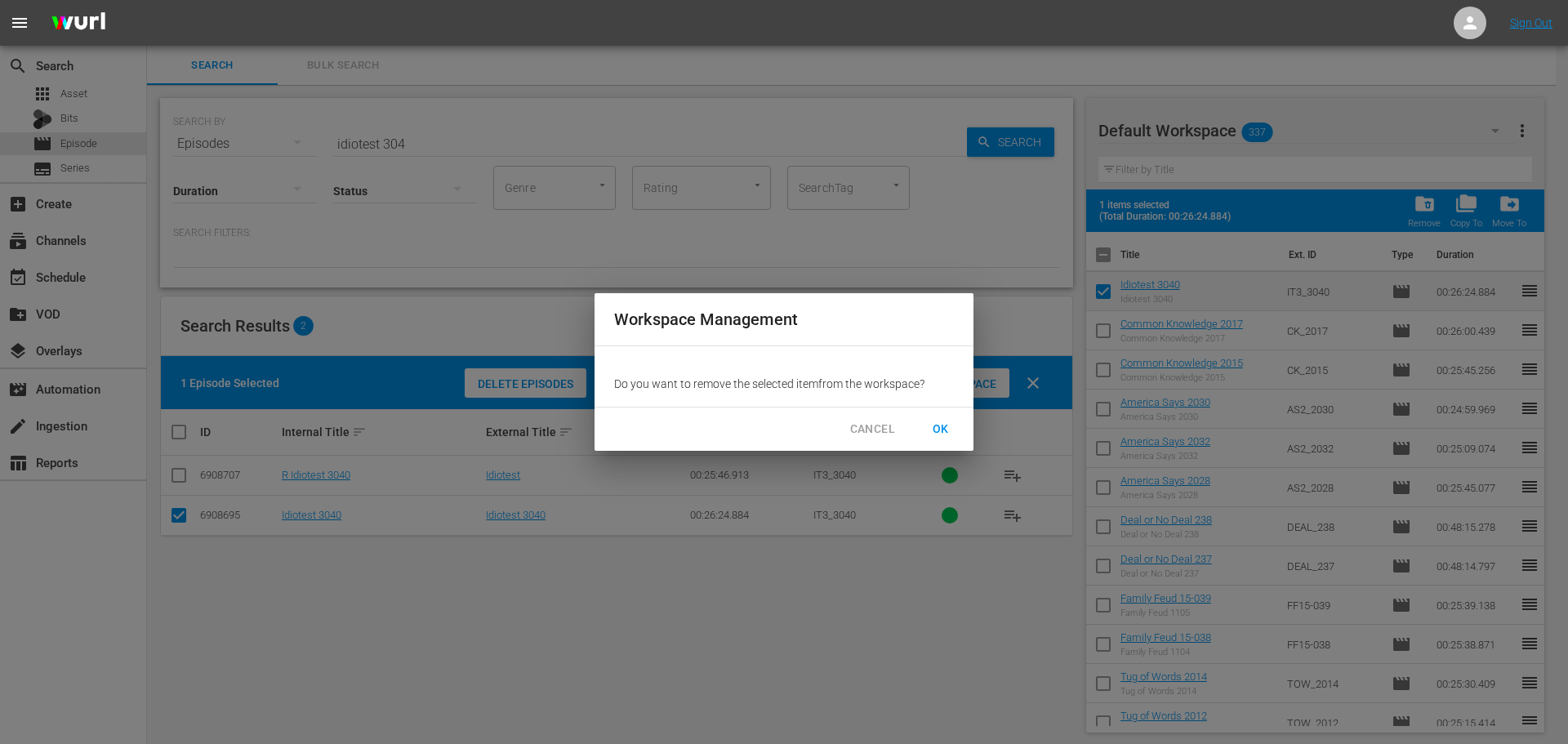
click at [942, 429] on span "OK" at bounding box center [940, 428] width 26 height 20
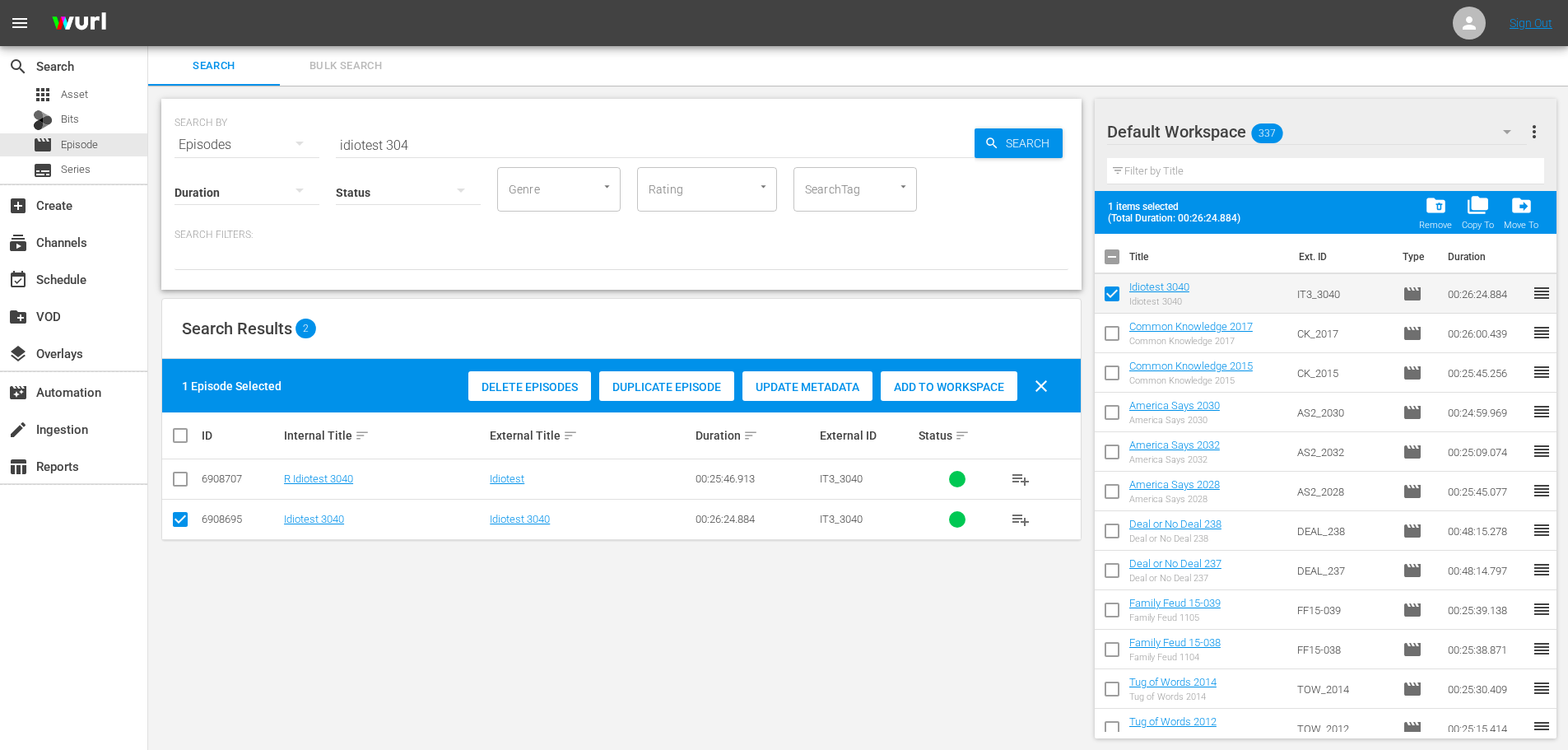
drag, startPoint x: 598, startPoint y: 122, endPoint x: 581, endPoint y: 143, distance: 27.0
click at [589, 135] on div "SEARCH BY Search By Episodes Search ID, Title, Description, Keywords, or Catego…" at bounding box center [621, 135] width 894 height 59
checkbox input "false"
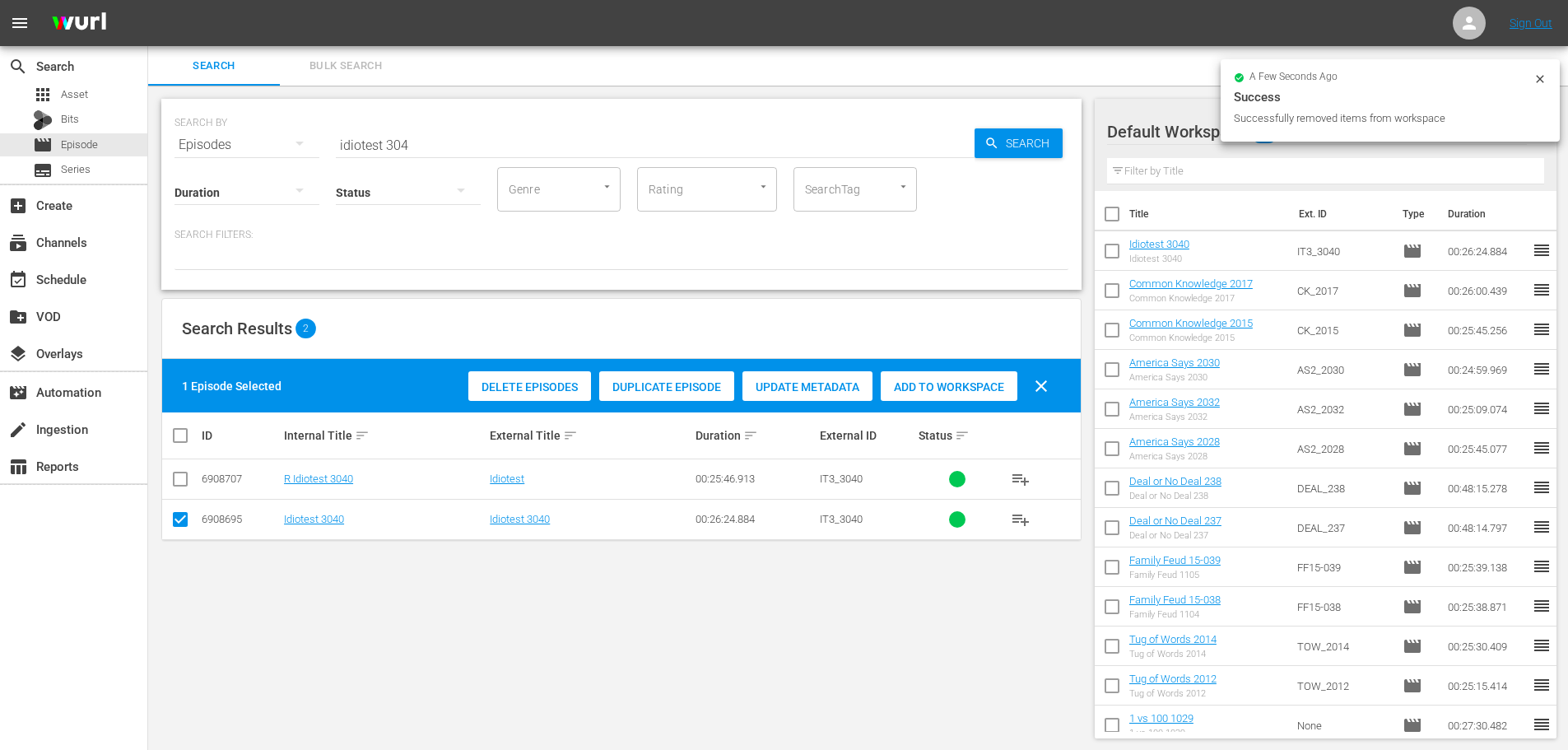
click at [580, 153] on input "idiotest 304" at bounding box center [655, 145] width 638 height 40
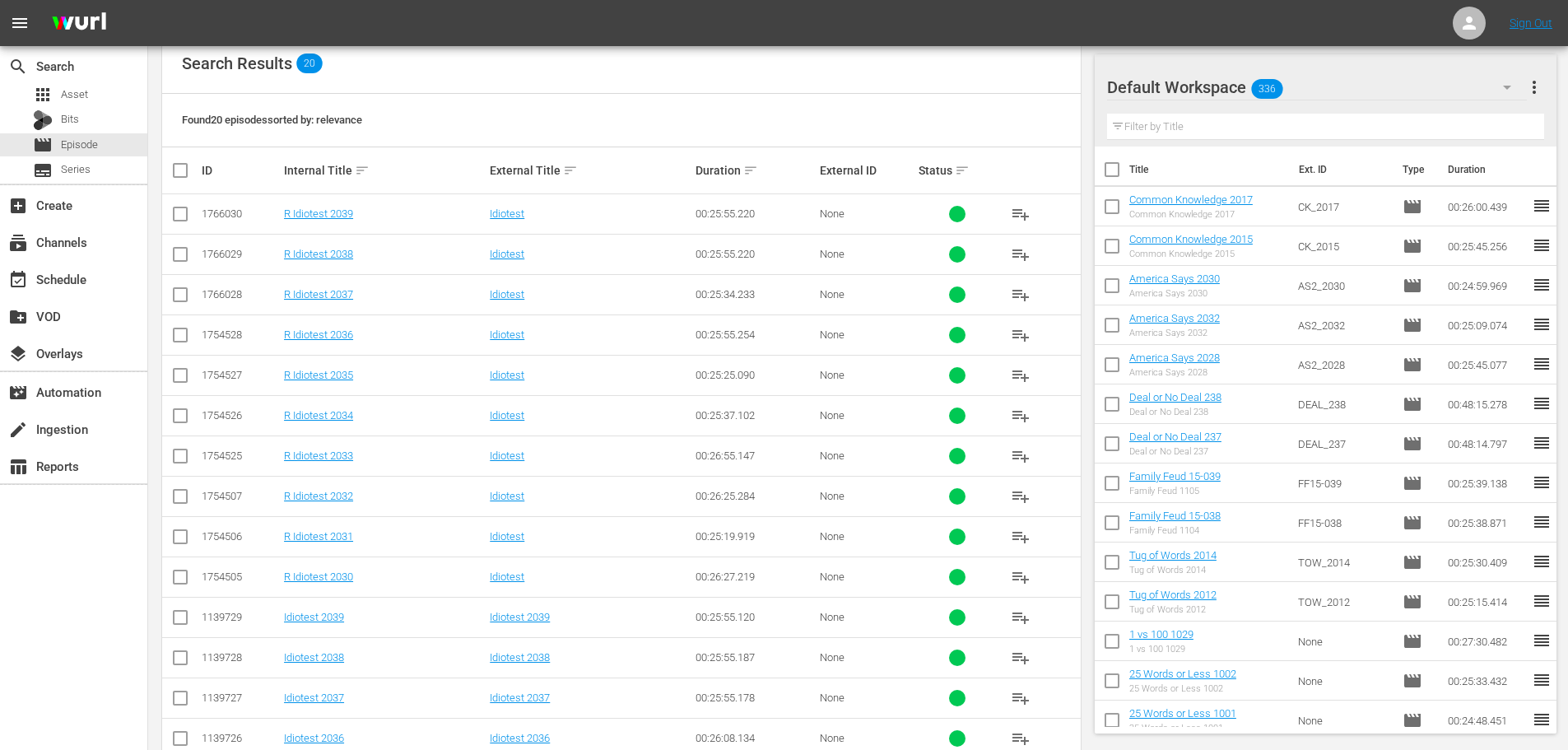
scroll to position [411, 0]
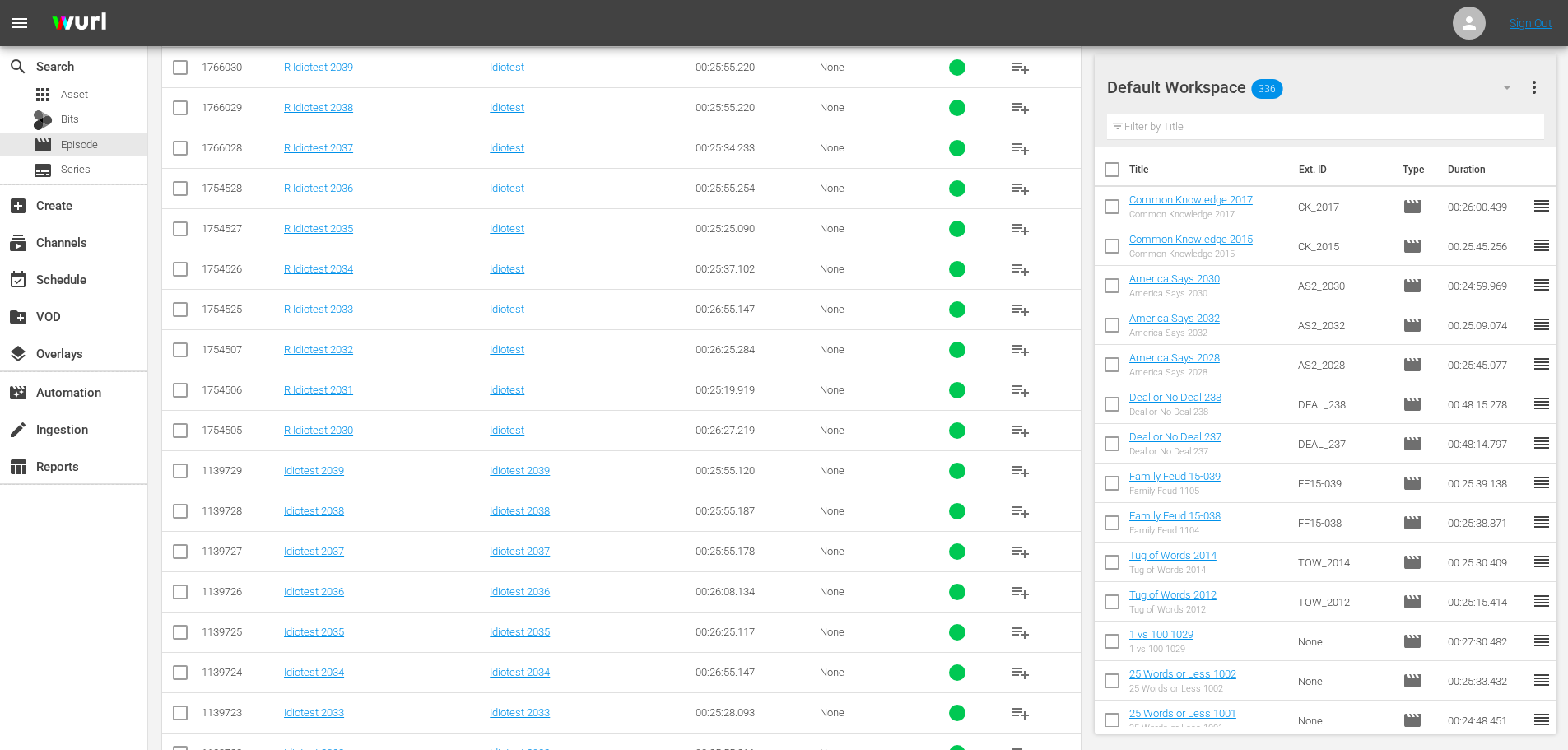
type input "idiotest 203"
click at [175, 564] on input "checkbox" at bounding box center [180, 555] width 19 height 19
checkbox input "true"
click at [180, 473] on input "checkbox" at bounding box center [180, 473] width 19 height 19
checkbox input "true"
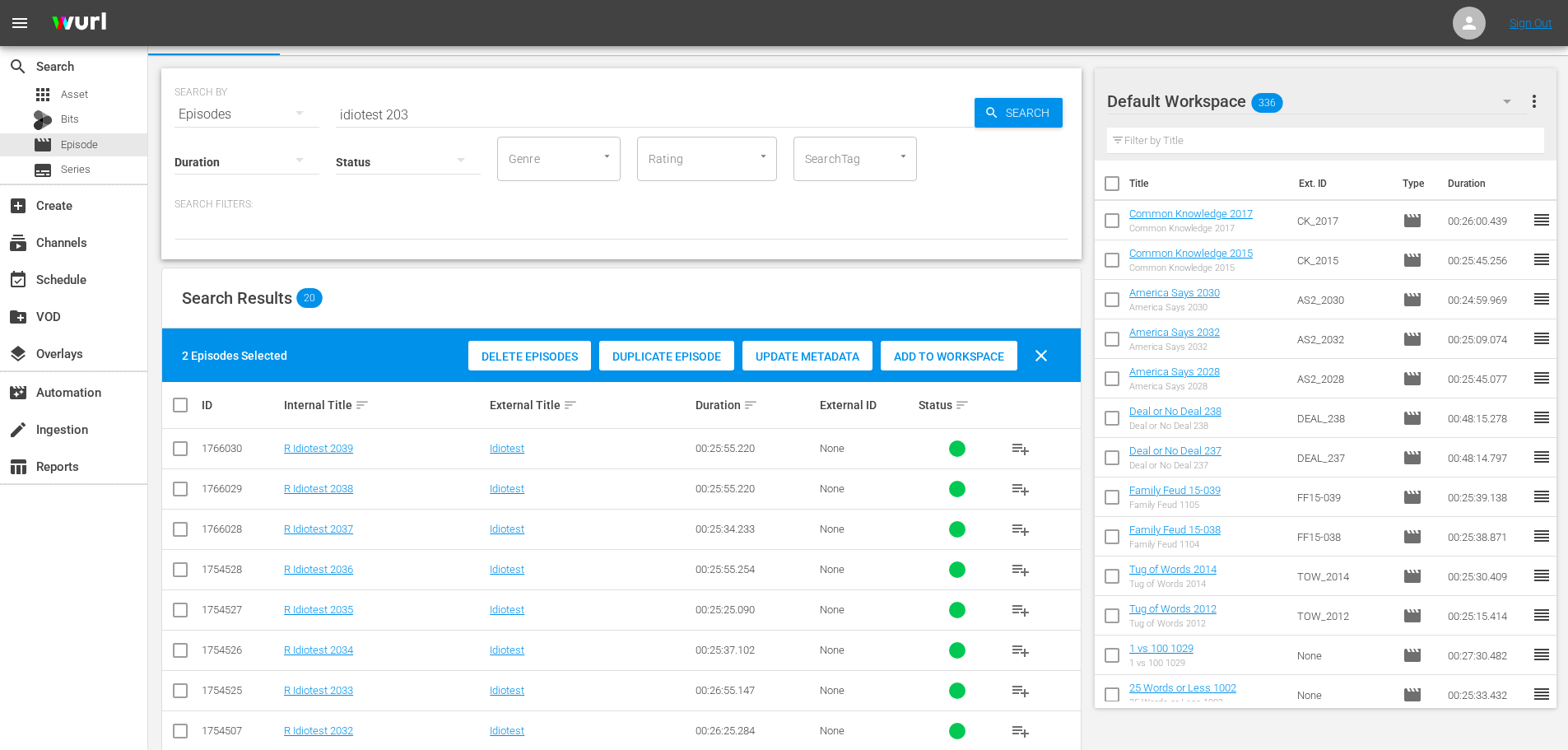
scroll to position [0, 0]
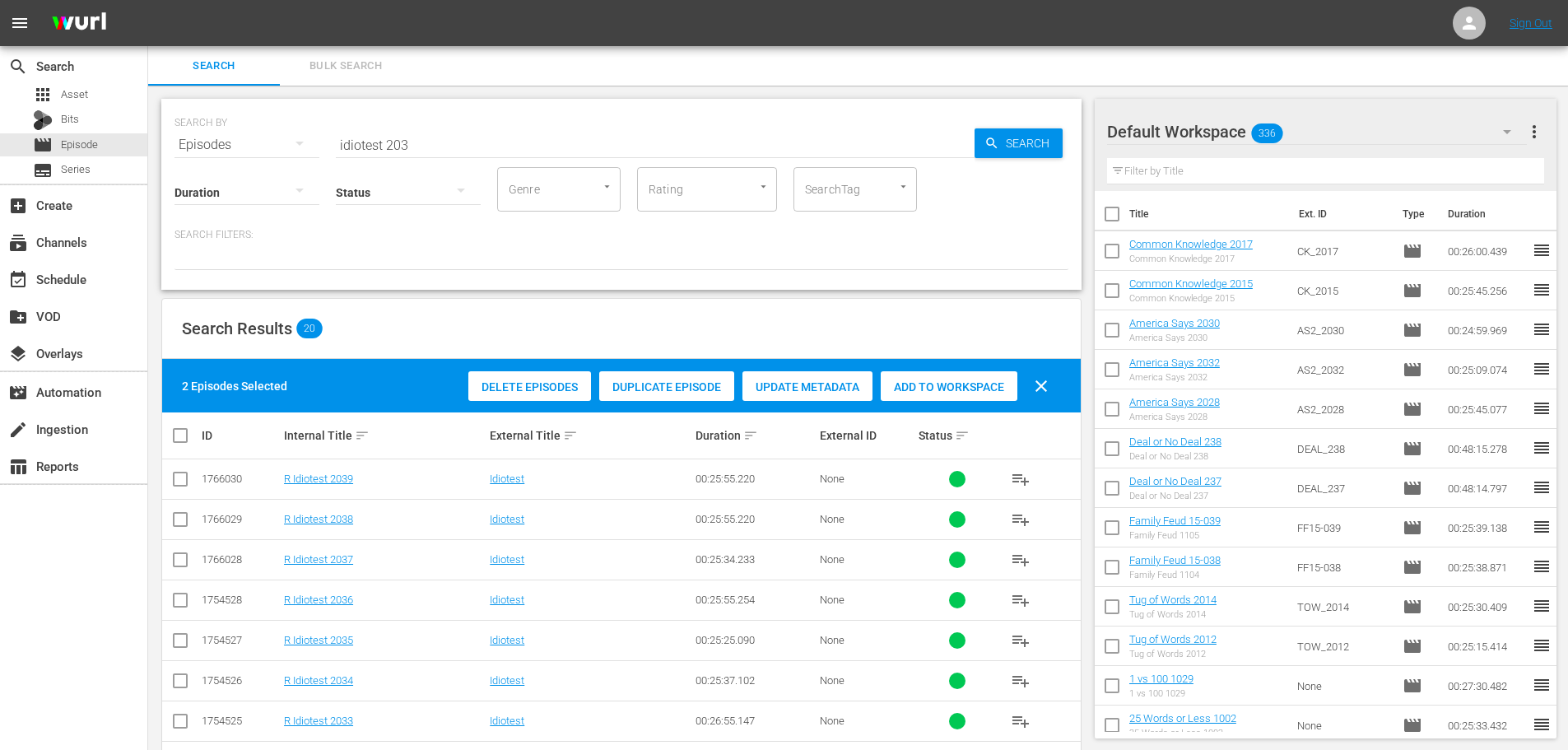
click at [922, 377] on div "Add to Workspace" at bounding box center [949, 387] width 137 height 31
click at [480, 147] on input "idiotest 203" at bounding box center [655, 145] width 638 height 40
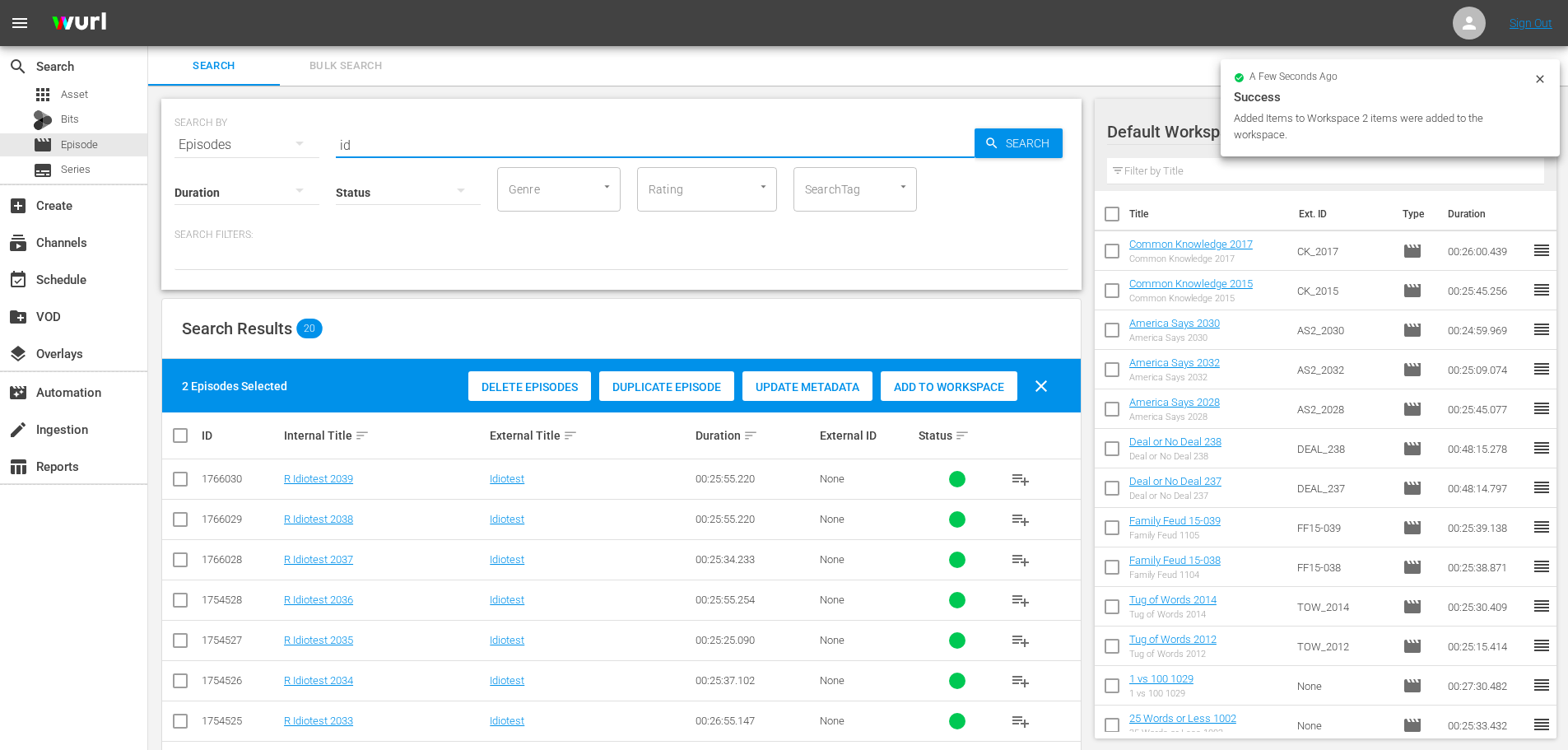
type input "i"
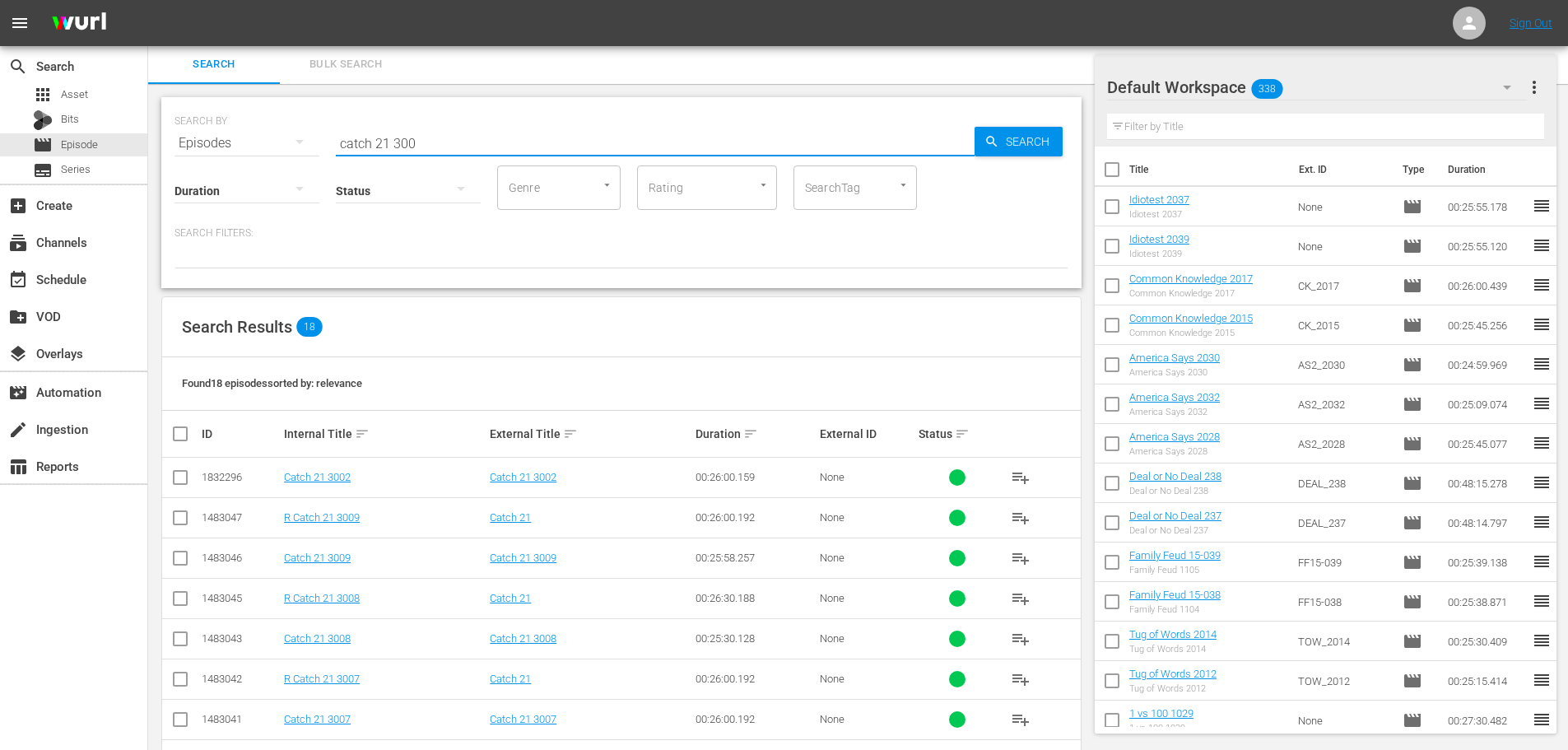
scroll to position [466, 0]
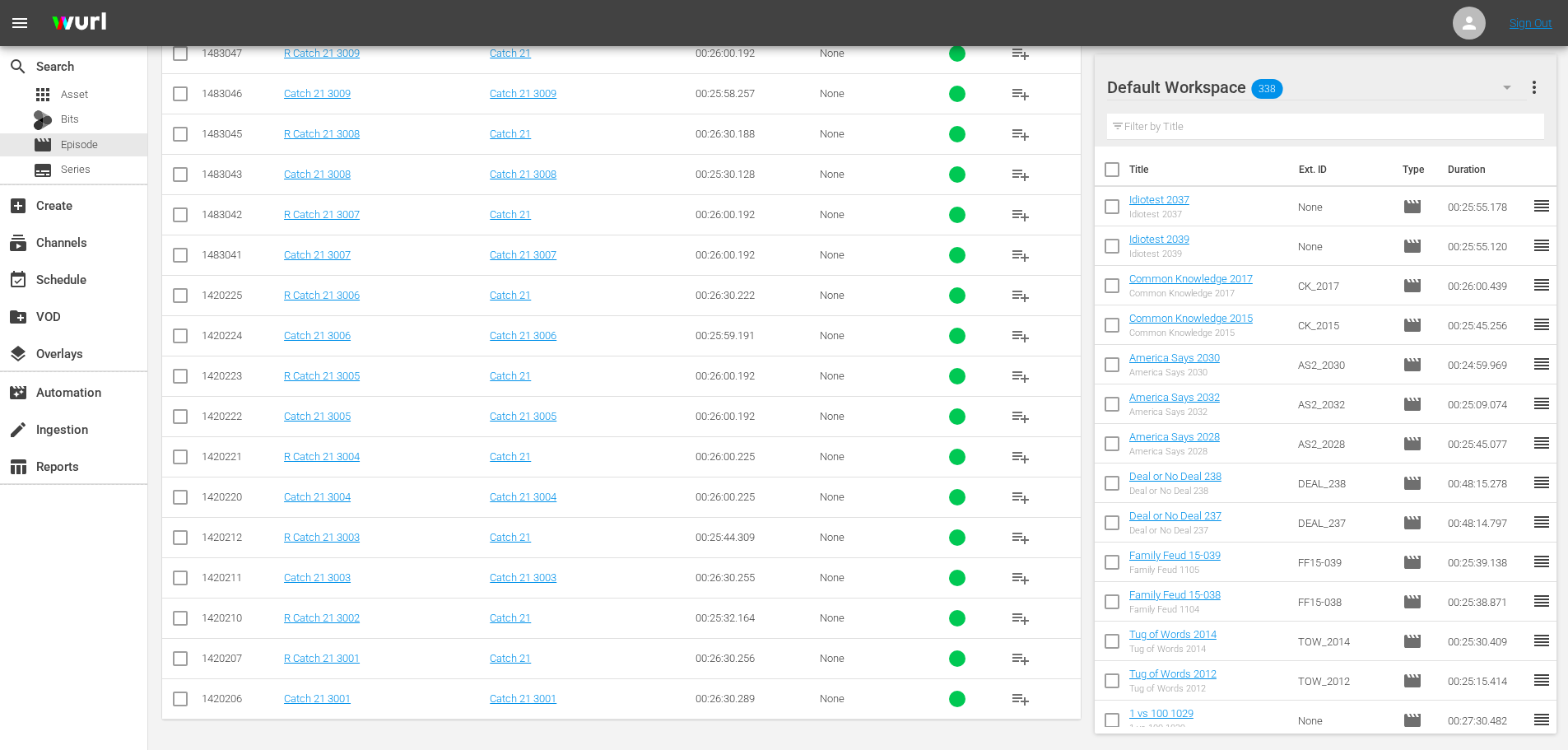
type input "catch 21 300"
drag, startPoint x: 166, startPoint y: 671, endPoint x: 168, endPoint y: 686, distance: 15.1
click at [168, 686] on tbody "1832296 Catch 21 3002 Catch 21 3002 00:26:00.159 None playlist_add 1483047 R Ca…" at bounding box center [621, 356] width 919 height 726
click at [175, 702] on input "checkbox" at bounding box center [180, 701] width 19 height 19
checkbox input "true"
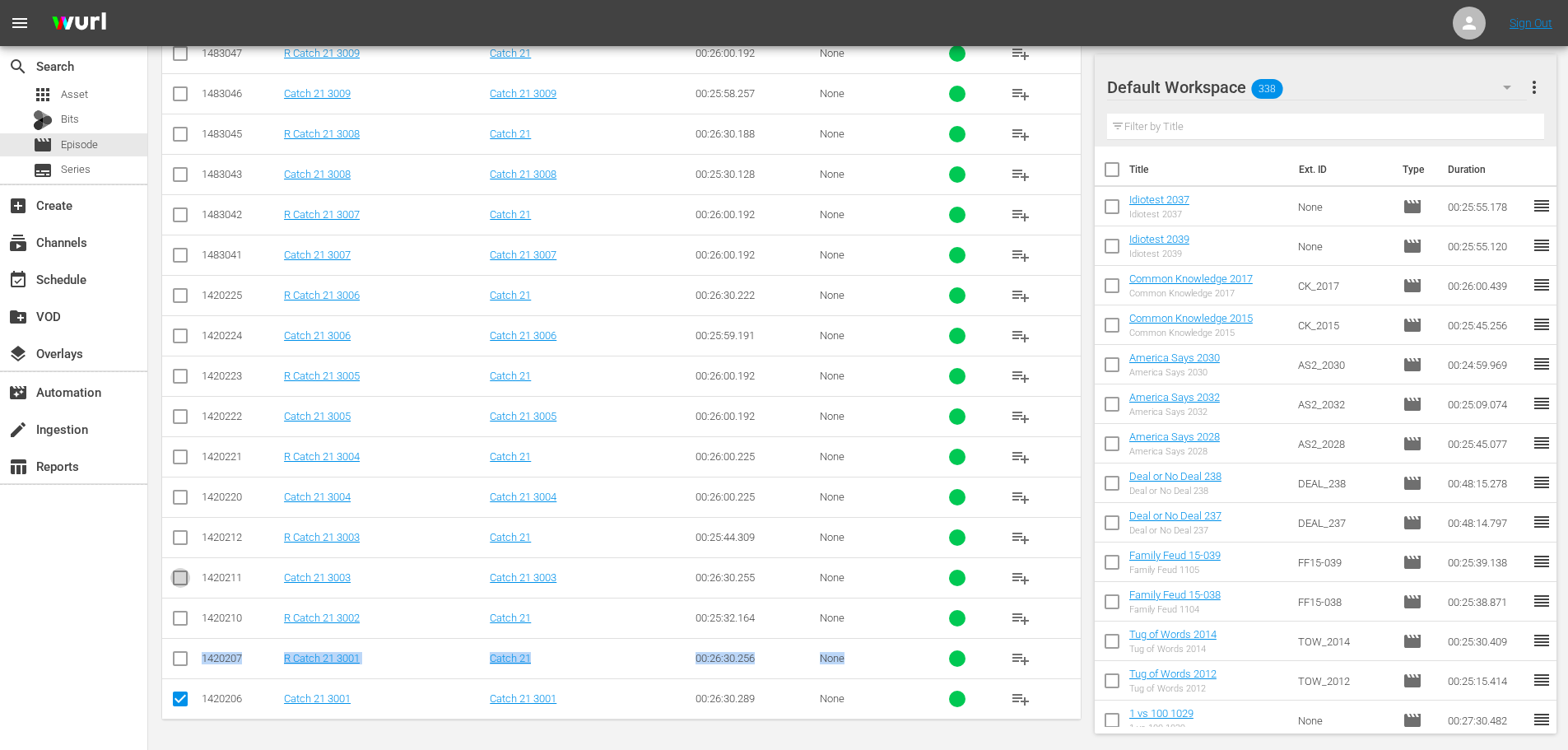
click at [181, 585] on input "checkbox" at bounding box center [180, 581] width 19 height 19
checkbox input "true"
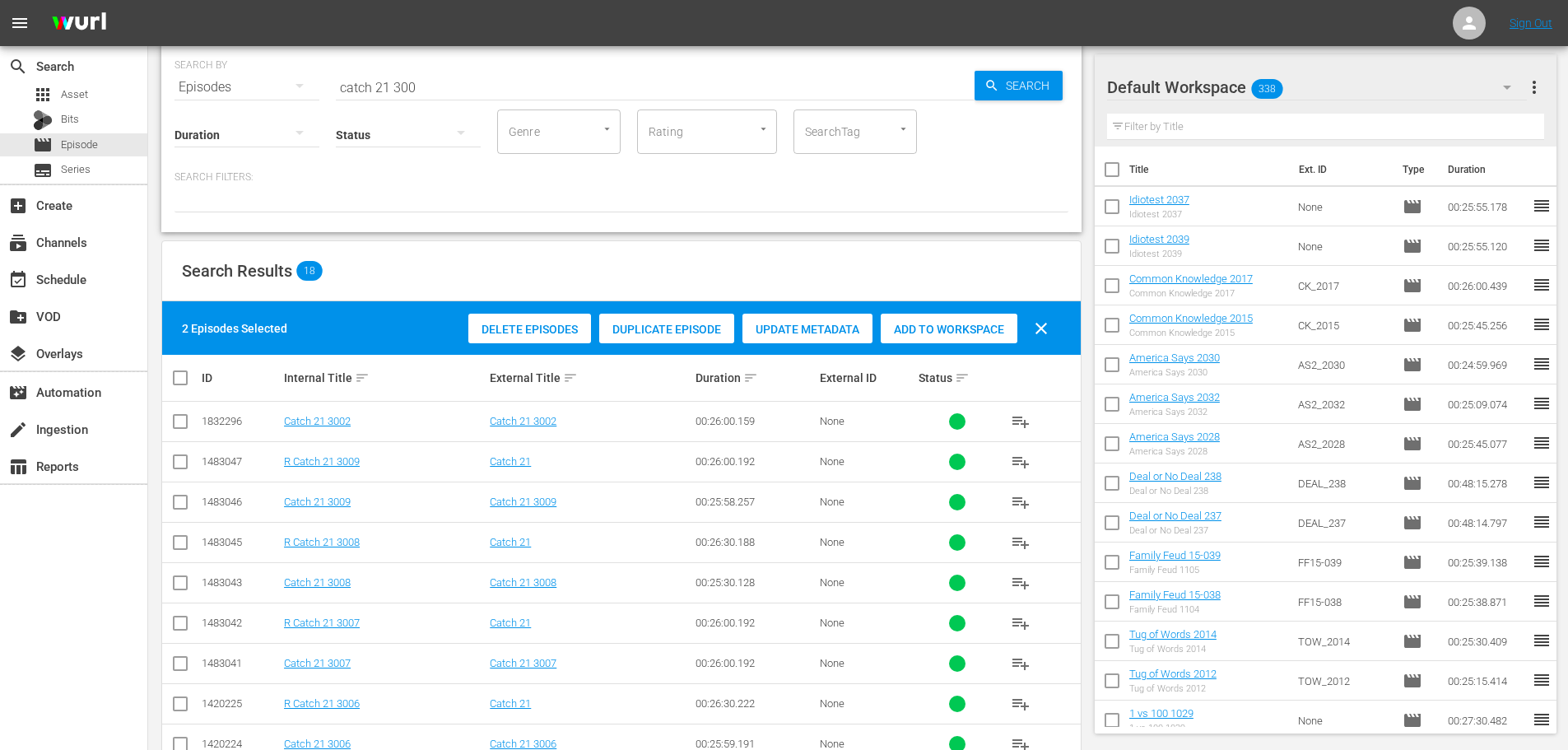
scroll to position [54, 0]
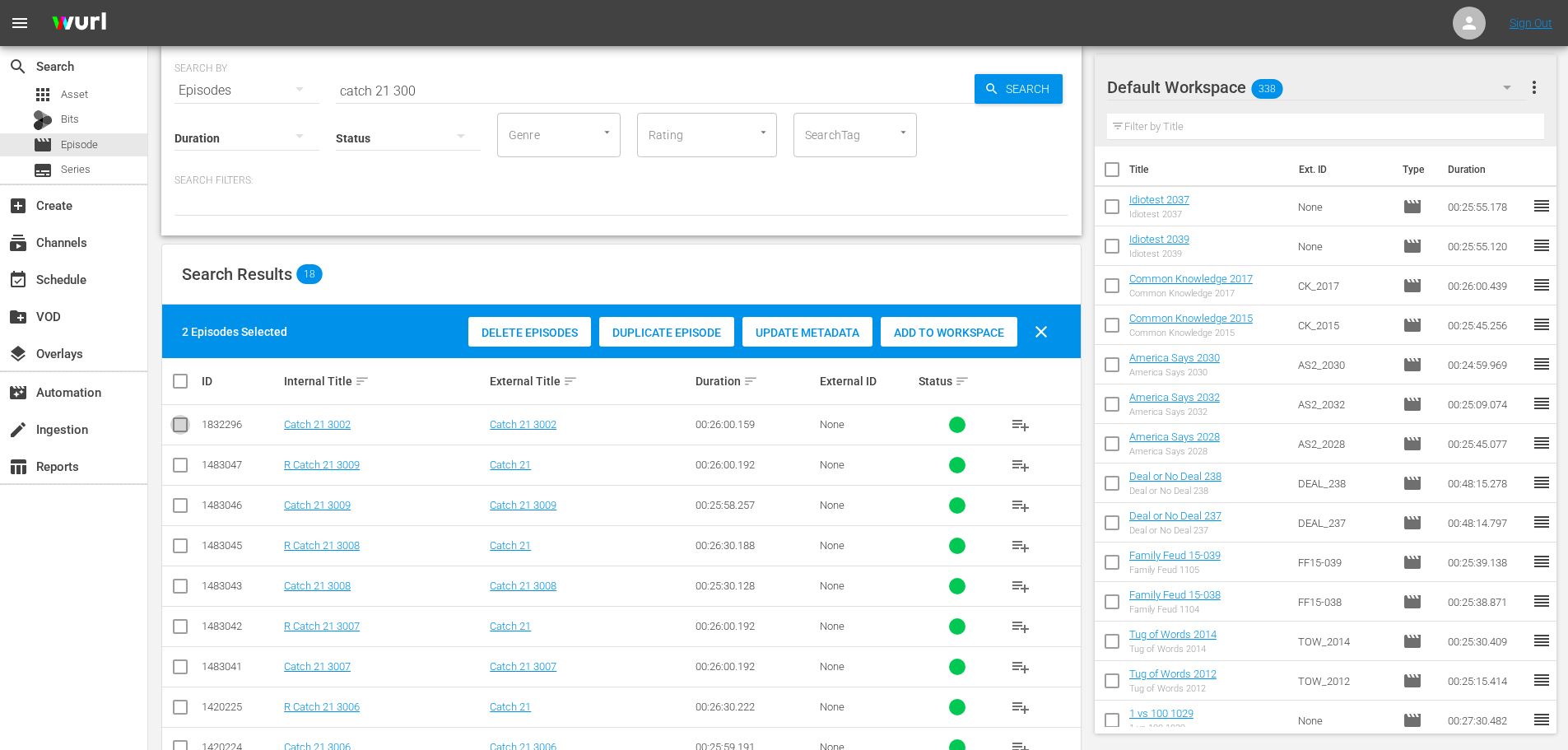
click at [183, 421] on input "checkbox" at bounding box center [180, 428] width 19 height 19
checkbox input "true"
click at [918, 342] on div "Add to Workspace" at bounding box center [949, 333] width 137 height 31
click at [97, 255] on div "subscriptions Channels" at bounding box center [74, 242] width 147 height 33
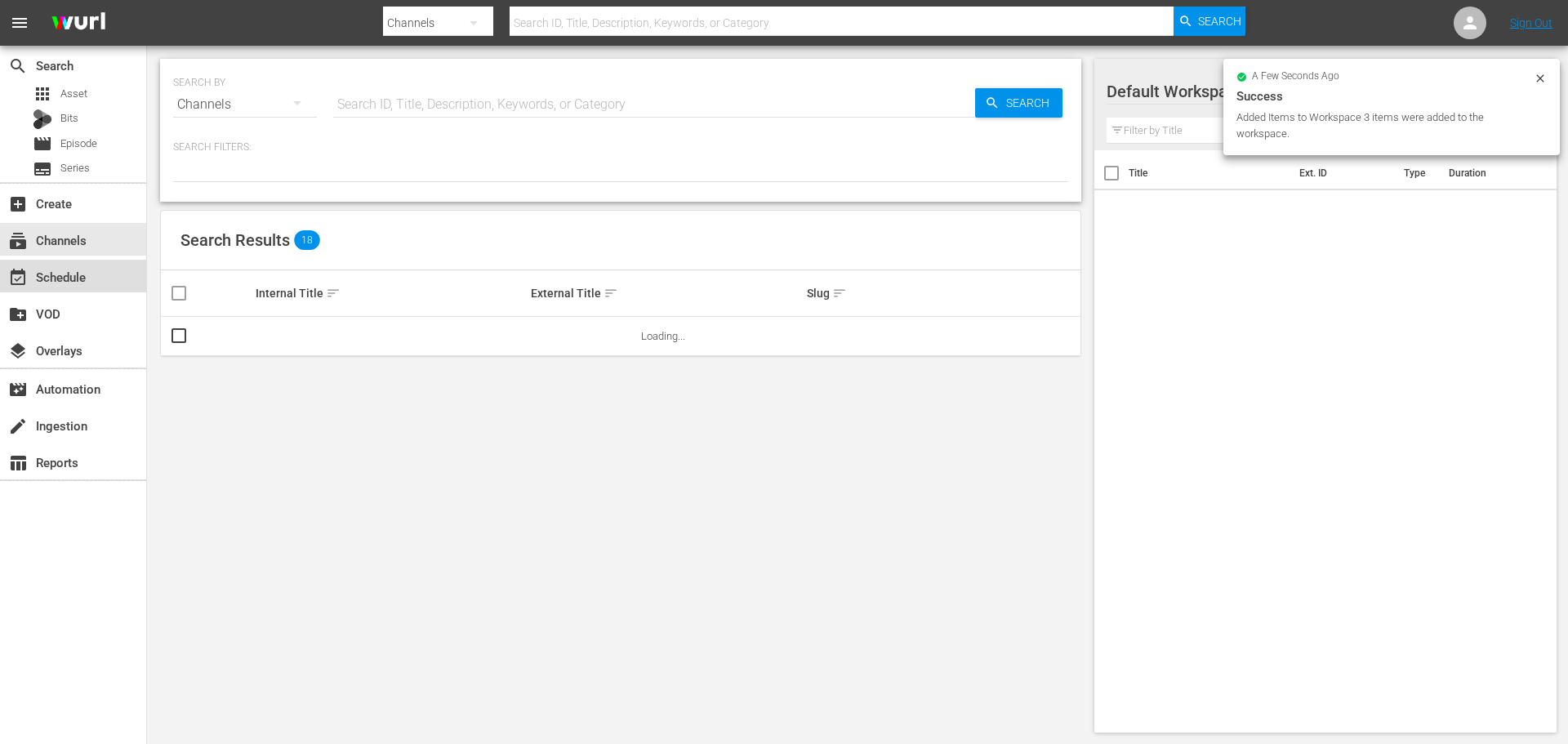
click at [106, 269] on div "event_available Schedule" at bounding box center [73, 276] width 146 height 33
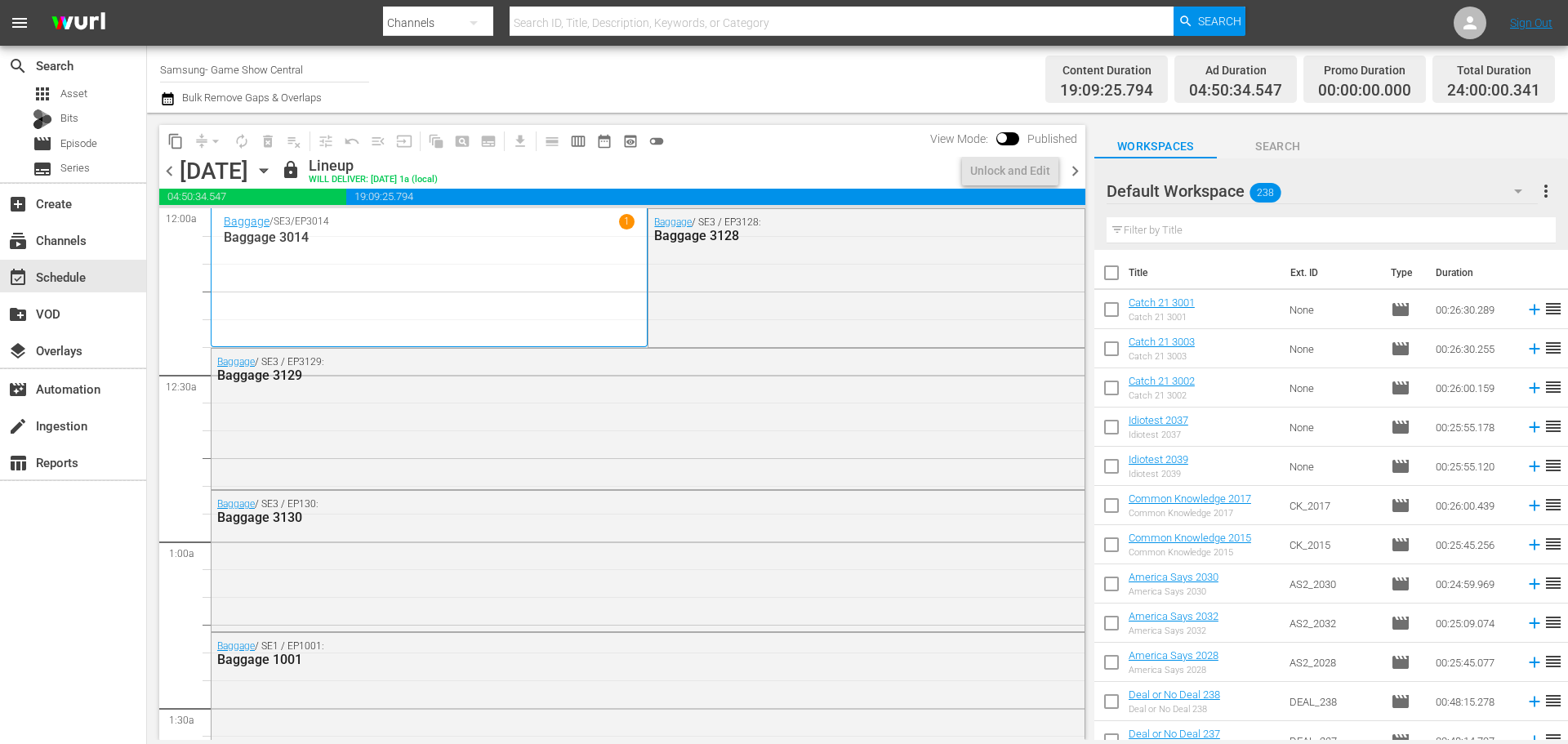
click at [455, 180] on div "chevron_left [DATE] [DATE] lock Lineup WILL DELIVER: [DATE] 1a (local) Unlock a…" at bounding box center [622, 172] width 926 height 32
click at [272, 175] on icon "button" at bounding box center [264, 170] width 18 height 18
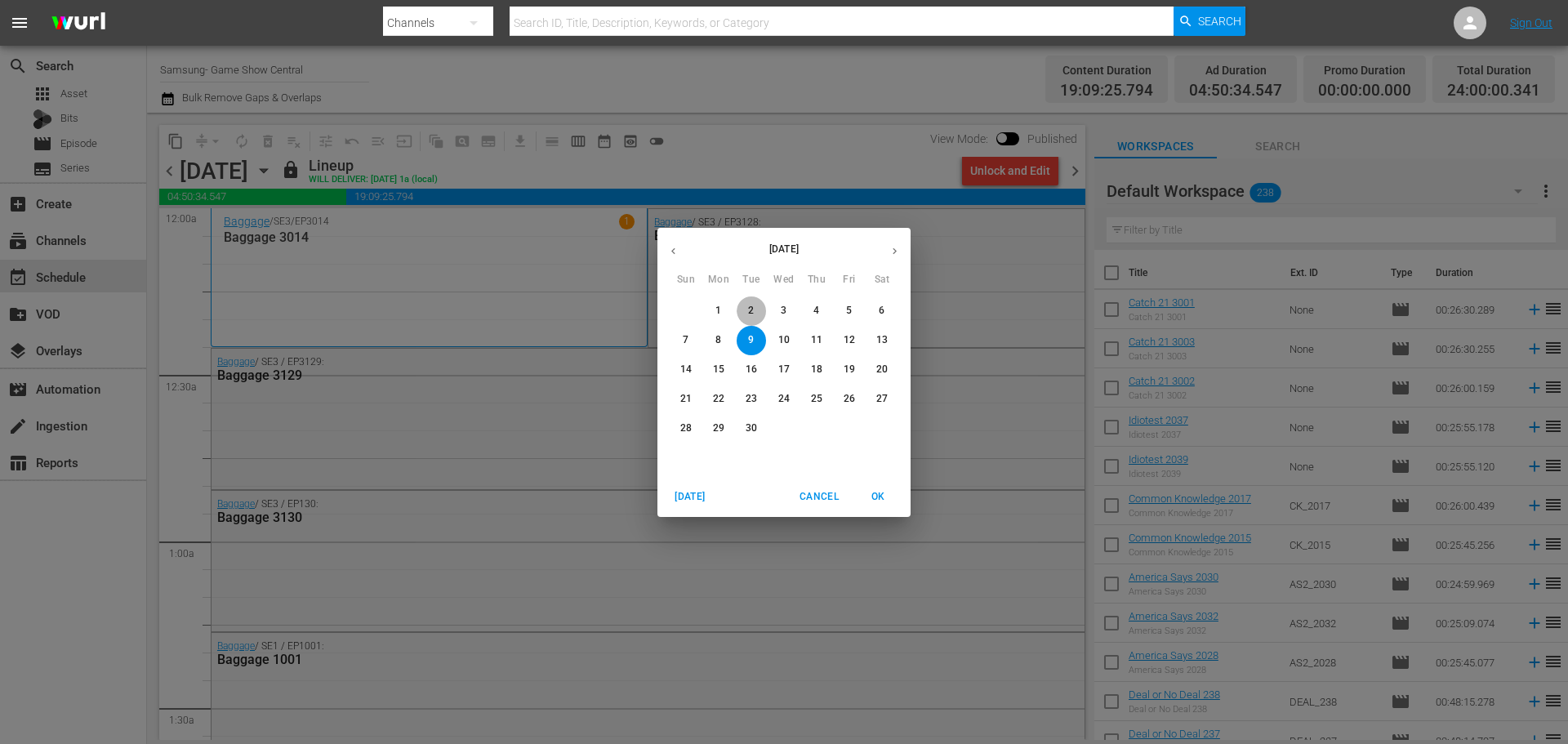
click at [763, 311] on span "2" at bounding box center [751, 311] width 30 height 13
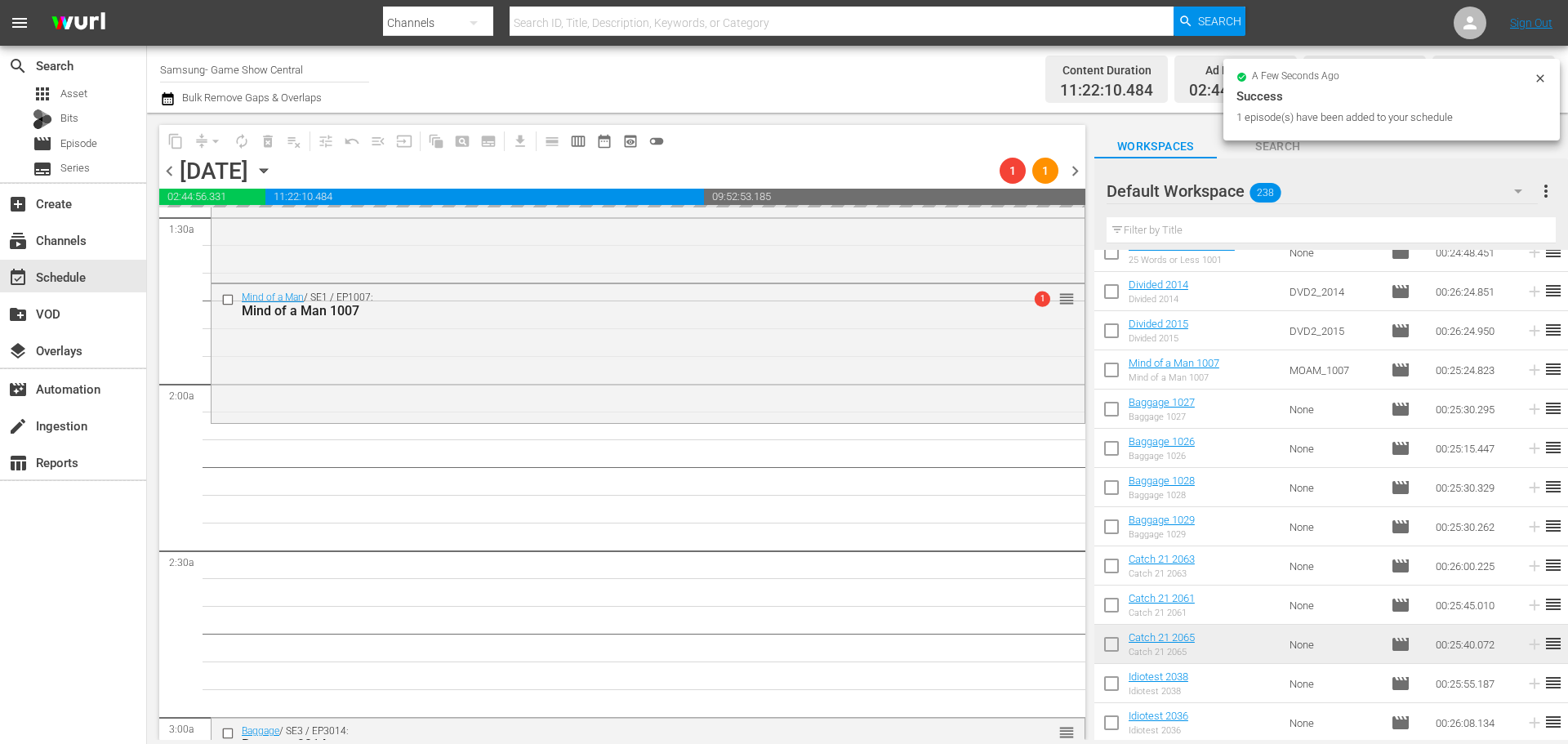
scroll to position [654, 0]
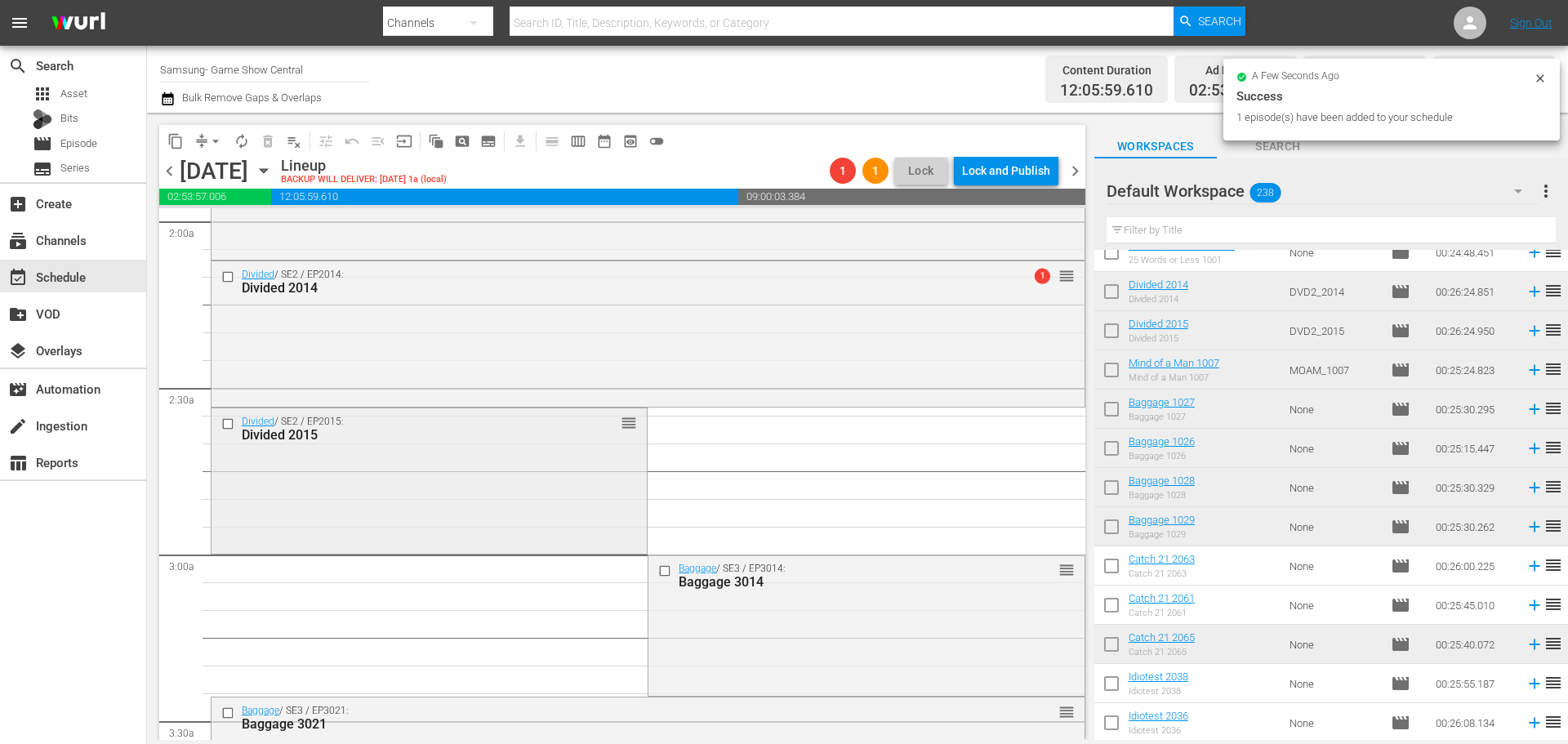
click at [530, 447] on div "Divided / SE2 / EP2015: Divided 2015 reorder" at bounding box center [429, 428] width 435 height 40
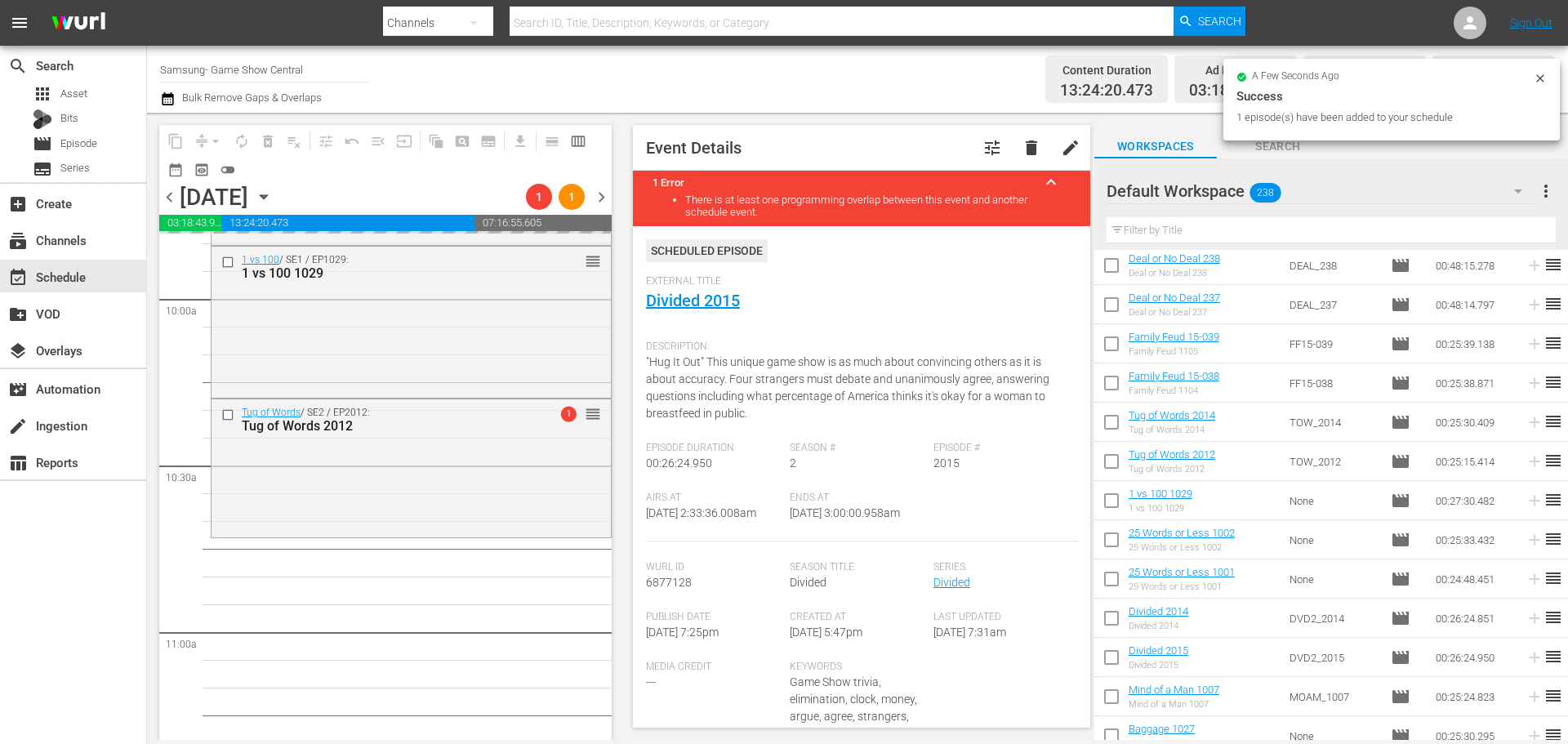
scroll to position [3510, 0]
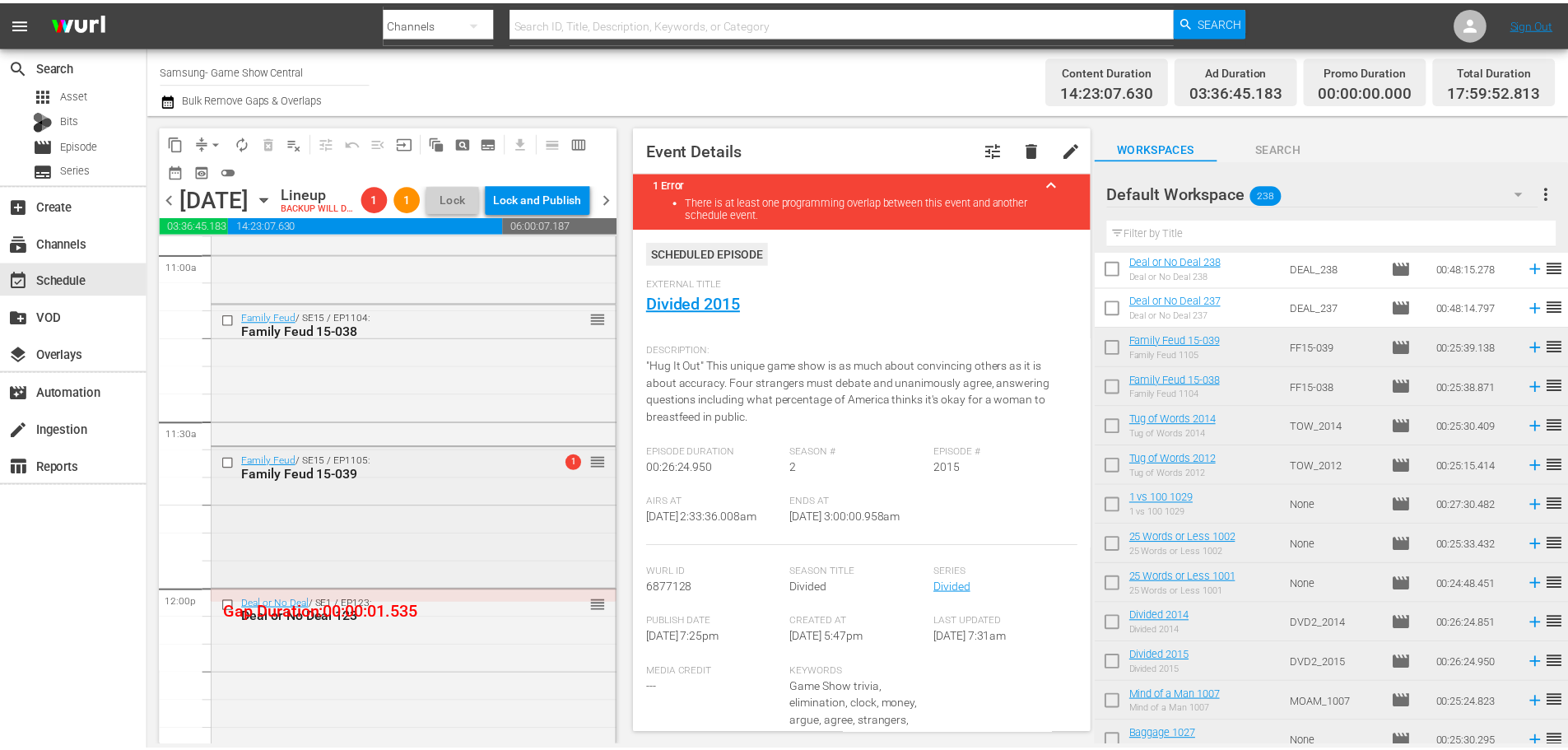
scroll to position [3703, 0]
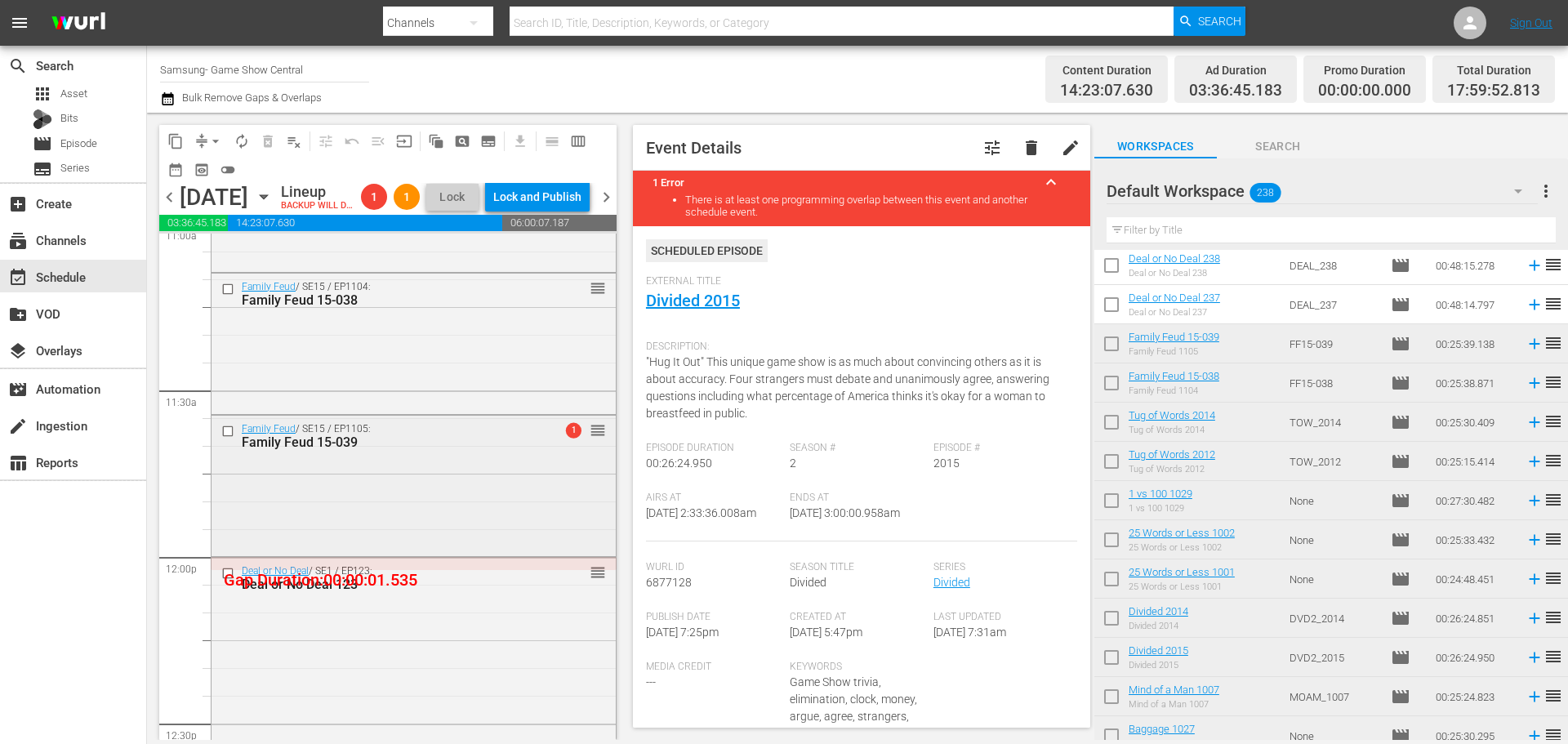
click at [347, 552] on div "Family Feud / SE15 / EP1105: Family Feud 15-039 1 reorder" at bounding box center [414, 484] width 404 height 138
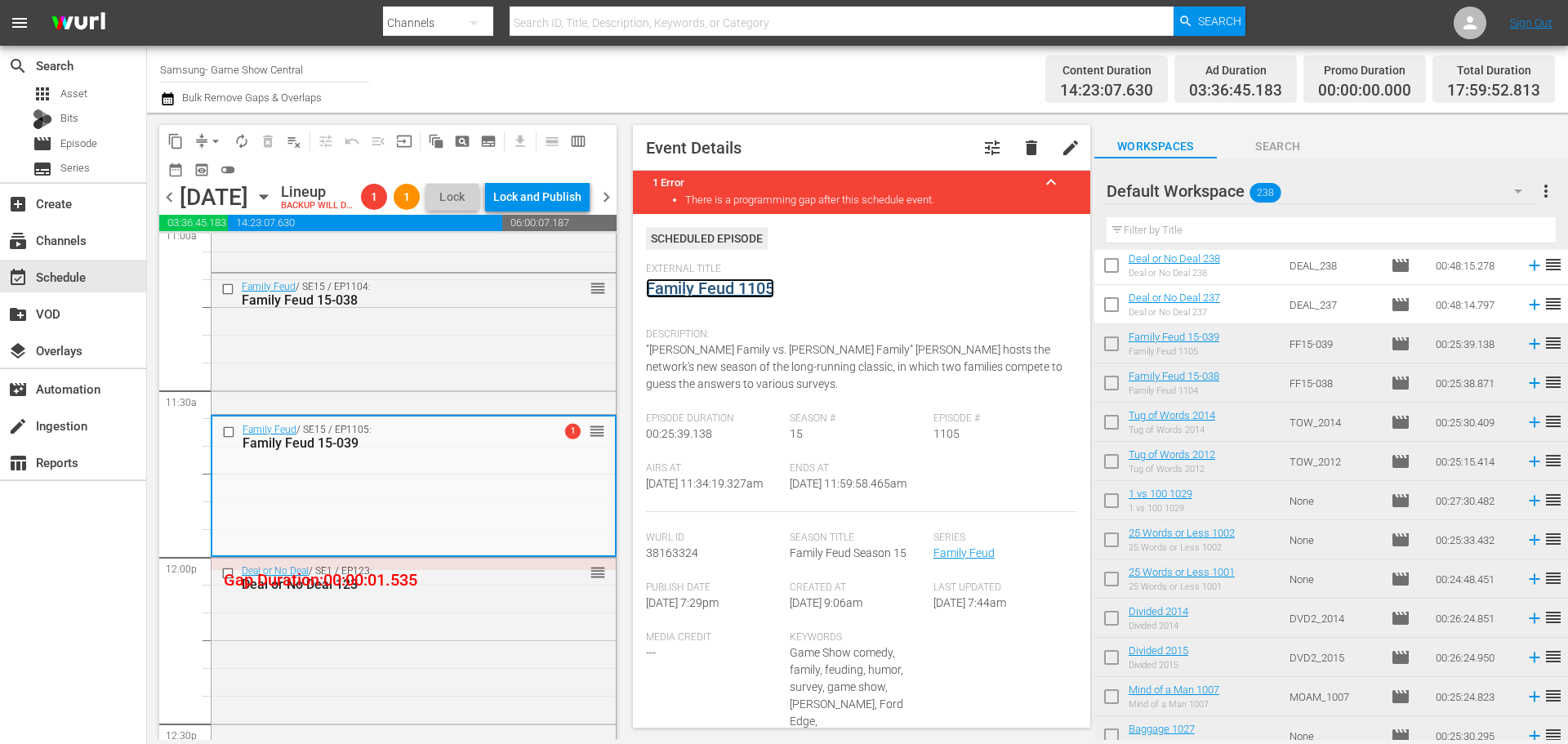
click at [668, 294] on link "Family Feud 1105" at bounding box center [709, 288] width 128 height 19
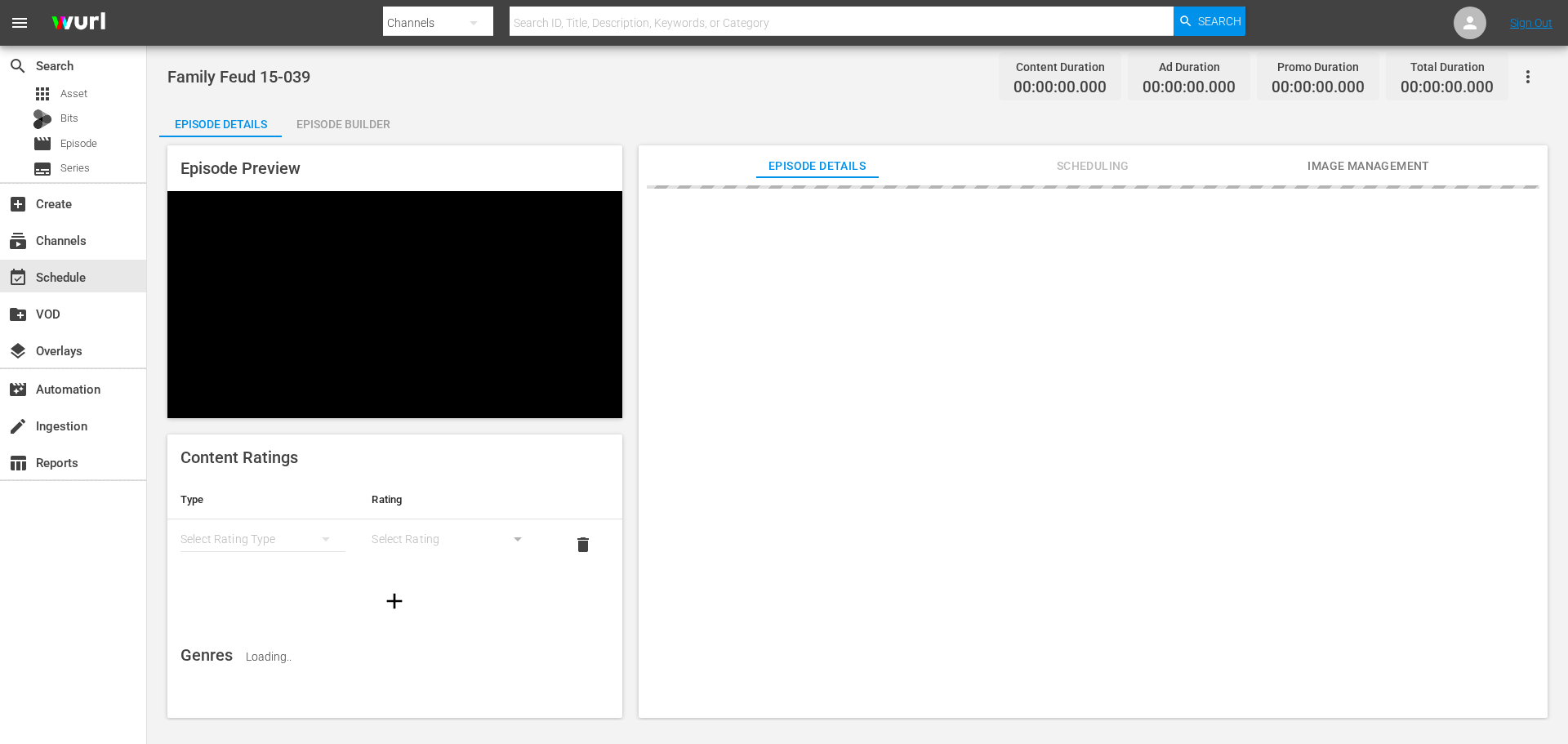
click at [374, 108] on div "Episode Builder" at bounding box center [343, 124] width 122 height 39
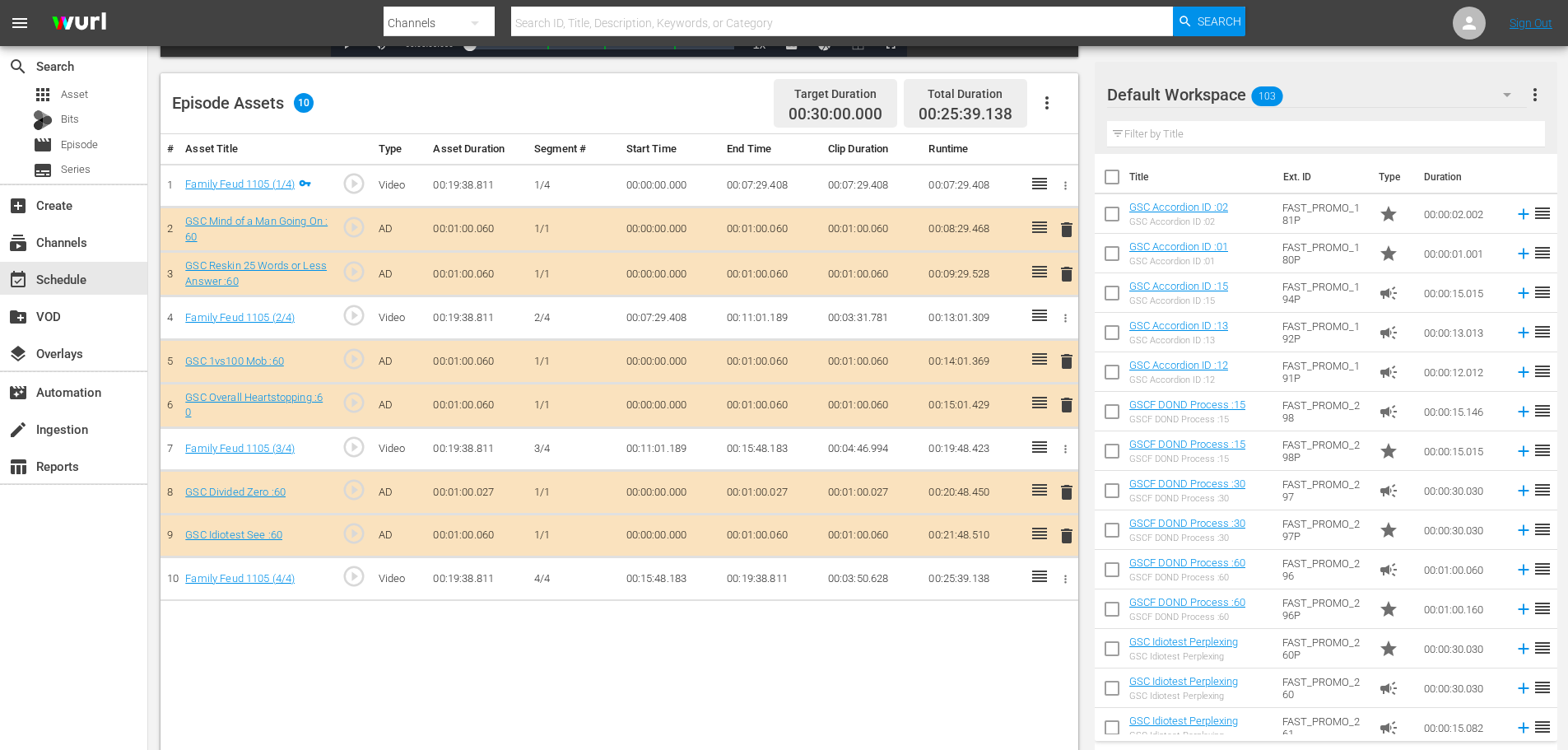
scroll to position [429, 0]
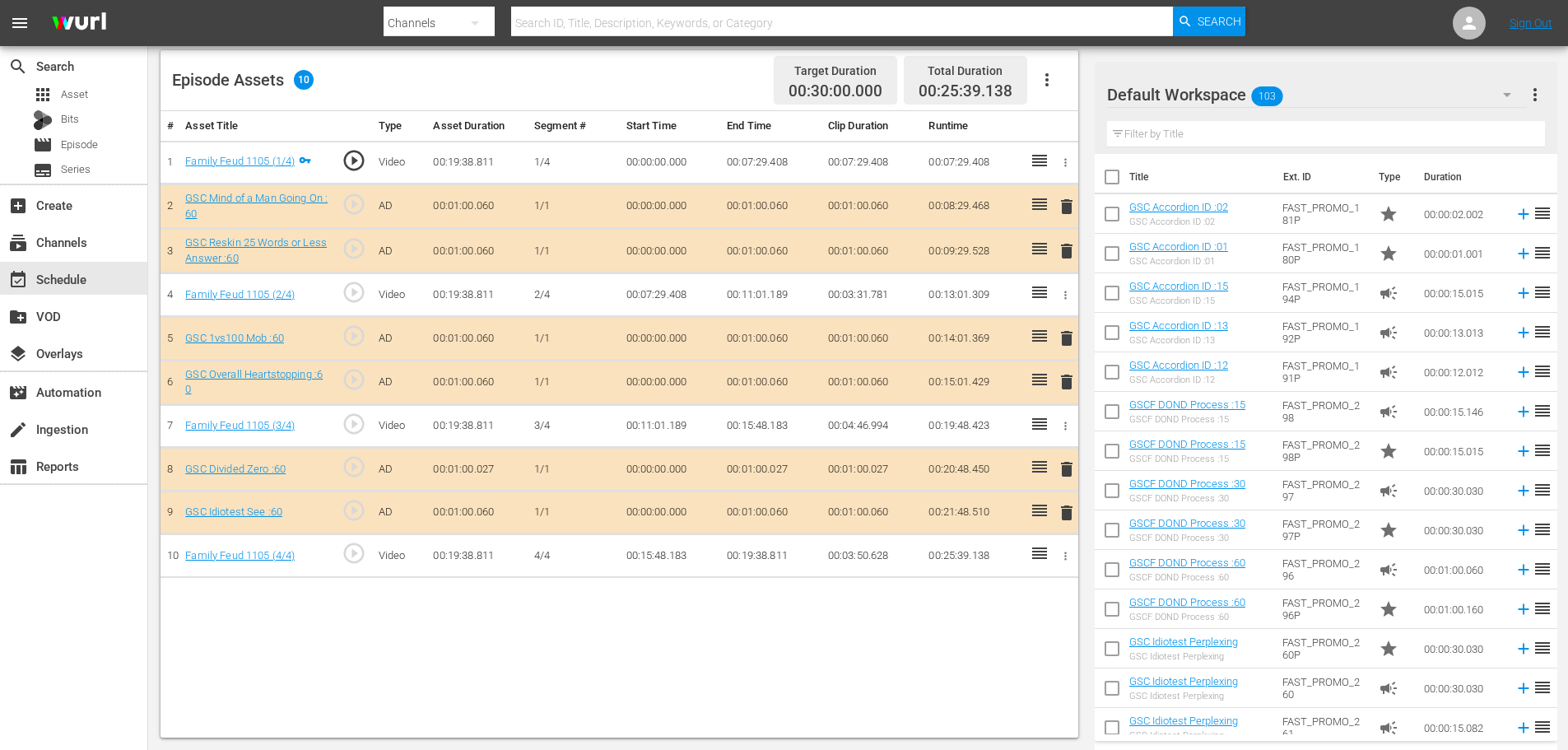
click at [1249, 137] on input "text" at bounding box center [1325, 134] width 438 height 26
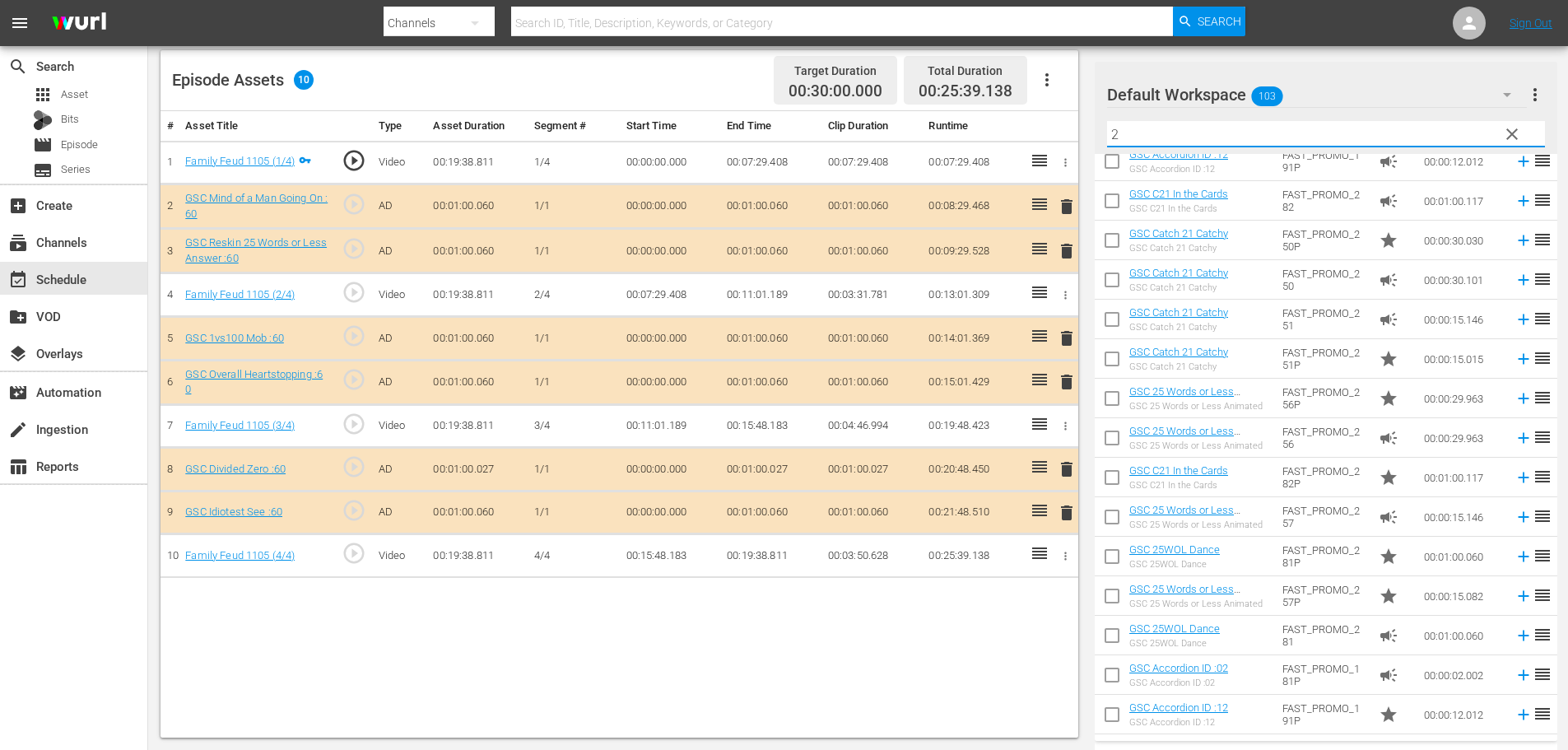
type input "2"
